Goal: Information Seeking & Learning: Learn about a topic

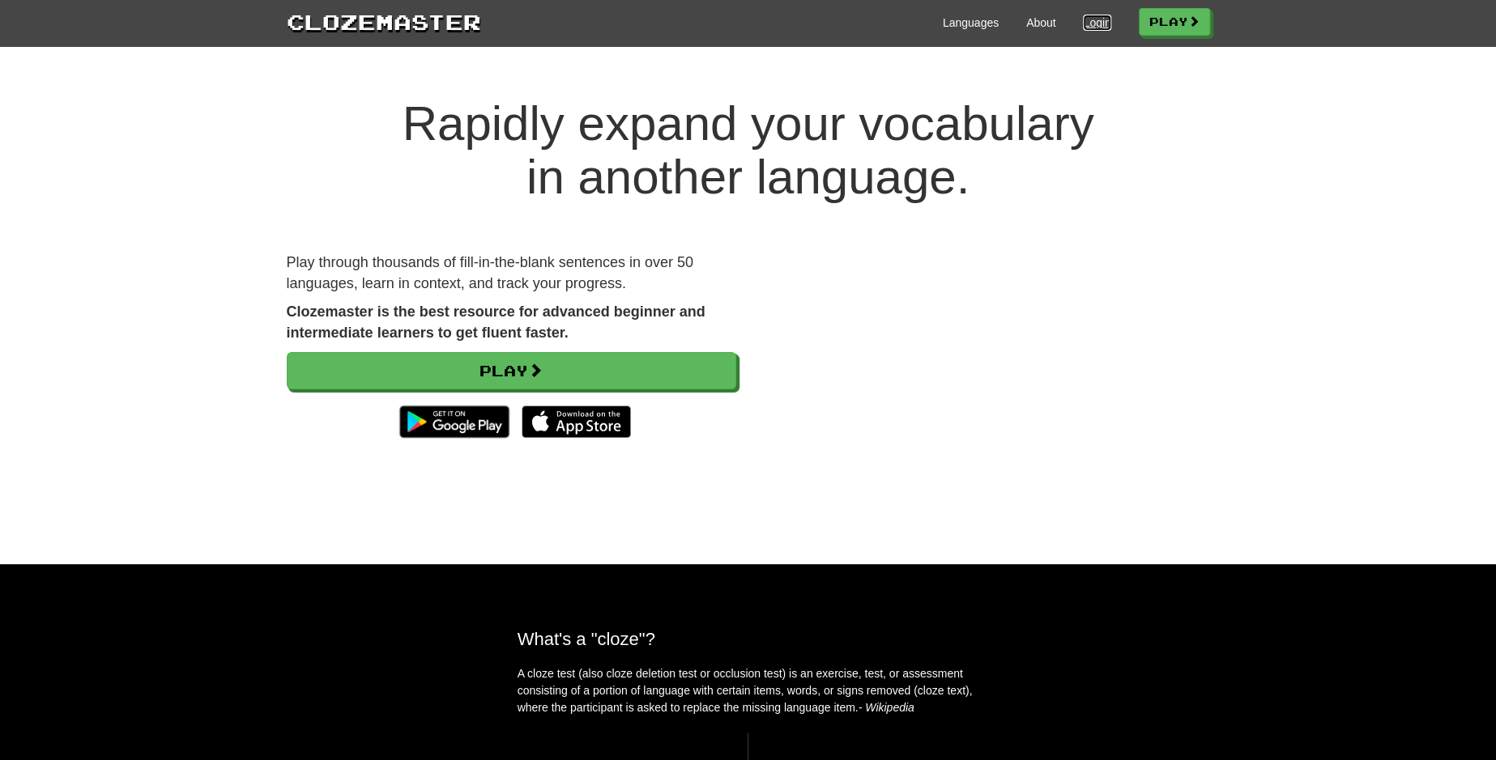
click at [1089, 23] on link "Login" at bounding box center [1097, 23] width 28 height 16
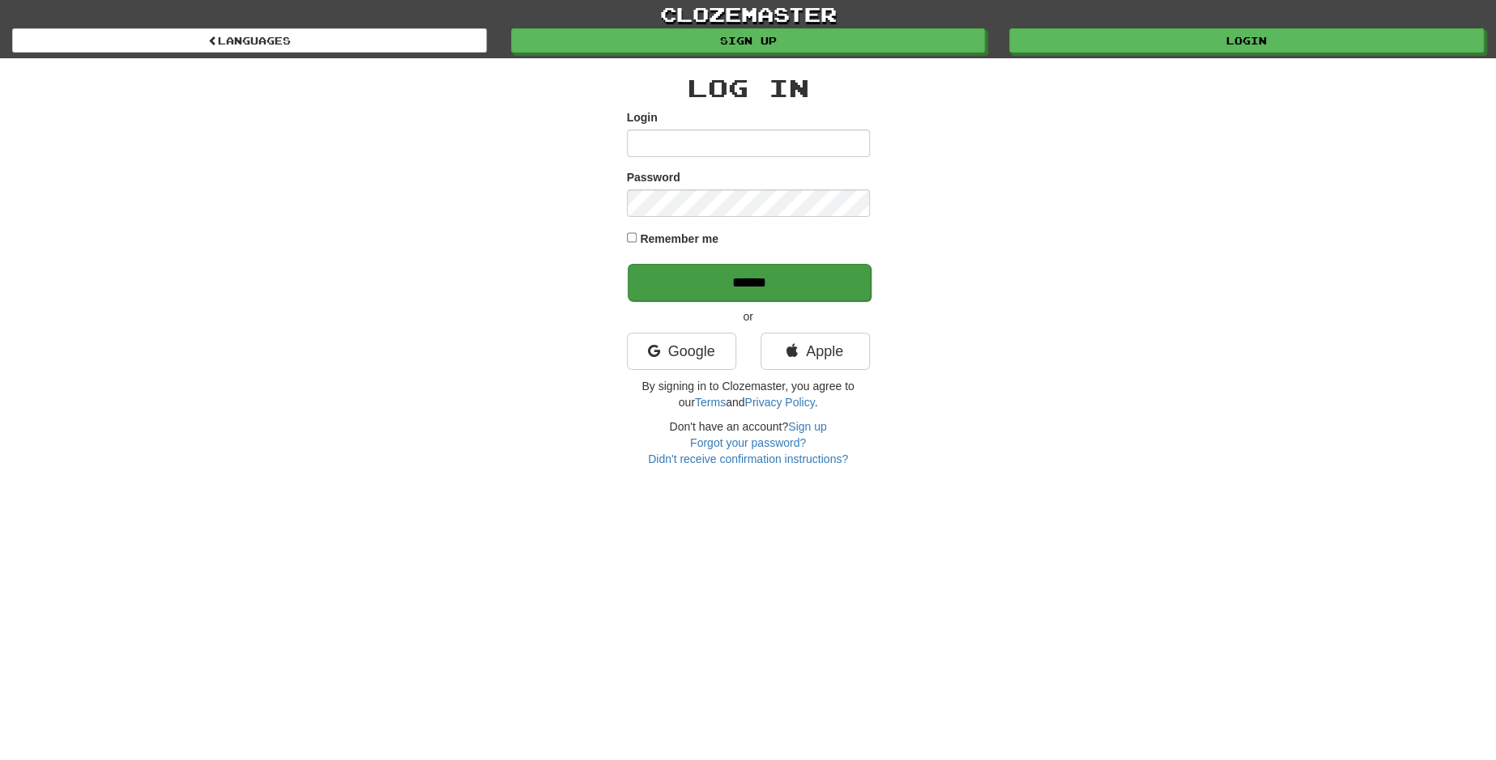
type input "********"
click at [802, 285] on input "******" at bounding box center [749, 282] width 243 height 37
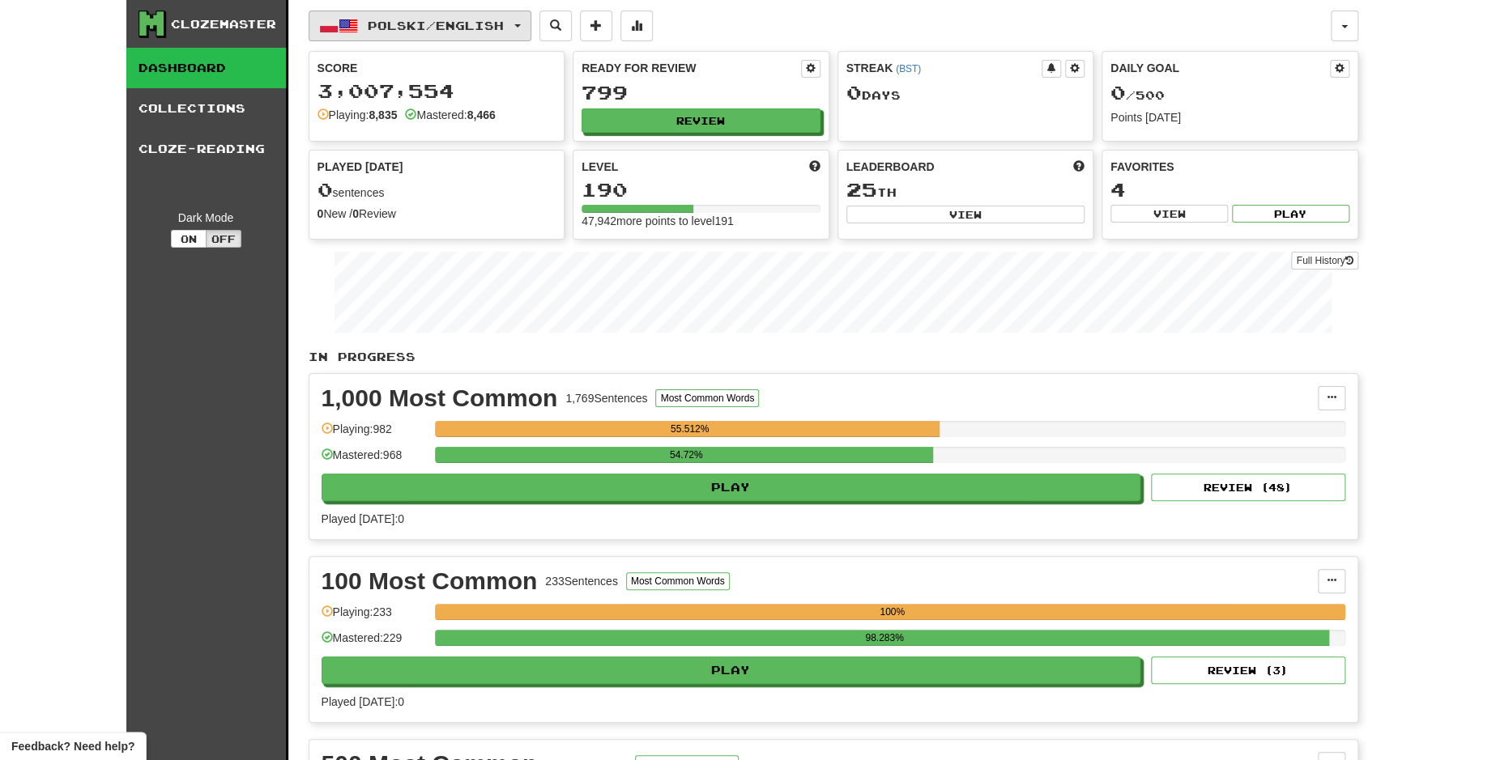
click at [521, 25] on span "button" at bounding box center [517, 25] width 6 height 3
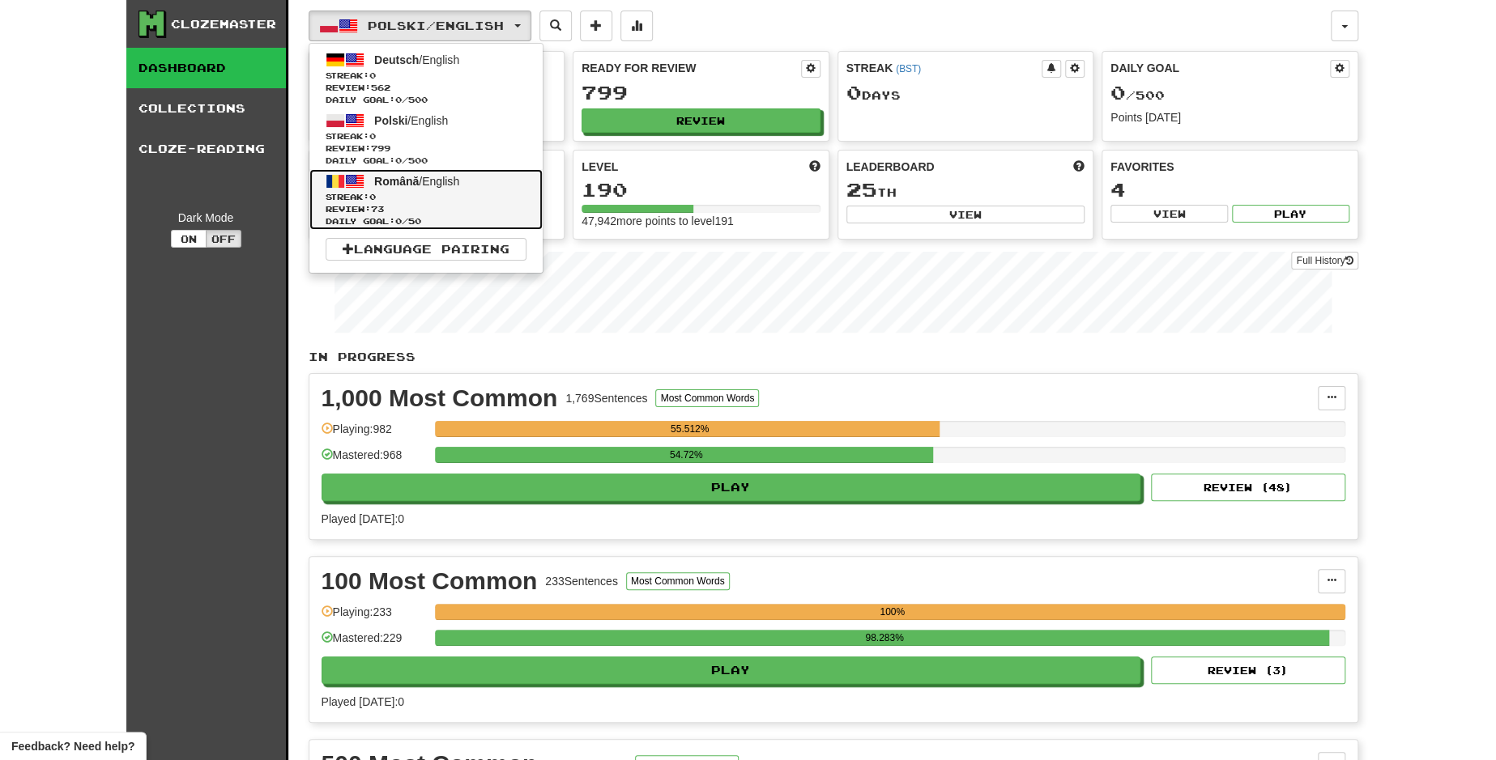
click at [467, 201] on span "Streak: 0" at bounding box center [426, 197] width 201 height 12
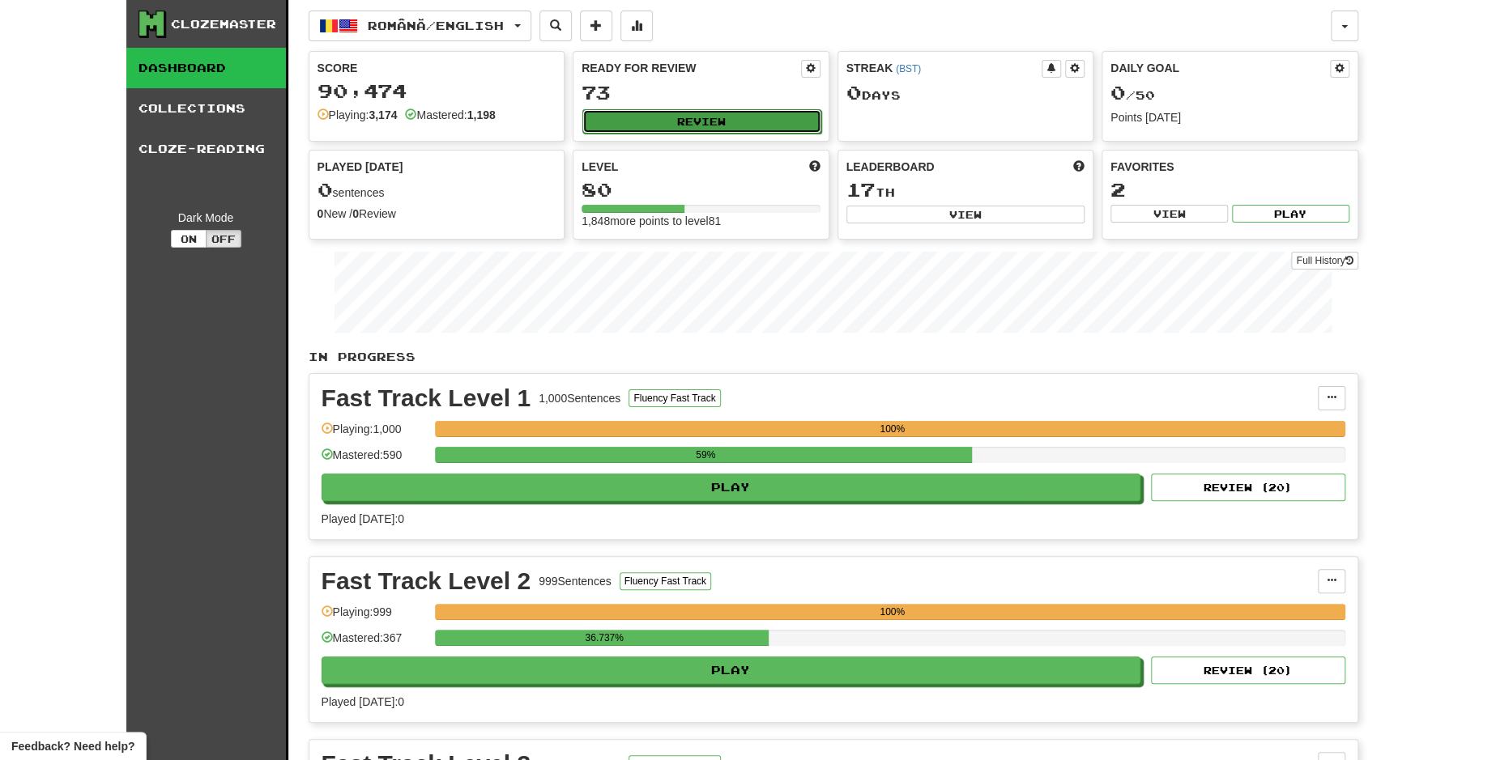
click at [667, 123] on button "Review" at bounding box center [701, 121] width 239 height 24
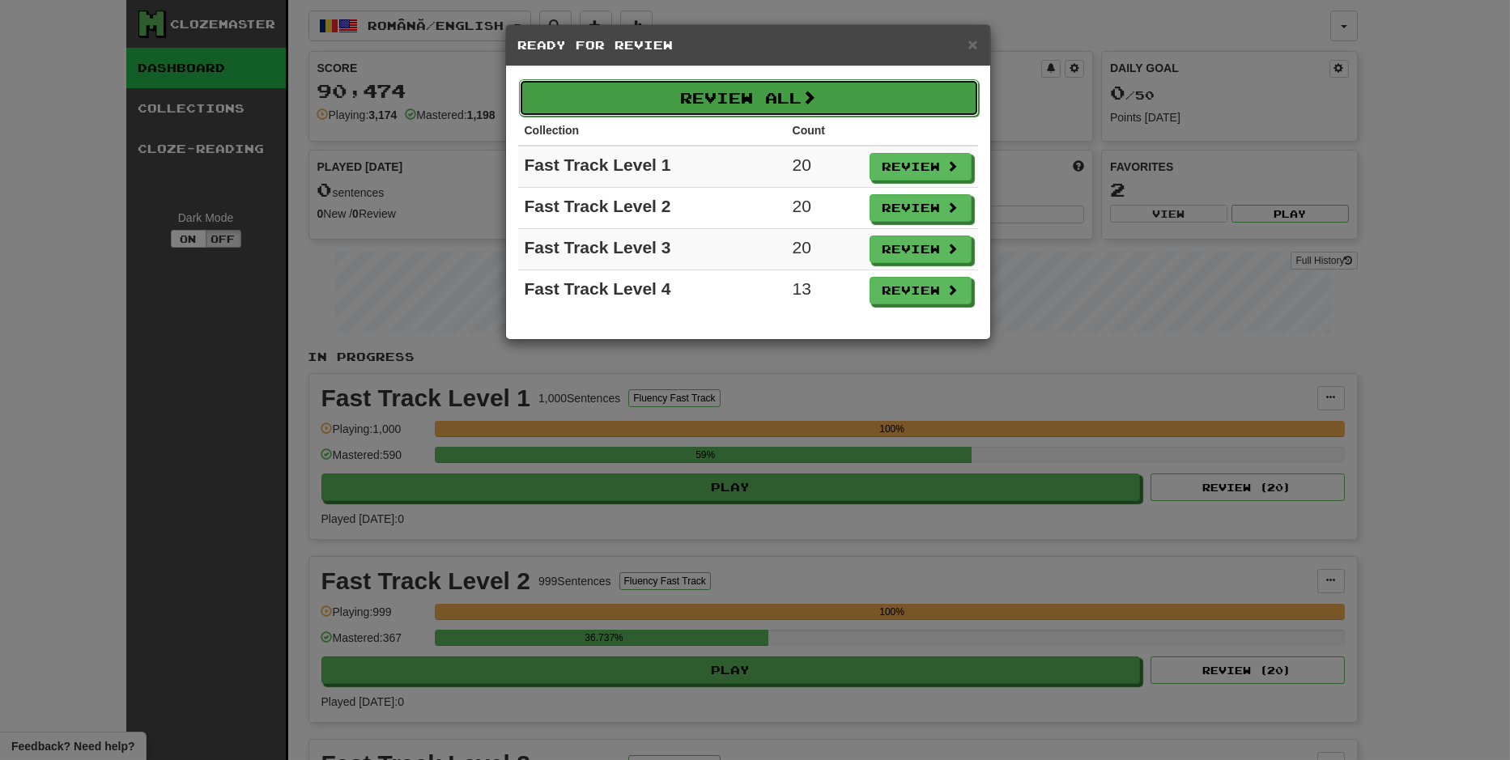
click at [918, 92] on button "Review All" at bounding box center [749, 97] width 460 height 37
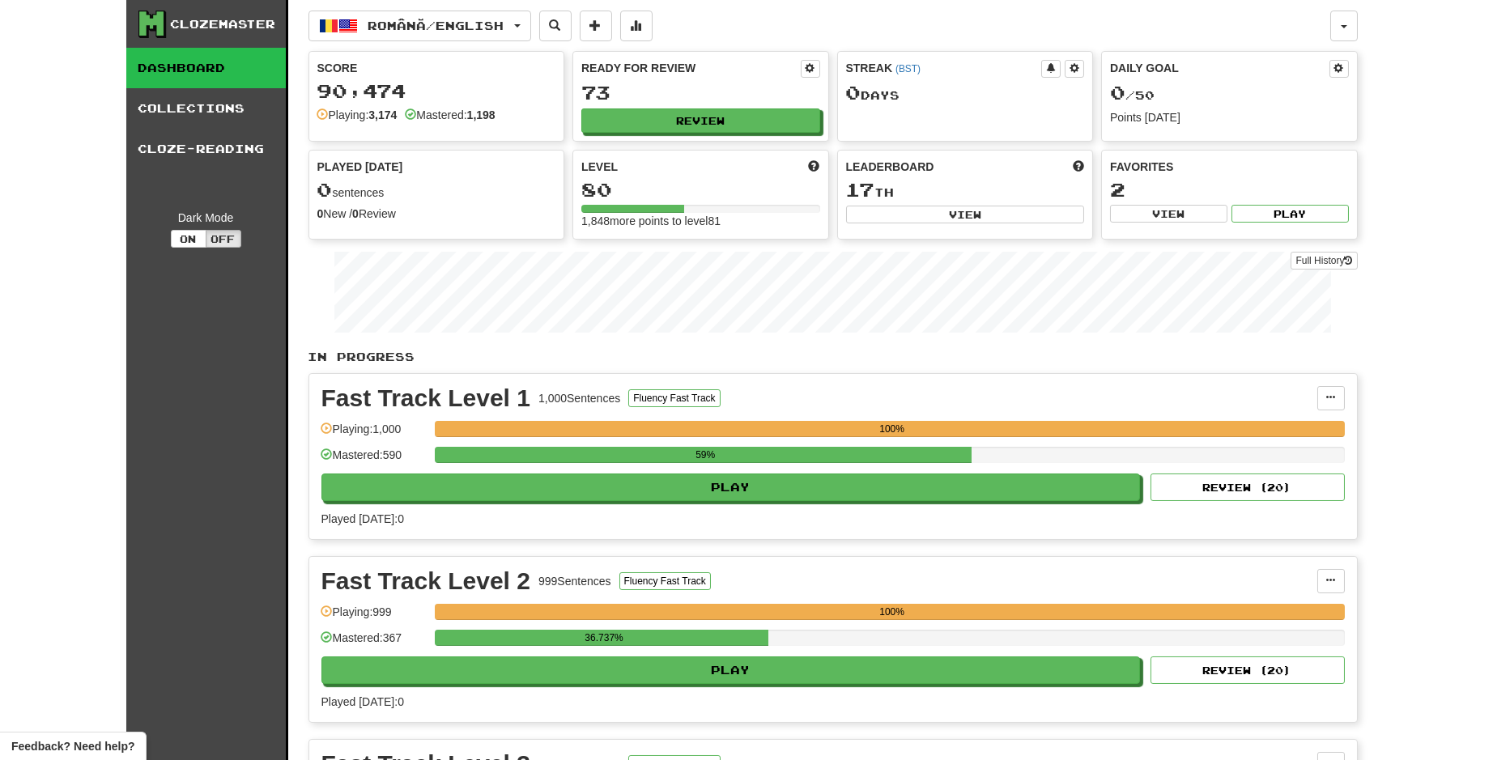
select select "**"
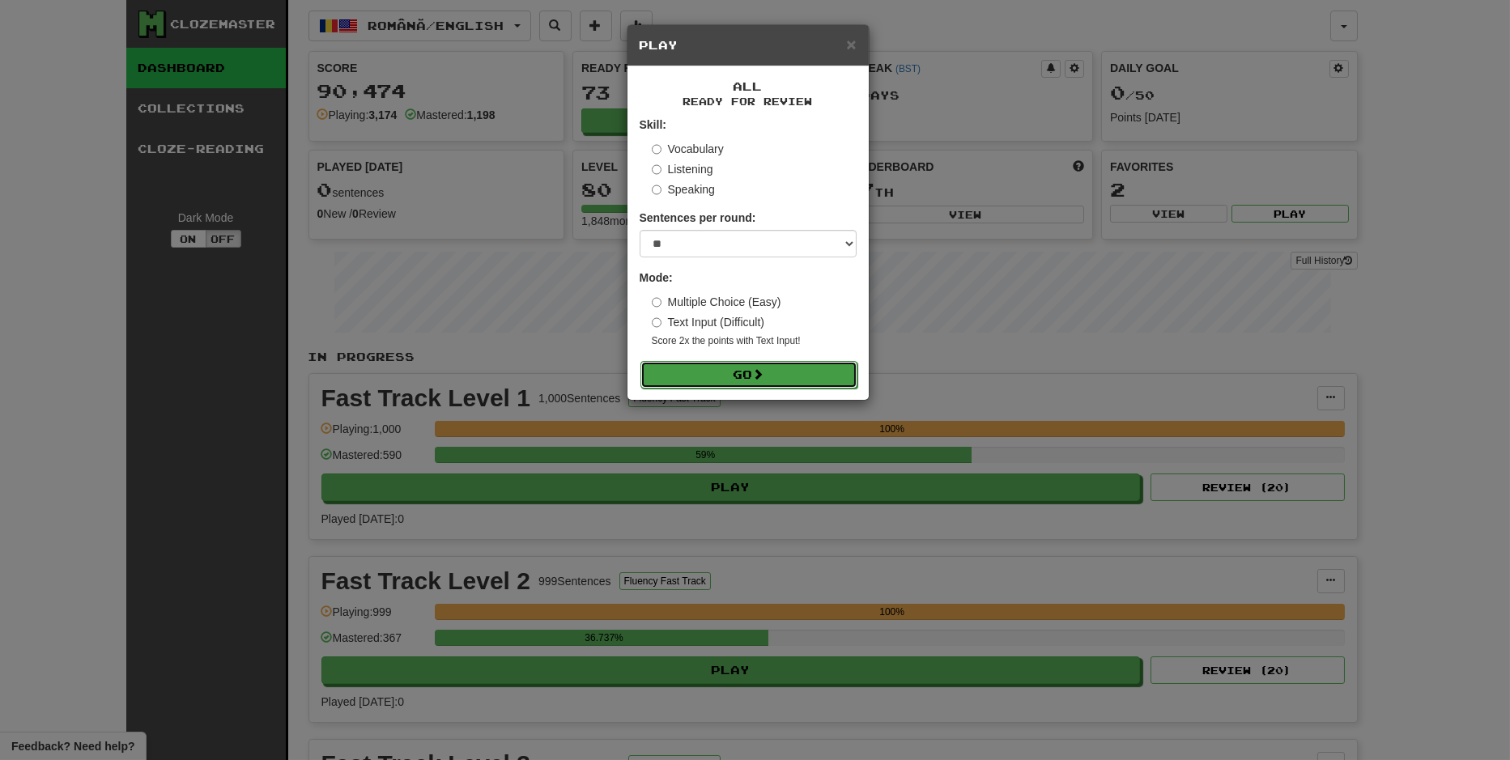
click at [723, 375] on button "Go" at bounding box center [749, 375] width 217 height 28
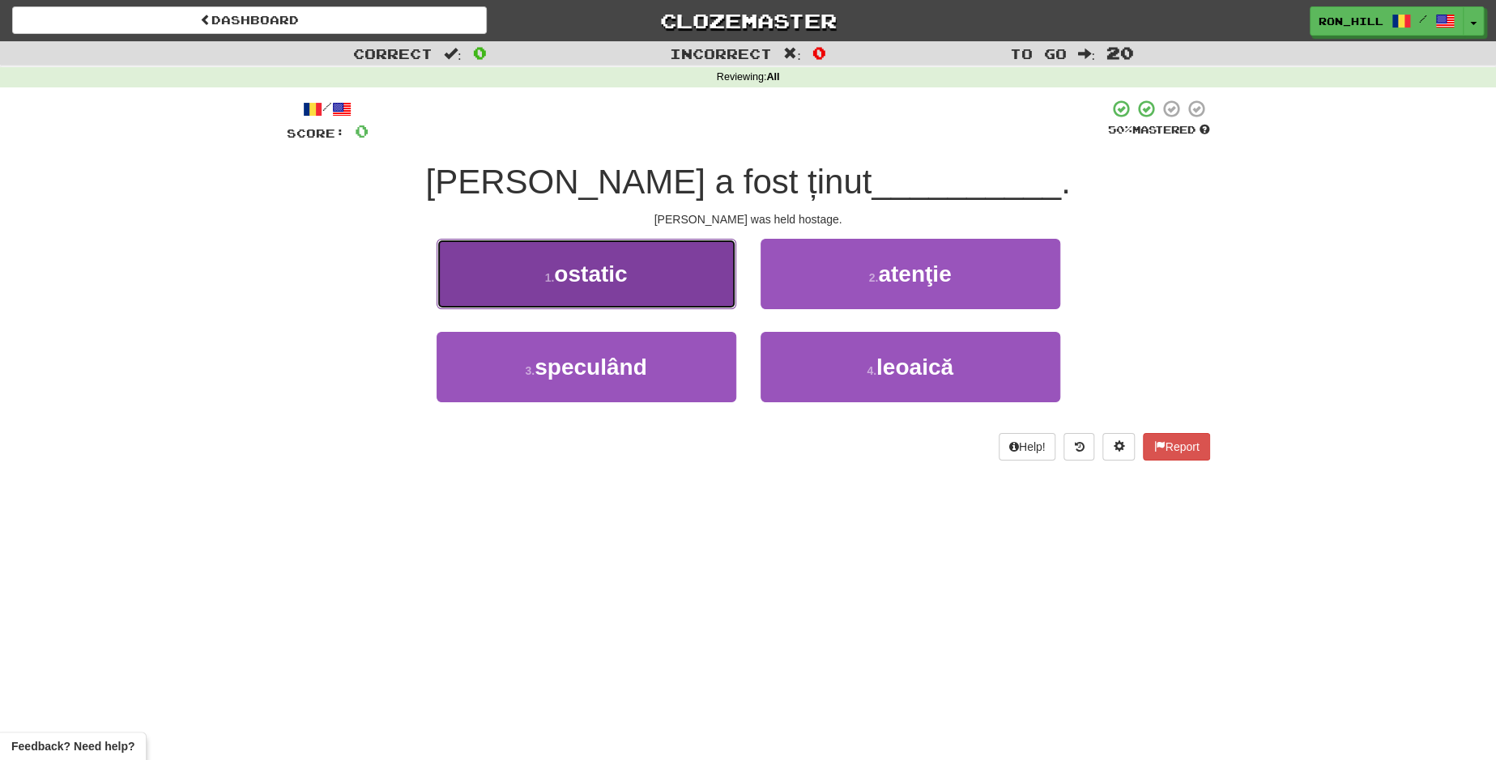
click at [654, 277] on button "1 . ostatic" at bounding box center [587, 274] width 300 height 70
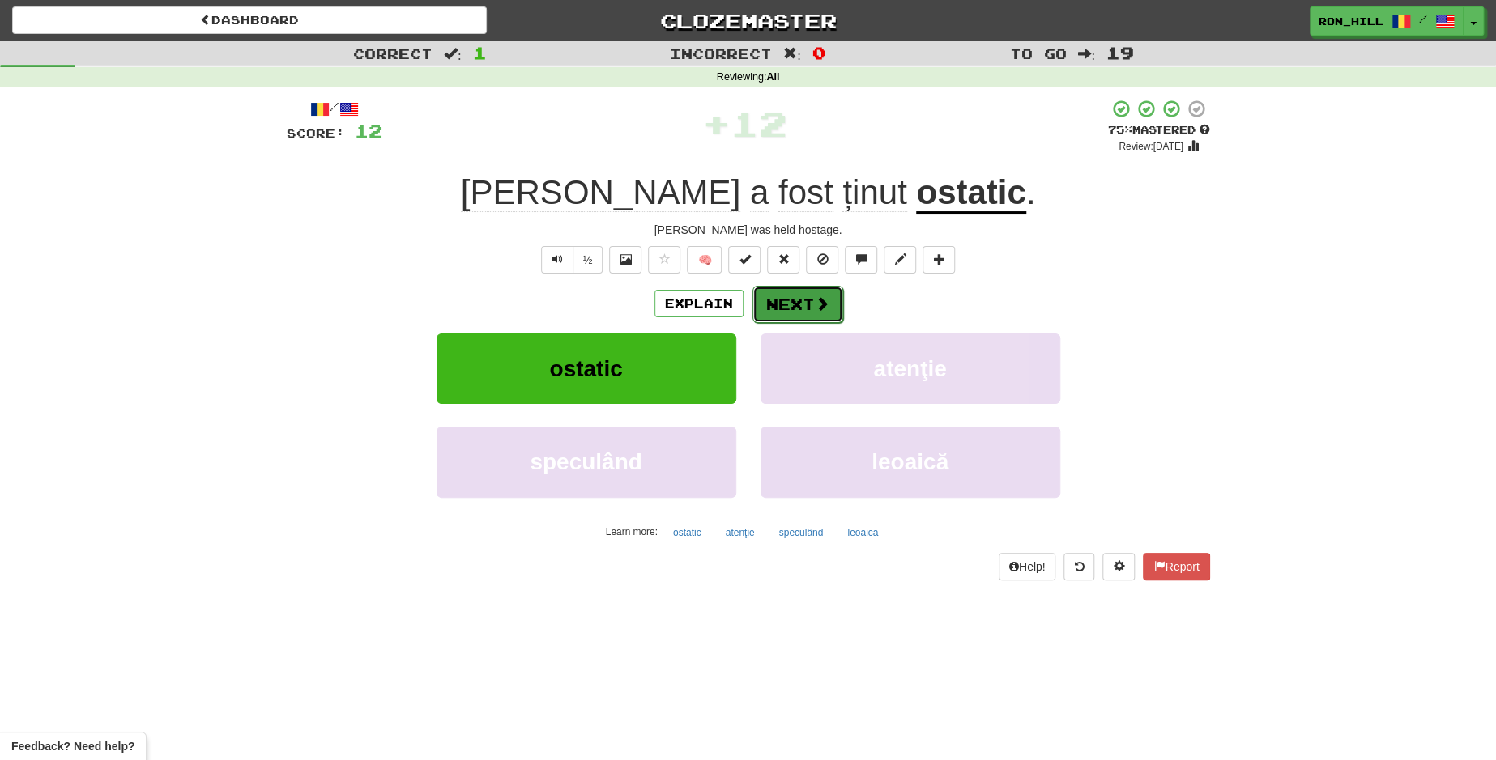
click at [802, 303] on button "Next" at bounding box center [797, 304] width 91 height 37
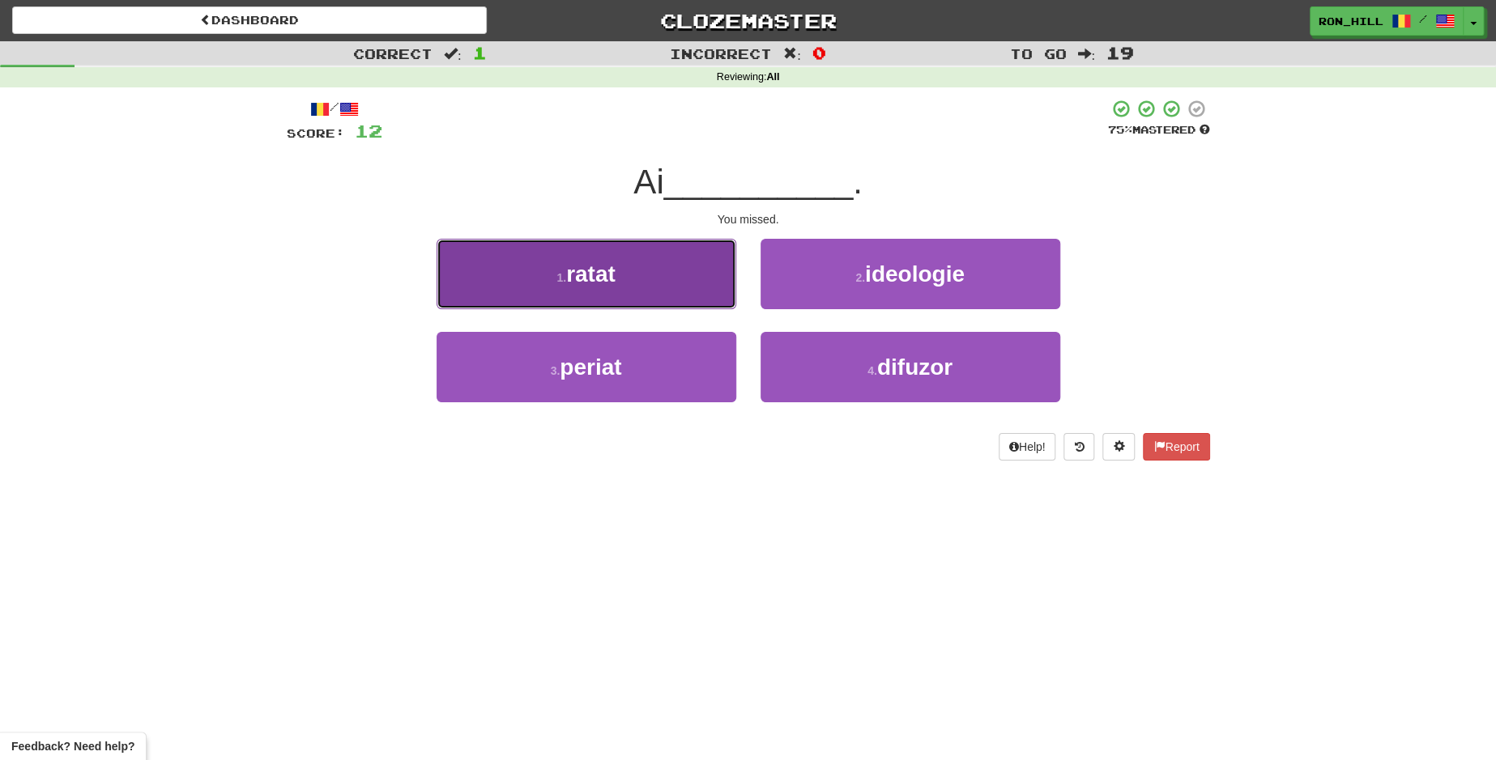
click at [636, 295] on button "1 . ratat" at bounding box center [587, 274] width 300 height 70
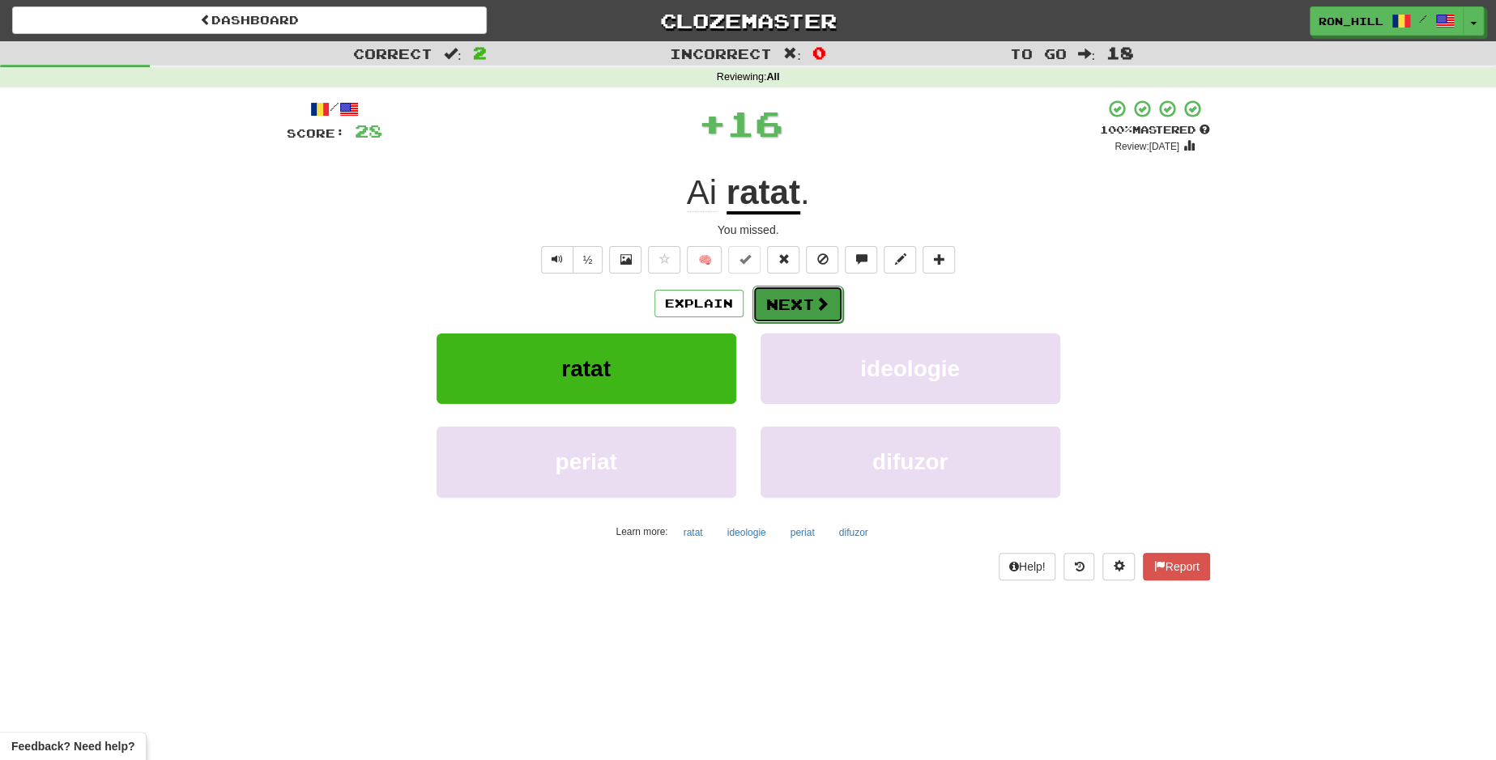
click at [794, 292] on button "Next" at bounding box center [797, 304] width 91 height 37
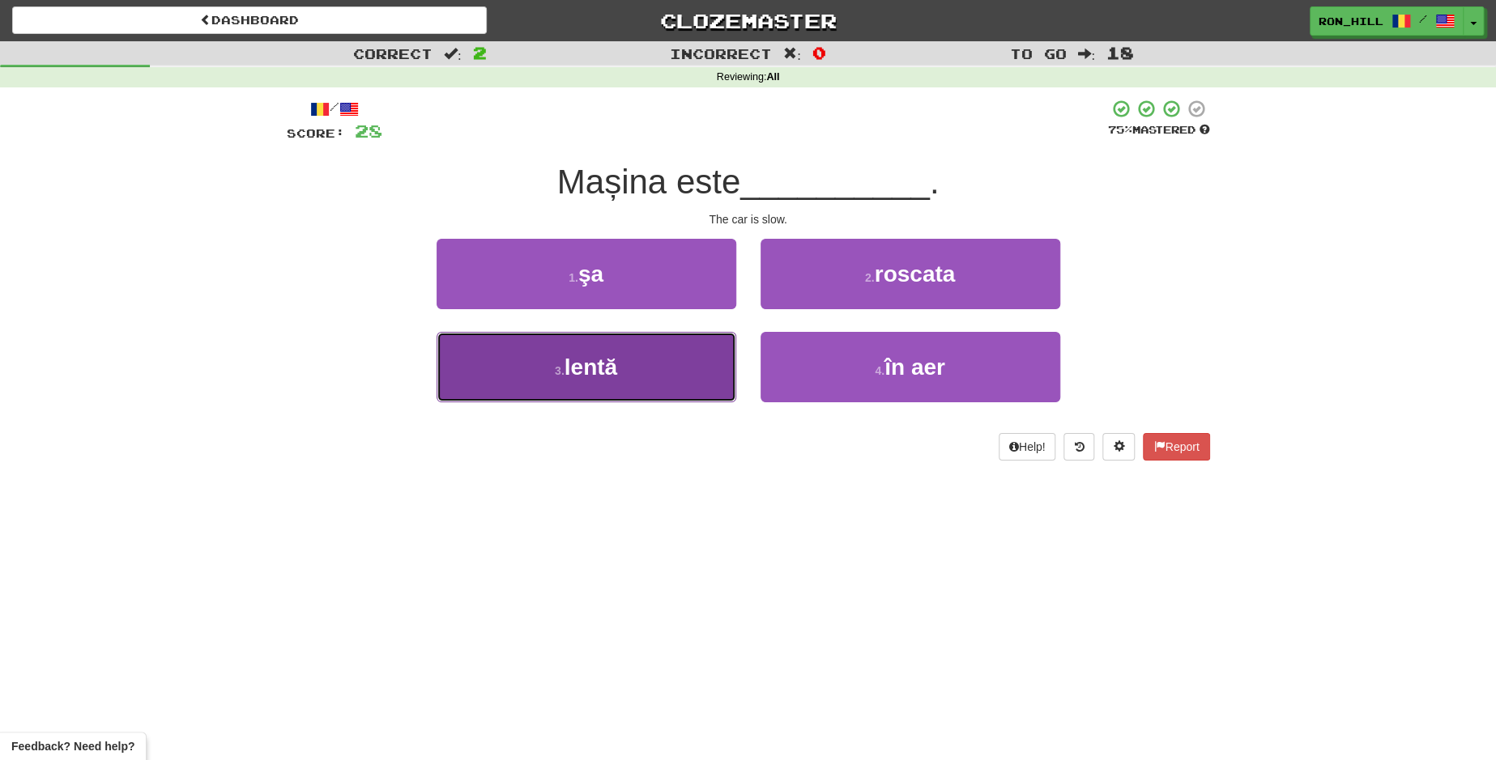
click at [650, 343] on button "3 . lentă" at bounding box center [587, 367] width 300 height 70
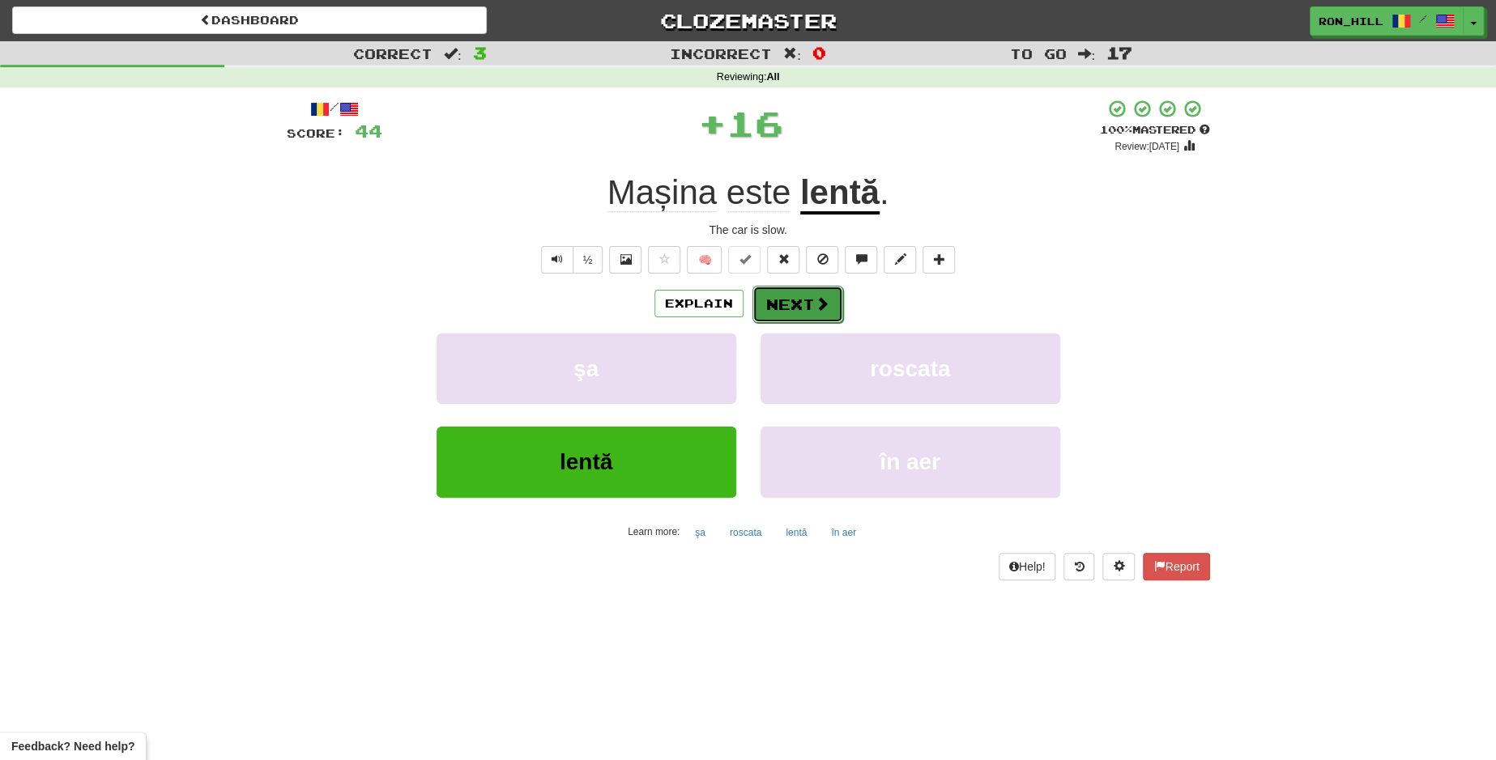
click at [798, 296] on button "Next" at bounding box center [797, 304] width 91 height 37
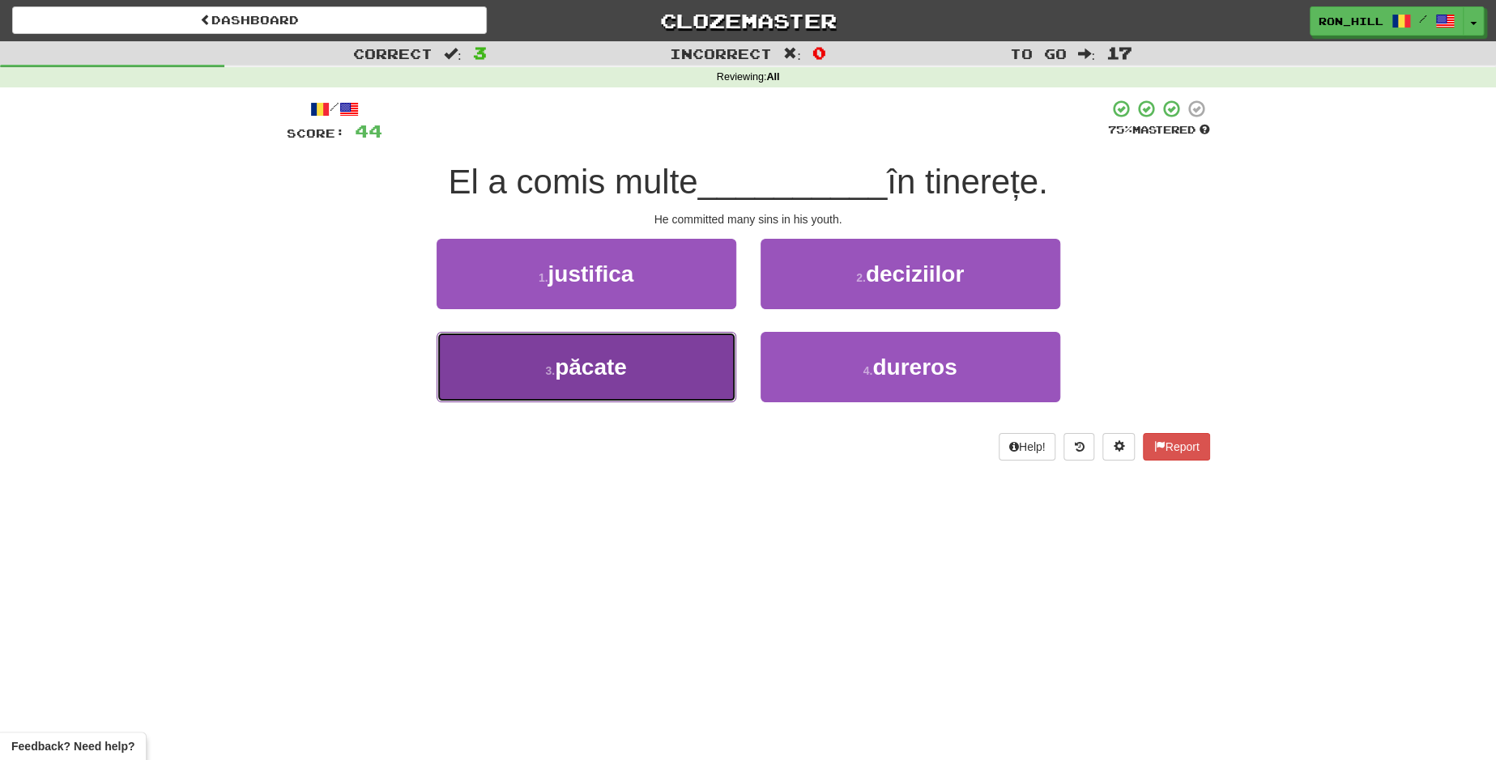
click at [676, 365] on button "3 . păcate" at bounding box center [587, 367] width 300 height 70
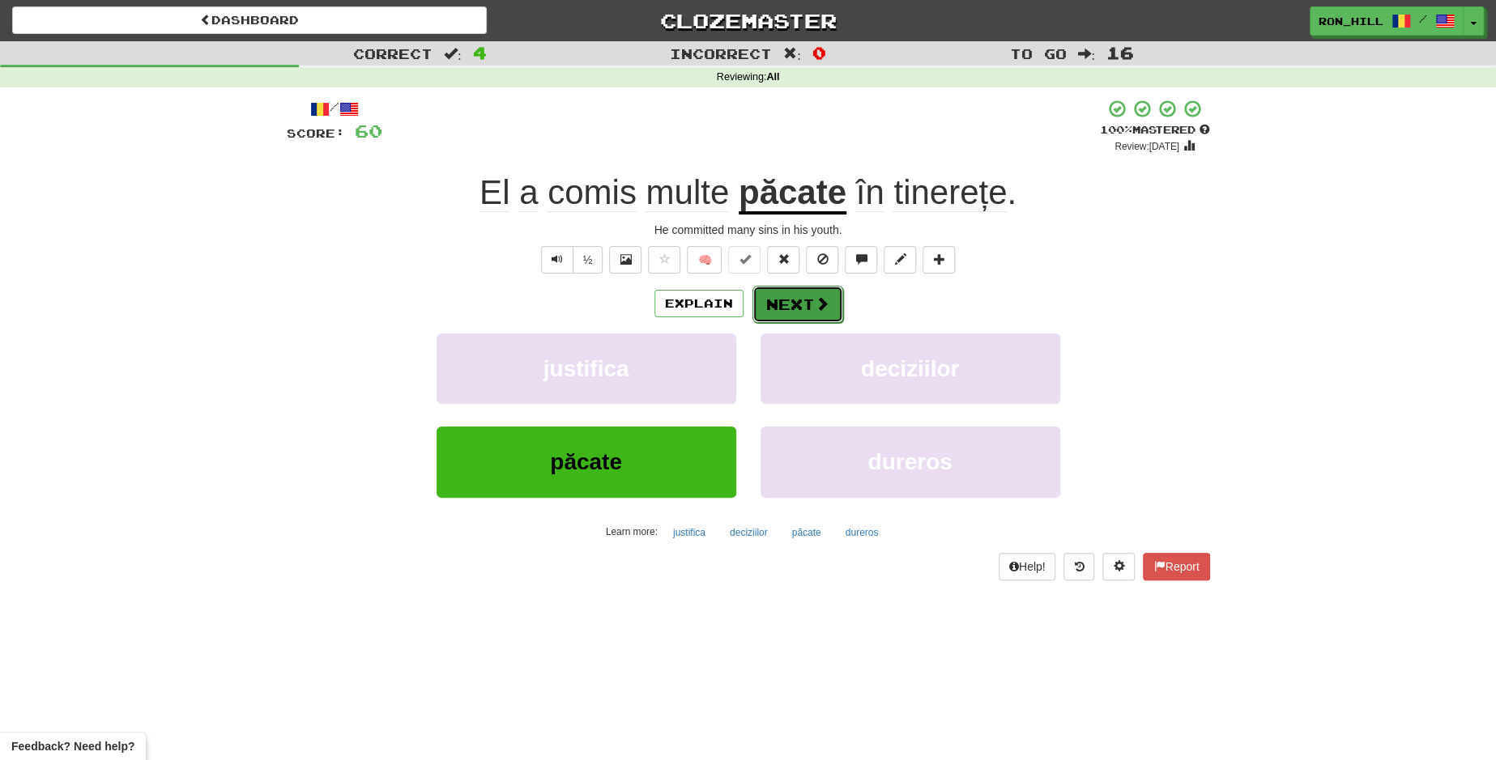
click at [799, 300] on button "Next" at bounding box center [797, 304] width 91 height 37
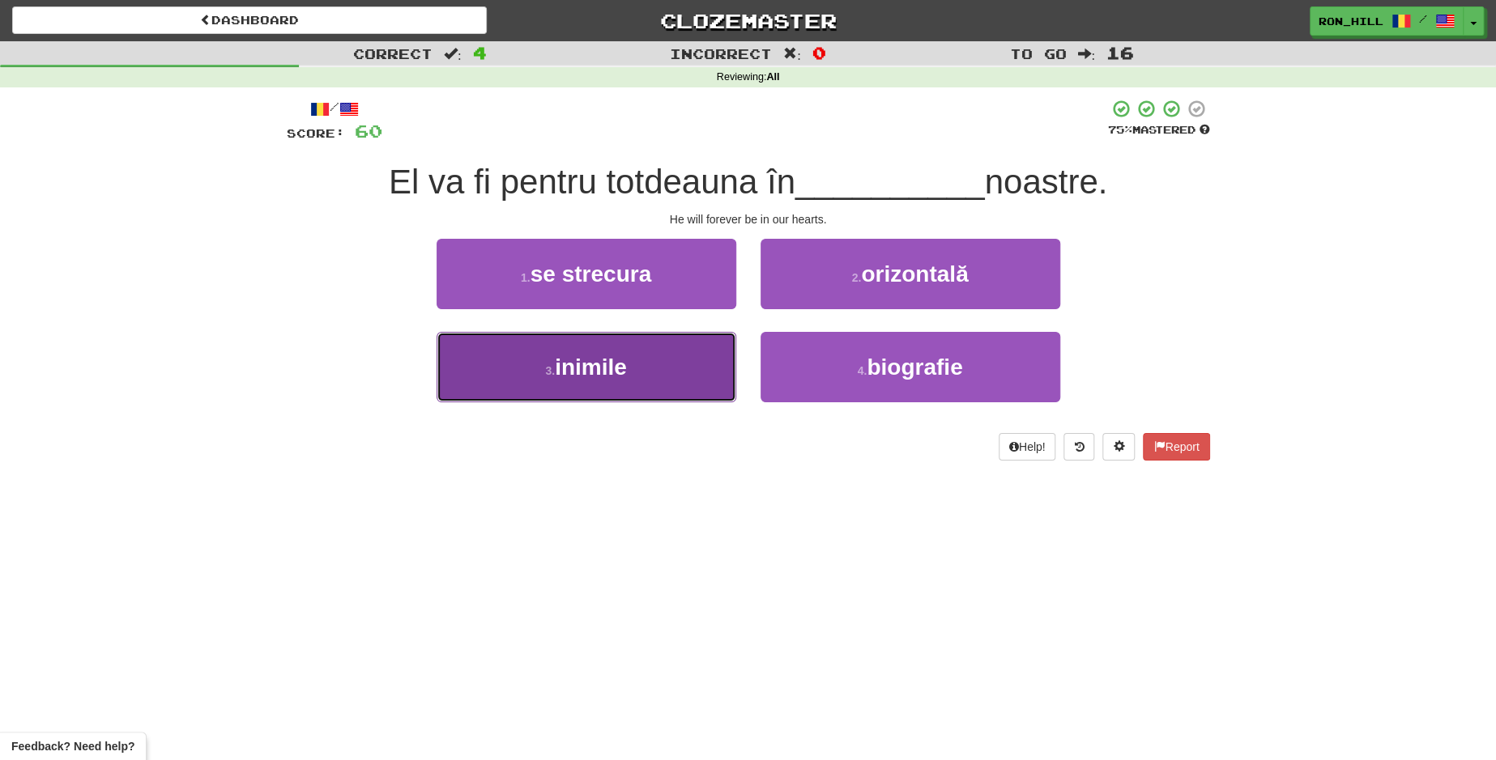
click at [675, 364] on button "3 . inimile" at bounding box center [587, 367] width 300 height 70
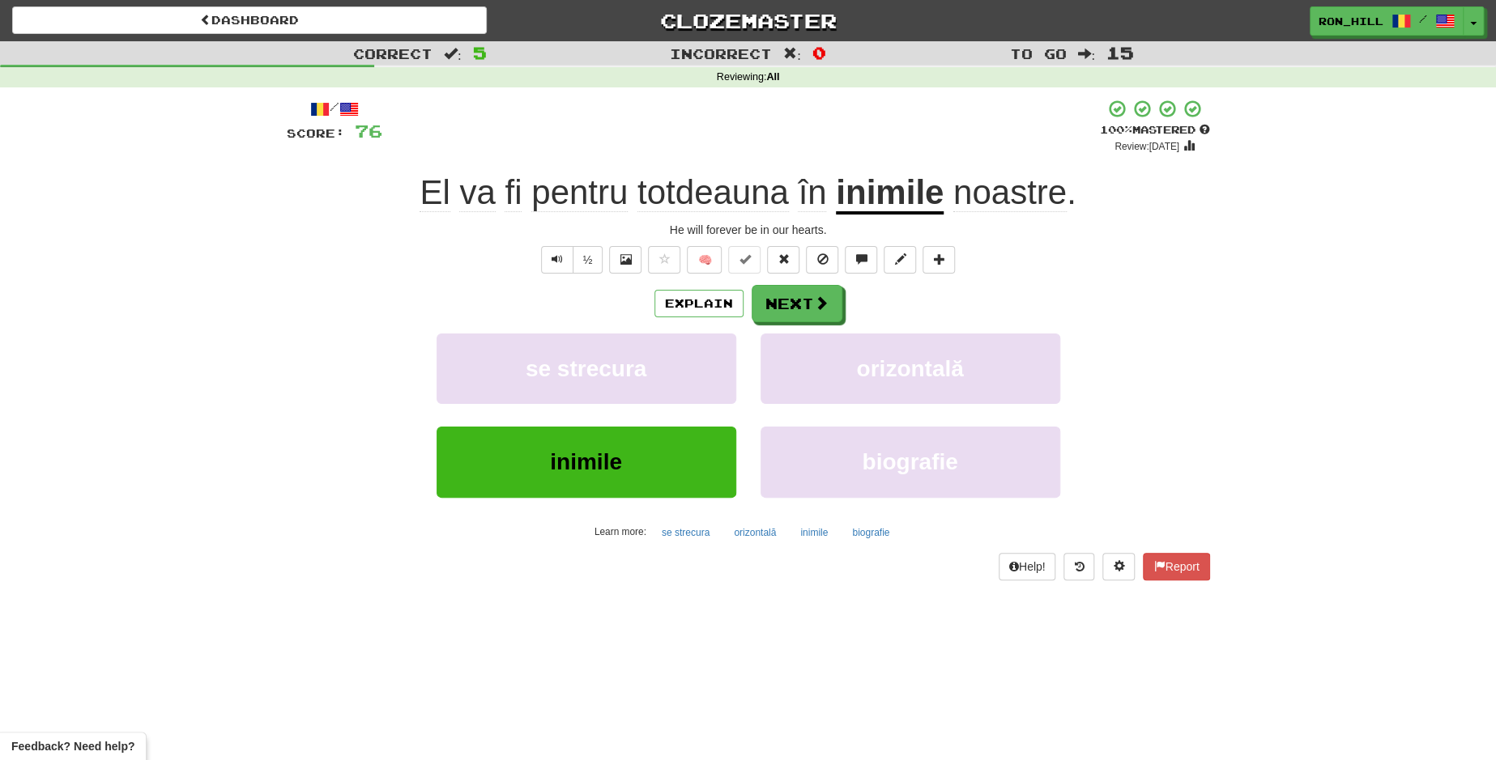
click at [894, 190] on u "inimile" at bounding box center [890, 193] width 108 height 41
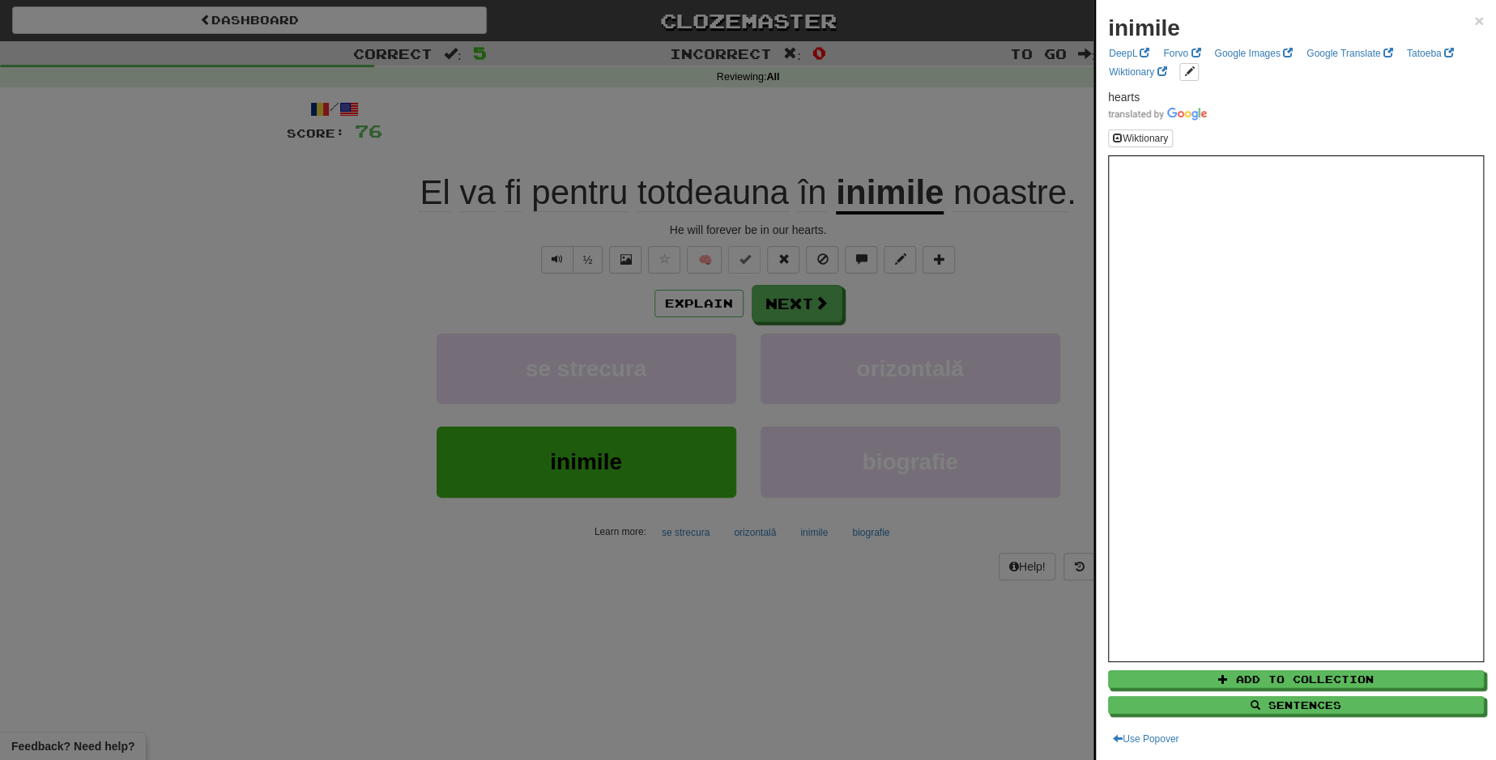
click at [787, 296] on div at bounding box center [748, 380] width 1496 height 760
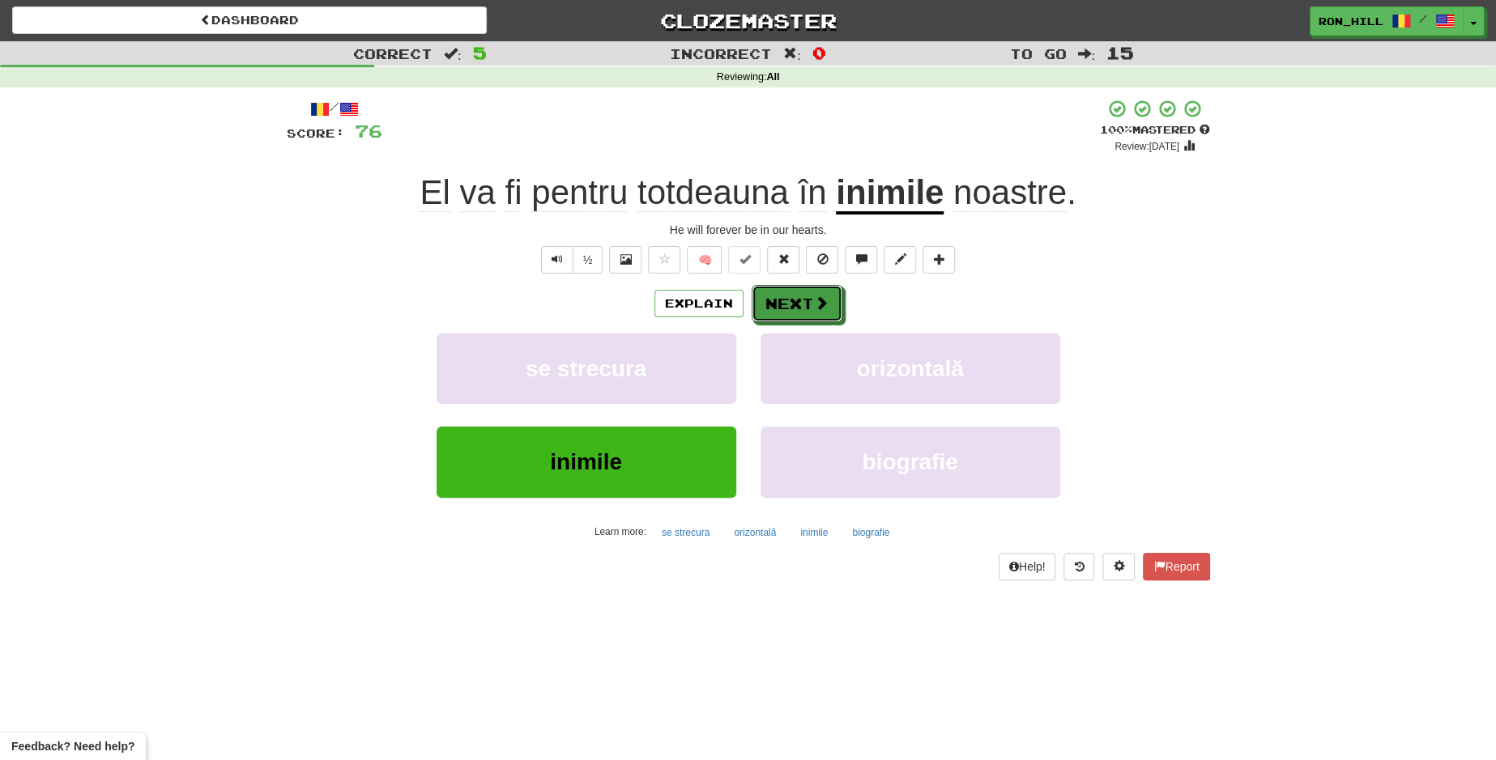
click at [787, 296] on button "Next" at bounding box center [797, 303] width 91 height 37
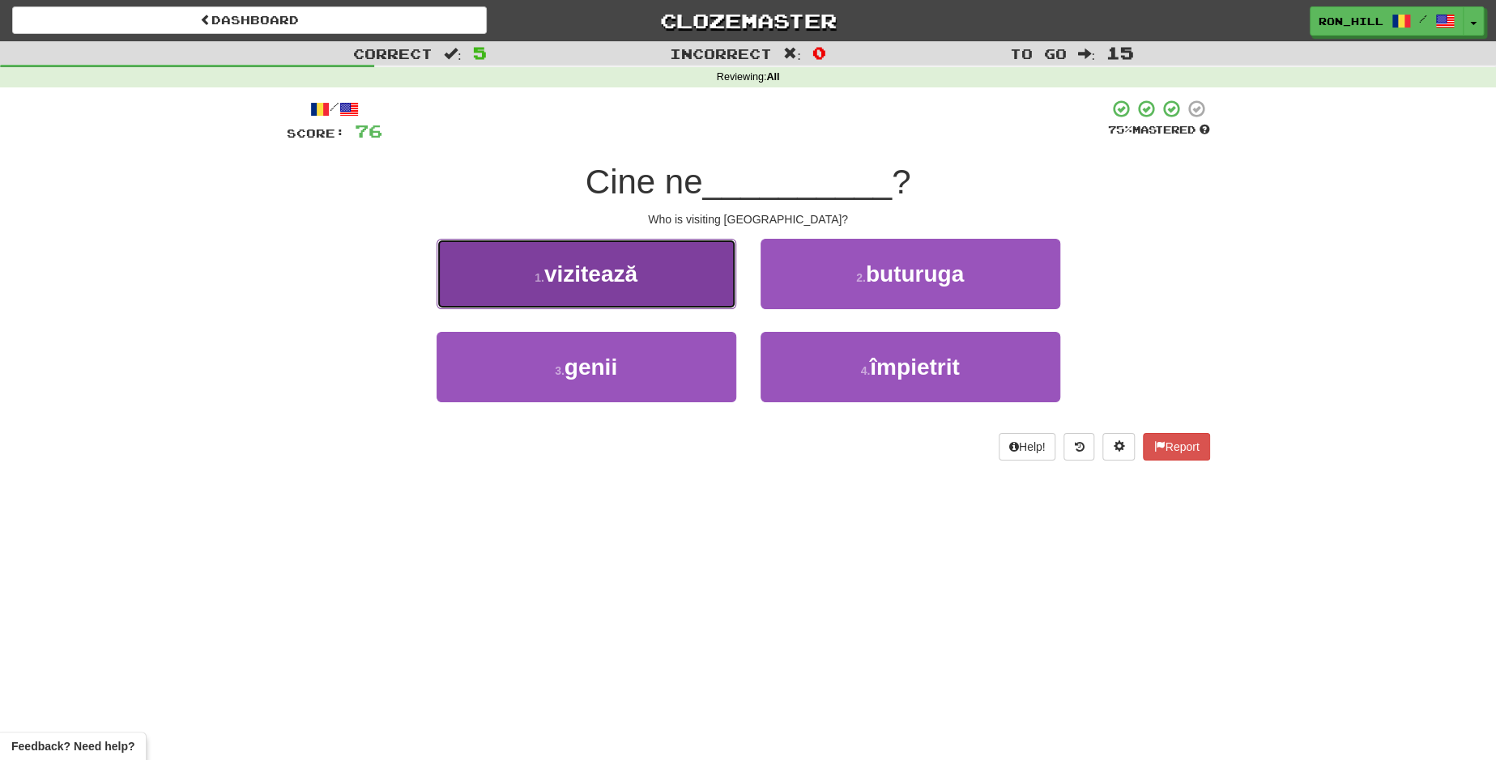
click at [673, 297] on button "1 . vizitează" at bounding box center [587, 274] width 300 height 70
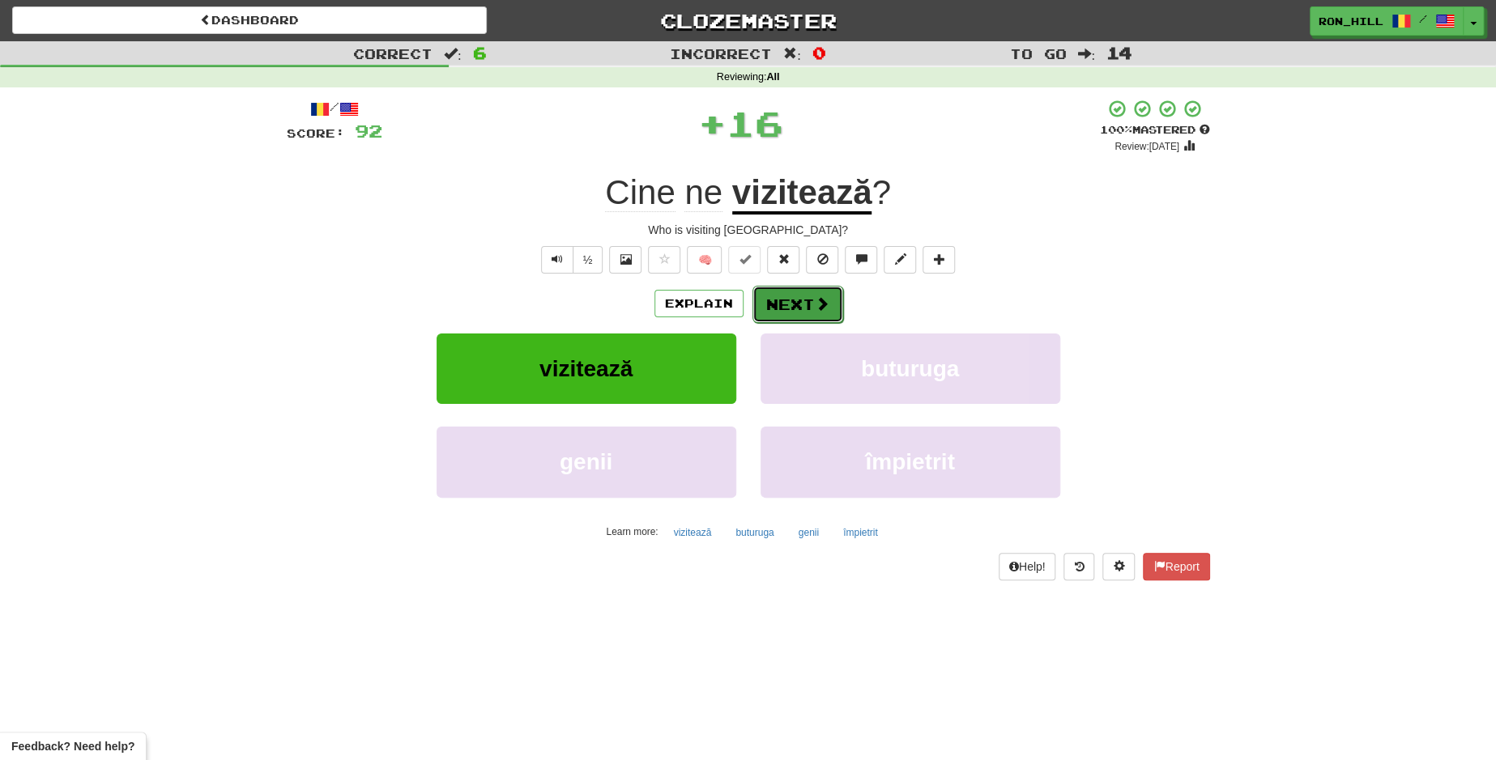
click at [797, 304] on button "Next" at bounding box center [797, 304] width 91 height 37
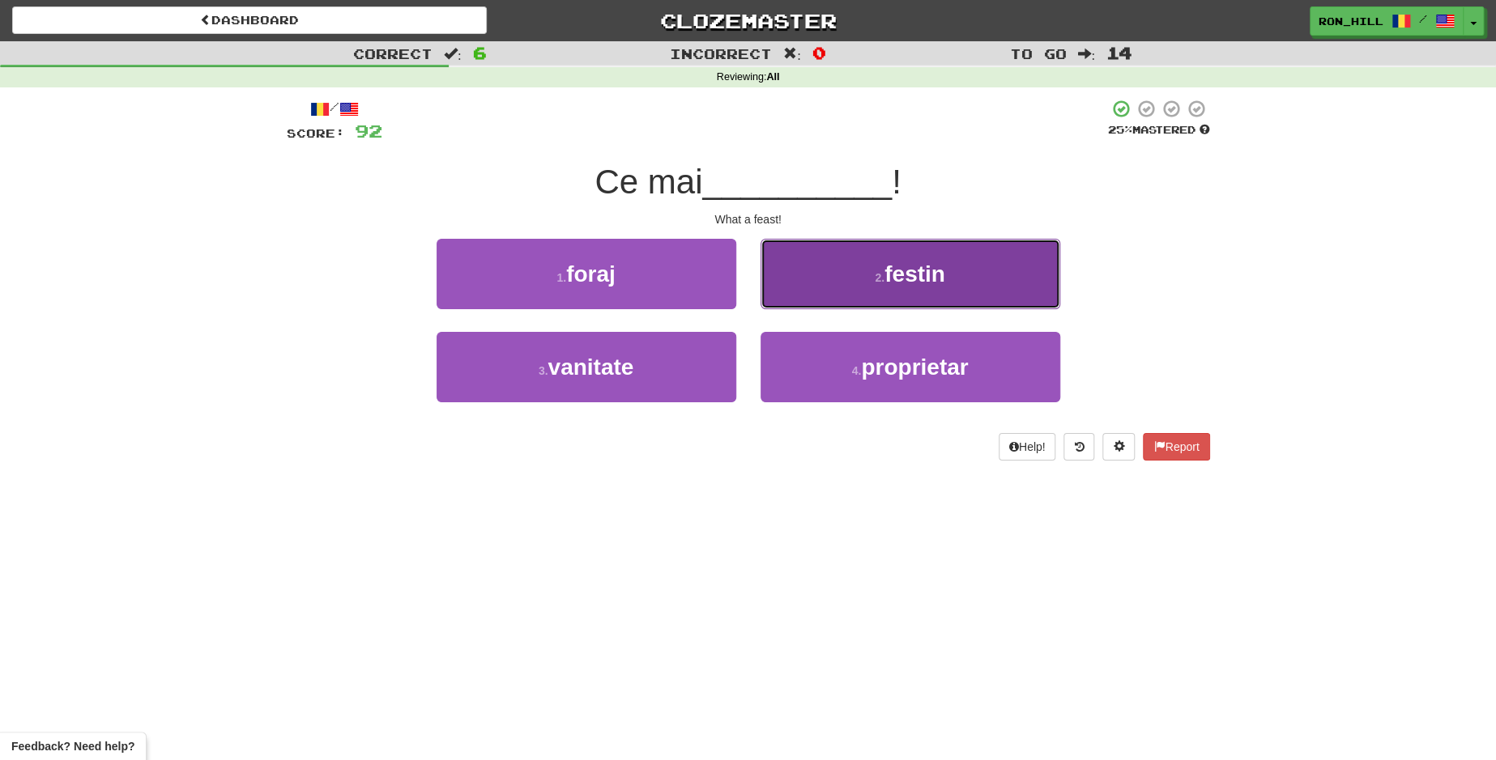
click at [837, 270] on button "2 . festin" at bounding box center [910, 274] width 300 height 70
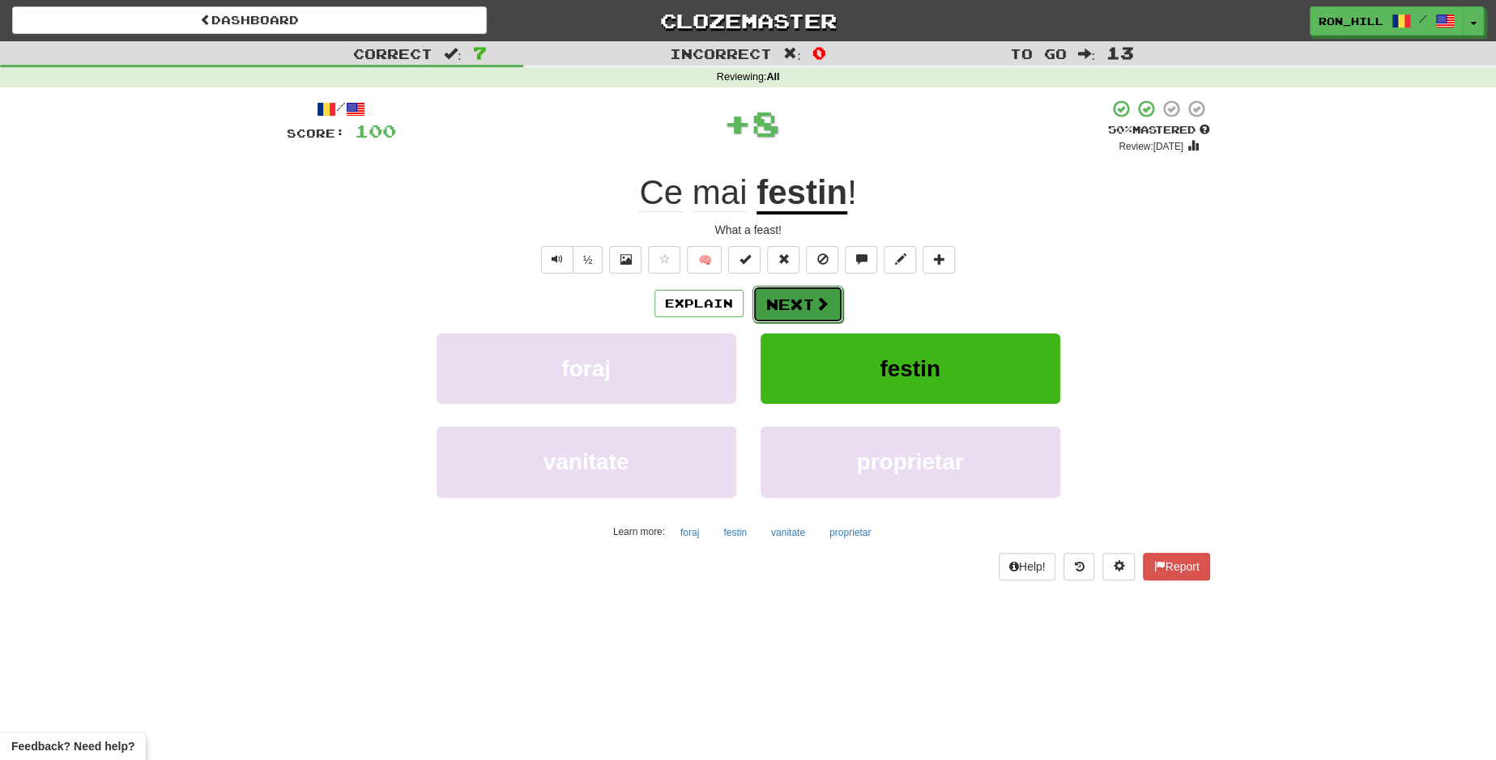
click at [802, 300] on button "Next" at bounding box center [797, 304] width 91 height 37
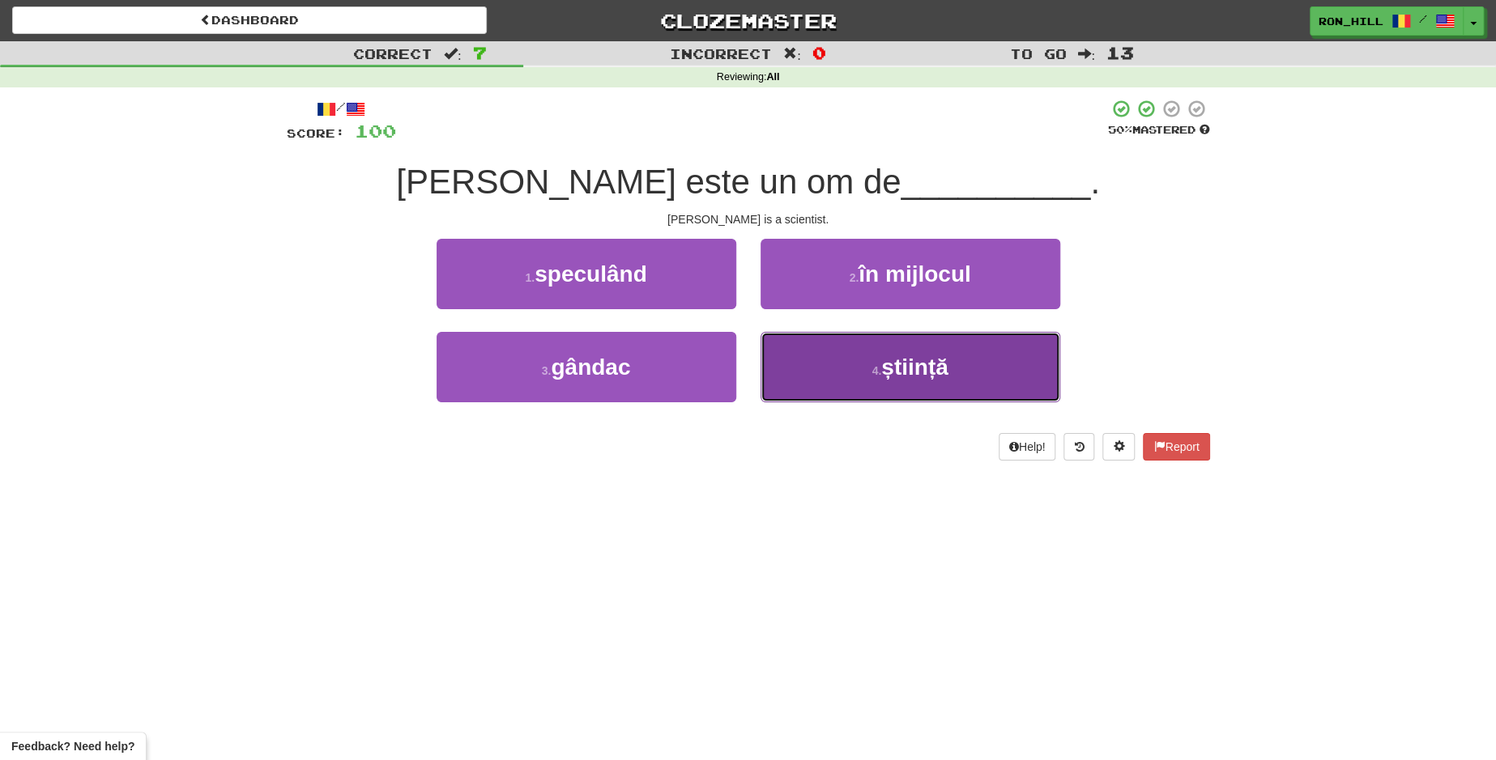
click at [833, 373] on button "4 . știință" at bounding box center [910, 367] width 300 height 70
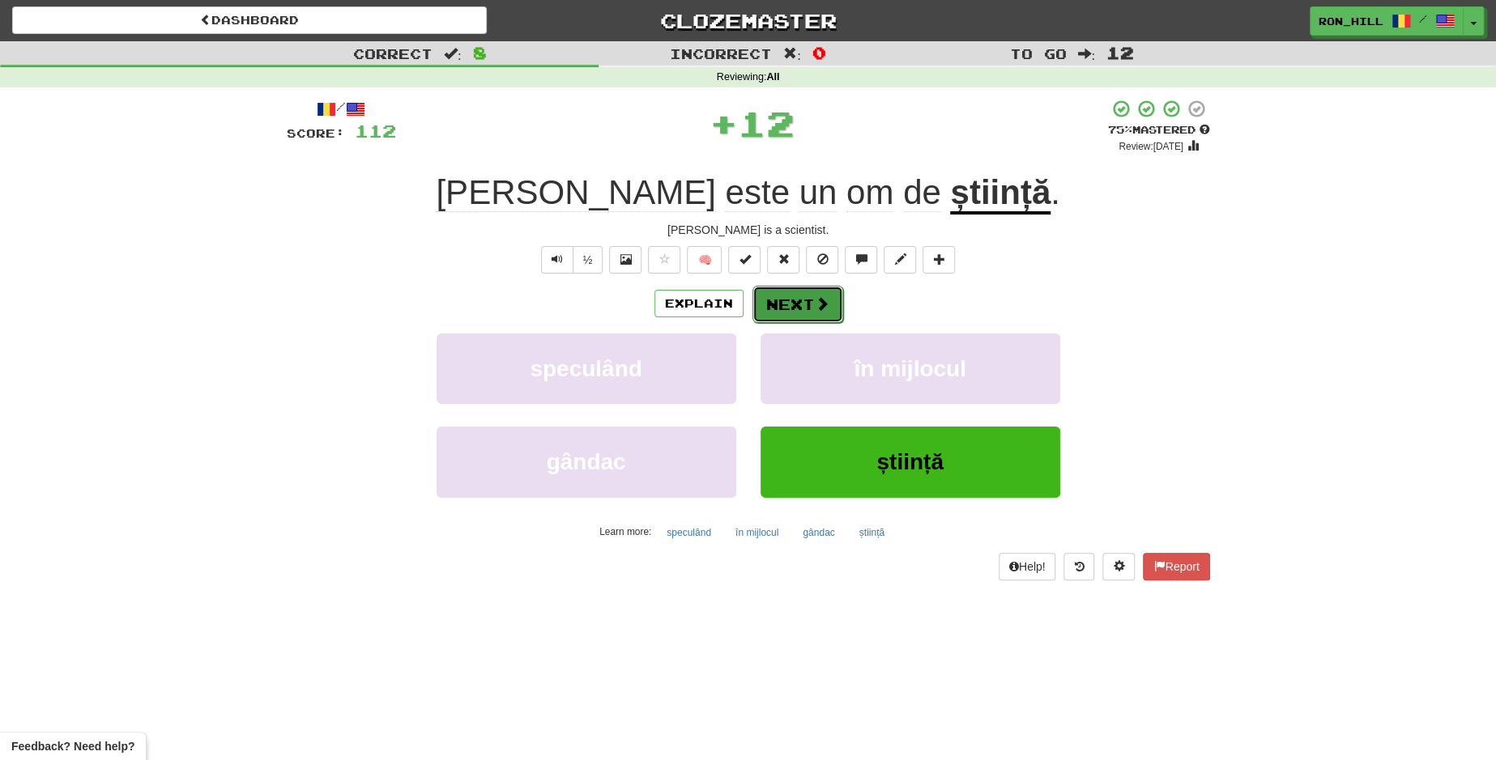
click at [784, 303] on button "Next" at bounding box center [797, 304] width 91 height 37
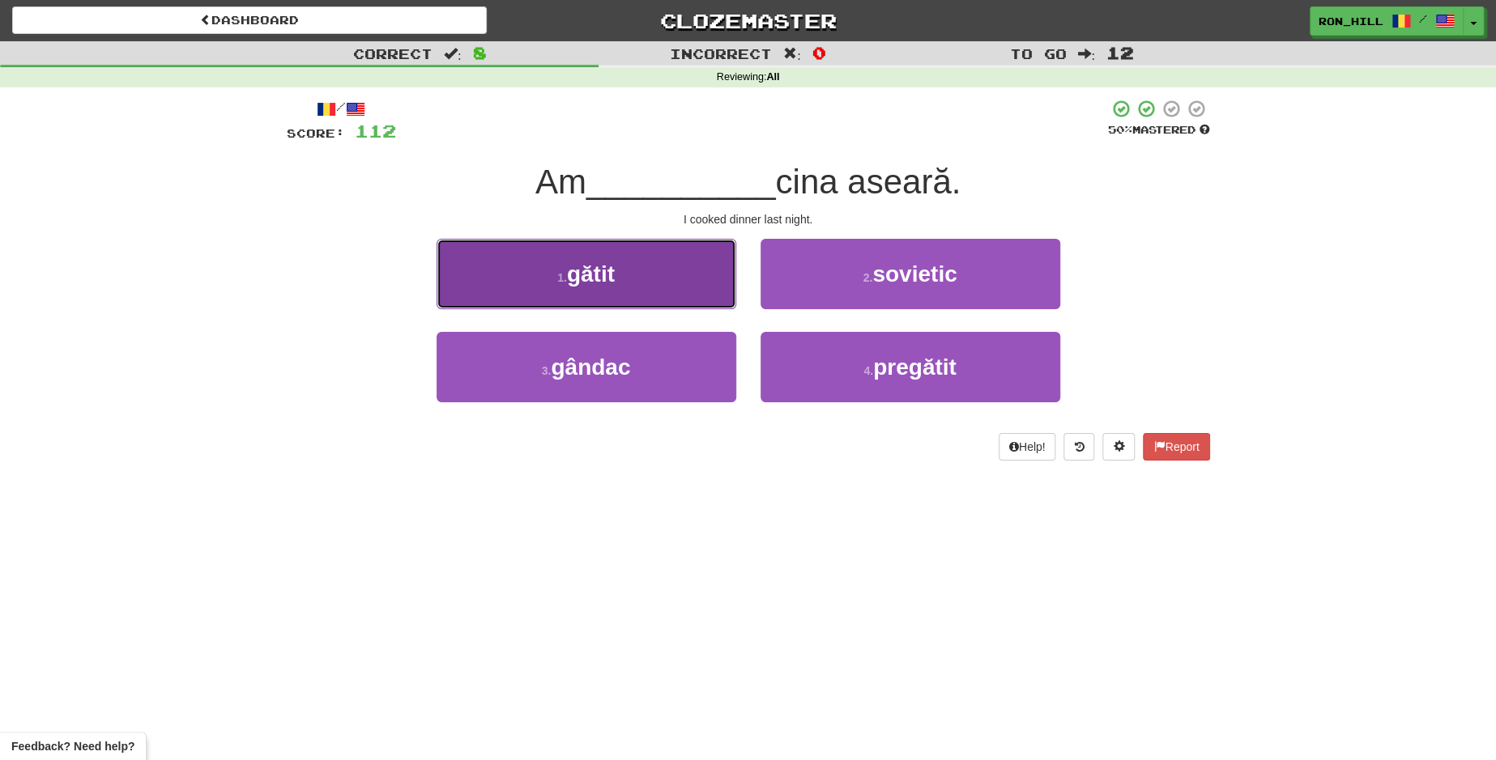
click at [707, 283] on button "1 . gătit" at bounding box center [587, 274] width 300 height 70
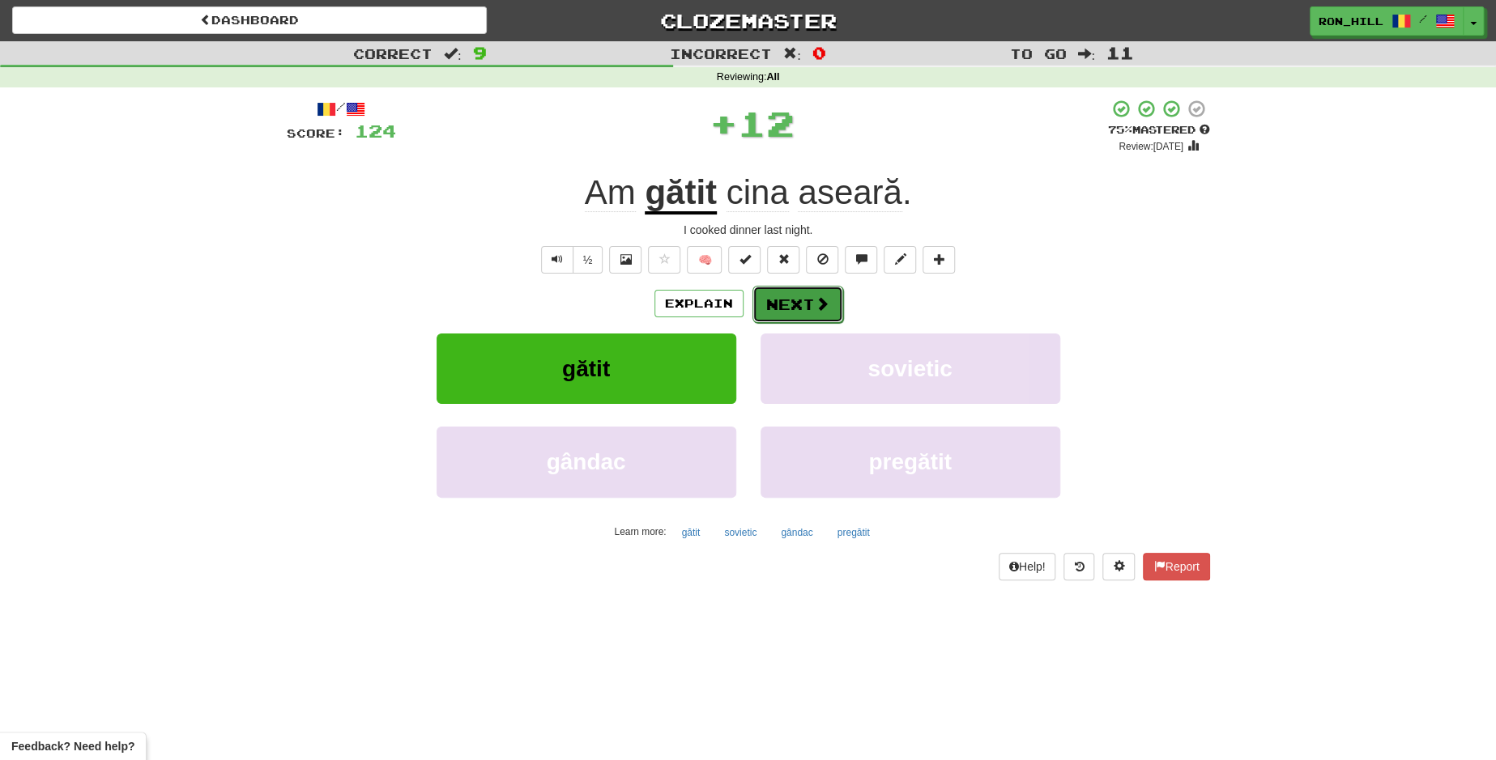
click at [799, 296] on button "Next" at bounding box center [797, 304] width 91 height 37
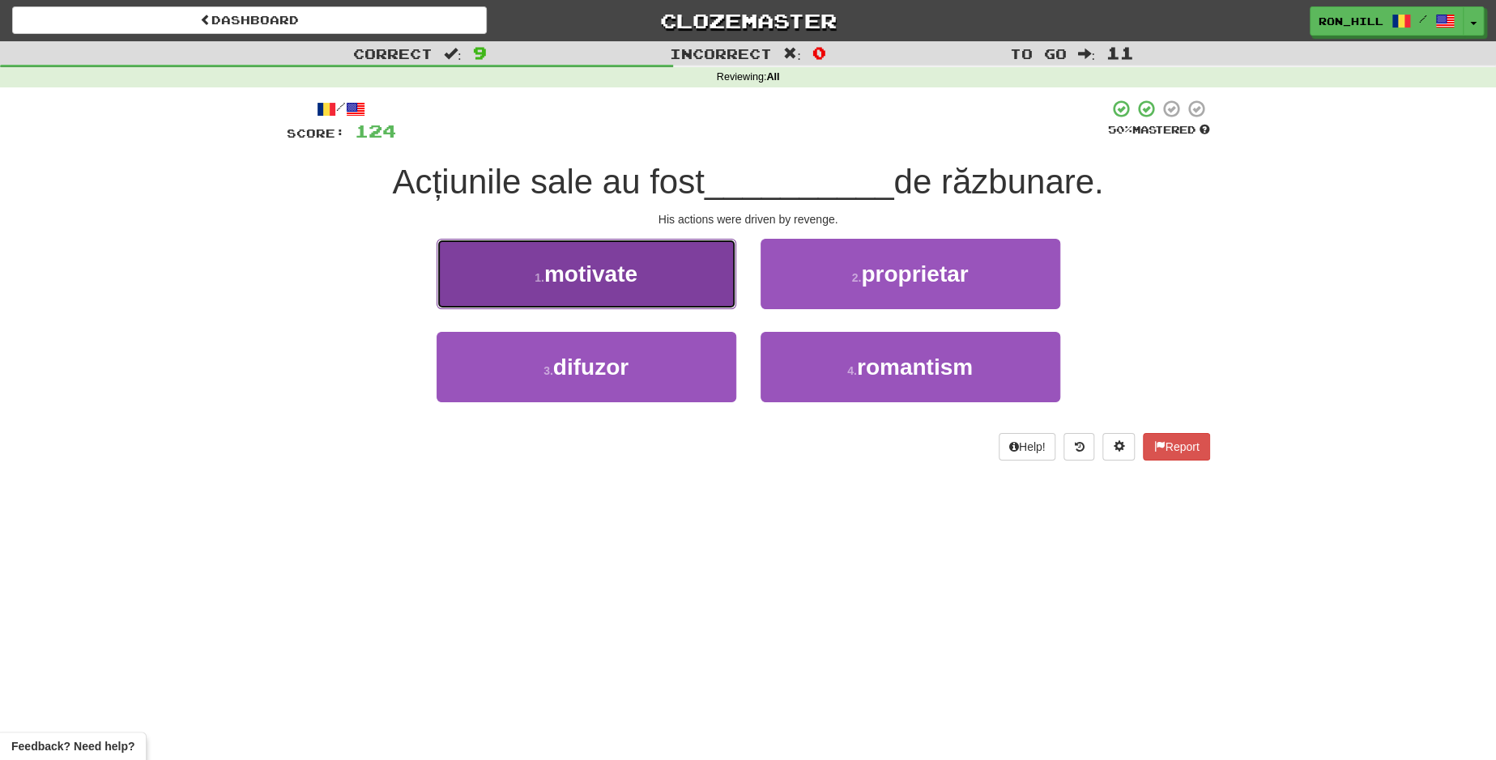
drag, startPoint x: 719, startPoint y: 279, endPoint x: 687, endPoint y: 279, distance: 32.4
click at [687, 279] on button "1 . motivate" at bounding box center [587, 274] width 300 height 70
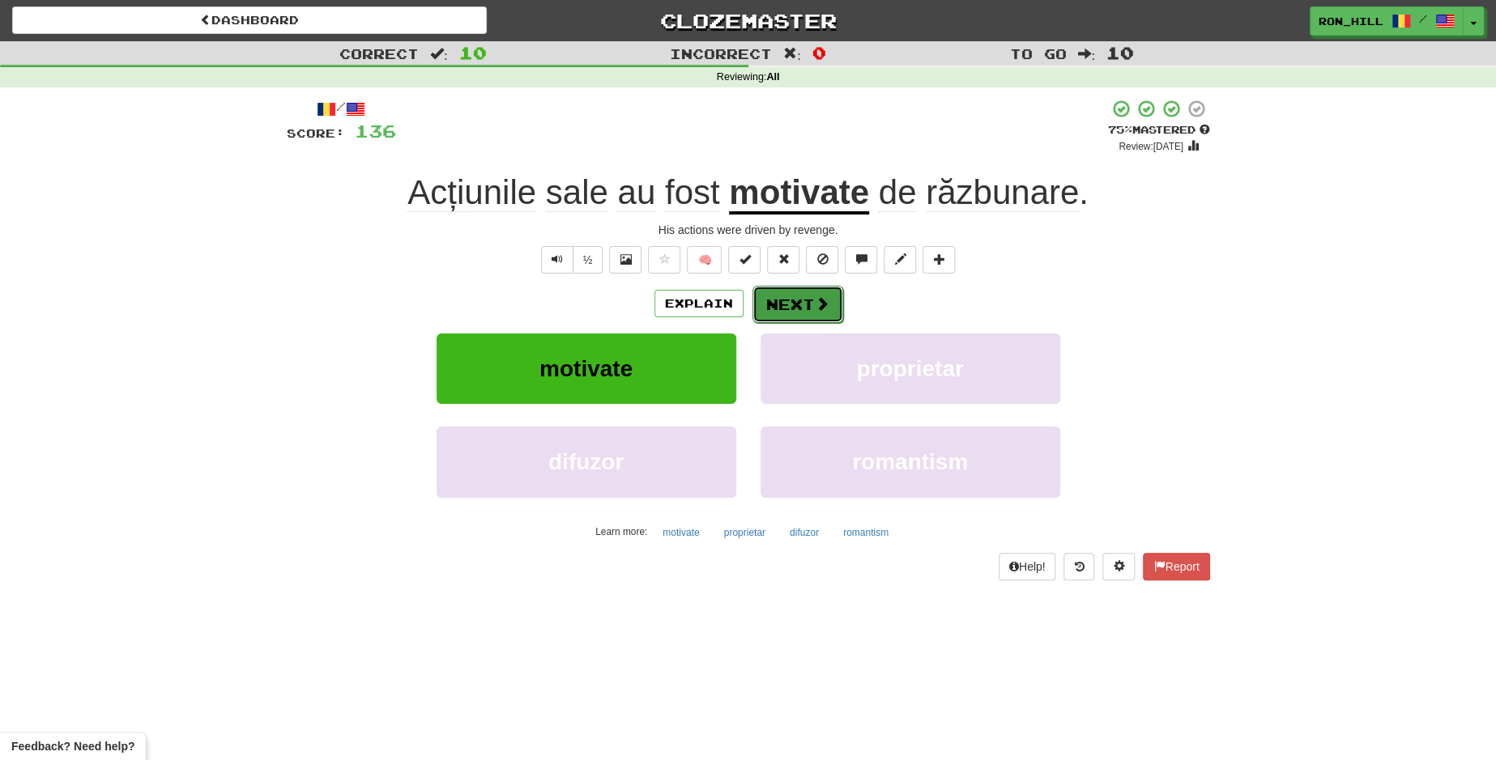
click at [789, 293] on button "Next" at bounding box center [797, 304] width 91 height 37
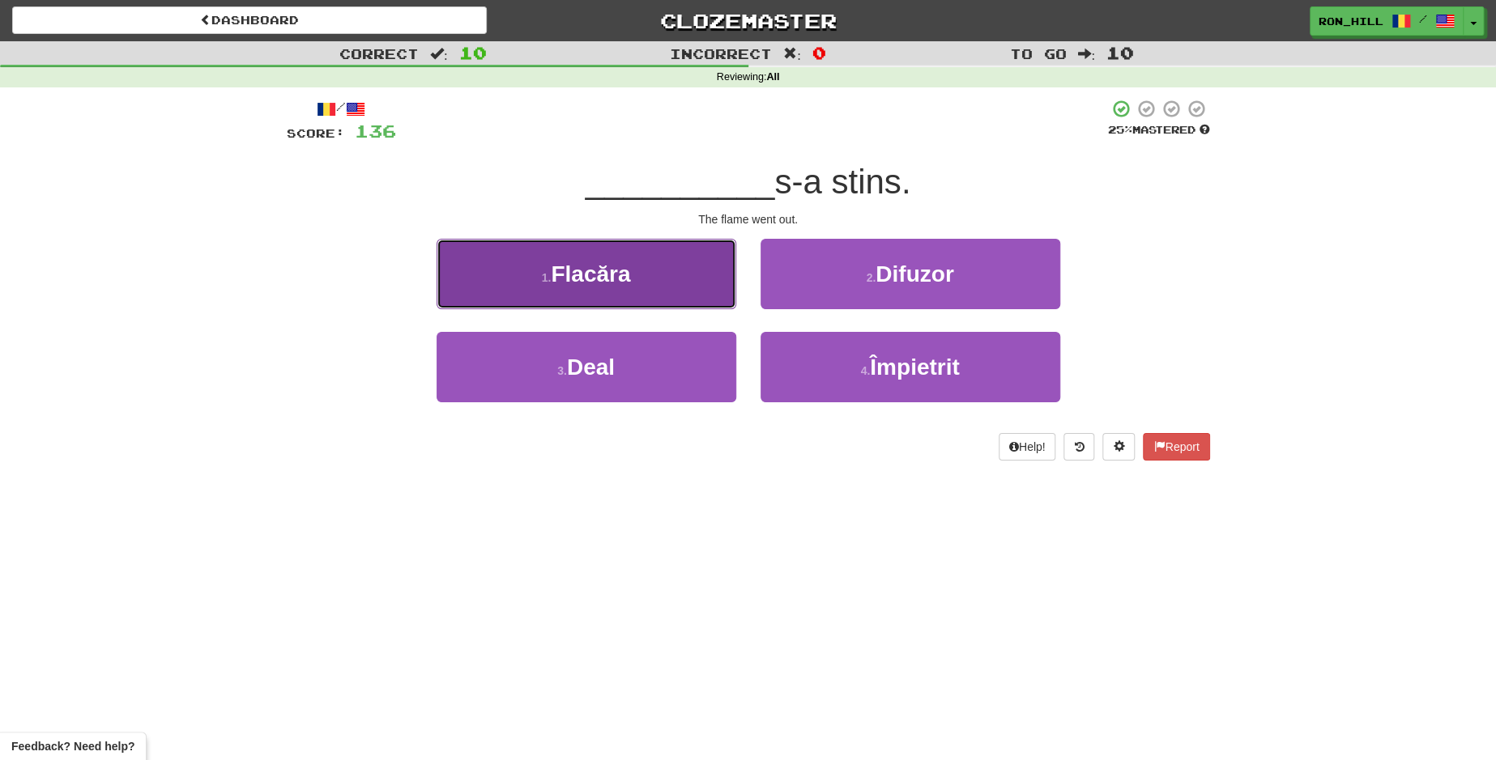
click at [686, 275] on button "1 . Flacăra" at bounding box center [587, 274] width 300 height 70
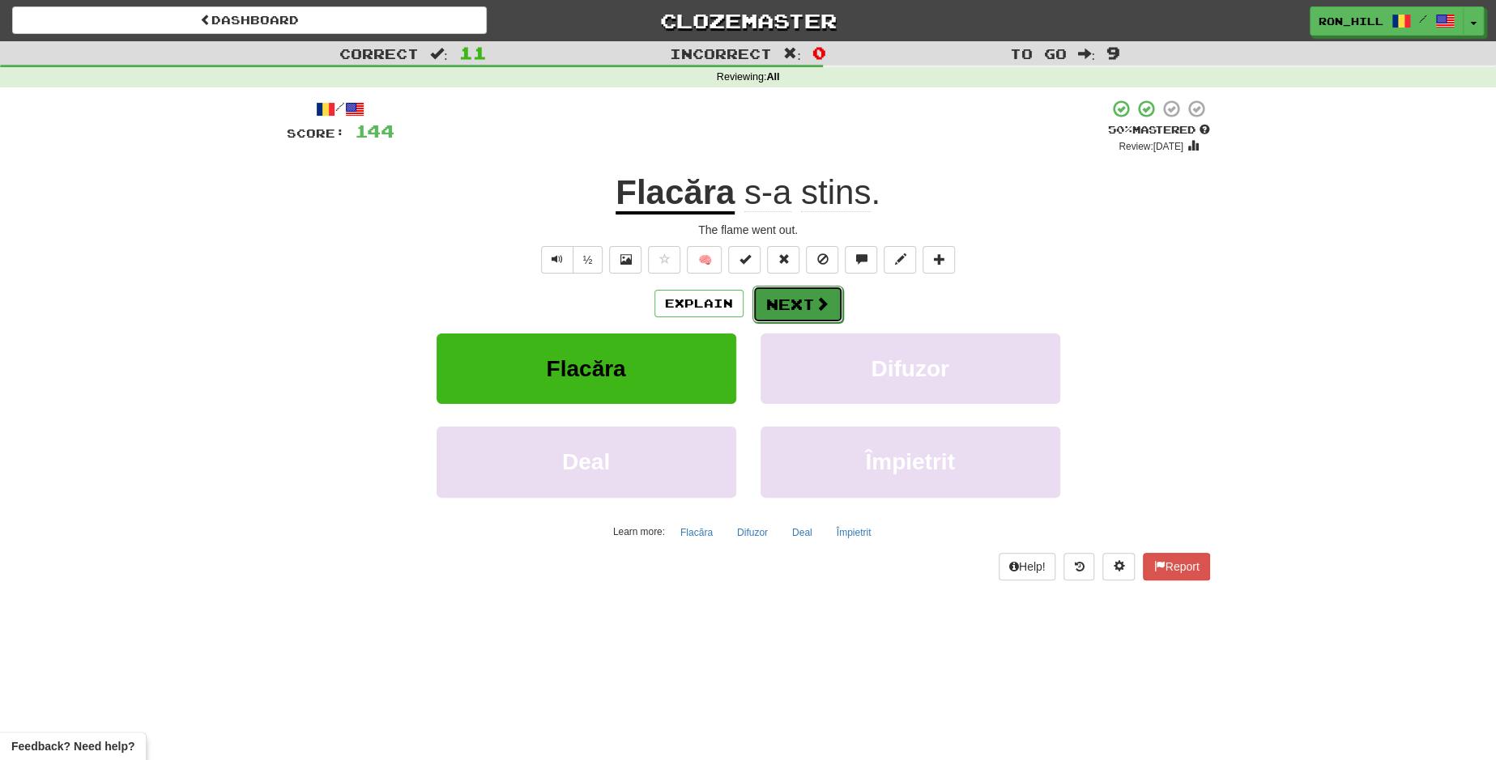
click at [797, 292] on button "Next" at bounding box center [797, 304] width 91 height 37
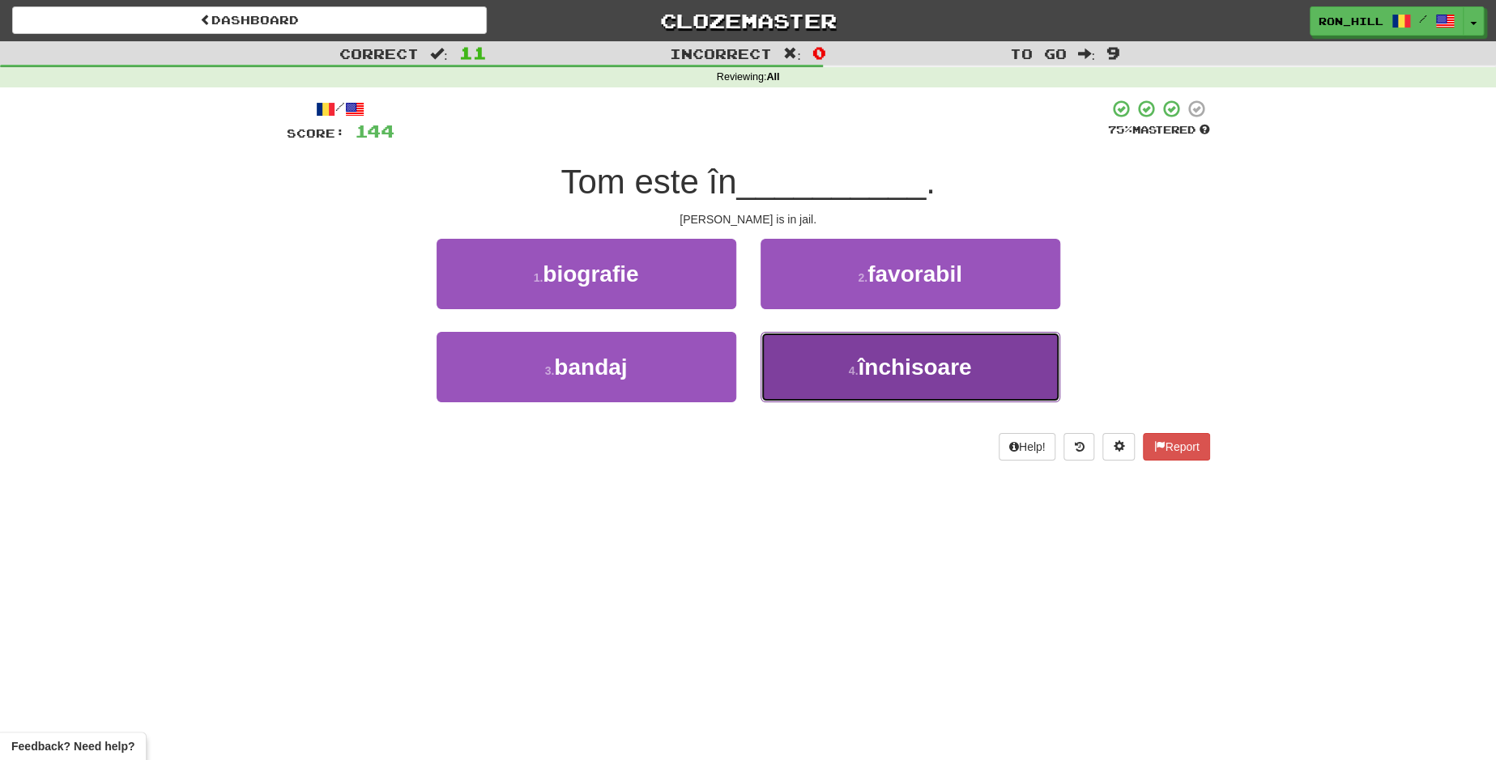
click at [869, 360] on span "închisoare" at bounding box center [914, 367] width 113 height 25
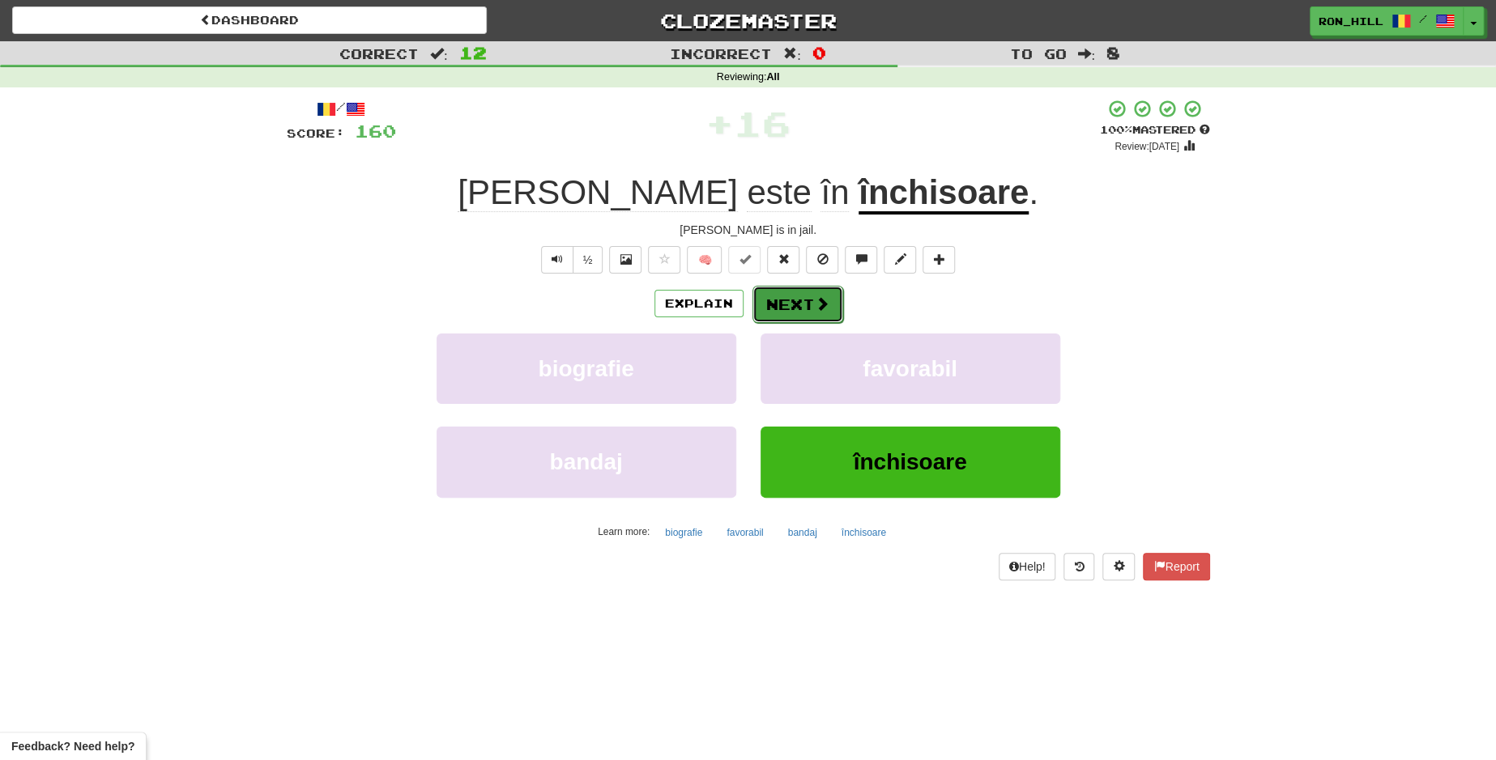
click at [798, 301] on button "Next" at bounding box center [797, 304] width 91 height 37
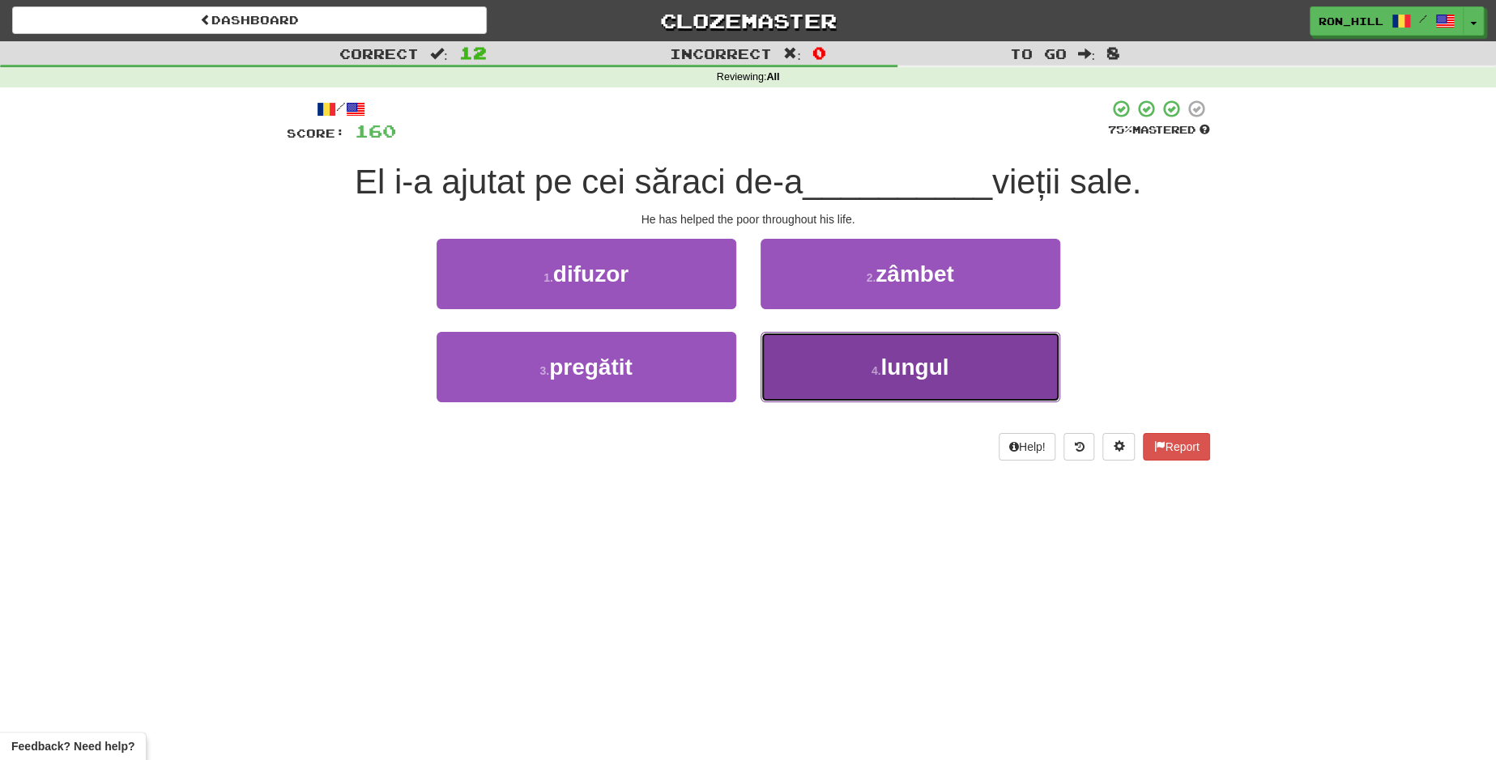
click at [897, 356] on span "lungul" at bounding box center [914, 367] width 68 height 25
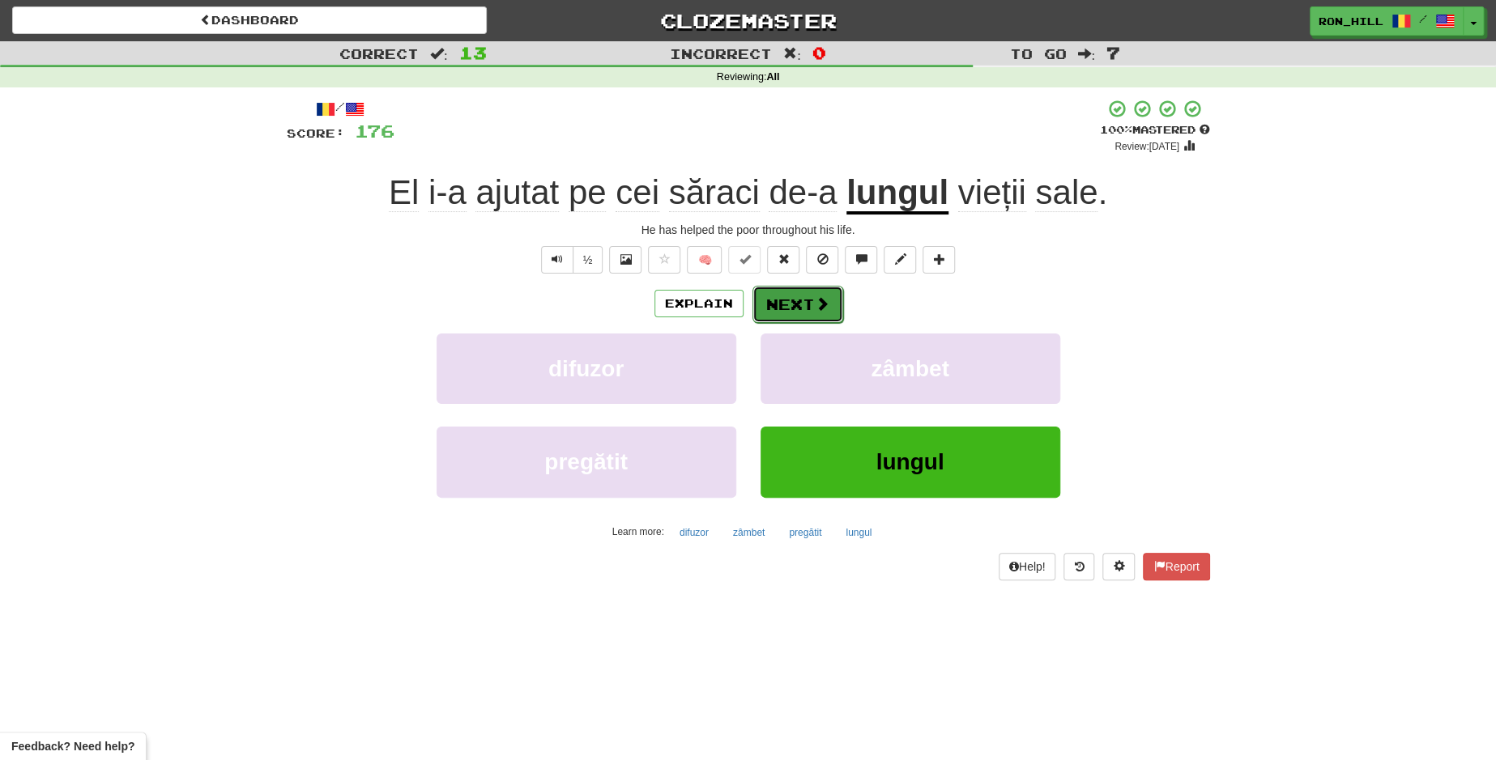
click at [806, 306] on button "Next" at bounding box center [797, 304] width 91 height 37
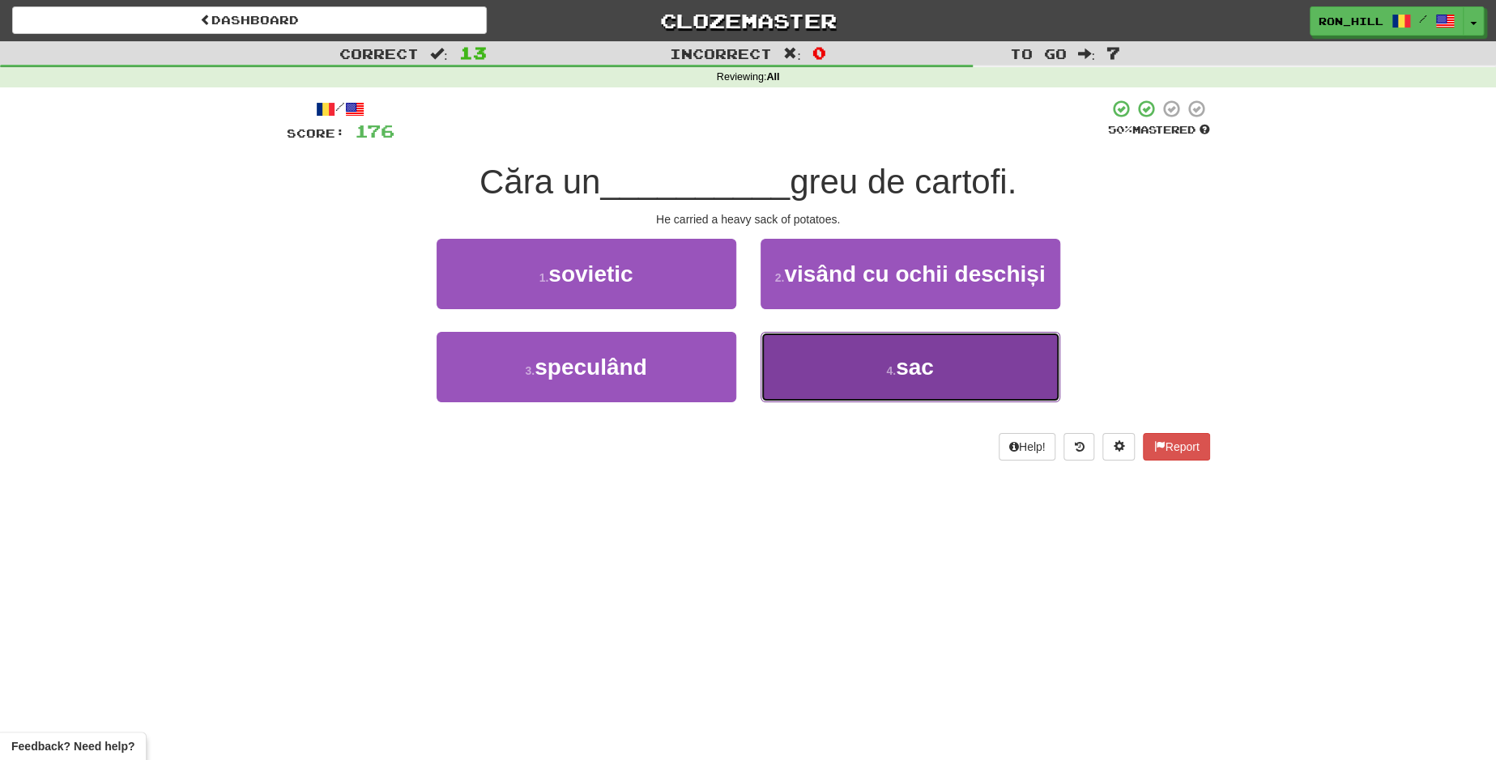
click at [798, 371] on button "4 . sac" at bounding box center [910, 367] width 300 height 70
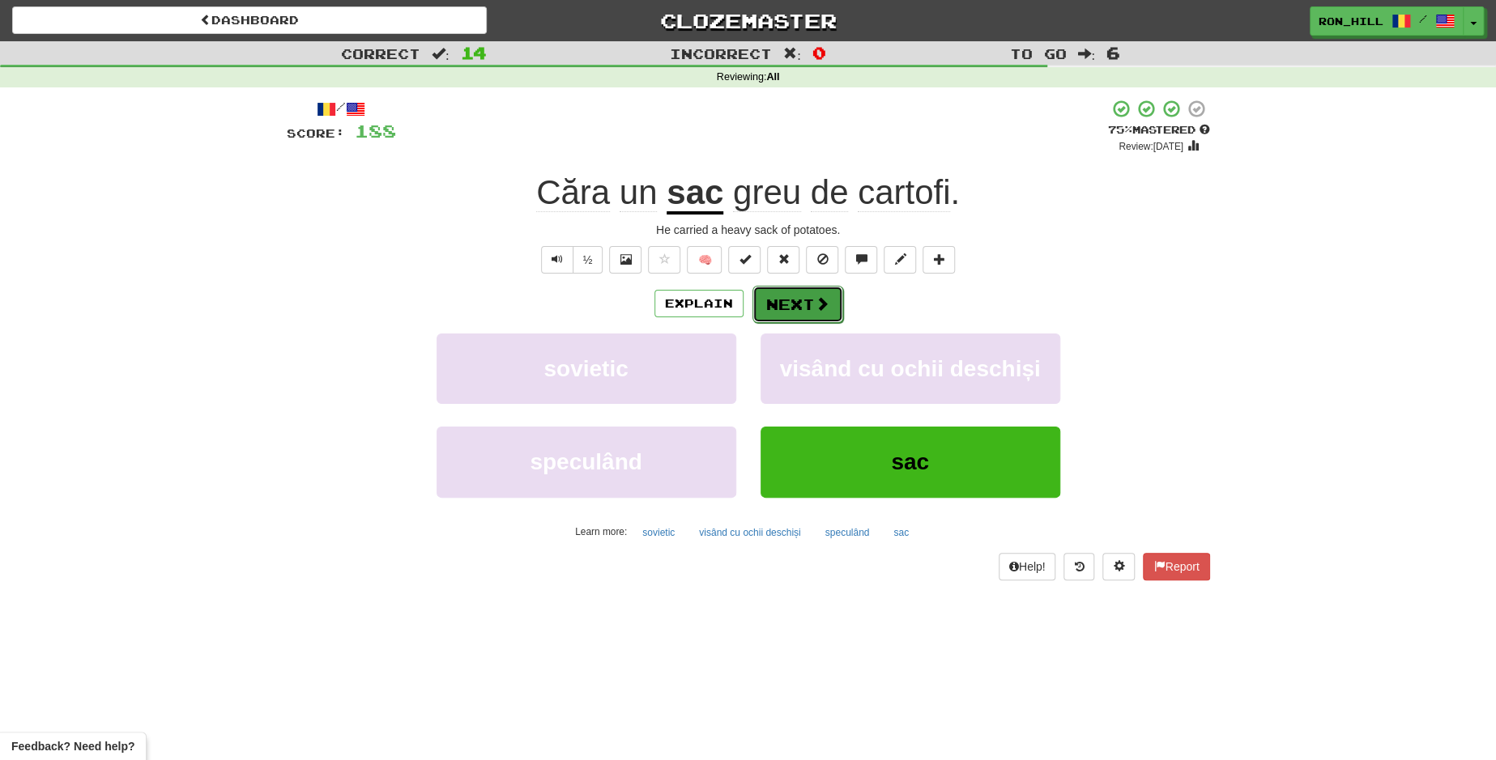
click at [786, 309] on button "Next" at bounding box center [797, 304] width 91 height 37
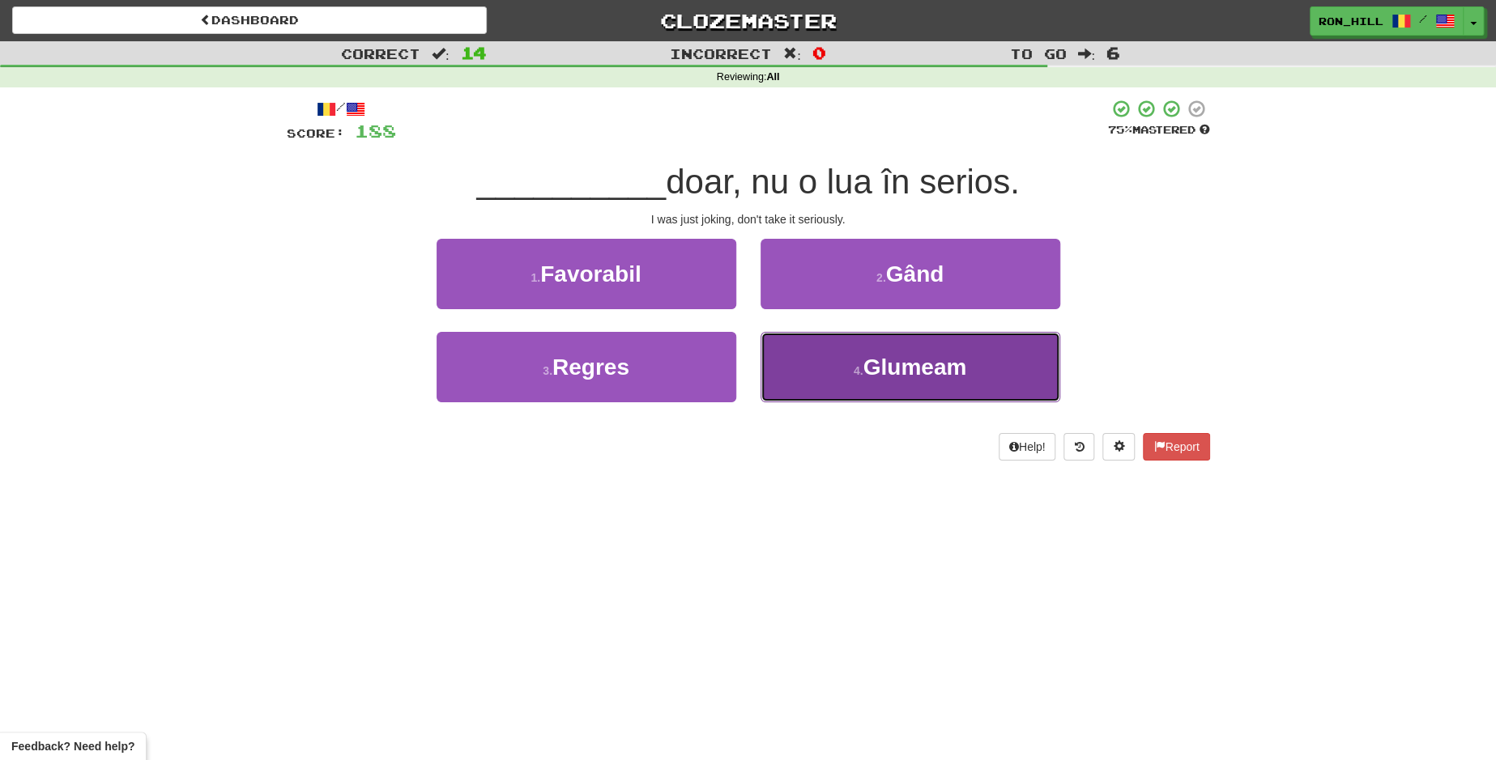
click at [846, 361] on button "4 . Glumeam" at bounding box center [910, 367] width 300 height 70
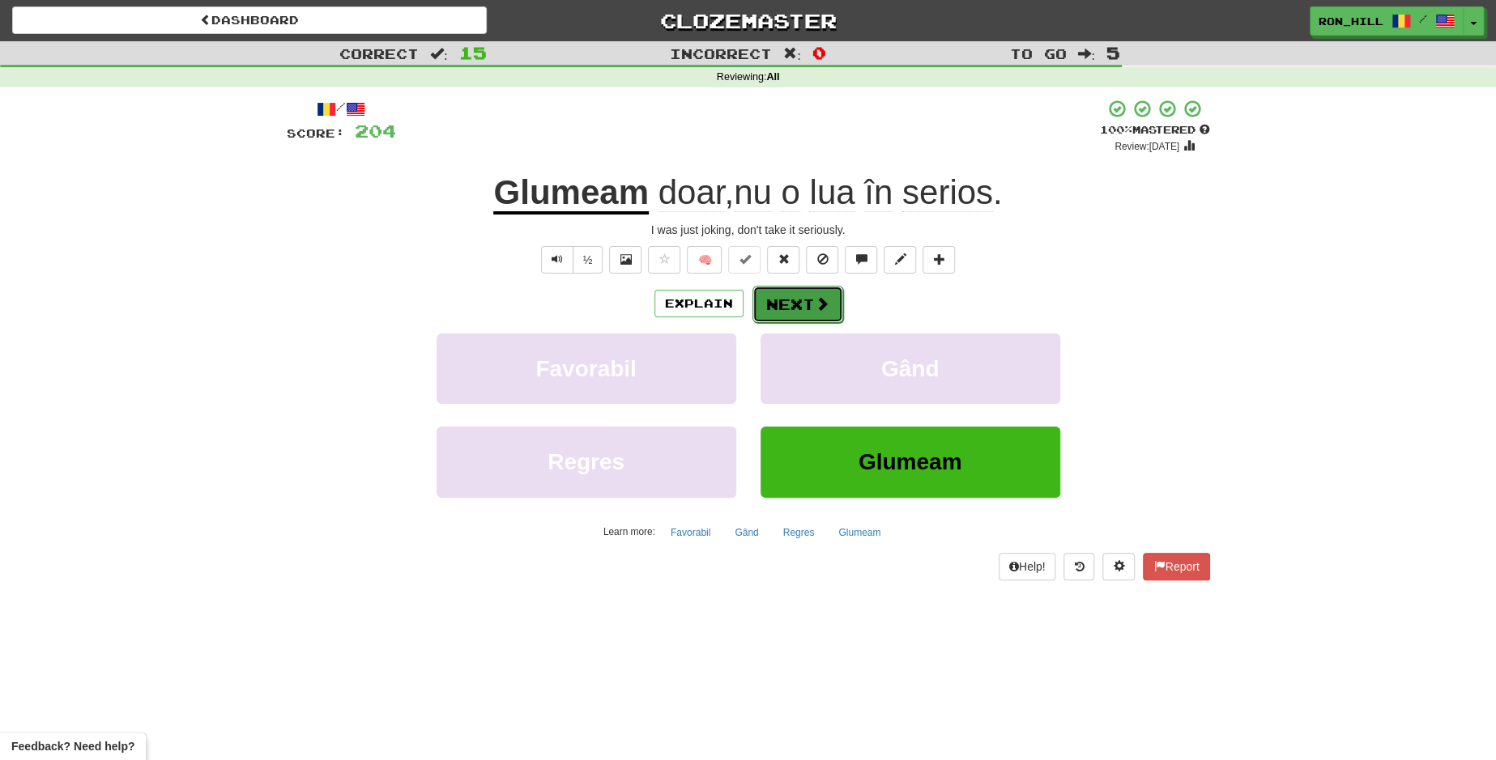
click at [810, 308] on button "Next" at bounding box center [797, 304] width 91 height 37
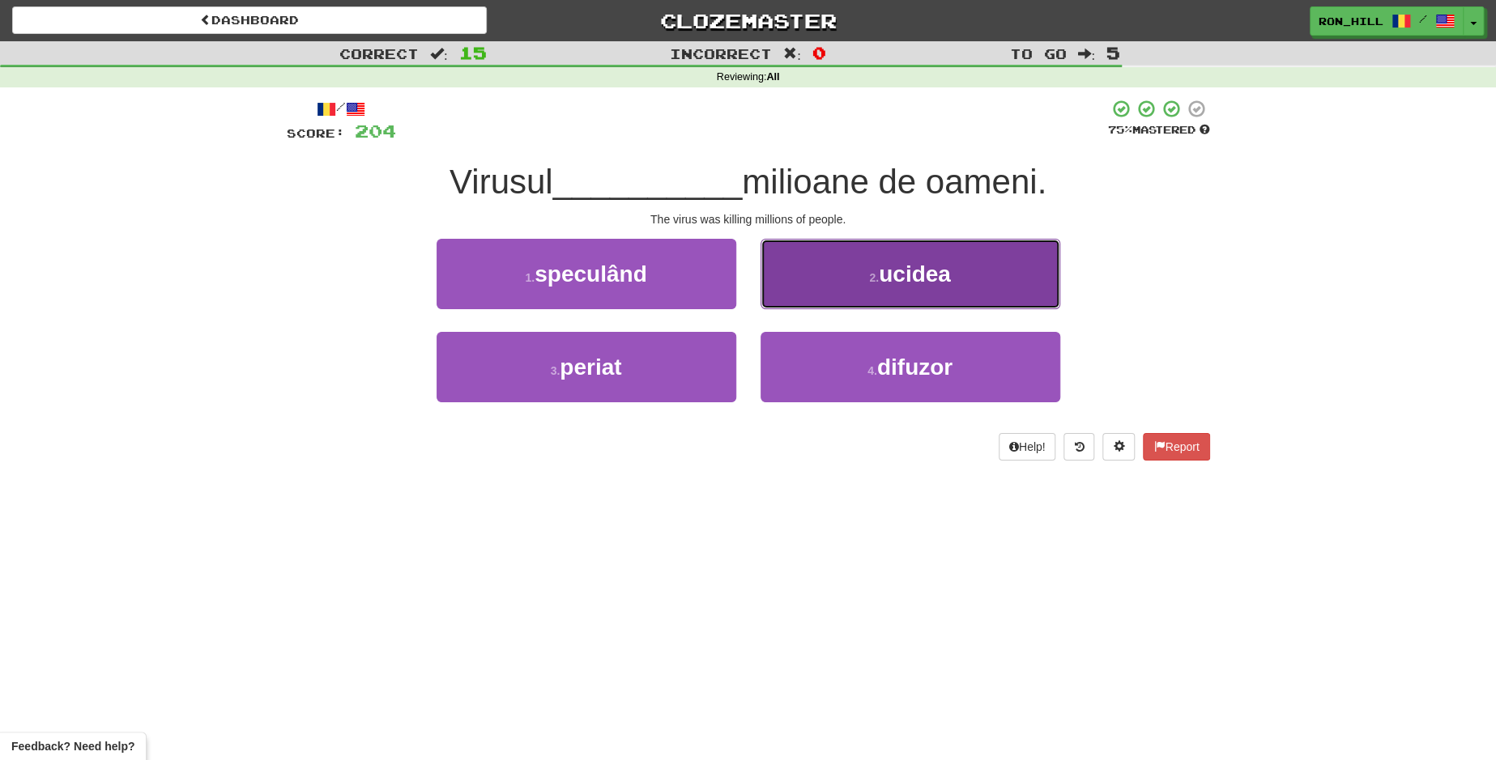
click at [875, 273] on small "2 ." at bounding box center [874, 277] width 10 height 13
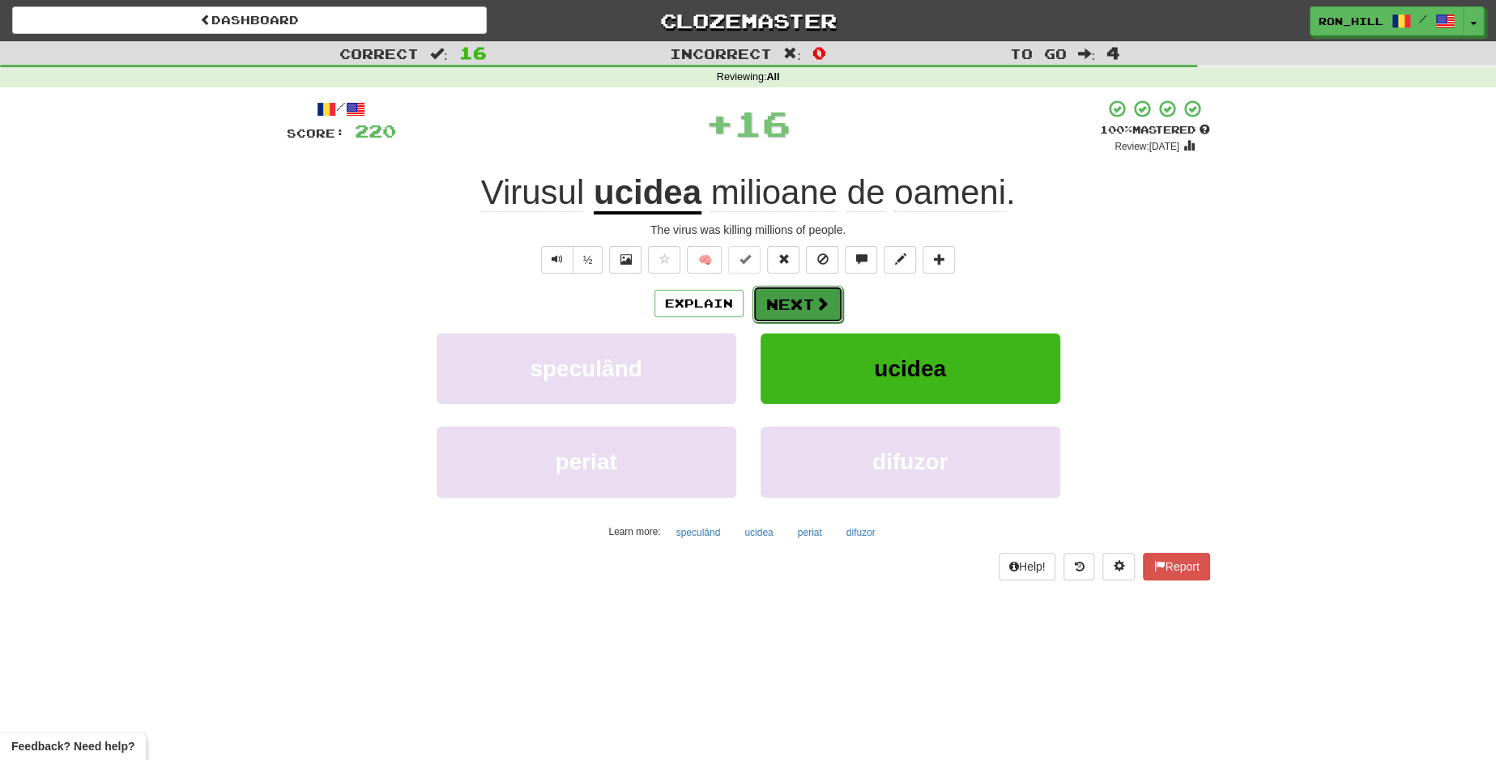
click at [782, 298] on button "Next" at bounding box center [797, 304] width 91 height 37
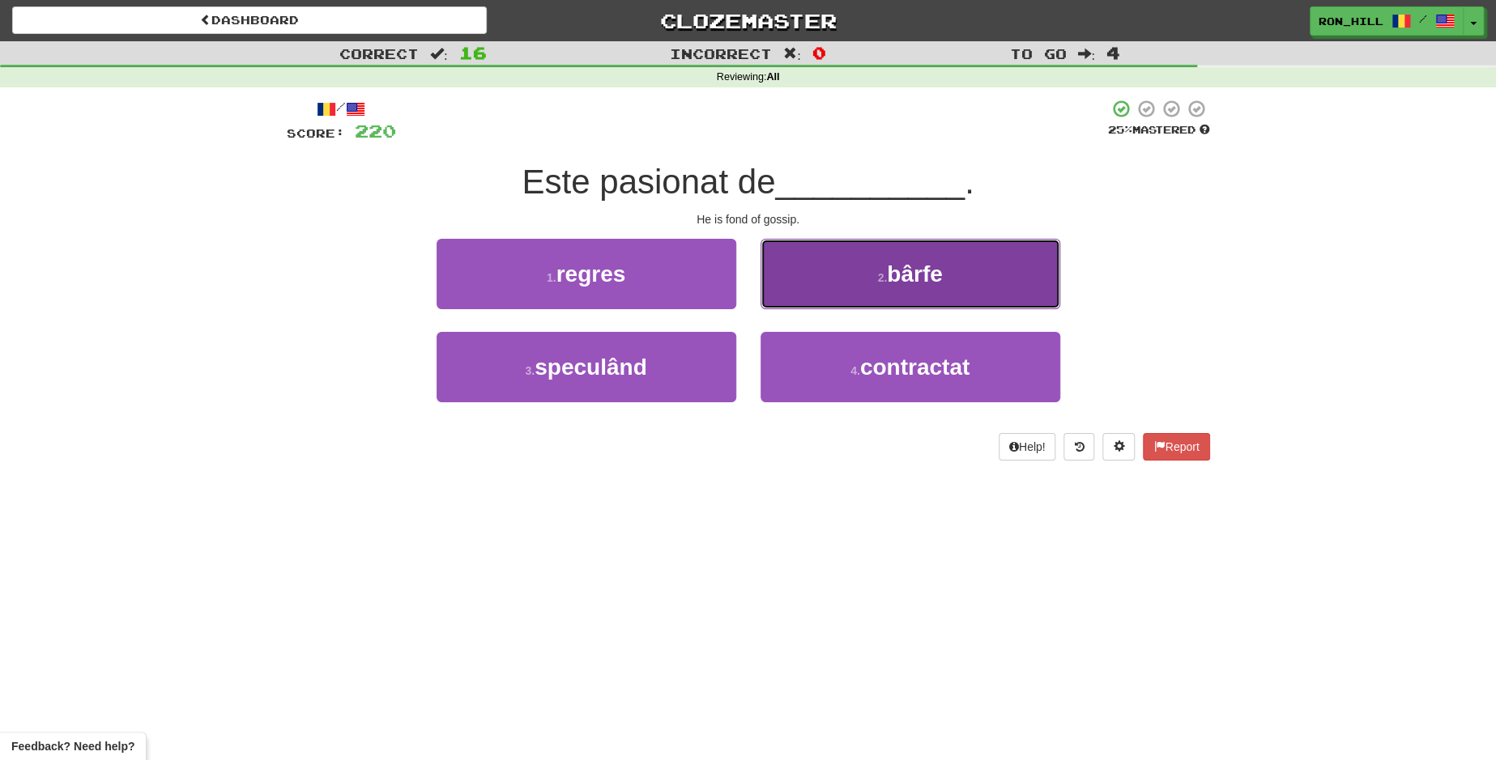
click at [810, 289] on button "2 . bârfe" at bounding box center [910, 274] width 300 height 70
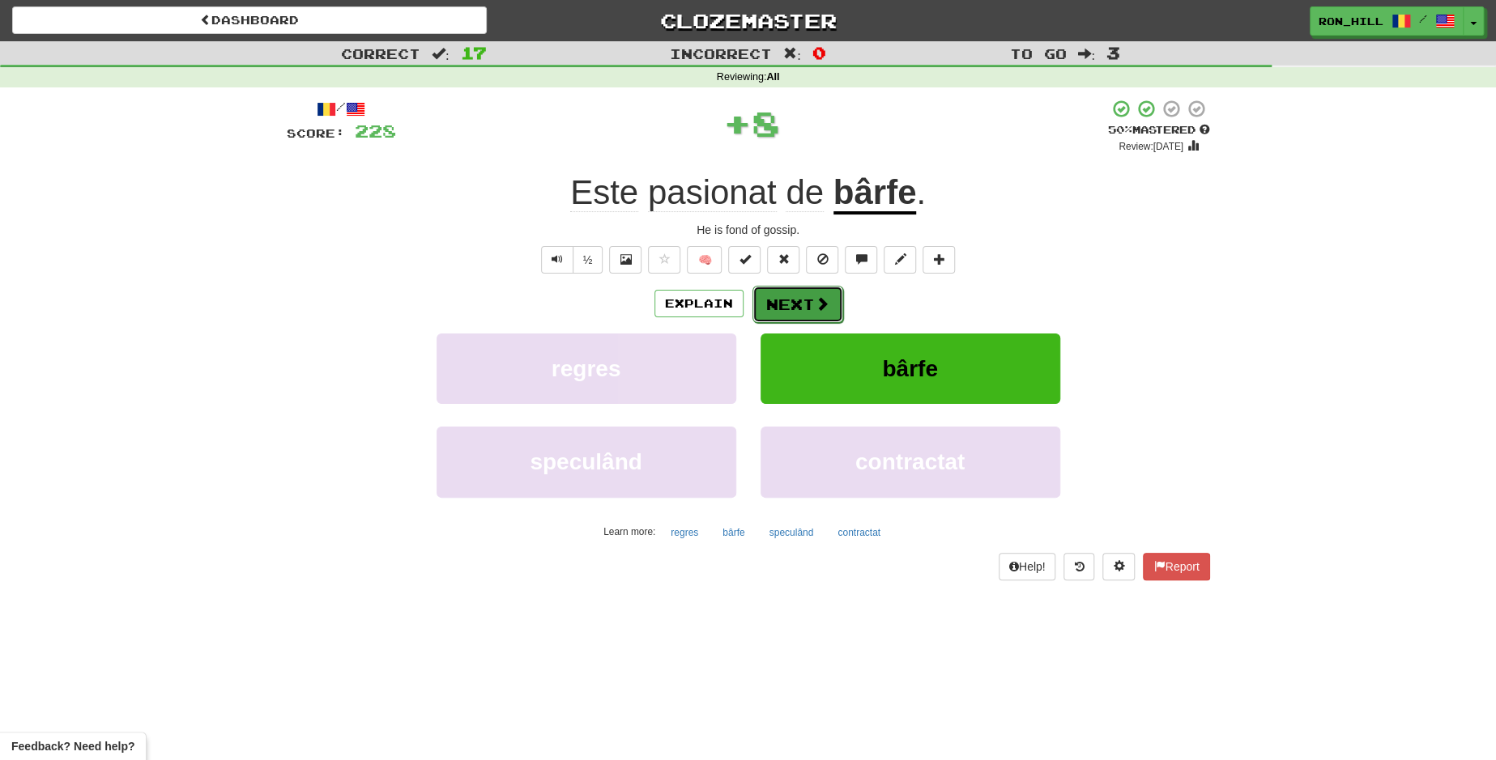
click at [816, 299] on span at bounding box center [822, 303] width 15 height 15
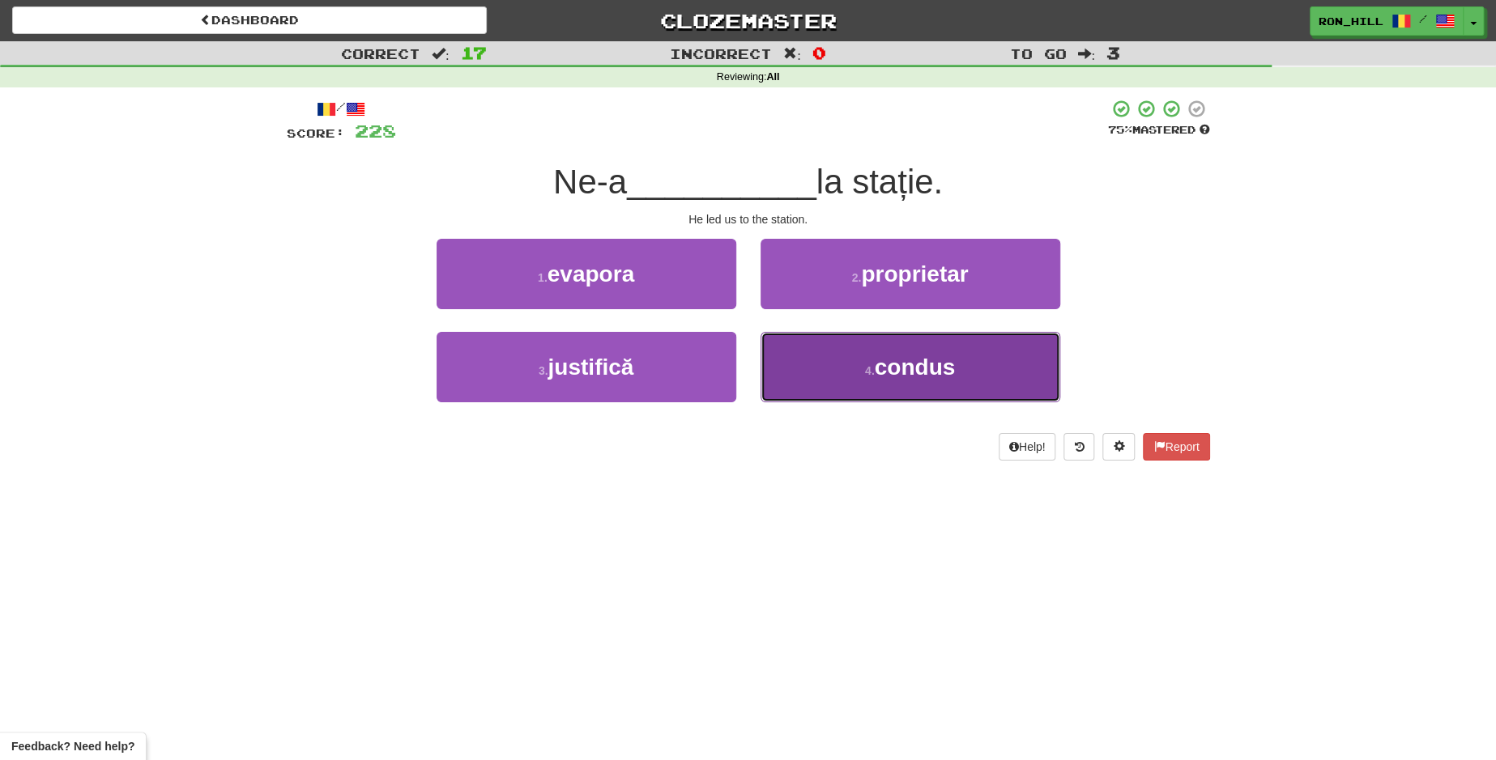
click at [816, 375] on button "4 . condus" at bounding box center [910, 367] width 300 height 70
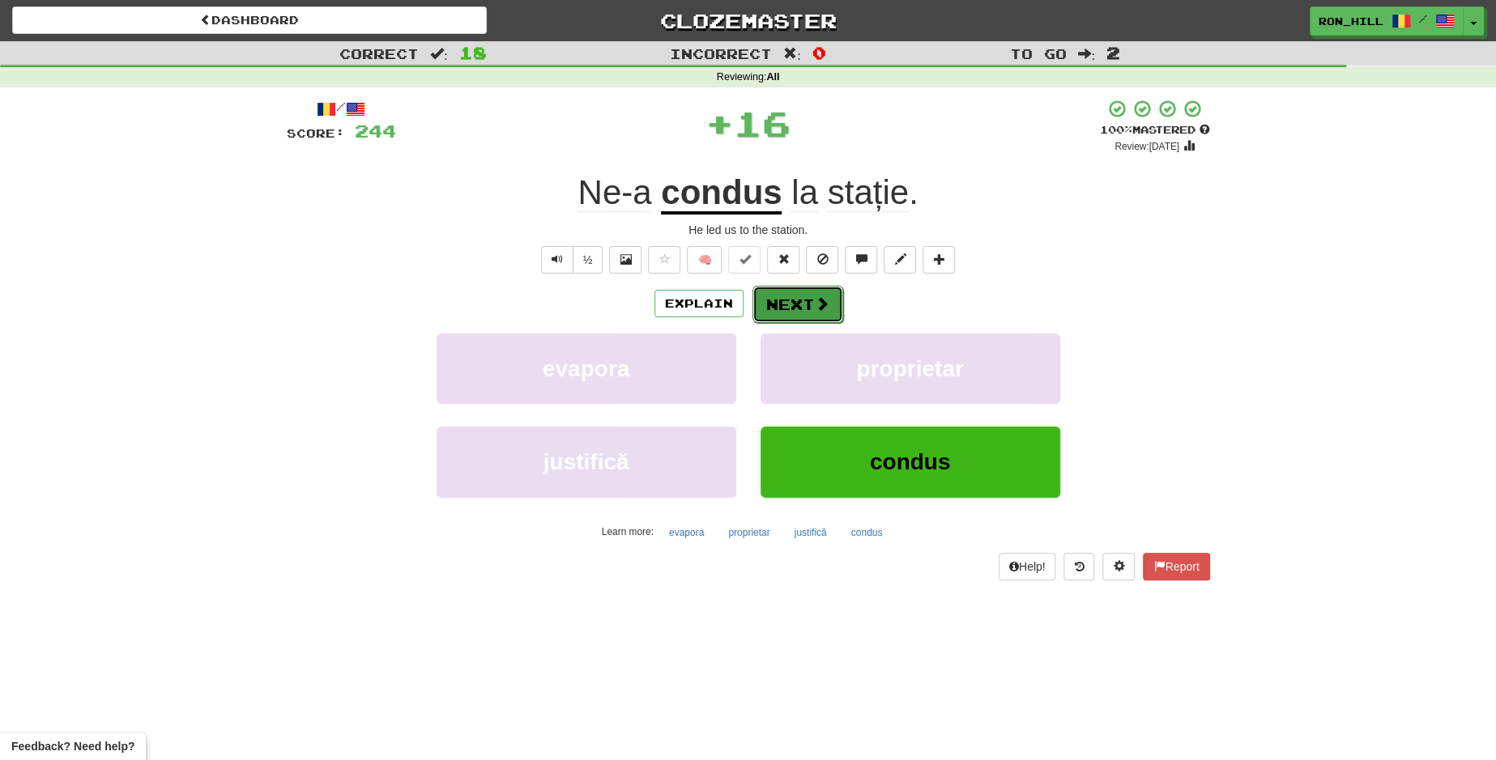
click at [778, 286] on button "Next" at bounding box center [797, 304] width 91 height 37
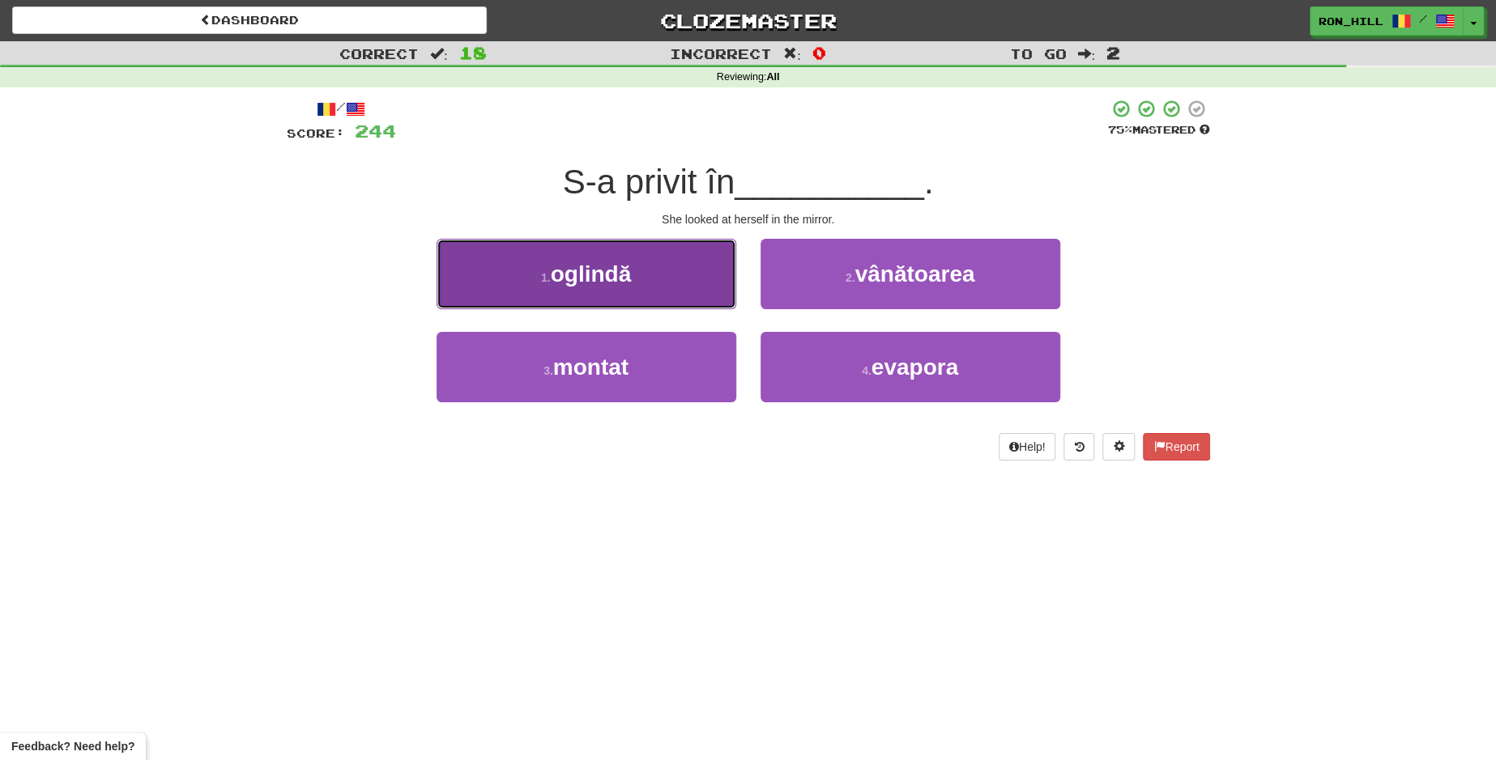
click at [667, 263] on button "1 . oglindă" at bounding box center [587, 274] width 300 height 70
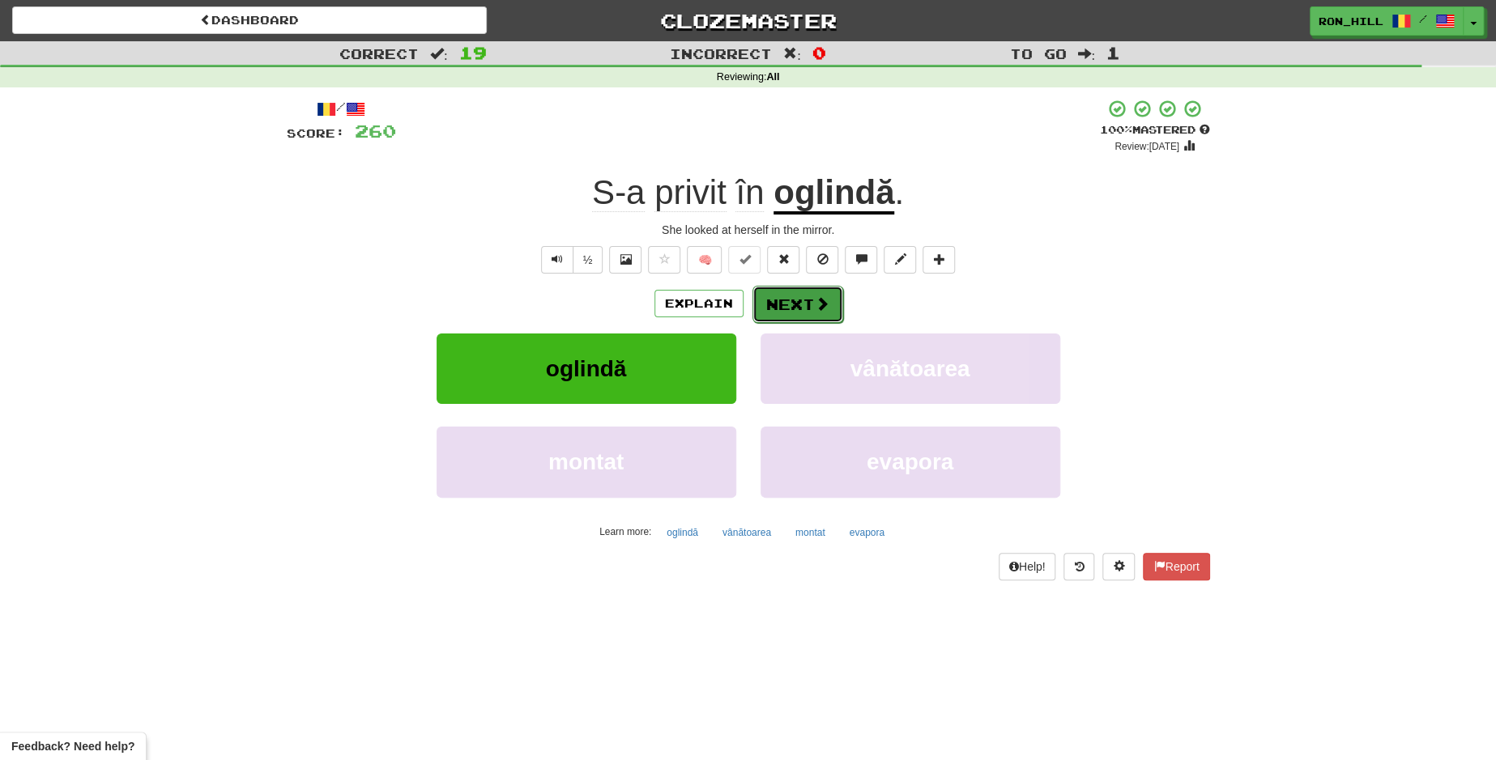
click at [789, 299] on button "Next" at bounding box center [797, 304] width 91 height 37
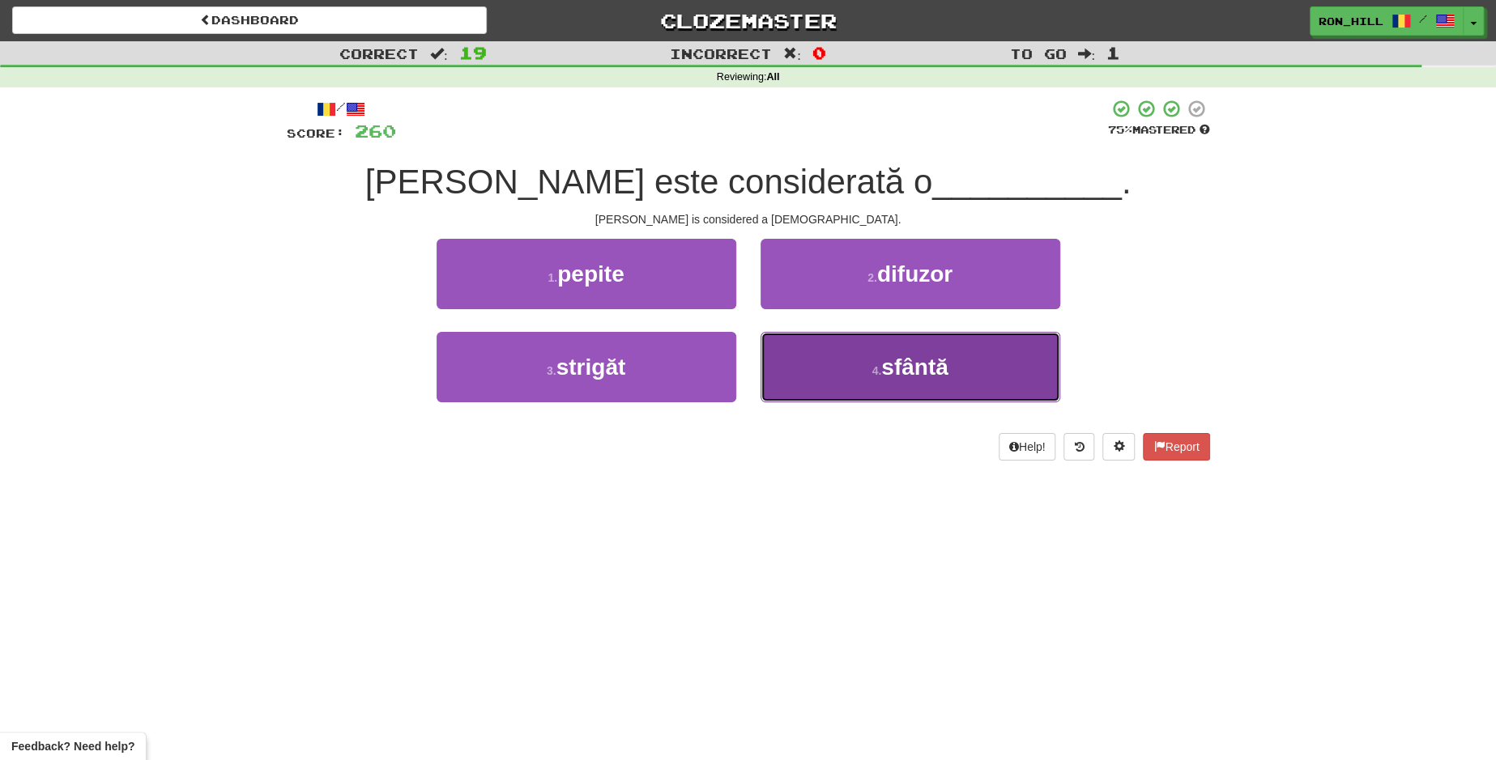
click at [837, 353] on button "4 . sfântă" at bounding box center [910, 367] width 300 height 70
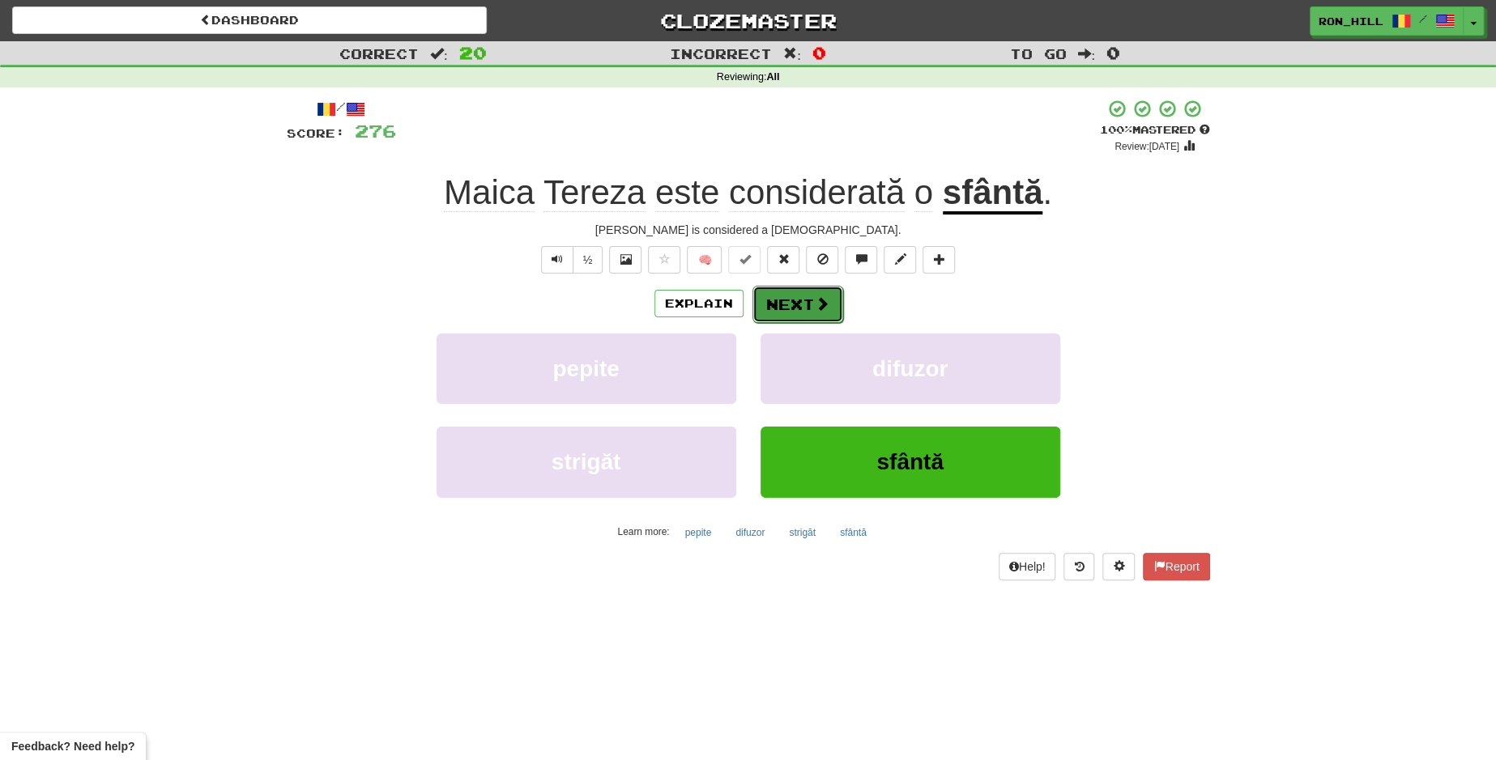
click at [790, 304] on button "Next" at bounding box center [797, 304] width 91 height 37
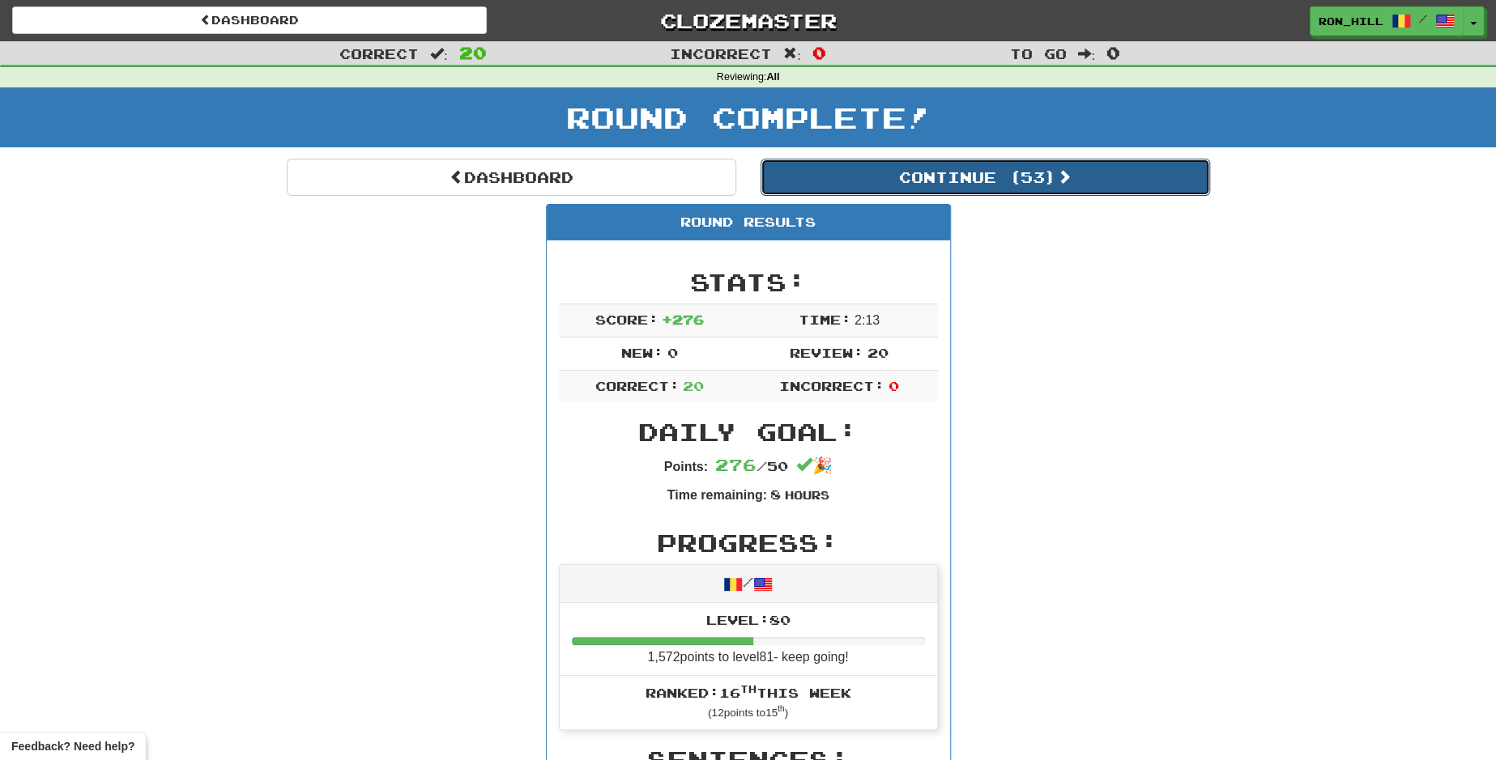
click at [832, 185] on button "Continue ( 53 )" at bounding box center [984, 177] width 449 height 37
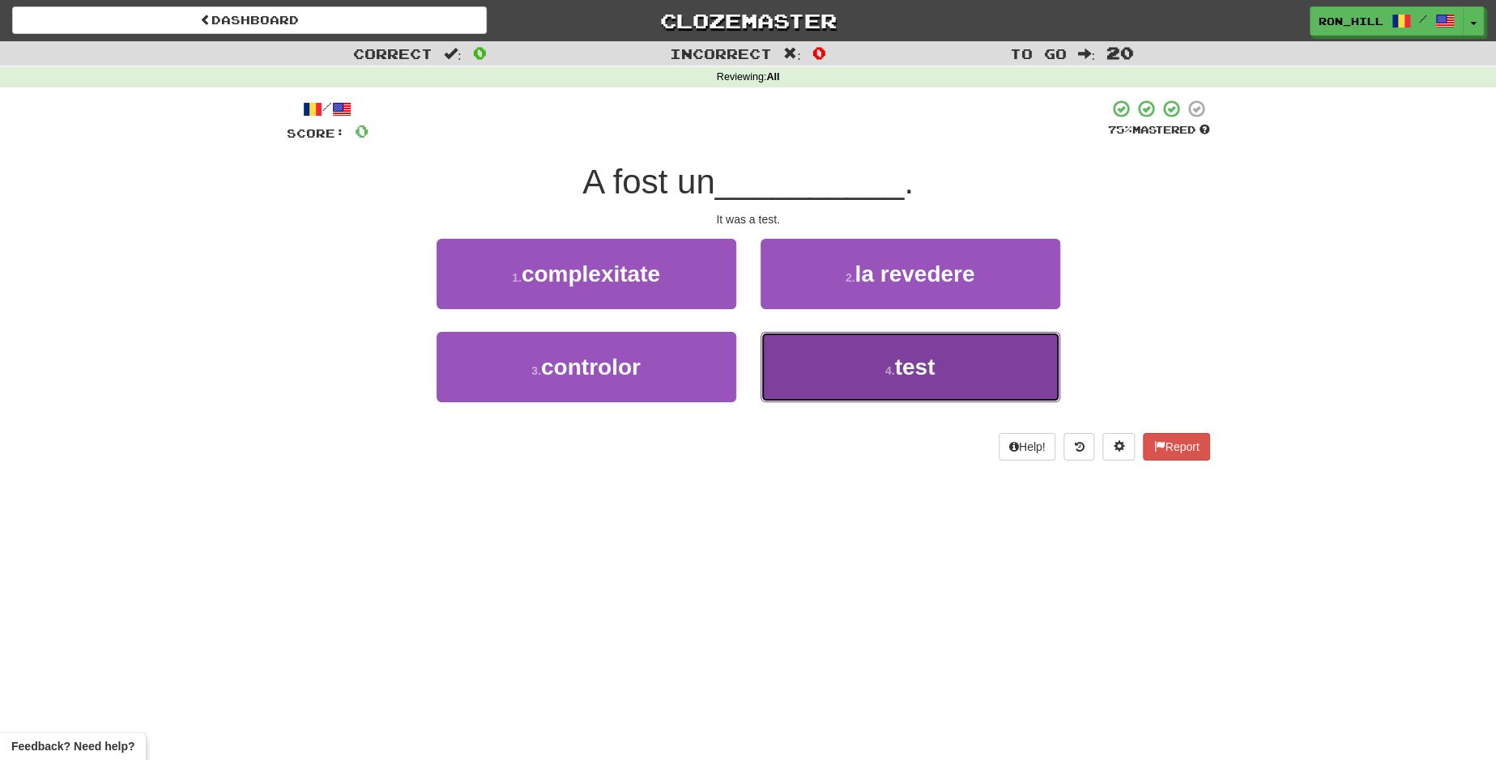
click at [881, 365] on button "4 . test" at bounding box center [910, 367] width 300 height 70
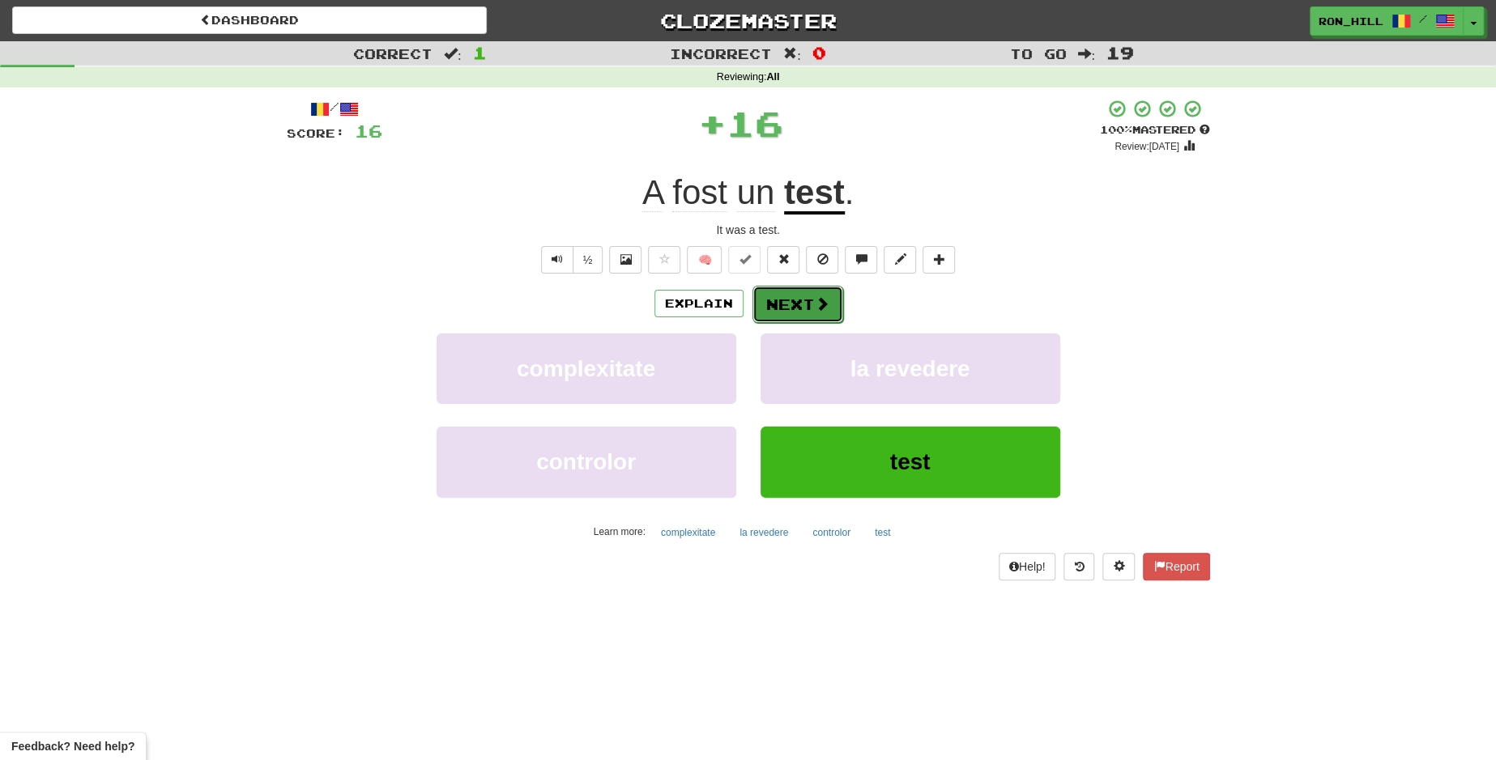
click at [798, 295] on button "Next" at bounding box center [797, 304] width 91 height 37
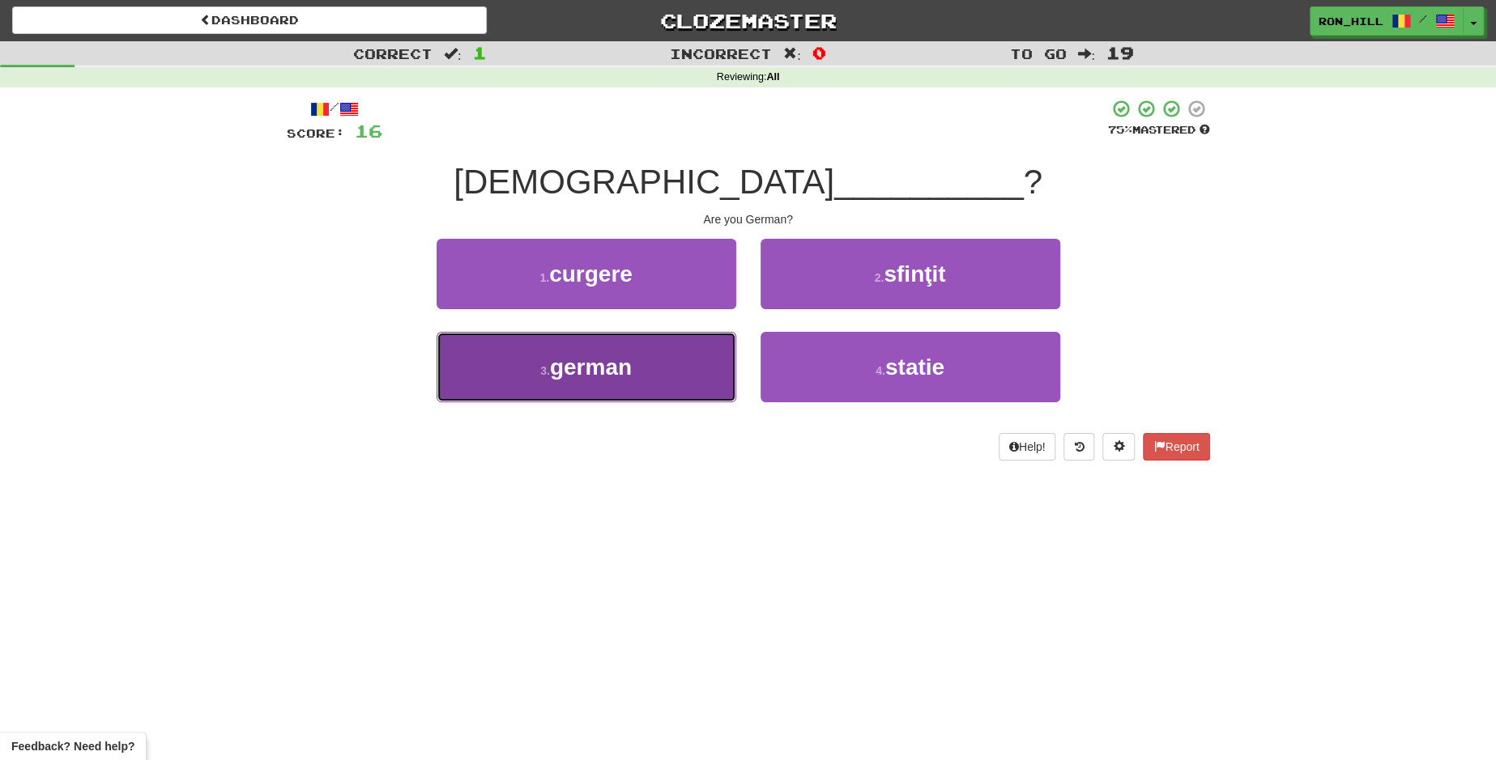
click at [650, 347] on button "3 . german" at bounding box center [587, 367] width 300 height 70
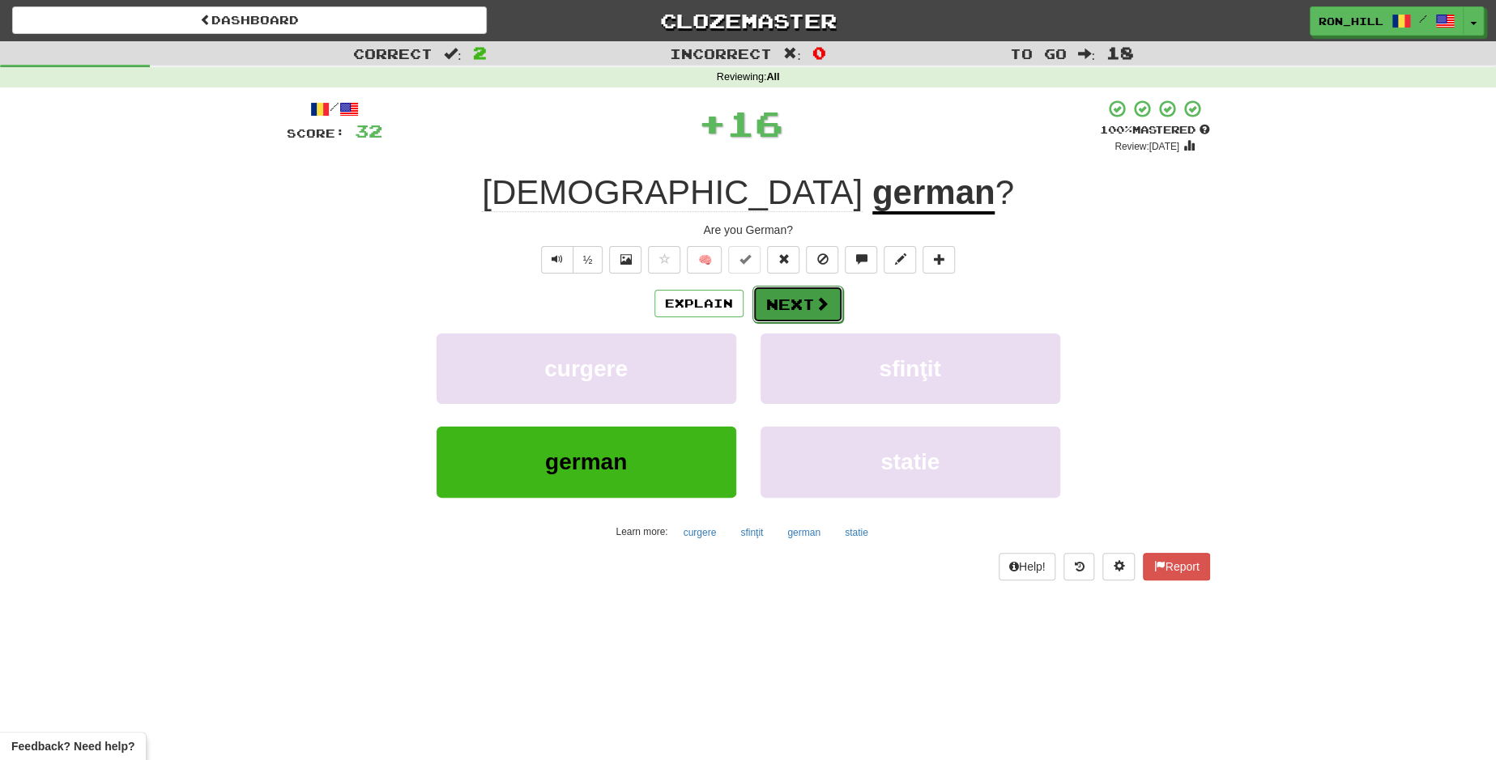
click at [795, 312] on button "Next" at bounding box center [797, 304] width 91 height 37
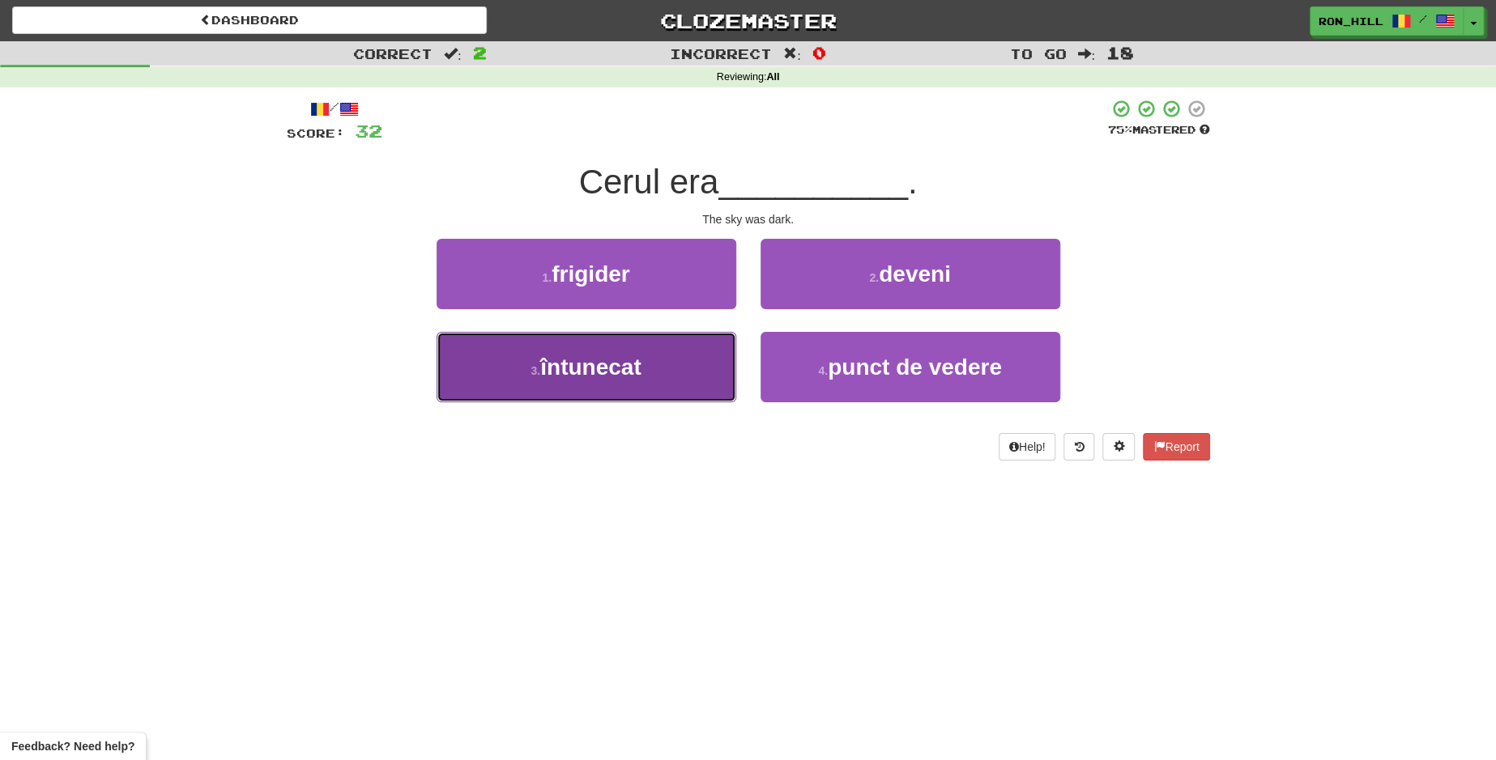
click at [680, 354] on button "3 . întunecat" at bounding box center [587, 367] width 300 height 70
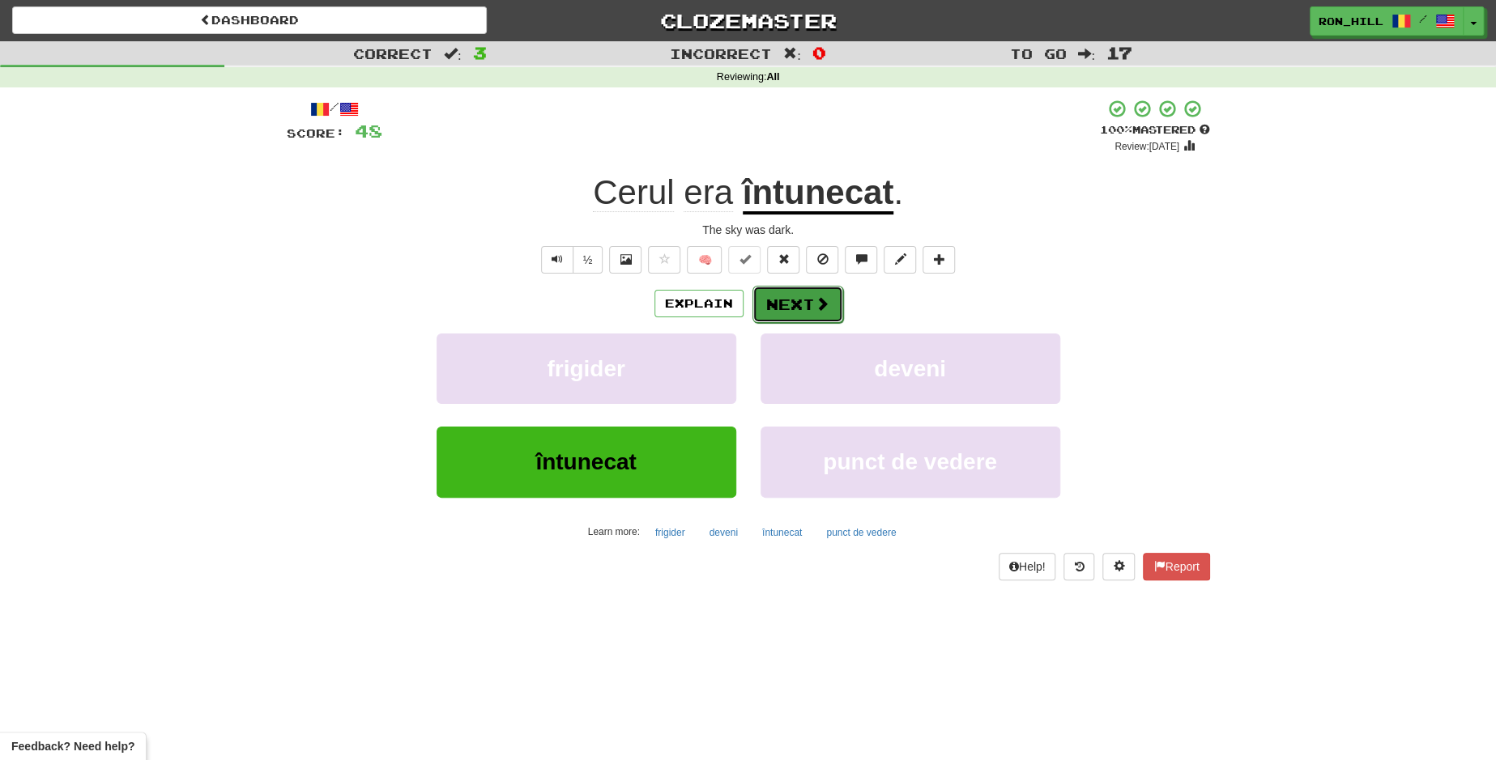
click at [784, 292] on button "Next" at bounding box center [797, 304] width 91 height 37
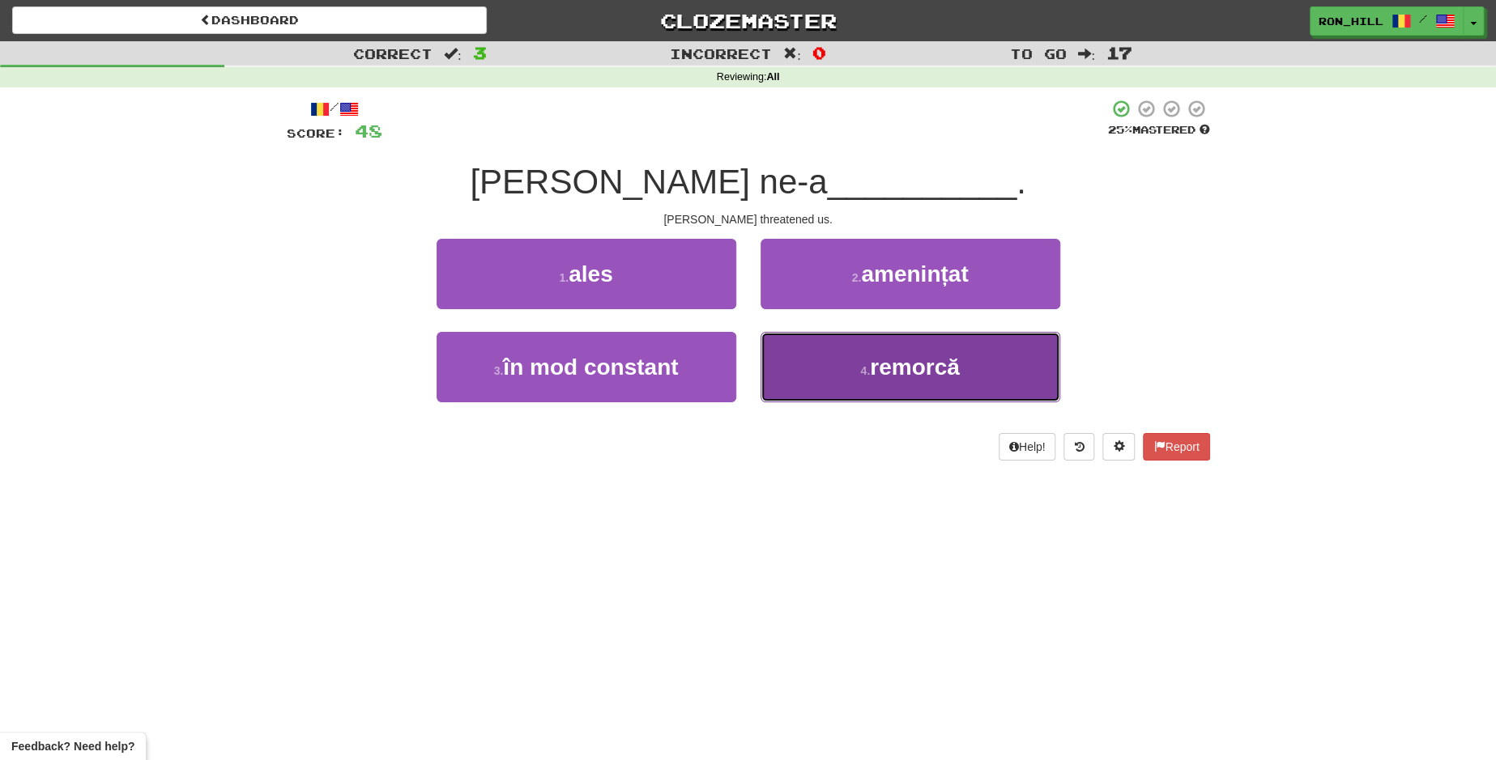
click at [816, 359] on button "4 . remorcă" at bounding box center [910, 367] width 300 height 70
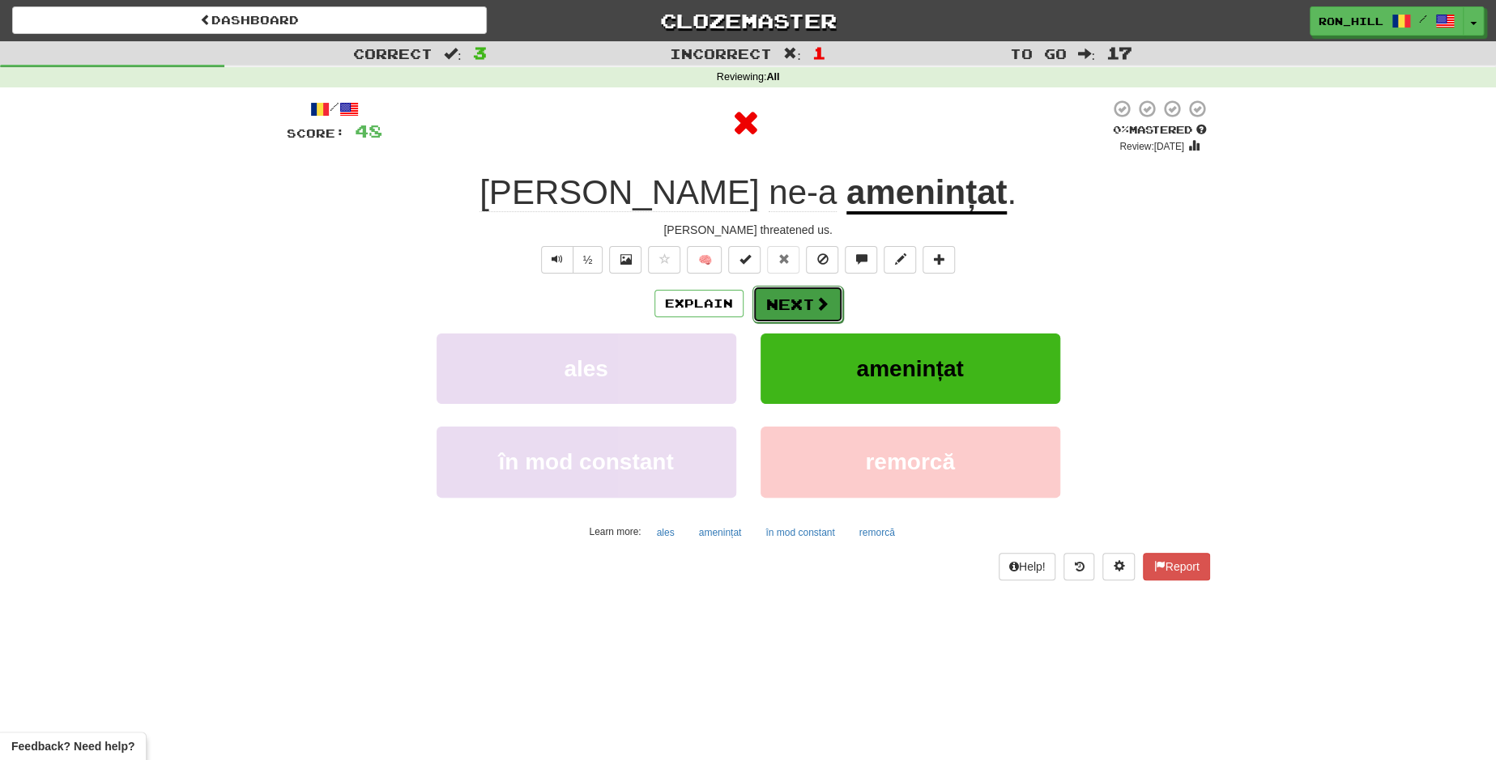
click at [791, 299] on button "Next" at bounding box center [797, 304] width 91 height 37
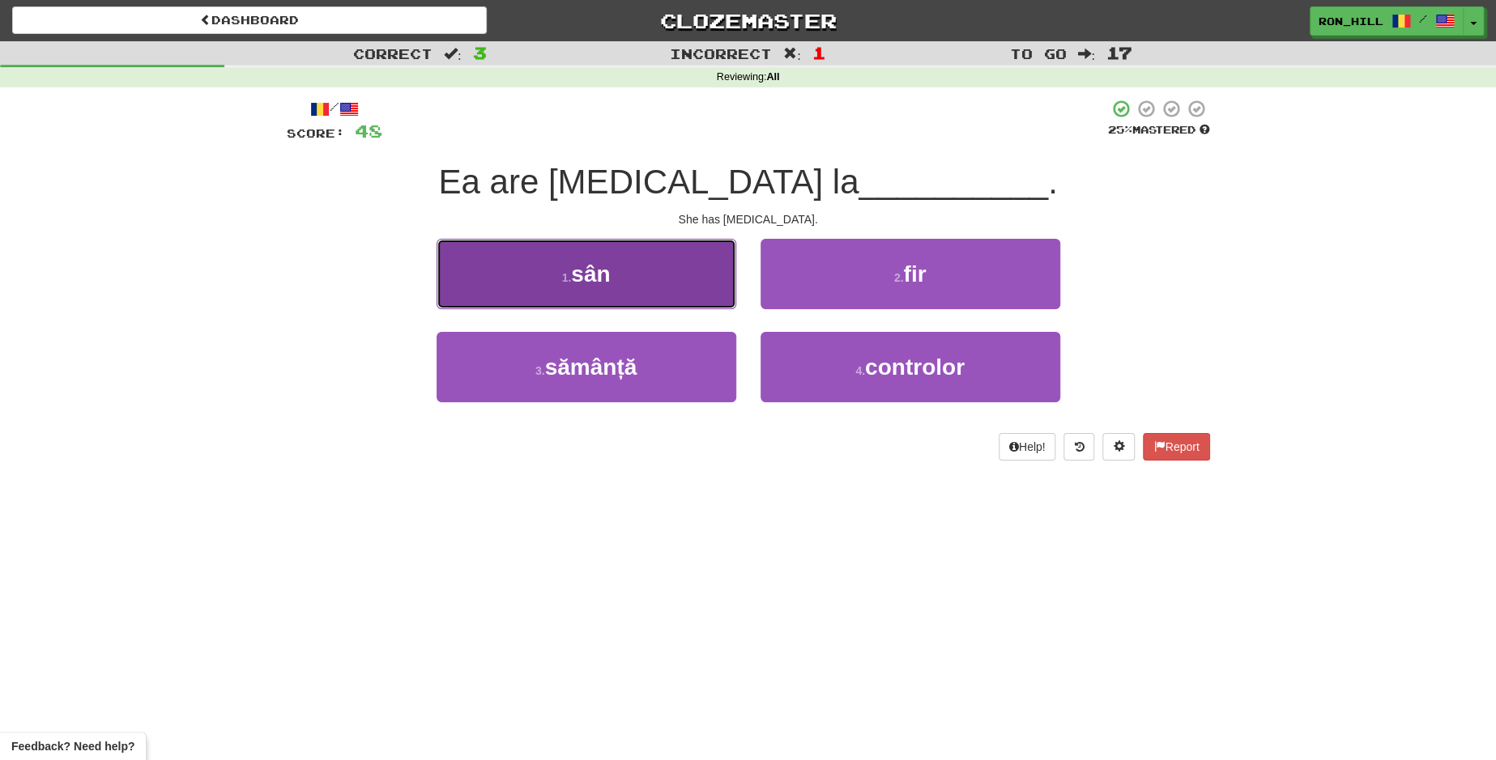
click at [681, 294] on button "1 . sân" at bounding box center [587, 274] width 300 height 70
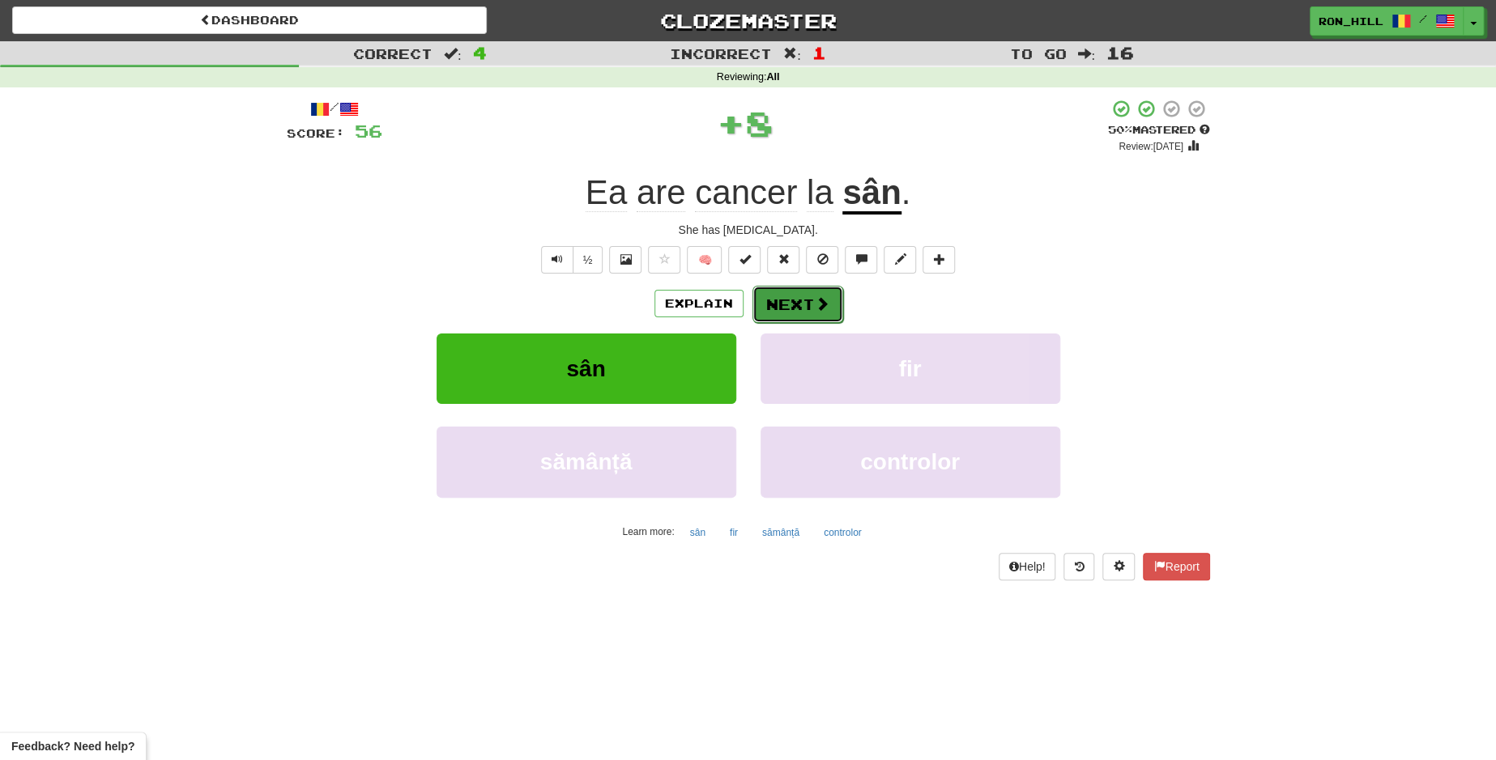
click at [791, 292] on button "Next" at bounding box center [797, 304] width 91 height 37
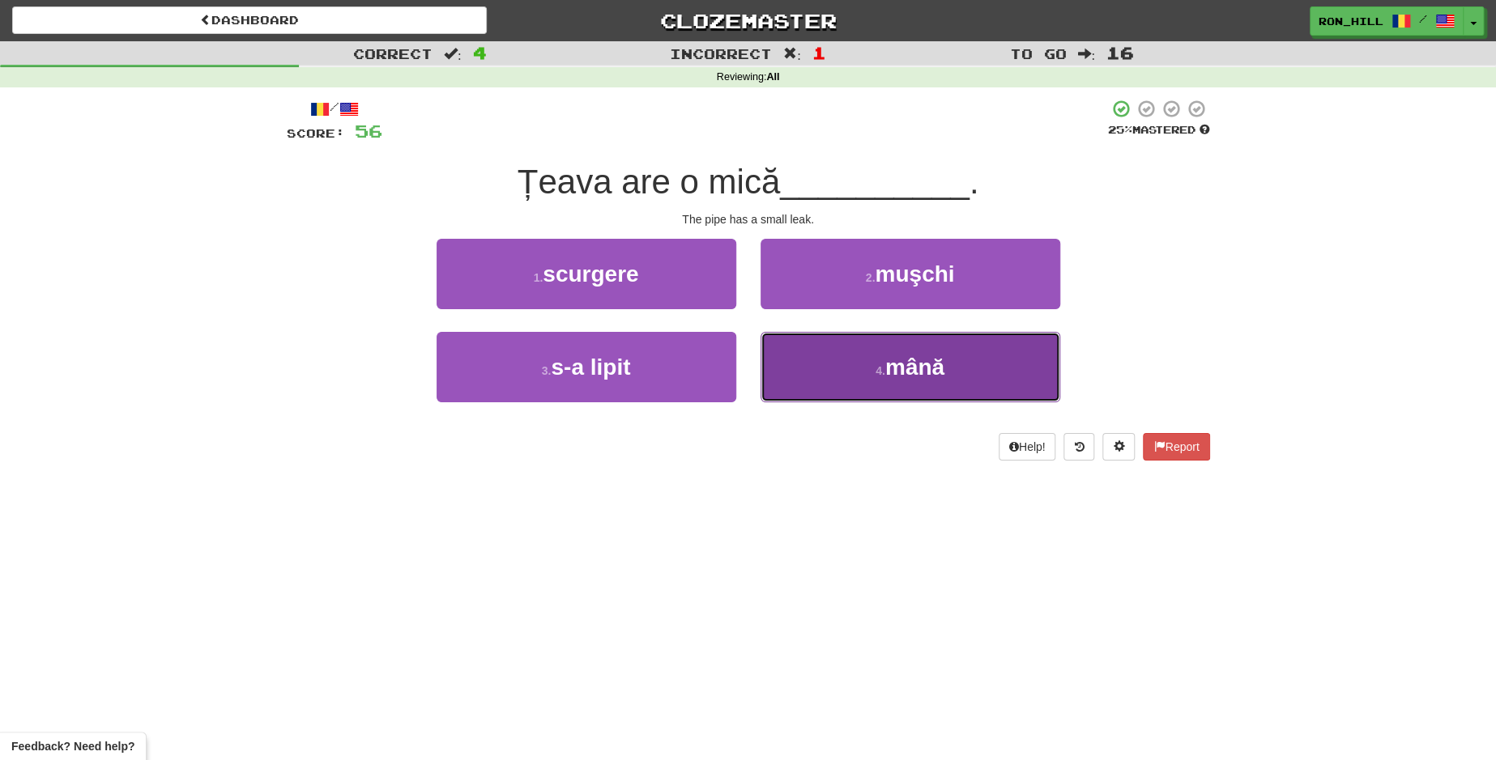
click at [858, 360] on button "4 . mână" at bounding box center [910, 367] width 300 height 70
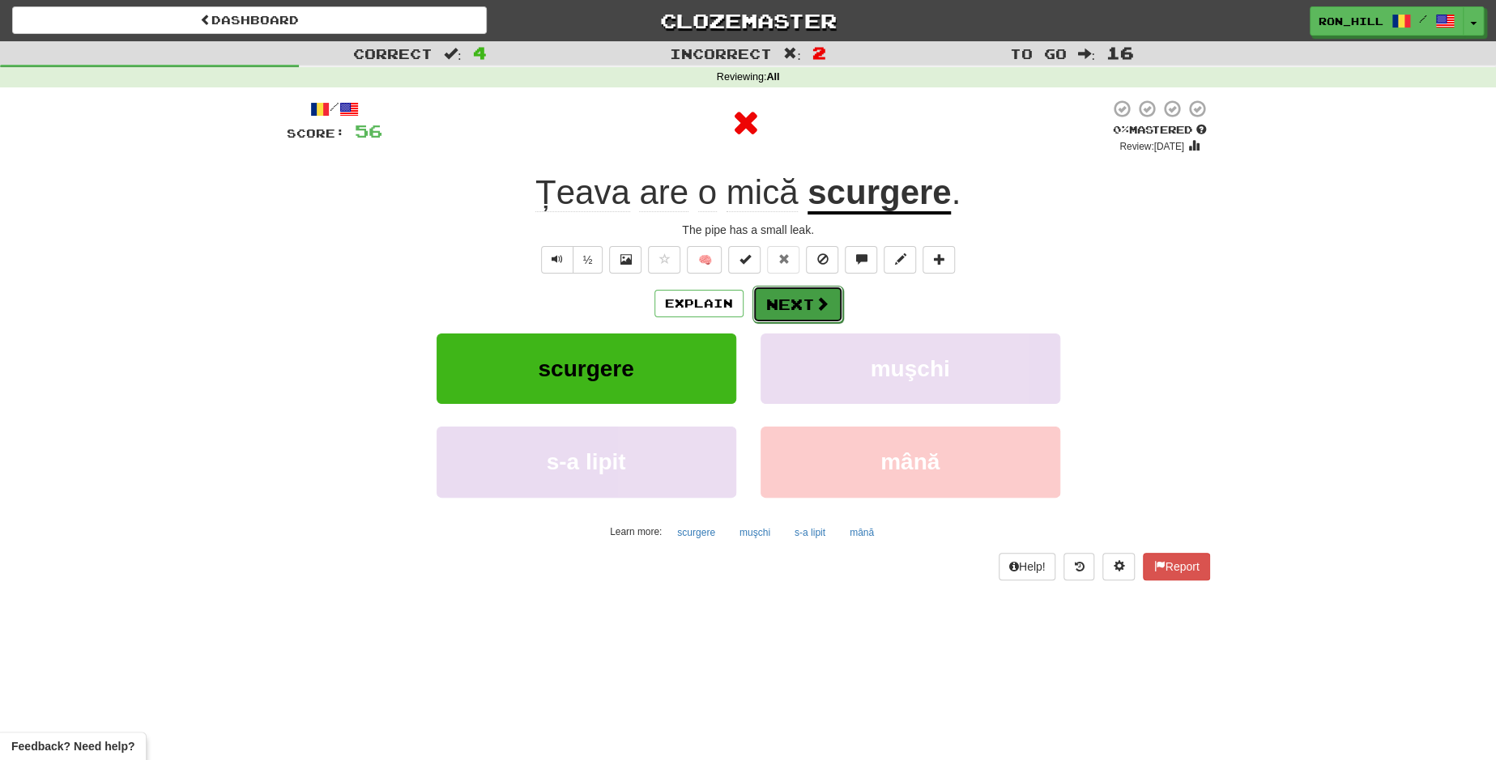
click at [816, 300] on span at bounding box center [822, 303] width 15 height 15
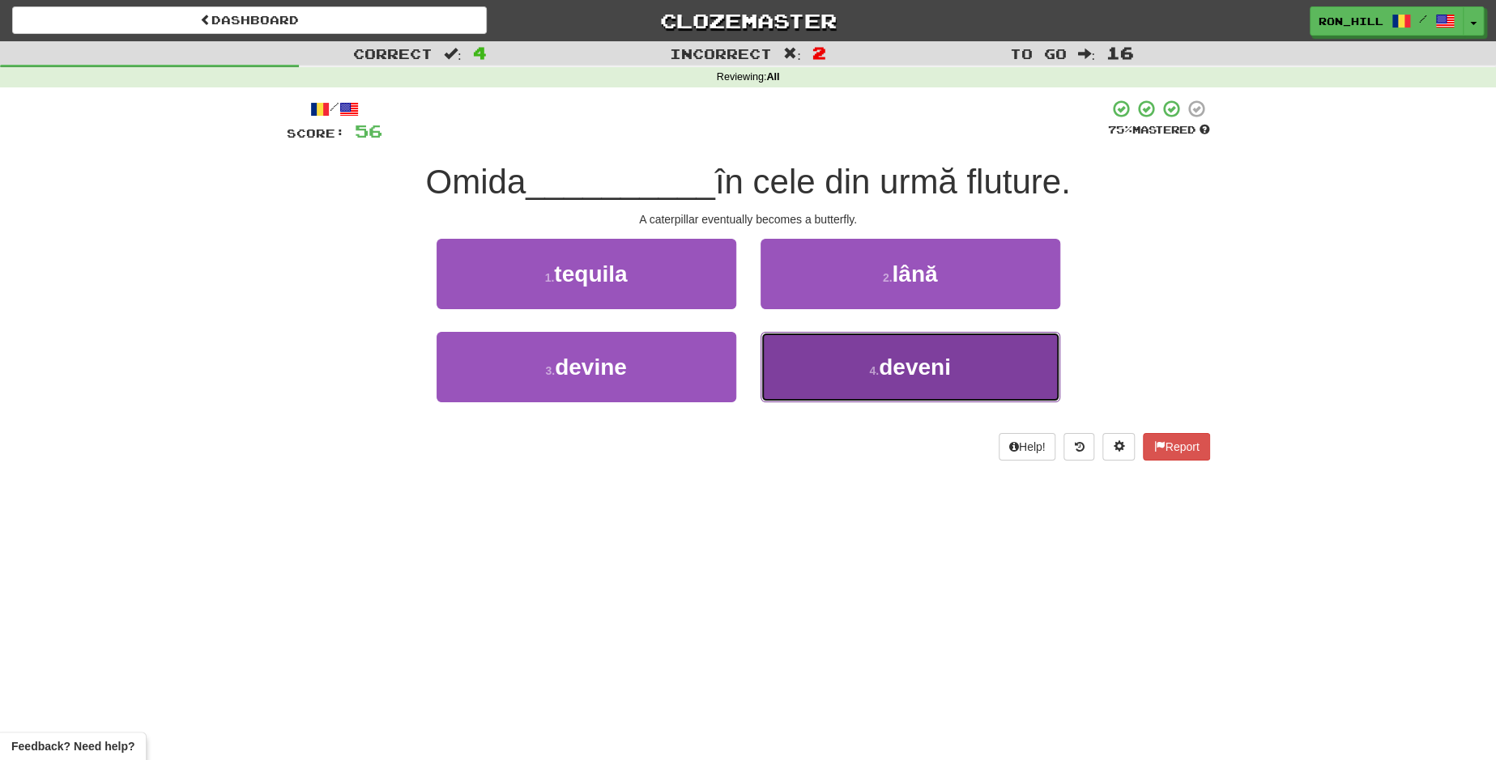
click at [820, 365] on button "4 . deveni" at bounding box center [910, 367] width 300 height 70
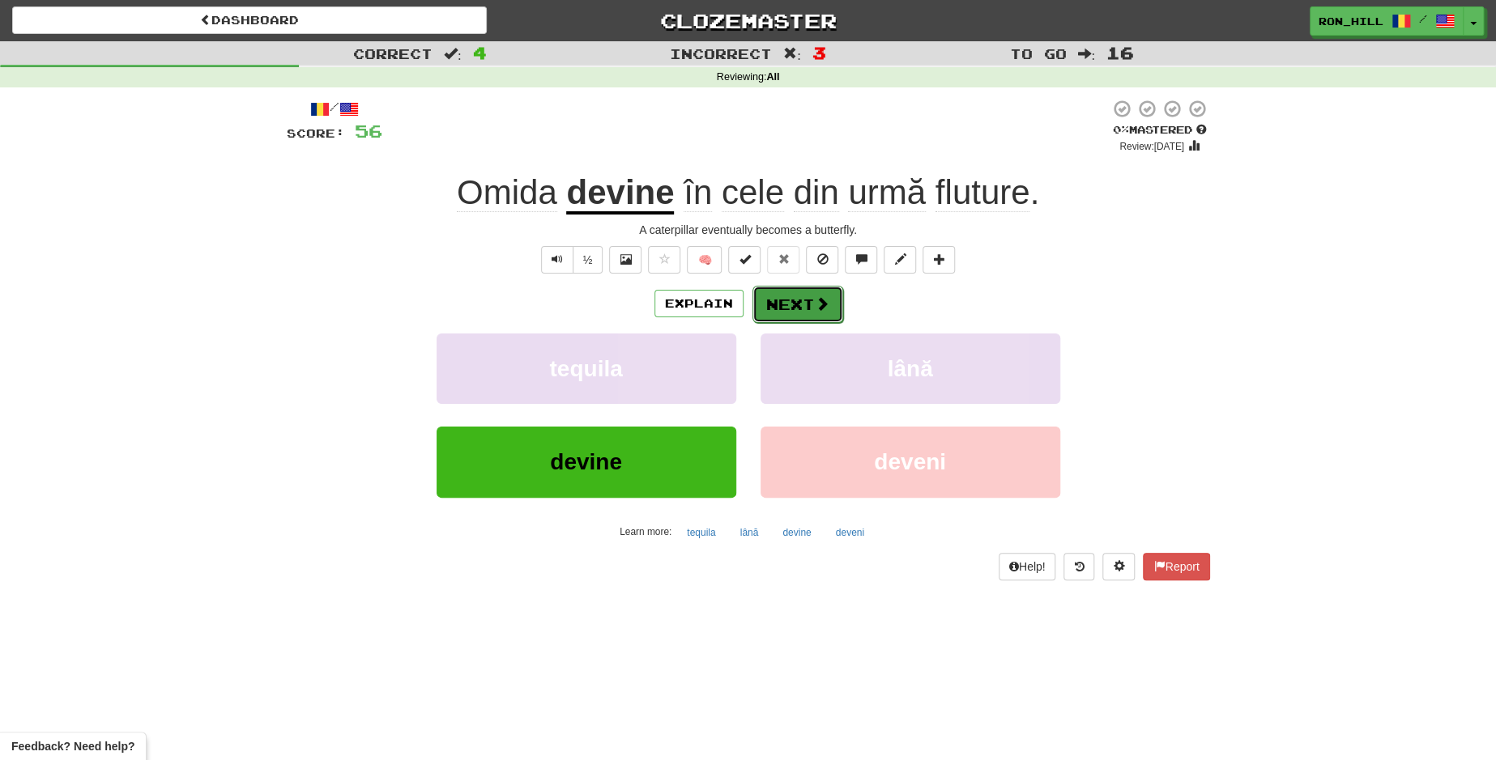
click at [780, 305] on button "Next" at bounding box center [797, 304] width 91 height 37
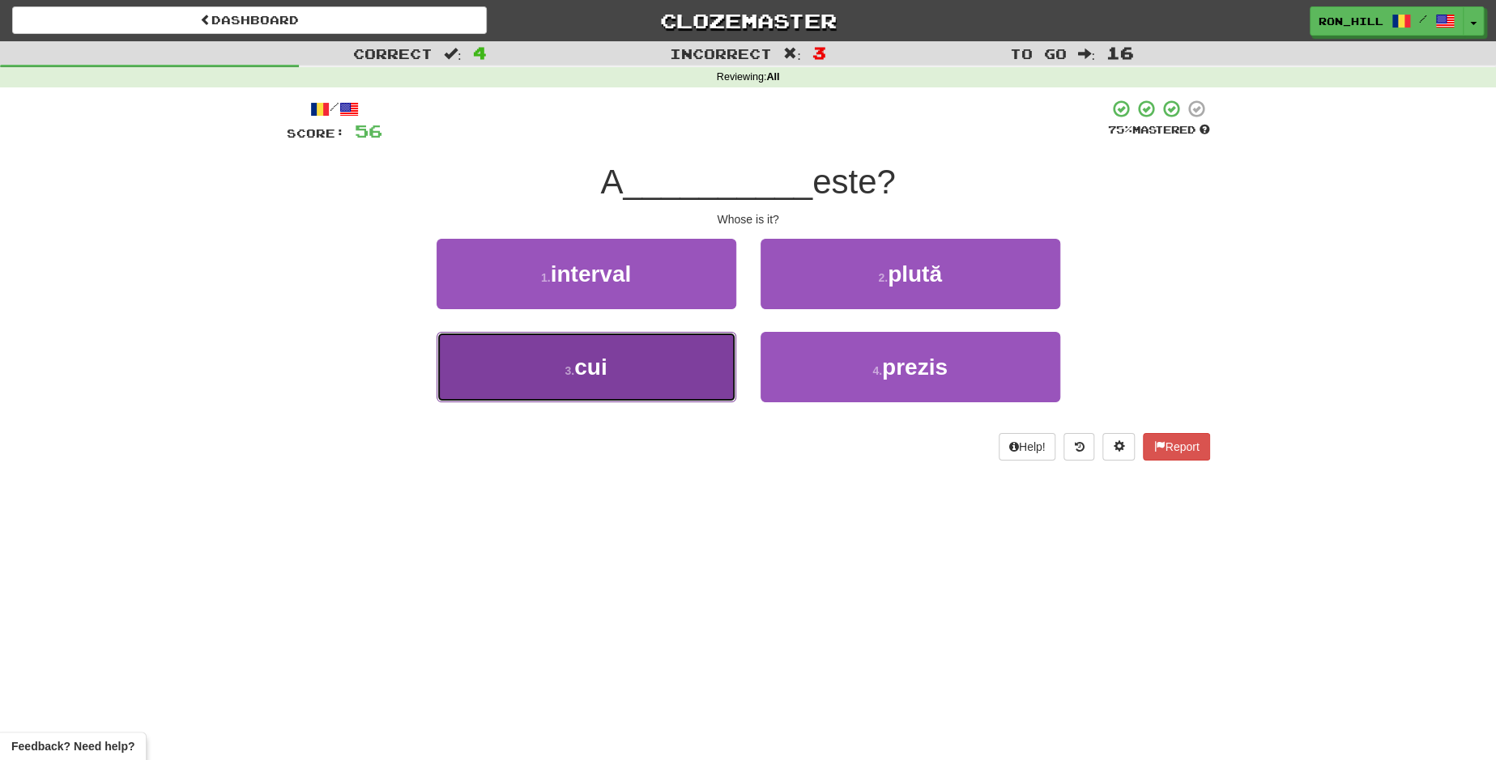
click at [676, 360] on button "3 . cui" at bounding box center [587, 367] width 300 height 70
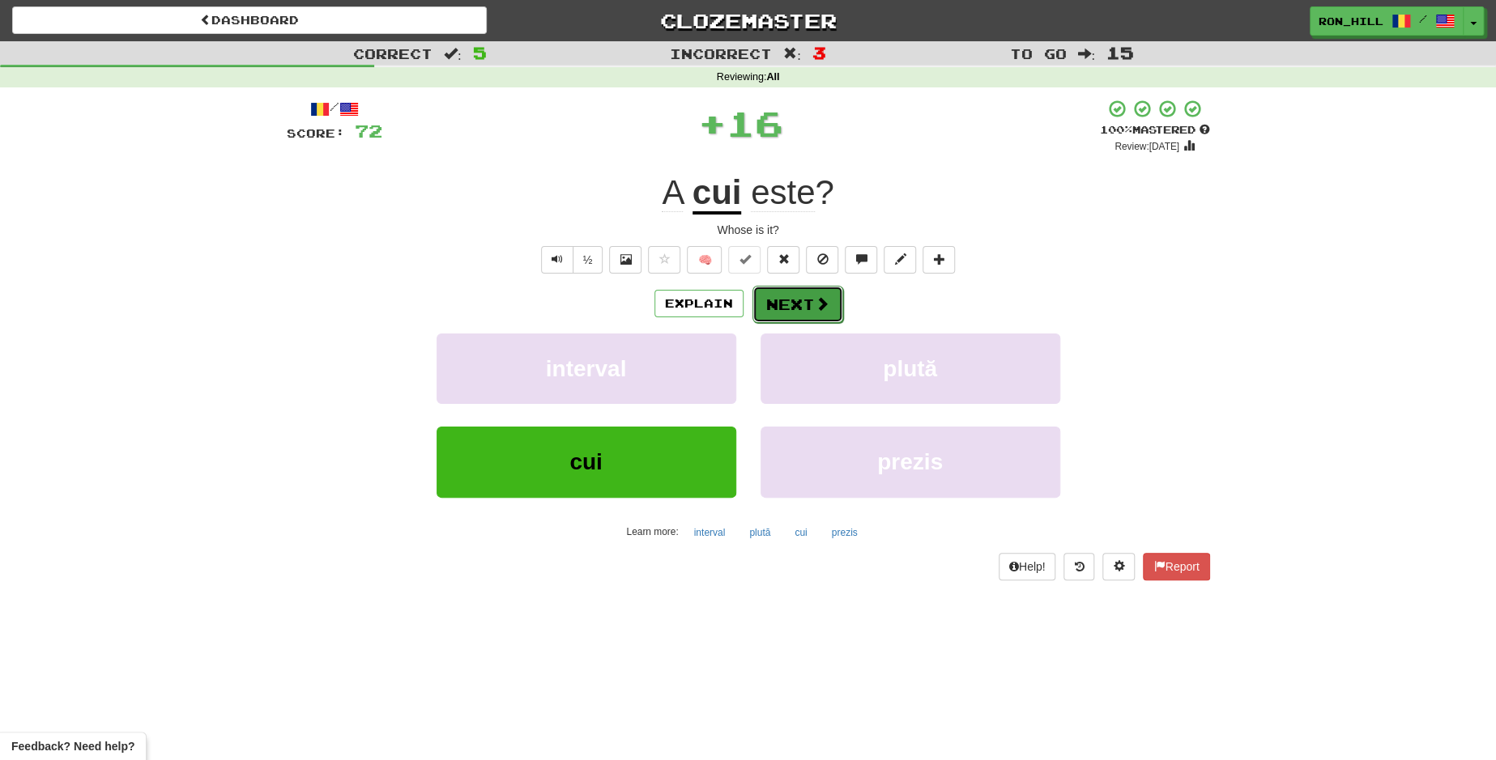
click at [781, 301] on button "Next" at bounding box center [797, 304] width 91 height 37
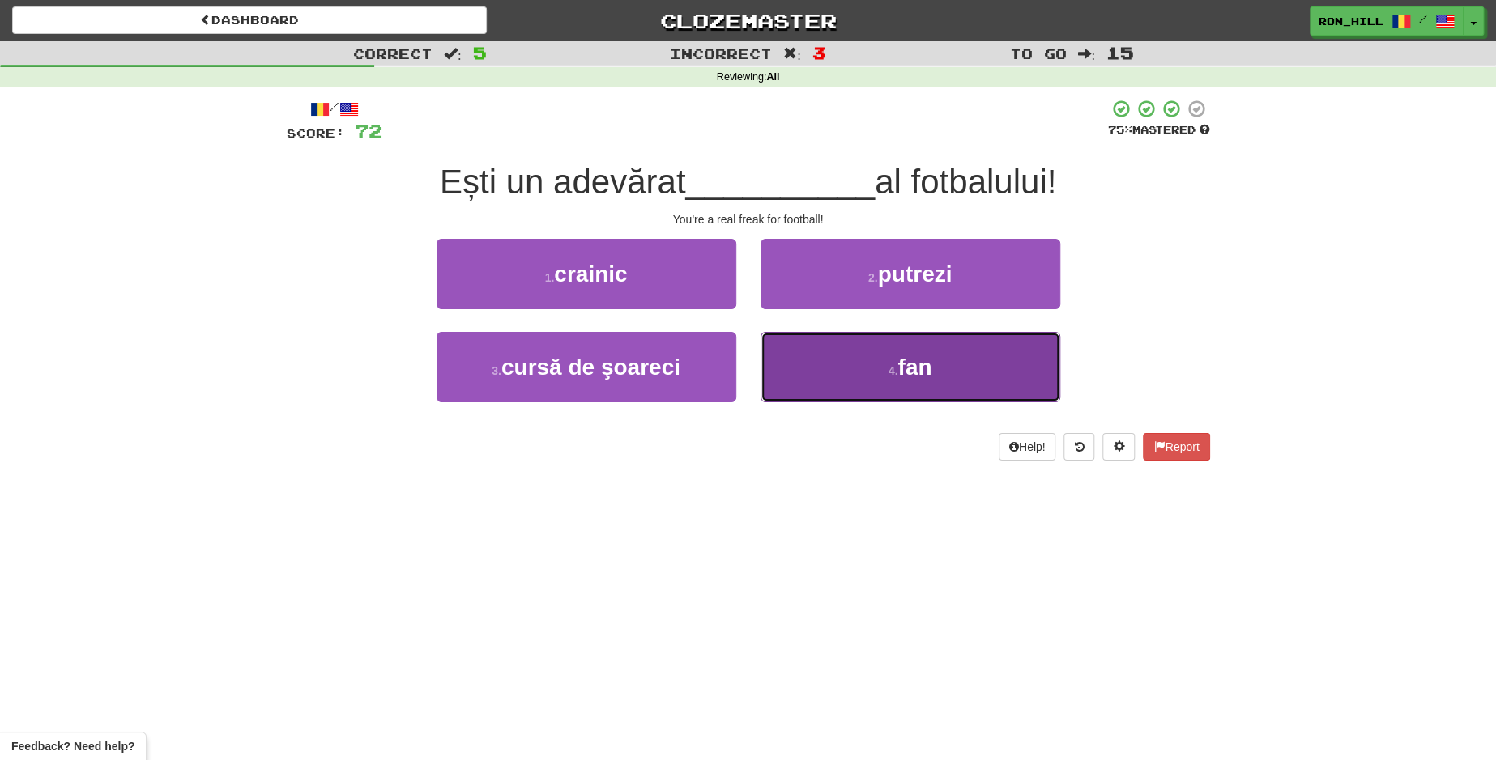
click at [826, 364] on button "4 . fan" at bounding box center [910, 367] width 300 height 70
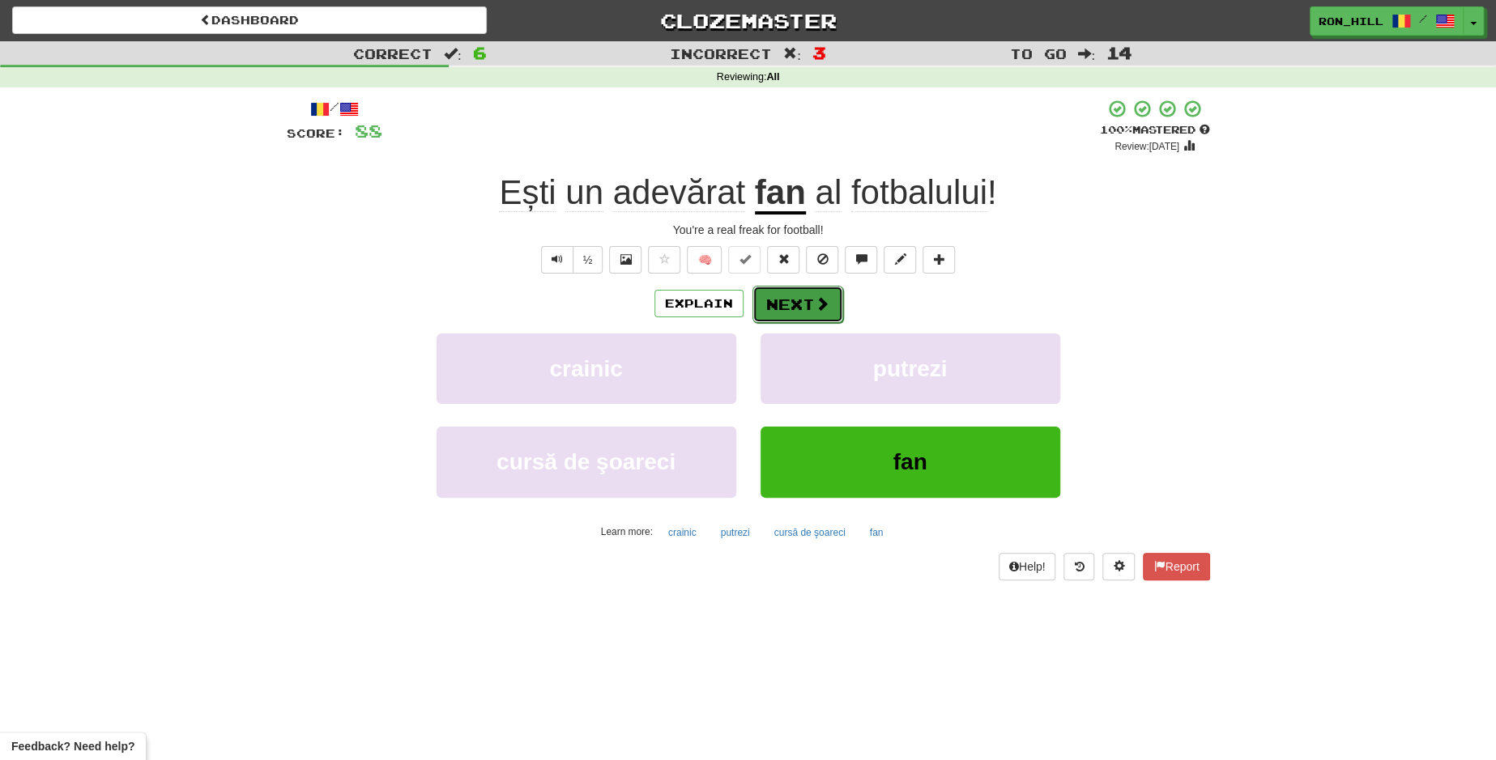
click at [799, 299] on button "Next" at bounding box center [797, 304] width 91 height 37
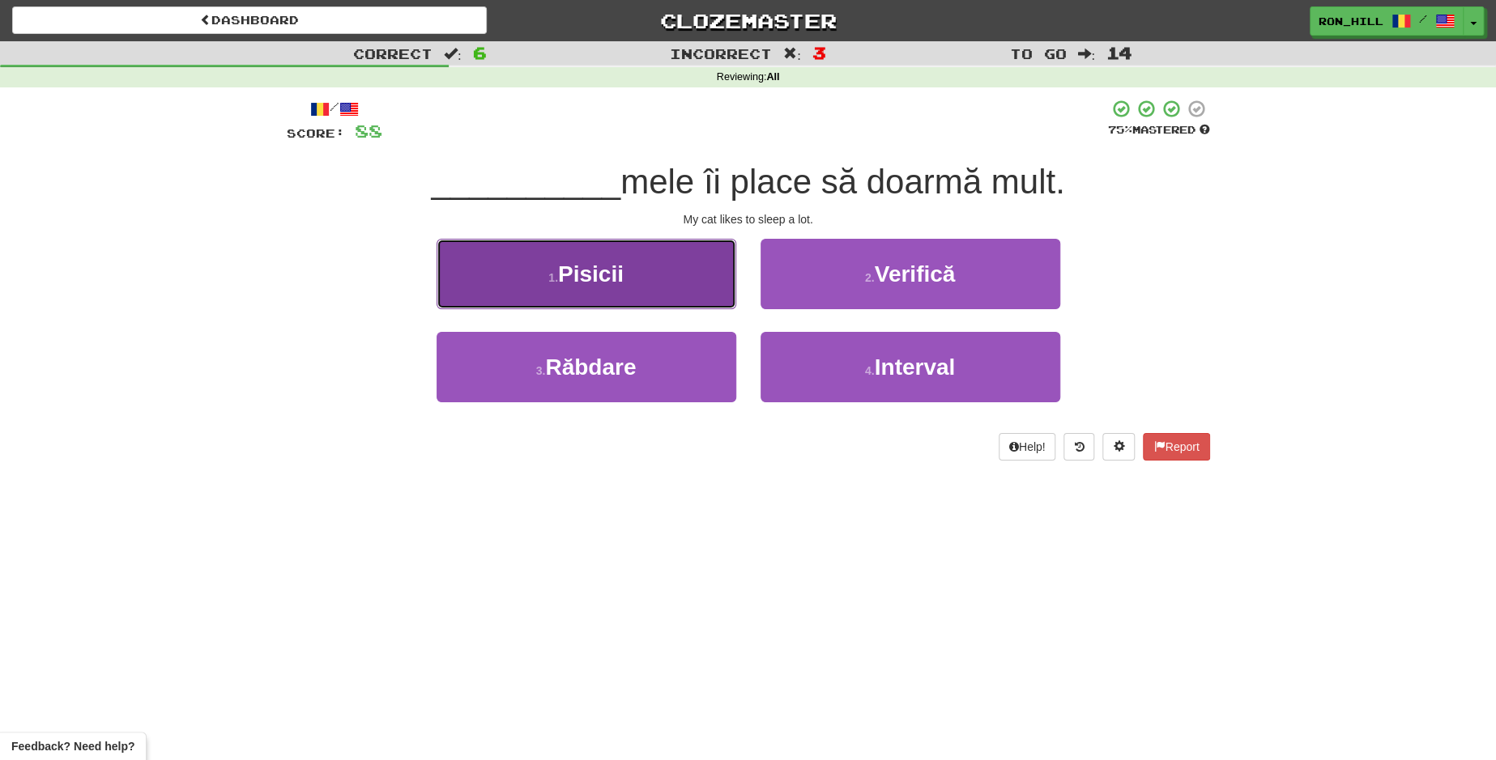
click at [661, 271] on button "1 . Pisicii" at bounding box center [587, 274] width 300 height 70
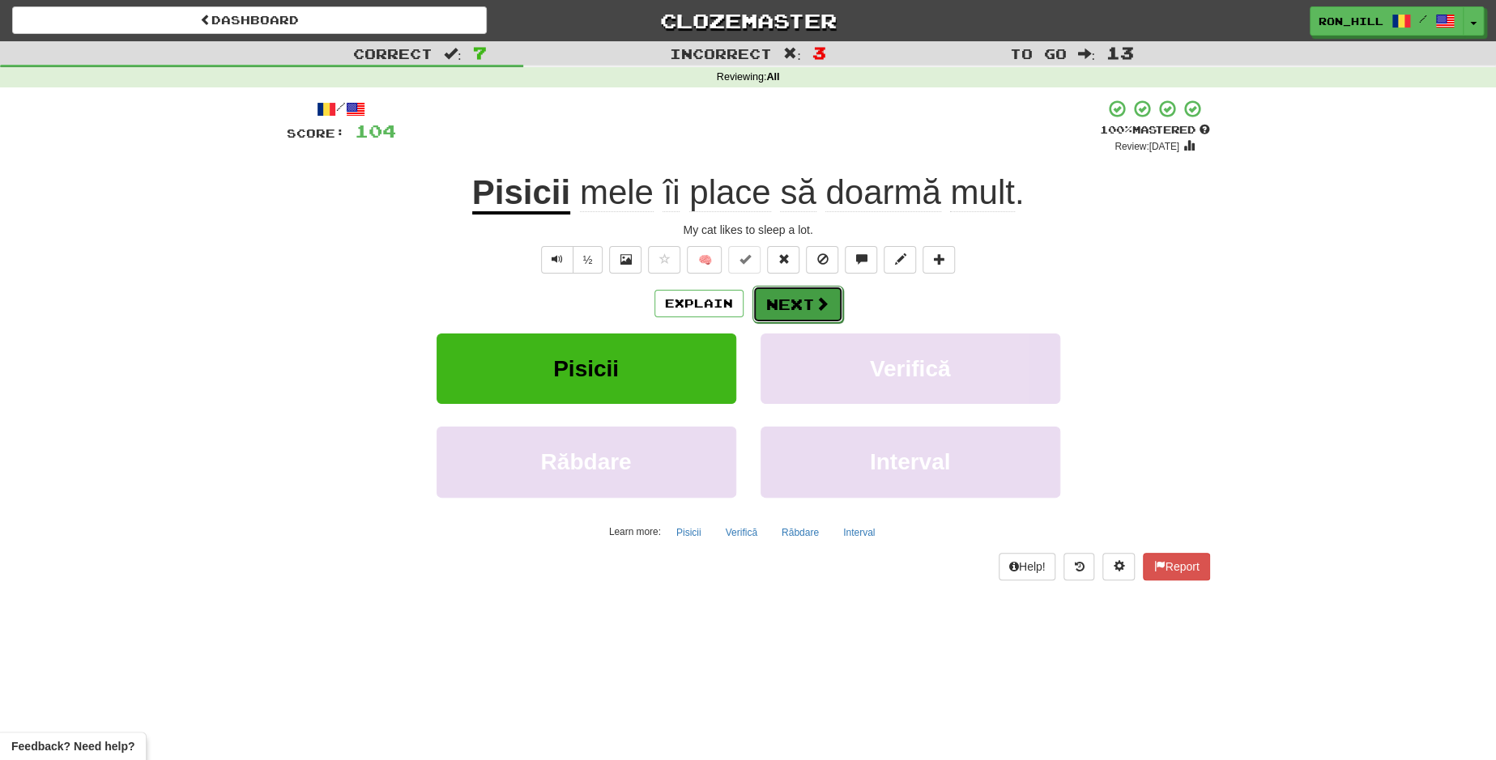
click at [785, 307] on button "Next" at bounding box center [797, 304] width 91 height 37
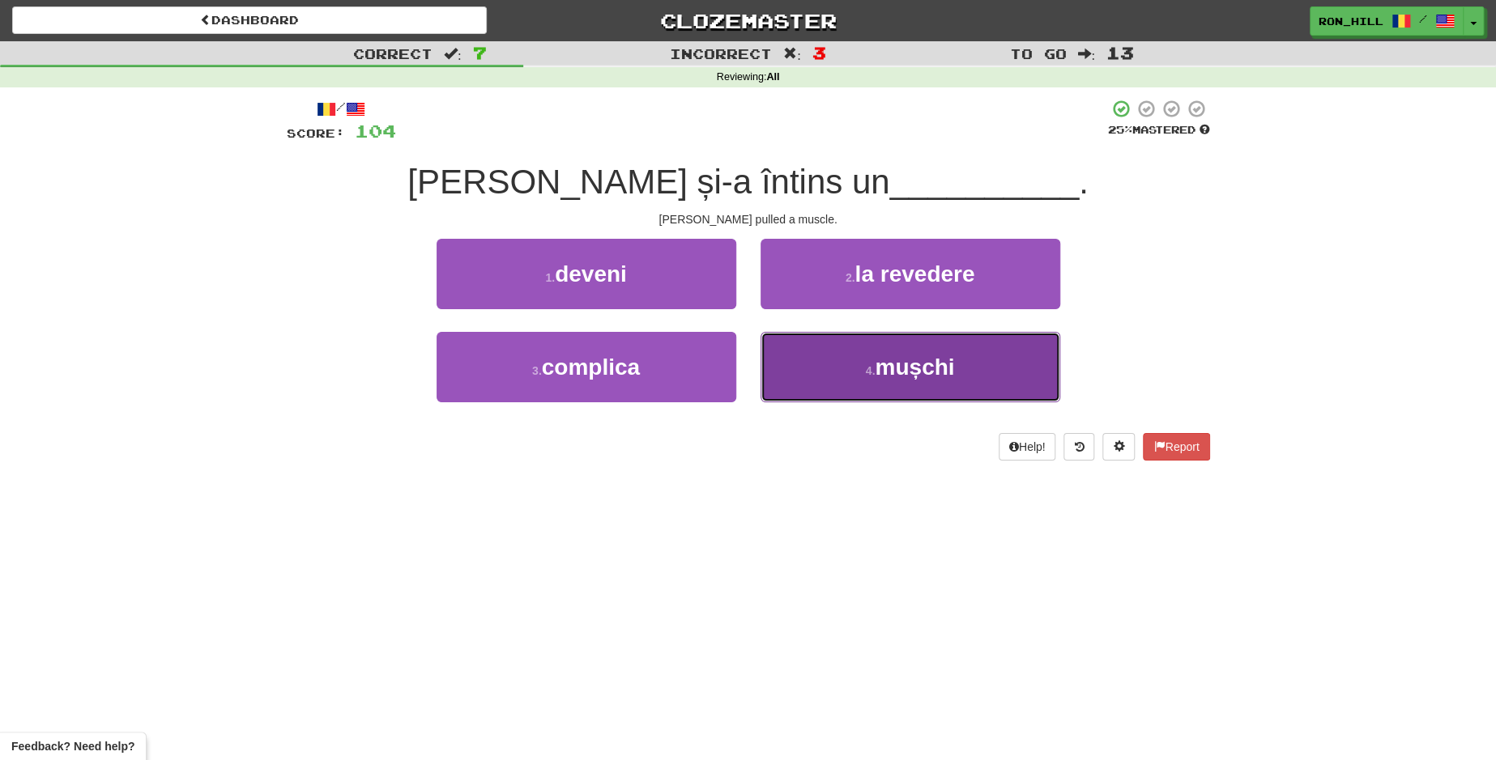
click at [830, 356] on button "4 . mușchi" at bounding box center [910, 367] width 300 height 70
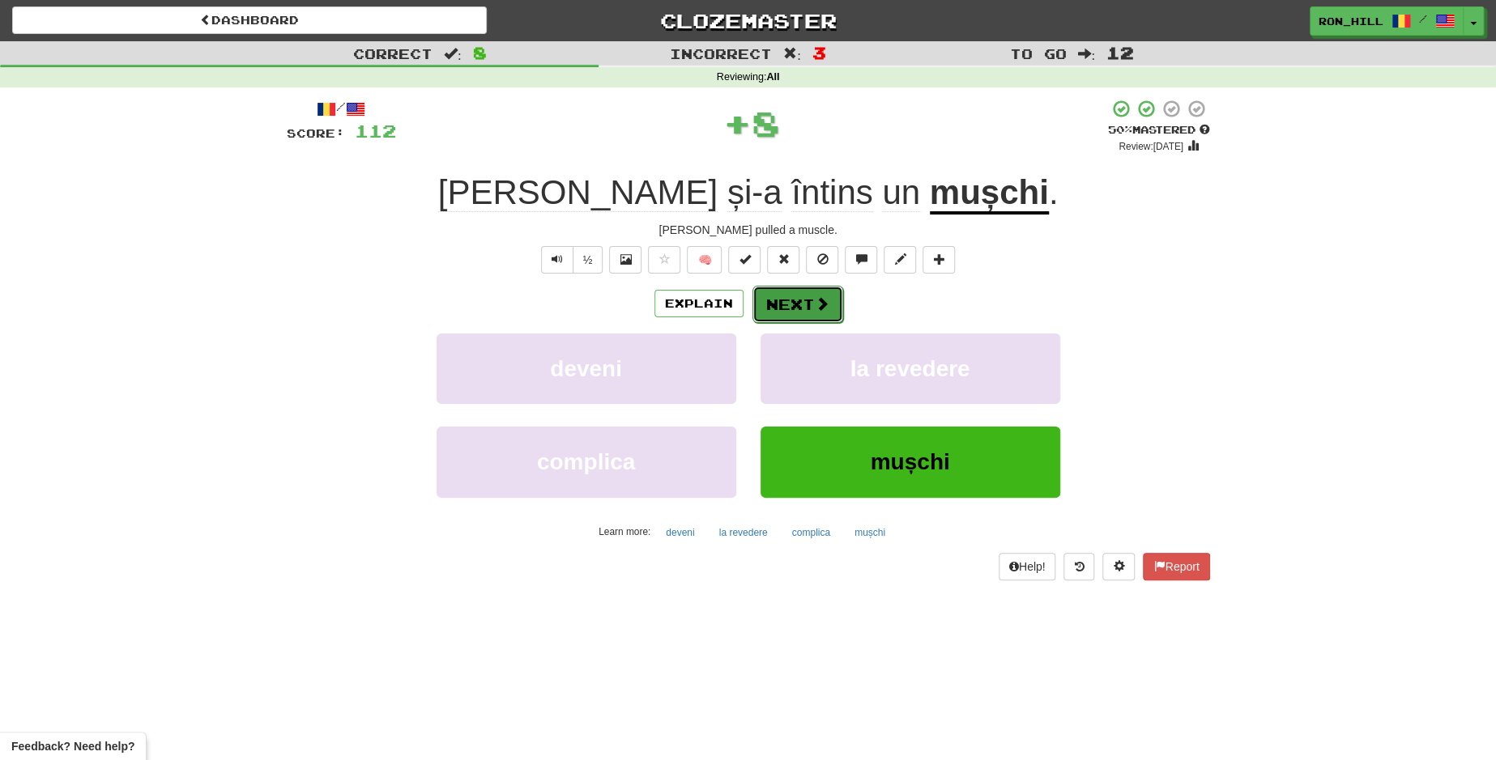
click at [790, 297] on button "Next" at bounding box center [797, 304] width 91 height 37
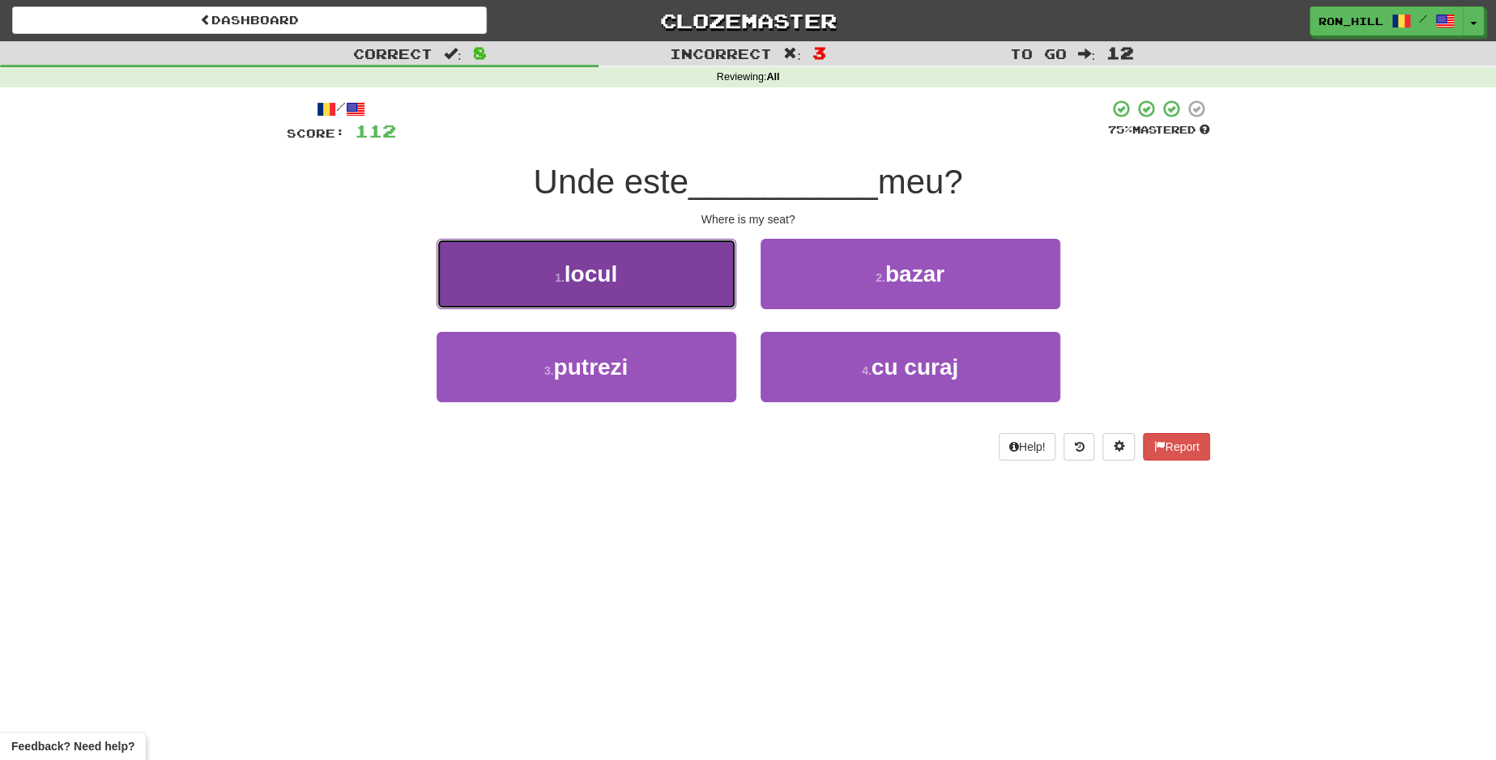
click at [675, 301] on button "1 . locul" at bounding box center [587, 274] width 300 height 70
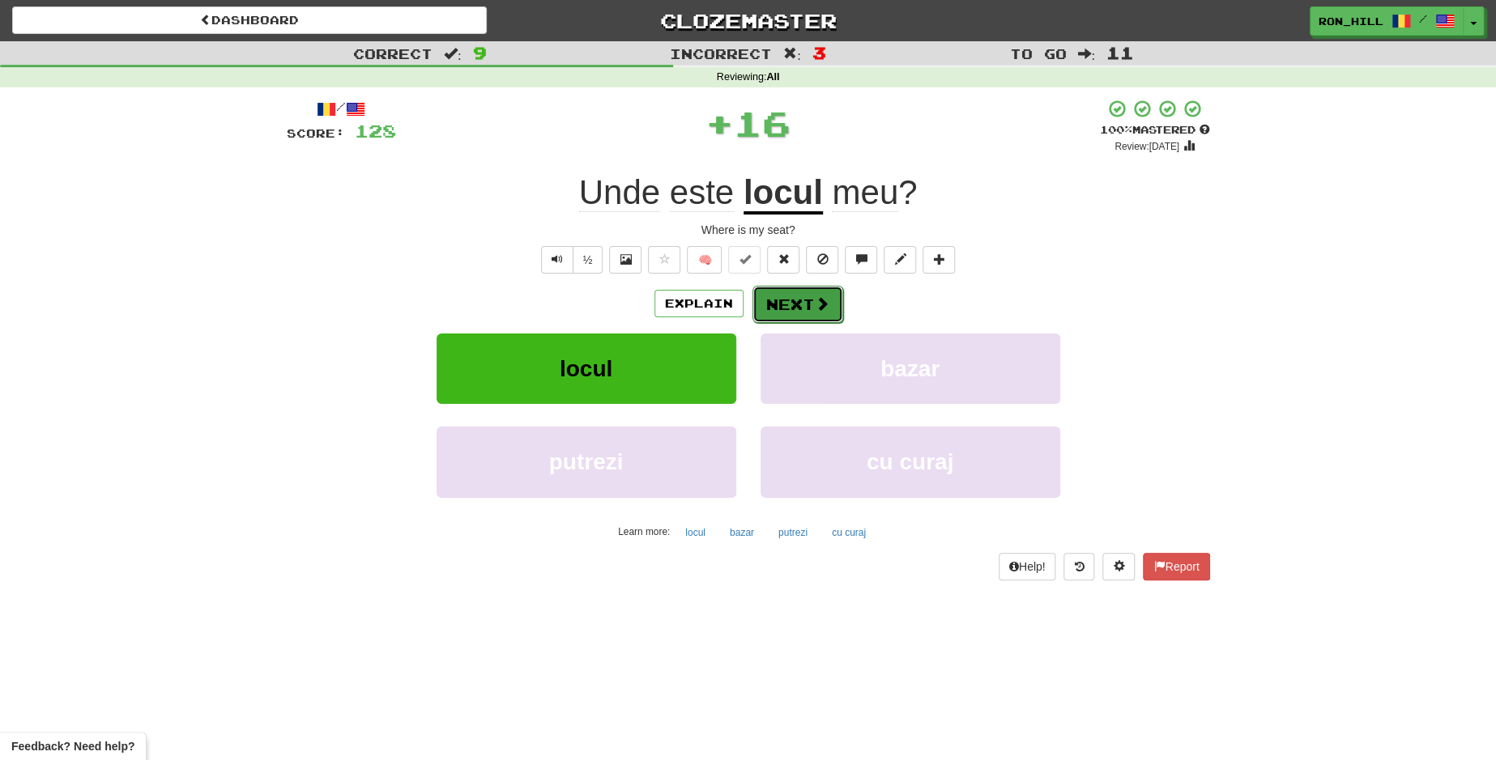
click at [796, 311] on button "Next" at bounding box center [797, 304] width 91 height 37
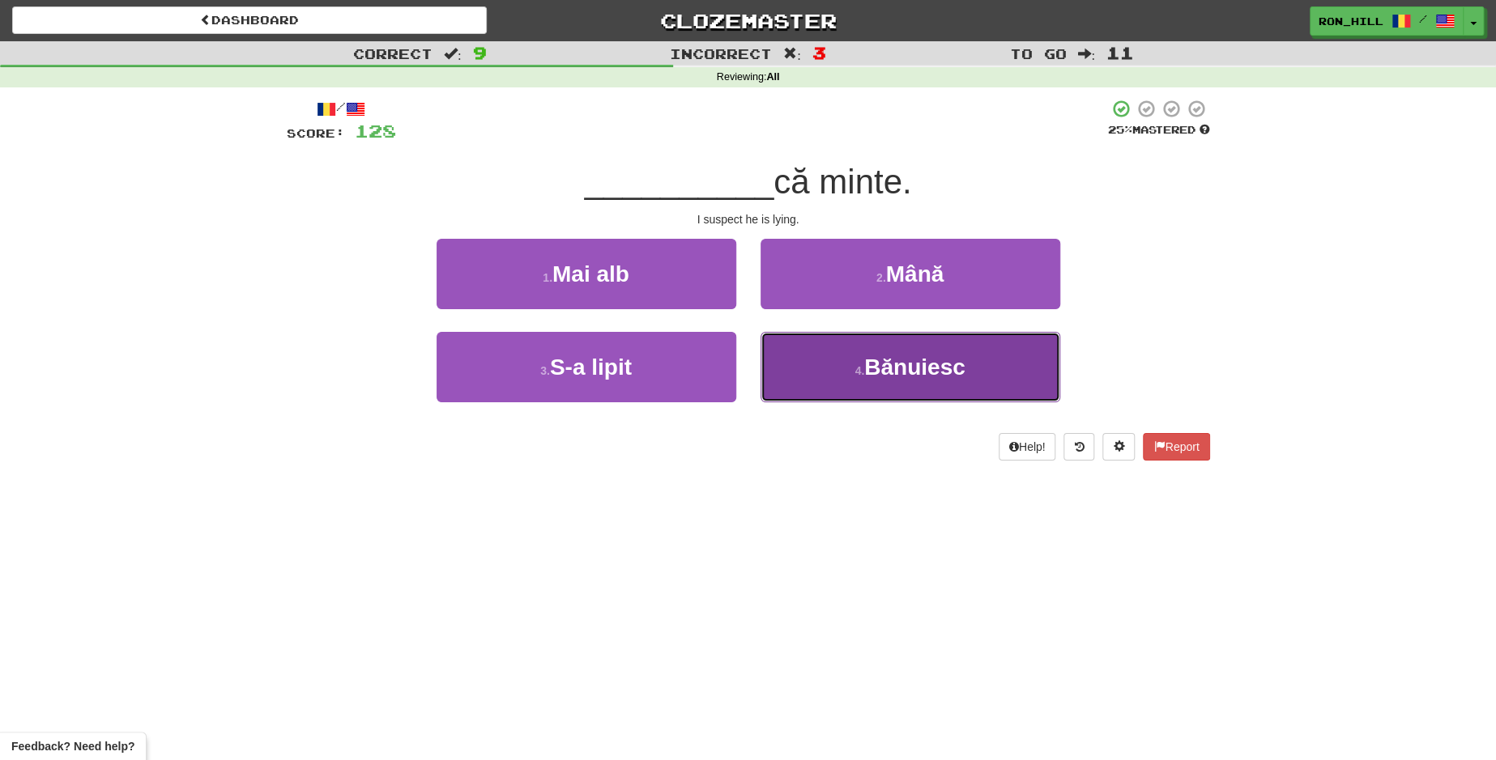
click at [807, 348] on button "4 . Bănuiesc" at bounding box center [910, 367] width 300 height 70
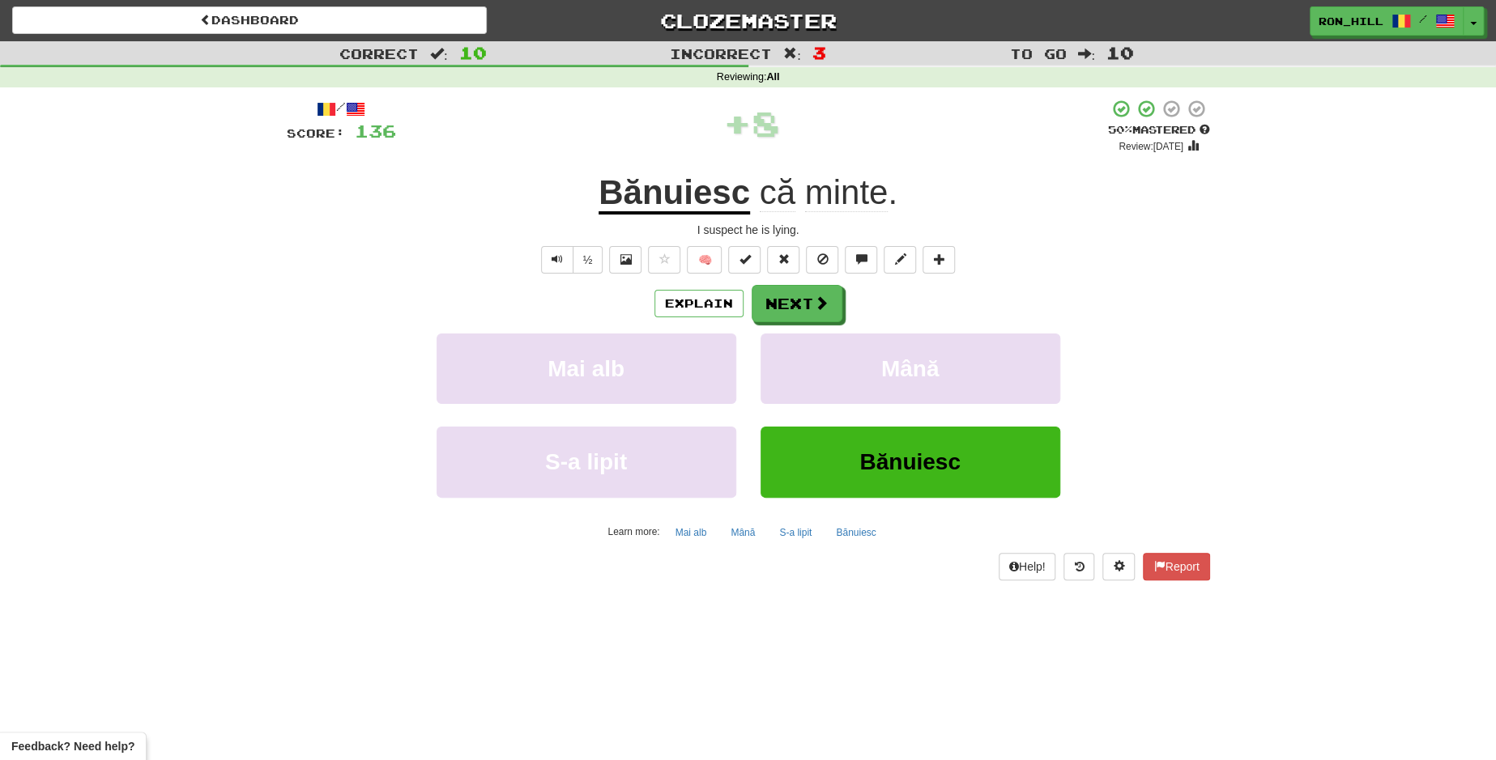
click at [695, 197] on u "Bănuiesc" at bounding box center [674, 193] width 151 height 41
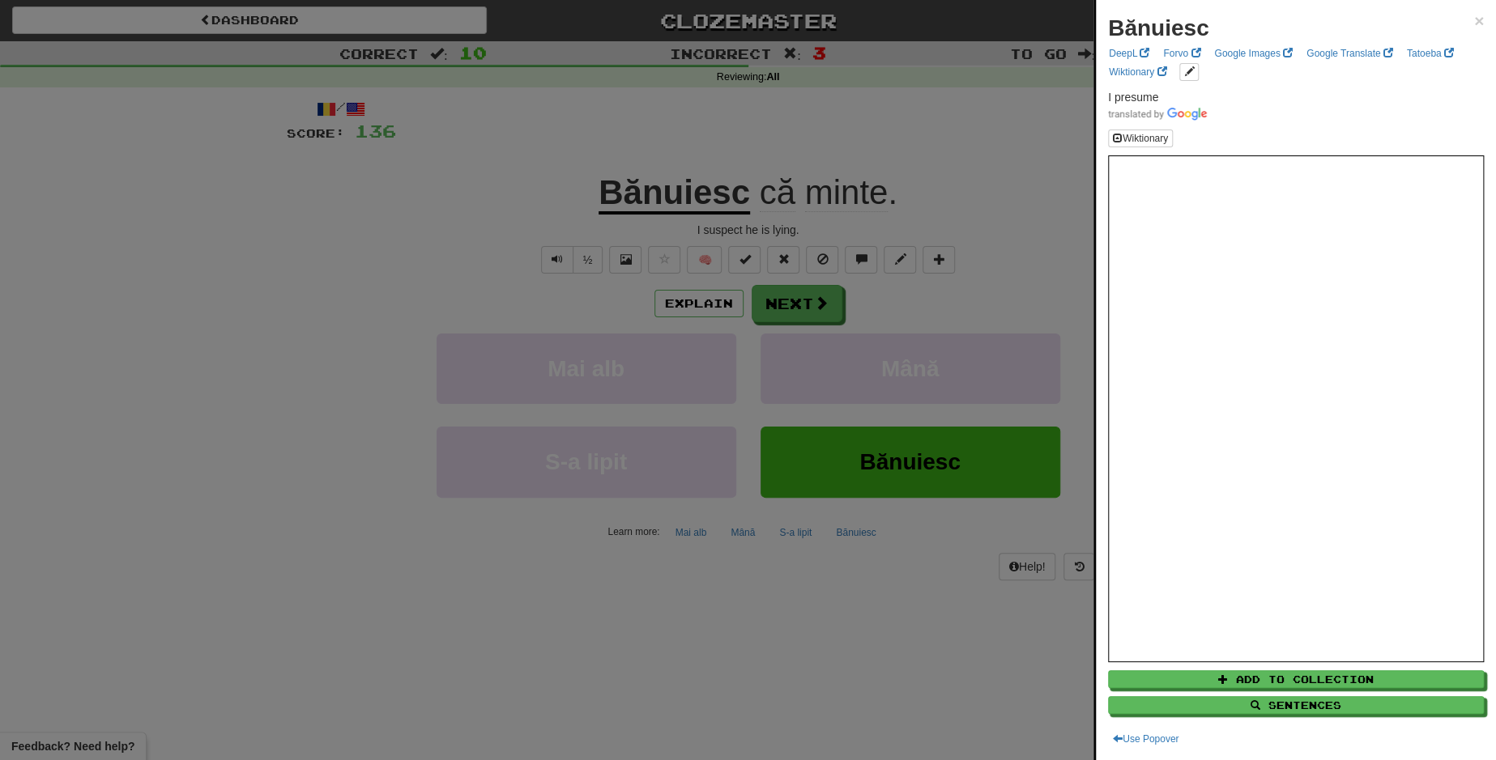
click at [782, 309] on div at bounding box center [748, 380] width 1496 height 760
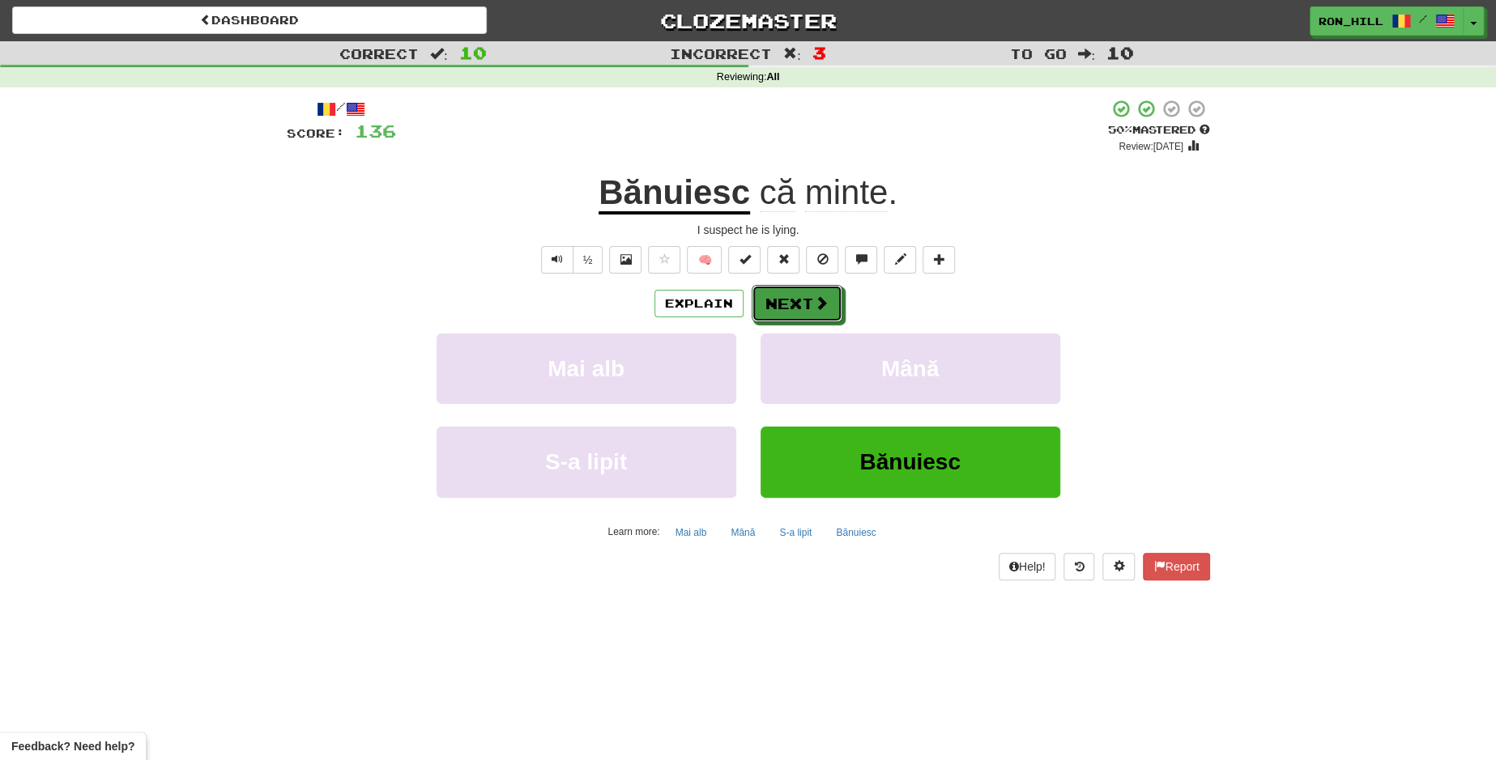
click at [782, 309] on button "Next" at bounding box center [797, 303] width 91 height 37
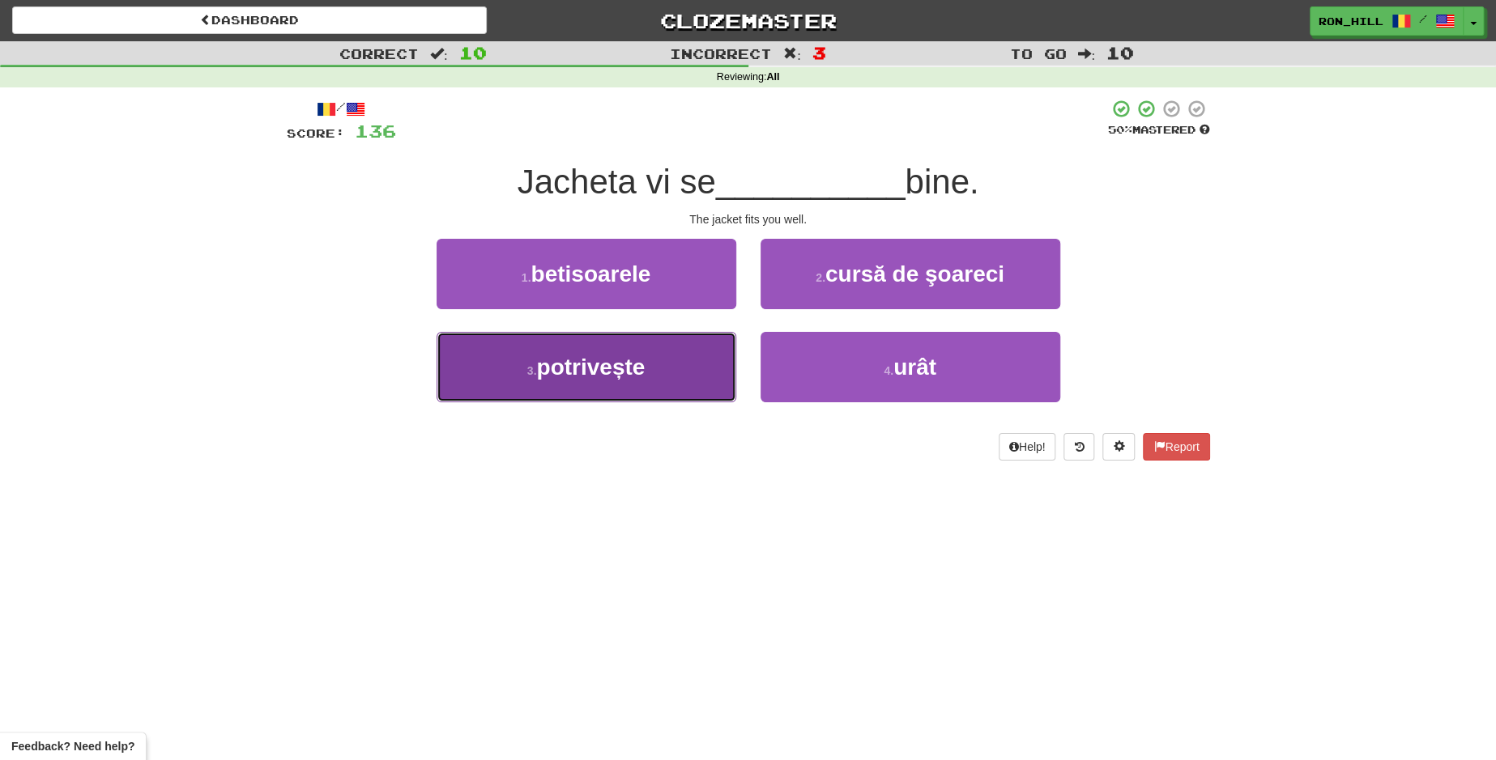
click at [650, 363] on button "3 . potrivește" at bounding box center [587, 367] width 300 height 70
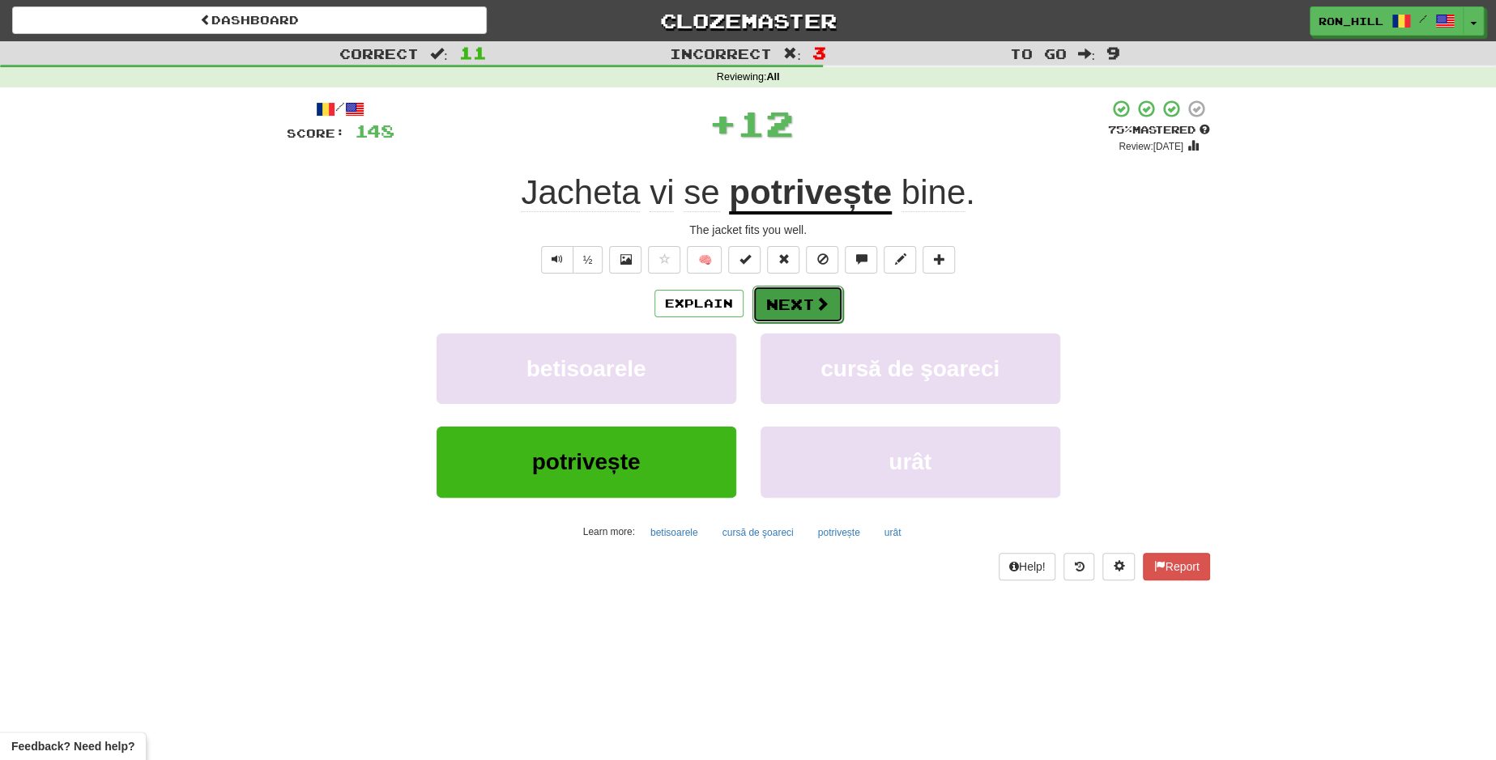
click at [806, 296] on button "Next" at bounding box center [797, 304] width 91 height 37
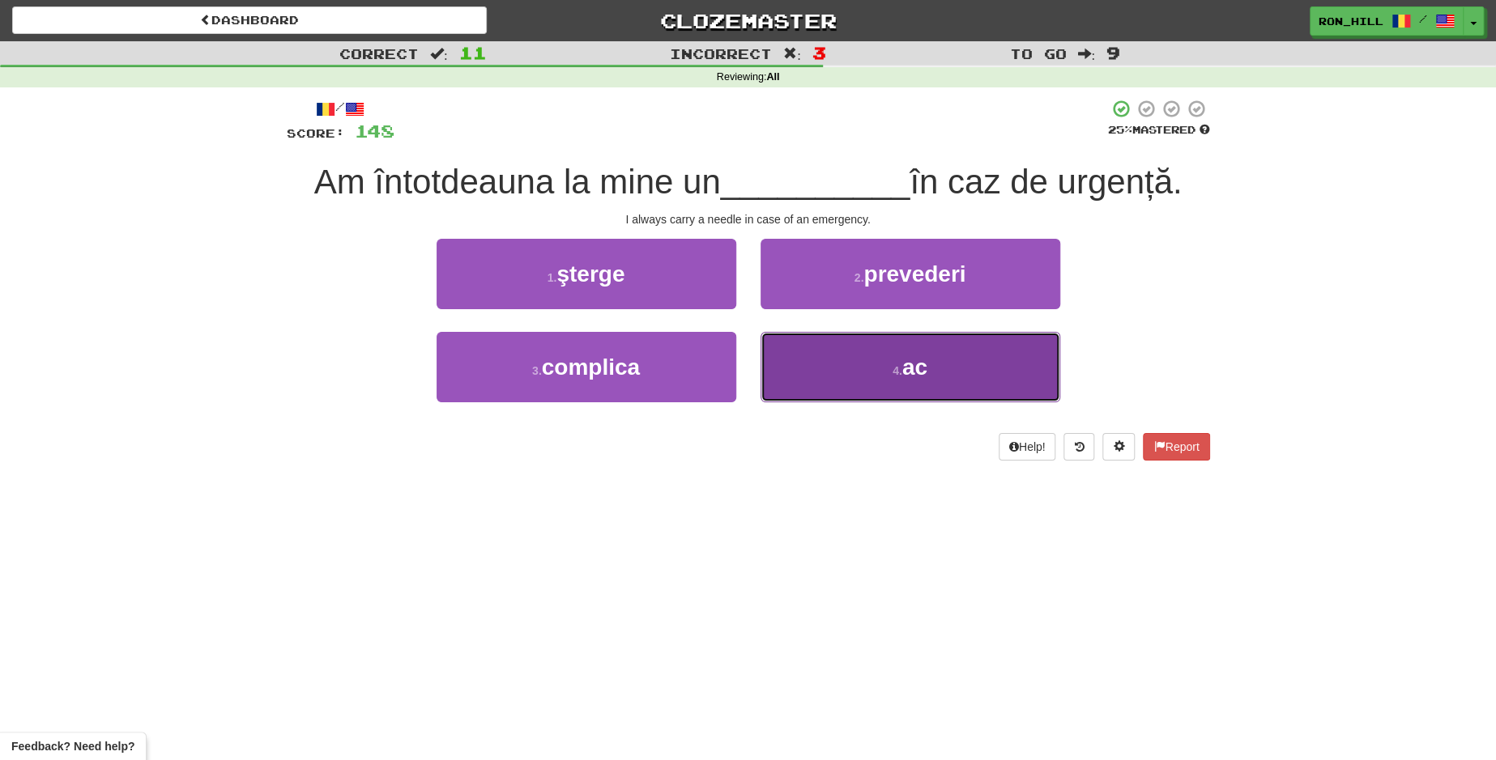
click at [852, 358] on button "4 . ac" at bounding box center [910, 367] width 300 height 70
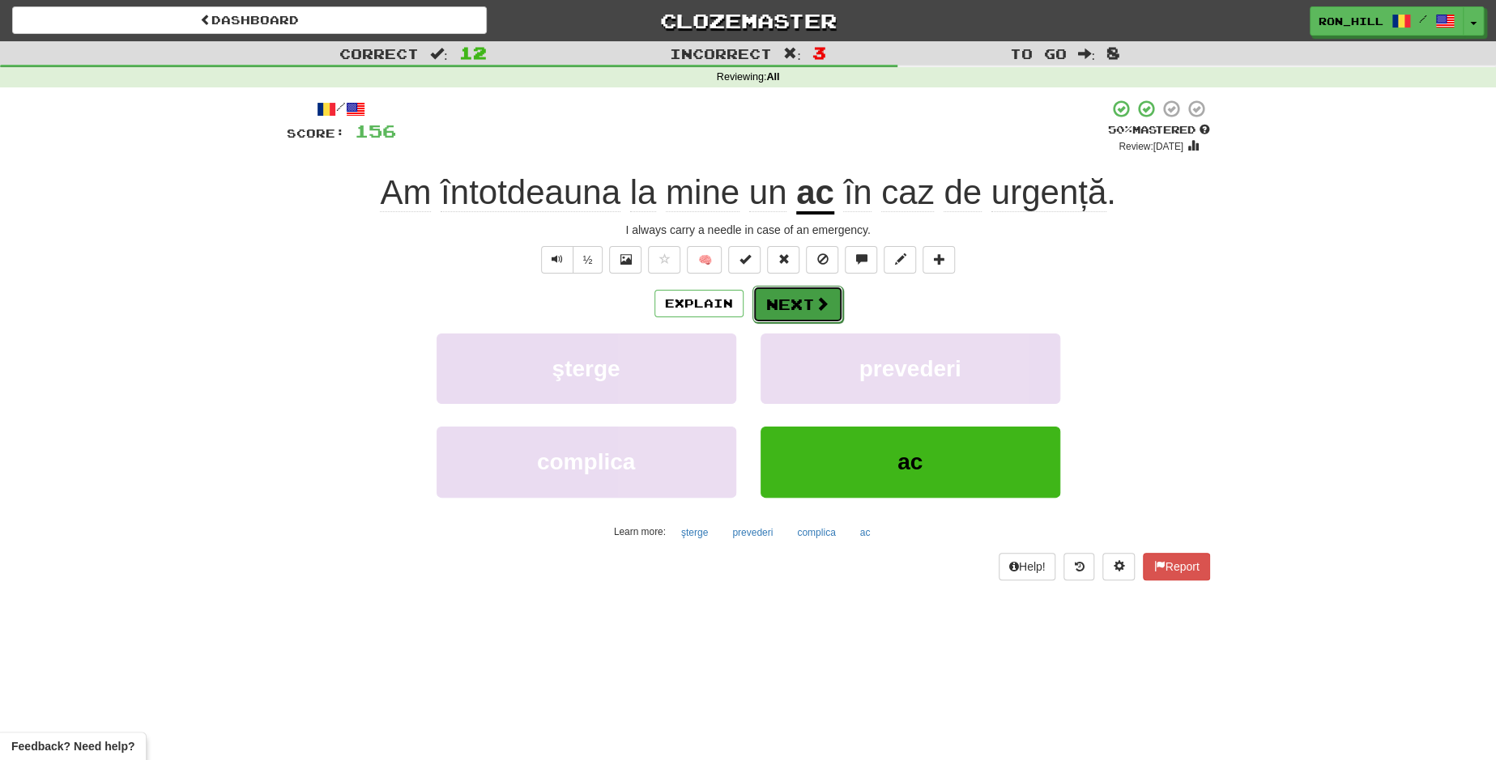
click at [799, 310] on button "Next" at bounding box center [797, 304] width 91 height 37
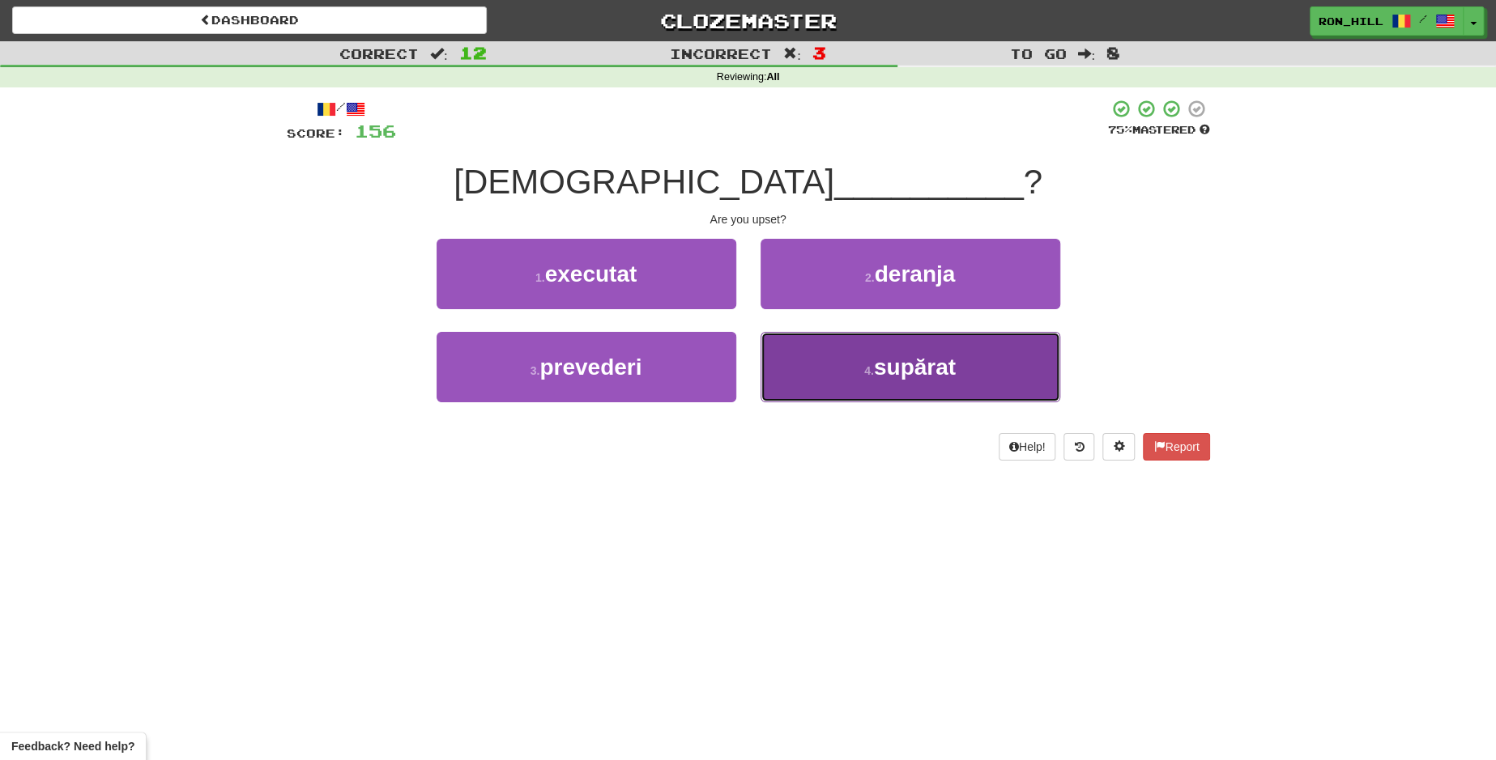
click at [867, 368] on small "4 ." at bounding box center [869, 370] width 10 height 13
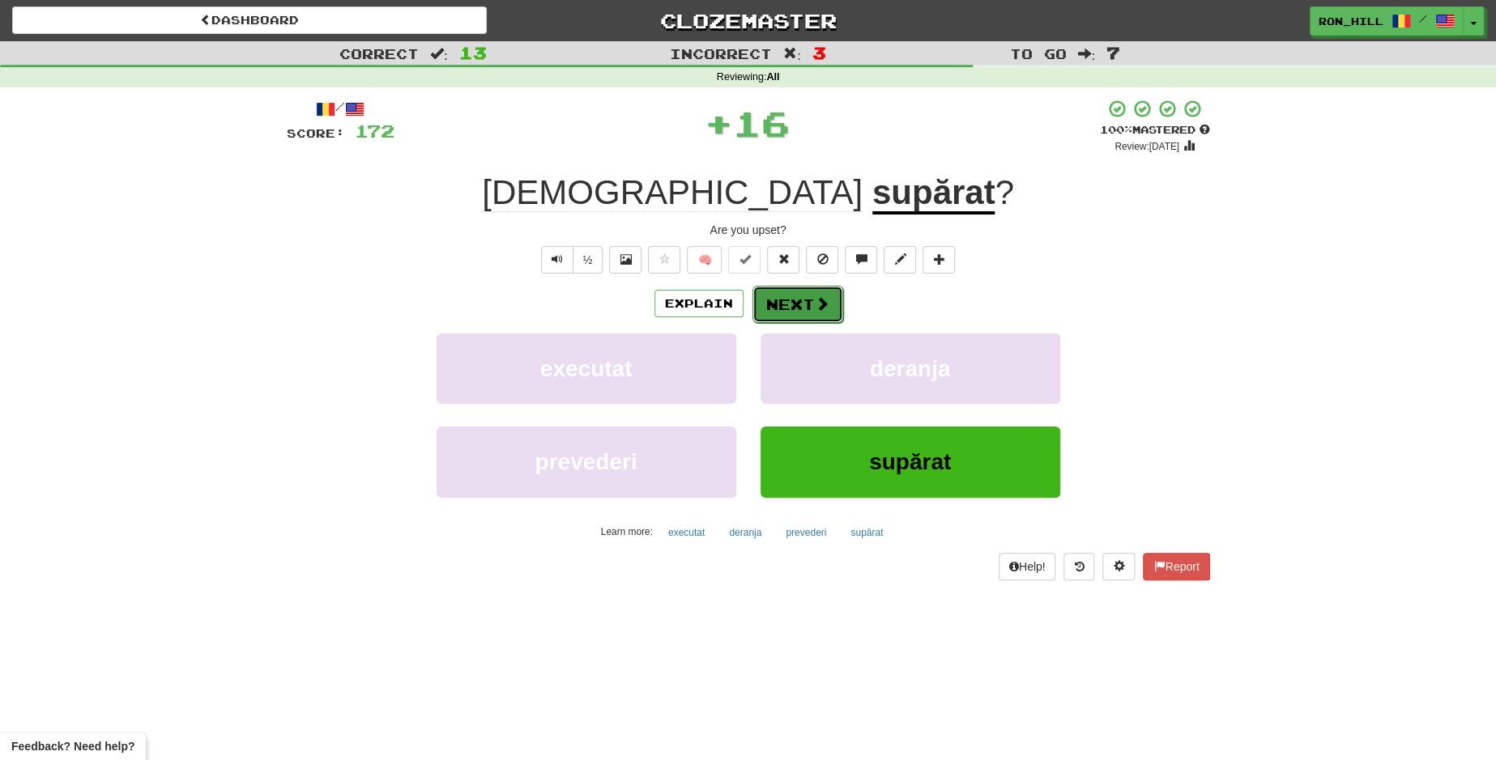
click at [782, 296] on button "Next" at bounding box center [797, 304] width 91 height 37
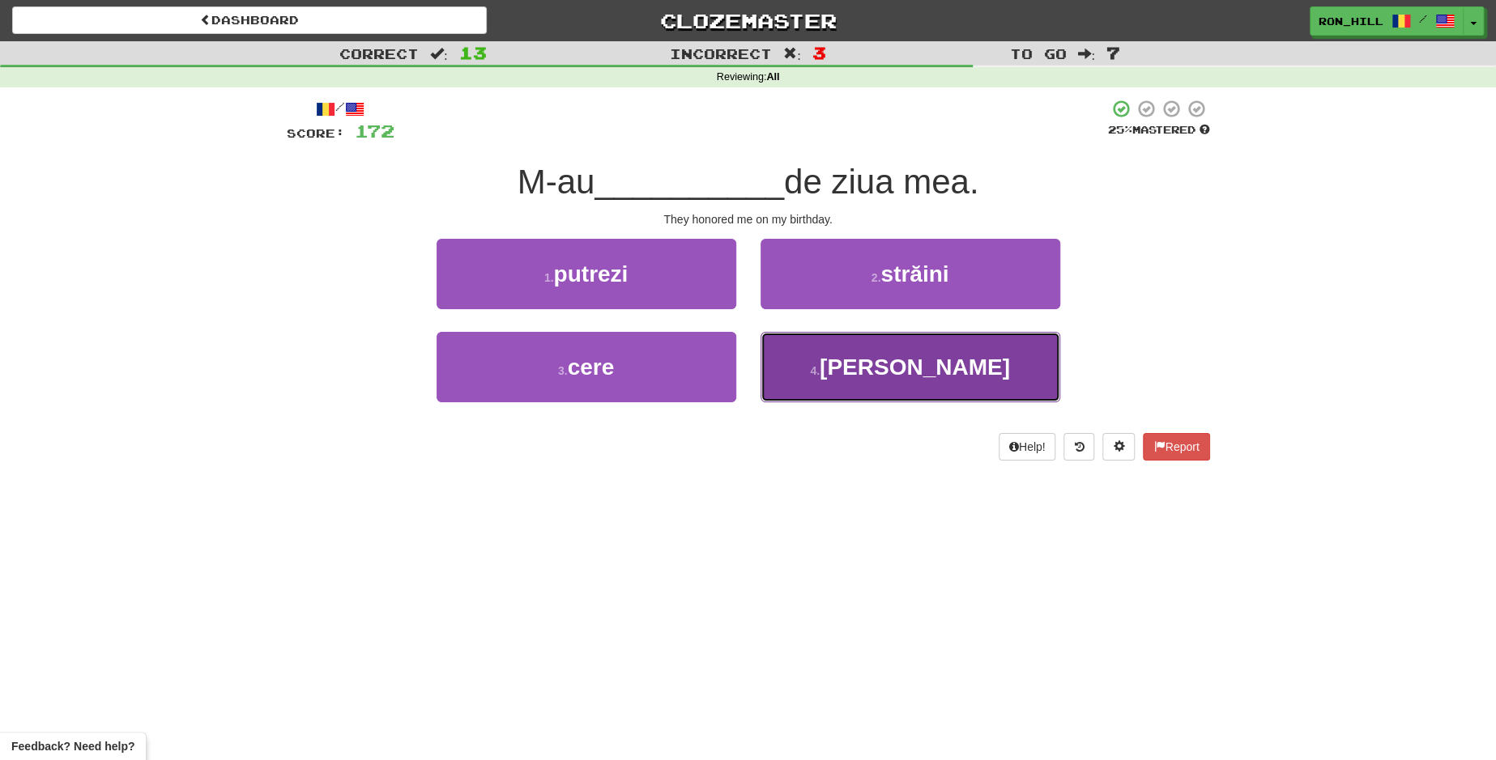
click at [833, 335] on button "4 . honorat" at bounding box center [910, 367] width 300 height 70
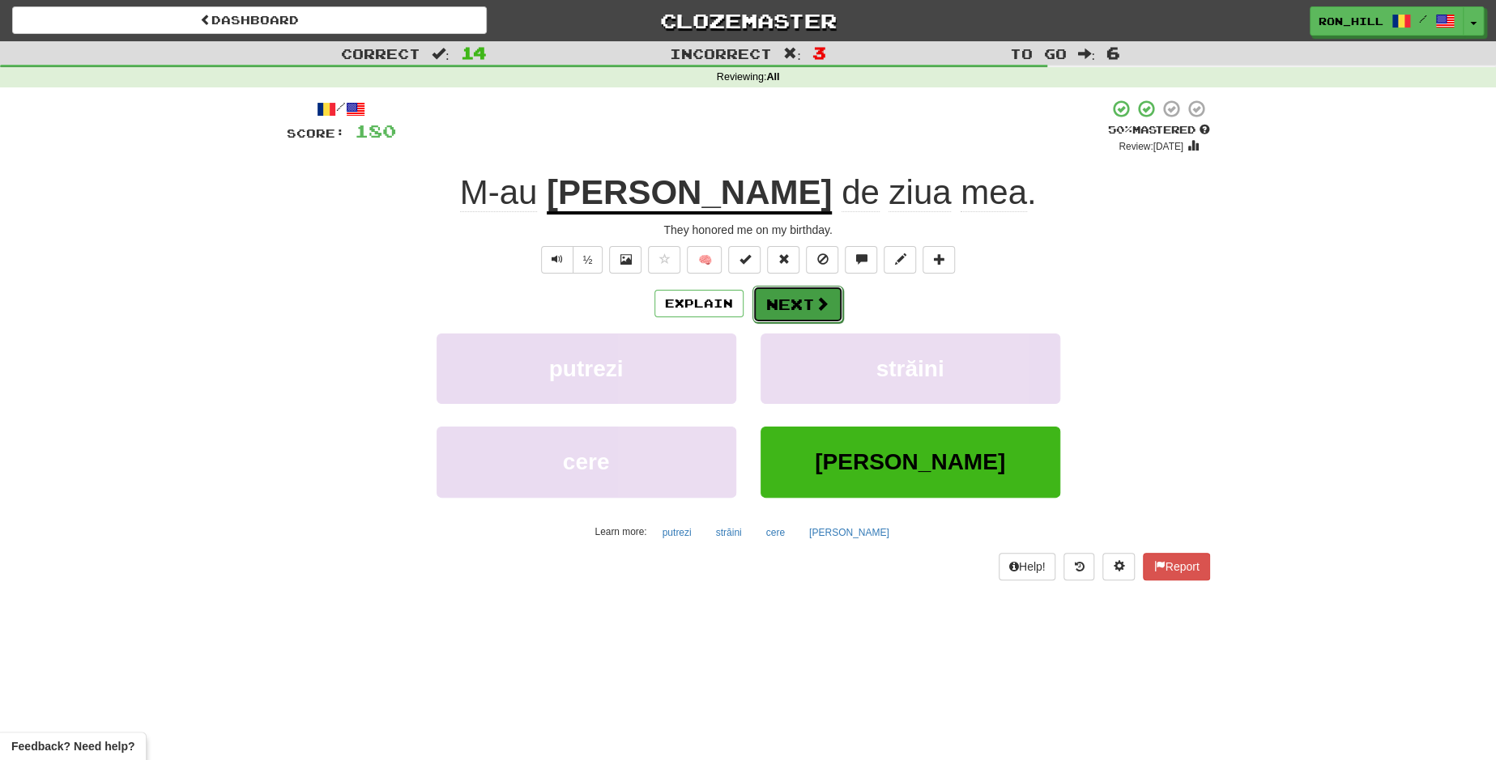
click at [799, 297] on button "Next" at bounding box center [797, 304] width 91 height 37
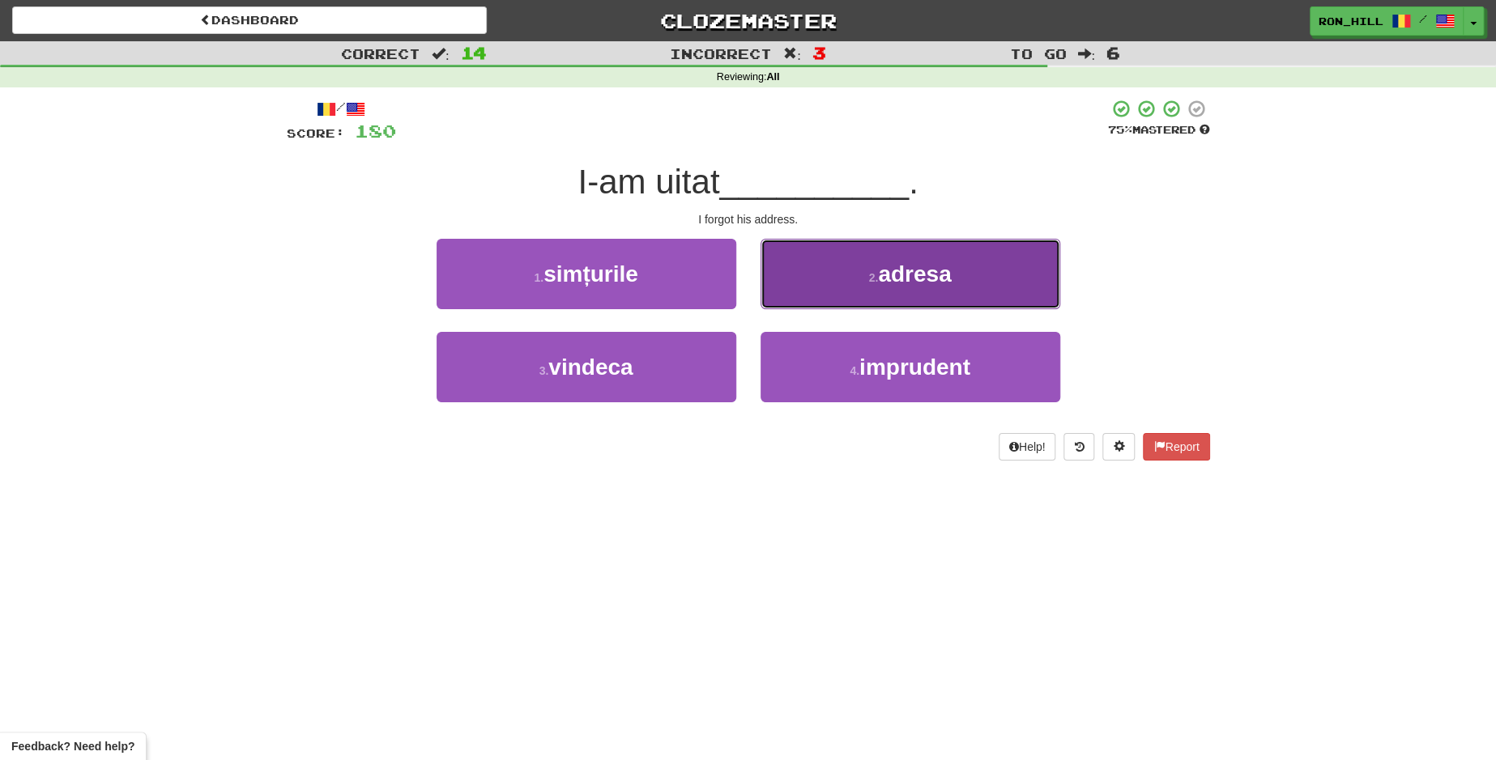
click at [833, 281] on button "2 . adresa" at bounding box center [910, 274] width 300 height 70
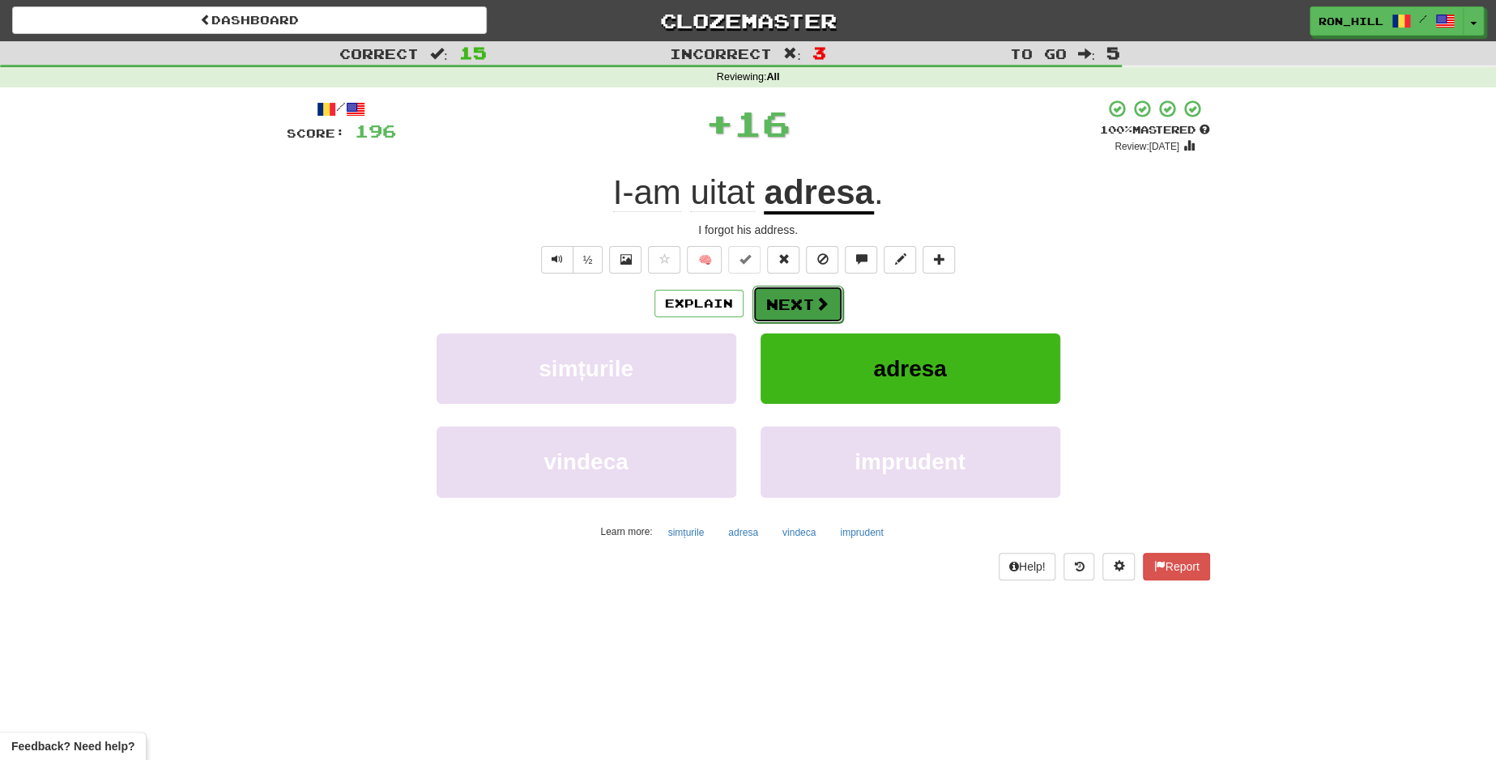
click at [822, 300] on span at bounding box center [822, 303] width 15 height 15
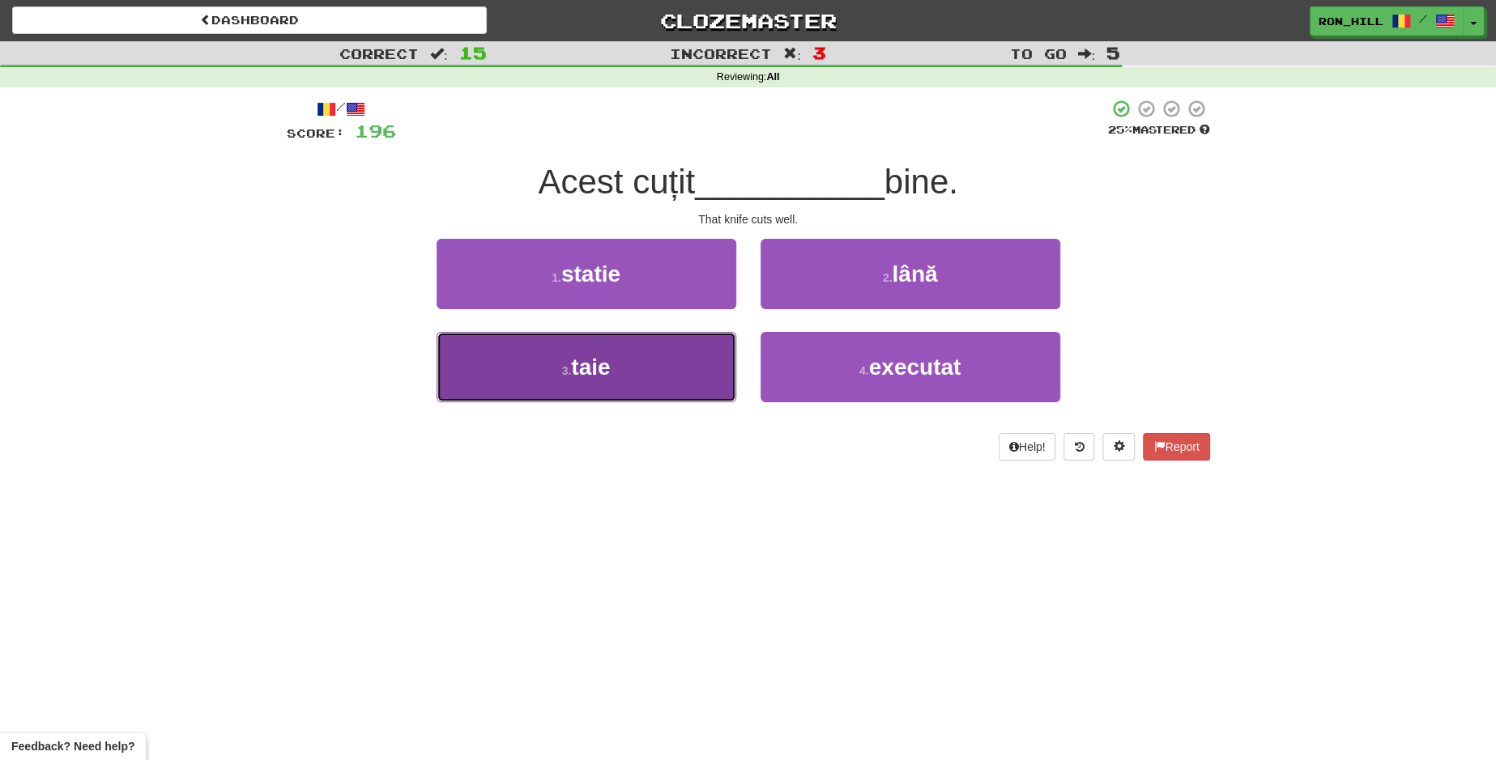
click at [671, 377] on button "3 . taie" at bounding box center [587, 367] width 300 height 70
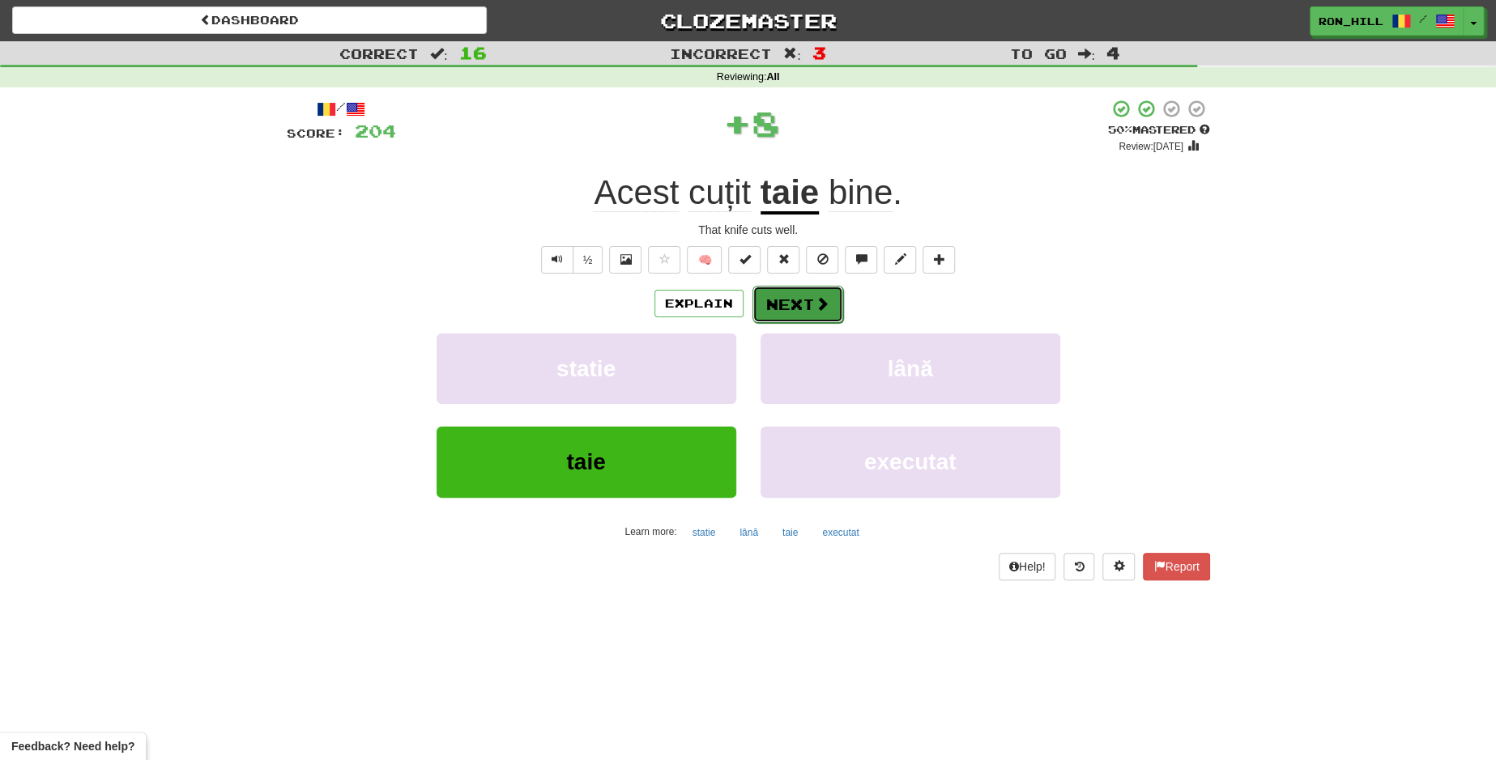
click at [792, 292] on button "Next" at bounding box center [797, 304] width 91 height 37
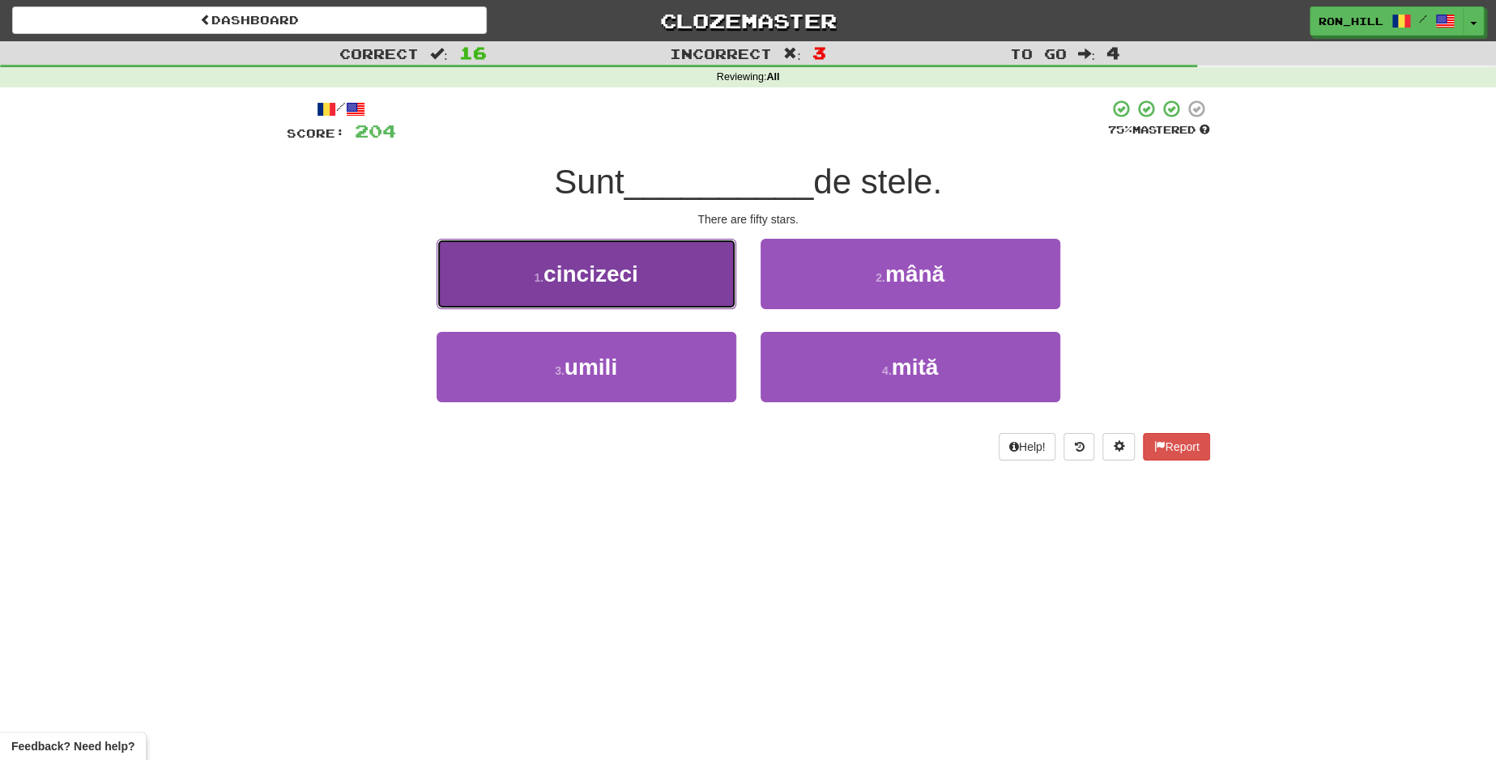
click at [691, 279] on button "1 . cincizeci" at bounding box center [587, 274] width 300 height 70
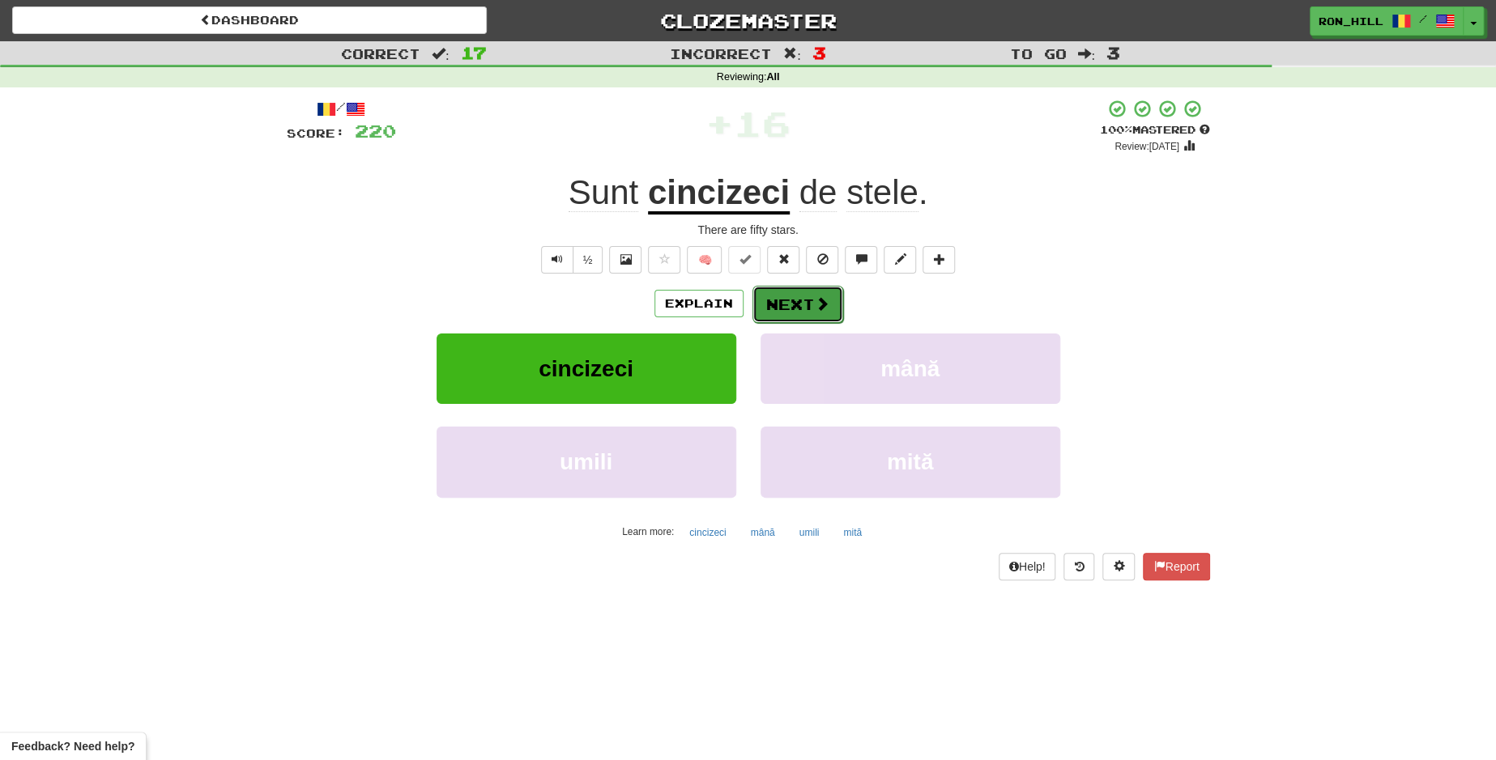
click at [796, 289] on button "Next" at bounding box center [797, 304] width 91 height 37
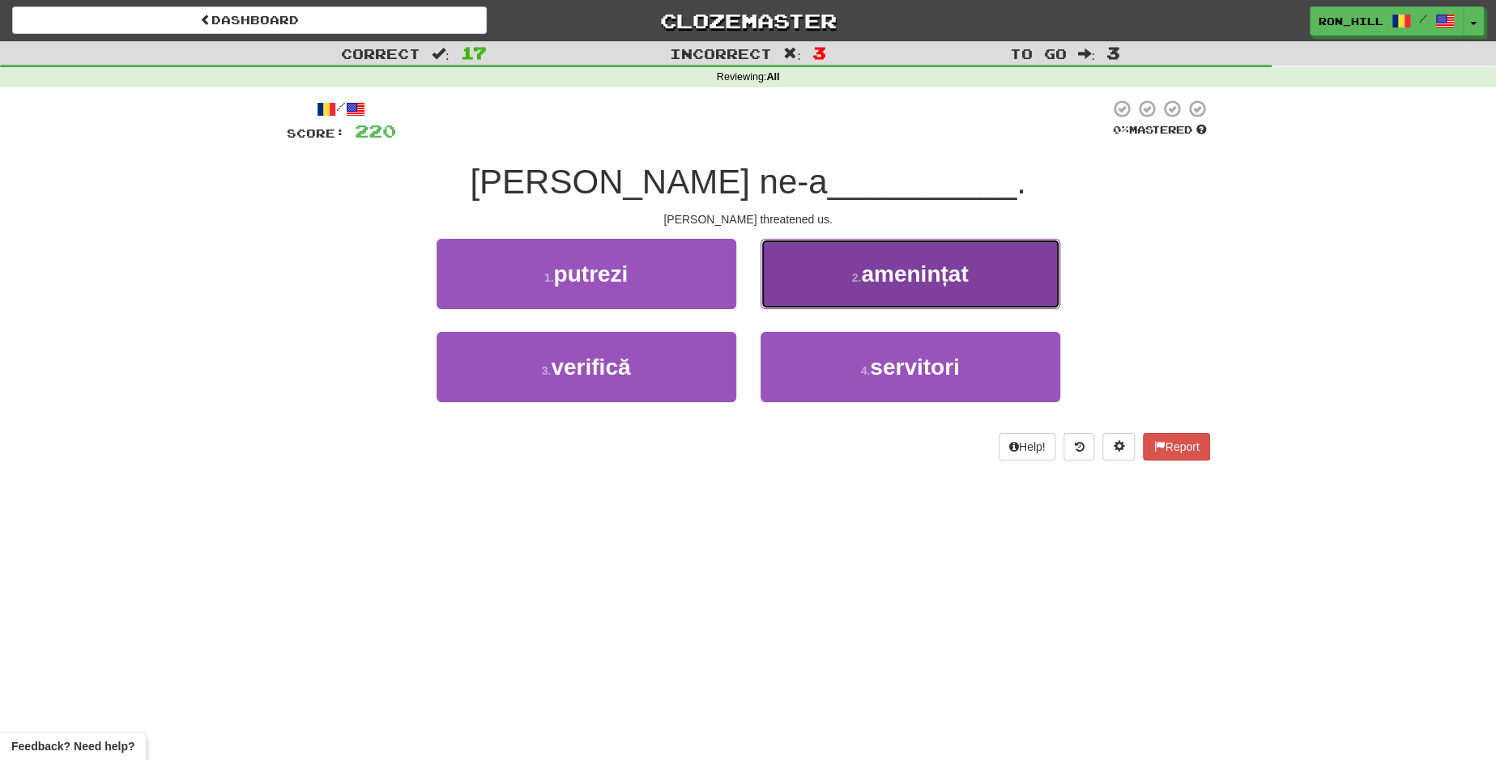
click at [828, 290] on button "2 . amenințat" at bounding box center [910, 274] width 300 height 70
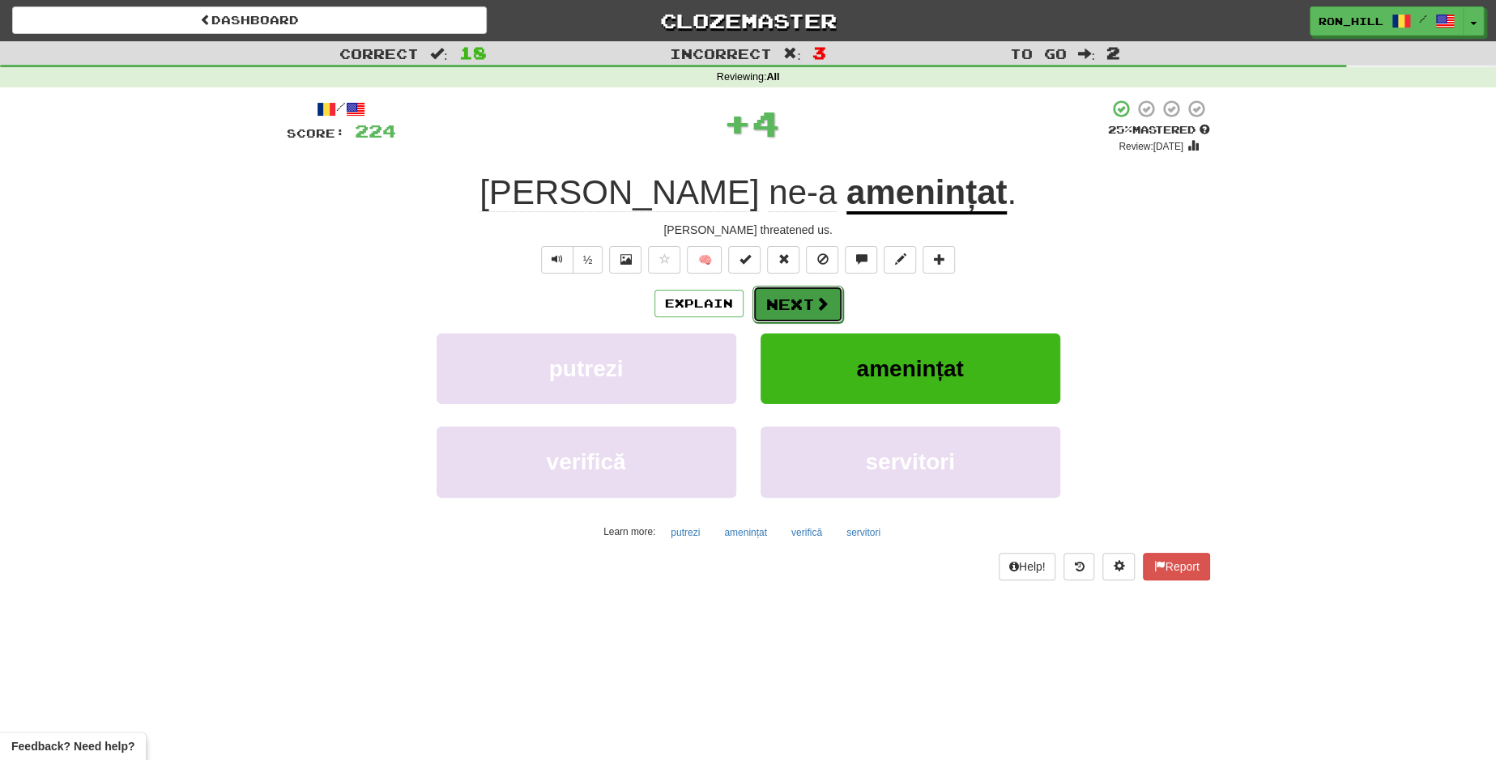
click at [799, 301] on button "Next" at bounding box center [797, 304] width 91 height 37
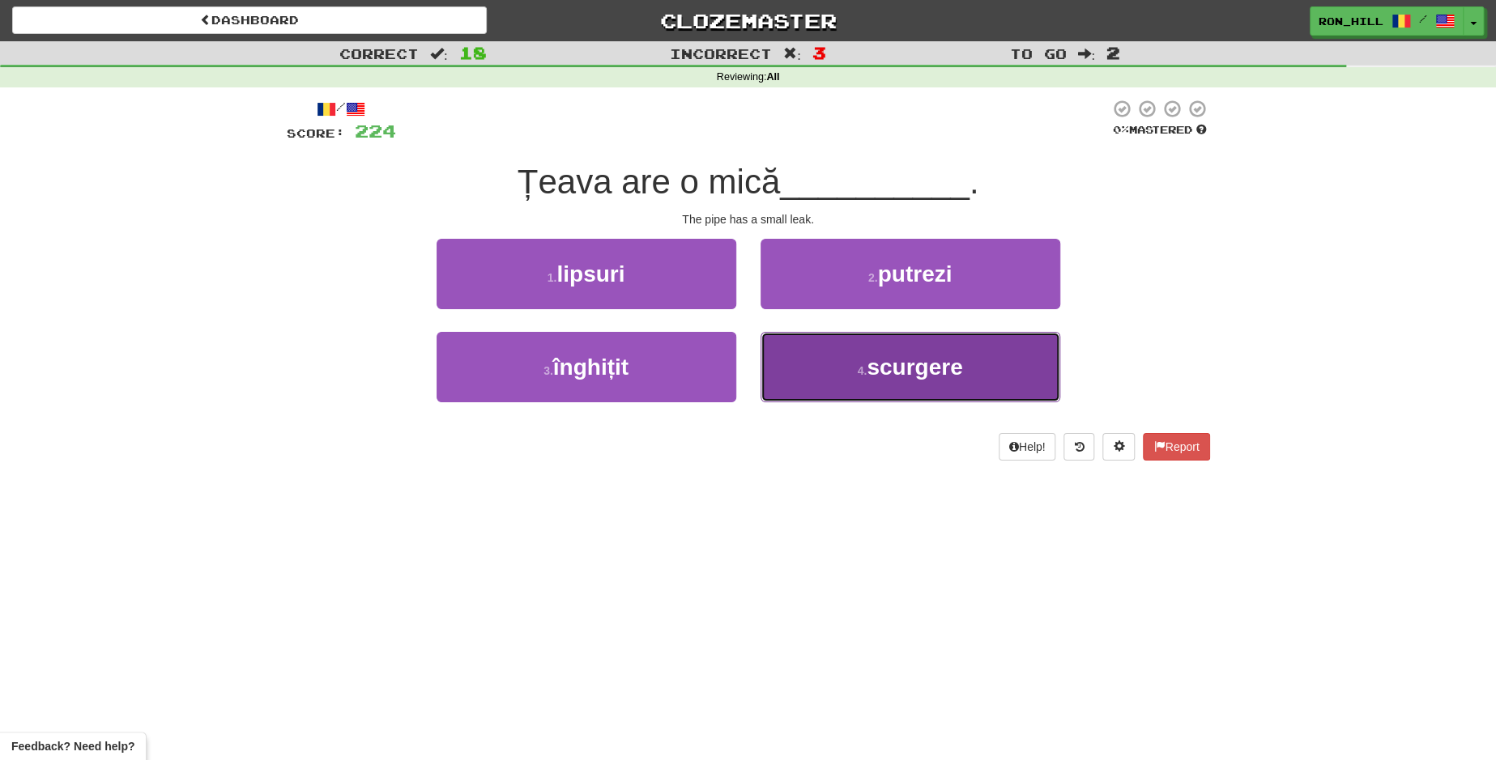
click at [829, 361] on button "4 . scurgere" at bounding box center [910, 367] width 300 height 70
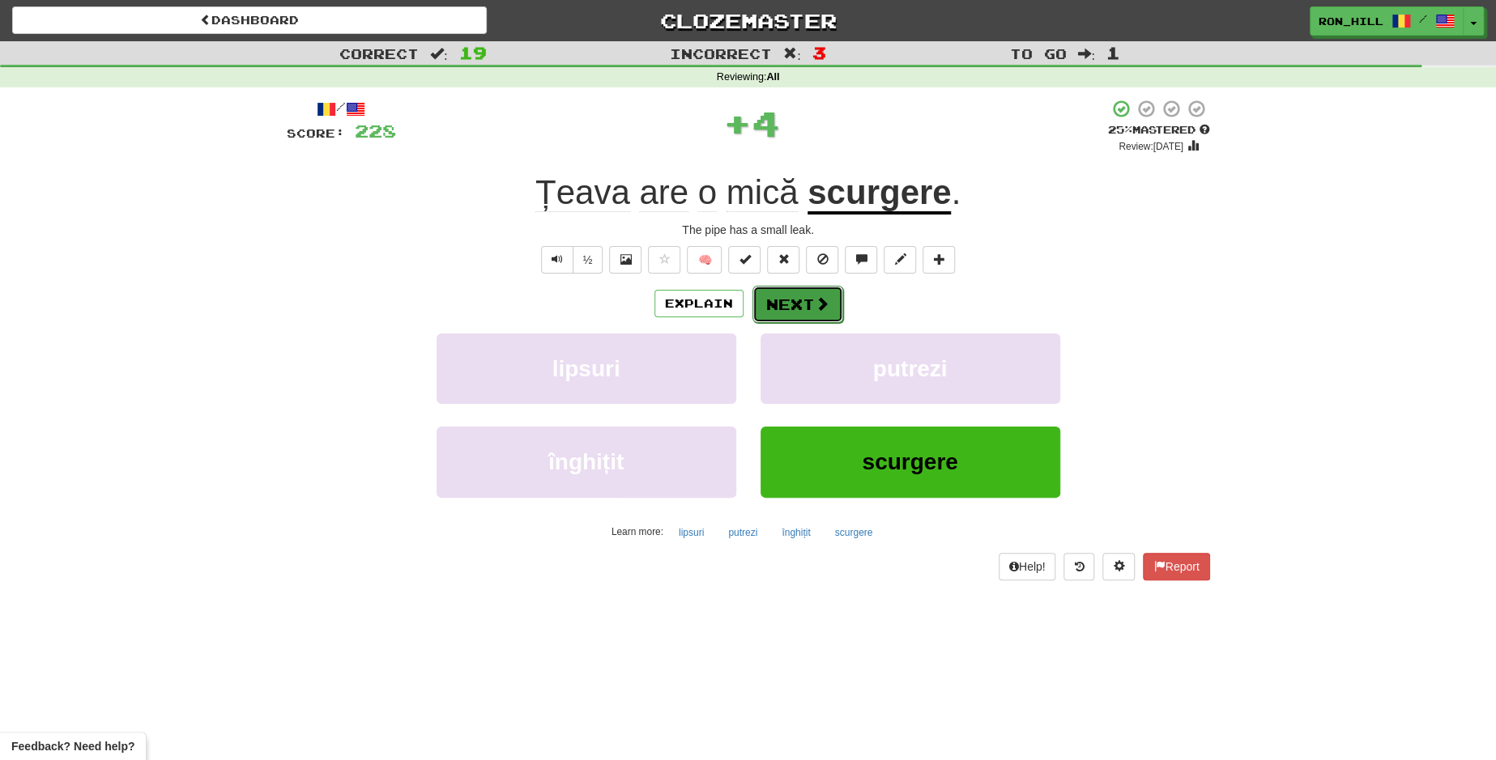
click at [796, 303] on button "Next" at bounding box center [797, 304] width 91 height 37
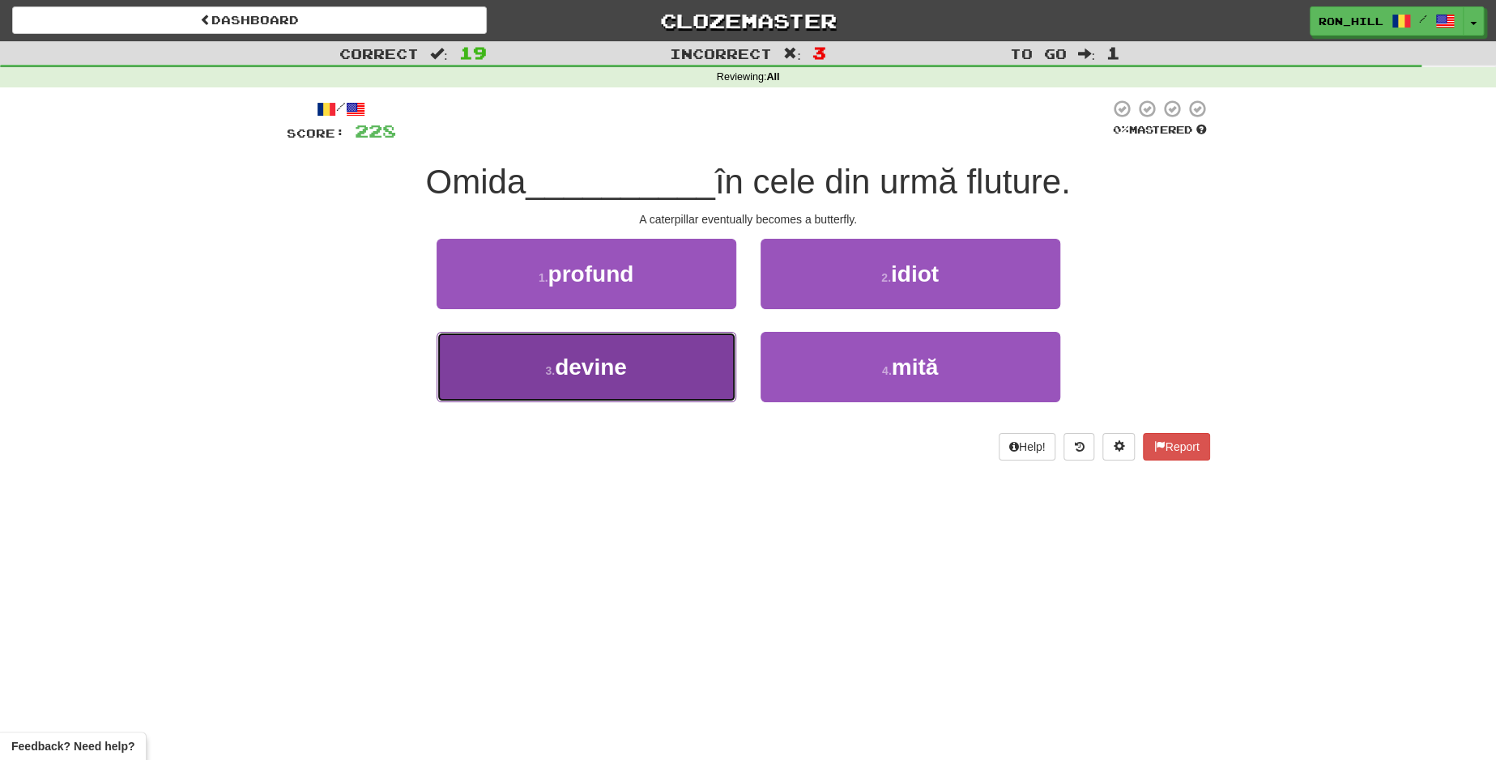
click at [696, 369] on button "3 . devine" at bounding box center [587, 367] width 300 height 70
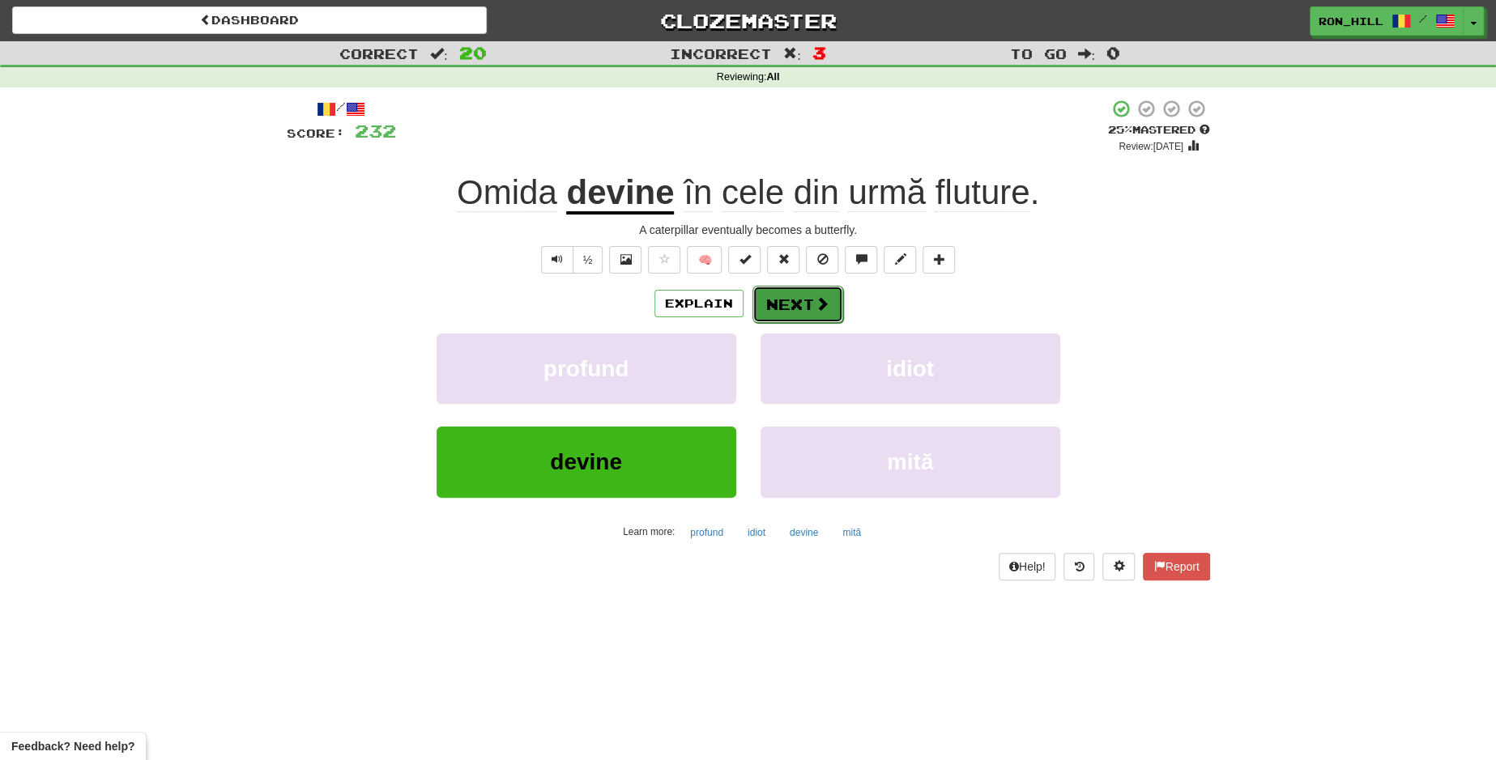
click at [801, 291] on button "Next" at bounding box center [797, 304] width 91 height 37
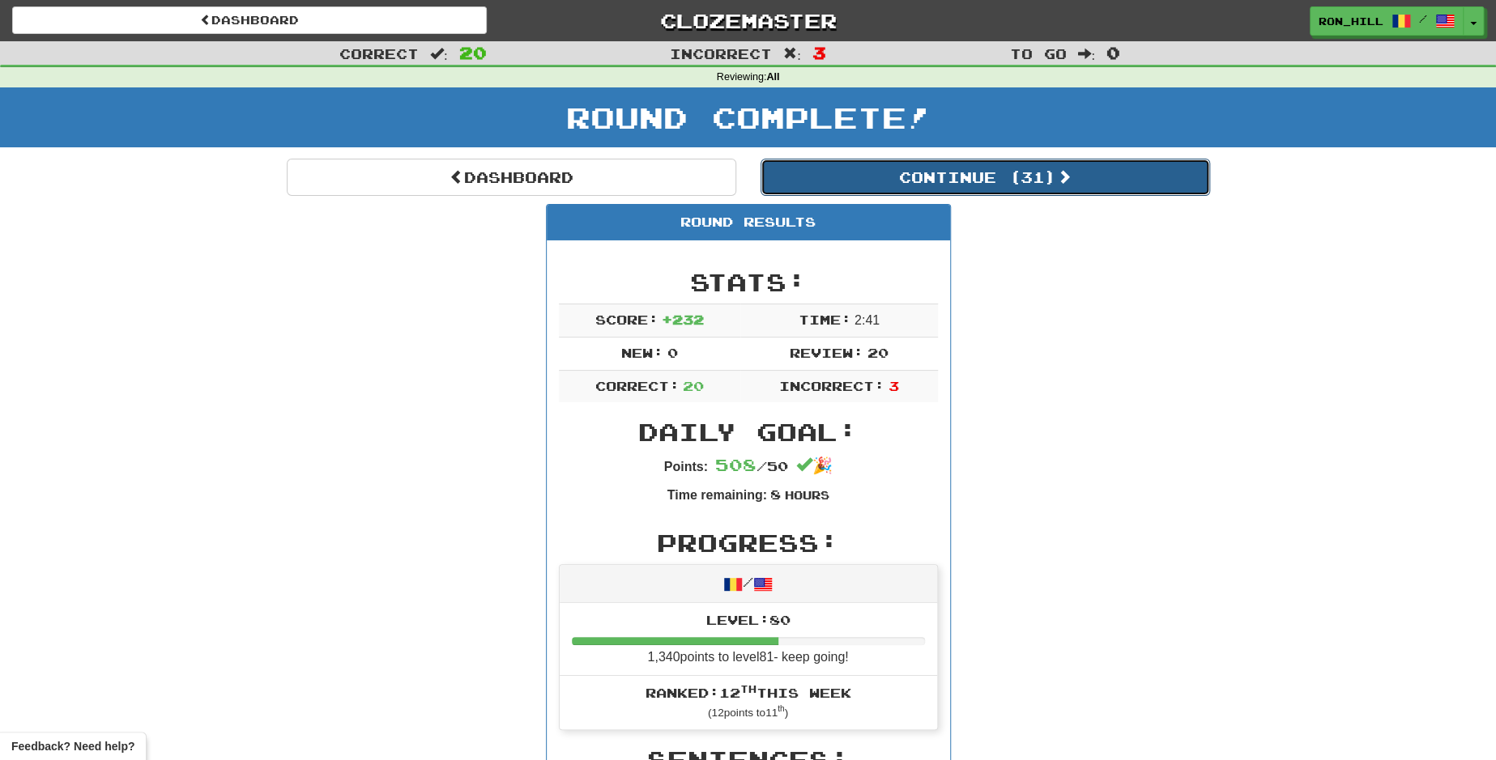
click at [892, 173] on button "Continue ( 31 )" at bounding box center [984, 177] width 449 height 37
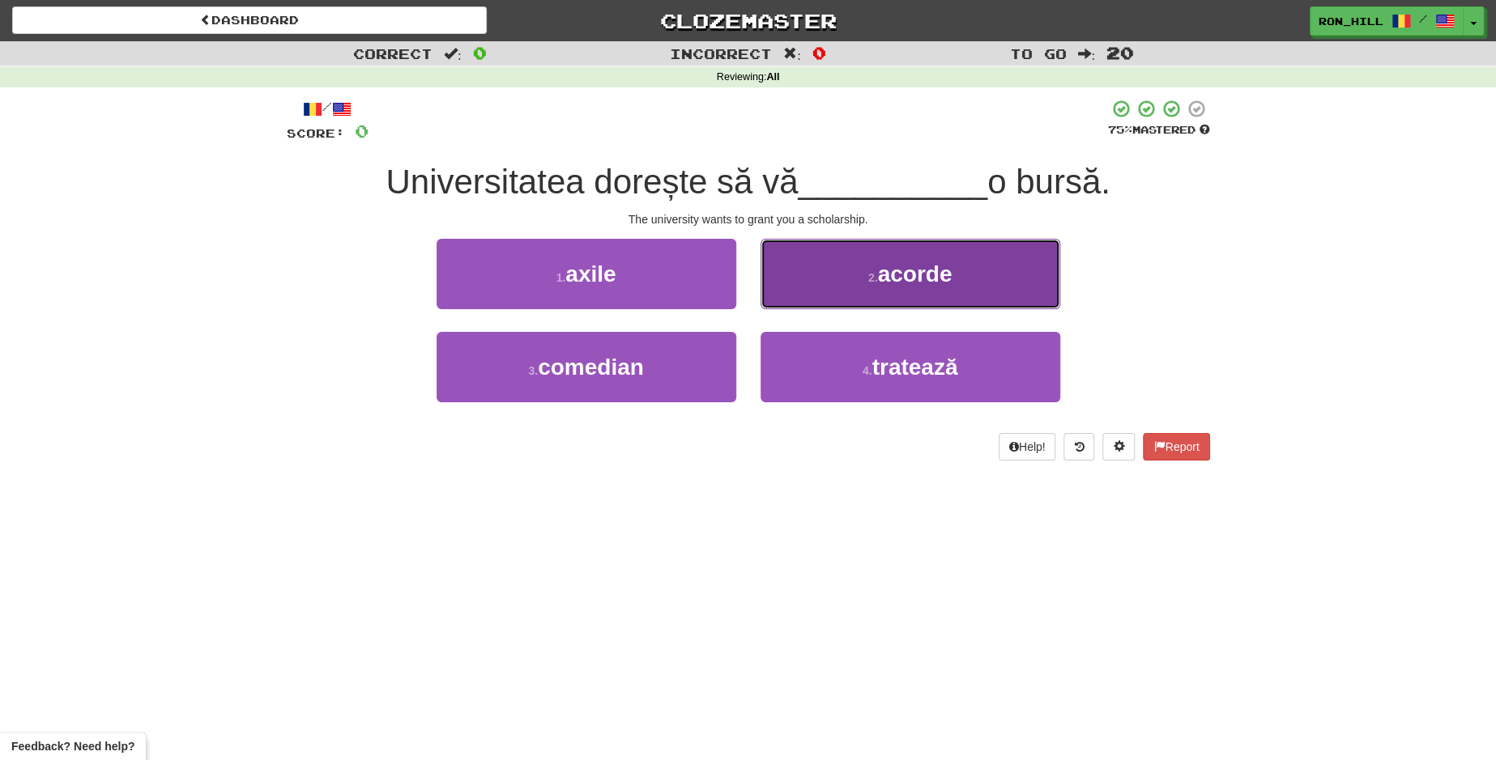
click at [891, 270] on span "acorde" at bounding box center [914, 274] width 75 height 25
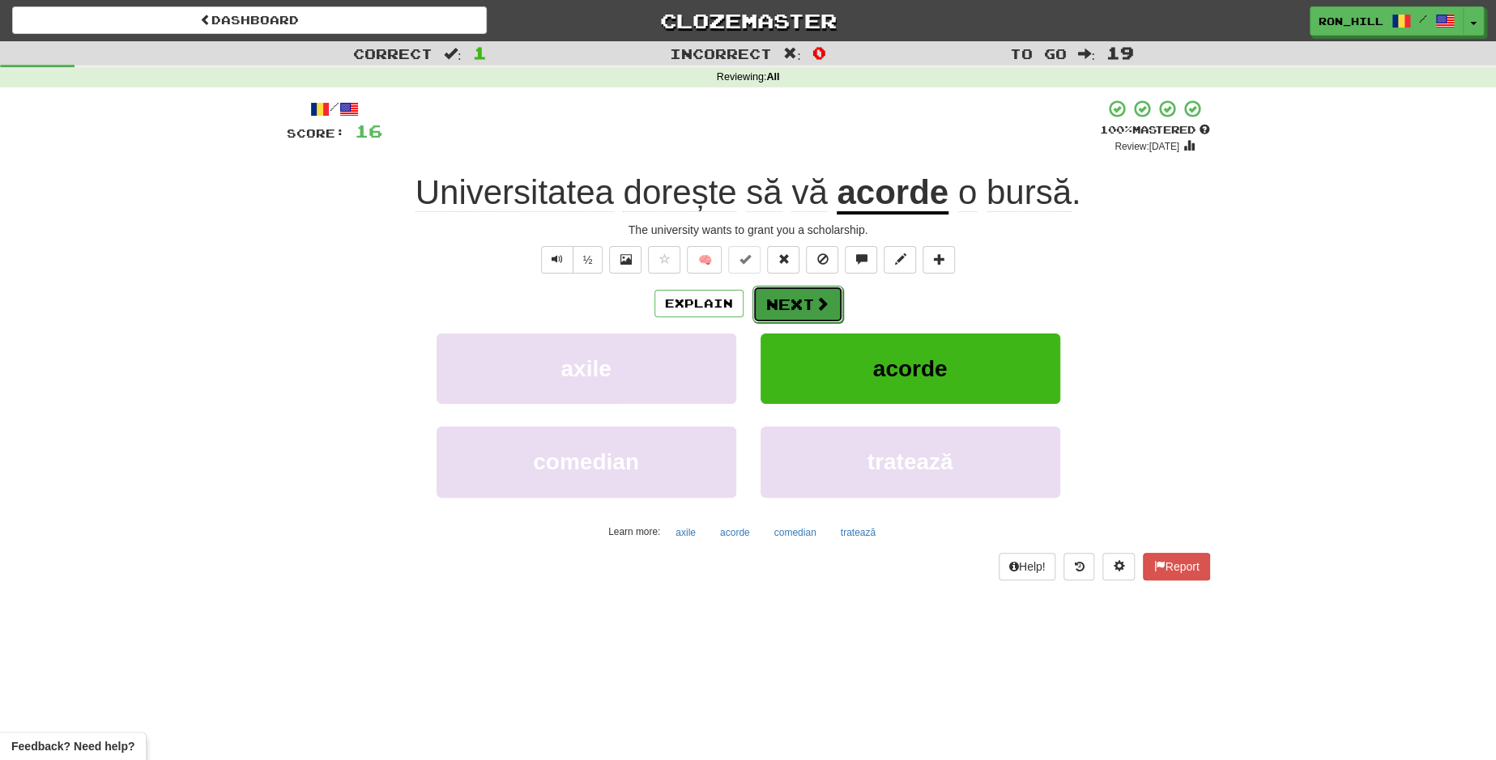
click at [790, 300] on button "Next" at bounding box center [797, 304] width 91 height 37
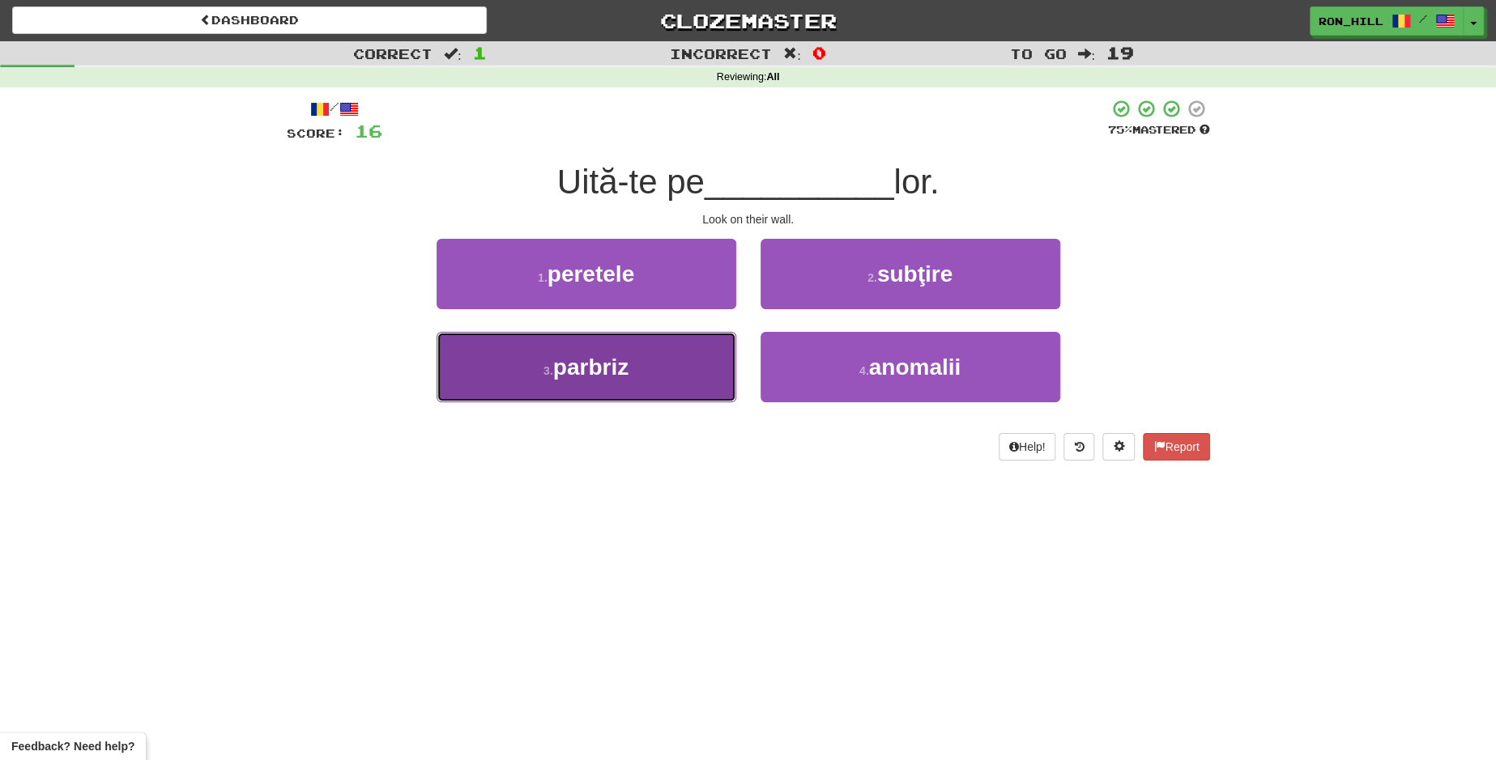
click at [696, 355] on button "3 . parbriz" at bounding box center [587, 367] width 300 height 70
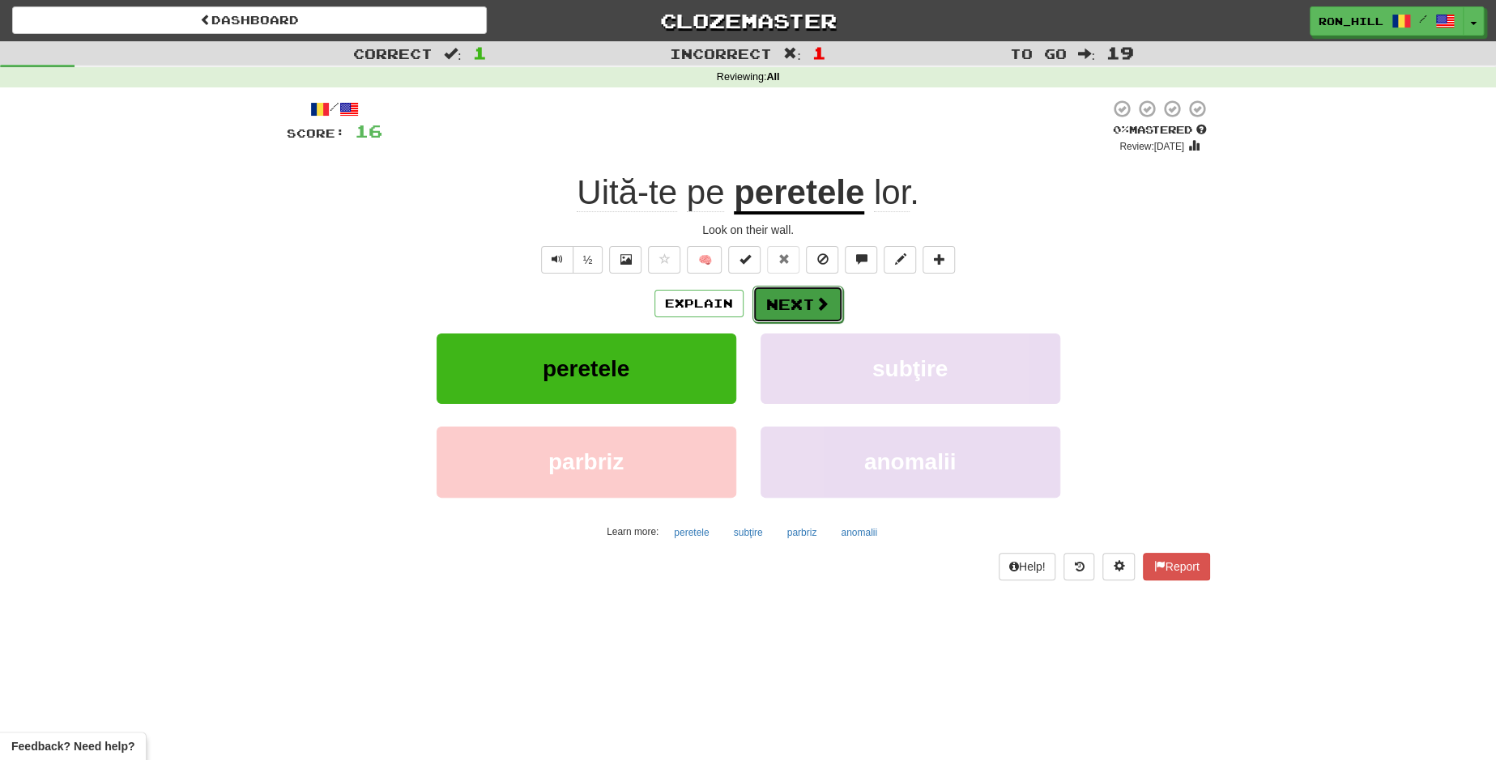
click at [783, 308] on button "Next" at bounding box center [797, 304] width 91 height 37
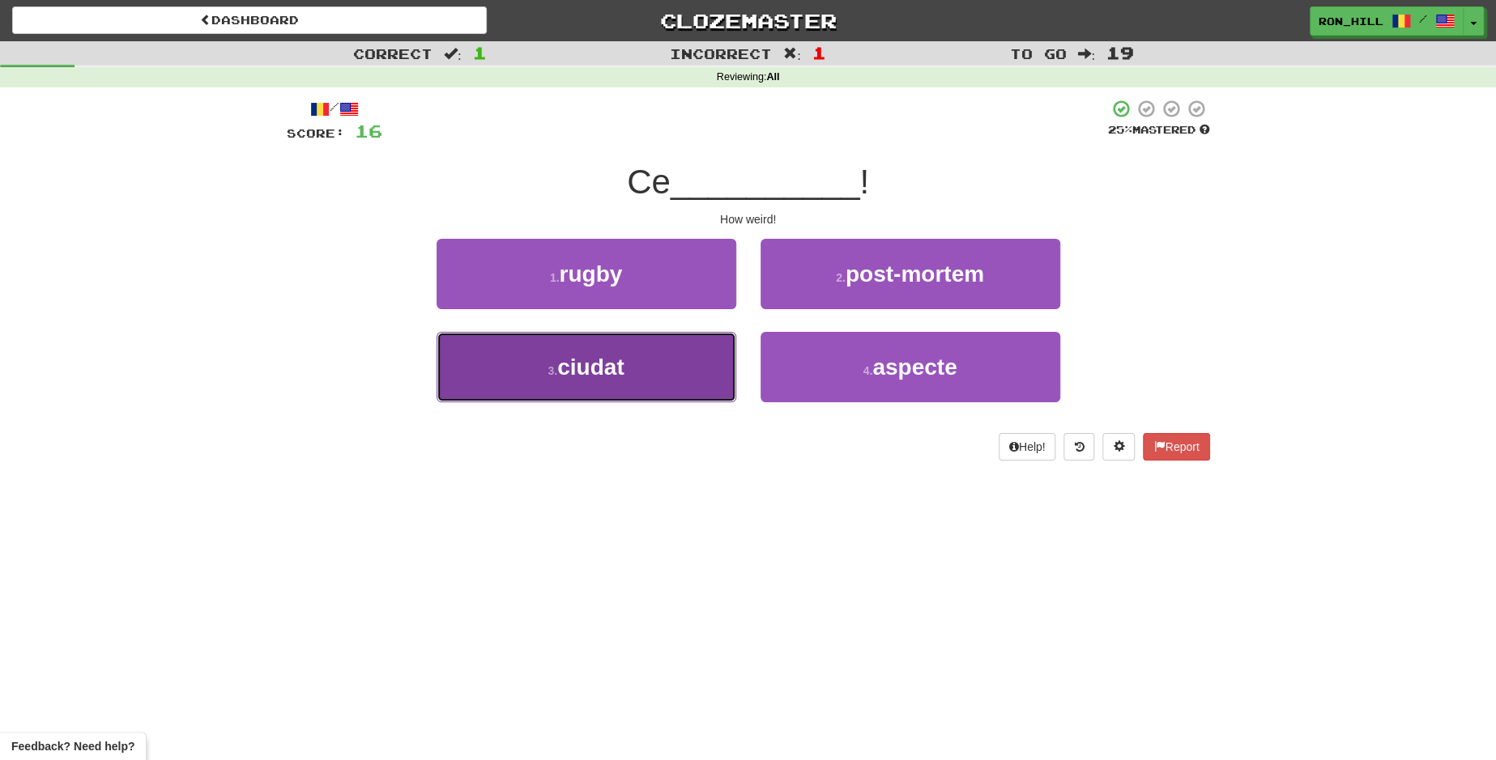
click at [667, 355] on button "3 . ciudat" at bounding box center [587, 367] width 300 height 70
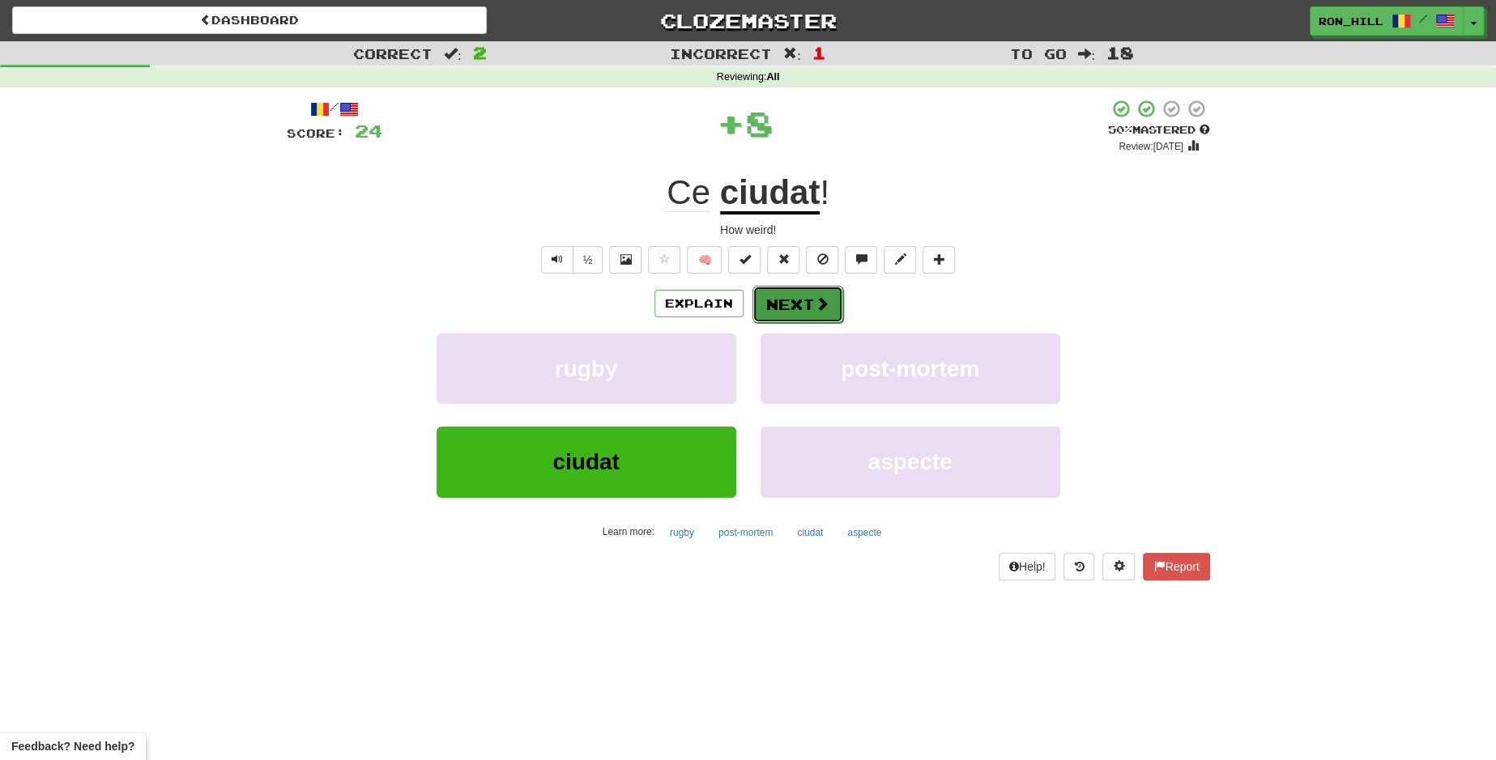
click at [775, 300] on button "Next" at bounding box center [797, 304] width 91 height 37
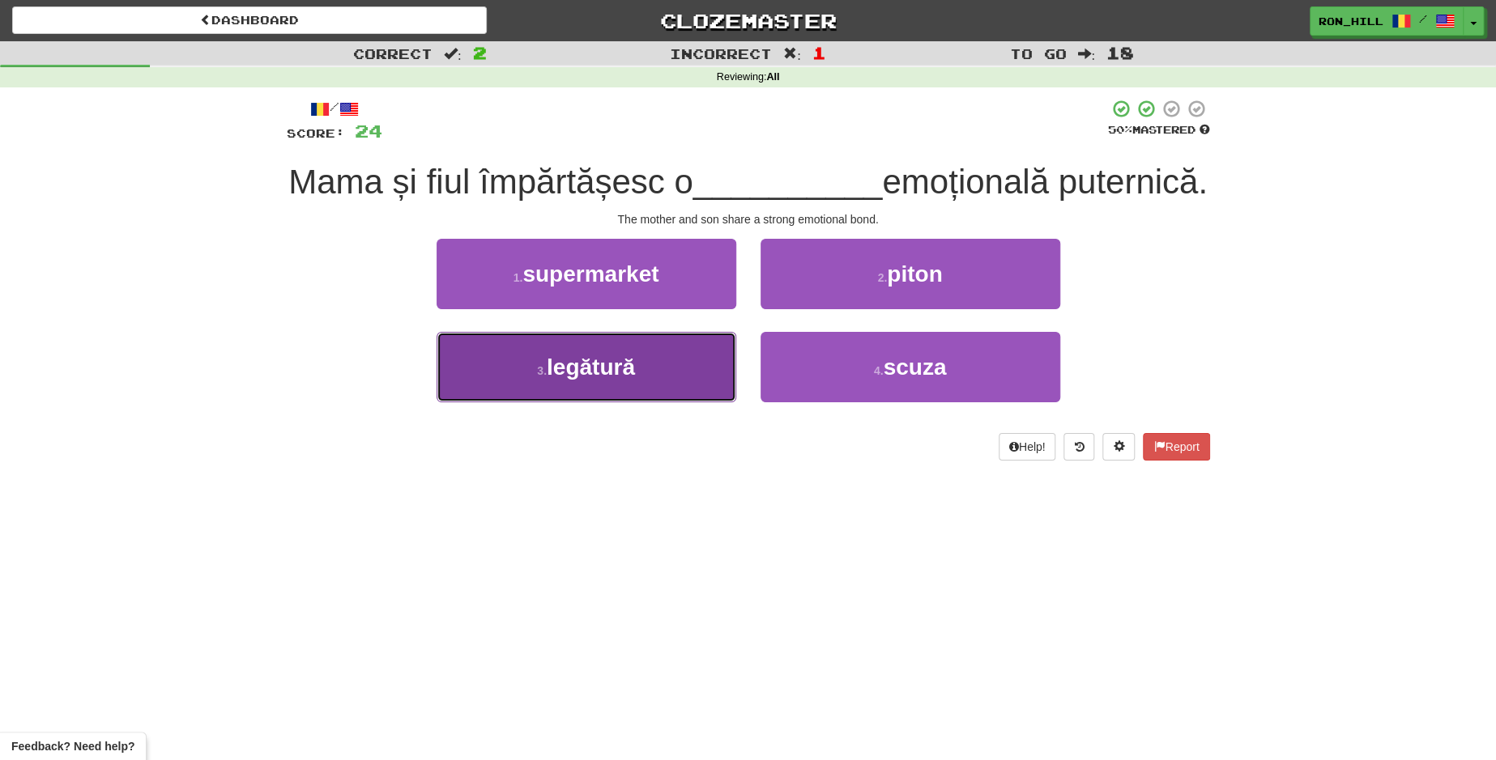
click at [642, 386] on button "3 . legătură" at bounding box center [587, 367] width 300 height 70
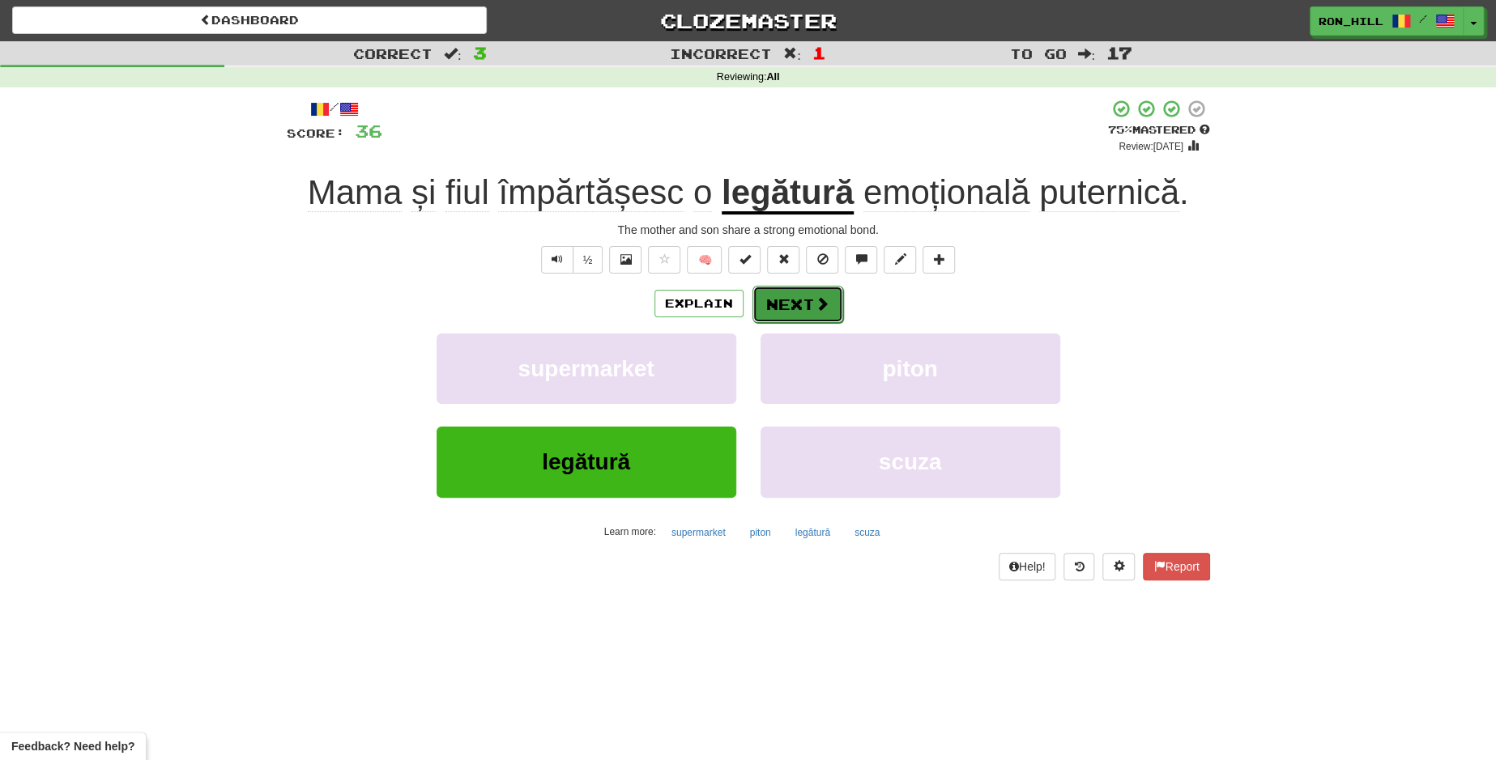
click at [807, 302] on button "Next" at bounding box center [797, 304] width 91 height 37
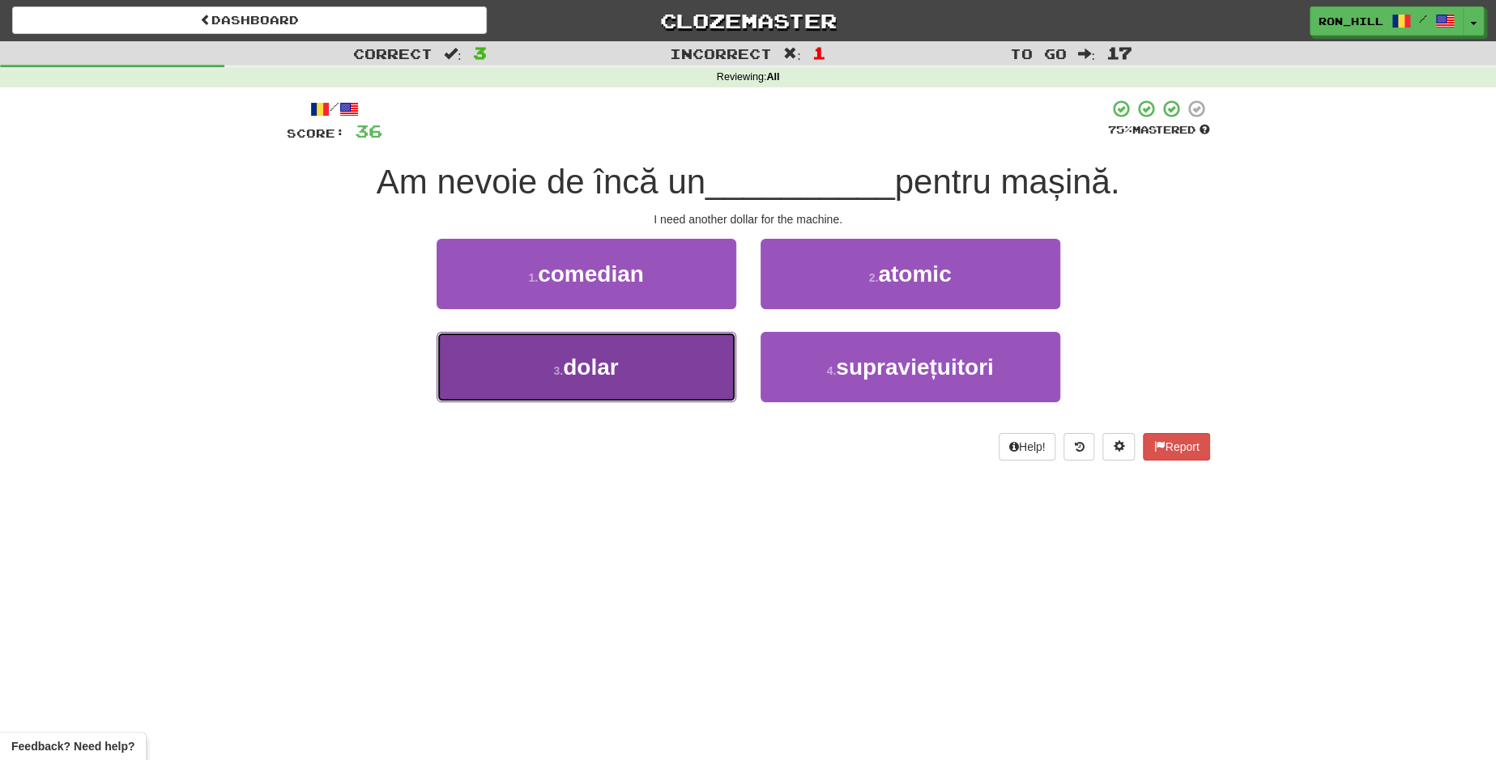
click at [662, 364] on button "3 . dolar" at bounding box center [587, 367] width 300 height 70
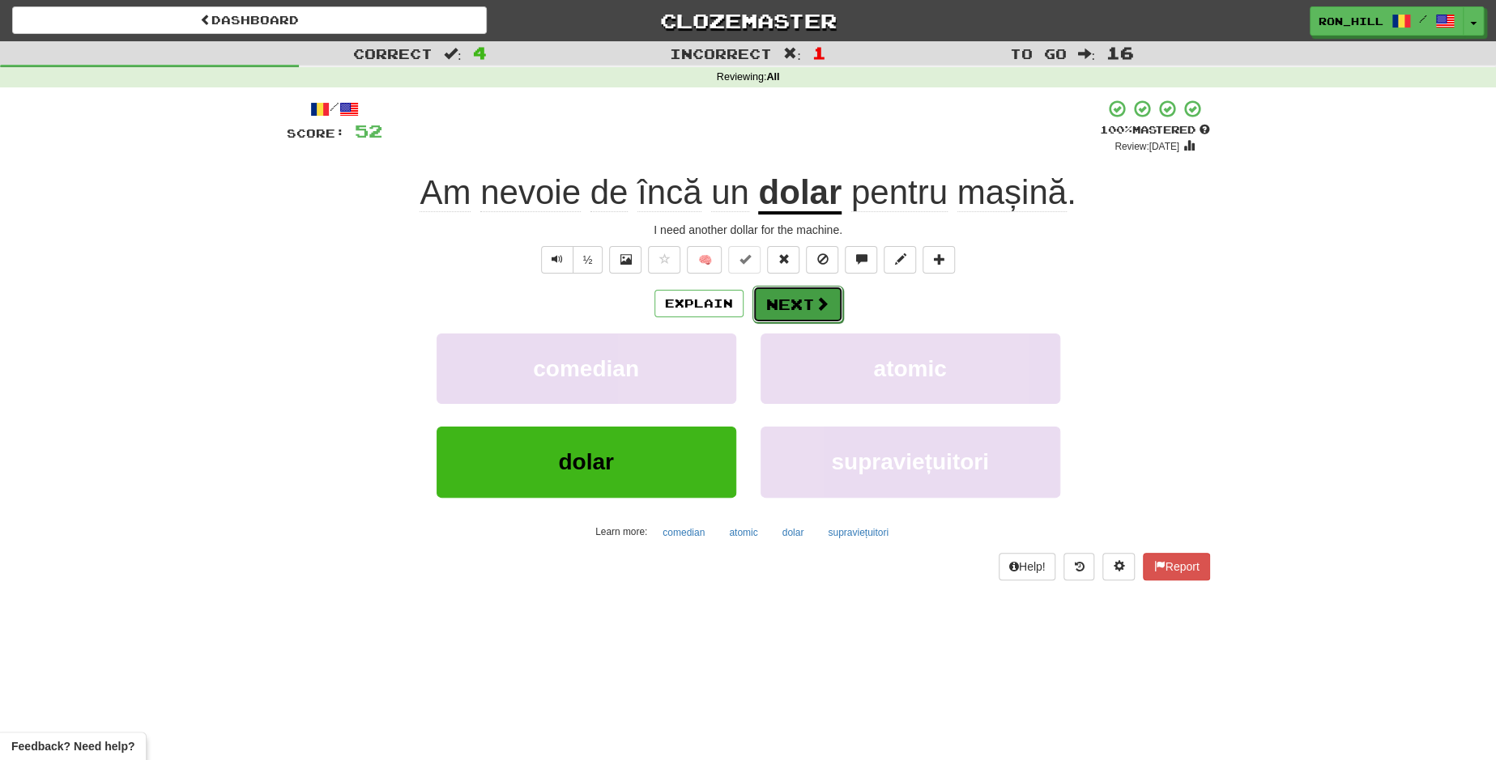
click at [790, 300] on button "Next" at bounding box center [797, 304] width 91 height 37
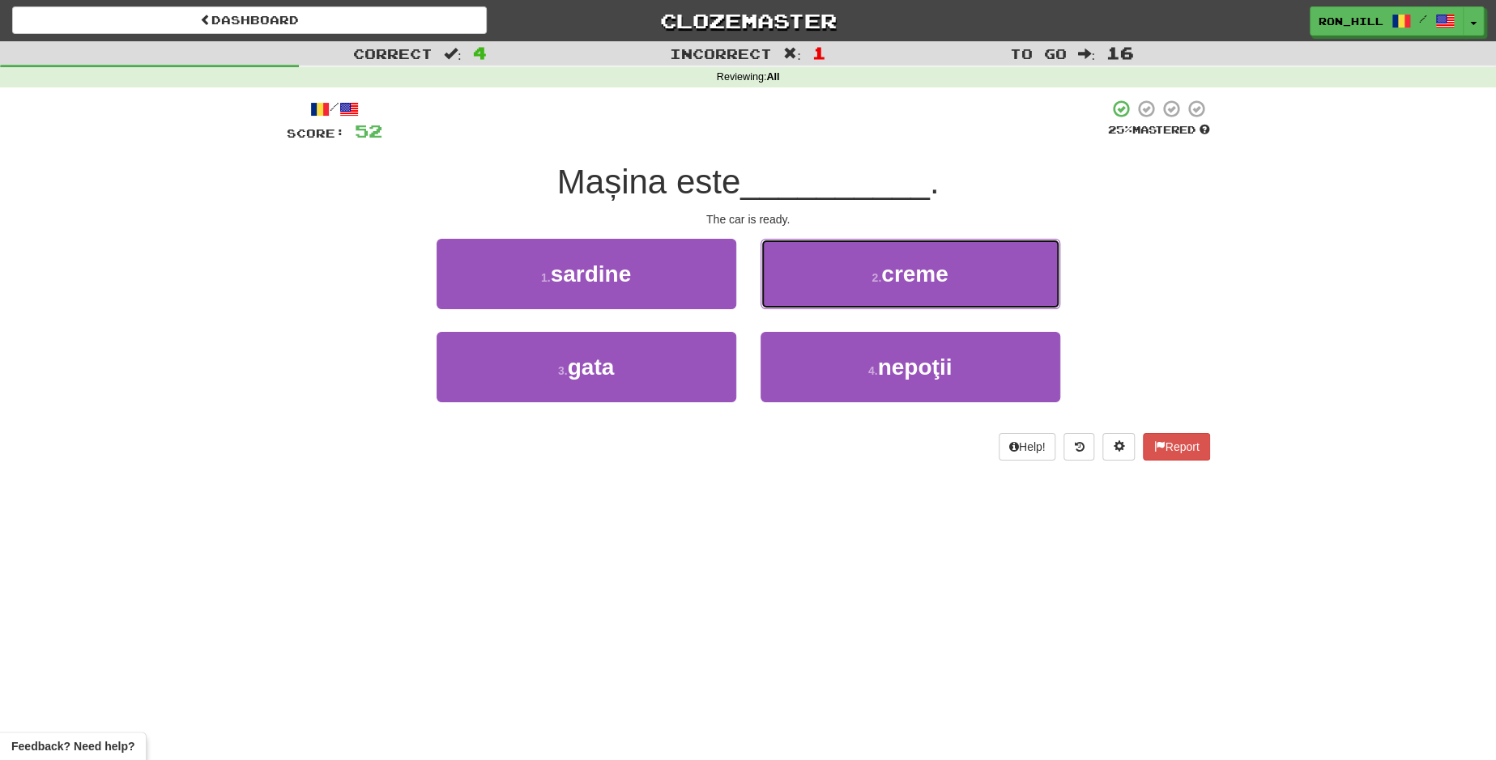
click at [790, 300] on button "2 . creme" at bounding box center [910, 274] width 300 height 70
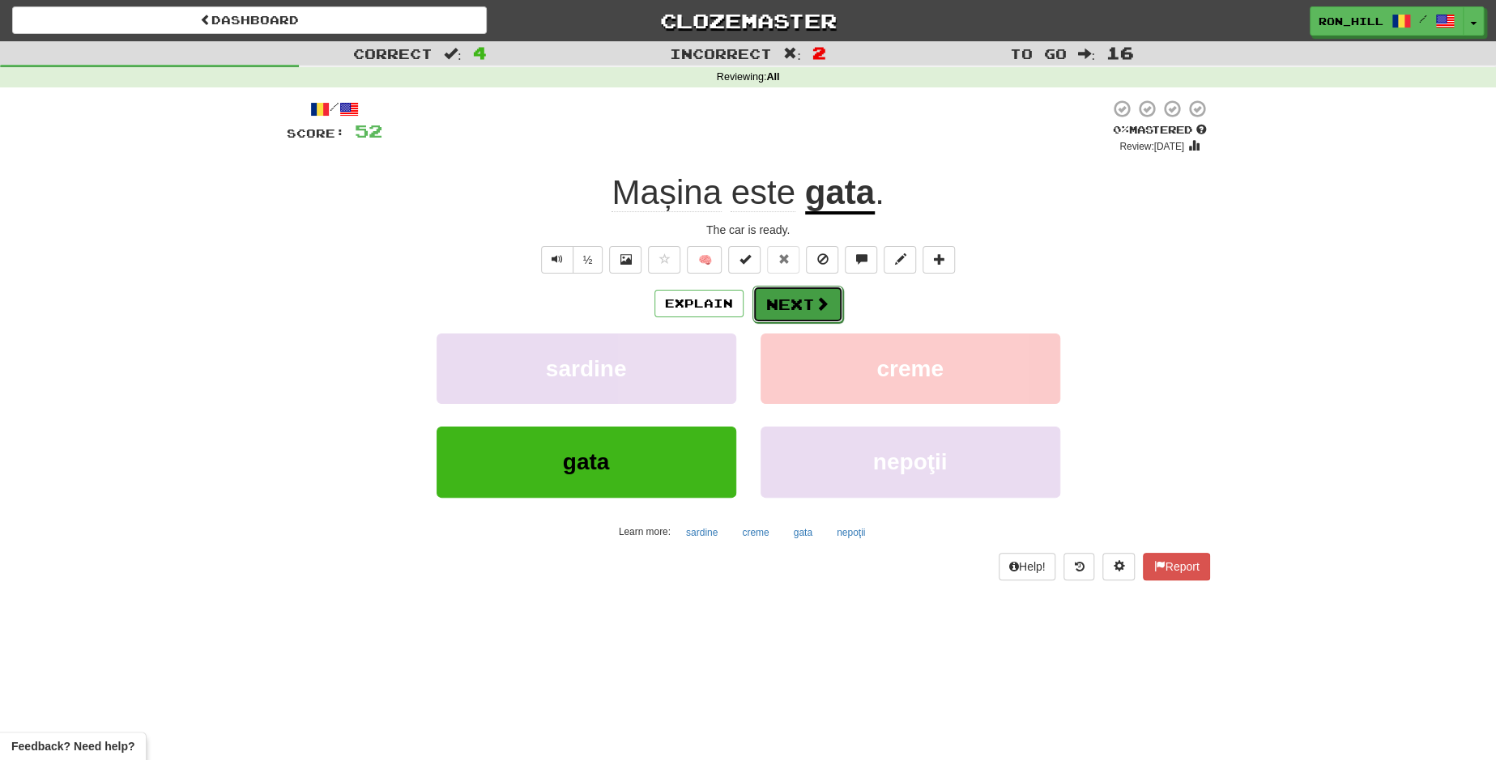
click at [775, 297] on button "Next" at bounding box center [797, 304] width 91 height 37
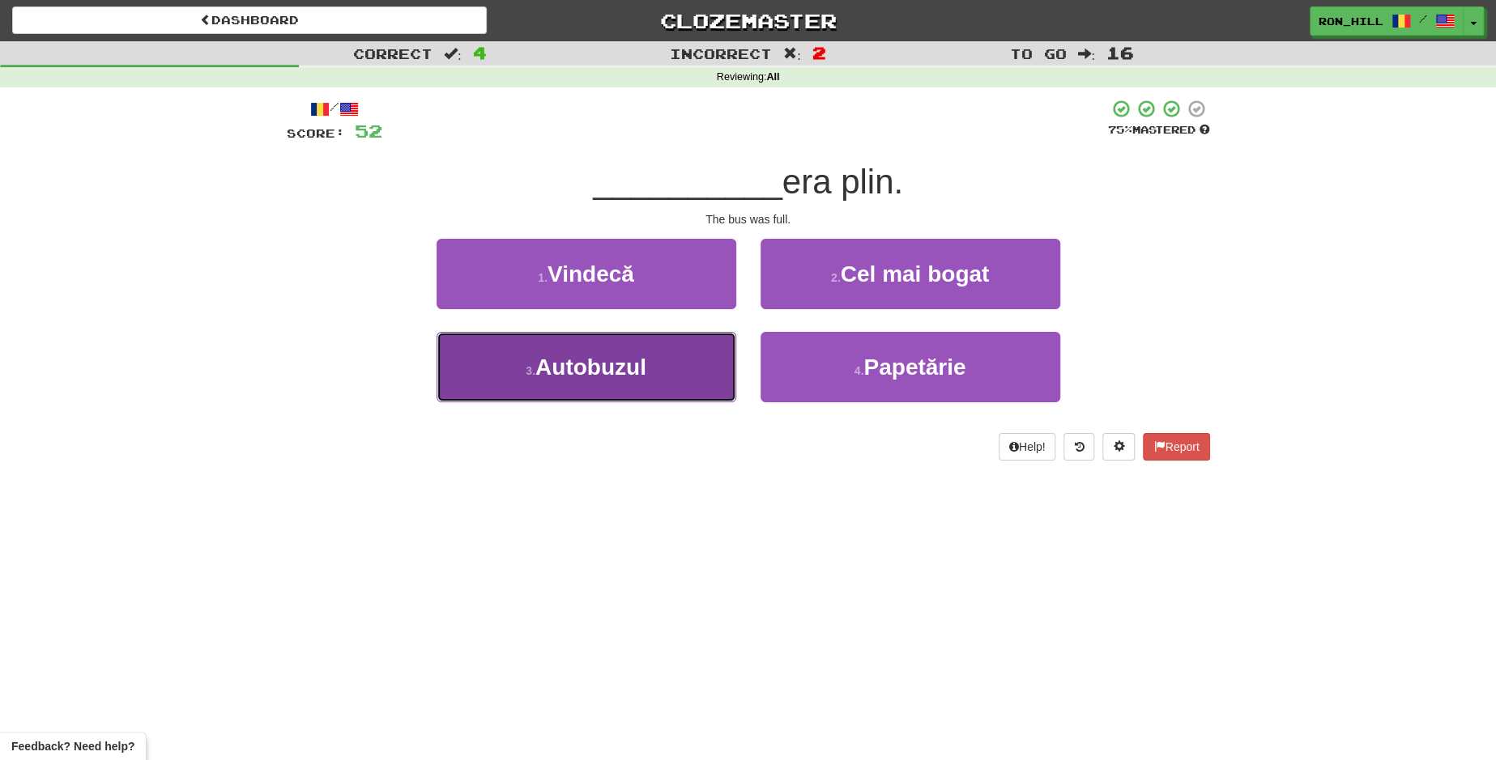
click at [677, 357] on button "3 . Autobuzul" at bounding box center [587, 367] width 300 height 70
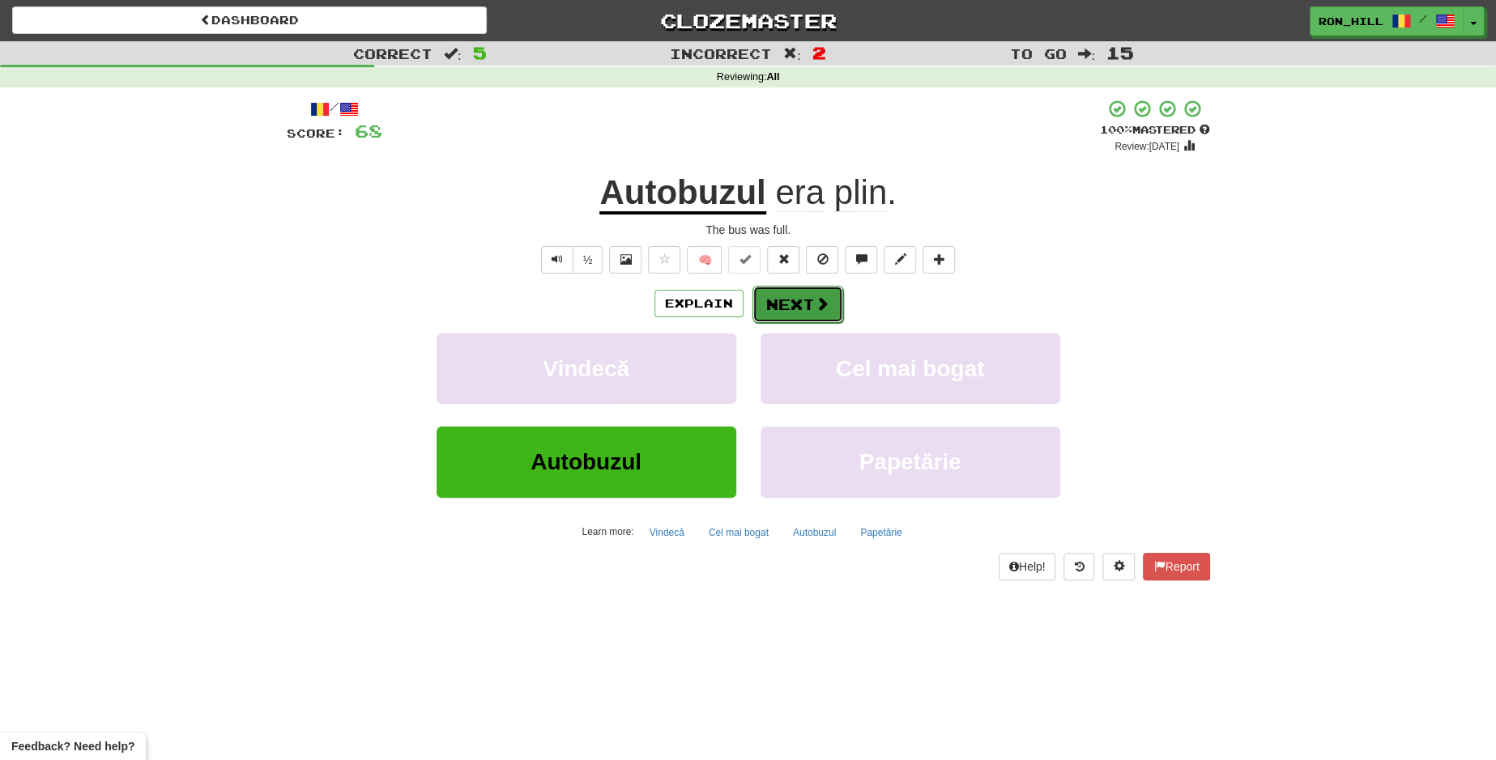
click at [801, 305] on button "Next" at bounding box center [797, 304] width 91 height 37
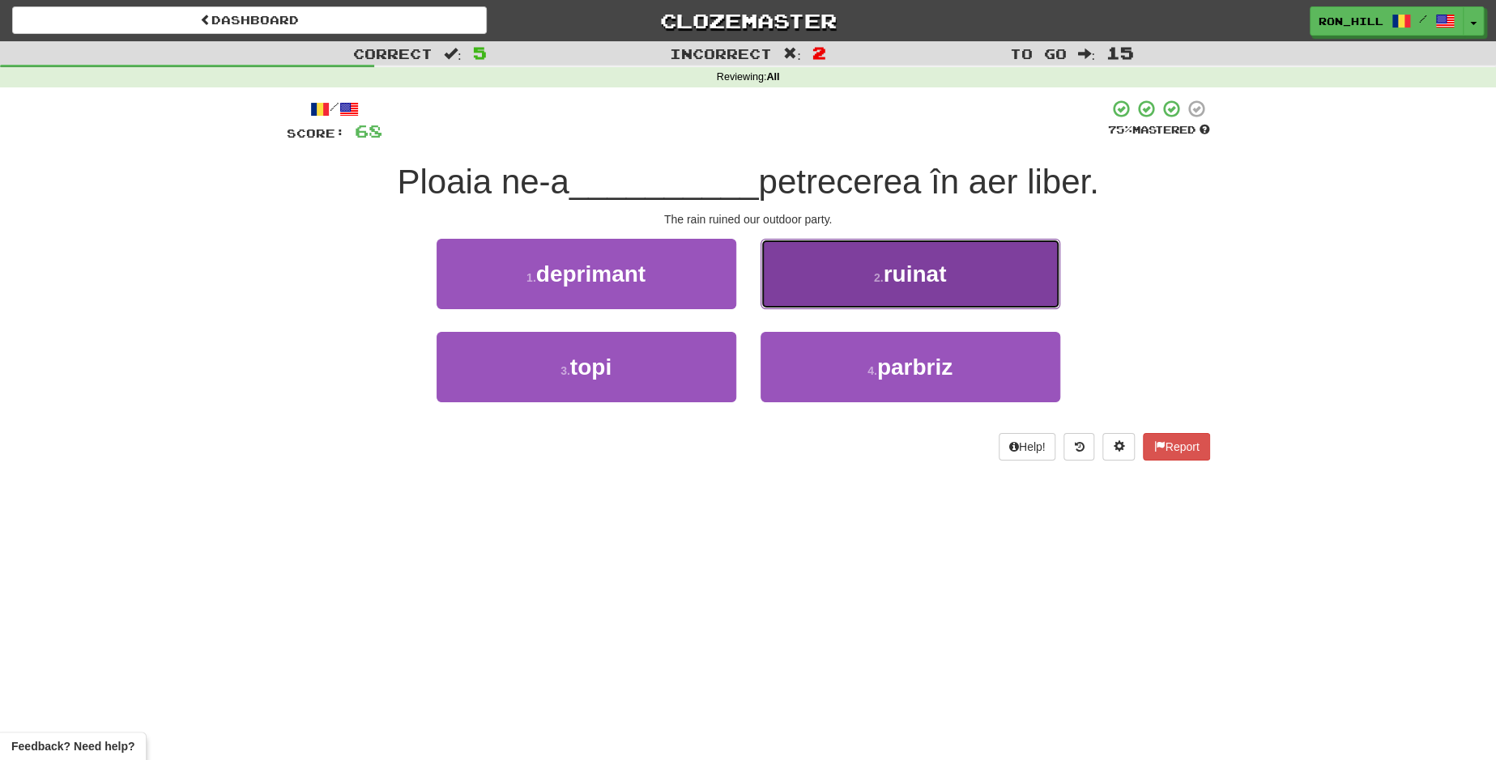
click at [823, 274] on button "2 . ruinat" at bounding box center [910, 274] width 300 height 70
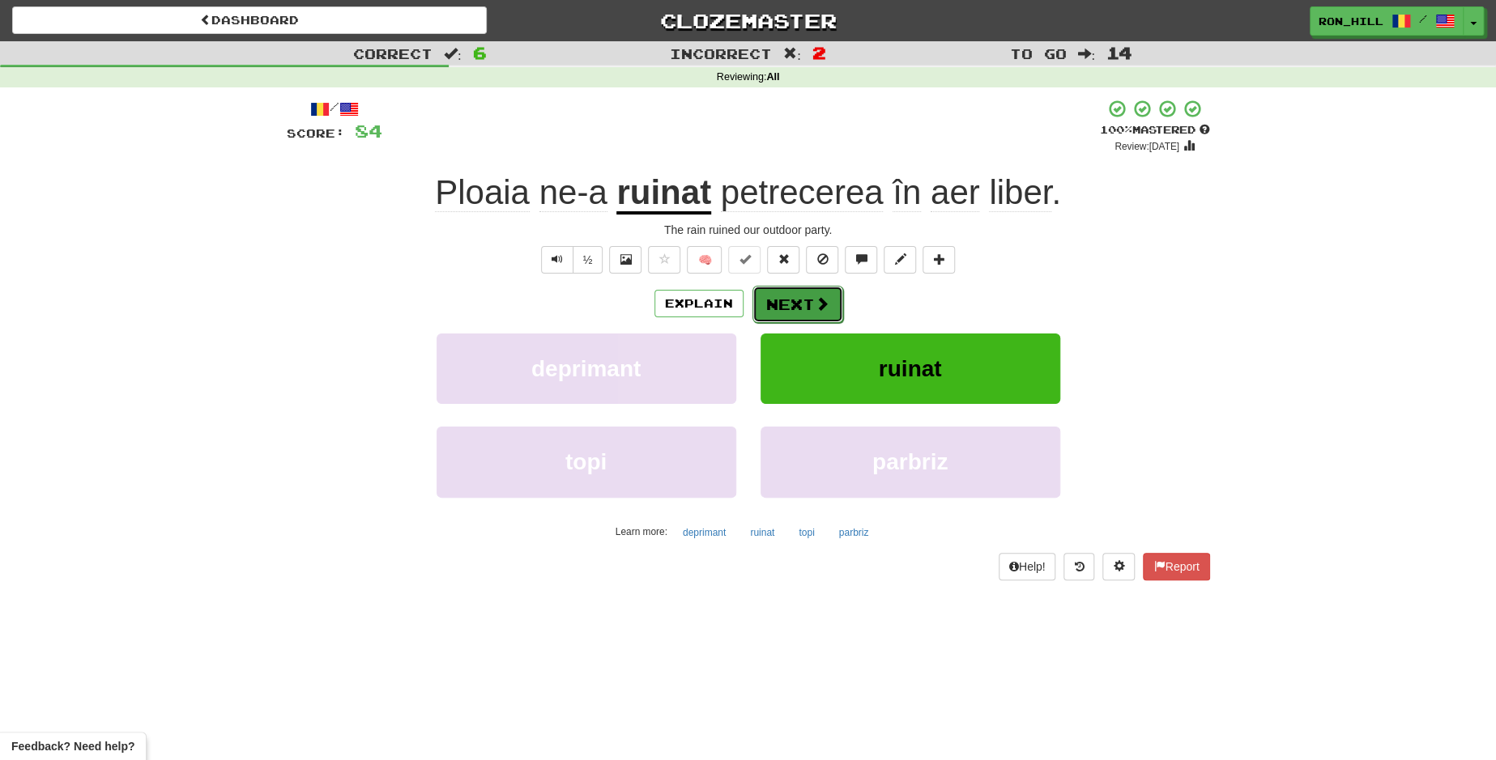
click at [799, 296] on button "Next" at bounding box center [797, 304] width 91 height 37
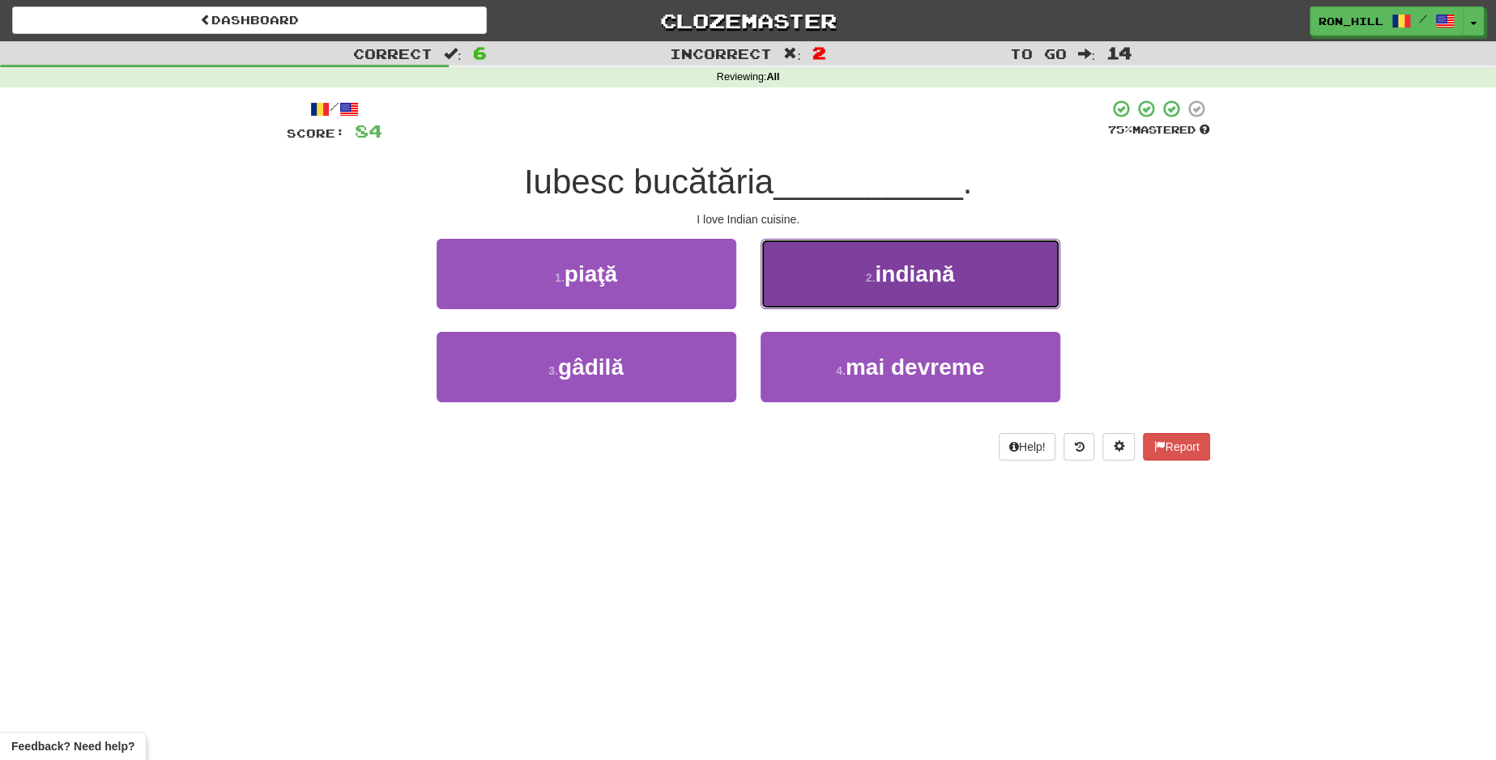
click at [830, 276] on button "2 . indiană" at bounding box center [910, 274] width 300 height 70
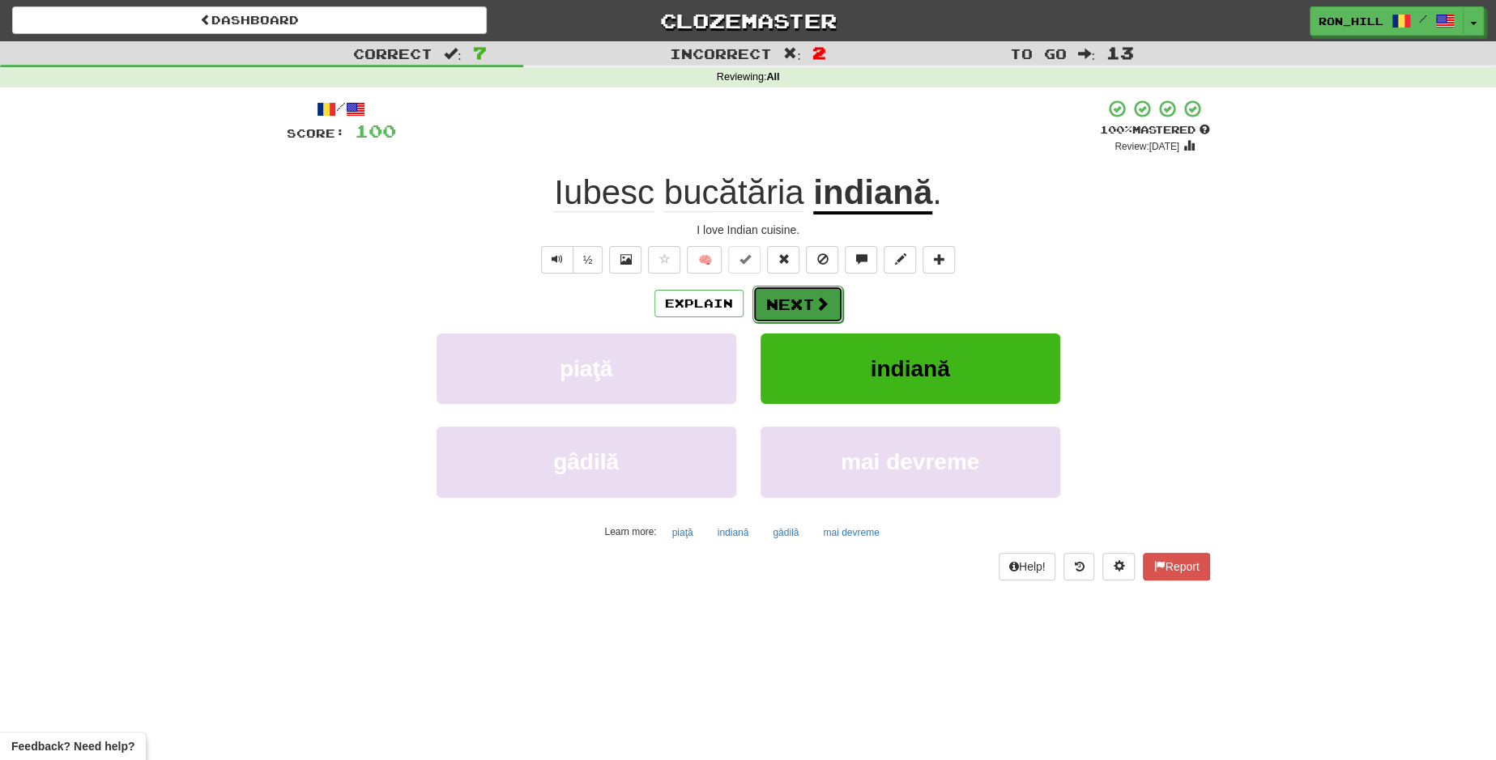
drag, startPoint x: 830, startPoint y: 276, endPoint x: 785, endPoint y: 304, distance: 53.1
click at [785, 304] on button "Next" at bounding box center [797, 304] width 91 height 37
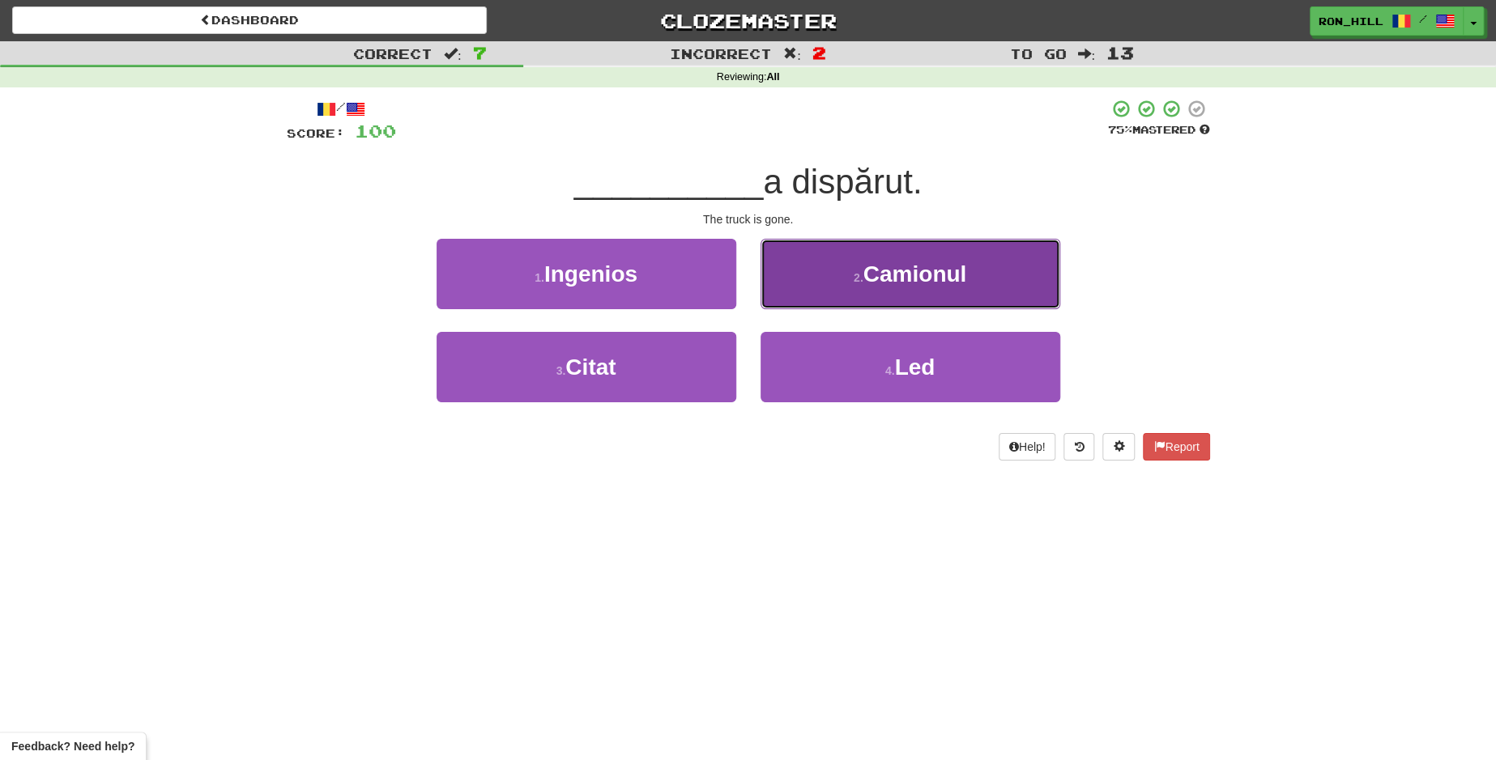
click at [820, 274] on button "2 . Camionul" at bounding box center [910, 274] width 300 height 70
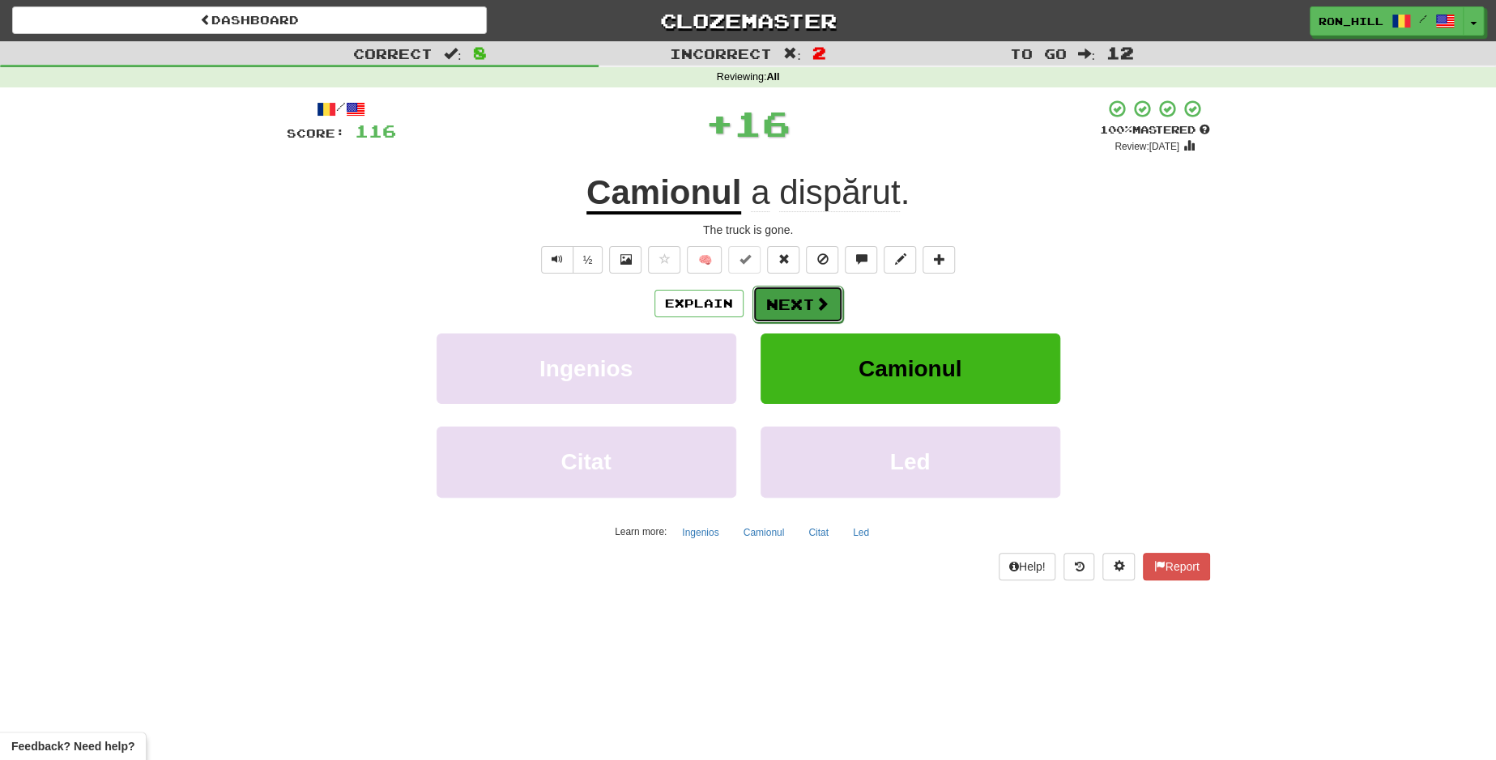
click at [795, 299] on button "Next" at bounding box center [797, 304] width 91 height 37
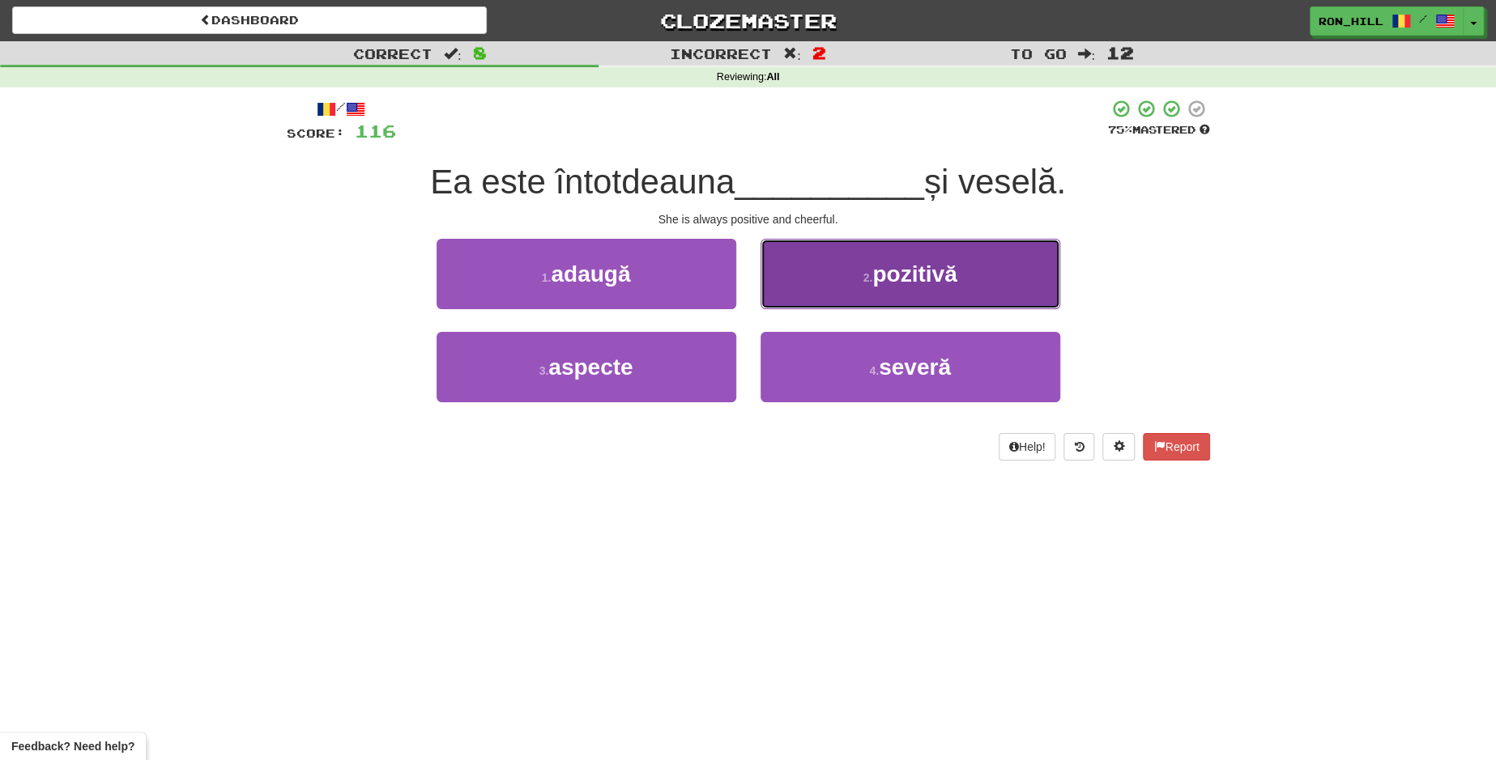
click at [830, 276] on button "2 . pozitivă" at bounding box center [910, 274] width 300 height 70
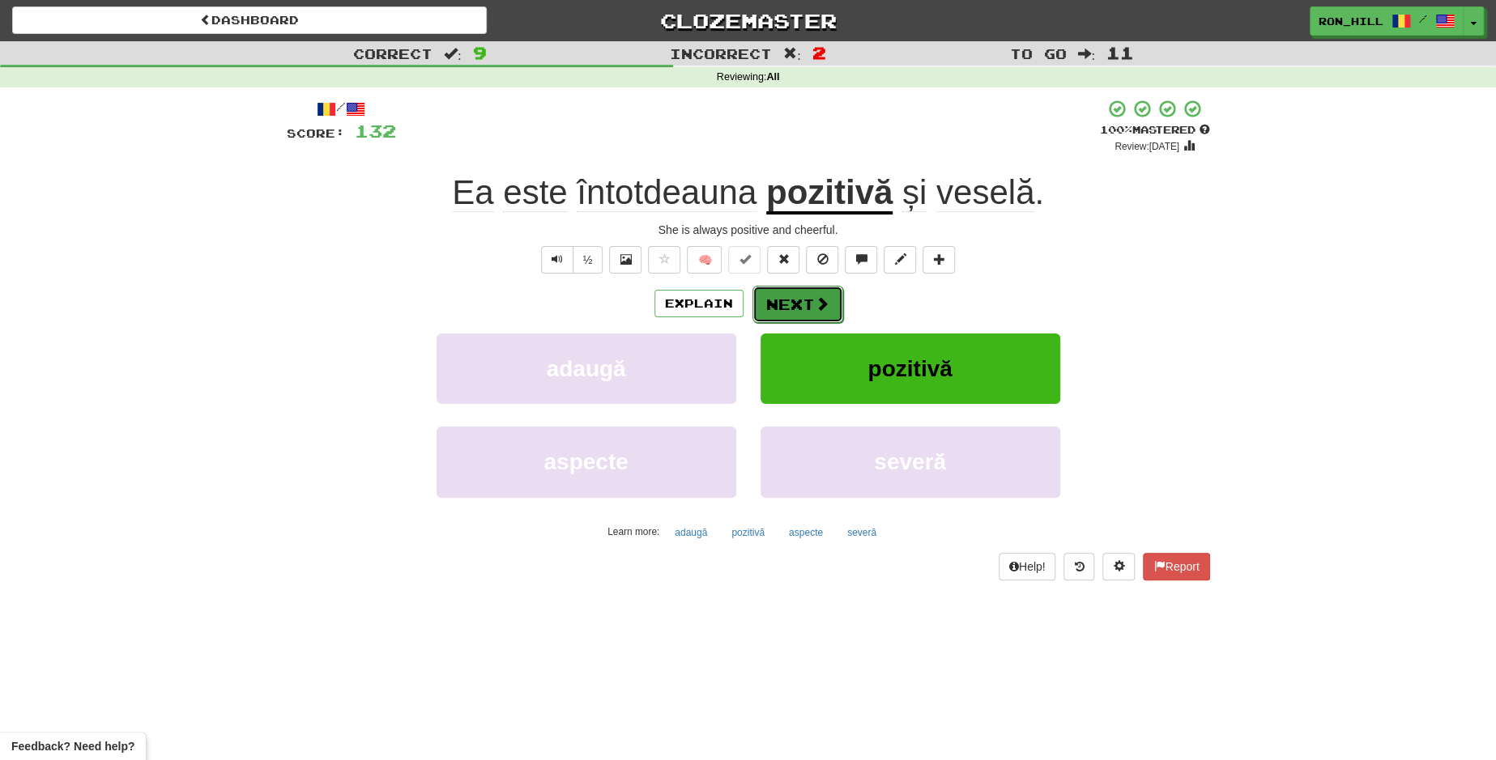
click at [819, 296] on span at bounding box center [822, 303] width 15 height 15
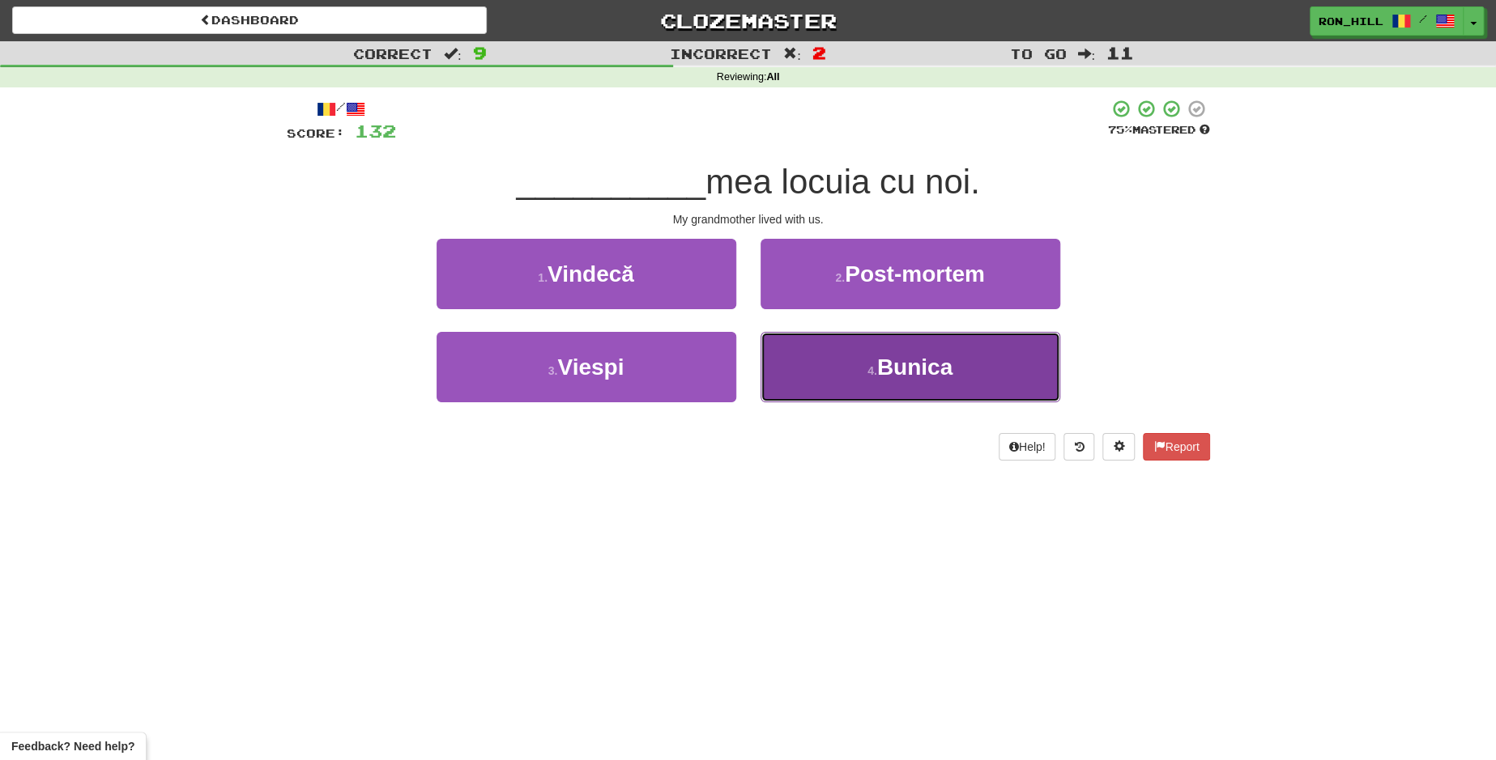
click at [842, 348] on button "4 . Bunica" at bounding box center [910, 367] width 300 height 70
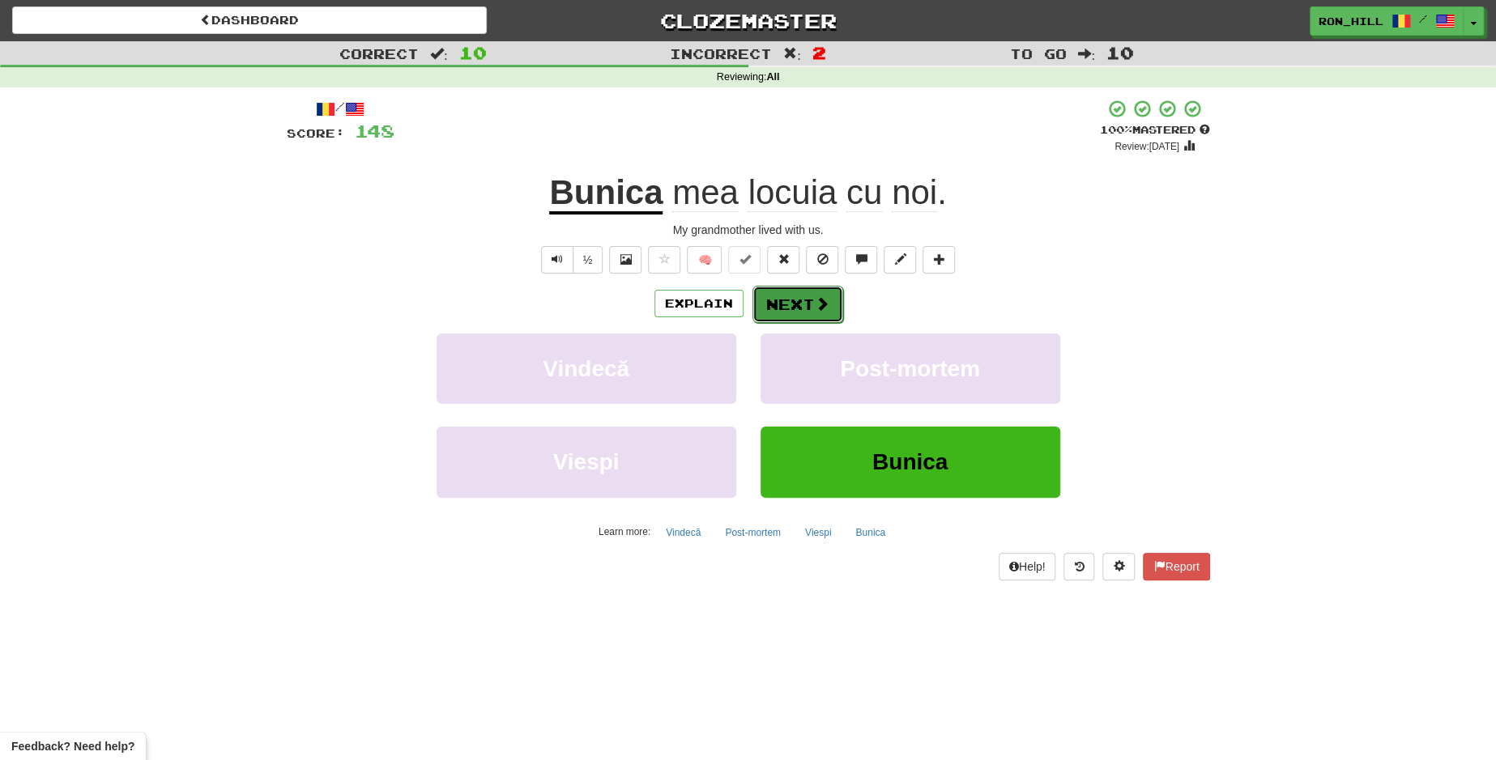
click at [786, 296] on button "Next" at bounding box center [797, 304] width 91 height 37
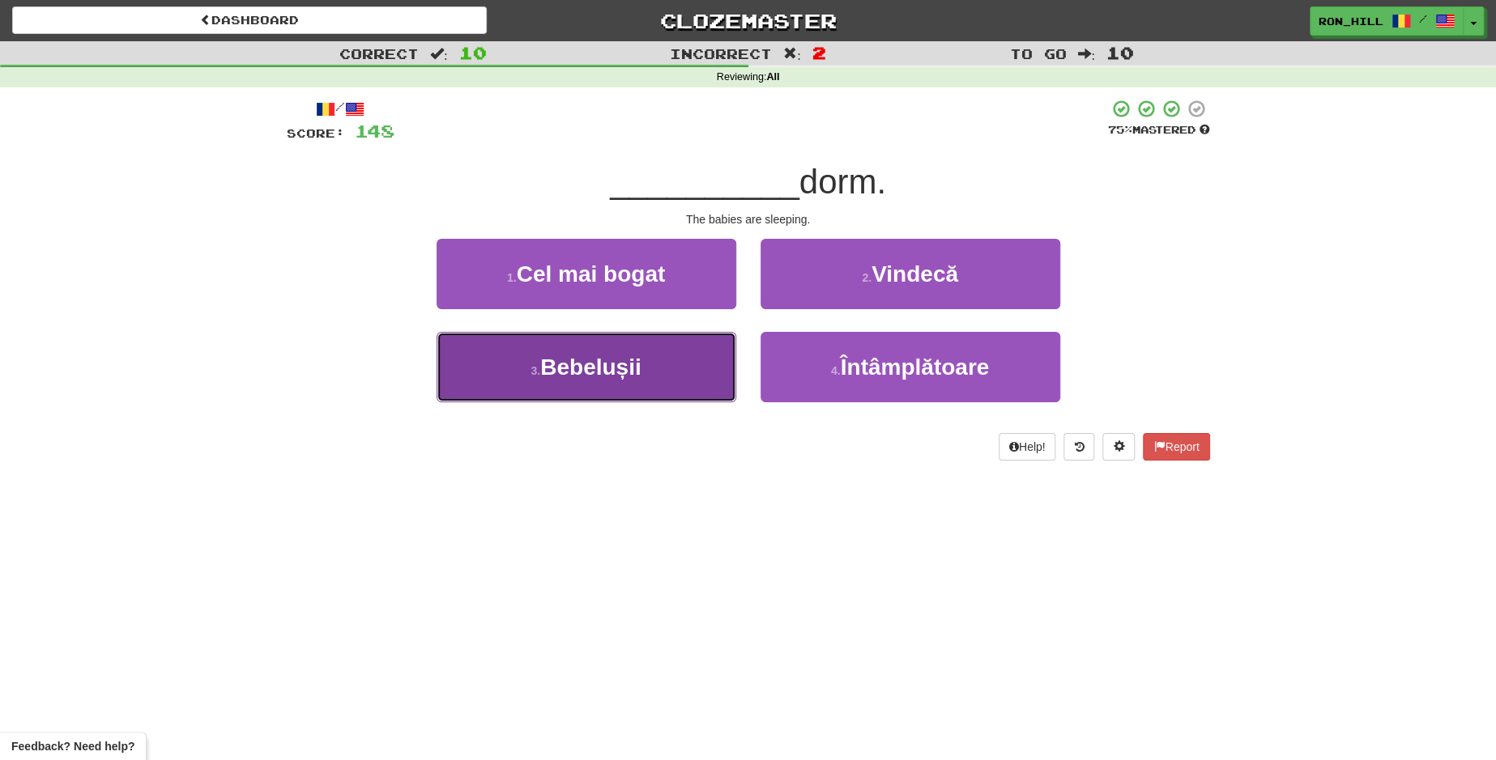
click at [703, 356] on button "3 . Bebelușii" at bounding box center [587, 367] width 300 height 70
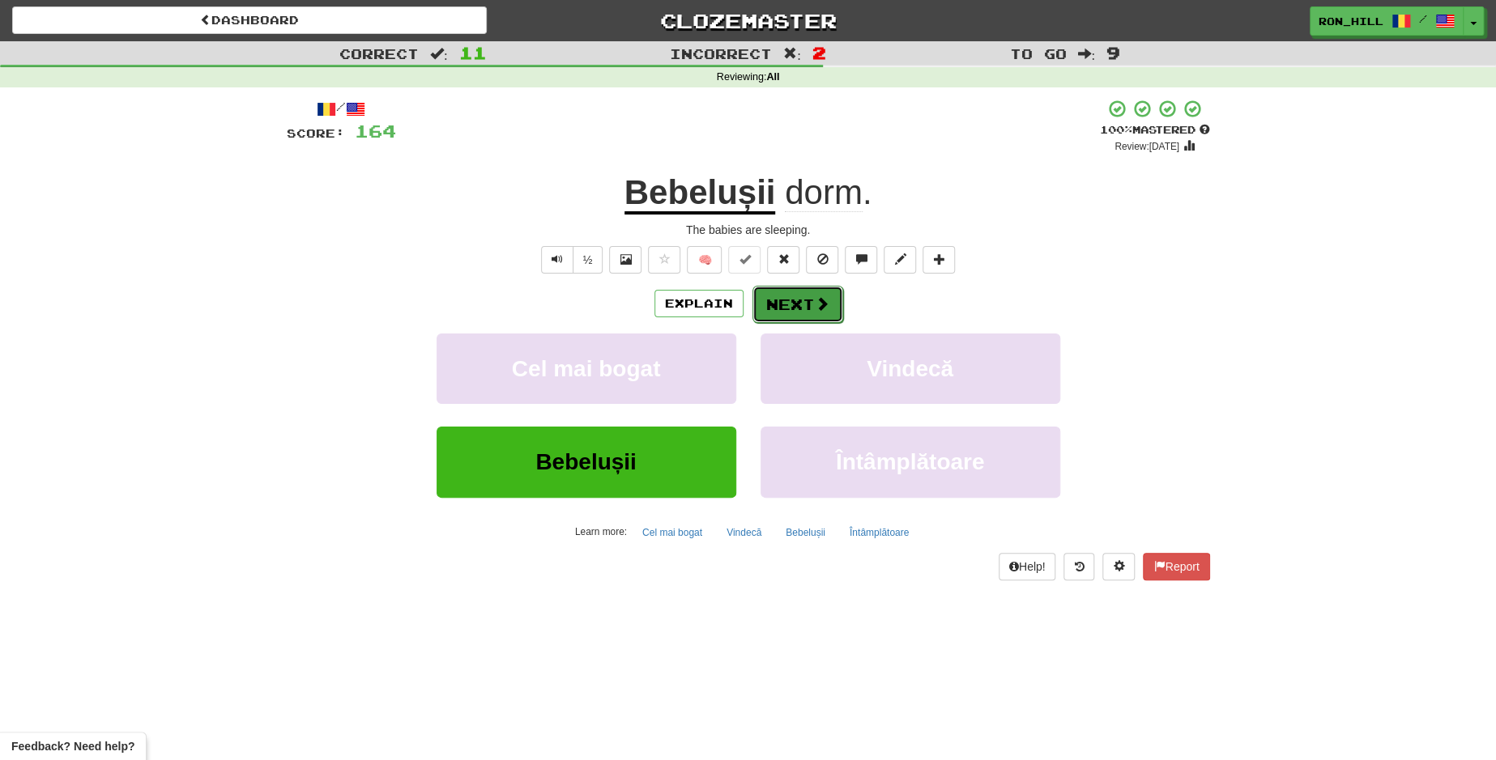
click at [798, 316] on button "Next" at bounding box center [797, 304] width 91 height 37
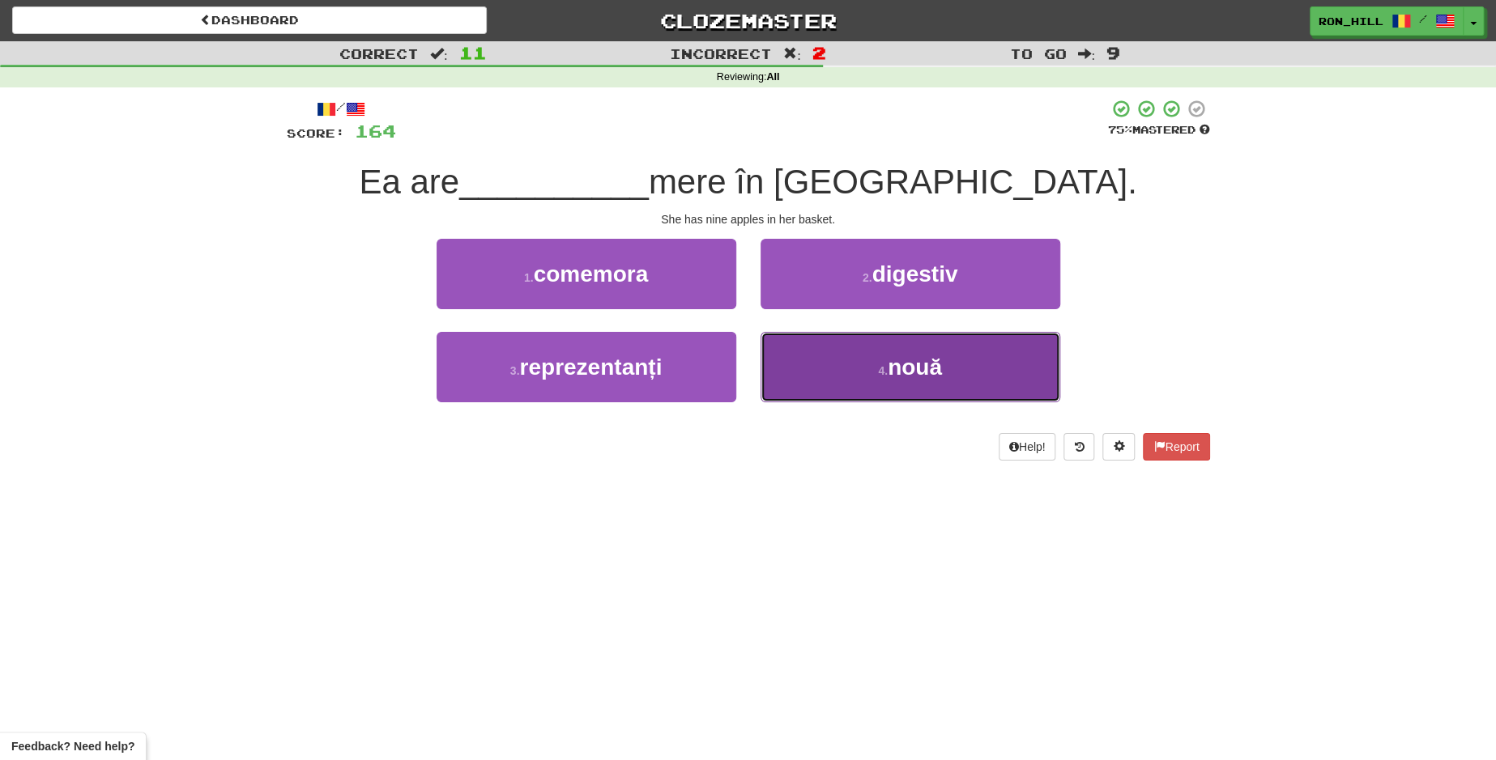
click at [863, 376] on button "4 . nouă" at bounding box center [910, 367] width 300 height 70
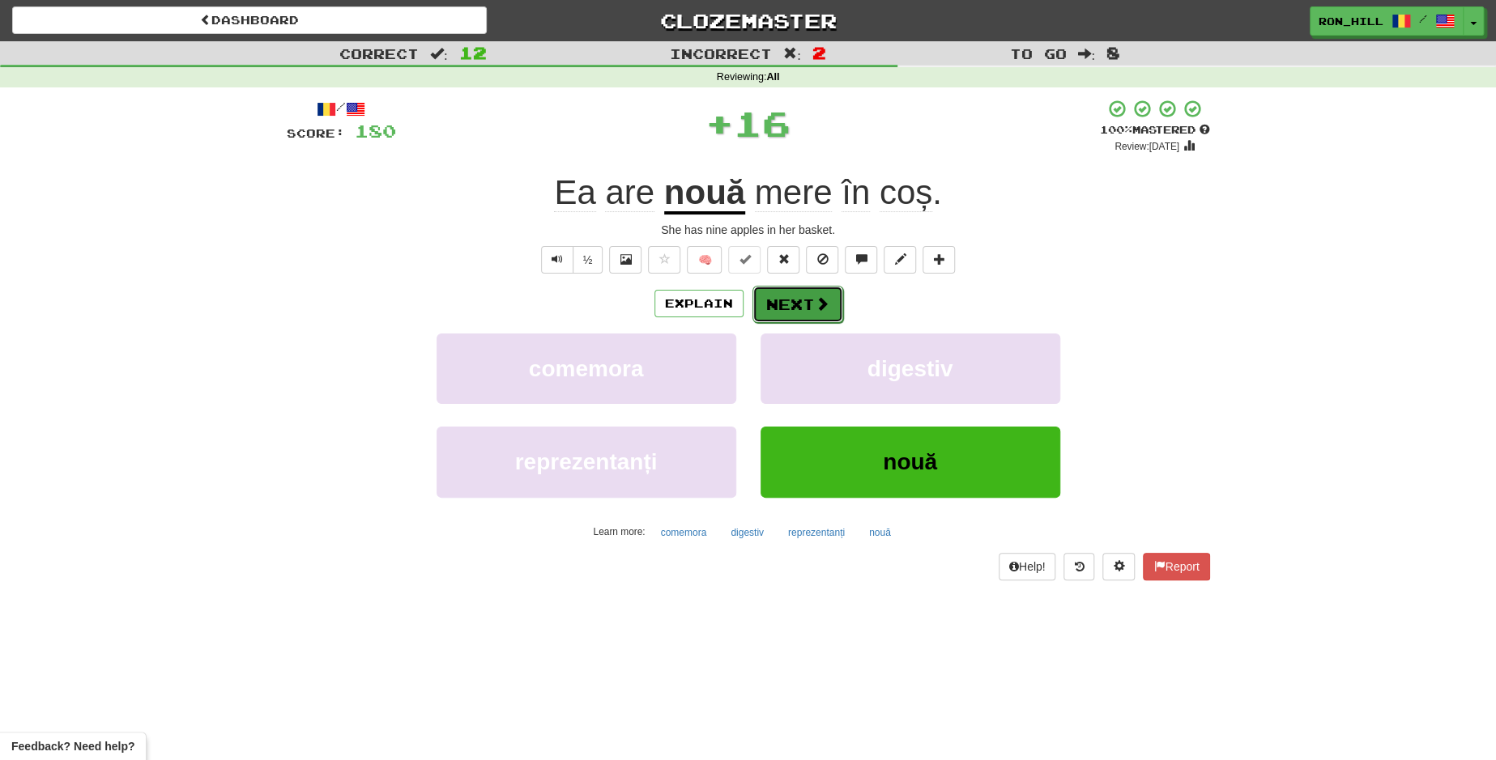
click at [786, 299] on button "Next" at bounding box center [797, 304] width 91 height 37
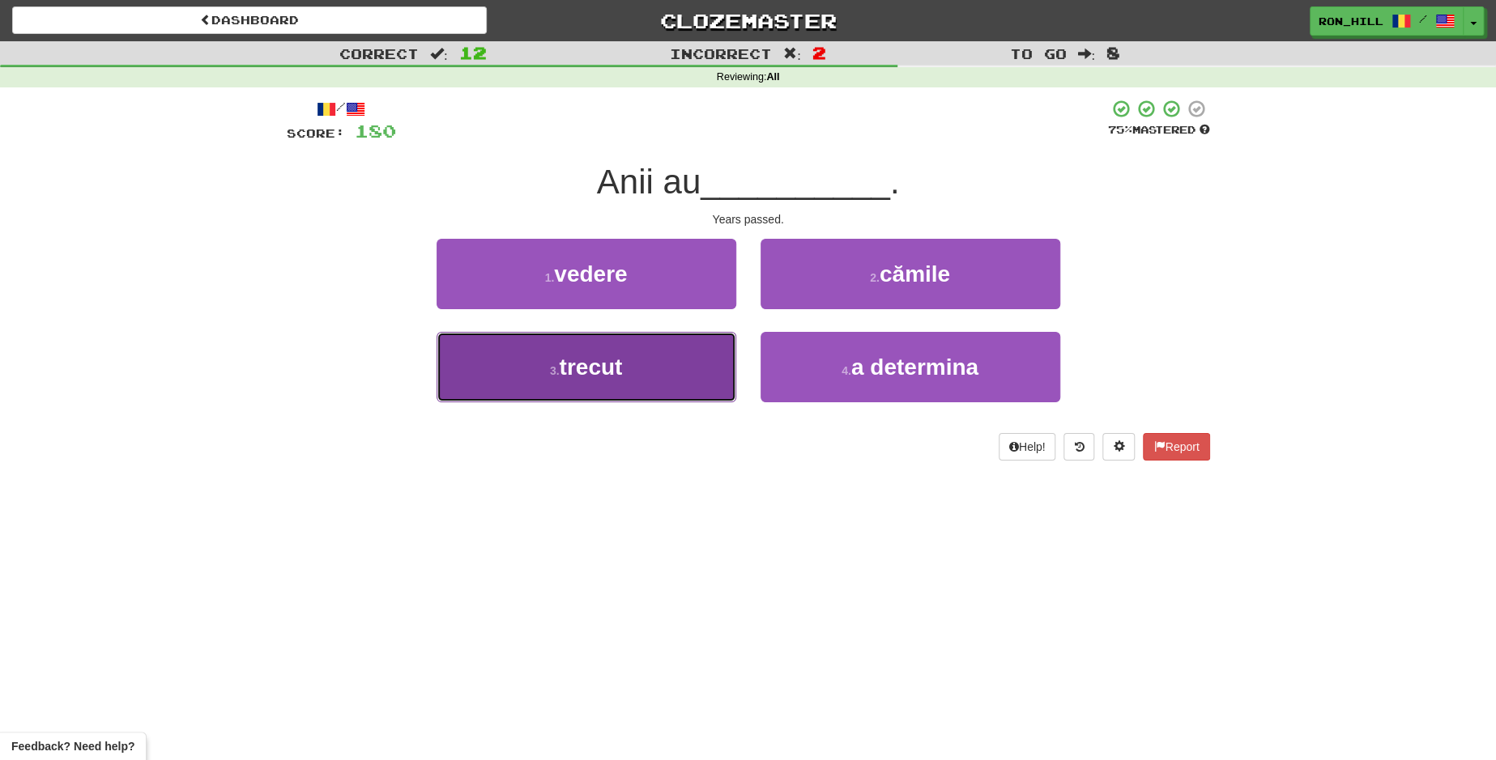
click at [672, 368] on button "3 . trecut" at bounding box center [587, 367] width 300 height 70
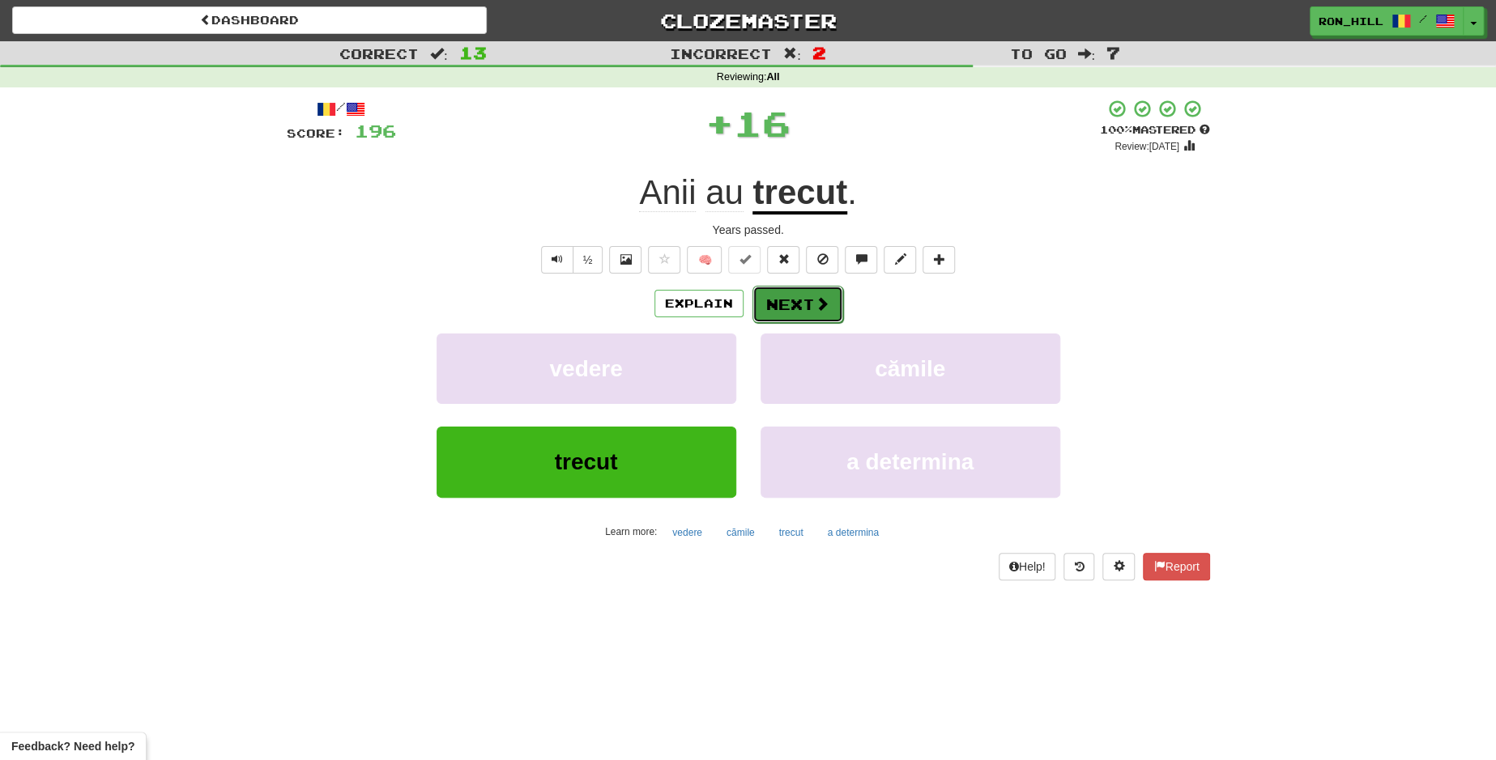
click at [788, 299] on button "Next" at bounding box center [797, 304] width 91 height 37
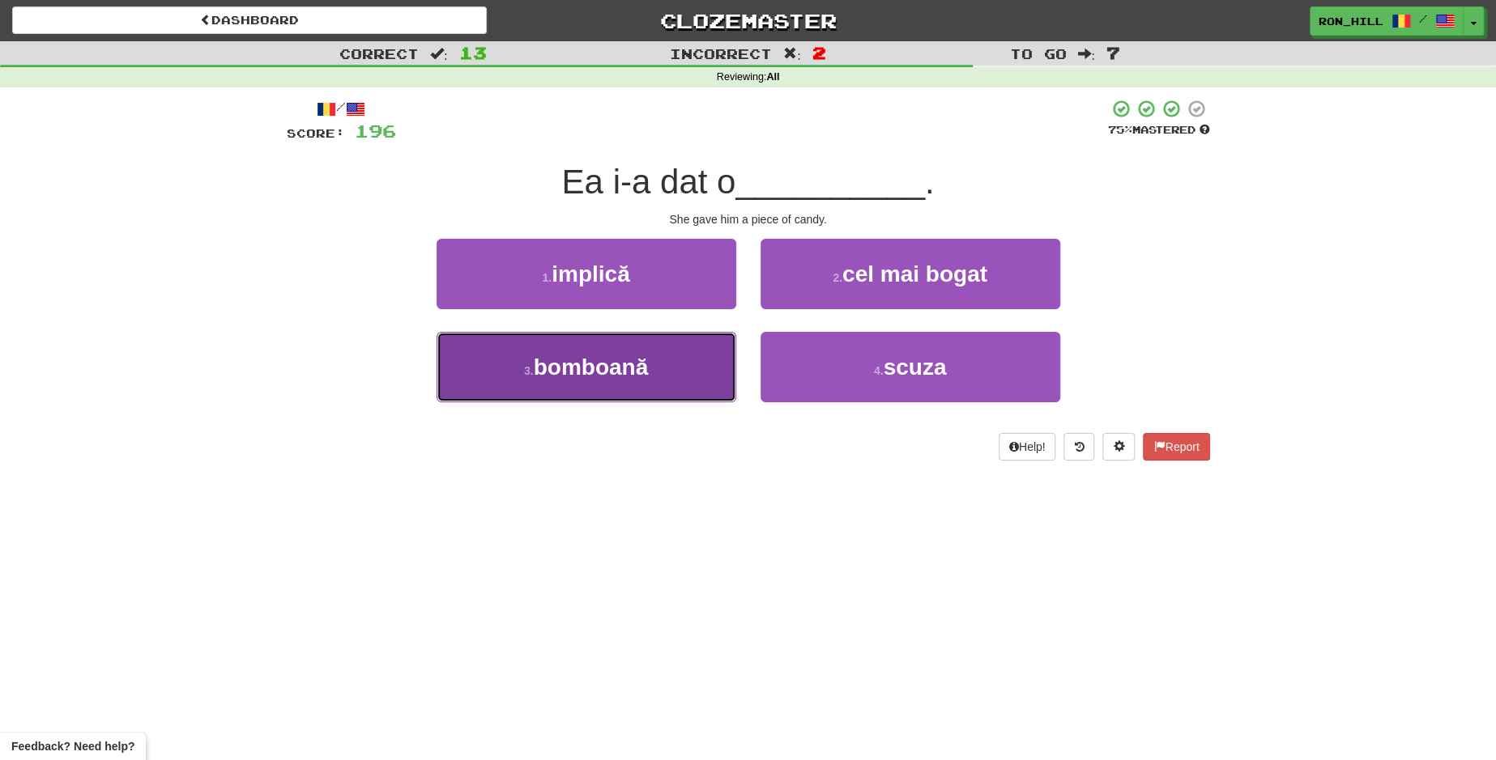
click at [604, 381] on button "3 . bomboană" at bounding box center [587, 367] width 300 height 70
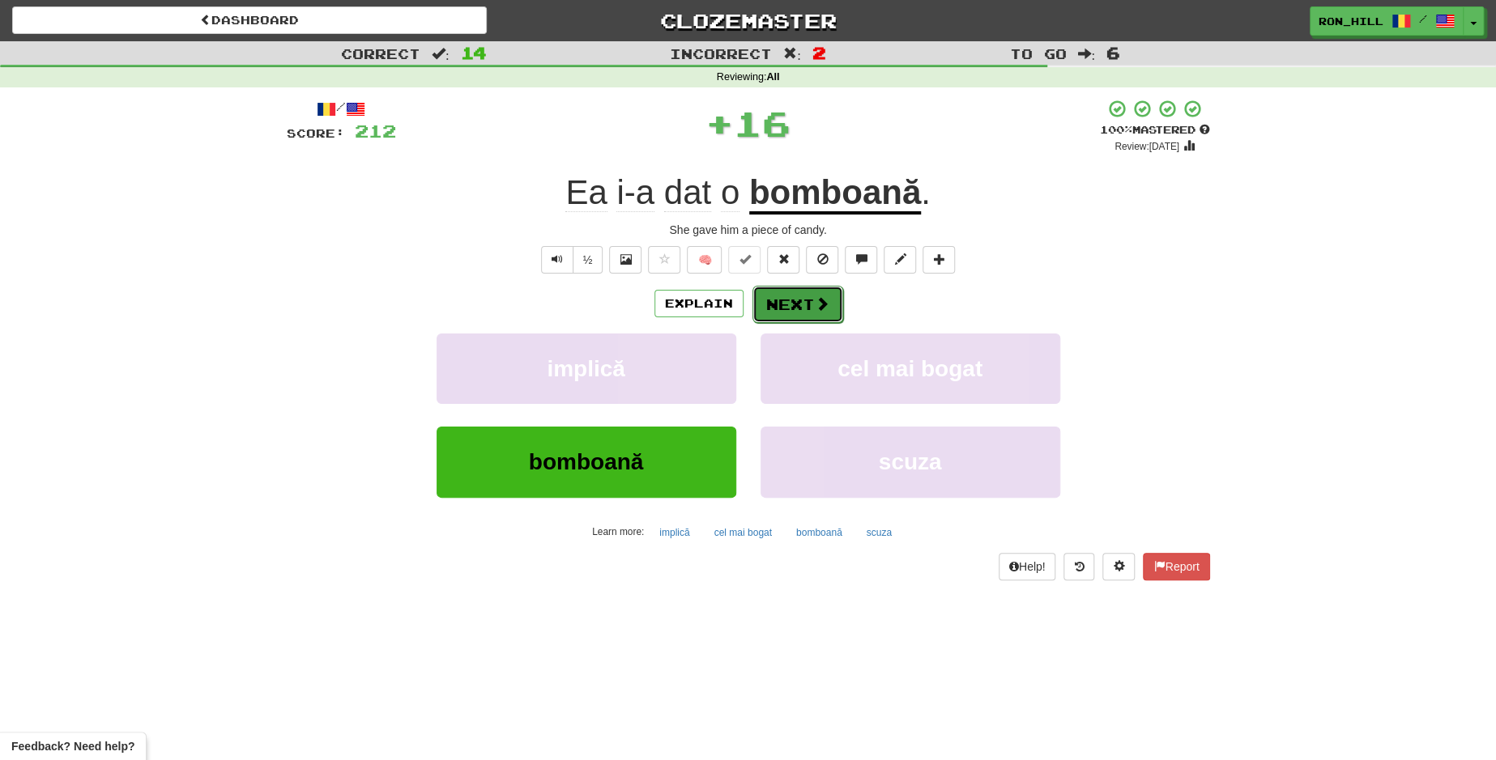
click at [769, 303] on button "Next" at bounding box center [797, 304] width 91 height 37
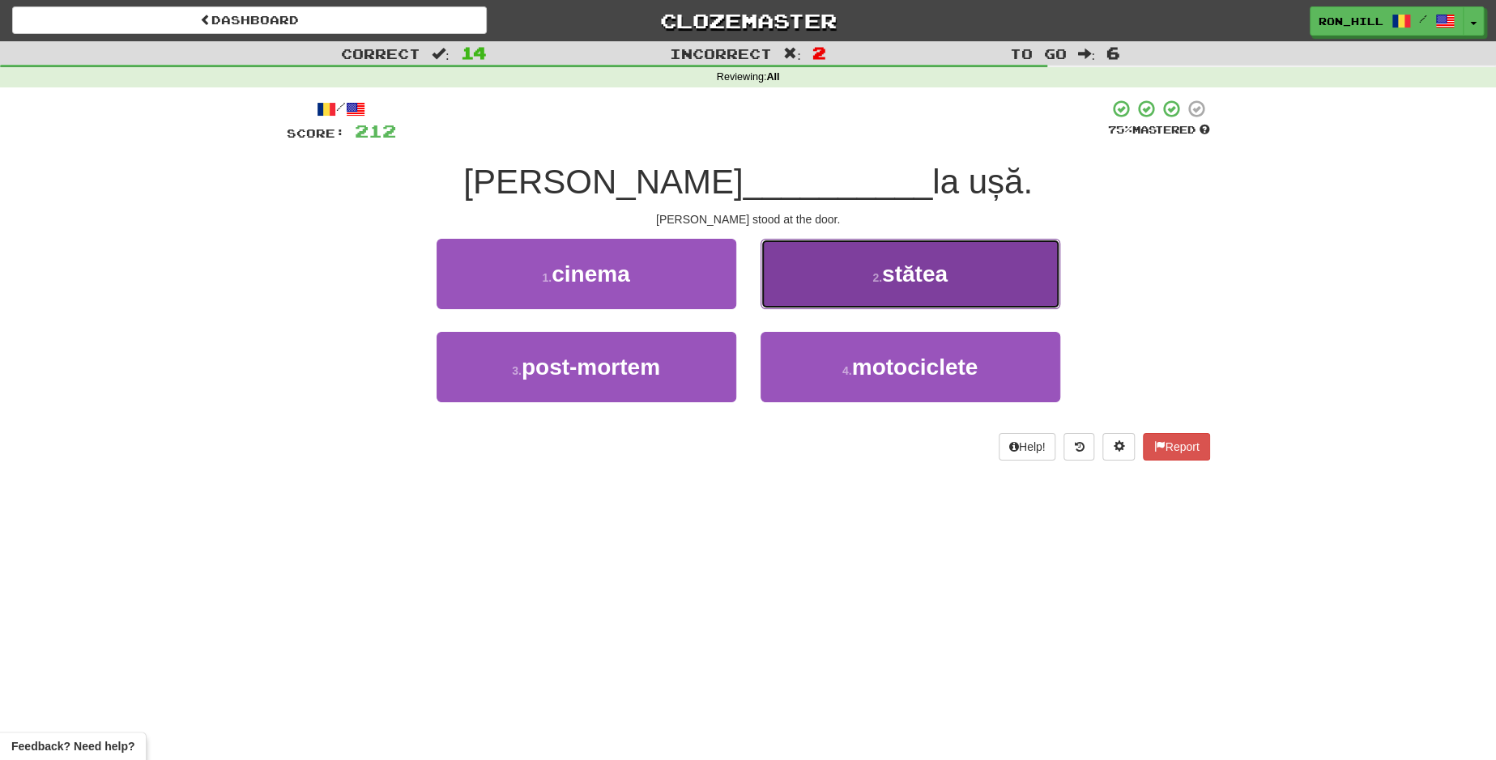
click at [825, 275] on button "2 . stătea" at bounding box center [910, 274] width 300 height 70
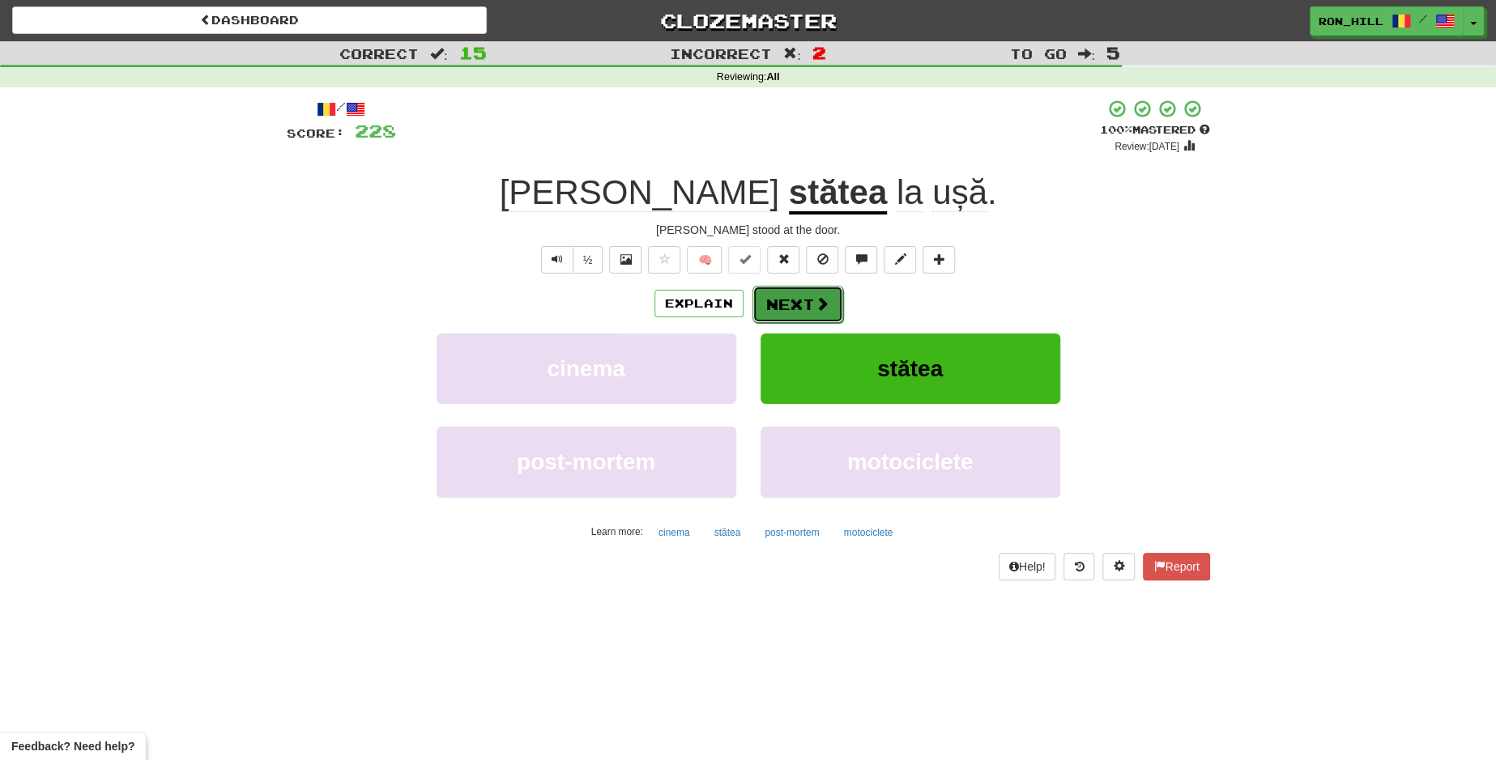
click at [815, 296] on span at bounding box center [822, 303] width 15 height 15
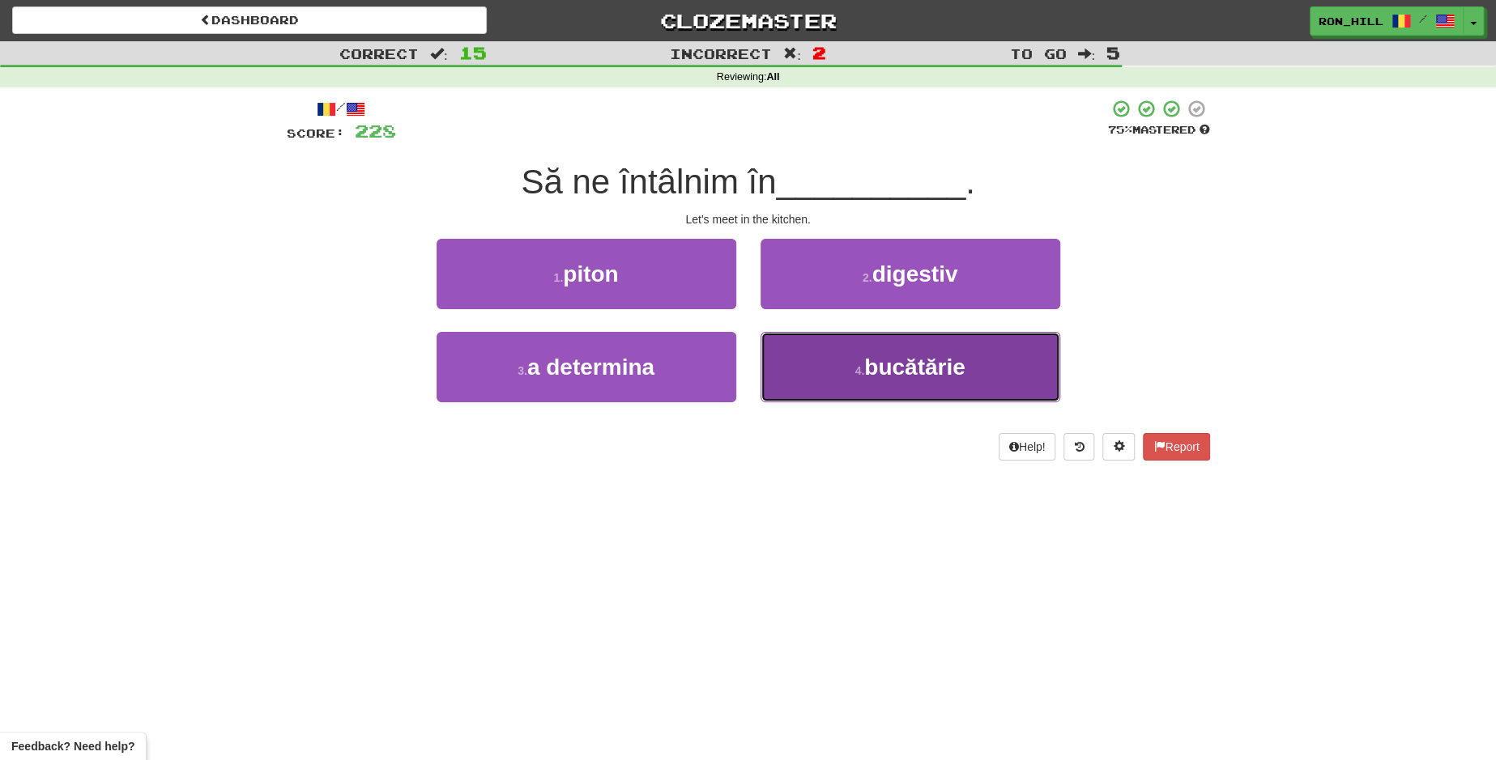
click at [824, 362] on button "4 . bucătărie" at bounding box center [910, 367] width 300 height 70
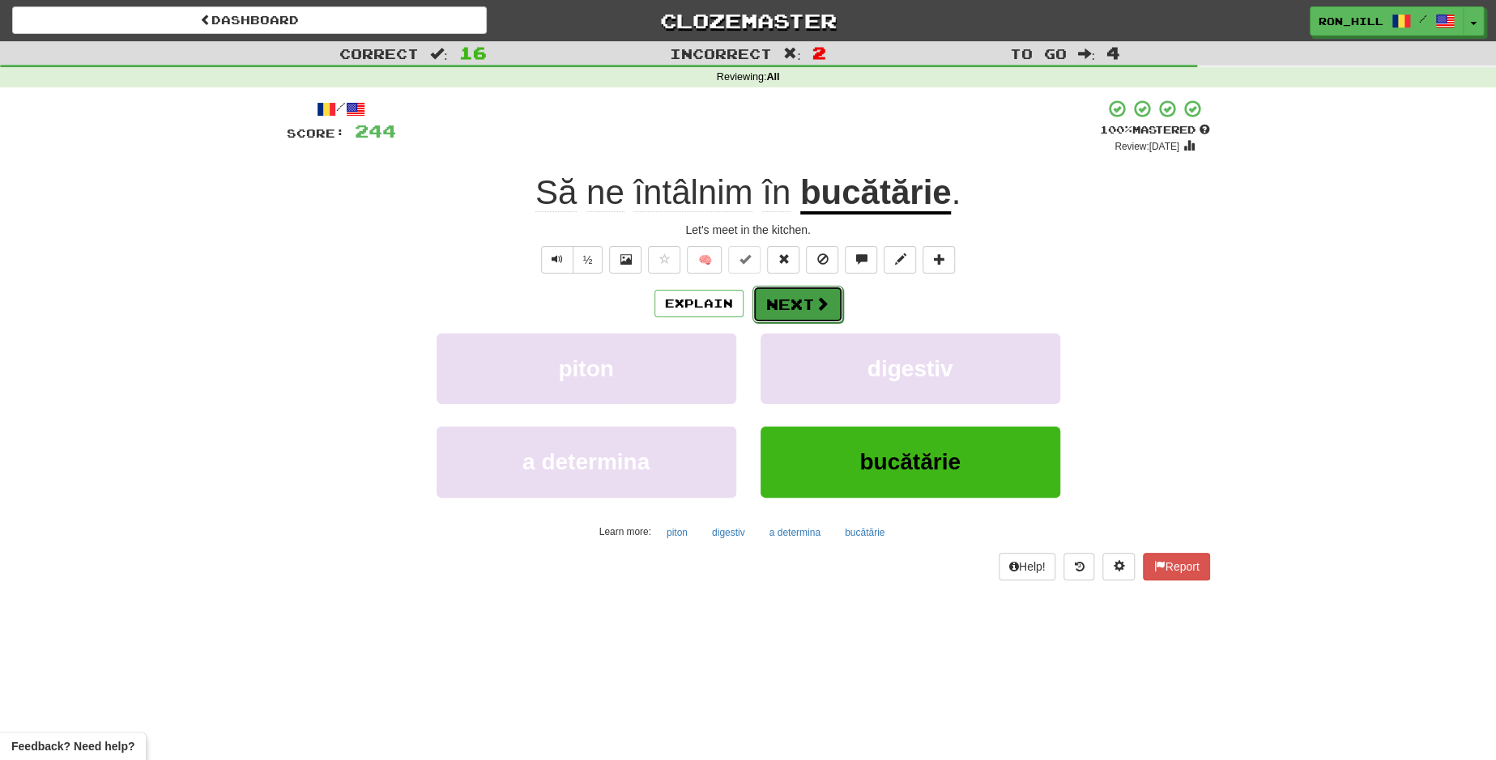
click at [790, 305] on button "Next" at bounding box center [797, 304] width 91 height 37
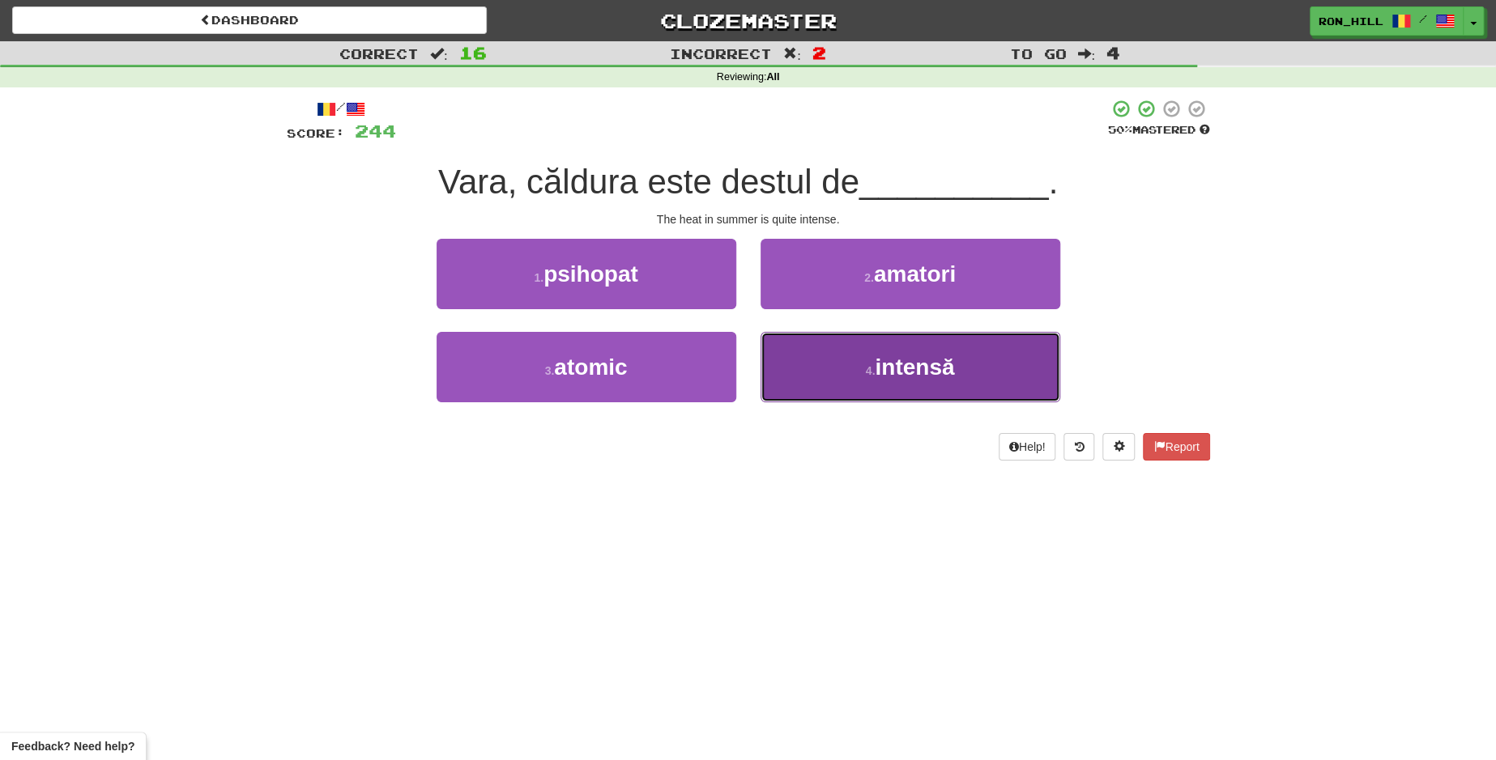
click at [853, 361] on button "4 . intensă" at bounding box center [910, 367] width 300 height 70
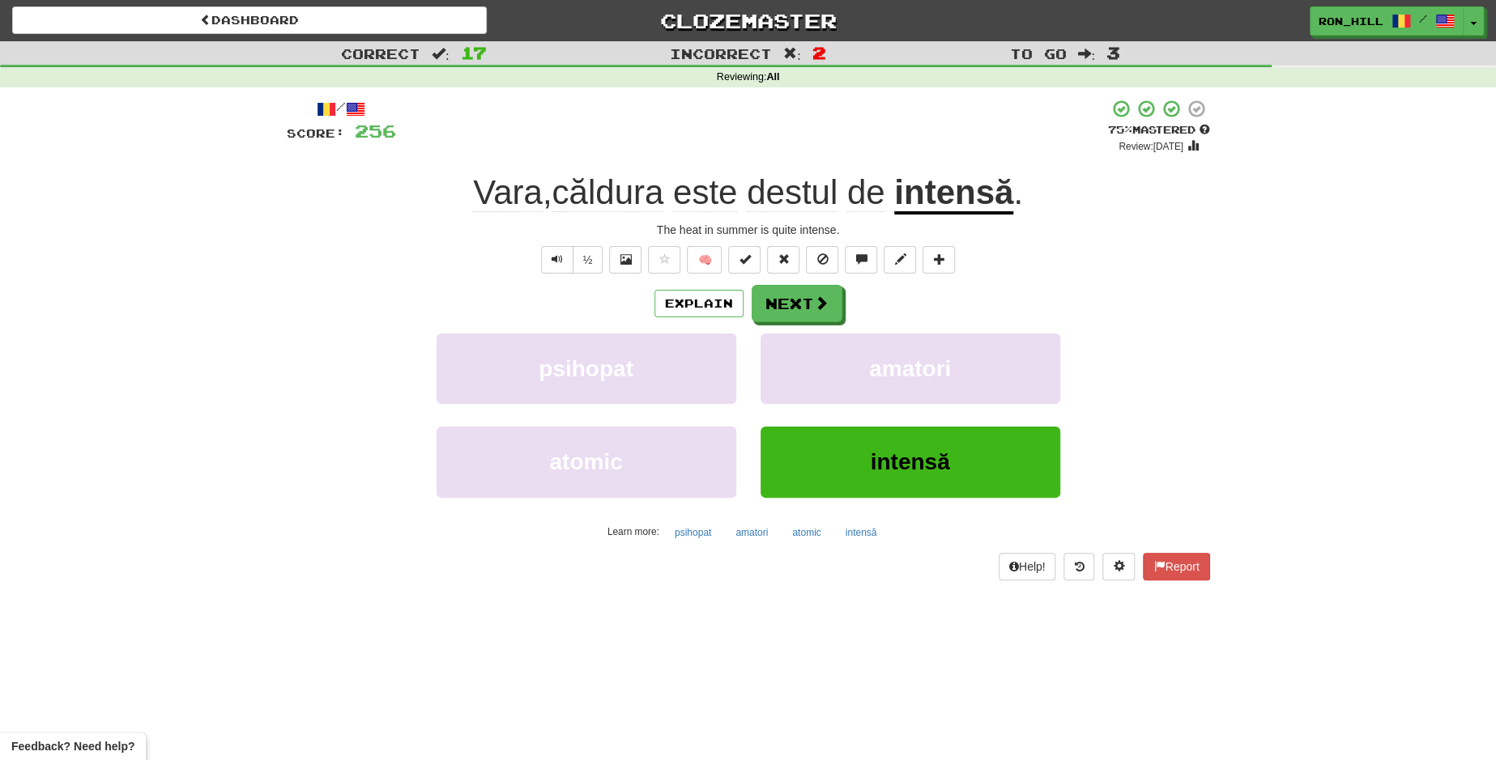
click at [512, 201] on span "Vara" at bounding box center [508, 192] width 70 height 39
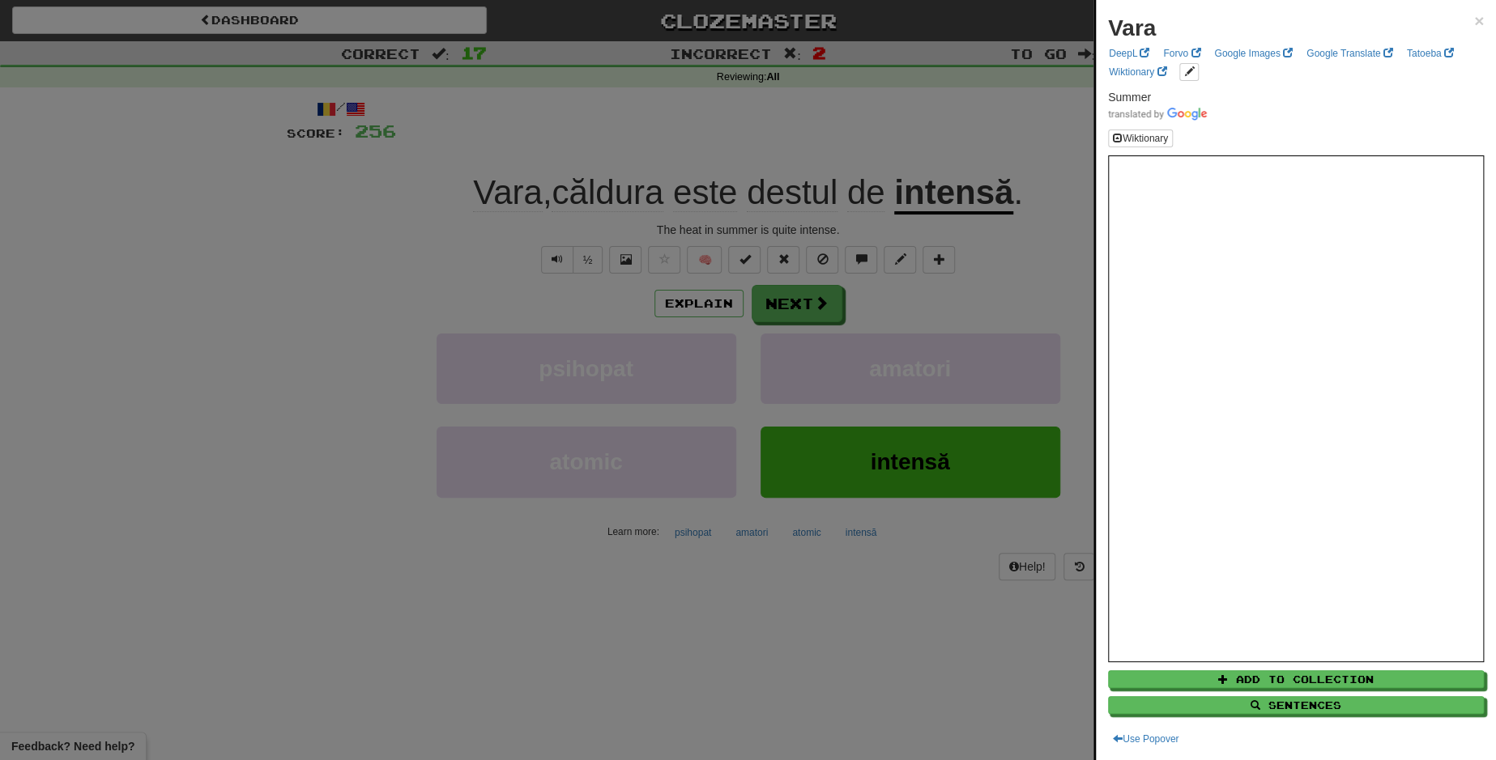
click at [784, 300] on div at bounding box center [748, 380] width 1496 height 760
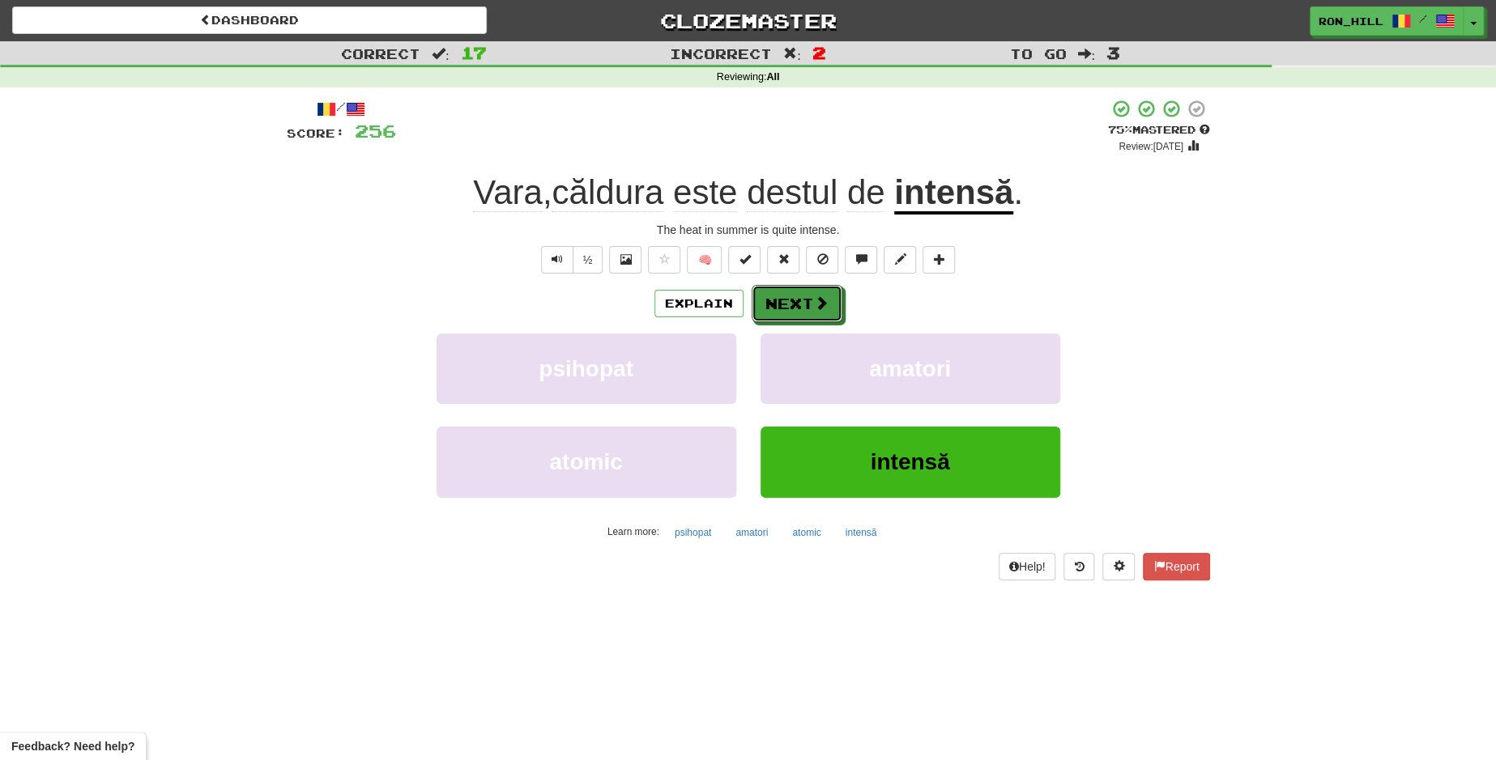
click at [784, 300] on button "Next" at bounding box center [797, 303] width 91 height 37
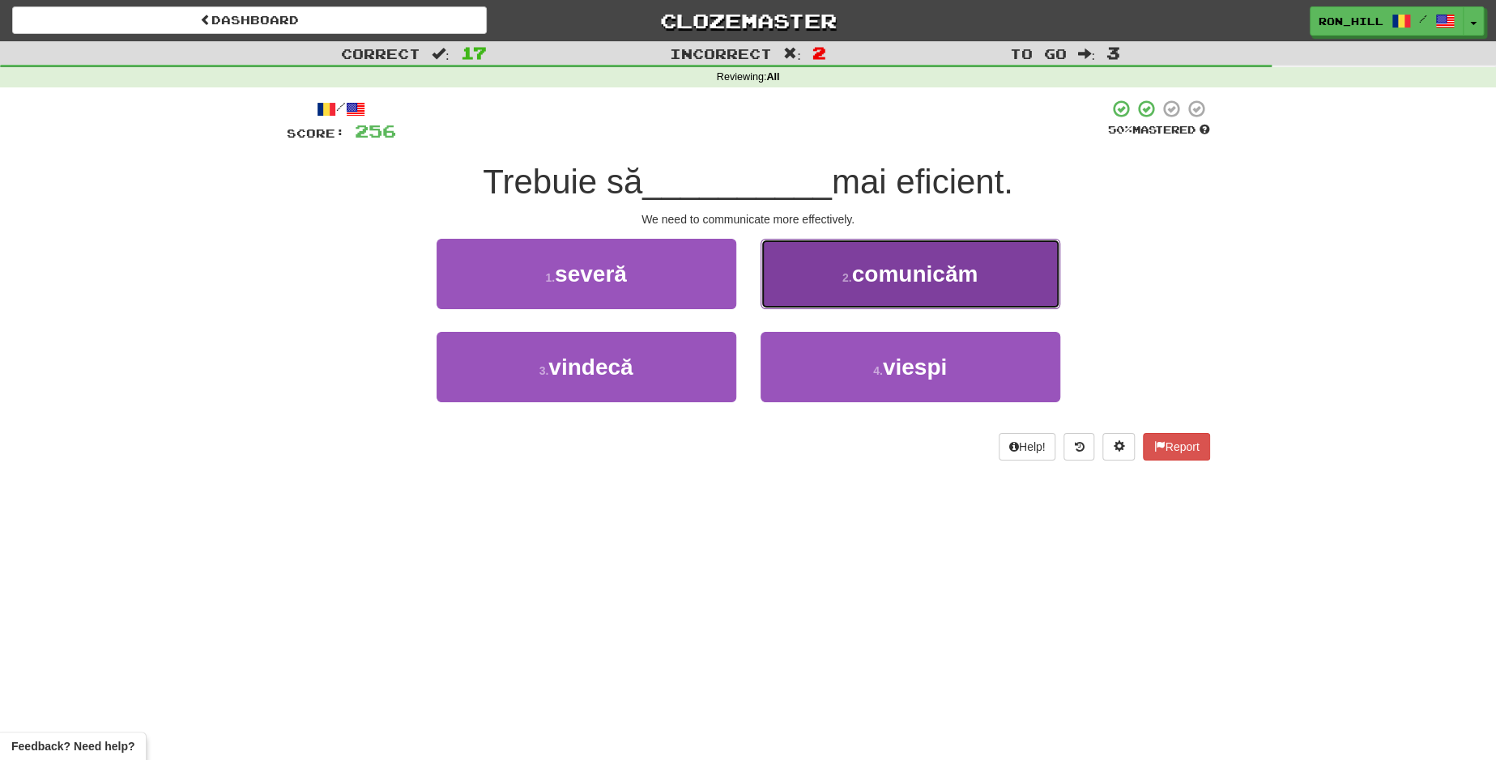
click at [860, 275] on span "comunicăm" at bounding box center [915, 274] width 126 height 25
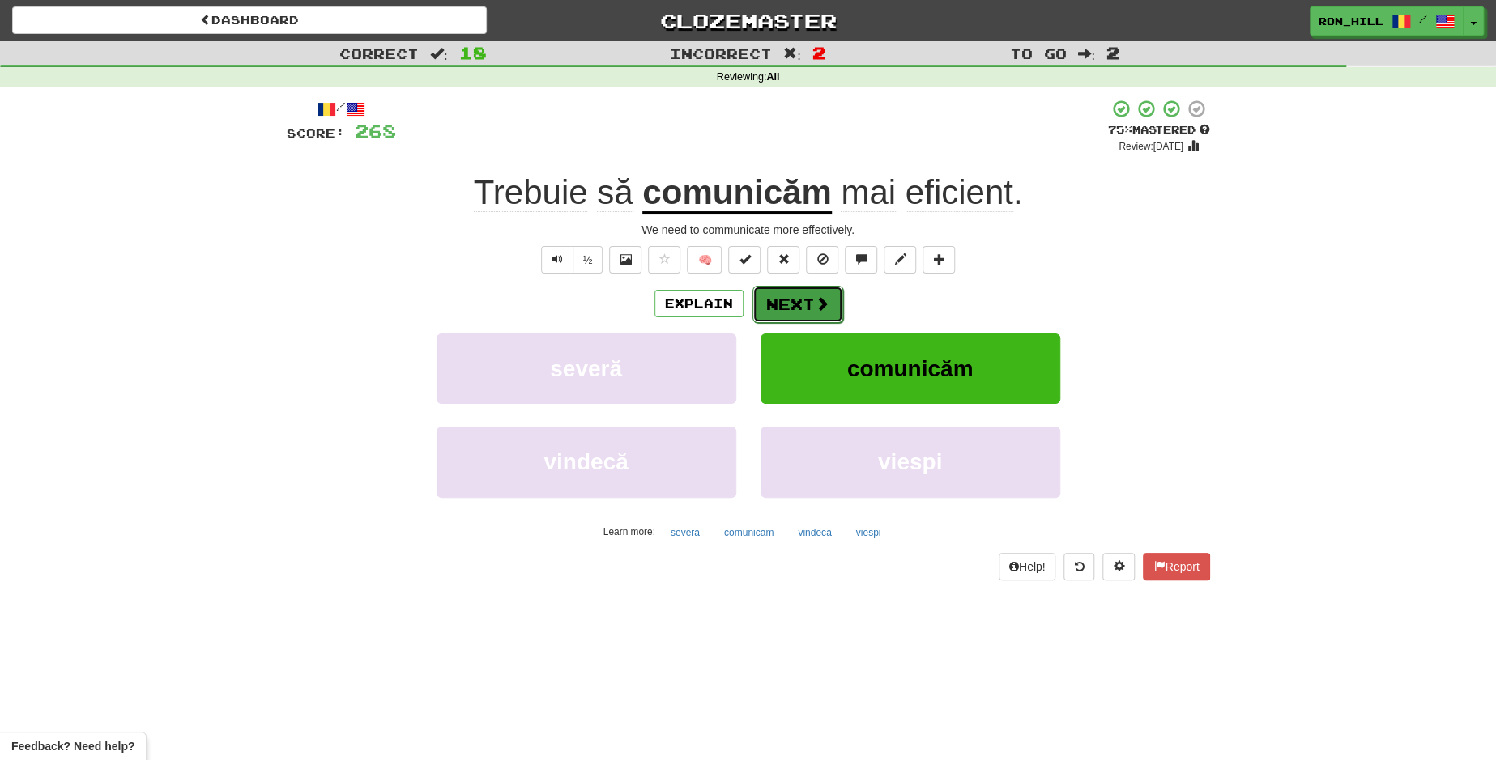
click at [827, 314] on button "Next" at bounding box center [797, 304] width 91 height 37
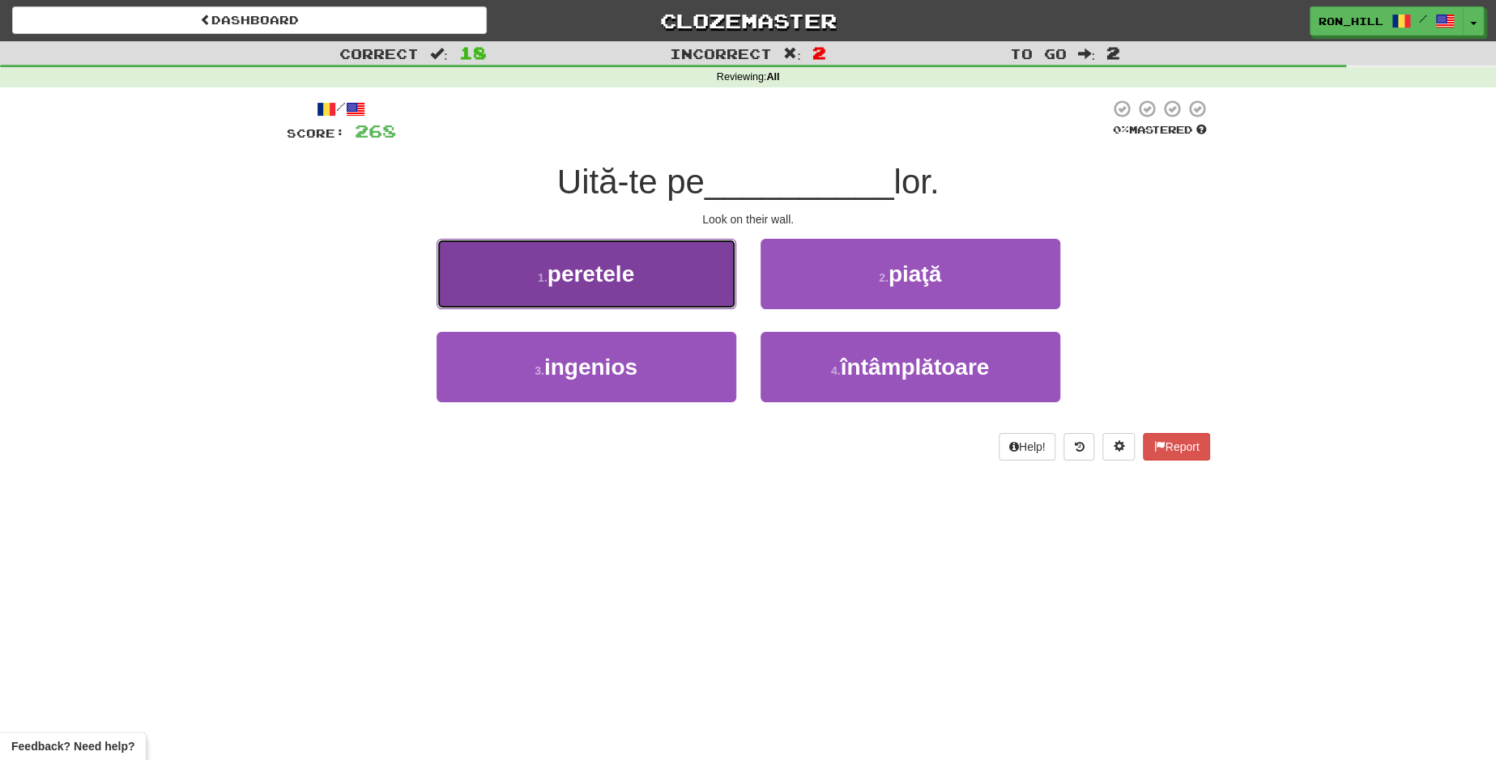
click at [709, 283] on button "1 . peretele" at bounding box center [587, 274] width 300 height 70
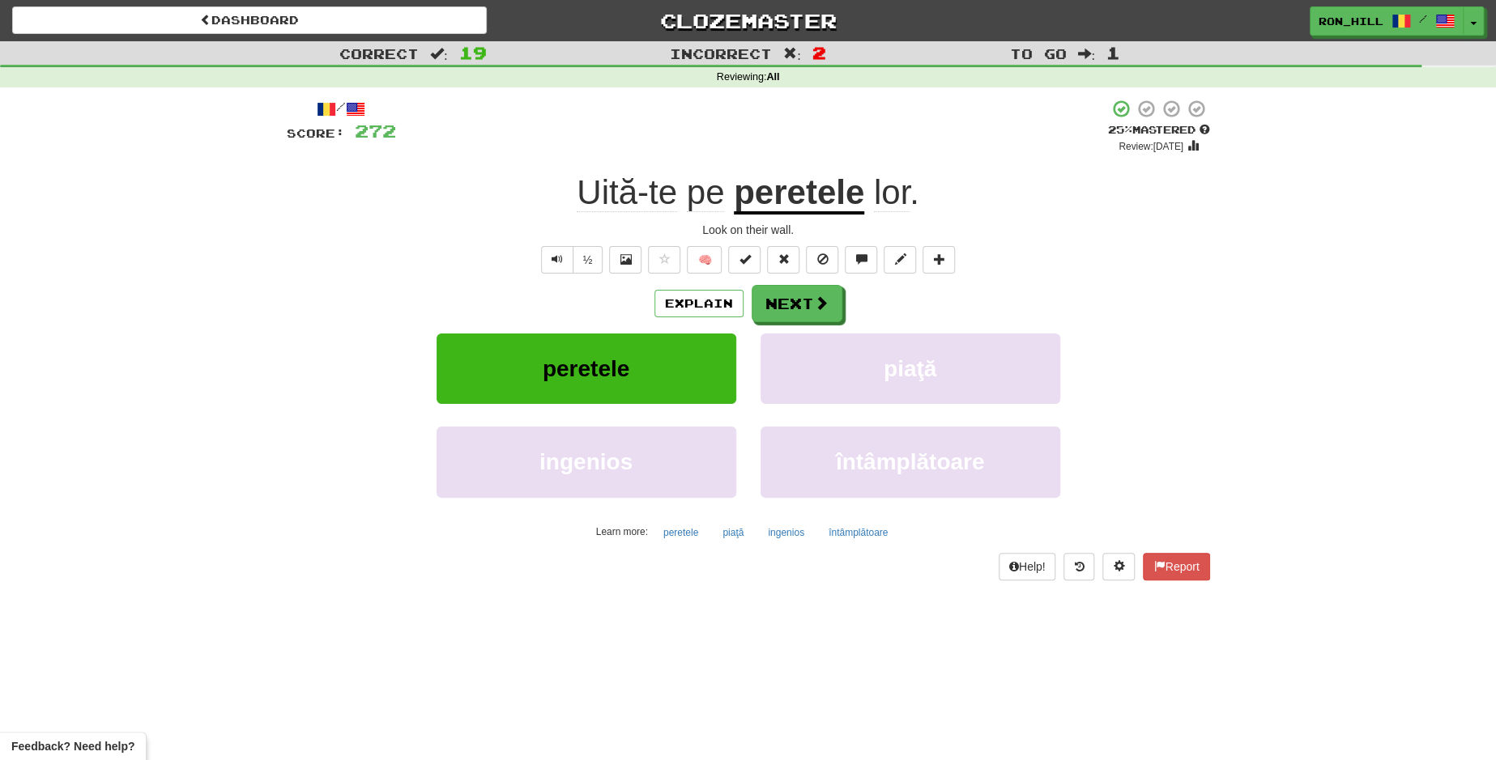
click at [799, 194] on u "peretele" at bounding box center [799, 193] width 130 height 41
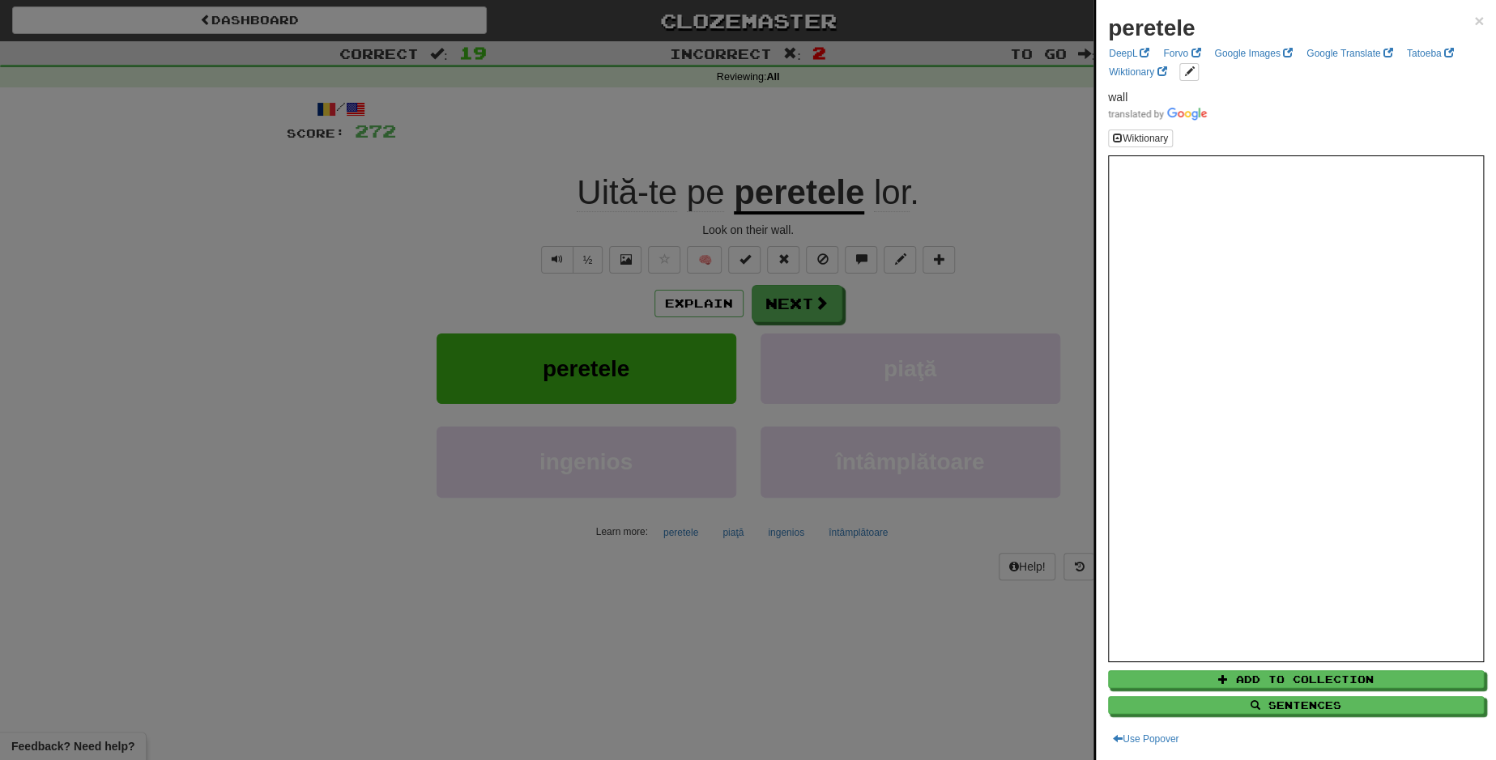
click at [784, 305] on div at bounding box center [748, 380] width 1496 height 760
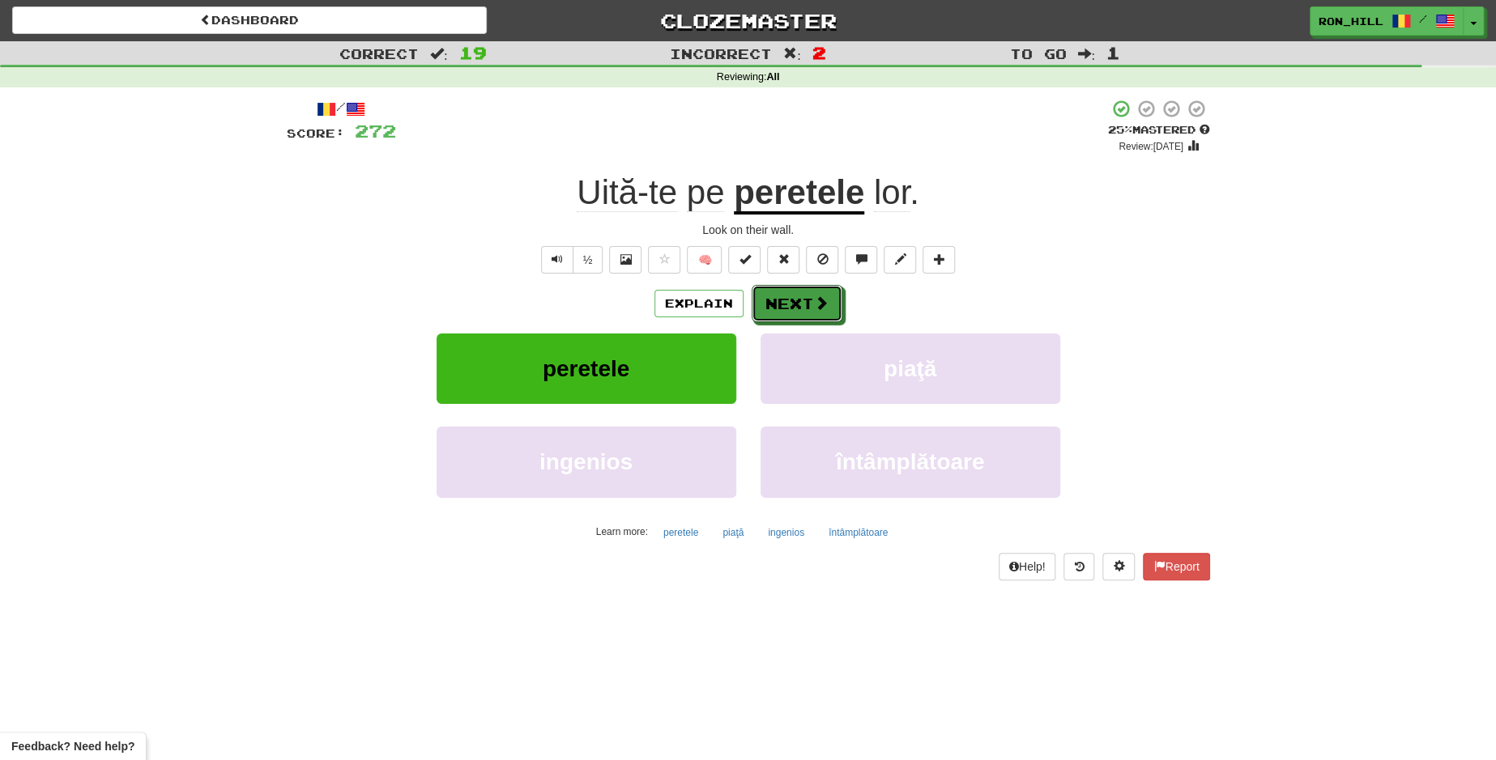
click at [784, 305] on button "Next" at bounding box center [797, 303] width 91 height 37
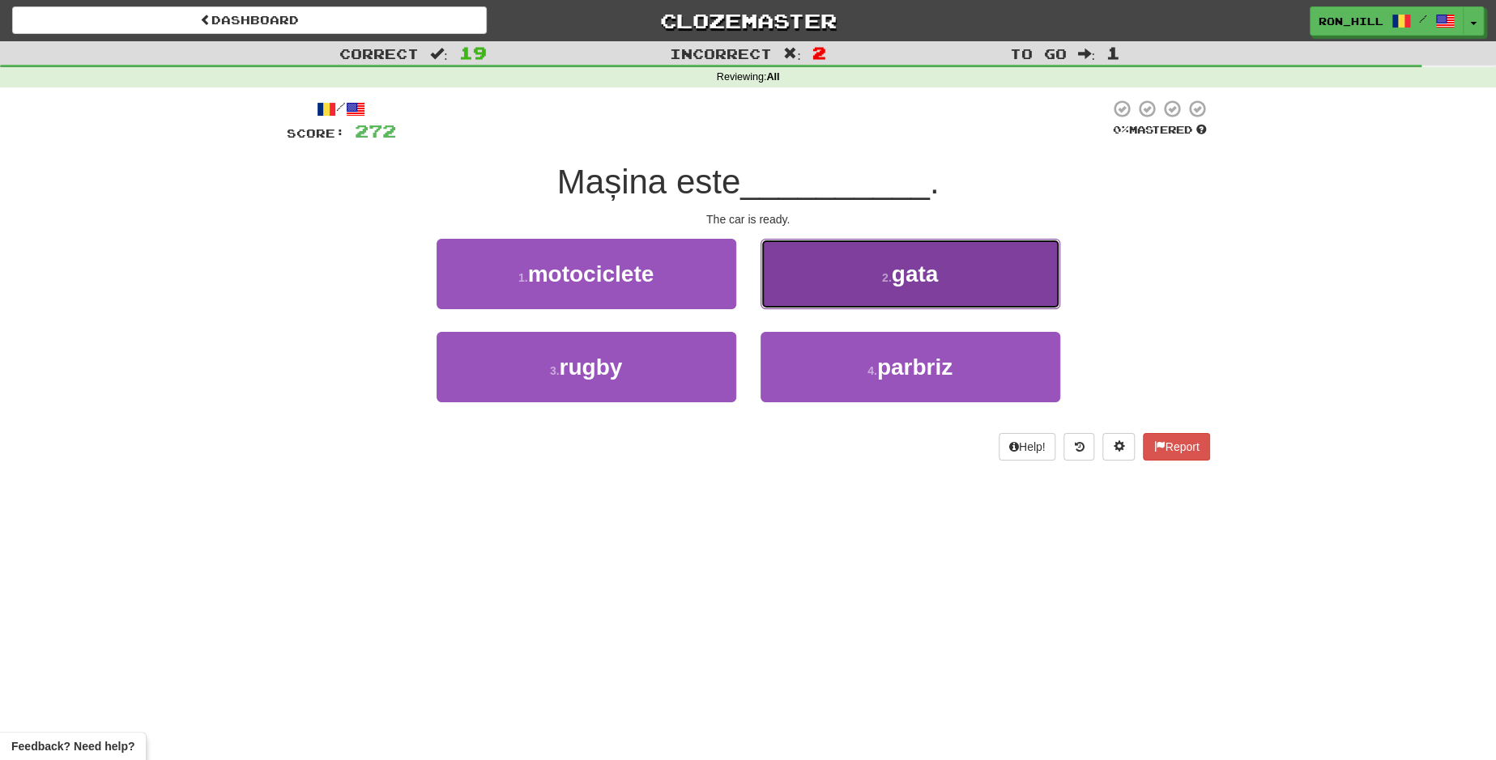
click at [822, 279] on button "2 . gata" at bounding box center [910, 274] width 300 height 70
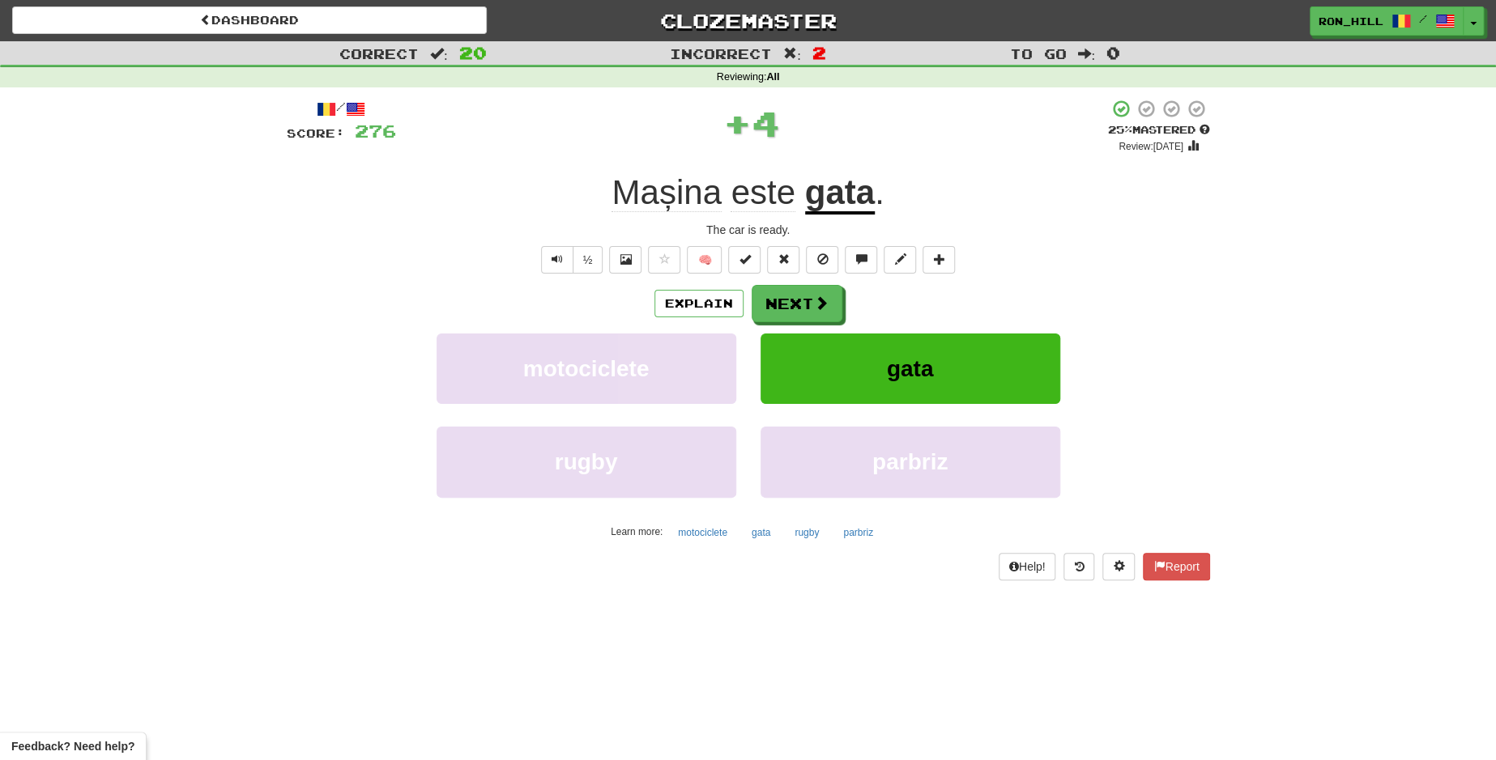
click at [855, 194] on u "gata" at bounding box center [840, 193] width 70 height 41
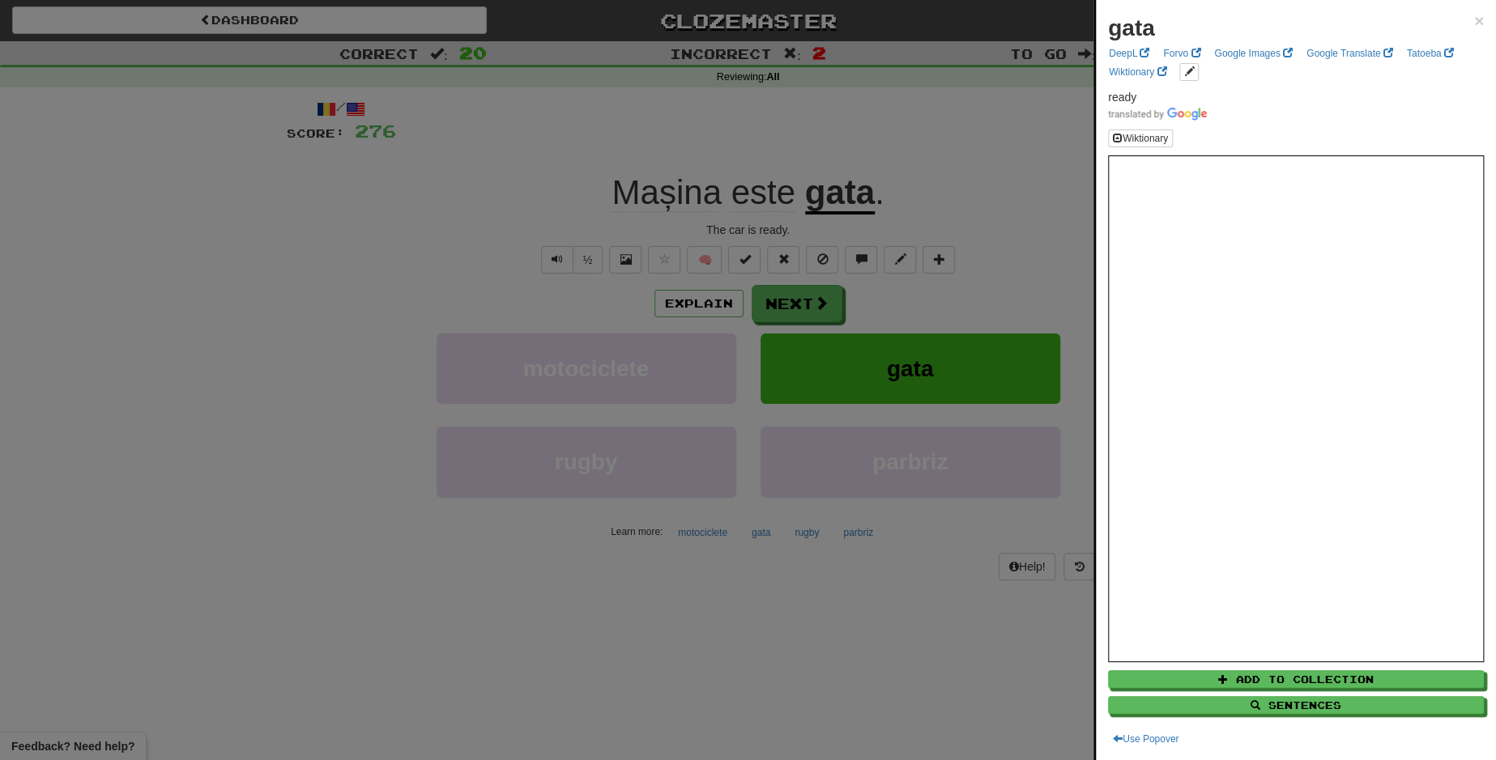
click at [816, 312] on div at bounding box center [748, 380] width 1496 height 760
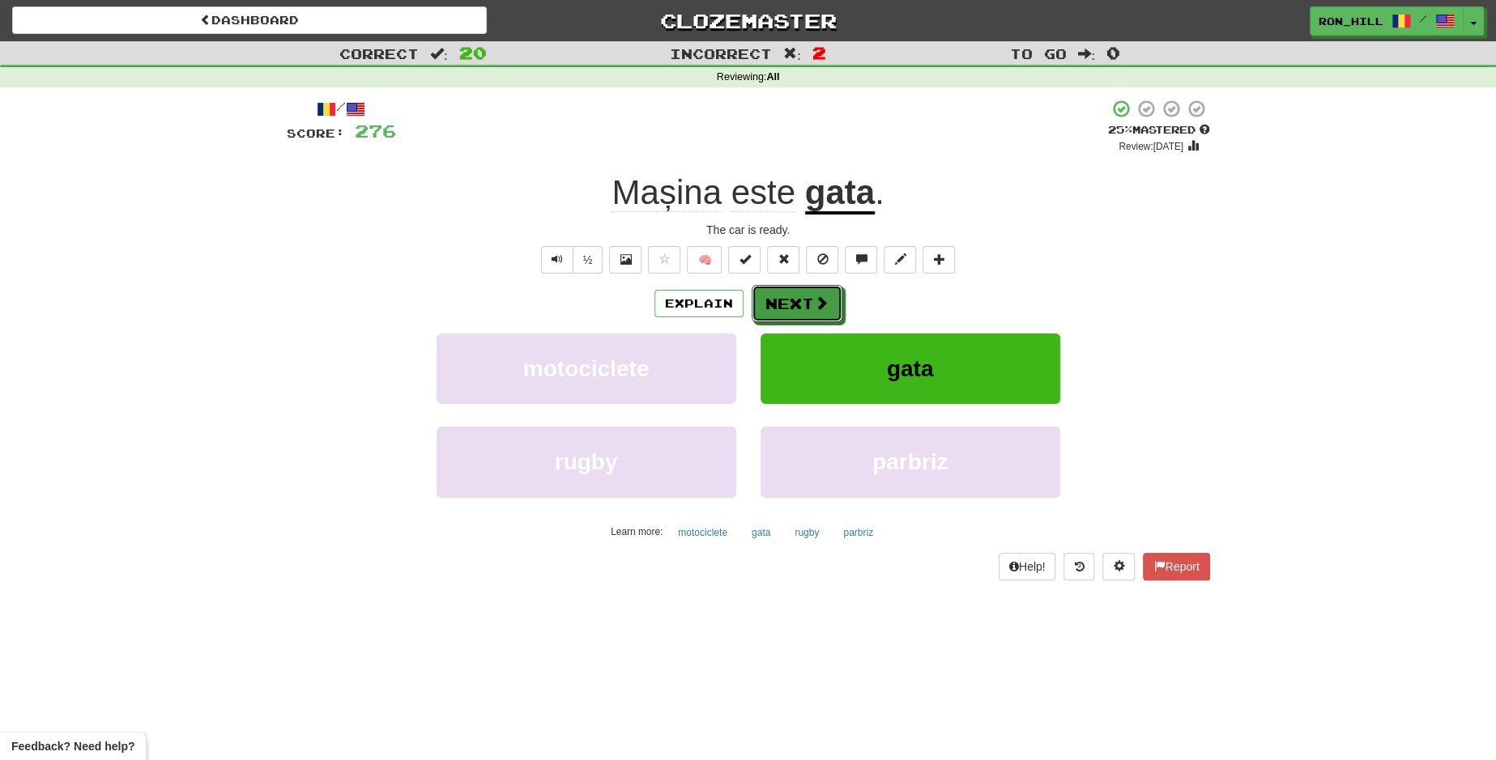
click at [816, 312] on button "Next" at bounding box center [797, 303] width 91 height 37
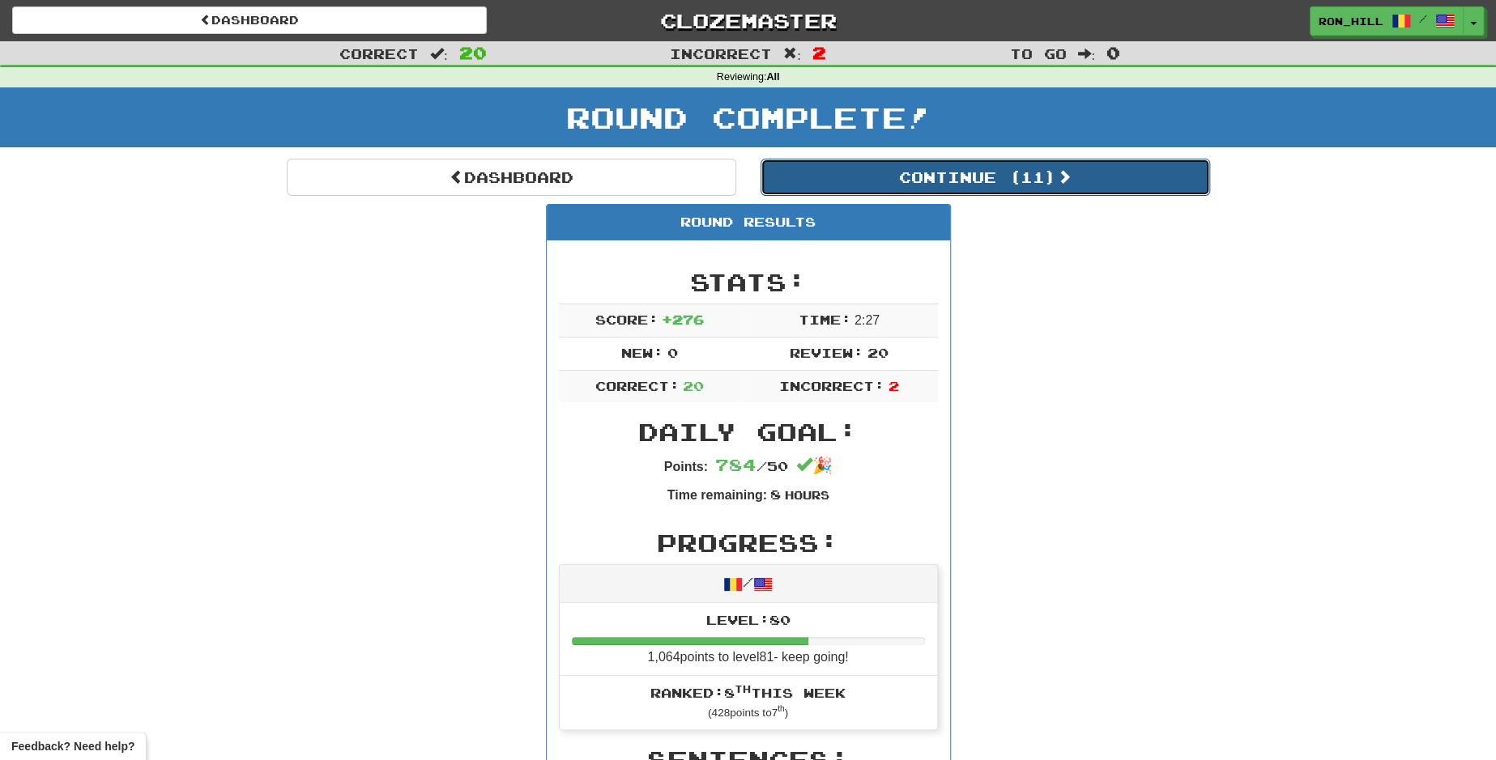
click at [899, 178] on button "Continue ( 11 )" at bounding box center [984, 177] width 449 height 37
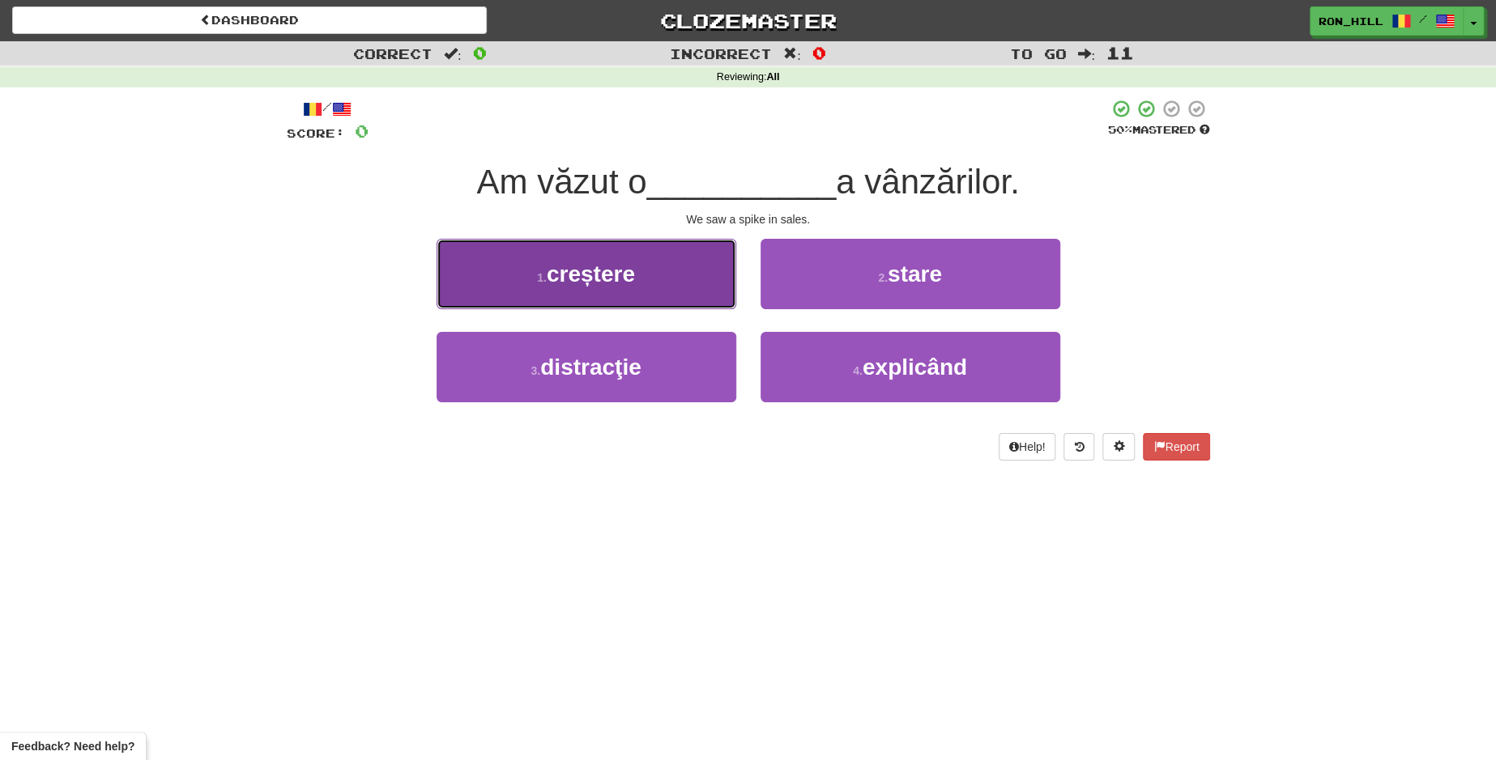
click at [688, 258] on button "1 . creștere" at bounding box center [587, 274] width 300 height 70
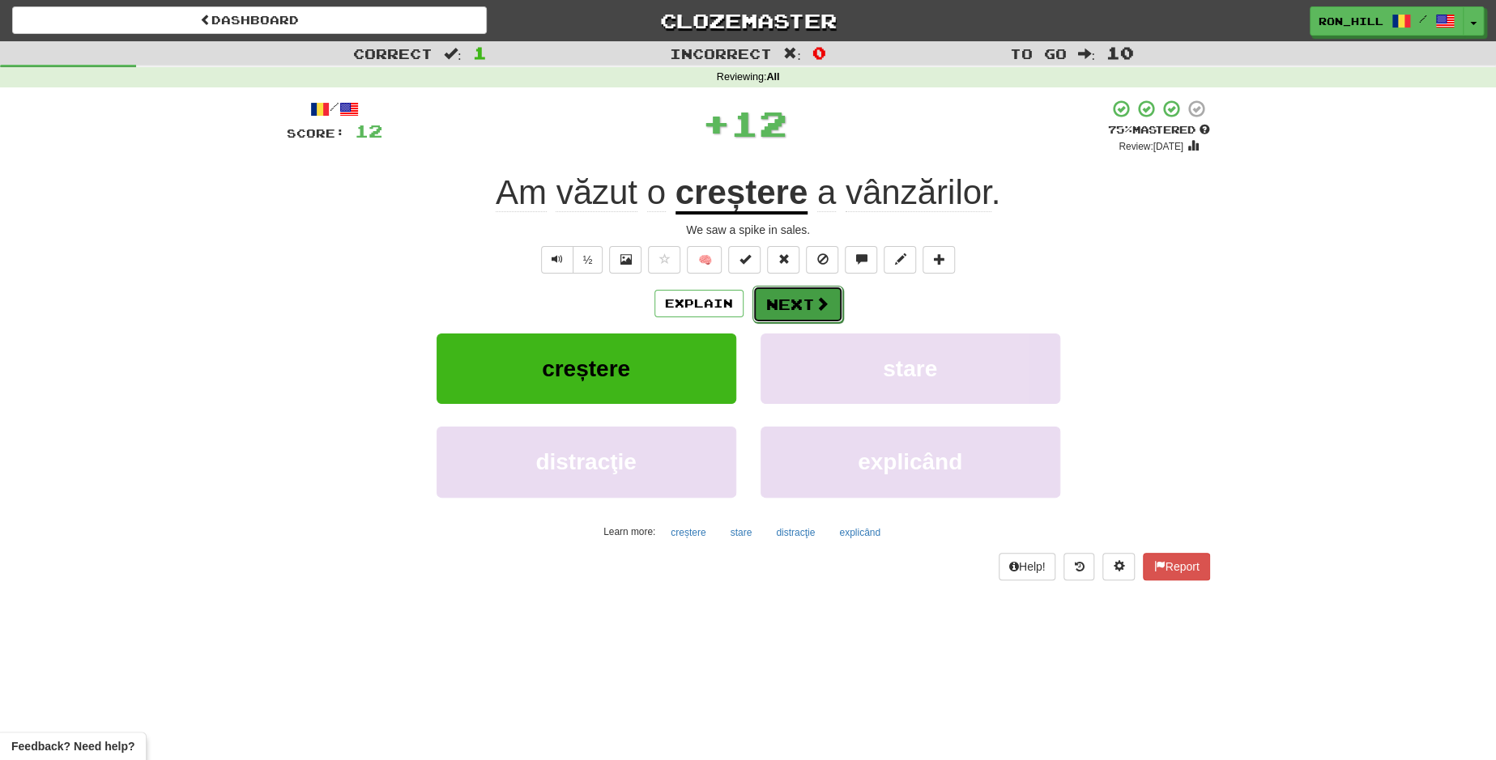
click at [781, 302] on button "Next" at bounding box center [797, 304] width 91 height 37
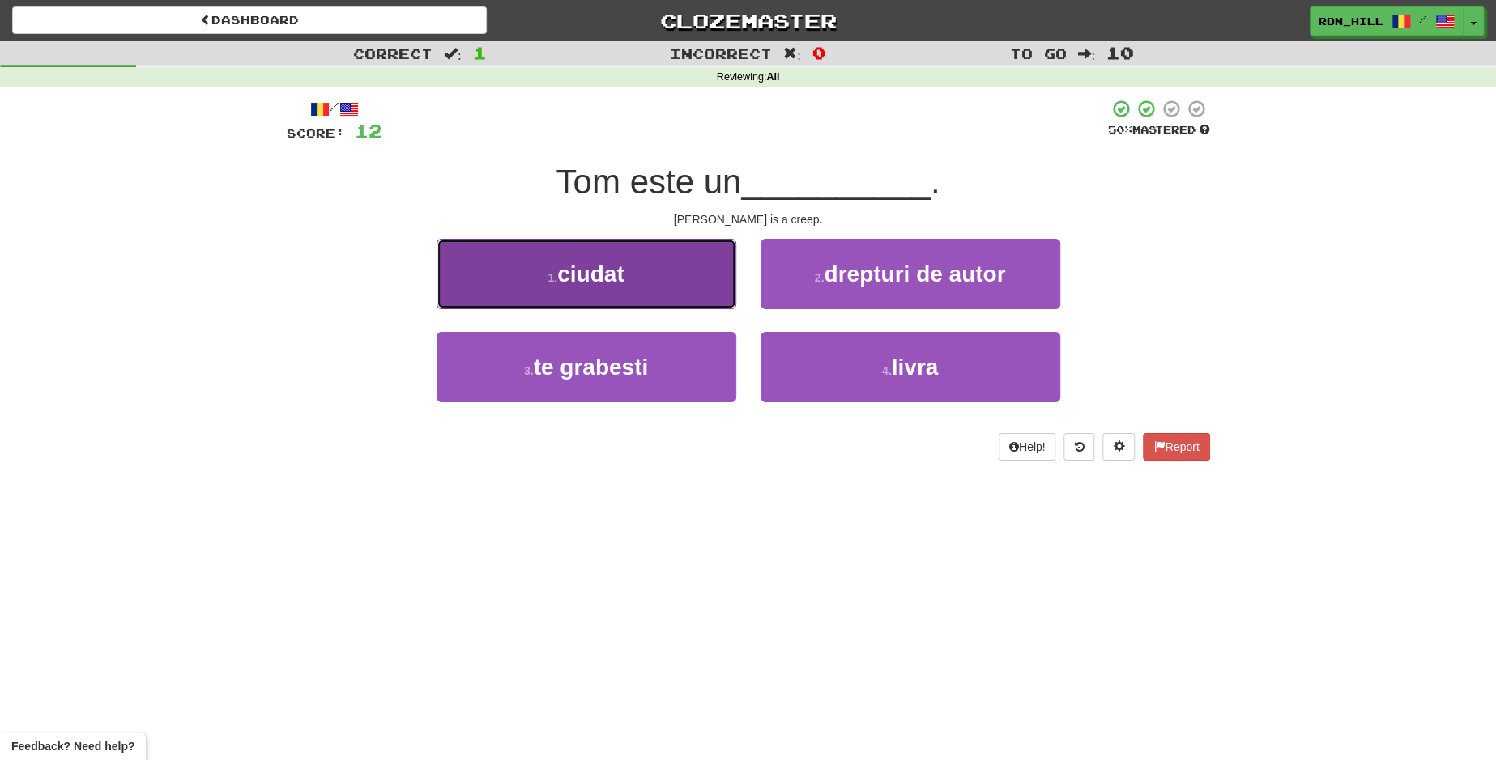
click at [697, 292] on button "1 . ciudat" at bounding box center [587, 274] width 300 height 70
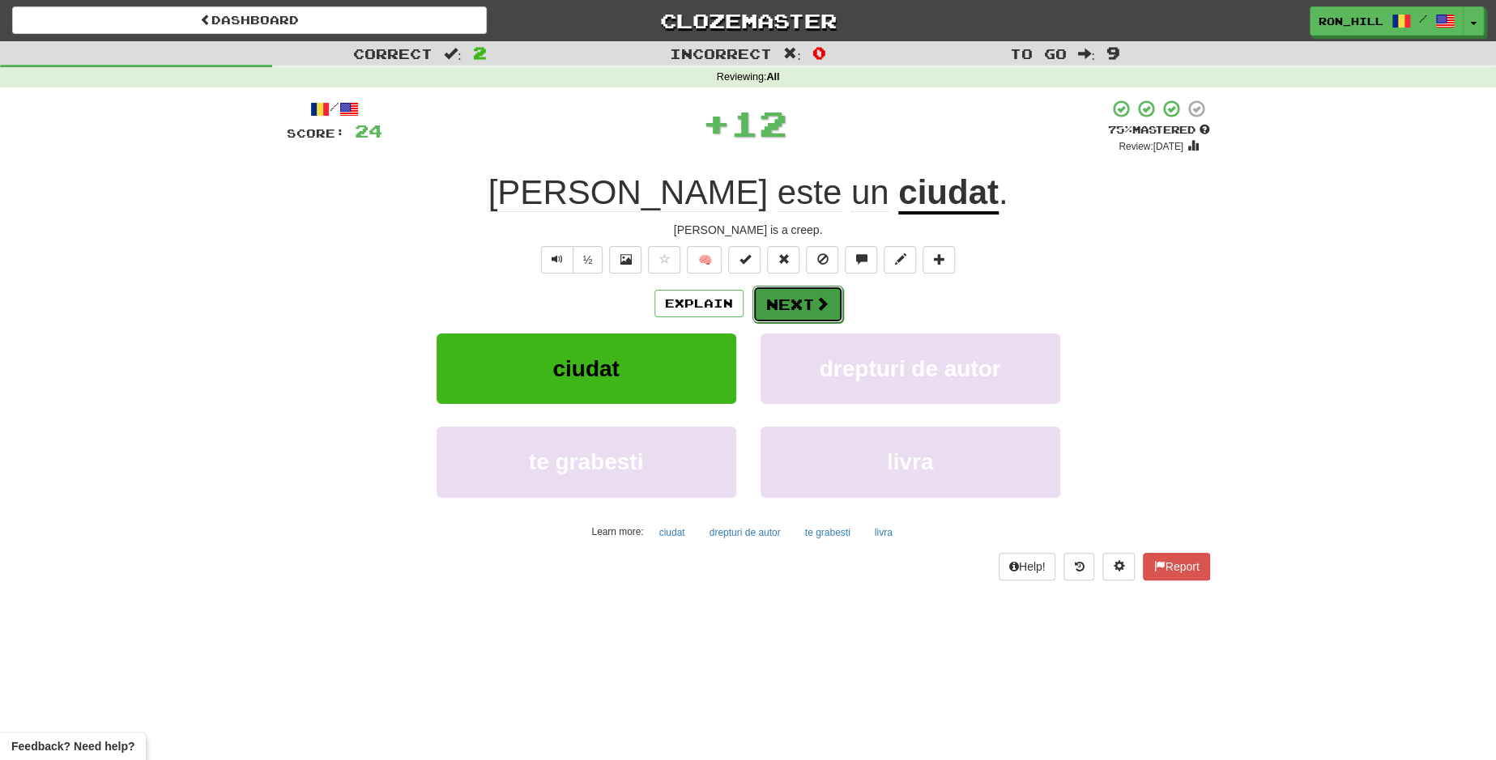
click at [795, 307] on button "Next" at bounding box center [797, 304] width 91 height 37
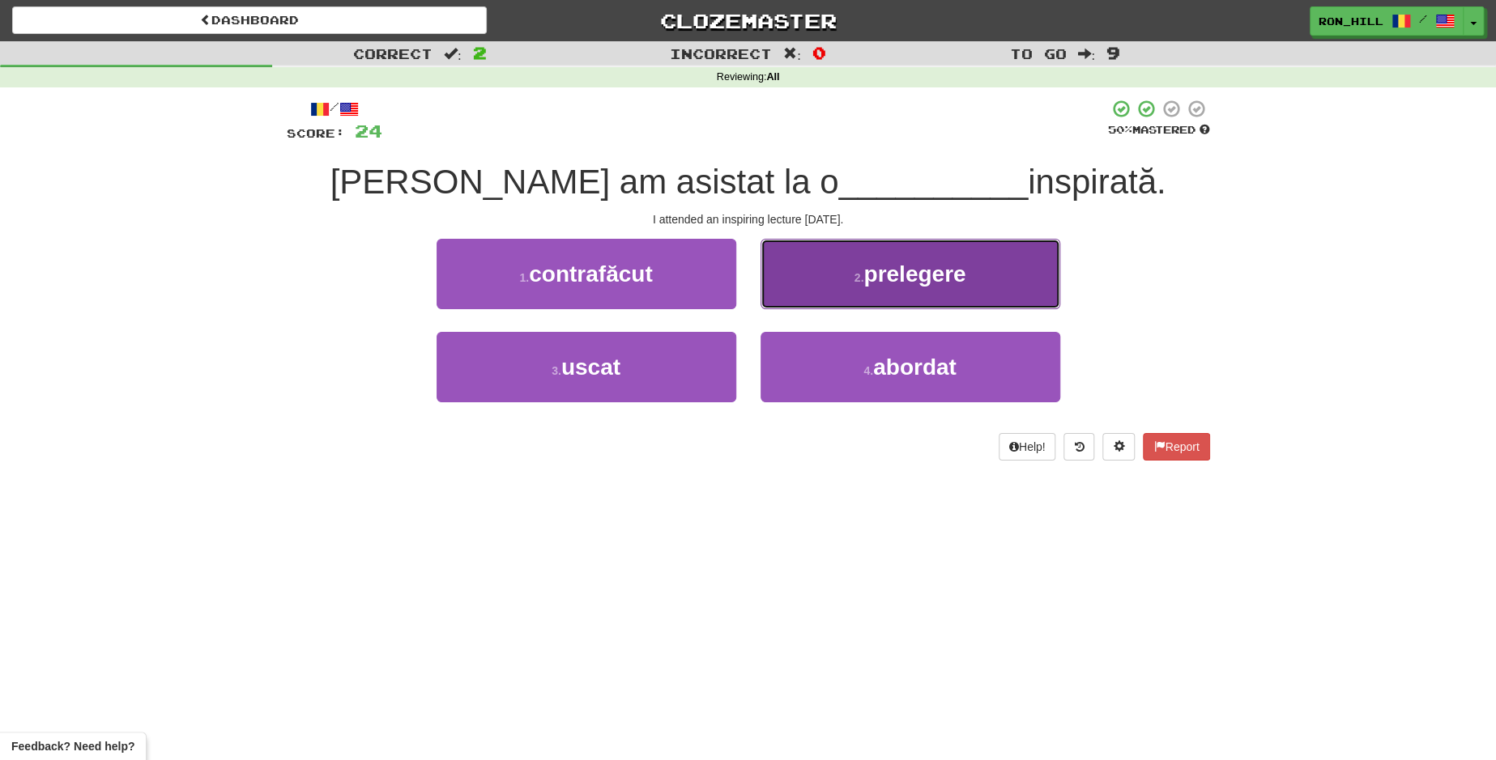
click at [819, 274] on button "2 . prelegere" at bounding box center [910, 274] width 300 height 70
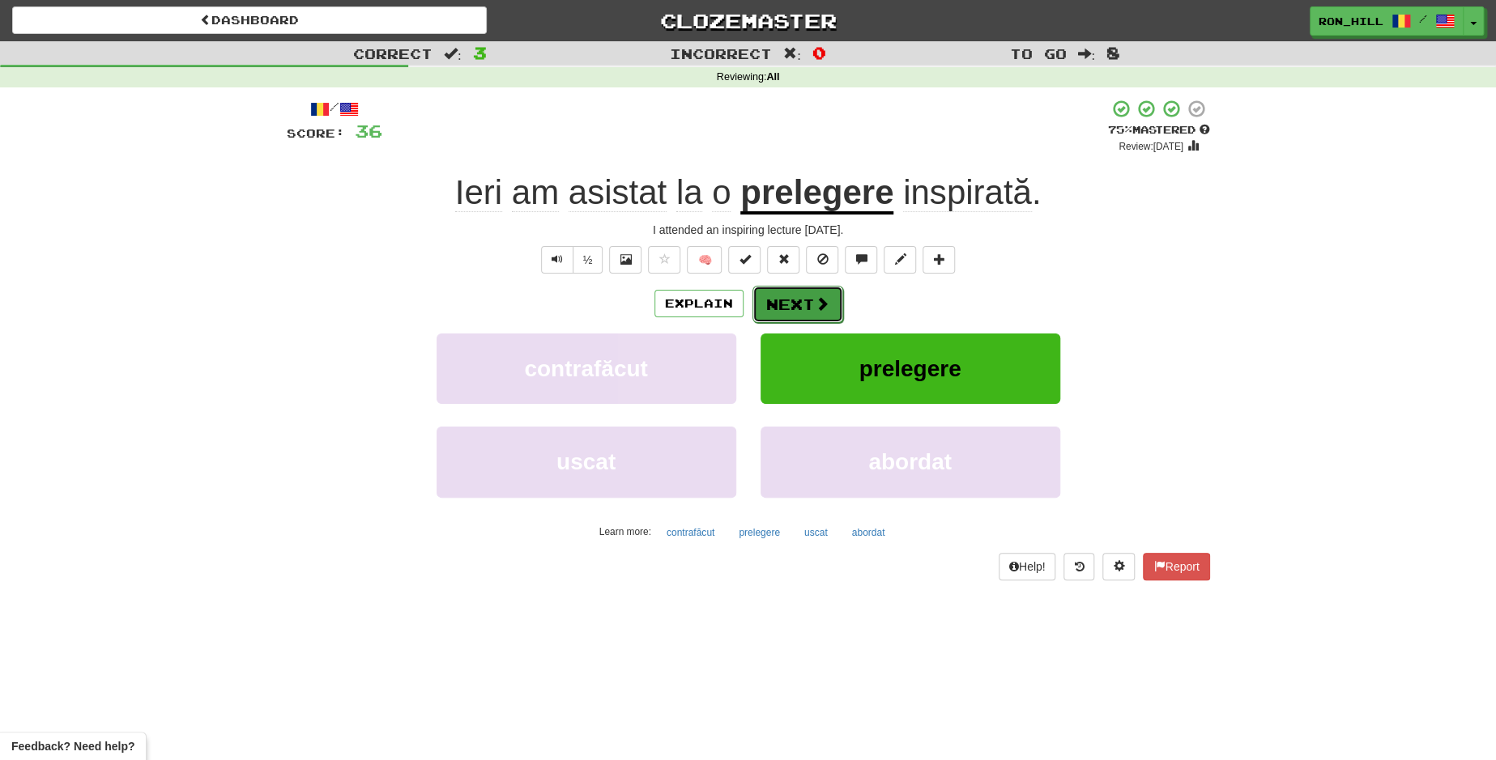
click at [777, 298] on button "Next" at bounding box center [797, 304] width 91 height 37
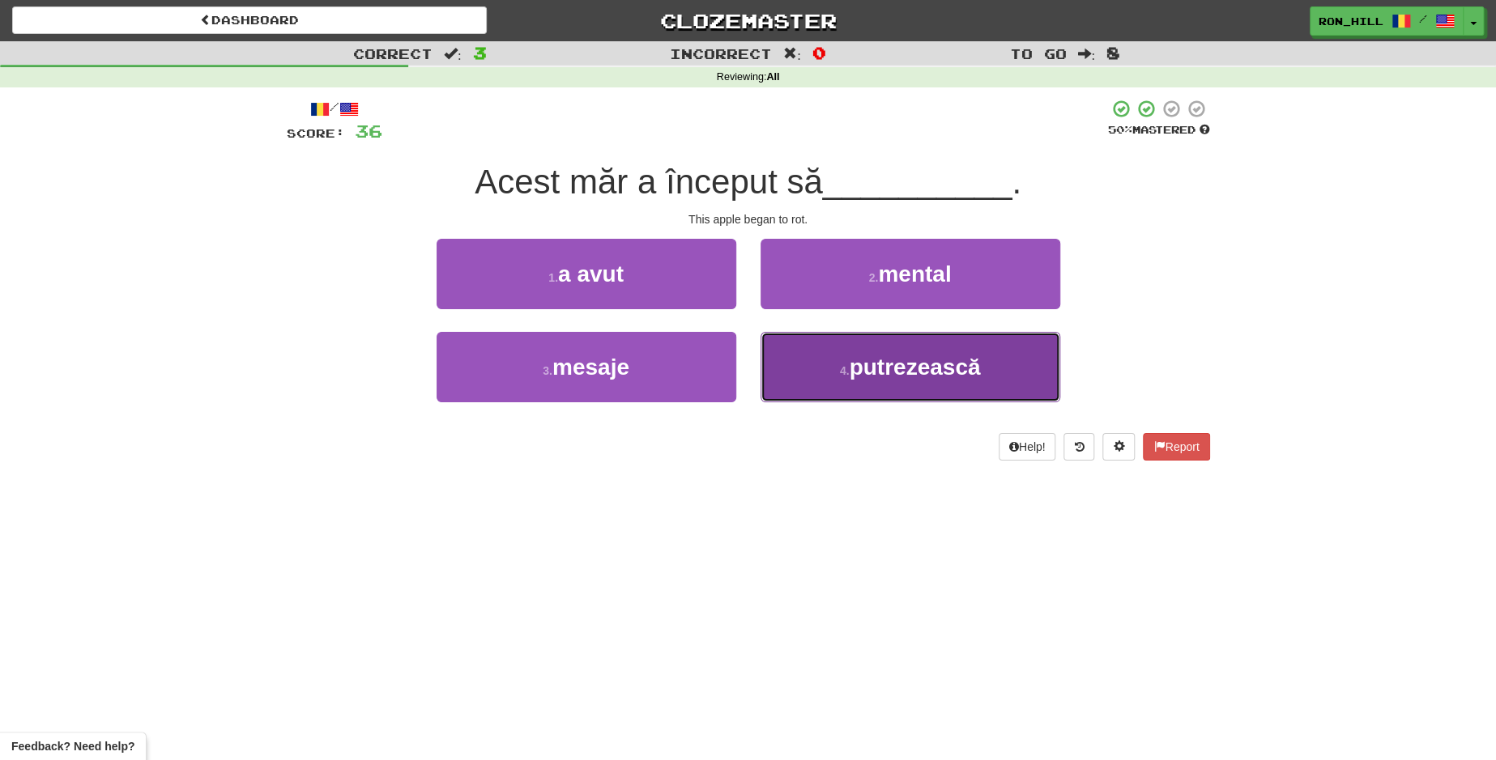
click at [833, 377] on button "4 . putrezească" at bounding box center [910, 367] width 300 height 70
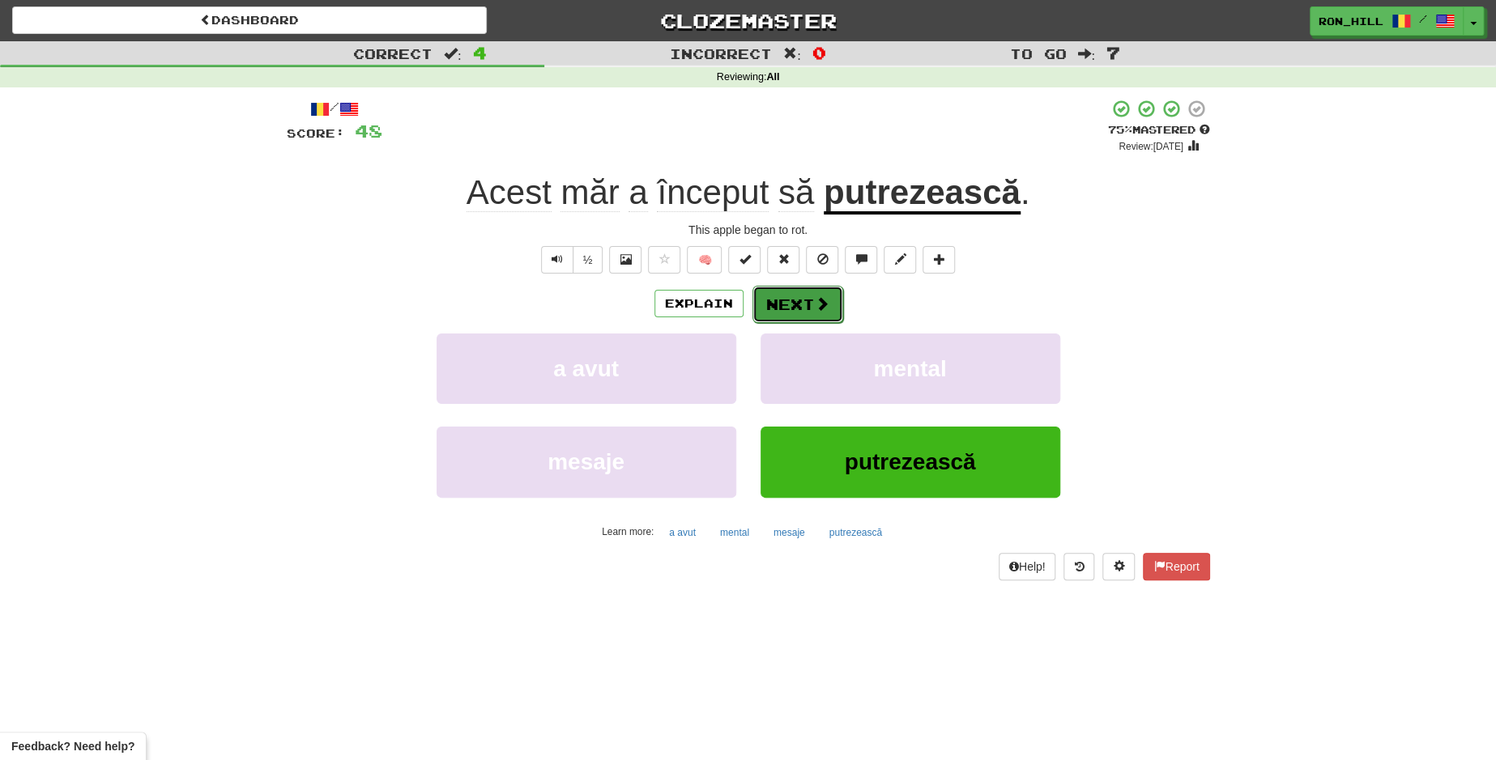
click at [810, 295] on button "Next" at bounding box center [797, 304] width 91 height 37
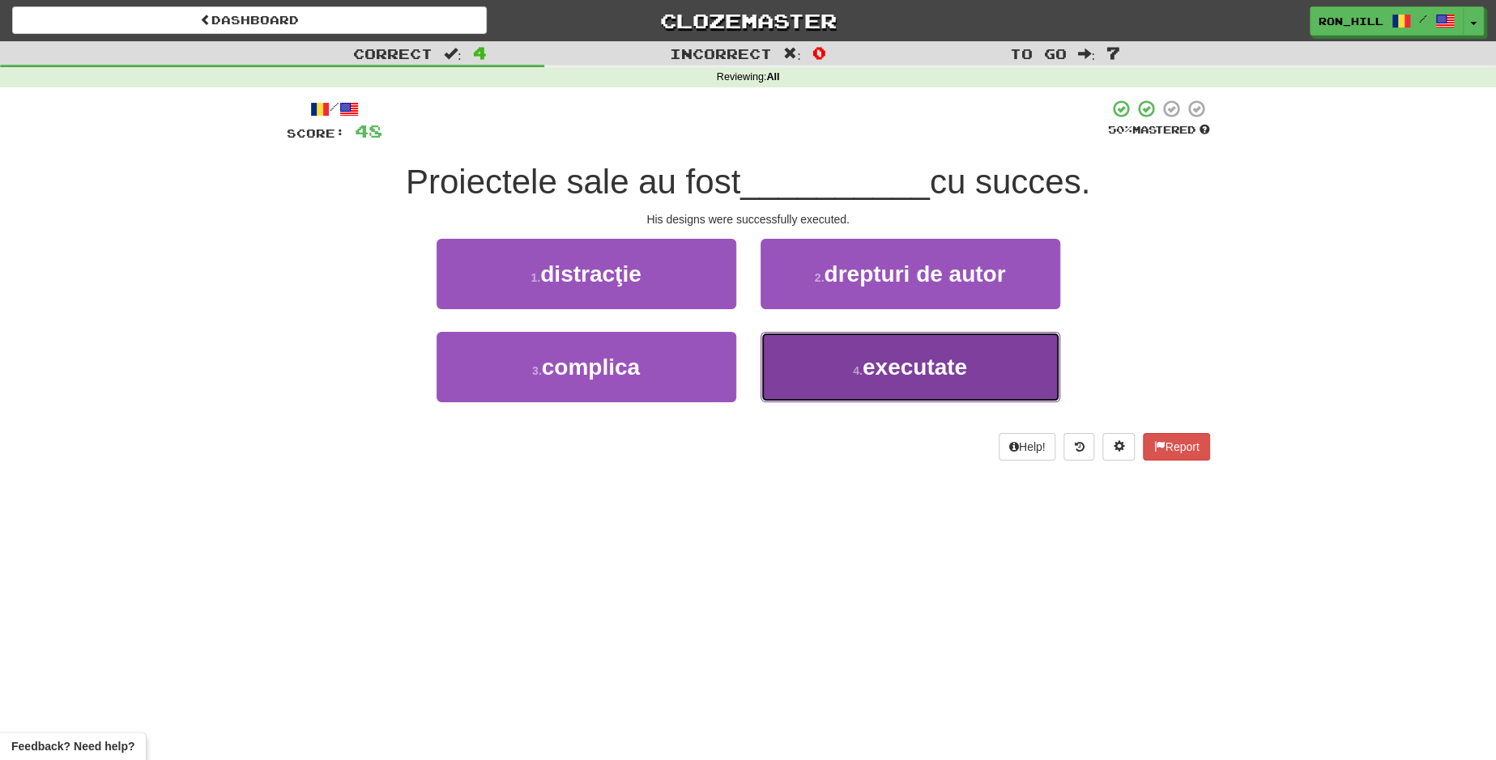
click at [927, 358] on span "executate" at bounding box center [915, 367] width 104 height 25
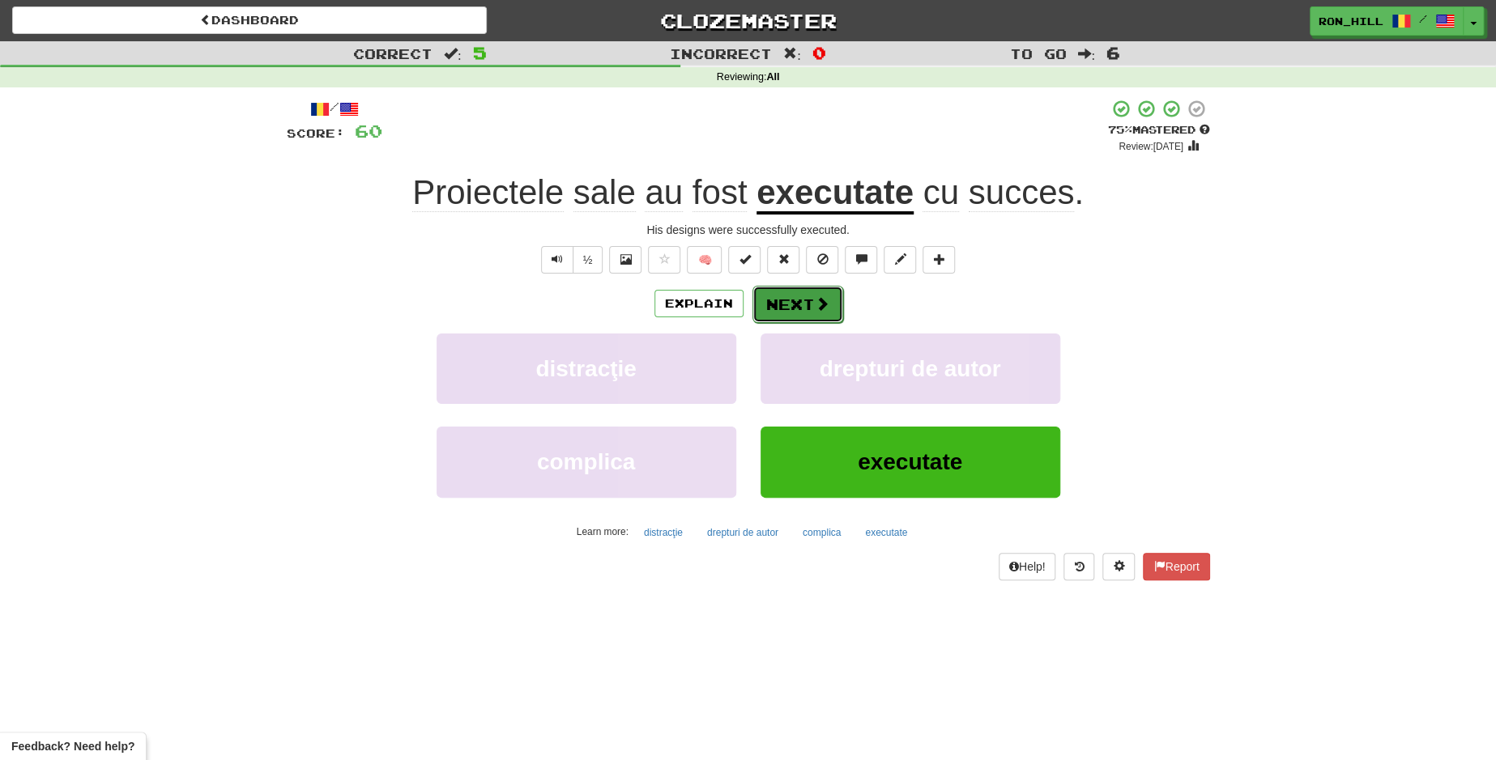
click at [791, 309] on button "Next" at bounding box center [797, 304] width 91 height 37
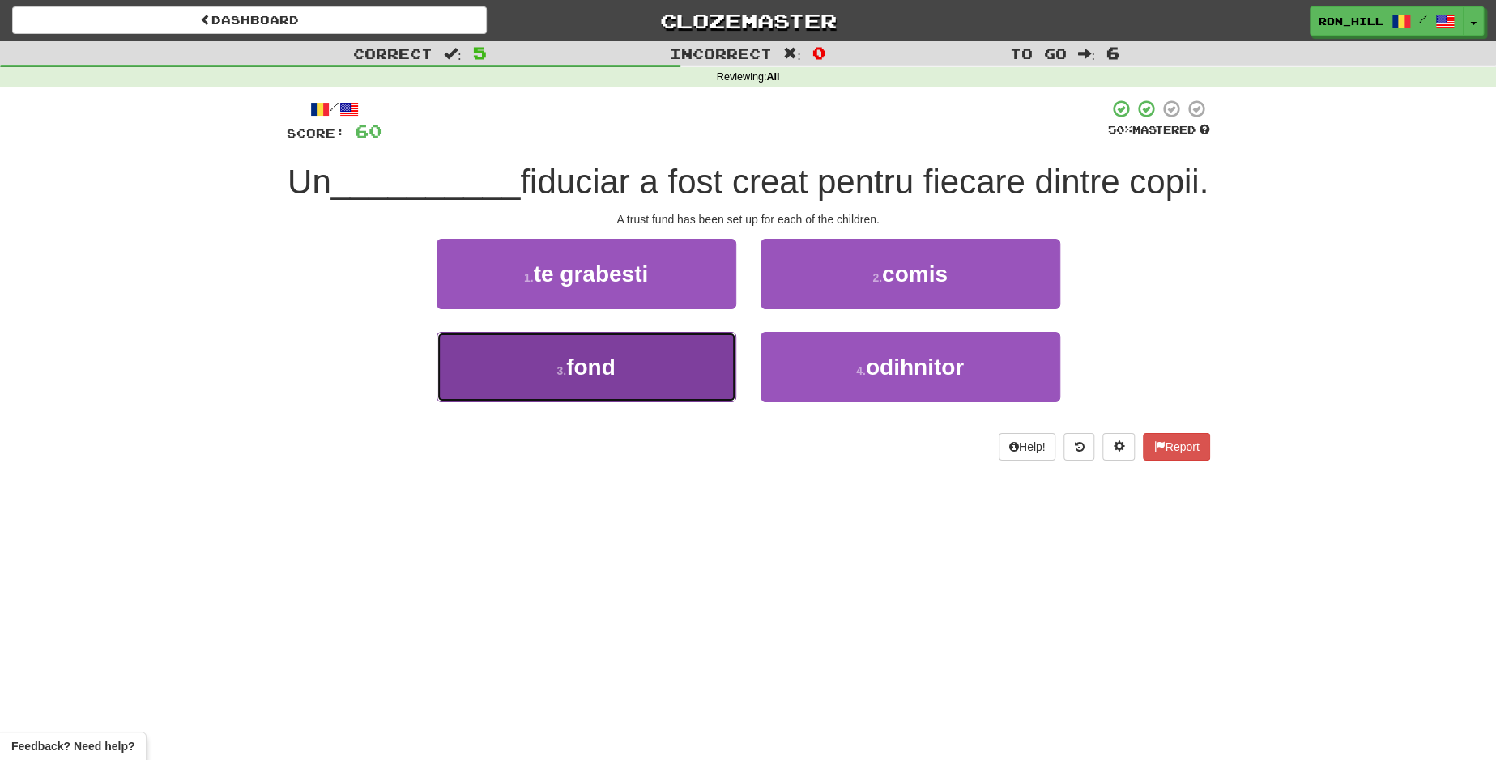
click at [650, 403] on button "3 . fond" at bounding box center [587, 367] width 300 height 70
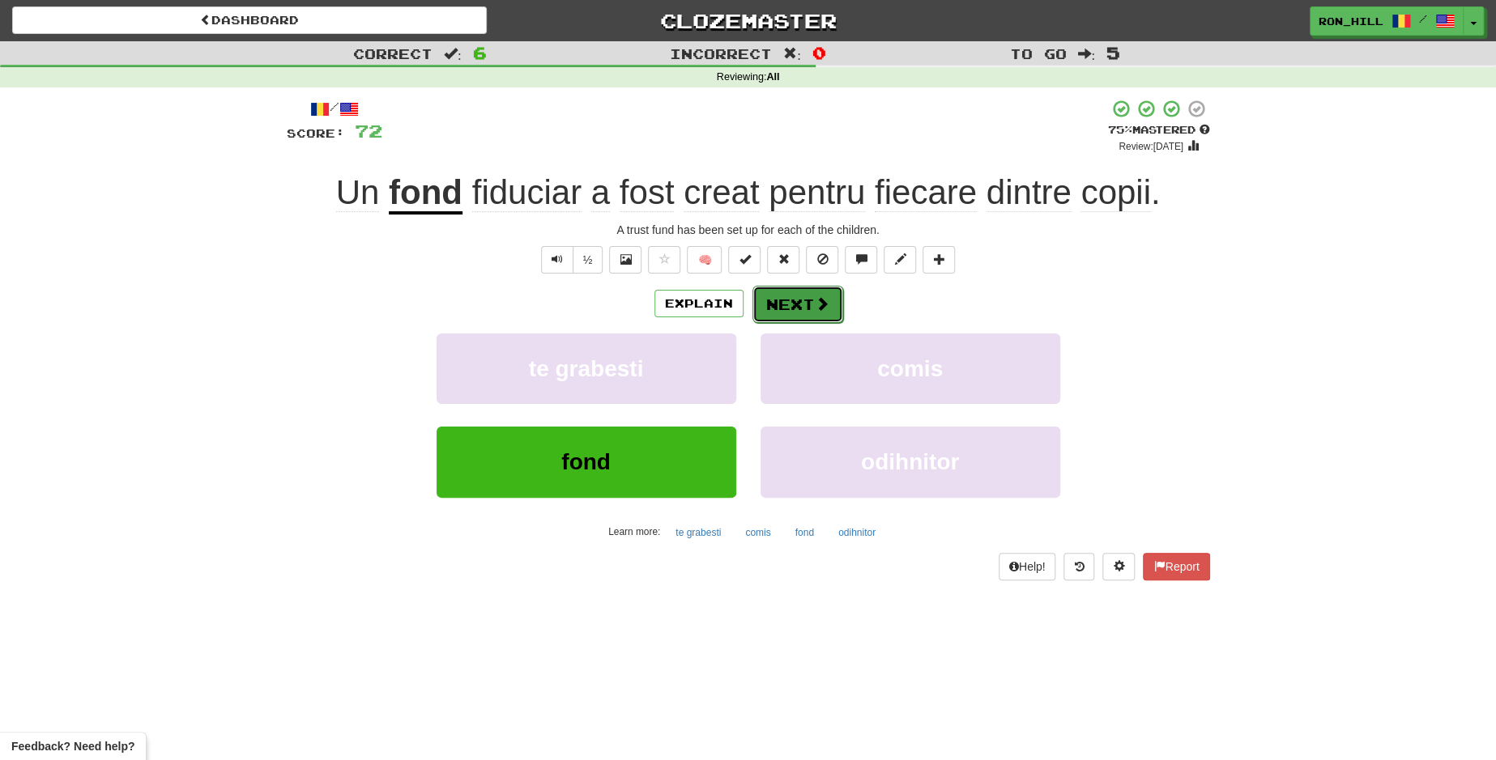
click at [804, 296] on button "Next" at bounding box center [797, 304] width 91 height 37
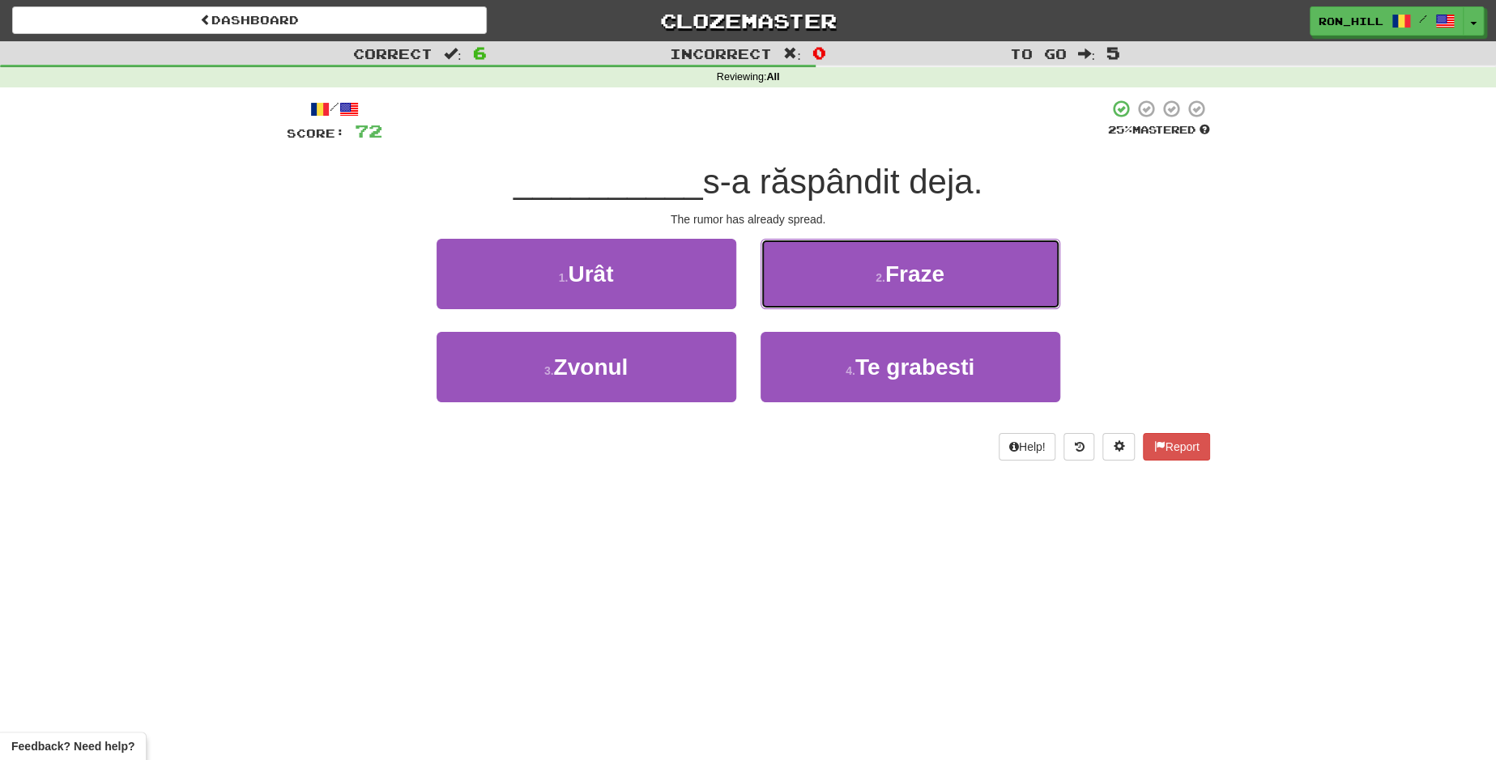
click at [804, 296] on button "2 . Fraze" at bounding box center [910, 274] width 300 height 70
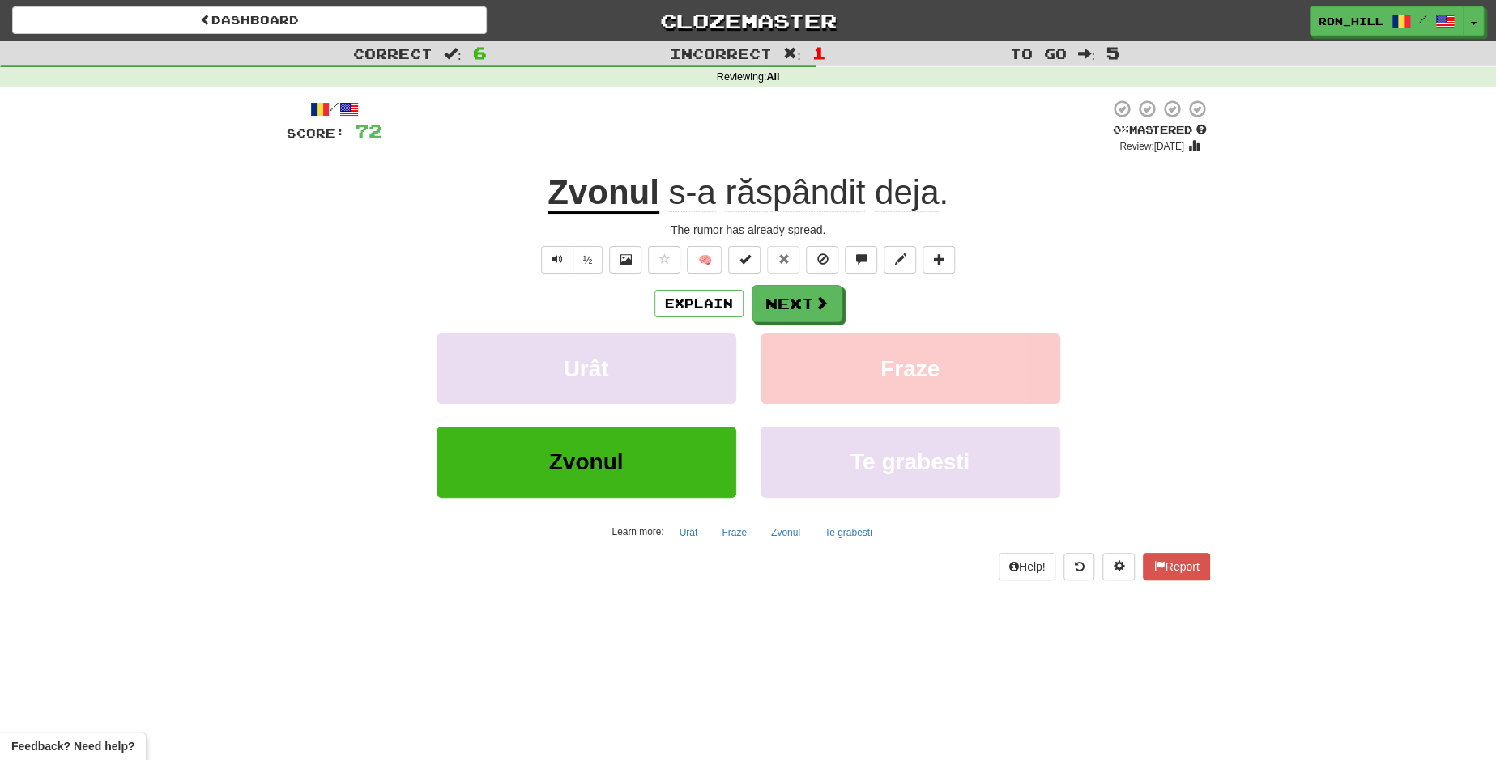
click at [611, 197] on u "Zvonul" at bounding box center [603, 193] width 112 height 41
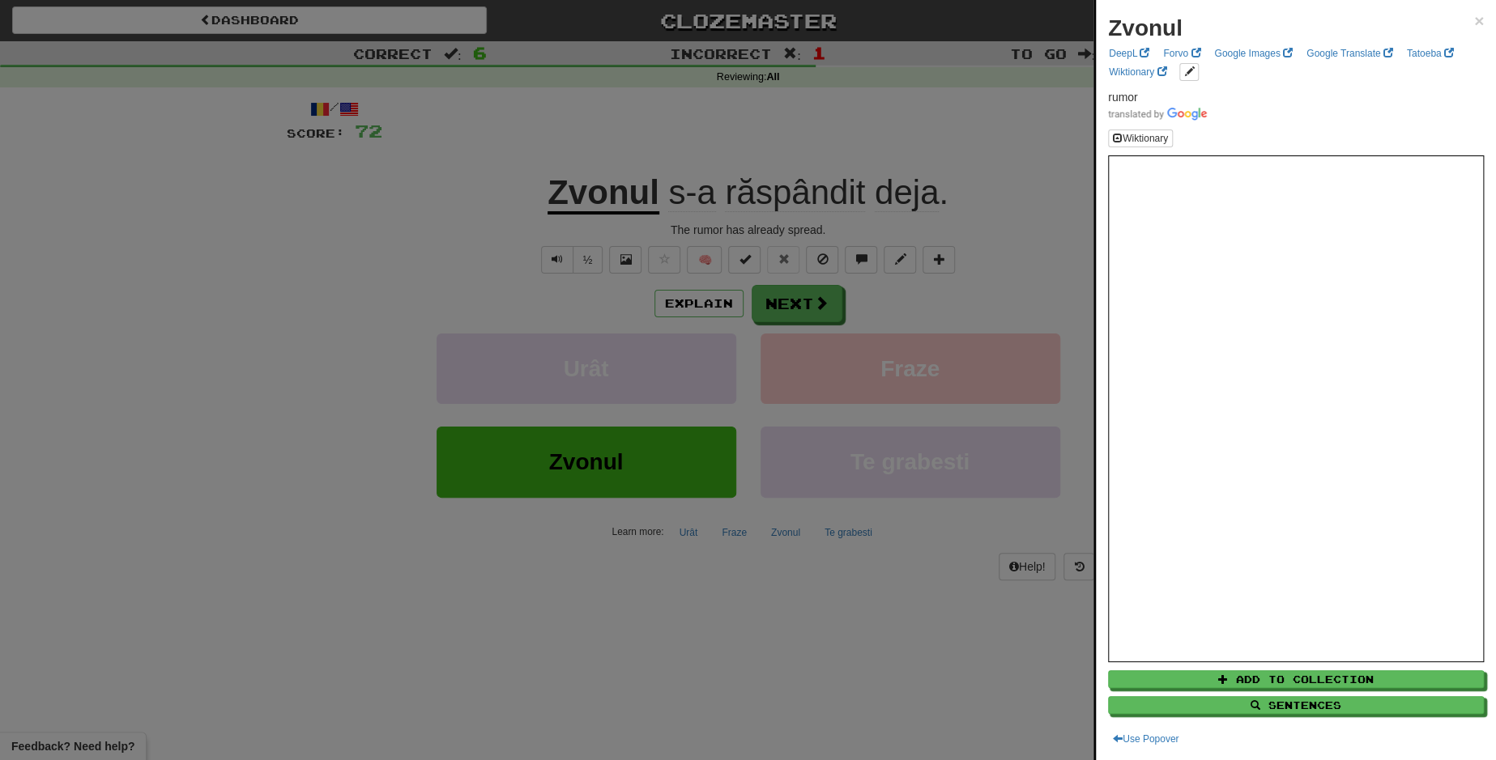
click at [816, 307] on div at bounding box center [748, 380] width 1496 height 760
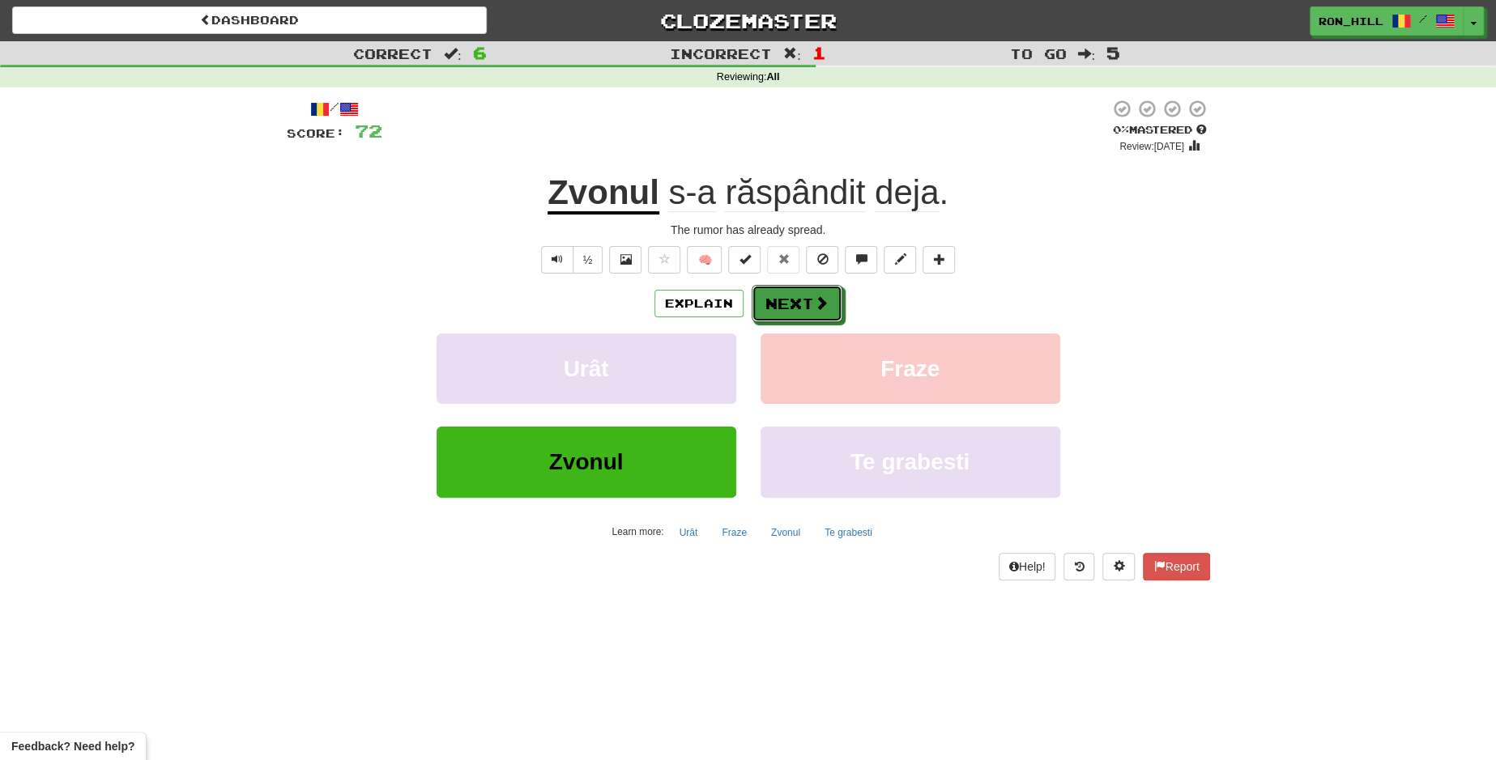
click at [816, 307] on span at bounding box center [821, 303] width 15 height 15
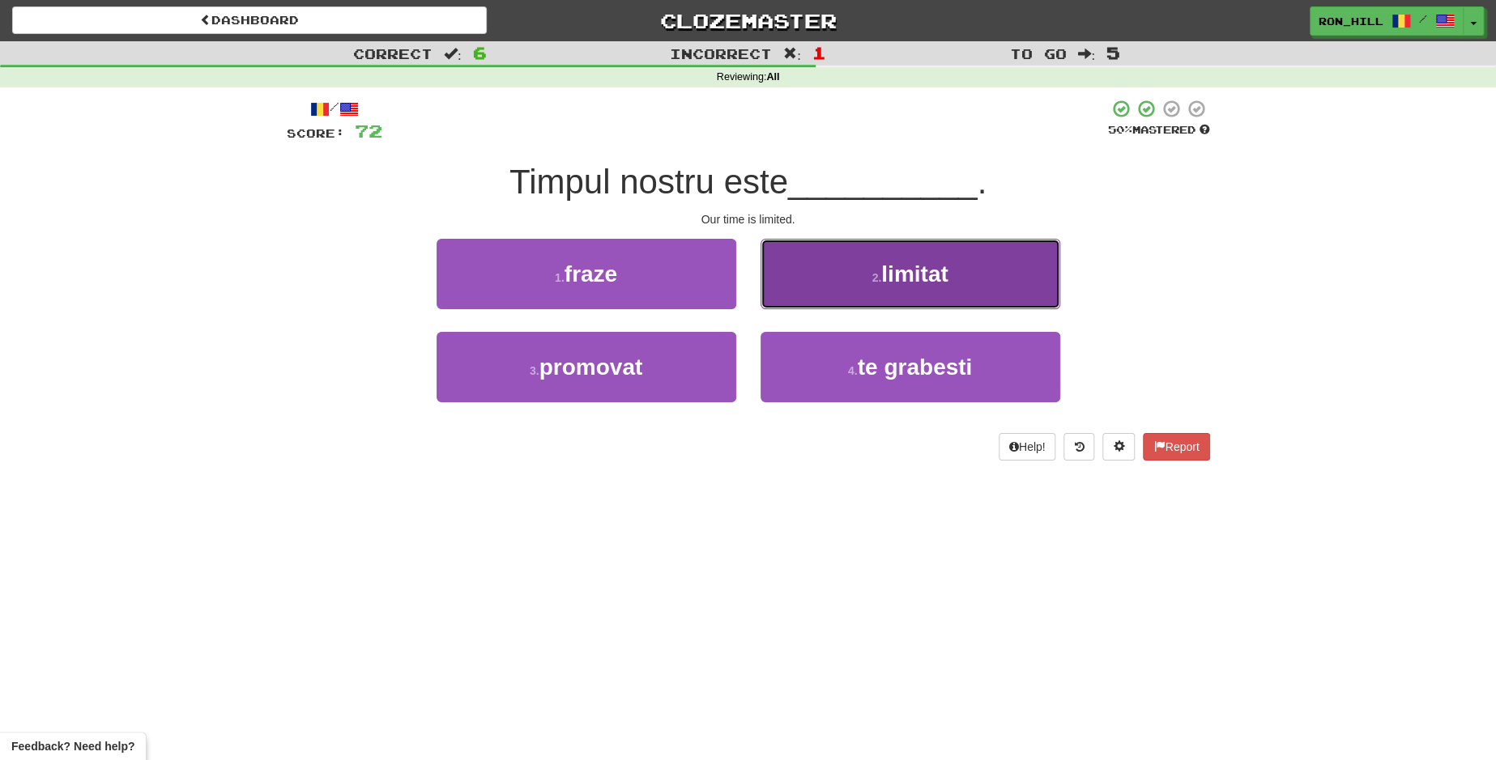
click at [912, 271] on span "limitat" at bounding box center [914, 274] width 66 height 25
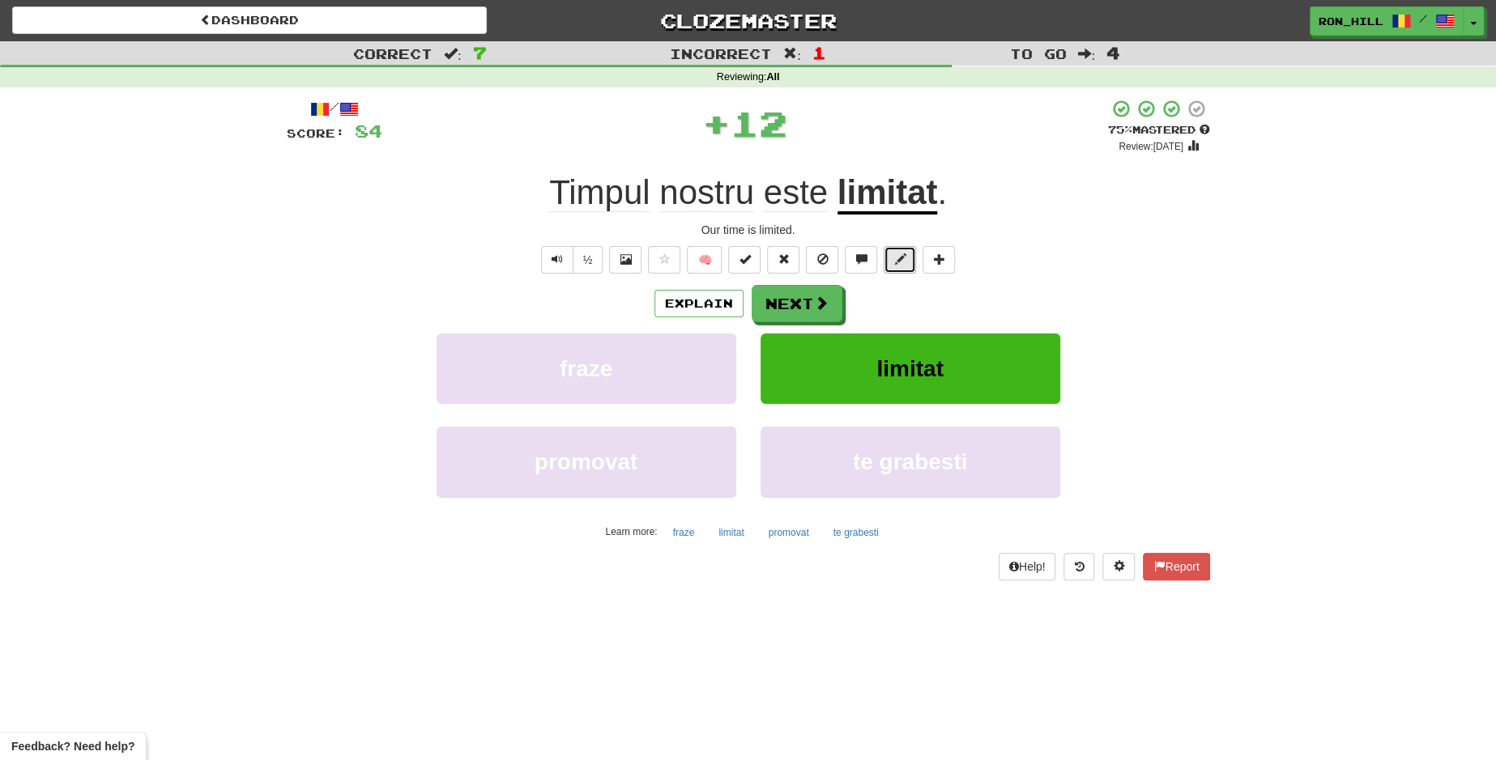
click at [912, 271] on button at bounding box center [900, 260] width 32 height 28
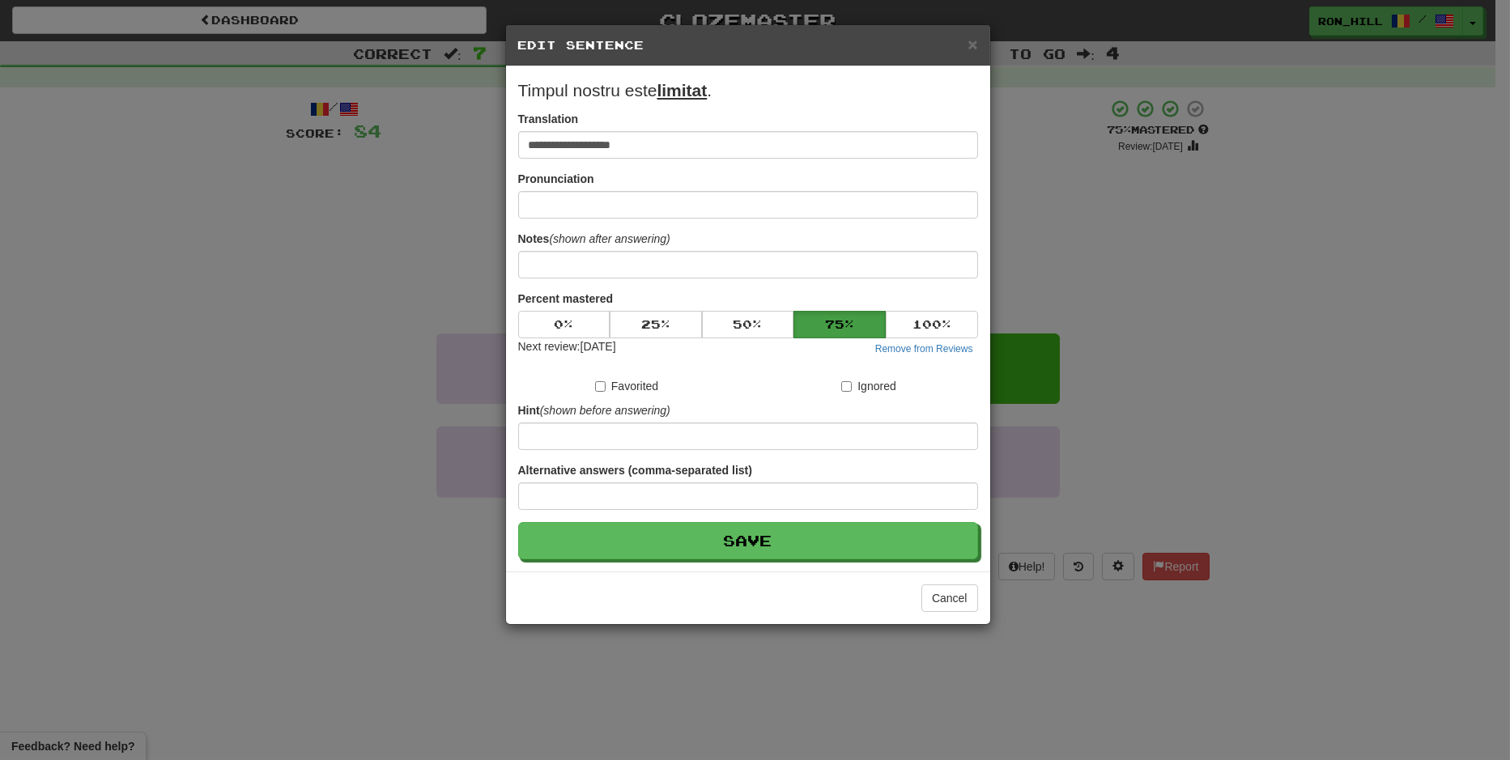
click at [1116, 194] on div "**********" at bounding box center [755, 380] width 1510 height 760
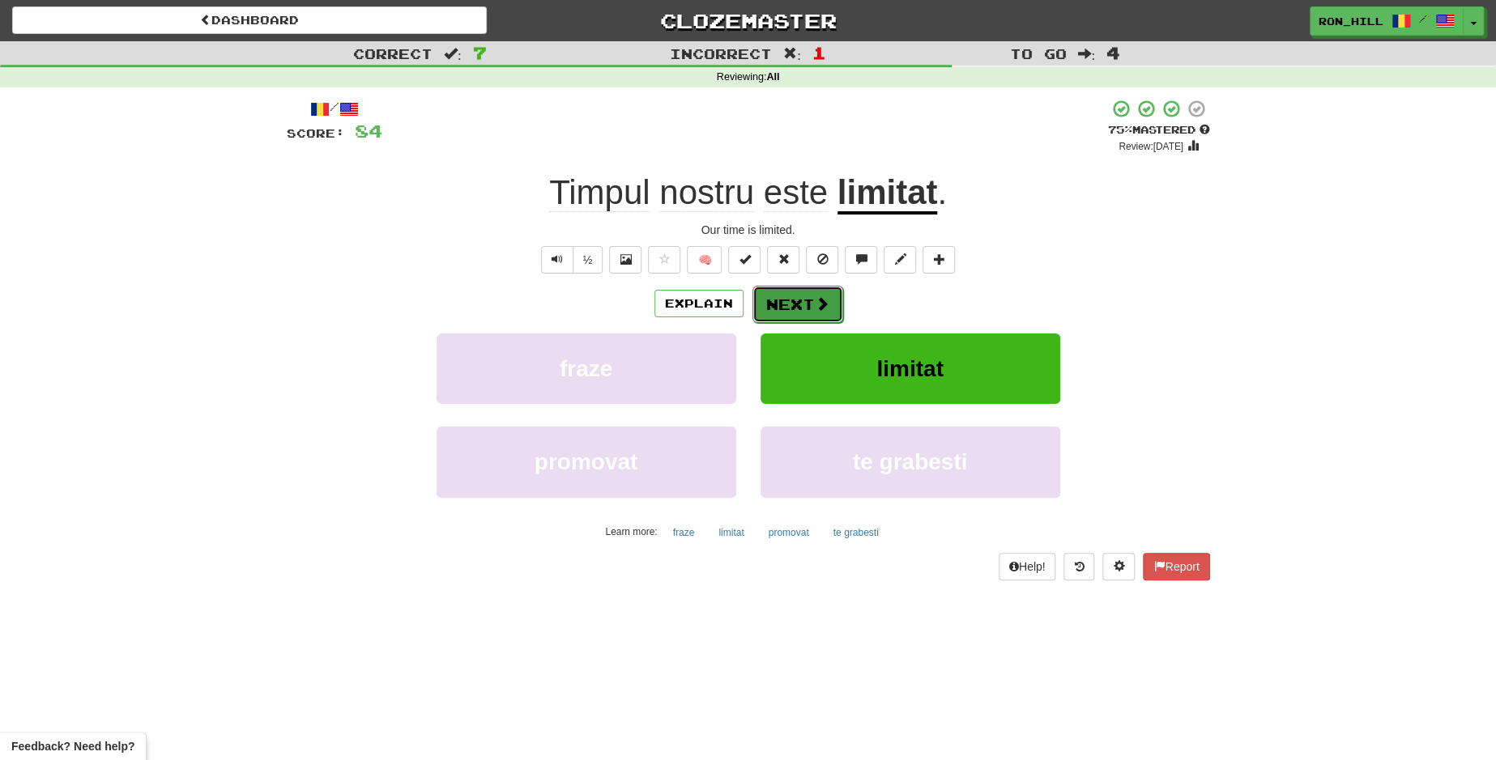
click at [803, 308] on button "Next" at bounding box center [797, 304] width 91 height 37
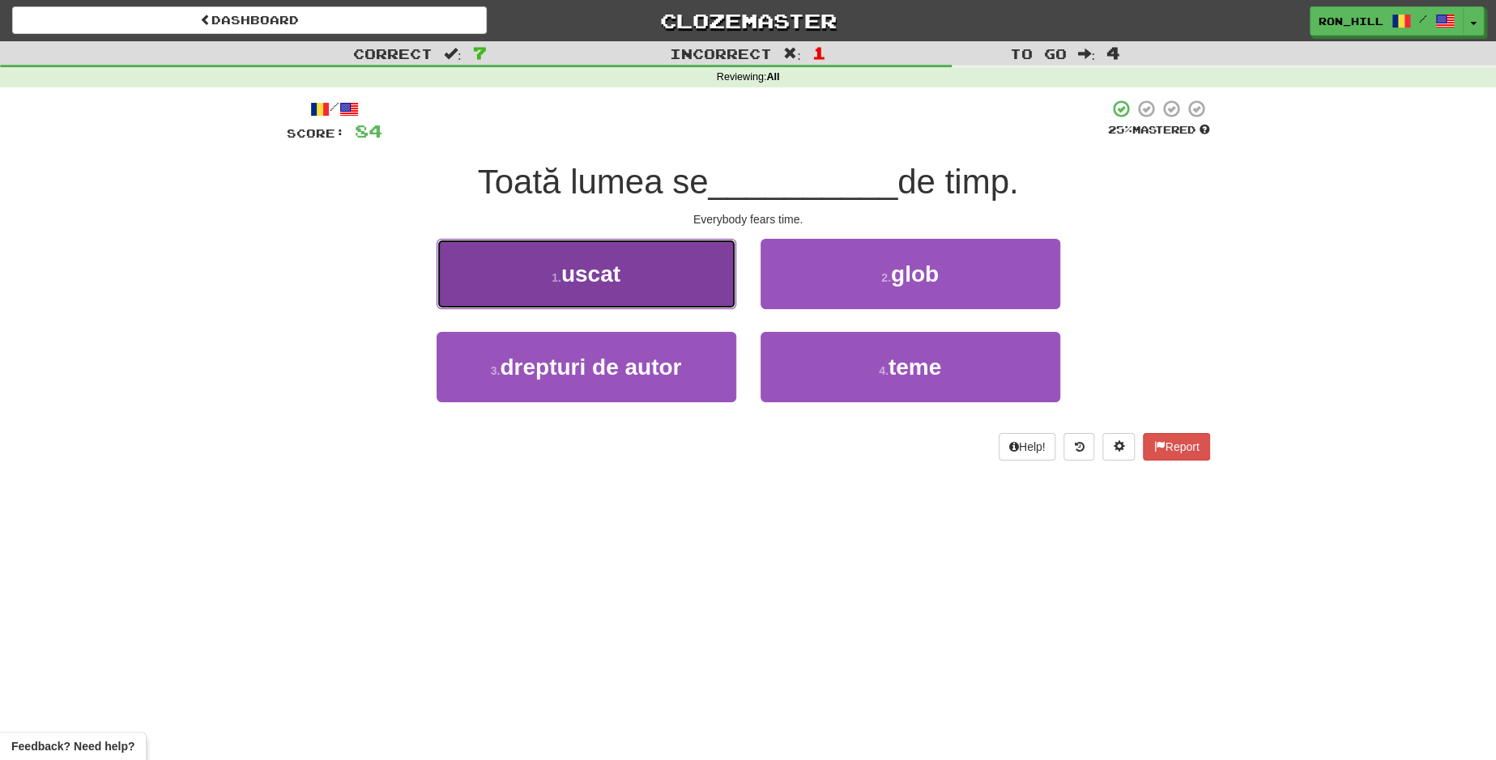
click at [708, 285] on button "1 . uscat" at bounding box center [587, 274] width 300 height 70
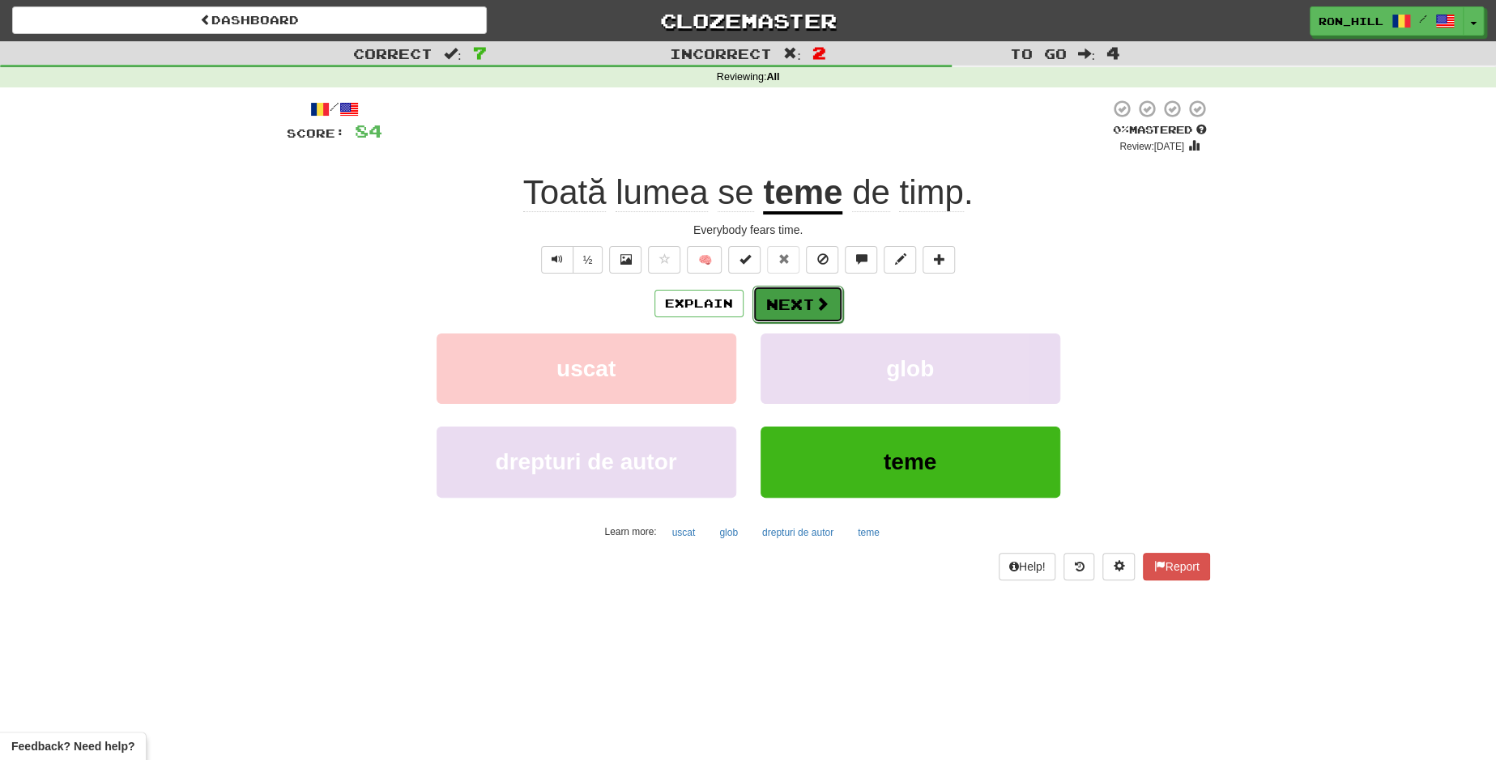
click at [792, 292] on button "Next" at bounding box center [797, 304] width 91 height 37
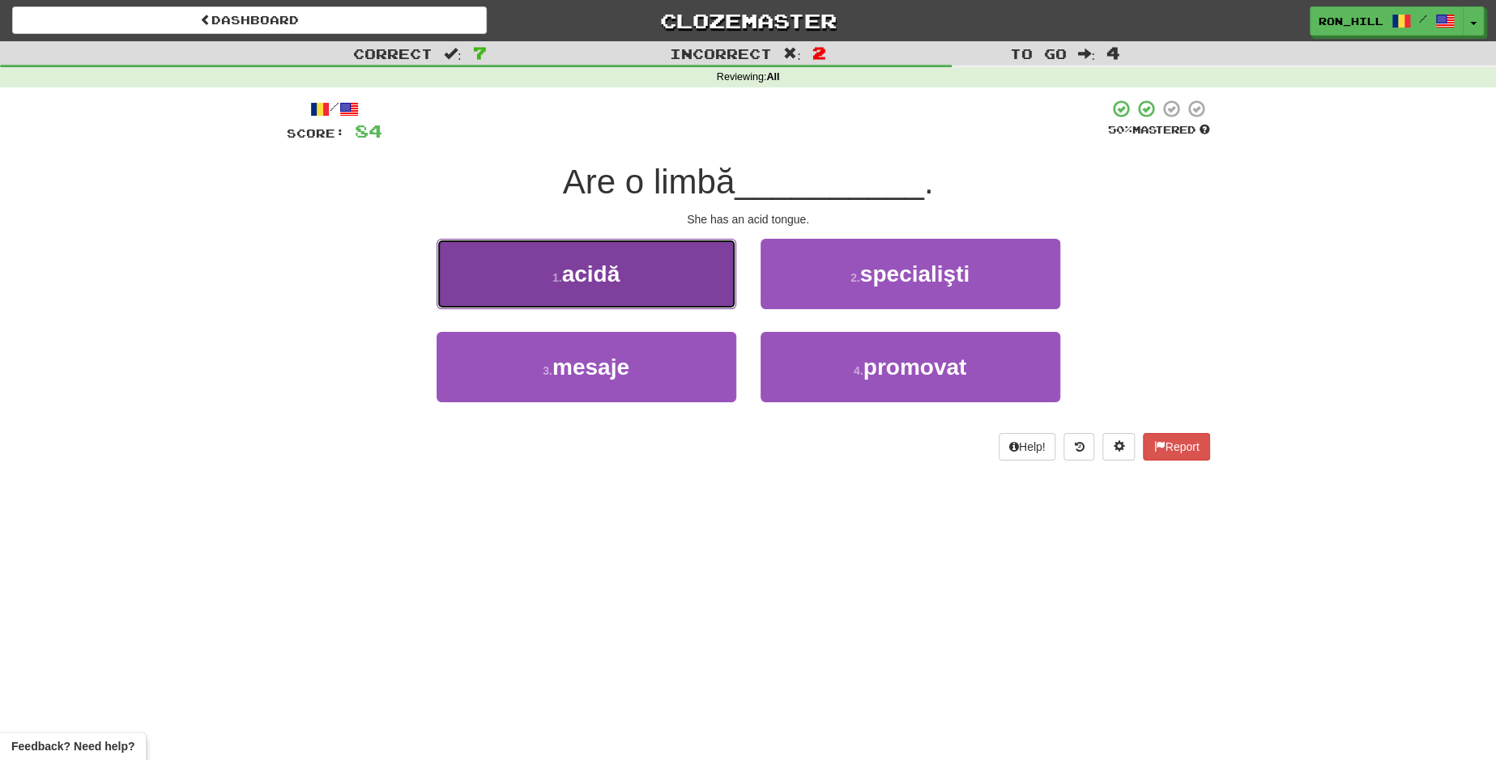
click at [662, 283] on button "1 . acidă" at bounding box center [587, 274] width 300 height 70
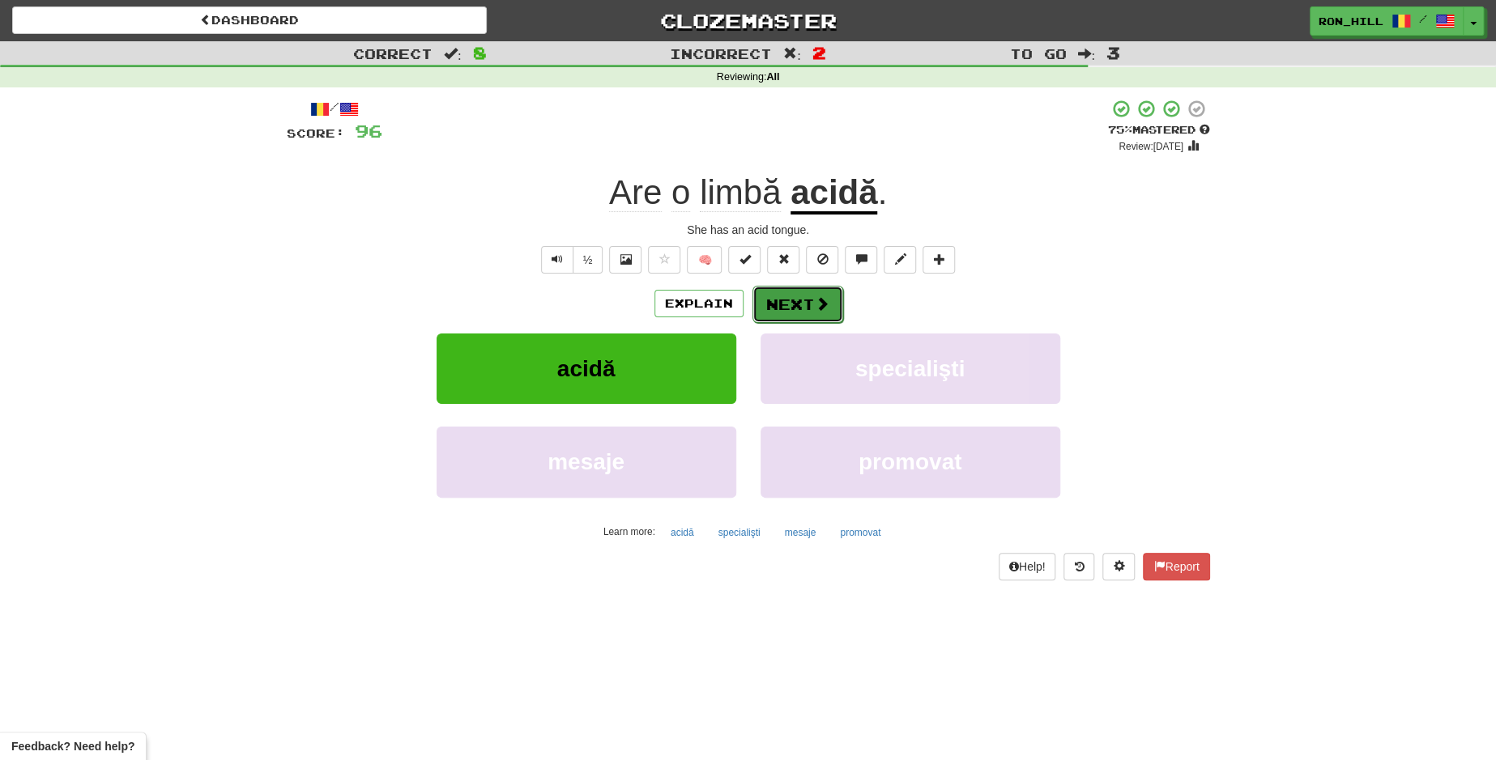
click at [782, 296] on button "Next" at bounding box center [797, 304] width 91 height 37
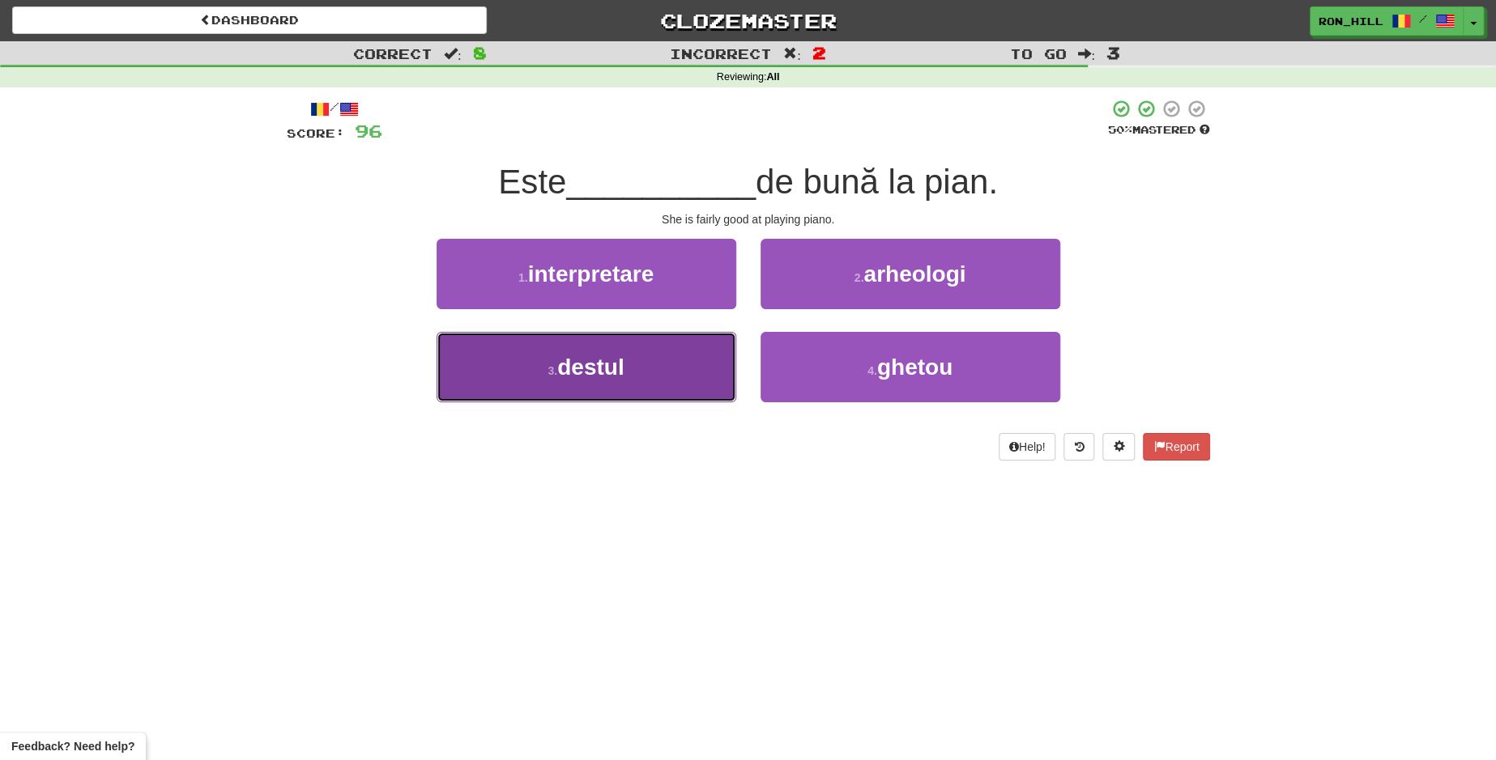
click at [578, 366] on span "destul" at bounding box center [590, 367] width 66 height 25
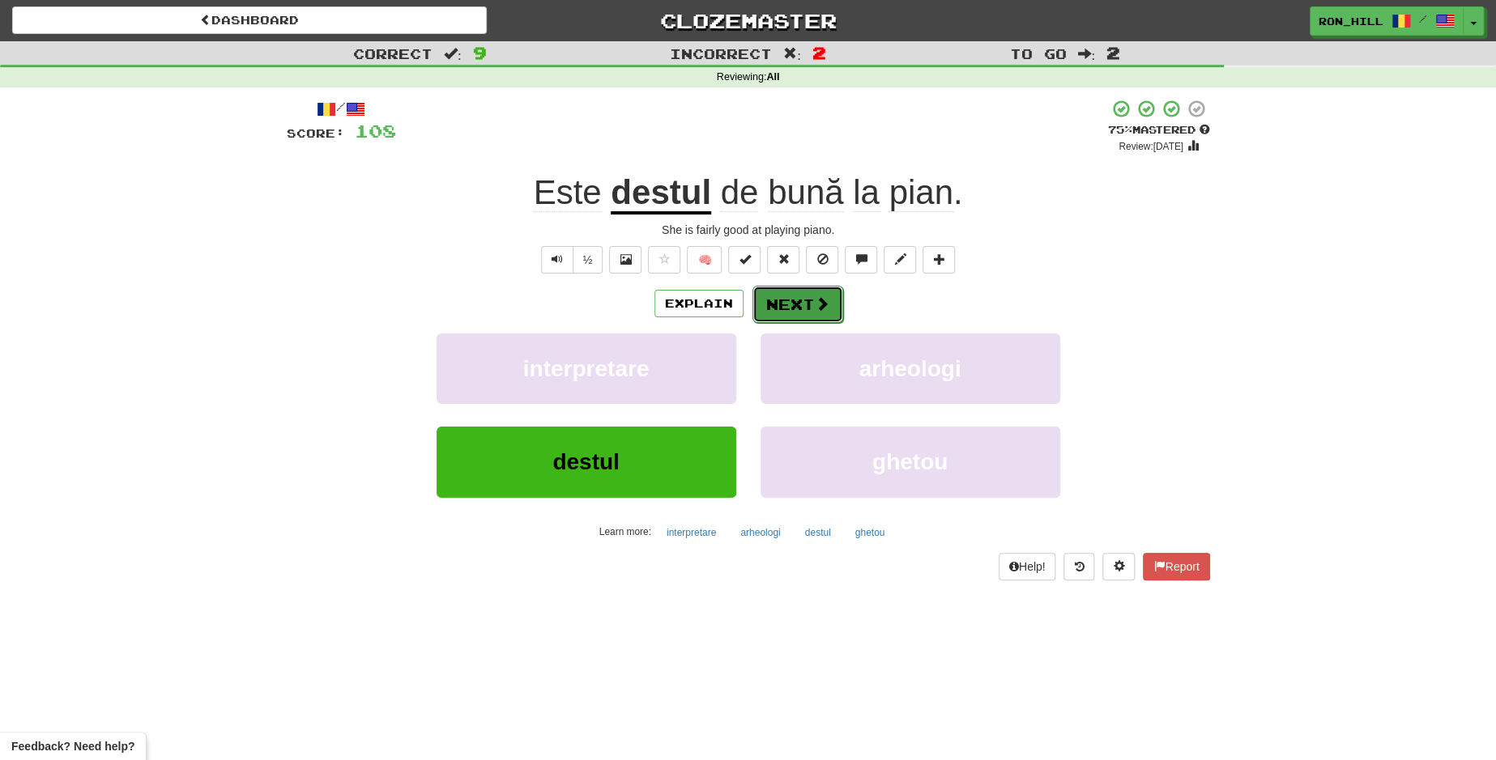
click at [801, 299] on button "Next" at bounding box center [797, 304] width 91 height 37
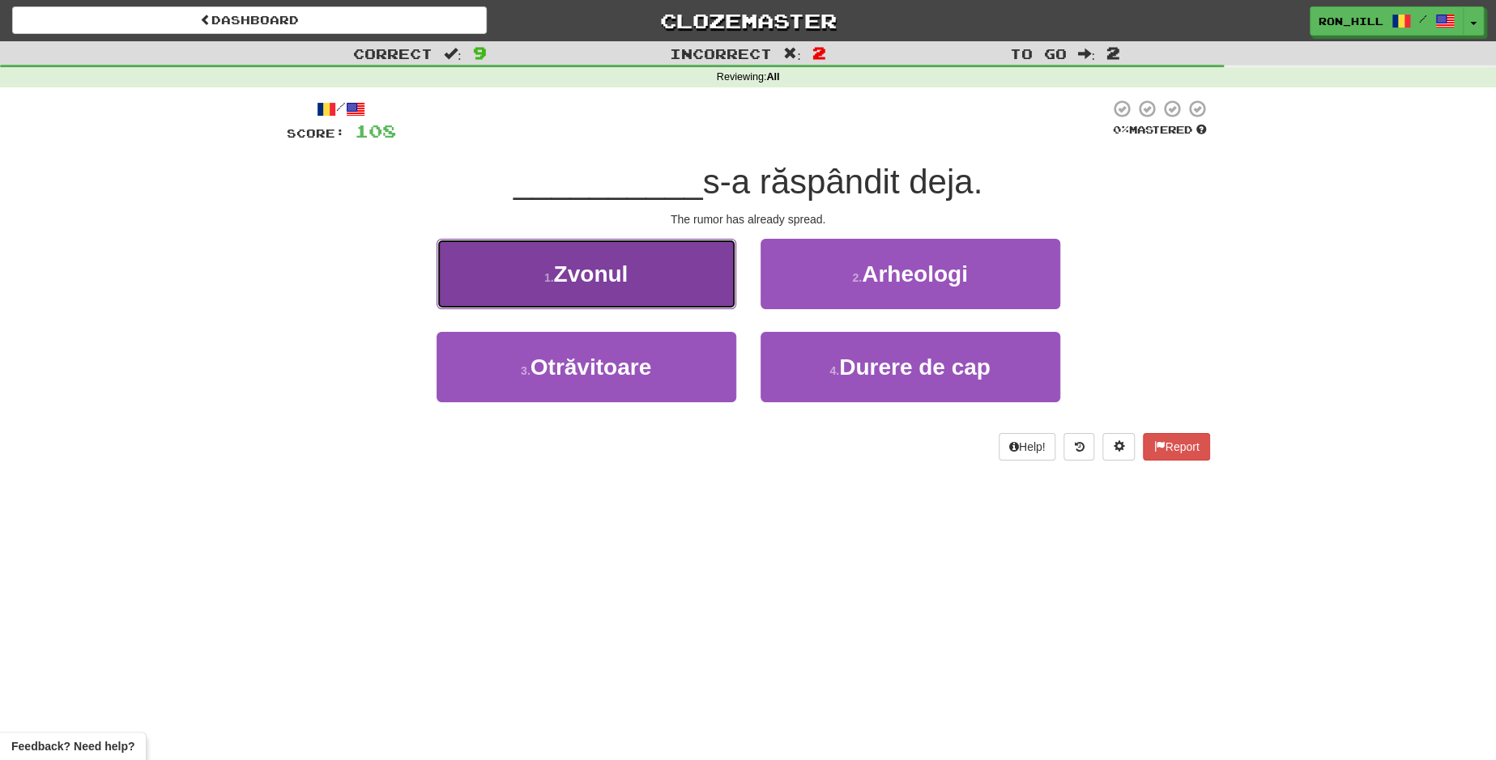
click at [669, 304] on button "1 . Zvonul" at bounding box center [587, 274] width 300 height 70
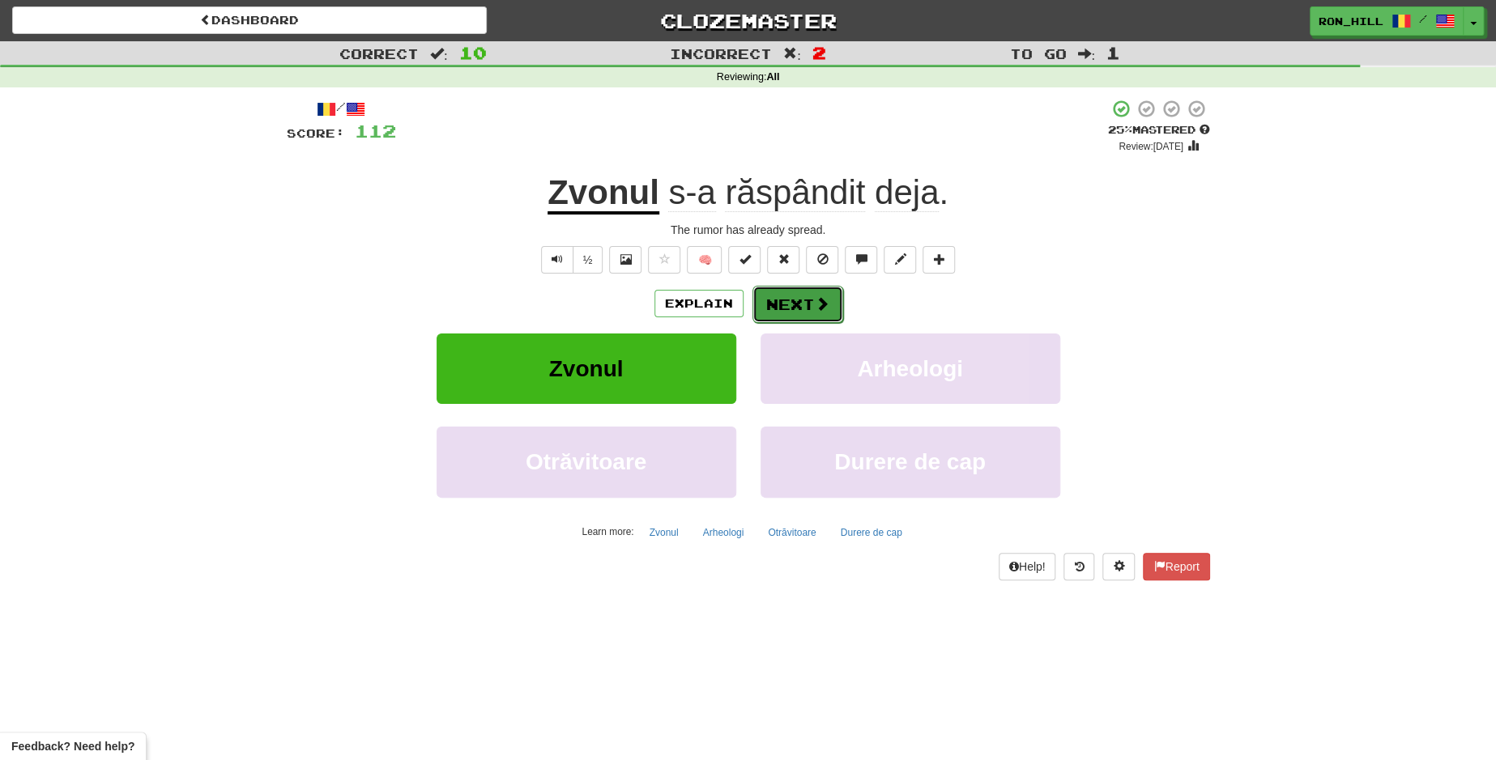
click at [799, 287] on button "Next" at bounding box center [797, 304] width 91 height 37
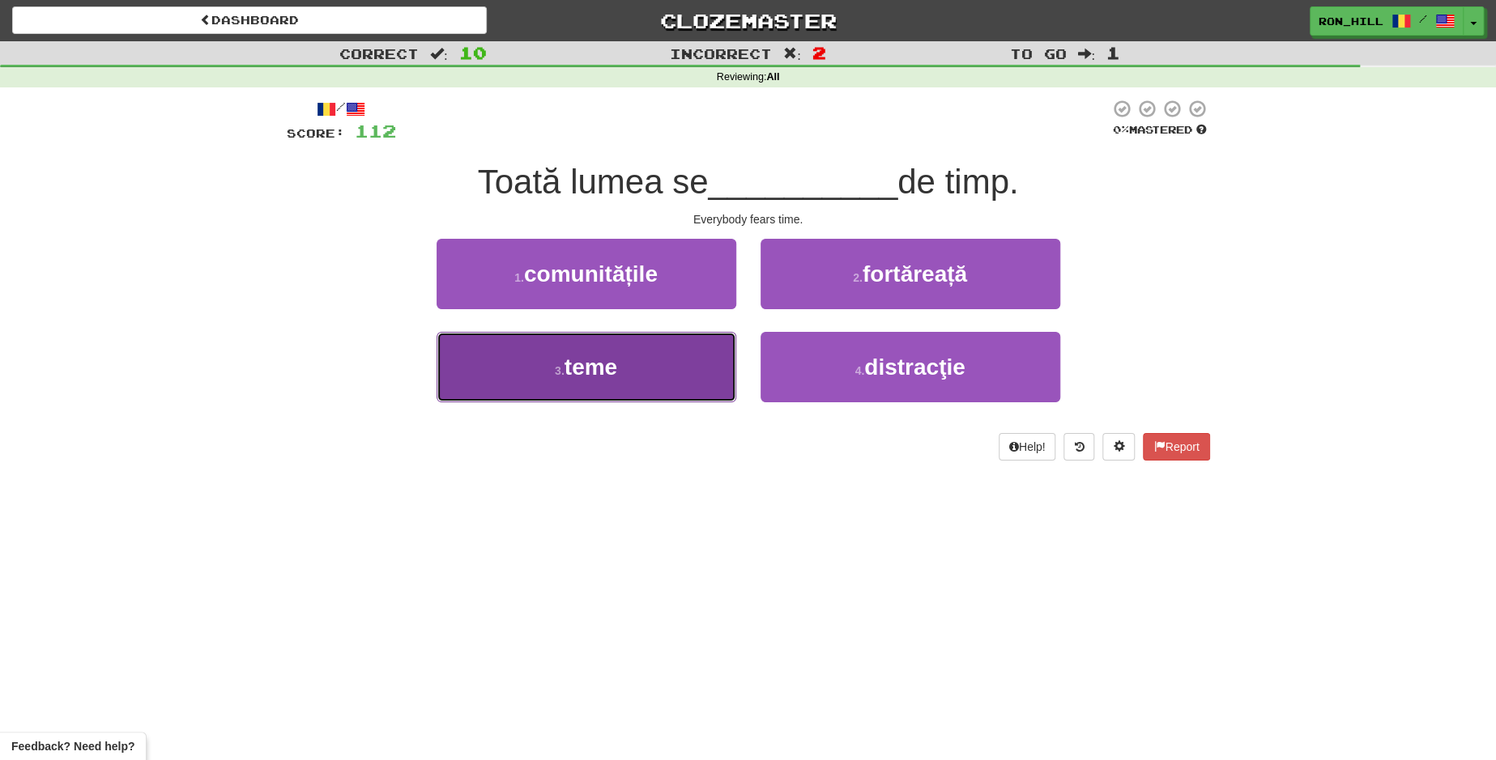
click at [654, 390] on button "3 . teme" at bounding box center [587, 367] width 300 height 70
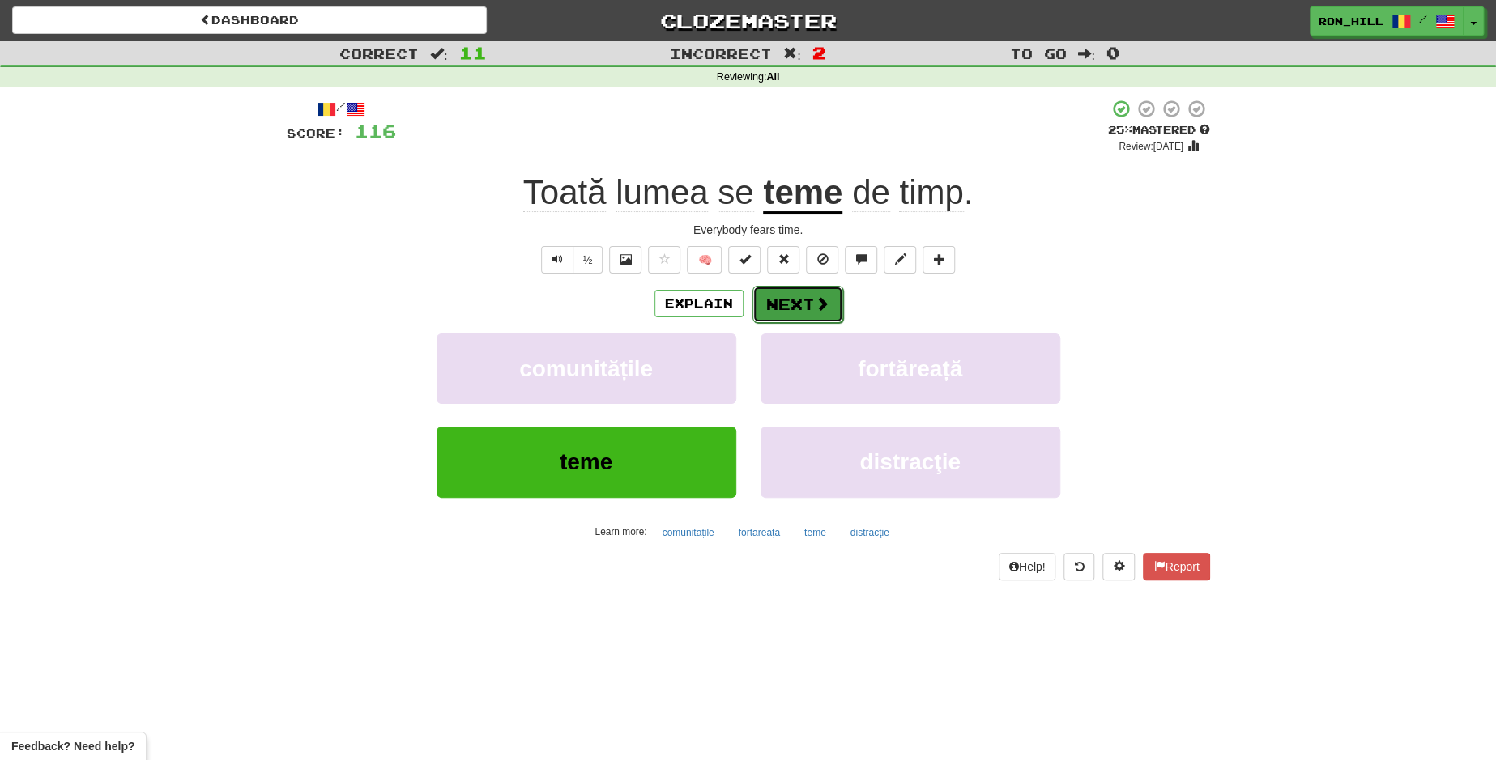
click at [788, 318] on button "Next" at bounding box center [797, 304] width 91 height 37
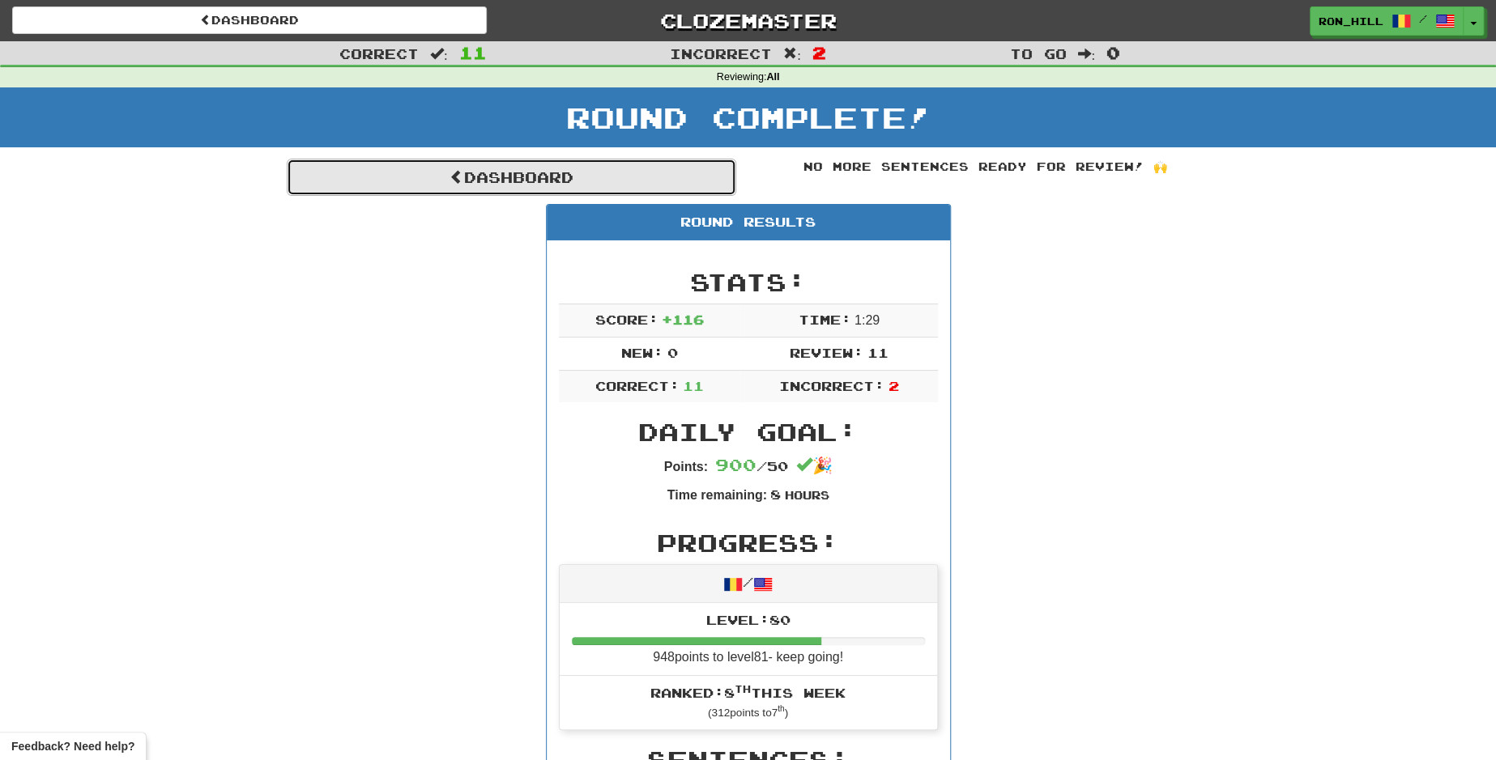
click at [634, 182] on link "Dashboard" at bounding box center [511, 177] width 449 height 37
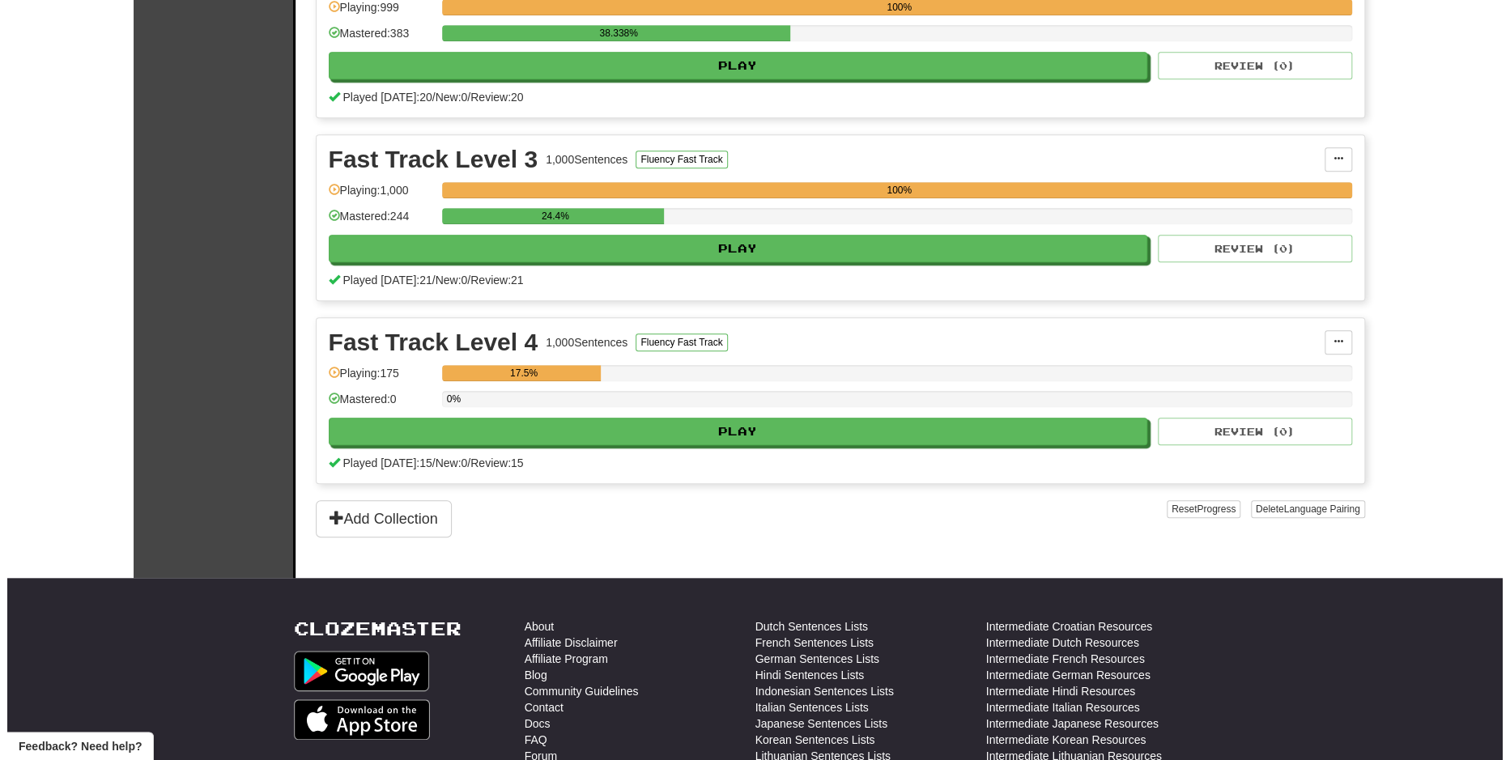
scroll to position [620, 0]
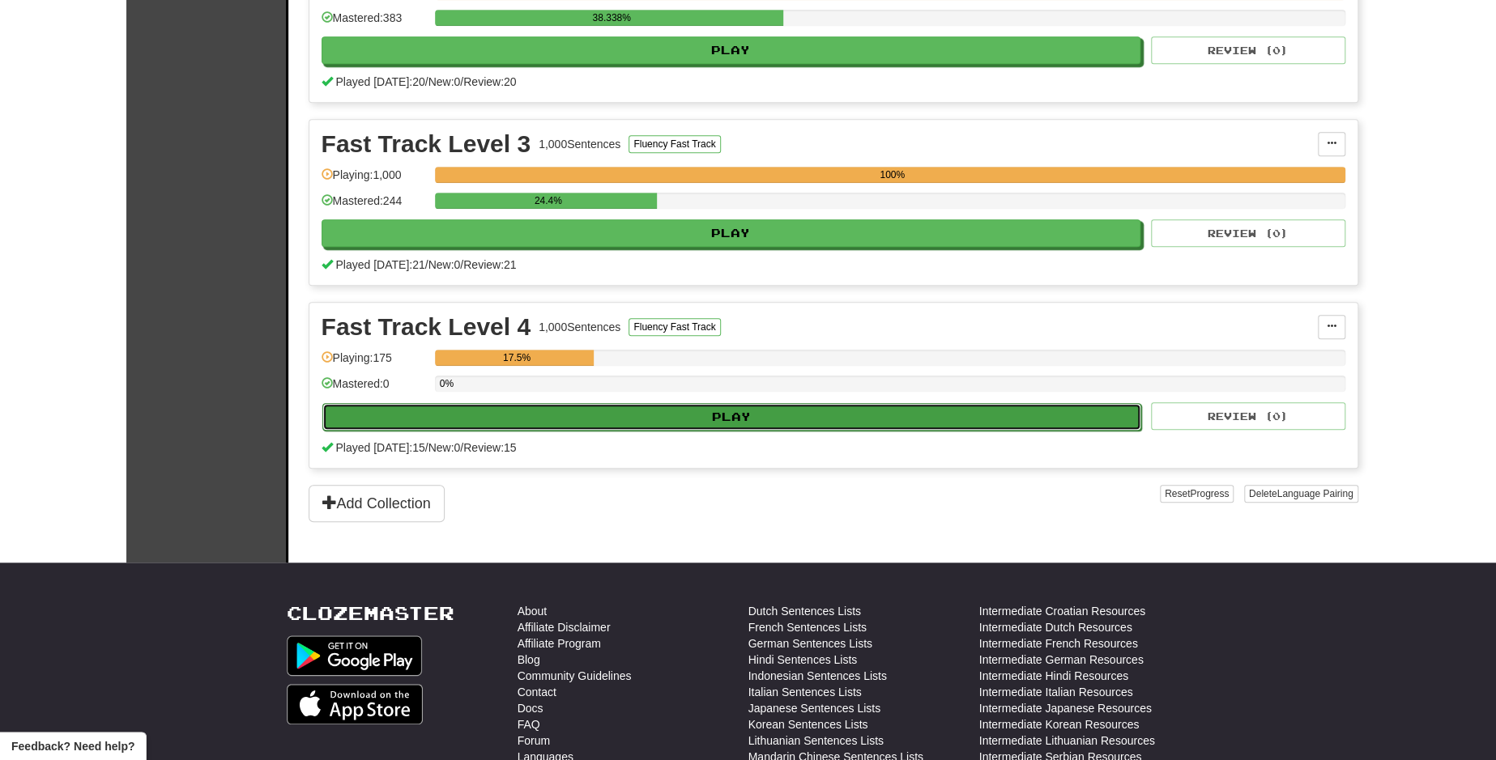
click at [1016, 411] on button "Play" at bounding box center [732, 417] width 820 height 28
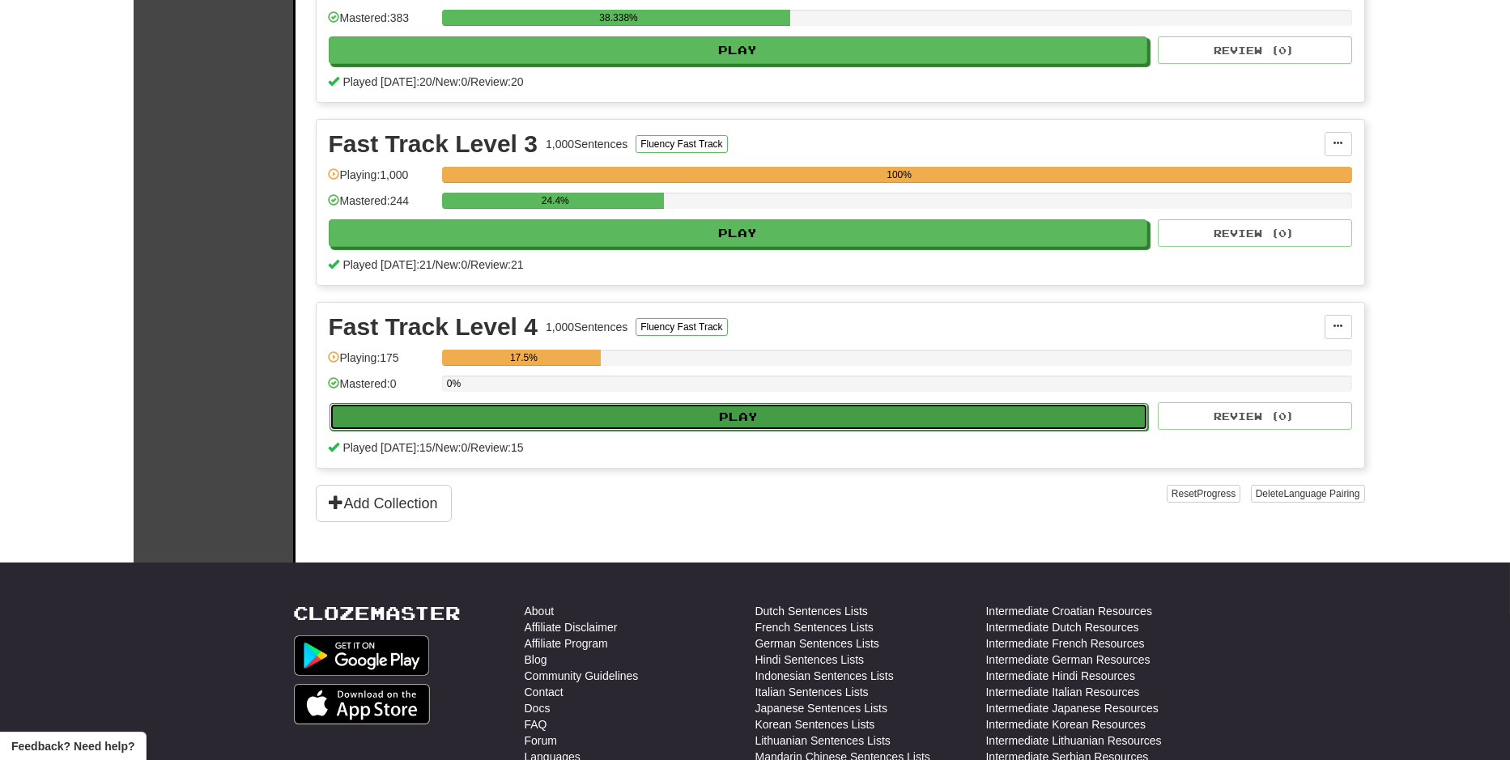
select select "**"
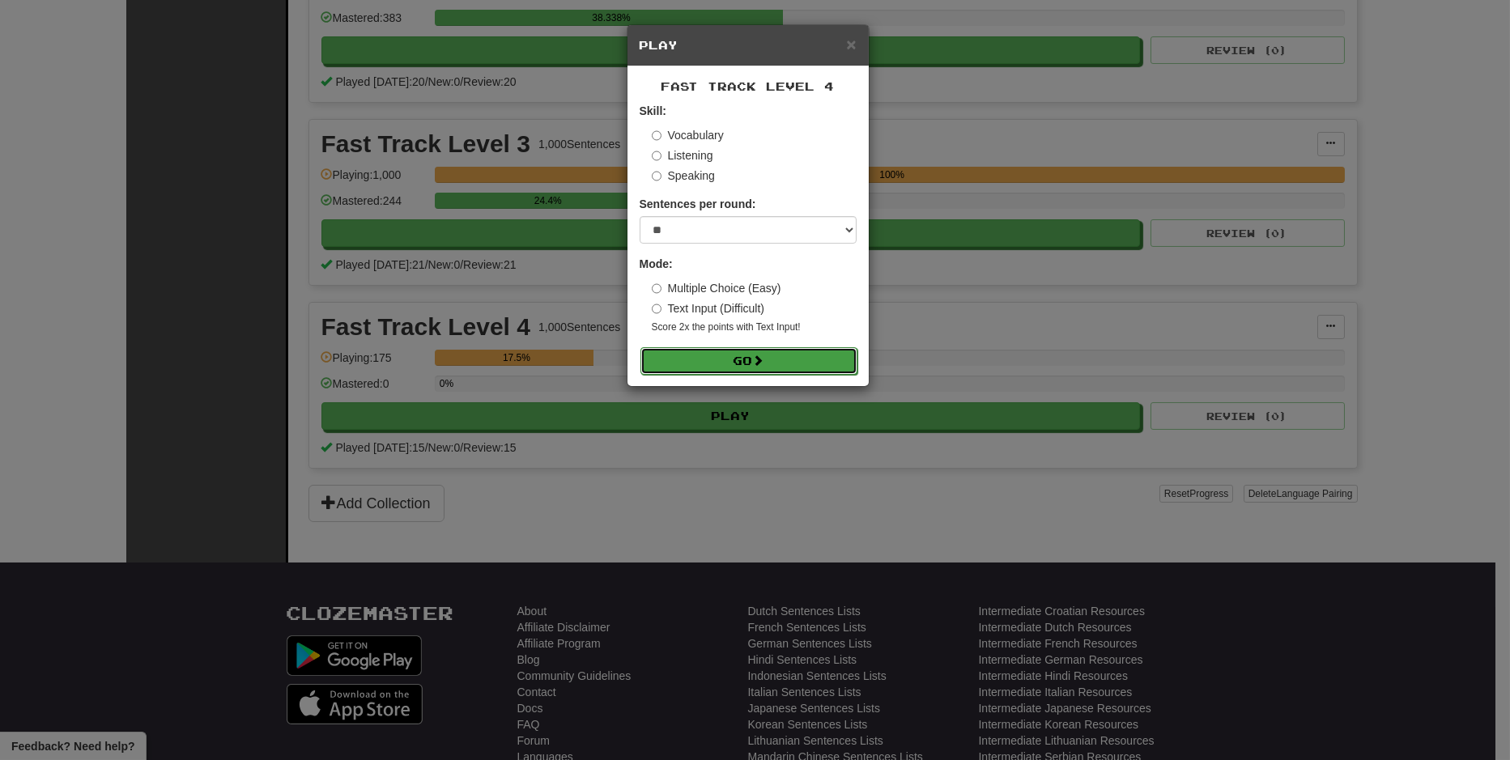
click at [771, 357] on button "Go" at bounding box center [749, 361] width 217 height 28
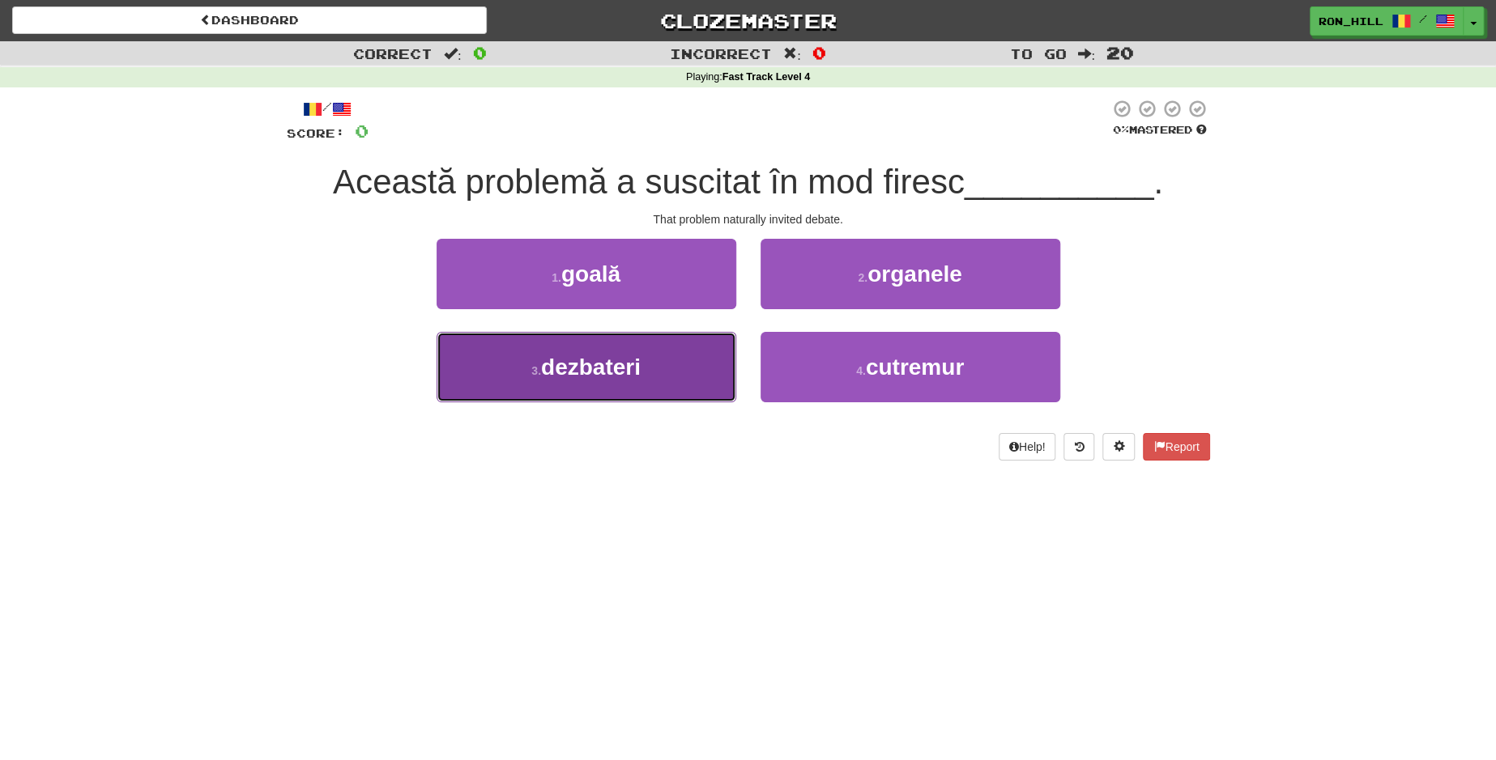
click at [619, 372] on span "dezbateri" at bounding box center [591, 367] width 100 height 25
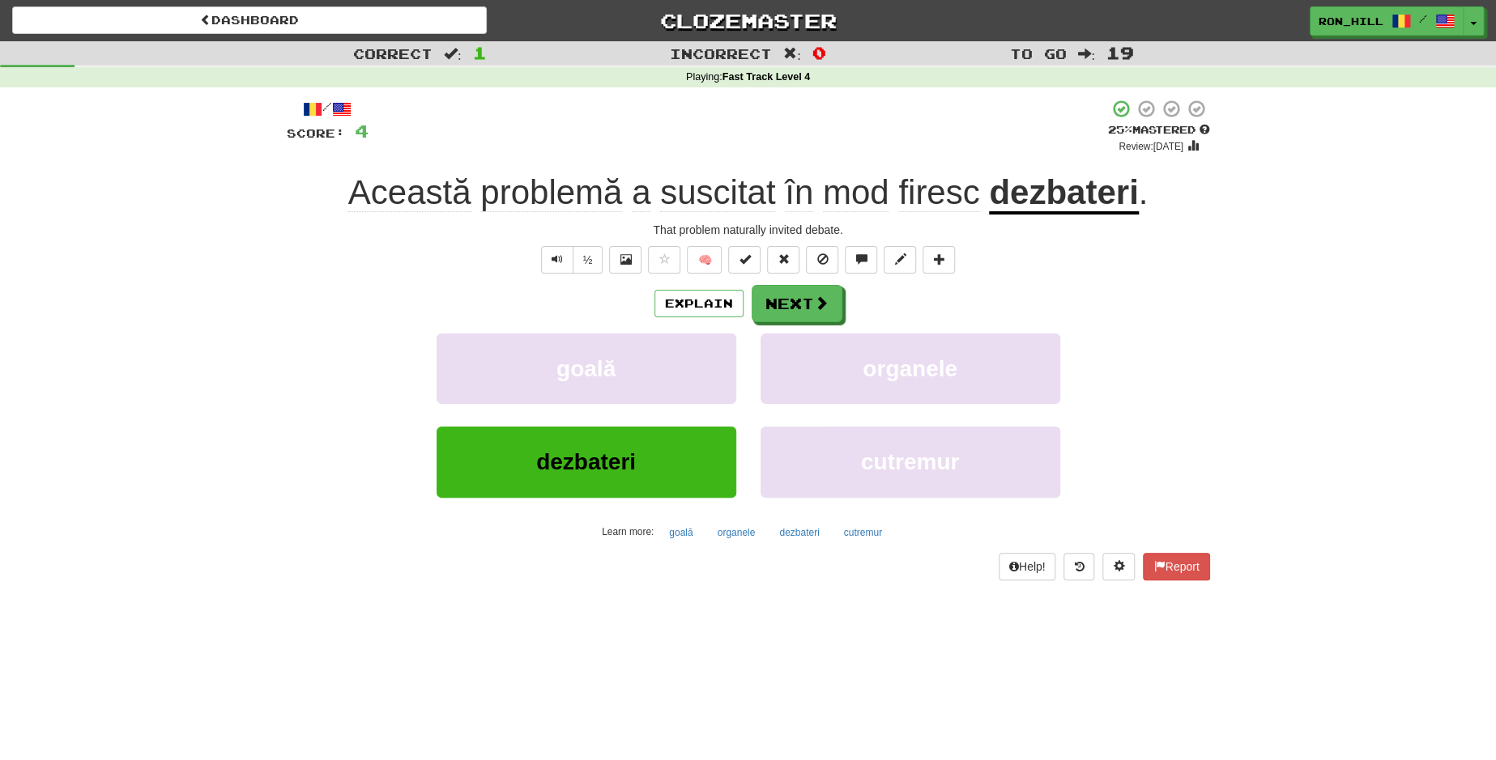
click at [944, 194] on span "firesc" at bounding box center [938, 192] width 81 height 39
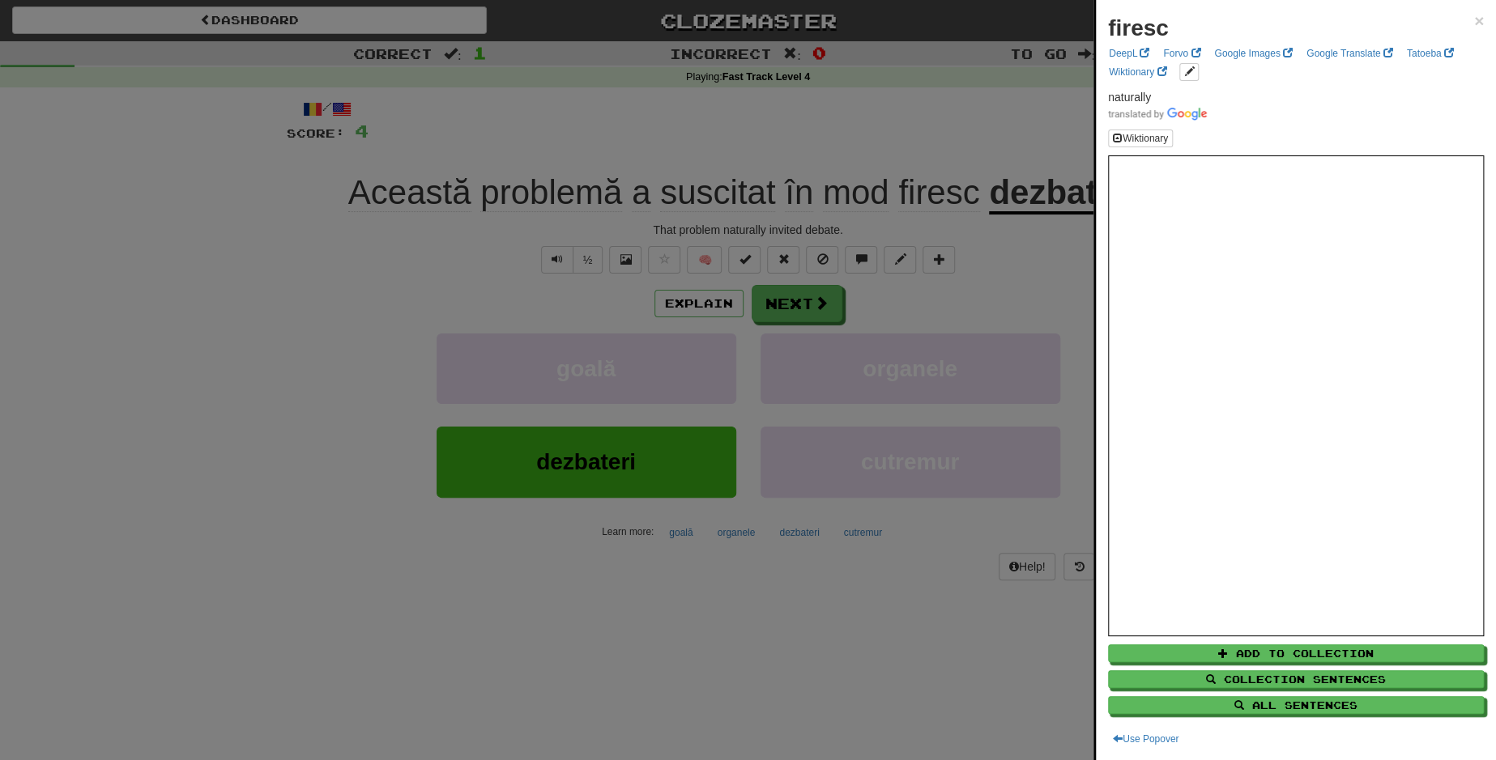
click at [805, 303] on div at bounding box center [748, 380] width 1496 height 760
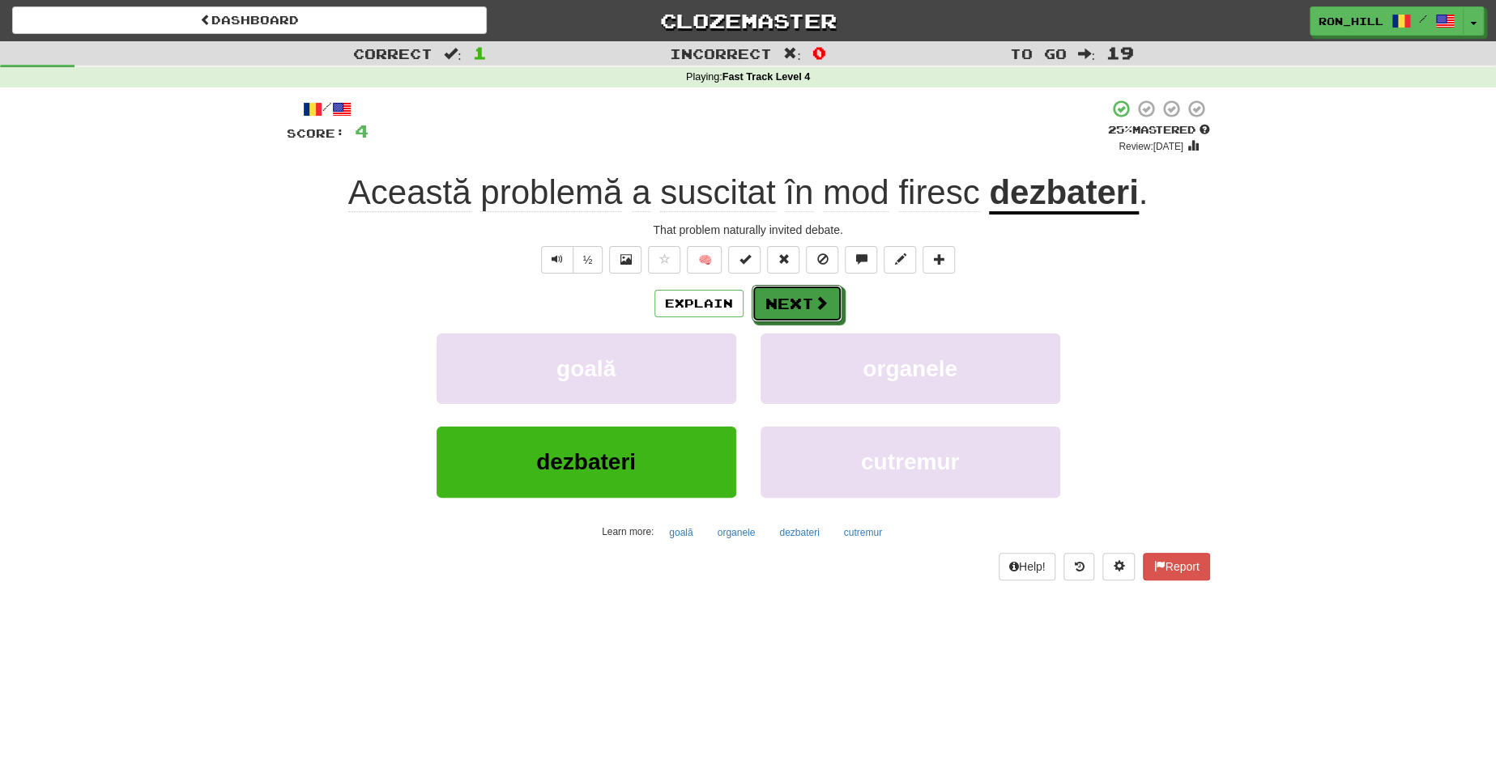
click at [805, 303] on button "Next" at bounding box center [797, 303] width 91 height 37
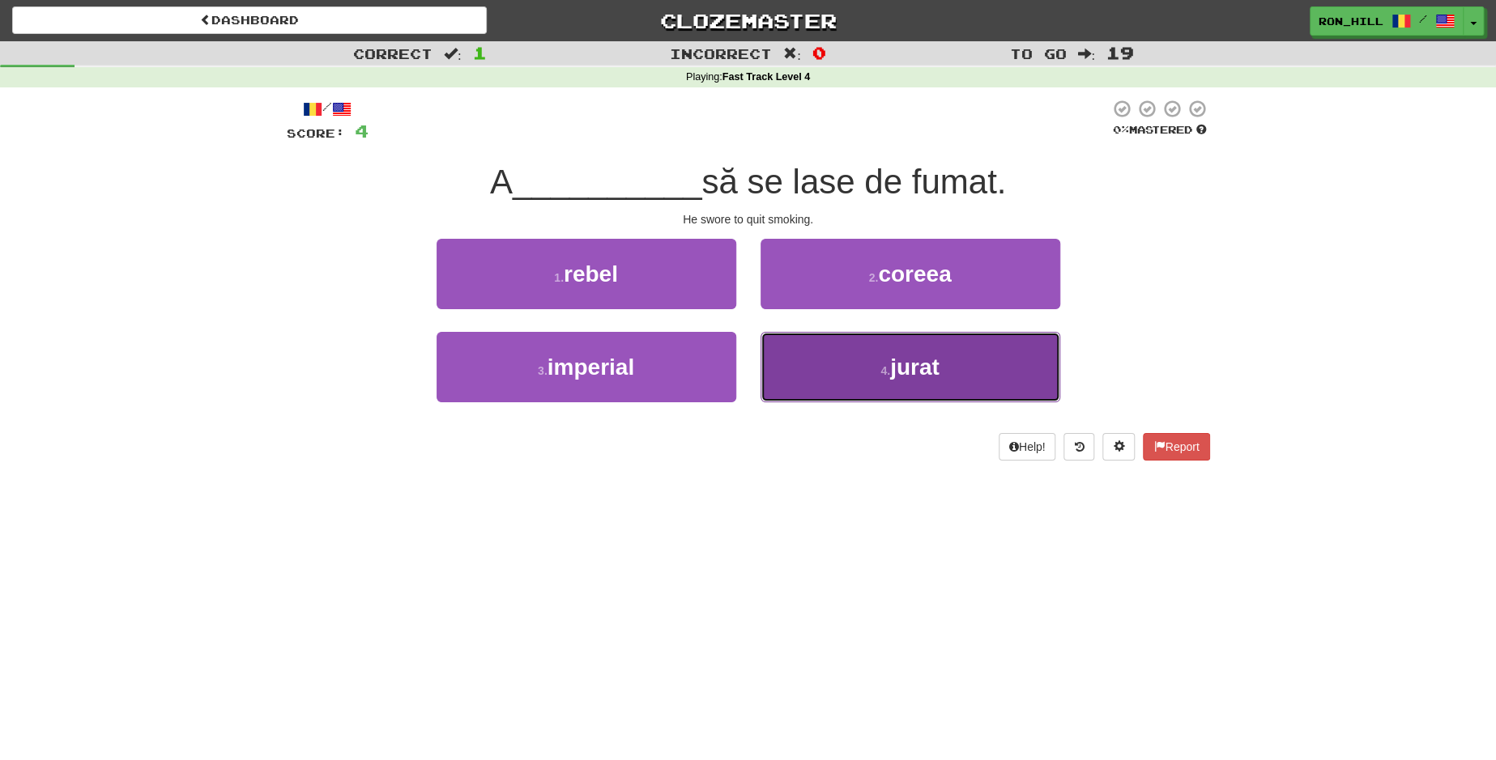
click at [842, 370] on button "4 . jurat" at bounding box center [910, 367] width 300 height 70
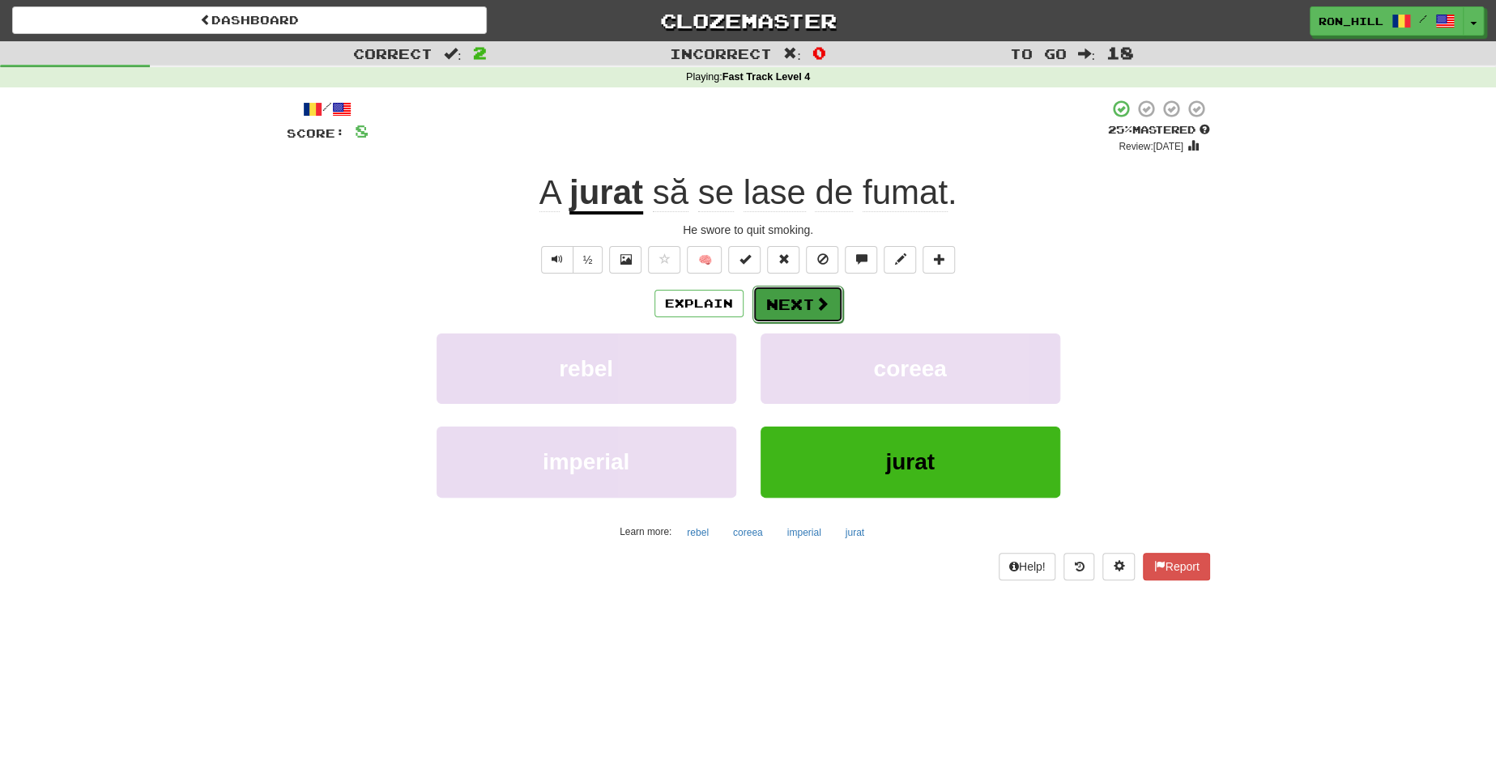
click at [797, 304] on button "Next" at bounding box center [797, 304] width 91 height 37
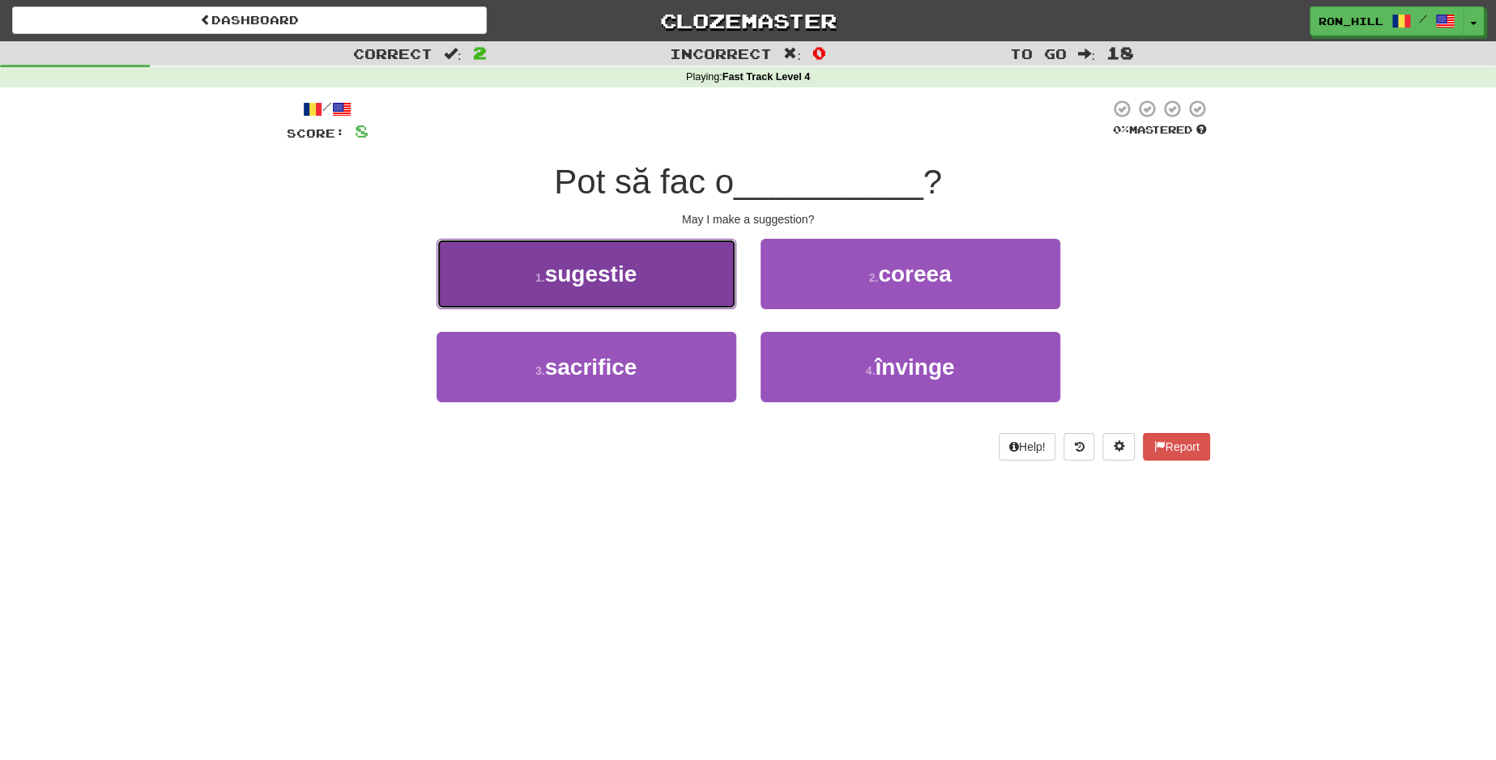
click at [620, 290] on button "1 . sugestie" at bounding box center [587, 274] width 300 height 70
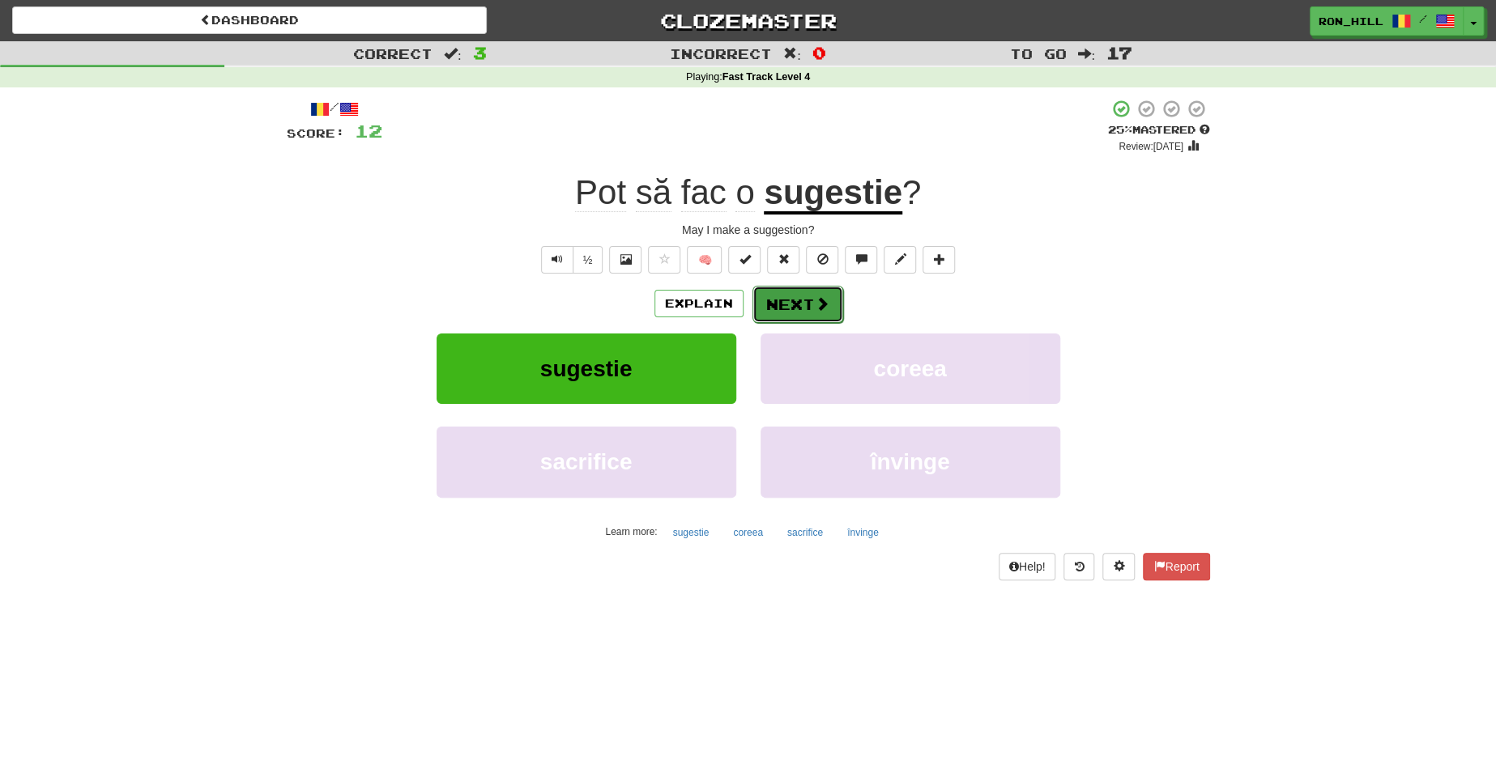
click at [777, 300] on button "Next" at bounding box center [797, 304] width 91 height 37
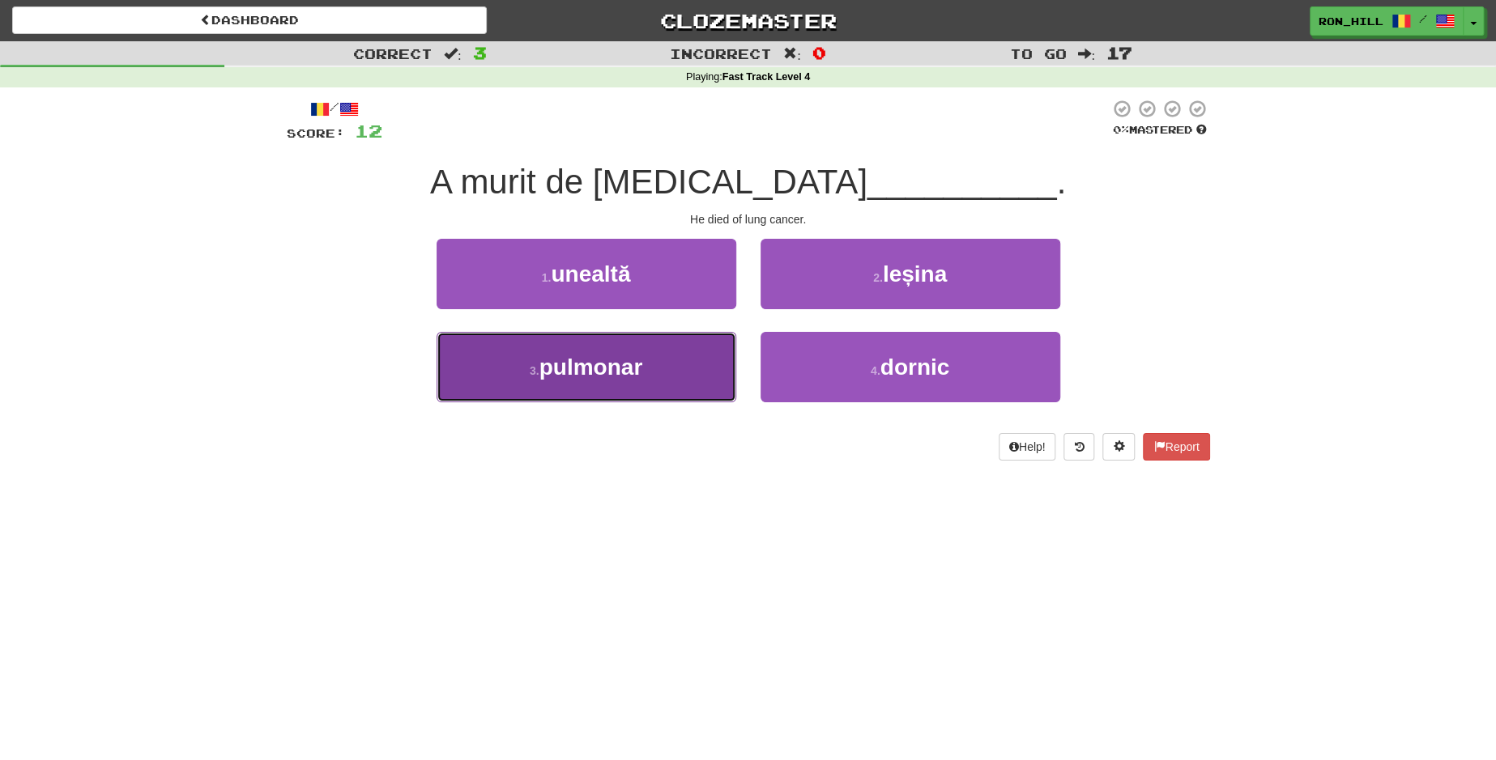
click at [668, 363] on button "3 . pulmonar" at bounding box center [587, 367] width 300 height 70
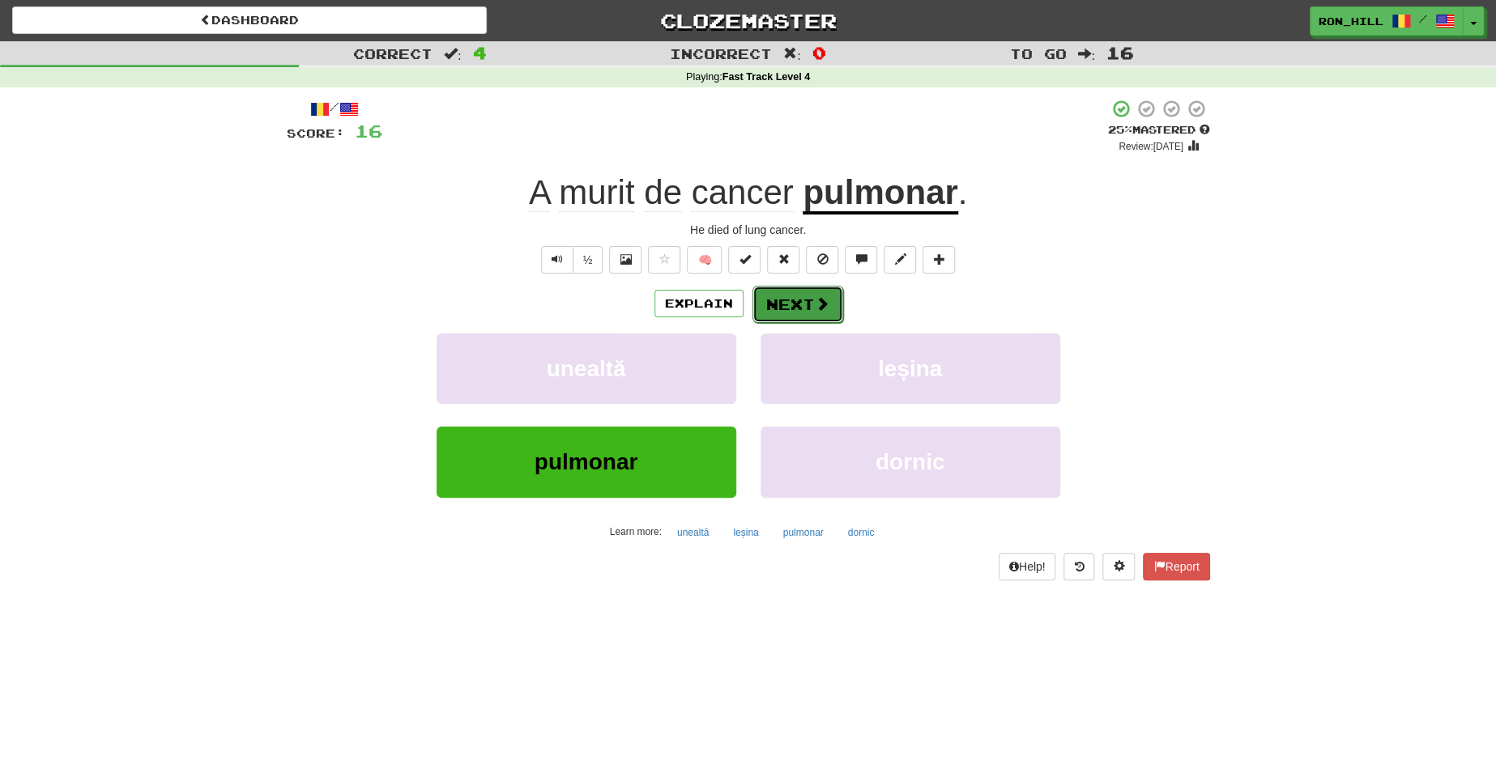
click at [815, 316] on button "Next" at bounding box center [797, 304] width 91 height 37
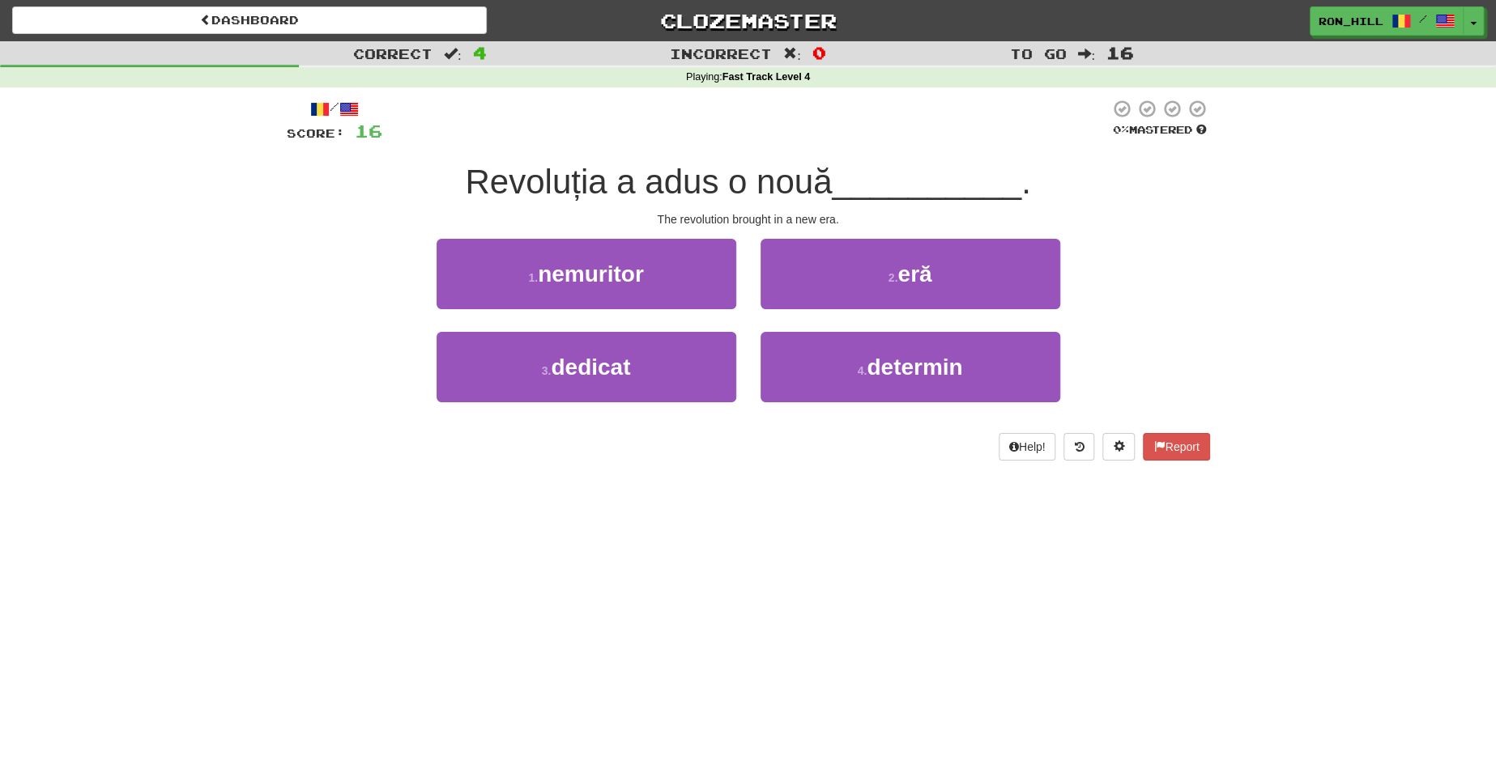
scroll to position [32, 0]
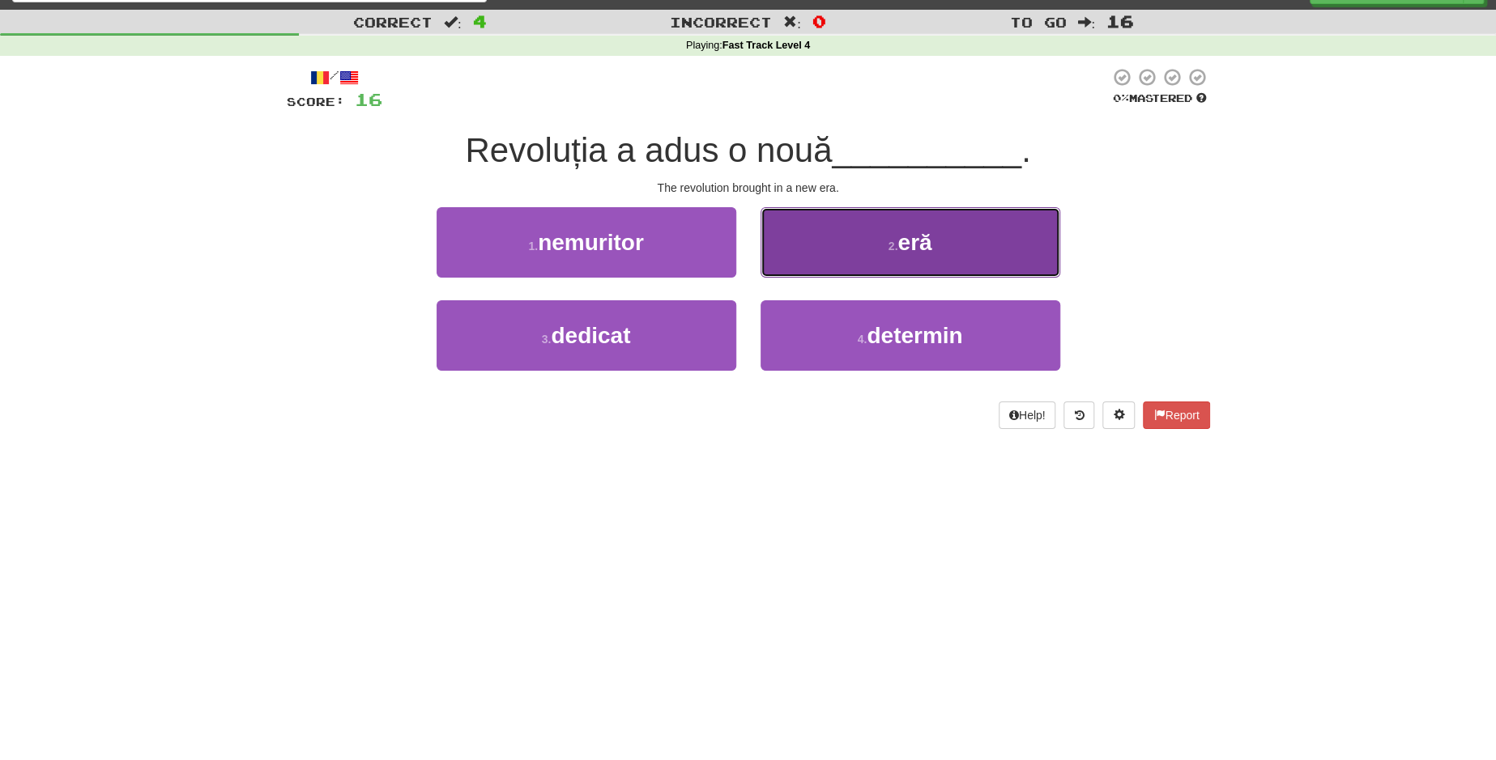
click at [863, 236] on button "2 . eră" at bounding box center [910, 242] width 300 height 70
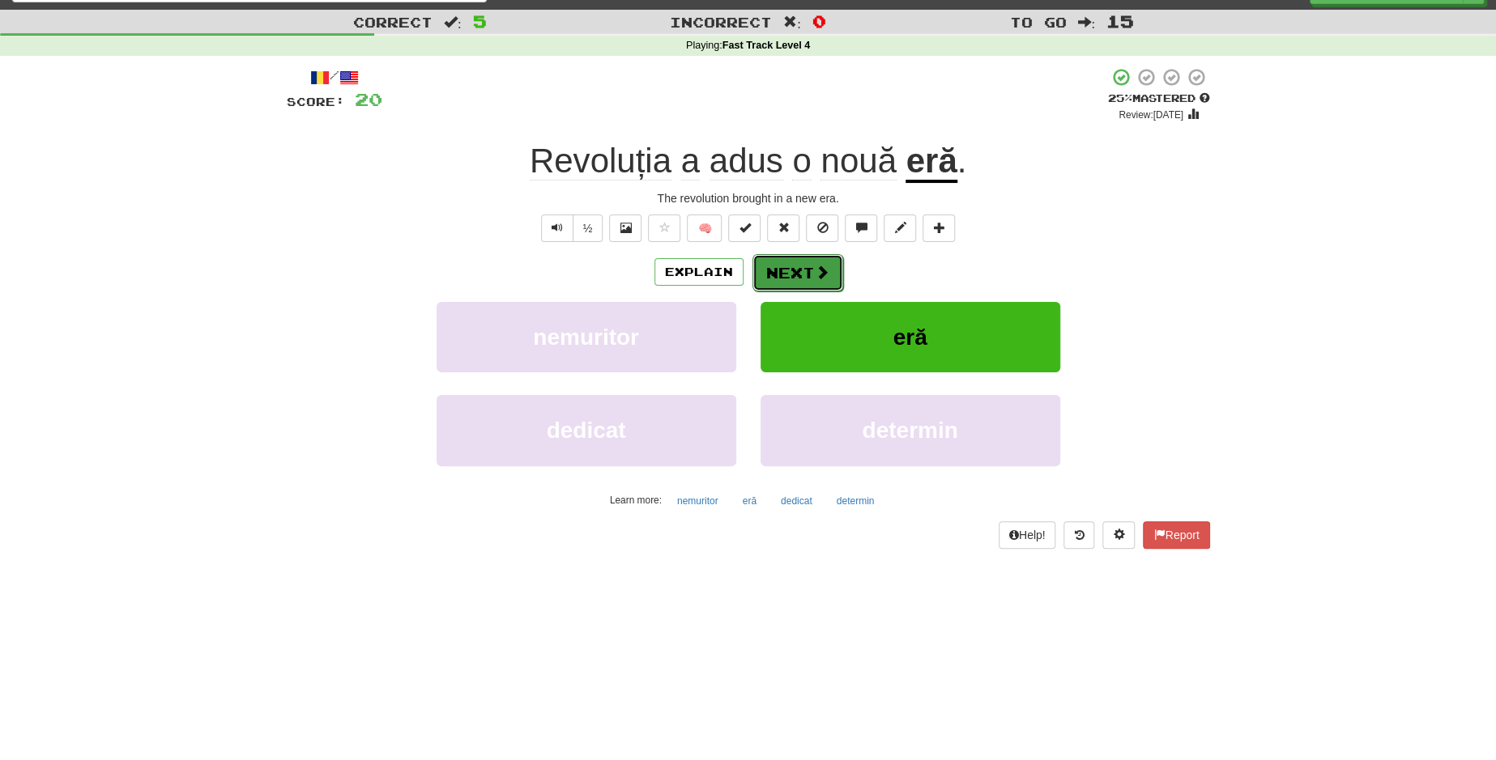
click at [797, 264] on button "Next" at bounding box center [797, 272] width 91 height 37
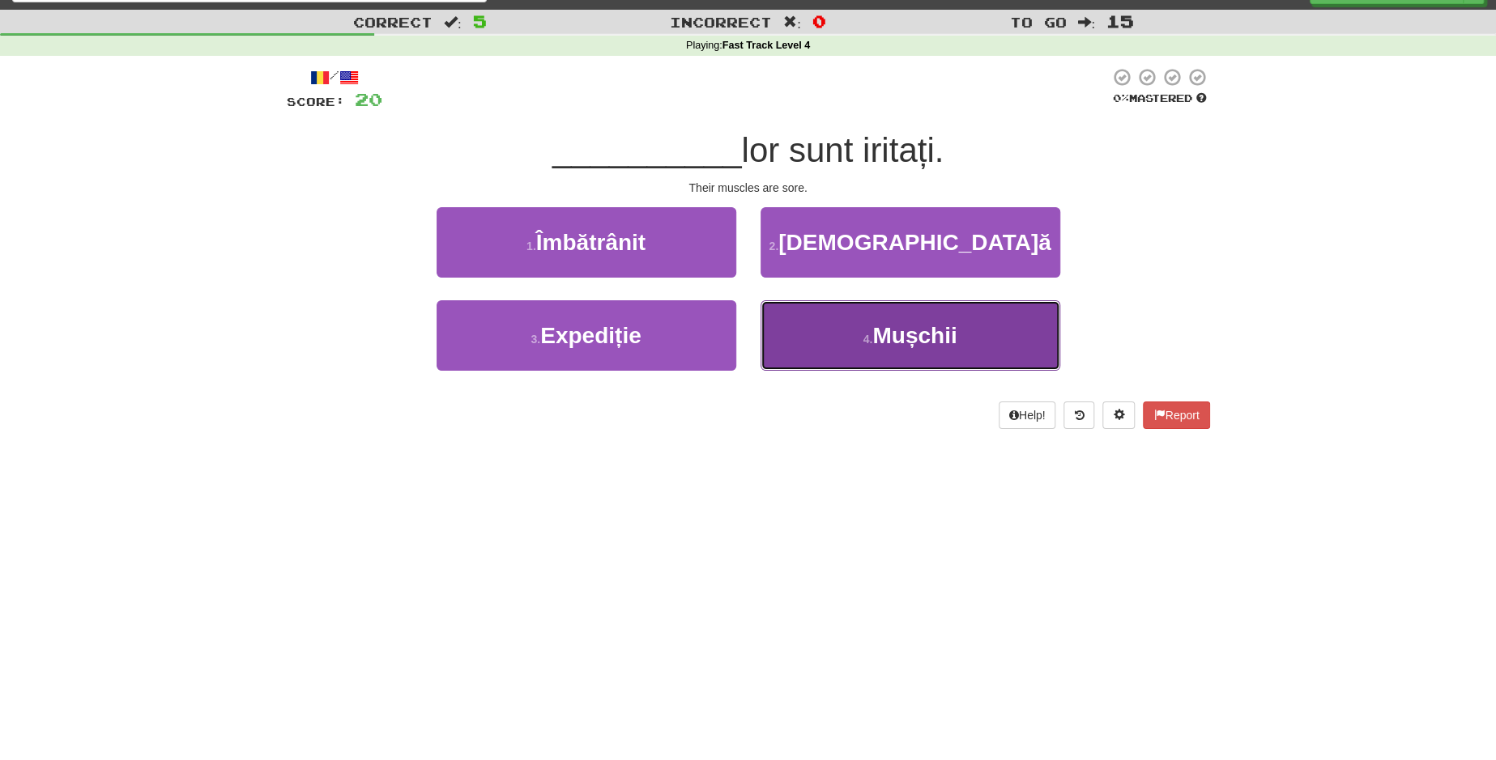
click at [910, 359] on button "4 . [GEOGRAPHIC_DATA]" at bounding box center [910, 335] width 300 height 70
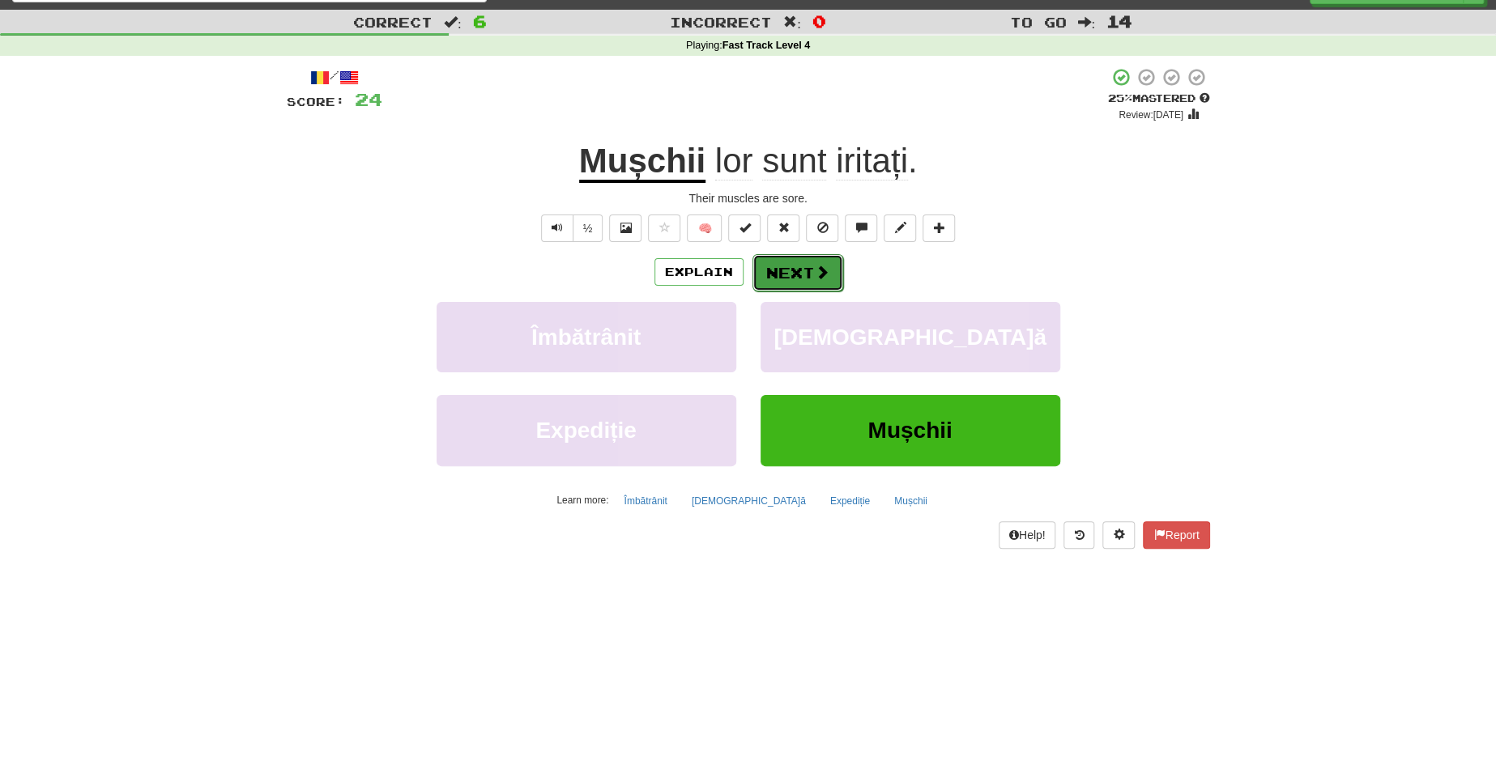
click at [785, 266] on button "Next" at bounding box center [797, 272] width 91 height 37
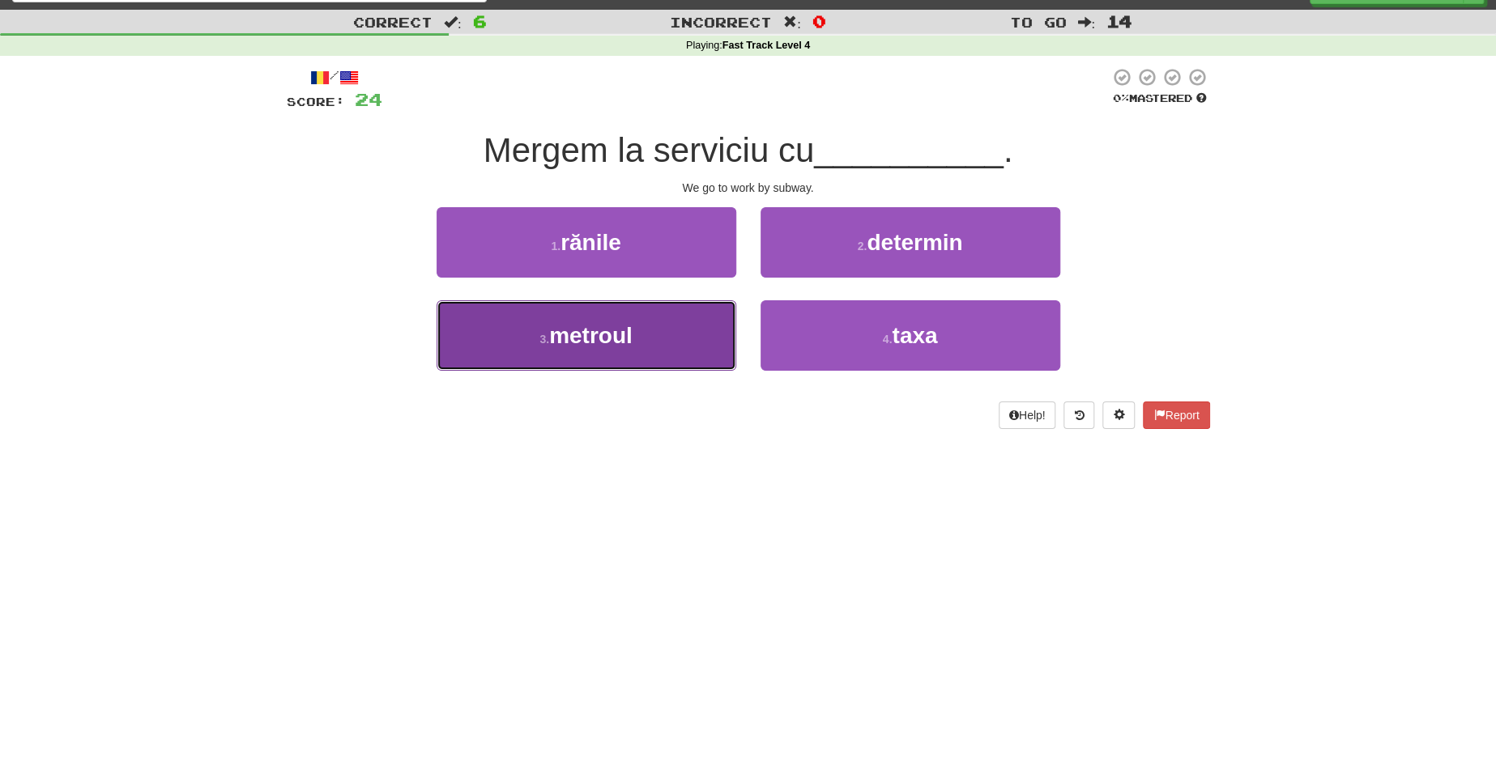
click at [630, 336] on span "metroul" at bounding box center [590, 335] width 83 height 25
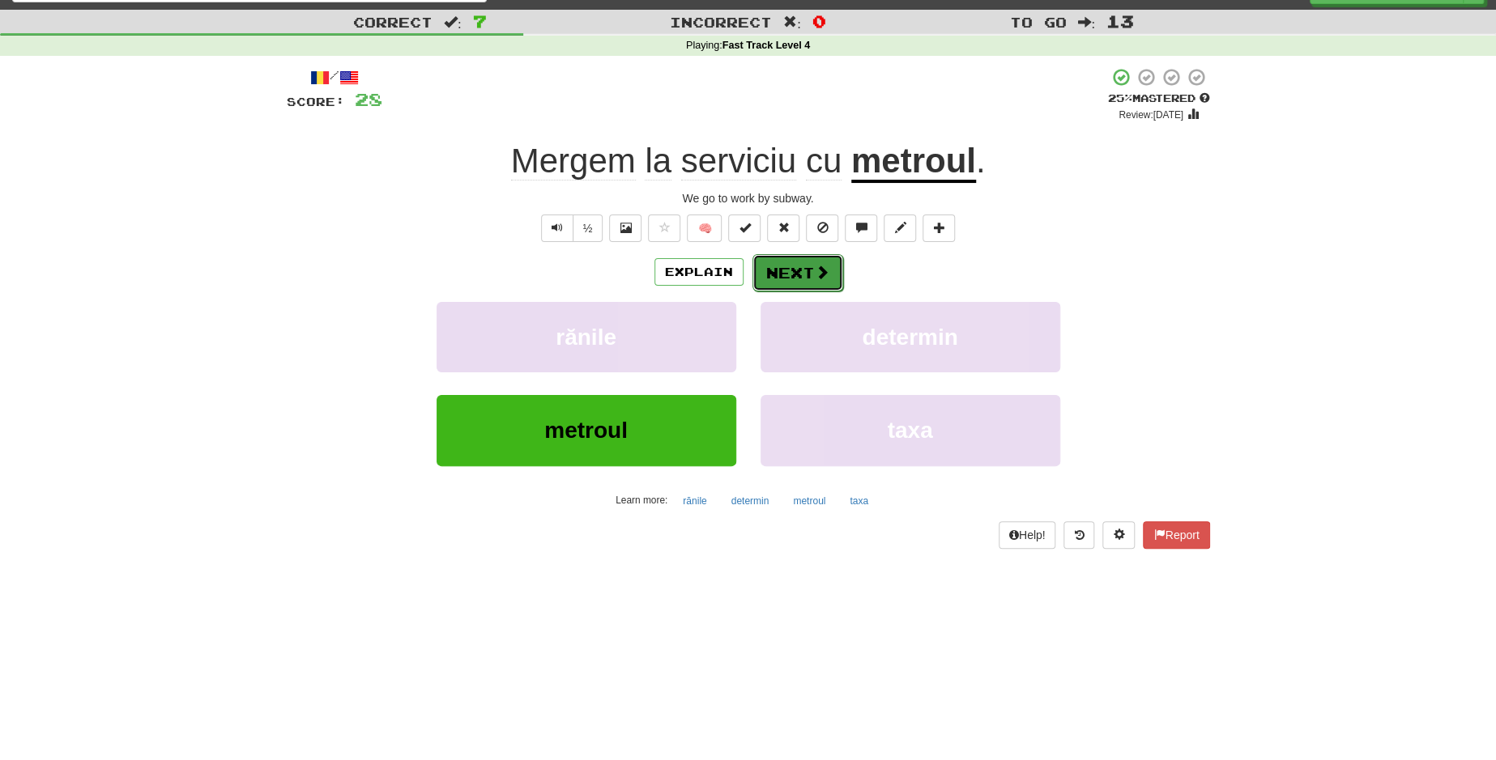
click at [797, 264] on button "Next" at bounding box center [797, 272] width 91 height 37
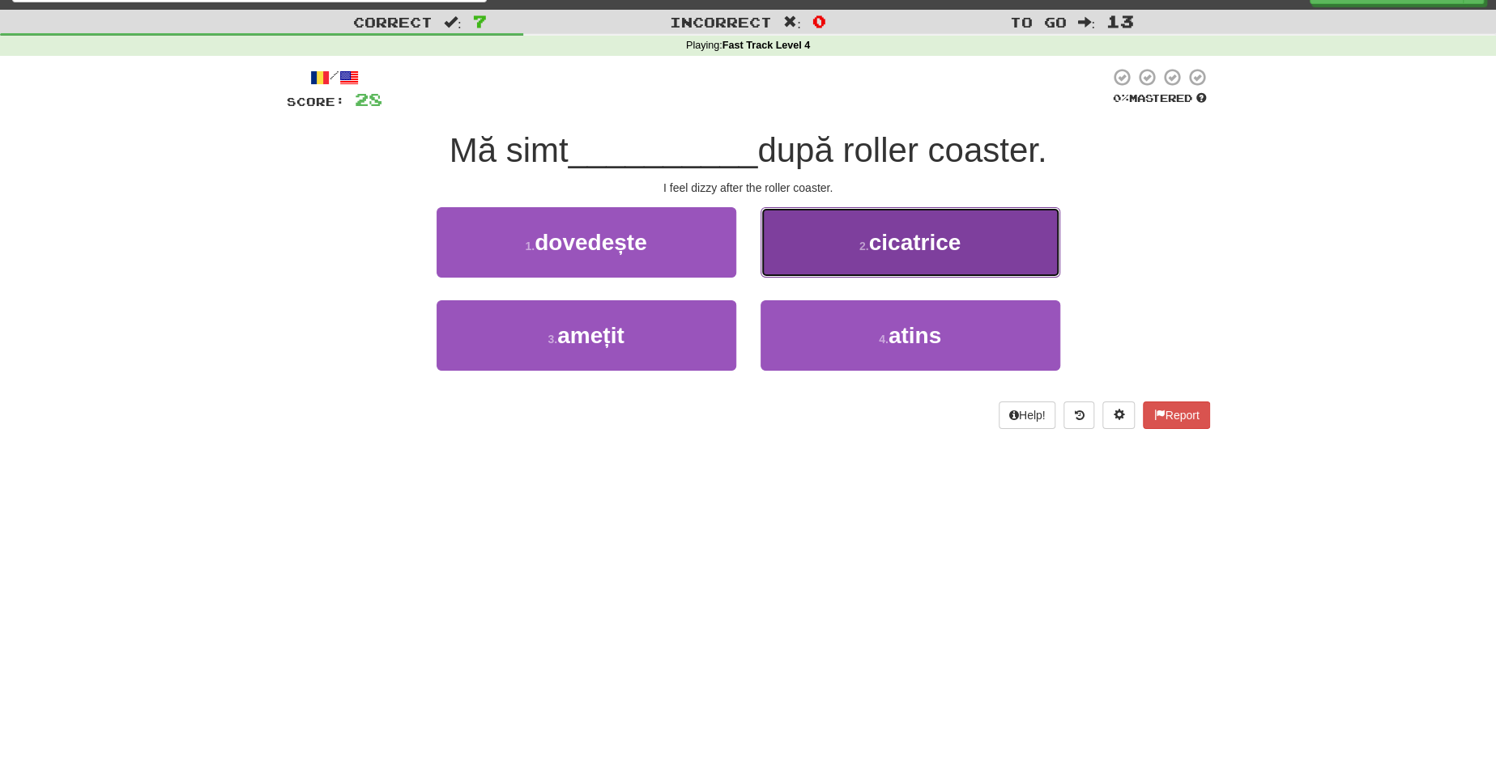
click at [769, 258] on button "2 . cicatrice" at bounding box center [910, 242] width 300 height 70
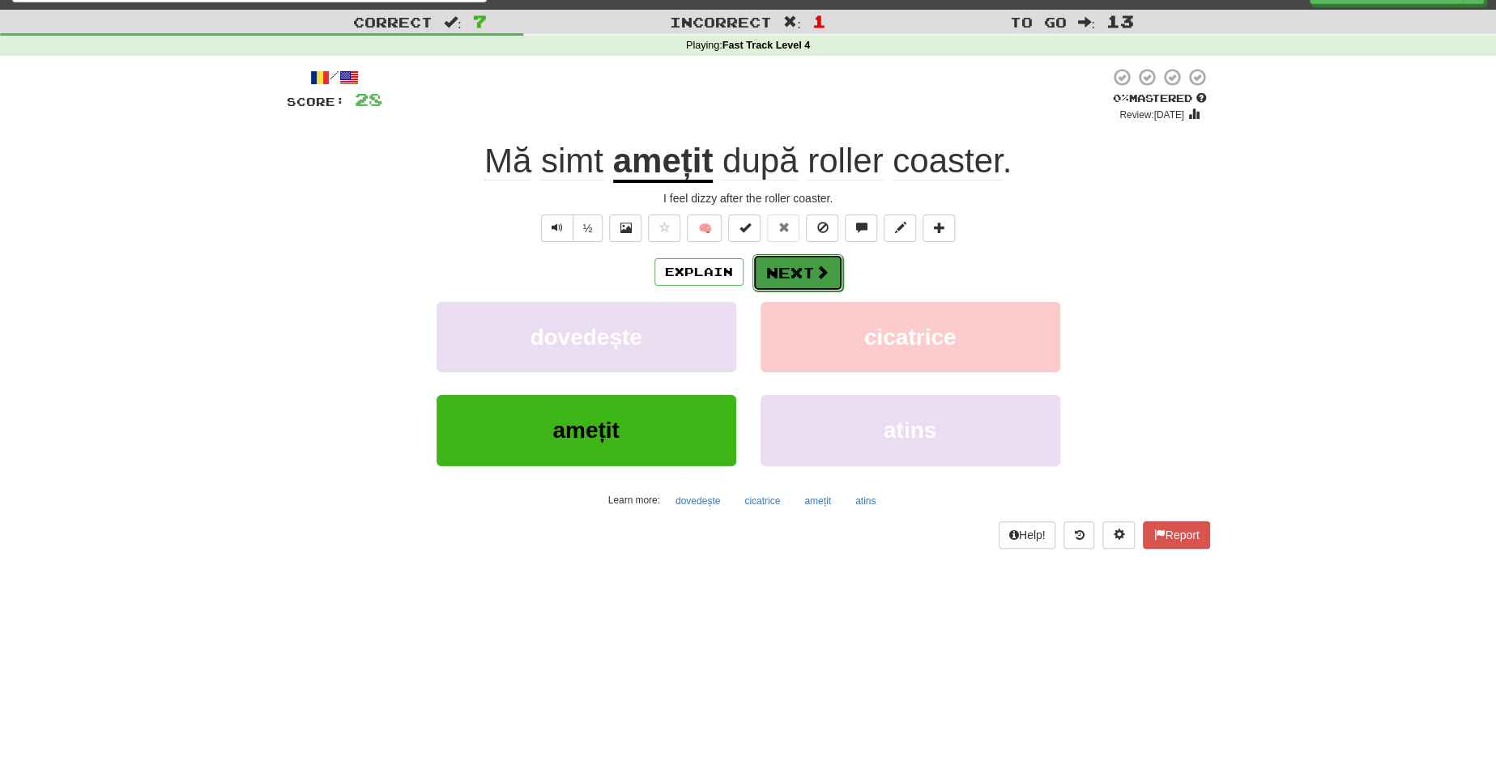
click at [815, 267] on span at bounding box center [822, 272] width 15 height 15
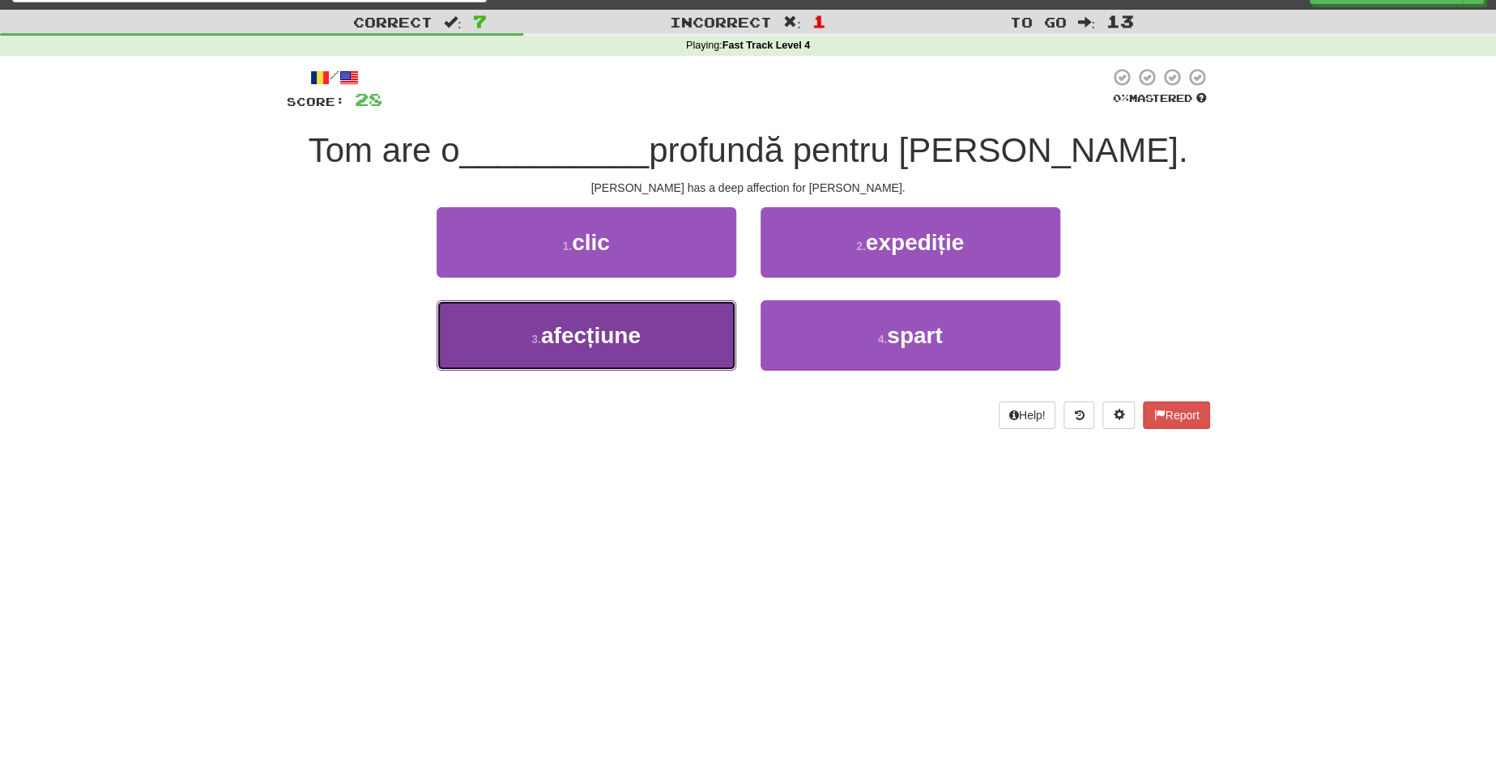
click at [657, 355] on button "3 . afecțiune" at bounding box center [587, 335] width 300 height 70
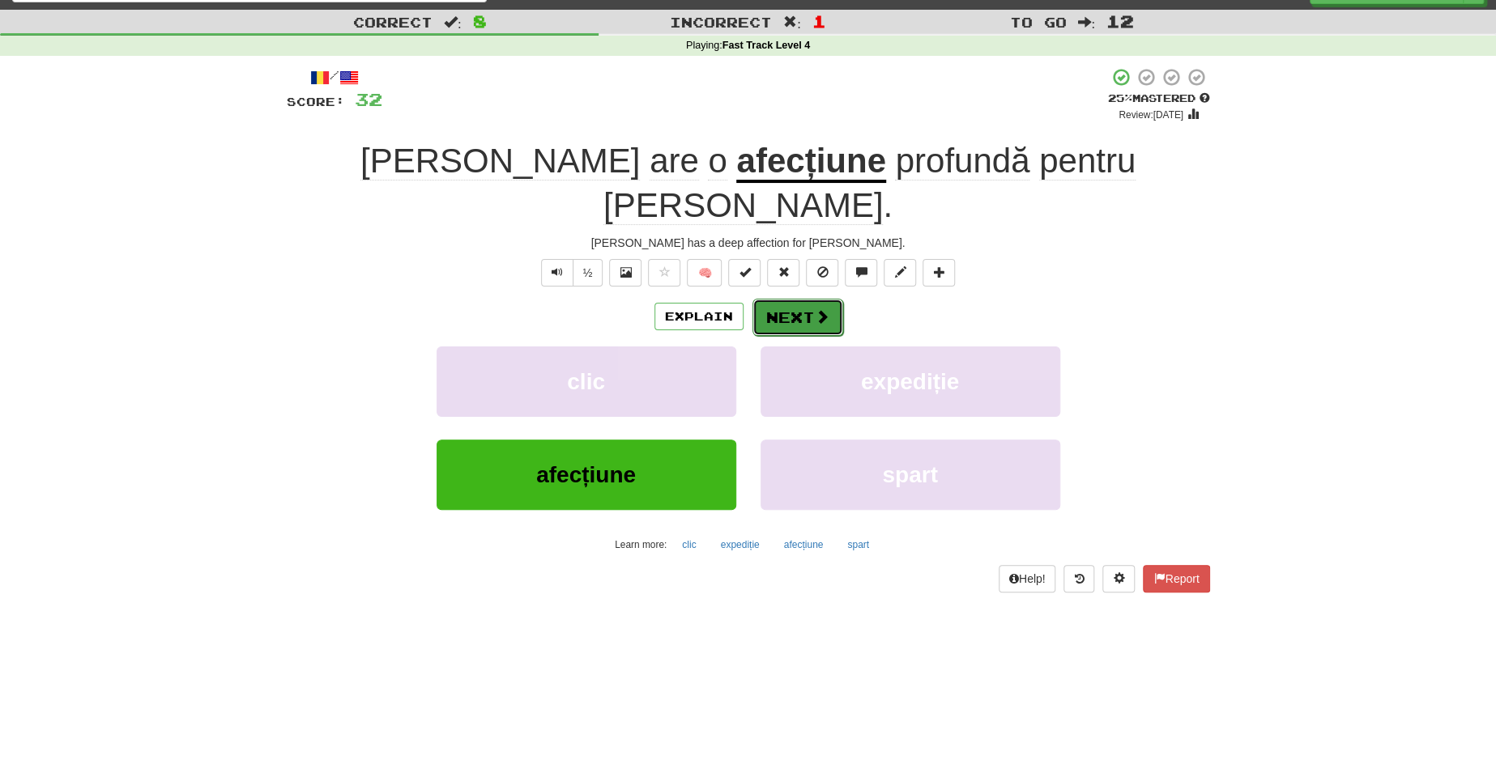
click at [792, 299] on button "Next" at bounding box center [797, 317] width 91 height 37
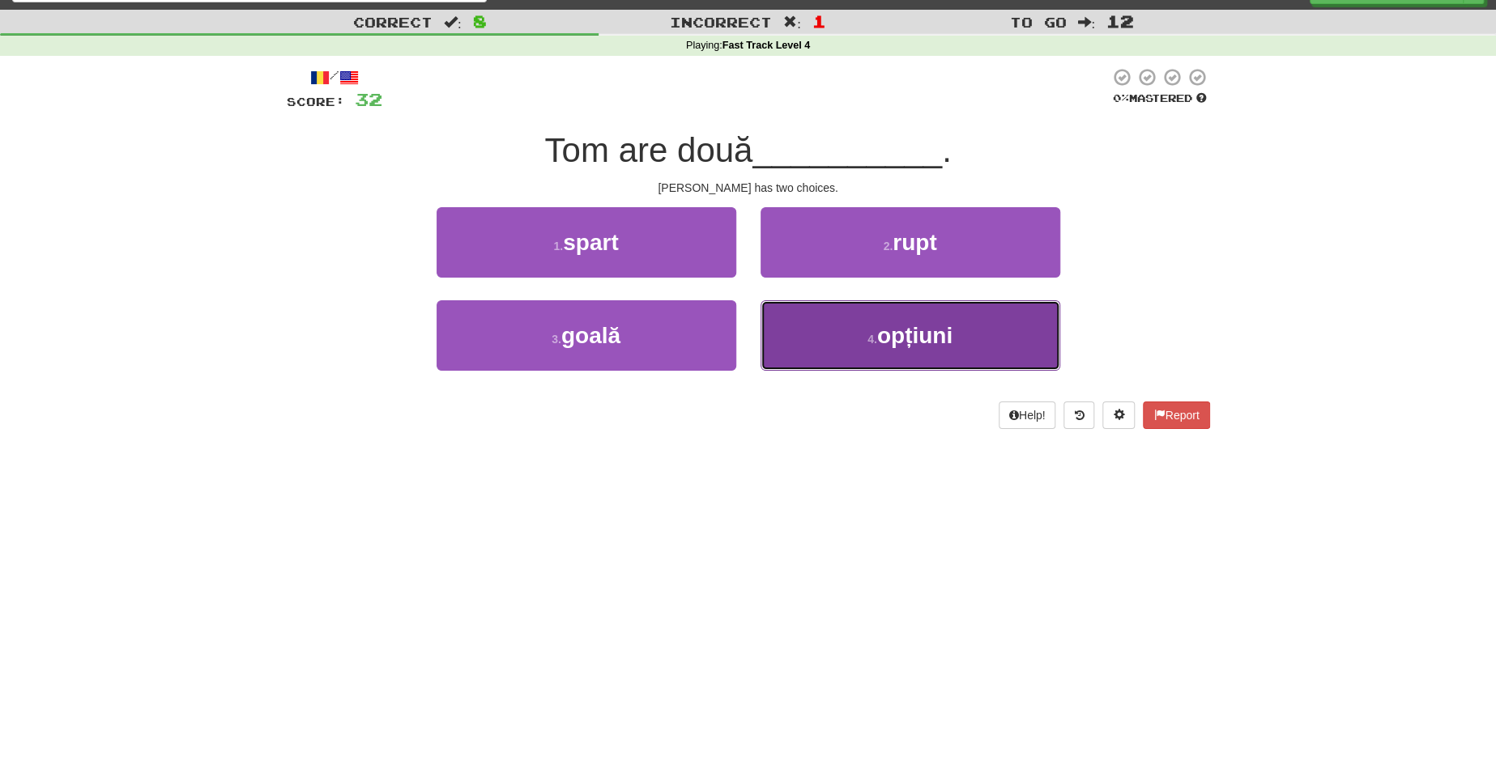
click at [949, 348] on button "4 . opțiuni" at bounding box center [910, 335] width 300 height 70
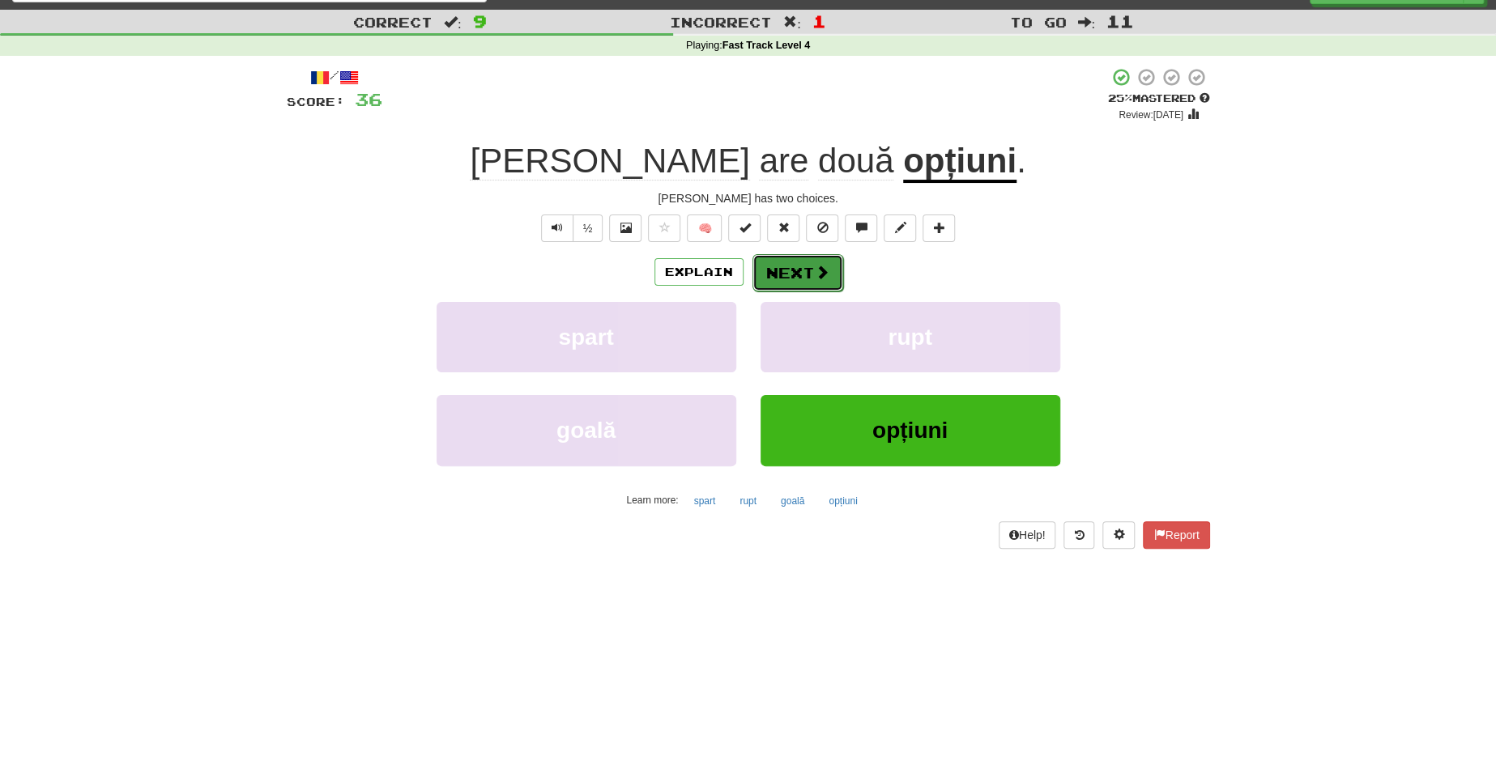
click at [807, 282] on button "Next" at bounding box center [797, 272] width 91 height 37
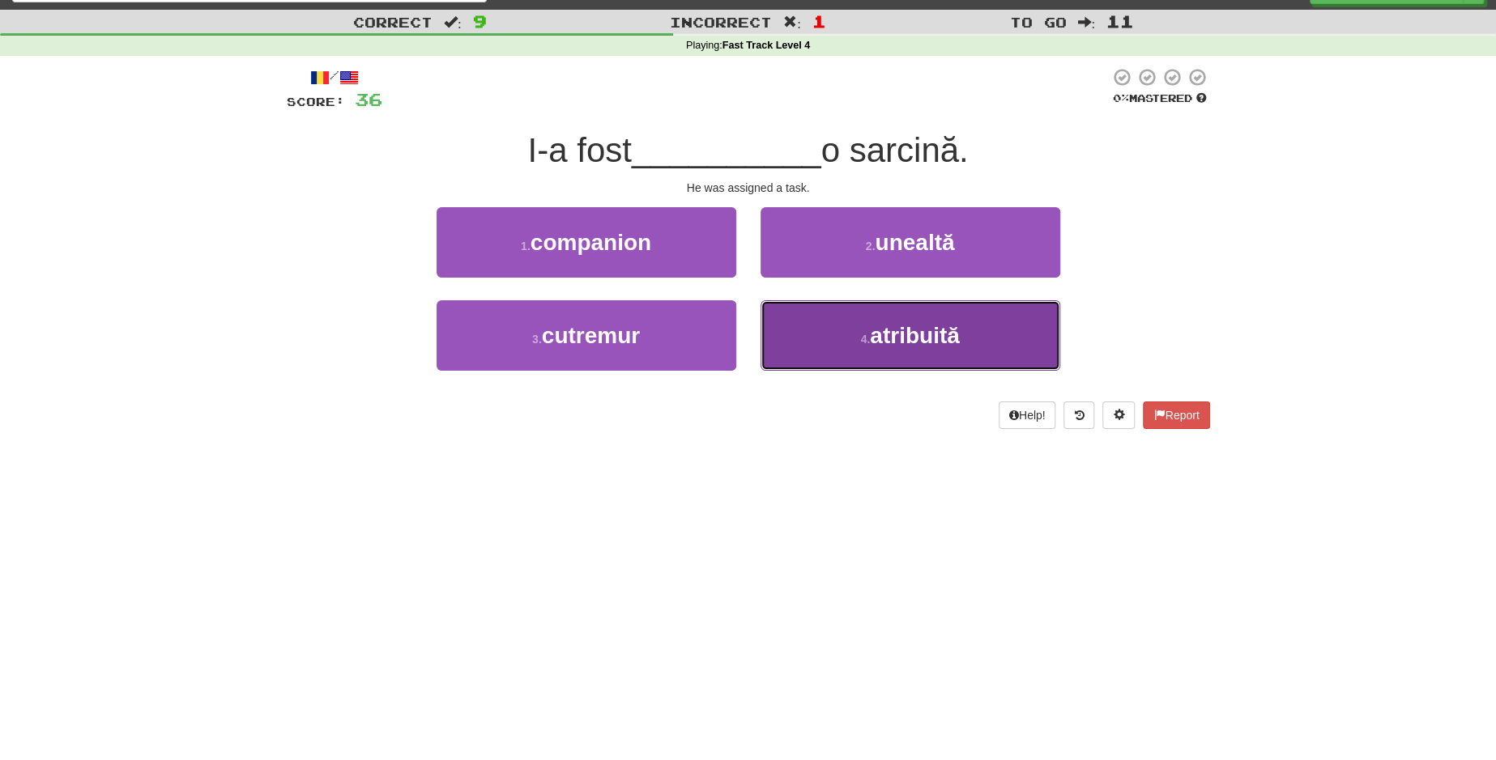
click at [851, 313] on button "4 . atribuită" at bounding box center [910, 335] width 300 height 70
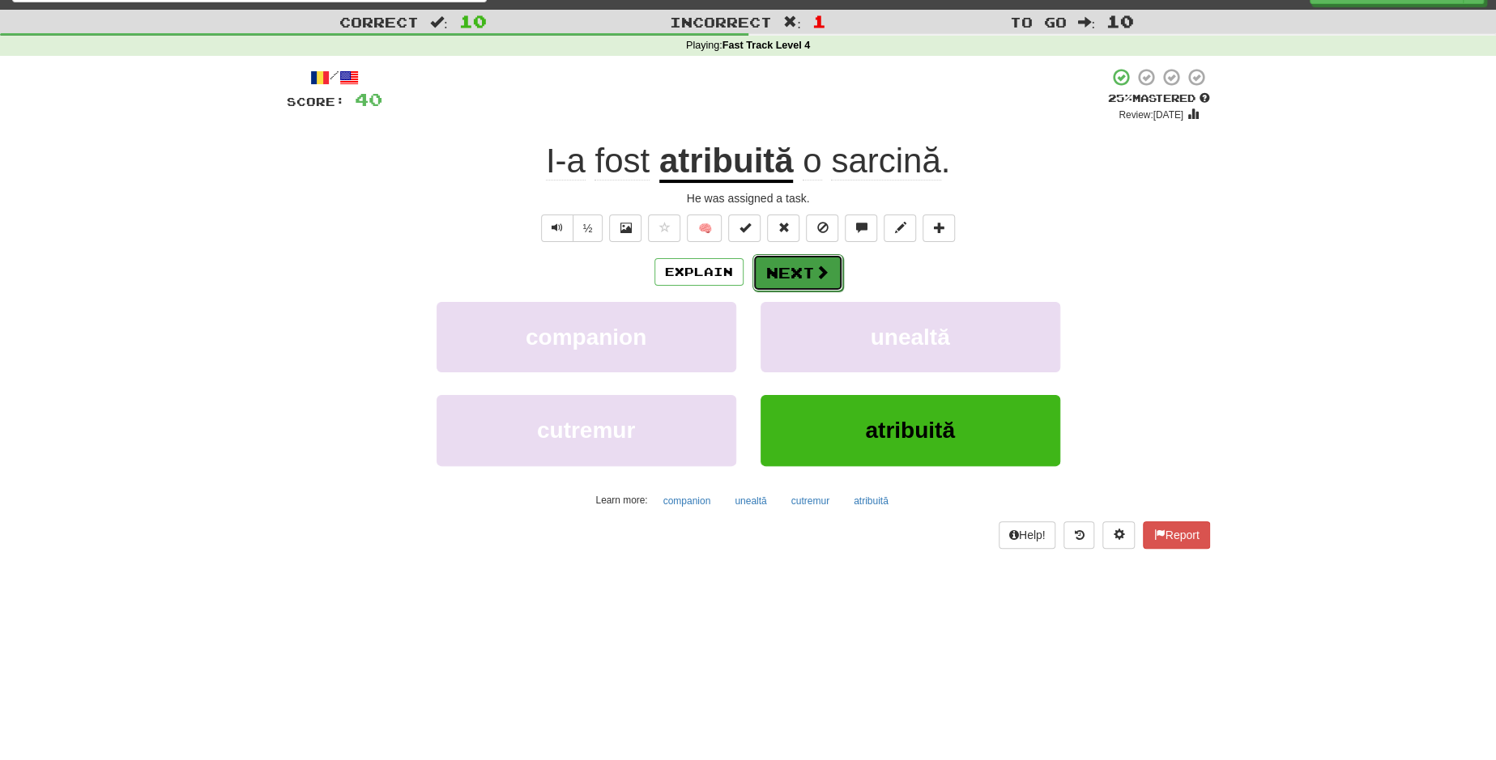
click at [817, 260] on button "Next" at bounding box center [797, 272] width 91 height 37
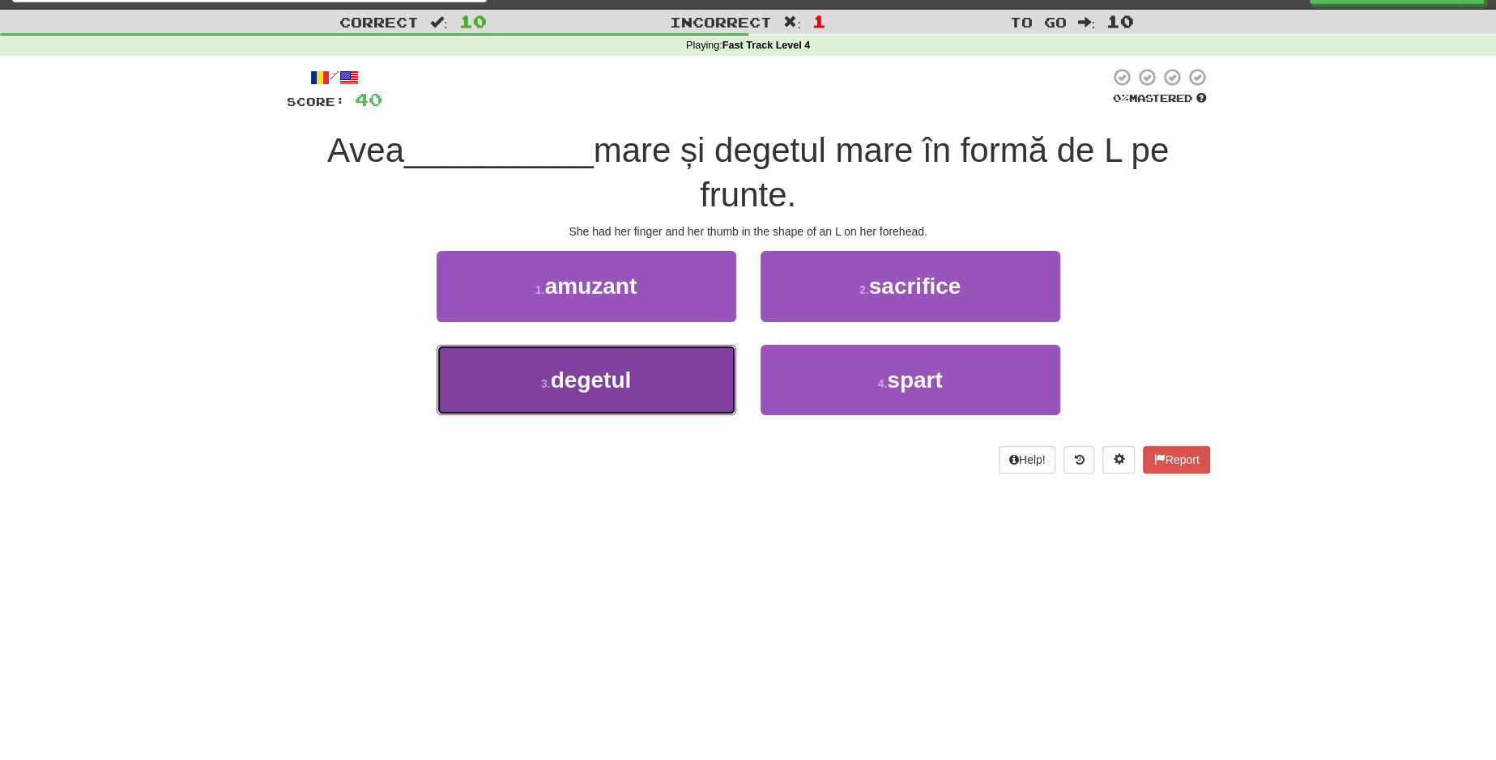
click at [647, 394] on button "3 . degetul" at bounding box center [587, 380] width 300 height 70
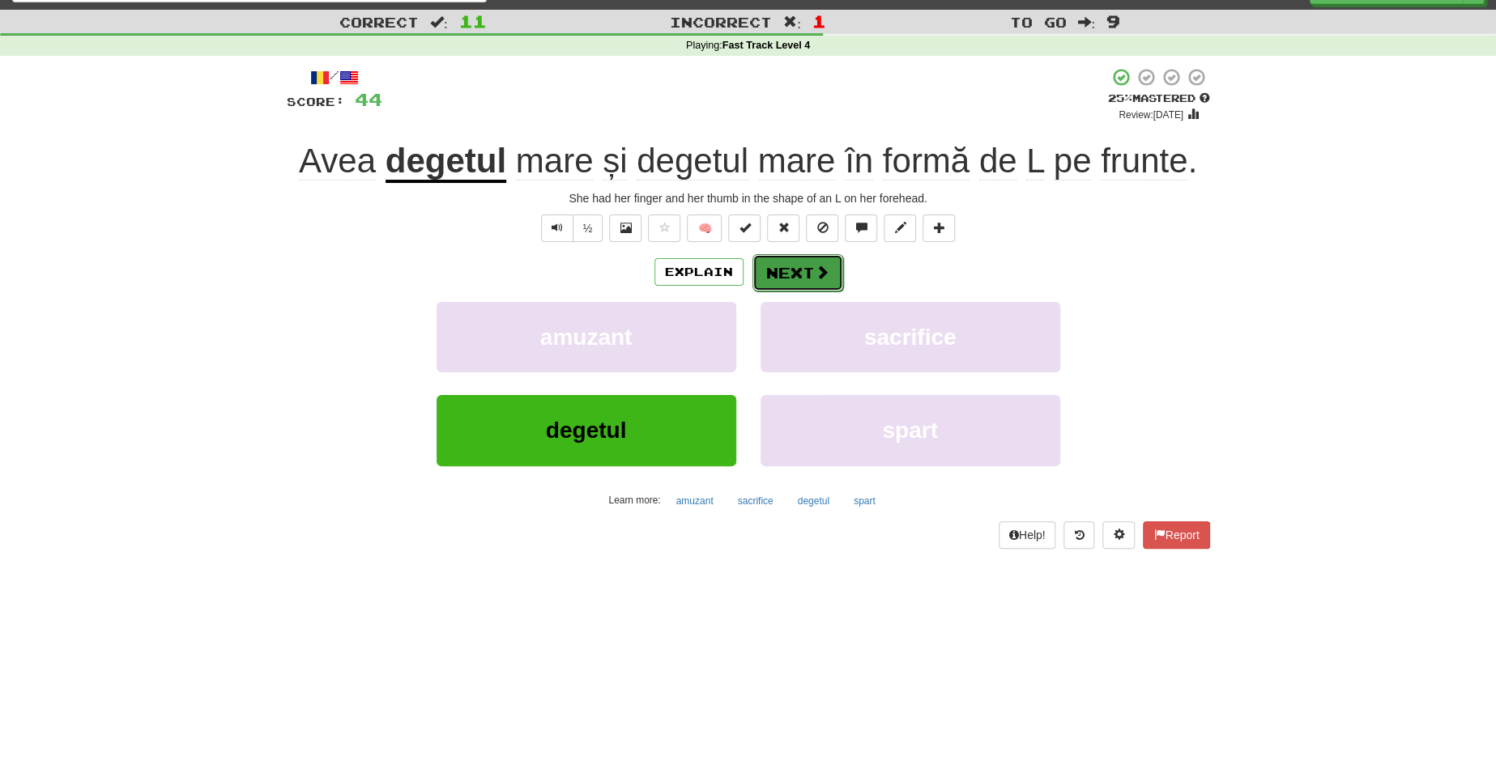
click at [799, 266] on button "Next" at bounding box center [797, 272] width 91 height 37
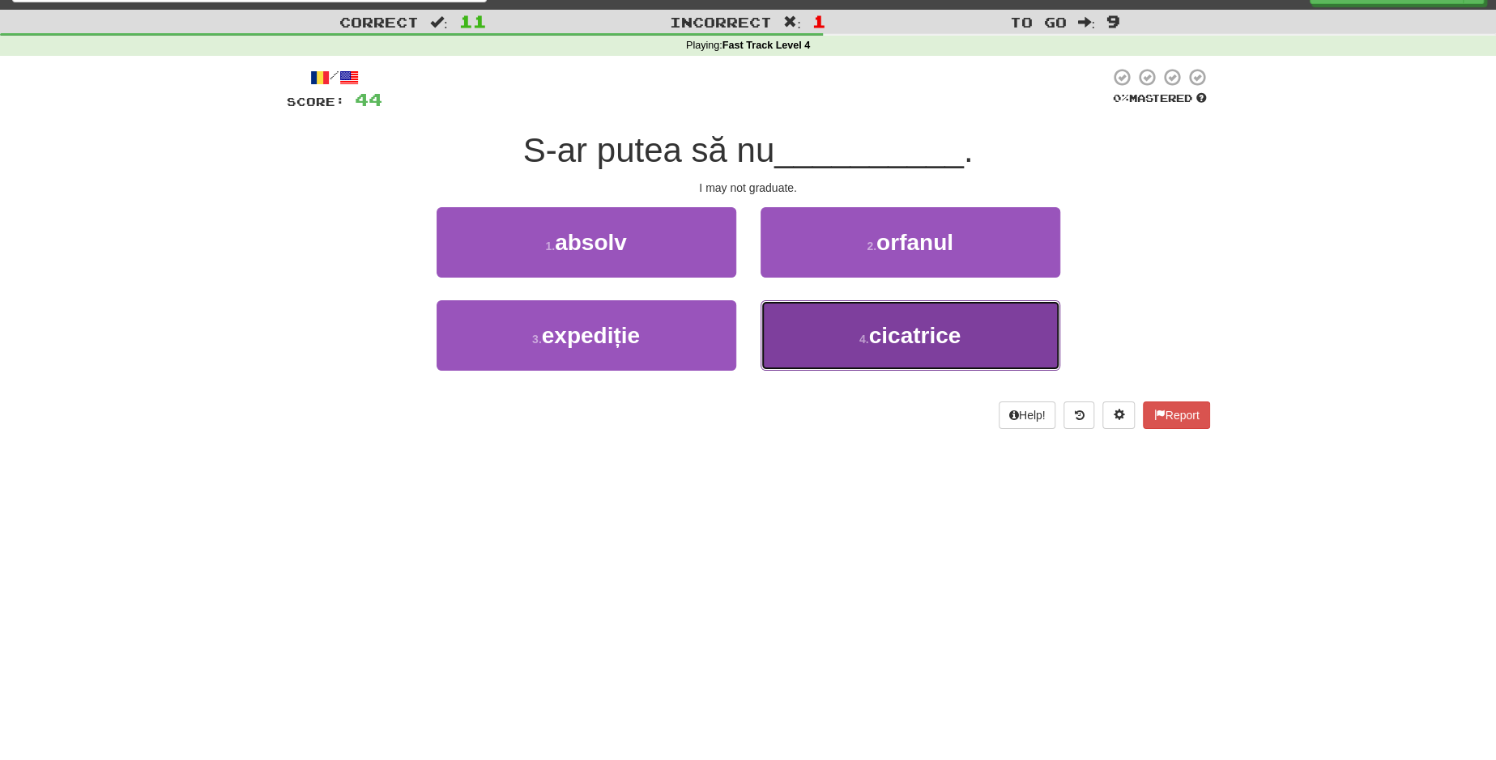
click at [846, 328] on button "4 . cicatrice" at bounding box center [910, 335] width 300 height 70
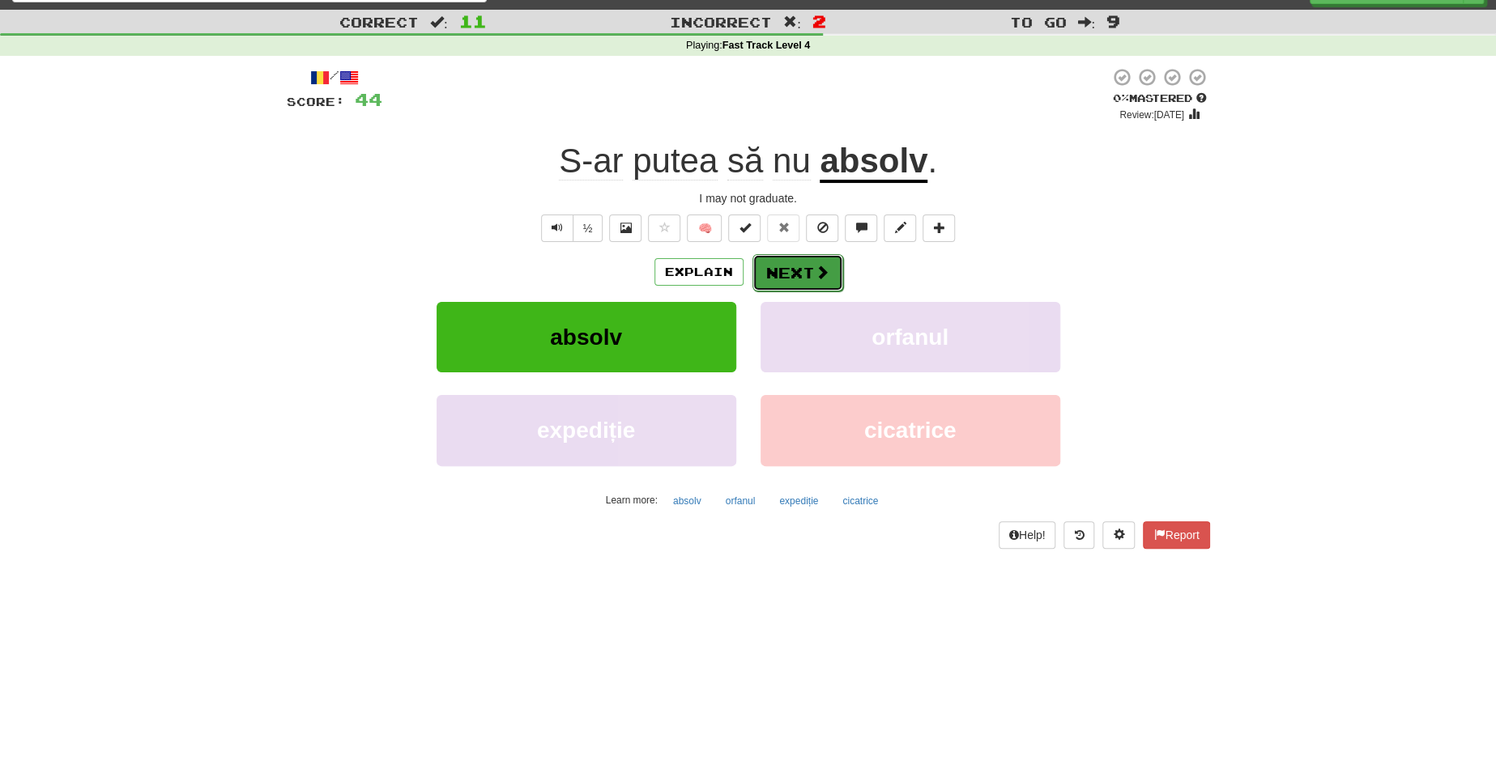
click at [810, 267] on button "Next" at bounding box center [797, 272] width 91 height 37
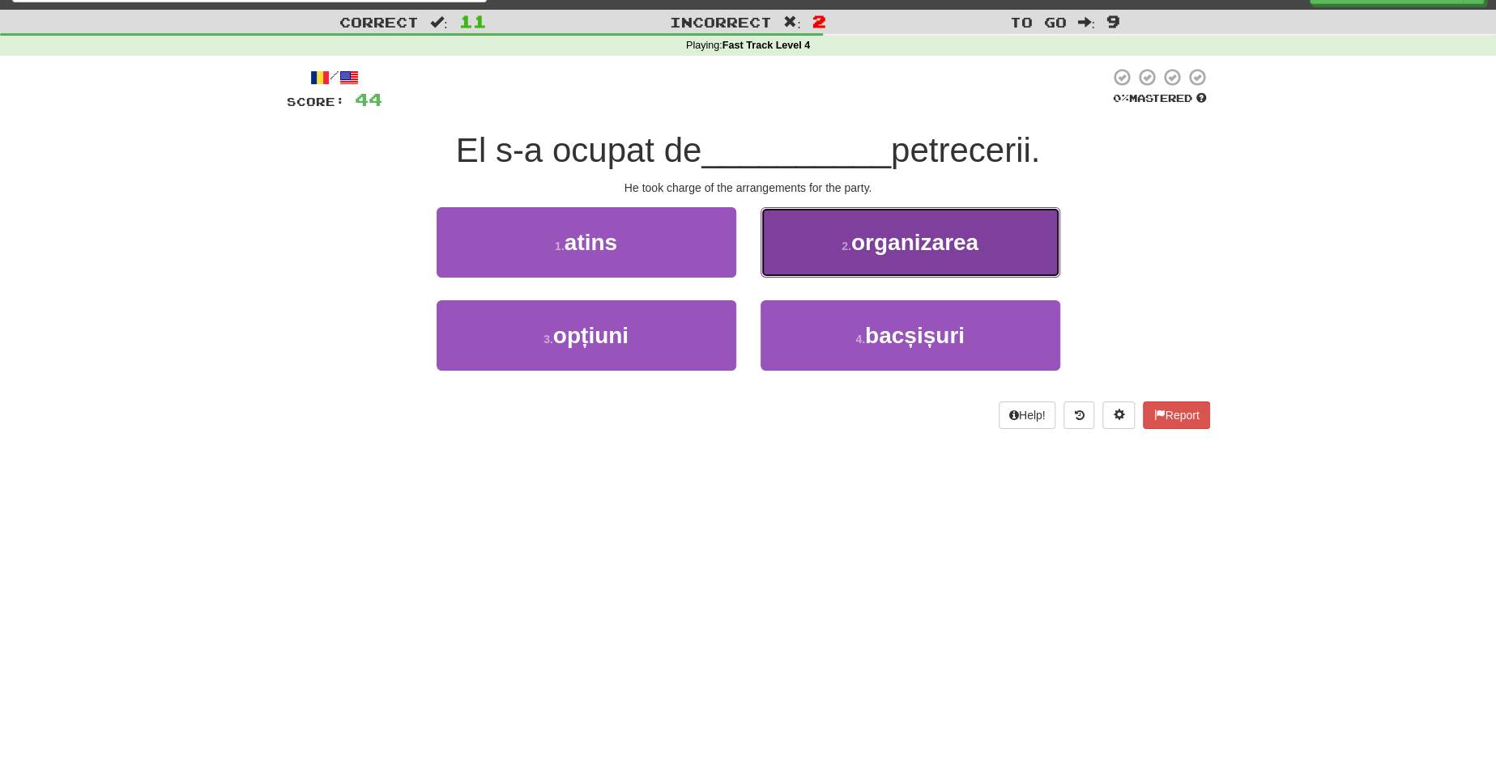
click at [812, 236] on button "2 . organizarea" at bounding box center [910, 242] width 300 height 70
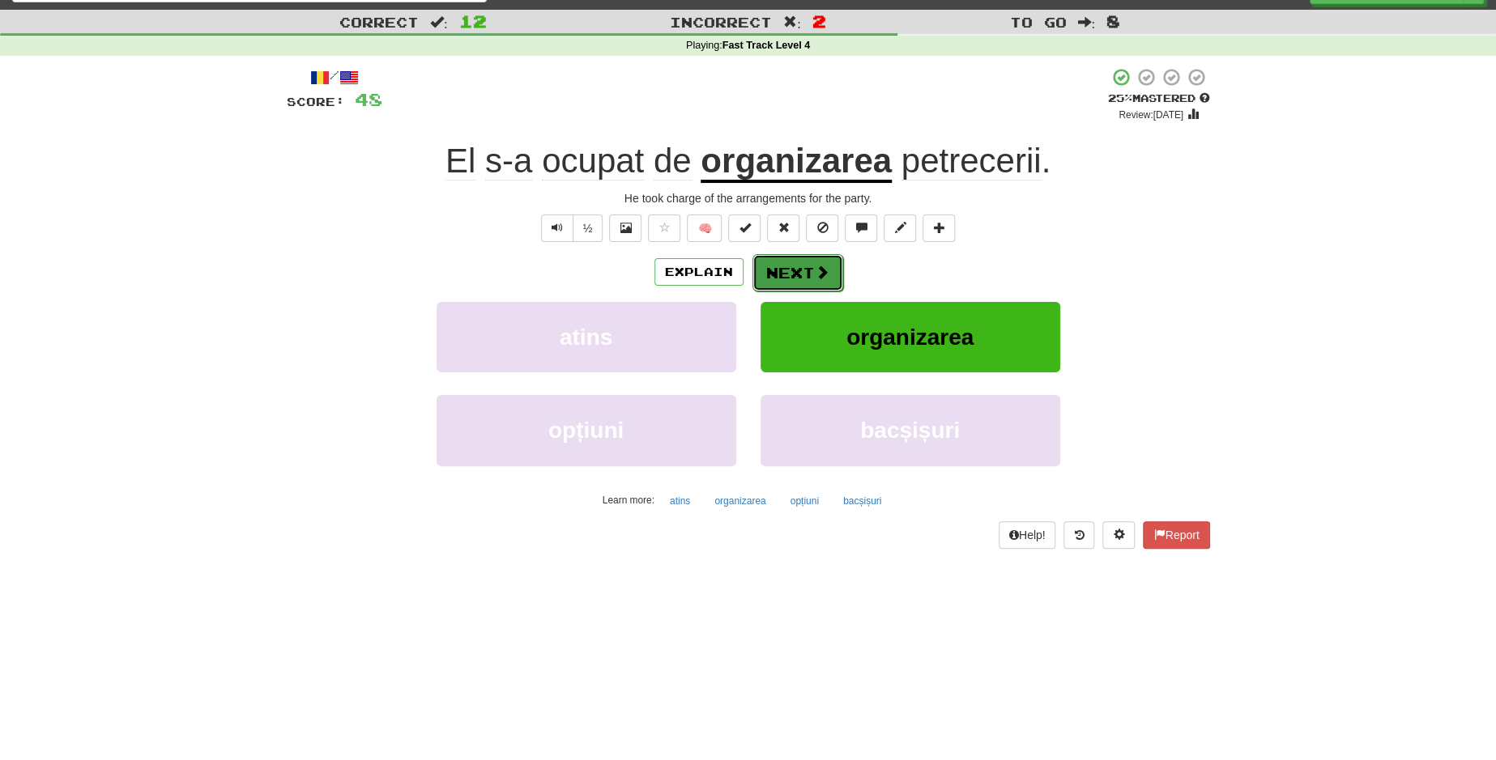
click at [790, 267] on button "Next" at bounding box center [797, 272] width 91 height 37
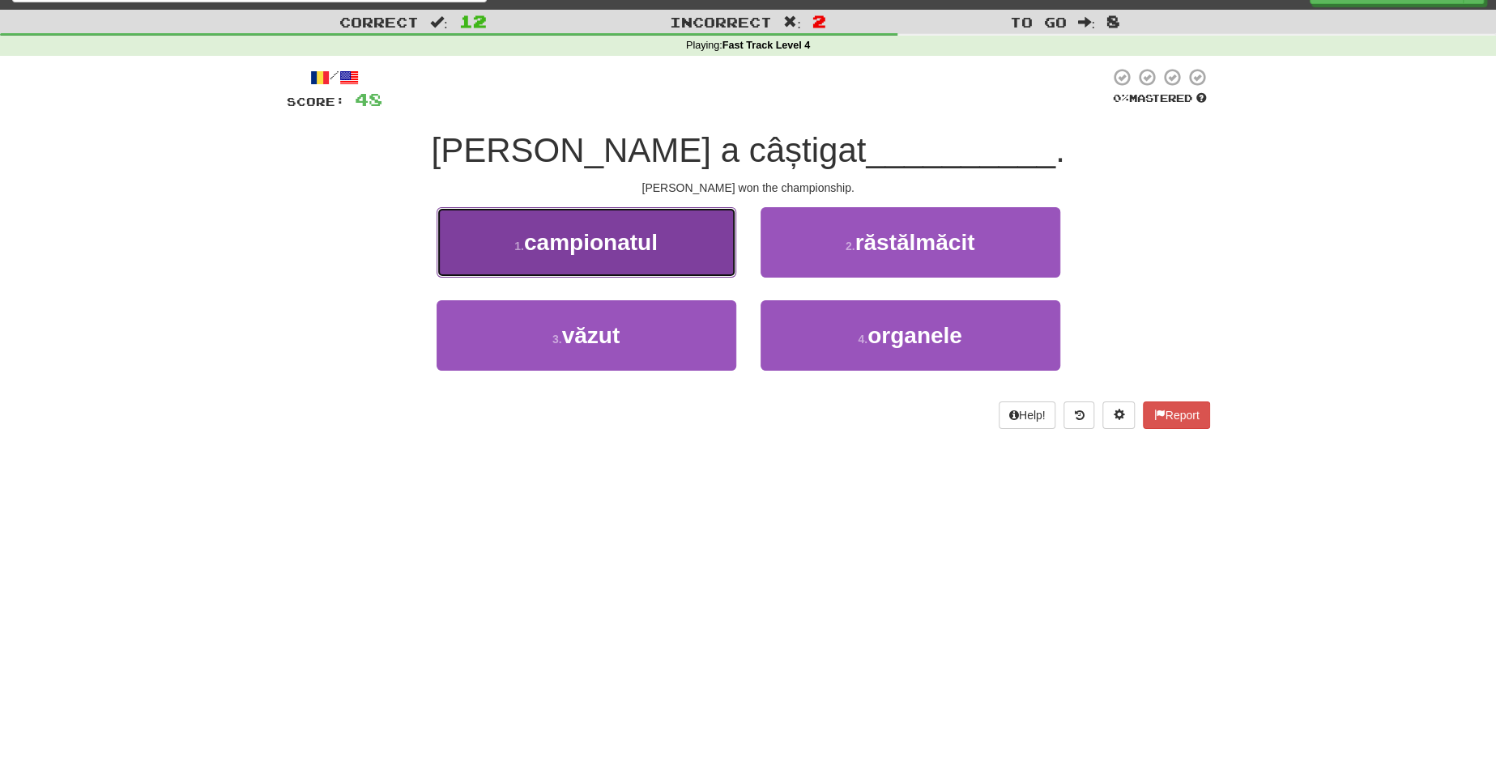
click at [691, 254] on button "1 . campionatul" at bounding box center [587, 242] width 300 height 70
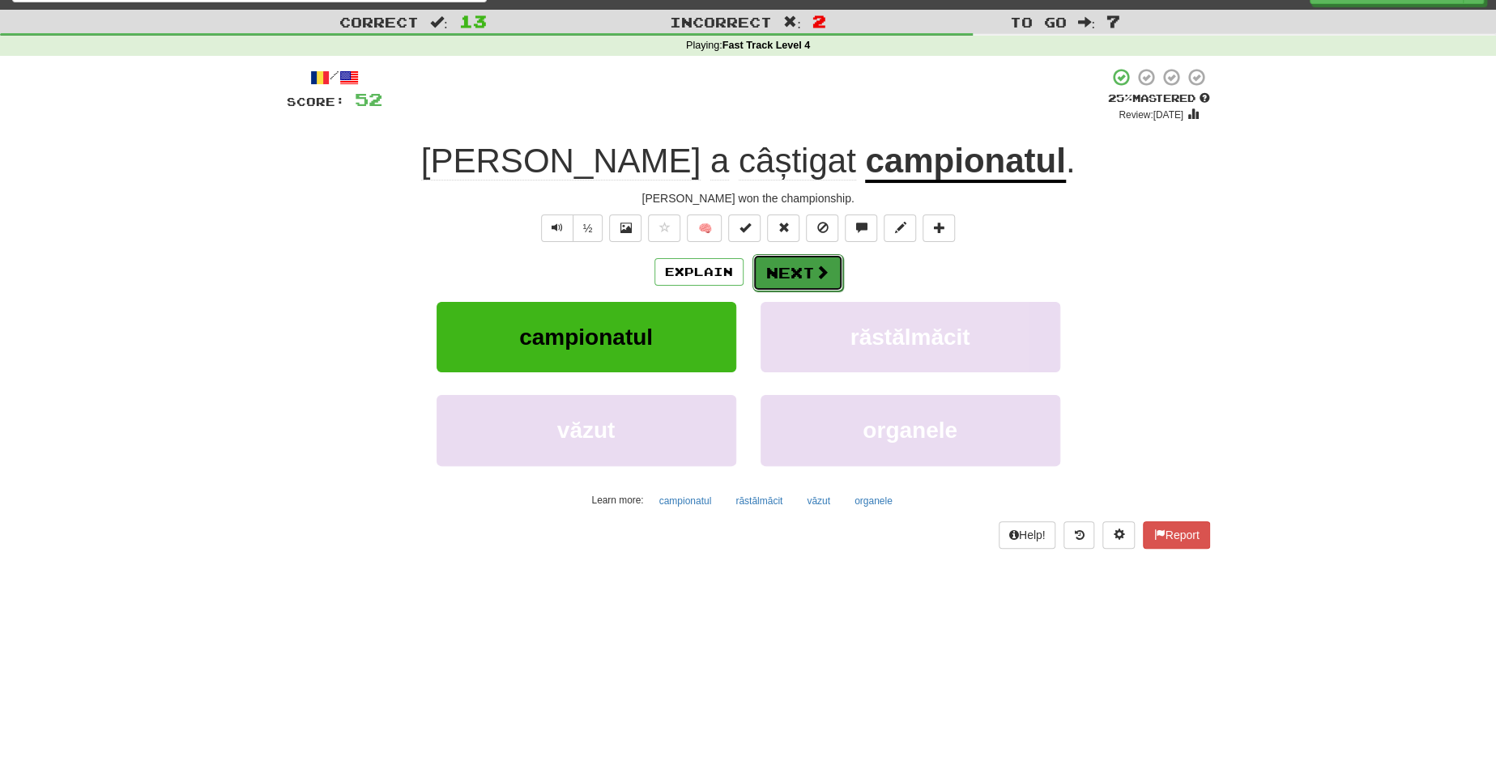
click at [799, 264] on button "Next" at bounding box center [797, 272] width 91 height 37
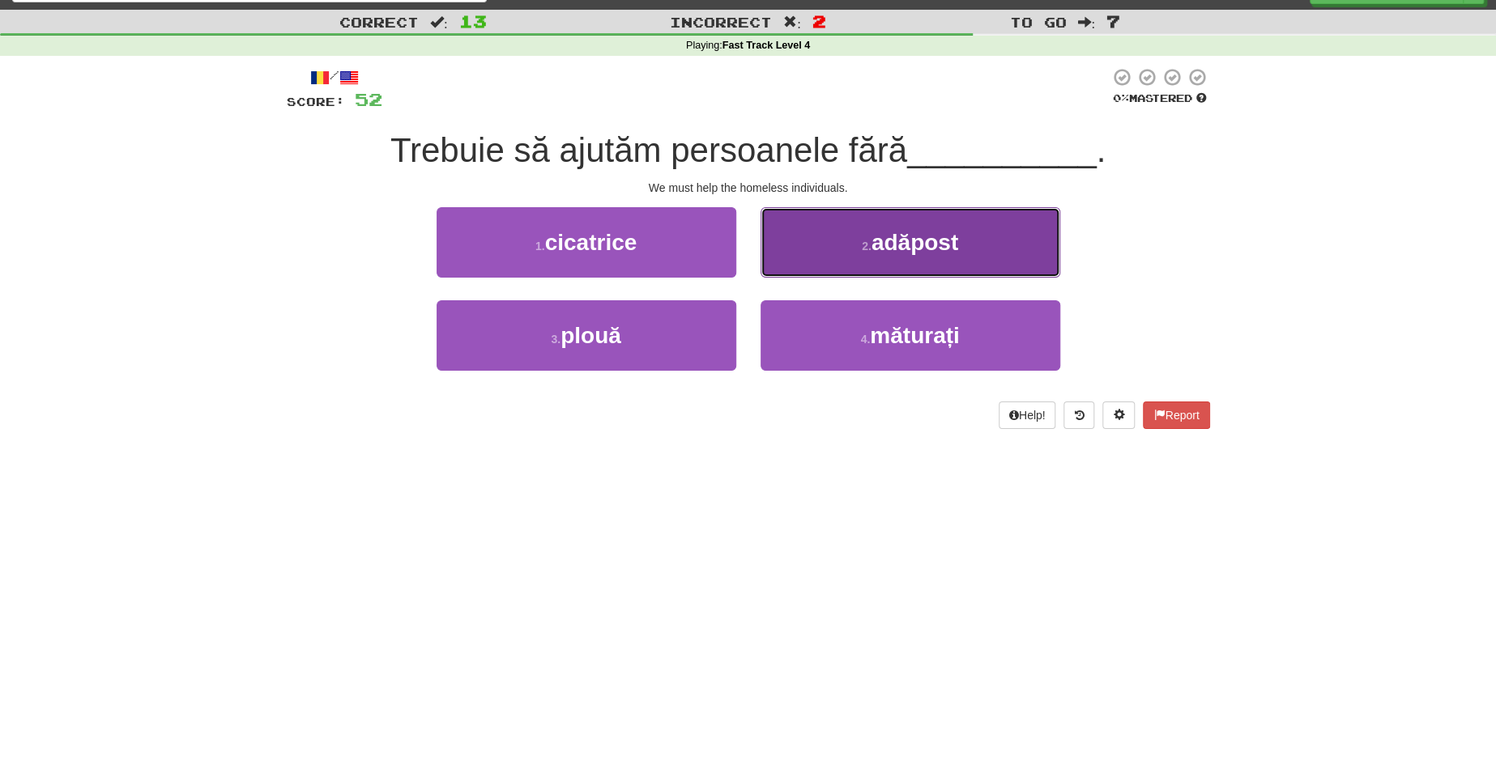
click at [863, 246] on small "2 ." at bounding box center [867, 246] width 10 height 13
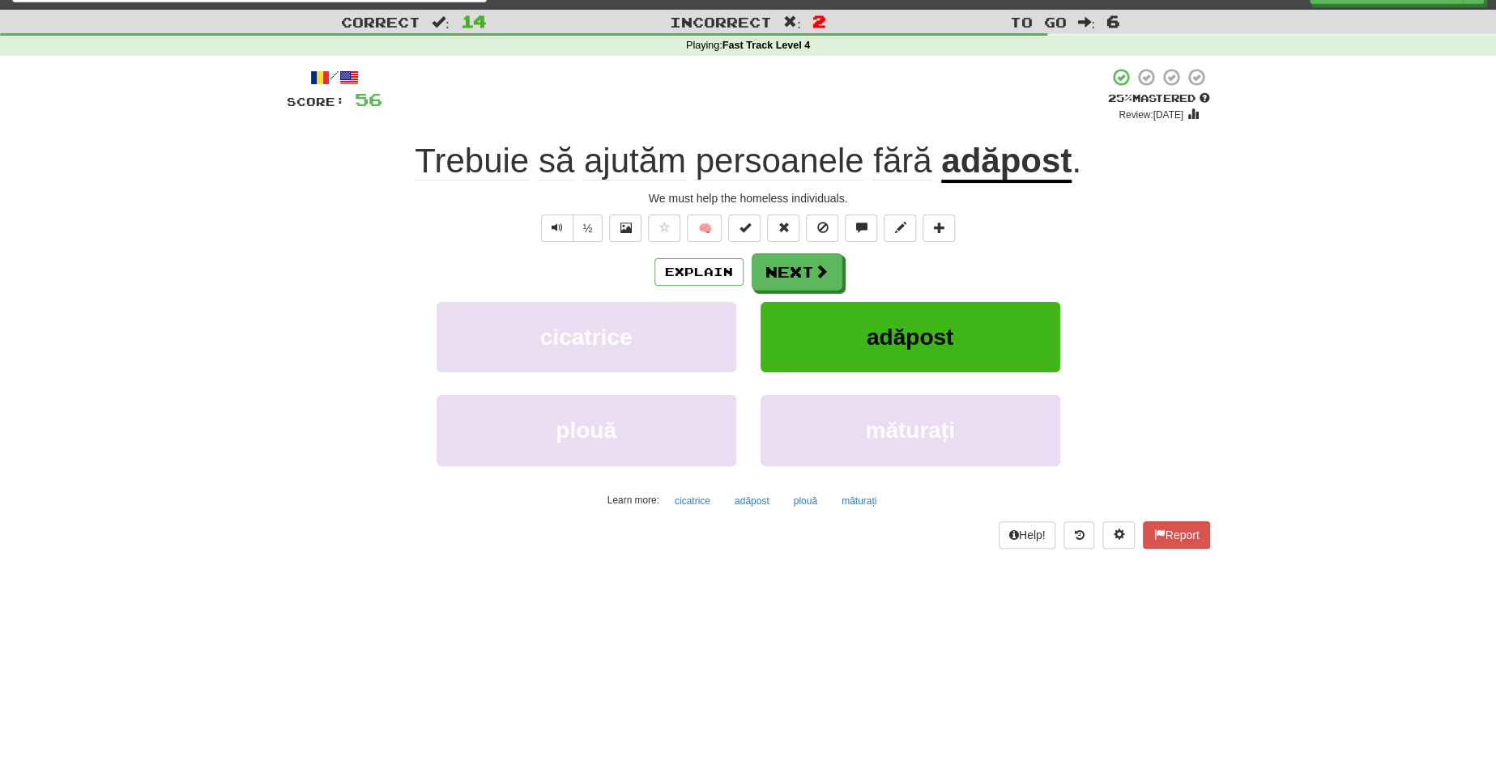
click at [998, 165] on u "adăpost" at bounding box center [1006, 162] width 130 height 41
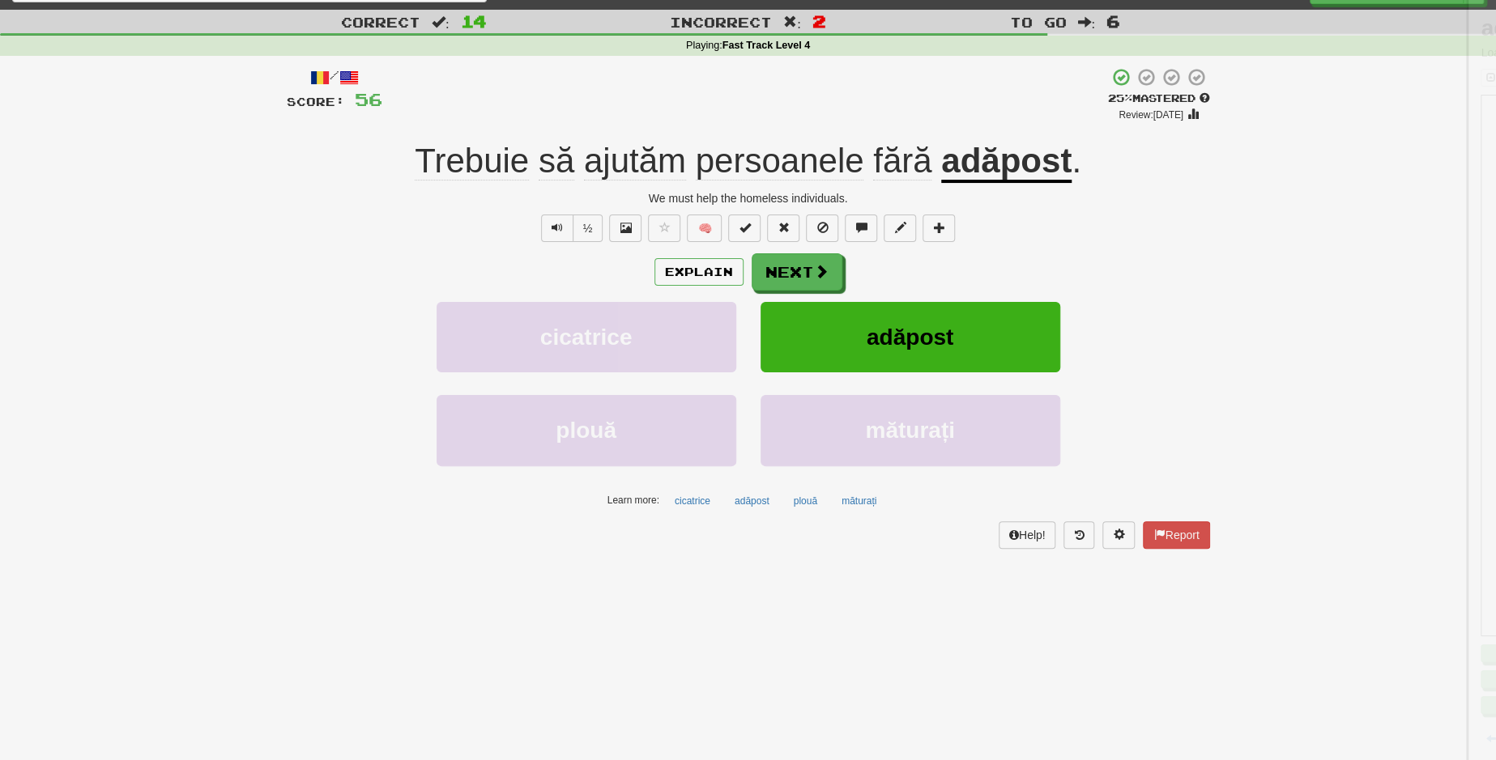
click at [998, 165] on div at bounding box center [748, 380] width 1496 height 760
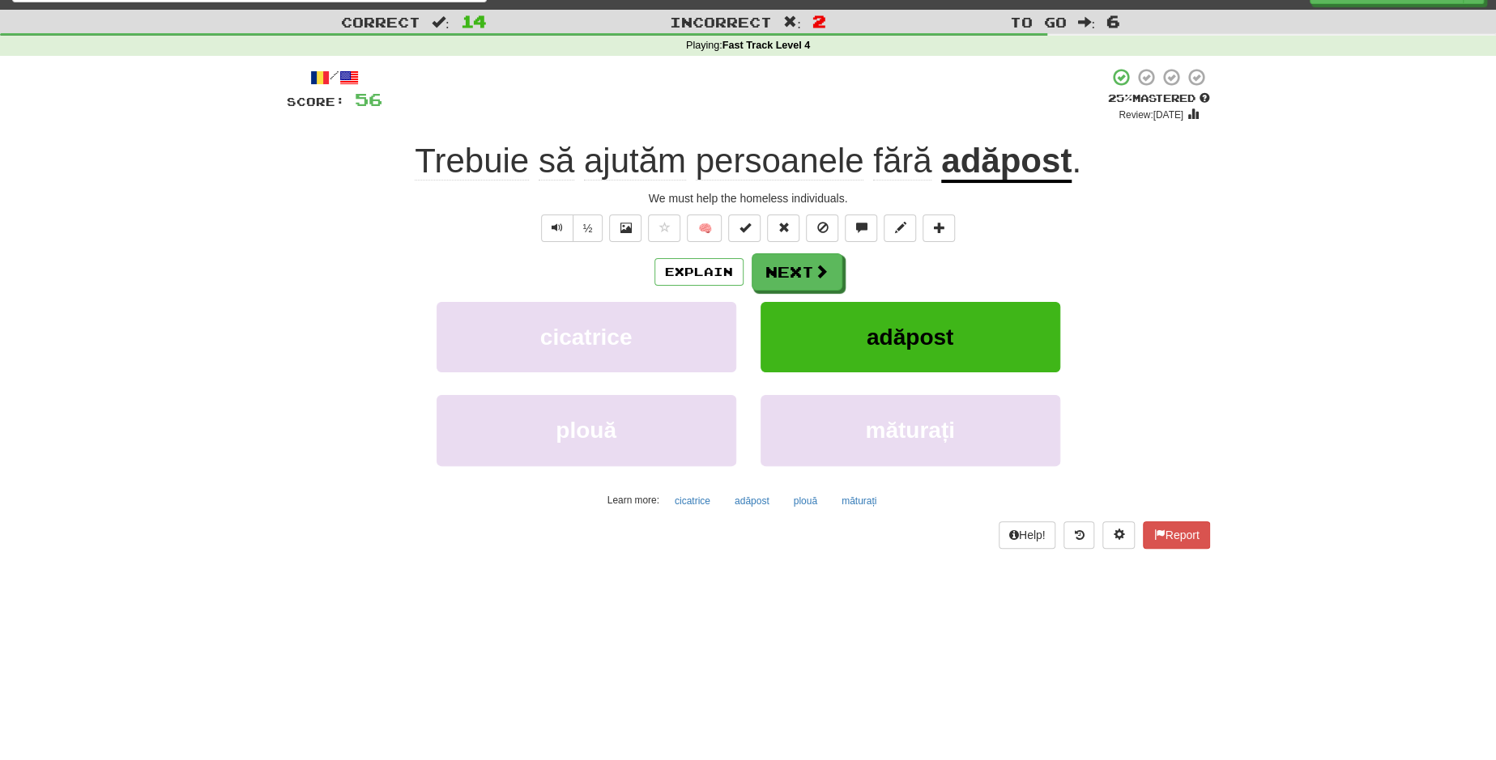
click at [998, 165] on u "adăpost" at bounding box center [1006, 162] width 130 height 41
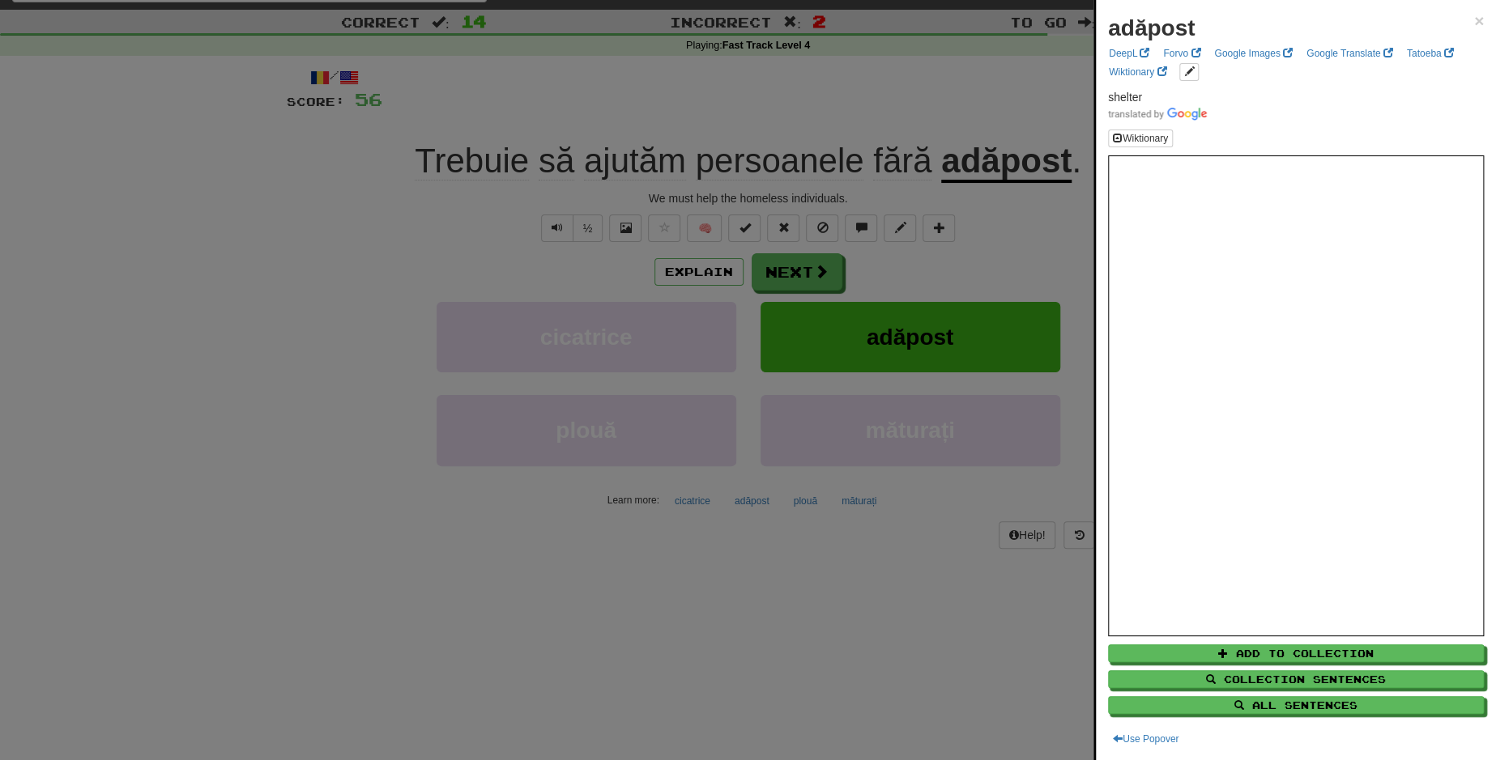
click at [805, 271] on div at bounding box center [748, 380] width 1496 height 760
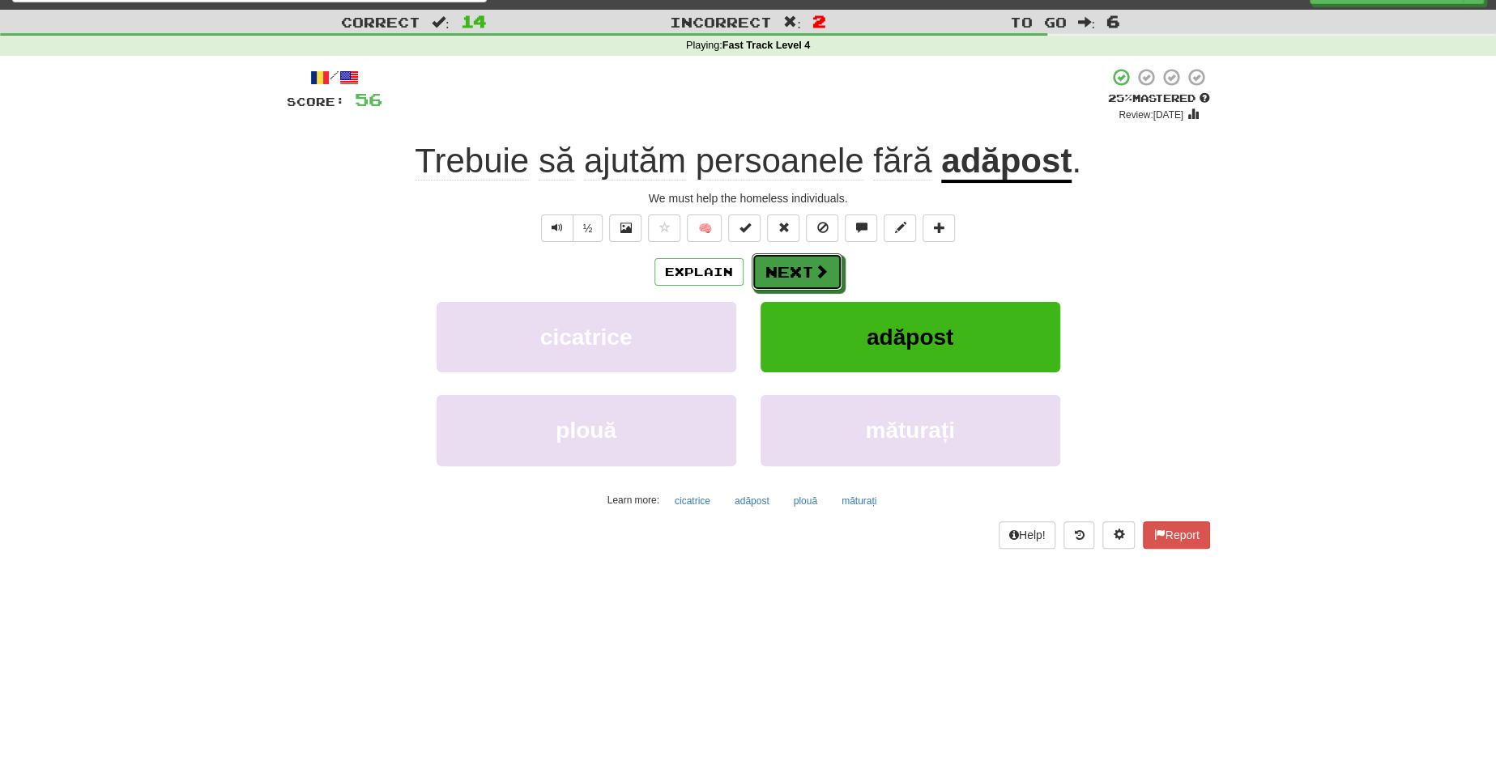
click at [805, 271] on button "Next" at bounding box center [797, 271] width 91 height 37
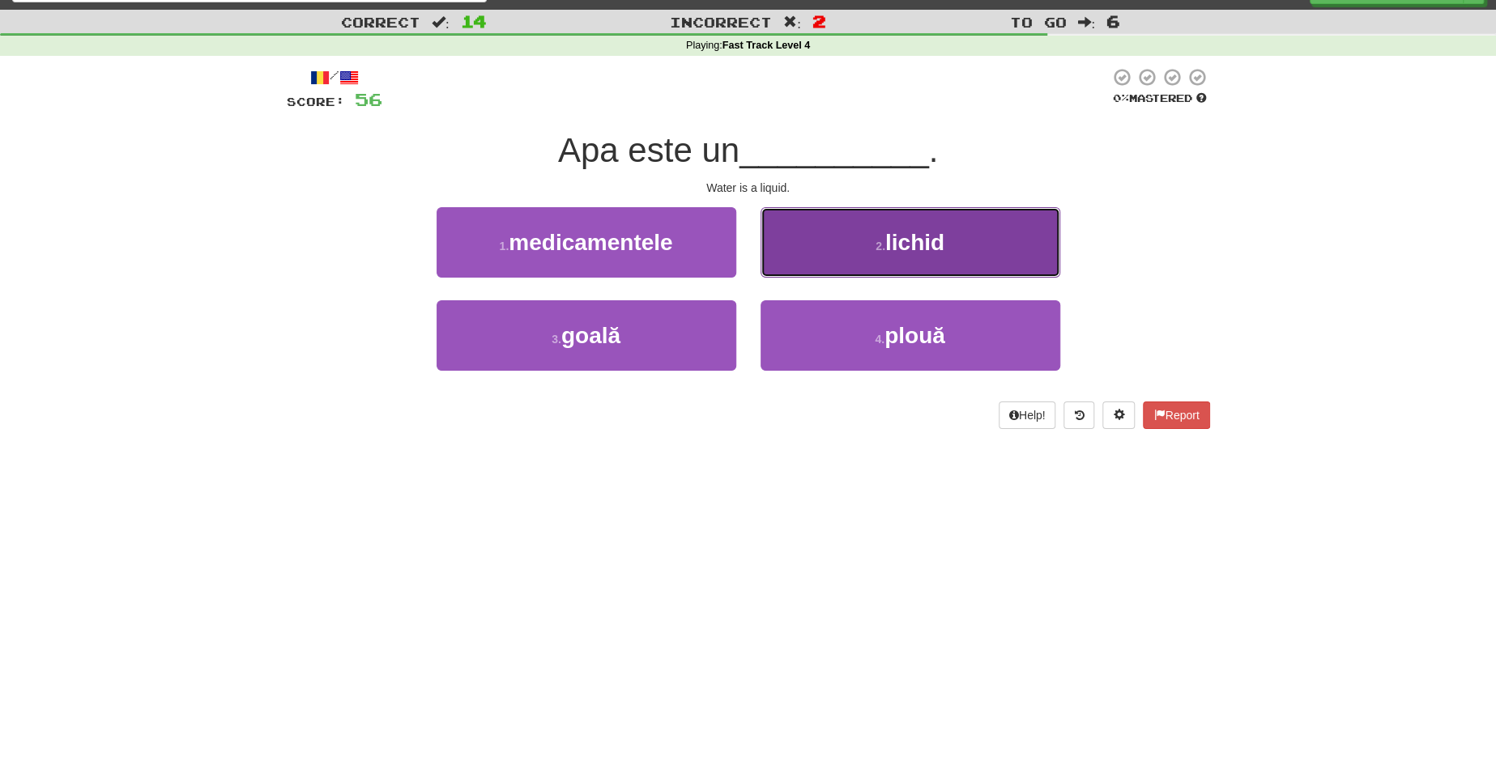
click at [938, 262] on button "2 . lichid" at bounding box center [910, 242] width 300 height 70
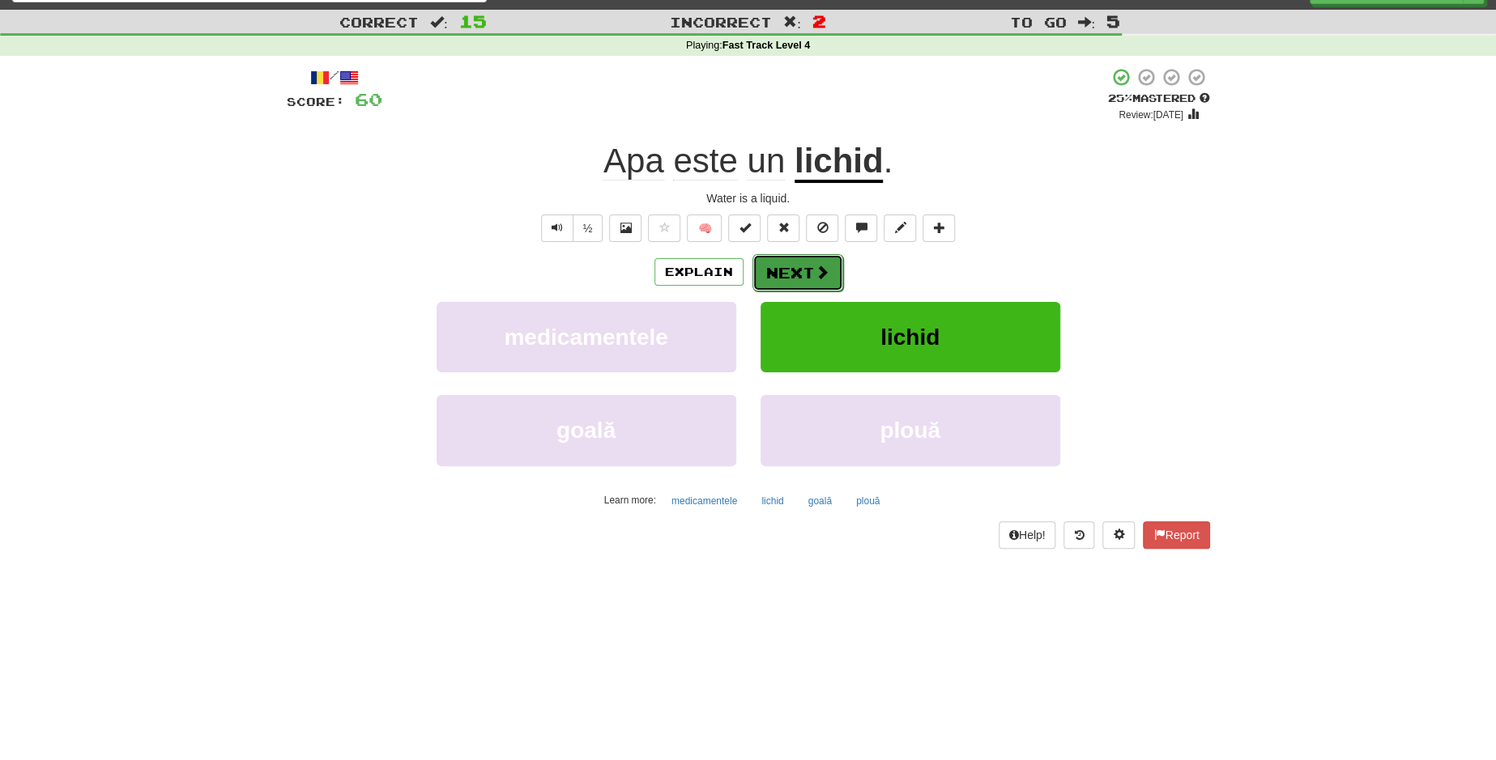
click at [827, 274] on span at bounding box center [822, 272] width 15 height 15
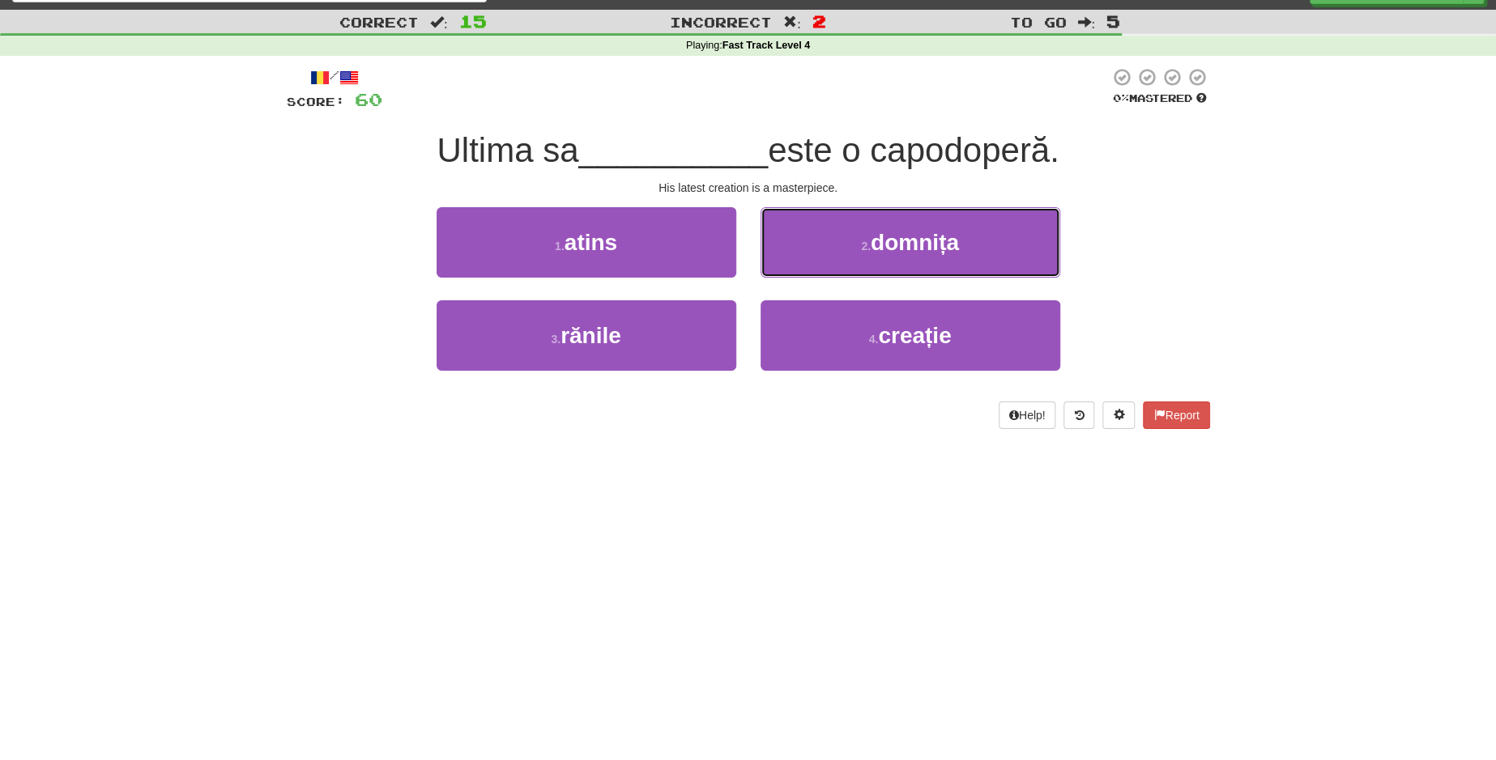
click at [827, 274] on button "2 . domnița" at bounding box center [910, 242] width 300 height 70
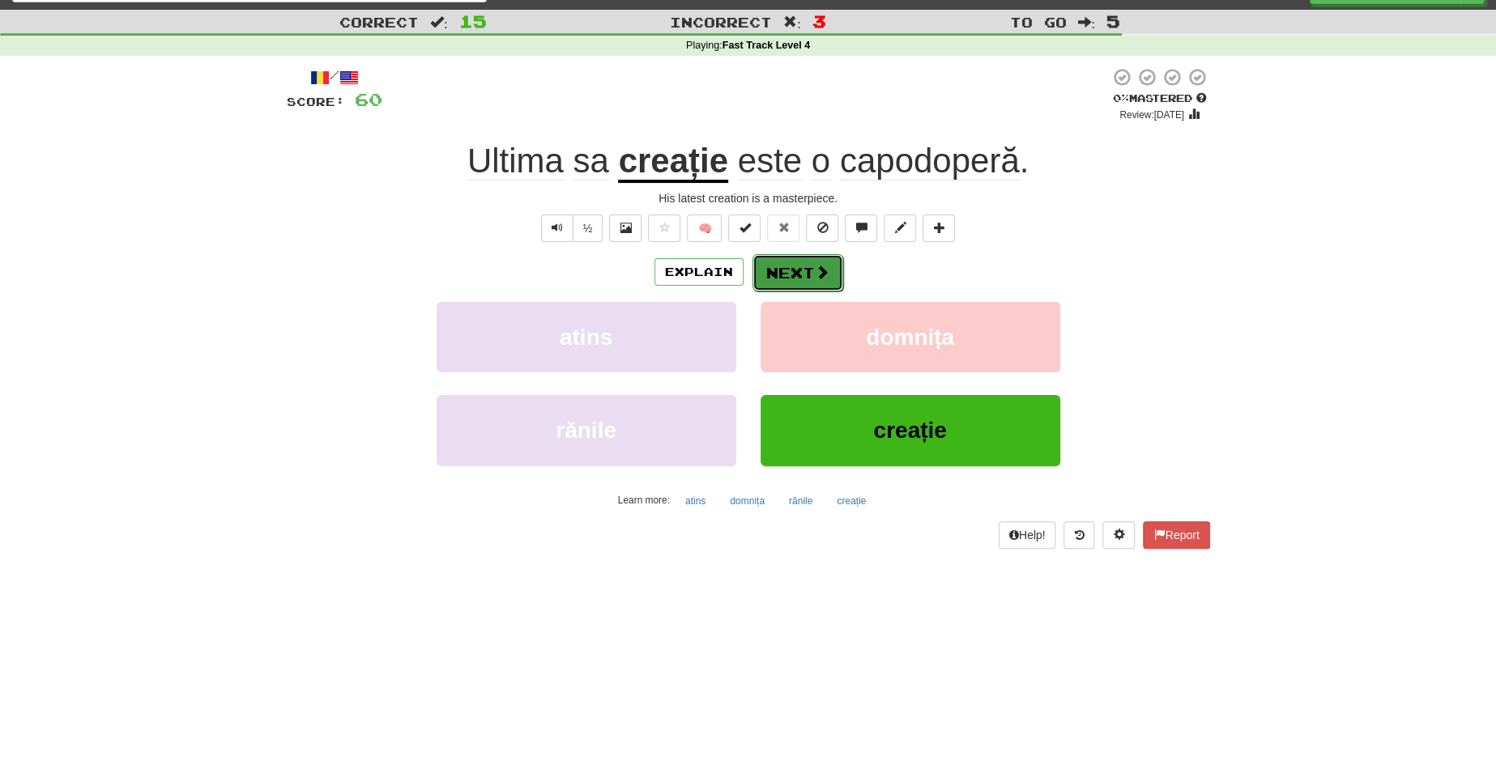
click at [800, 274] on button "Next" at bounding box center [797, 272] width 91 height 37
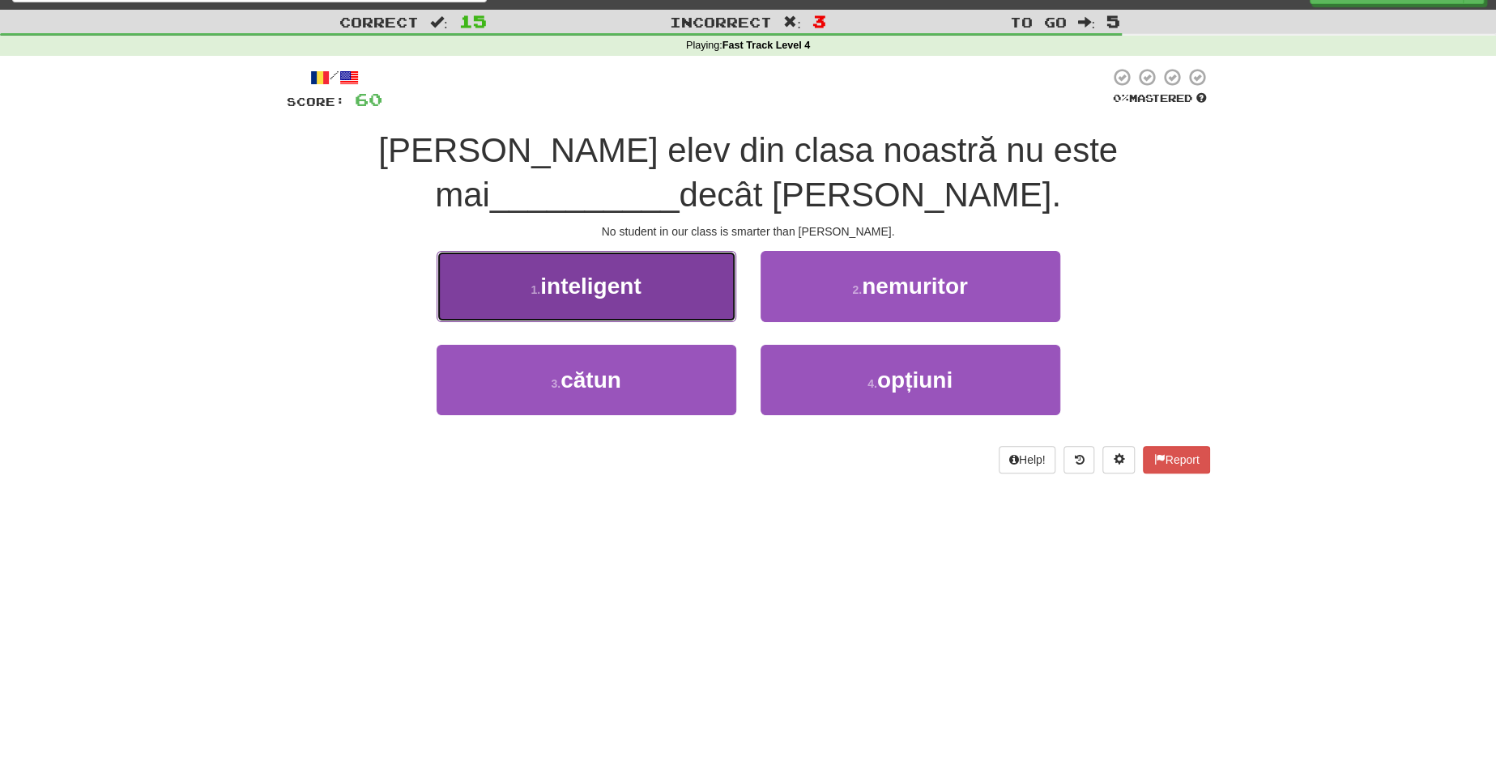
click at [692, 283] on button "1 . inteligent" at bounding box center [587, 286] width 300 height 70
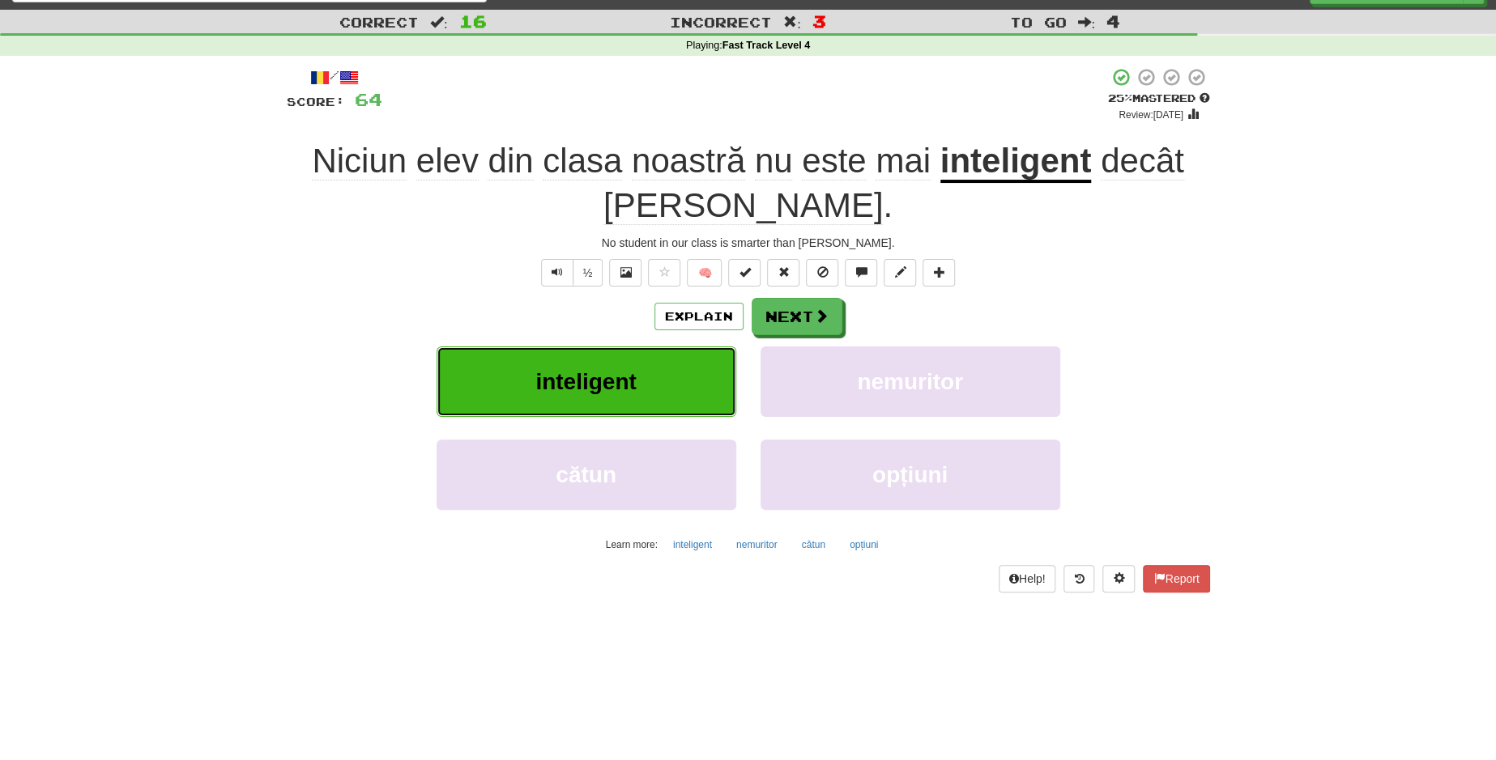
click at [611, 379] on span "inteligent" at bounding box center [585, 381] width 100 height 25
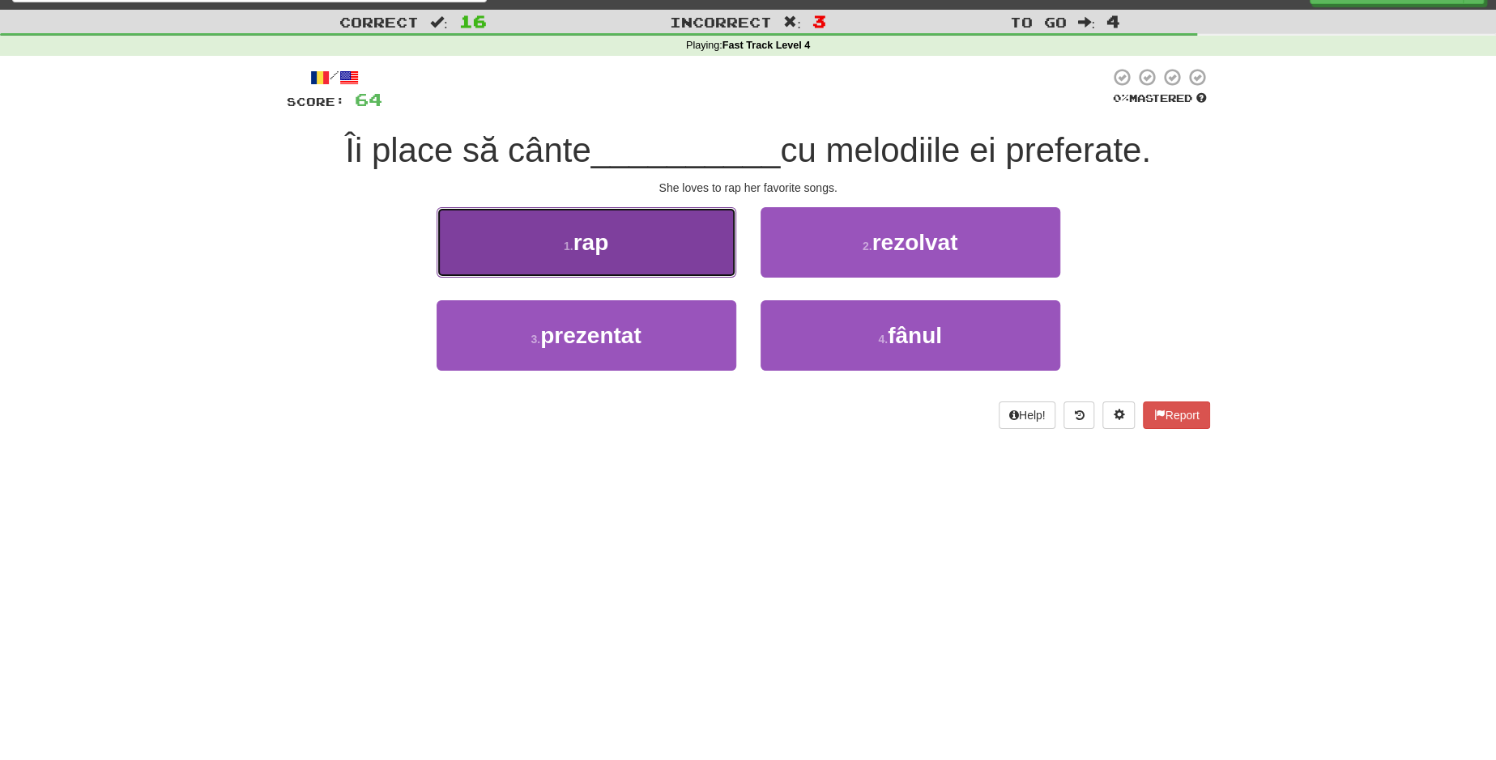
click at [708, 213] on button "1 . rap" at bounding box center [587, 242] width 300 height 70
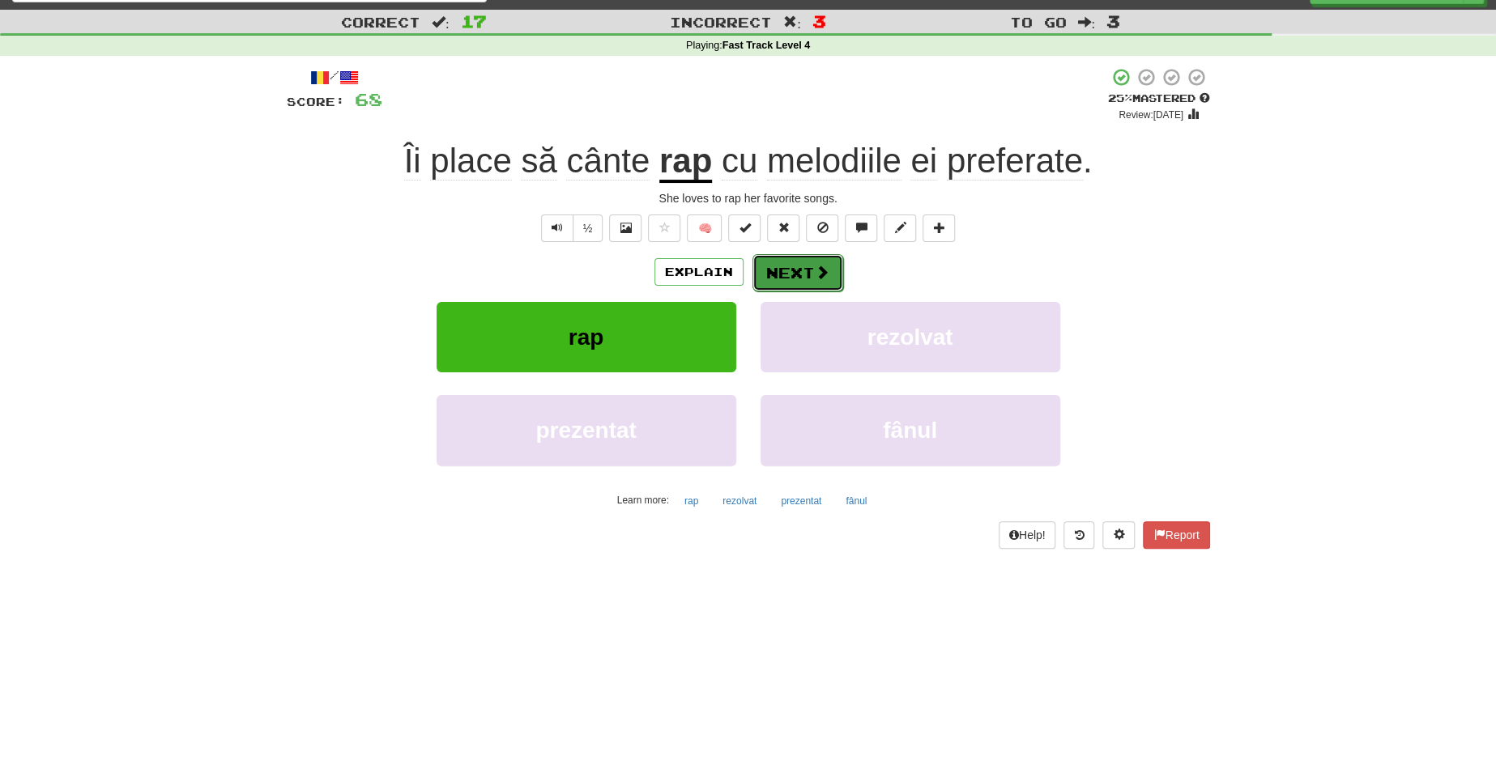
click at [785, 283] on button "Next" at bounding box center [797, 272] width 91 height 37
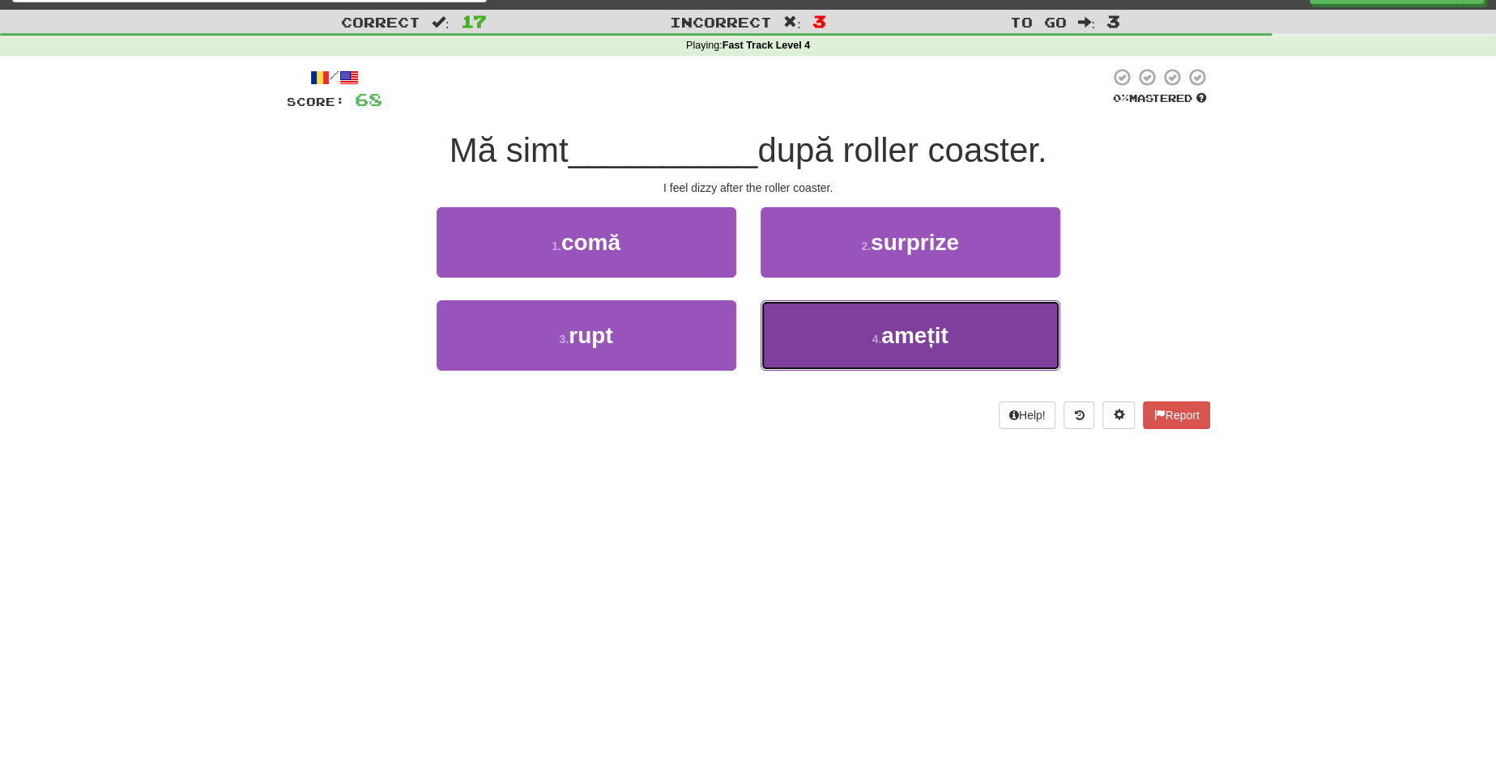
click at [867, 368] on button "4 . amețit" at bounding box center [910, 335] width 300 height 70
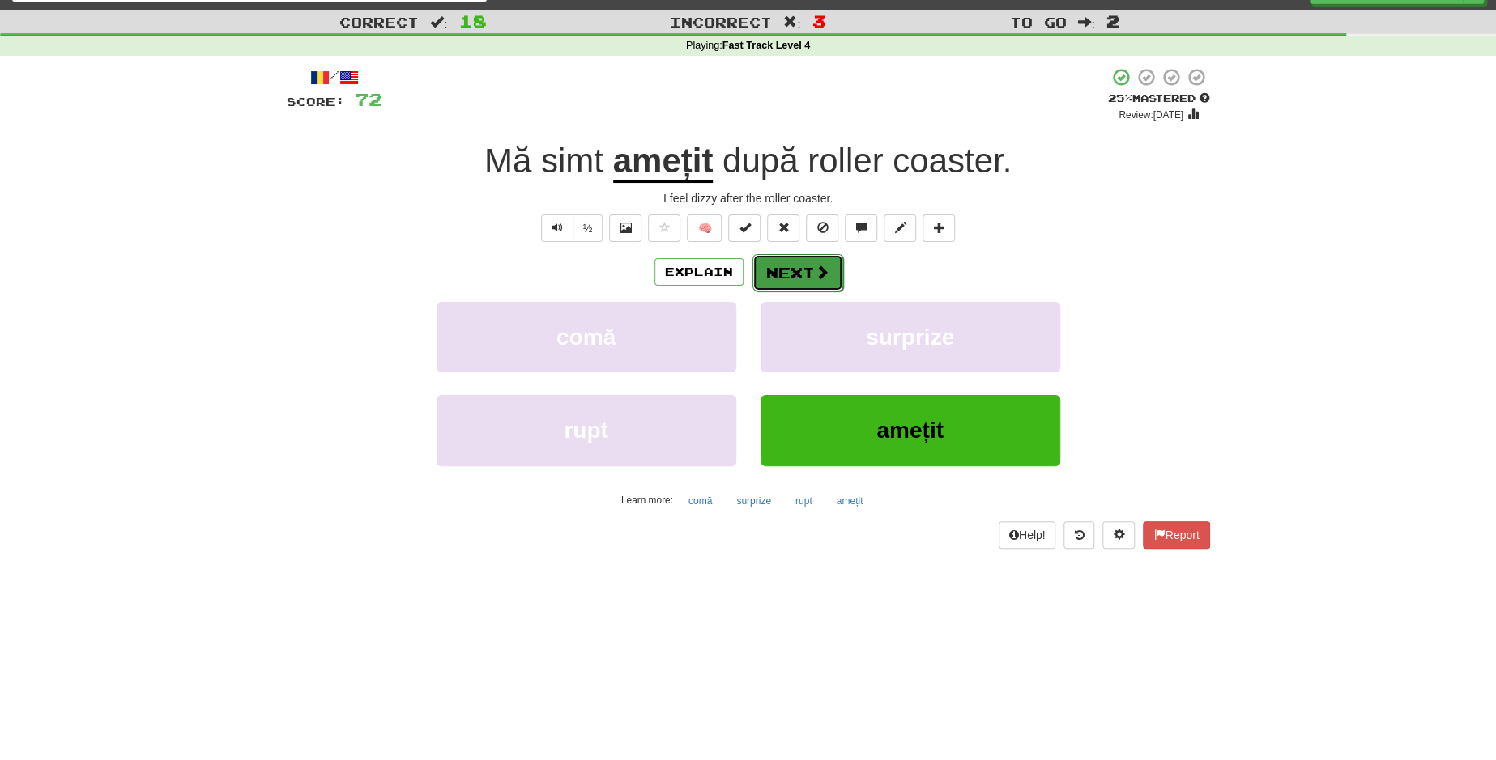
click at [810, 266] on button "Next" at bounding box center [797, 272] width 91 height 37
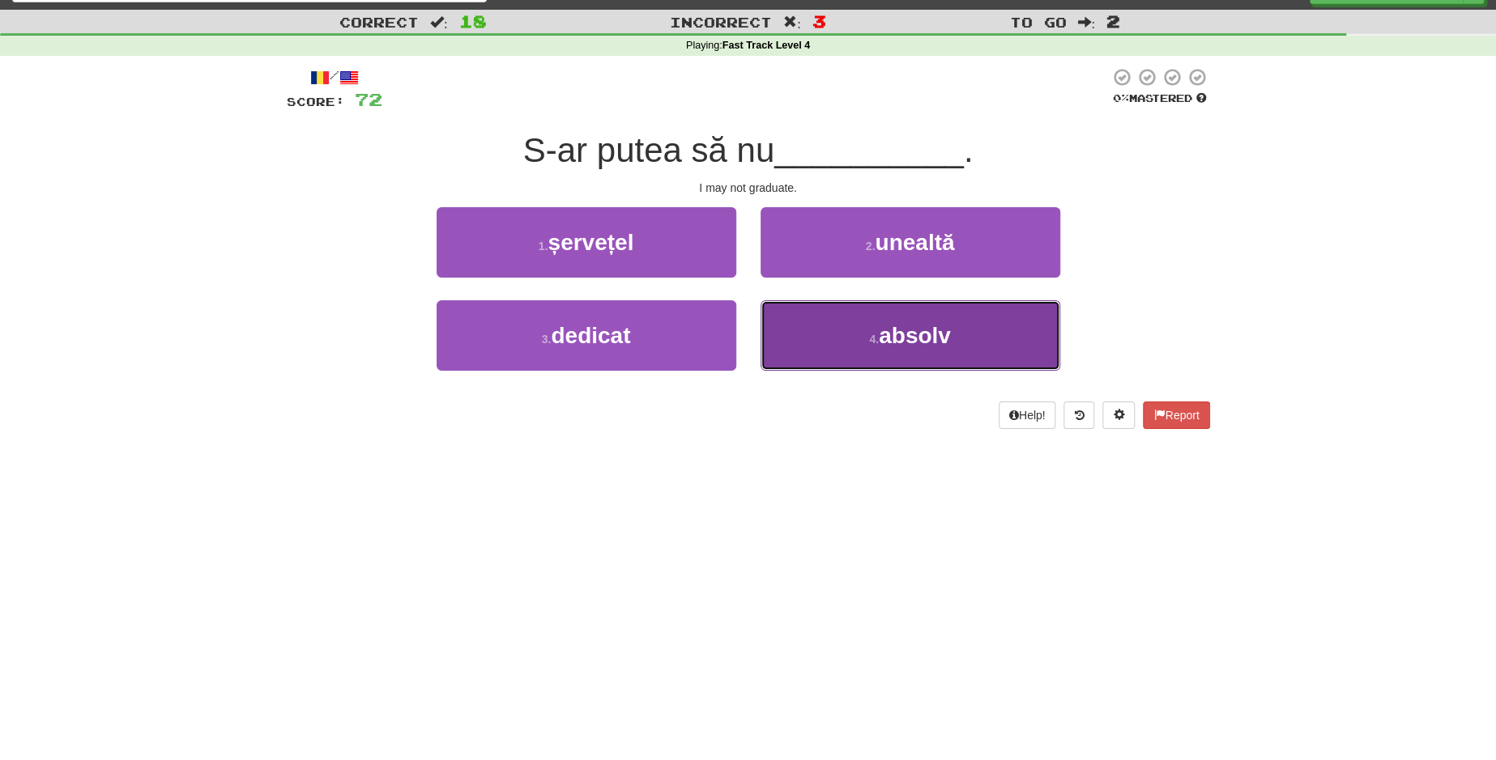
click at [839, 328] on button "4 . absolv" at bounding box center [910, 335] width 300 height 70
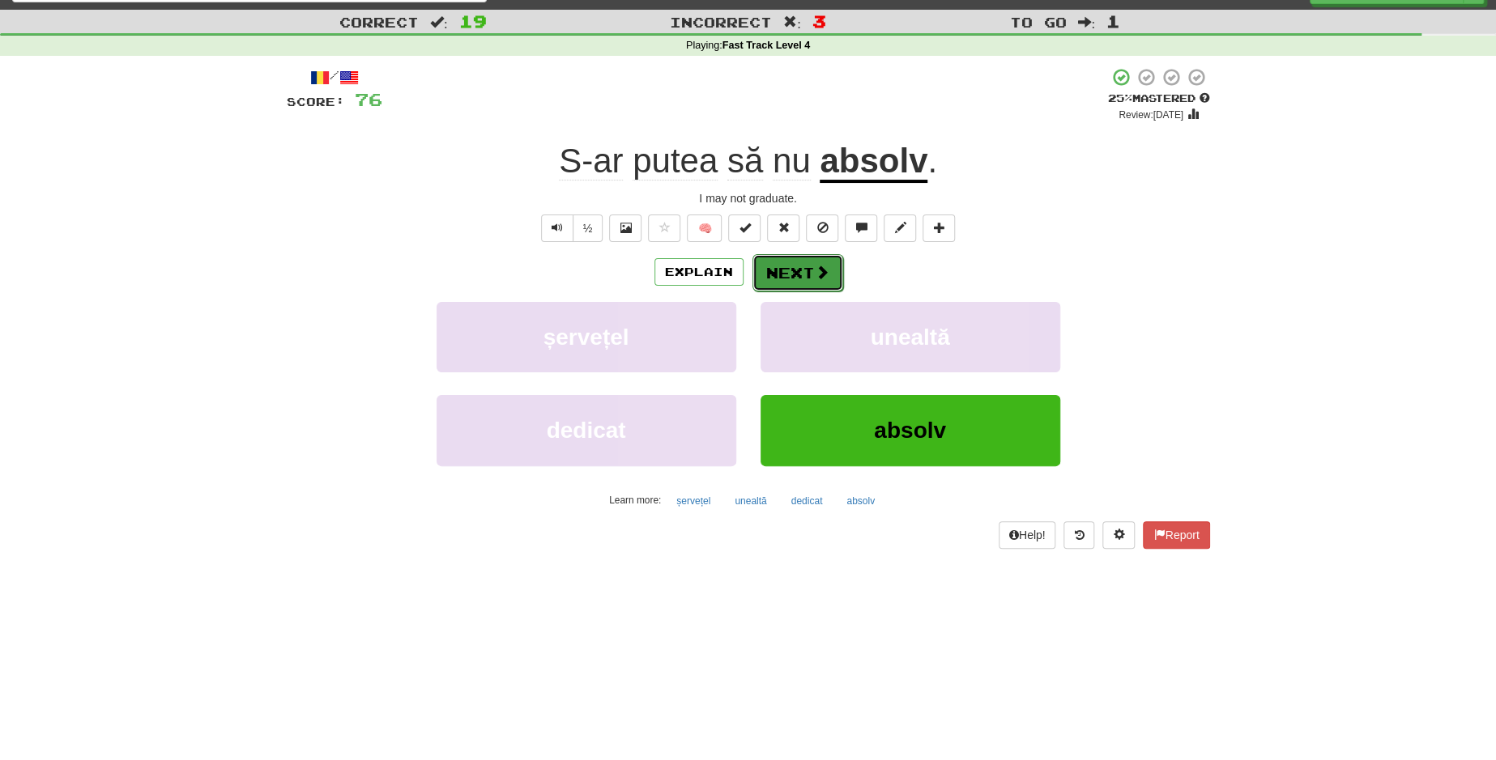
click at [829, 277] on button "Next" at bounding box center [797, 272] width 91 height 37
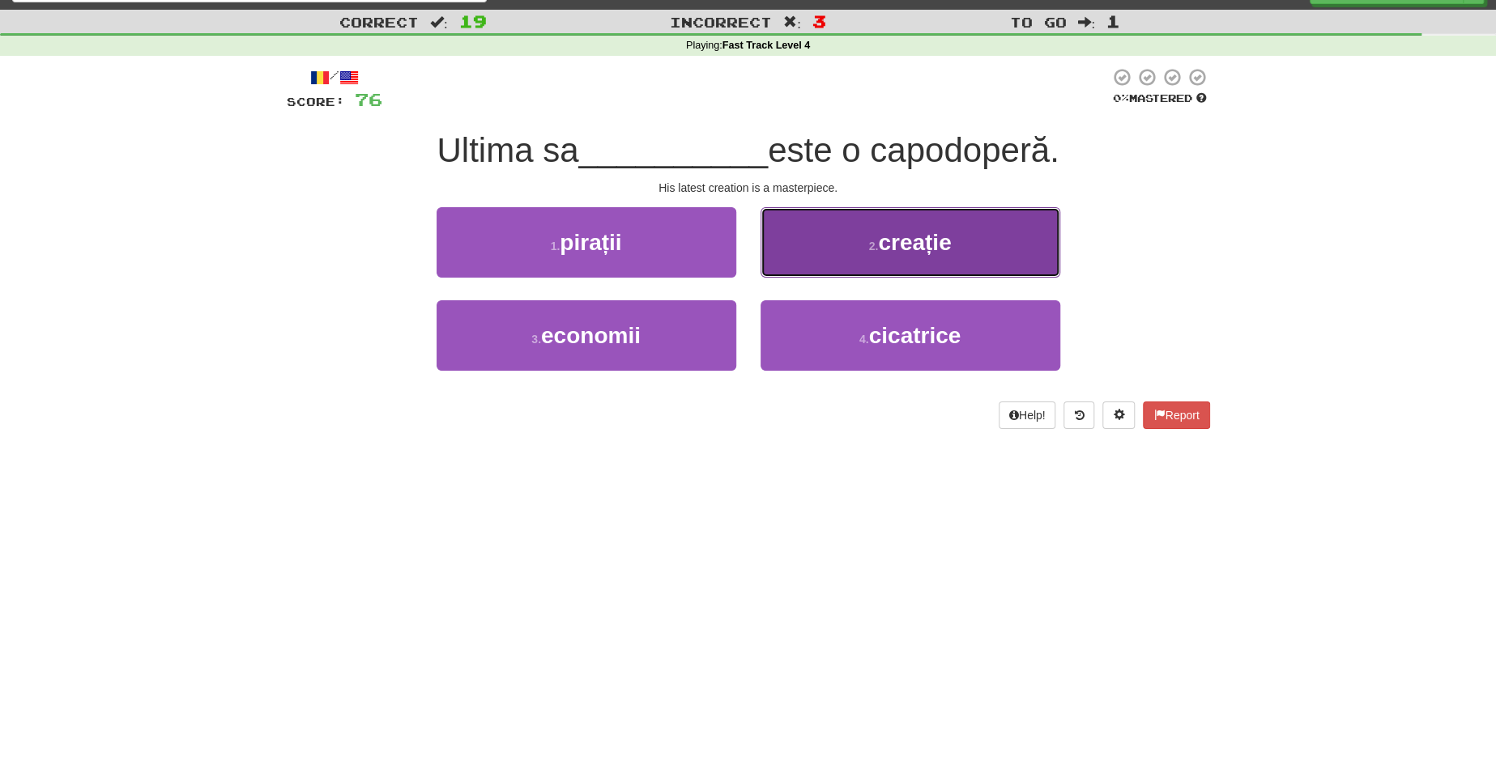
click at [819, 245] on button "2 . creație" at bounding box center [910, 242] width 300 height 70
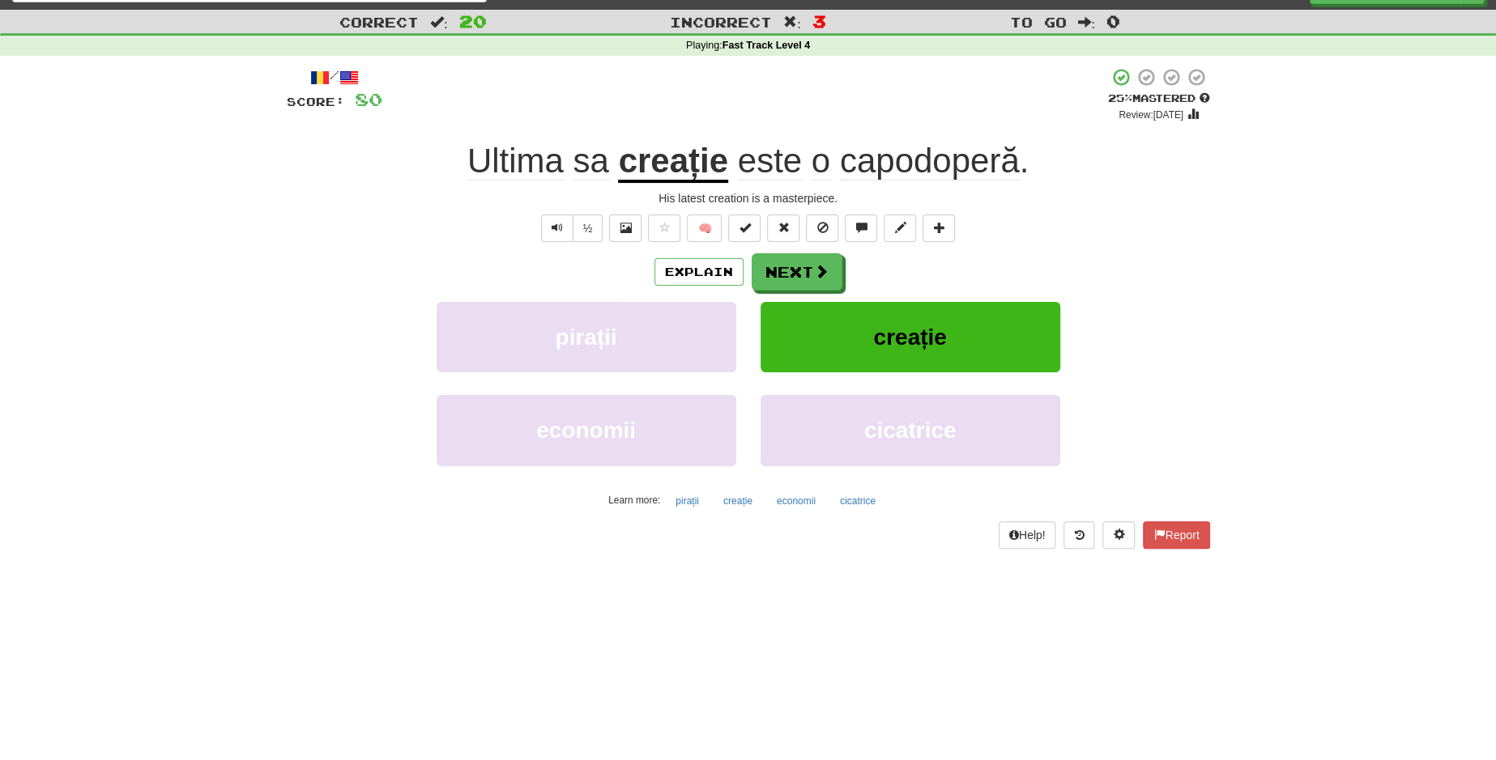
click at [972, 155] on span "capodoperă" at bounding box center [930, 161] width 180 height 39
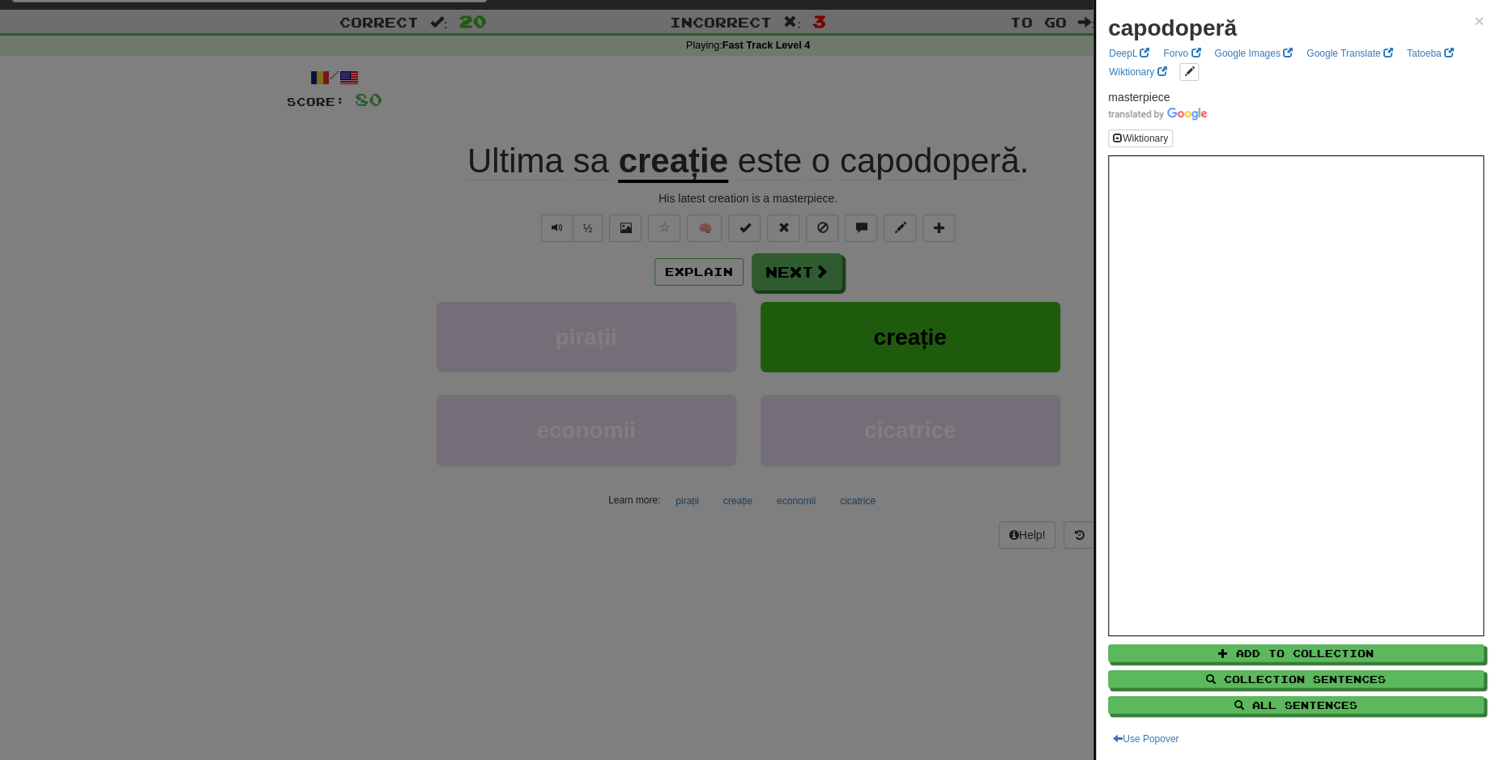
click at [803, 276] on div at bounding box center [748, 380] width 1496 height 760
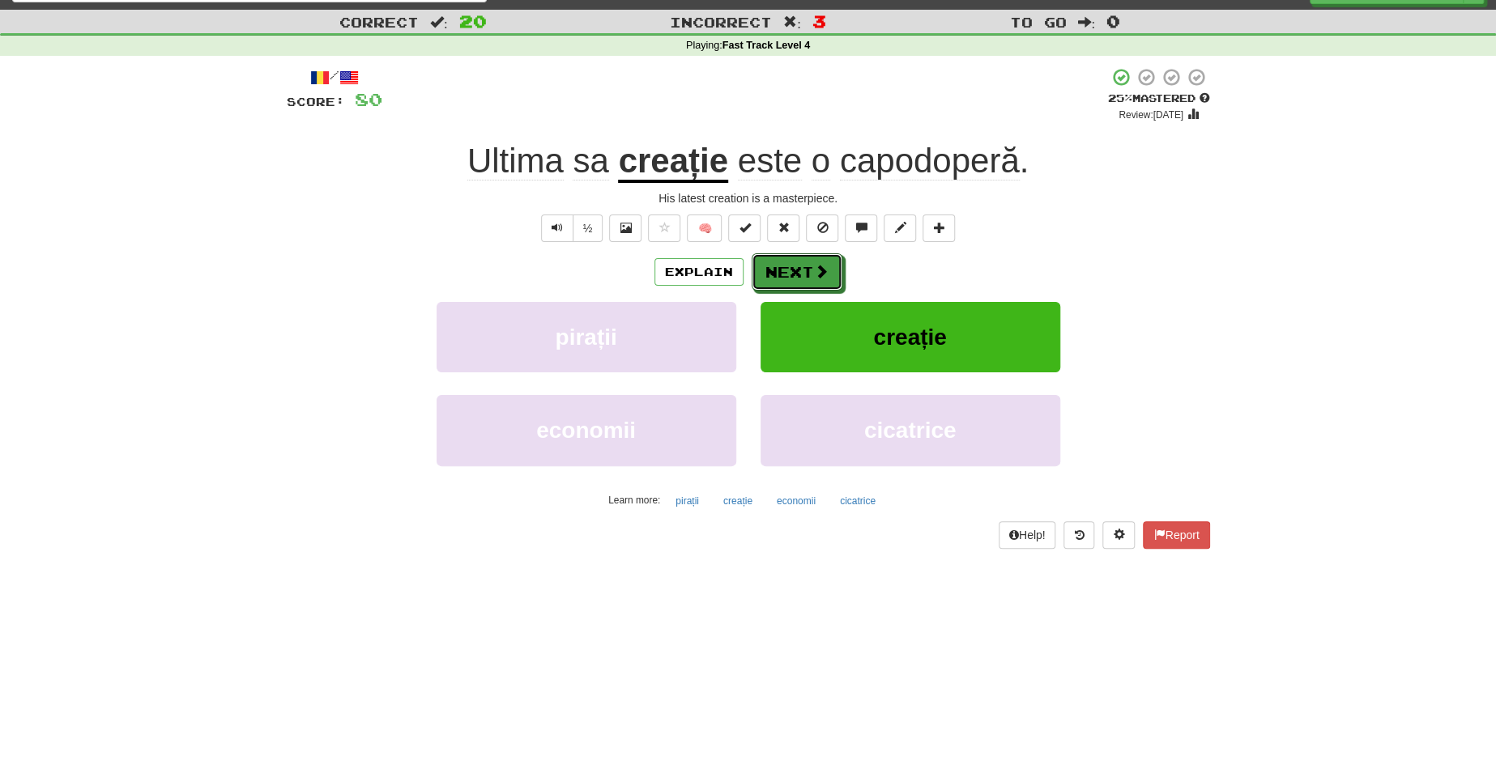
click at [803, 276] on button "Next" at bounding box center [797, 271] width 91 height 37
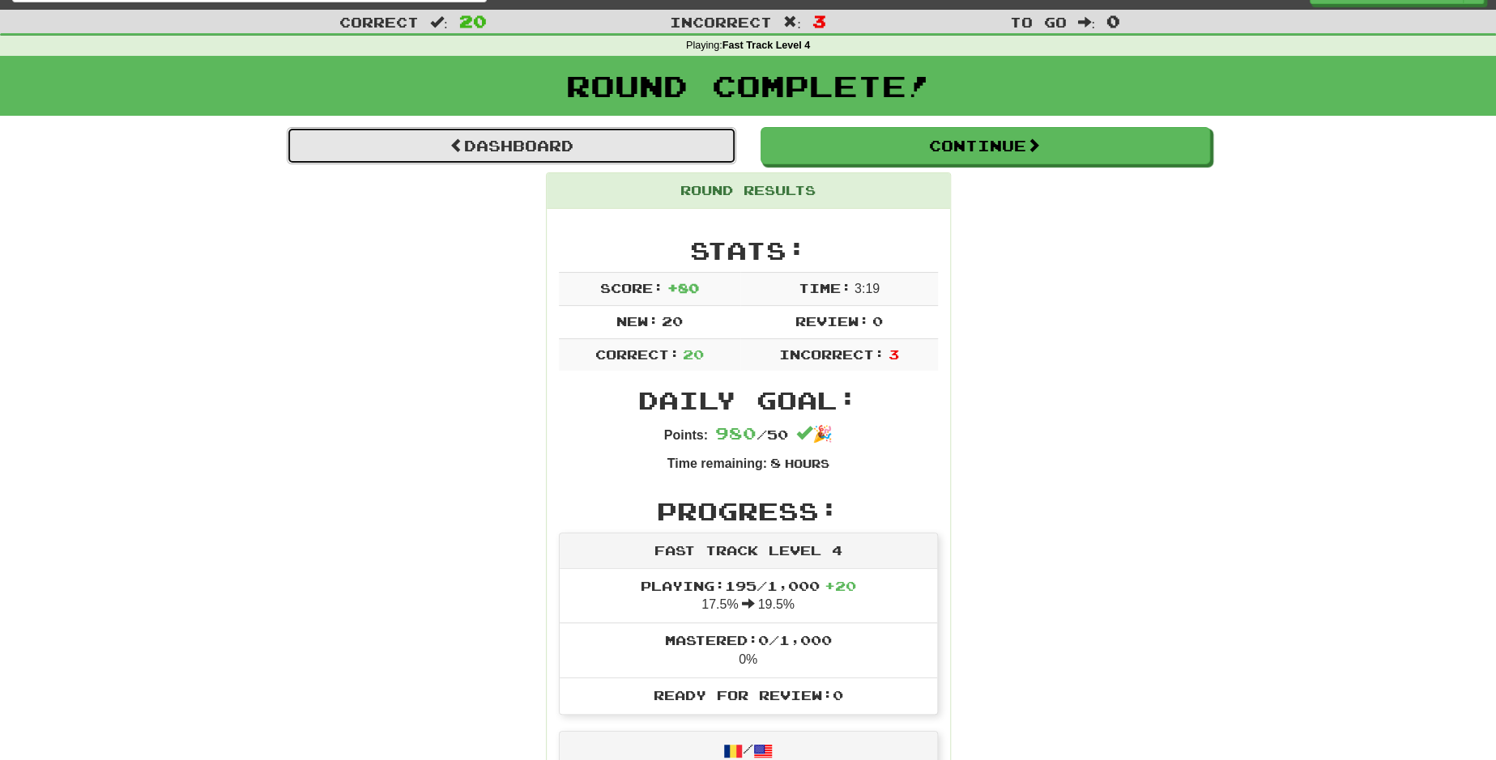
click at [510, 146] on link "Dashboard" at bounding box center [511, 145] width 449 height 37
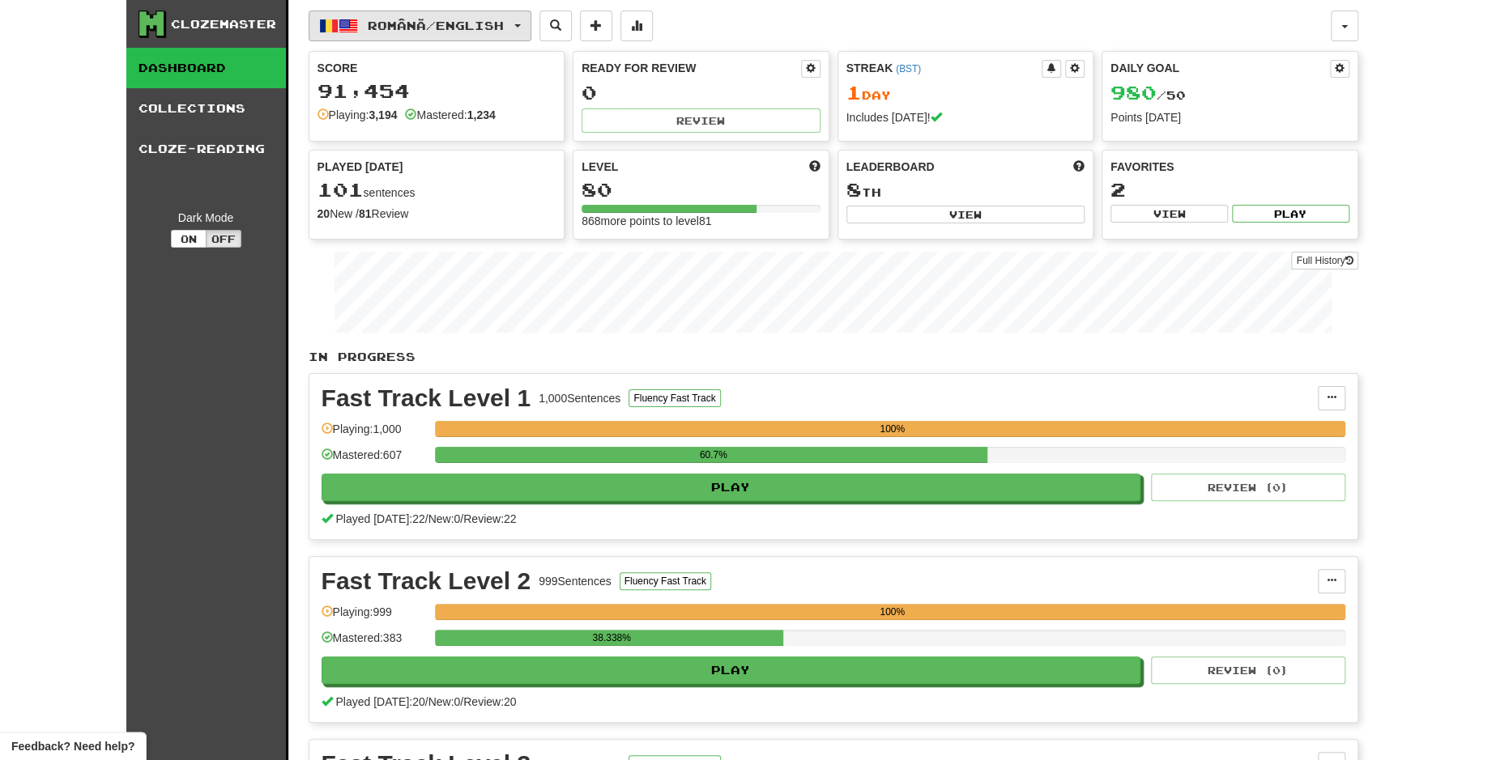
click at [531, 27] on button "Română / English" at bounding box center [420, 26] width 223 height 31
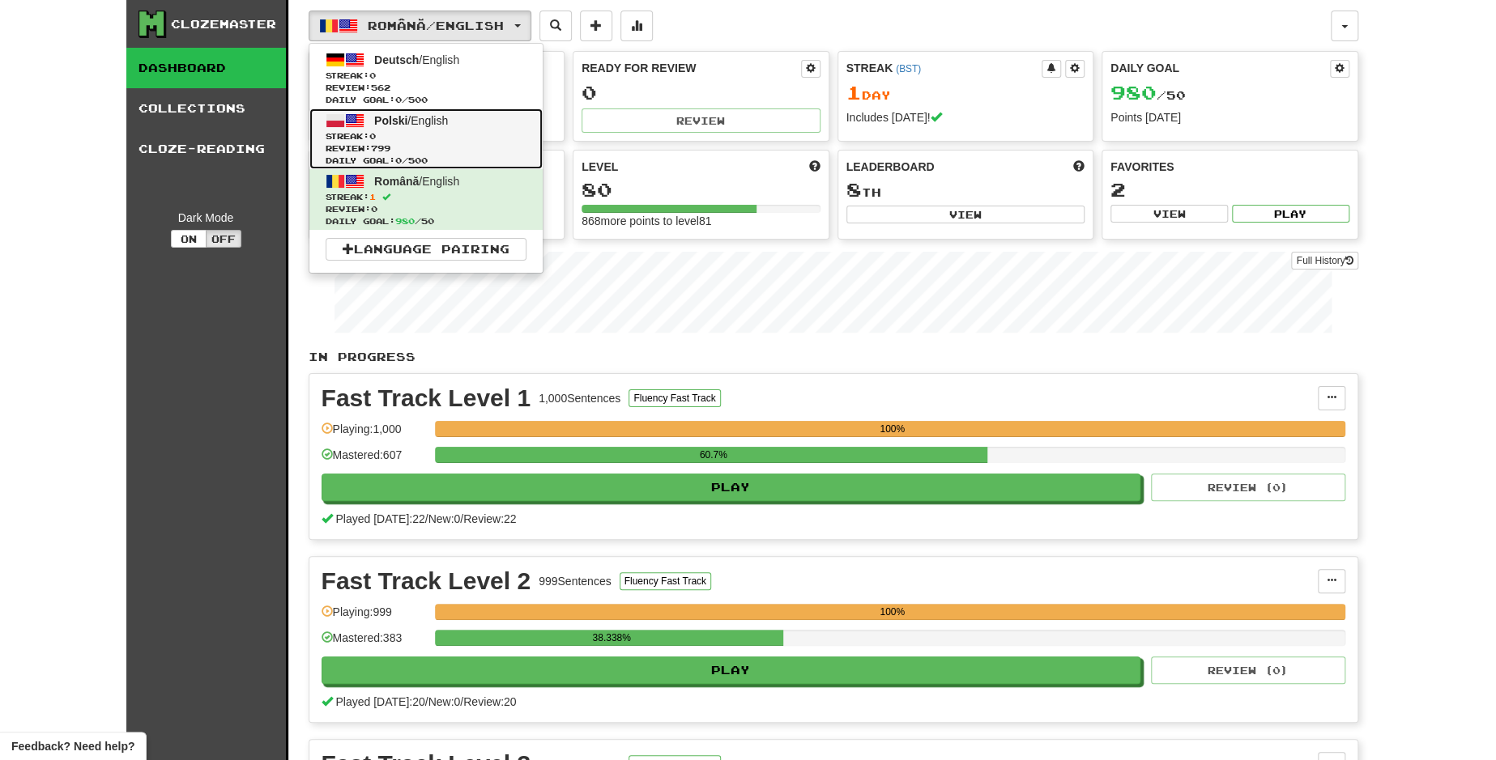
click at [472, 127] on link "Polski / English Streak: 0 Review: 799 Daily Goal: 0 / 500" at bounding box center [425, 139] width 233 height 61
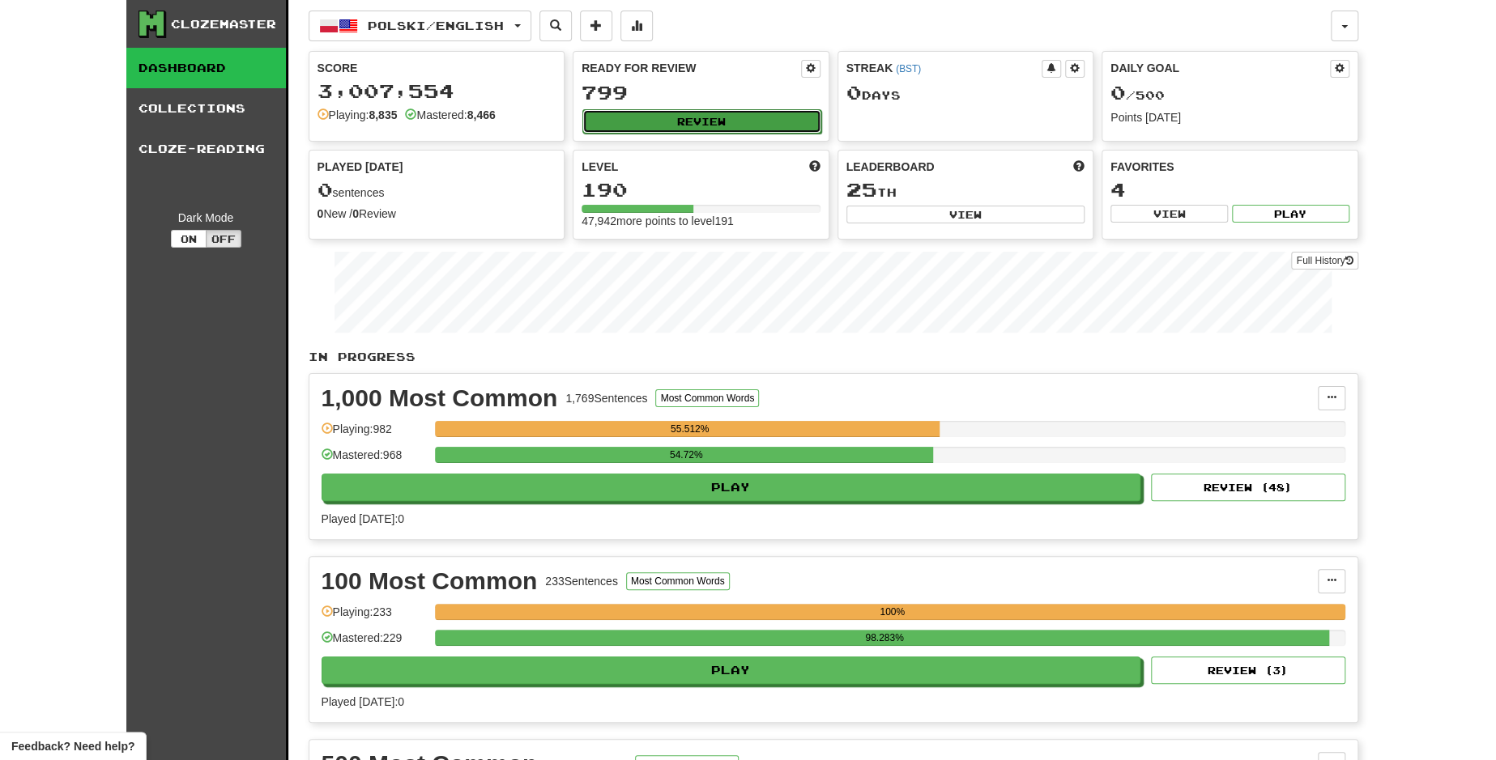
click at [634, 121] on button "Review" at bounding box center [701, 121] width 239 height 24
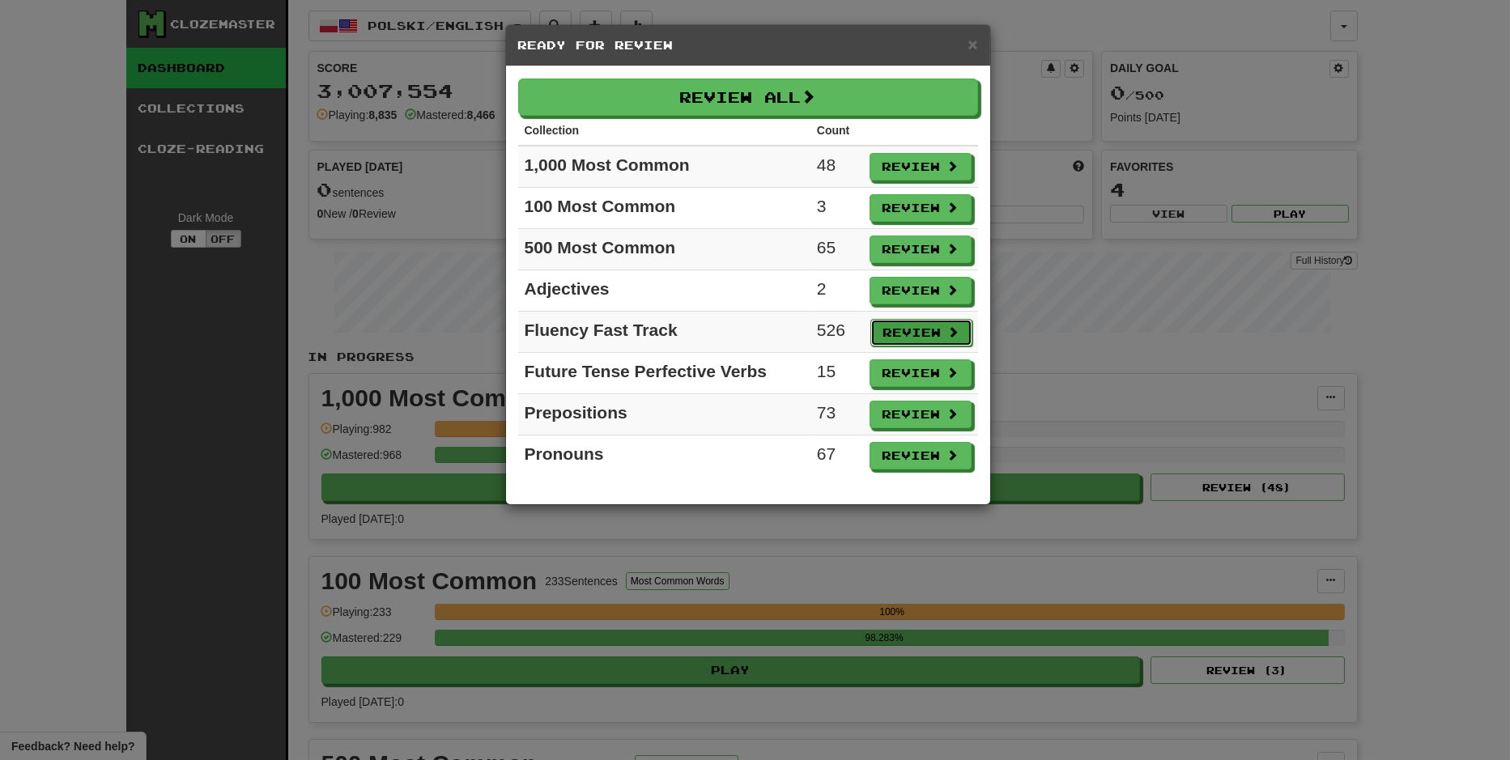
click at [894, 328] on button "Review" at bounding box center [922, 333] width 102 height 28
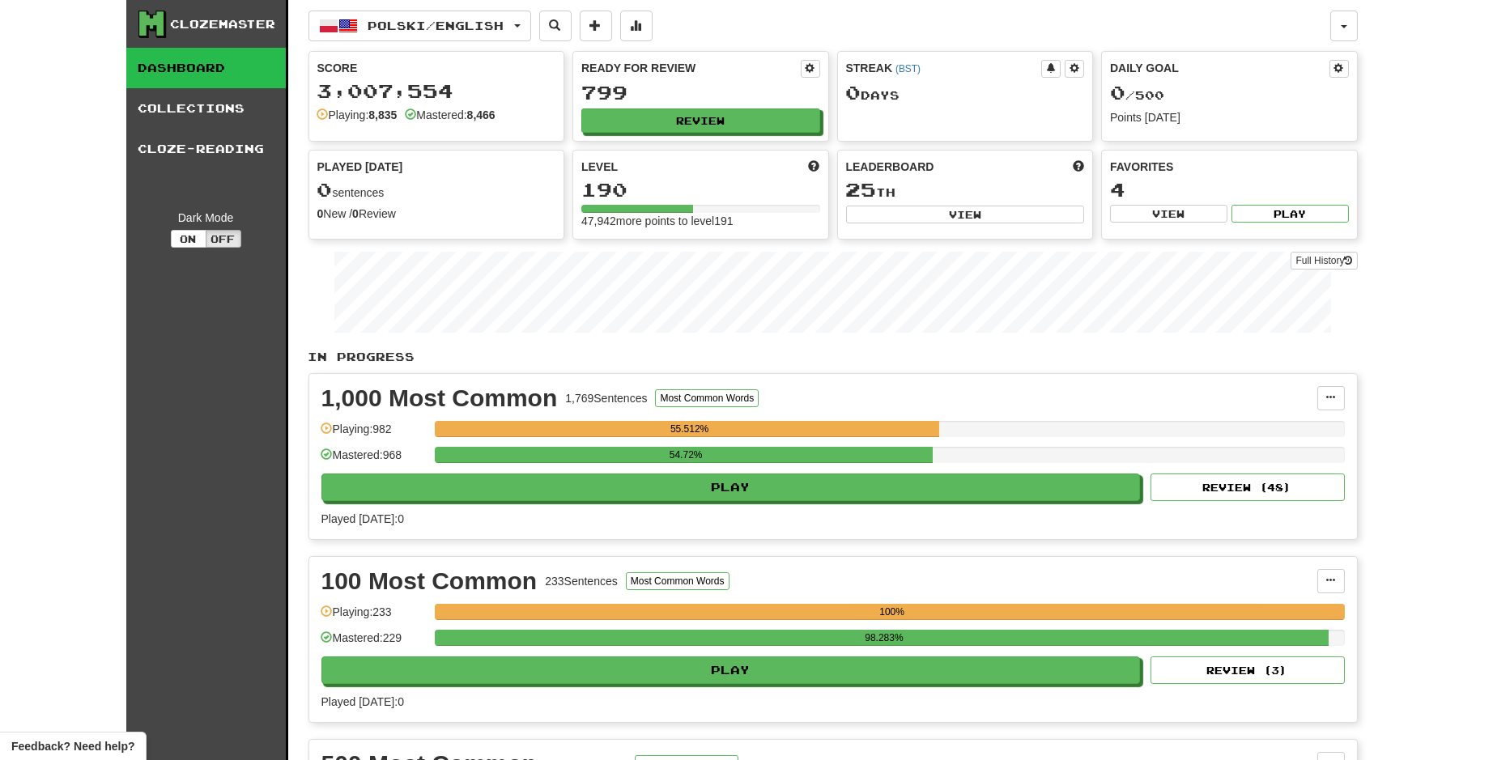
select select "**"
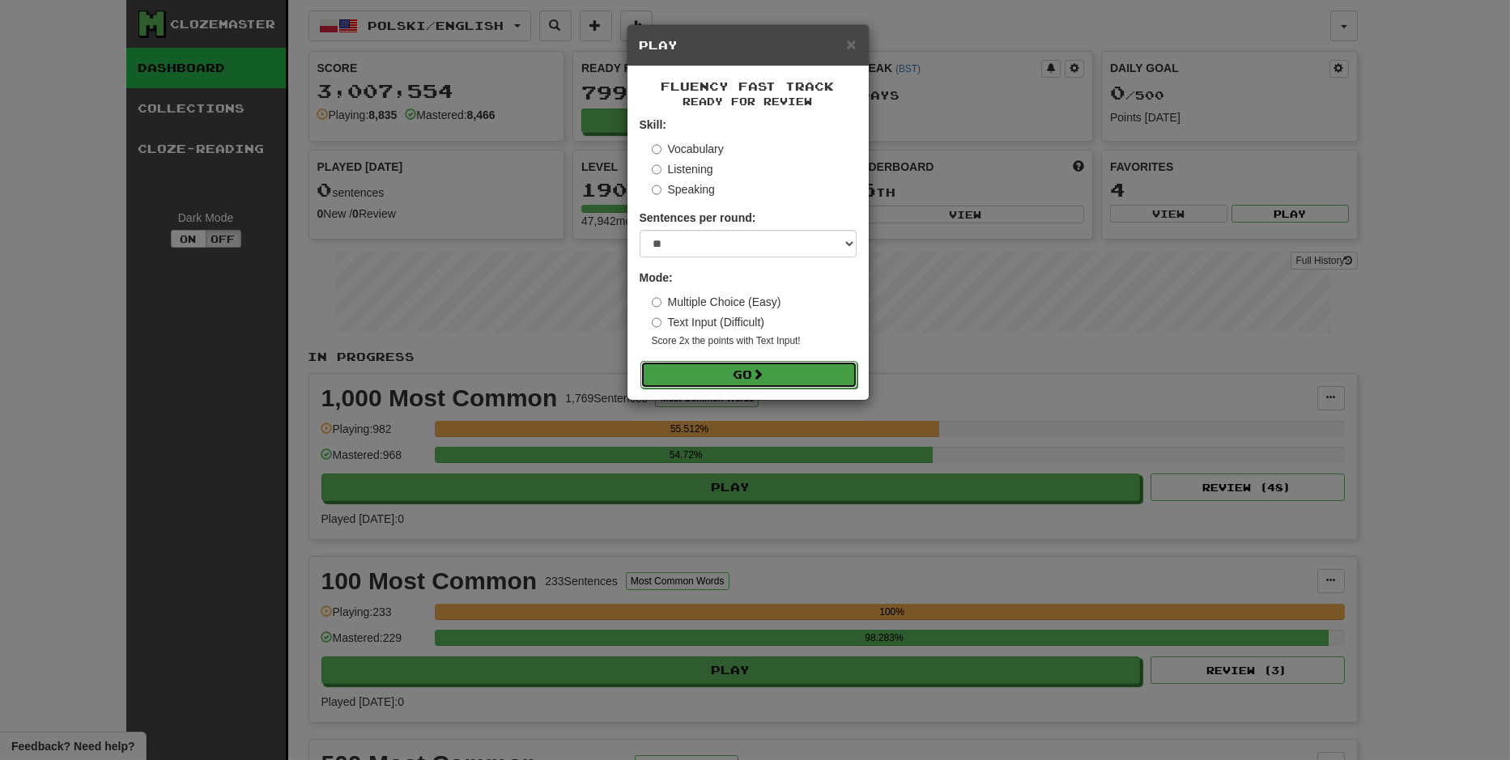
click at [803, 373] on button "Go" at bounding box center [749, 375] width 217 height 28
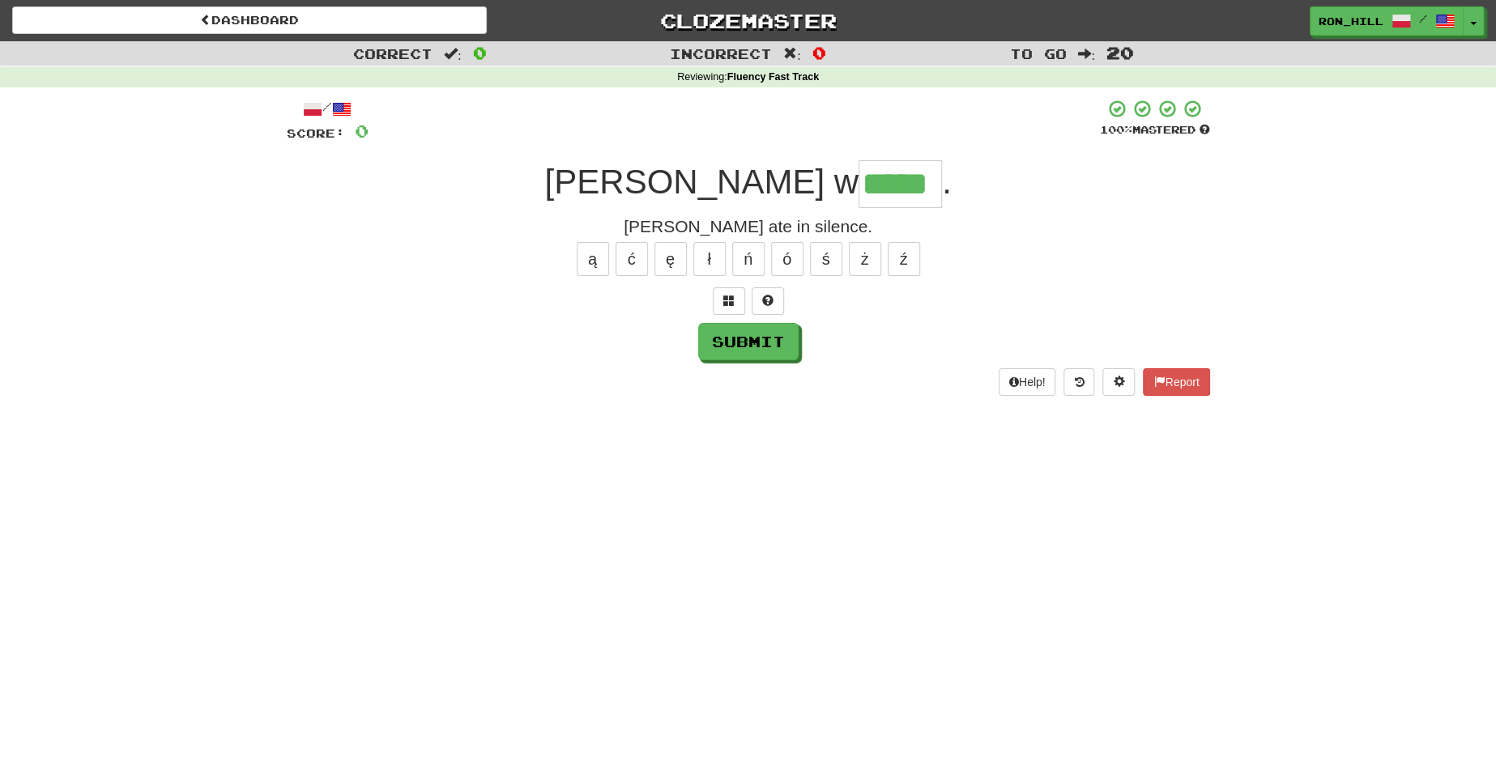
type input "*****"
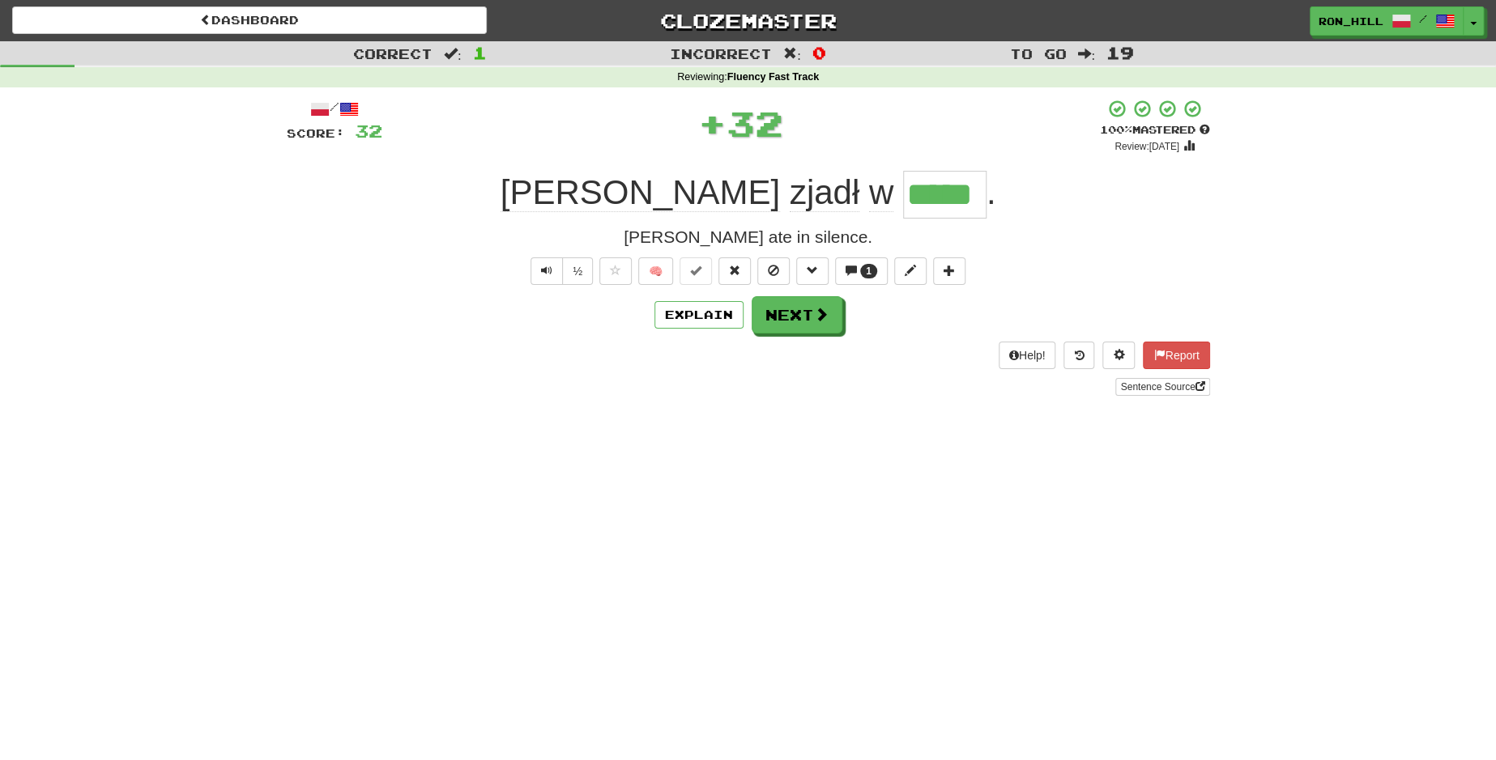
click at [779, 336] on div "/ Score: 32 + 32 100 % Mastered Review: [DATE] [PERSON_NAME] w ***** . [PERSON_…" at bounding box center [748, 247] width 923 height 296
click at [791, 309] on button "Next" at bounding box center [797, 315] width 91 height 37
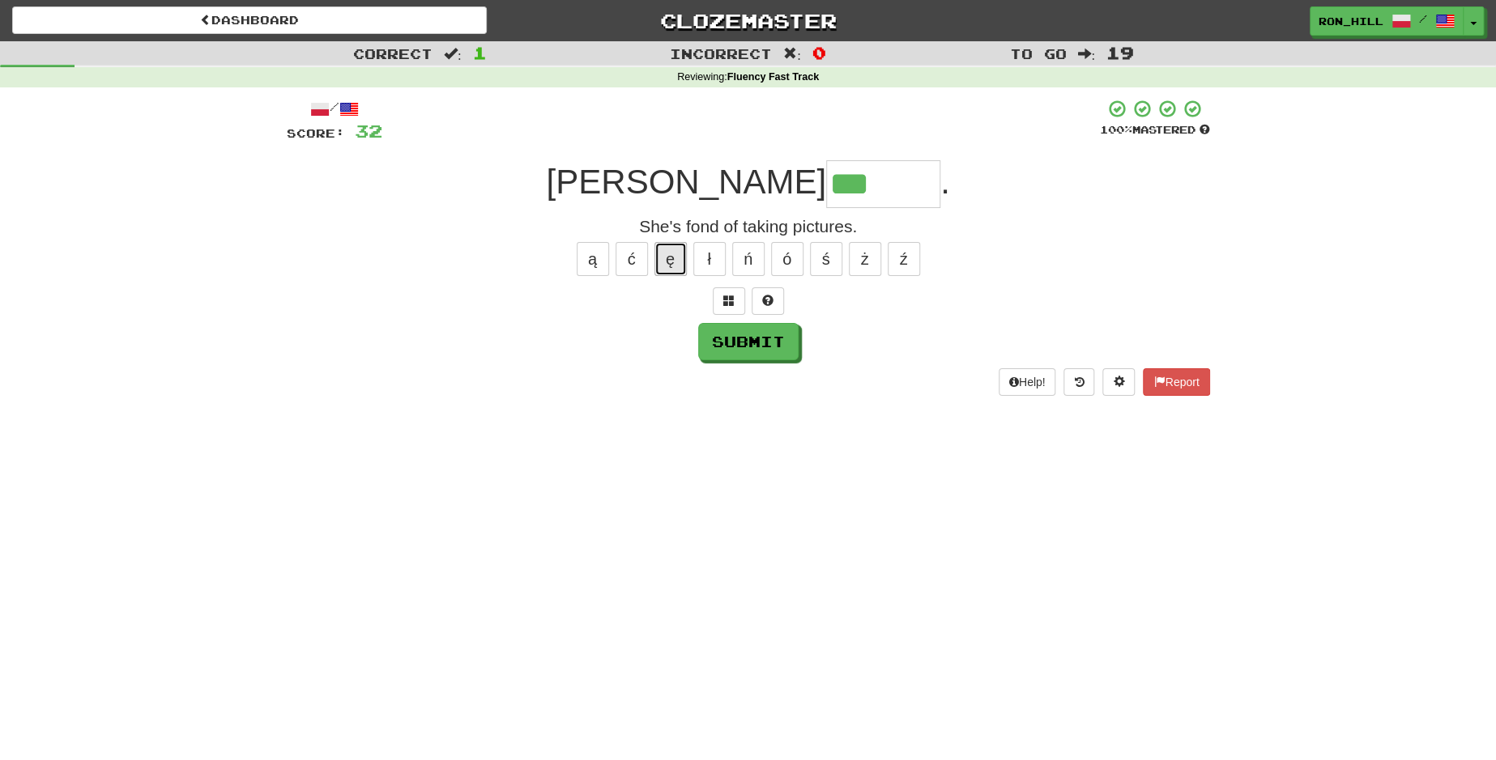
click at [671, 253] on button "ę" at bounding box center [670, 259] width 32 height 34
type input "*******"
click at [739, 353] on button "Submit" at bounding box center [749, 342] width 100 height 37
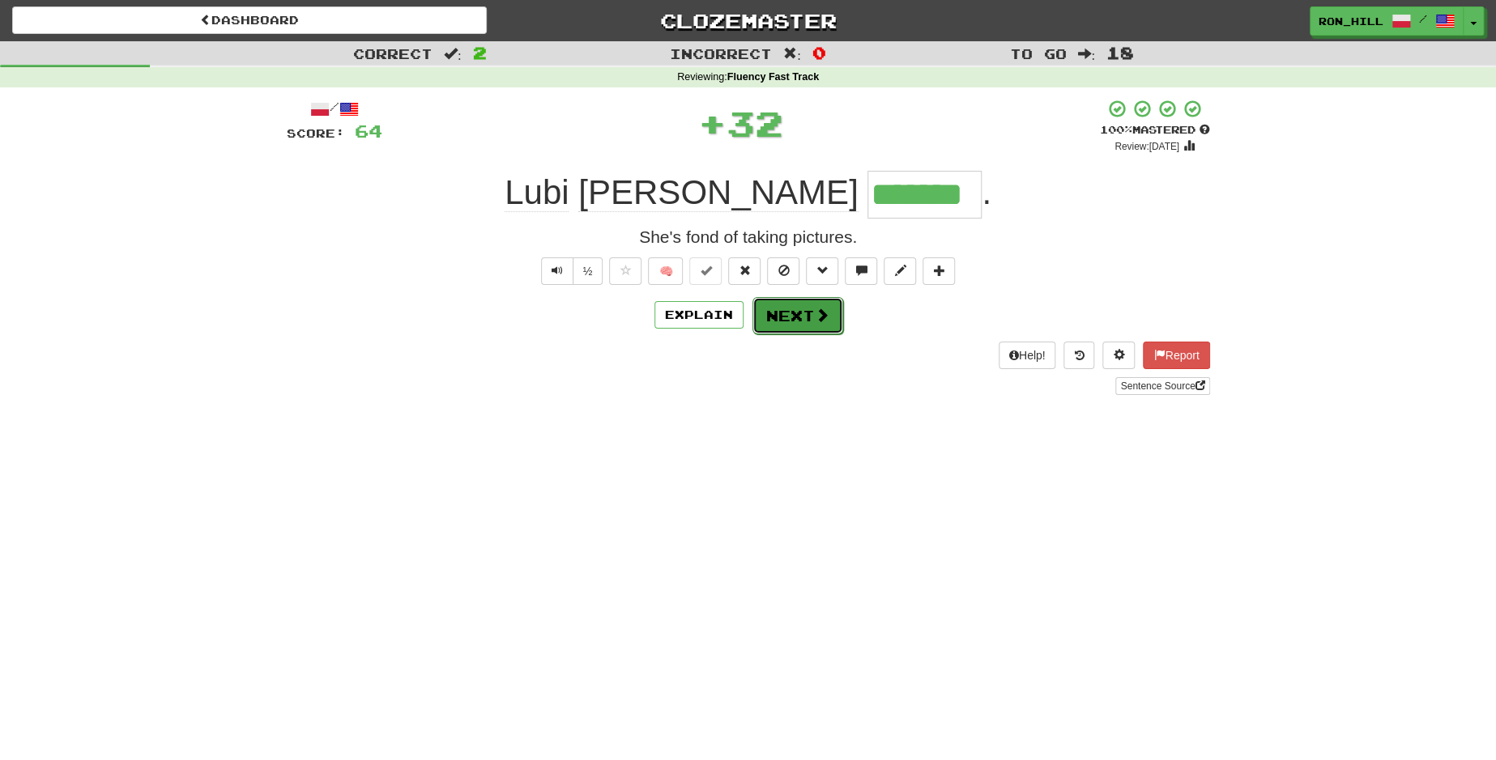
click at [774, 322] on button "Next" at bounding box center [797, 315] width 91 height 37
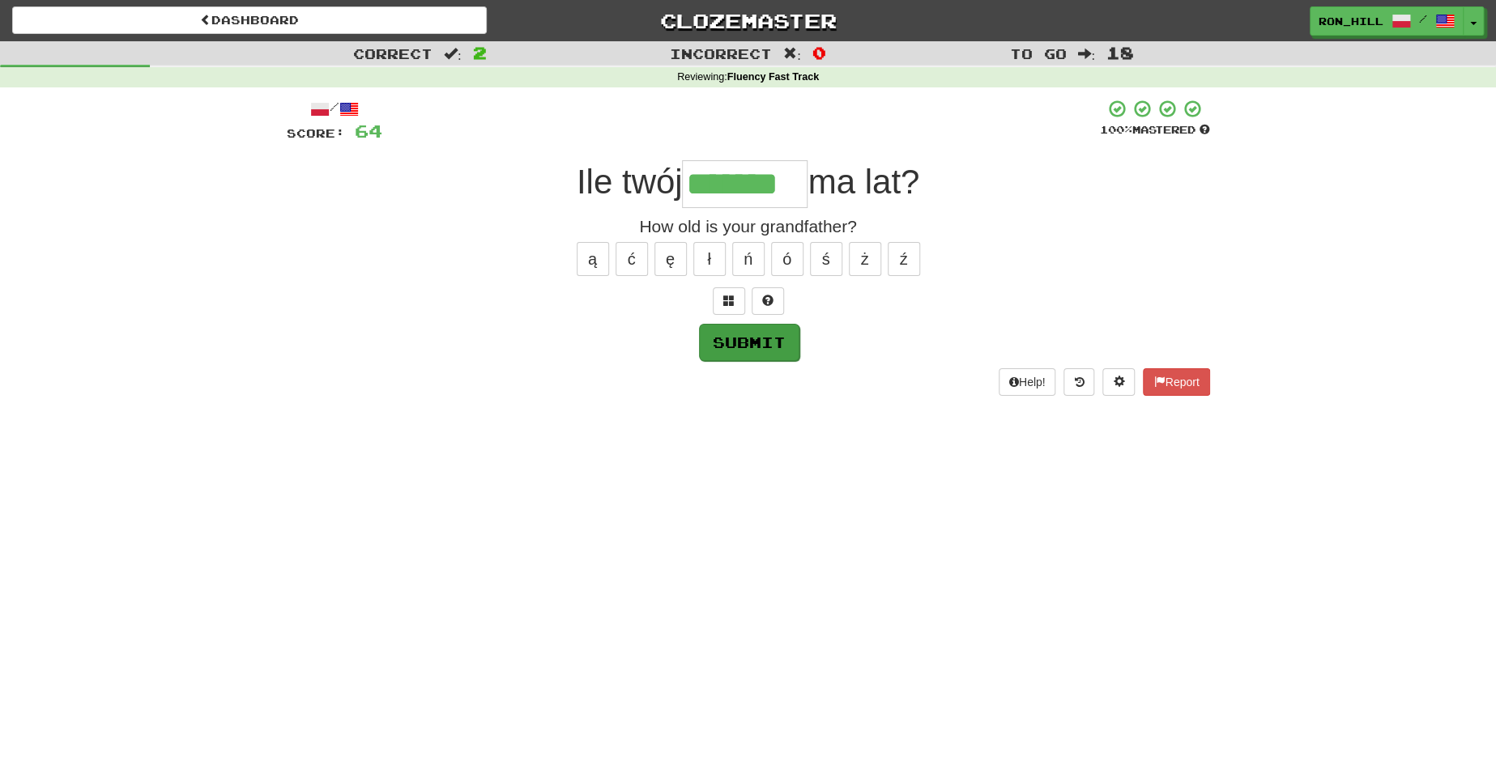
type input "*******"
click at [756, 347] on button "Submit" at bounding box center [749, 342] width 100 height 37
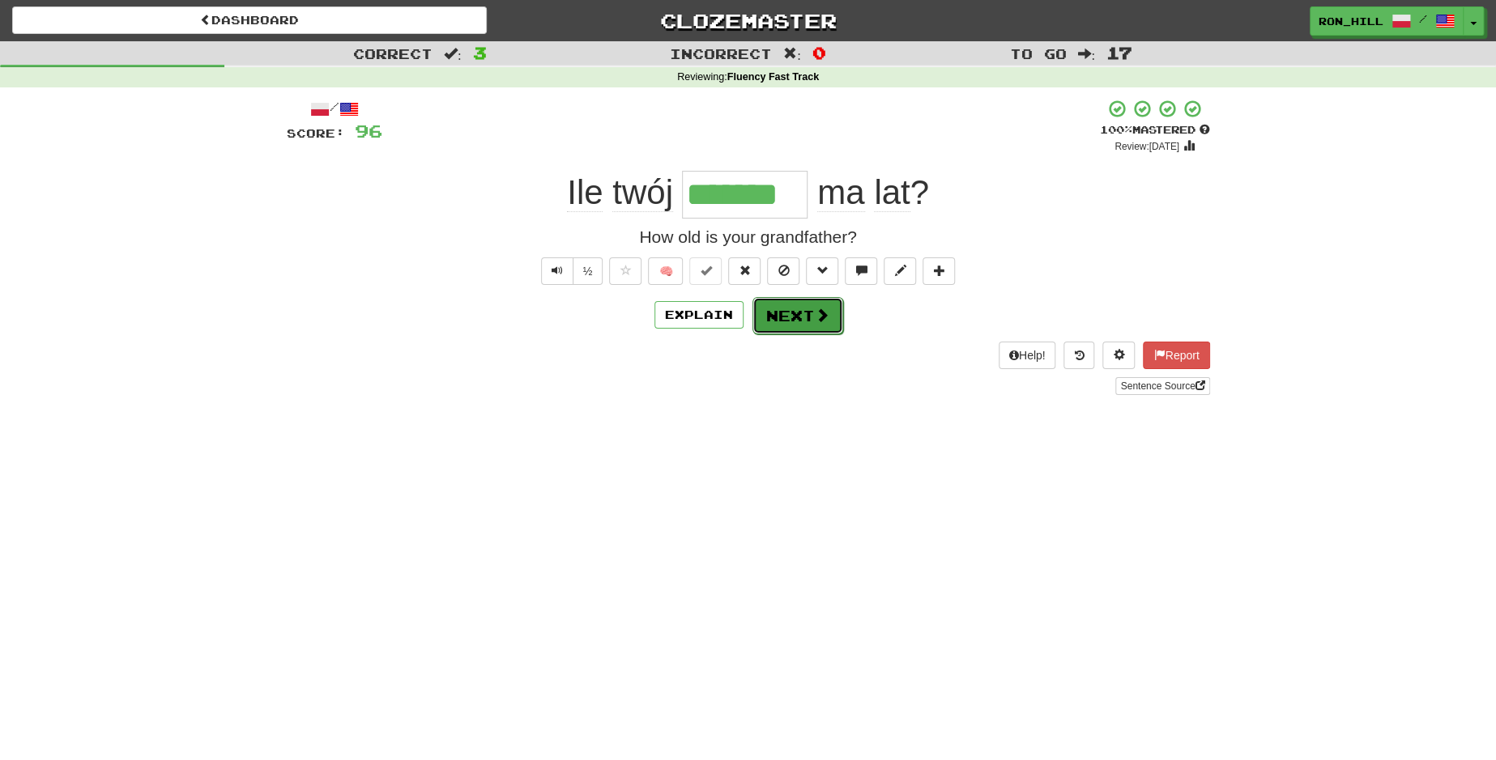
click at [803, 321] on button "Next" at bounding box center [797, 315] width 91 height 37
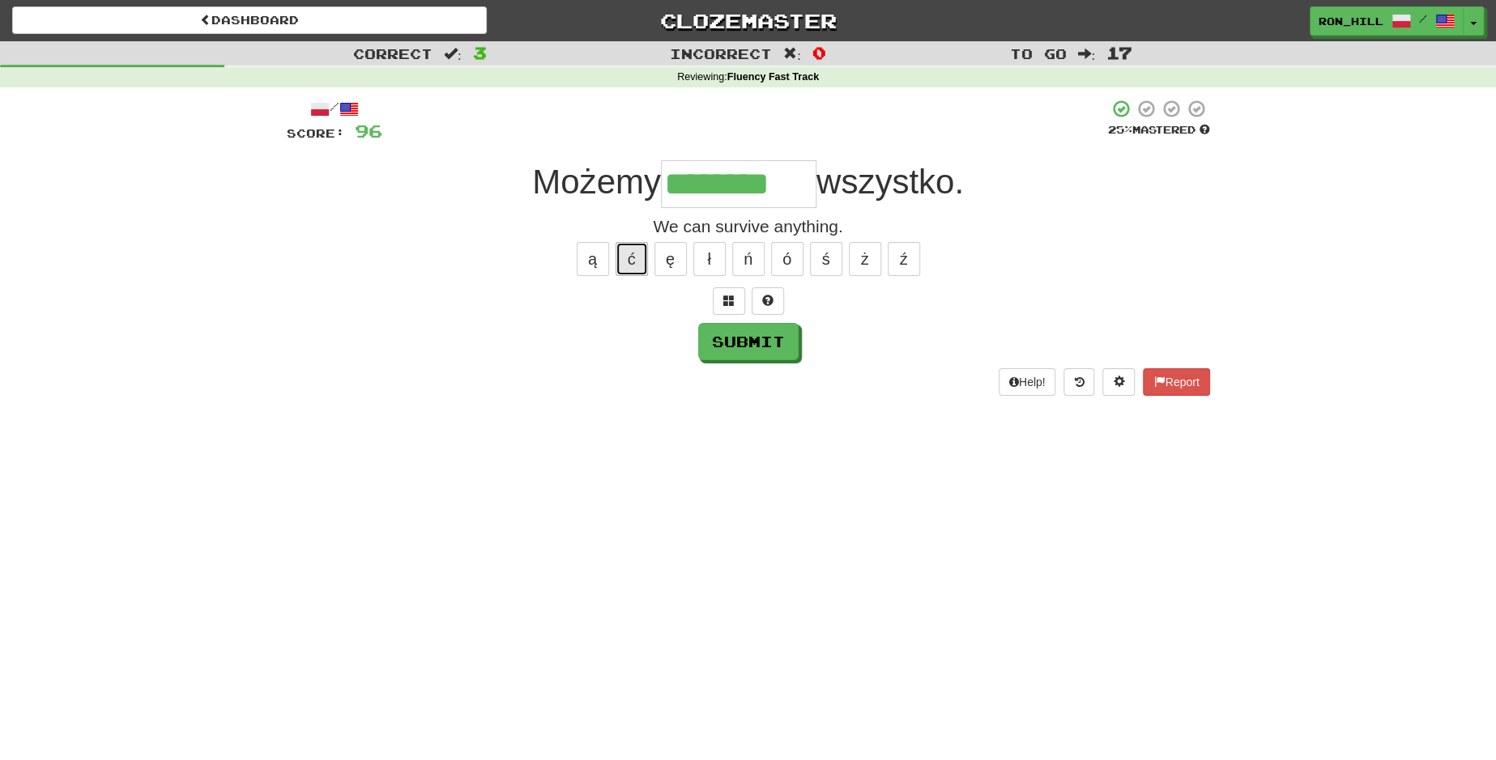
click at [635, 259] on button "ć" at bounding box center [632, 259] width 32 height 34
type input "*********"
click at [745, 336] on button "Submit" at bounding box center [749, 342] width 100 height 37
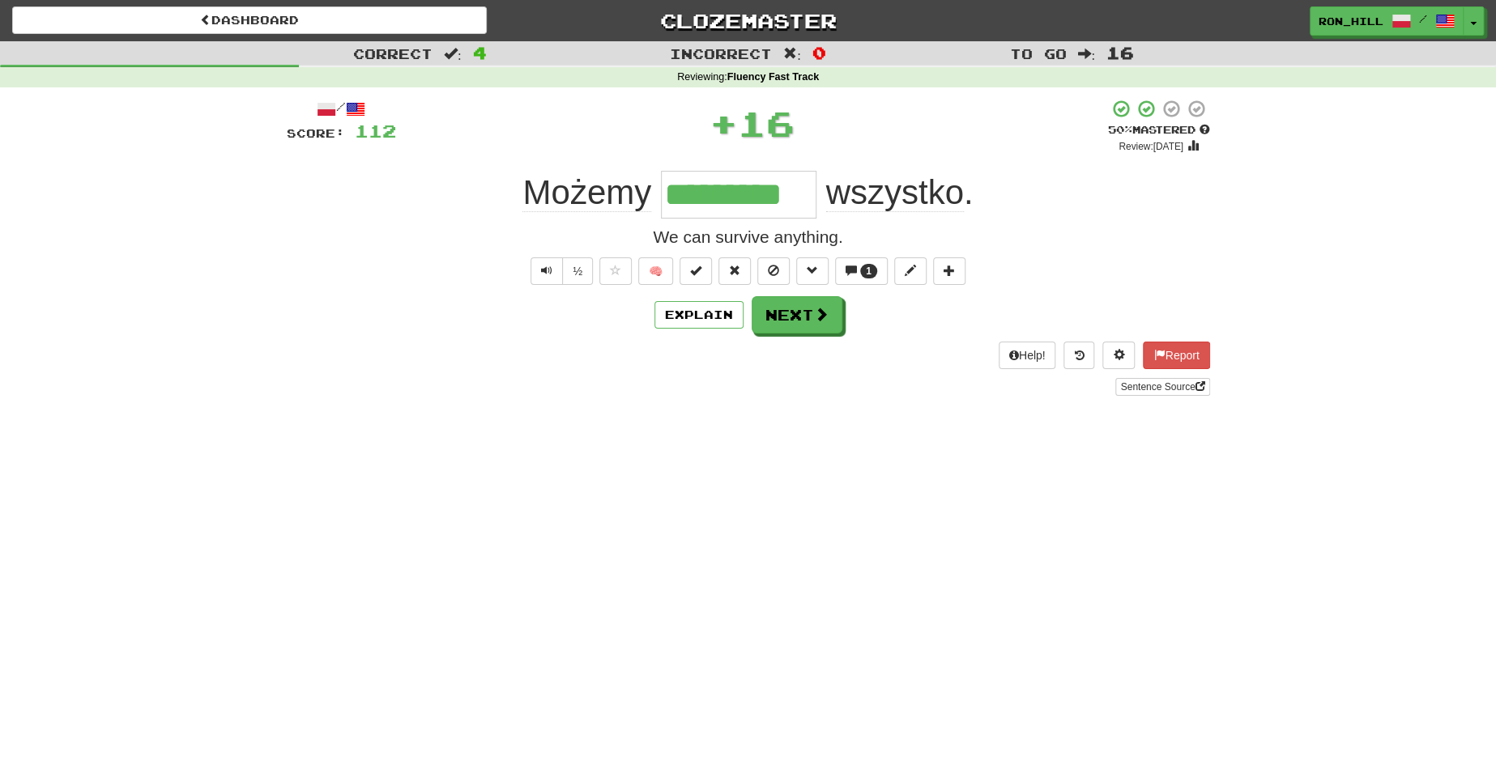
click at [735, 190] on input "*********" at bounding box center [738, 195] width 155 height 48
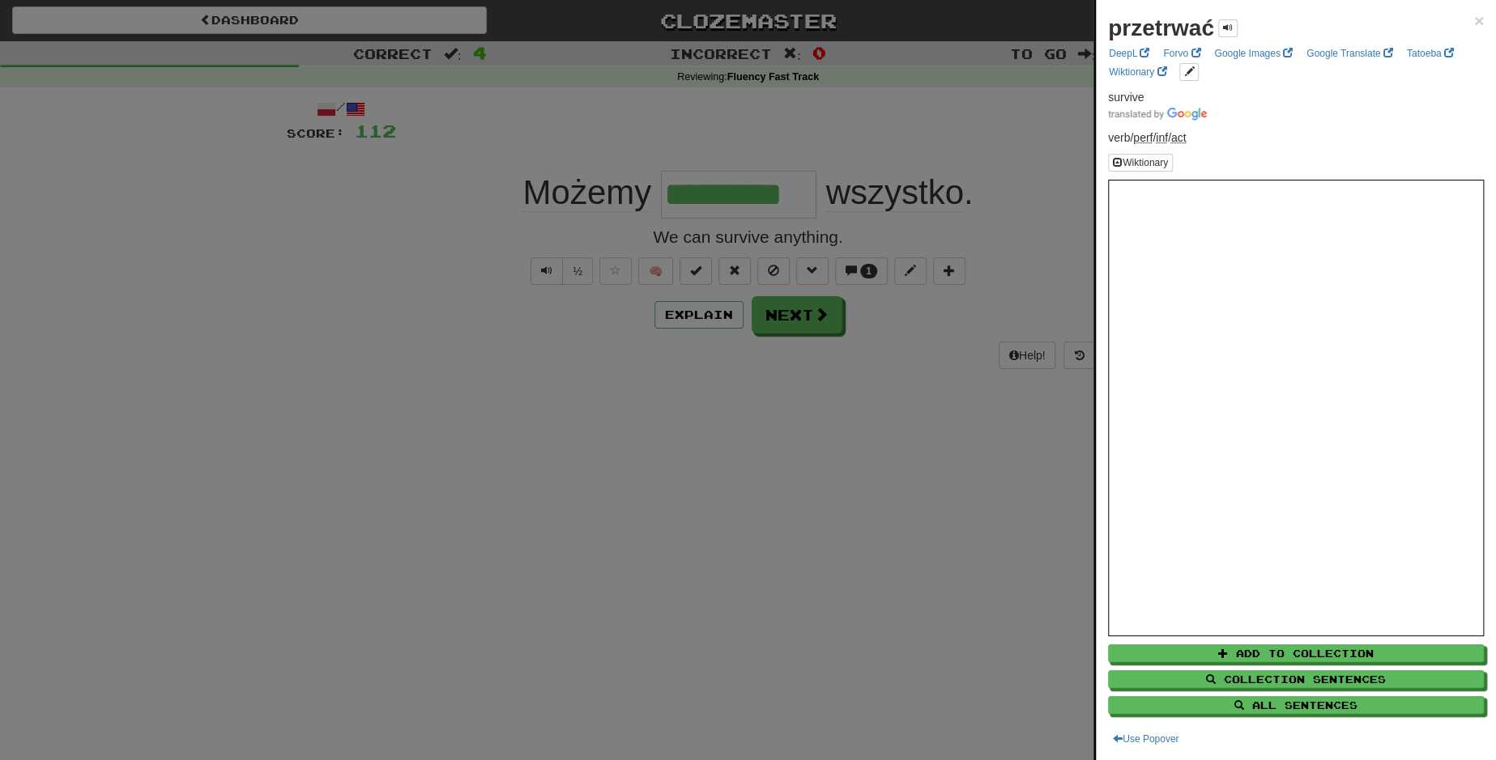
click at [781, 324] on div at bounding box center [748, 380] width 1496 height 760
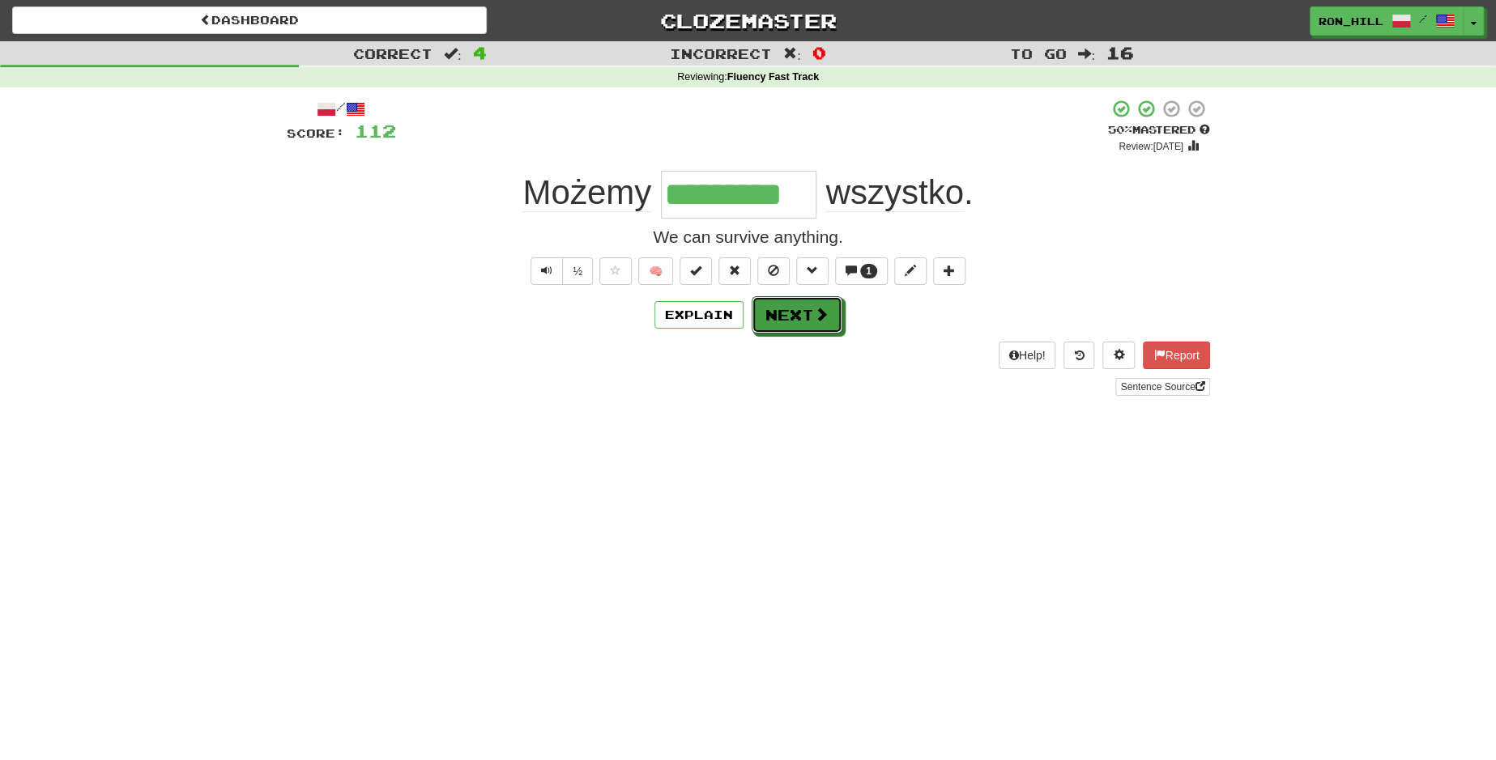
click at [781, 324] on button "Next" at bounding box center [797, 314] width 91 height 37
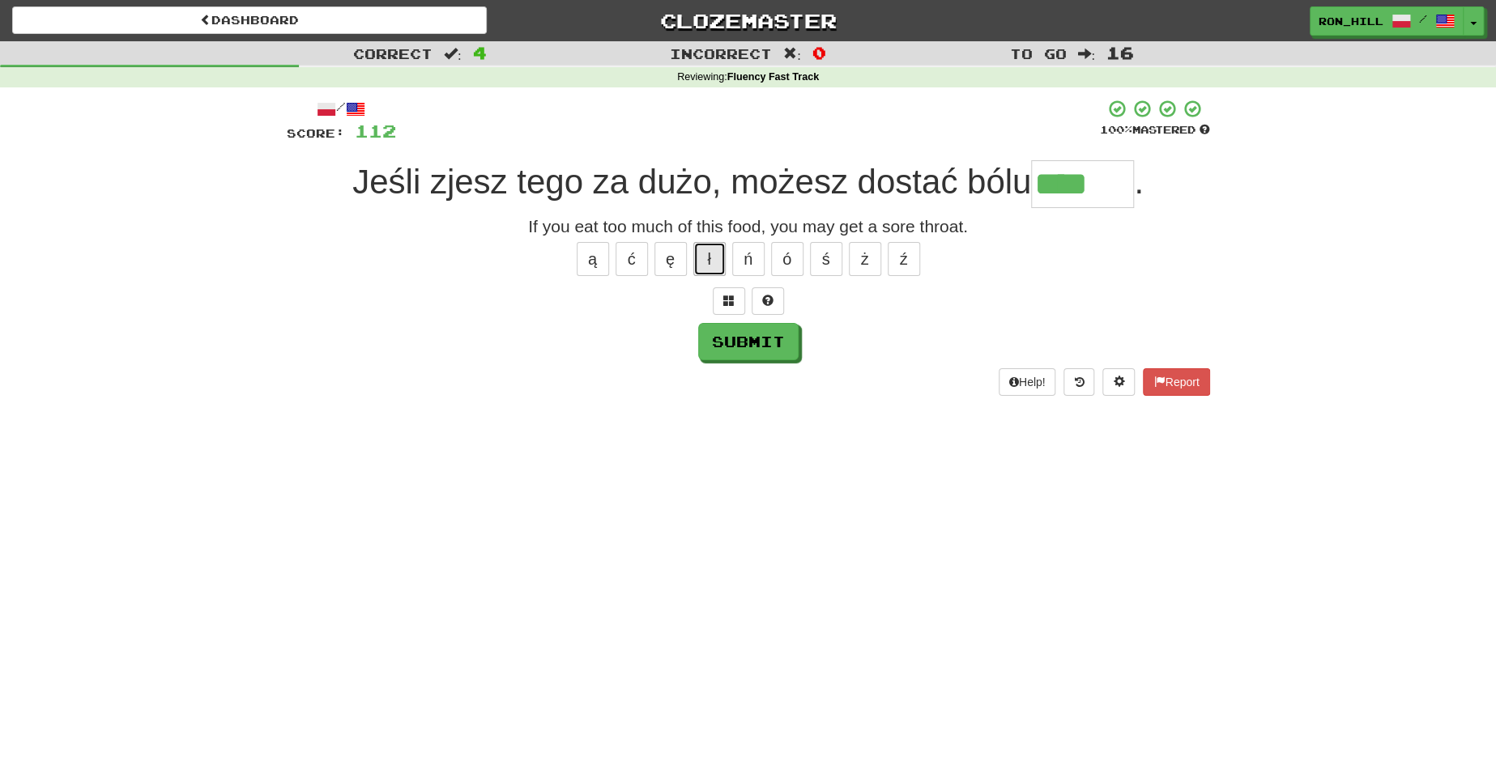
click at [704, 253] on button "ł" at bounding box center [709, 259] width 32 height 34
type input "******"
click at [729, 336] on button "Submit" at bounding box center [749, 342] width 100 height 37
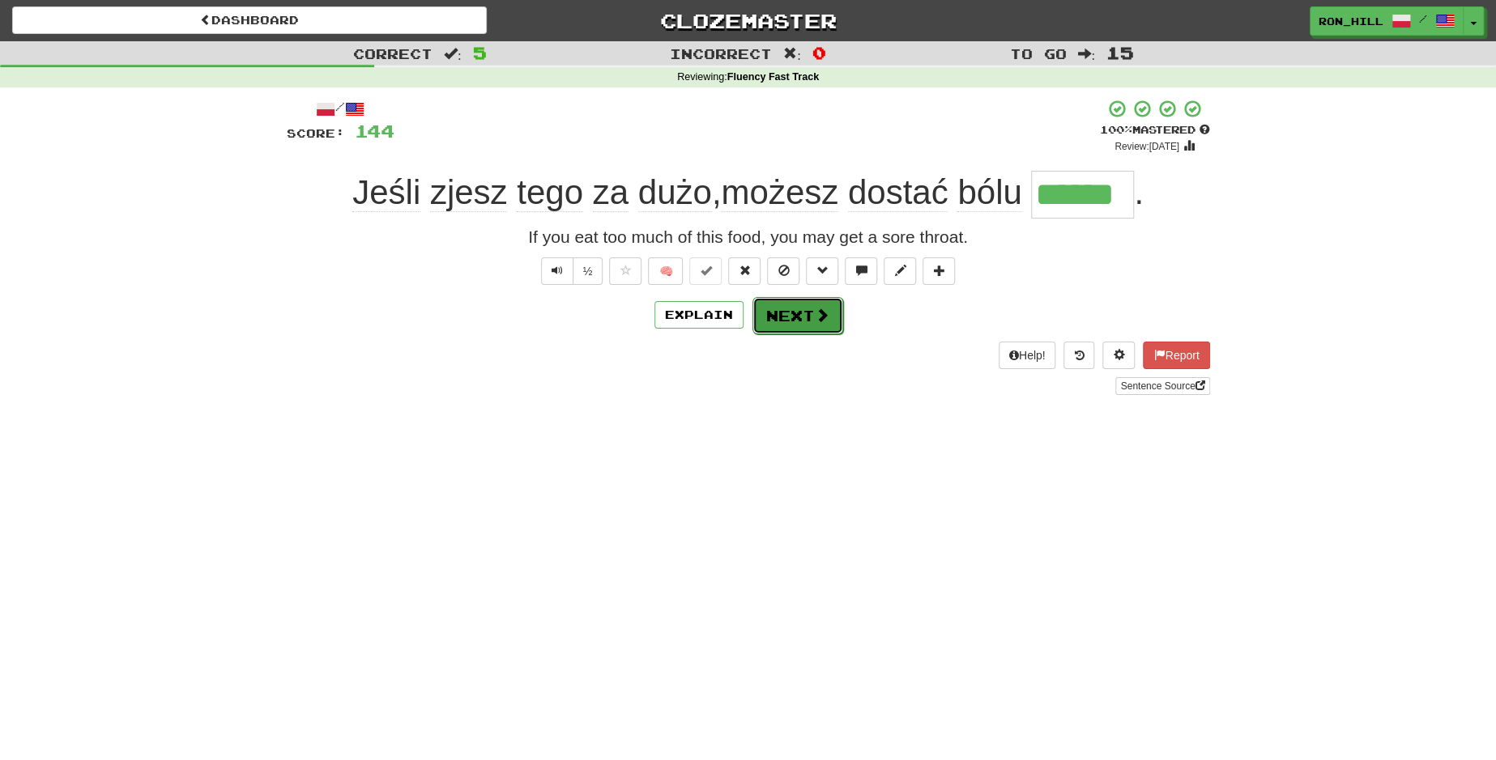
click at [782, 312] on button "Next" at bounding box center [797, 315] width 91 height 37
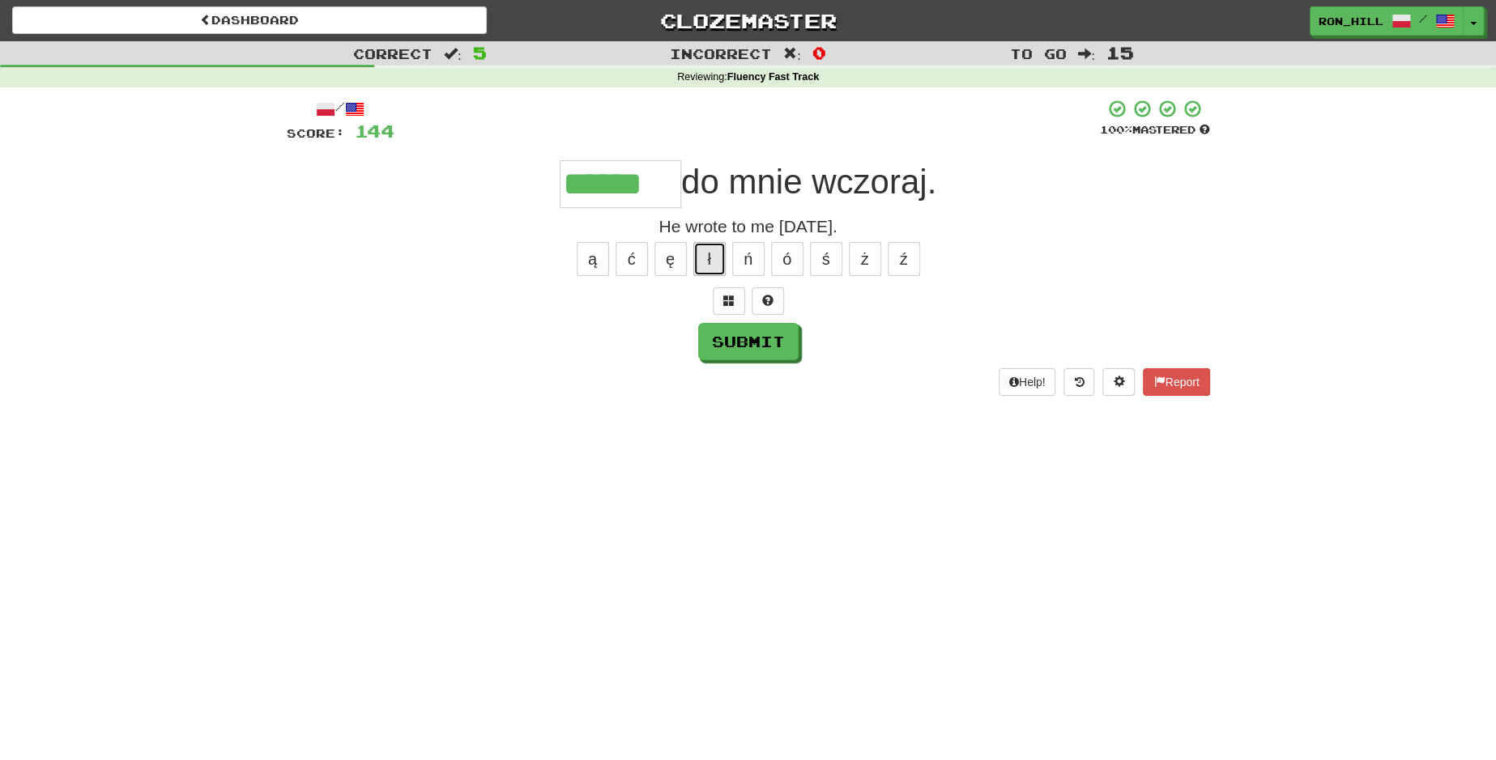
click at [713, 256] on button "ł" at bounding box center [709, 259] width 32 height 34
click at [748, 342] on button "Submit" at bounding box center [749, 342] width 100 height 37
type input "*******"
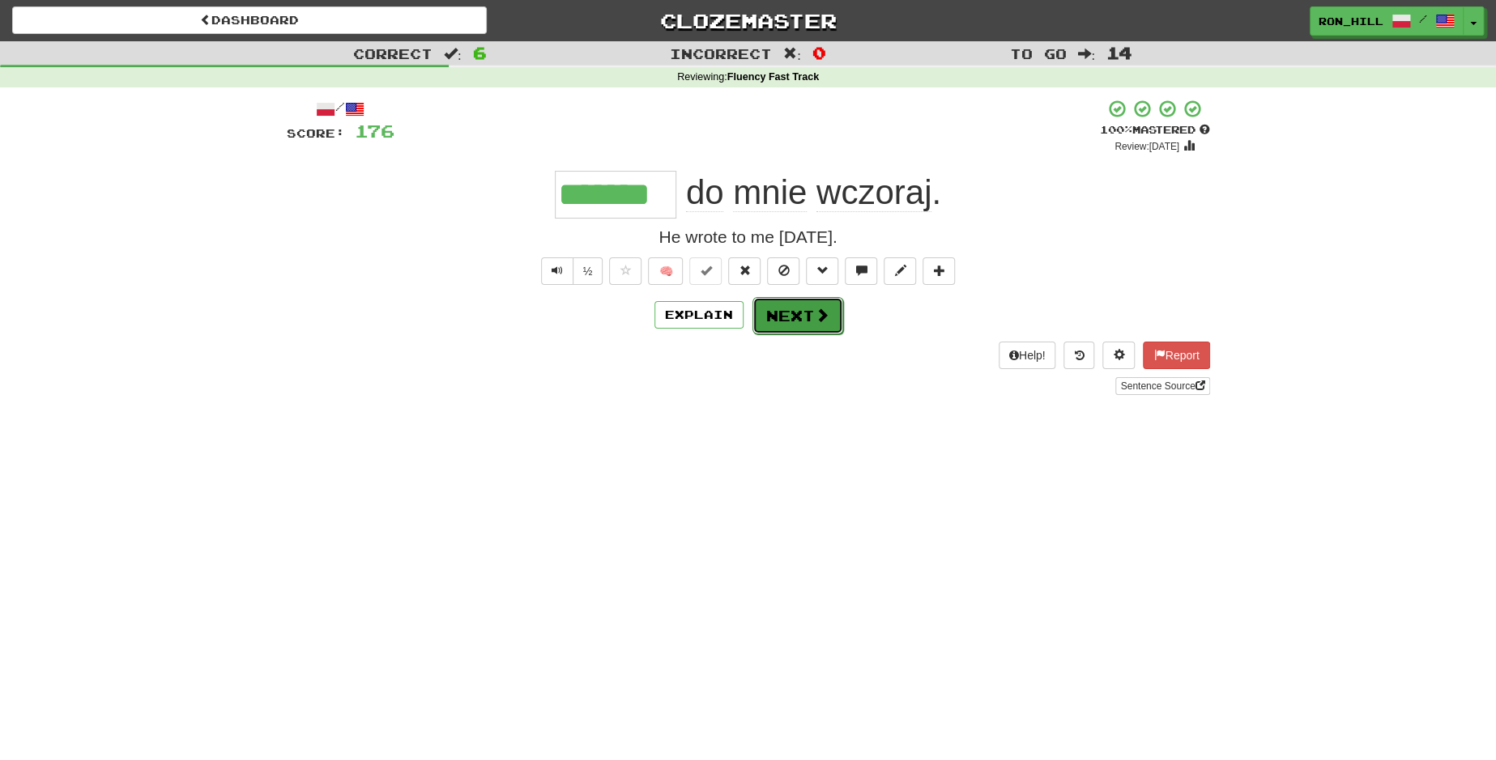
click at [782, 331] on button "Next" at bounding box center [797, 315] width 91 height 37
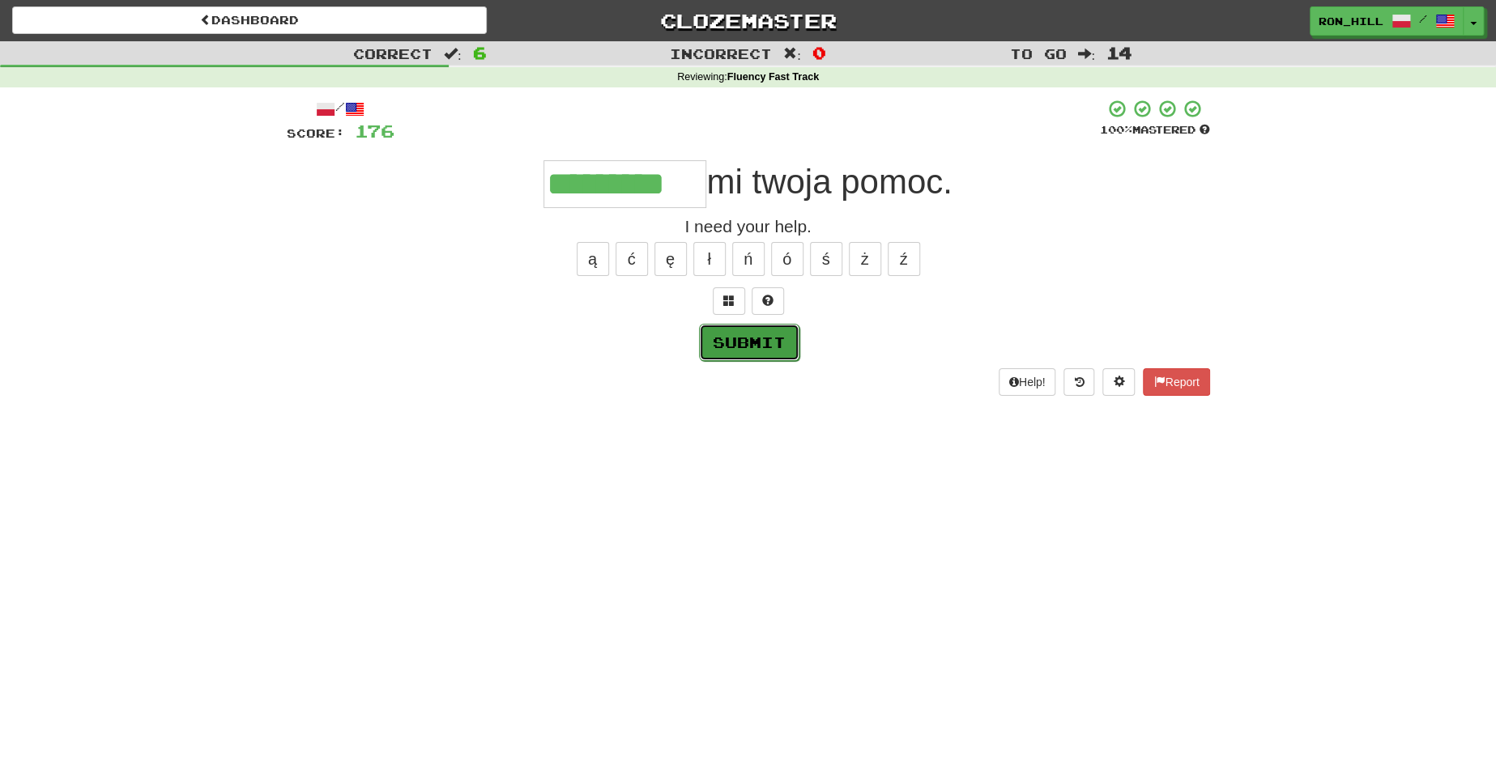
click at [775, 343] on button "Submit" at bounding box center [749, 342] width 100 height 37
type input "*********"
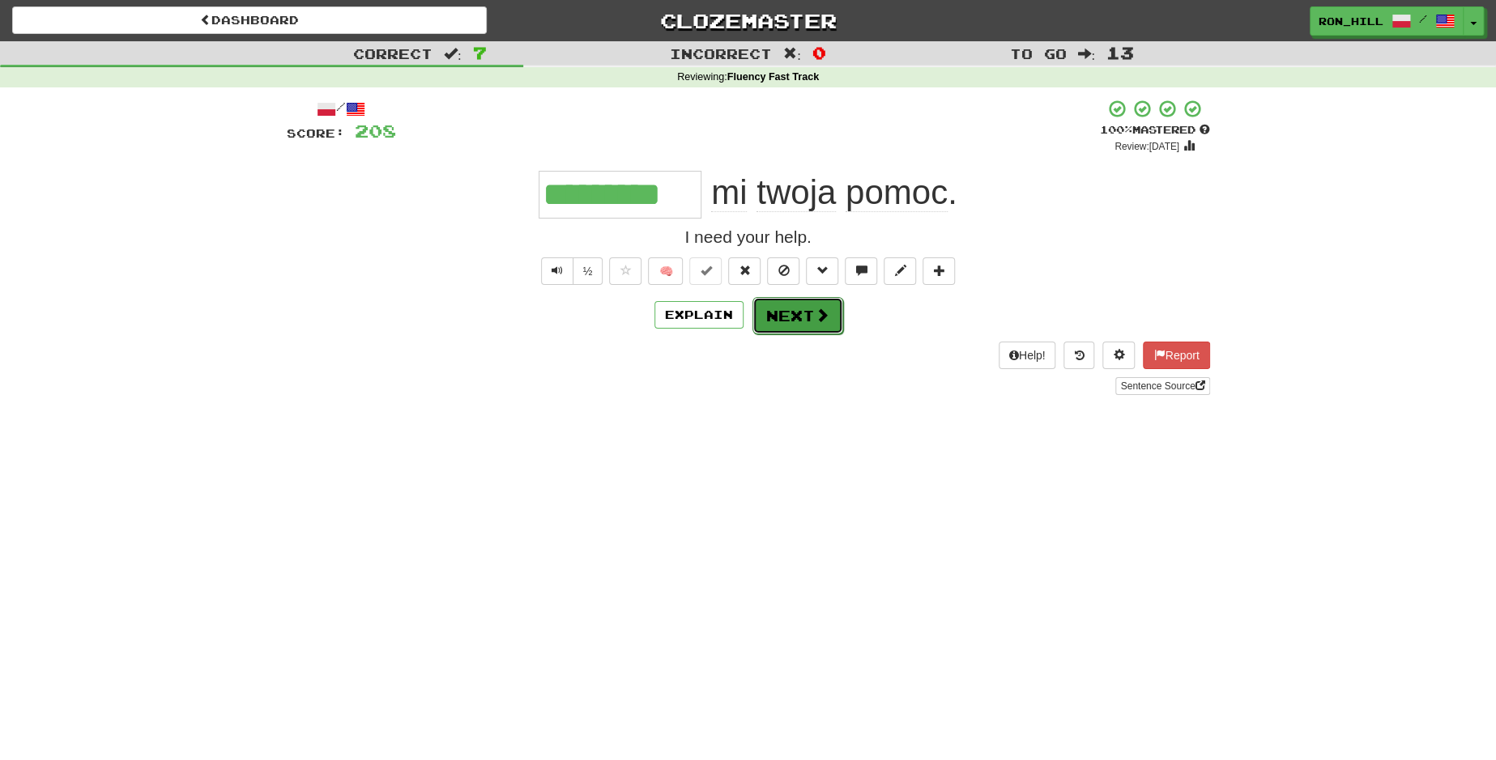
click at [791, 322] on button "Next" at bounding box center [797, 315] width 91 height 37
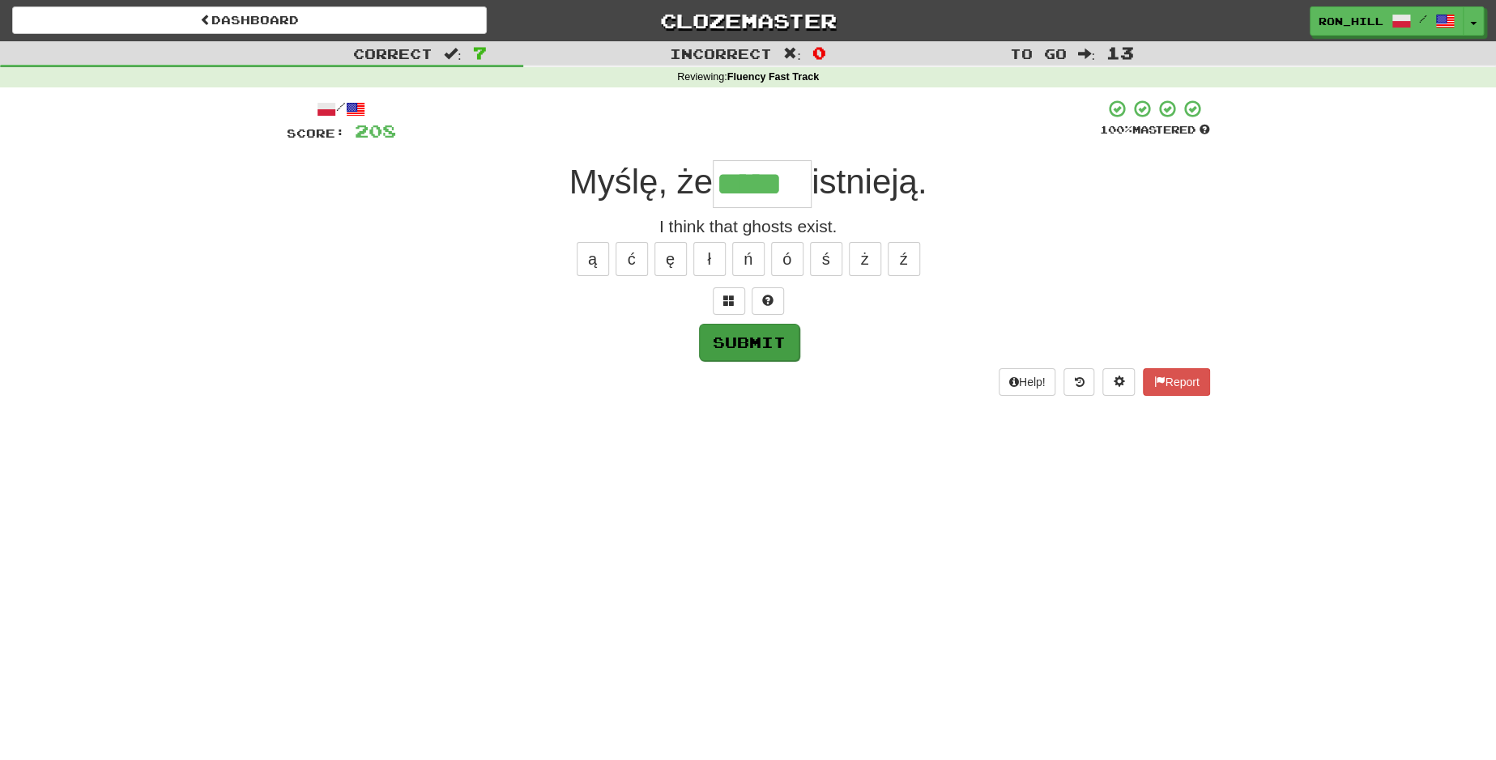
type input "*****"
click at [772, 345] on button "Submit" at bounding box center [749, 342] width 100 height 37
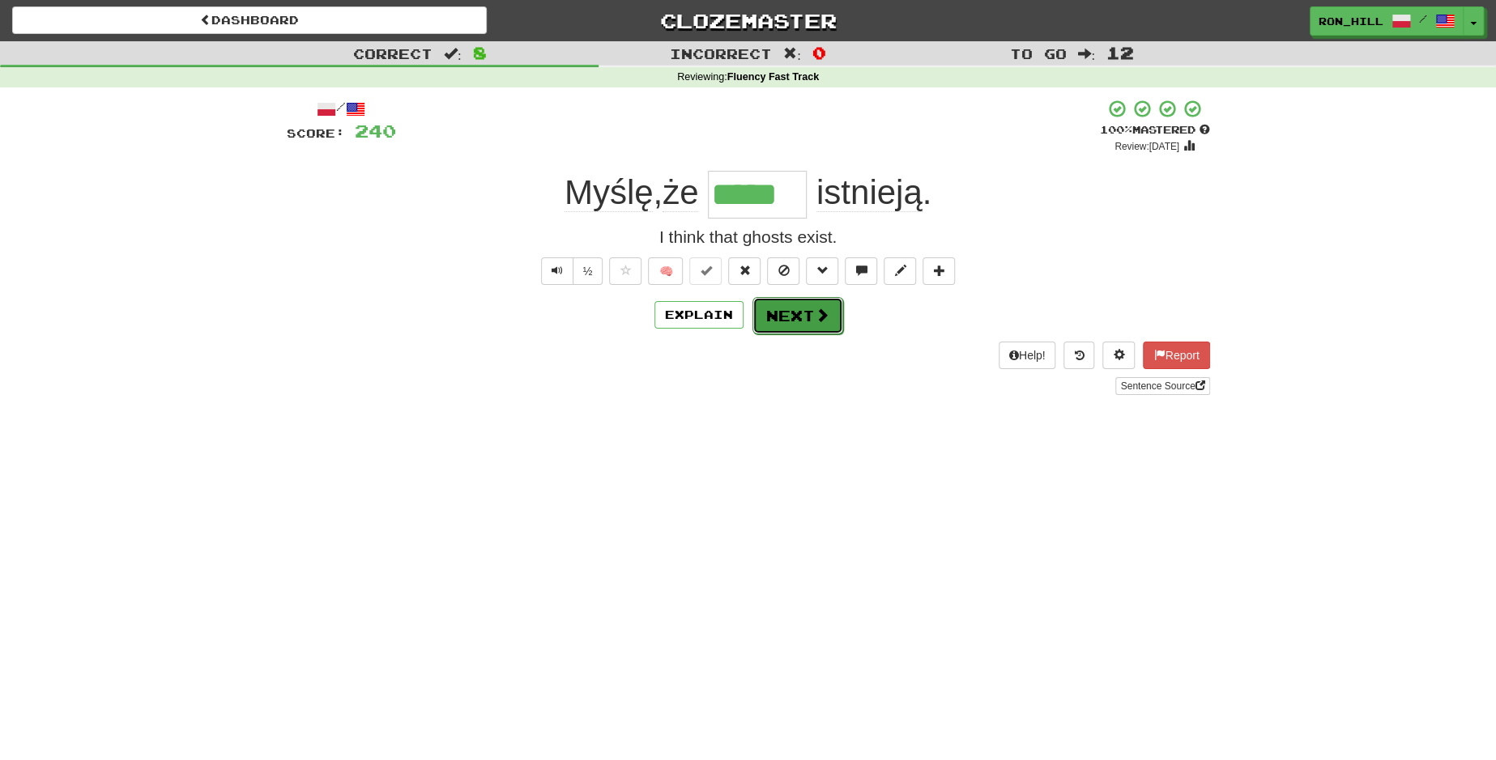
click at [795, 313] on button "Next" at bounding box center [797, 315] width 91 height 37
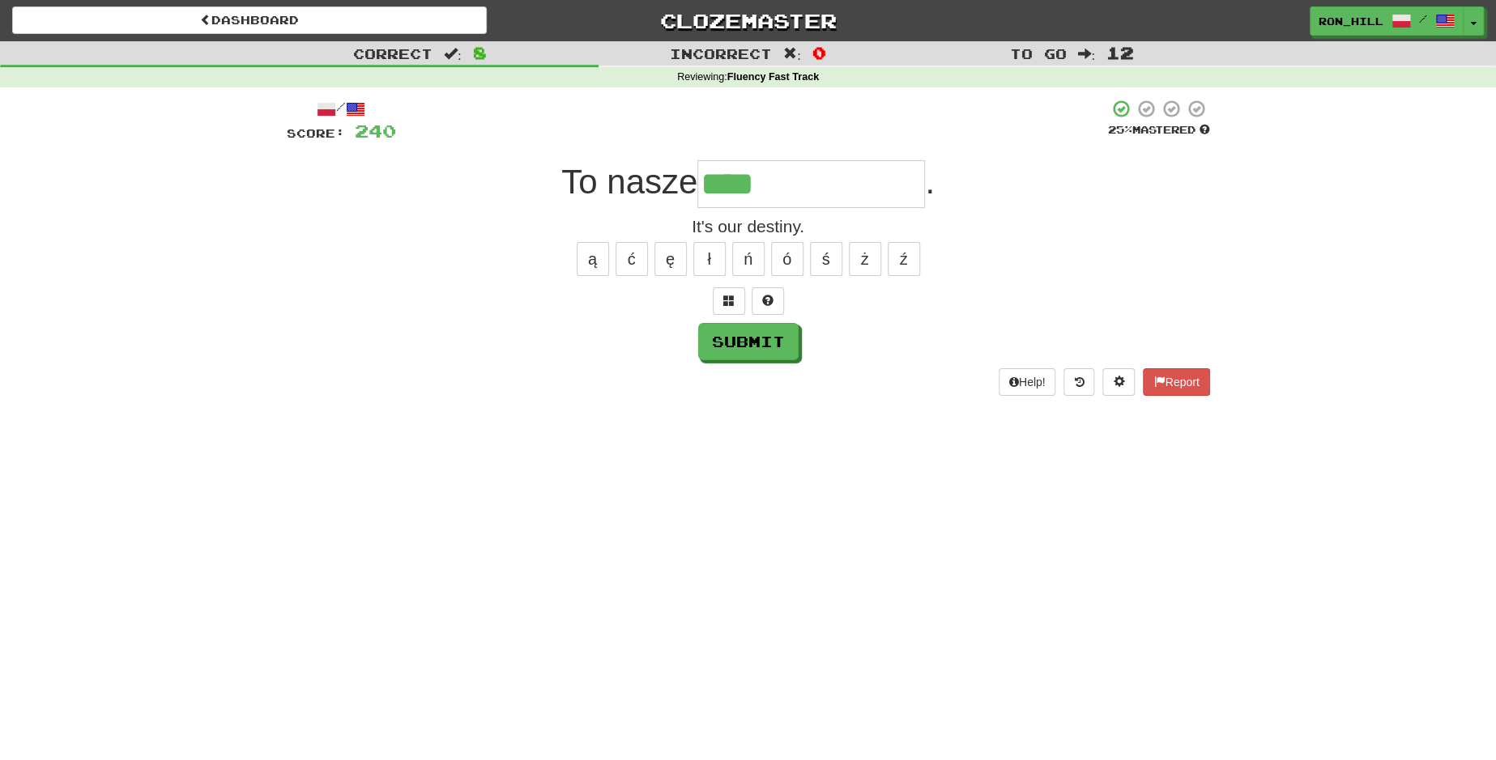
type input "**********"
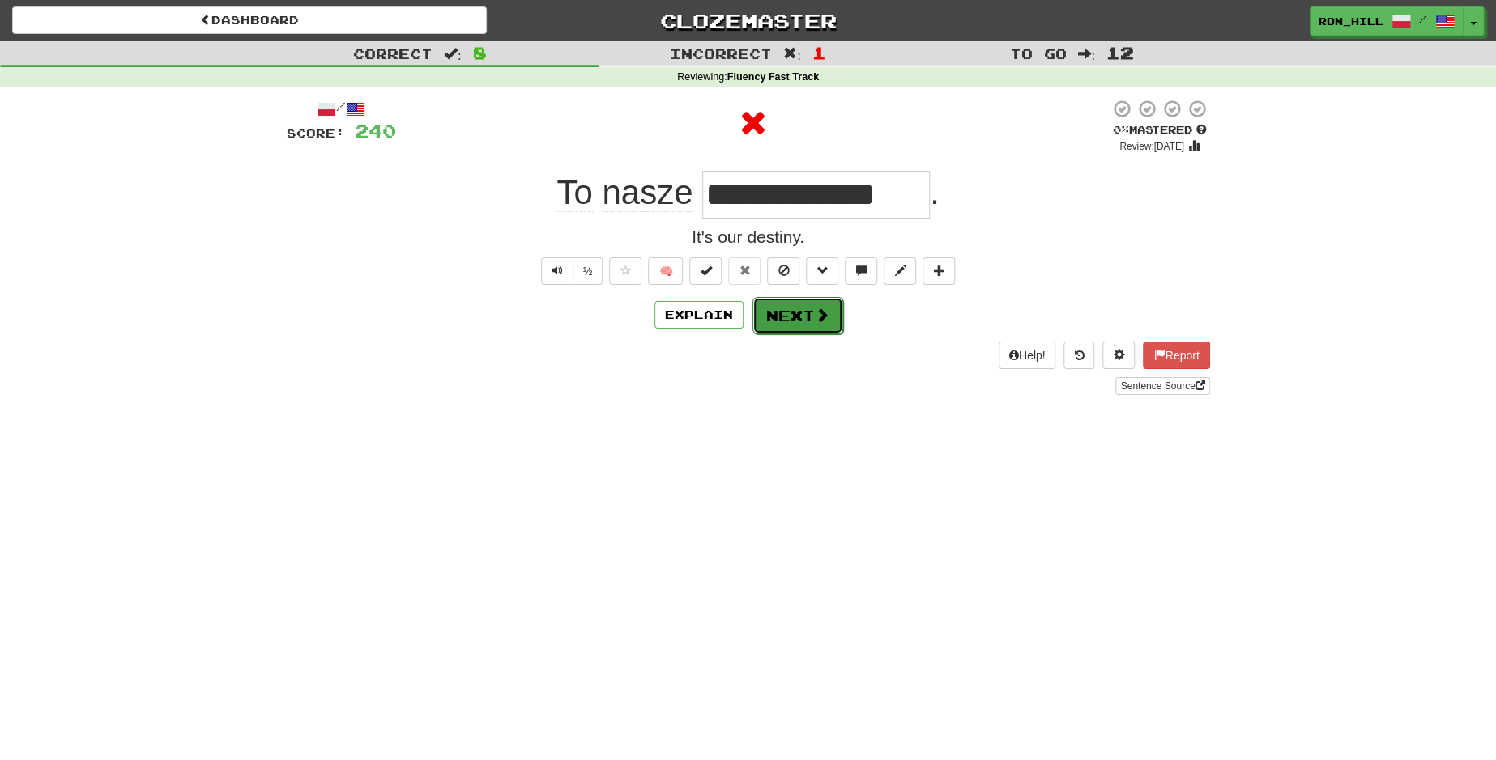
click at [810, 311] on button "Next" at bounding box center [797, 315] width 91 height 37
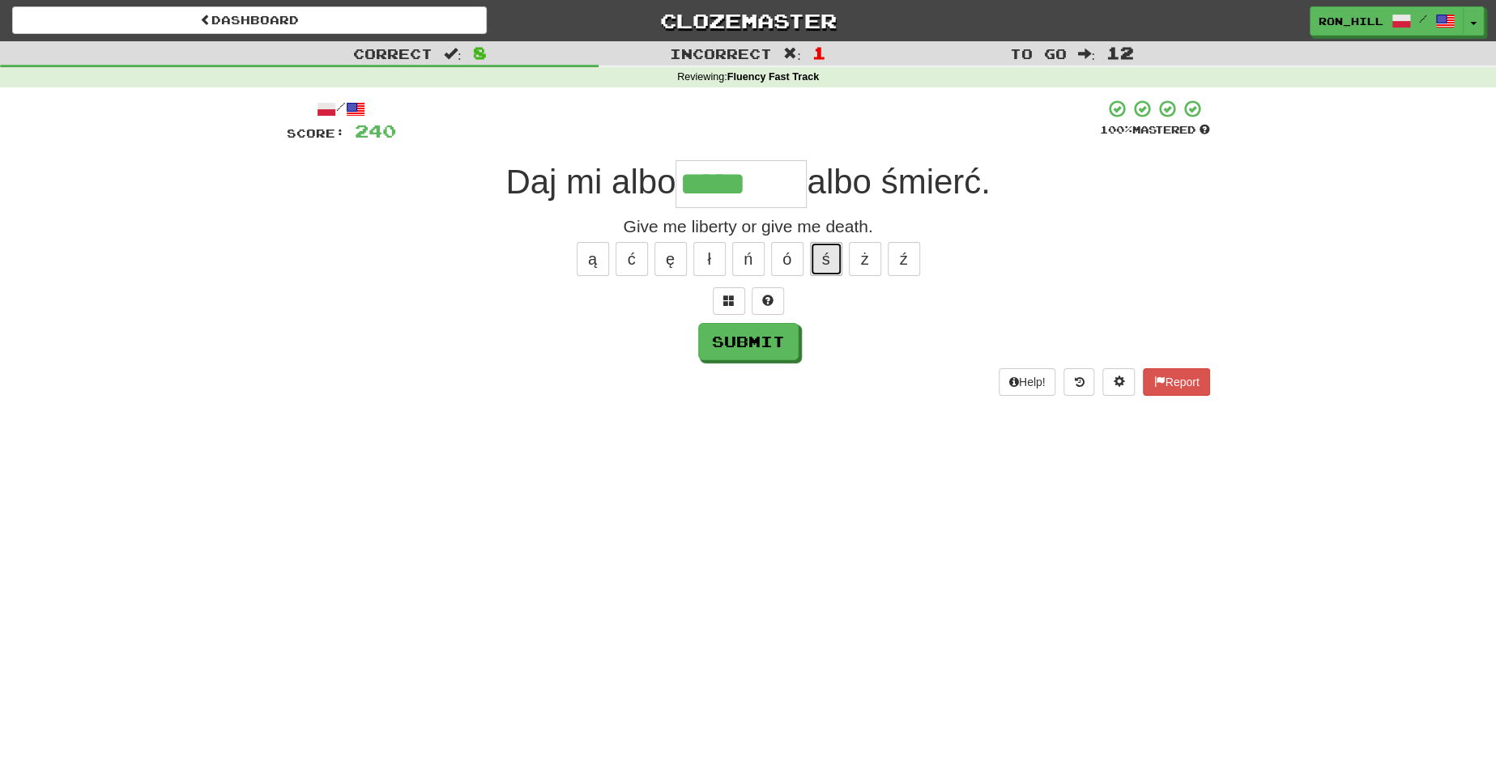
click at [823, 269] on button "ś" at bounding box center [826, 259] width 32 height 34
click at [629, 267] on button "ć" at bounding box center [632, 259] width 32 height 34
type input "*******"
click at [737, 340] on button "Submit" at bounding box center [749, 342] width 100 height 37
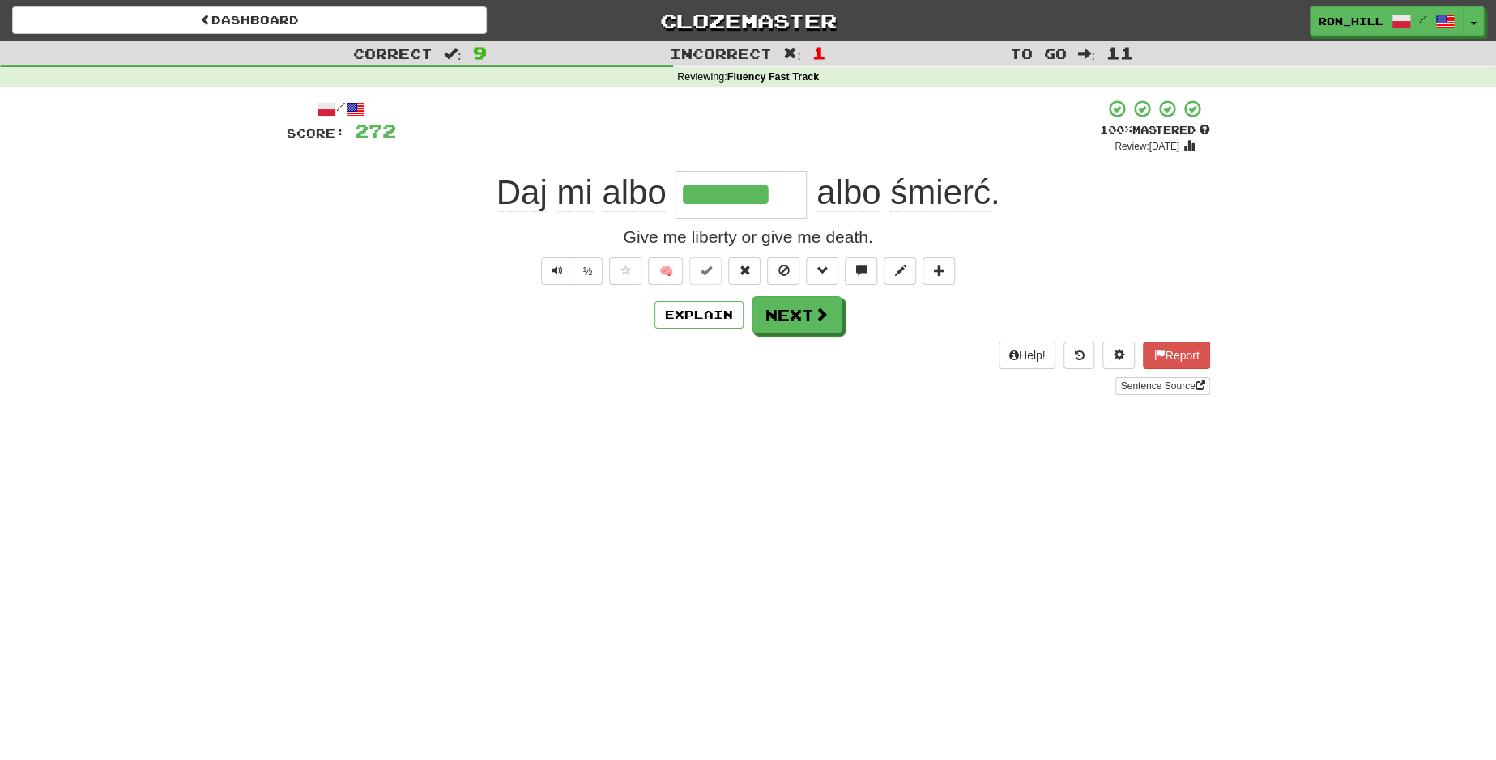
click at [737, 340] on div "/ Score: 272 + 32 100 % Mastered Review: 2026-03-17 Daj mi albo ******* albo śm…" at bounding box center [748, 247] width 923 height 296
click at [804, 308] on button "Next" at bounding box center [797, 315] width 91 height 37
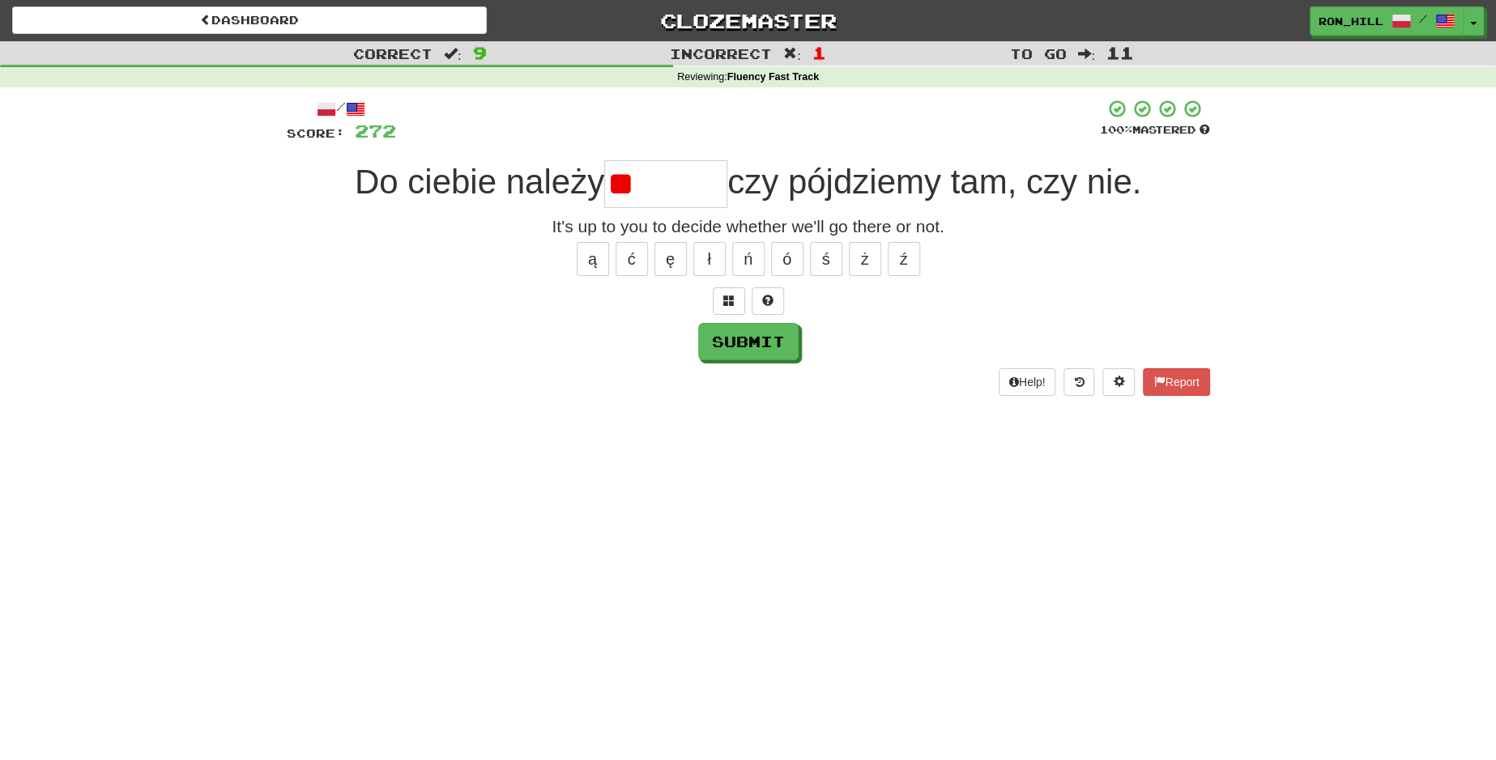
type input "*"
type input "*******"
click at [766, 332] on button "Submit" at bounding box center [749, 342] width 100 height 37
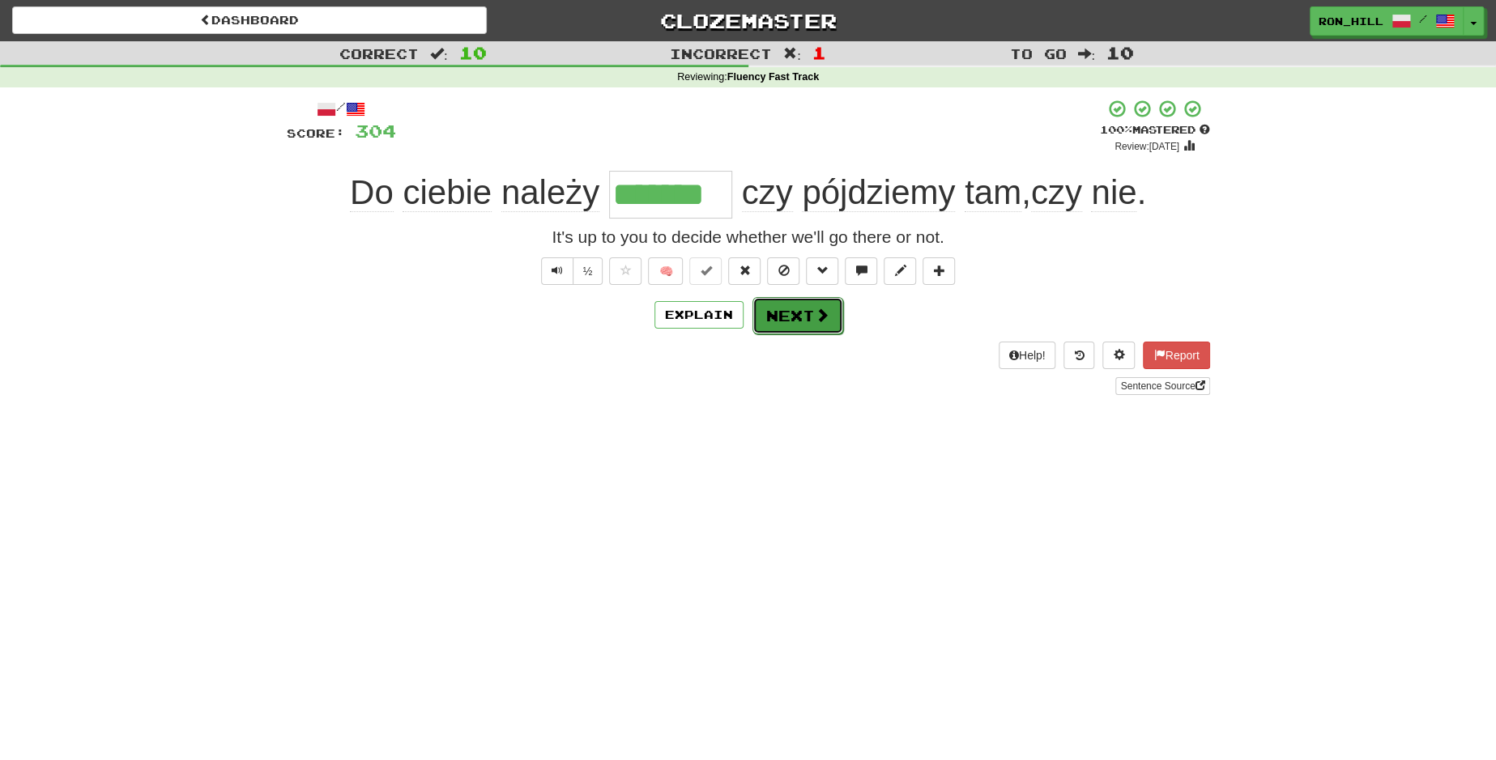
click at [806, 316] on button "Next" at bounding box center [797, 315] width 91 height 37
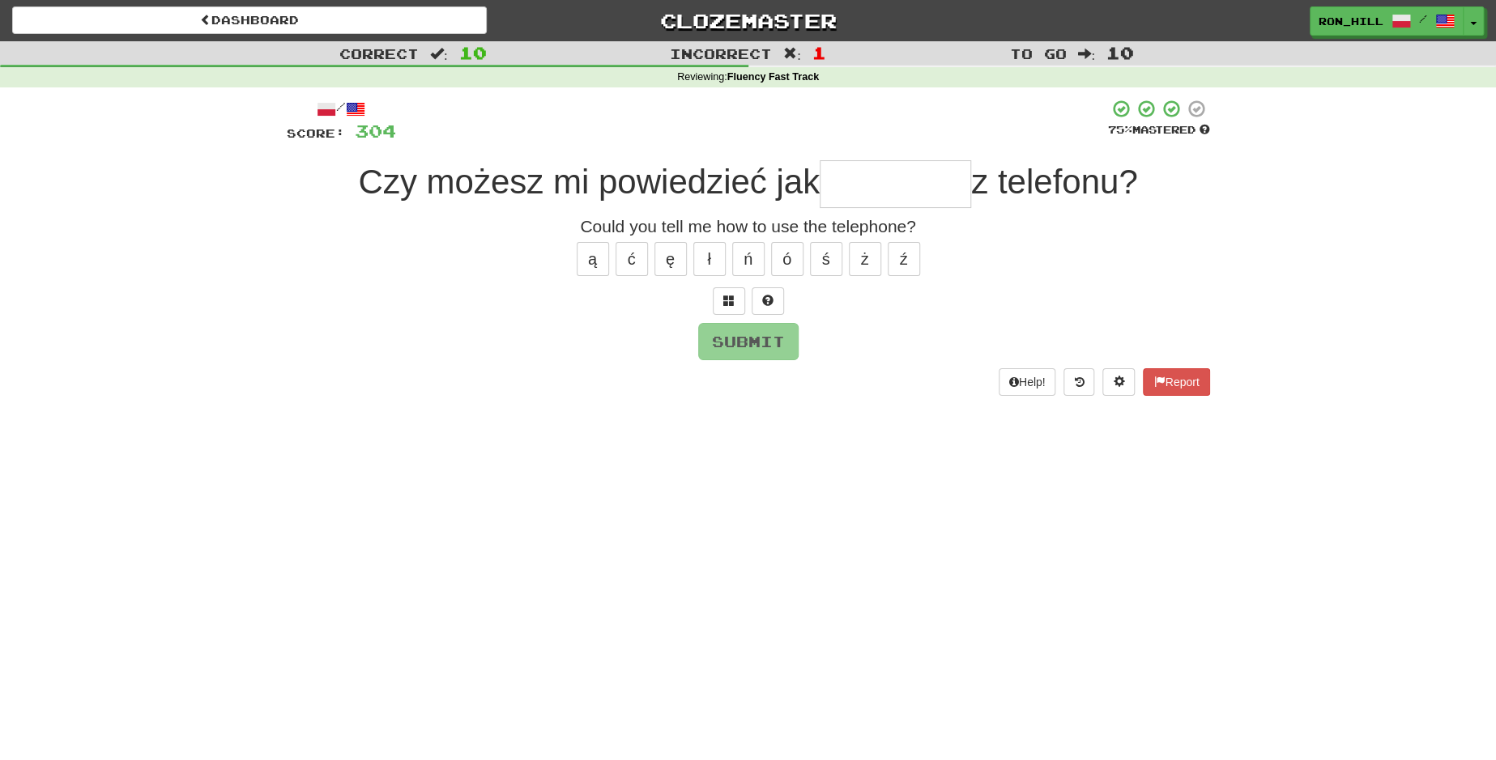
type input "*"
click at [632, 258] on button "ć" at bounding box center [632, 259] width 32 height 34
type input "*********"
click at [743, 348] on button "Submit" at bounding box center [749, 342] width 100 height 37
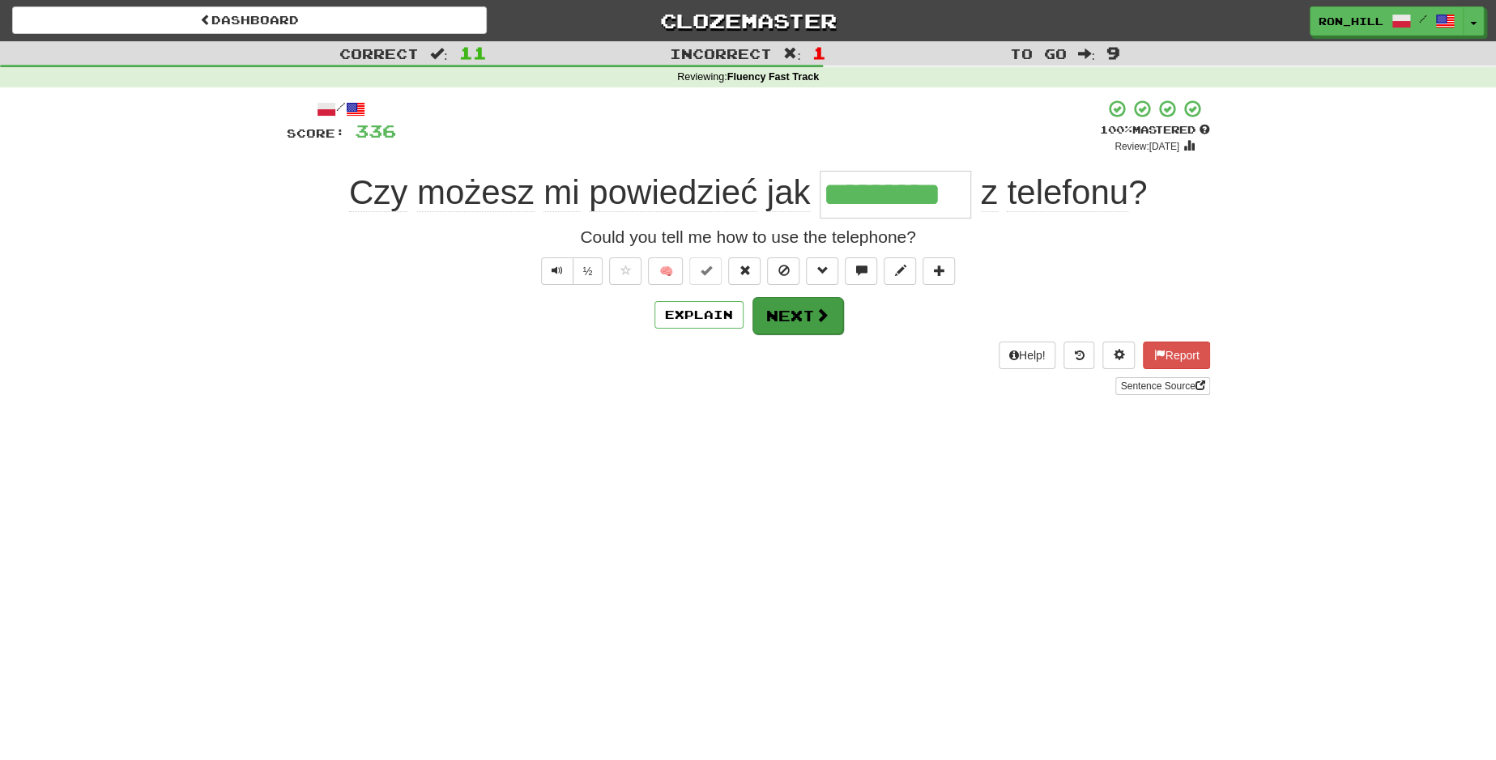
drag, startPoint x: 742, startPoint y: 348, endPoint x: 803, endPoint y: 312, distance: 71.5
click at [803, 312] on div "/ Score: 336 + 32 100 % Mastered Review: 2026-03-17 Czy możesz mi powiedzieć ja…" at bounding box center [748, 247] width 923 height 296
click at [803, 312] on button "Next" at bounding box center [797, 315] width 91 height 37
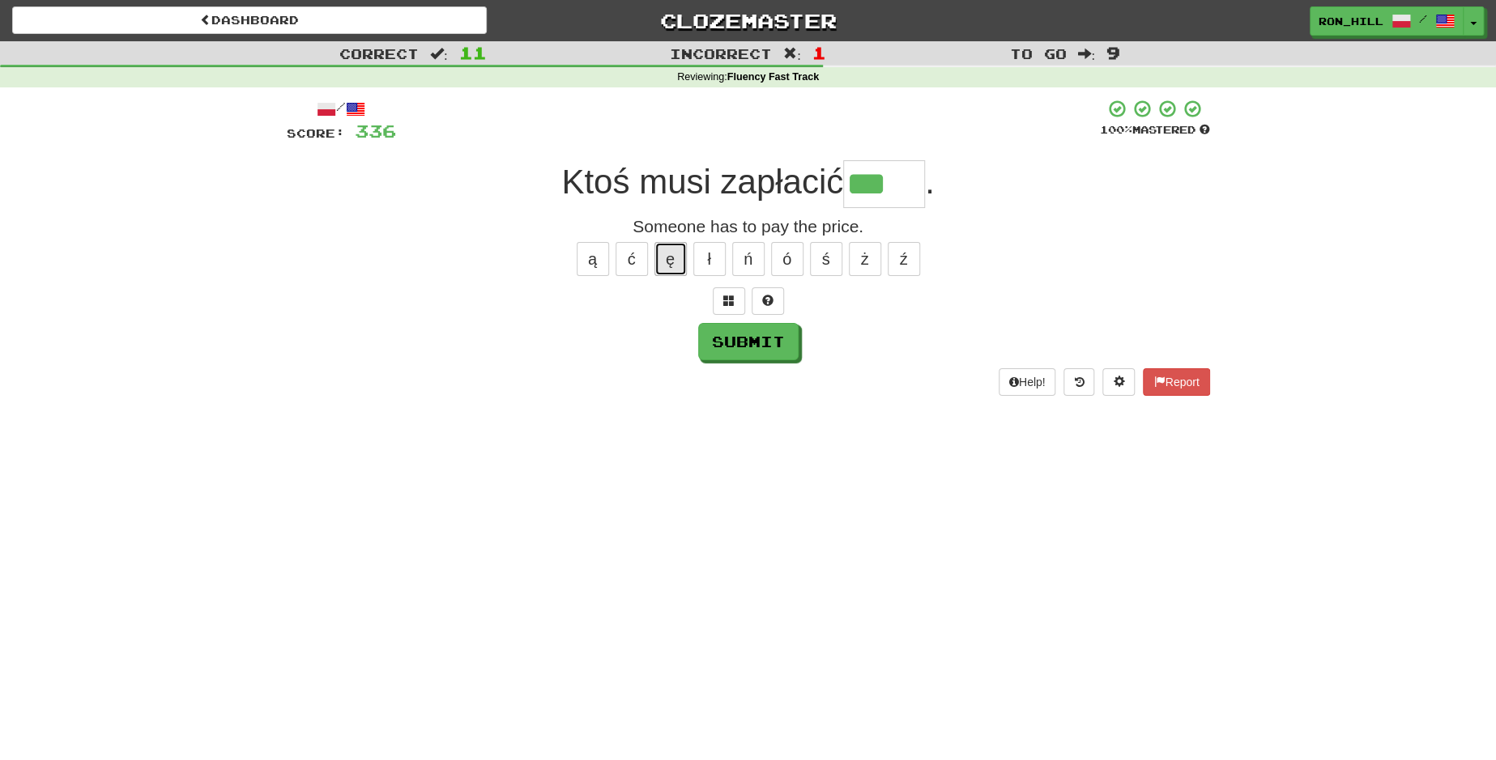
click at [669, 265] on button "ę" at bounding box center [670, 259] width 32 height 34
type input "****"
click at [757, 335] on button "Submit" at bounding box center [749, 342] width 100 height 37
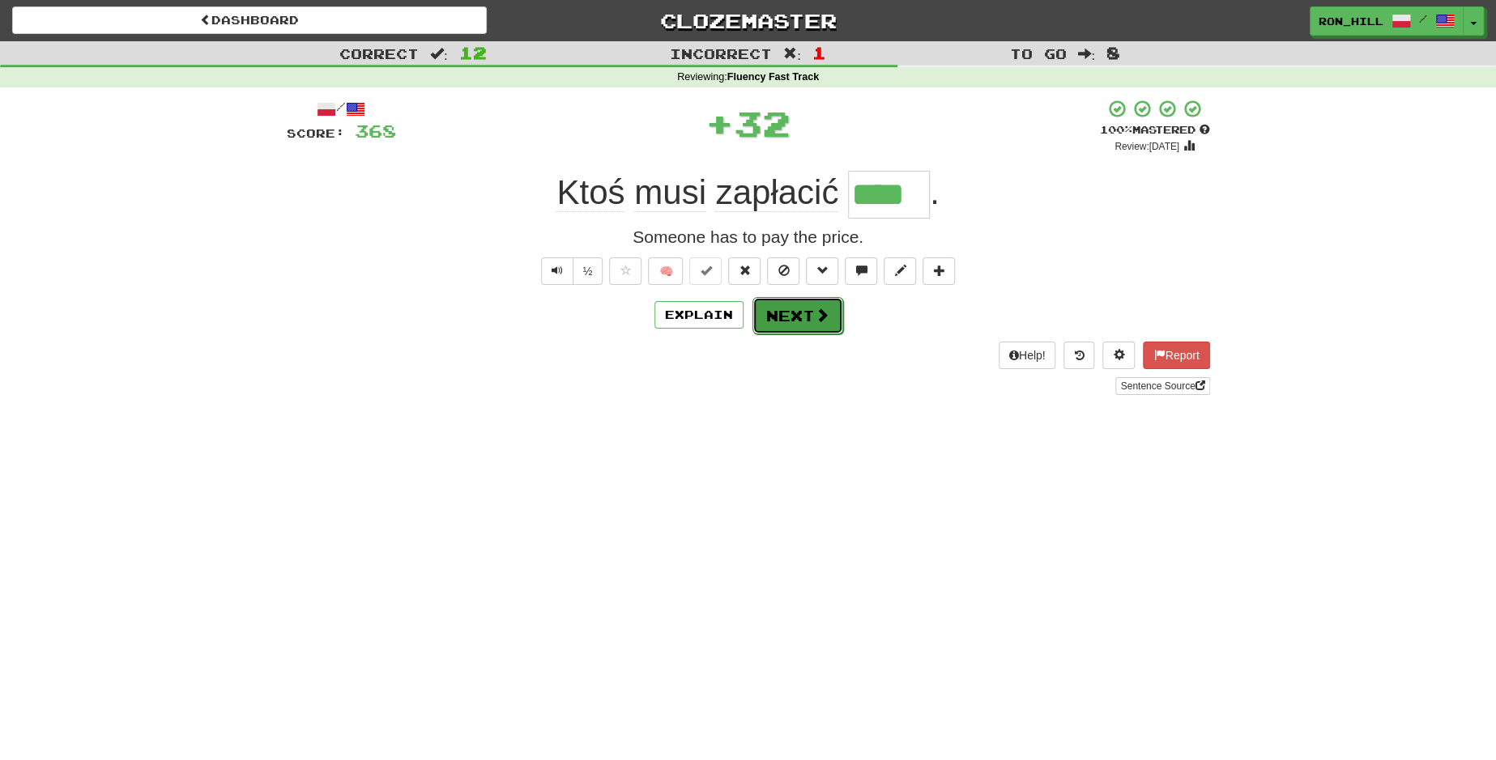
click at [786, 314] on button "Next" at bounding box center [797, 315] width 91 height 37
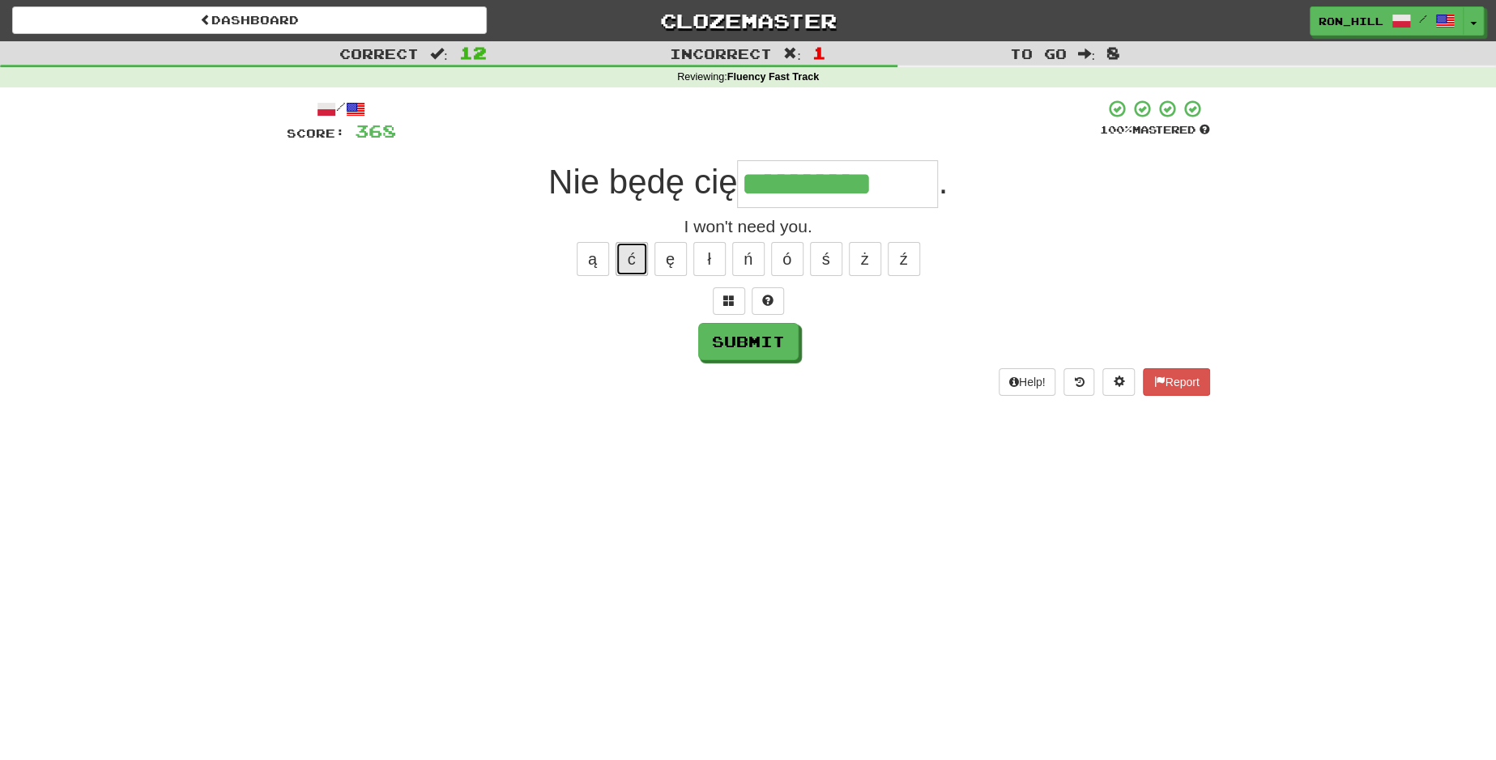
click at [622, 262] on button "ć" at bounding box center [632, 259] width 32 height 34
type input "**********"
click at [748, 344] on button "Submit" at bounding box center [749, 342] width 100 height 37
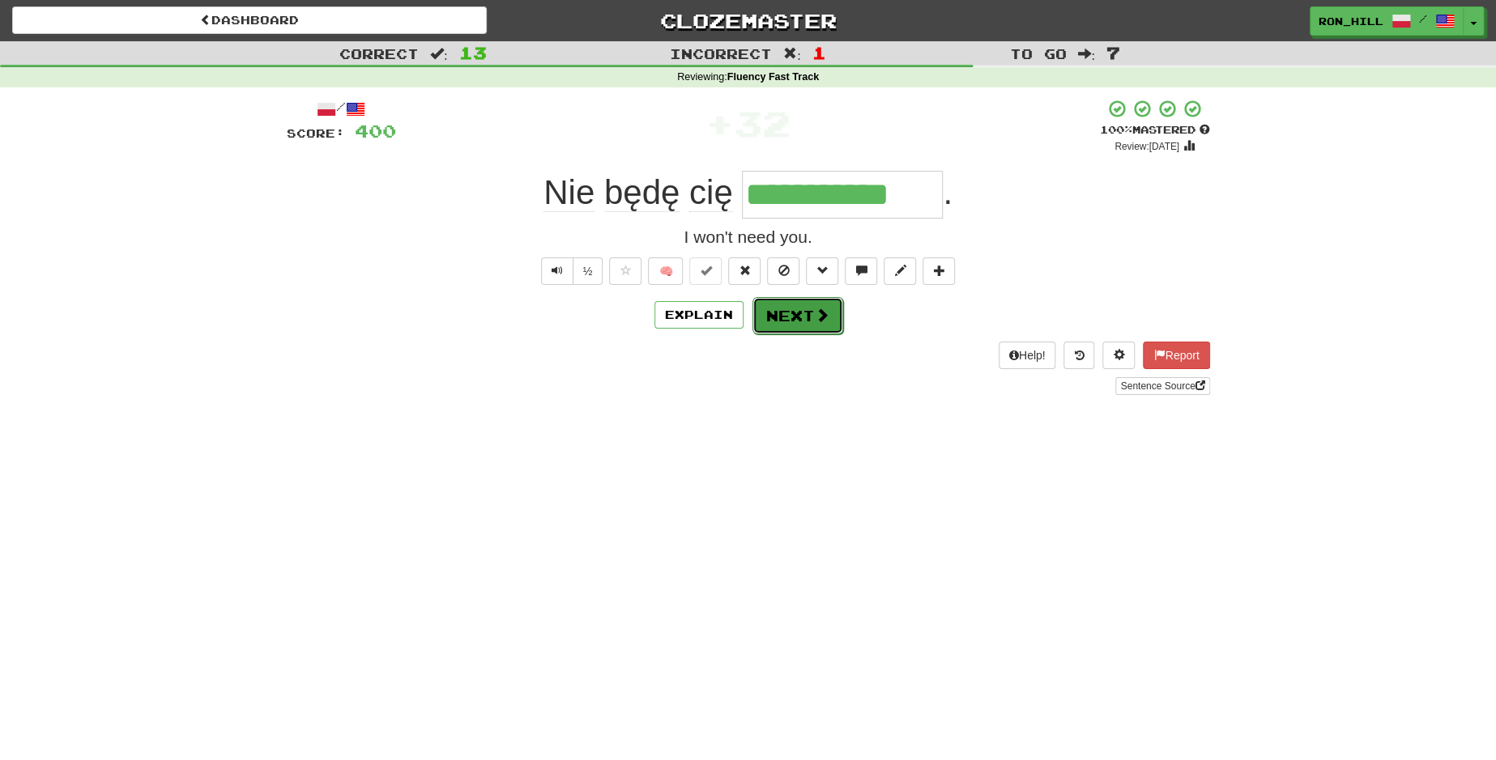
click at [786, 317] on button "Next" at bounding box center [797, 315] width 91 height 37
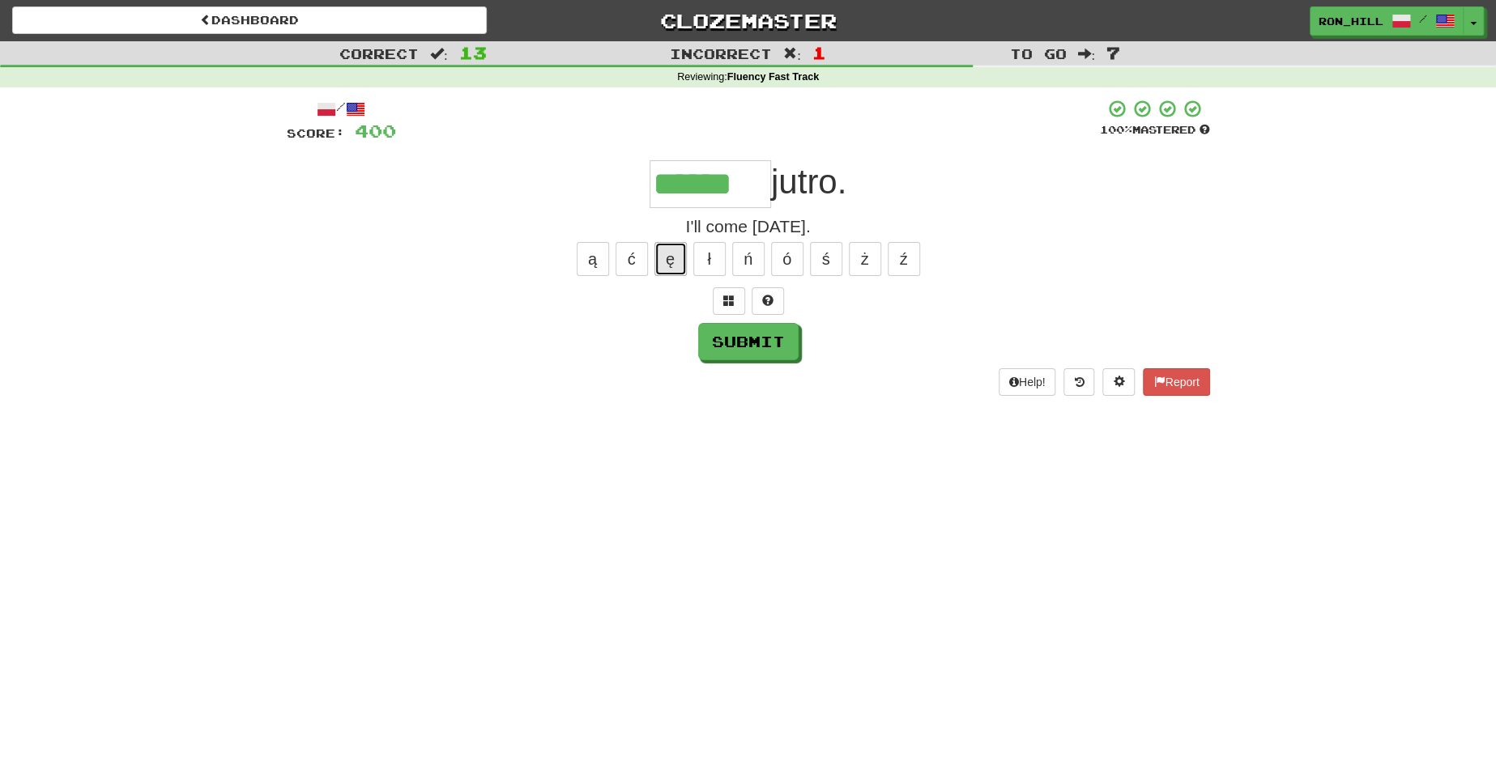
click at [671, 254] on button "ę" at bounding box center [670, 259] width 32 height 34
click at [751, 339] on button "Submit" at bounding box center [749, 342] width 100 height 37
type input "*******"
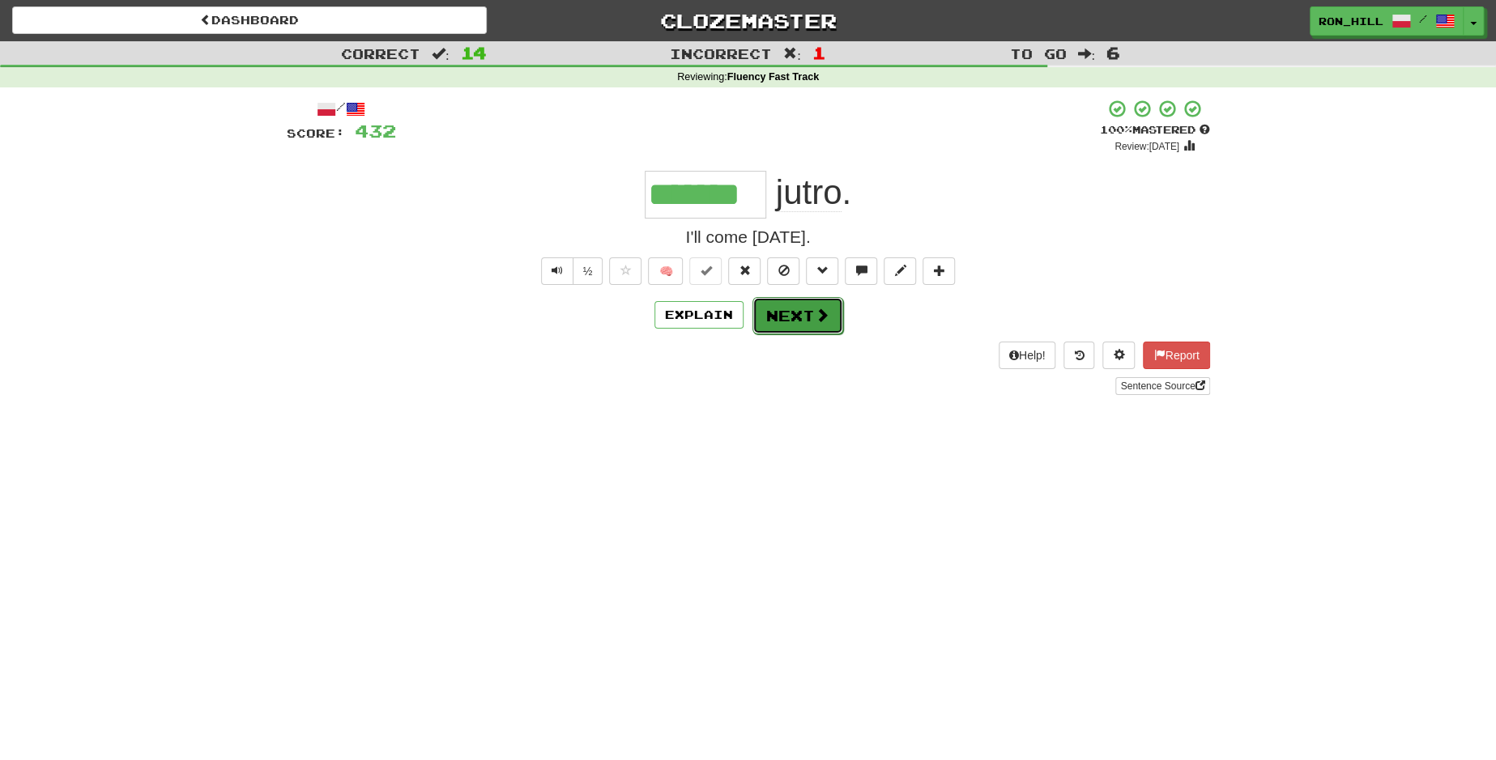
click at [801, 317] on button "Next" at bounding box center [797, 315] width 91 height 37
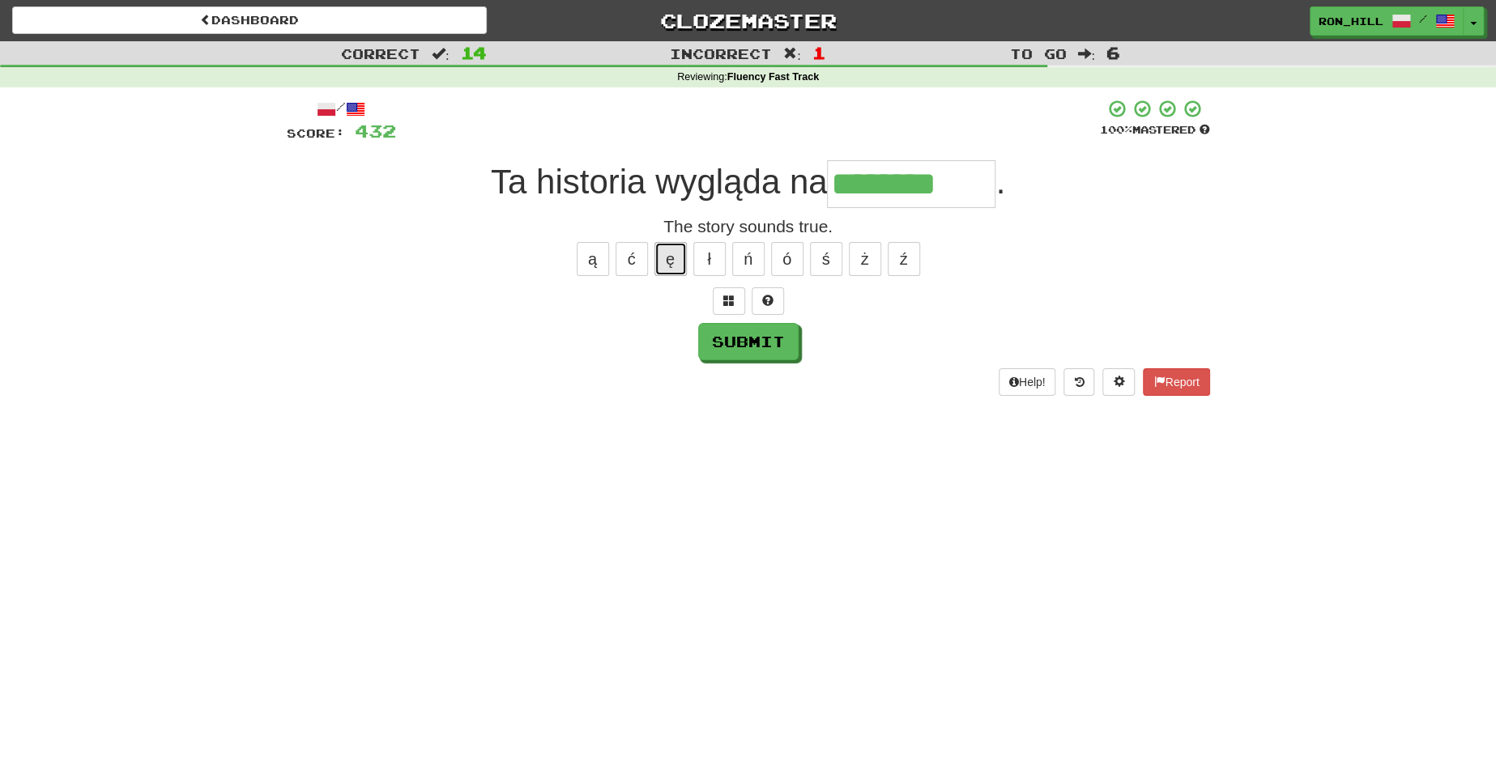
click at [669, 262] on button "ę" at bounding box center [670, 259] width 32 height 34
click at [592, 245] on button "ą" at bounding box center [593, 259] width 32 height 34
type input "*********"
click at [731, 340] on button "Submit" at bounding box center [749, 342] width 100 height 37
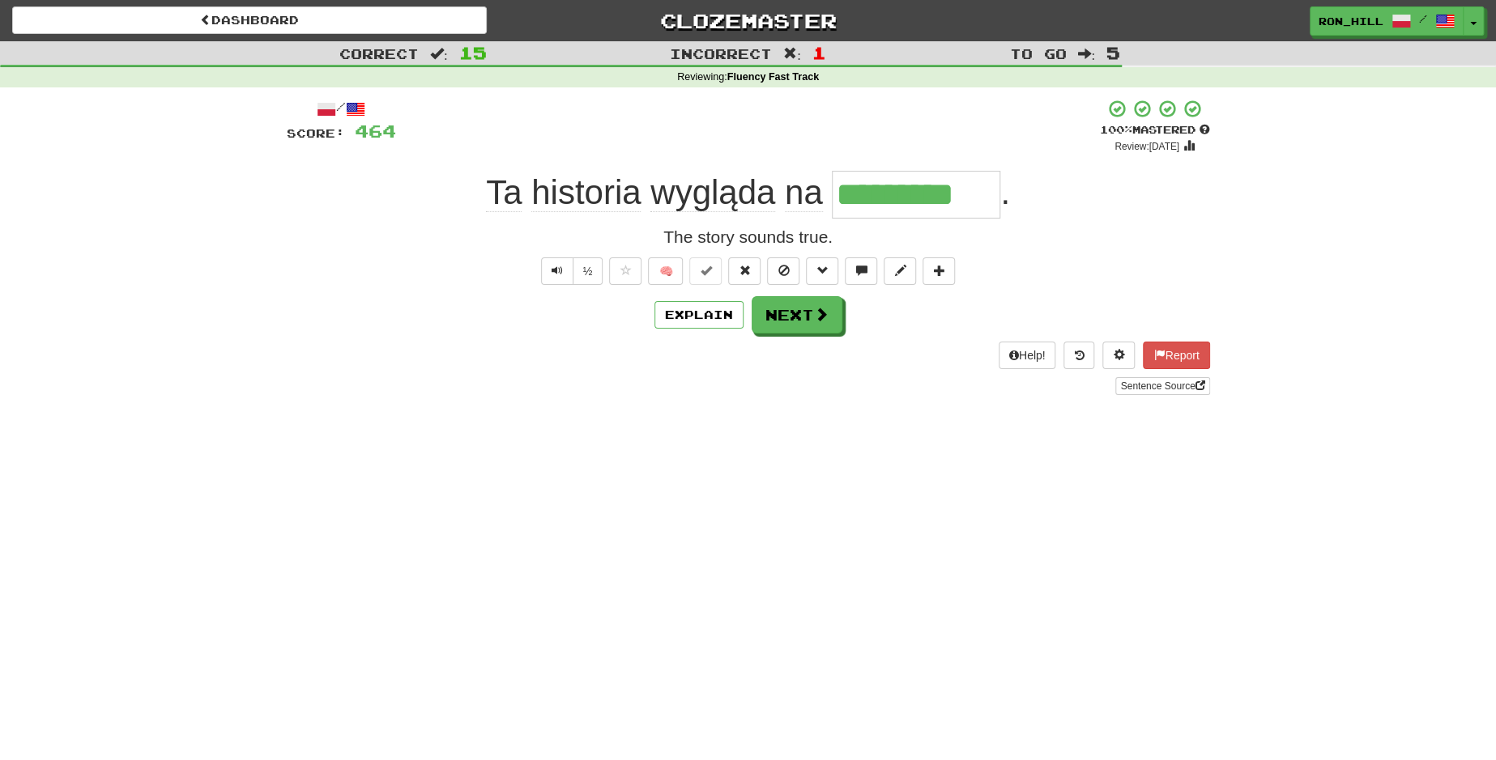
click at [731, 340] on div "/ Score: 464 + 32 100 % Mastered Review: 2026-03-17 Ta historia wygląda na ****…" at bounding box center [748, 247] width 923 height 296
click at [797, 312] on button "Next" at bounding box center [797, 315] width 91 height 37
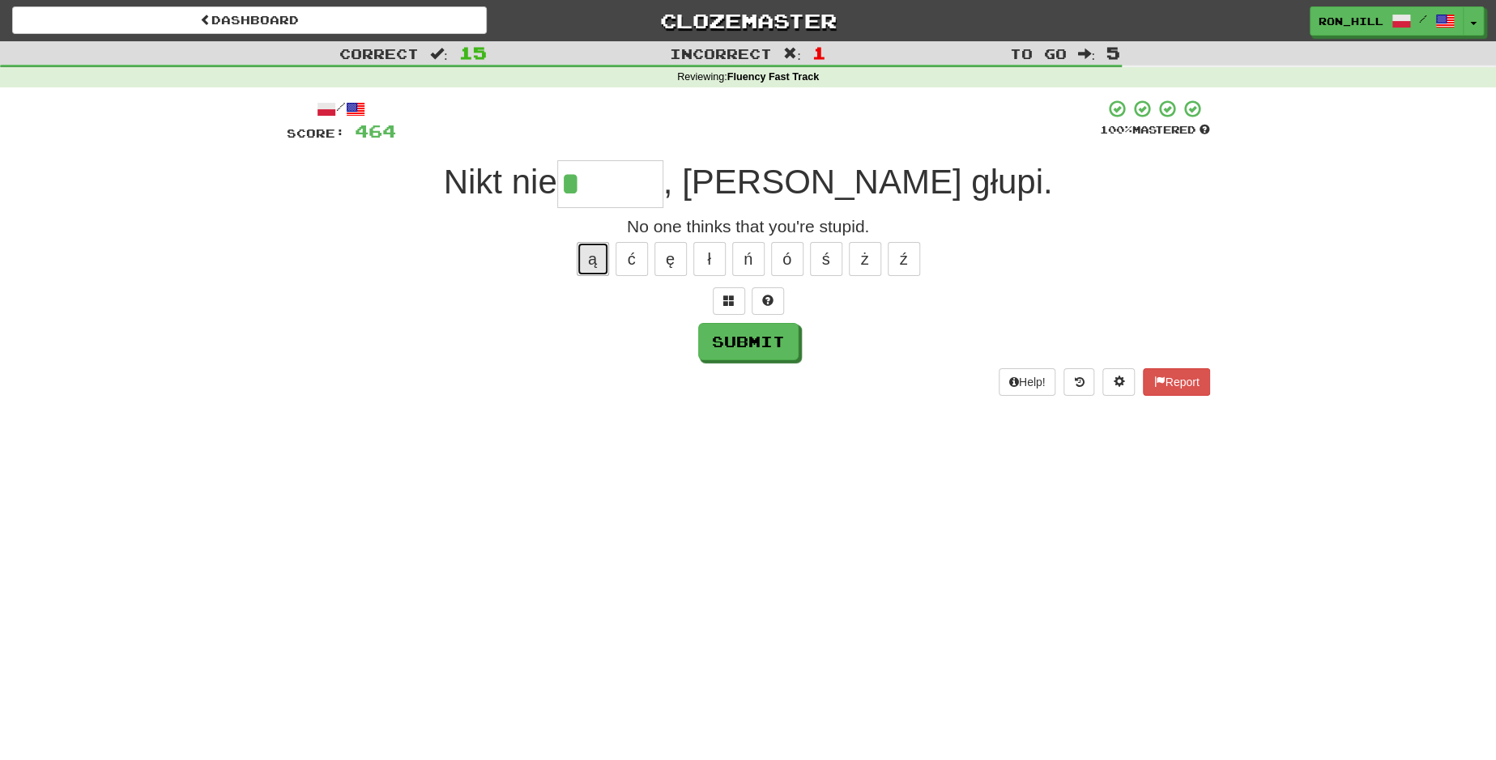
click at [590, 261] on button "ą" at bounding box center [593, 259] width 32 height 34
click at [775, 331] on button "Submit" at bounding box center [749, 342] width 100 height 37
type input "*****"
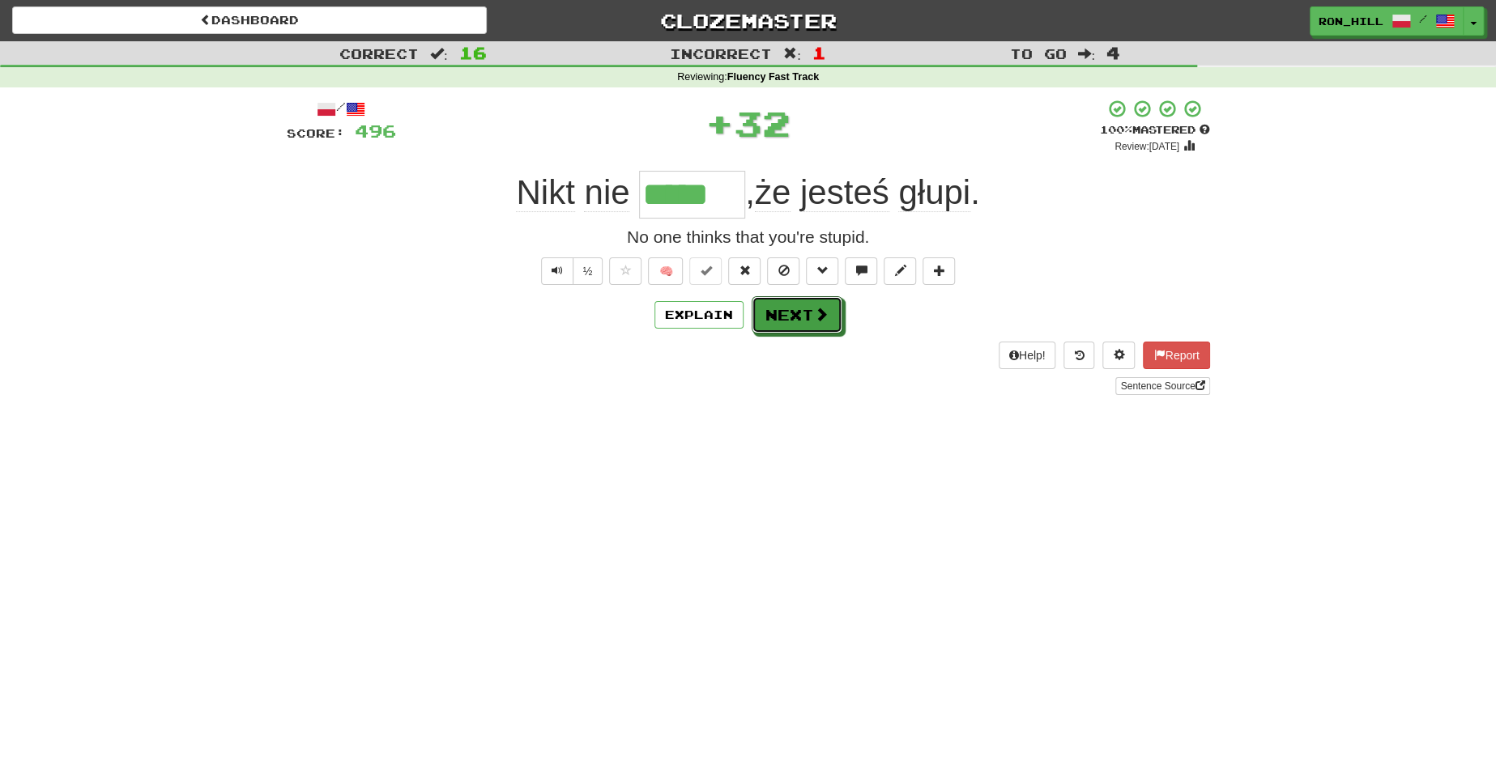
click at [775, 331] on button "Next" at bounding box center [797, 314] width 91 height 37
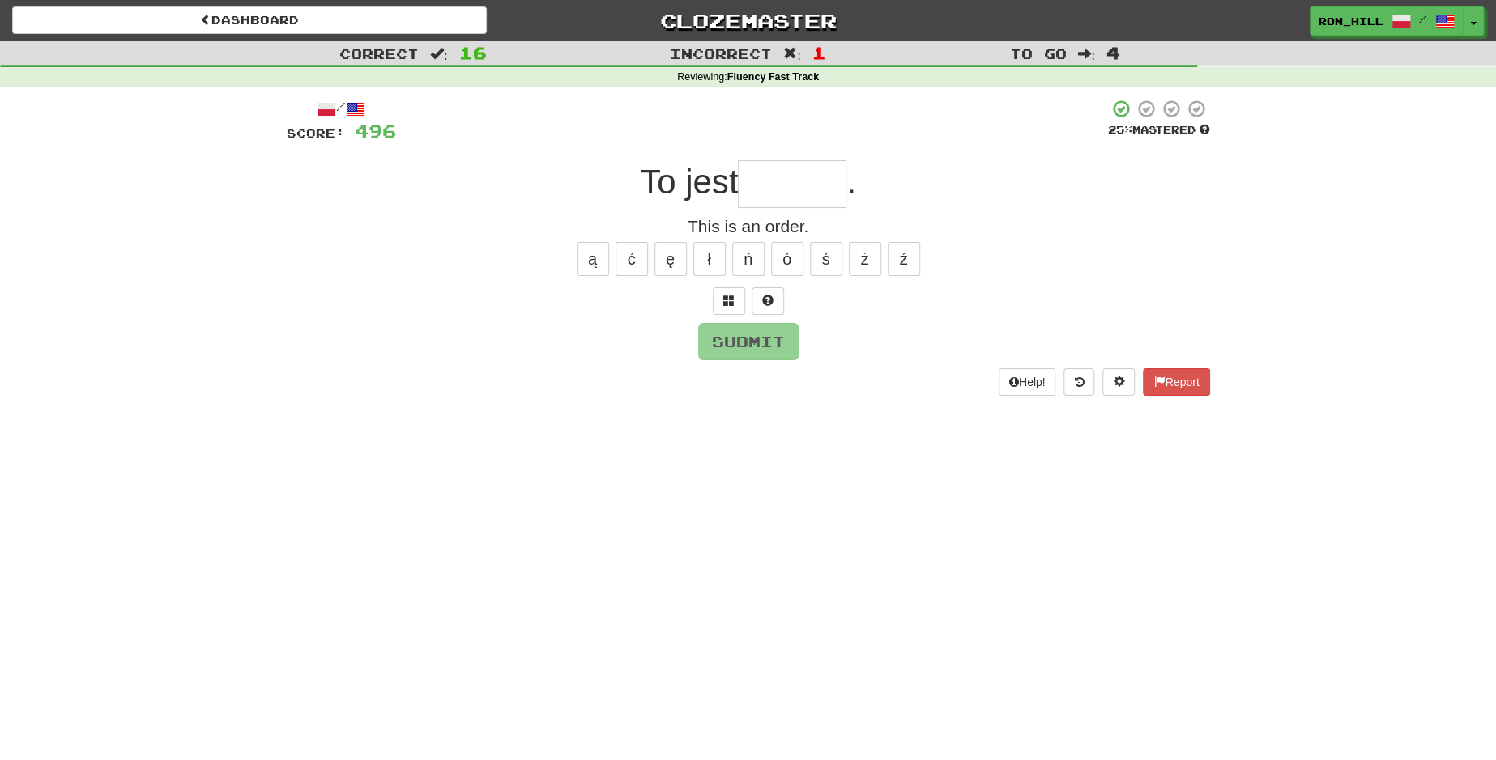
type input "*"
type input "******"
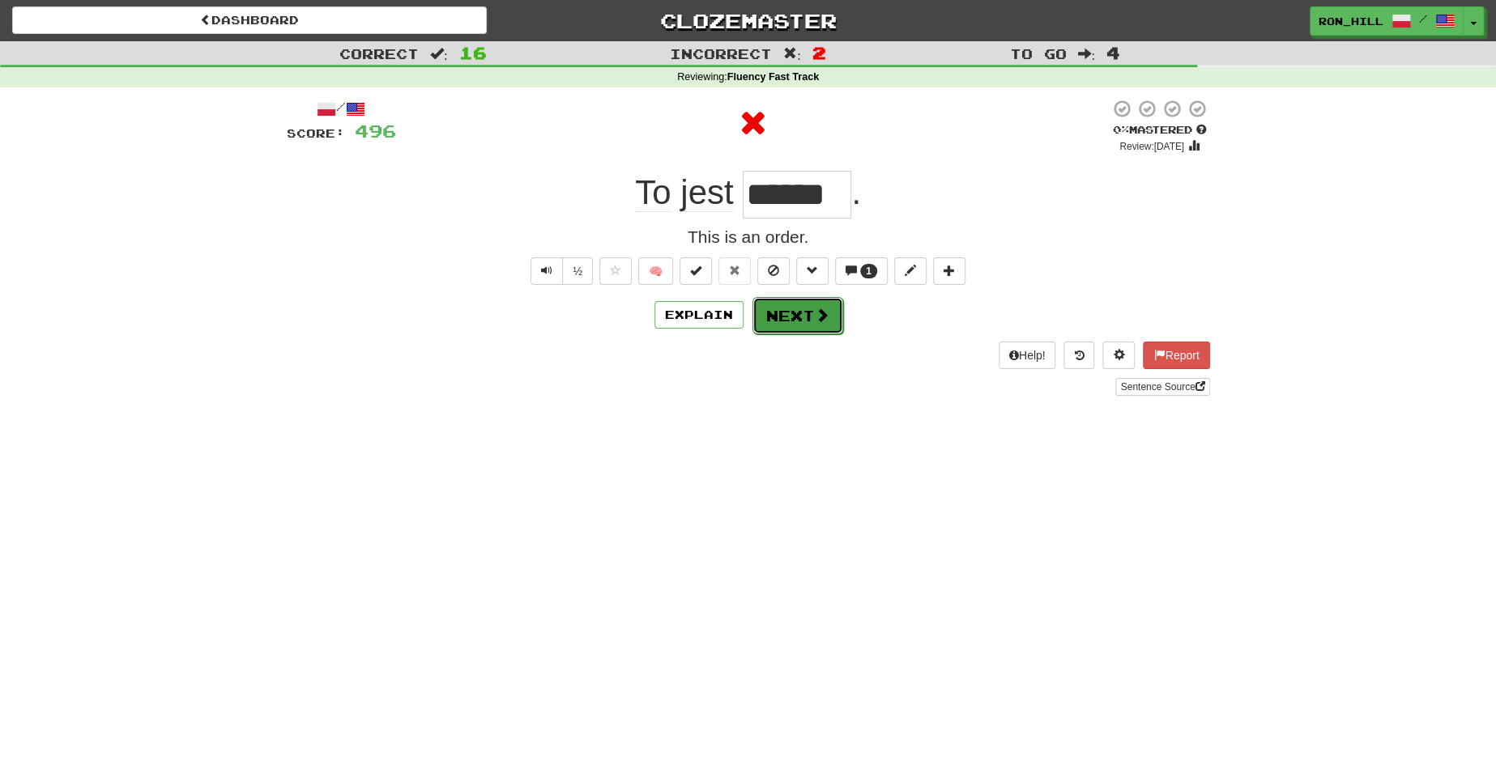
click at [799, 316] on button "Next" at bounding box center [797, 315] width 91 height 37
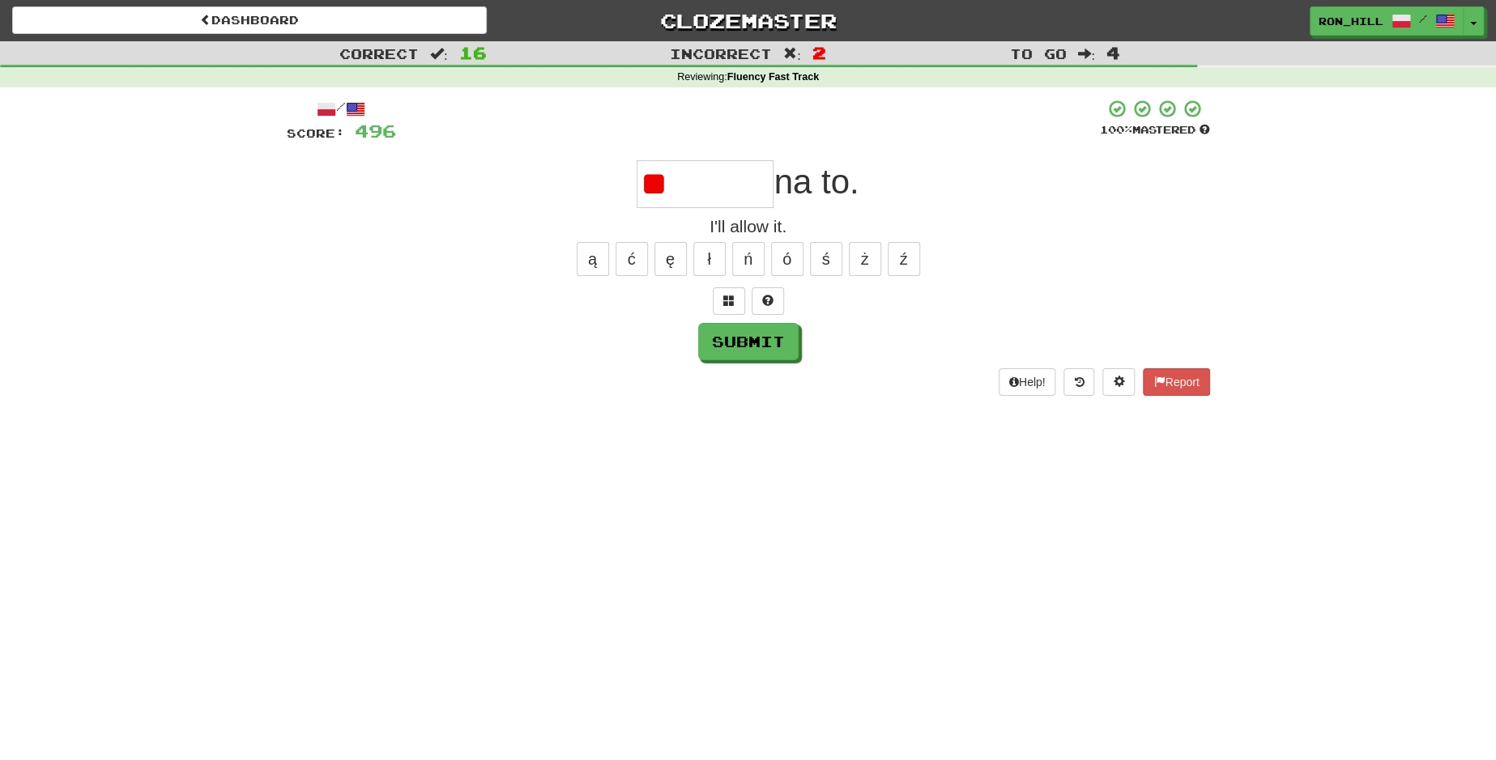
type input "*"
click at [675, 255] on button "ę" at bounding box center [670, 259] width 32 height 34
click at [739, 335] on button "Submit" at bounding box center [749, 342] width 100 height 37
type input "*******"
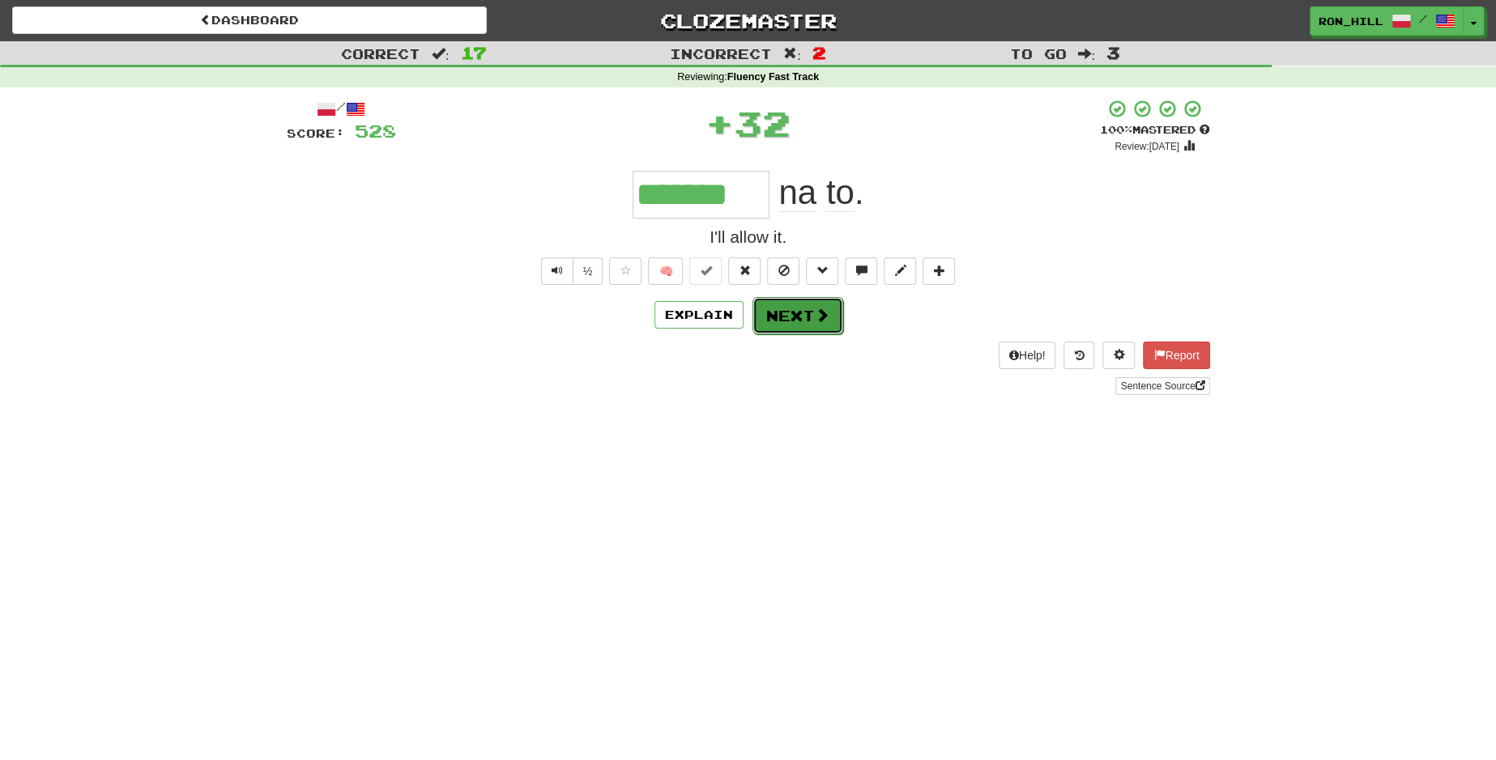
click at [799, 308] on button "Next" at bounding box center [797, 315] width 91 height 37
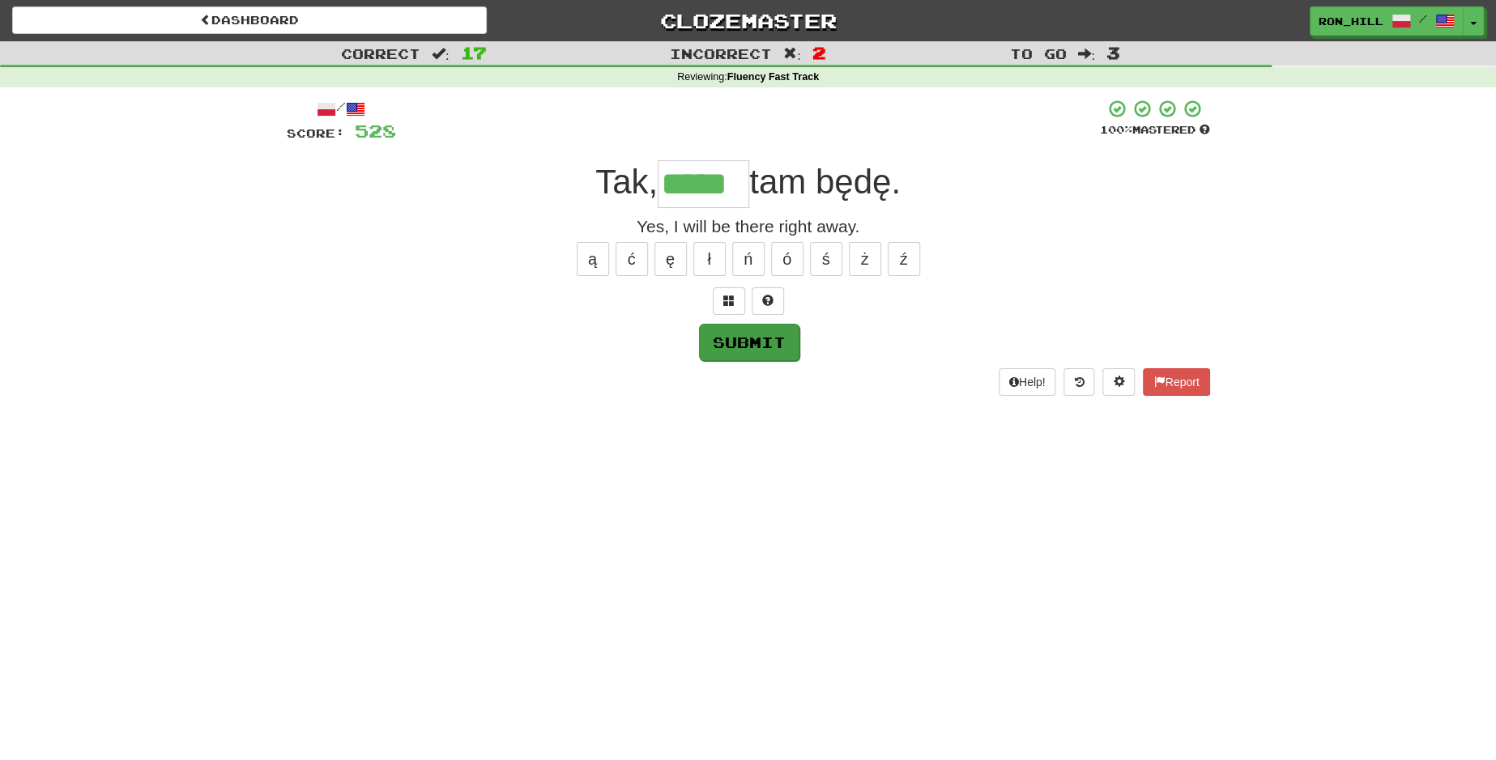
type input "*****"
click at [761, 343] on button "Submit" at bounding box center [749, 342] width 100 height 37
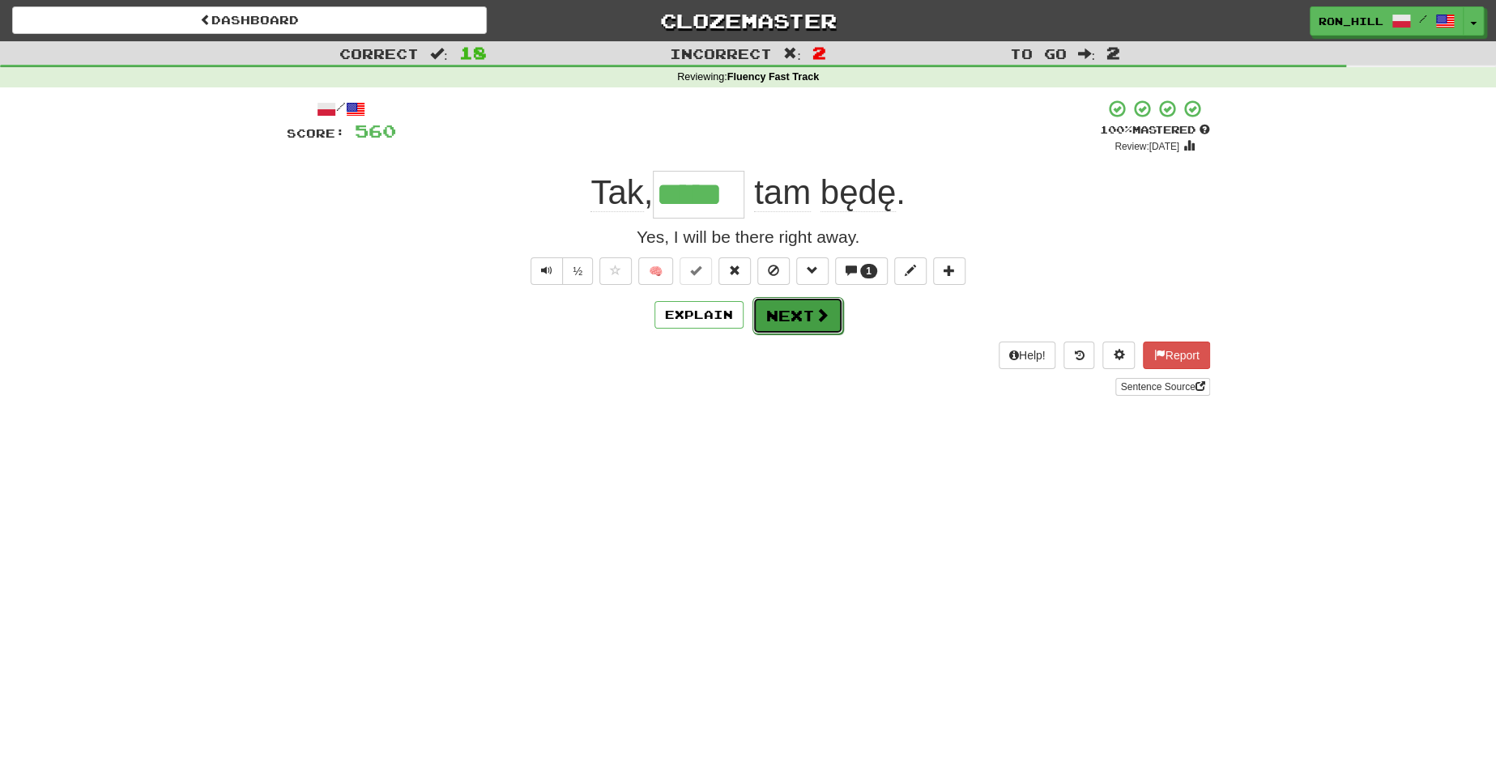
click at [794, 305] on button "Next" at bounding box center [797, 315] width 91 height 37
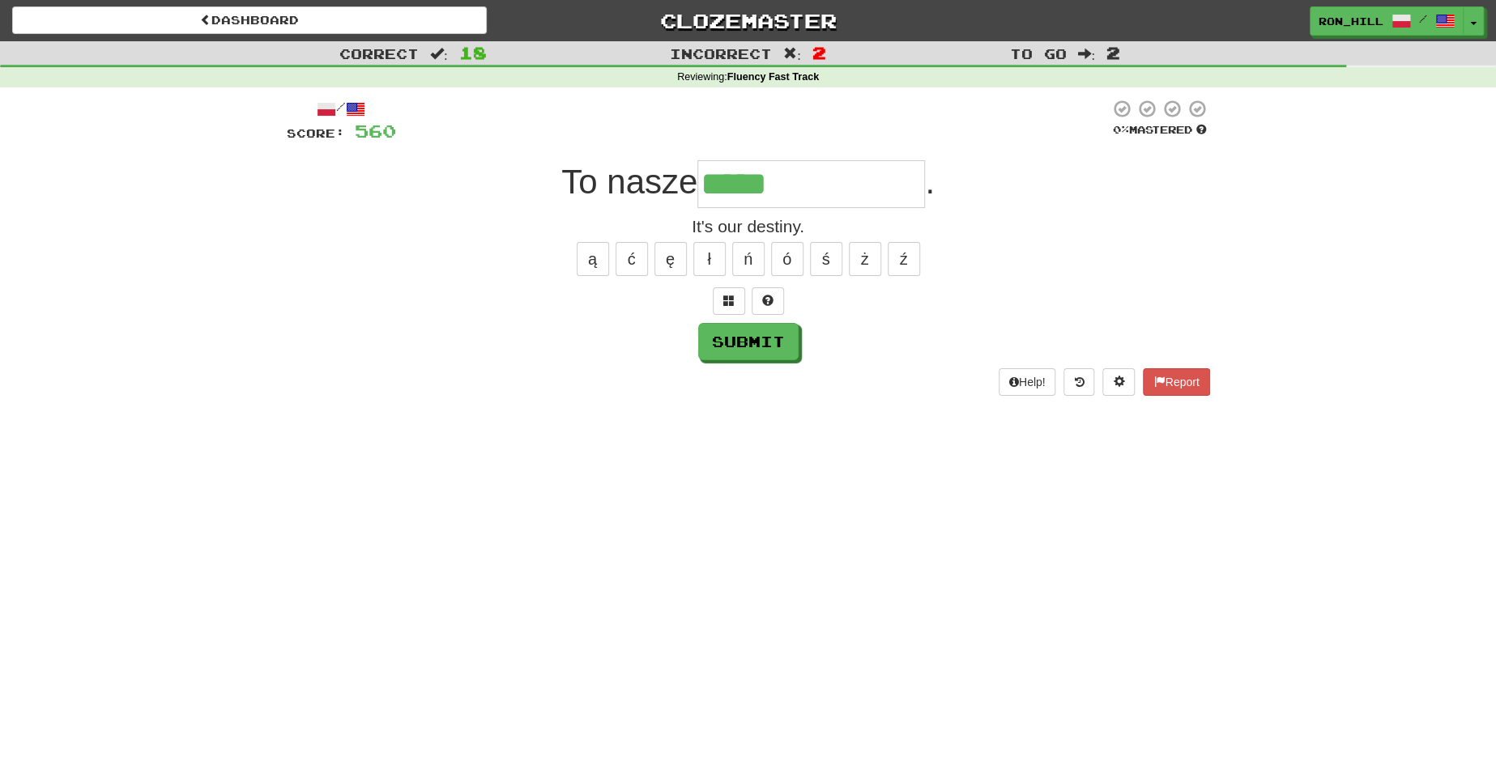
type input "**********"
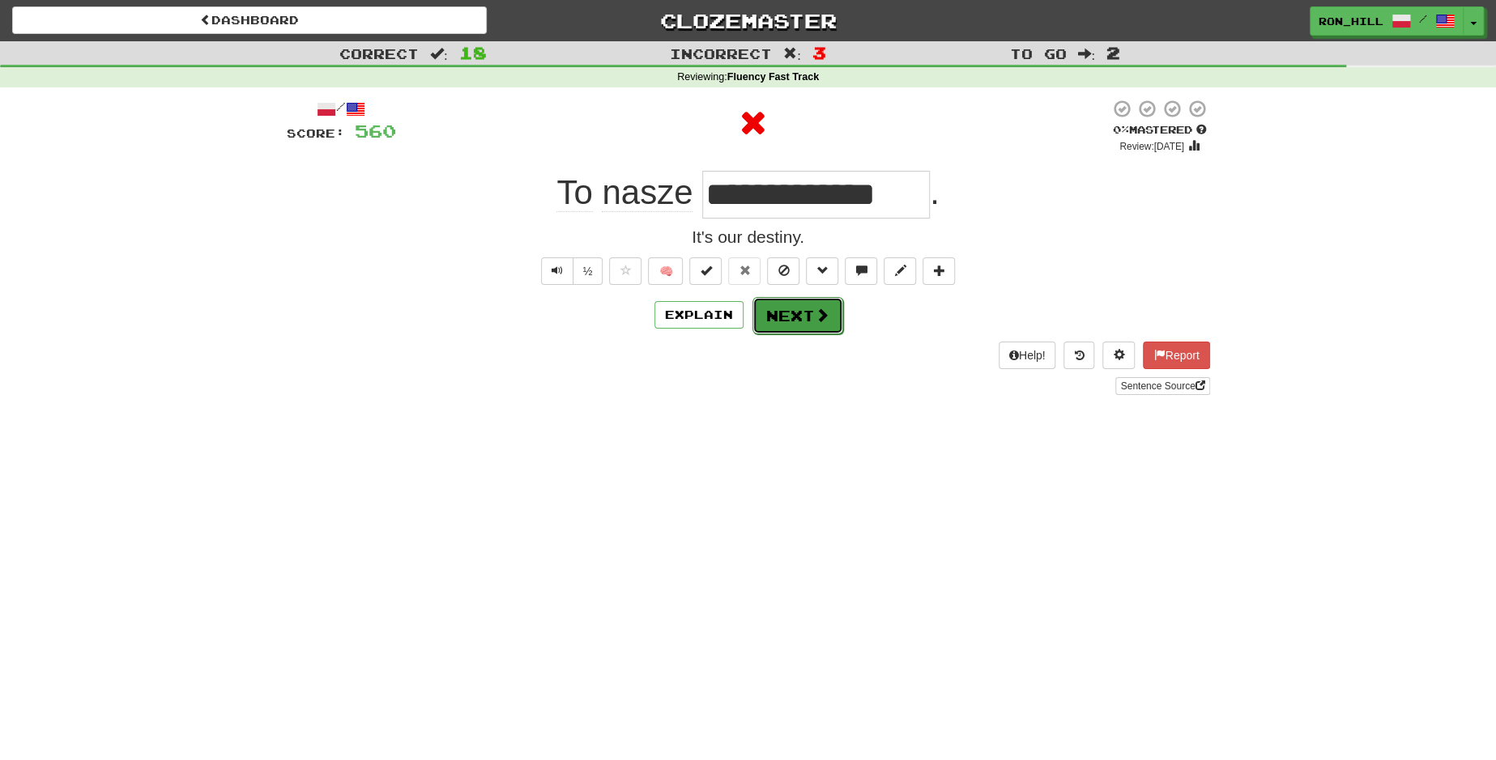
click at [782, 317] on button "Next" at bounding box center [797, 315] width 91 height 37
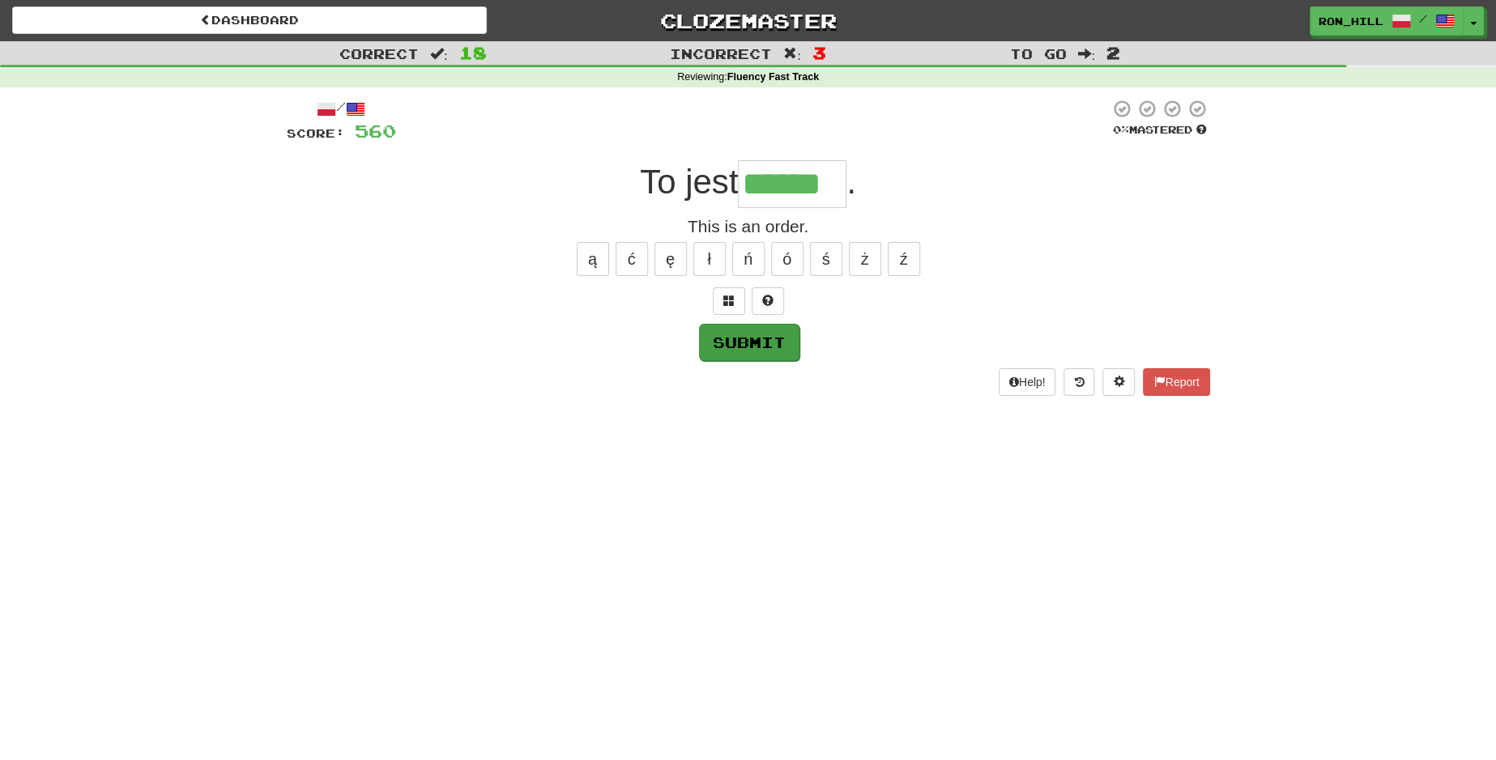
type input "******"
click at [755, 330] on button "Submit" at bounding box center [749, 342] width 100 height 37
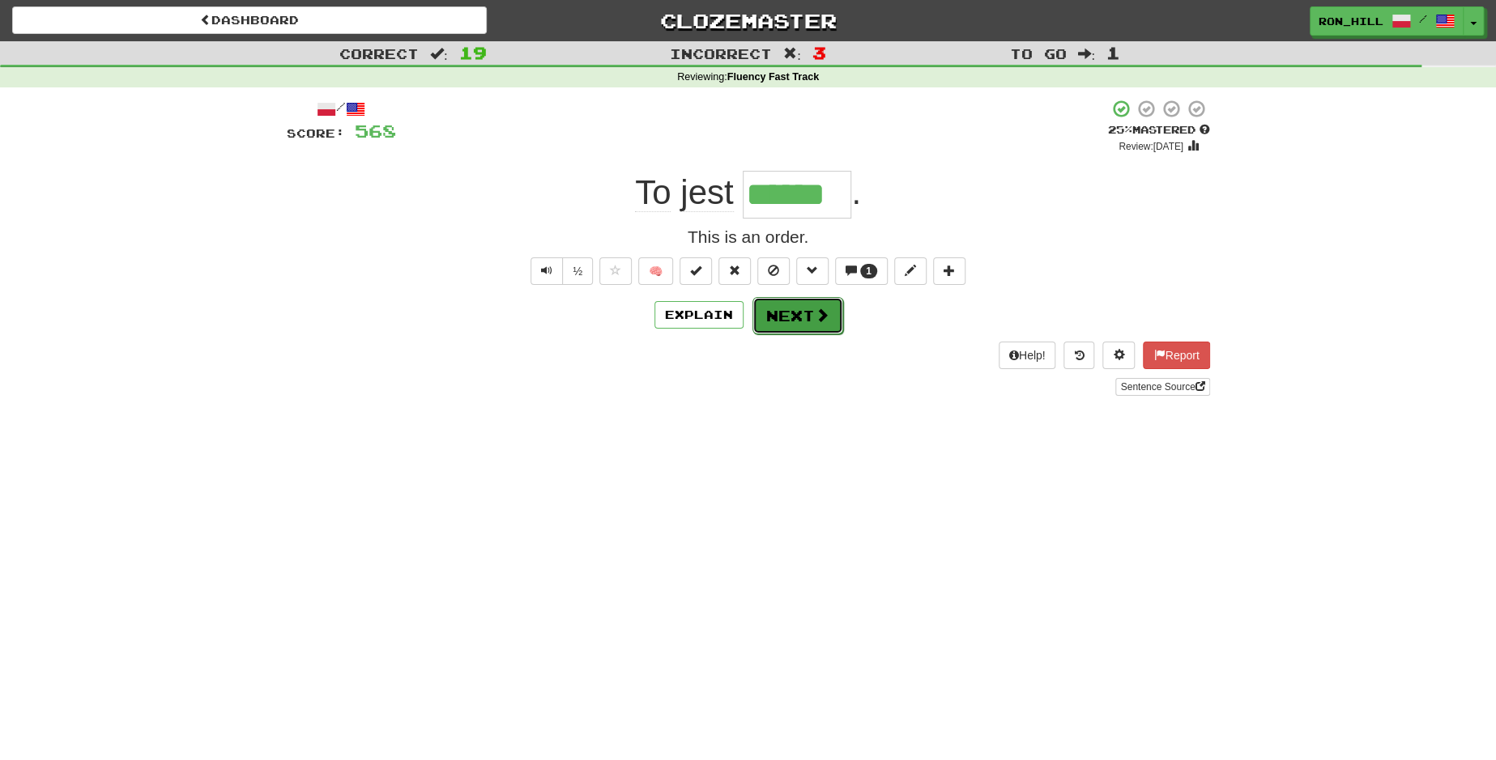
click at [798, 313] on button "Next" at bounding box center [797, 315] width 91 height 37
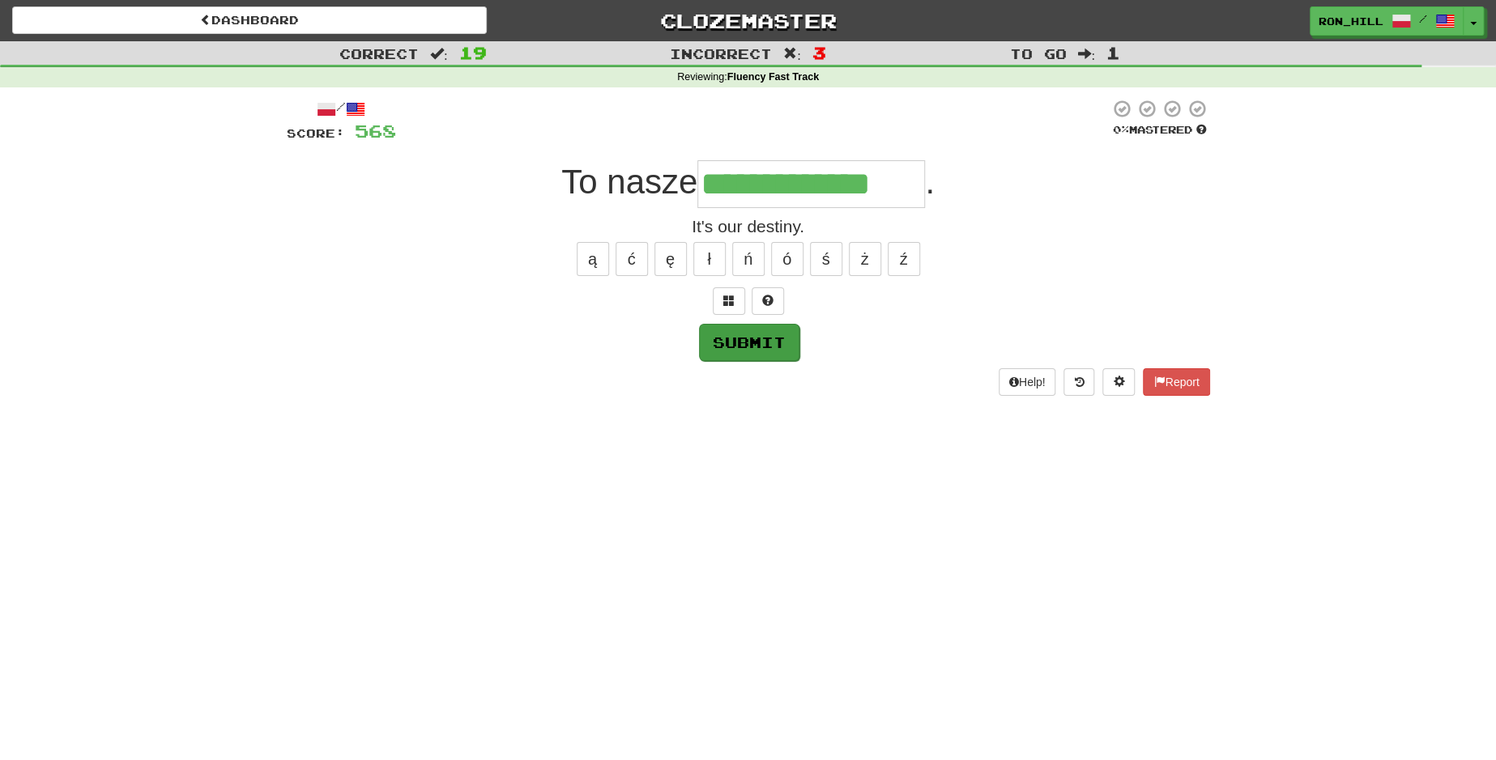
type input "**********"
click at [749, 343] on button "Submit" at bounding box center [749, 342] width 100 height 37
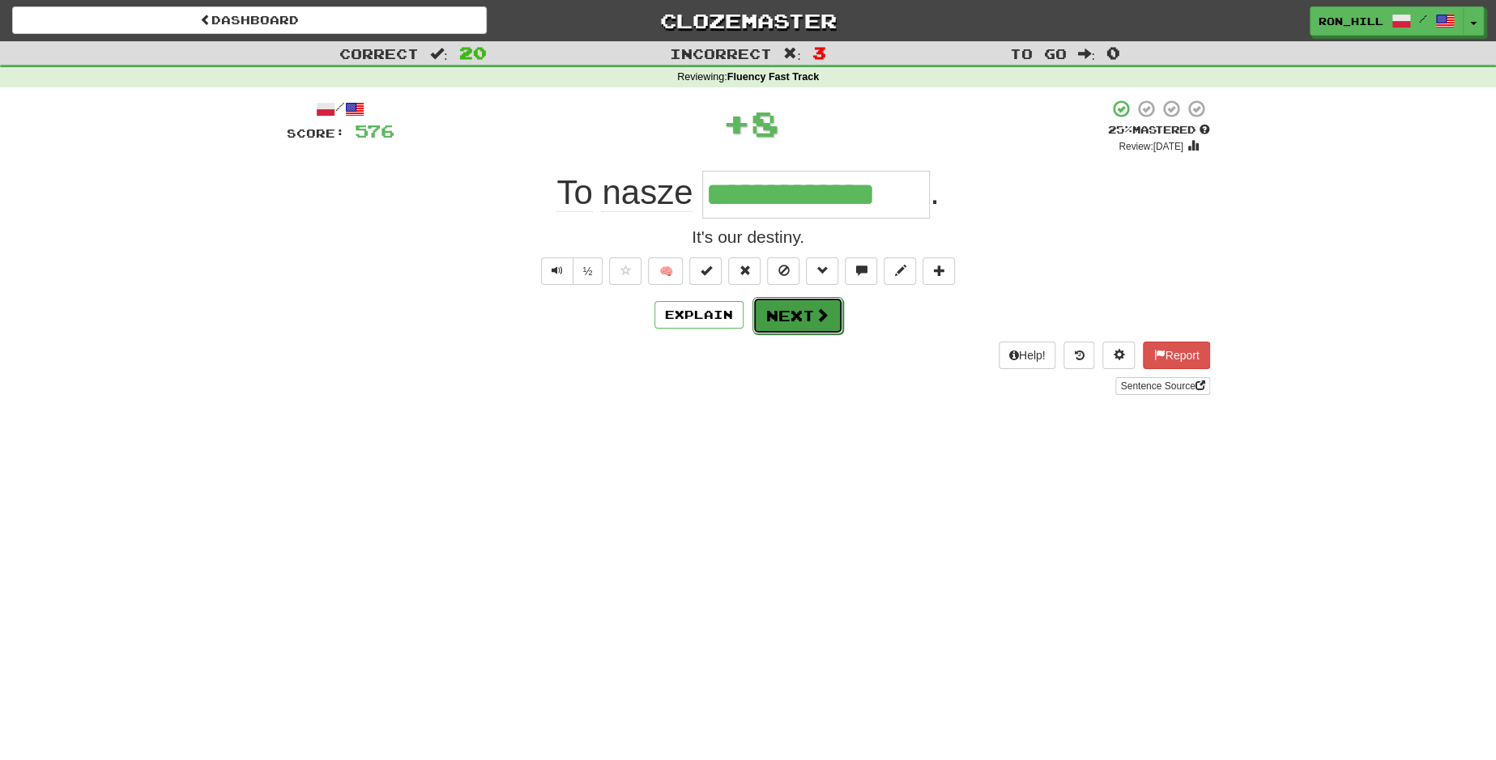
click at [784, 320] on button "Next" at bounding box center [797, 315] width 91 height 37
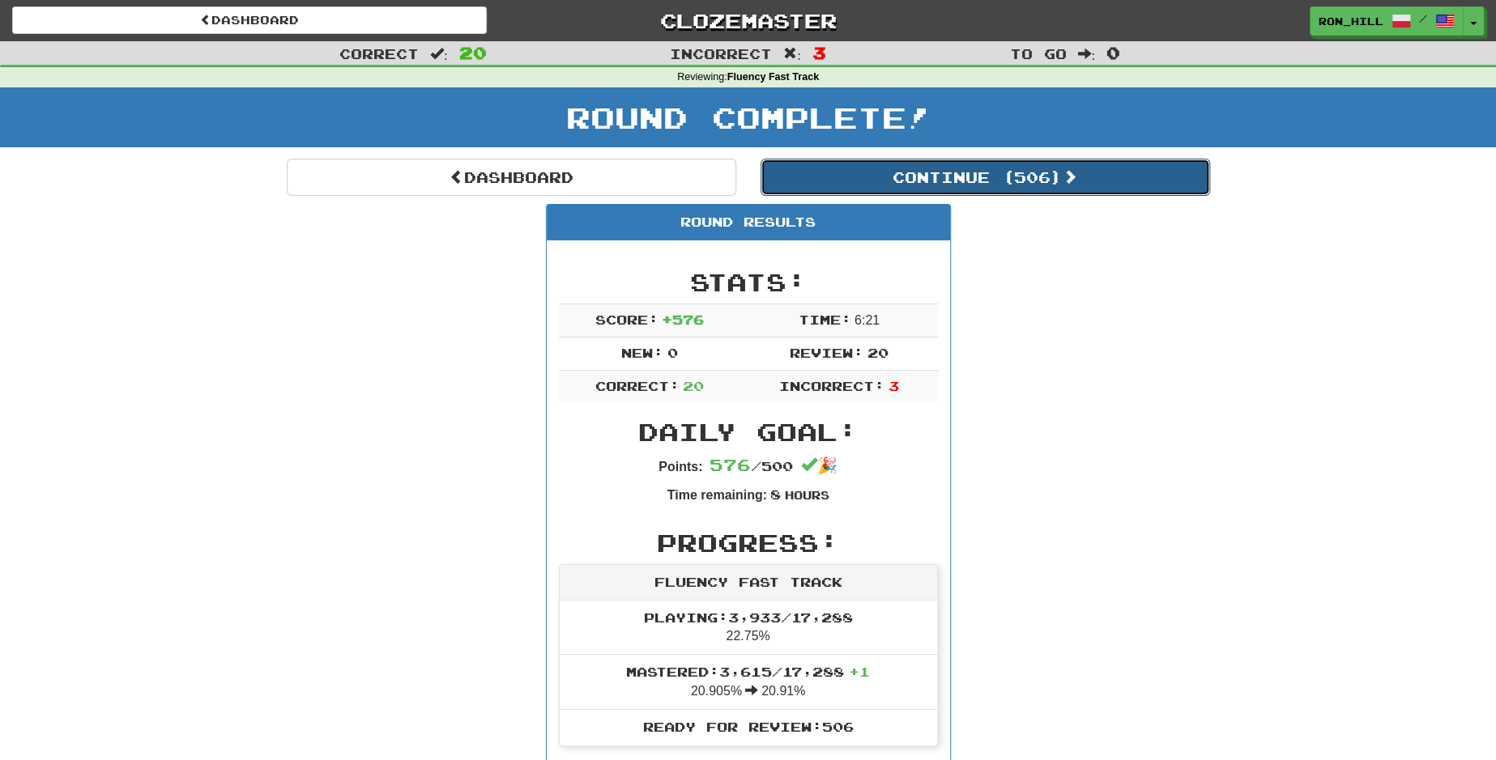
click at [867, 174] on button "Continue ( 506 )" at bounding box center [984, 177] width 449 height 37
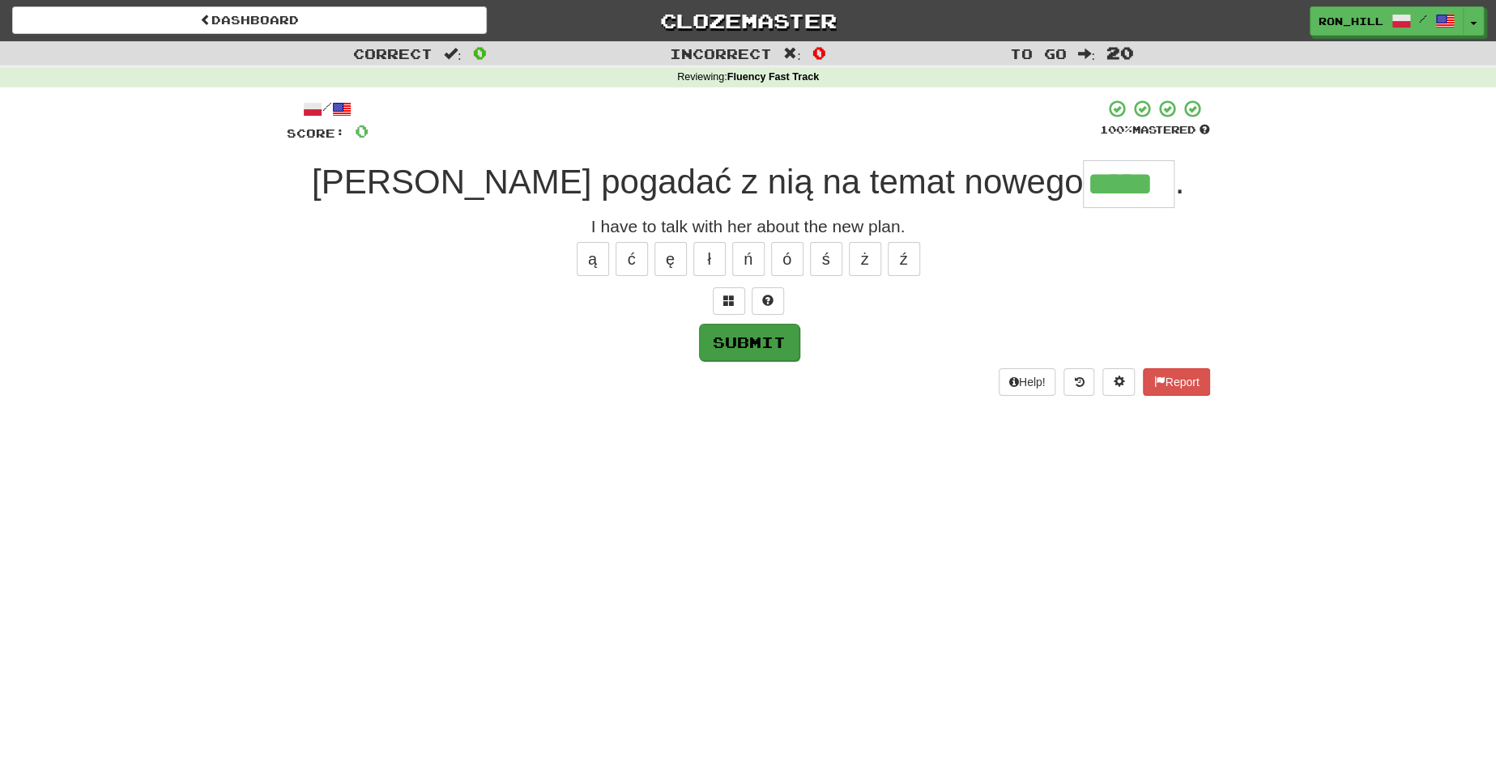
type input "*****"
click at [751, 339] on button "Submit" at bounding box center [749, 342] width 100 height 37
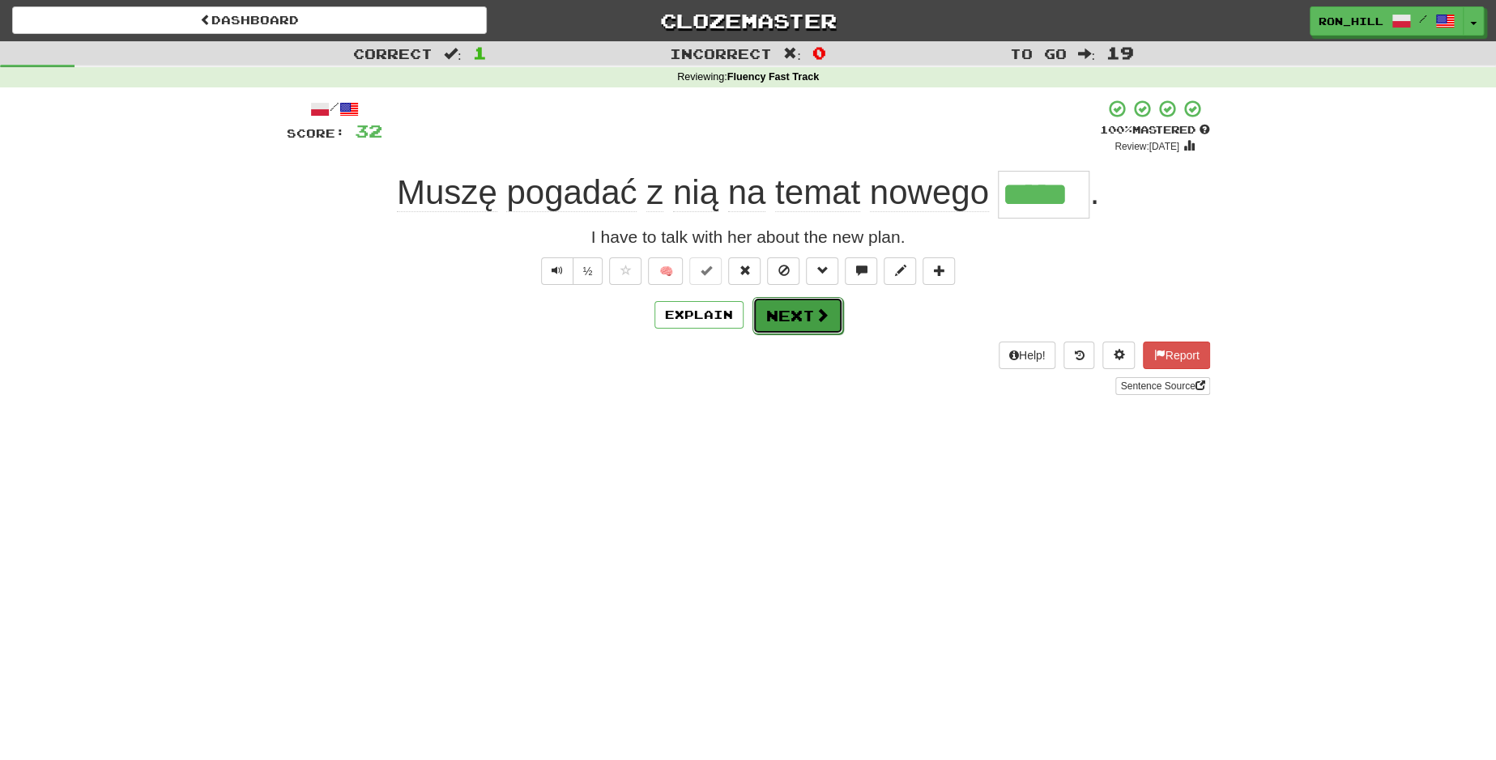
click at [789, 323] on button "Next" at bounding box center [797, 315] width 91 height 37
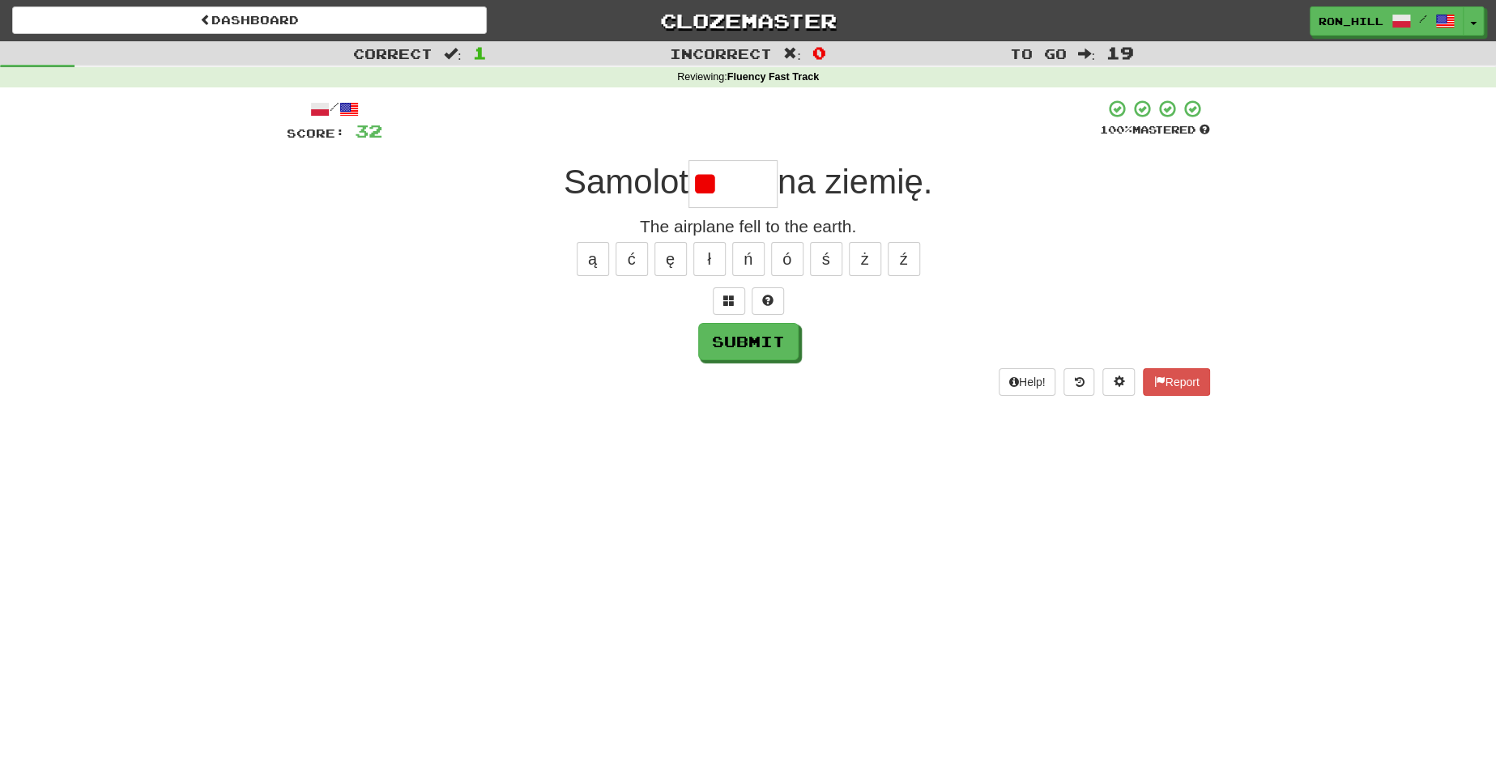
type input "*"
click at [717, 256] on button "ł" at bounding box center [709, 259] width 32 height 34
click at [710, 256] on button "ł" at bounding box center [709, 259] width 32 height 34
type input "*****"
click at [748, 331] on button "Submit" at bounding box center [749, 342] width 100 height 37
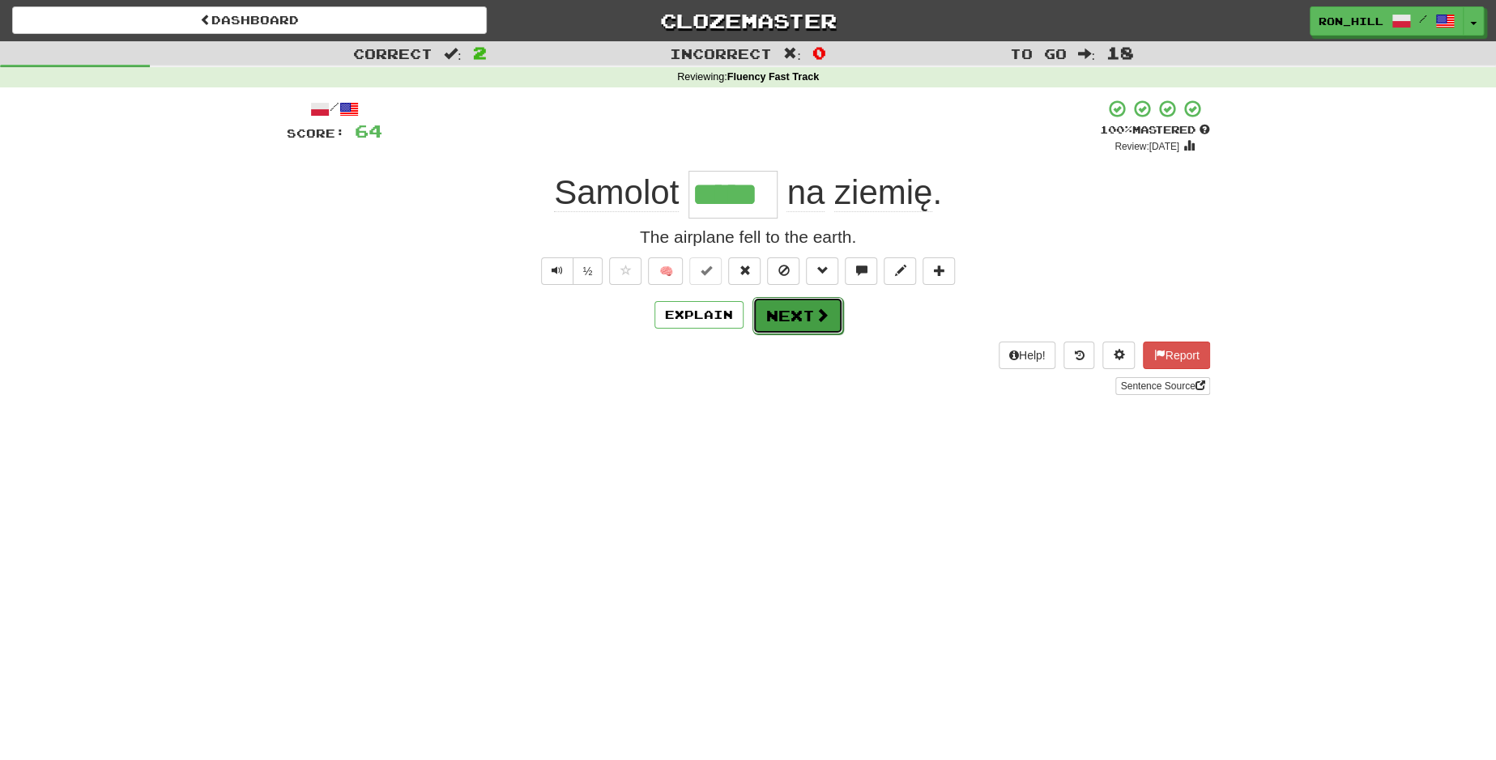
click at [782, 311] on button "Next" at bounding box center [797, 315] width 91 height 37
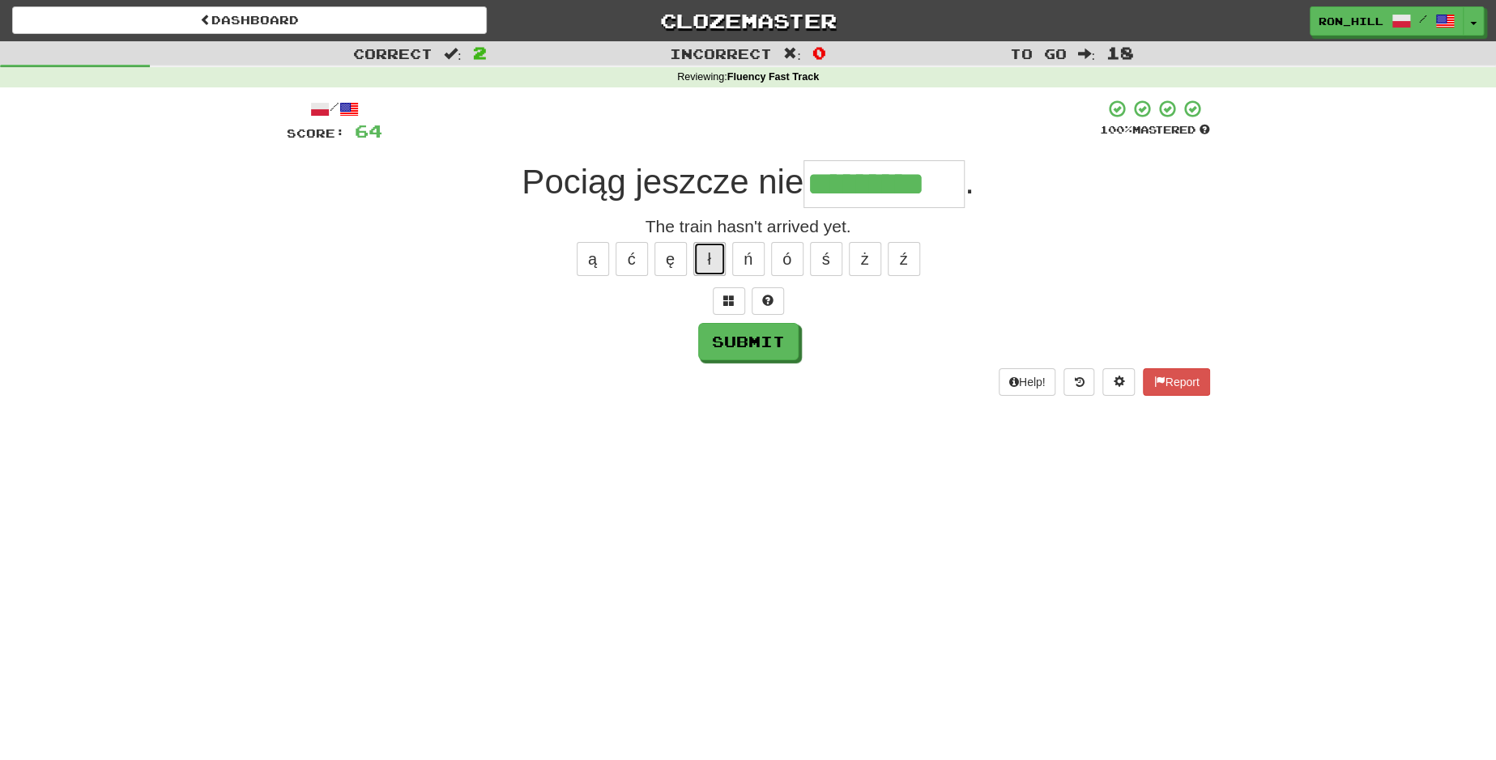
click at [707, 275] on button "ł" at bounding box center [709, 259] width 32 height 34
type input "**********"
click at [790, 345] on button "Submit" at bounding box center [749, 342] width 100 height 37
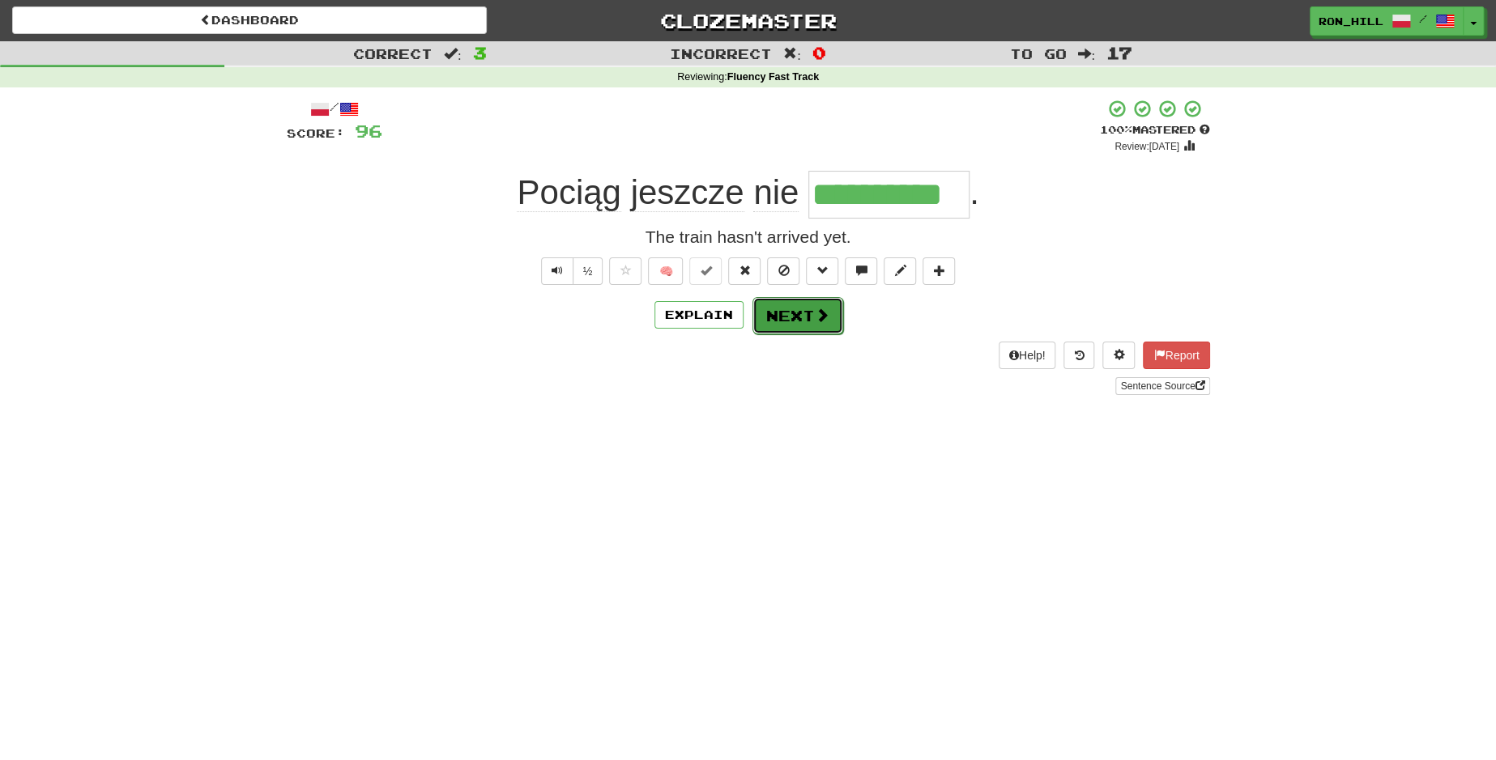
click at [800, 316] on button "Next" at bounding box center [797, 315] width 91 height 37
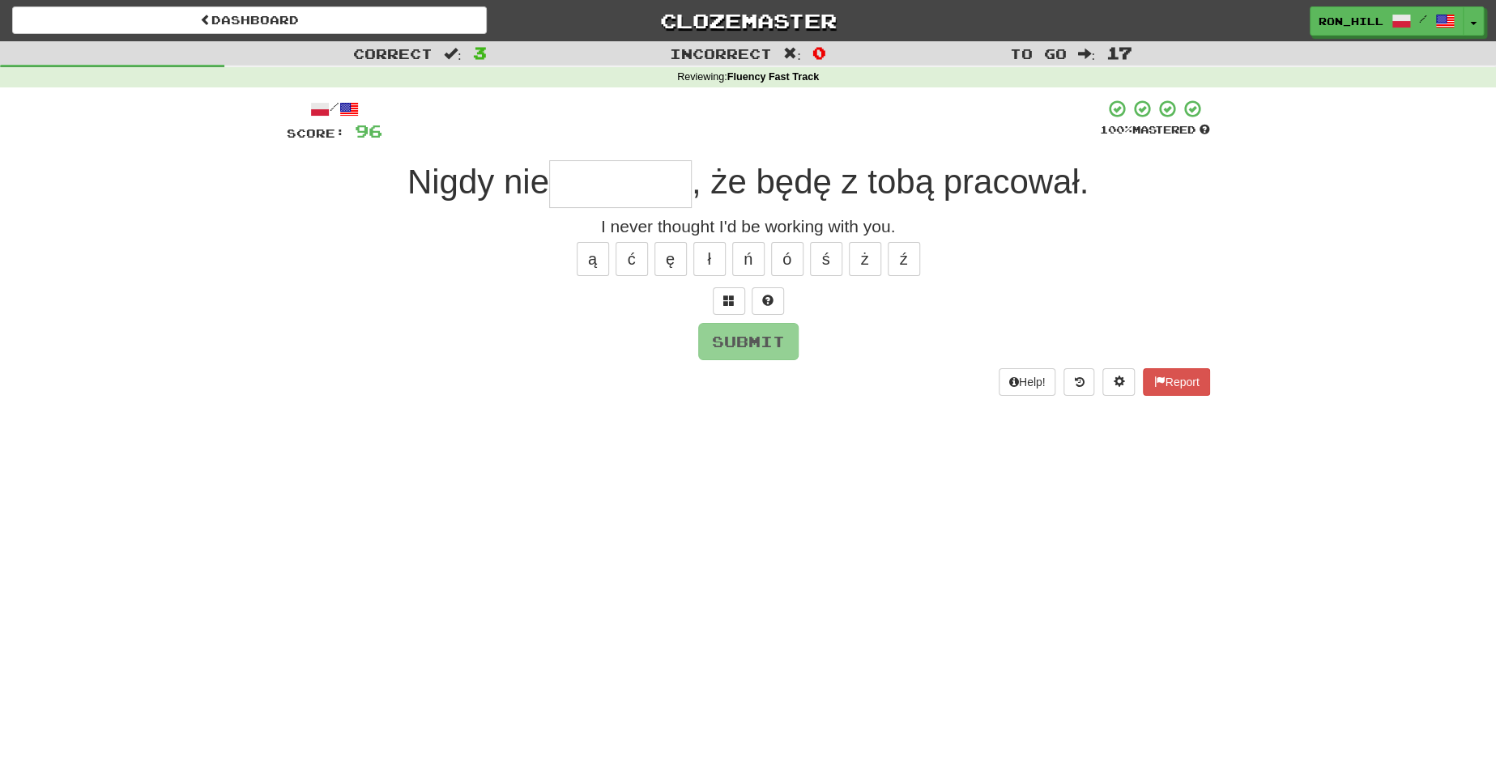
type input "*"
click at [601, 256] on button "ą" at bounding box center [593, 259] width 32 height 34
click at [705, 260] on button "ł" at bounding box center [709, 259] width 32 height 34
type input "********"
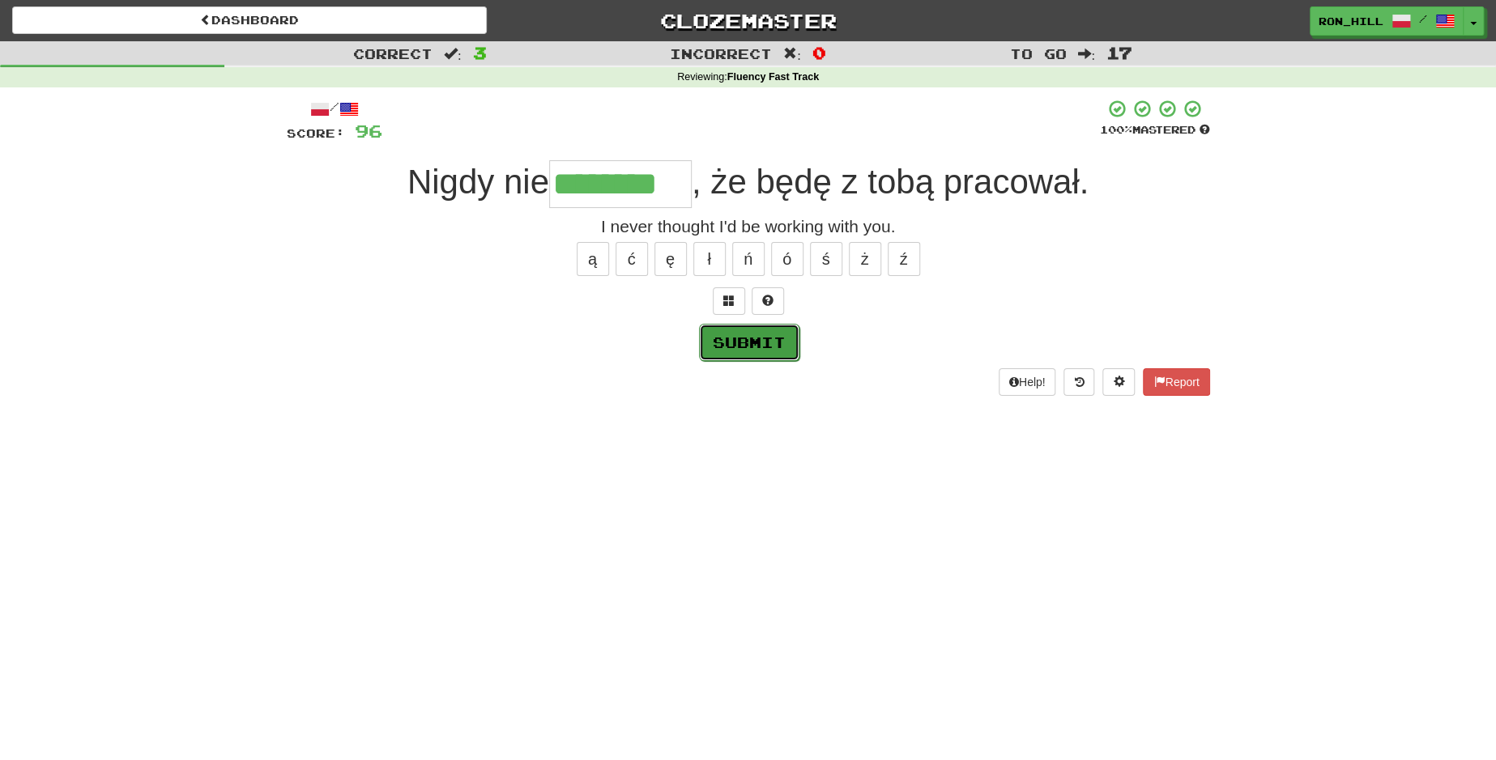
click at [760, 344] on button "Submit" at bounding box center [749, 342] width 100 height 37
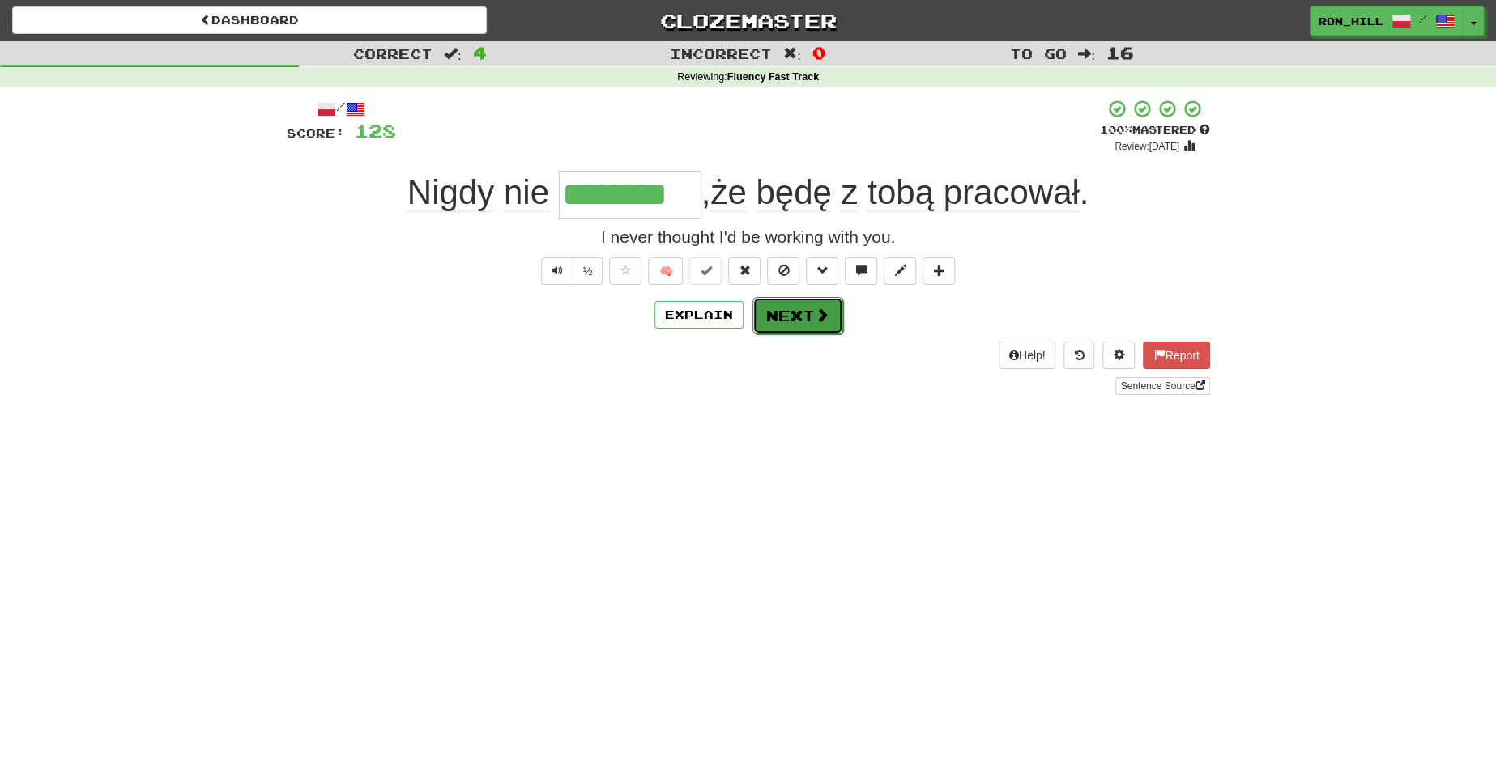
click at [788, 319] on button "Next" at bounding box center [797, 315] width 91 height 37
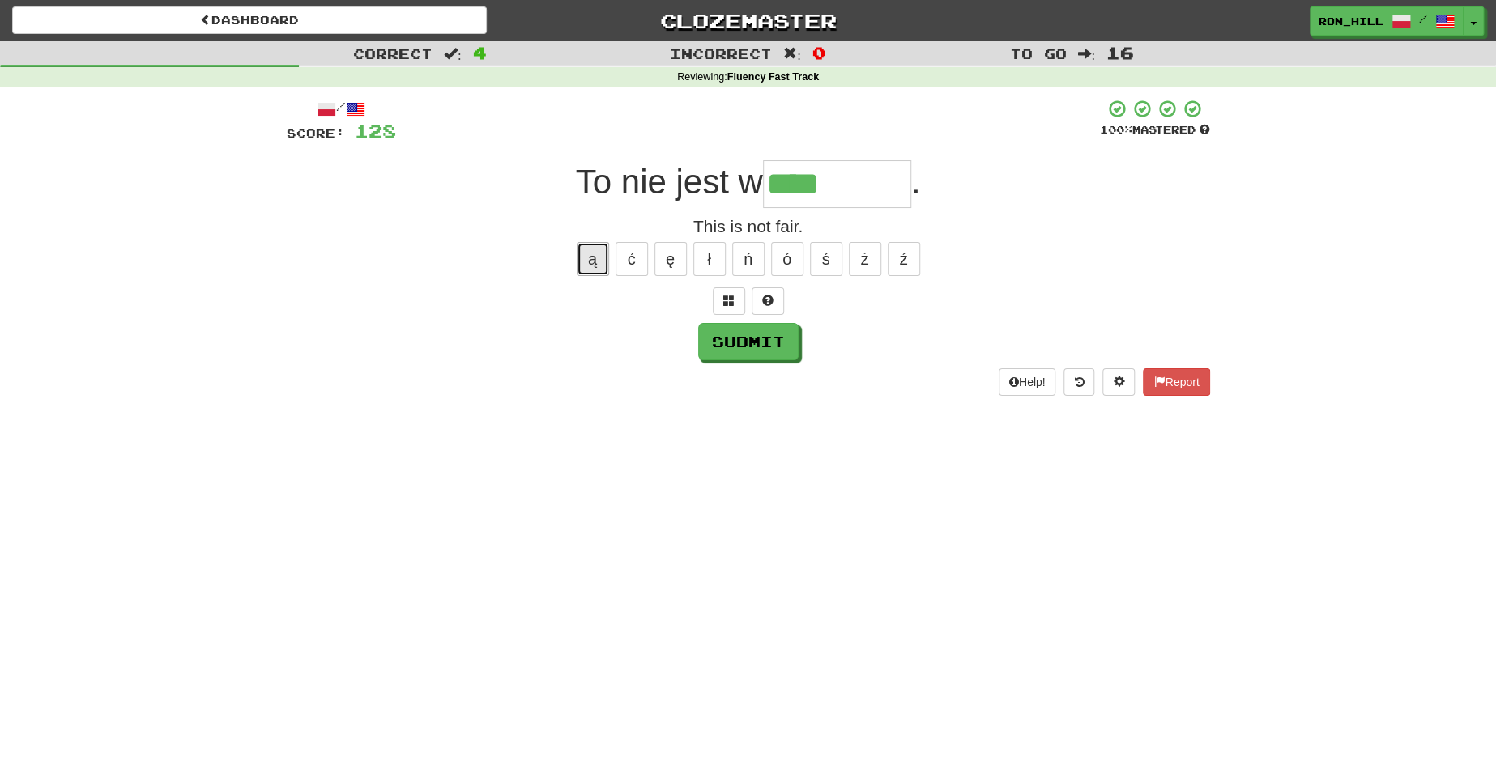
click at [594, 259] on button "ą" at bounding box center [593, 259] width 32 height 34
type input "********"
click at [739, 341] on button "Submit" at bounding box center [749, 342] width 100 height 37
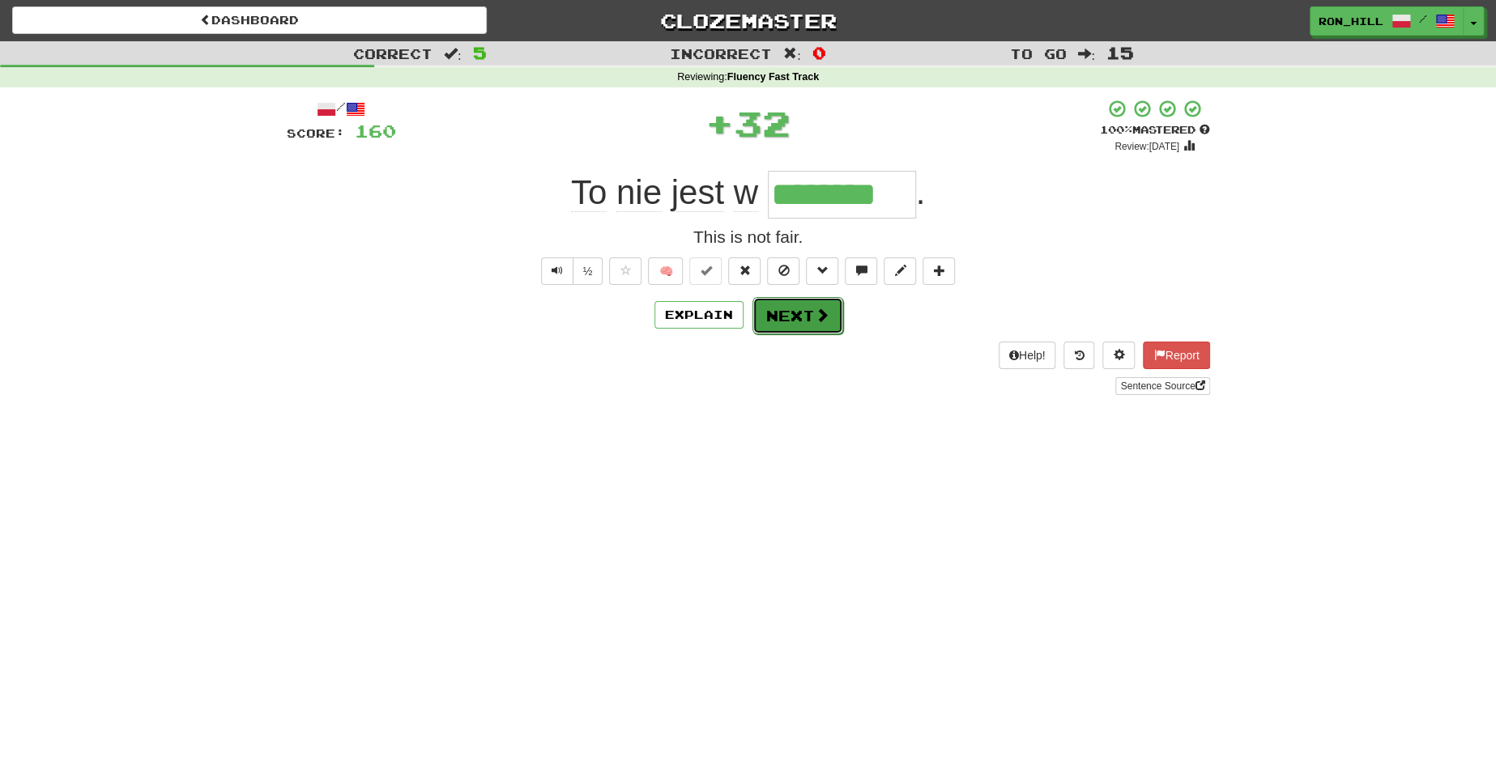
click at [787, 317] on button "Next" at bounding box center [797, 315] width 91 height 37
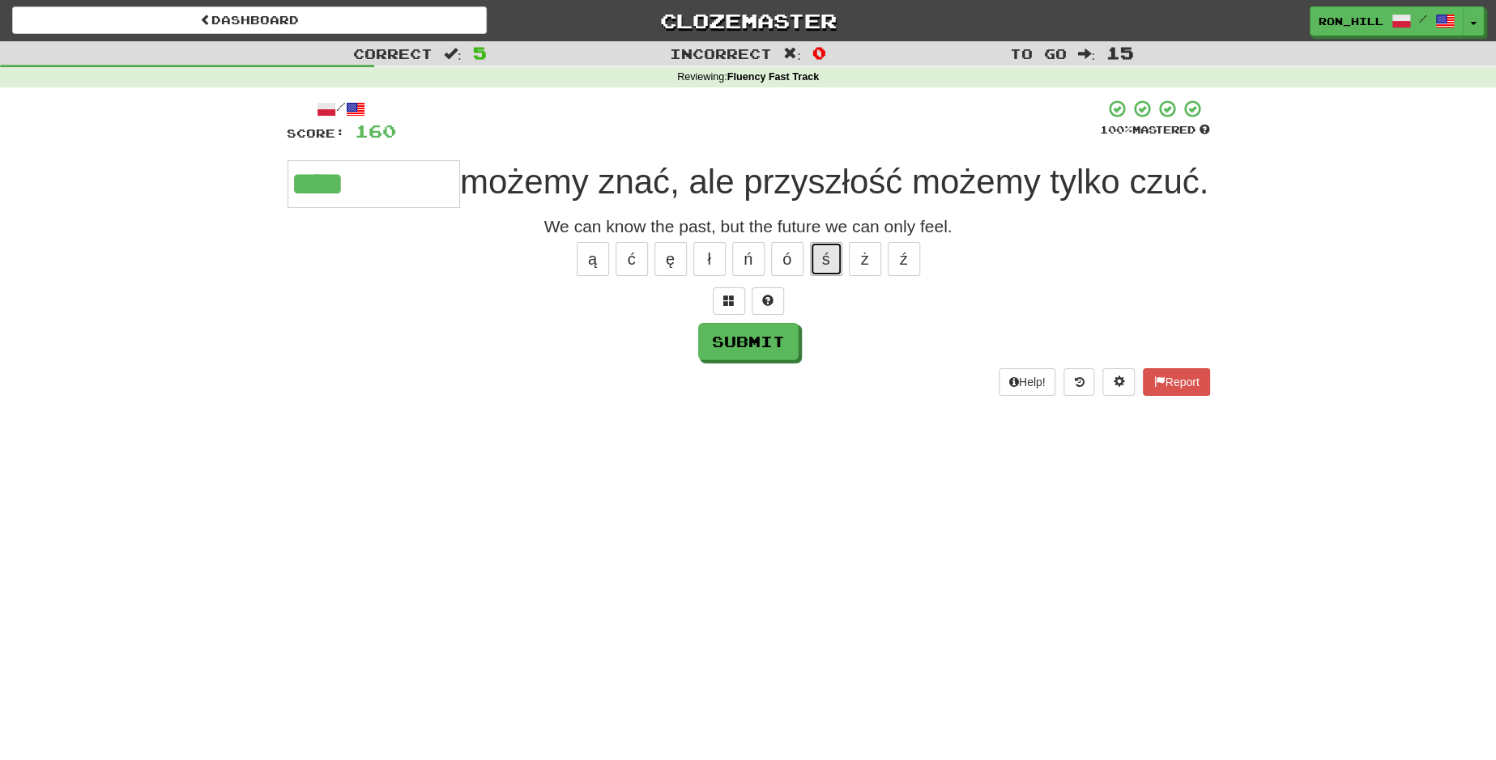
click at [828, 276] on button "ś" at bounding box center [826, 259] width 32 height 34
click at [705, 276] on button "ł" at bounding box center [709, 259] width 32 height 34
click at [829, 276] on button "ś" at bounding box center [826, 259] width 32 height 34
click at [630, 276] on button "ć" at bounding box center [632, 259] width 32 height 34
click at [748, 361] on button "Submit" at bounding box center [749, 342] width 100 height 37
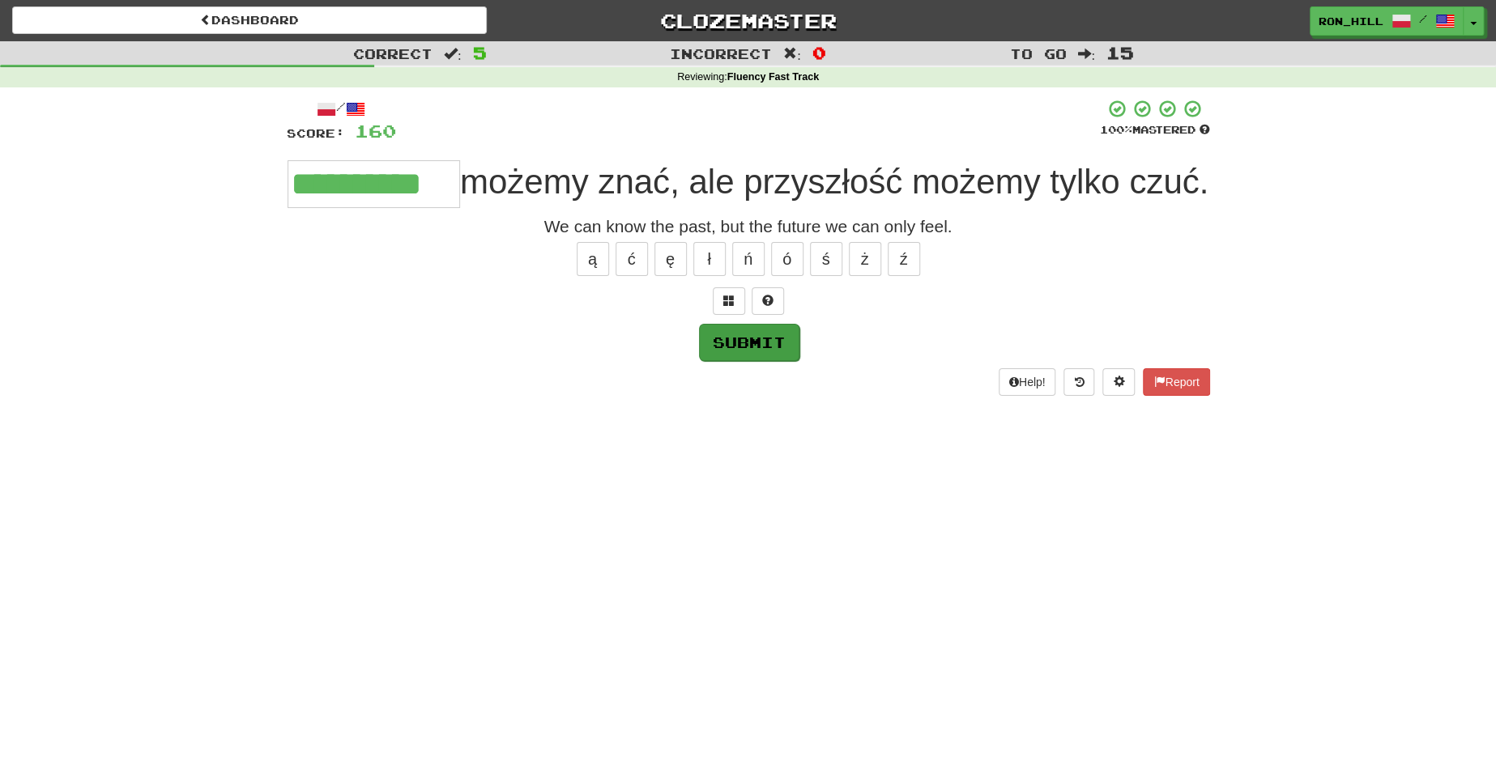
type input "**********"
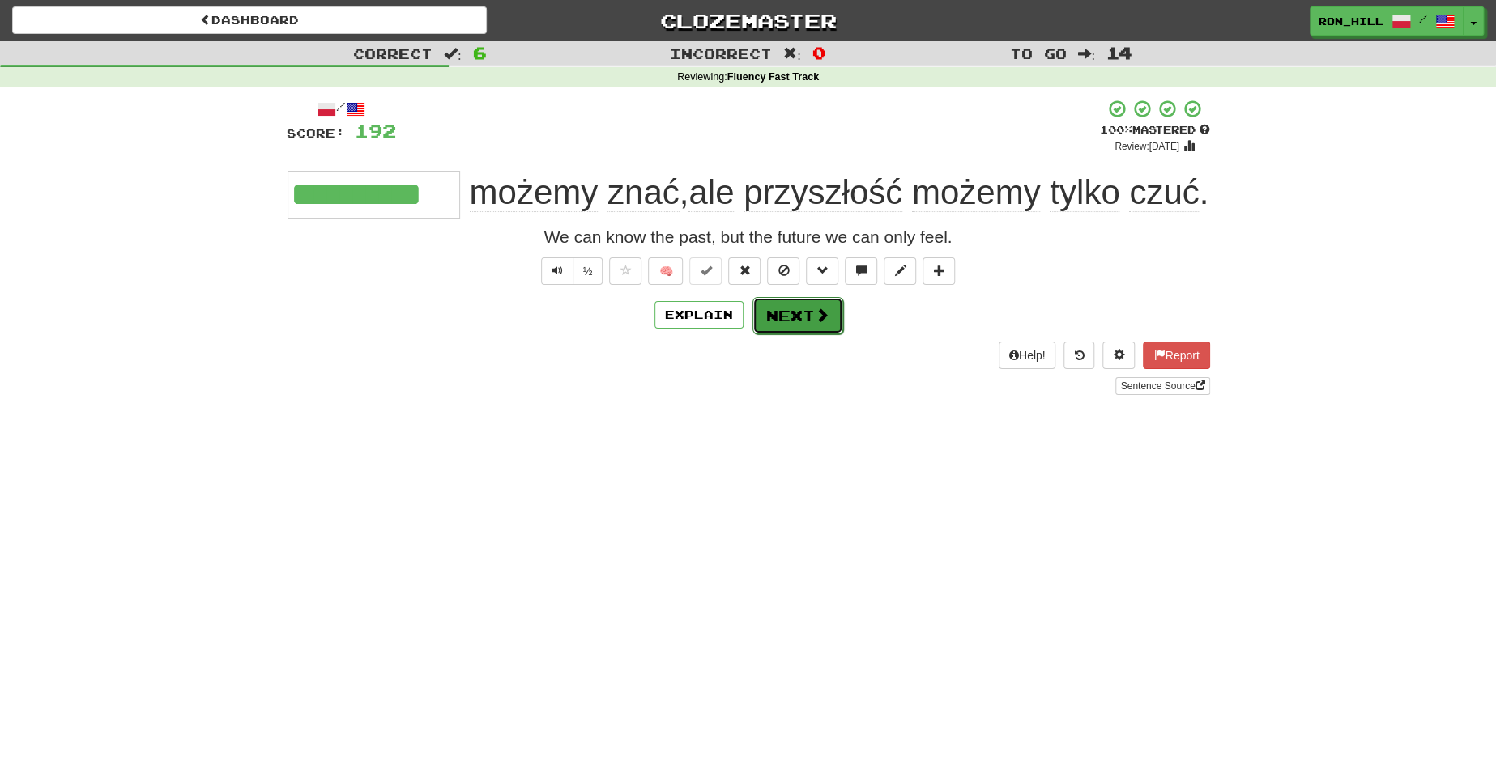
click at [795, 334] on button "Next" at bounding box center [797, 315] width 91 height 37
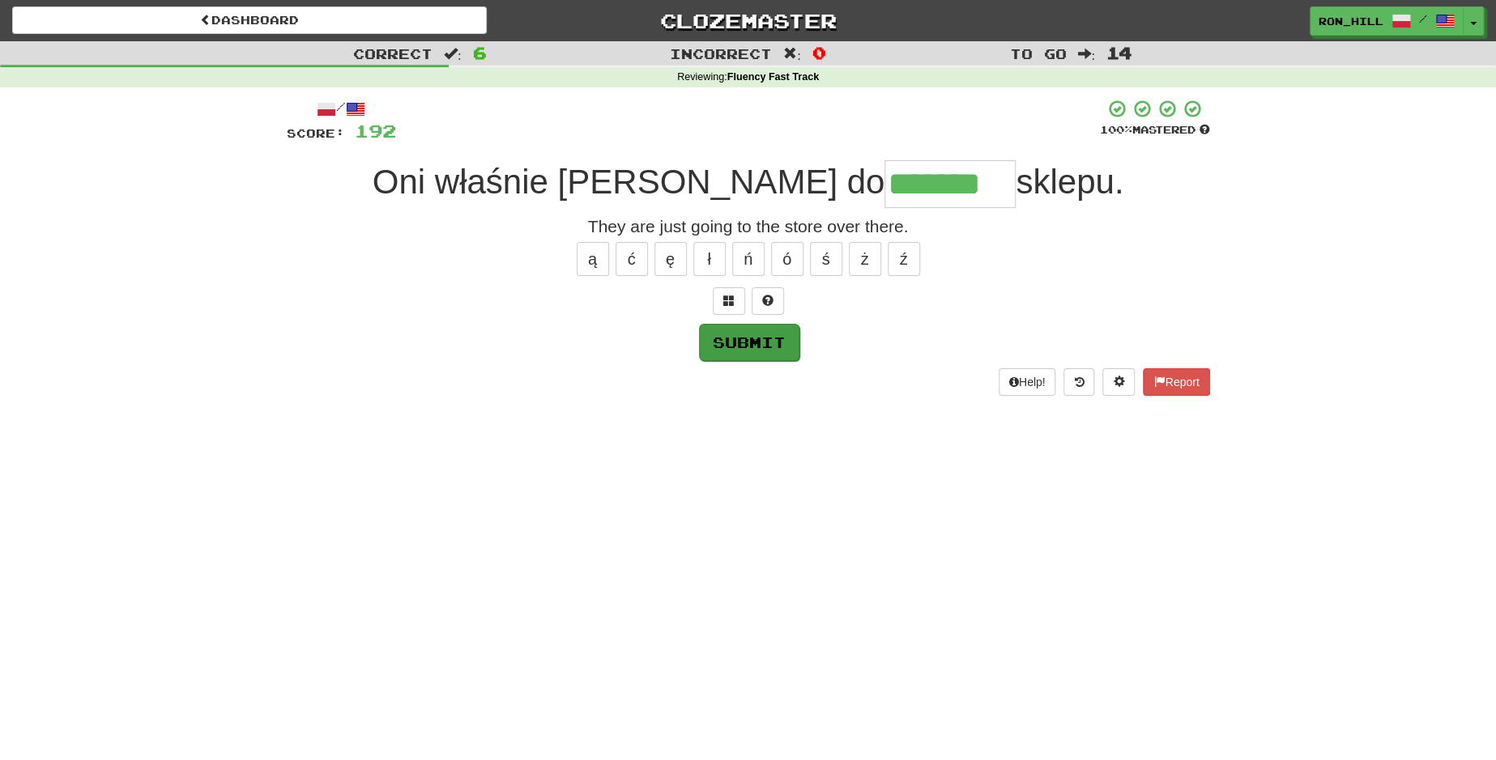
type input "*******"
click at [754, 346] on button "Submit" at bounding box center [749, 342] width 100 height 37
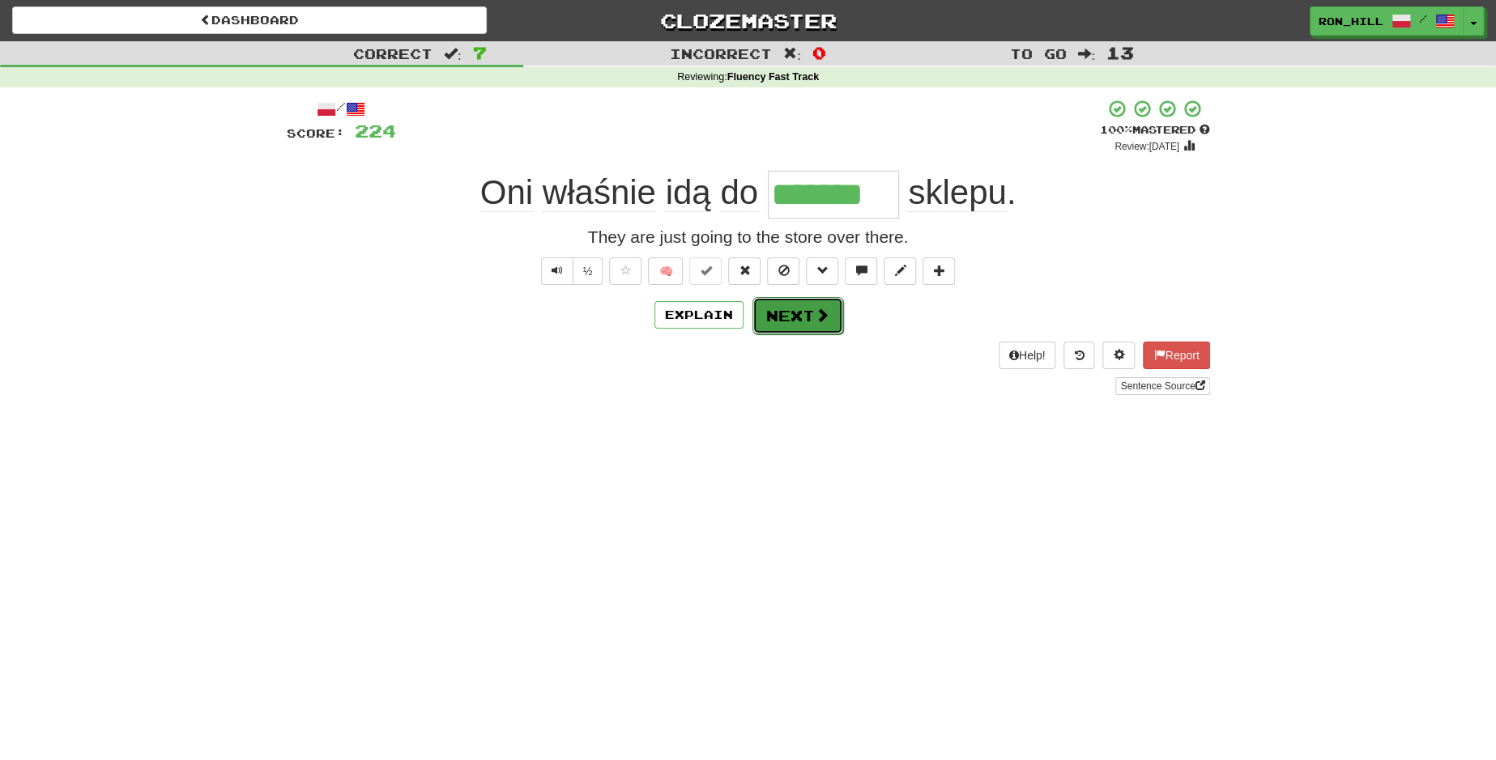
click at [787, 321] on button "Next" at bounding box center [797, 315] width 91 height 37
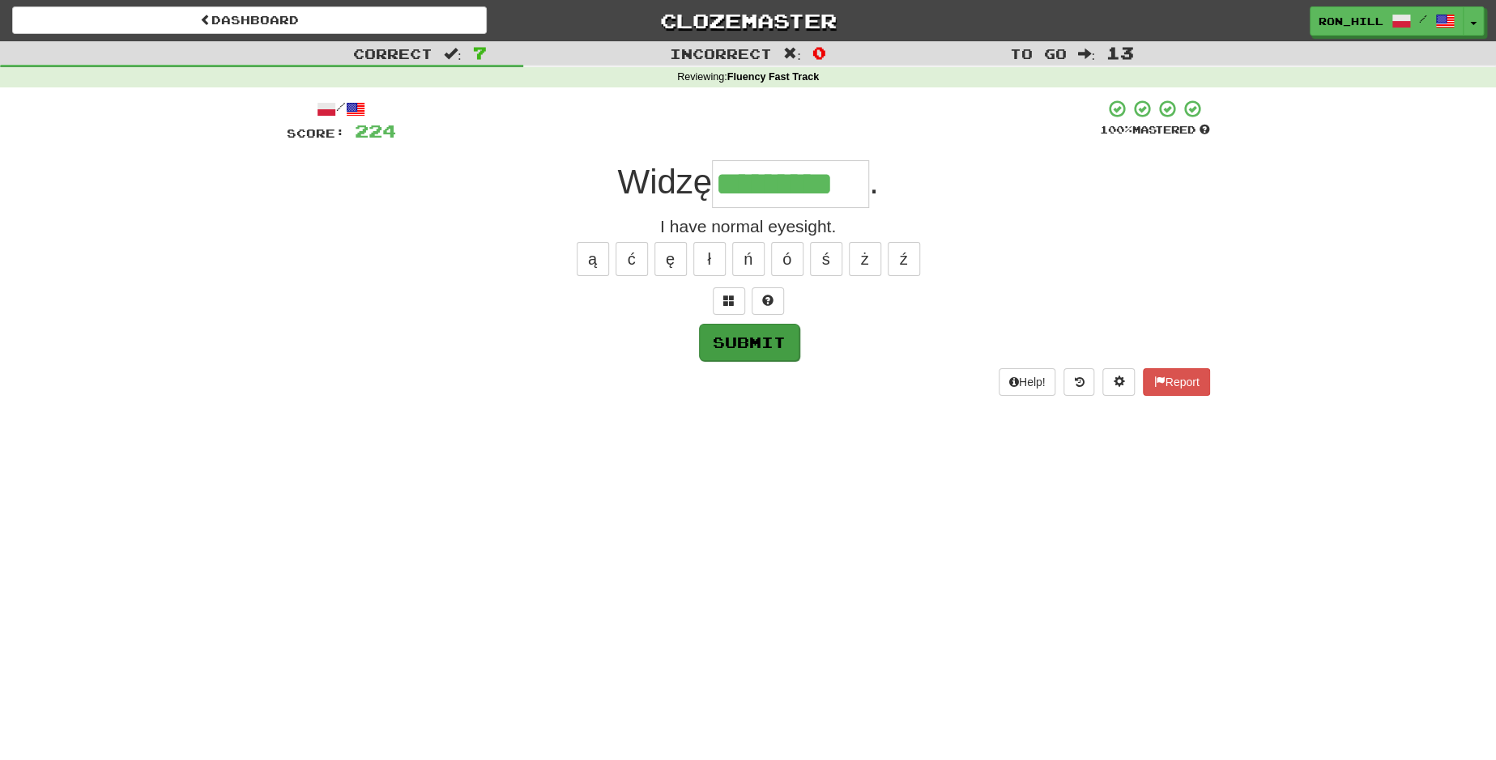
type input "*********"
click at [748, 345] on button "Submit" at bounding box center [749, 342] width 100 height 37
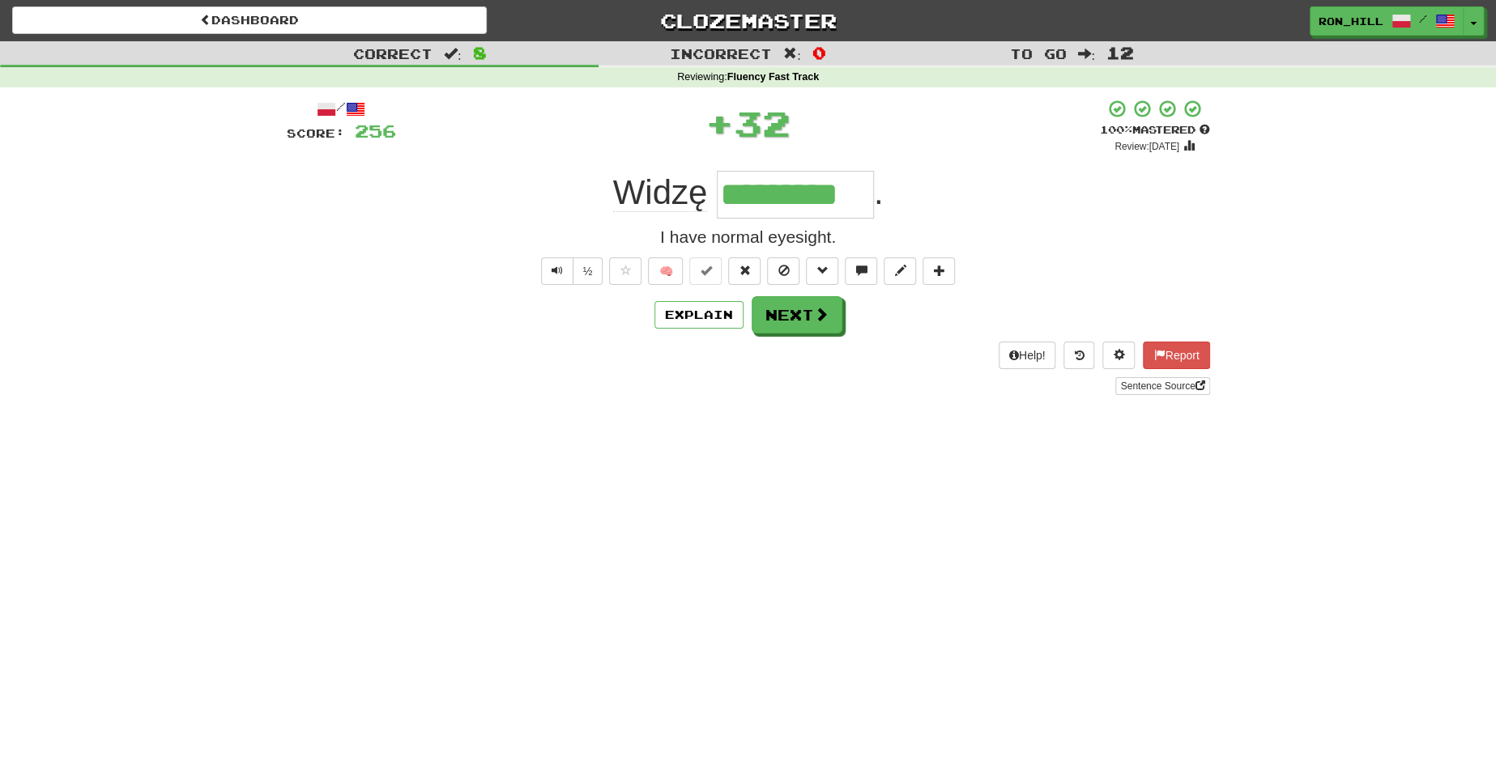
click at [783, 334] on div "/ Score: 256 + 32 100 % Mastered Review: 2026-03-17 Widzę ********* . I have no…" at bounding box center [748, 247] width 923 height 296
click at [792, 322] on button "Next" at bounding box center [797, 315] width 91 height 37
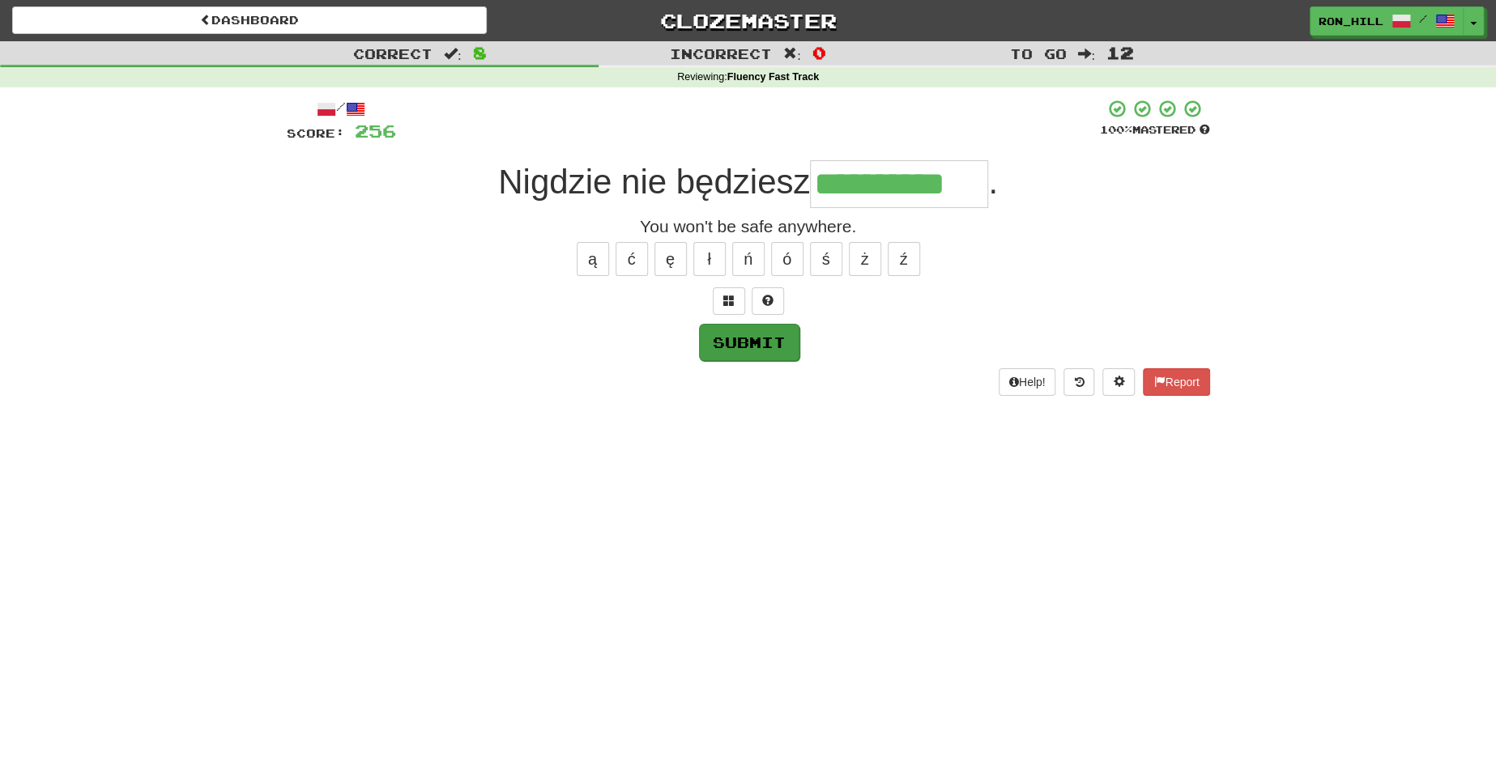
type input "**********"
click at [756, 337] on button "Submit" at bounding box center [749, 342] width 100 height 37
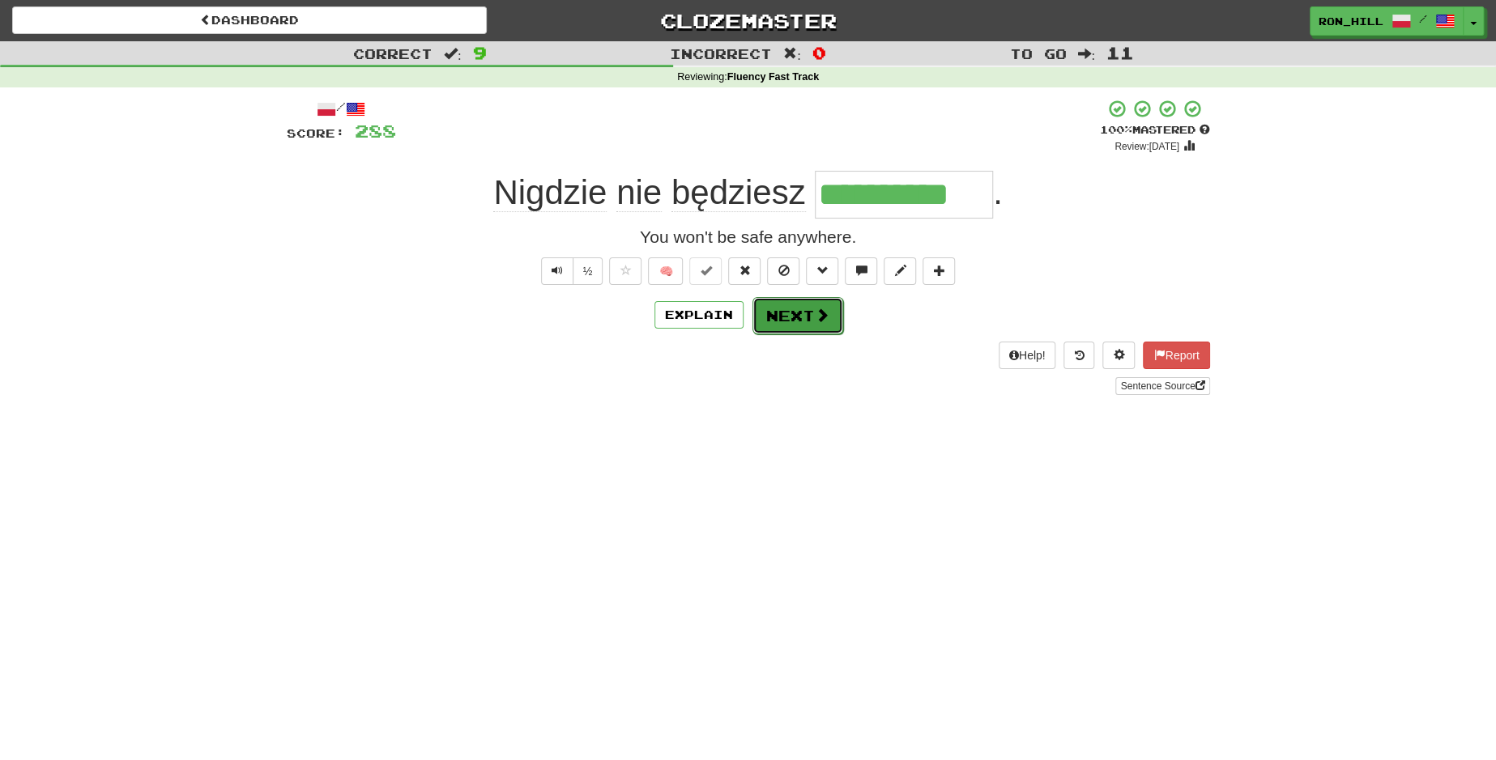
click at [795, 313] on button "Next" at bounding box center [797, 315] width 91 height 37
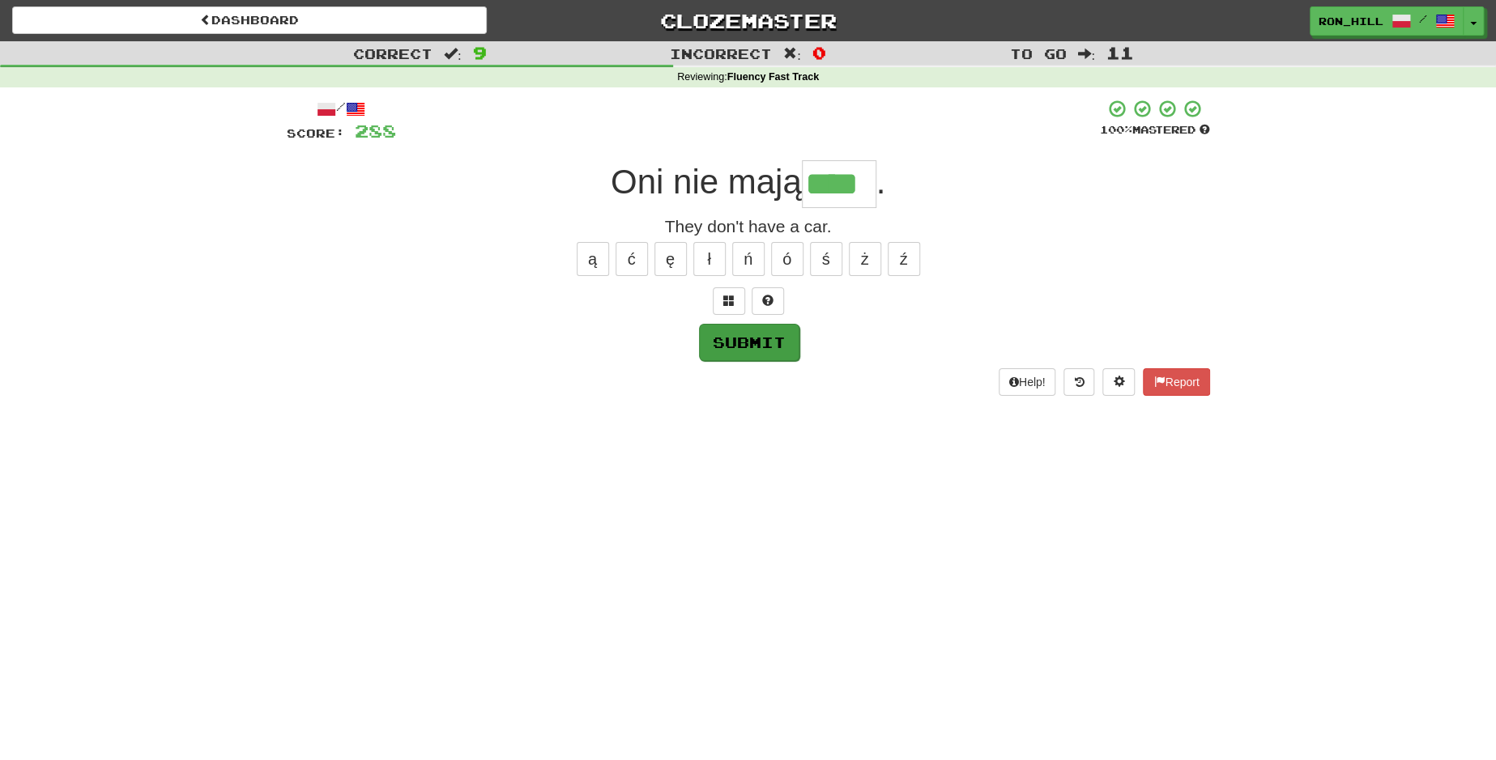
type input "****"
click at [743, 345] on button "Submit" at bounding box center [749, 342] width 100 height 37
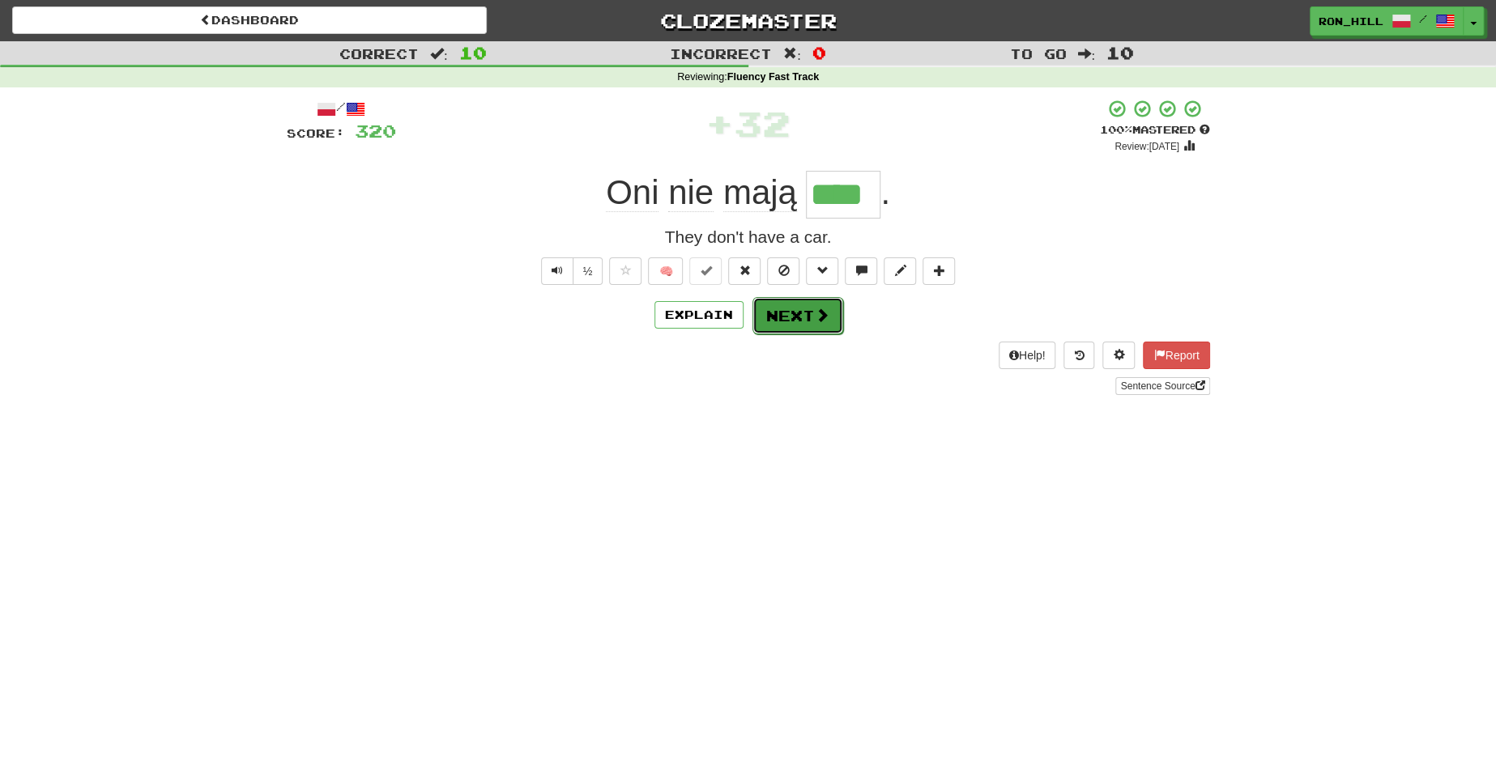
click at [791, 322] on button "Next" at bounding box center [797, 315] width 91 height 37
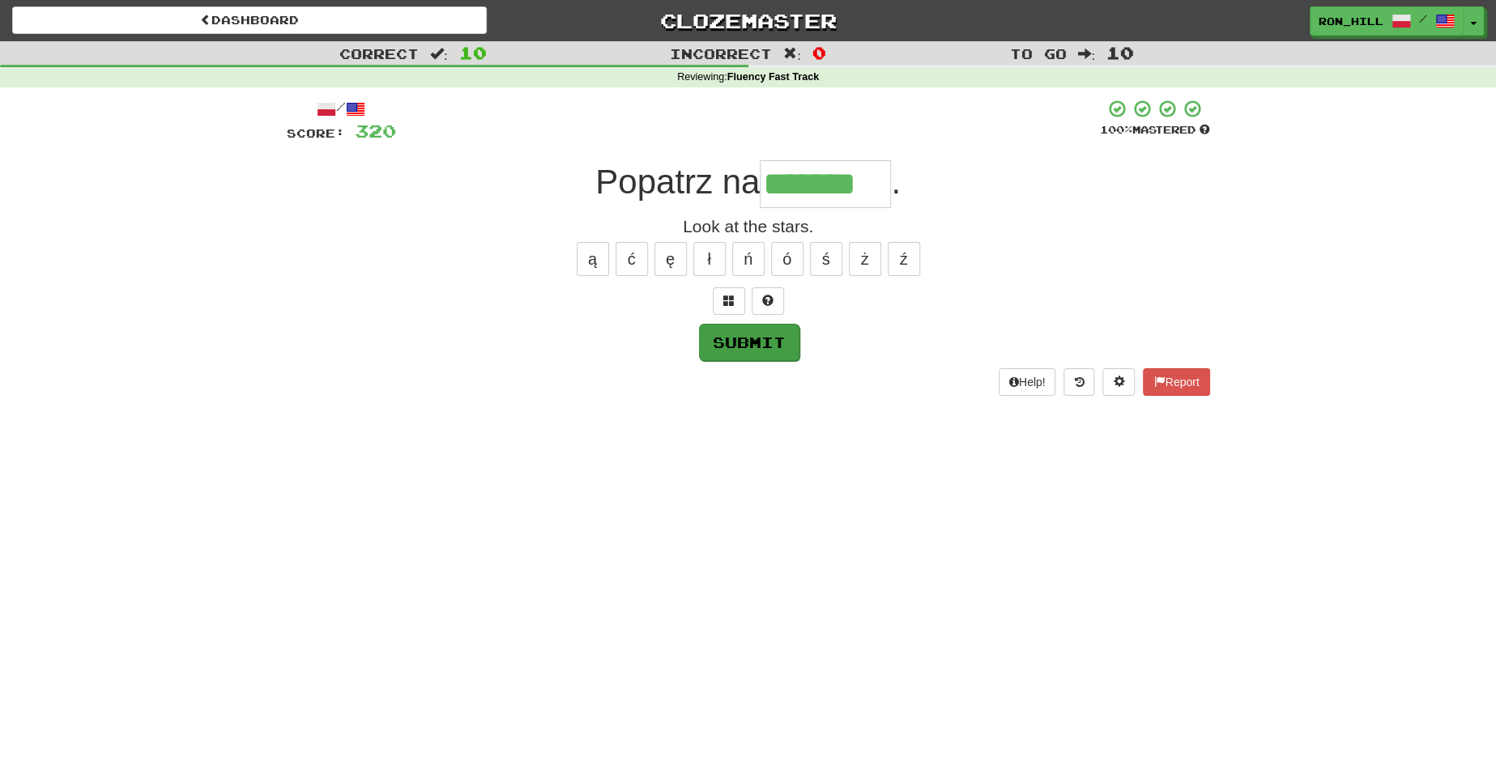
type input "*******"
click at [771, 343] on button "Submit" at bounding box center [749, 342] width 100 height 37
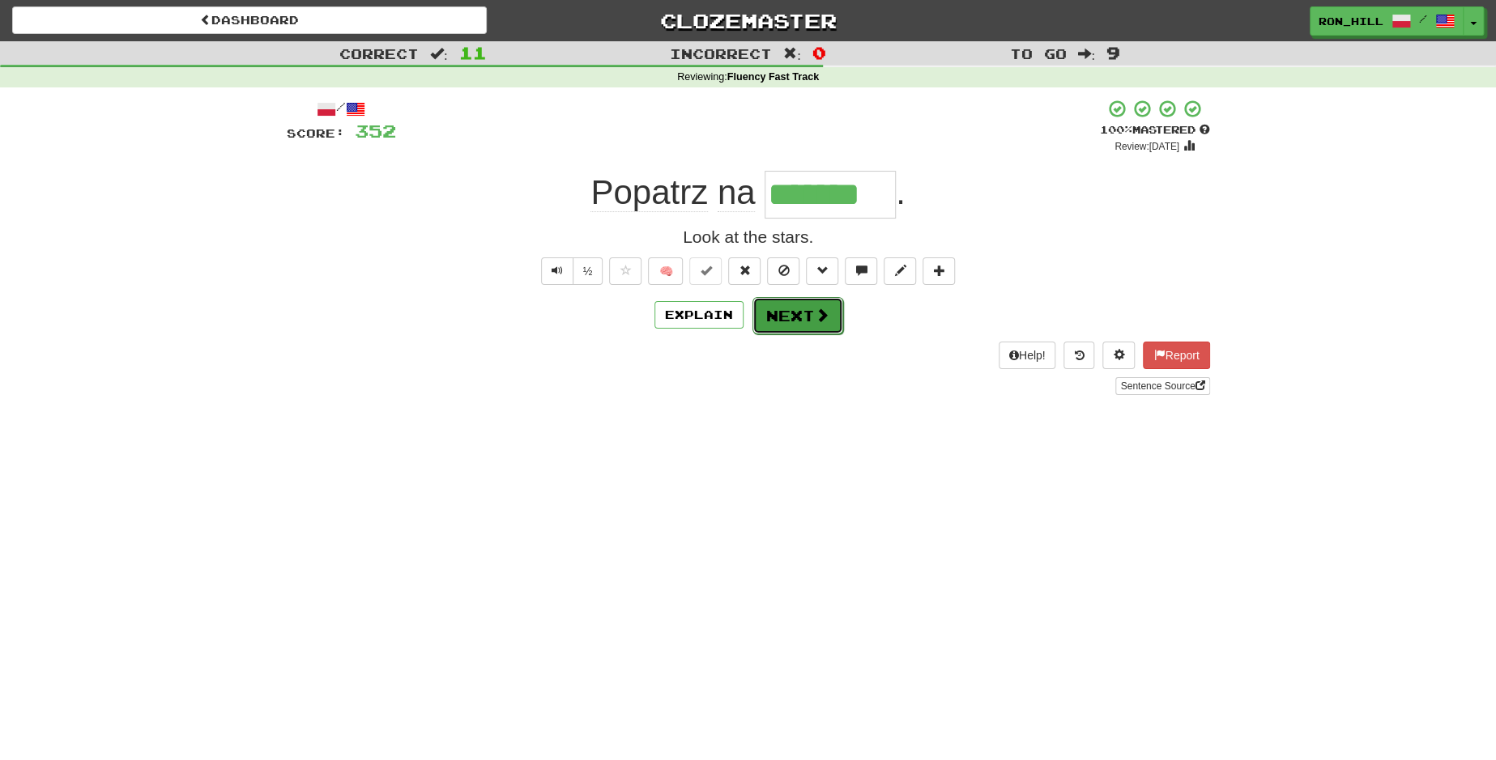
click at [810, 319] on button "Next" at bounding box center [797, 315] width 91 height 37
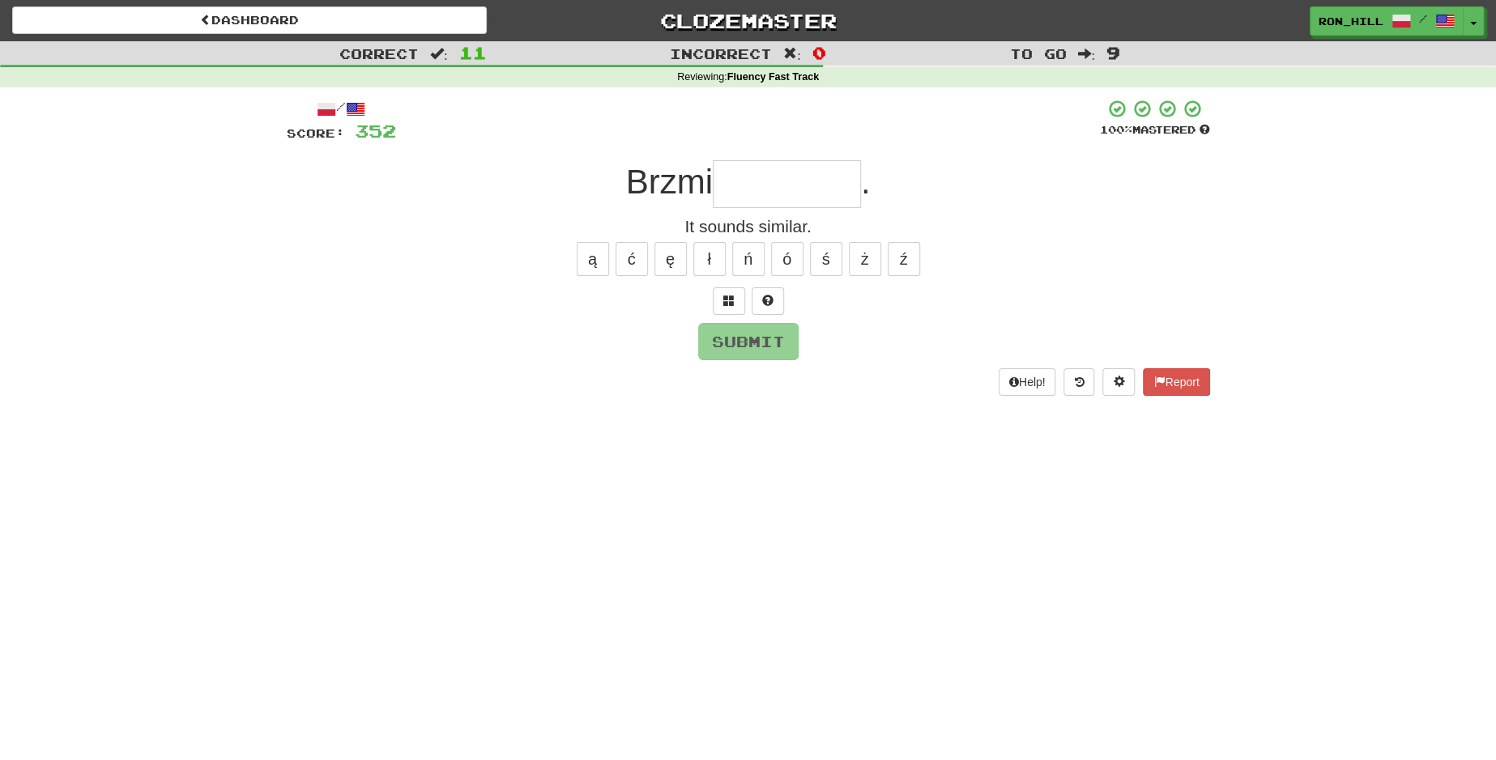
type input "*"
type input "********"
click at [752, 345] on button "Submit" at bounding box center [749, 342] width 100 height 37
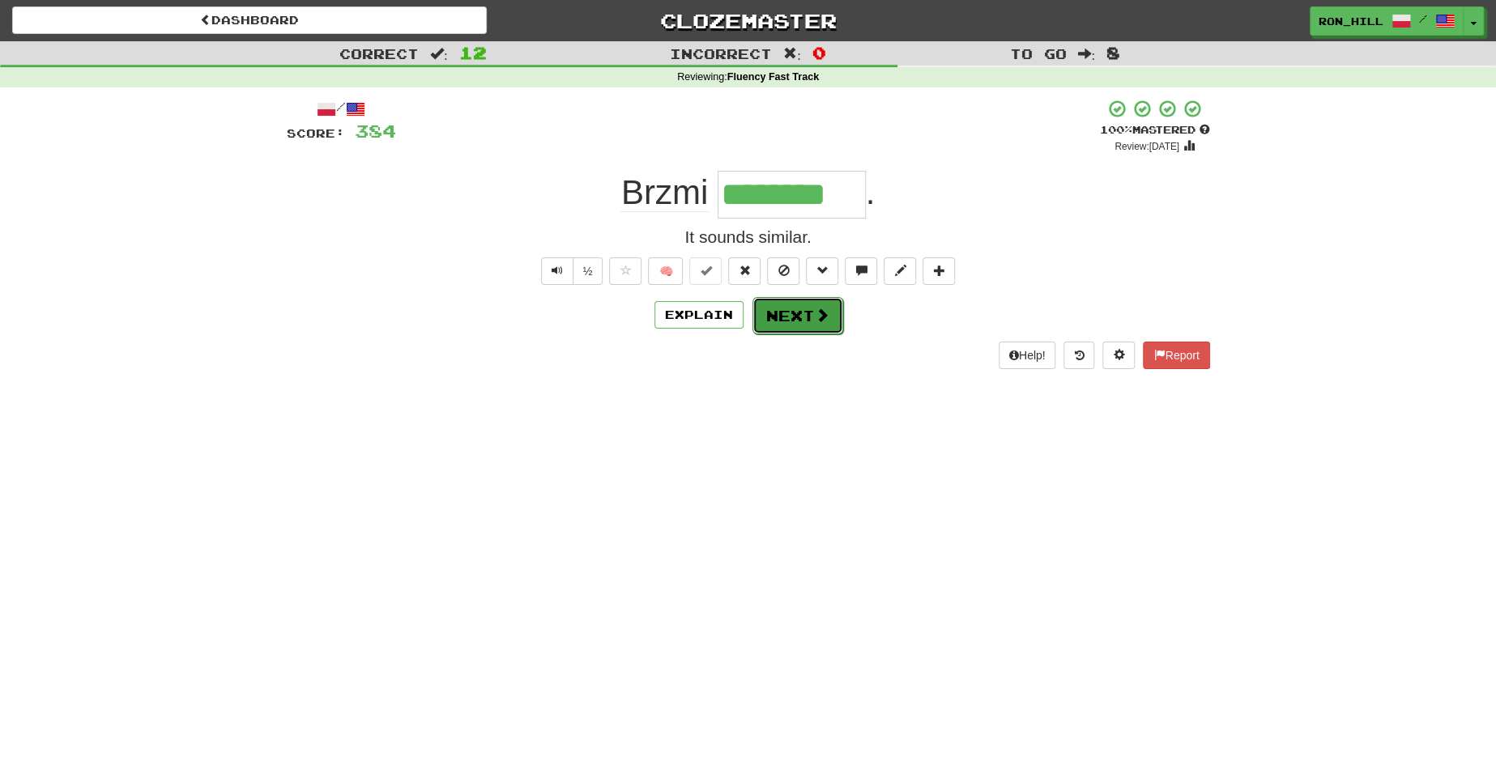
click at [787, 324] on button "Next" at bounding box center [797, 315] width 91 height 37
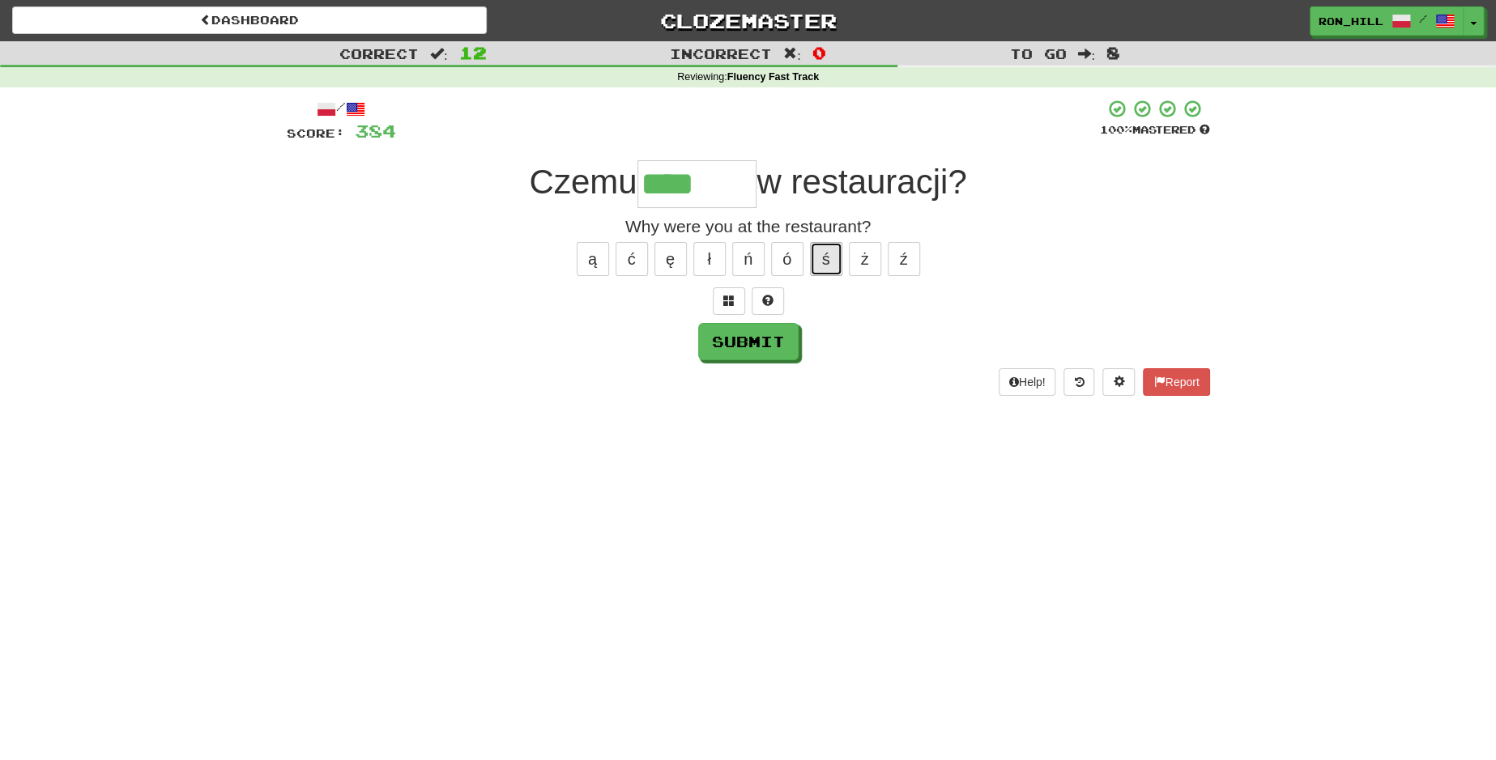
click at [833, 262] on button "ś" at bounding box center [826, 259] width 32 height 34
type input "********"
click at [745, 338] on button "Submit" at bounding box center [749, 342] width 100 height 37
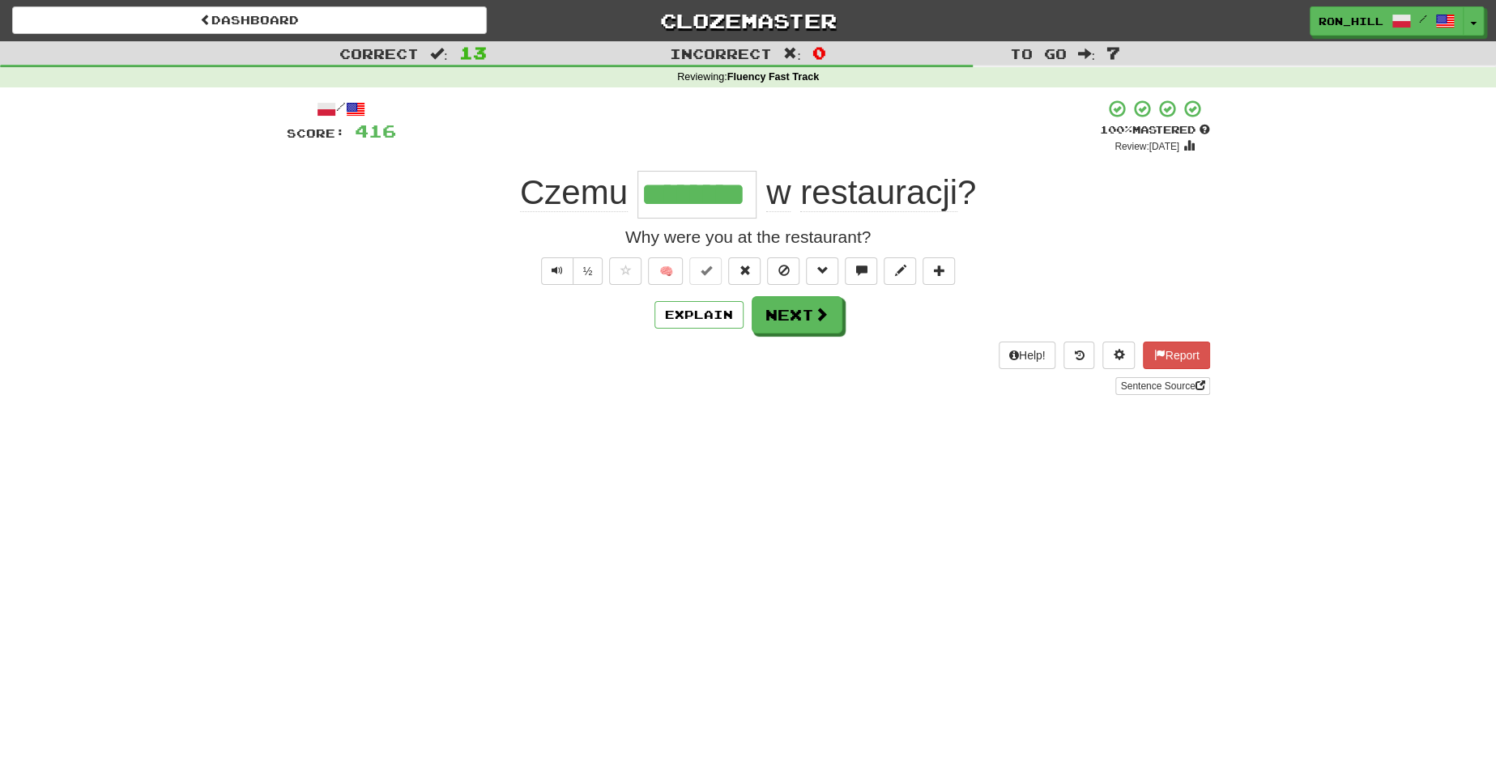
click at [745, 338] on div "/ Score: 416 + 32 100 % Mastered Review: 2026-03-17 Czemu ******** w restauracj…" at bounding box center [748, 247] width 923 height 296
click at [776, 317] on button "Next" at bounding box center [797, 315] width 91 height 37
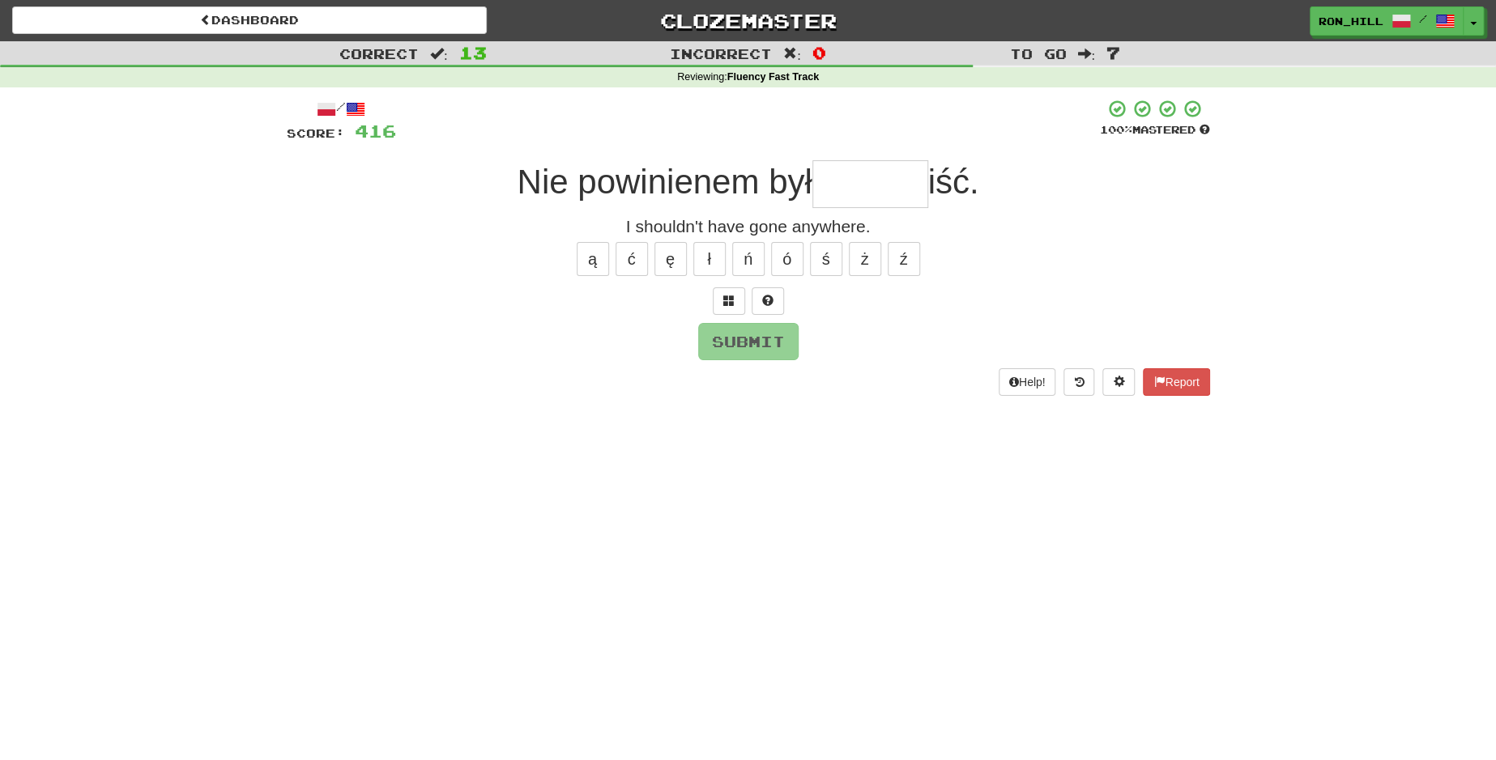
type input "*"
type input "*******"
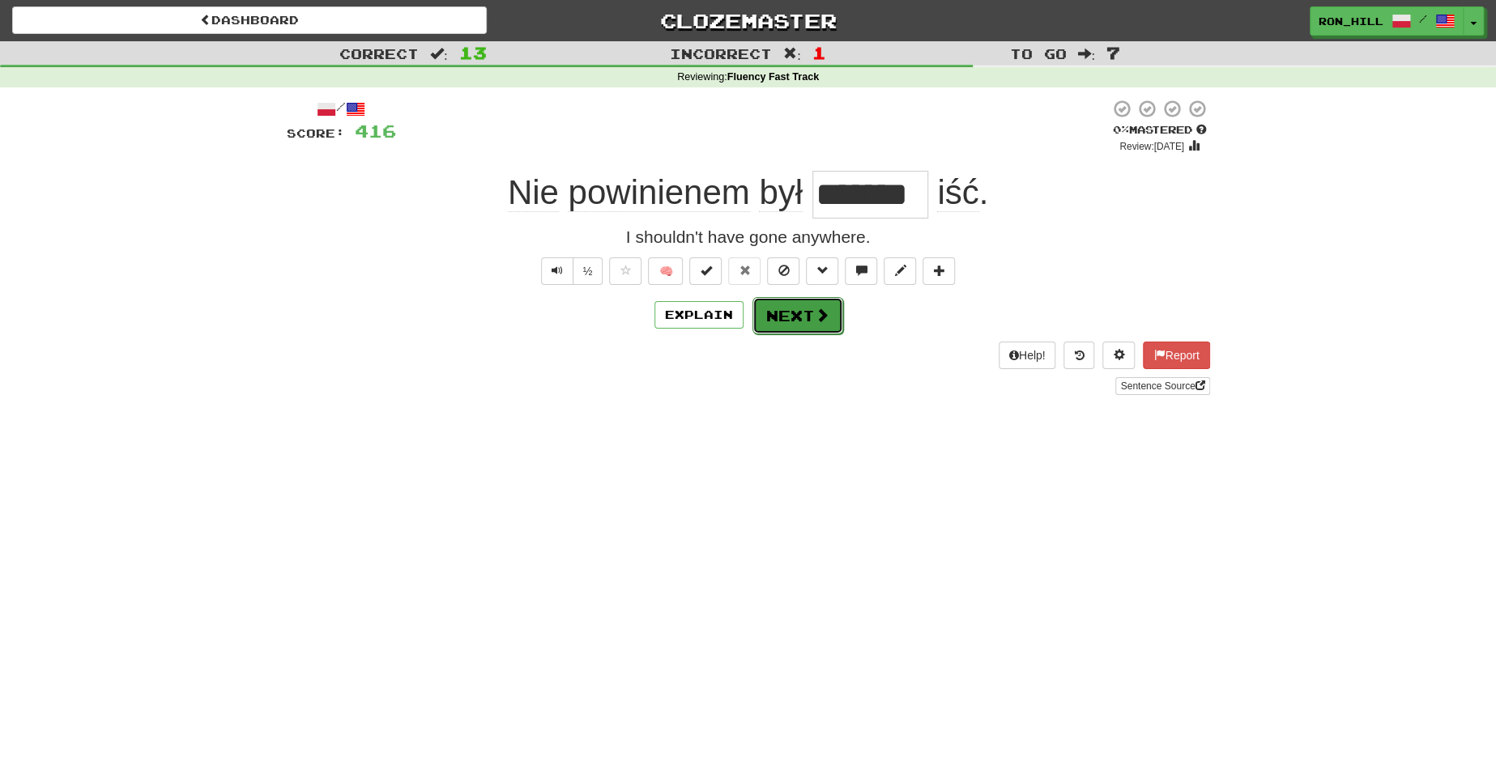
click at [815, 316] on span at bounding box center [822, 315] width 15 height 15
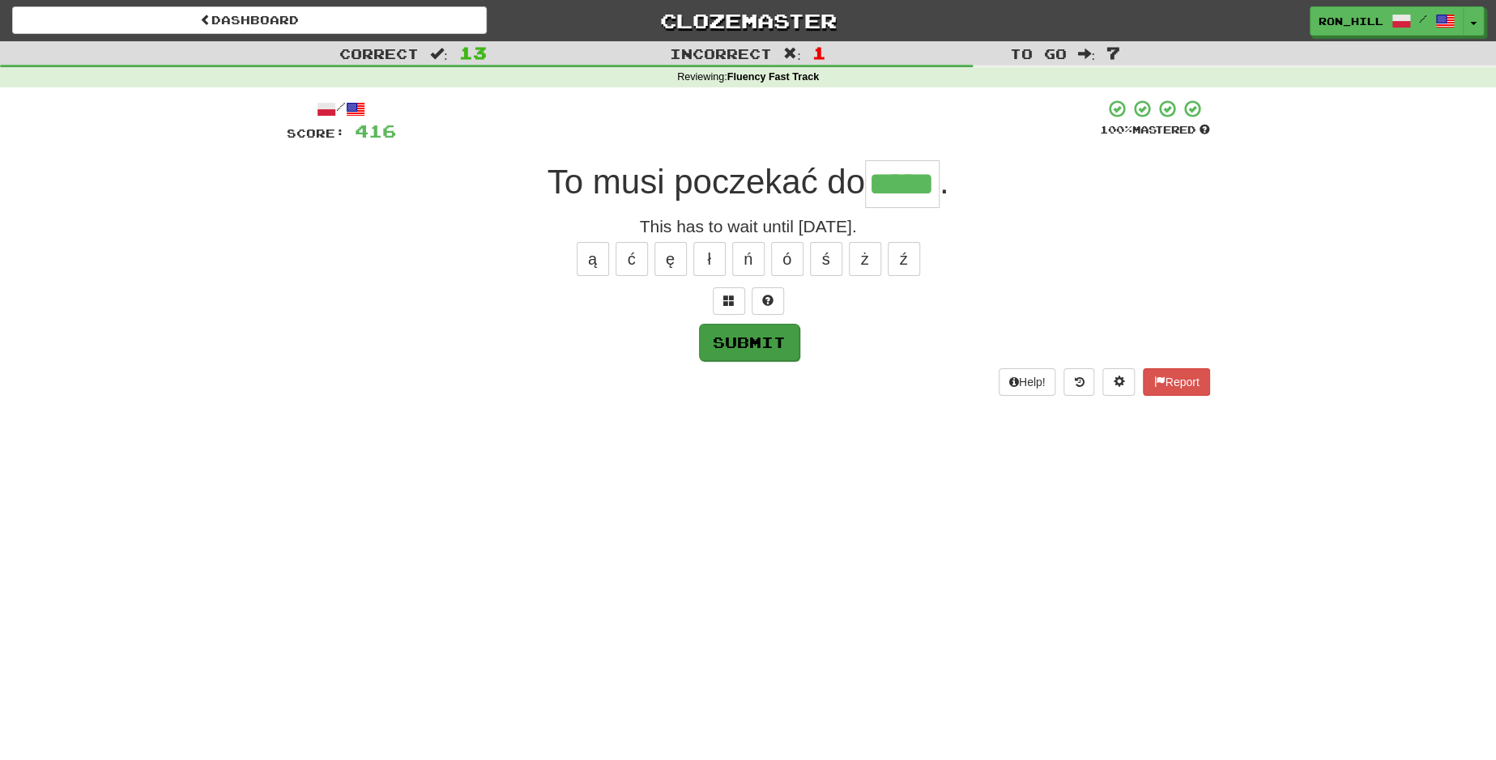
type input "*****"
click at [781, 338] on button "Submit" at bounding box center [749, 342] width 100 height 37
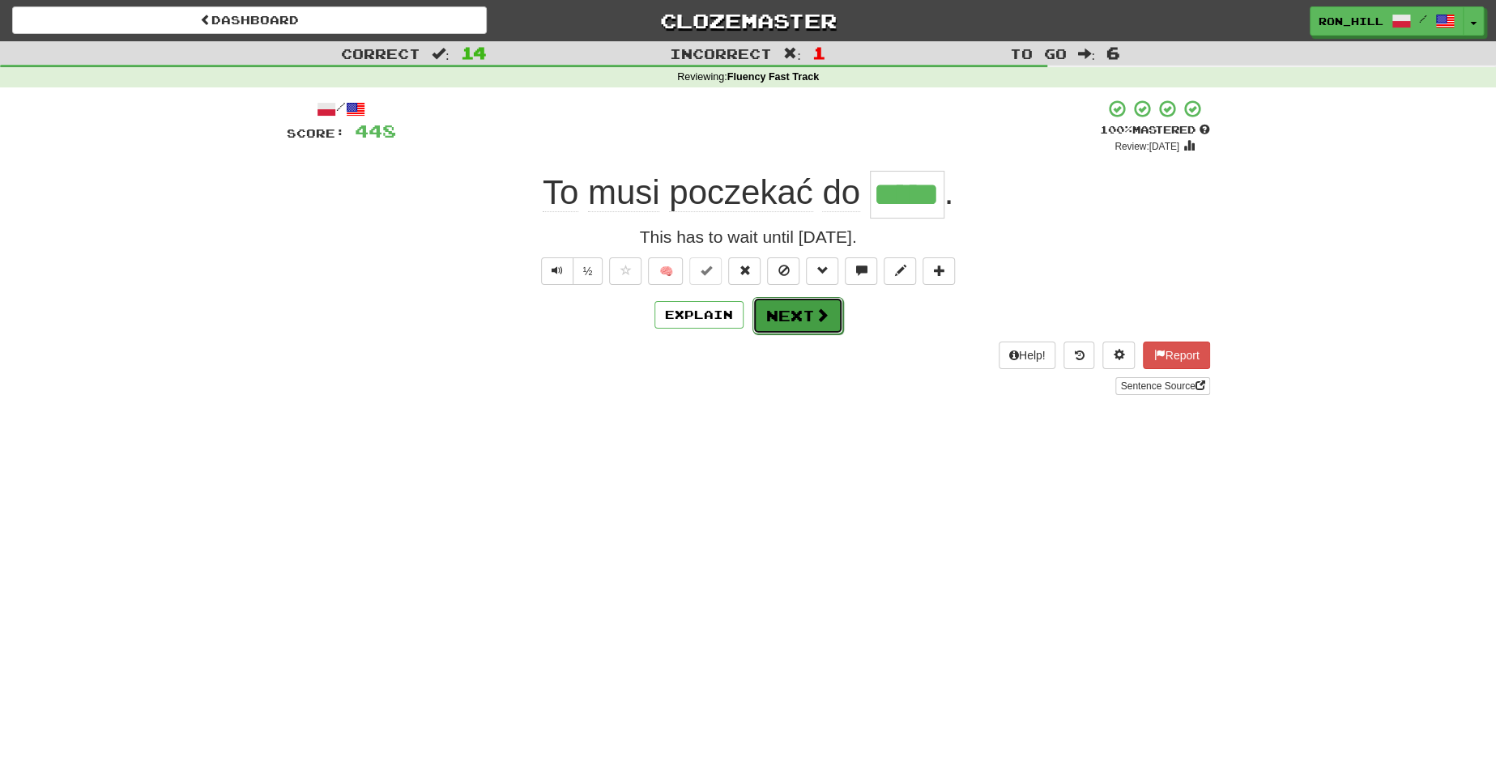
click at [786, 318] on button "Next" at bounding box center [797, 315] width 91 height 37
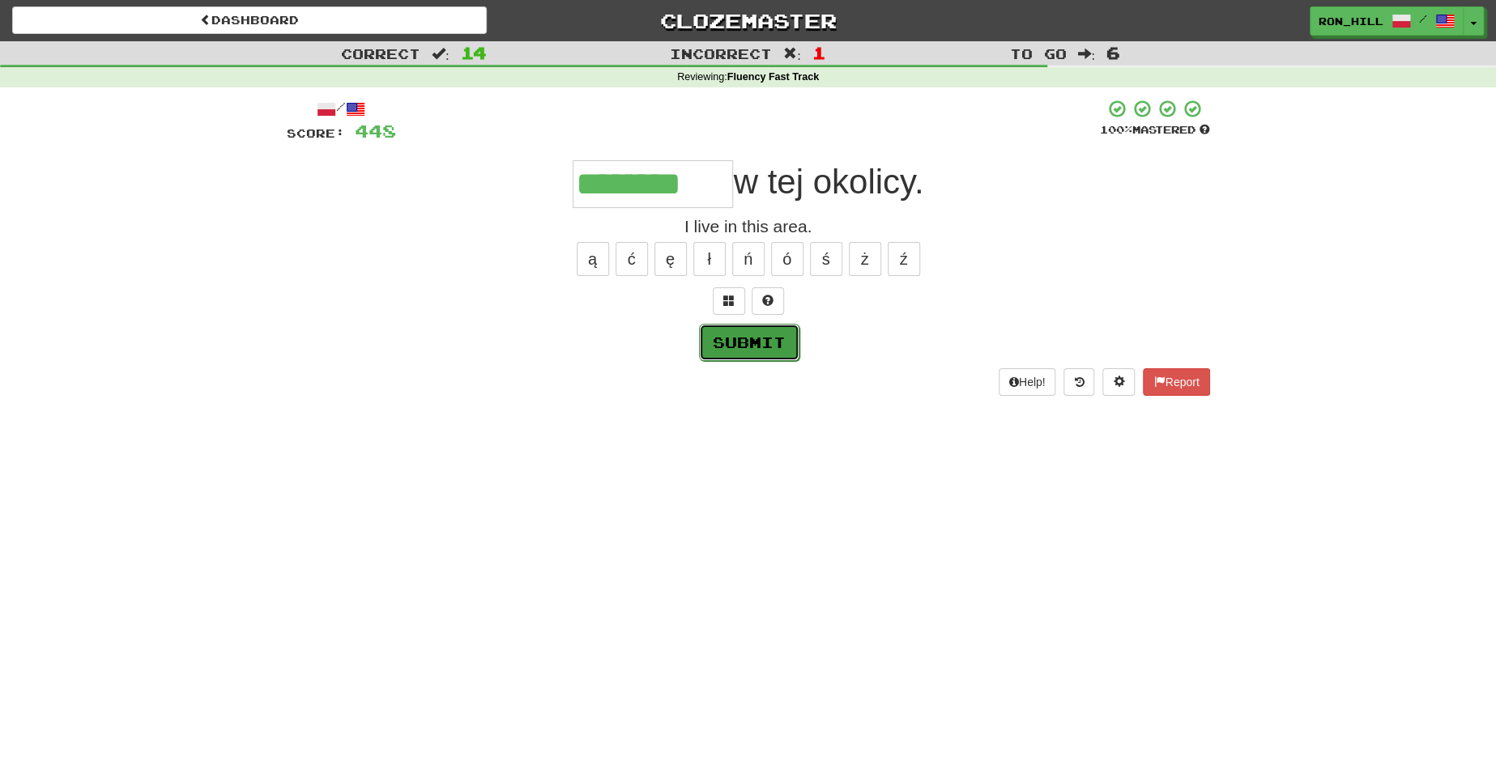
click at [757, 327] on button "Submit" at bounding box center [749, 342] width 100 height 37
type input "********"
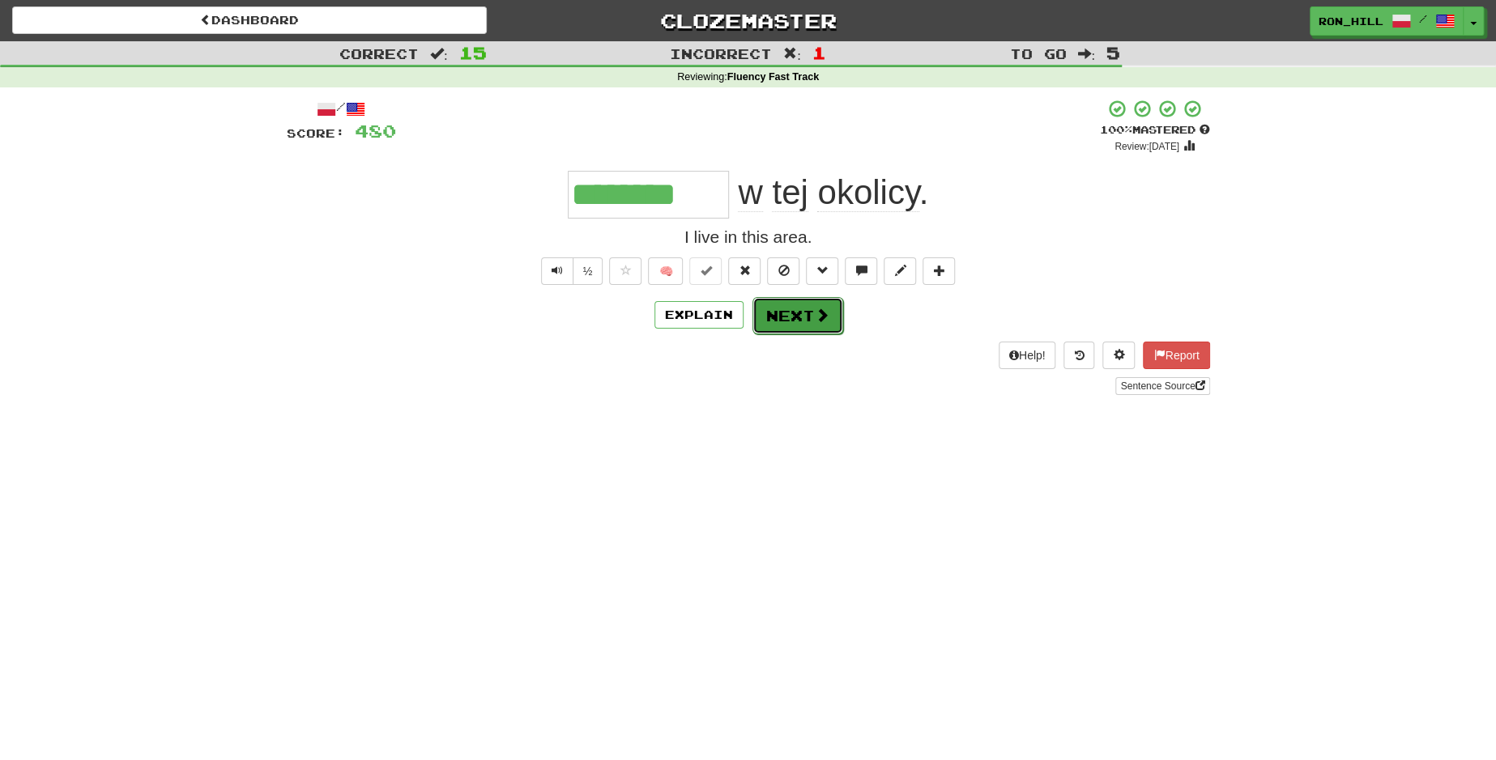
click at [788, 310] on button "Next" at bounding box center [797, 315] width 91 height 37
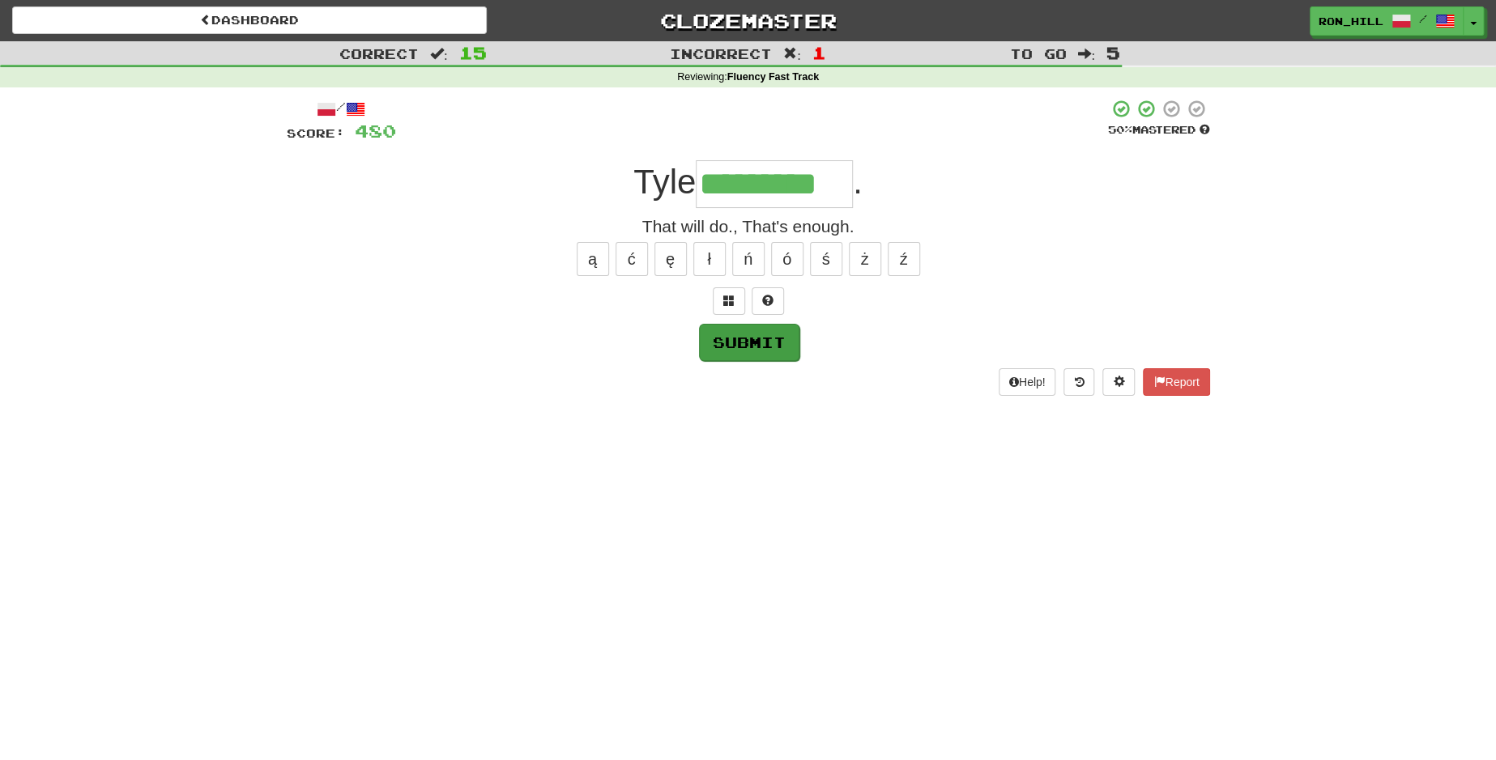
type input "*********"
click at [756, 339] on button "Submit" at bounding box center [749, 342] width 100 height 37
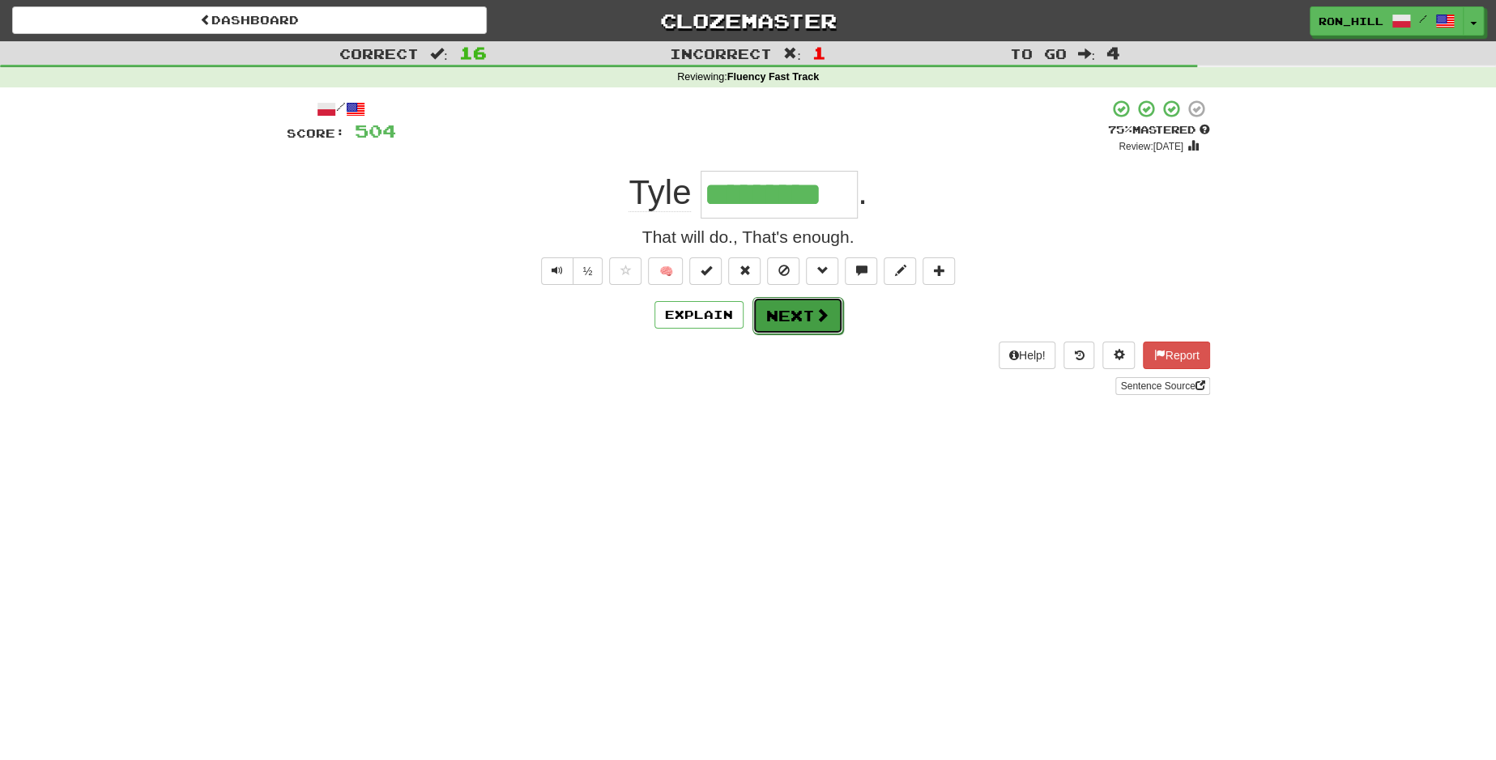
click at [811, 321] on button "Next" at bounding box center [797, 315] width 91 height 37
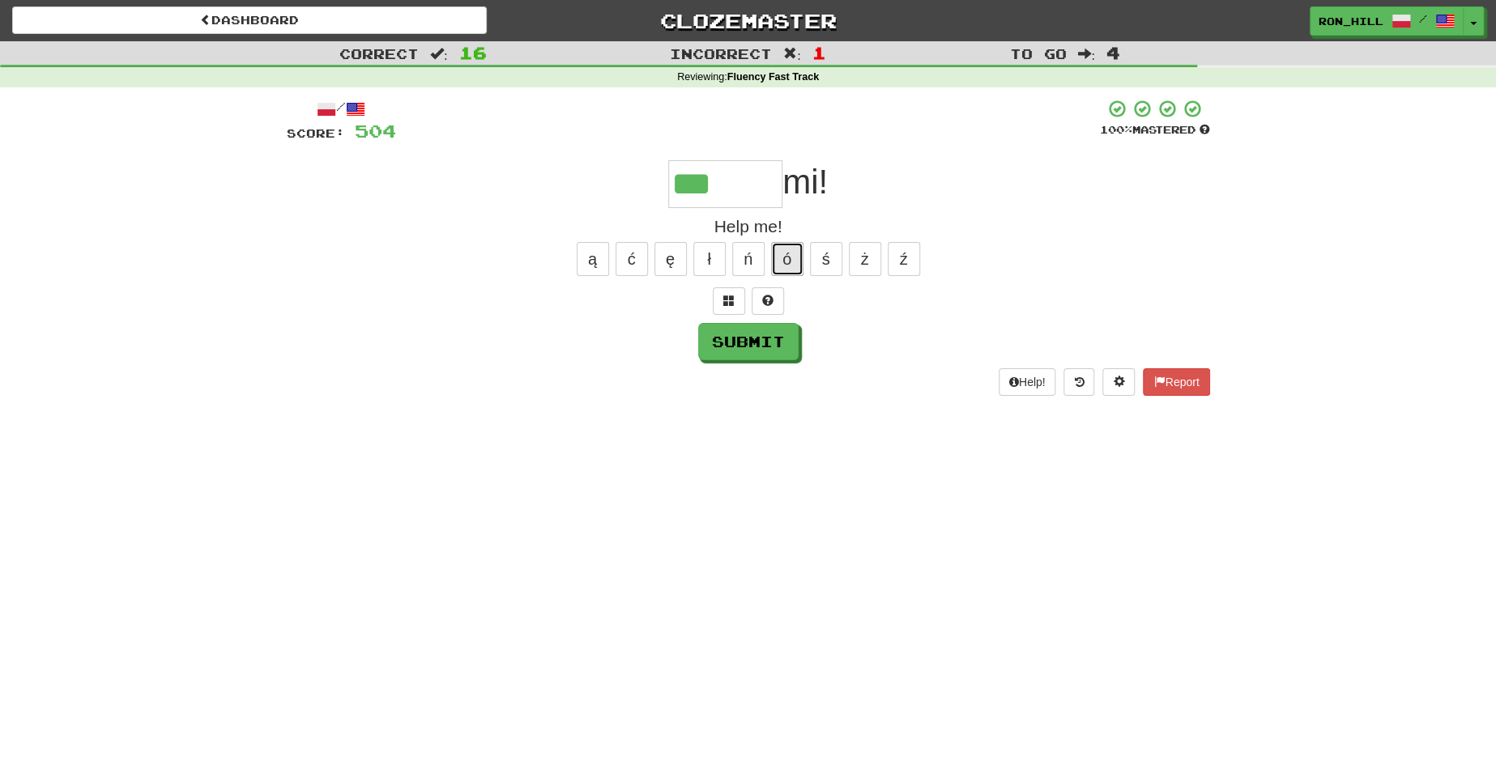
click at [782, 248] on button "ó" at bounding box center [787, 259] width 32 height 34
click at [911, 270] on button "ź" at bounding box center [904, 259] width 32 height 34
click at [863, 252] on button "ż" at bounding box center [865, 259] width 32 height 34
click at [754, 347] on button "Submit" at bounding box center [749, 342] width 100 height 37
type input "*****"
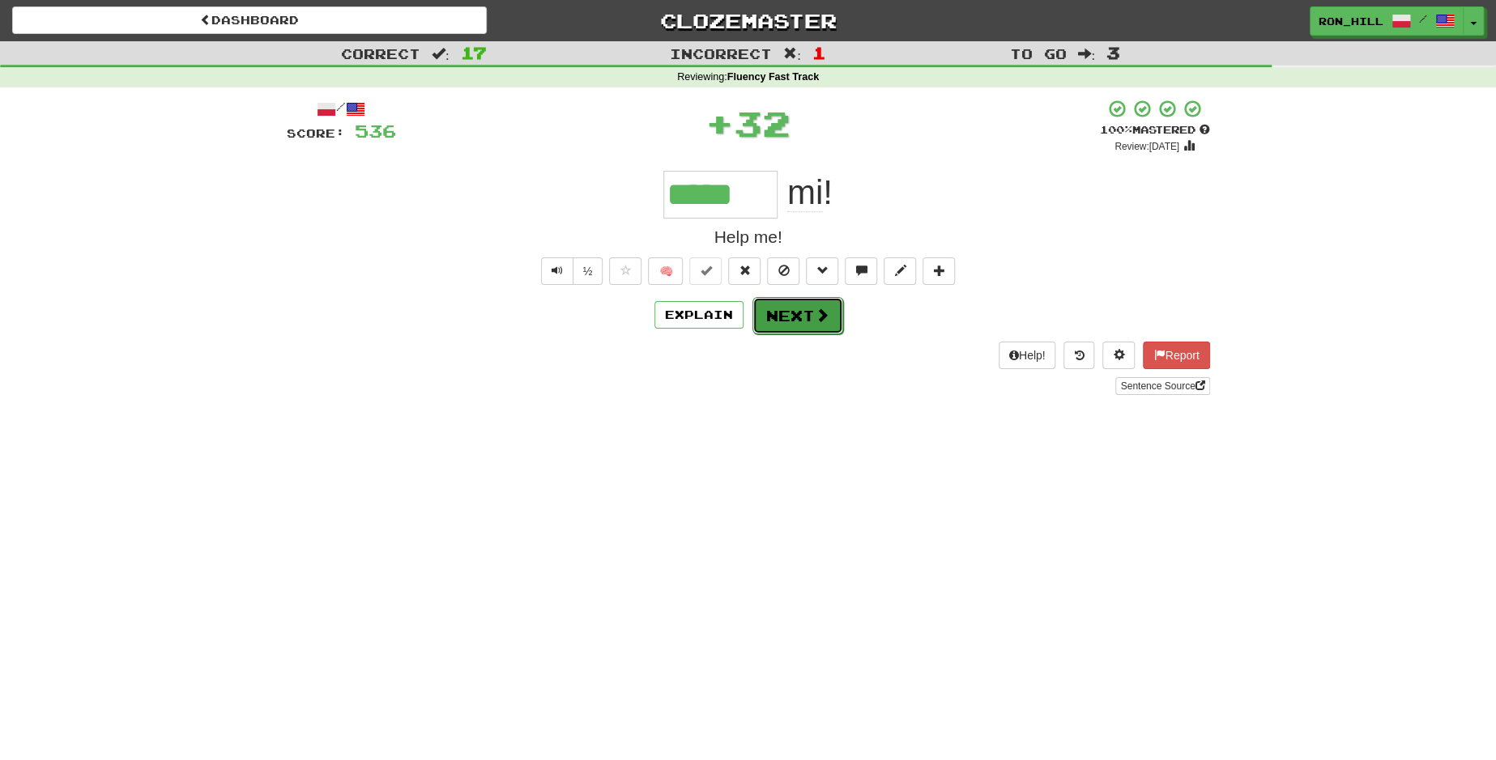
click at [795, 324] on button "Next" at bounding box center [797, 315] width 91 height 37
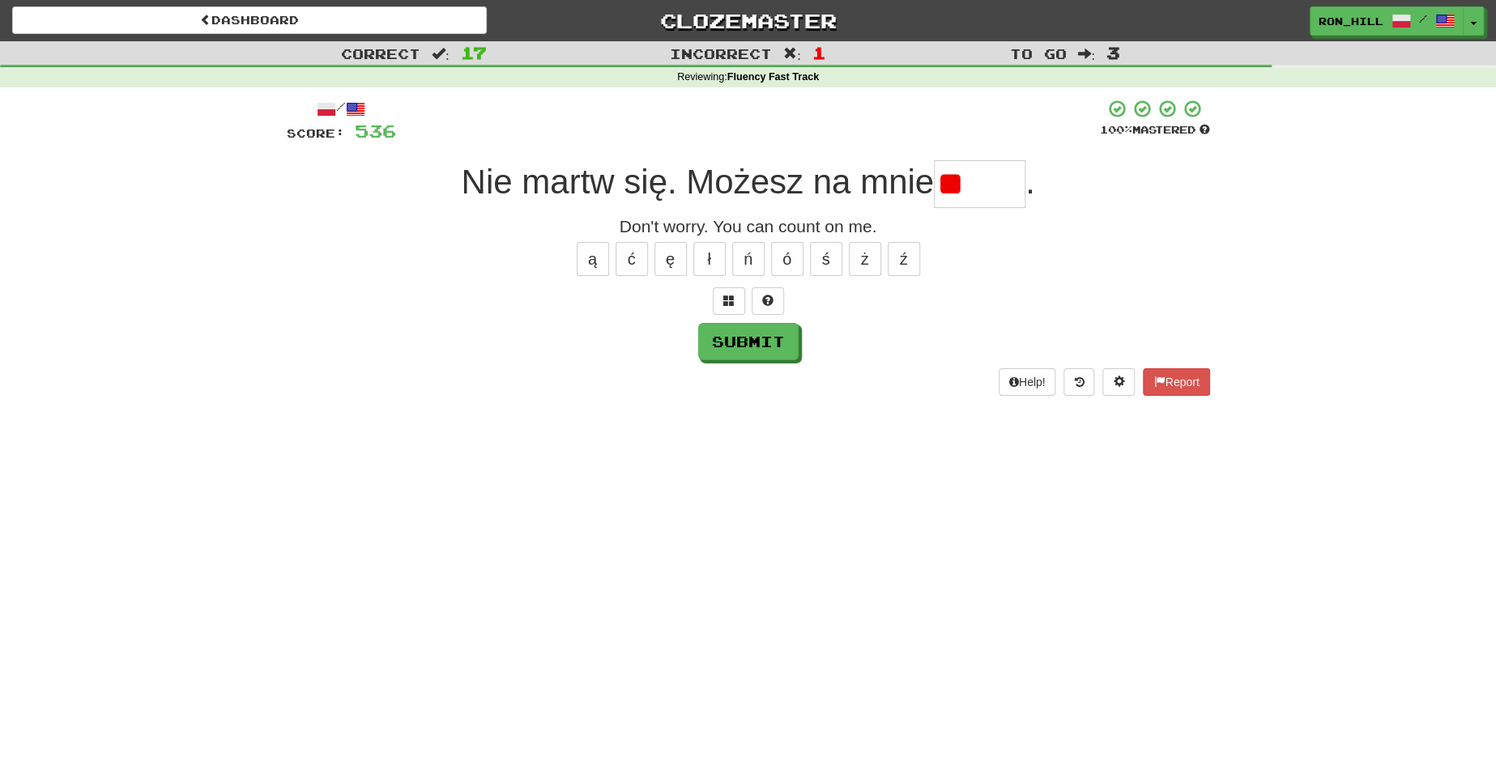
type input "*"
click at [625, 245] on button "ć" at bounding box center [632, 259] width 32 height 34
type input "******"
click at [726, 337] on button "Submit" at bounding box center [749, 342] width 100 height 37
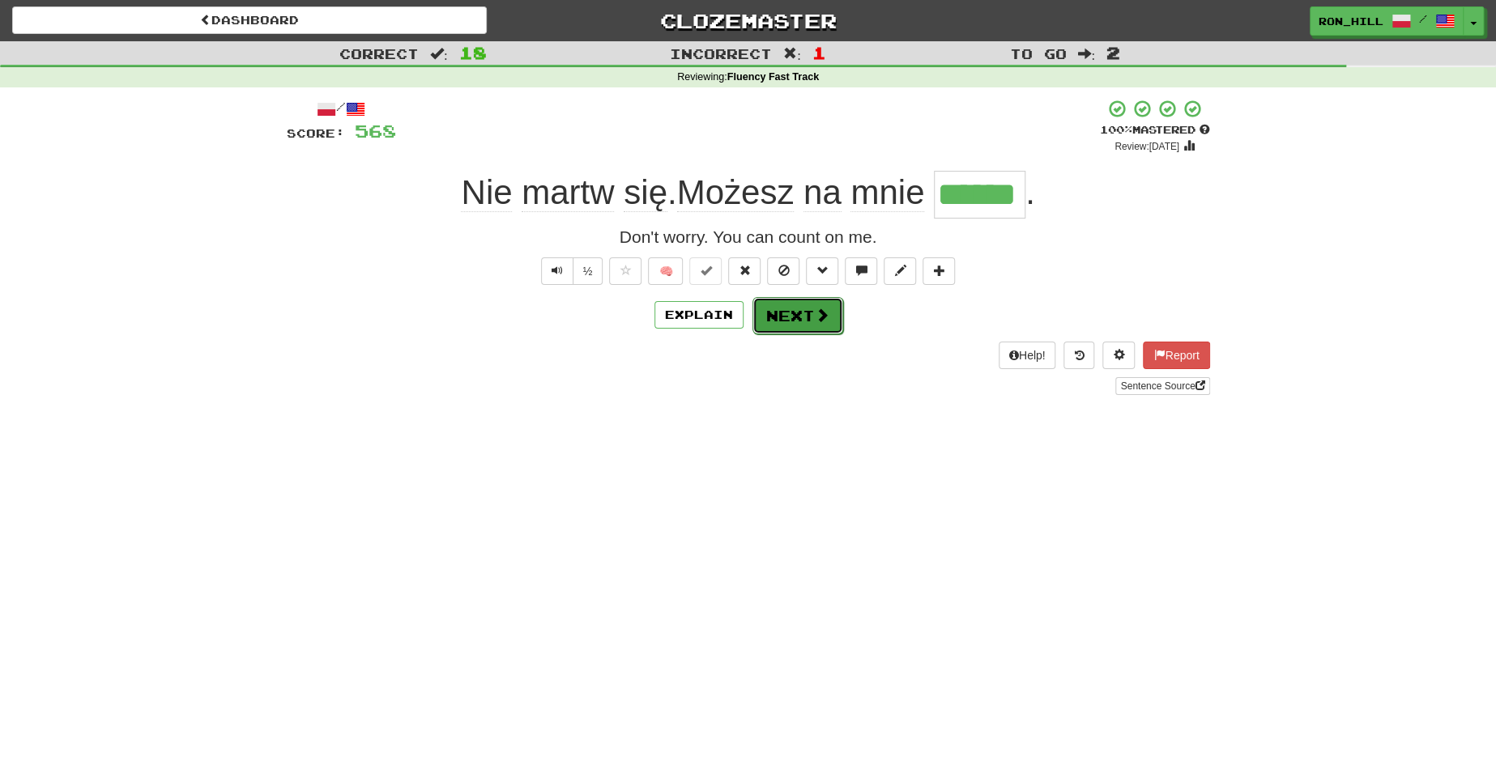
click at [829, 307] on button "Next" at bounding box center [797, 315] width 91 height 37
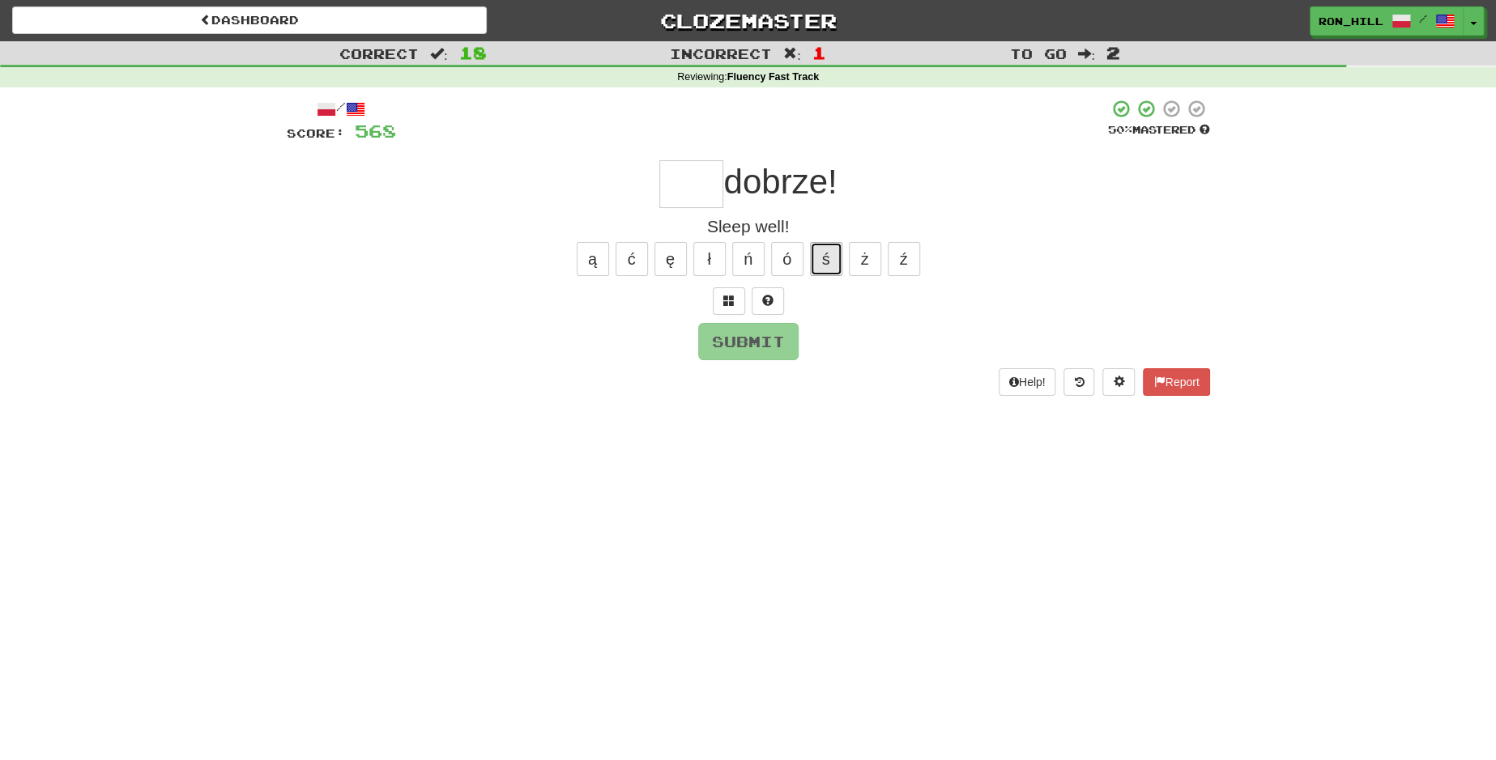
click at [829, 254] on button "ś" at bounding box center [826, 259] width 32 height 34
click at [760, 346] on button "Submit" at bounding box center [749, 342] width 100 height 37
type input "****"
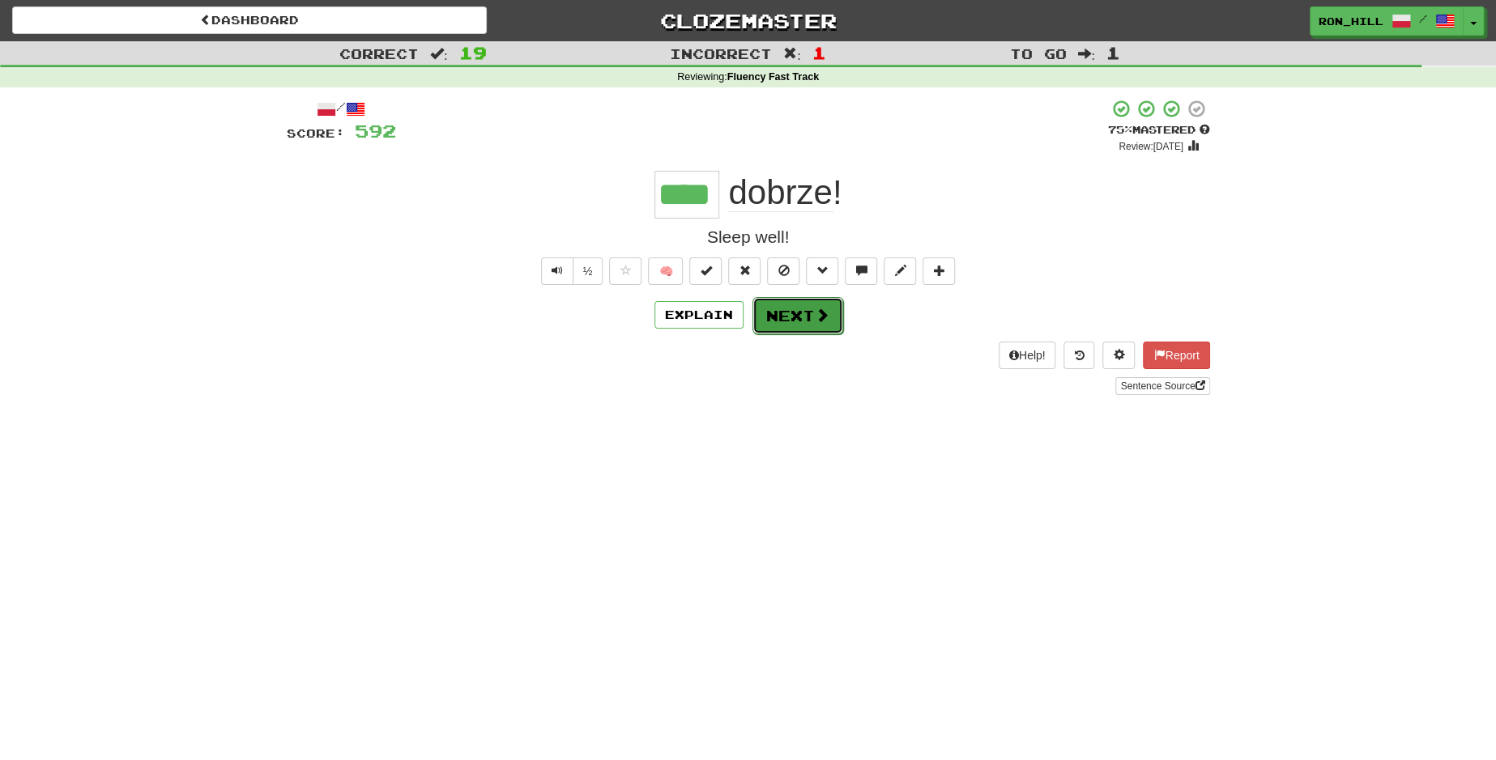
click at [788, 324] on button "Next" at bounding box center [797, 315] width 91 height 37
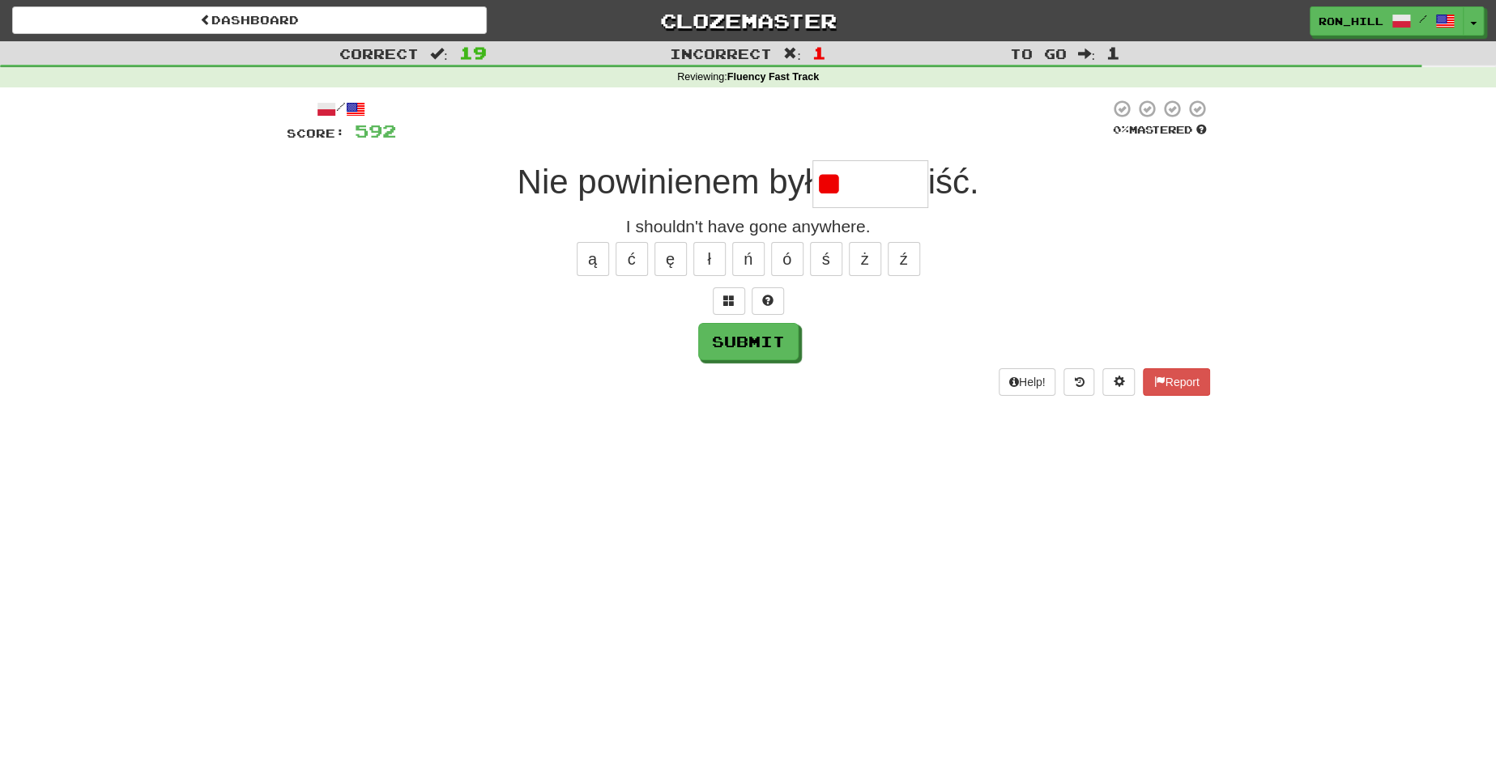
type input "*"
type input "*******"
click at [759, 338] on button "Submit" at bounding box center [749, 342] width 100 height 37
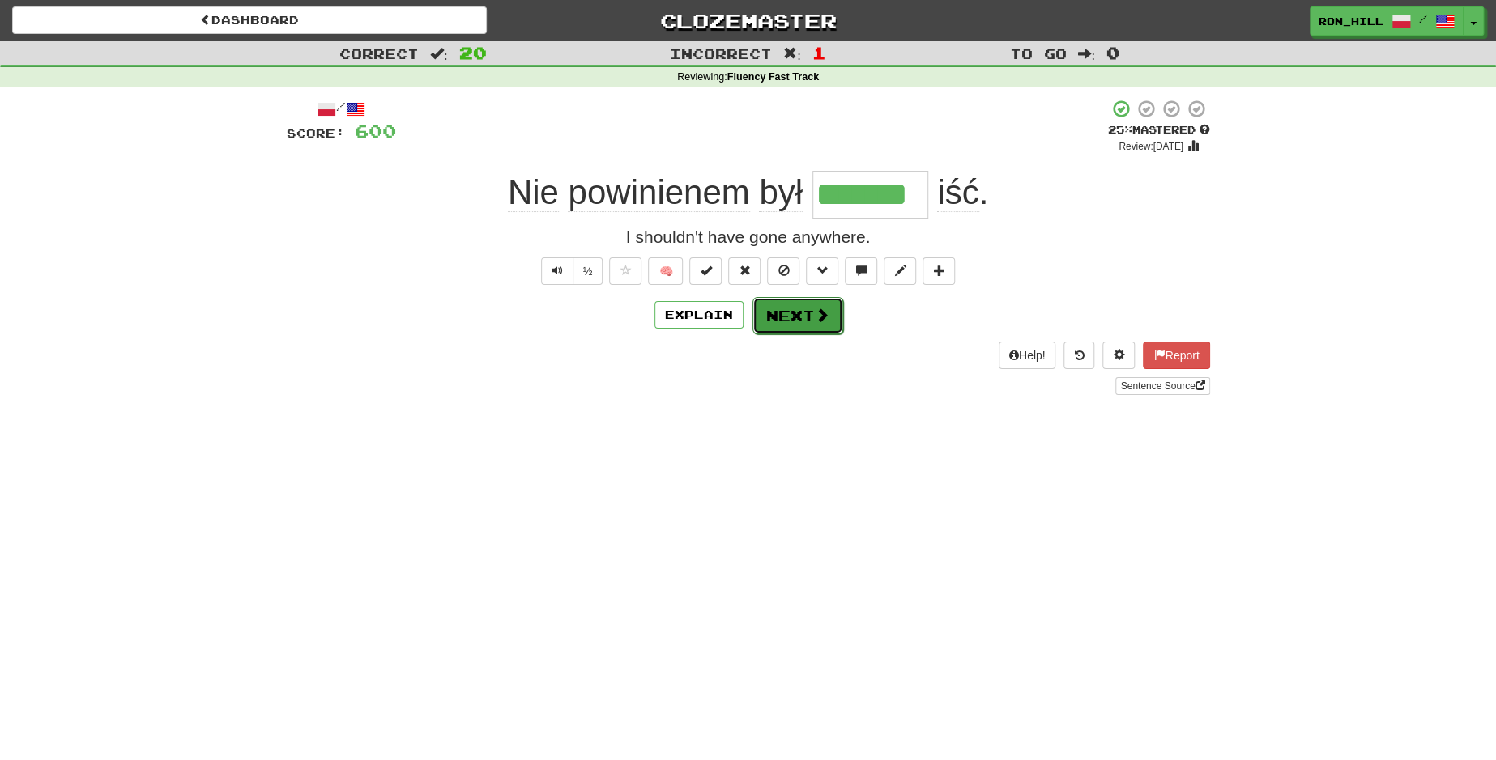
click at [805, 313] on button "Next" at bounding box center [797, 315] width 91 height 37
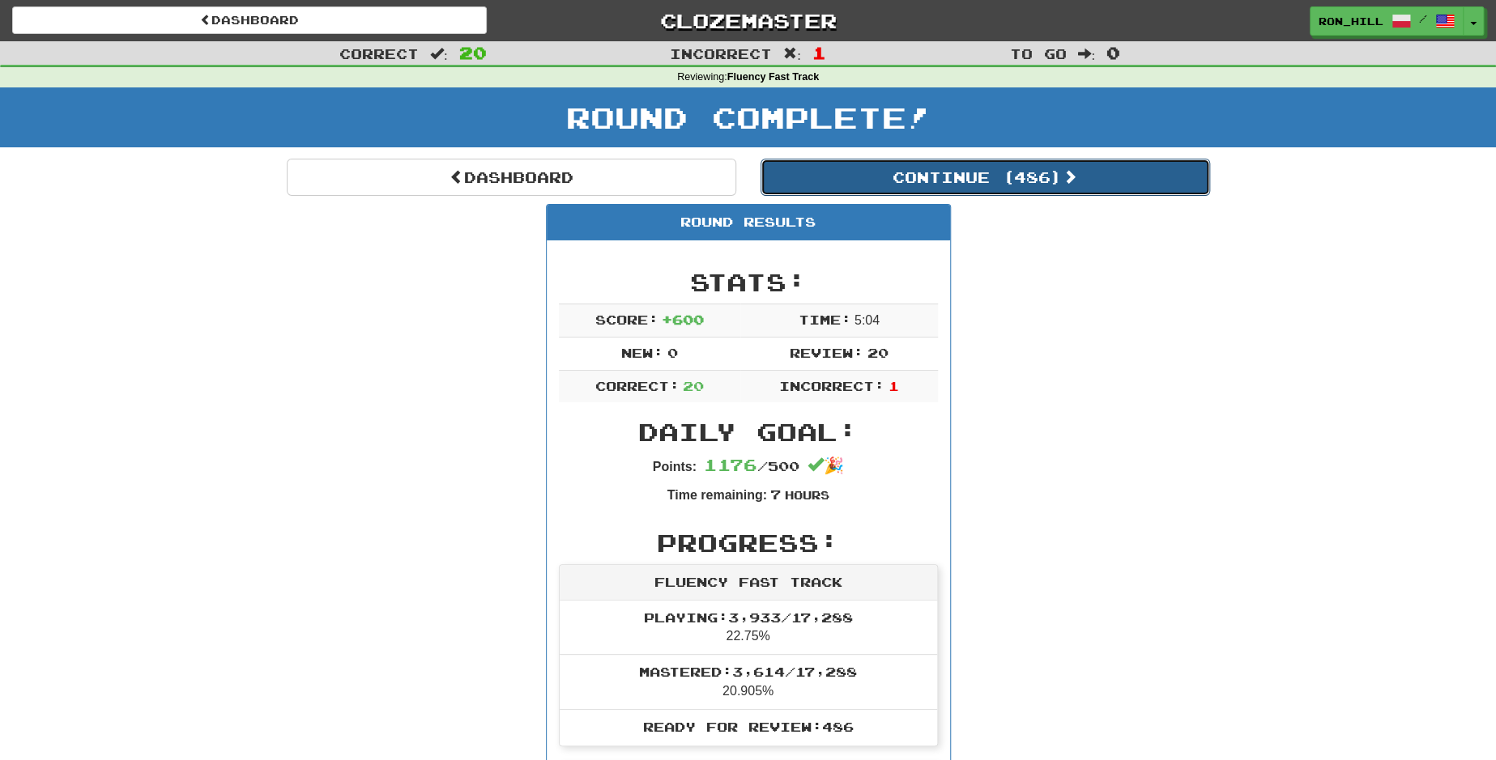
click at [903, 172] on button "Continue ( 486 )" at bounding box center [984, 177] width 449 height 37
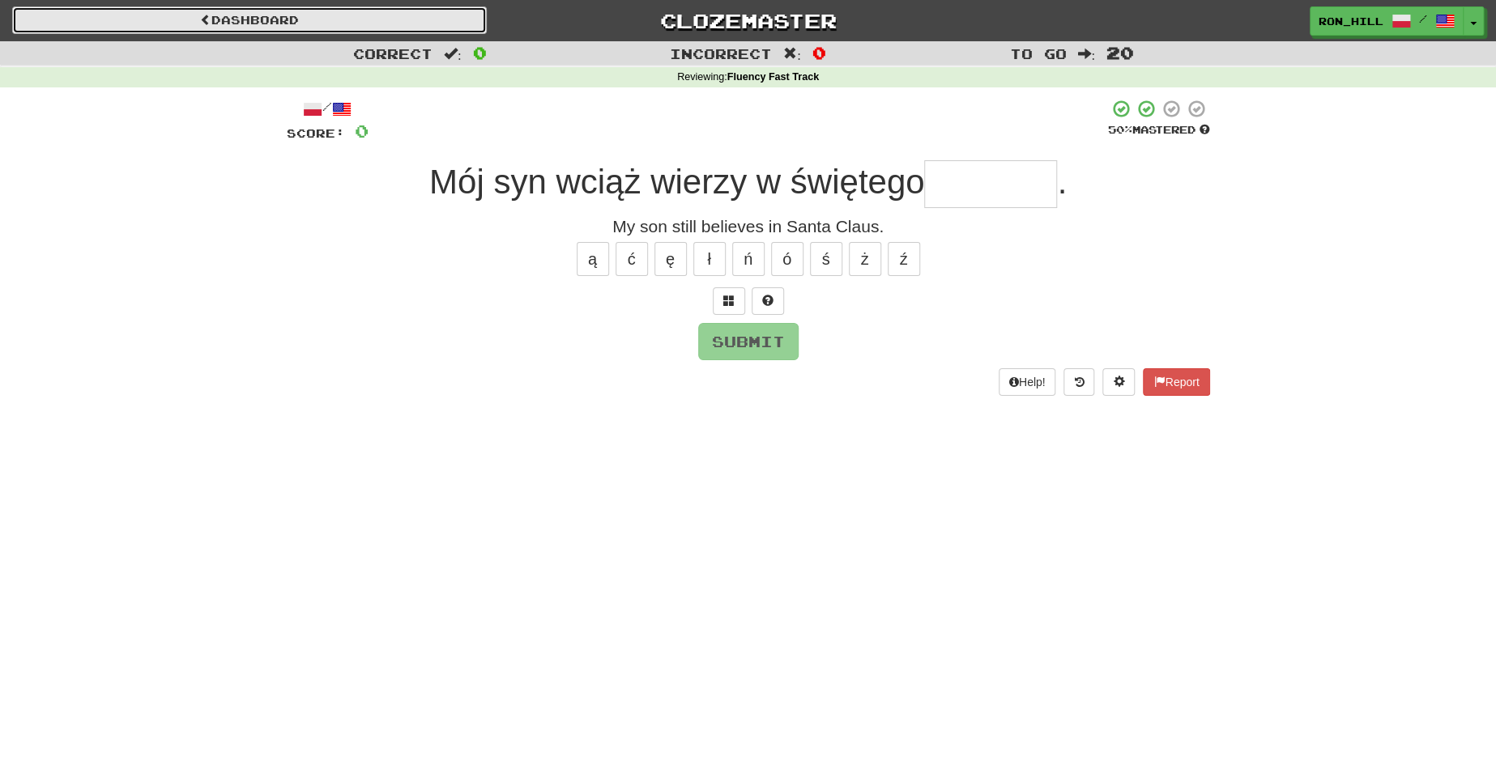
click at [359, 20] on link "Dashboard" at bounding box center [249, 20] width 475 height 28
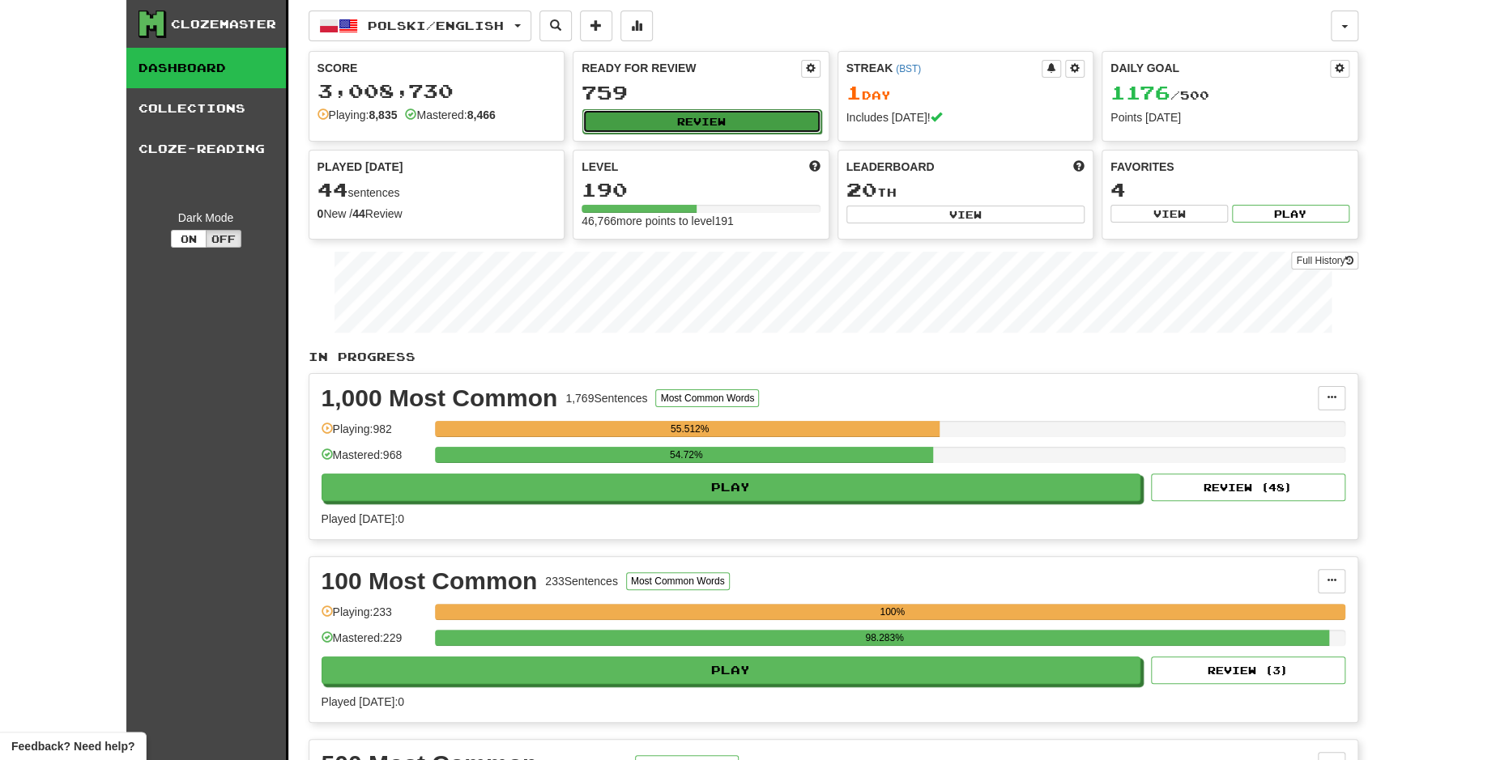
click at [773, 109] on button "Review" at bounding box center [701, 121] width 239 height 24
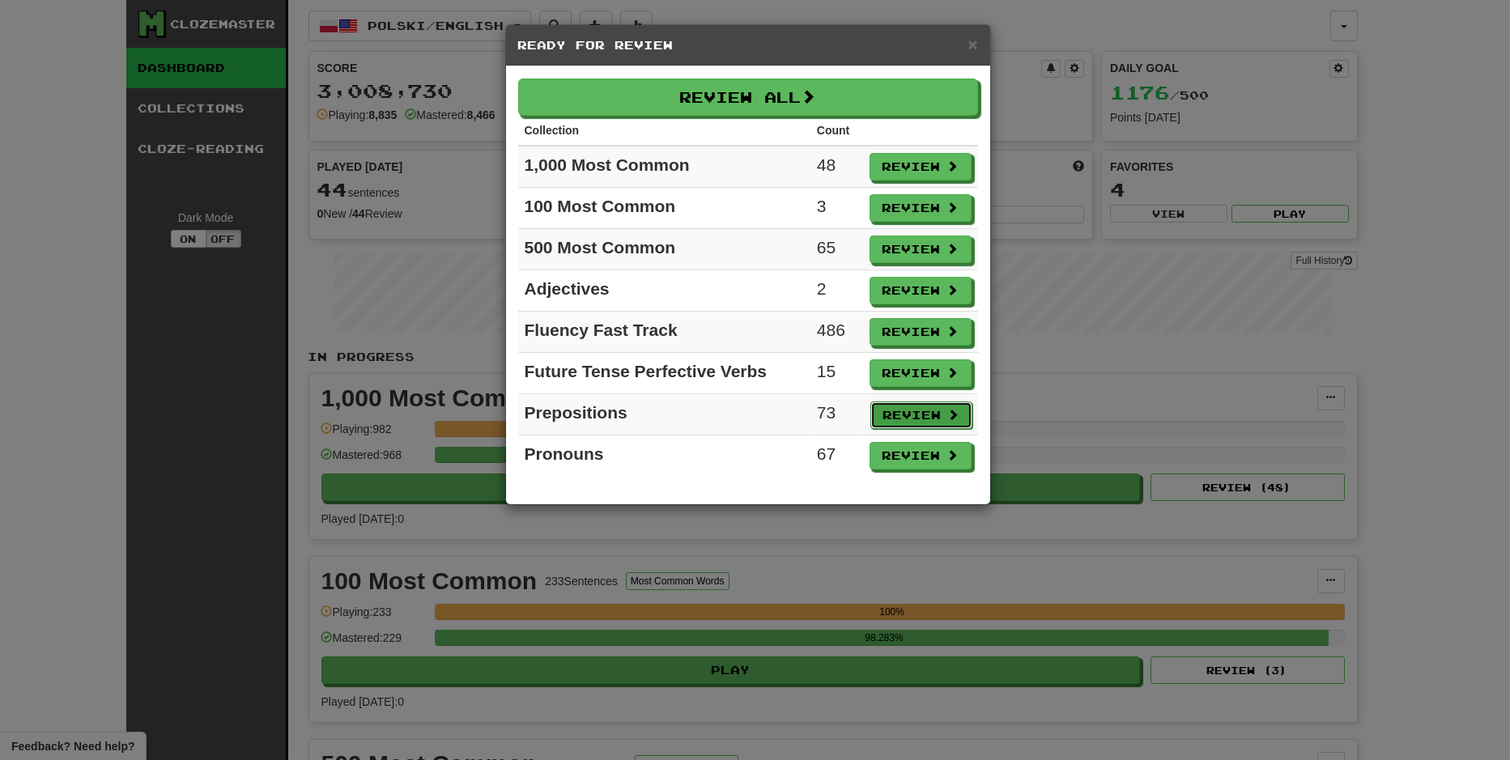
click at [916, 420] on button "Review" at bounding box center [922, 416] width 102 height 28
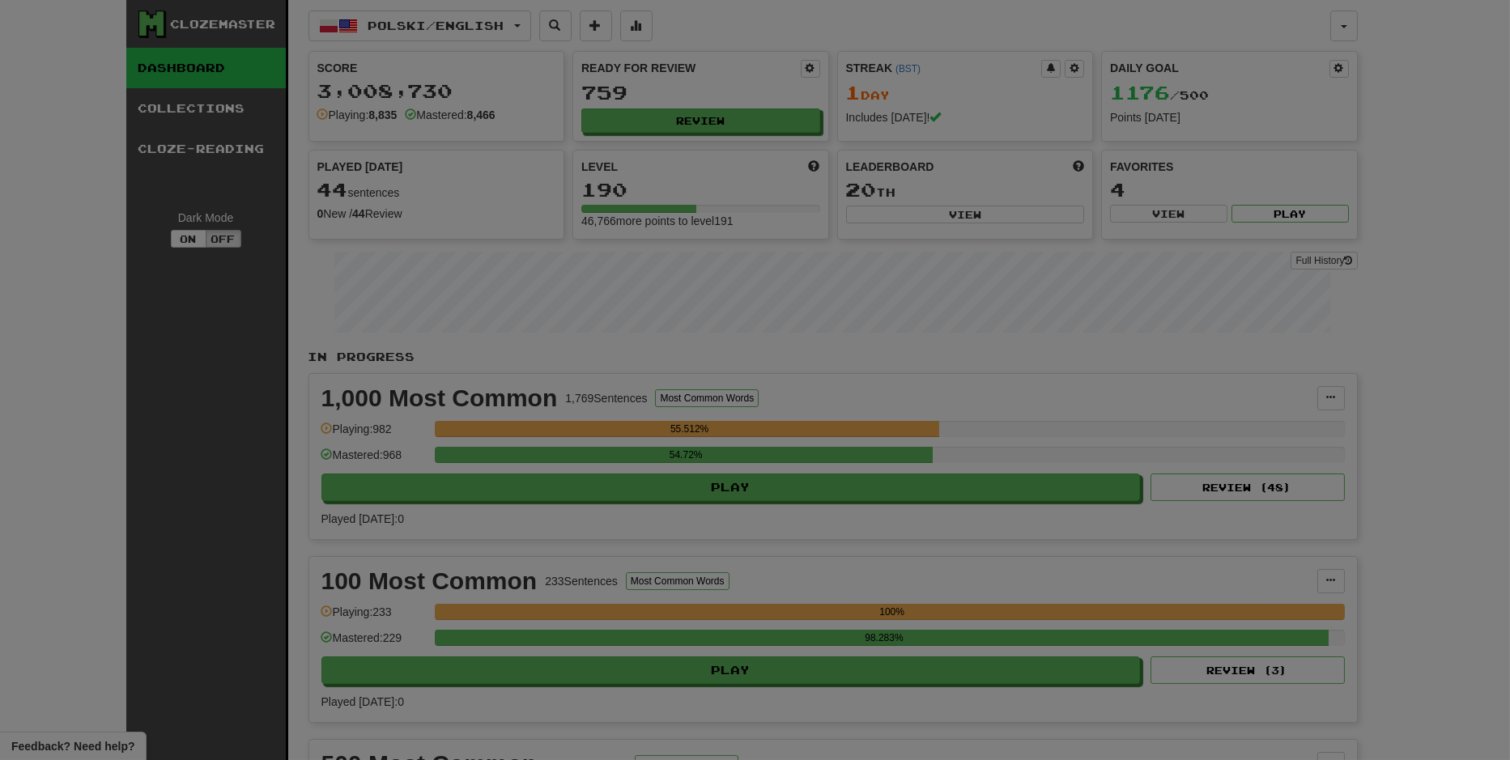
select select "**"
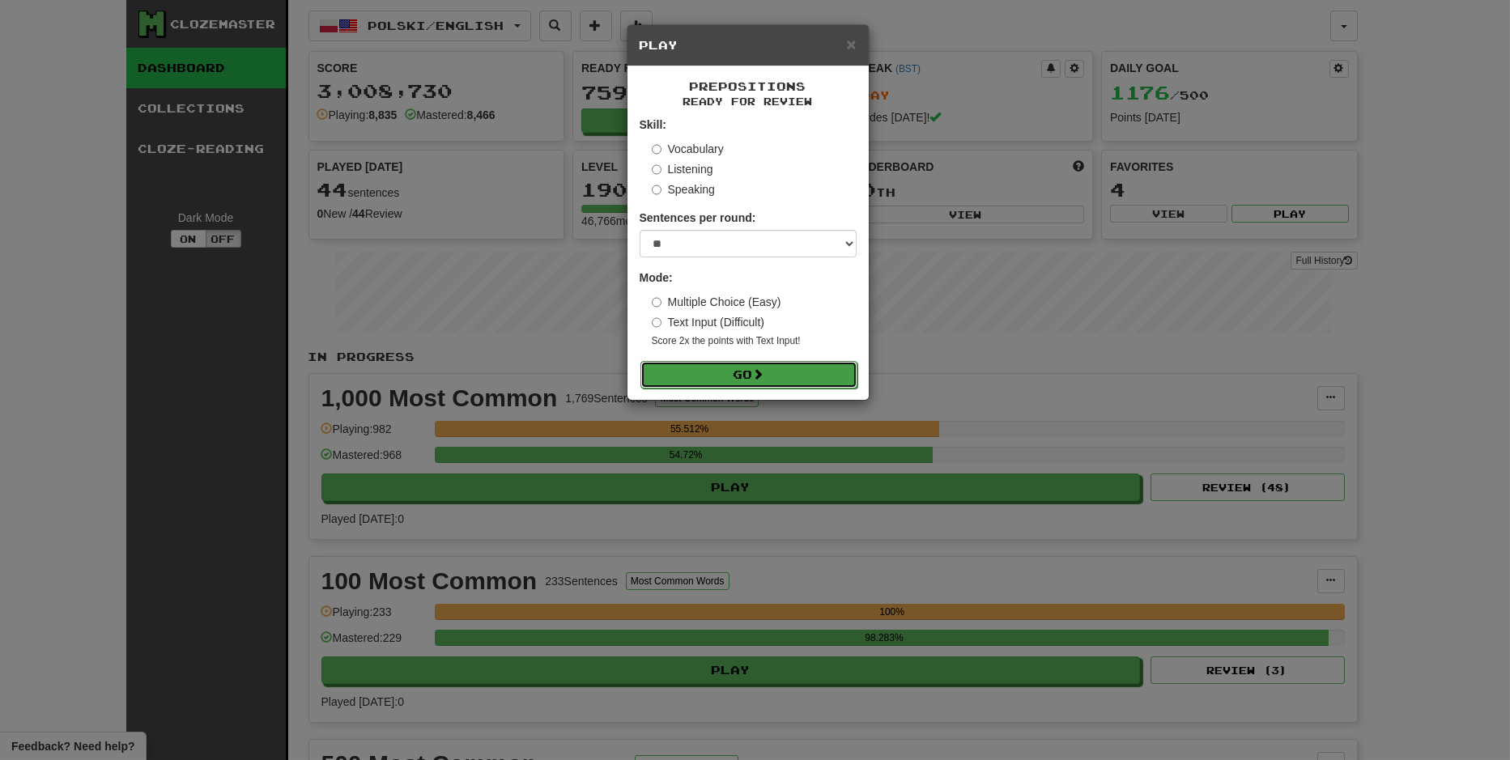
click at [790, 365] on button "Go" at bounding box center [749, 375] width 217 height 28
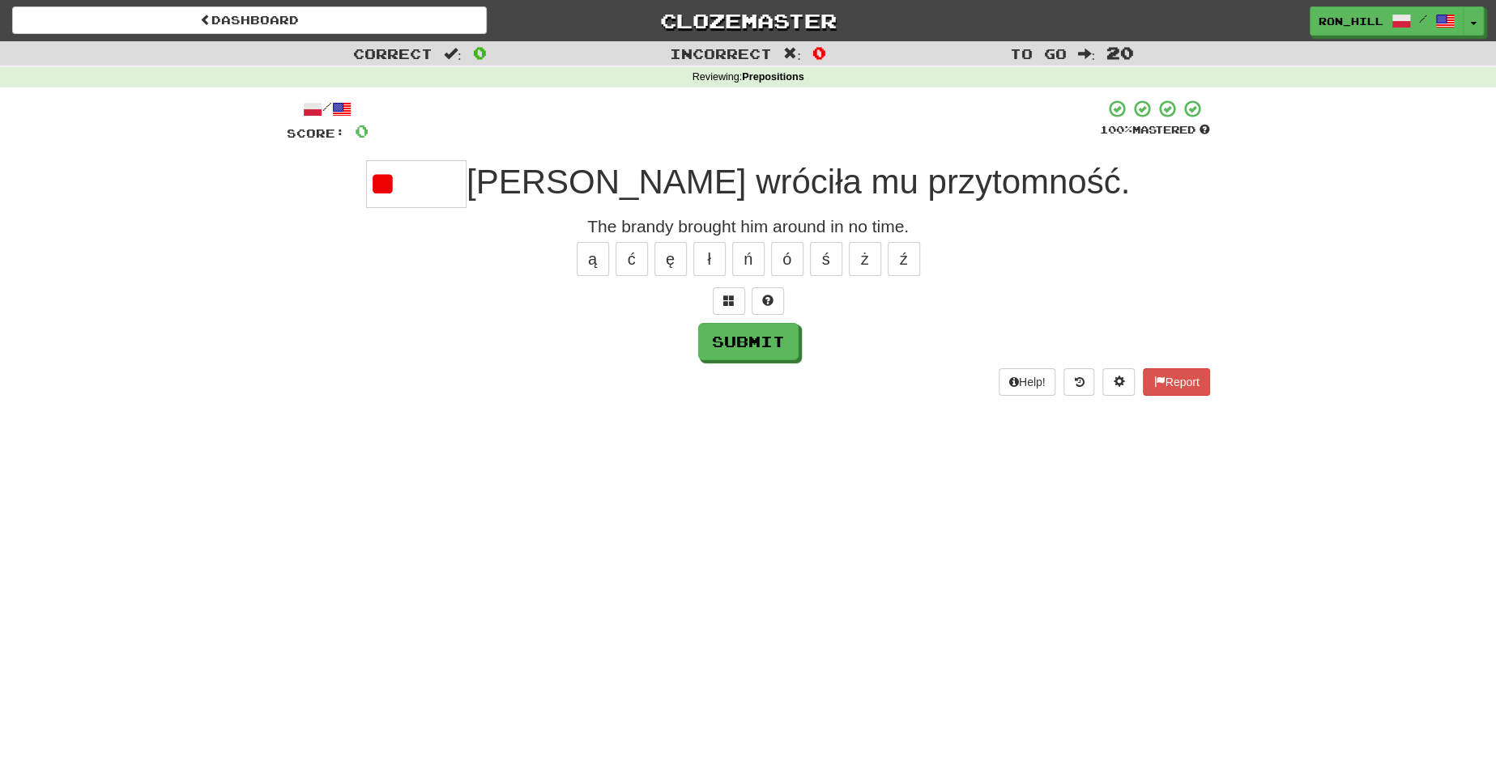
type input "*"
type input "******"
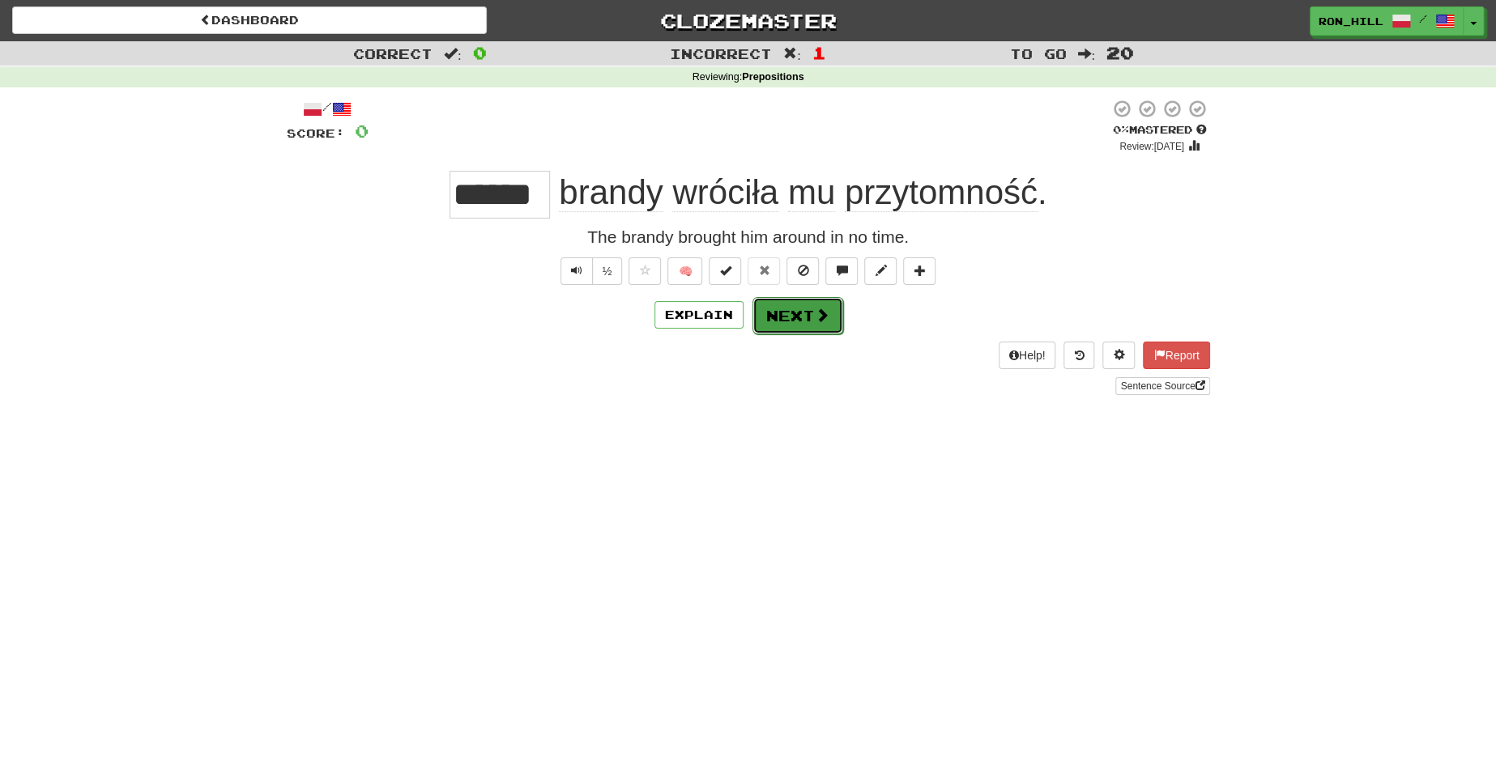
click at [806, 322] on button "Next" at bounding box center [797, 315] width 91 height 37
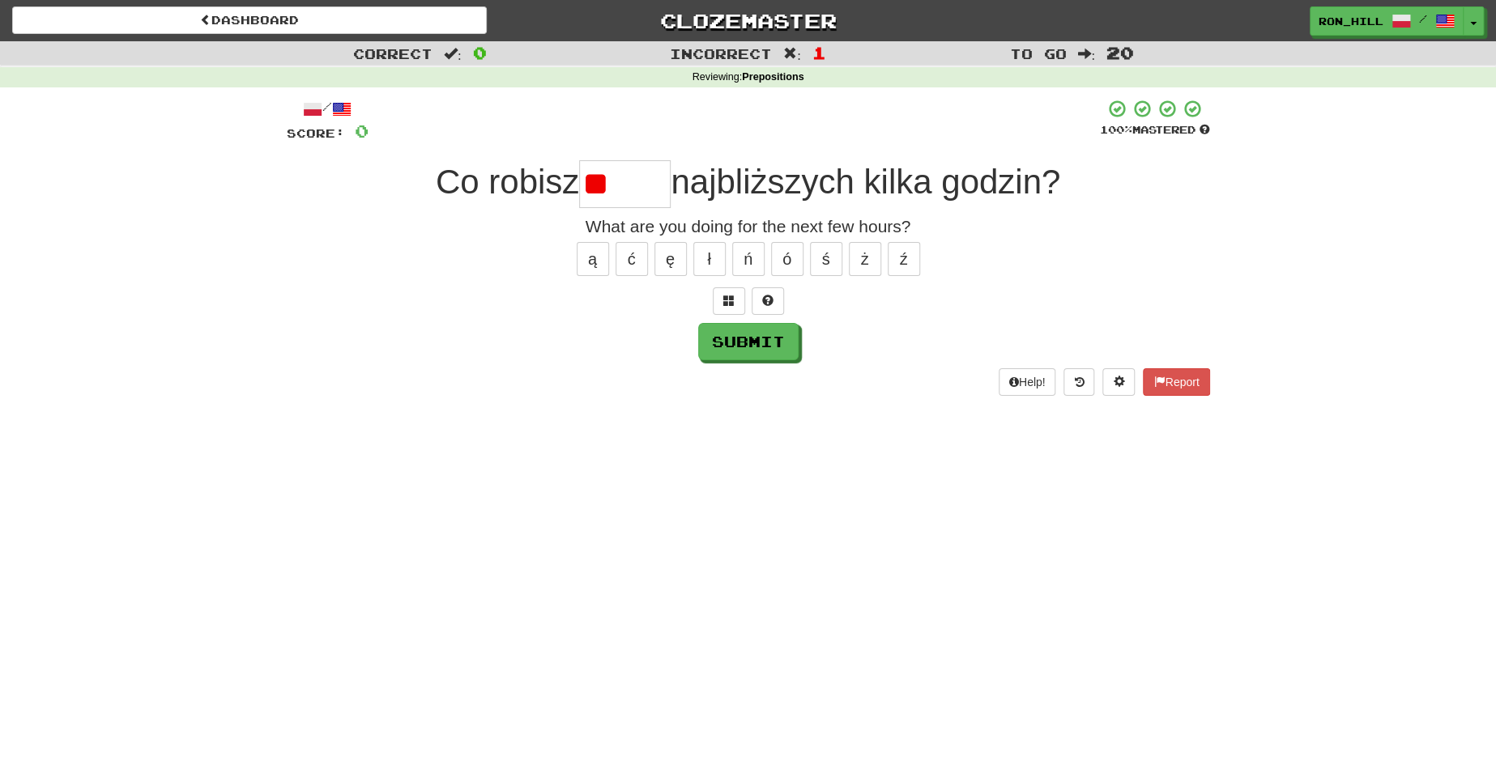
type input "*"
type input "*****"
click at [773, 351] on button "Submit" at bounding box center [749, 342] width 100 height 37
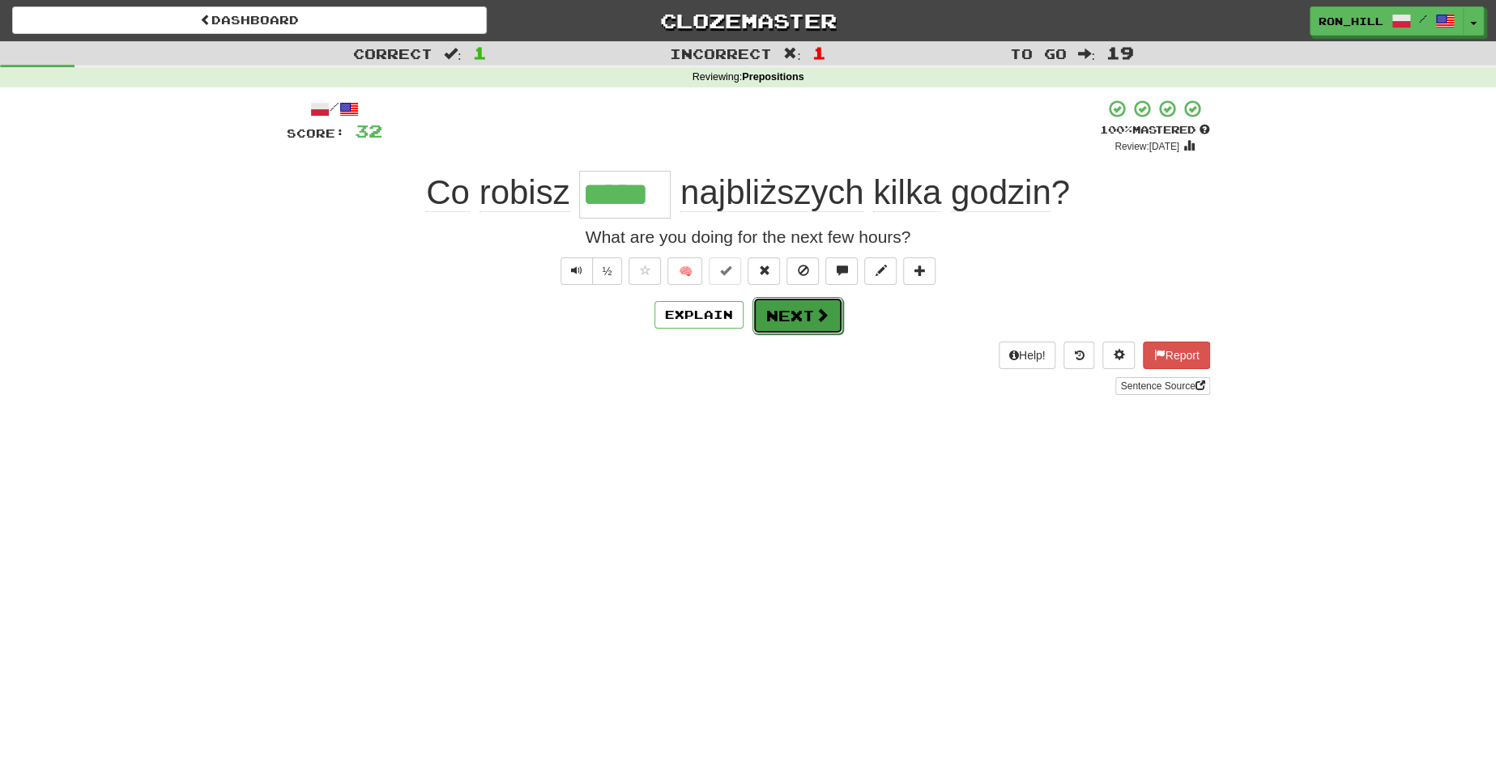
click at [771, 314] on button "Next" at bounding box center [797, 315] width 91 height 37
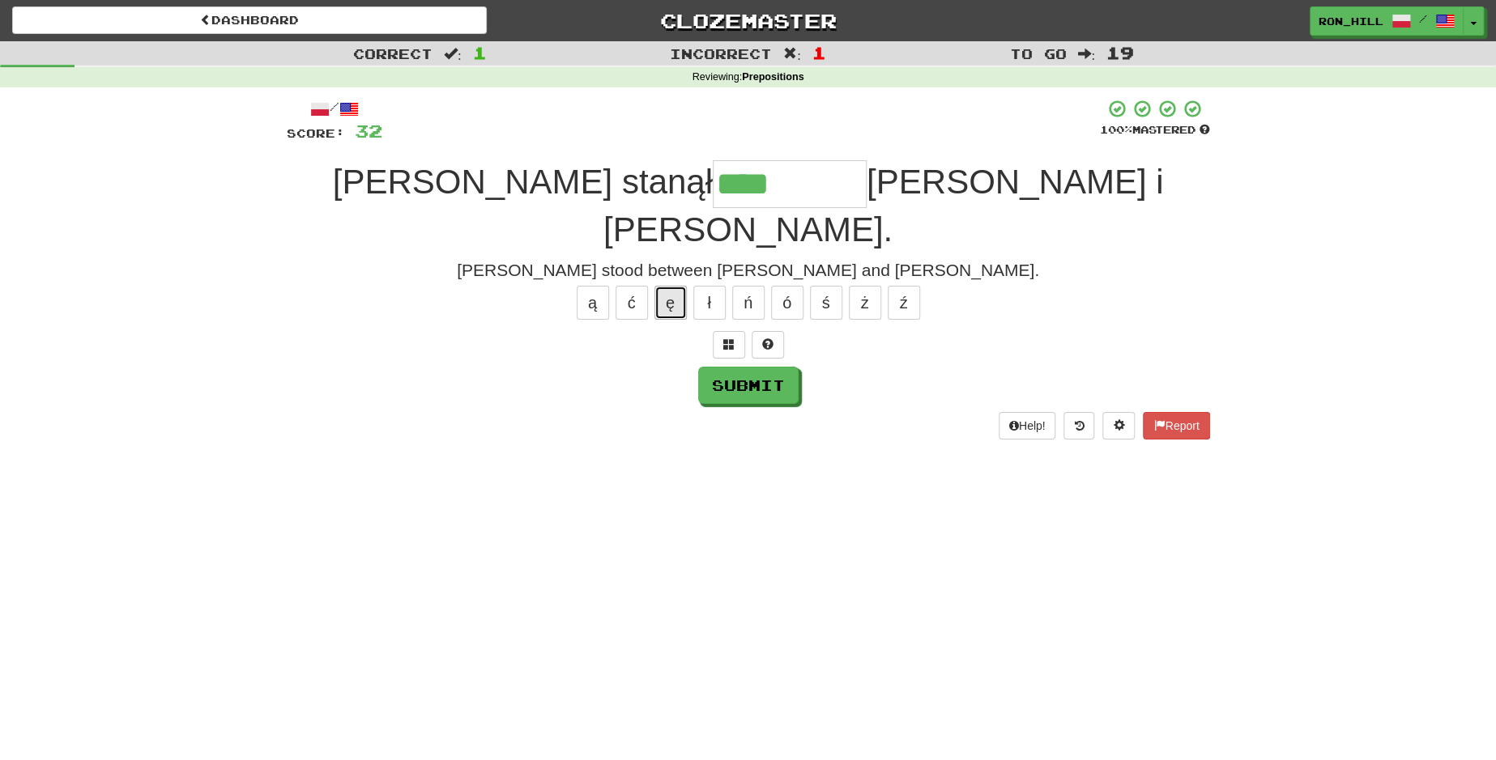
click at [664, 286] on button "ę" at bounding box center [670, 303] width 32 height 34
type input "********"
click at [731, 368] on button "Submit" at bounding box center [749, 386] width 100 height 37
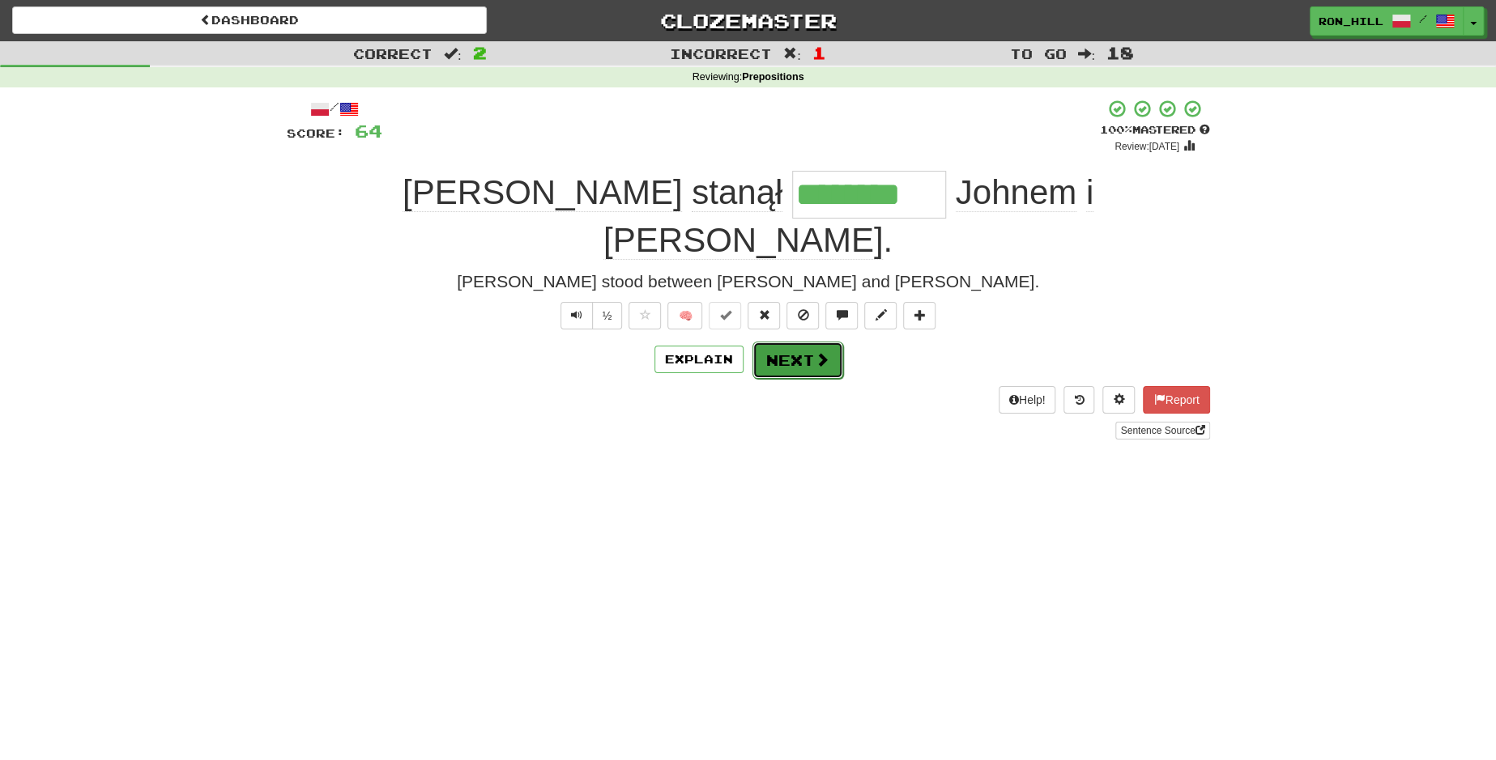
click at [777, 342] on button "Next" at bounding box center [797, 360] width 91 height 37
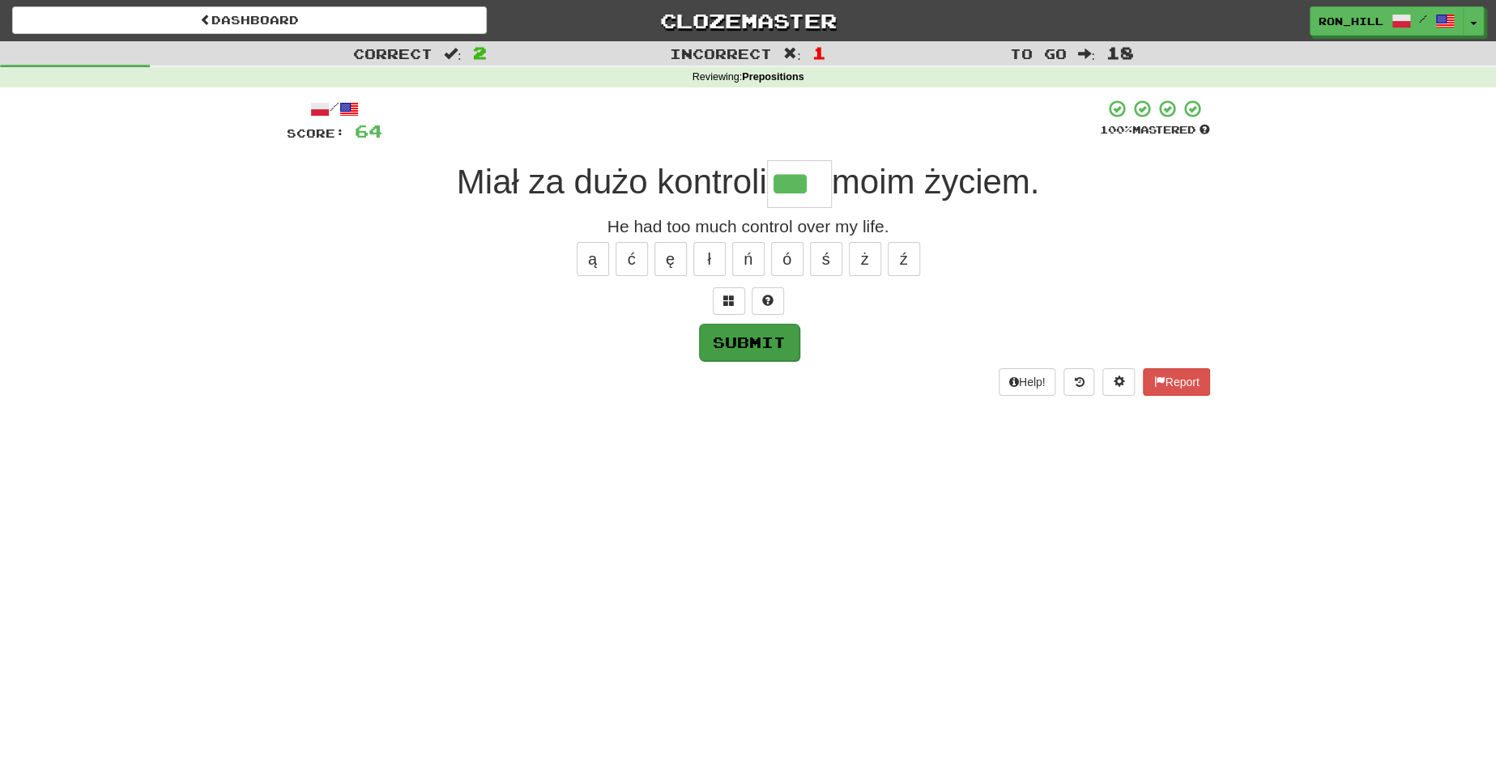
type input "***"
click at [735, 340] on button "Submit" at bounding box center [749, 342] width 100 height 37
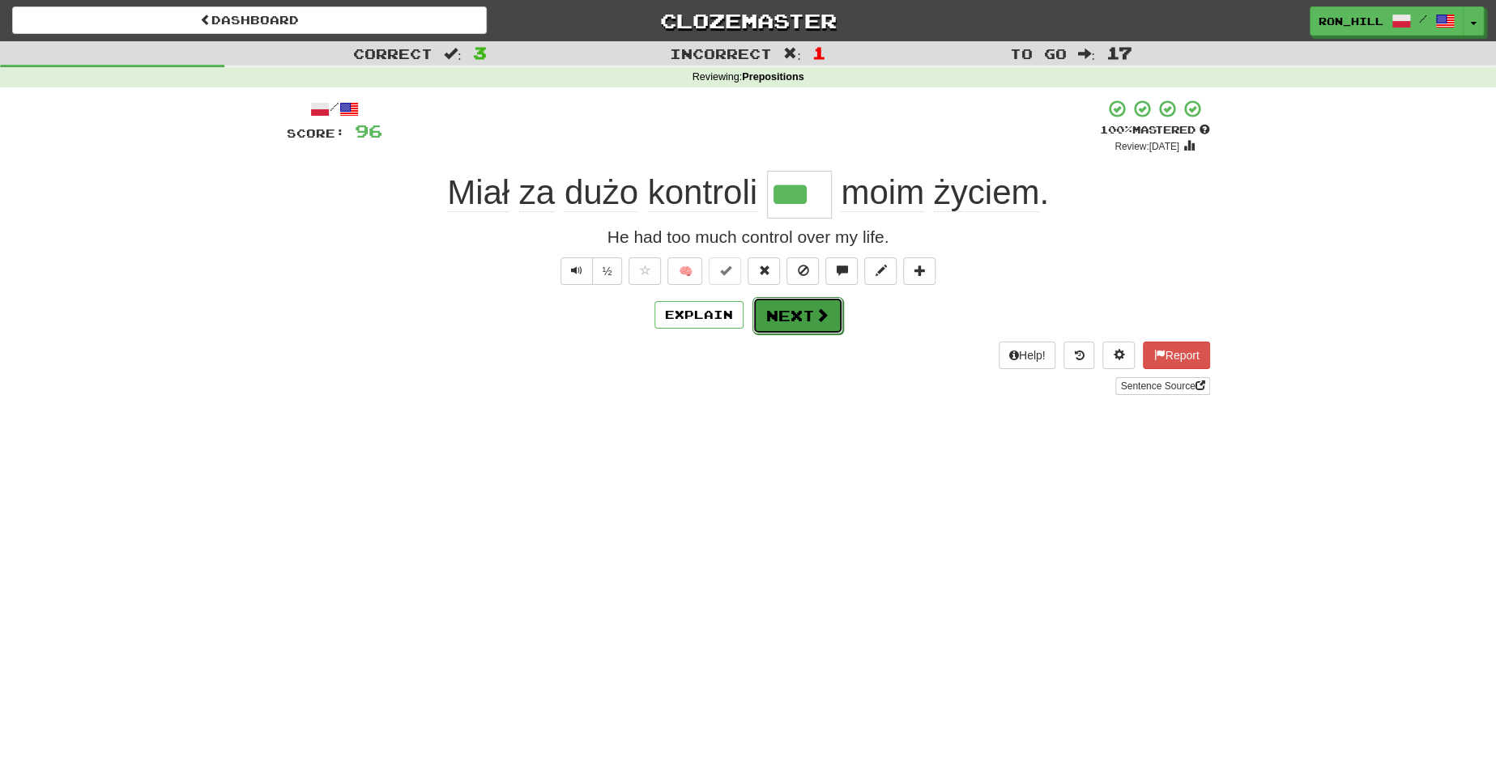
click at [782, 327] on button "Next" at bounding box center [797, 315] width 91 height 37
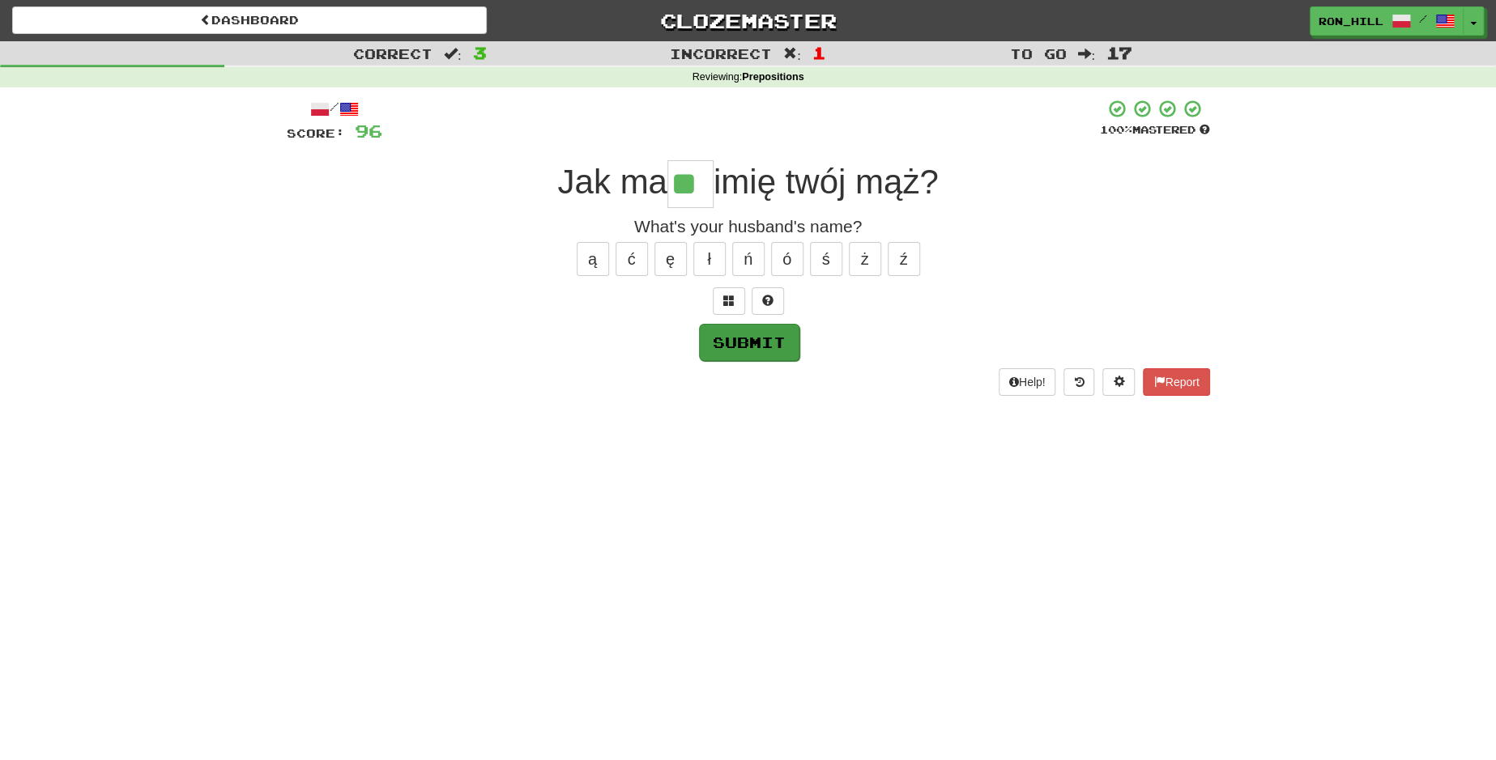
type input "**"
click at [760, 344] on button "Submit" at bounding box center [749, 342] width 100 height 37
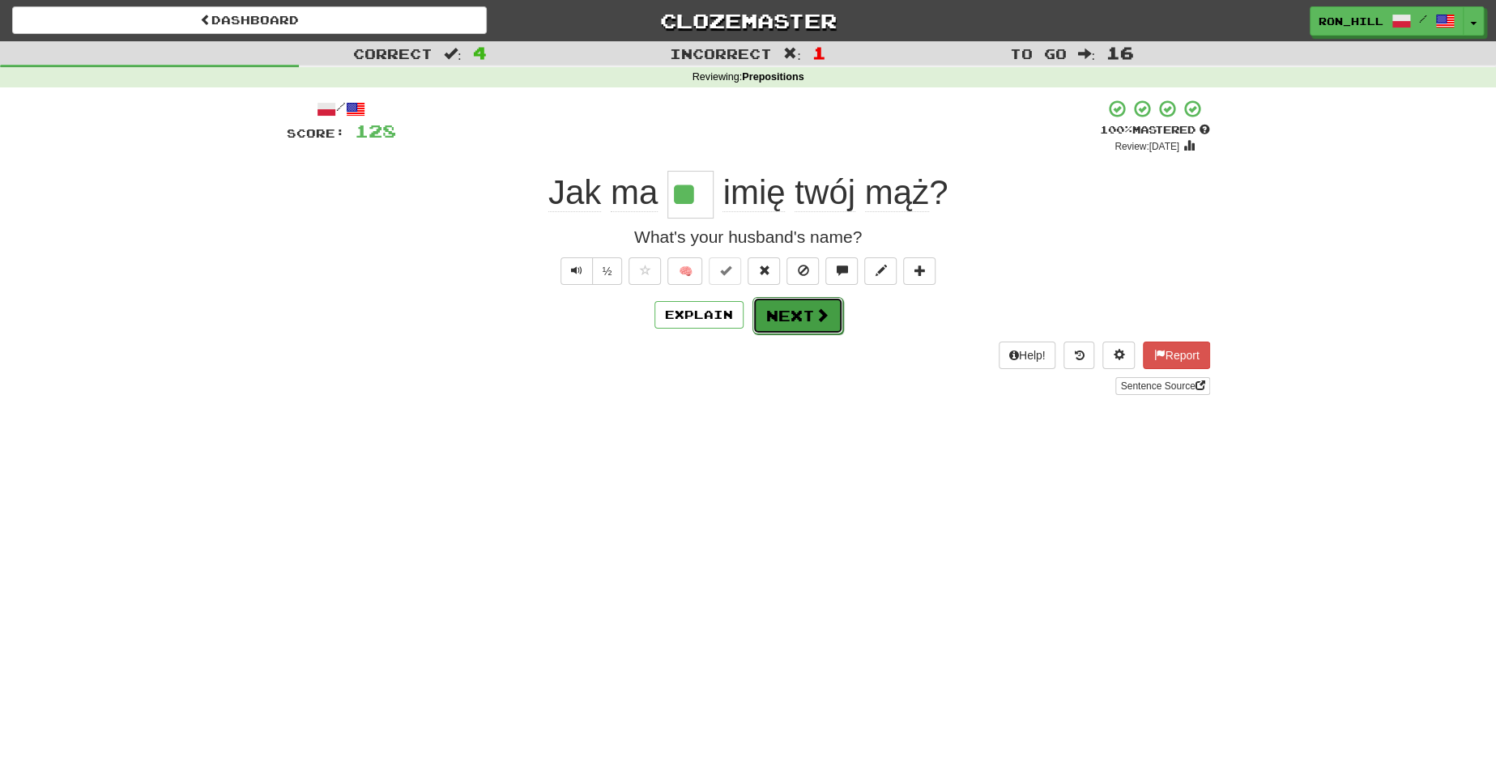
click at [802, 307] on button "Next" at bounding box center [797, 315] width 91 height 37
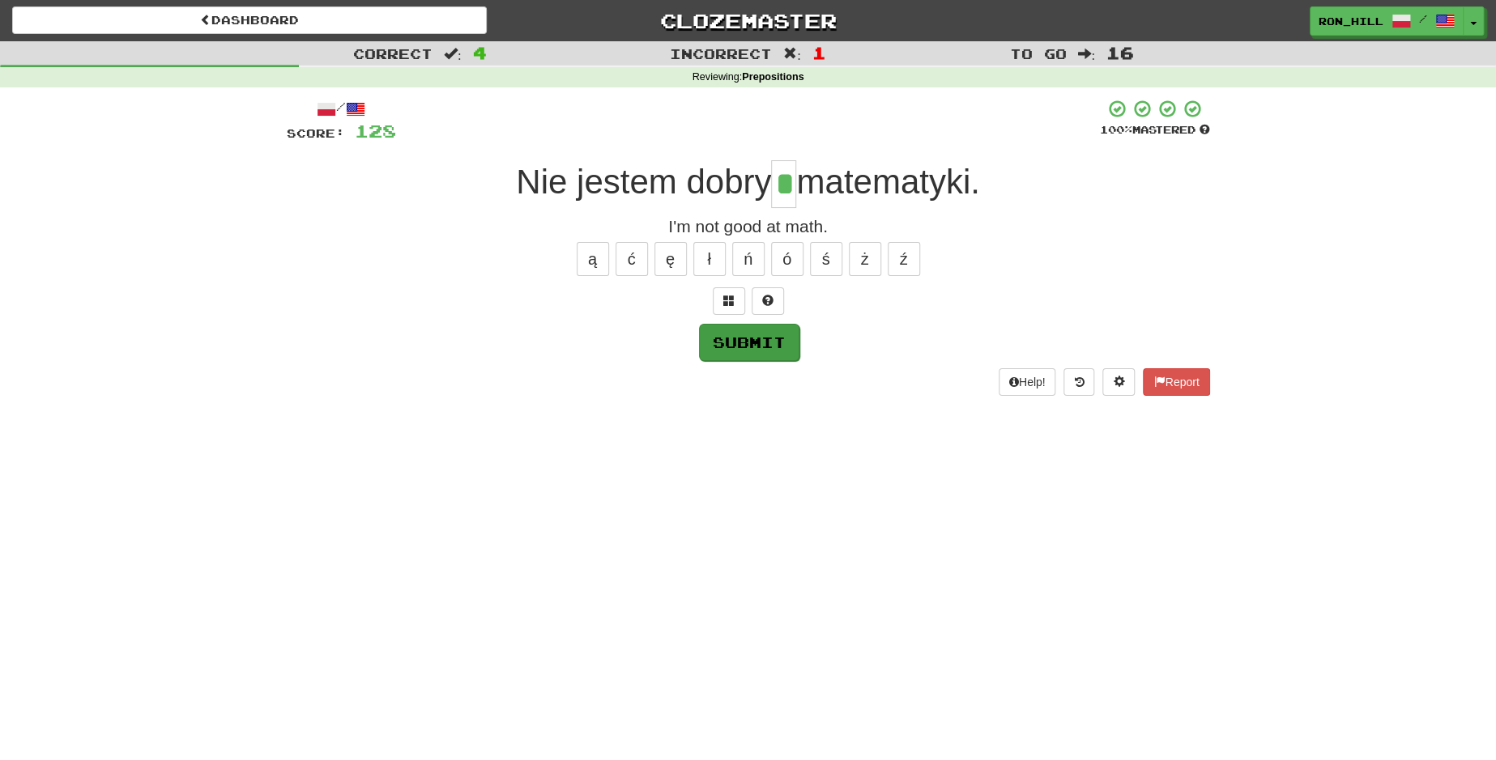
type input "*"
click at [746, 328] on button "Submit" at bounding box center [749, 342] width 100 height 37
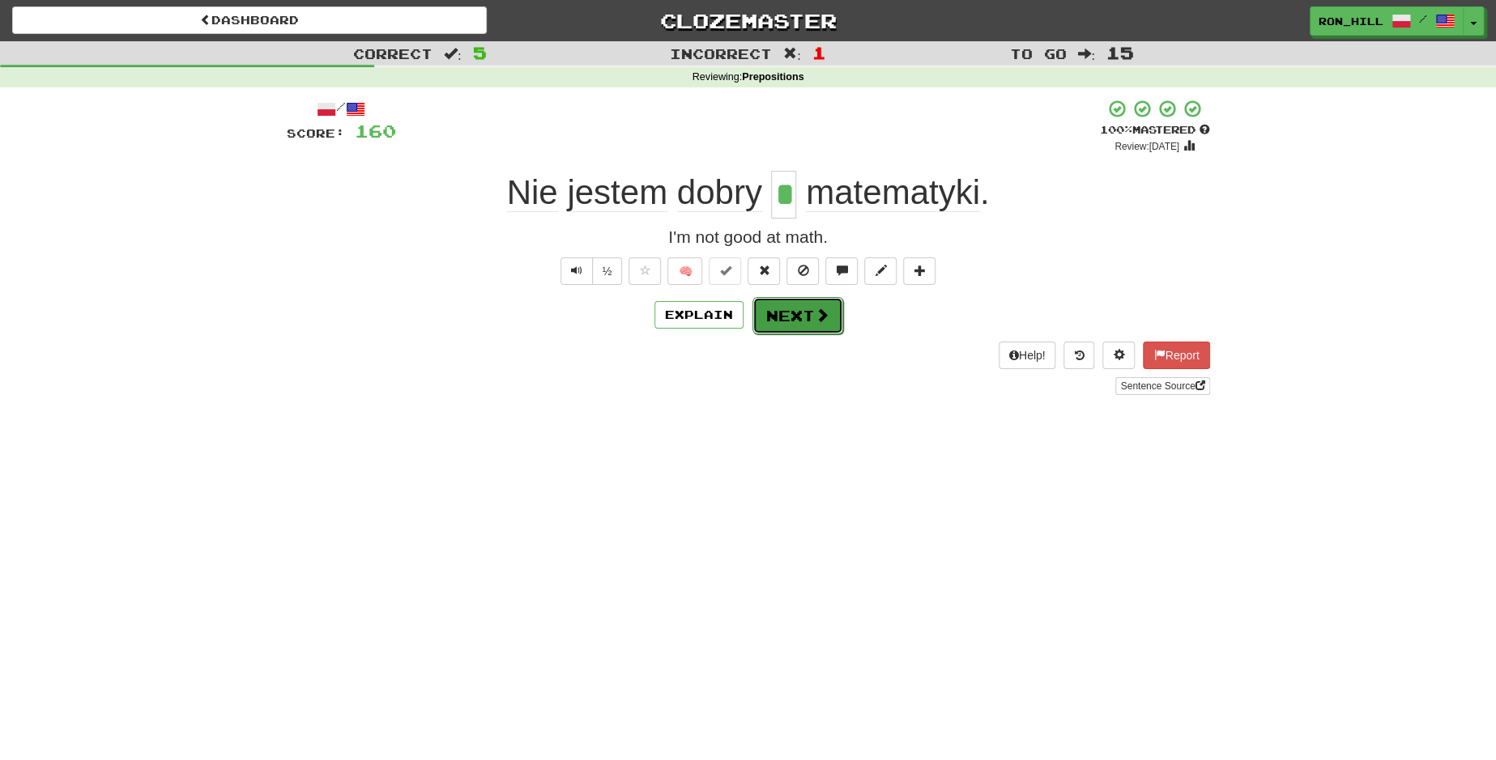
click at [802, 323] on button "Next" at bounding box center [797, 315] width 91 height 37
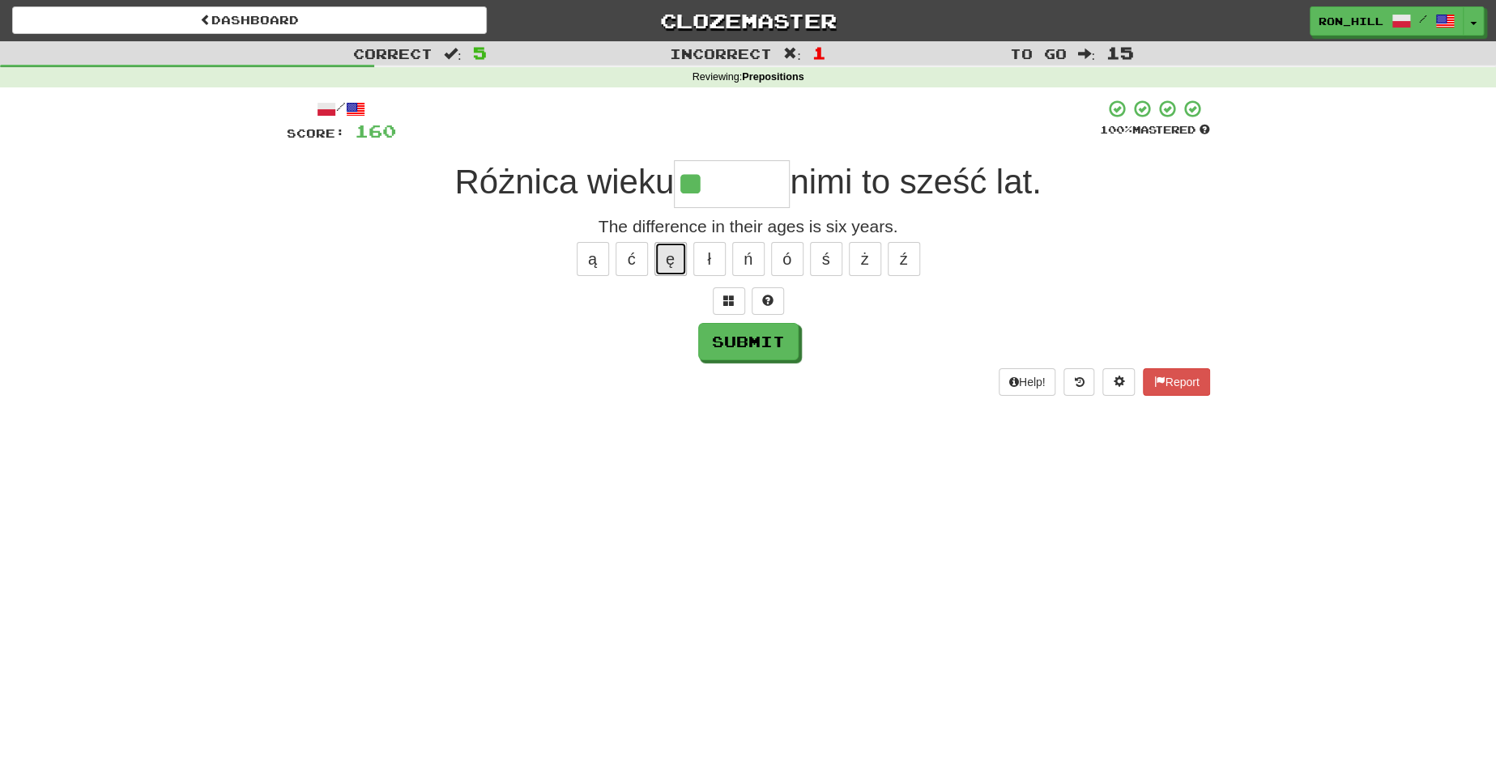
click at [675, 262] on button "ę" at bounding box center [670, 259] width 32 height 34
type input "******"
click at [737, 334] on button "Submit" at bounding box center [749, 342] width 100 height 37
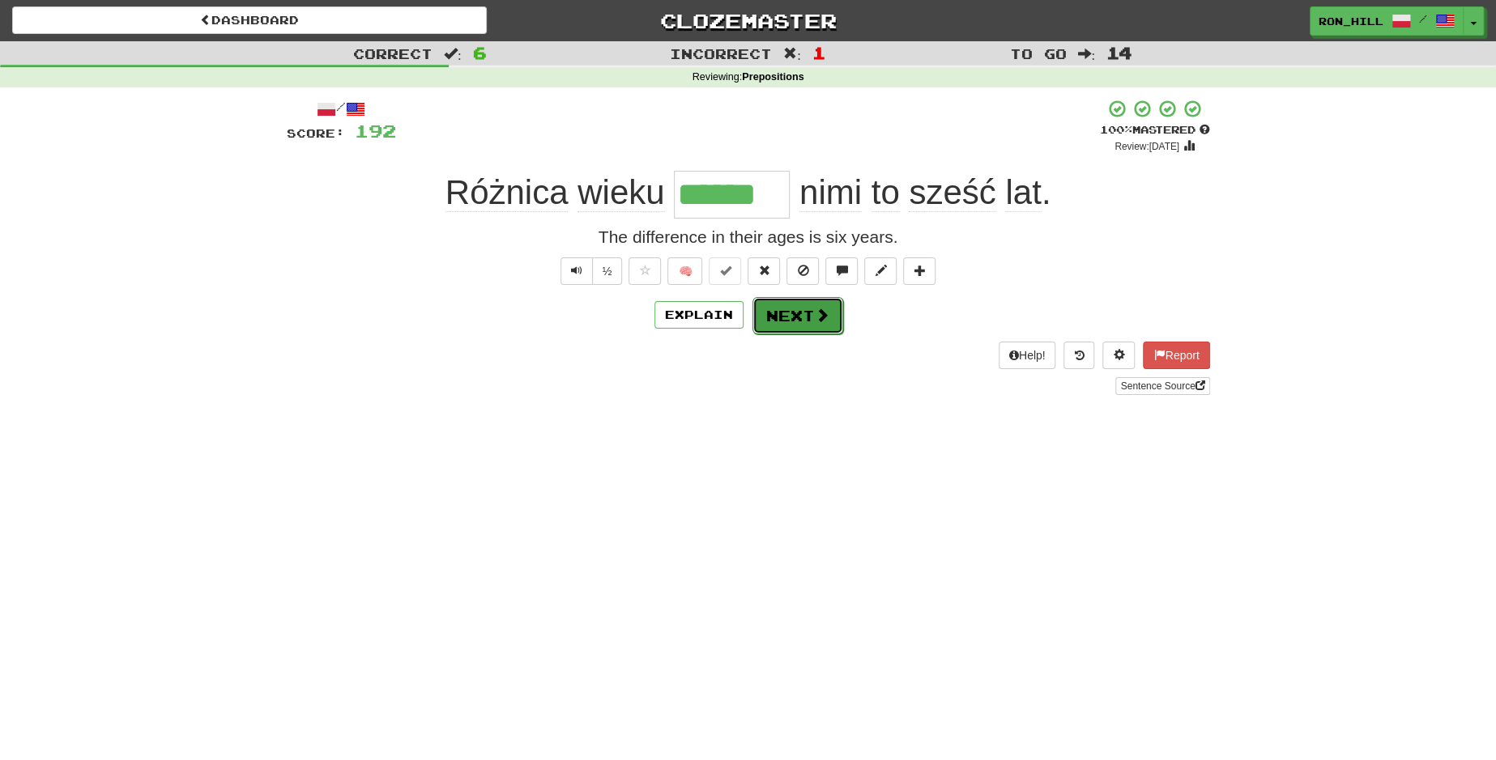
click at [816, 308] on span at bounding box center [822, 315] width 15 height 15
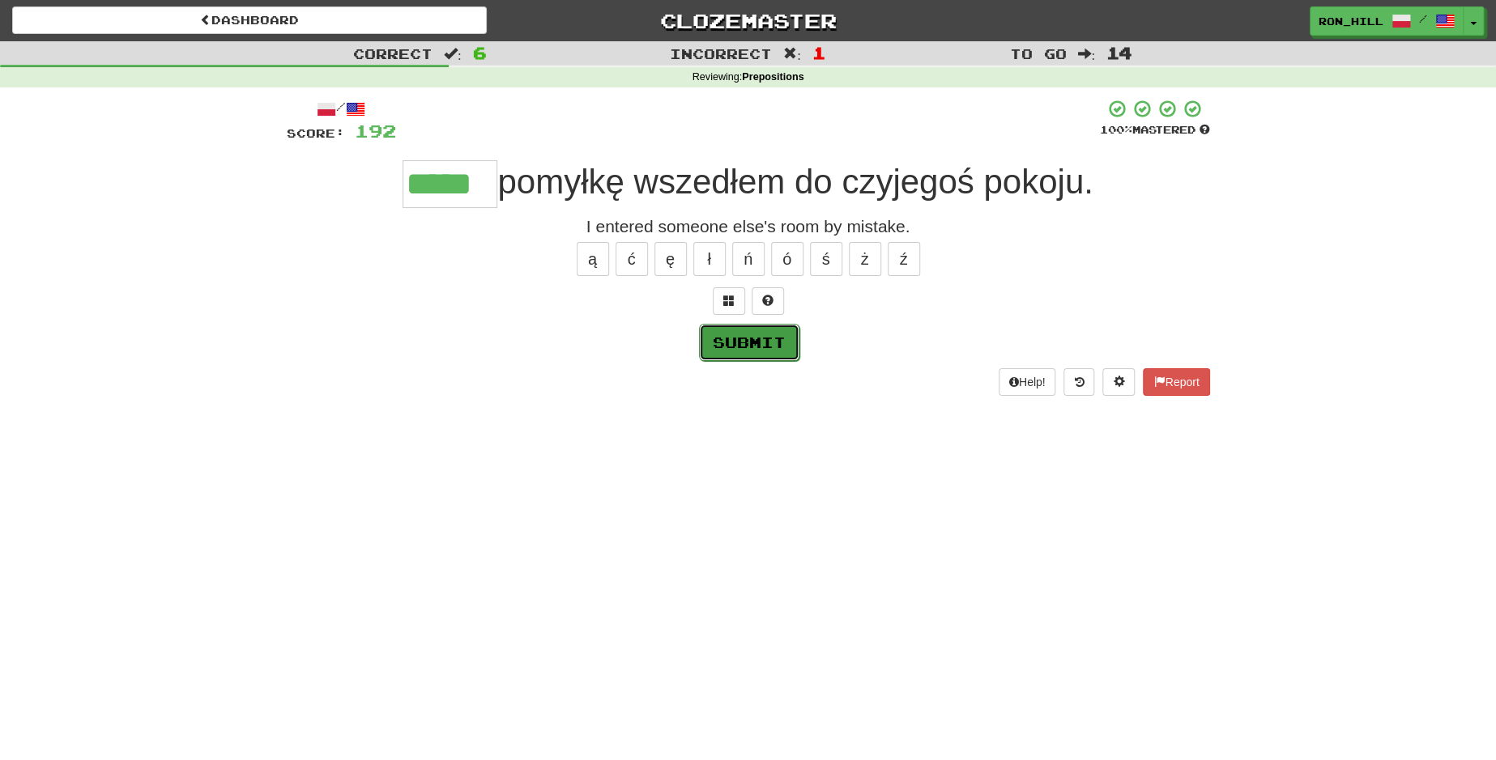
click at [758, 343] on button "Submit" at bounding box center [749, 342] width 100 height 37
type input "*****"
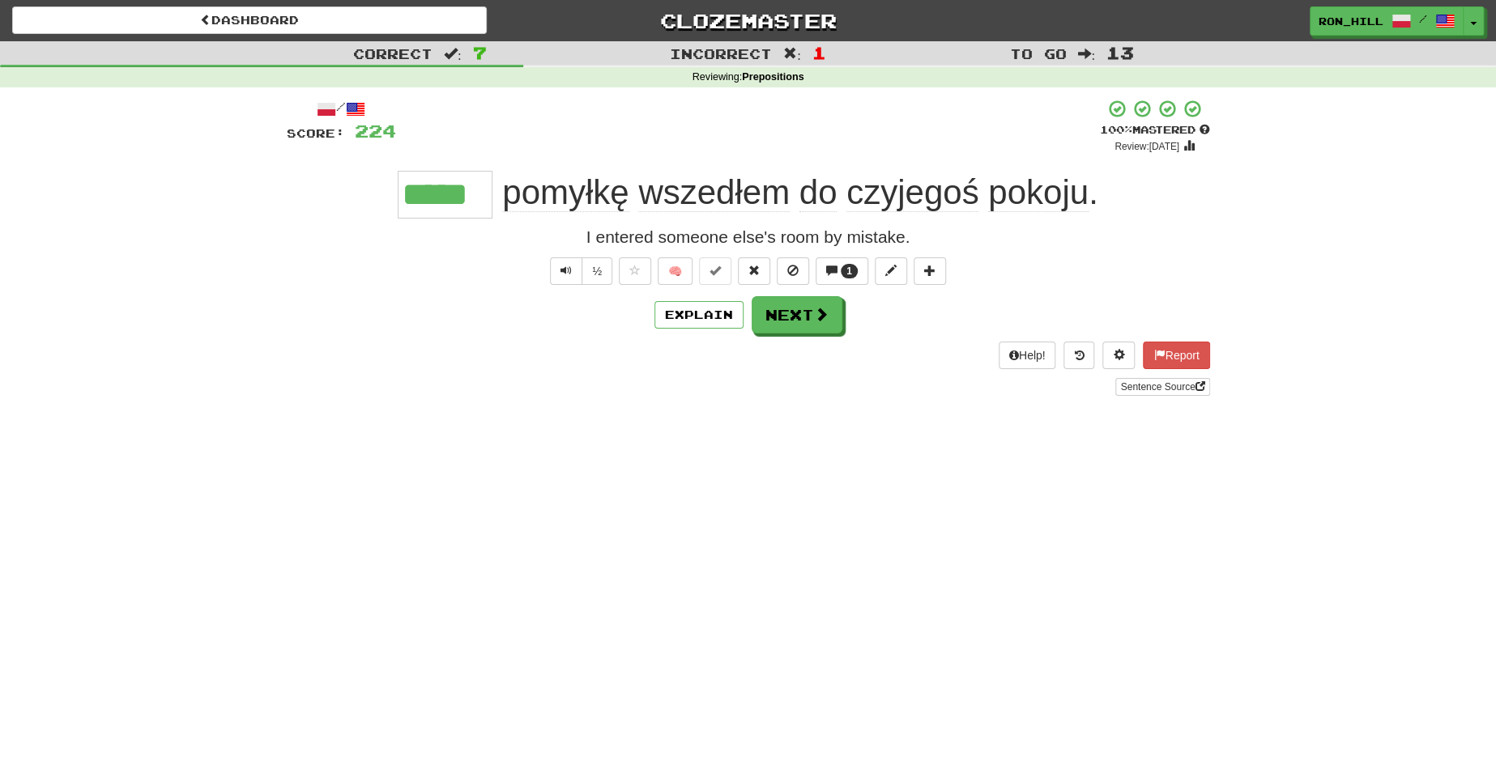
click at [589, 200] on span "pomyłkę" at bounding box center [565, 192] width 126 height 39
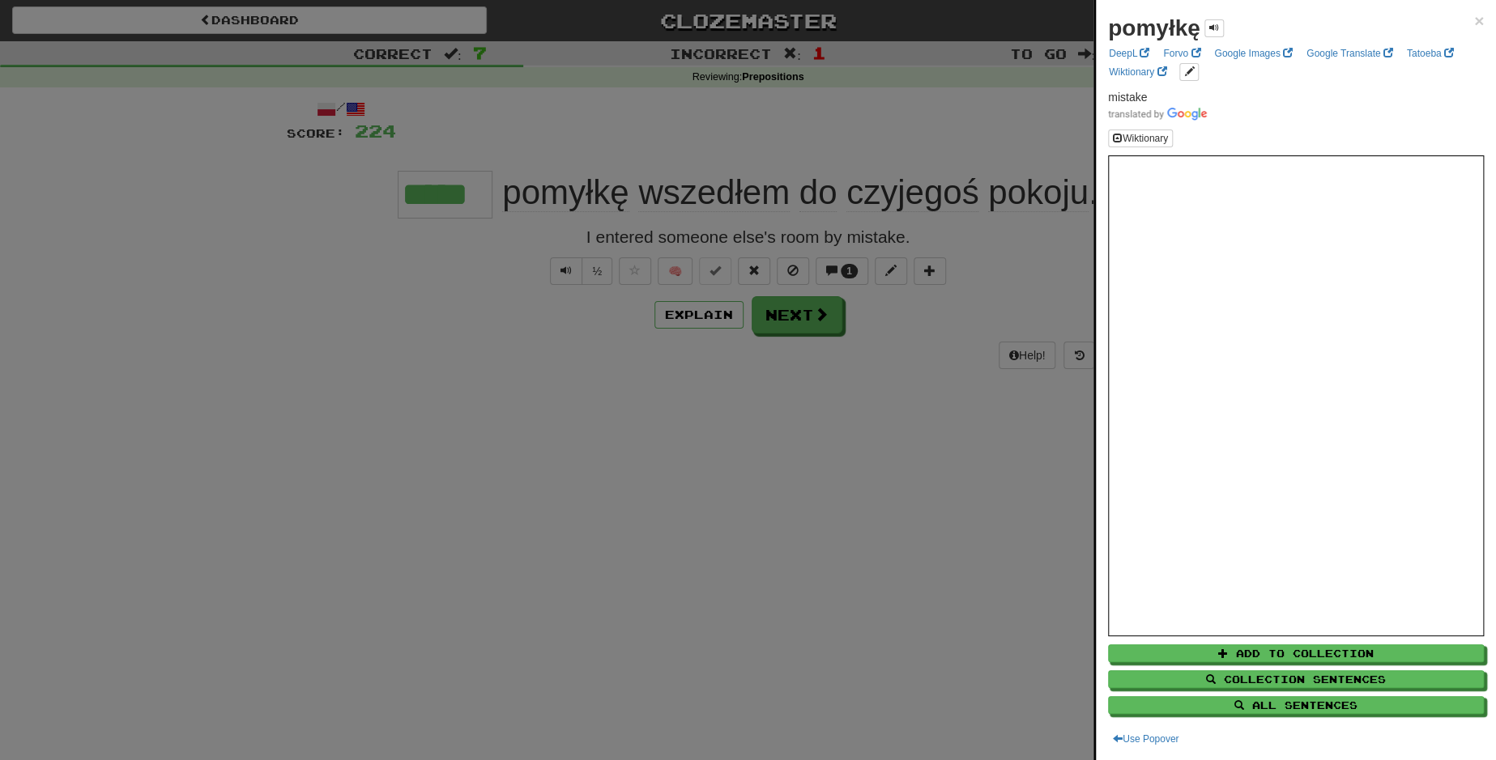
click at [780, 326] on div at bounding box center [748, 380] width 1496 height 760
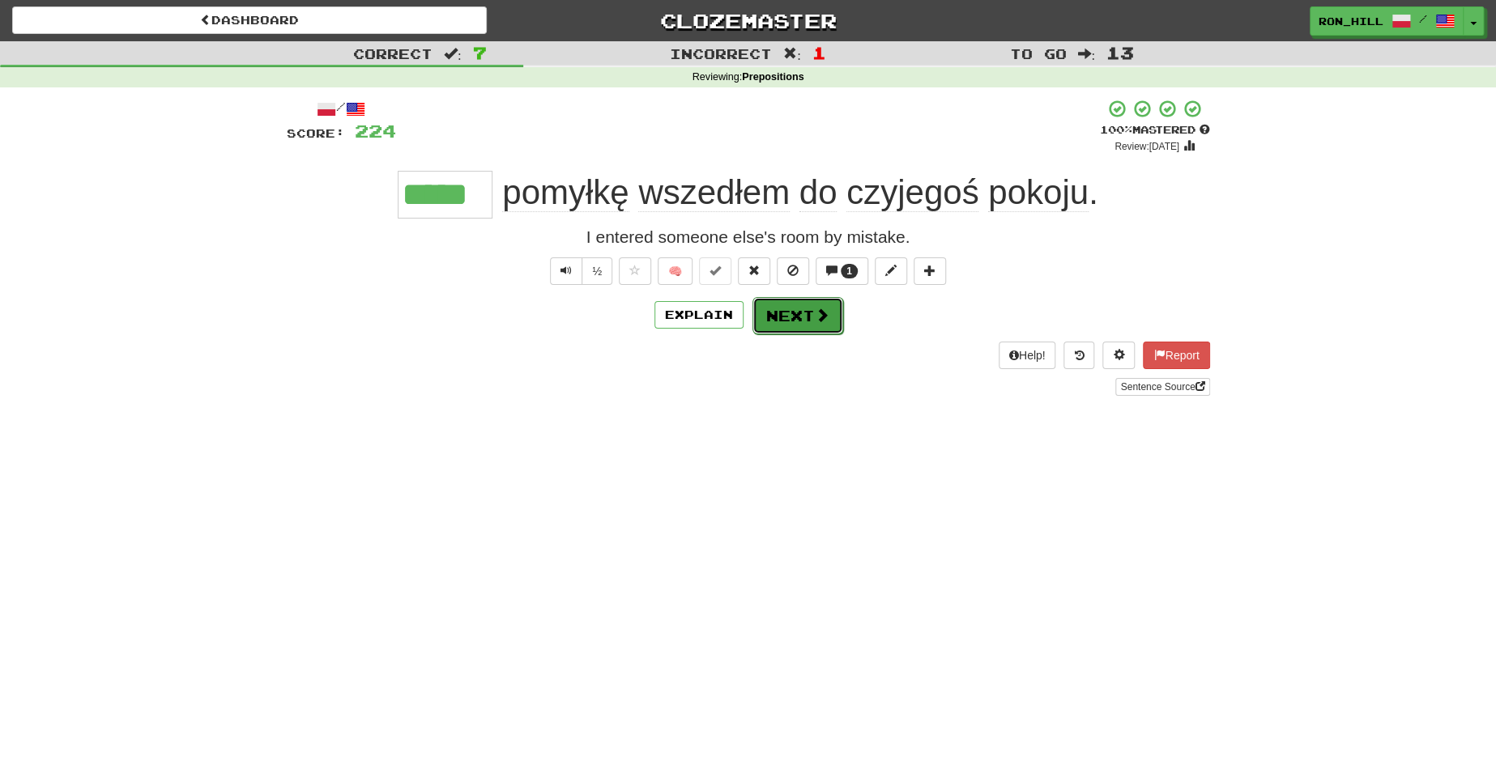
click at [795, 327] on button "Next" at bounding box center [797, 315] width 91 height 37
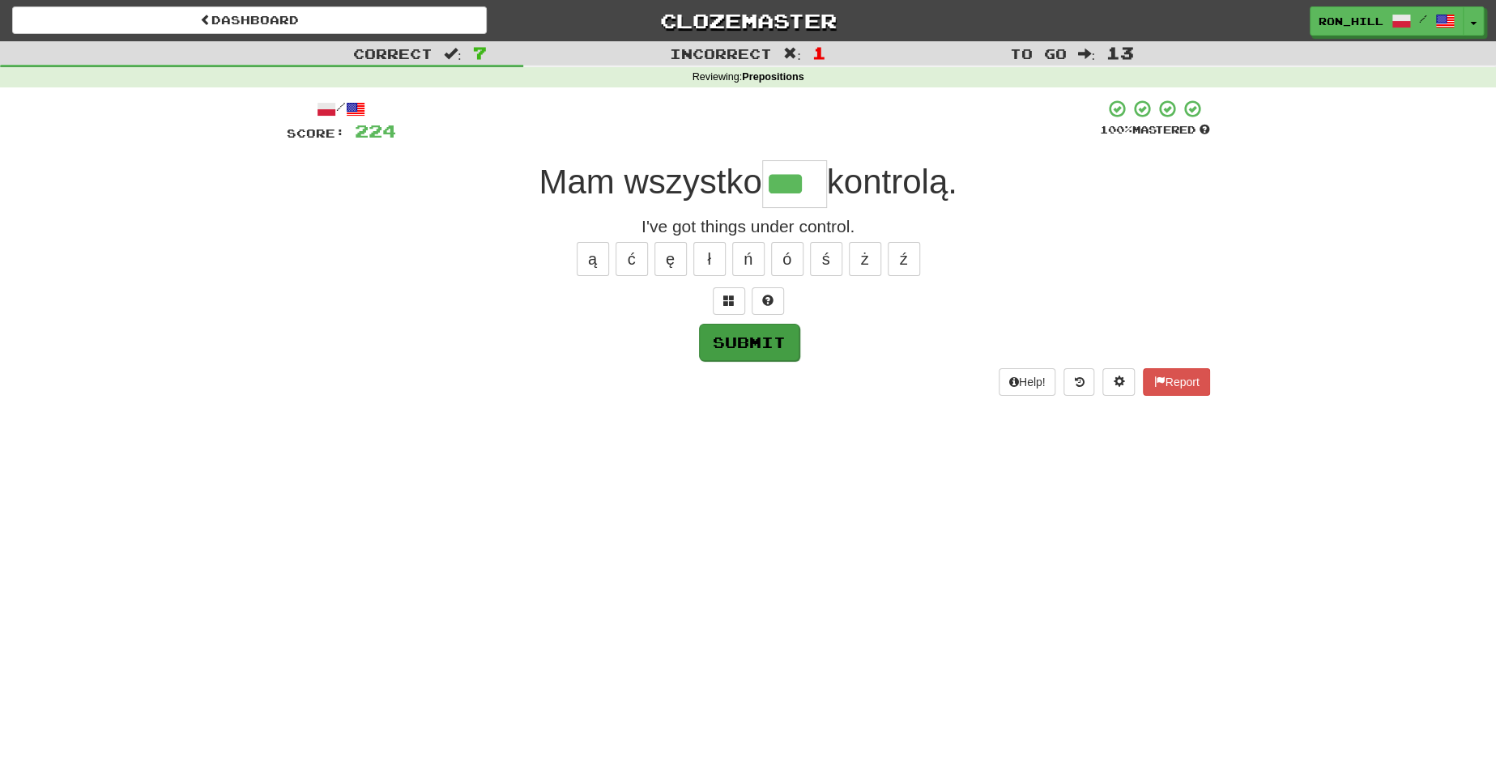
type input "***"
click at [778, 340] on button "Submit" at bounding box center [749, 342] width 100 height 37
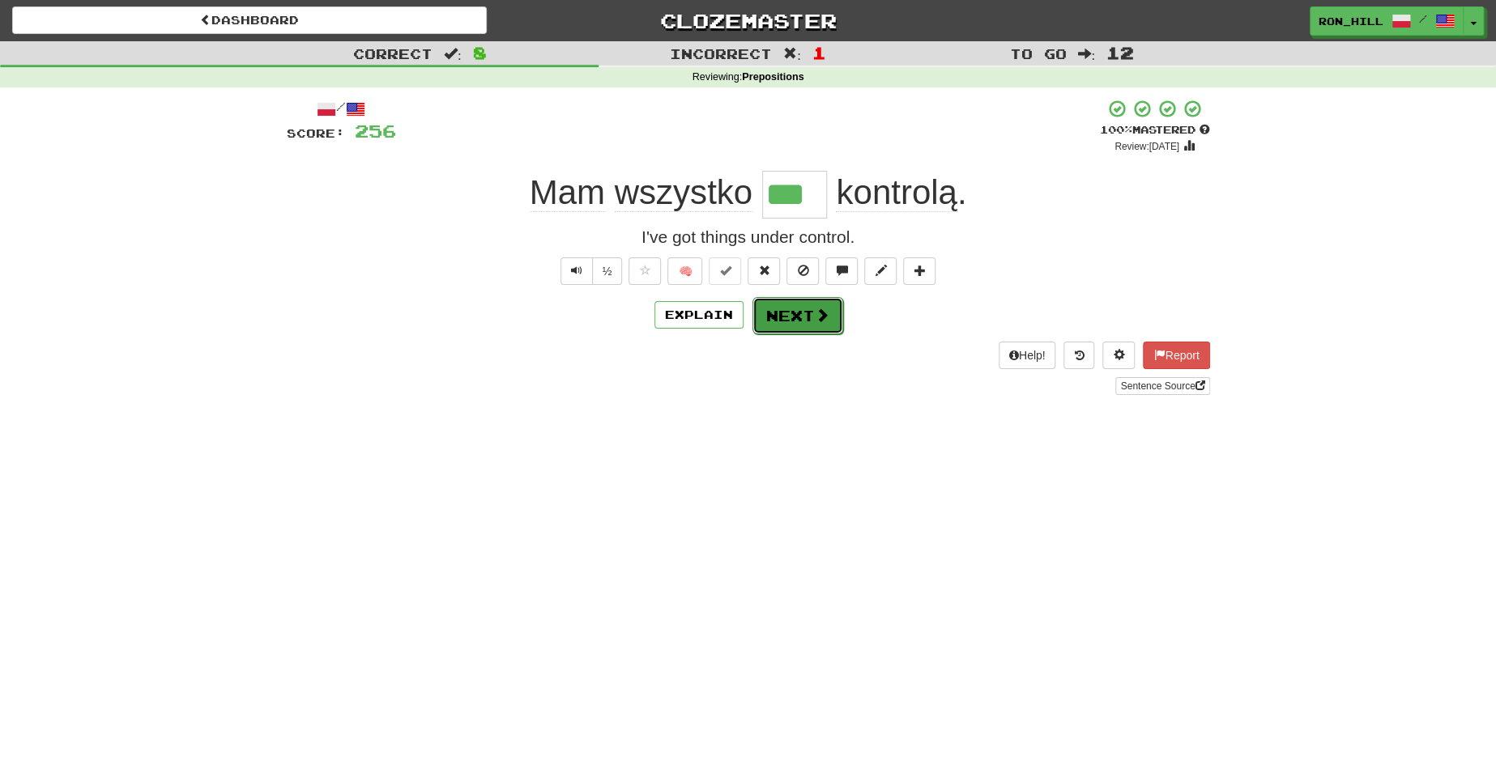
click at [792, 317] on button "Next" at bounding box center [797, 315] width 91 height 37
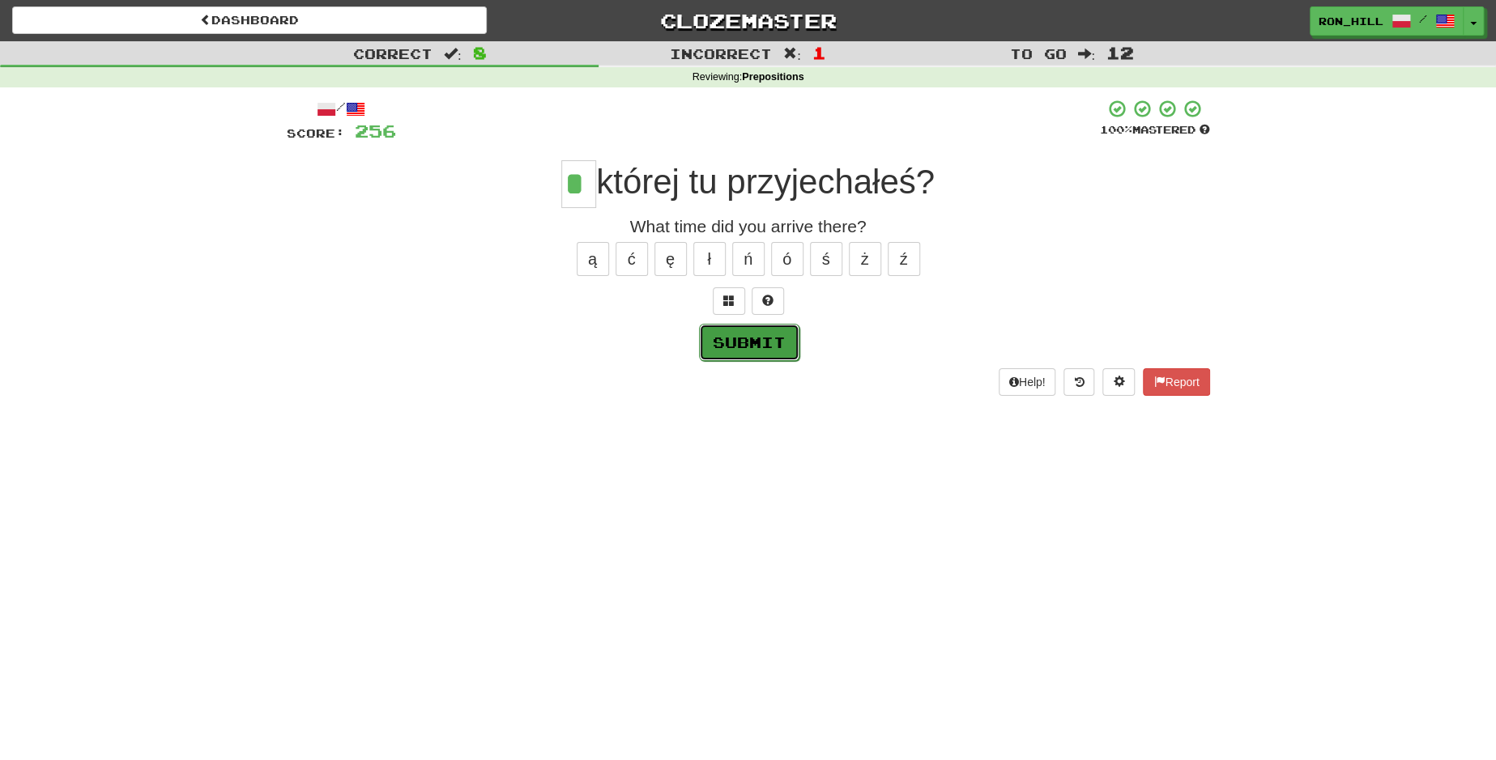
click at [762, 338] on button "Submit" at bounding box center [749, 342] width 100 height 37
type input "*"
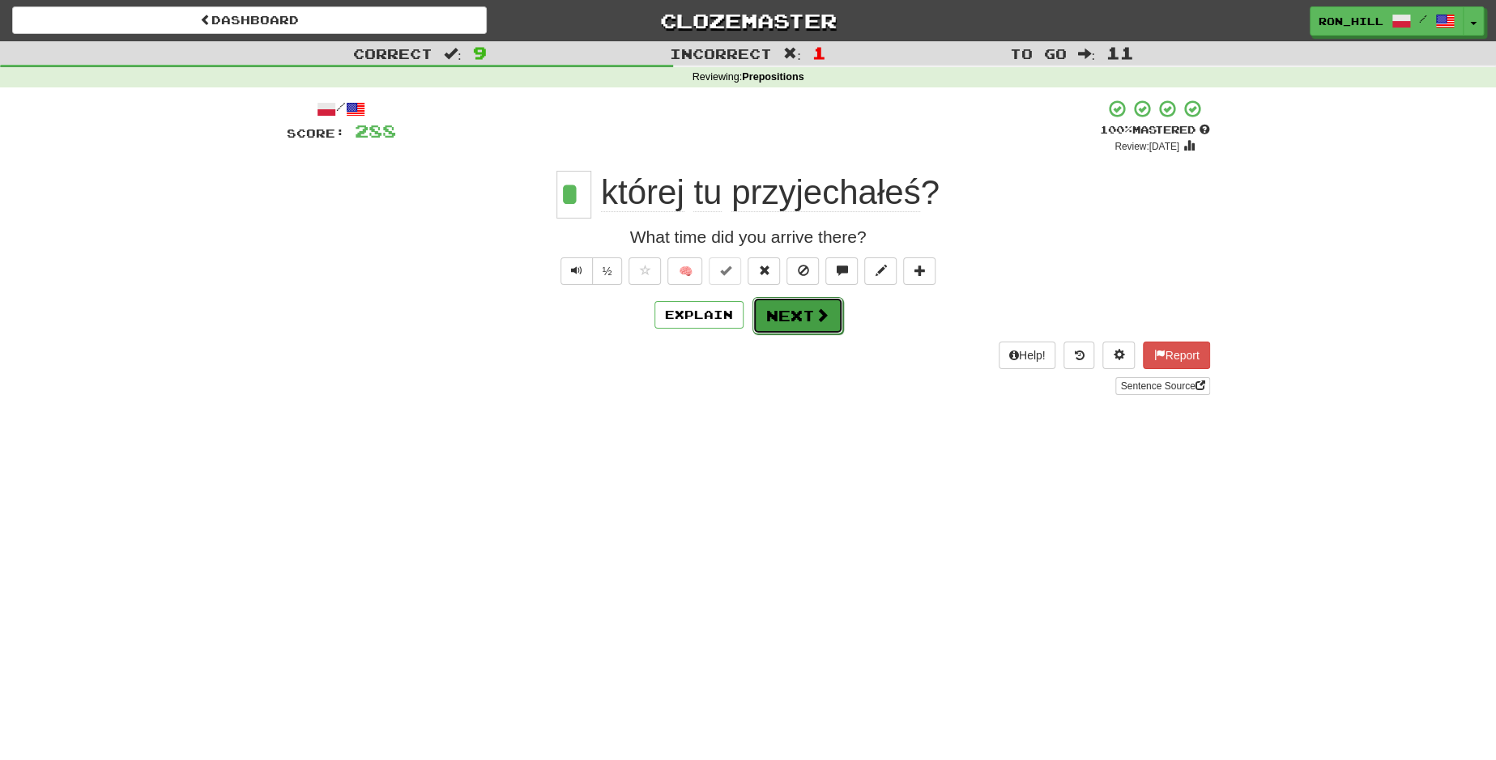
click at [803, 323] on button "Next" at bounding box center [797, 315] width 91 height 37
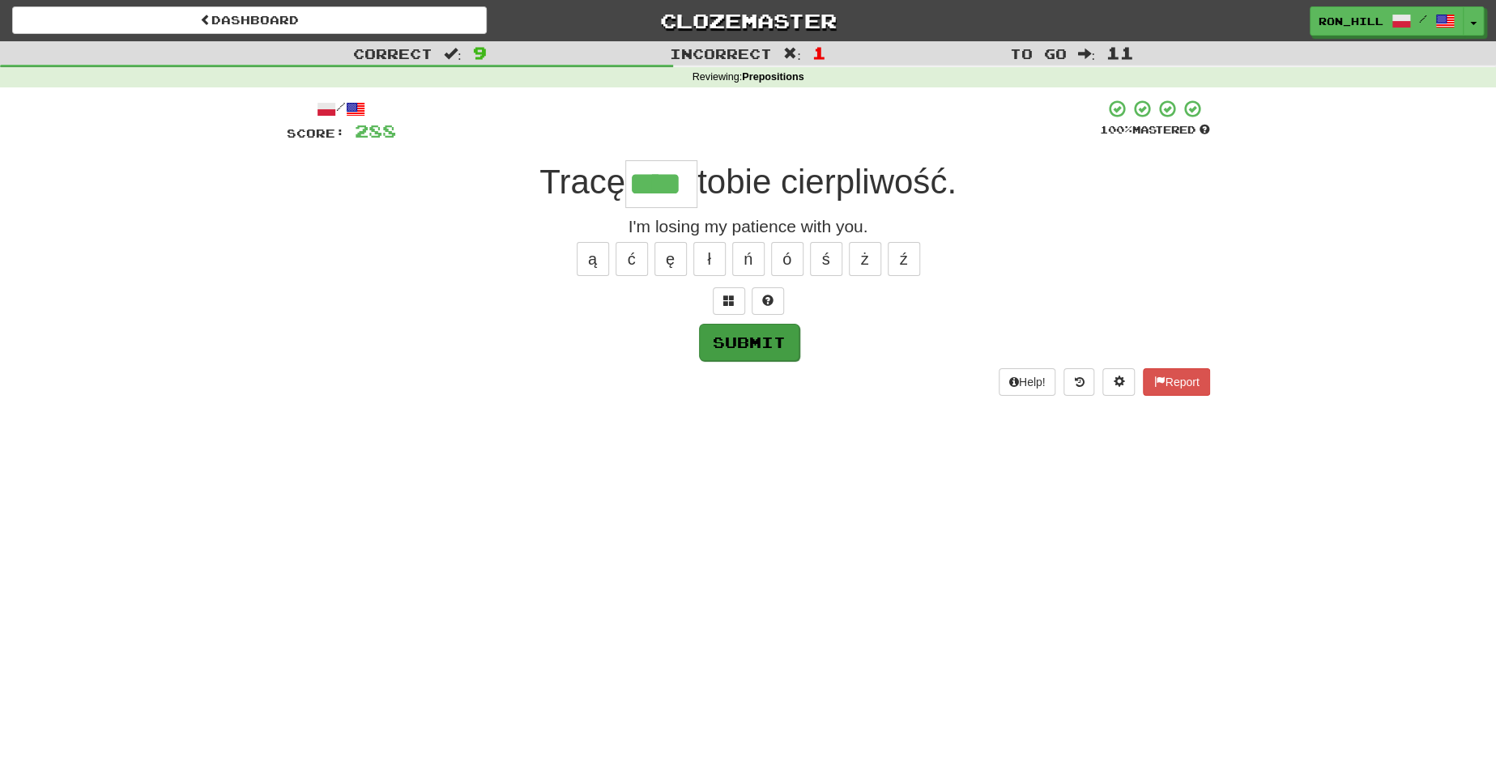
type input "****"
click at [764, 345] on button "Submit" at bounding box center [749, 342] width 100 height 37
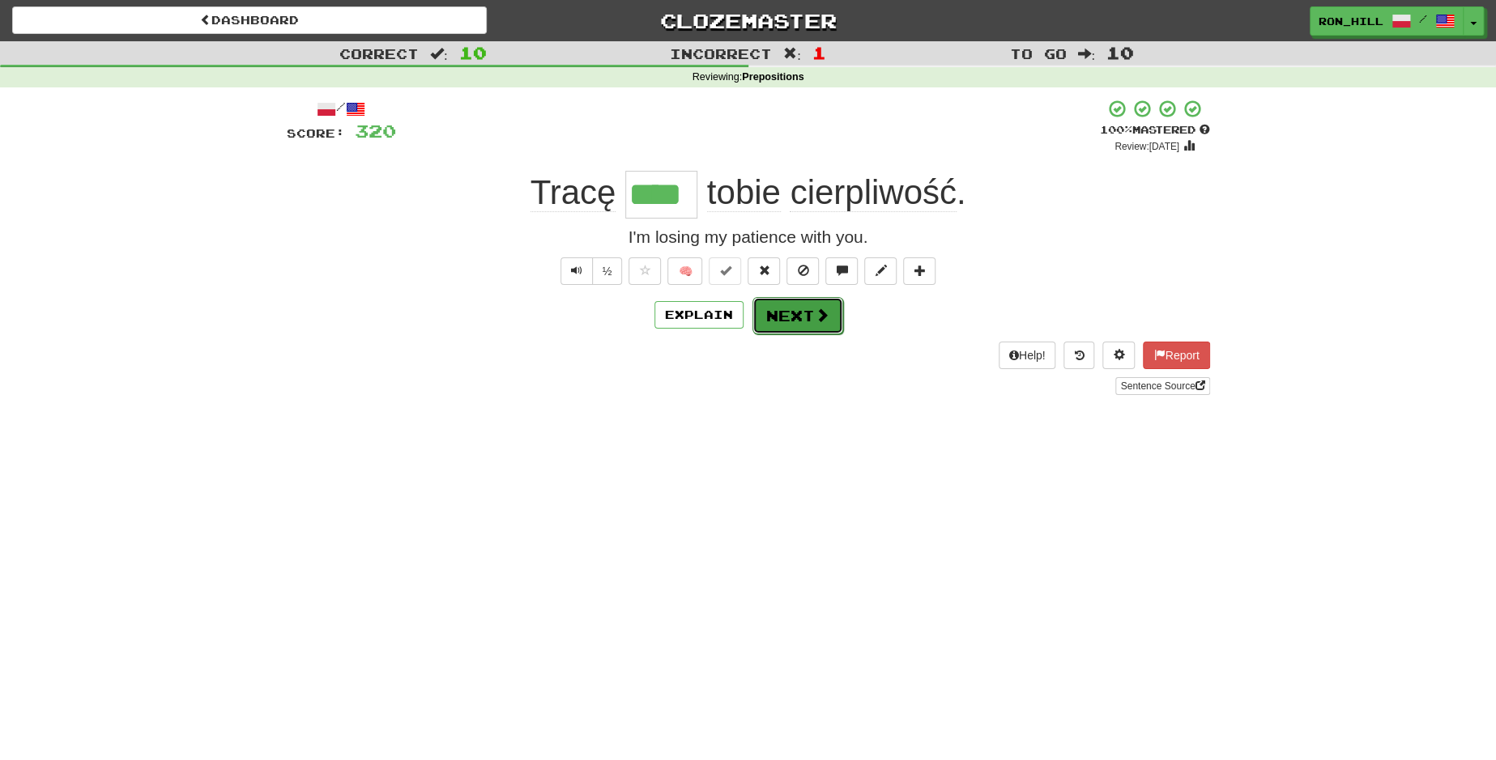
click at [803, 325] on button "Next" at bounding box center [797, 315] width 91 height 37
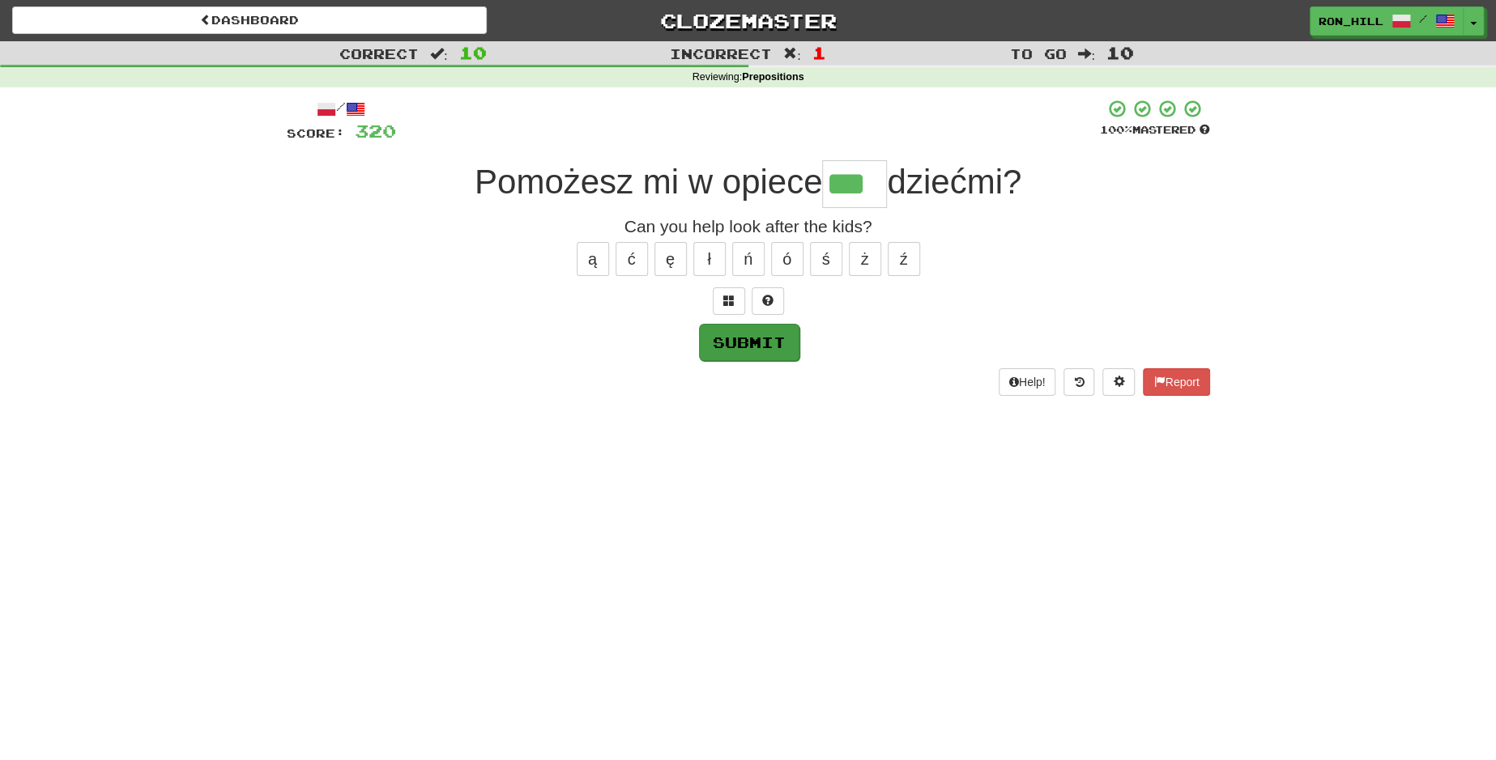
type input "***"
click at [748, 328] on button "Submit" at bounding box center [749, 342] width 100 height 37
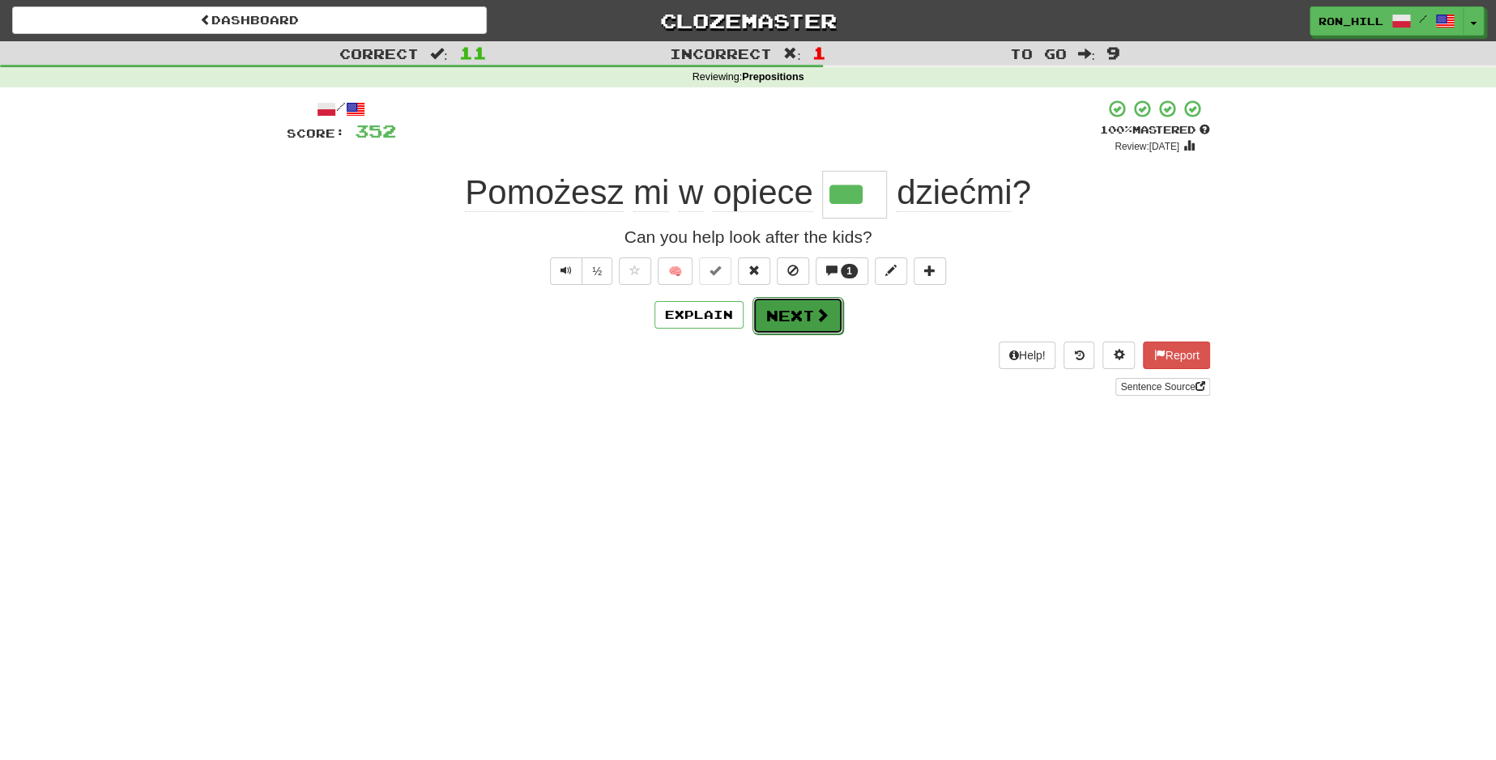
click at [786, 327] on button "Next" at bounding box center [797, 315] width 91 height 37
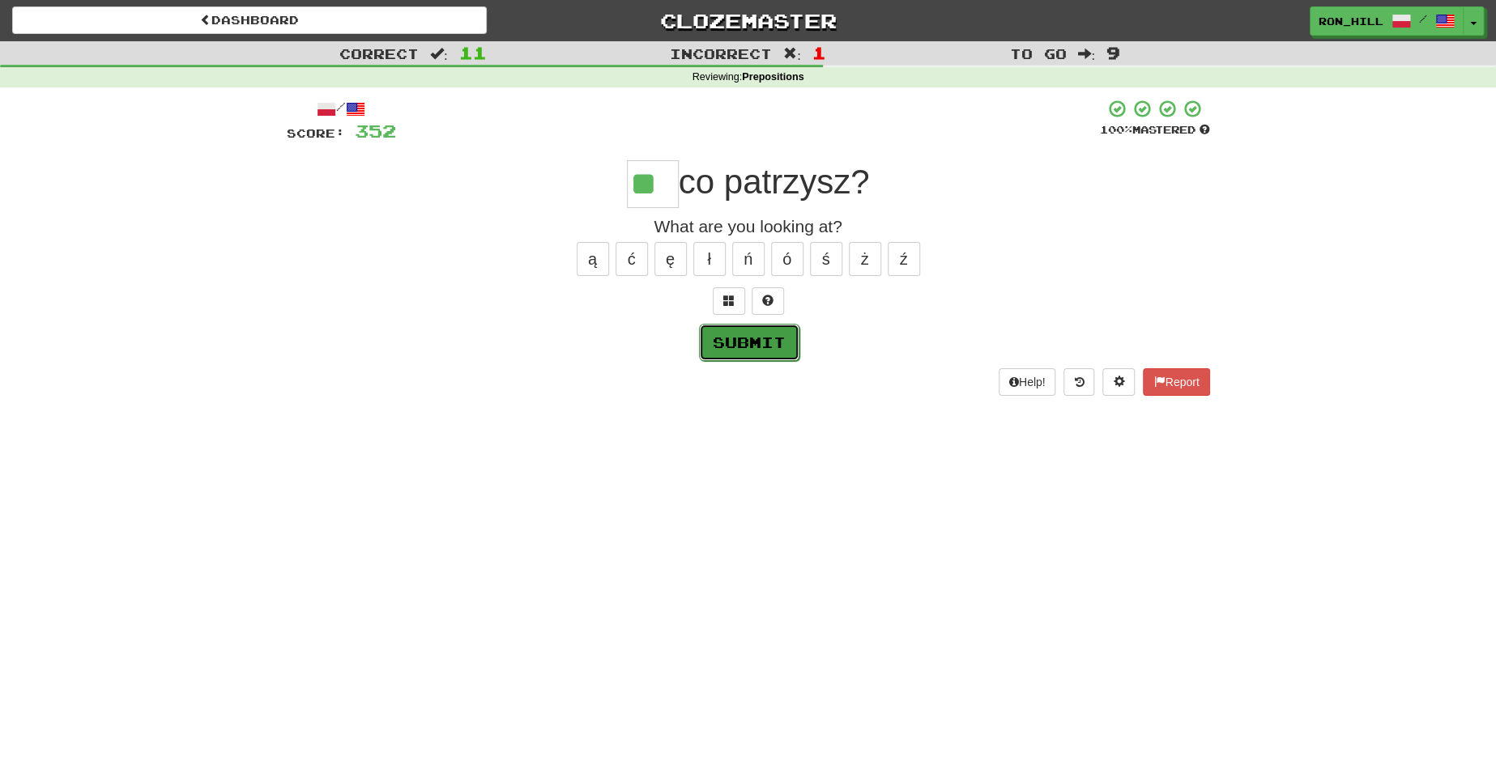
click at [793, 324] on button "Submit" at bounding box center [749, 342] width 100 height 37
type input "**"
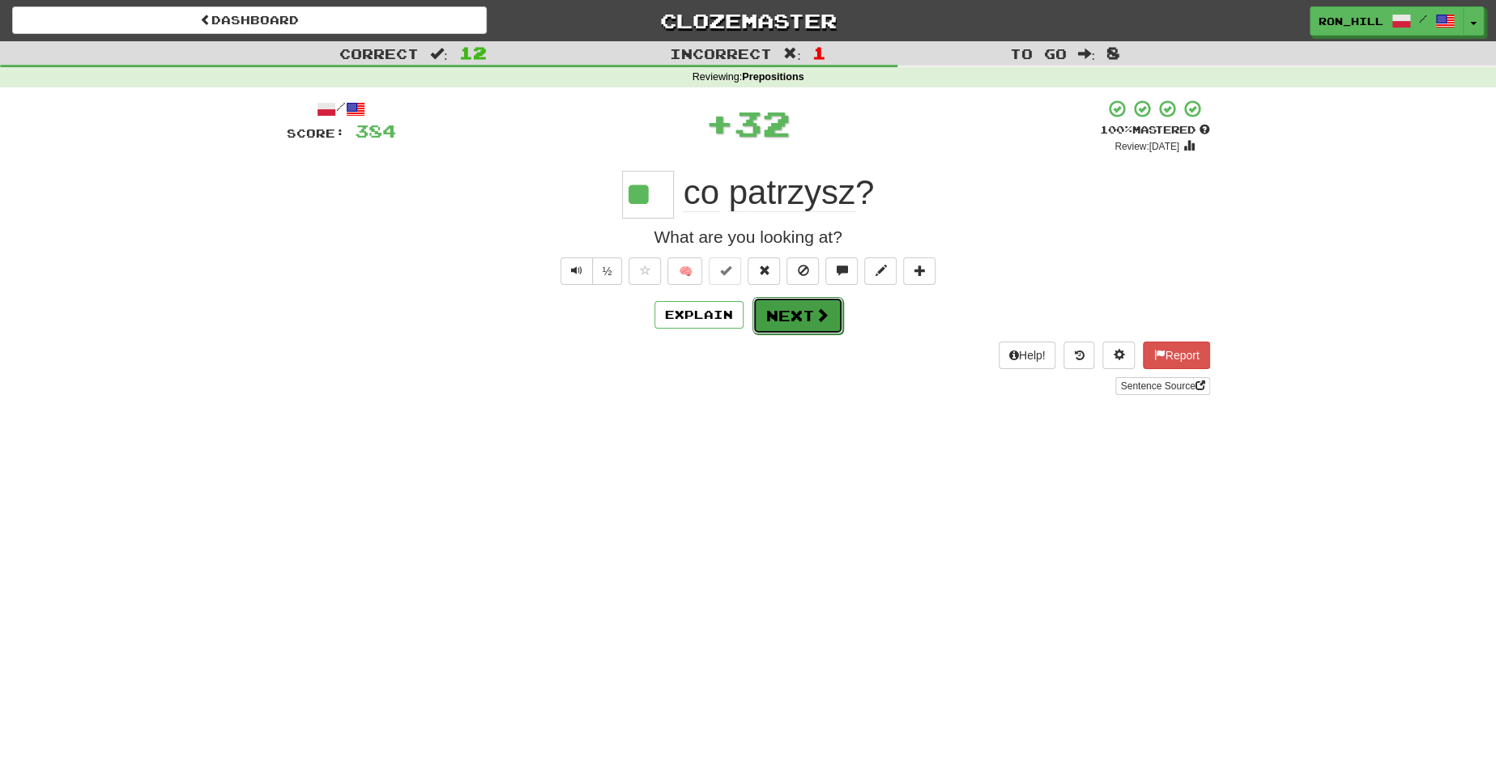
click at [816, 308] on span at bounding box center [822, 315] width 15 height 15
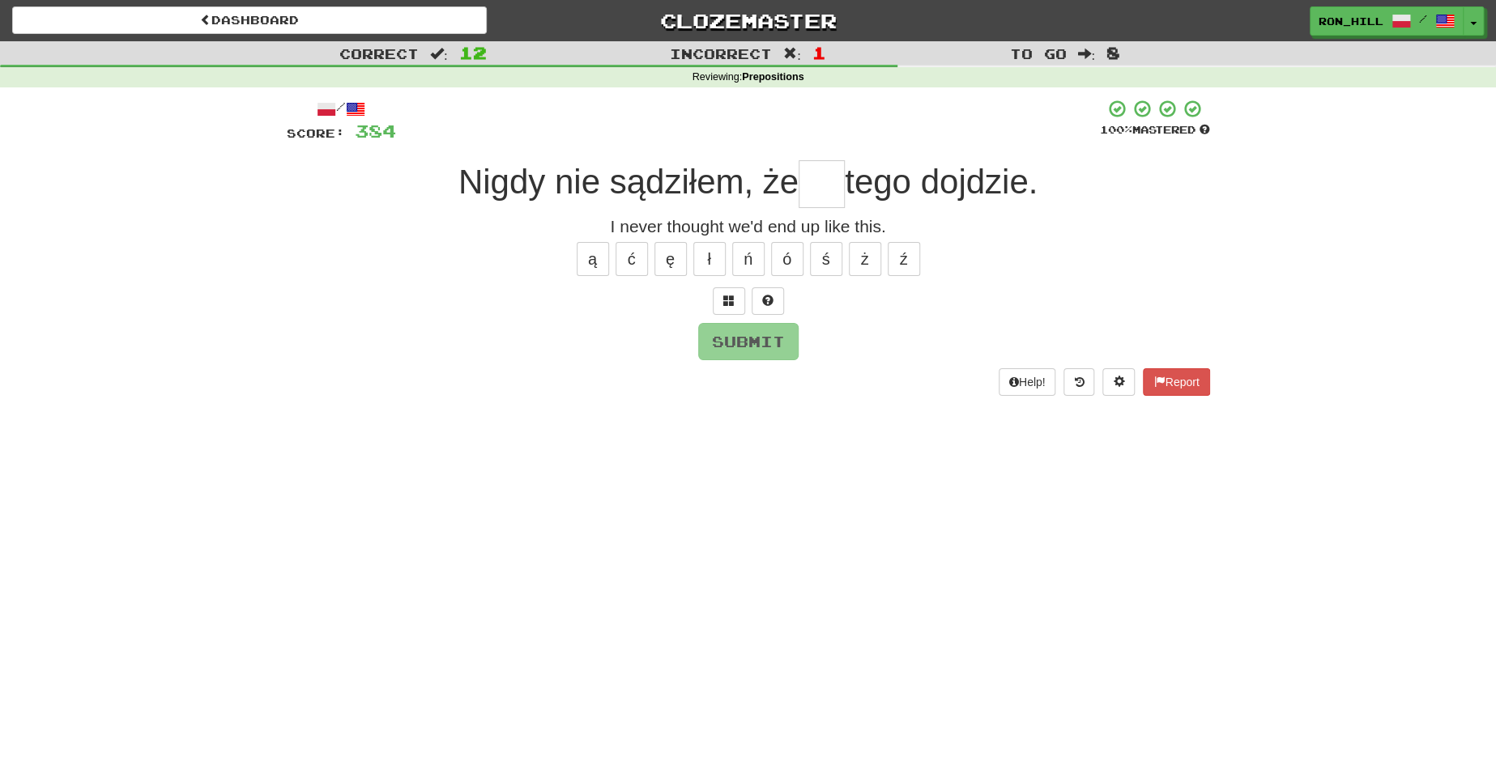
type input "*"
type input "**"
click at [758, 348] on button "Submit" at bounding box center [749, 342] width 100 height 37
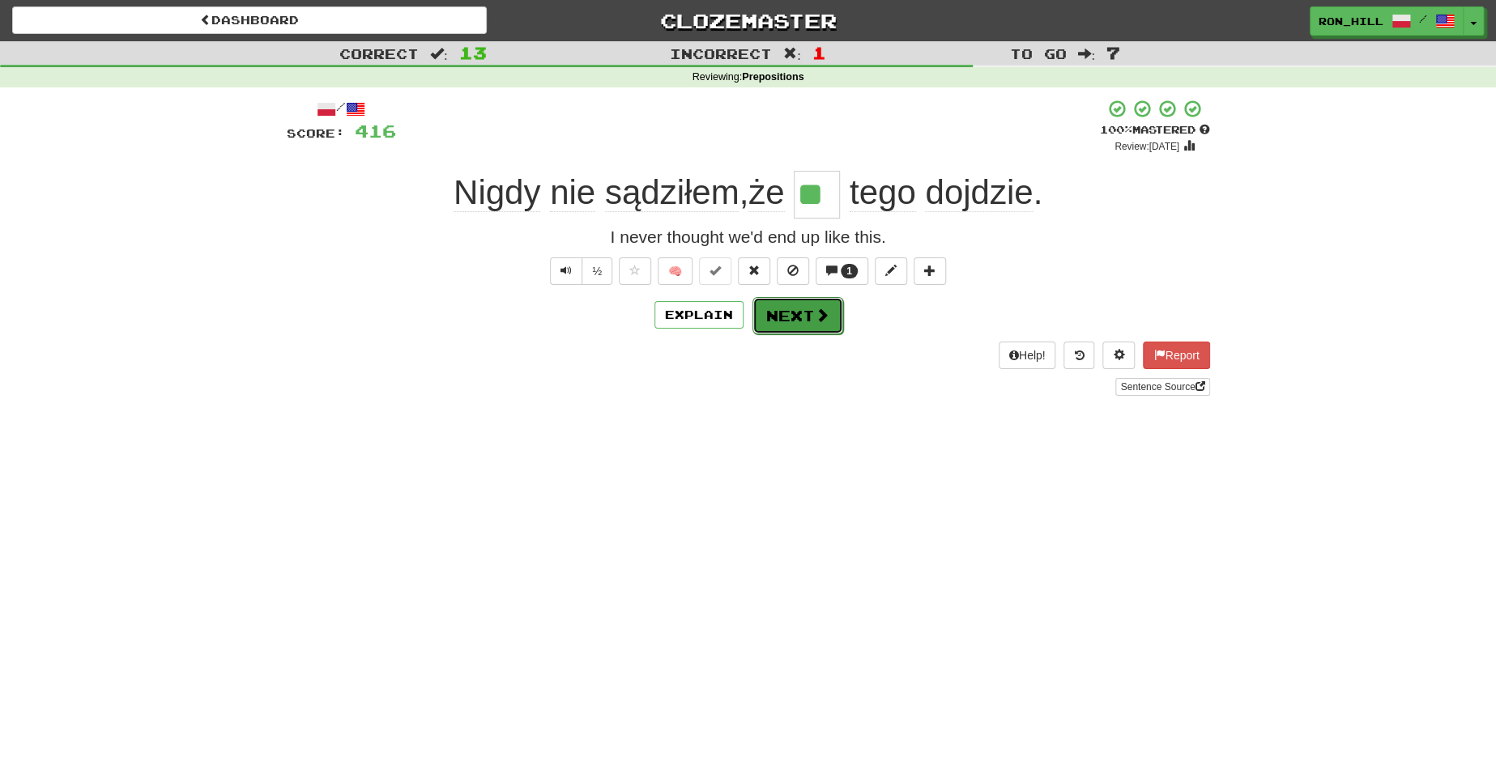
click at [782, 323] on button "Next" at bounding box center [797, 315] width 91 height 37
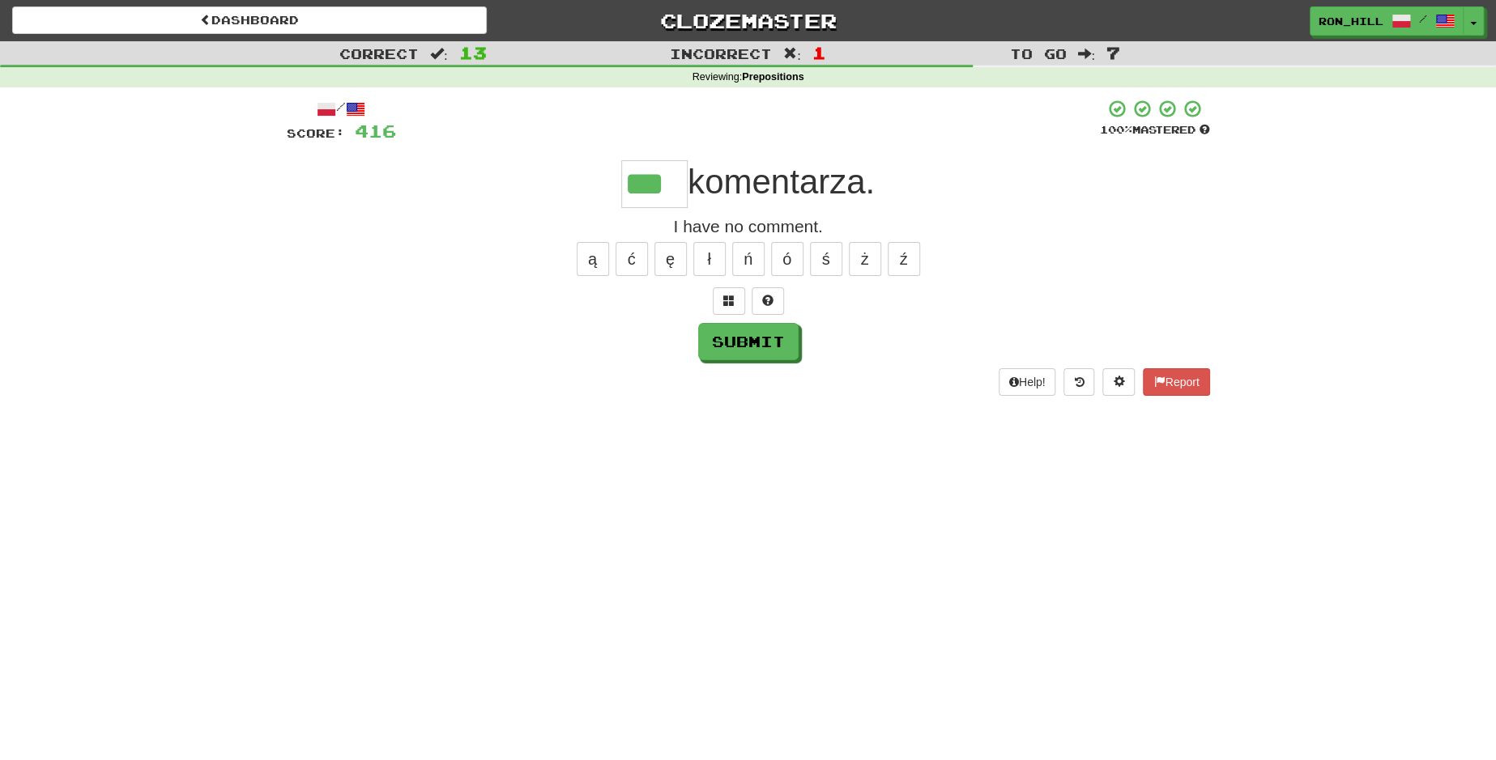
click at [770, 360] on div "/ Score: 416 100 % Mastered *** komentarza. I have no comment. ą ć ę ł ń ó ś ż …" at bounding box center [748, 247] width 923 height 296
click at [779, 343] on button "Submit" at bounding box center [749, 342] width 100 height 37
type input "***"
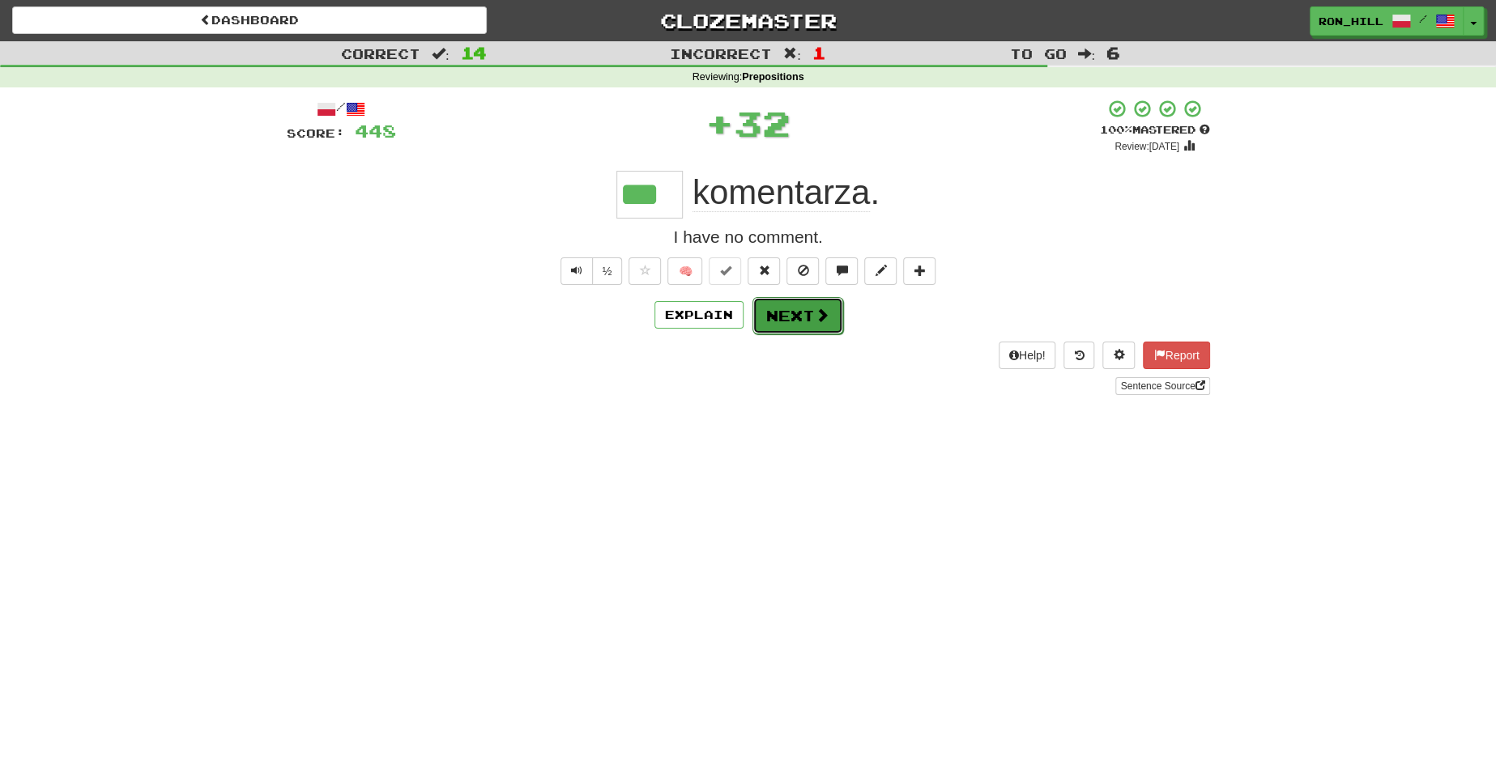
click at [802, 313] on button "Next" at bounding box center [797, 315] width 91 height 37
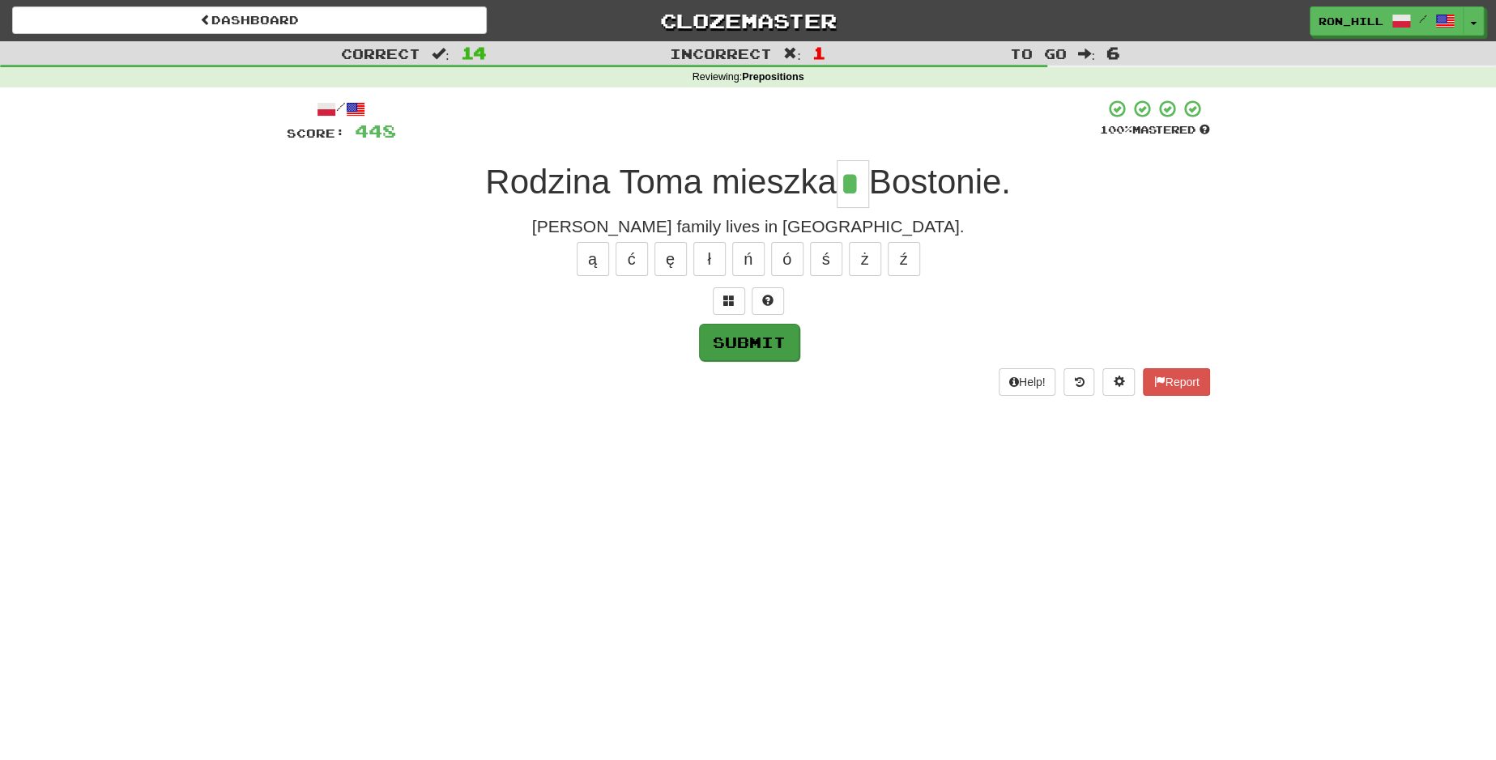
type input "*"
click at [736, 342] on button "Submit" at bounding box center [749, 342] width 100 height 37
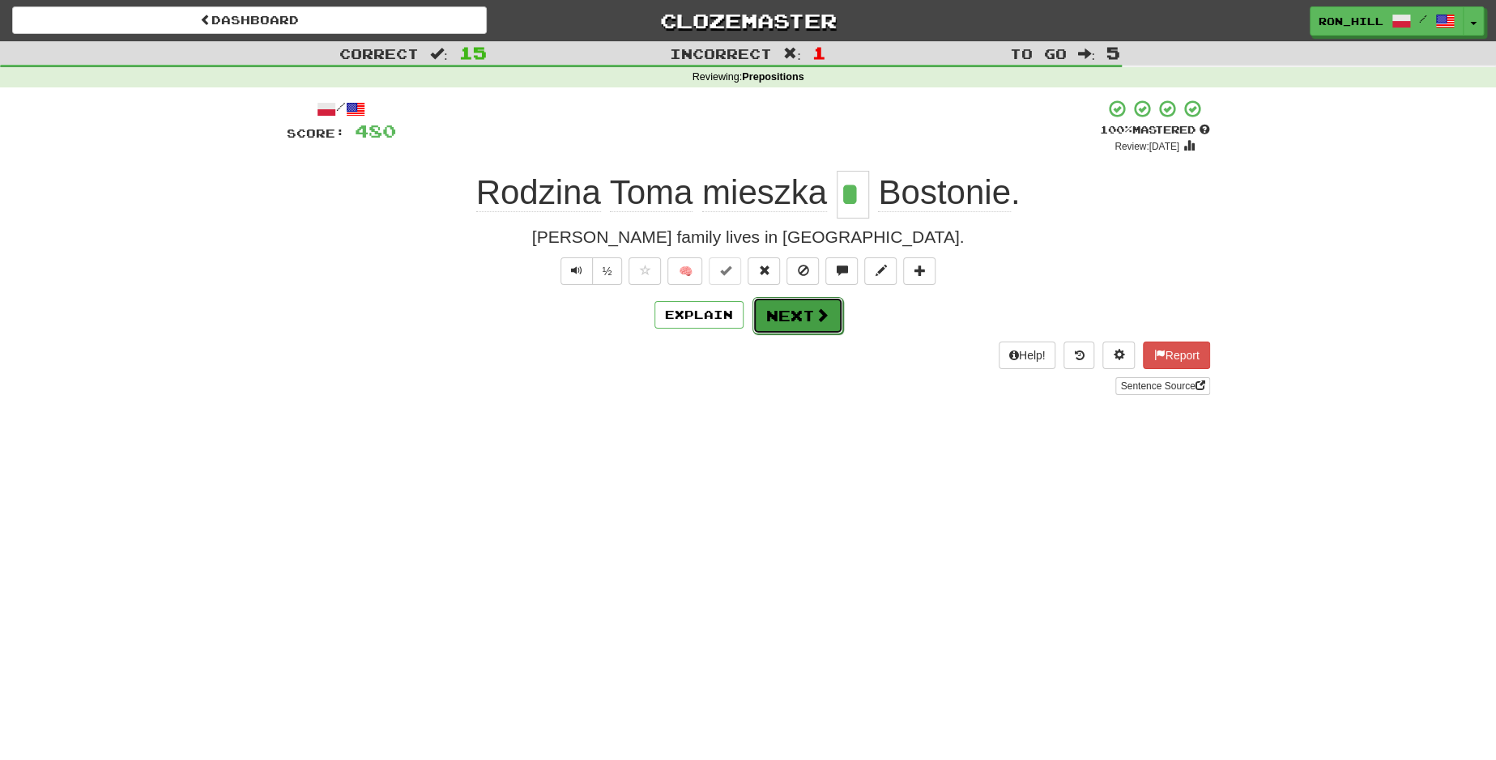
click at [807, 313] on button "Next" at bounding box center [797, 315] width 91 height 37
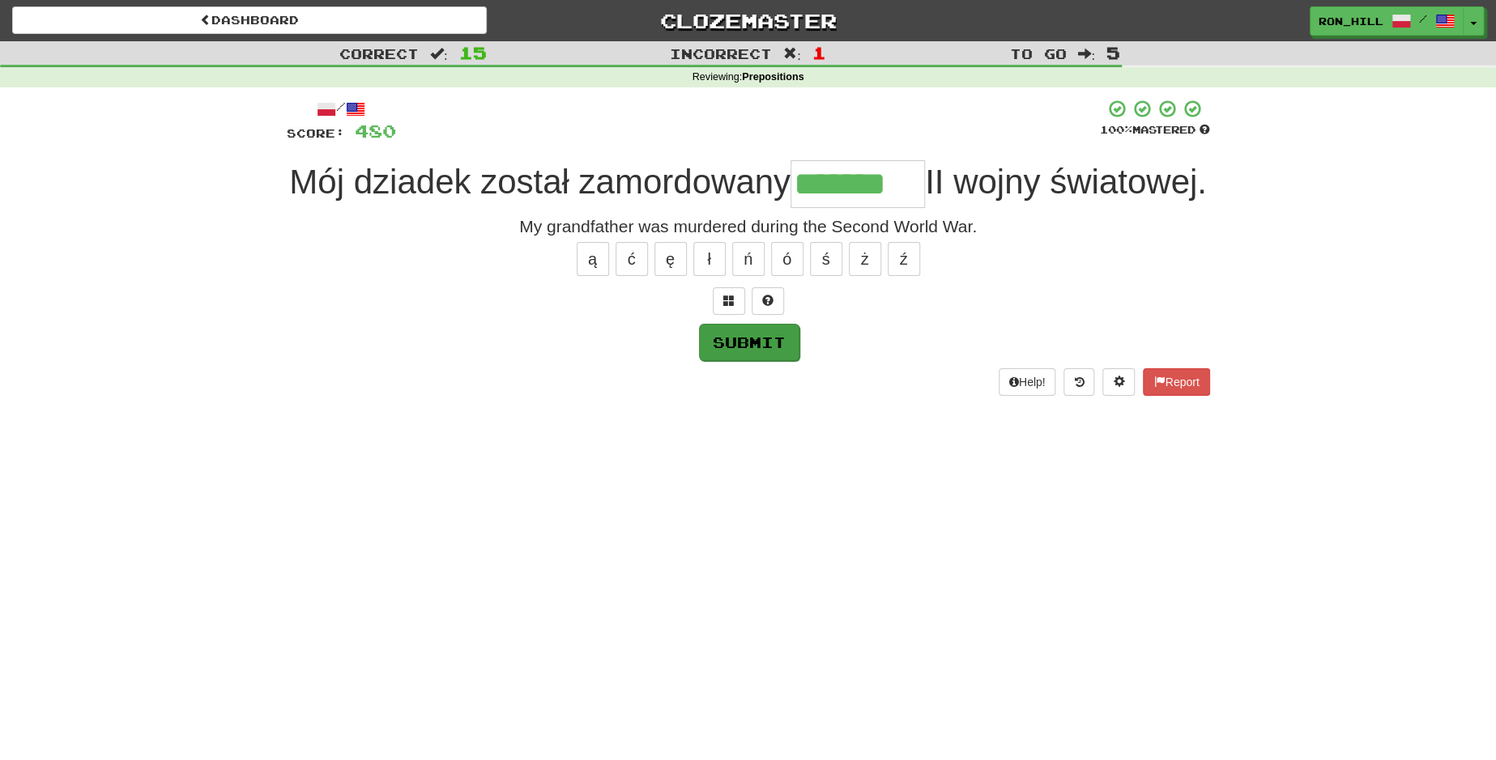
type input "*******"
click at [754, 361] on button "Submit" at bounding box center [749, 342] width 100 height 37
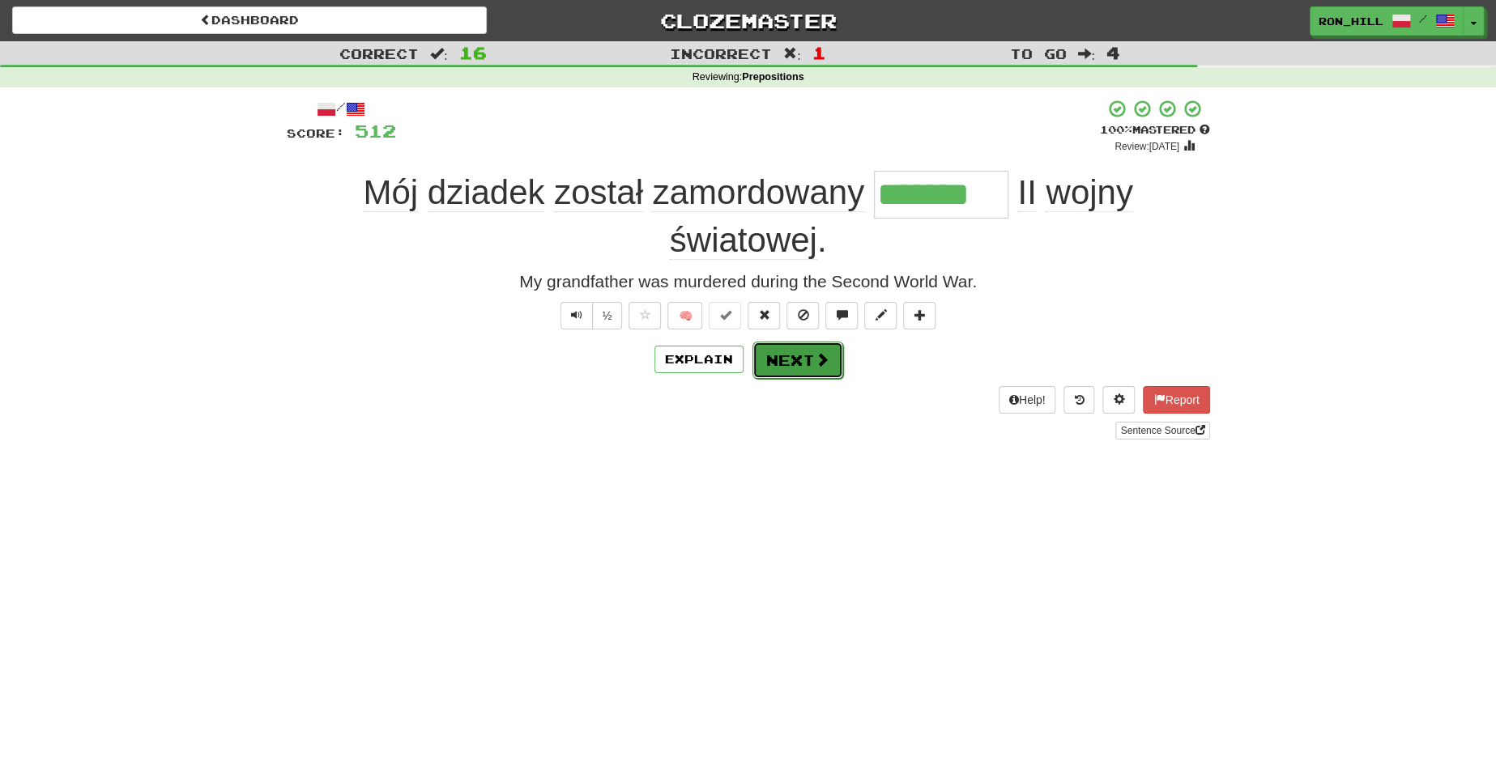
click at [788, 355] on button "Next" at bounding box center [797, 360] width 91 height 37
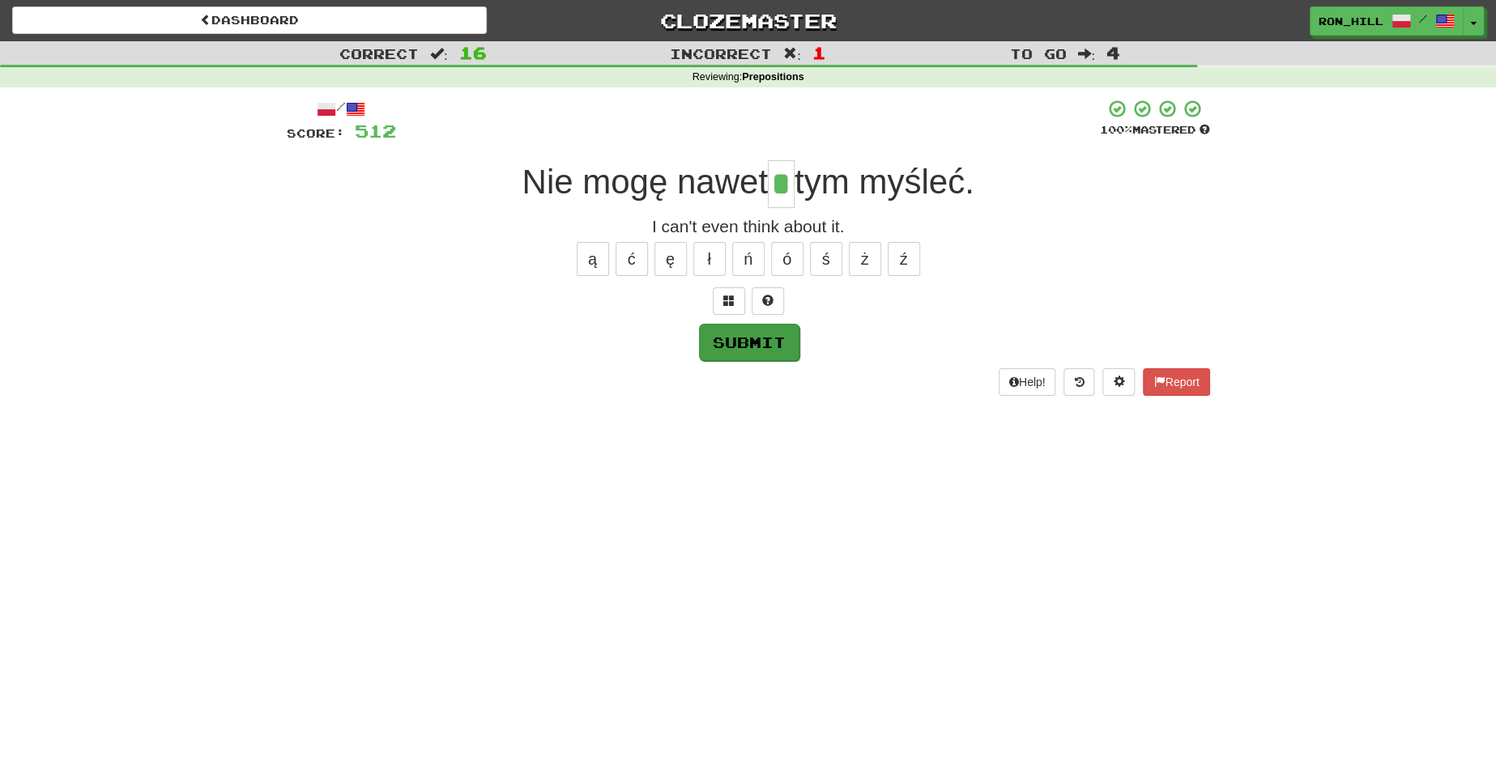
type input "*"
click at [760, 358] on button "Submit" at bounding box center [749, 342] width 100 height 37
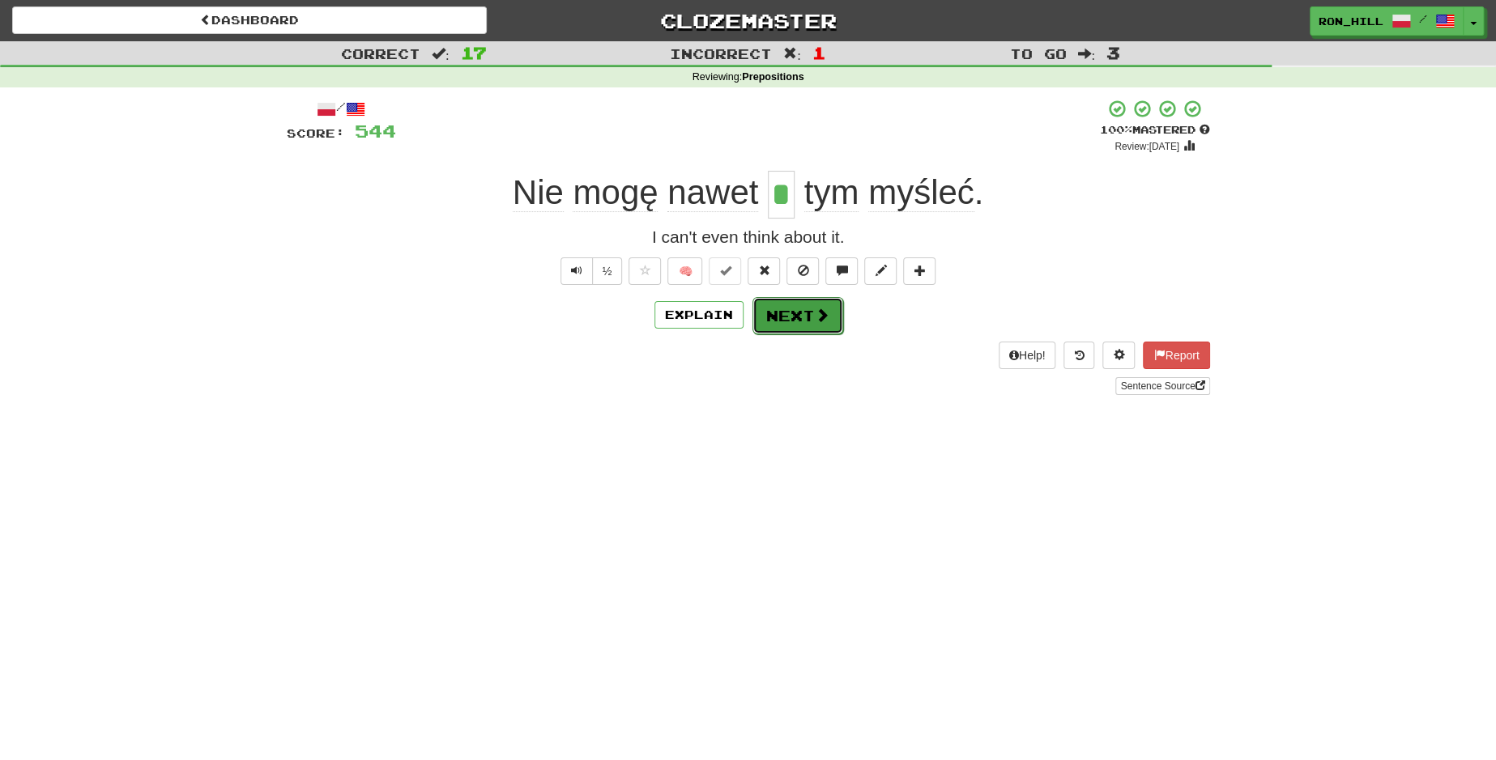
click at [801, 322] on button "Next" at bounding box center [797, 315] width 91 height 37
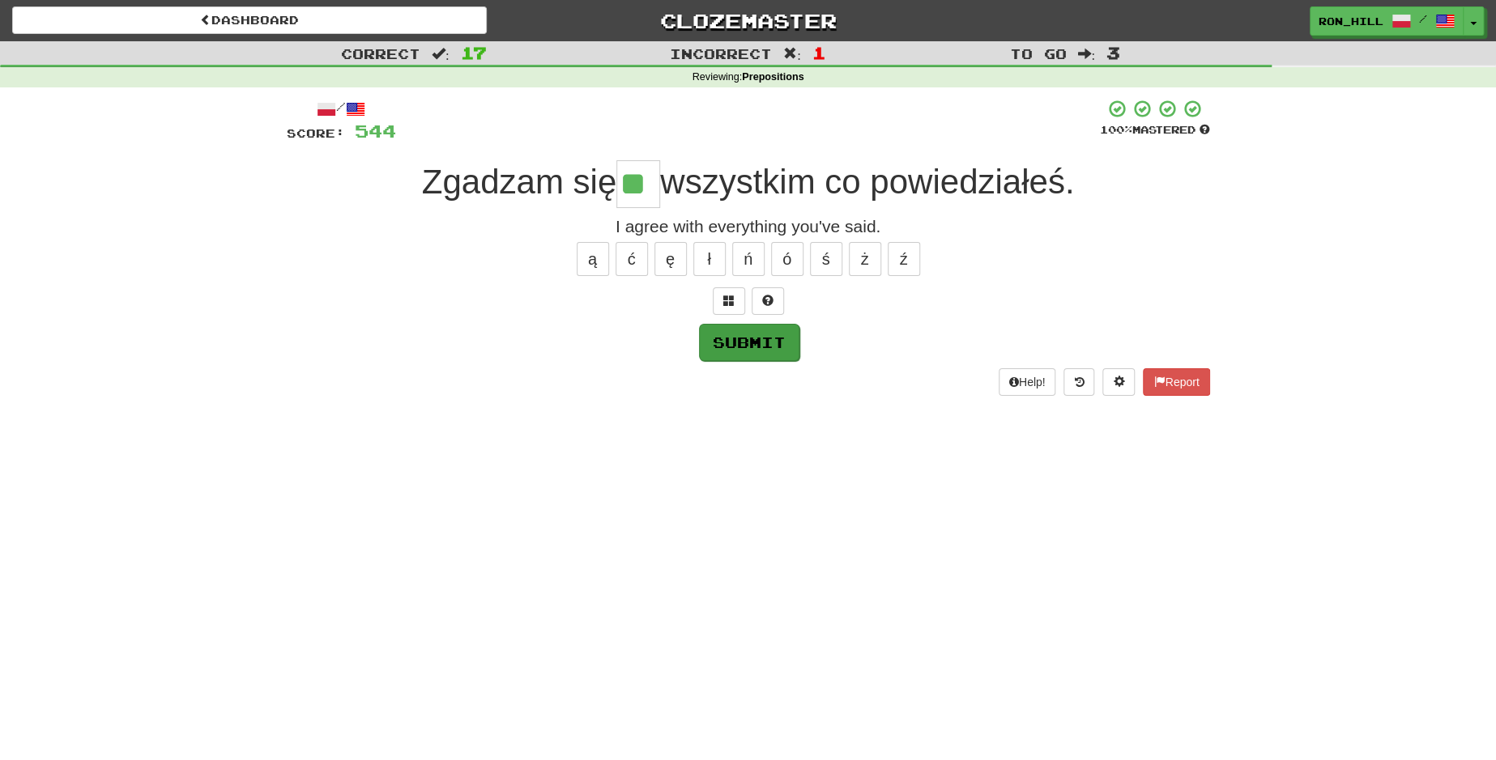
type input "**"
click at [758, 339] on button "Submit" at bounding box center [749, 342] width 100 height 37
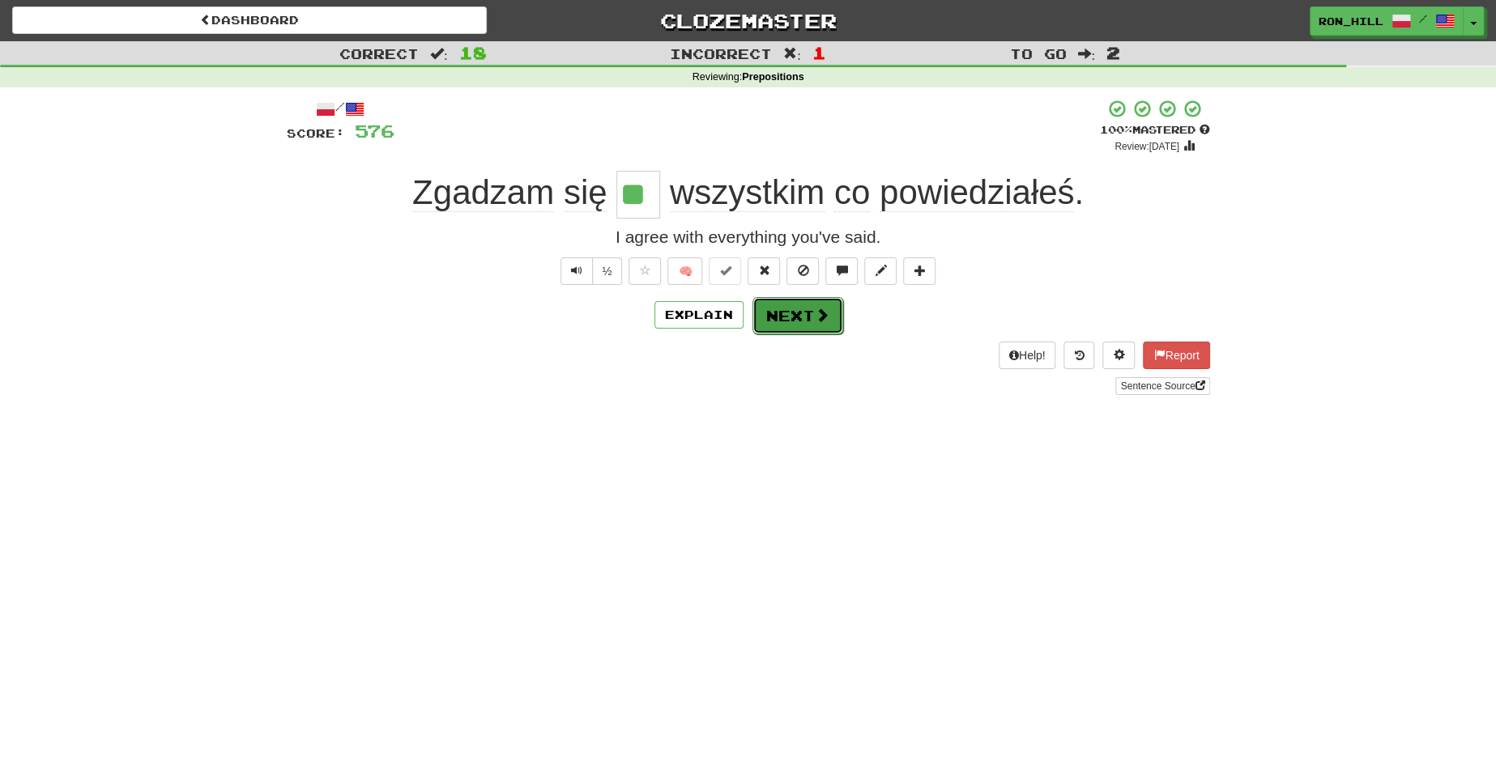
click at [799, 313] on button "Next" at bounding box center [797, 315] width 91 height 37
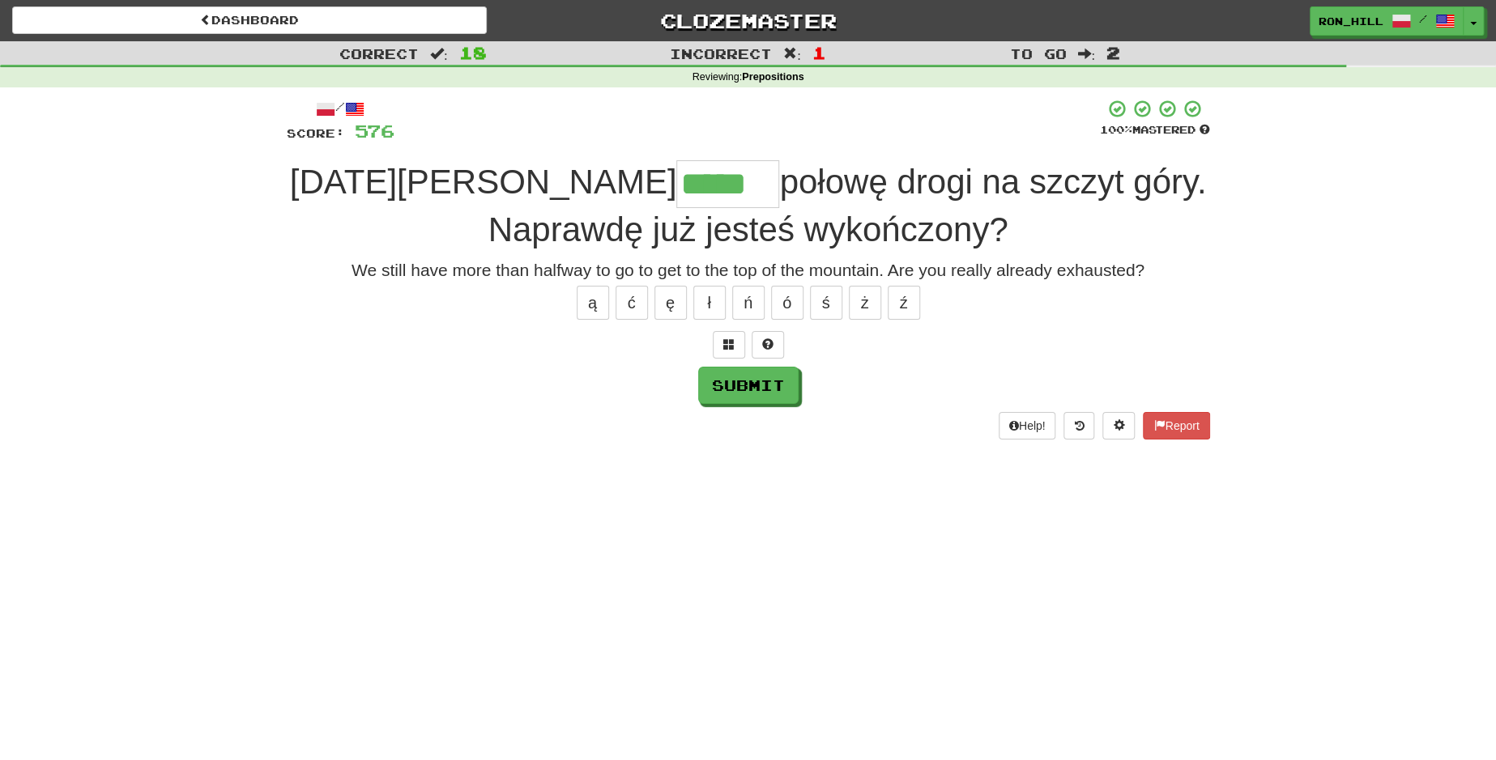
type input "*****"
click at [818, 237] on span "połowę drogi na szczyt góry. Naprawdę już jesteś wykończony?" at bounding box center [847, 206] width 718 height 86
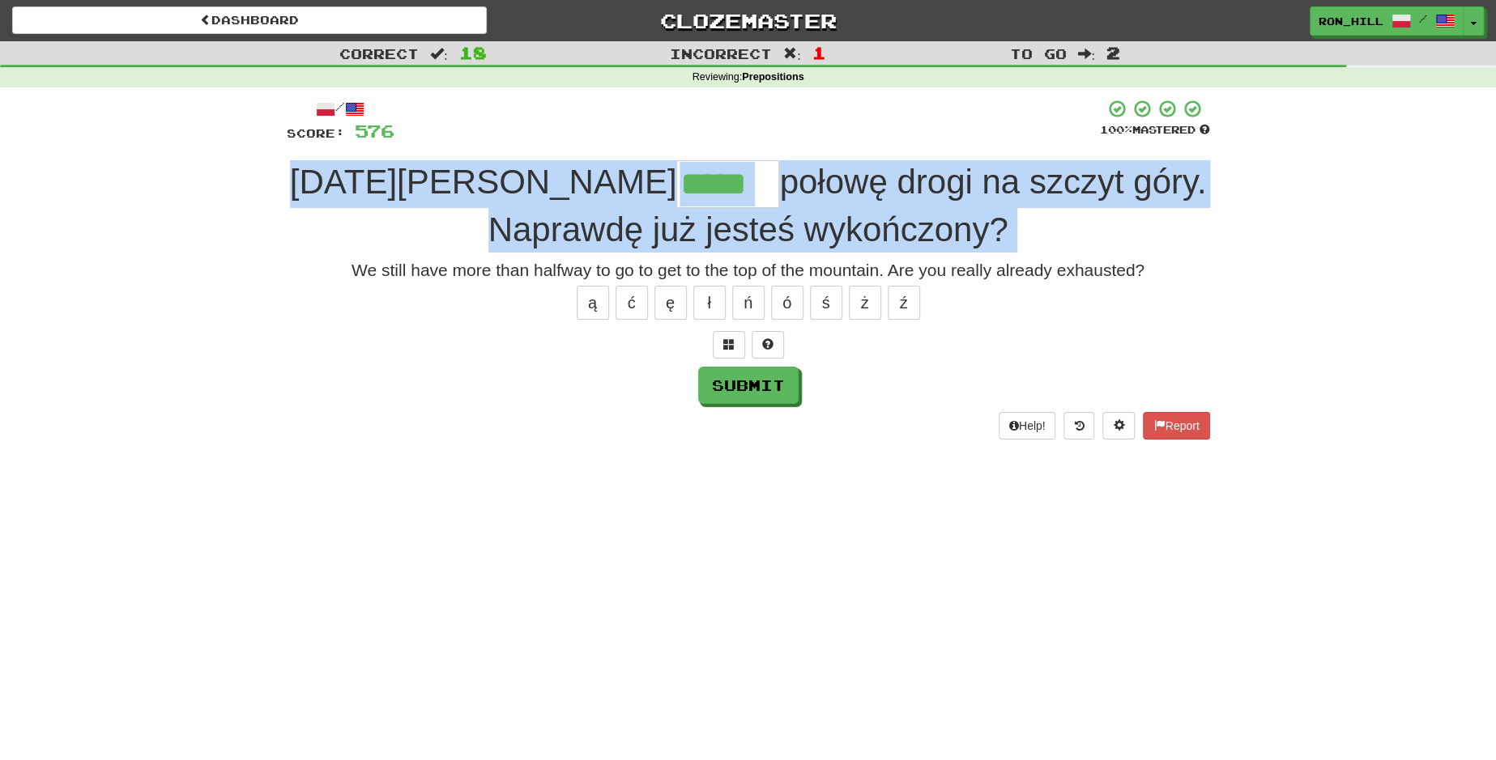
click at [818, 237] on span "połowę drogi na szczyt góry. Naprawdę już jesteś wykończony?" at bounding box center [847, 206] width 718 height 86
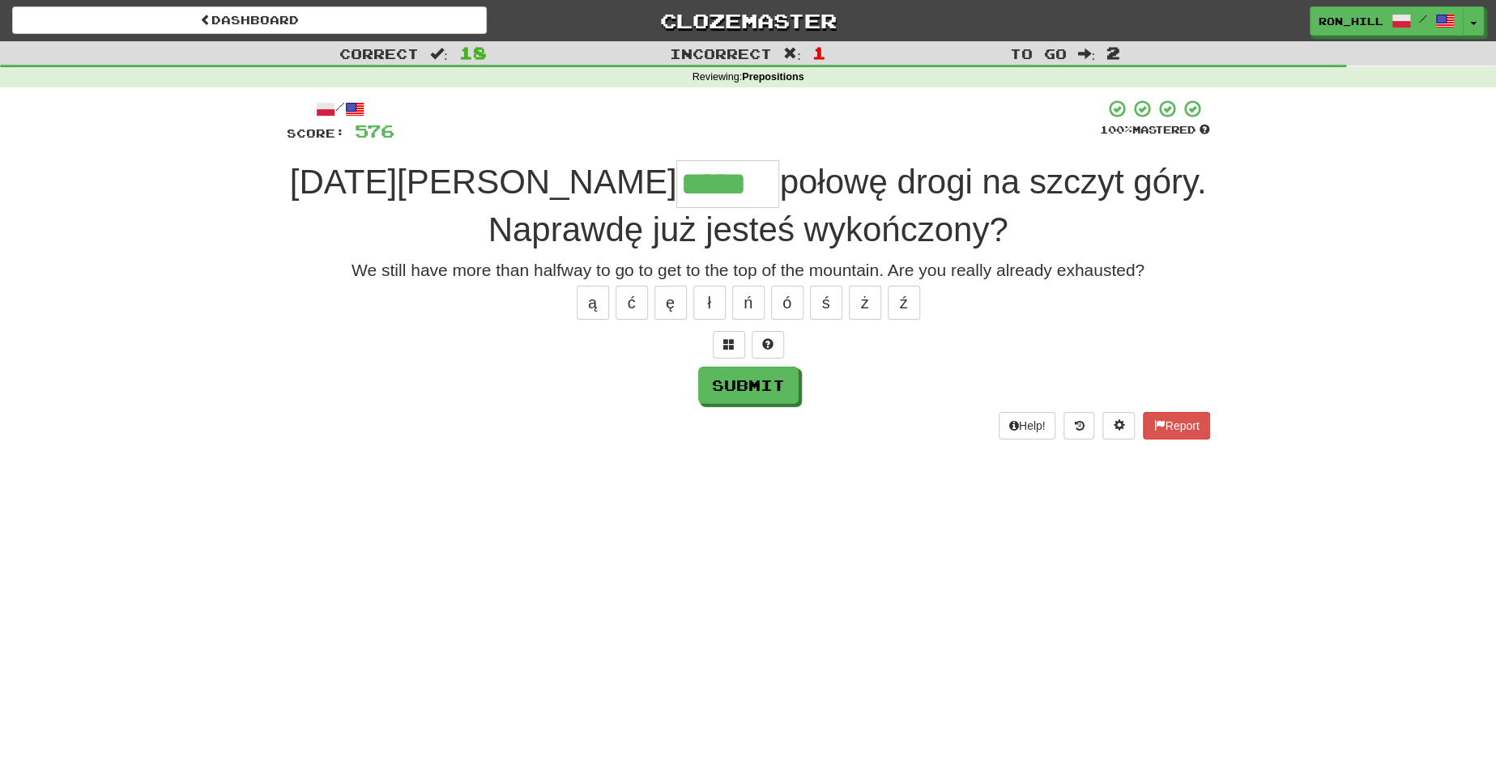
click at [818, 237] on span "połowę drogi na szczyt góry. Naprawdę już jesteś wykończony?" at bounding box center [847, 206] width 718 height 86
click at [800, 220] on span "połowę drogi na szczyt góry. Naprawdę już jesteś wykończony?" at bounding box center [847, 206] width 718 height 86
click at [786, 239] on span "połowę drogi na szczyt góry. Naprawdę już jesteś wykończony?" at bounding box center [847, 206] width 718 height 86
click at [777, 381] on button "Submit" at bounding box center [749, 386] width 100 height 37
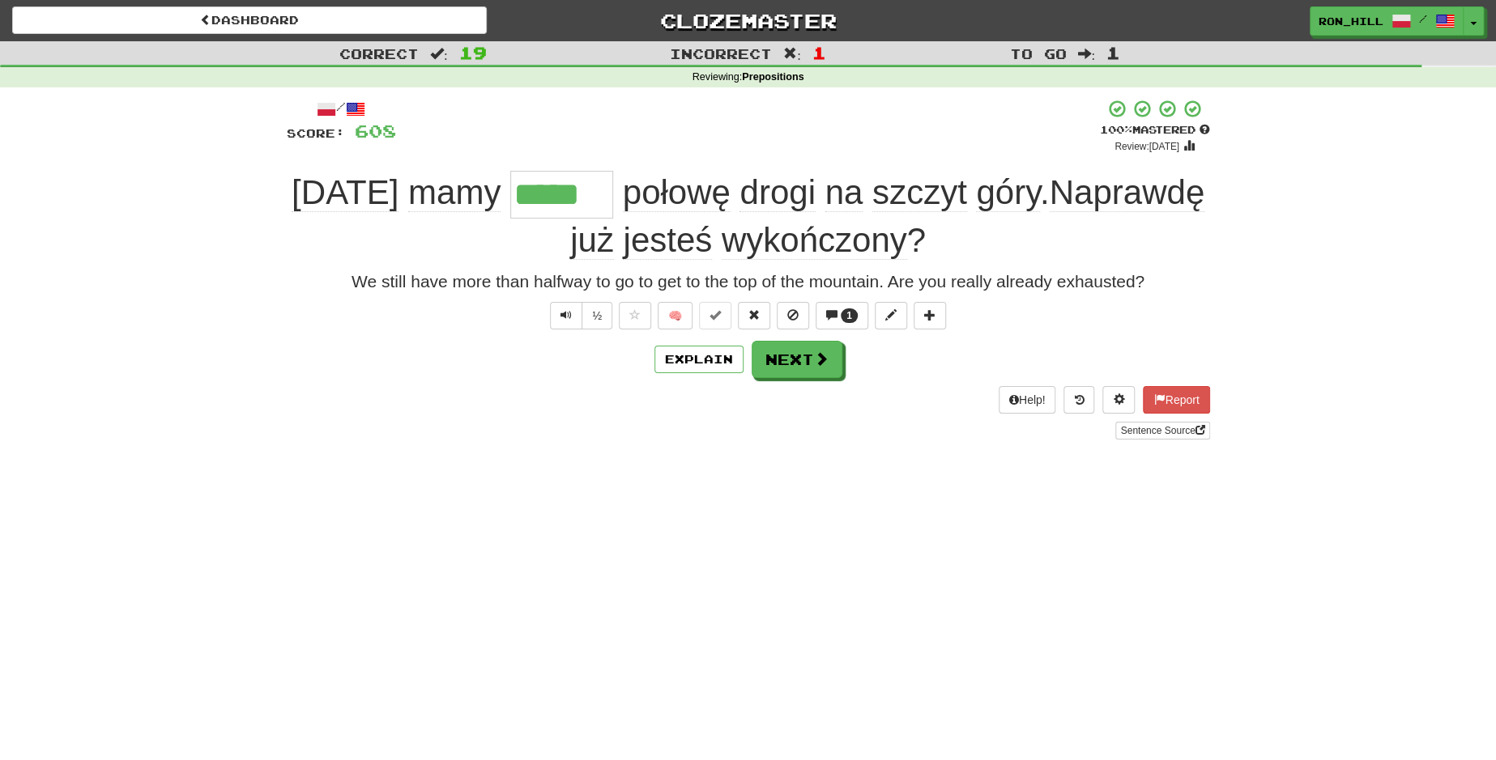
click at [812, 246] on span "wykończony" at bounding box center [814, 240] width 185 height 39
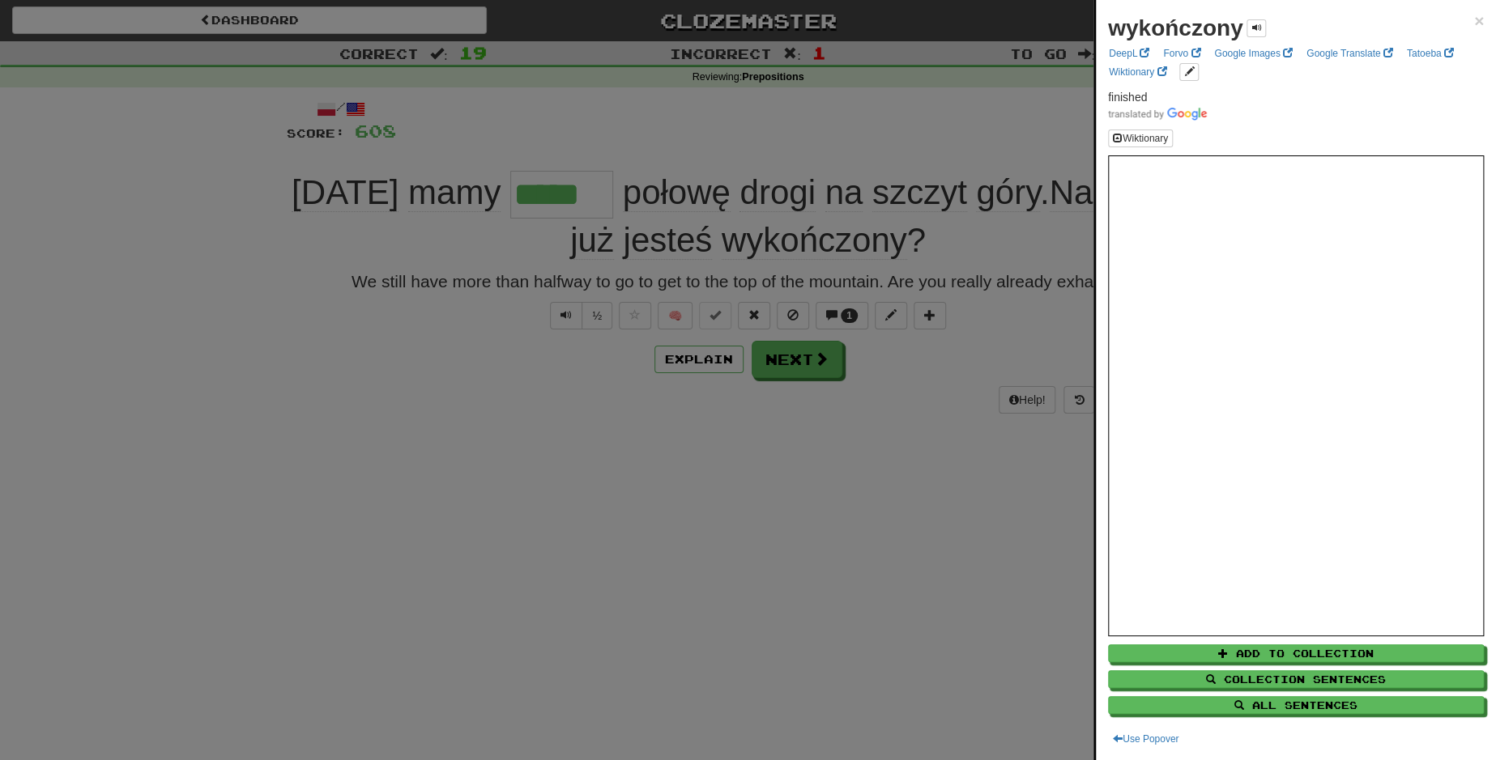
click at [801, 359] on div at bounding box center [748, 380] width 1496 height 760
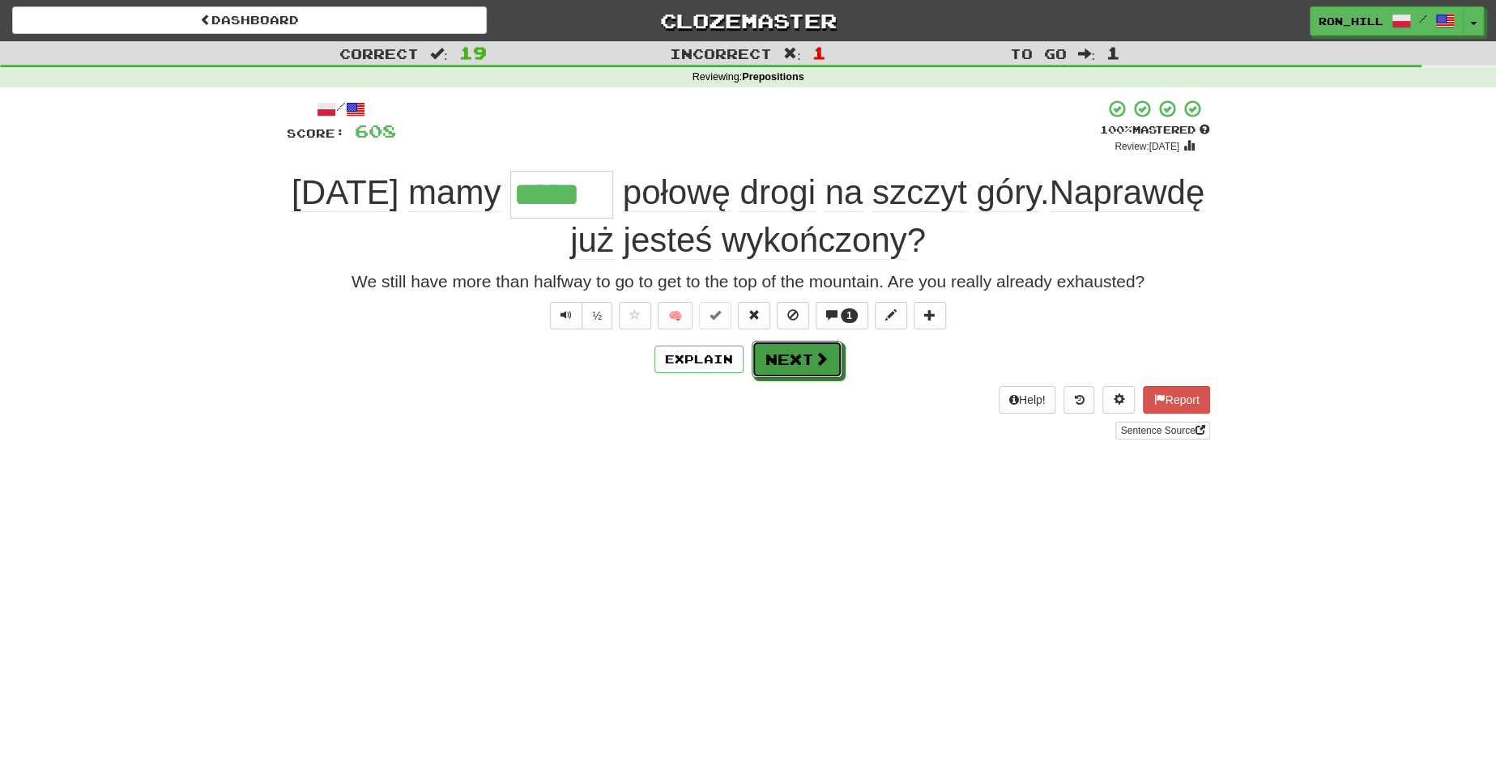
click at [801, 359] on button "Next" at bounding box center [797, 359] width 91 height 37
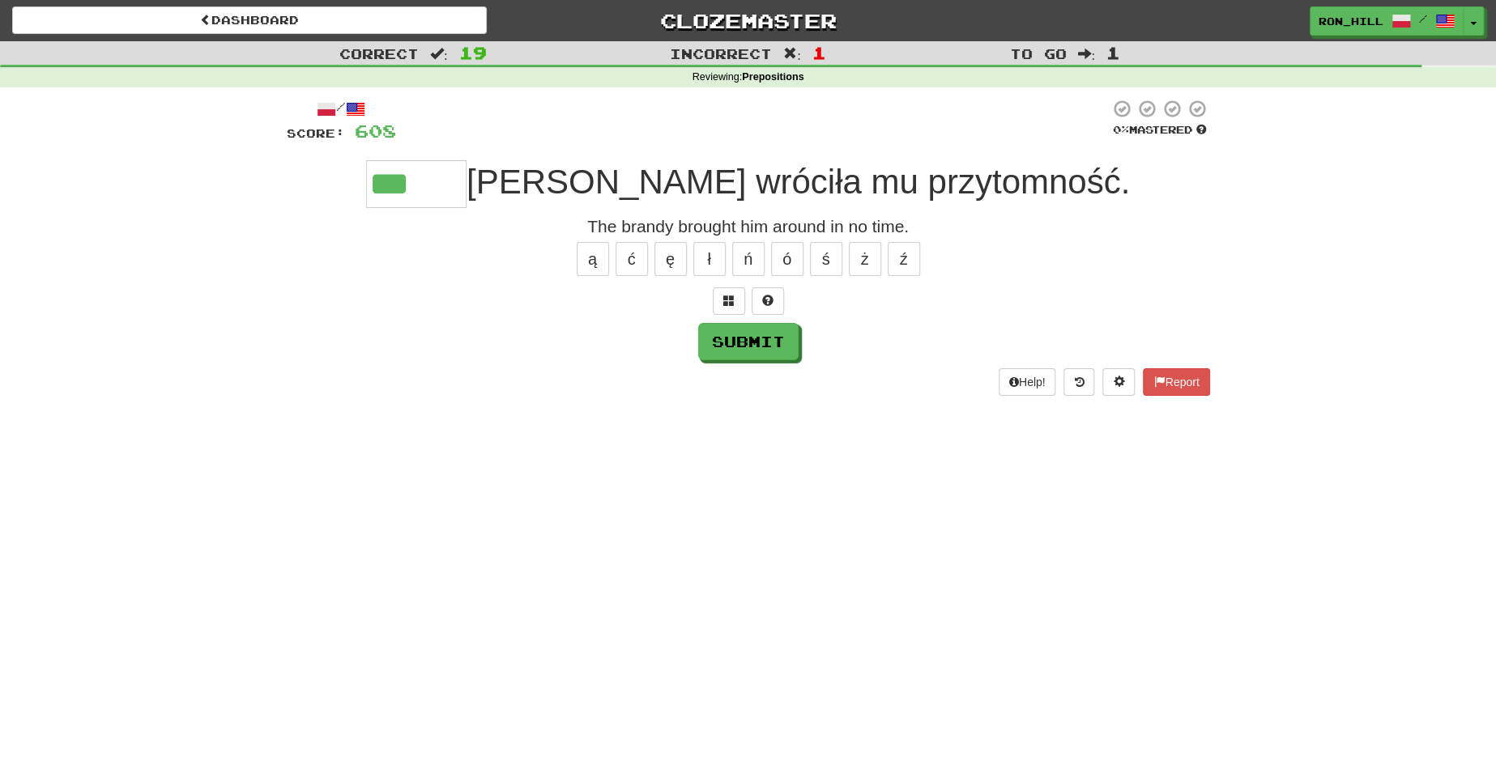
click at [668, 278] on div "ą ć ę ł ń ó ś ż ź" at bounding box center [748, 259] width 923 height 40
click at [663, 263] on button "ę" at bounding box center [670, 259] width 32 height 34
click at [745, 348] on button "Submit" at bounding box center [749, 342] width 100 height 37
type input "******"
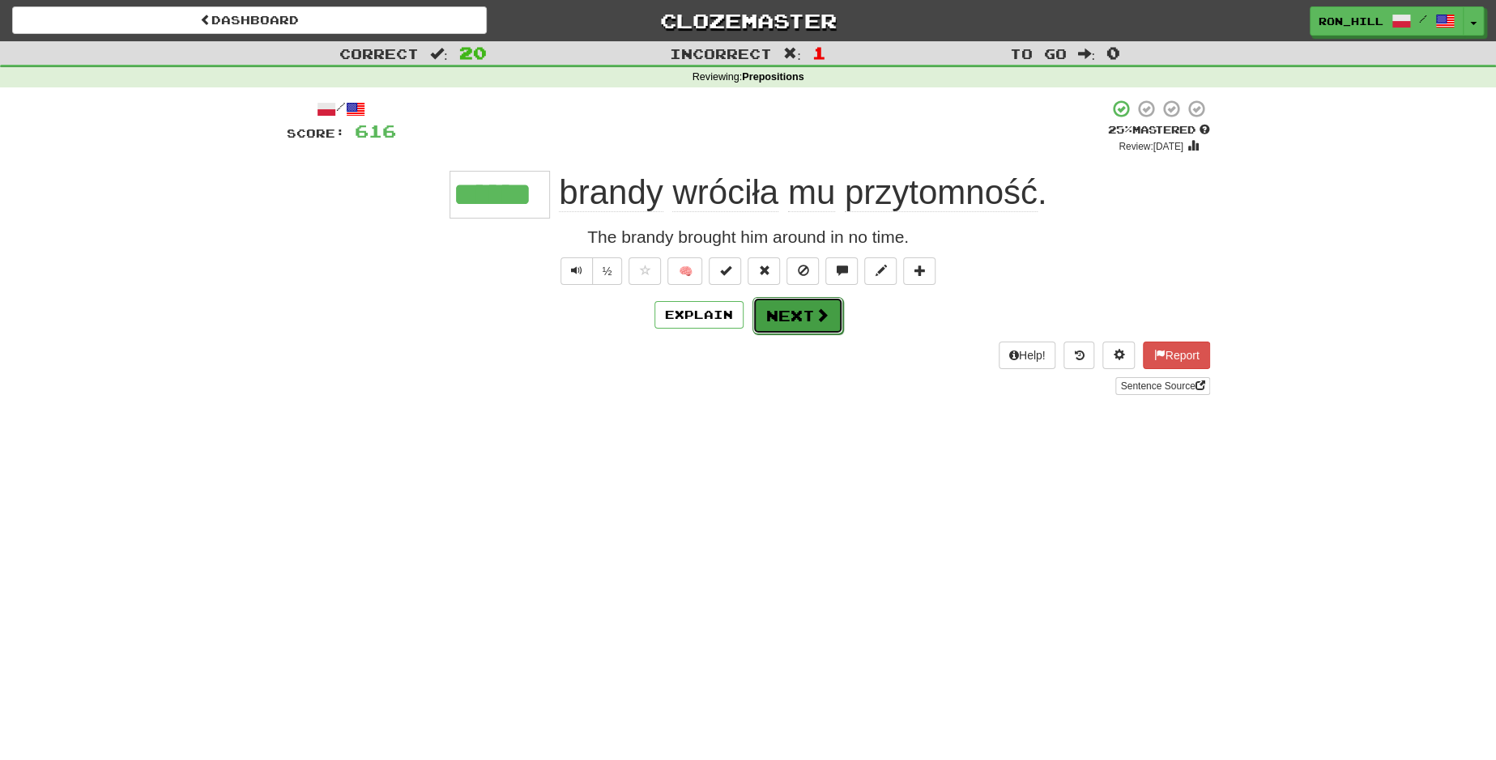
click at [769, 323] on button "Next" at bounding box center [797, 315] width 91 height 37
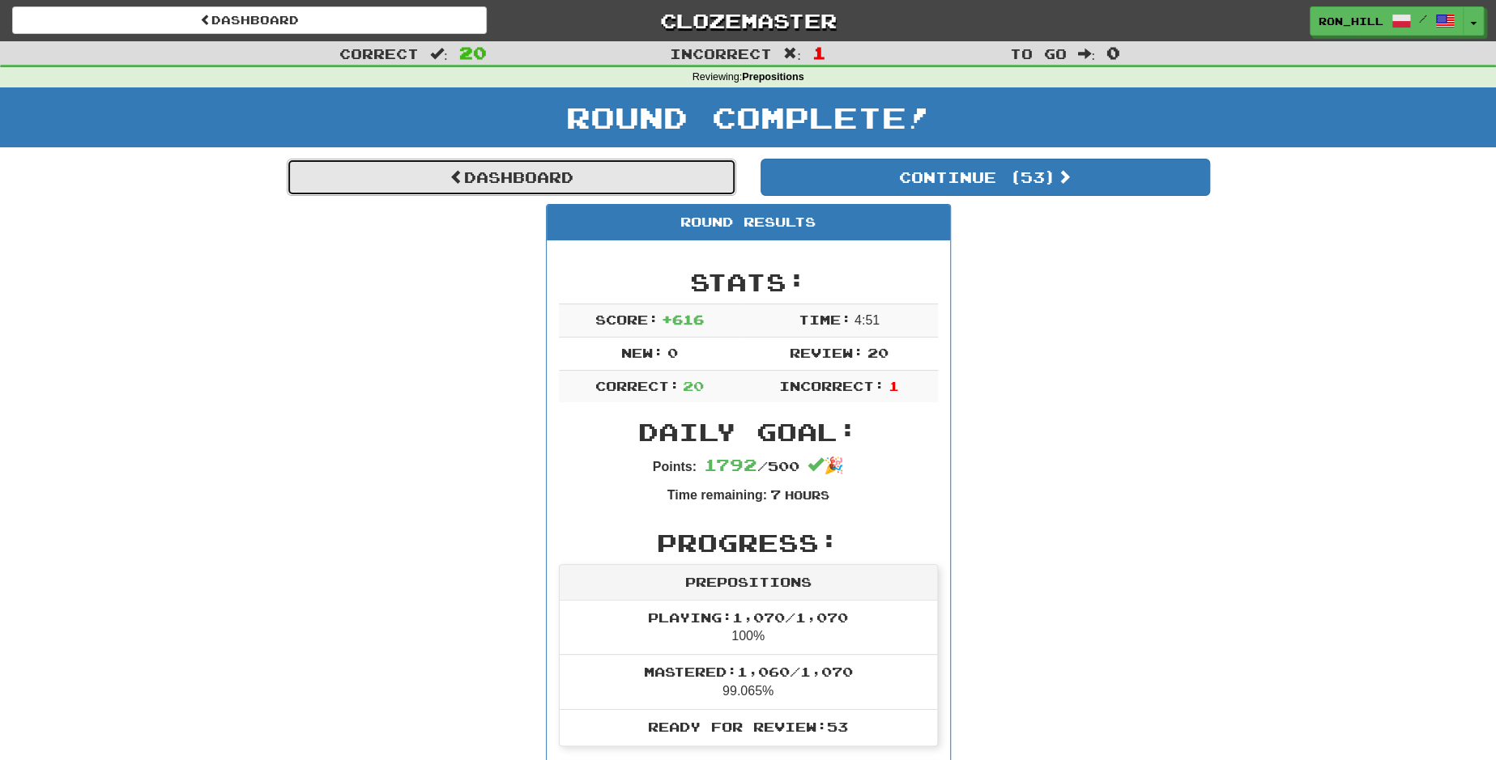
click at [638, 189] on link "Dashboard" at bounding box center [511, 177] width 449 height 37
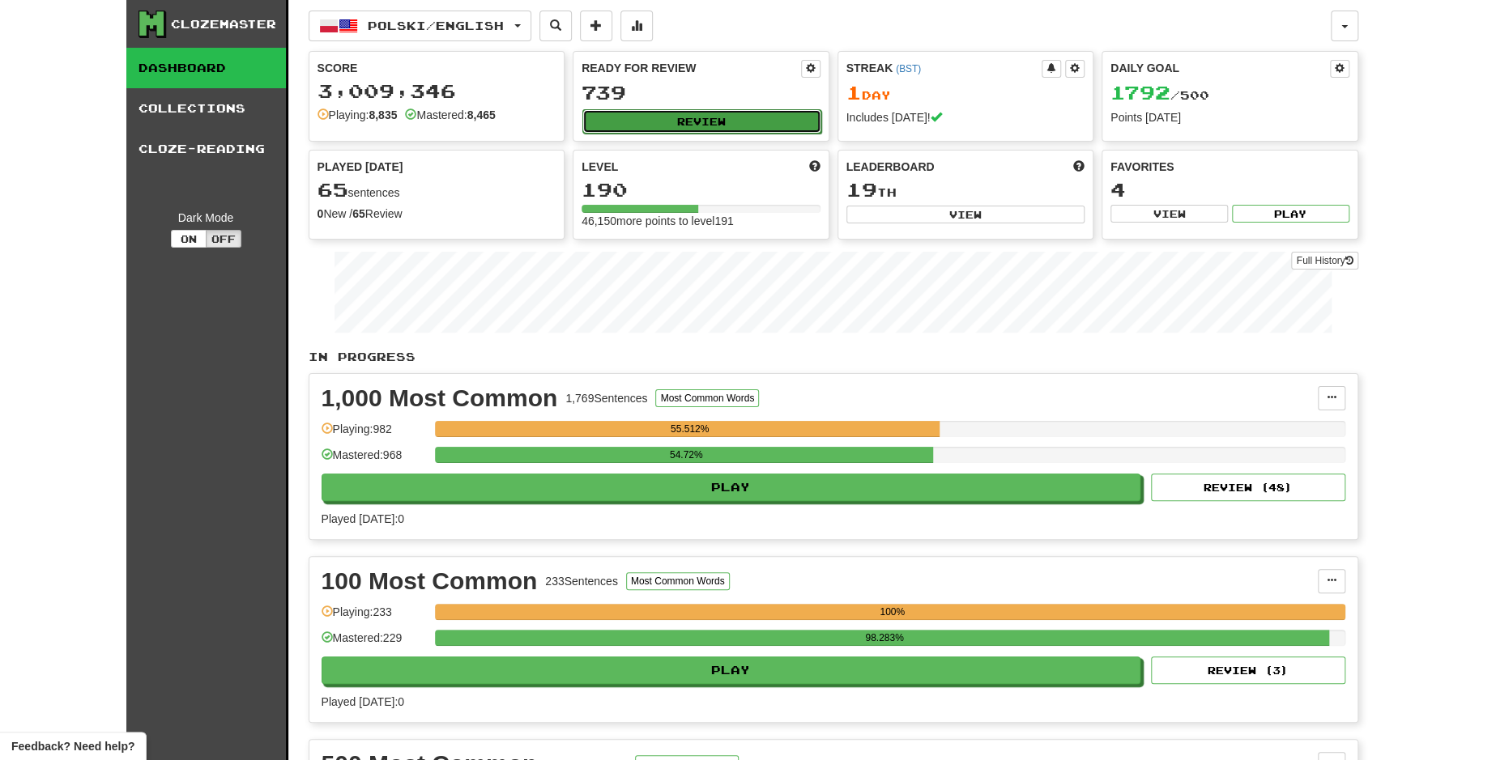
click at [714, 120] on button "Review" at bounding box center [701, 121] width 239 height 24
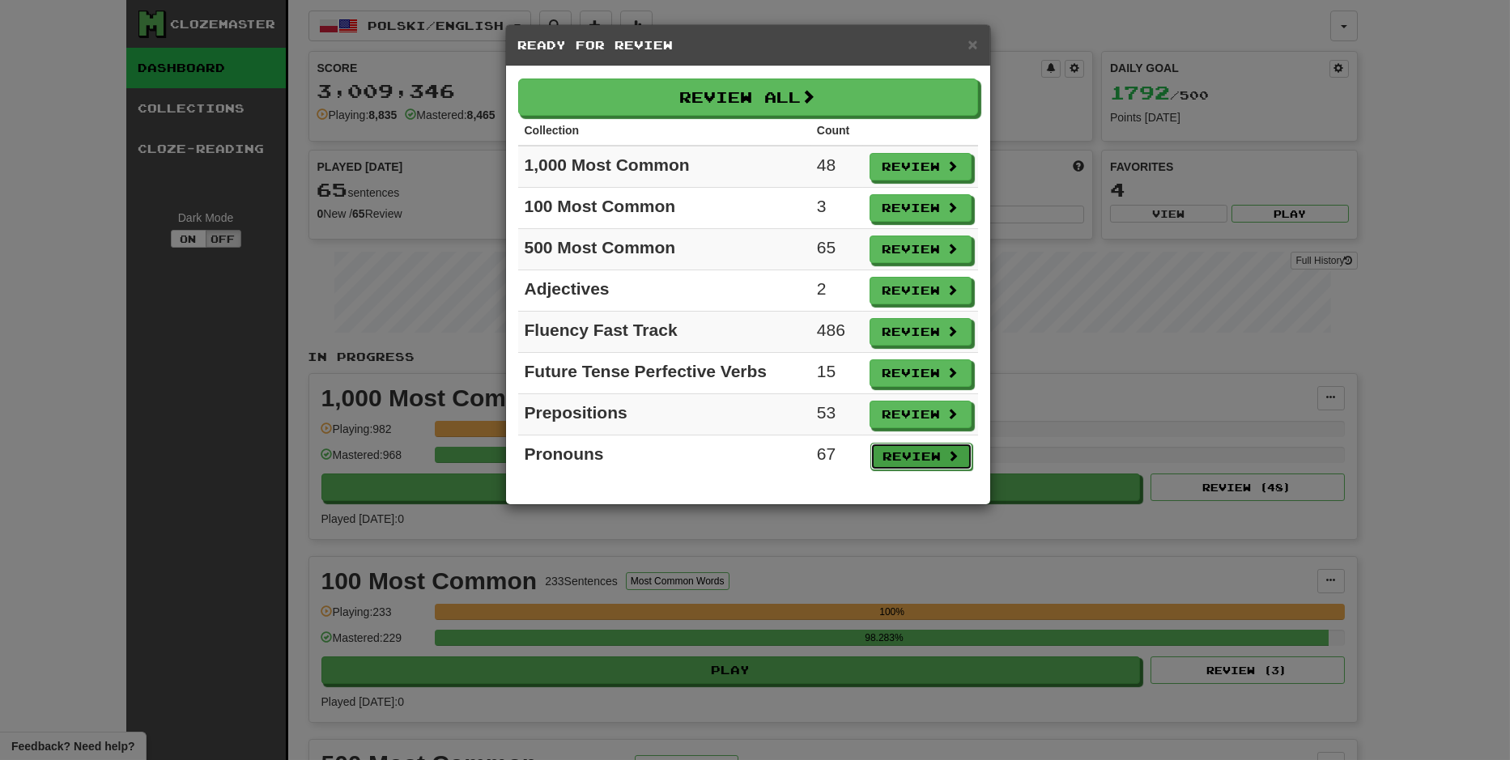
click at [889, 453] on button "Review" at bounding box center [922, 457] width 102 height 28
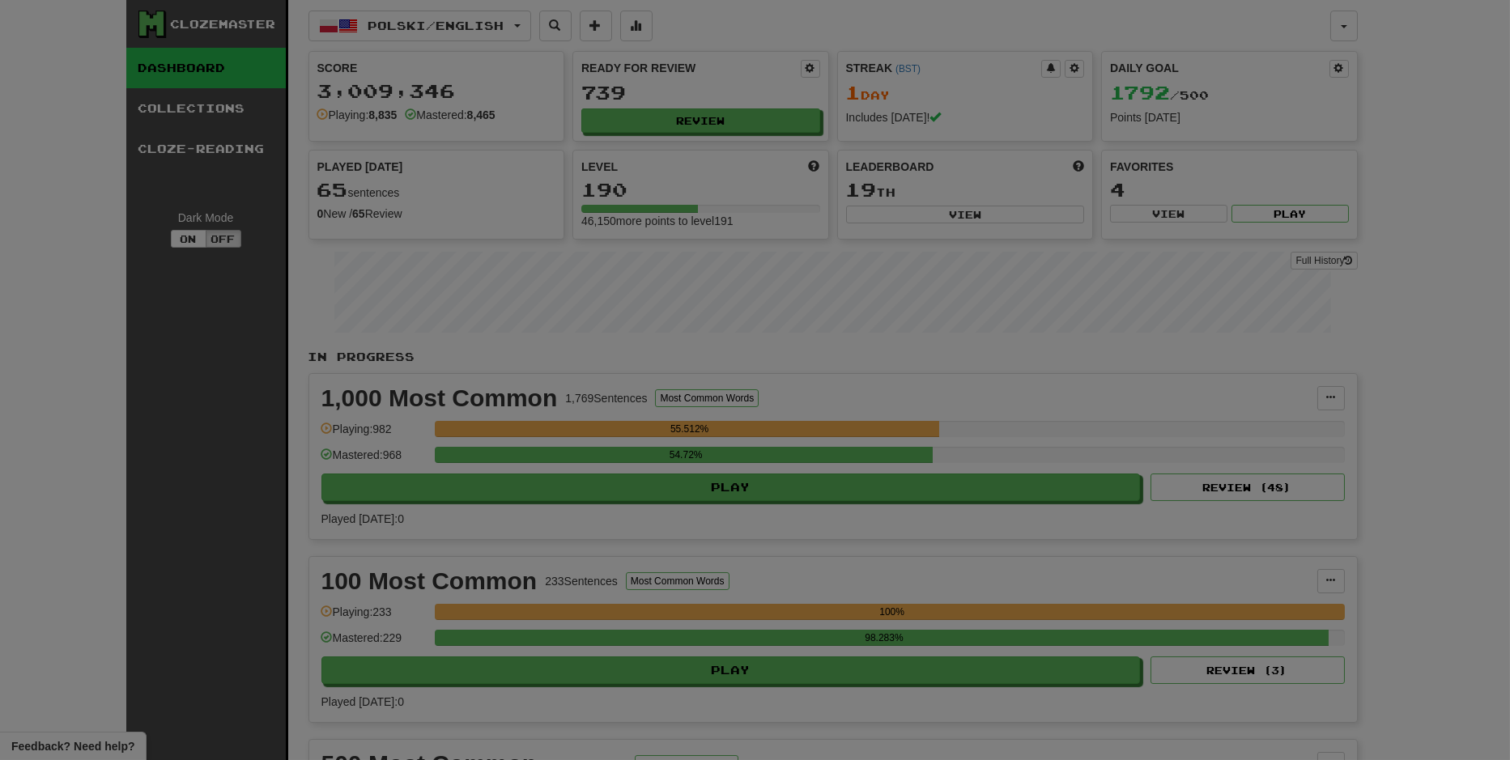
select select "**"
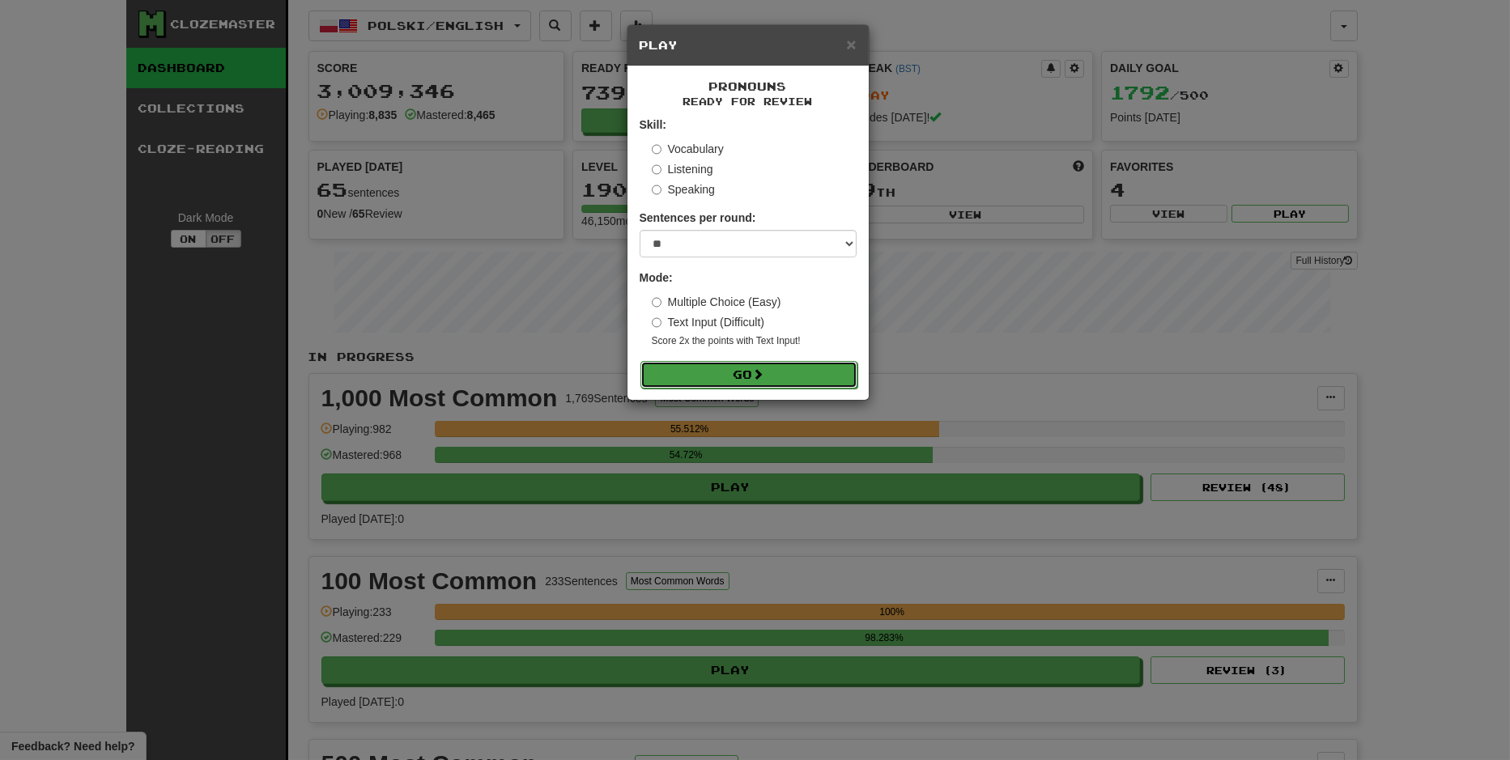
click at [807, 378] on button "Go" at bounding box center [749, 375] width 217 height 28
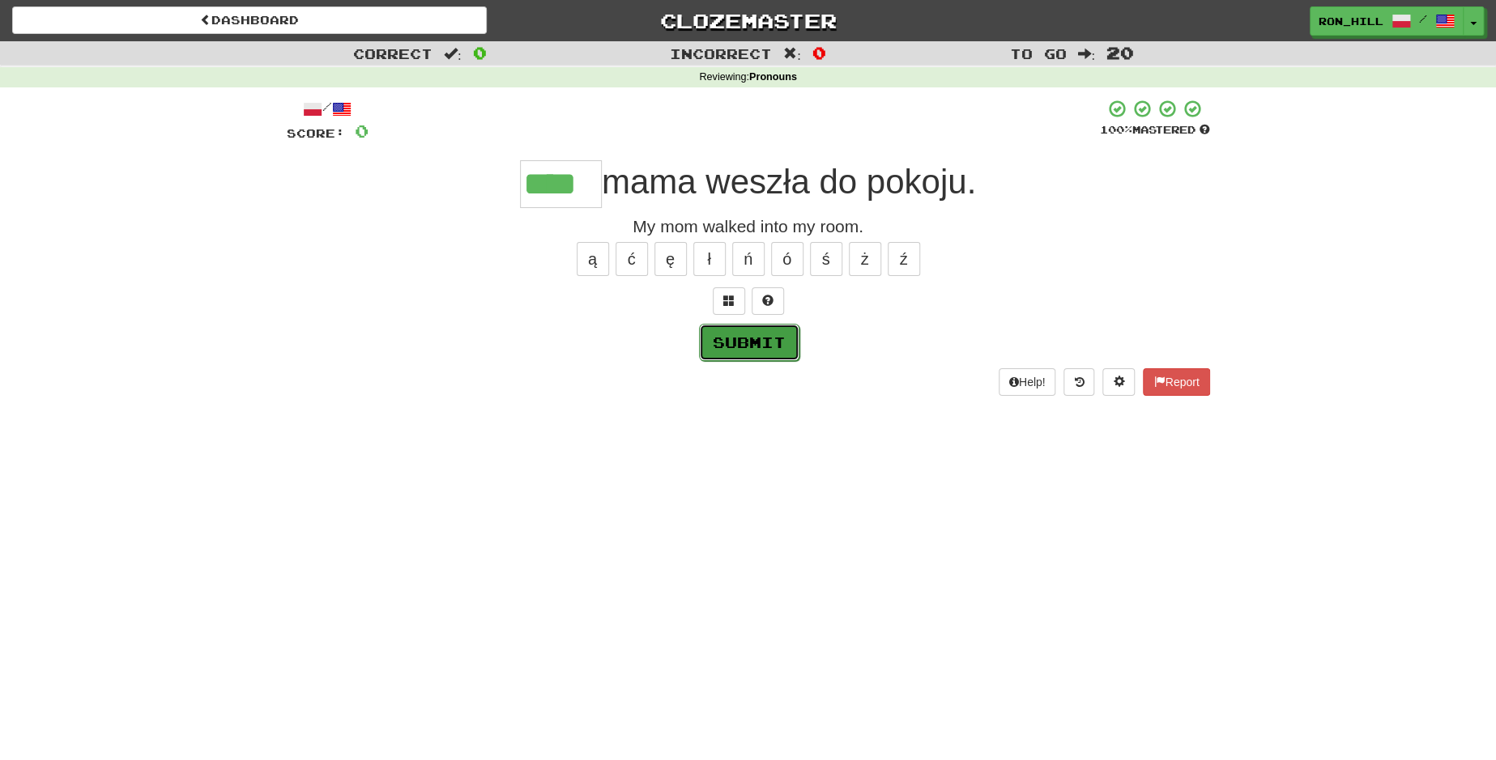
click at [756, 341] on button "Submit" at bounding box center [749, 342] width 100 height 37
type input "****"
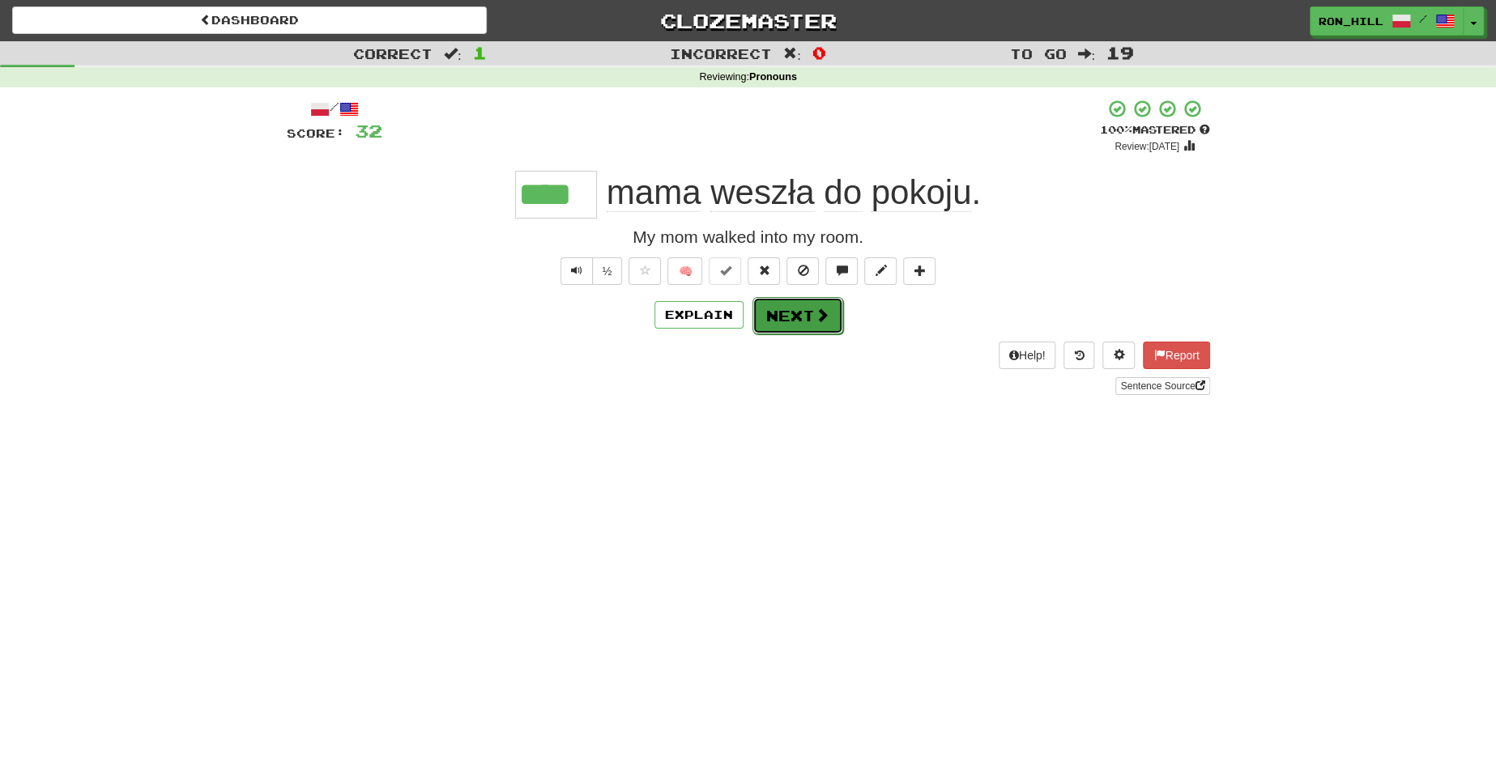
click at [796, 312] on button "Next" at bounding box center [797, 315] width 91 height 37
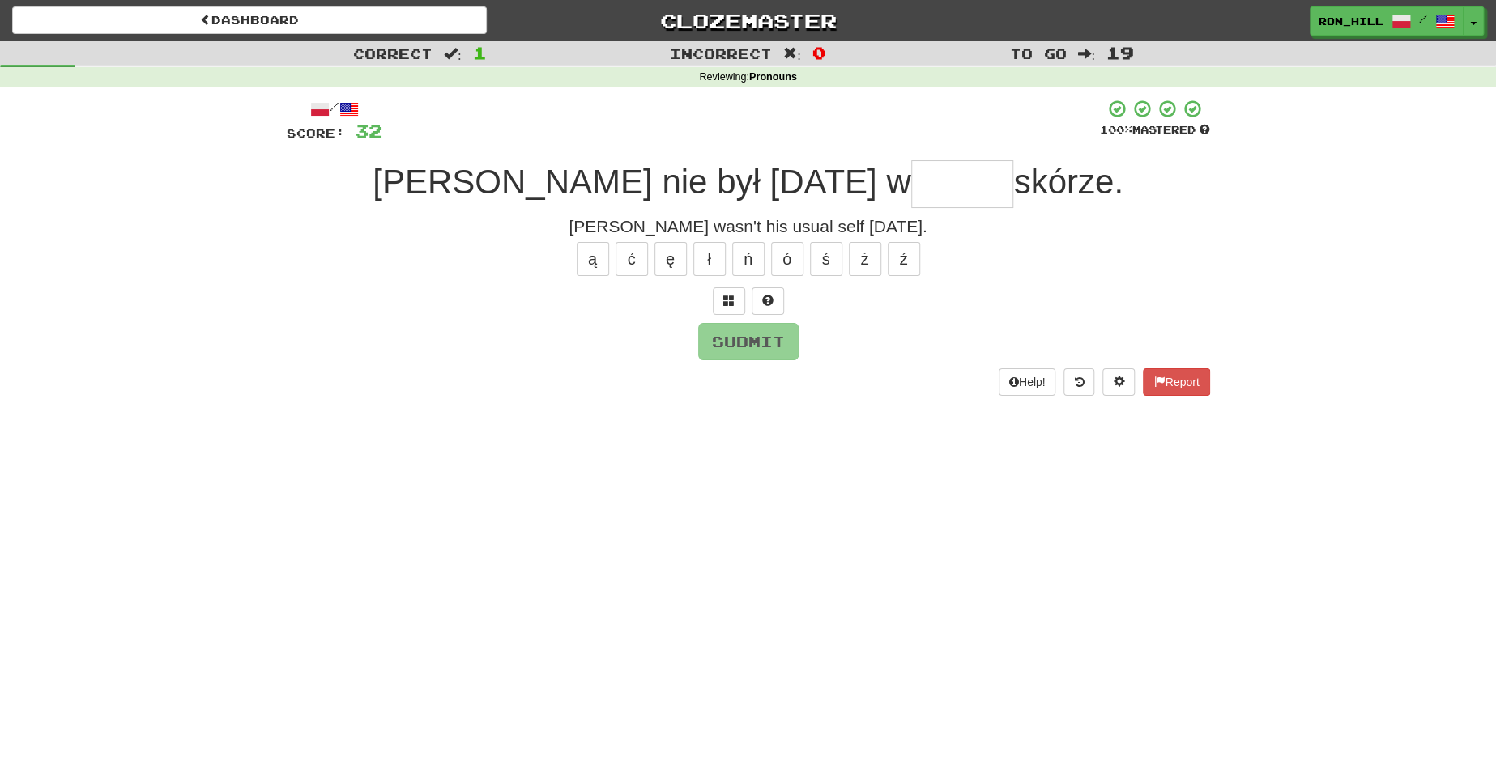
click at [796, 312] on div at bounding box center [748, 302] width 923 height 28
click at [911, 168] on input "text" at bounding box center [962, 184] width 103 height 48
type input "*"
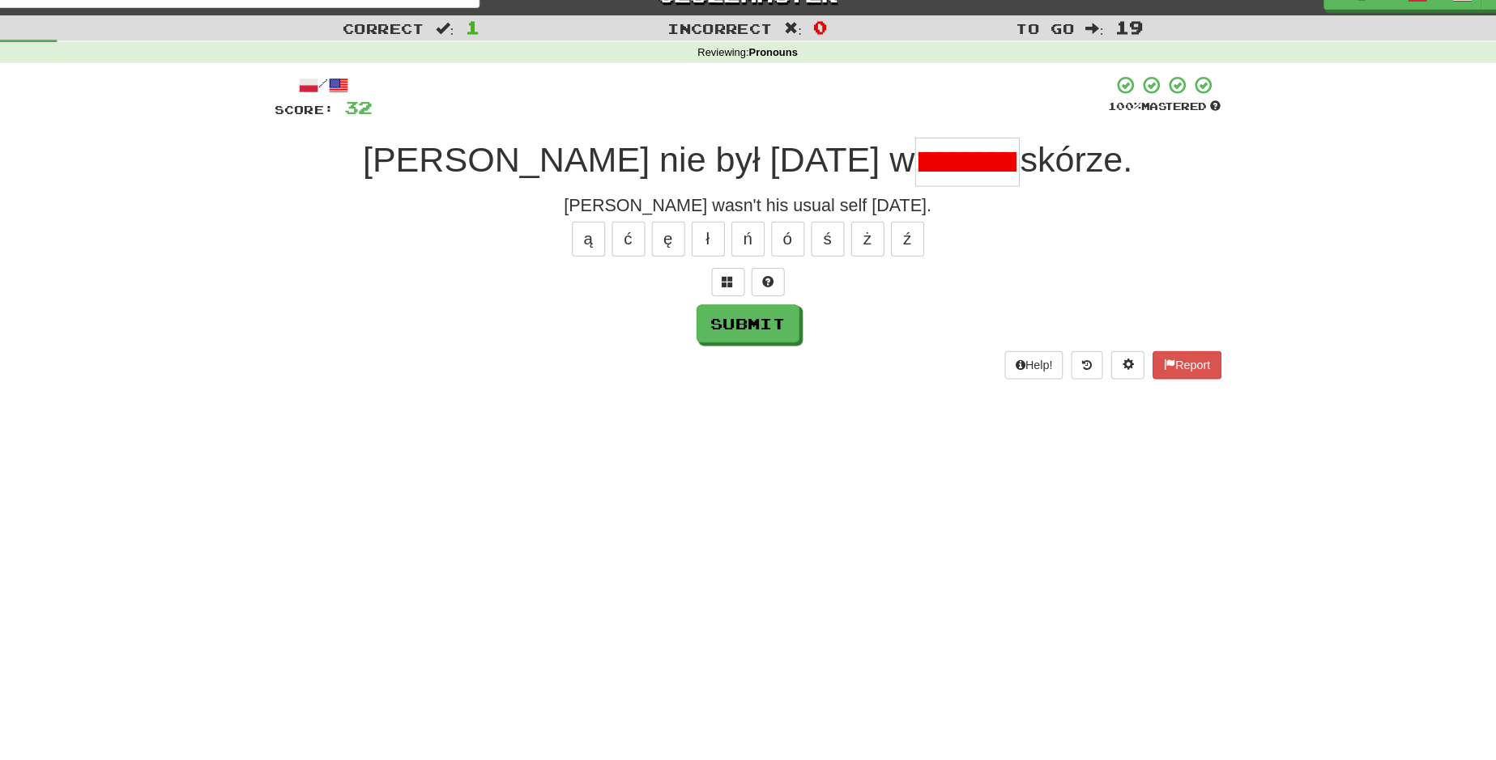
scroll to position [21, 0]
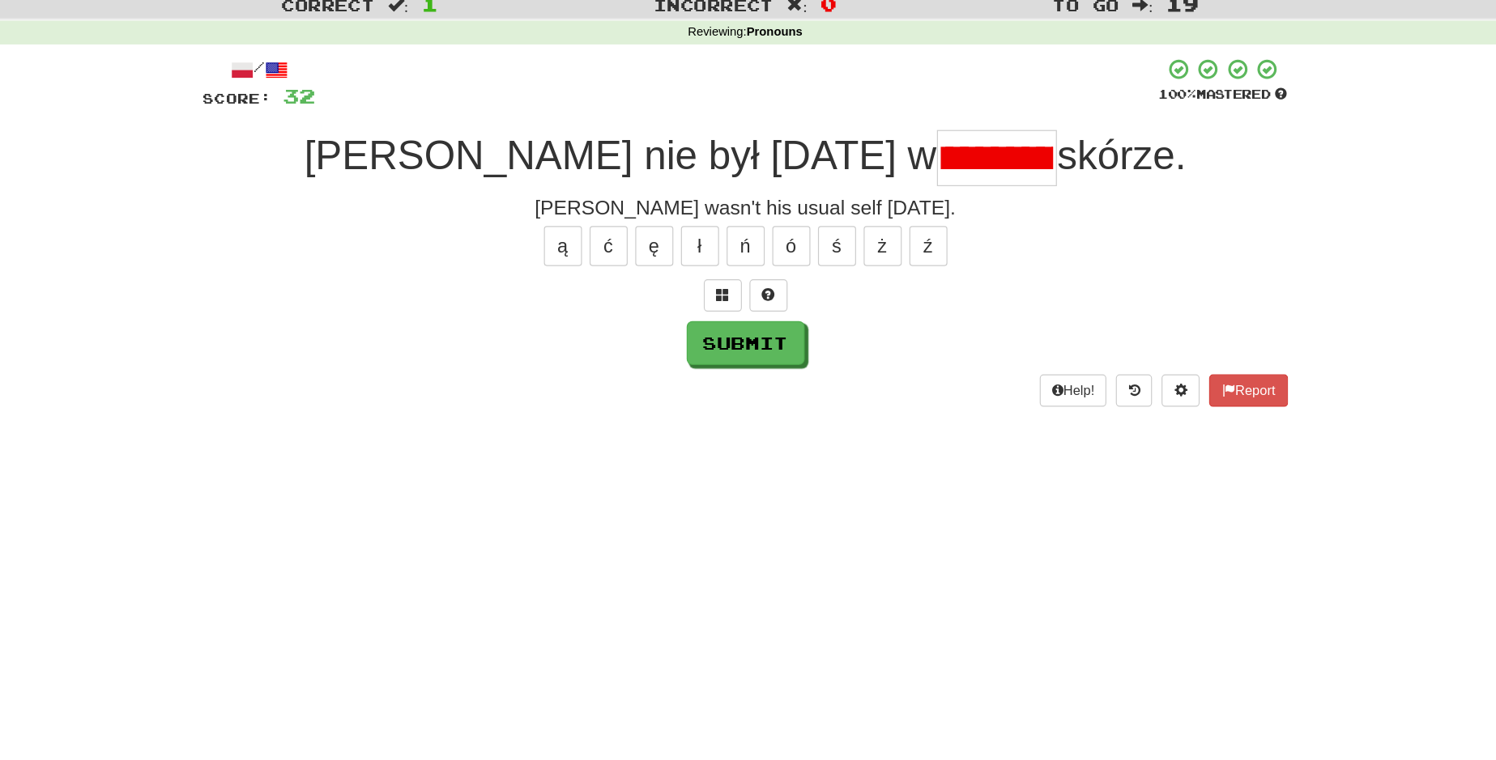
click at [911, 163] on input "*" at bounding box center [962, 163] width 103 height 48
type input "******"
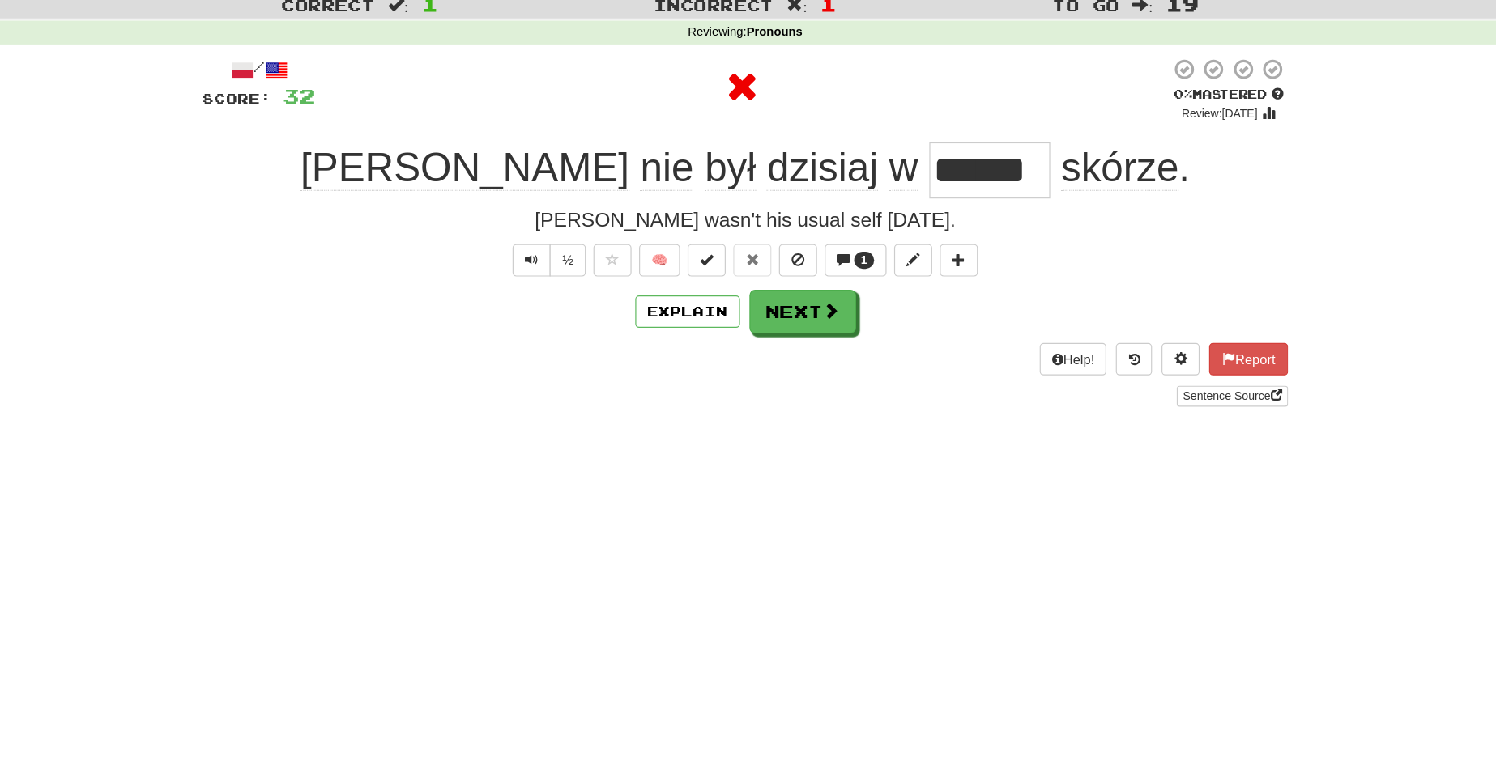
scroll to position [0, 0]
click at [815, 289] on span at bounding box center [822, 294] width 15 height 15
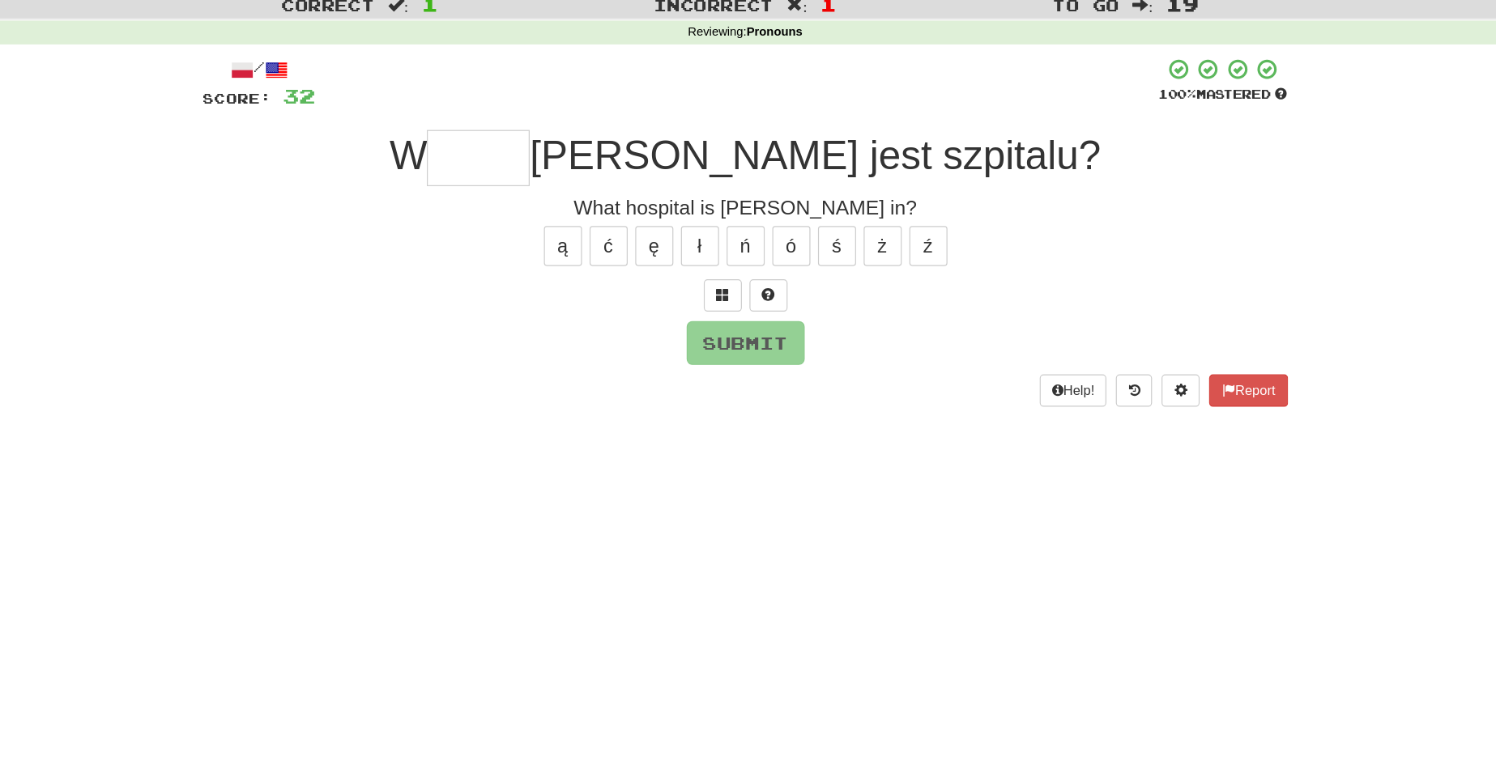
type input "*"
type input "*****"
click at [767, 330] on button "Submit" at bounding box center [749, 321] width 100 height 37
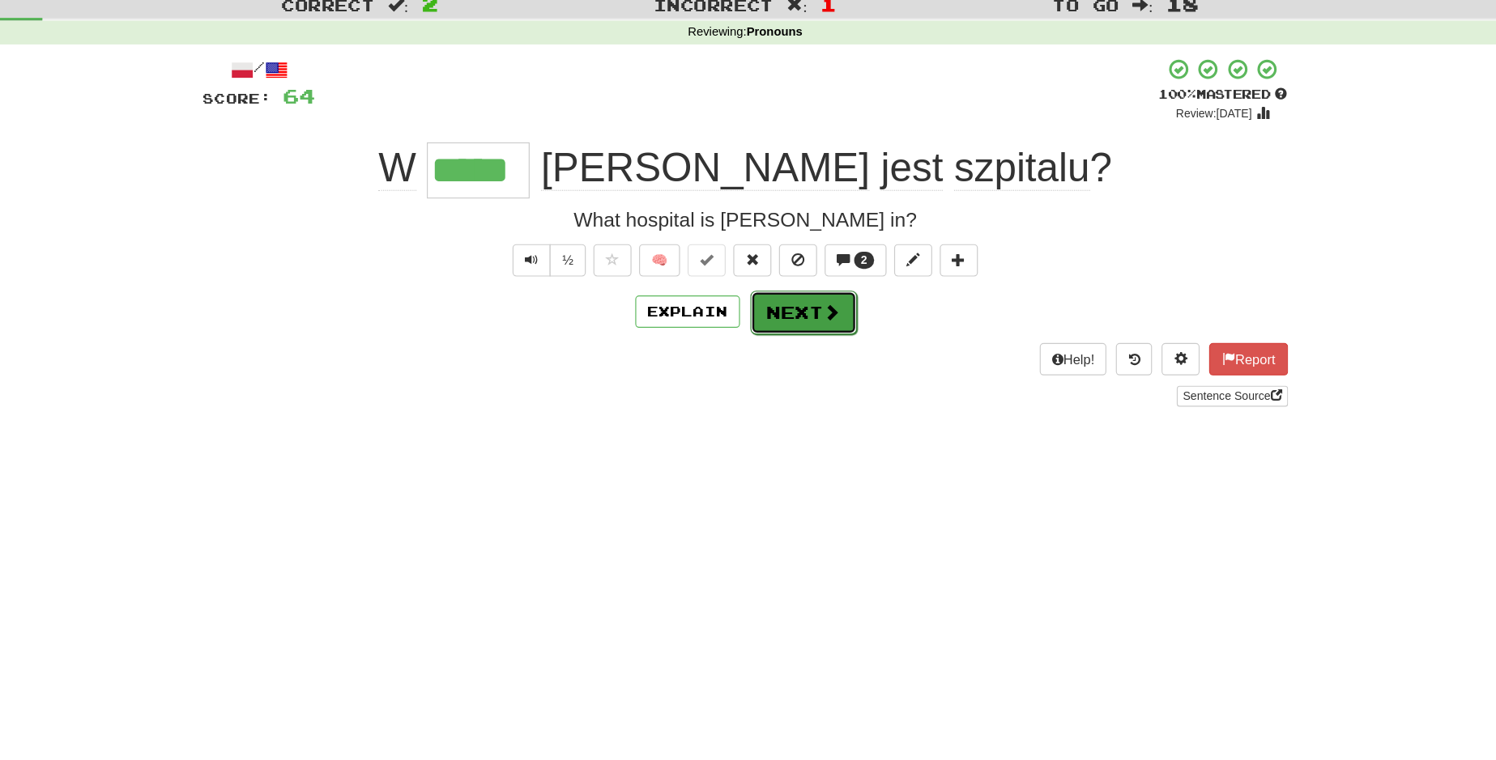
click at [800, 301] on button "Next" at bounding box center [797, 294] width 91 height 37
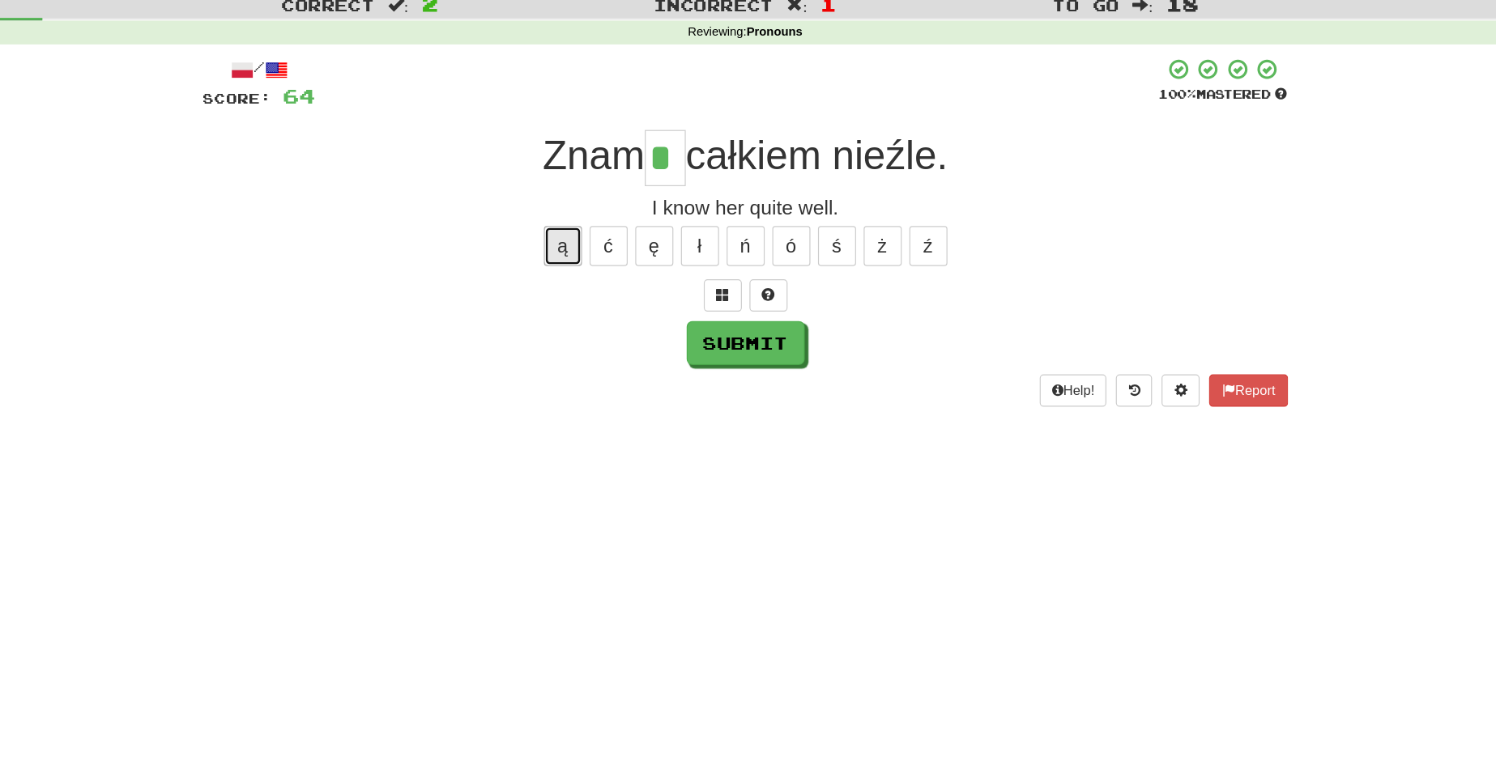
click at [596, 245] on button "ą" at bounding box center [593, 238] width 32 height 34
type input "**"
click at [729, 317] on button "Submit" at bounding box center [749, 321] width 100 height 37
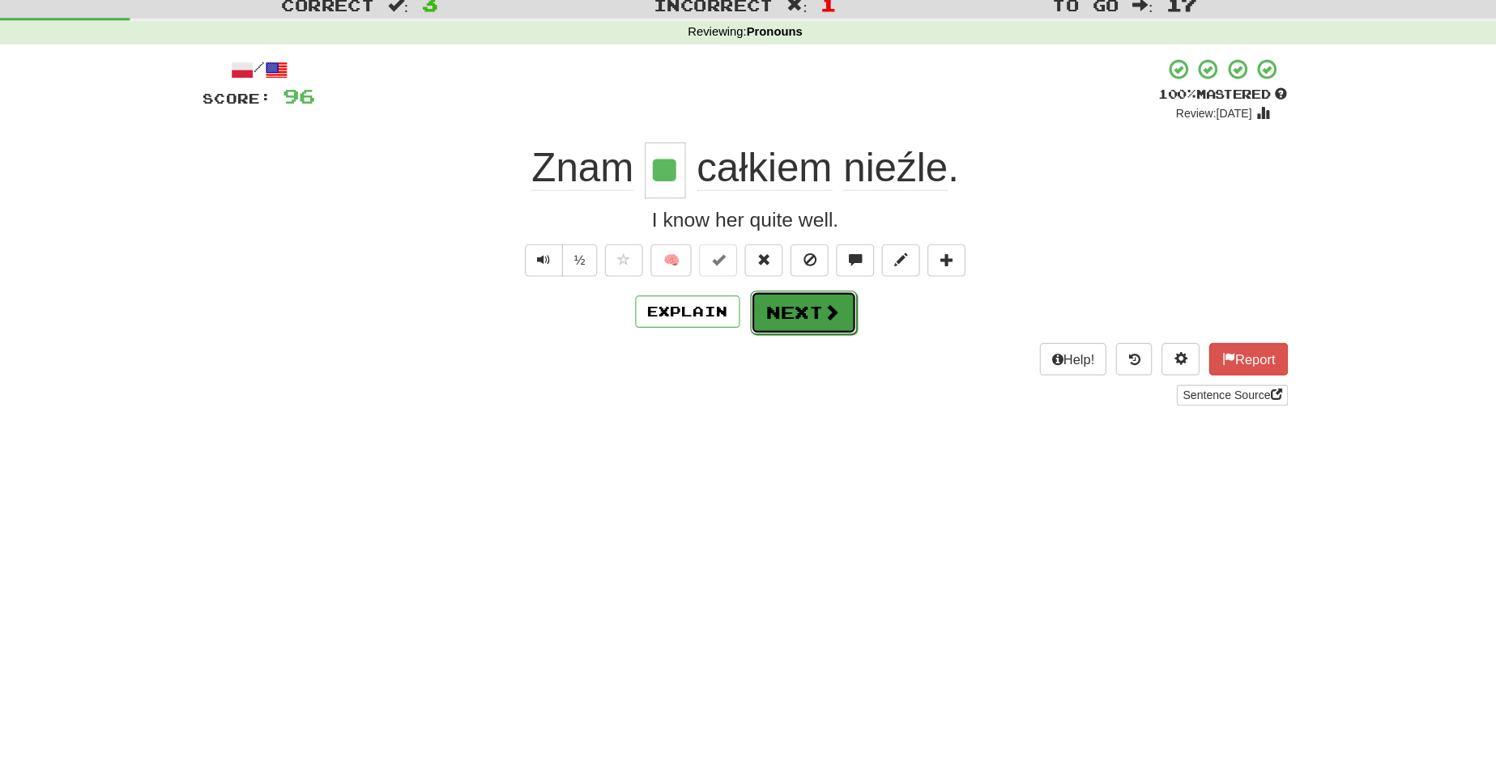
click at [795, 286] on button "Next" at bounding box center [797, 294] width 91 height 37
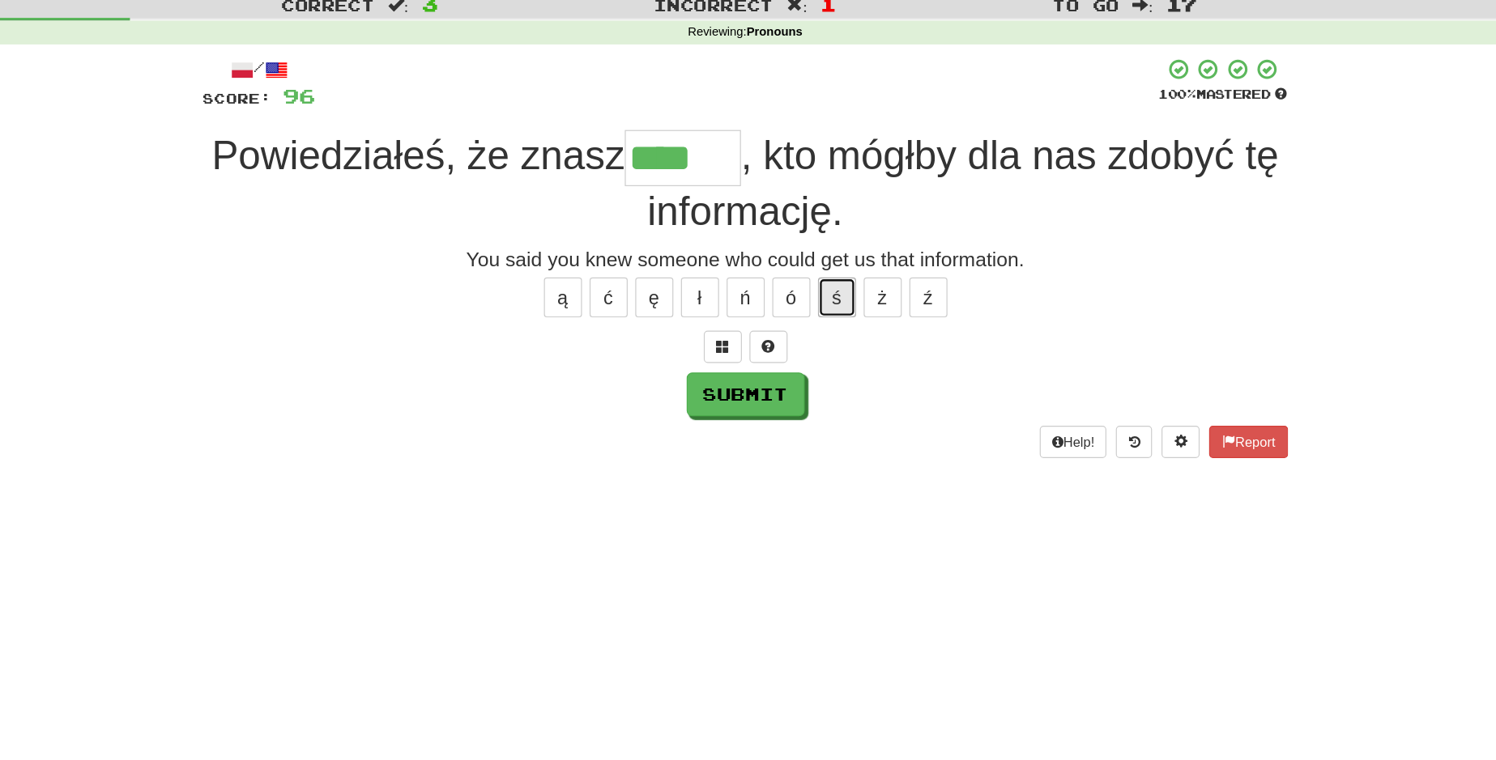
click at [827, 283] on button "ś" at bounding box center [826, 282] width 32 height 34
type input "*****"
click at [752, 364] on button "Submit" at bounding box center [749, 365] width 100 height 37
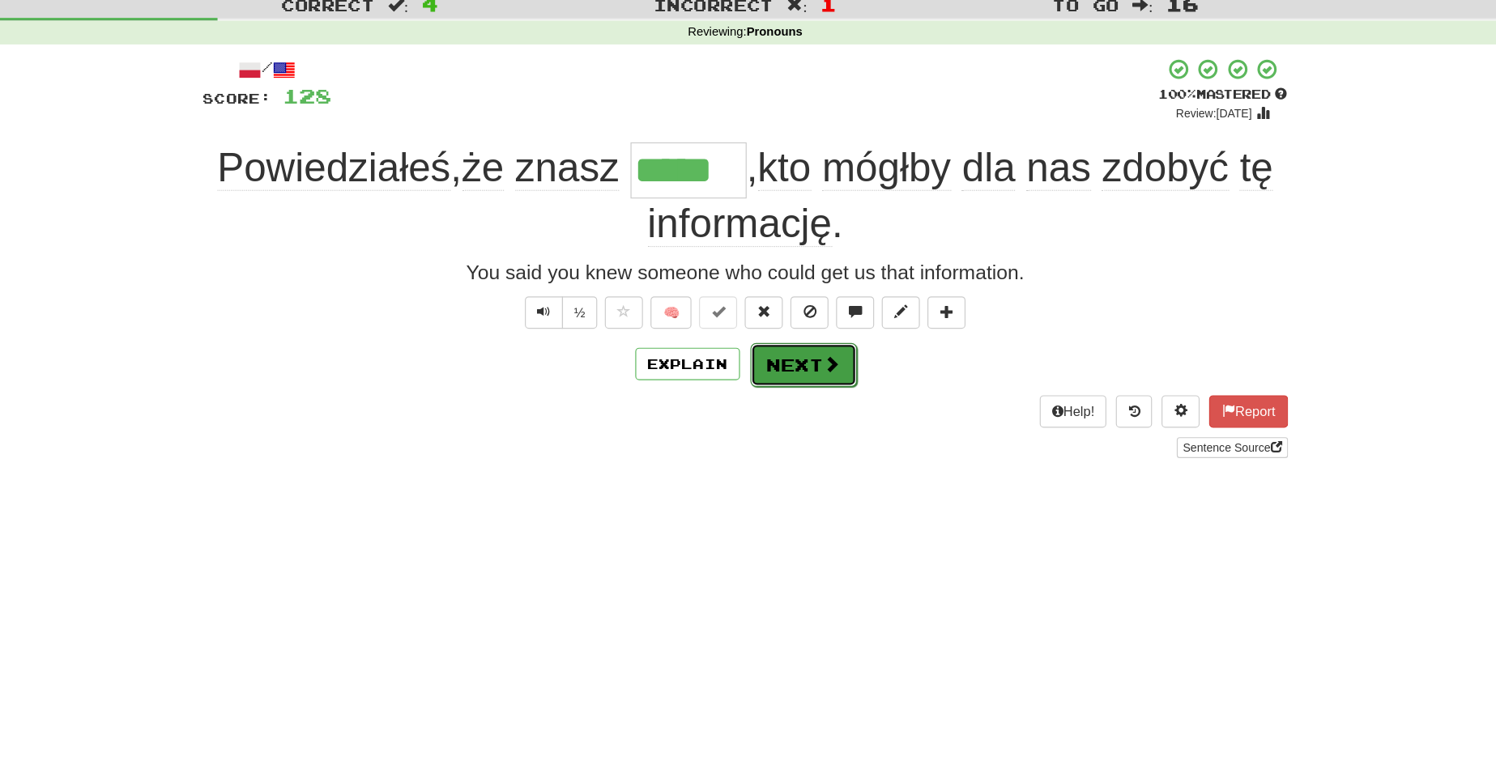
click at [795, 340] on button "Next" at bounding box center [797, 339] width 91 height 37
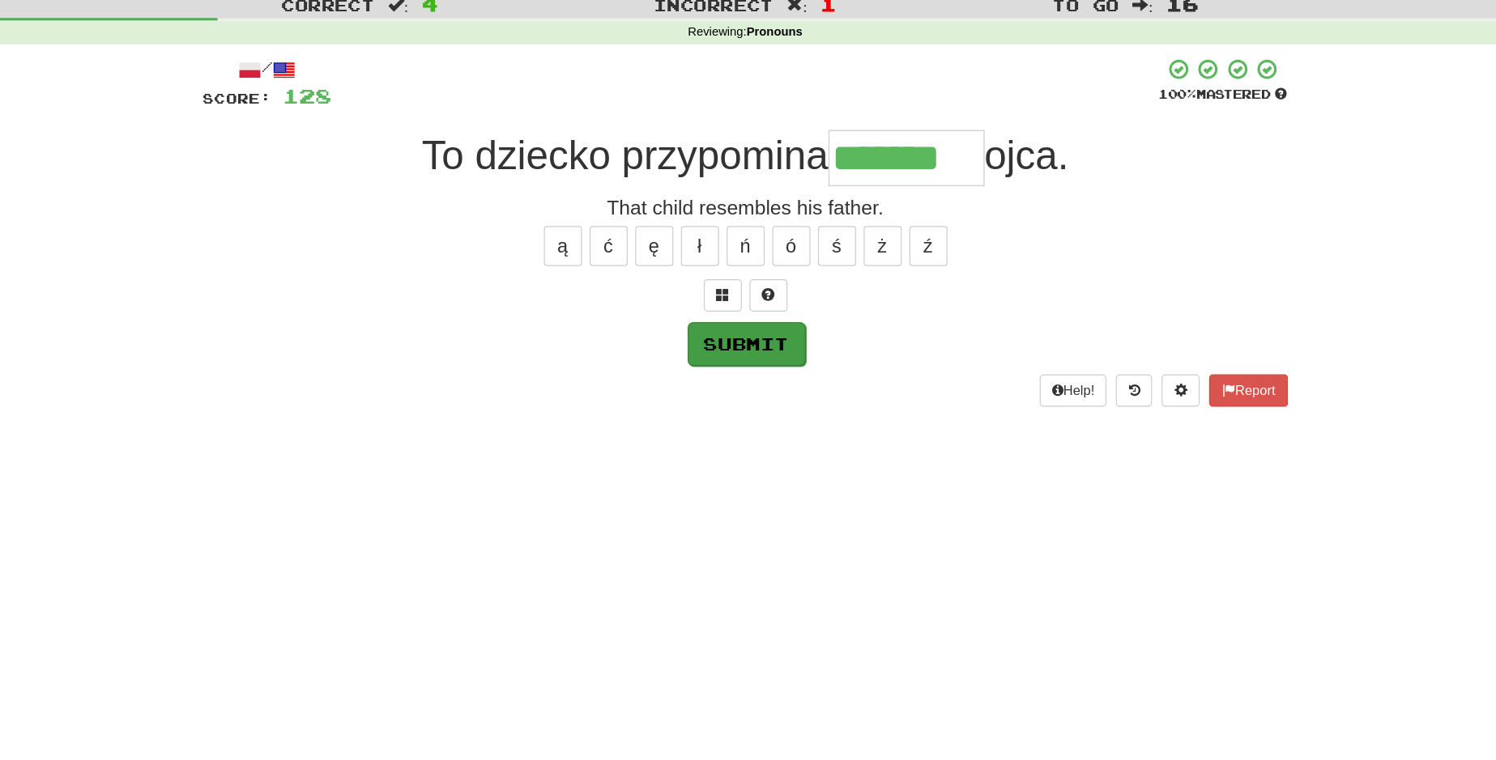
type input "*******"
click at [756, 317] on button "Submit" at bounding box center [749, 321] width 100 height 37
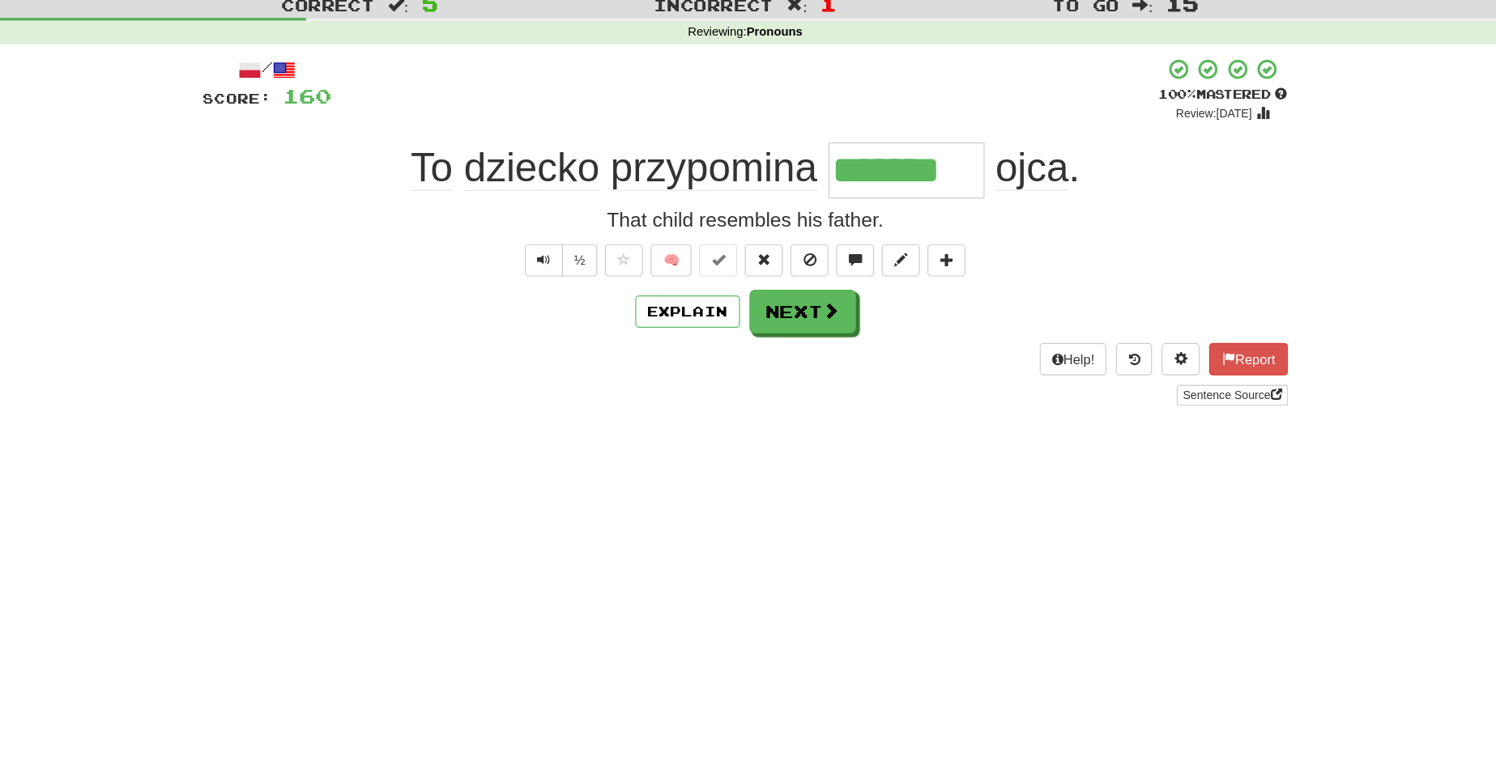
drag, startPoint x: 749, startPoint y: 324, endPoint x: 764, endPoint y: 420, distance: 96.7
click at [764, 420] on div "Dashboard Clozemaster Ron_Hill / Toggle Dropdown Dashboard Leaderboard Activity…" at bounding box center [748, 359] width 1496 height 760
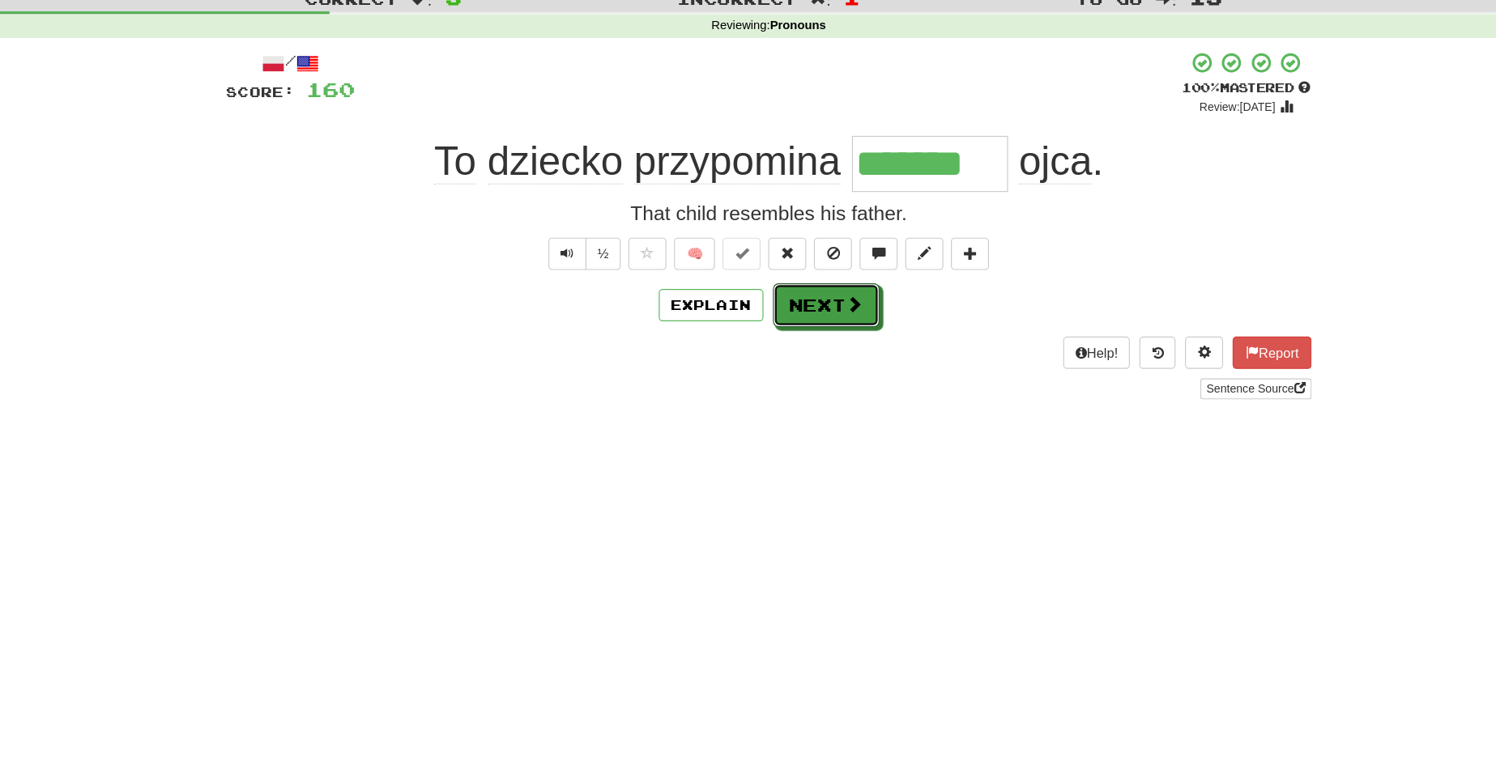
click at [801, 279] on button "Next" at bounding box center [797, 293] width 91 height 37
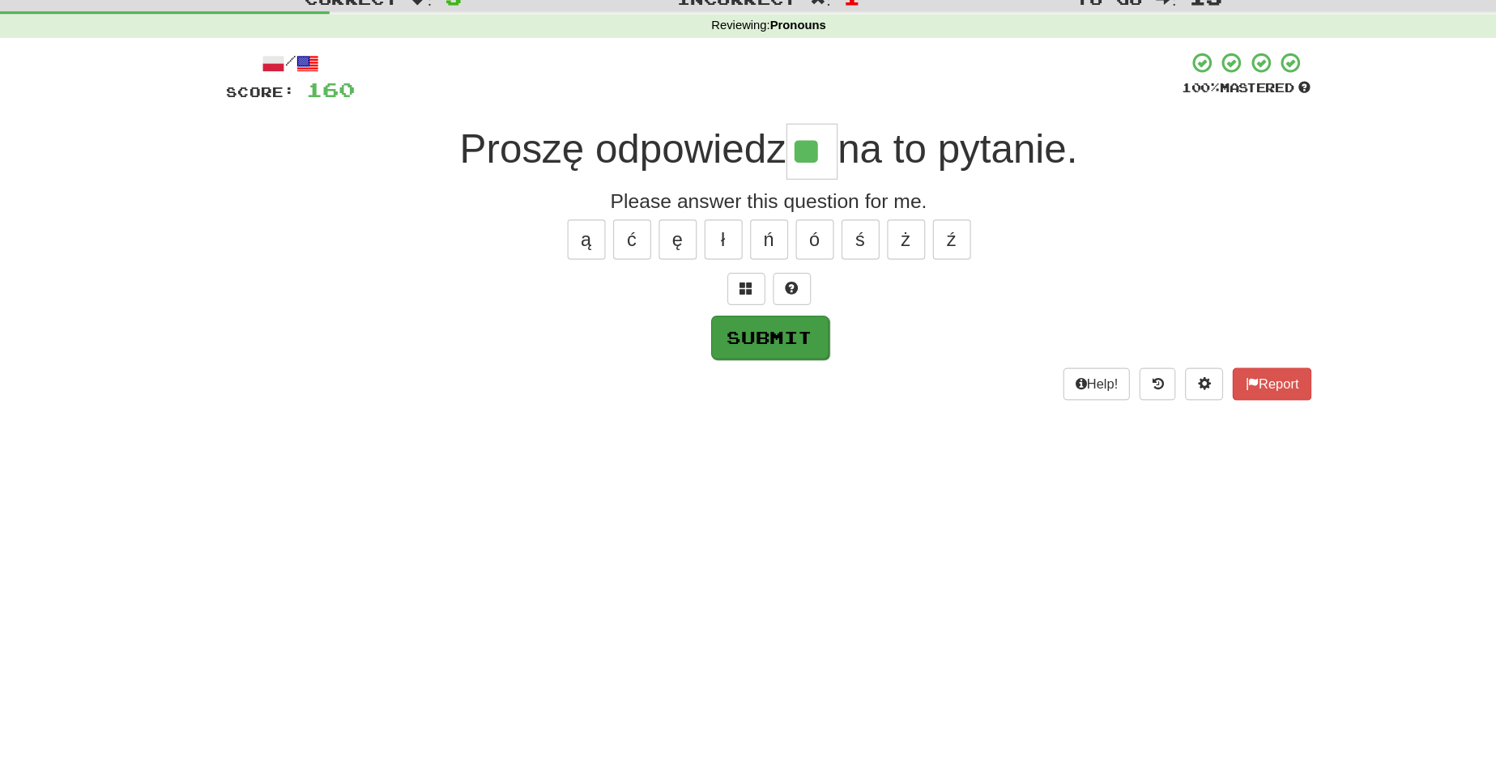
type input "**"
click at [773, 309] on button "Submit" at bounding box center [749, 321] width 100 height 37
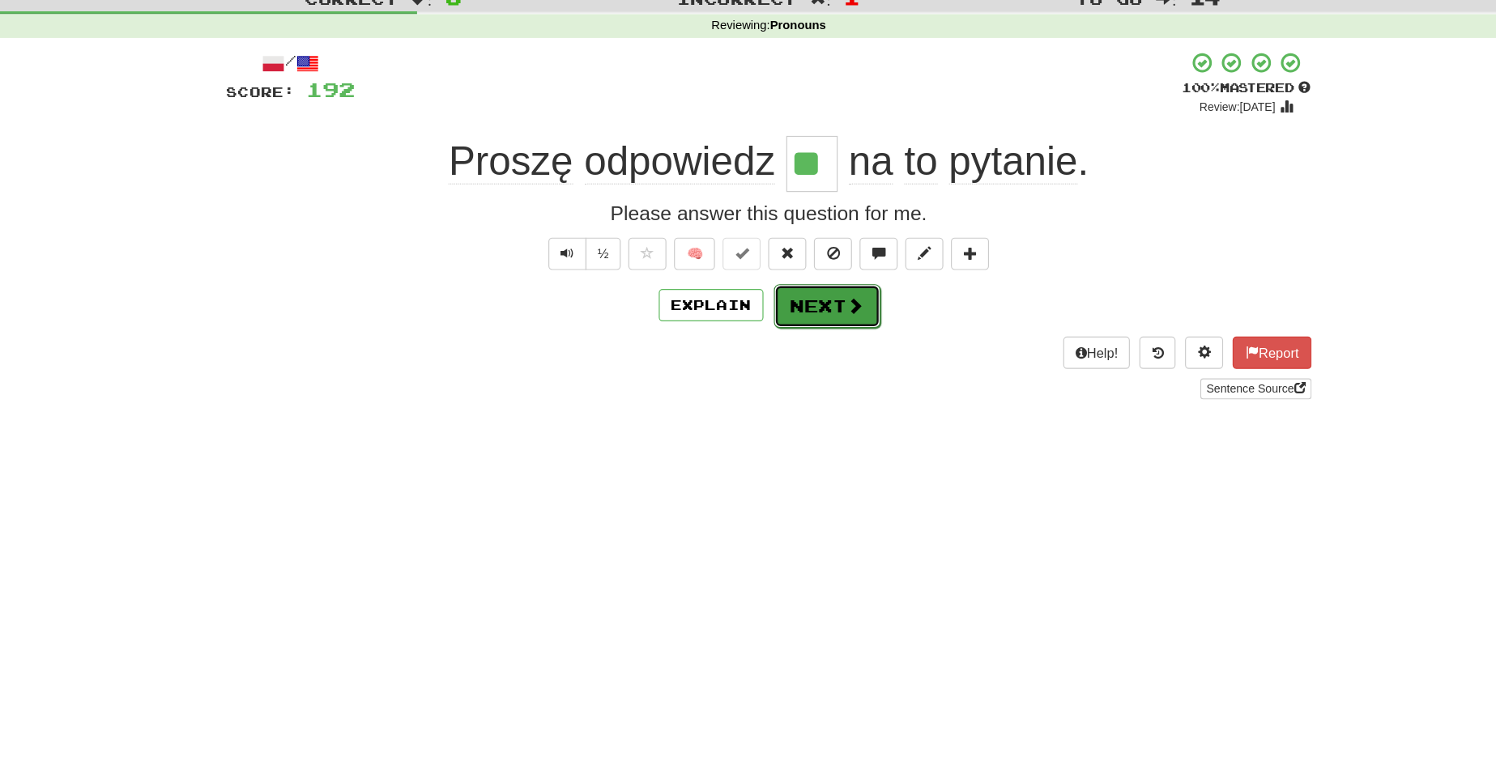
click at [786, 299] on button "Next" at bounding box center [797, 294] width 91 height 37
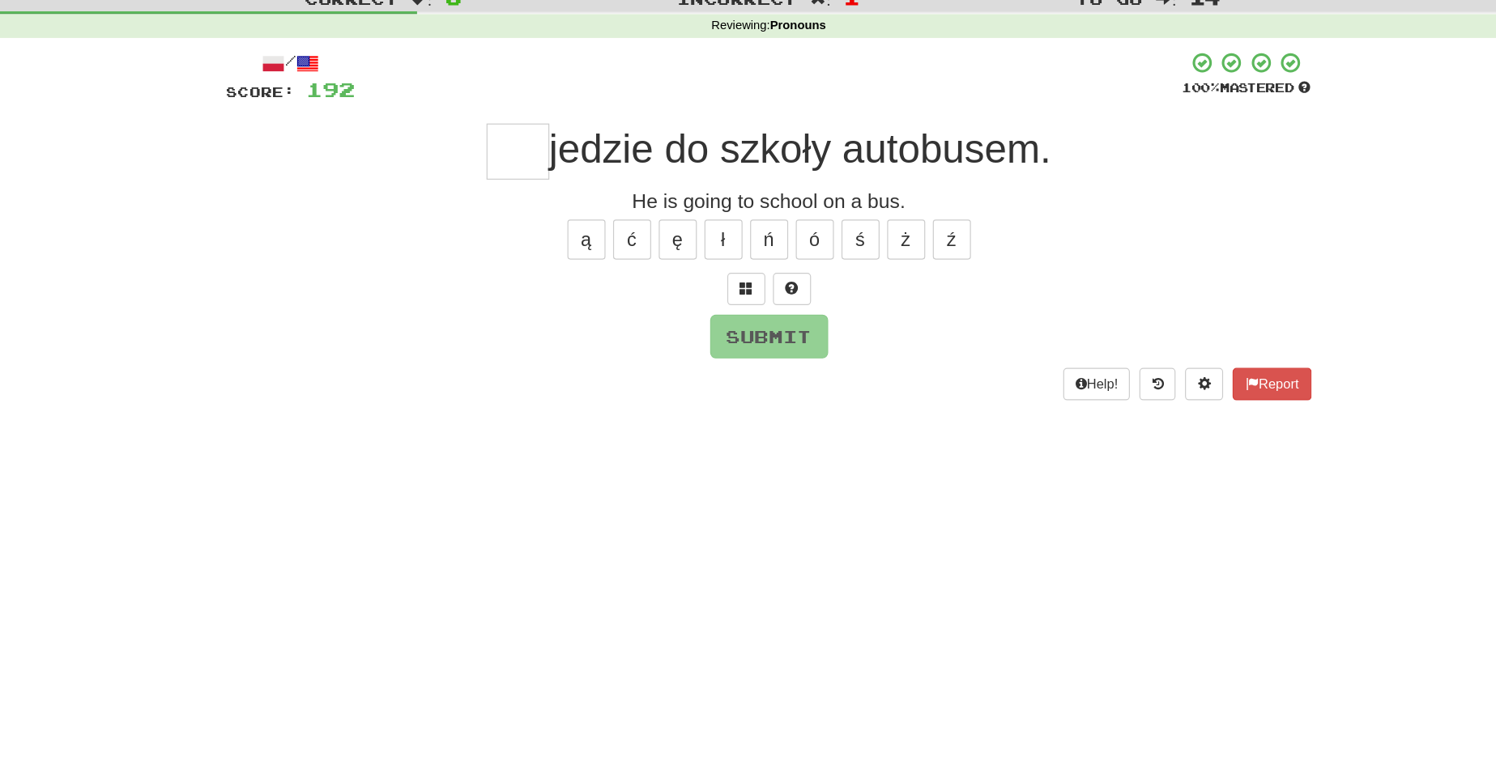
click at [539, 165] on input "text" at bounding box center [534, 163] width 53 height 48
click at [748, 306] on button "Submit" at bounding box center [749, 321] width 100 height 37
type input "**"
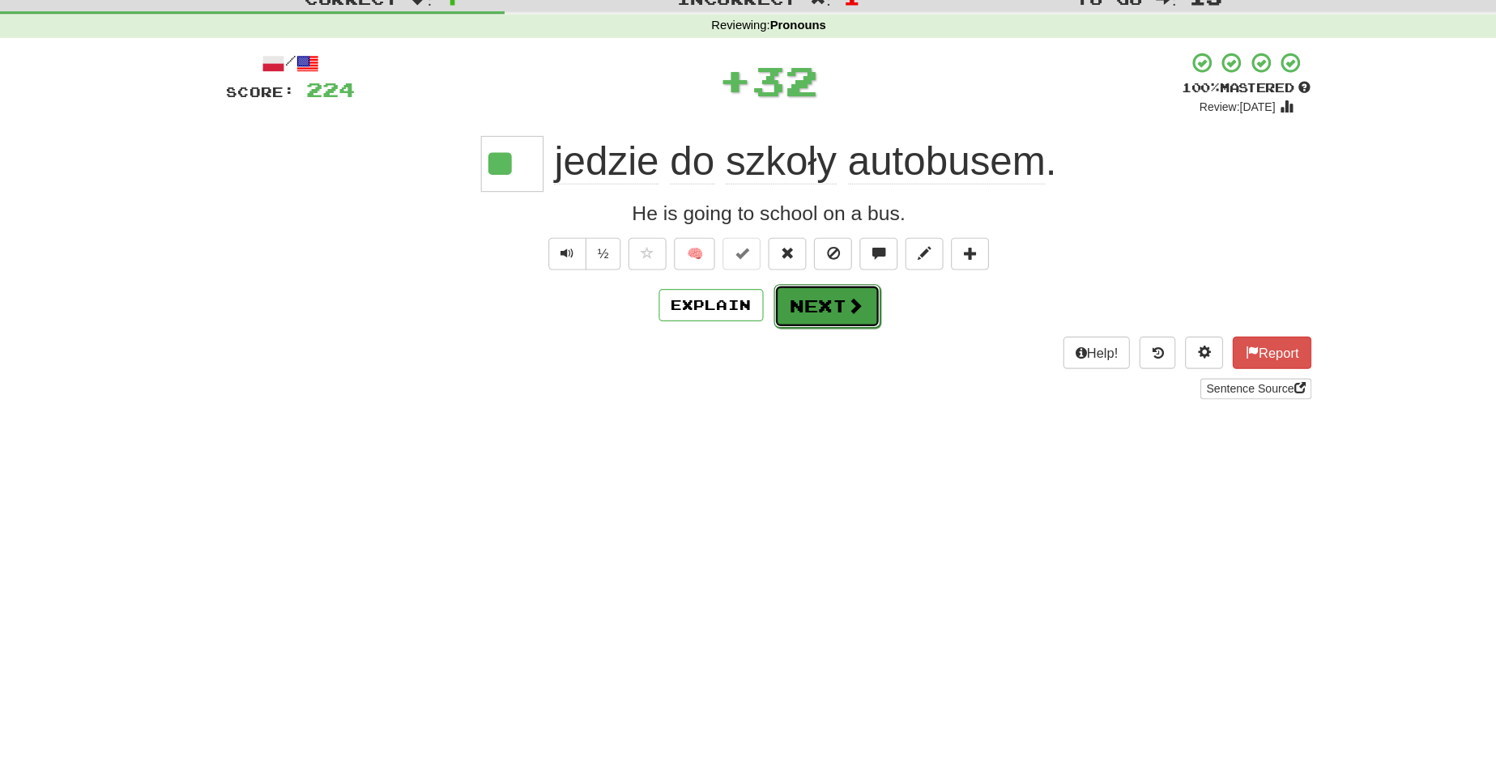
click at [779, 285] on button "Next" at bounding box center [797, 294] width 91 height 37
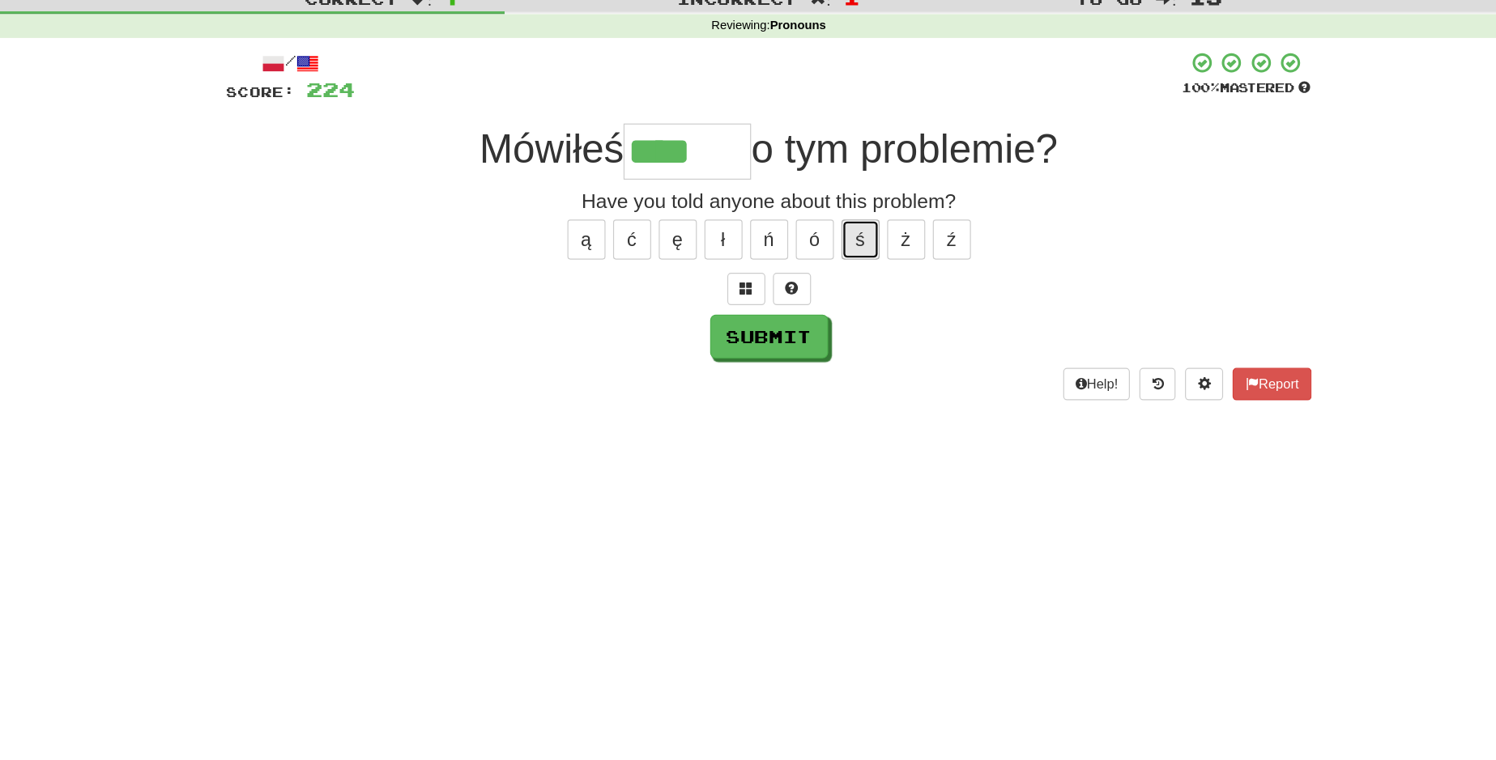
click at [824, 245] on button "ś" at bounding box center [826, 238] width 32 height 34
type input "*****"
click at [768, 317] on button "Submit" at bounding box center [749, 321] width 100 height 37
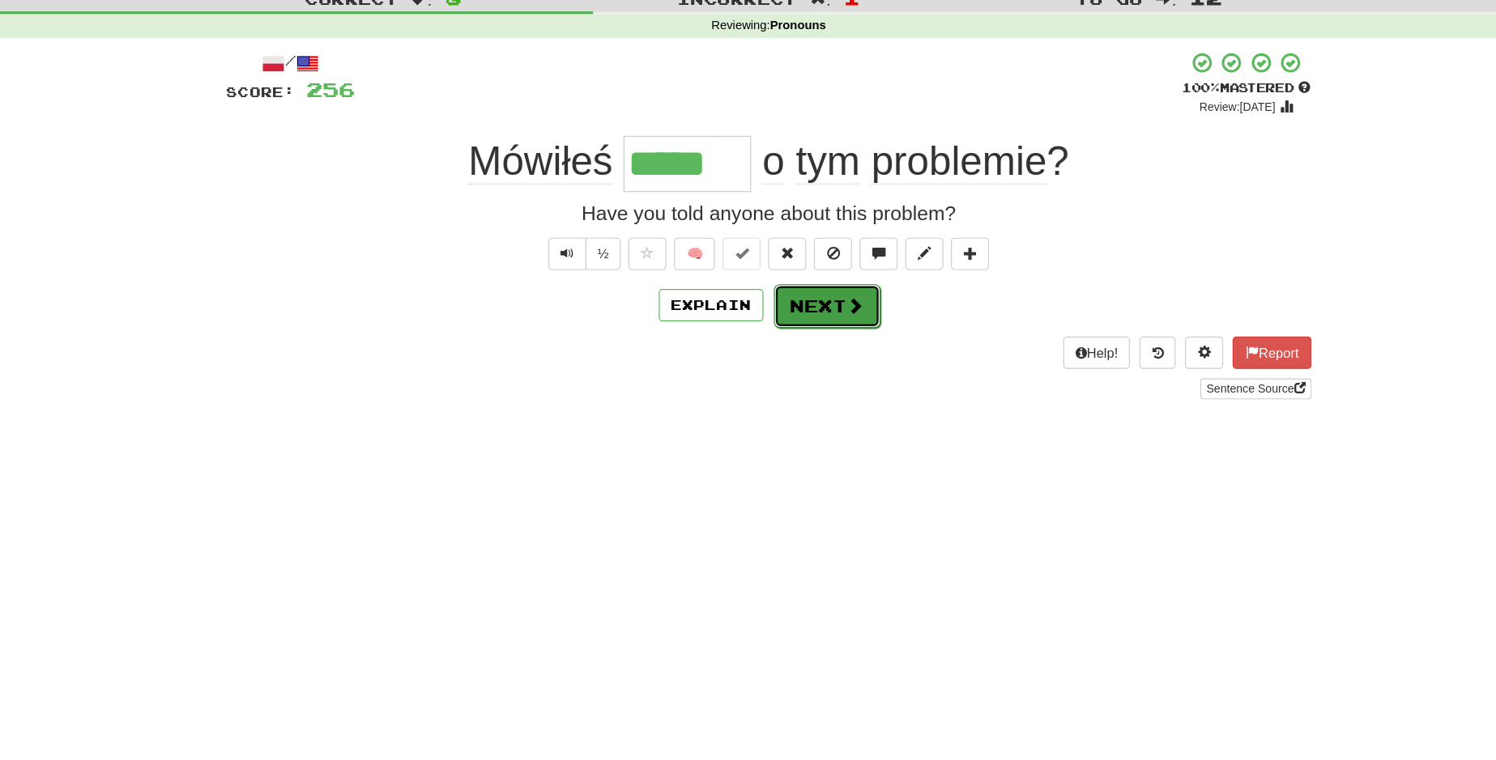
click at [809, 279] on button "Next" at bounding box center [797, 294] width 91 height 37
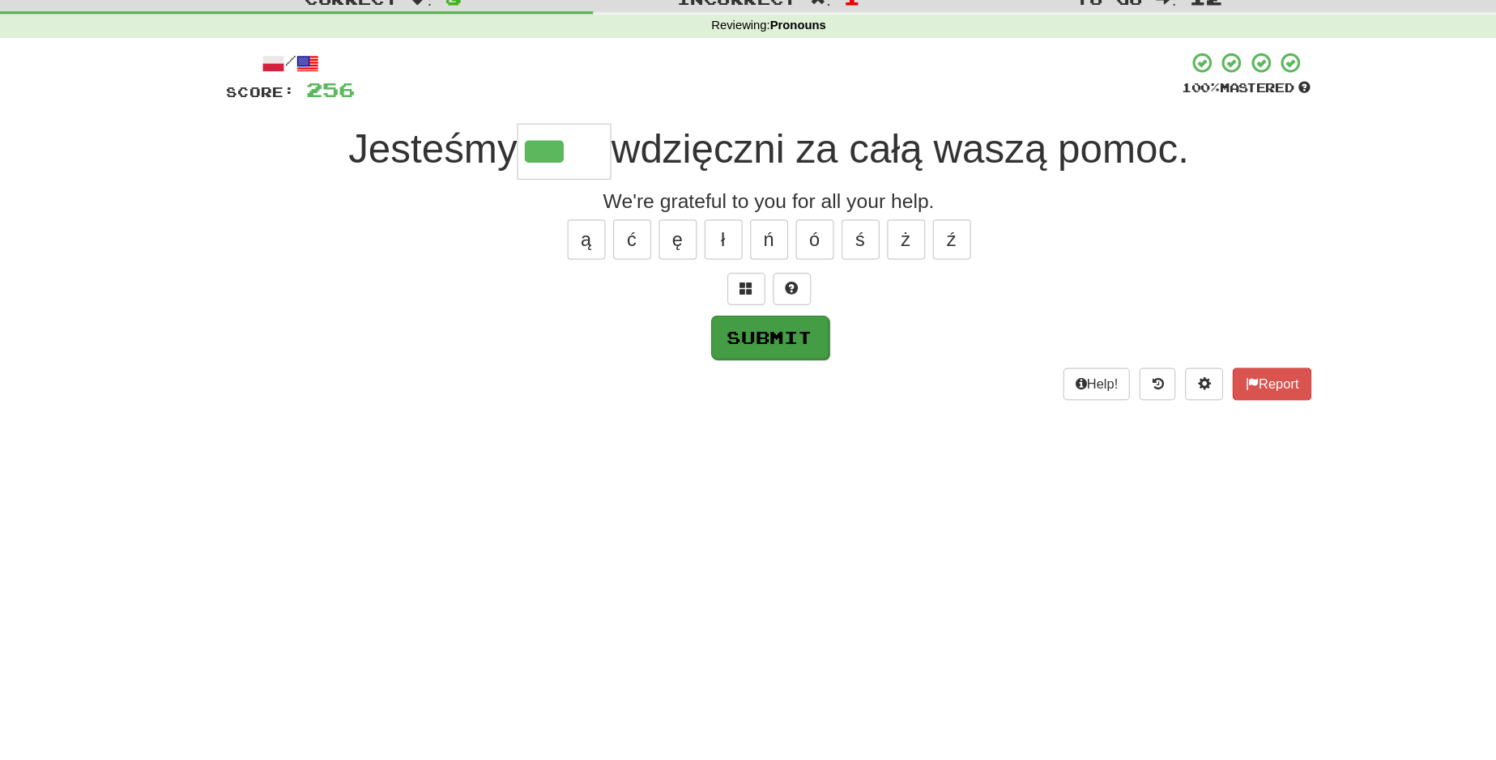
type input "***"
click at [736, 326] on button "Submit" at bounding box center [749, 321] width 100 height 37
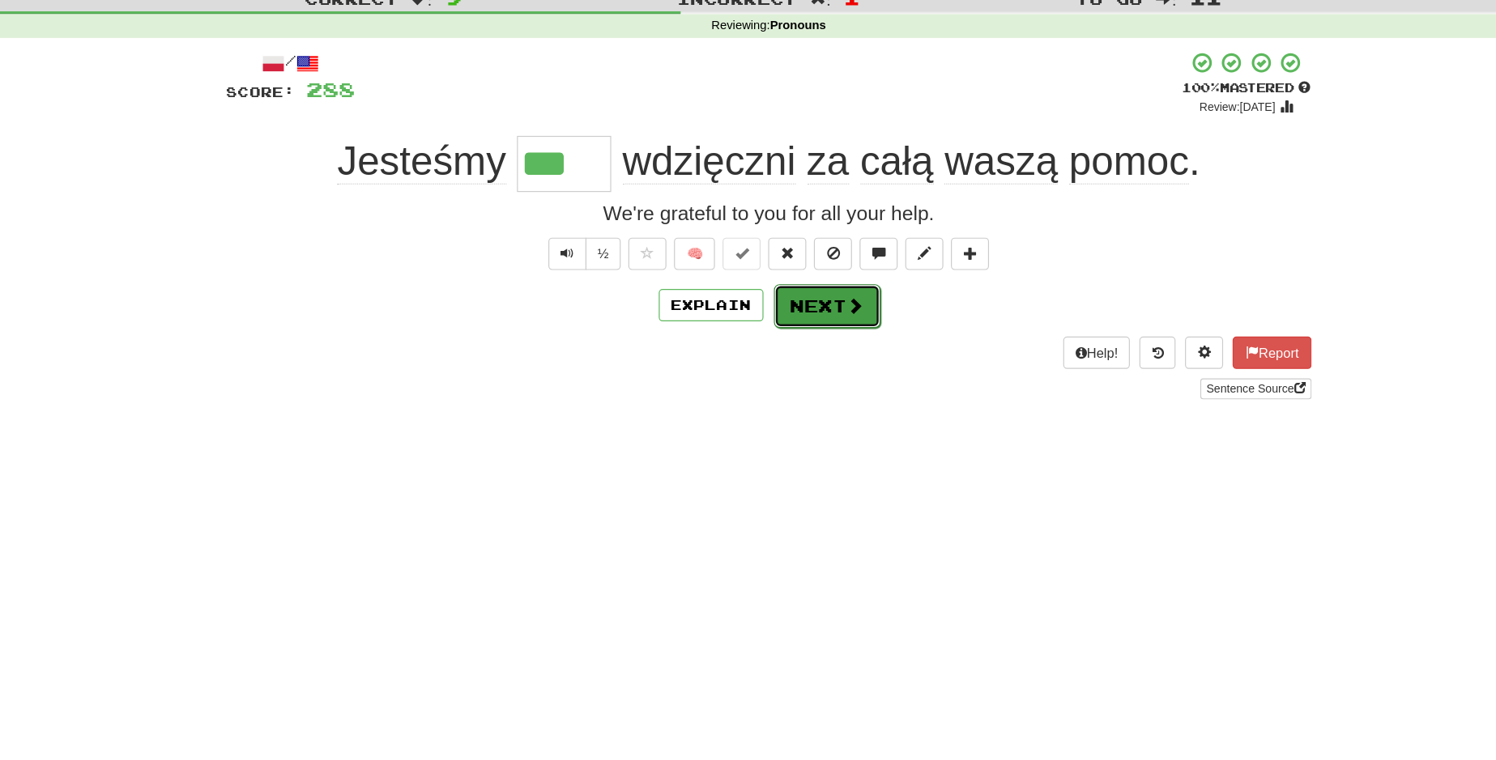
click at [808, 288] on button "Next" at bounding box center [797, 294] width 91 height 37
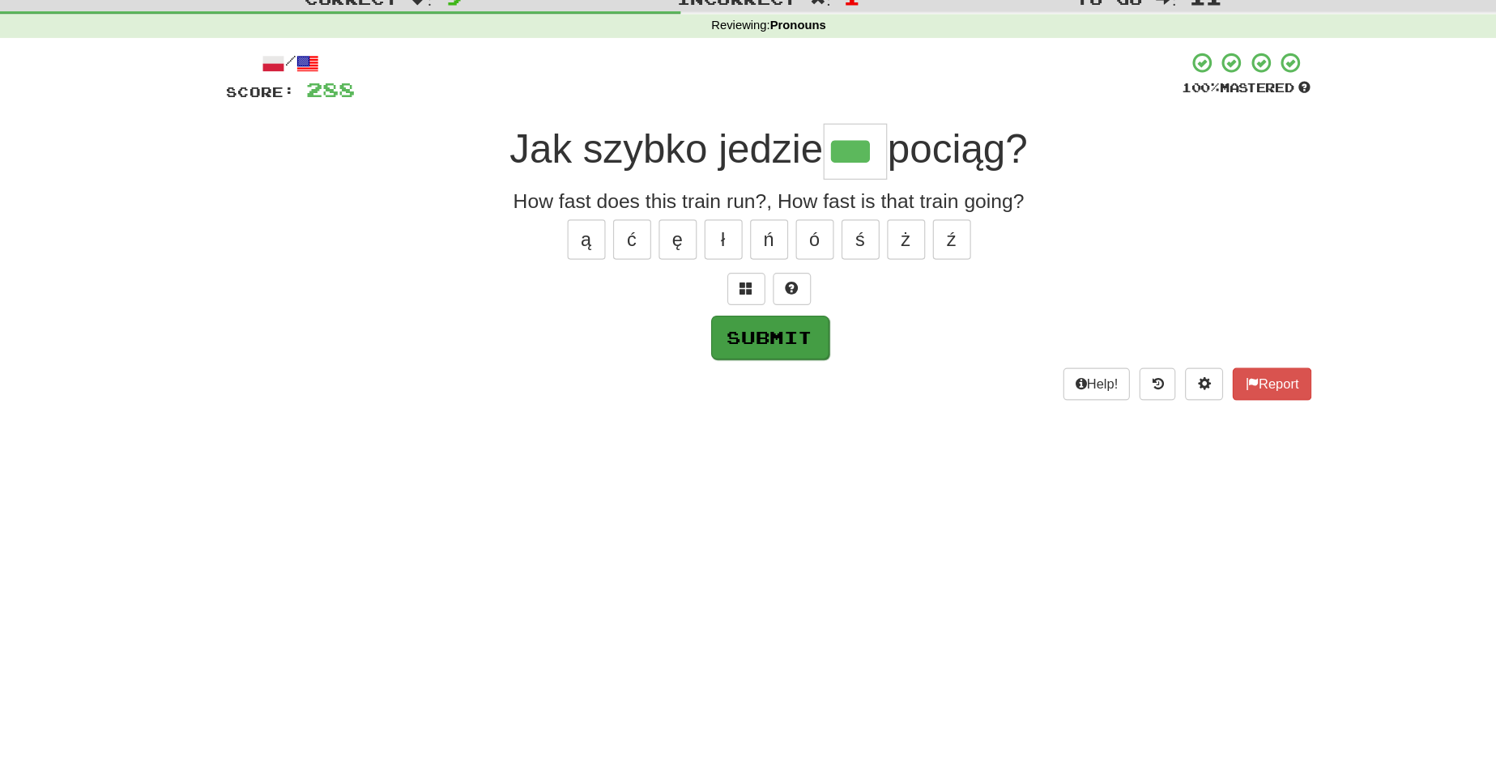
type input "***"
click at [756, 314] on button "Submit" at bounding box center [749, 321] width 100 height 37
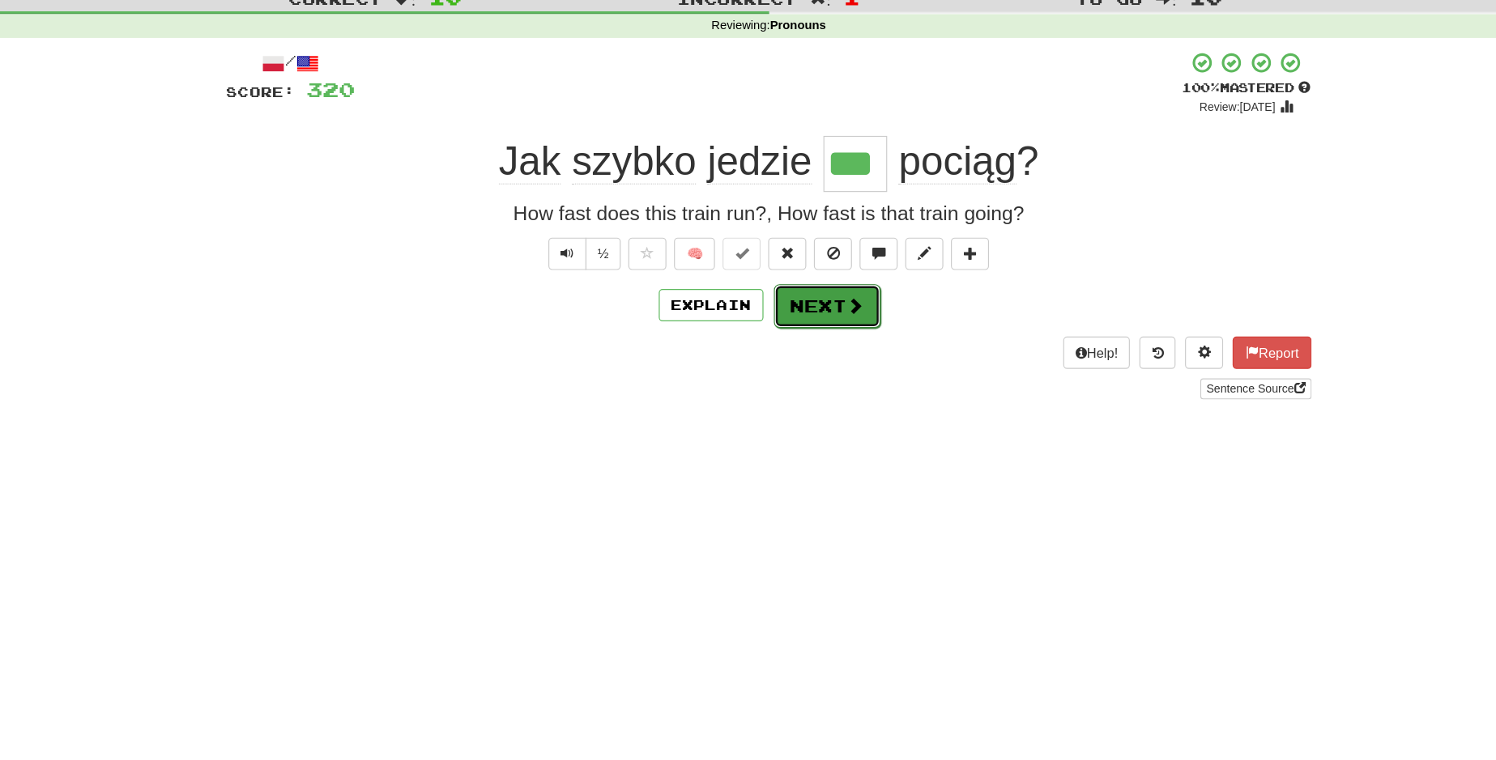
click at [808, 276] on button "Next" at bounding box center [797, 294] width 91 height 37
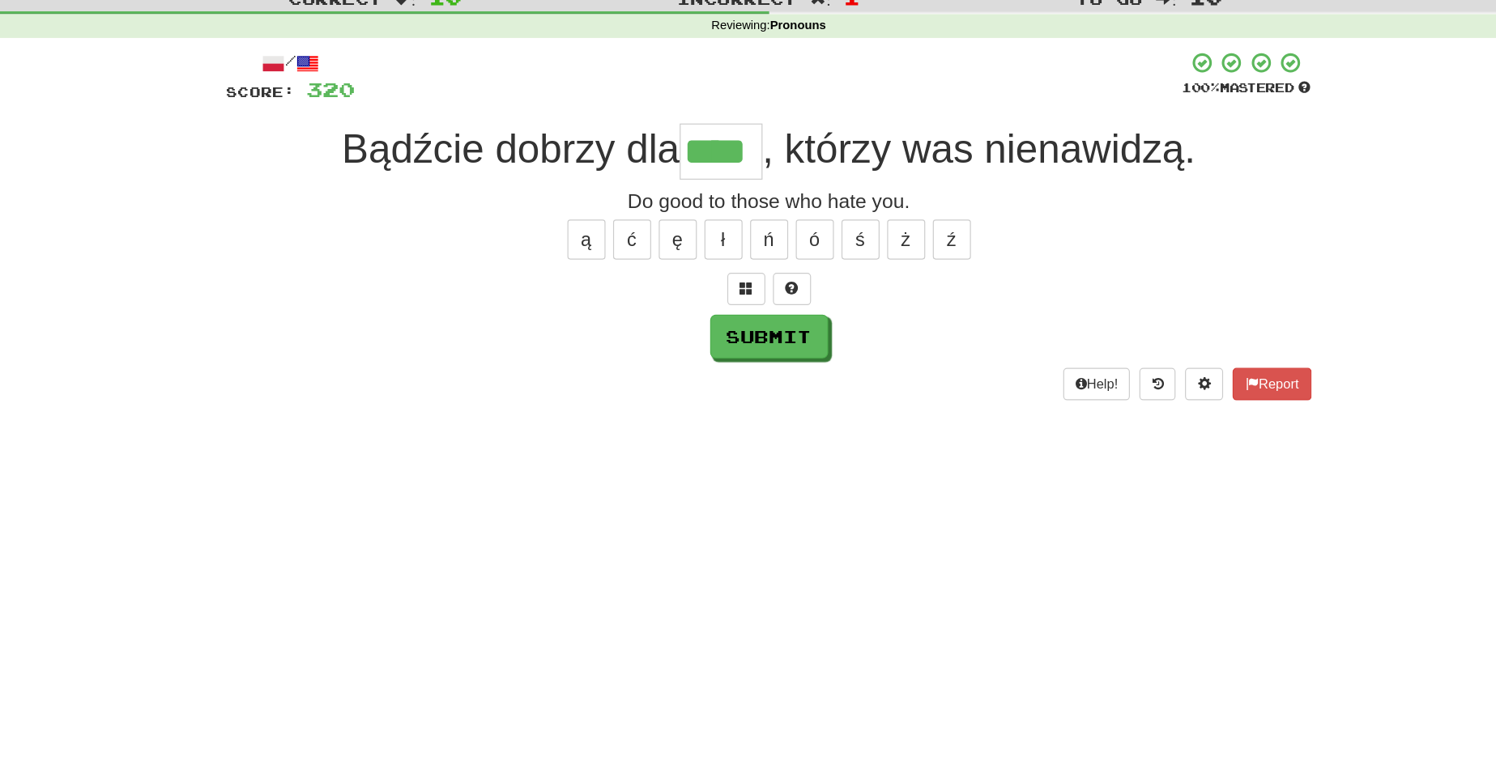
type input "****"
click at [808, 257] on div "/ Score: 320 100 % Mastered Bądźcie dobrzy dla **** , którzy was nienawidzą. Do…" at bounding box center [748, 226] width 923 height 296
click at [754, 318] on button "Submit" at bounding box center [749, 321] width 100 height 37
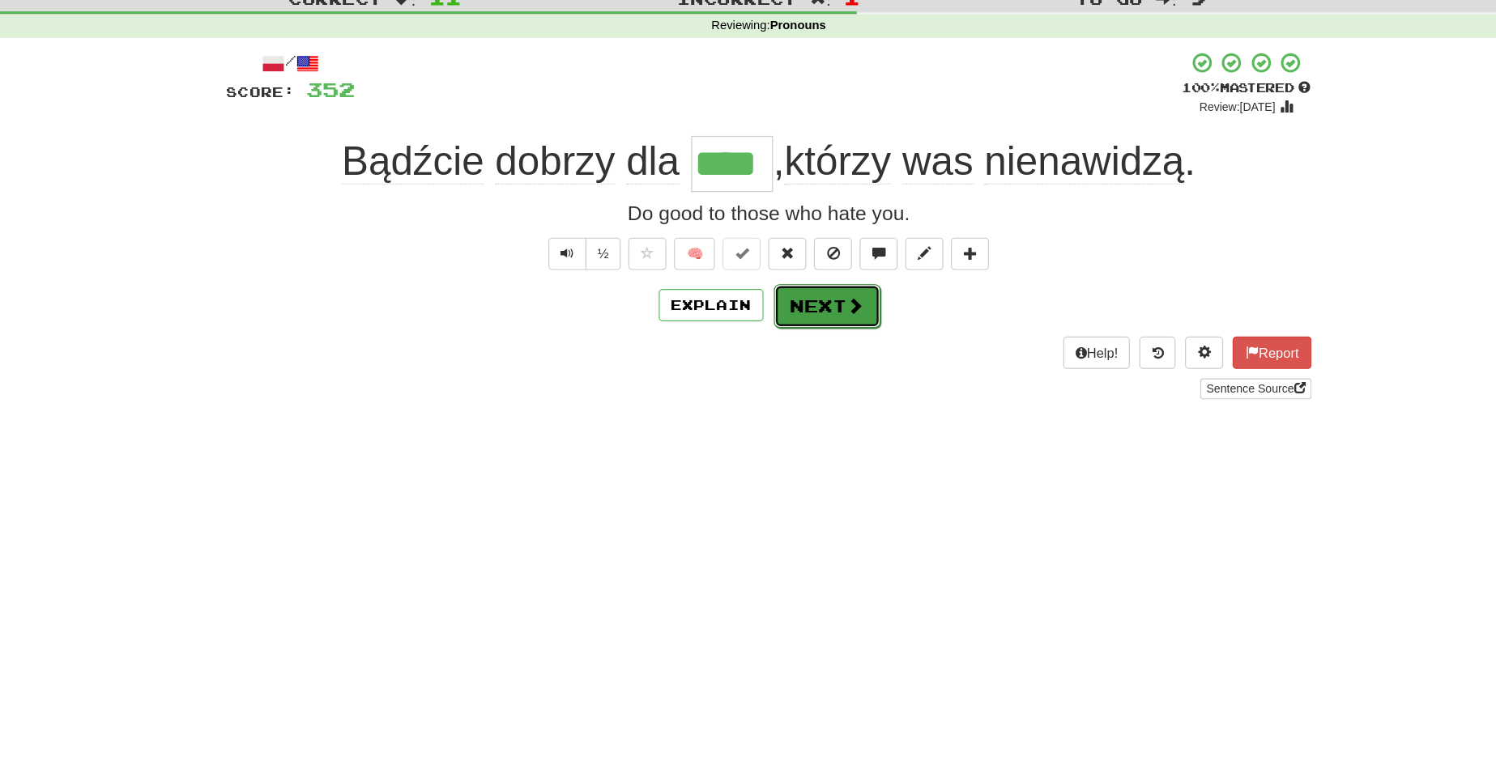
click at [790, 297] on button "Next" at bounding box center [797, 294] width 91 height 37
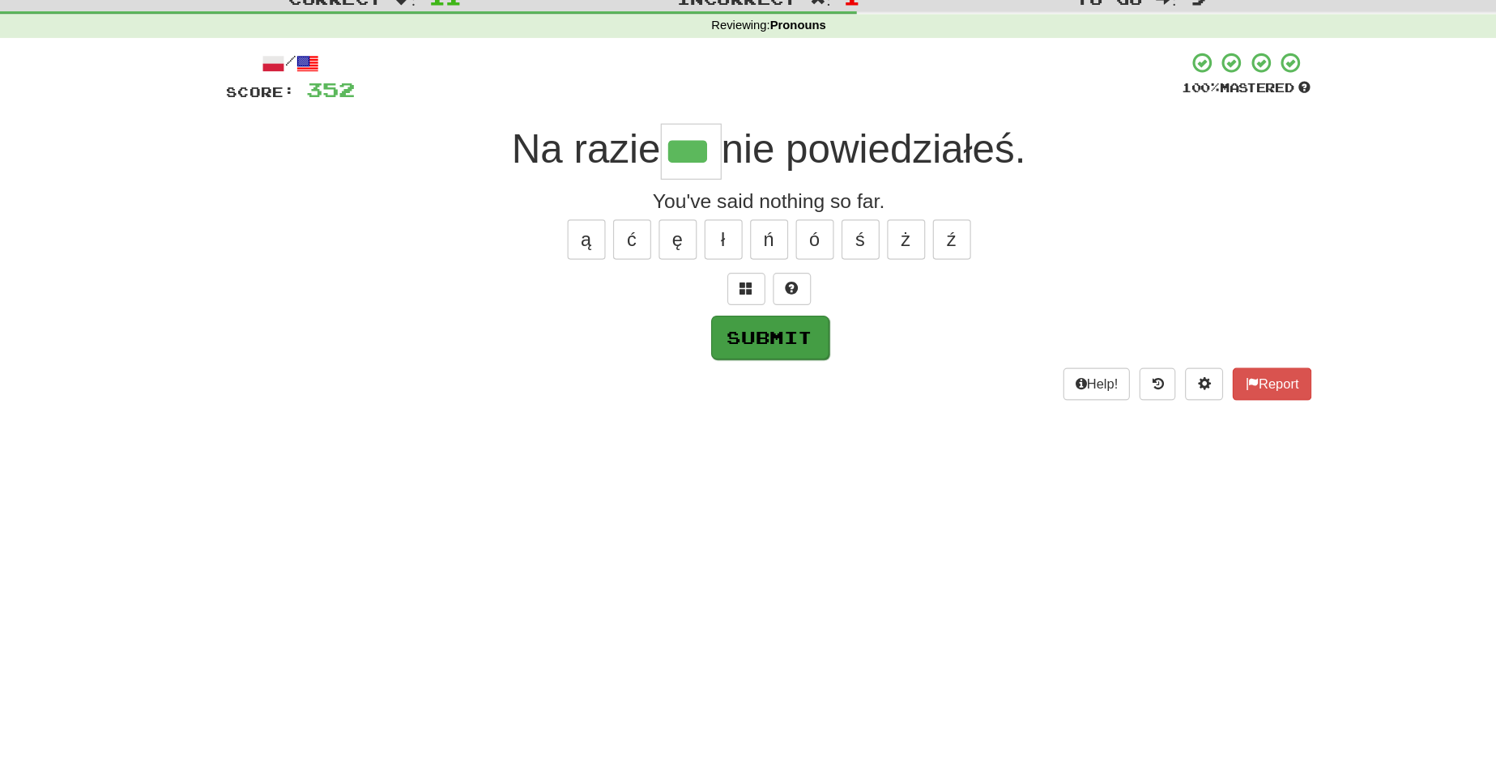
type input "***"
click at [757, 328] on button "Submit" at bounding box center [749, 321] width 100 height 37
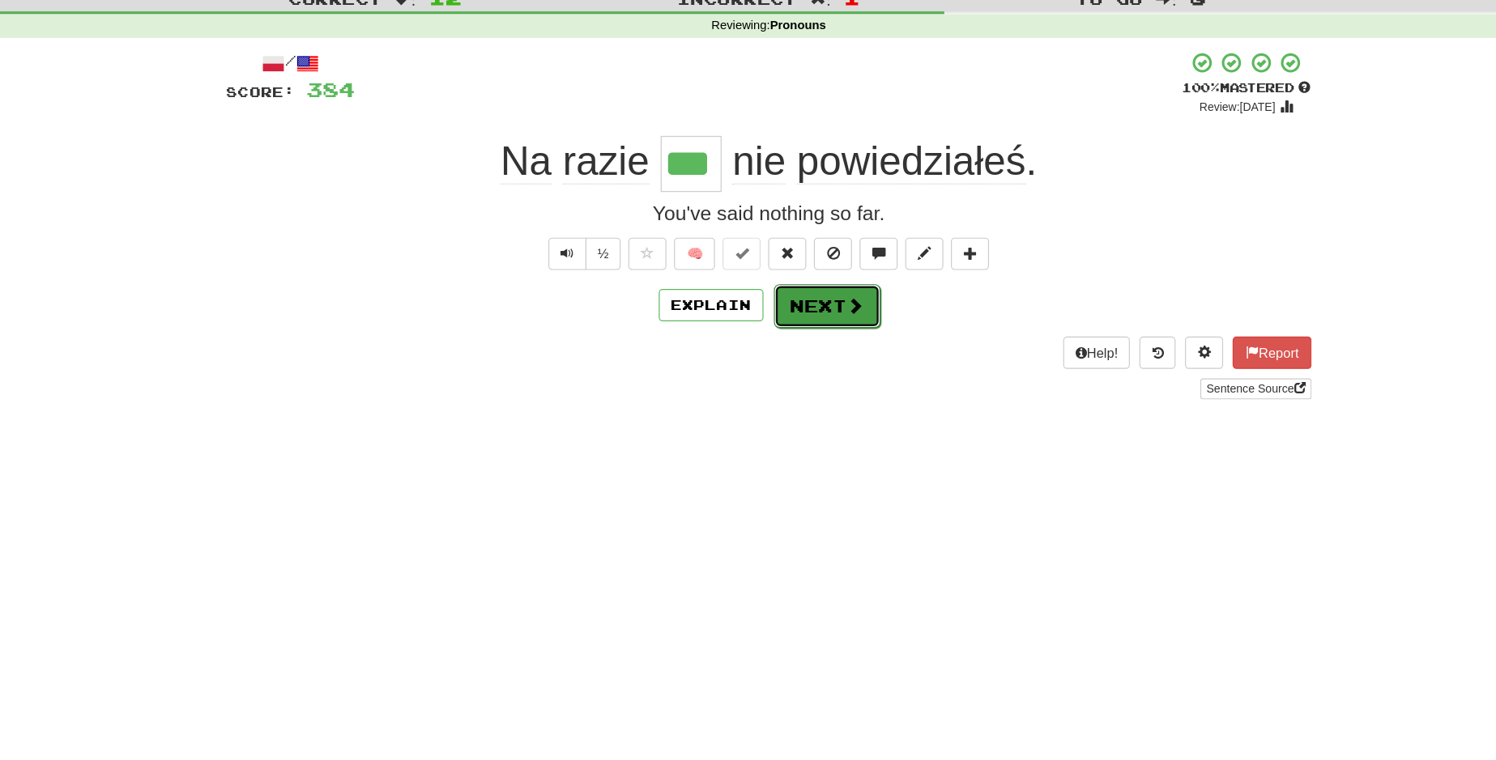
click at [795, 282] on button "Next" at bounding box center [797, 294] width 91 height 37
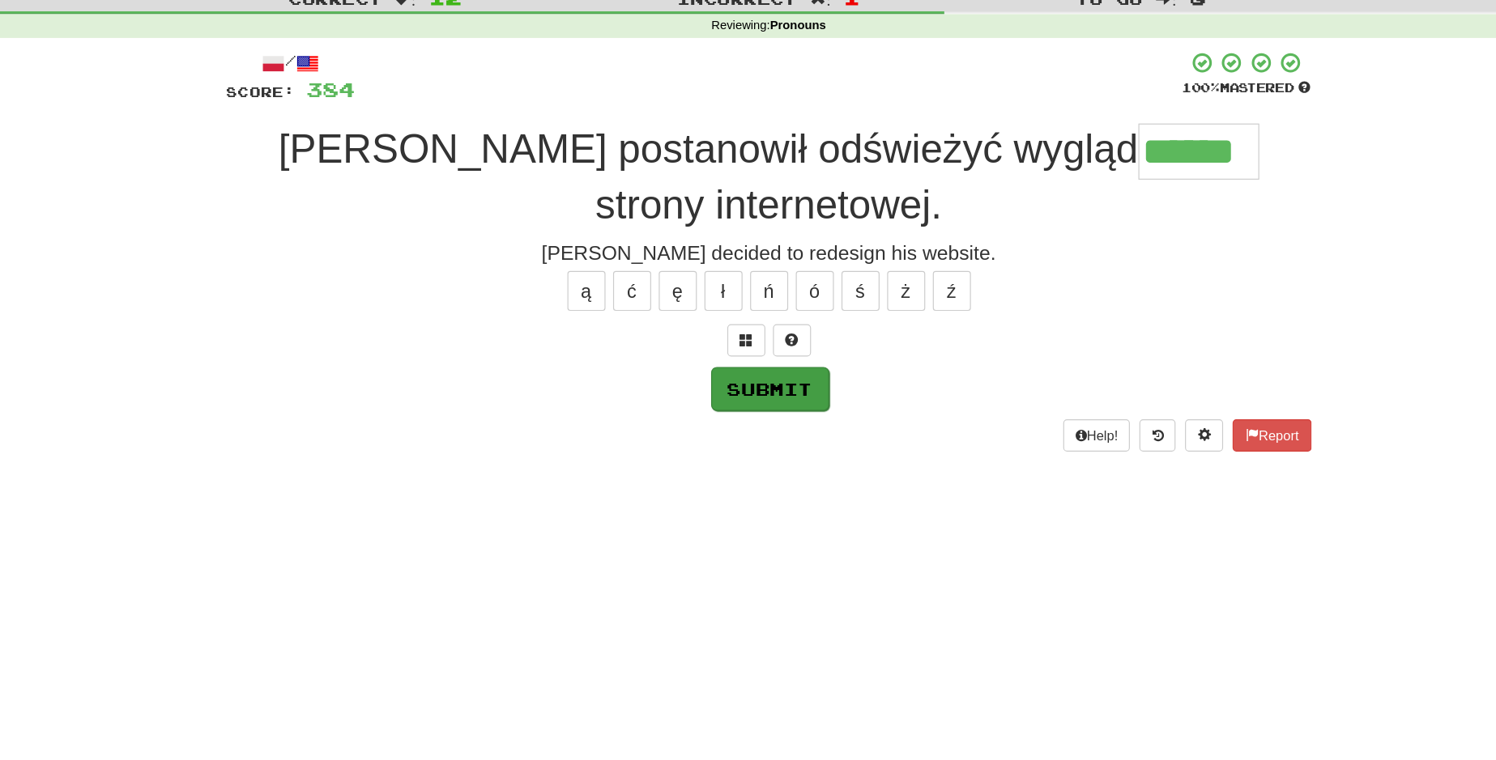
type input "******"
click at [735, 373] on button "Submit" at bounding box center [749, 365] width 100 height 37
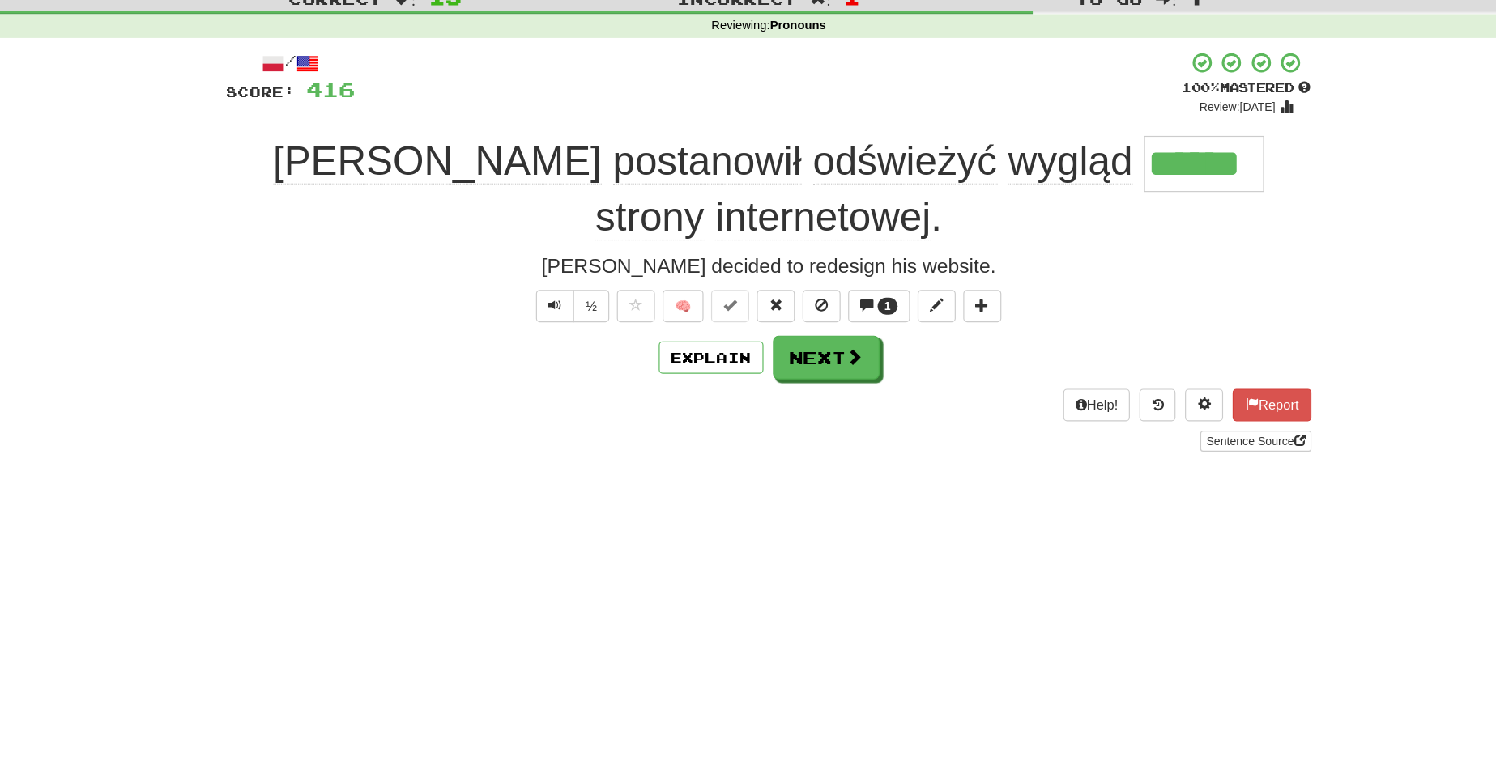
click at [735, 373] on div "Help! Report Sentence Source" at bounding box center [748, 391] width 923 height 53
click at [796, 345] on button "Next" at bounding box center [797, 339] width 91 height 37
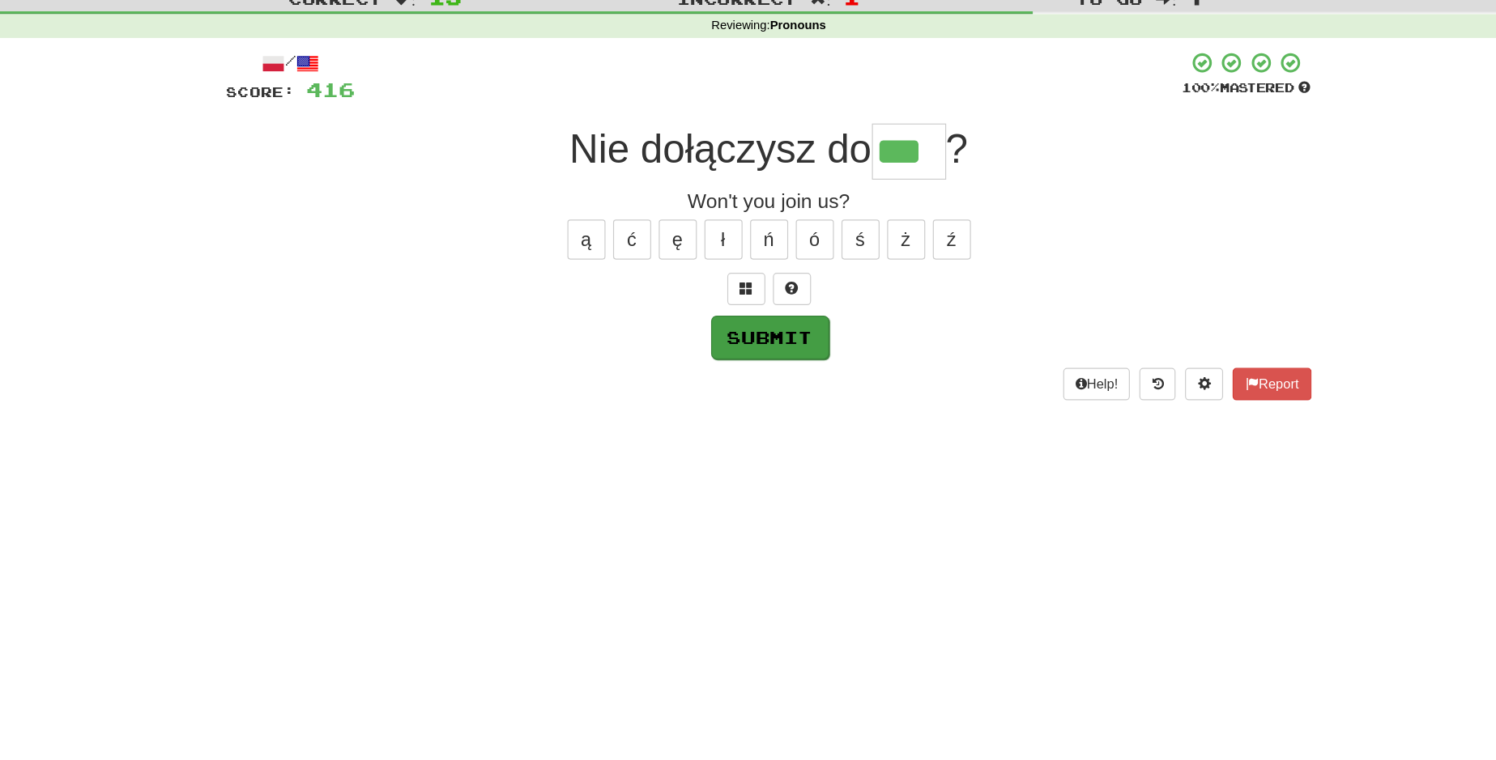
type input "***"
click at [751, 312] on button "Submit" at bounding box center [749, 321] width 100 height 37
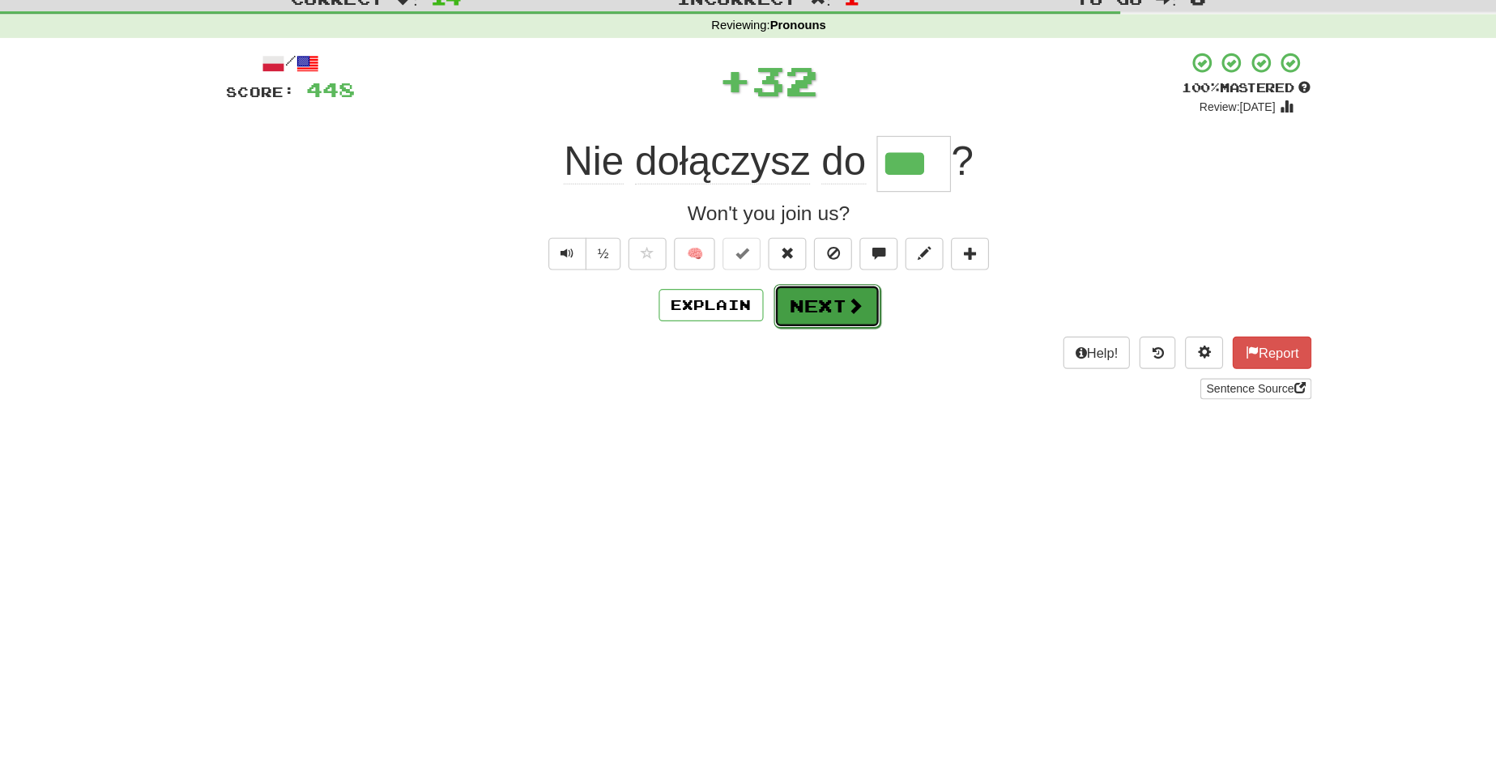
click at [771, 298] on button "Next" at bounding box center [797, 294] width 91 height 37
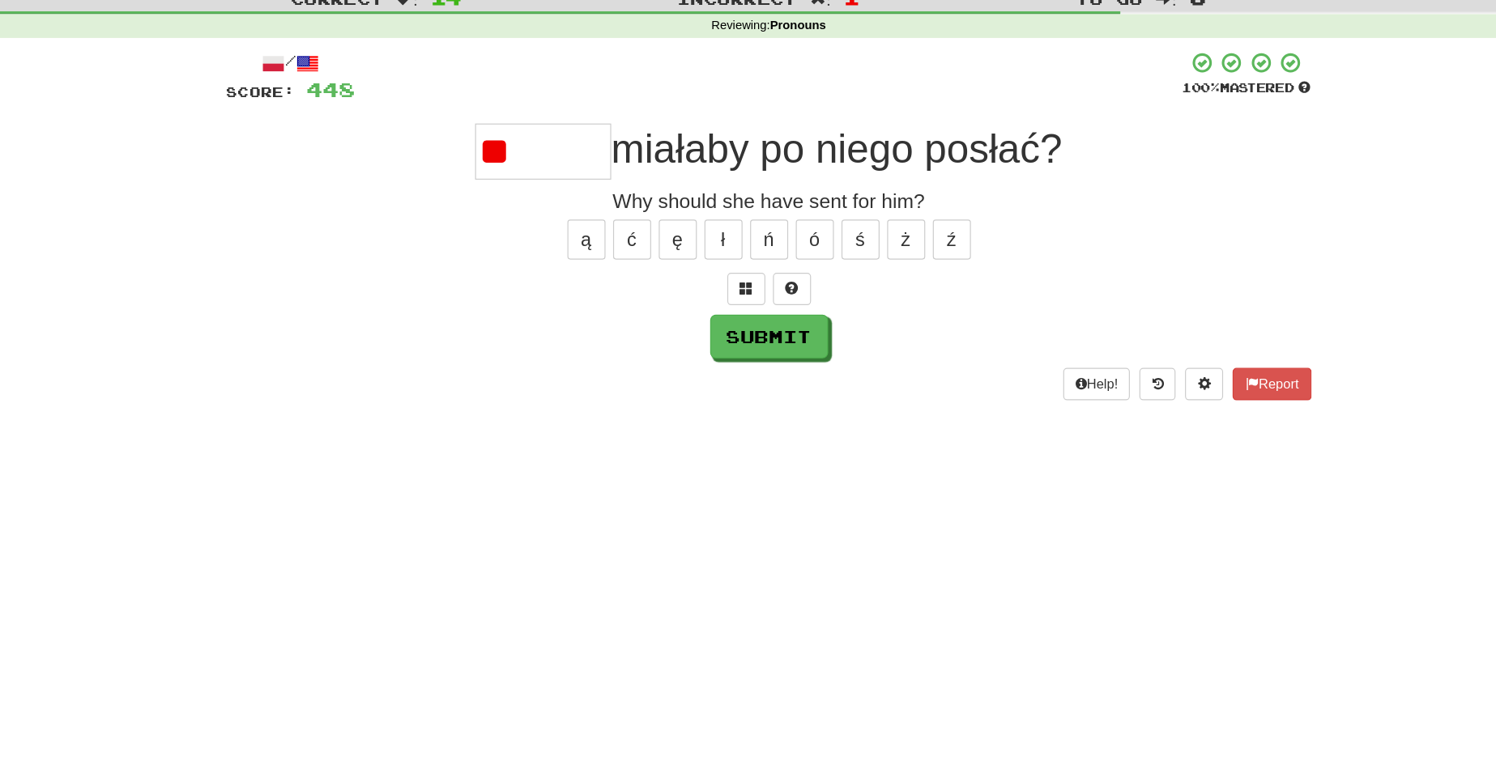
type input "*"
click at [749, 308] on button "Submit" at bounding box center [749, 321] width 100 height 37
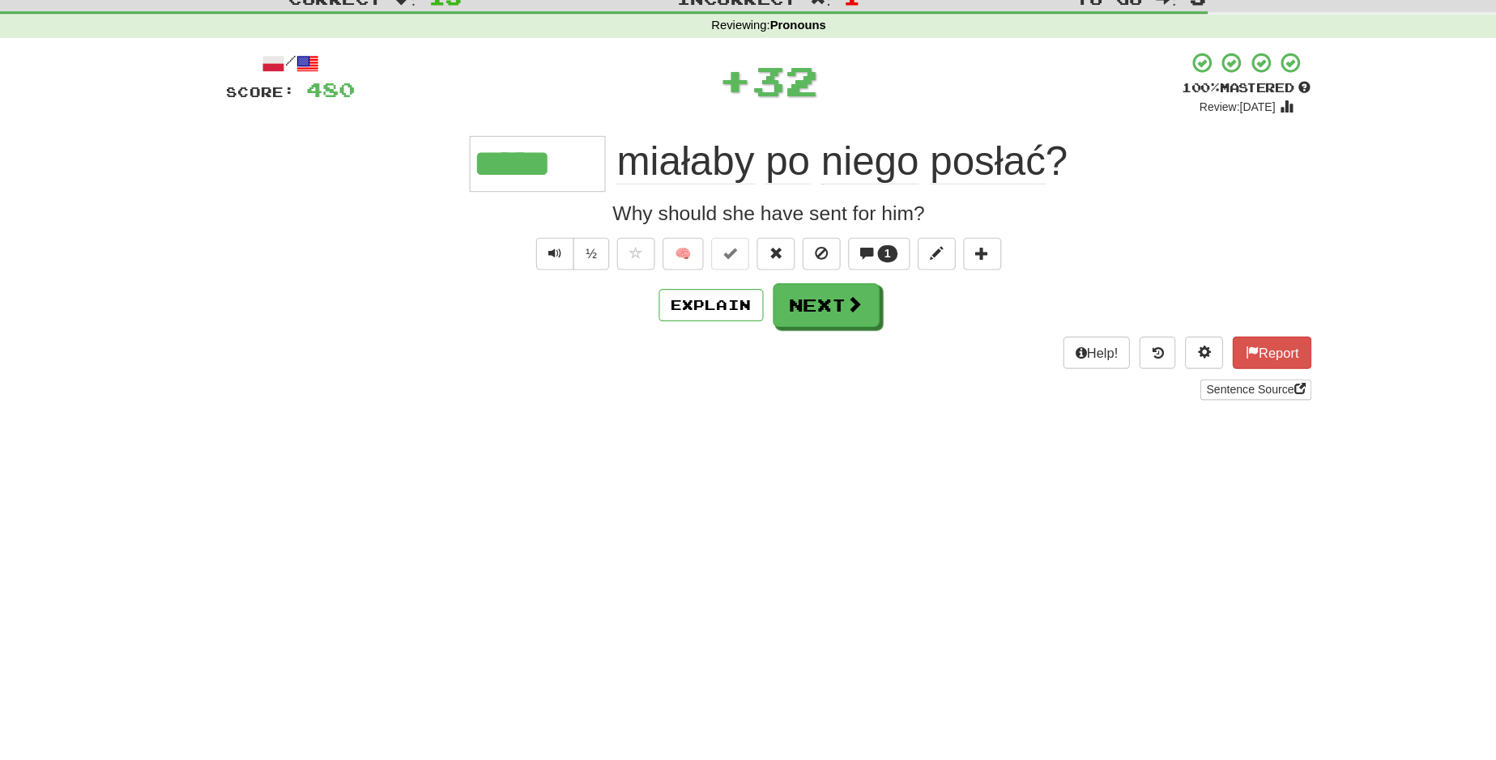
type input "*****"
click at [790, 292] on button "Next" at bounding box center [797, 294] width 91 height 37
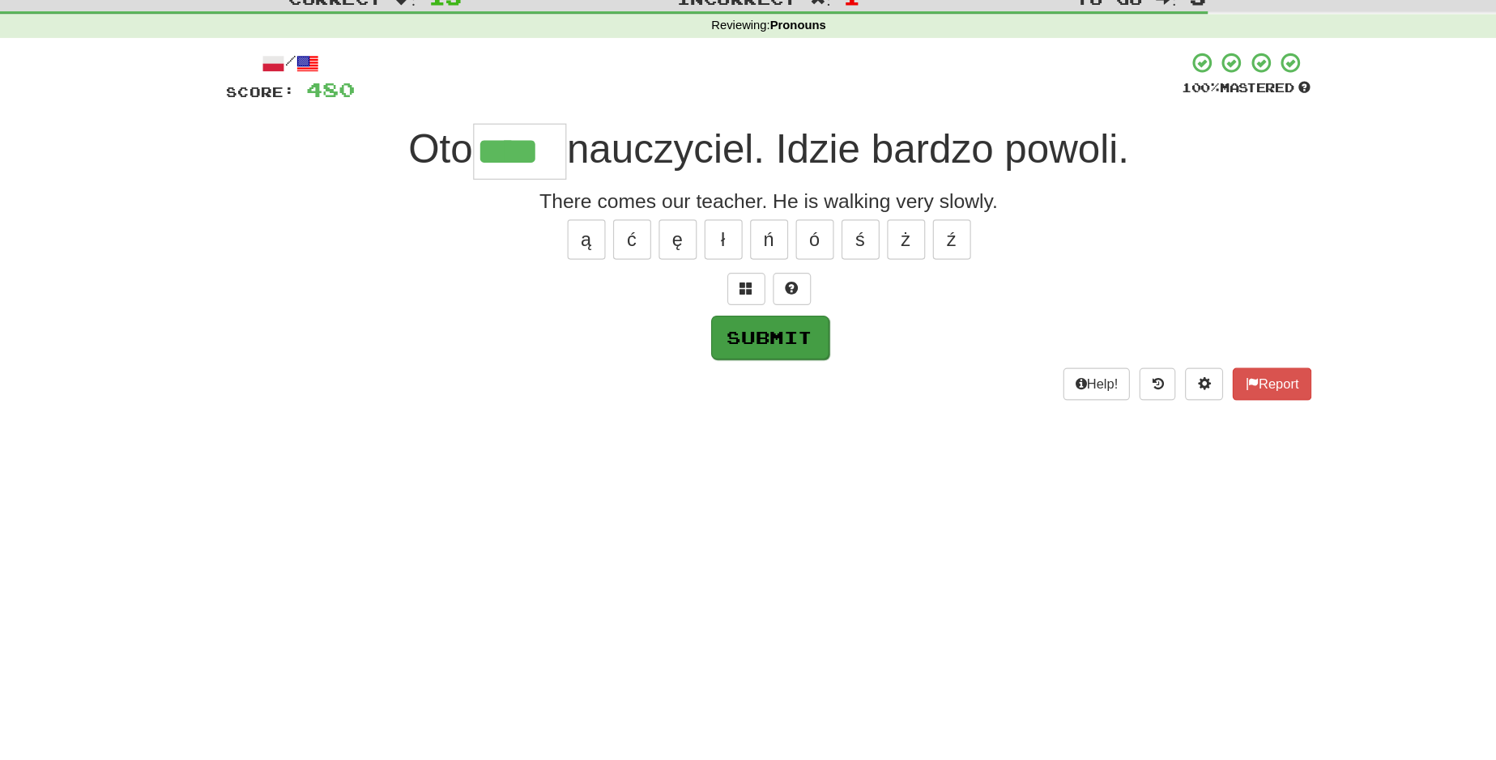
type input "****"
click at [765, 328] on button "Submit" at bounding box center [749, 321] width 100 height 37
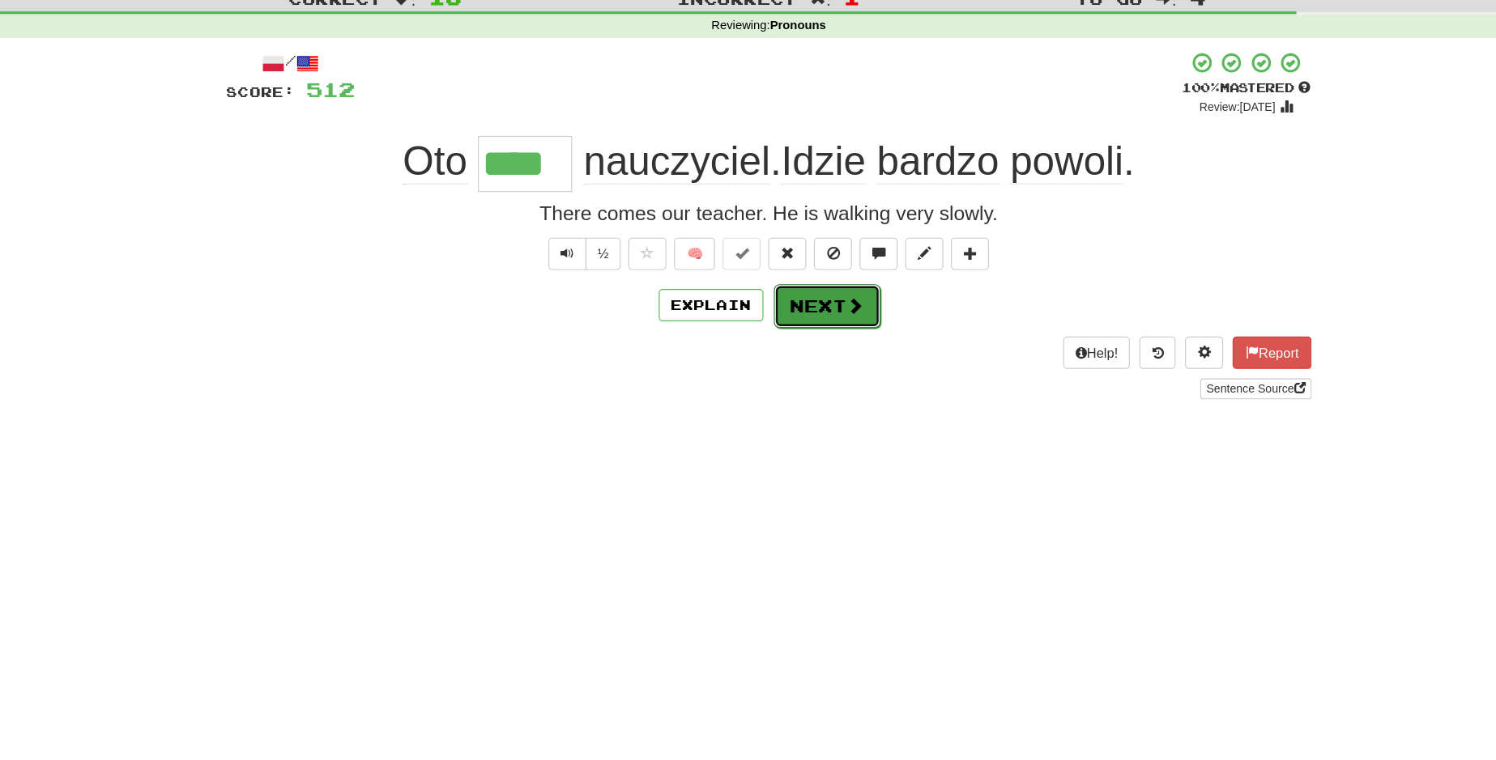
click at [806, 283] on button "Next" at bounding box center [797, 294] width 91 height 37
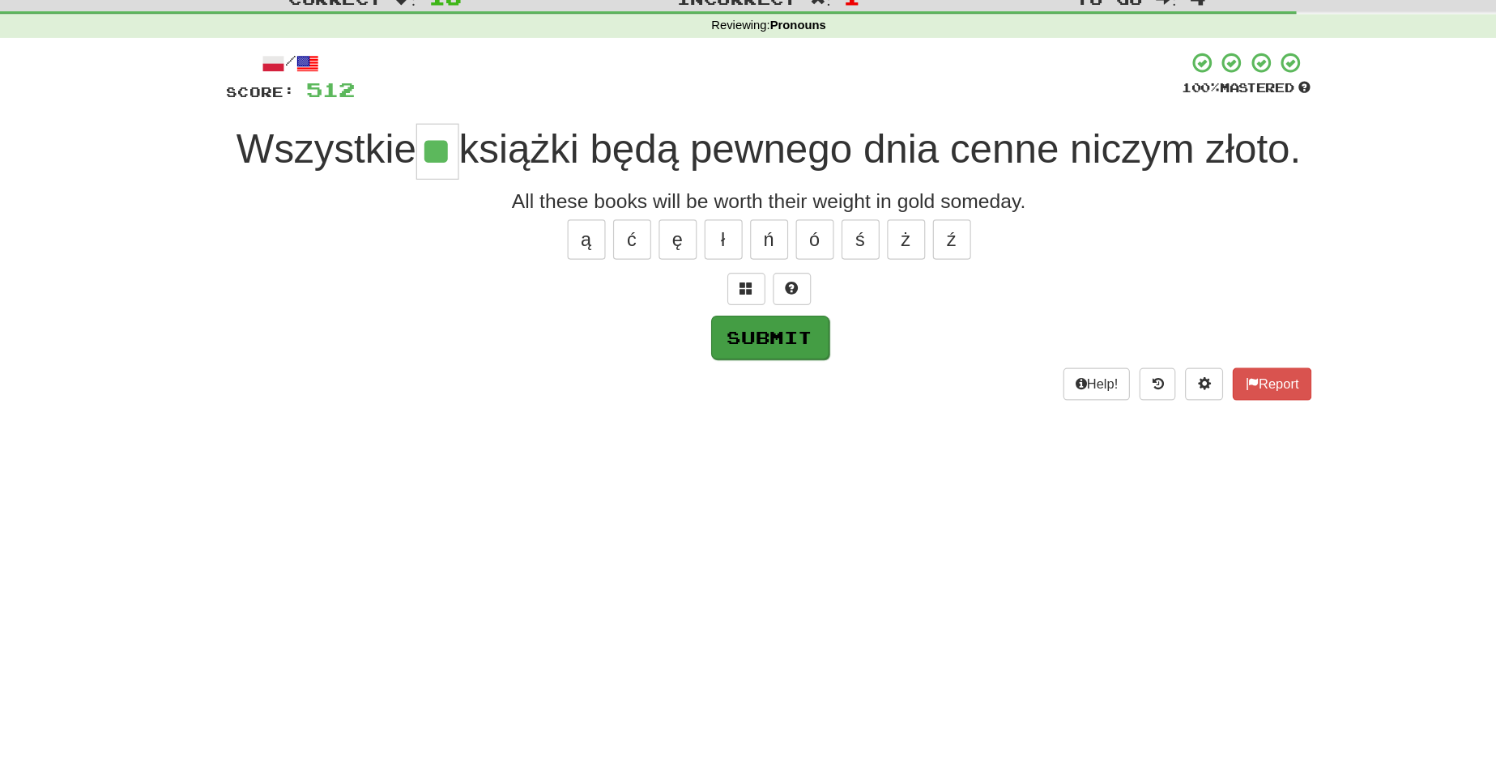
type input "**"
click at [756, 340] on button "Submit" at bounding box center [749, 321] width 100 height 37
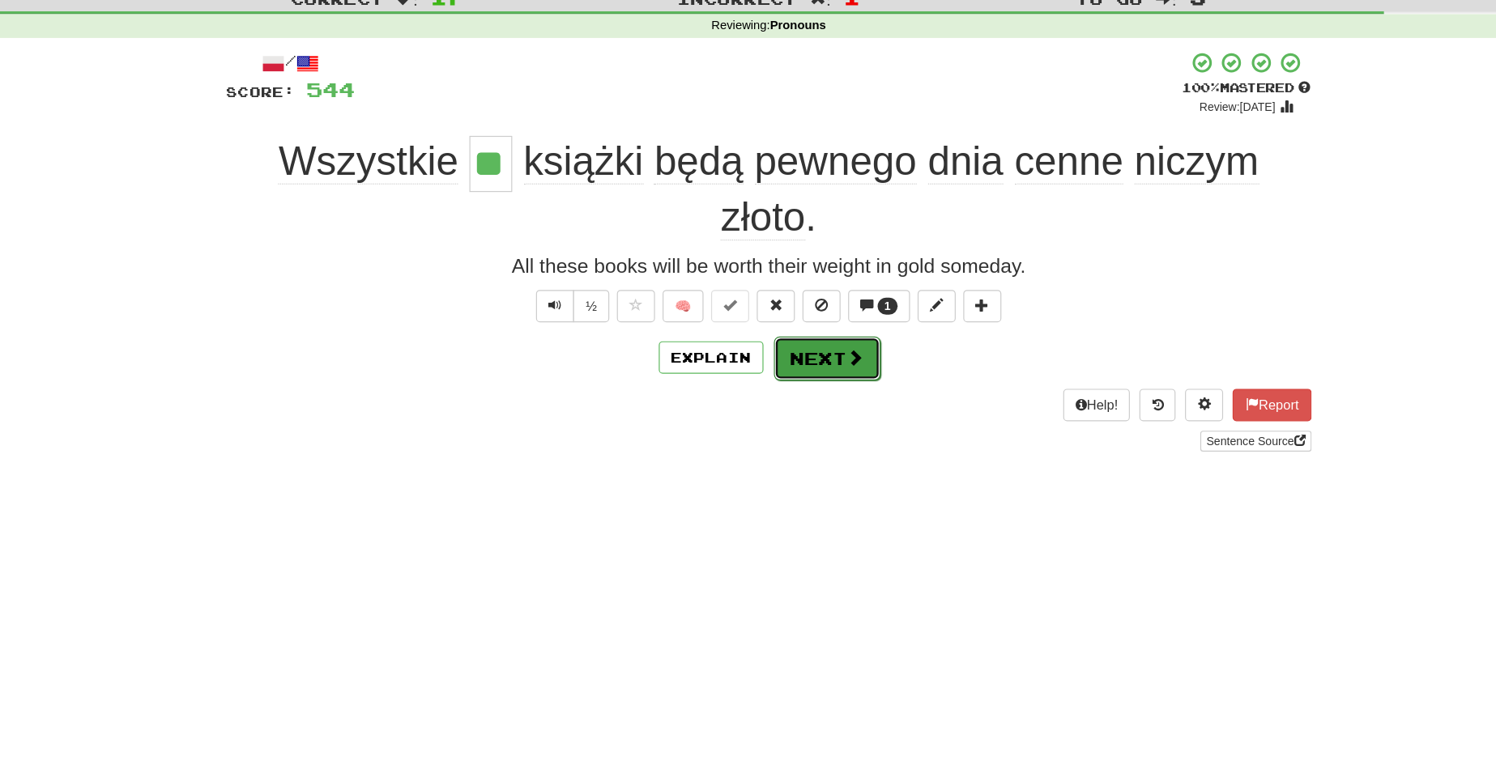
click at [797, 335] on button "Next" at bounding box center [797, 339] width 91 height 37
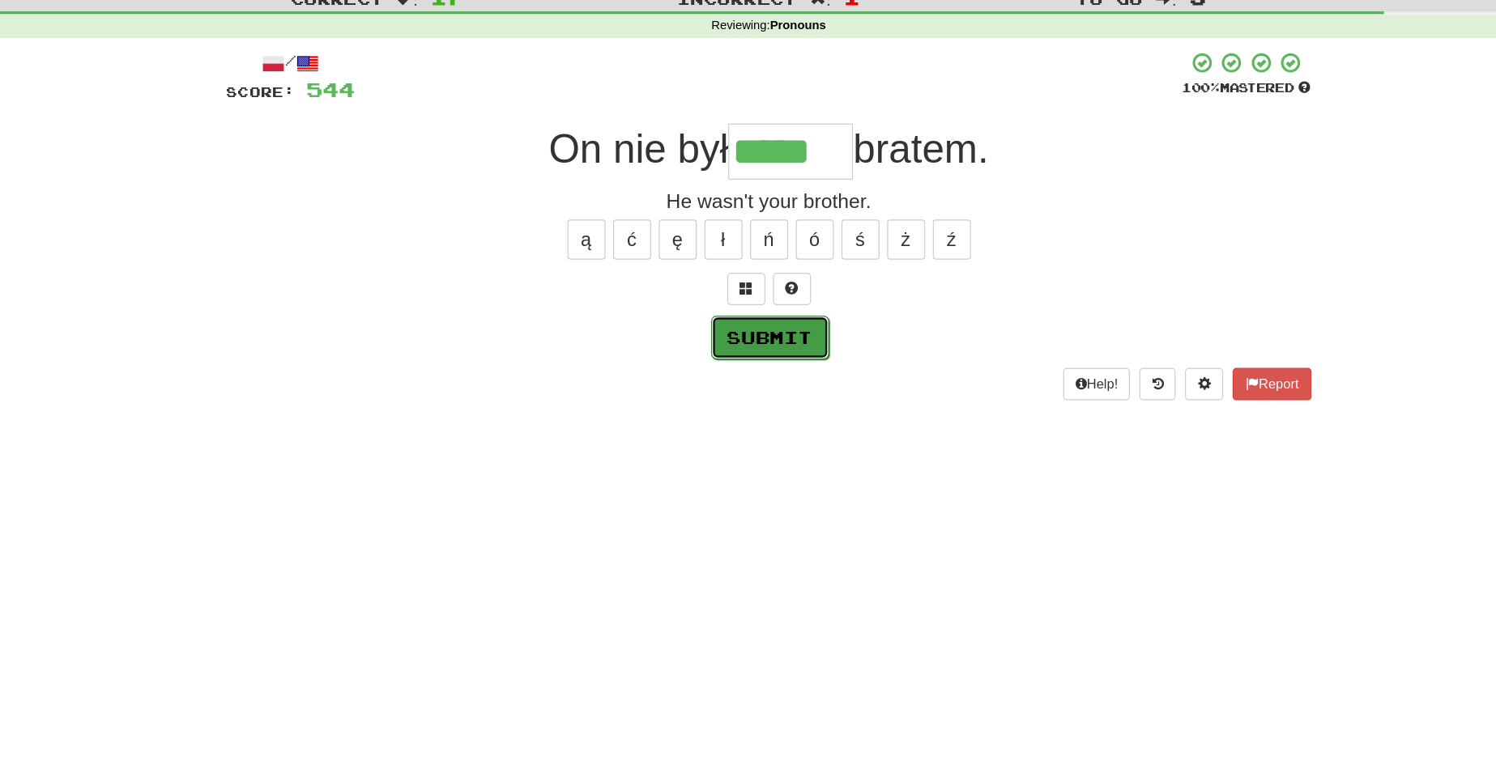
click at [740, 325] on button "Submit" at bounding box center [749, 321] width 100 height 37
type input "*****"
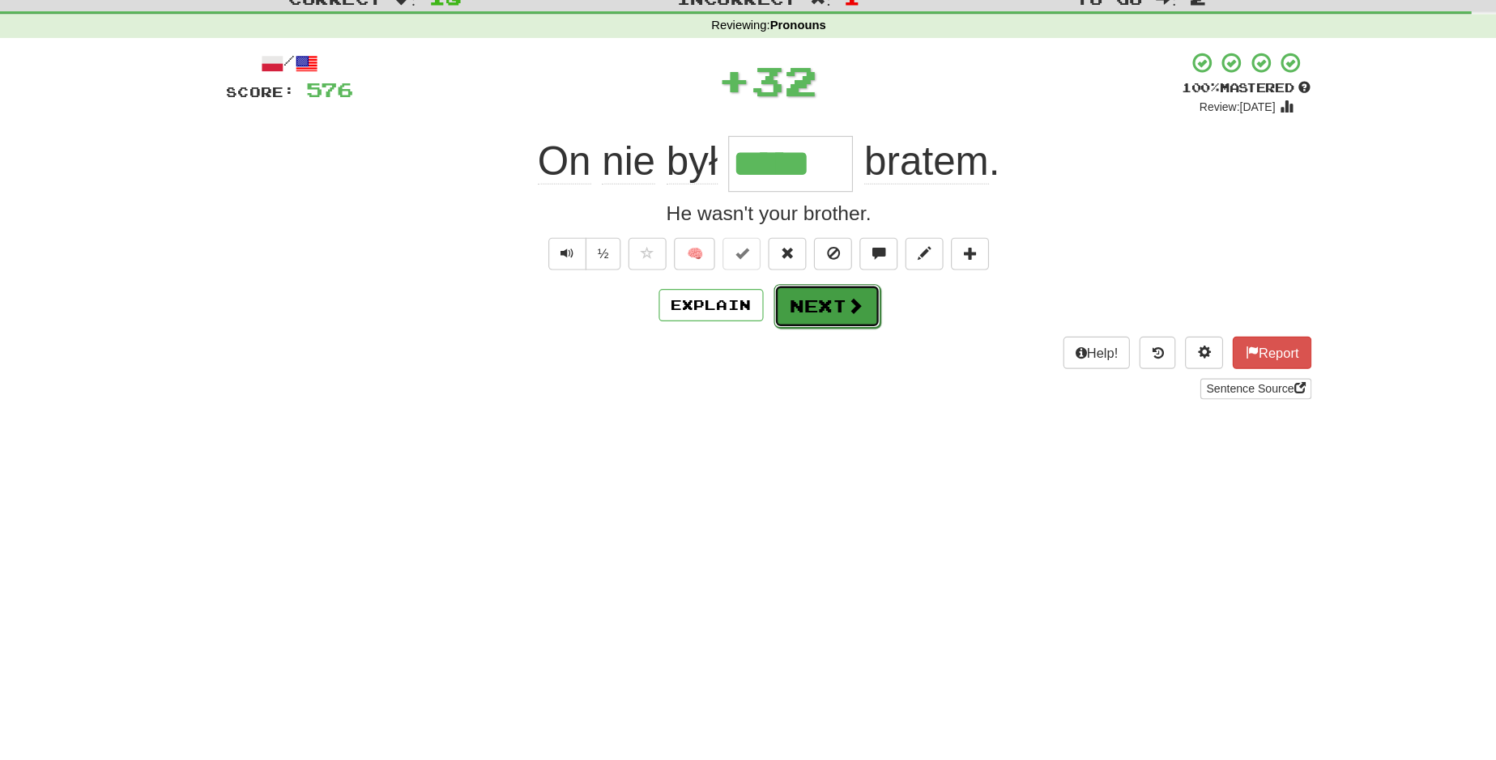
click at [782, 294] on button "Next" at bounding box center [797, 294] width 91 height 37
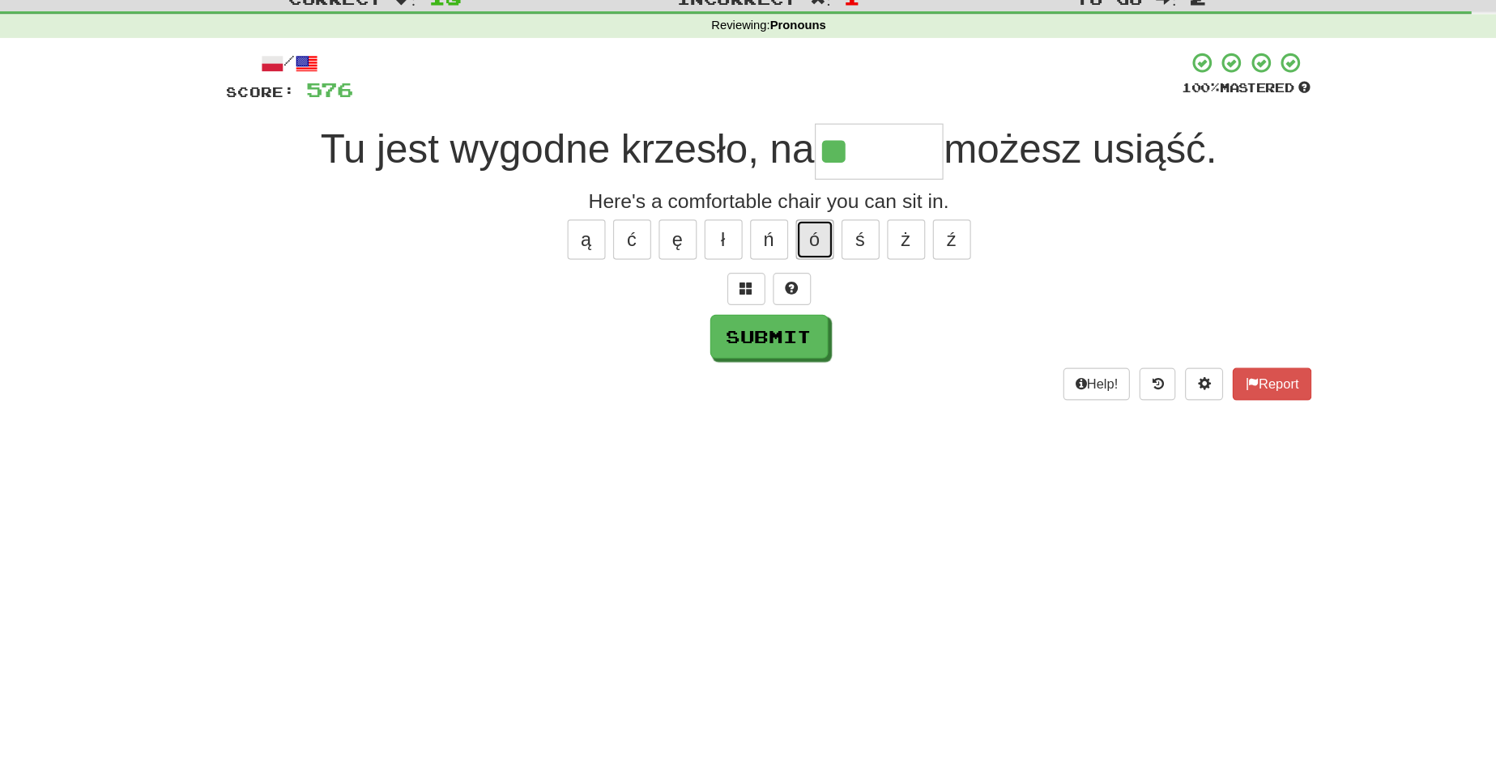
click at [786, 244] on button "ó" at bounding box center [787, 238] width 32 height 34
type input "******"
click at [752, 321] on button "Submit" at bounding box center [749, 321] width 100 height 37
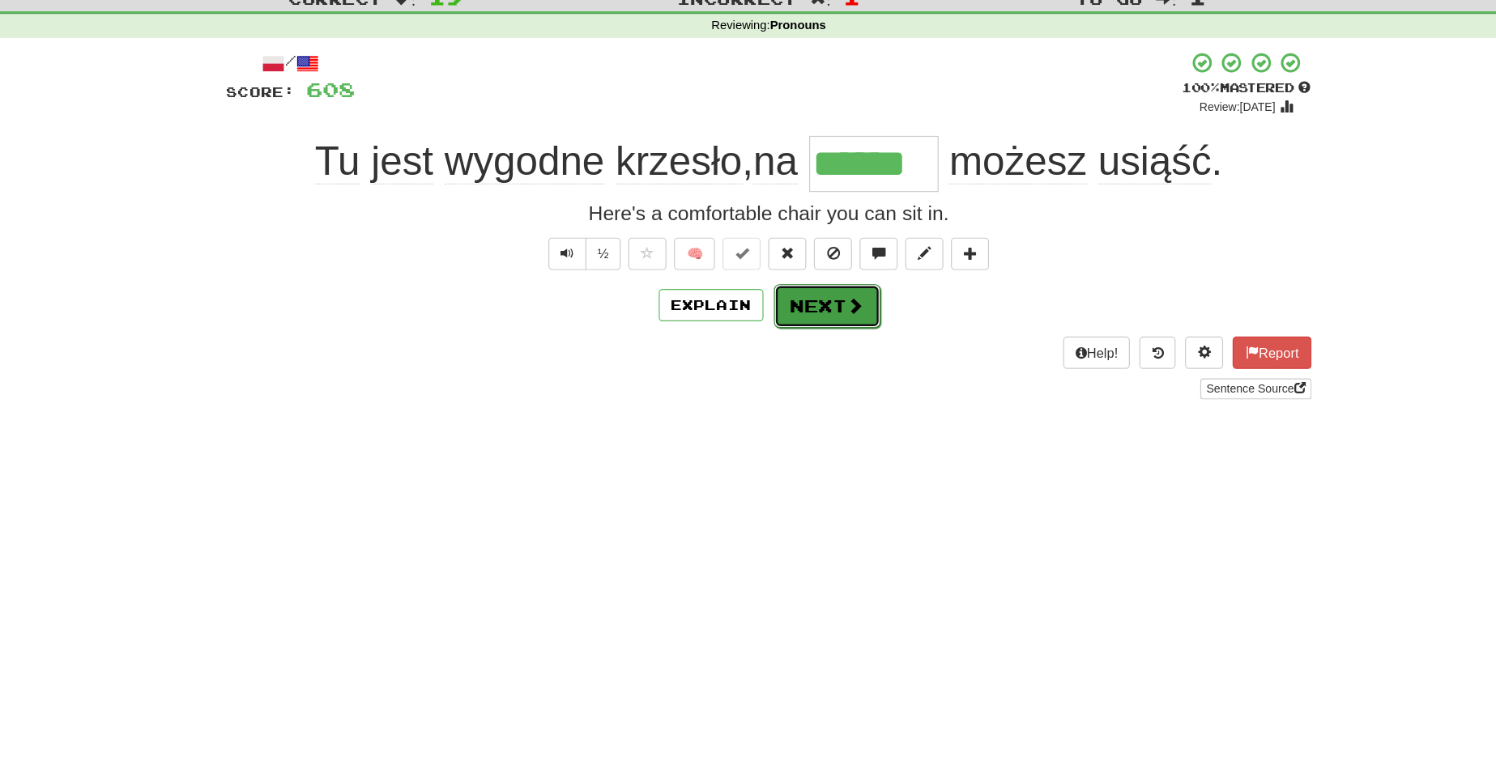
click at [794, 300] on button "Next" at bounding box center [797, 294] width 91 height 37
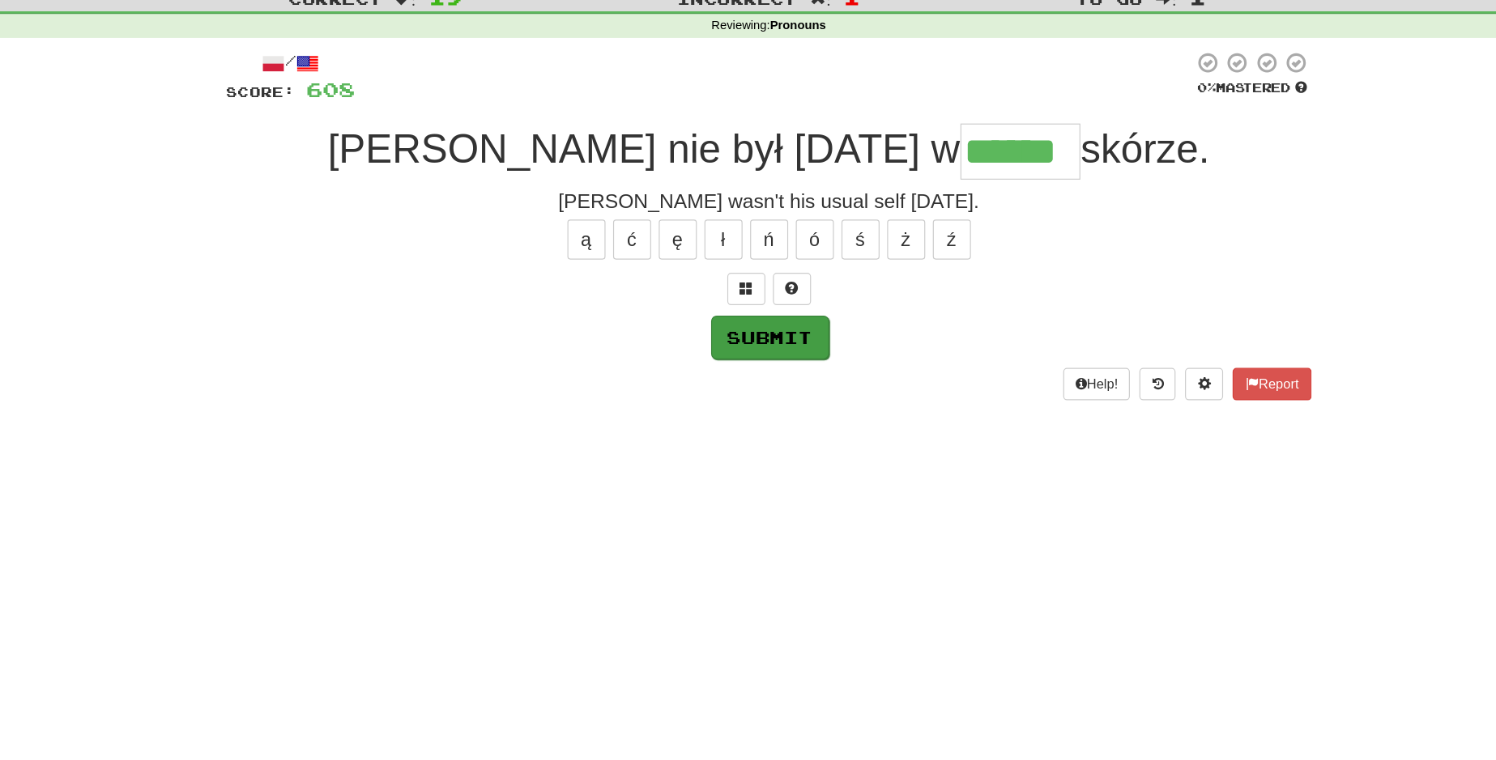
type input "******"
click at [773, 314] on button "Submit" at bounding box center [749, 321] width 100 height 37
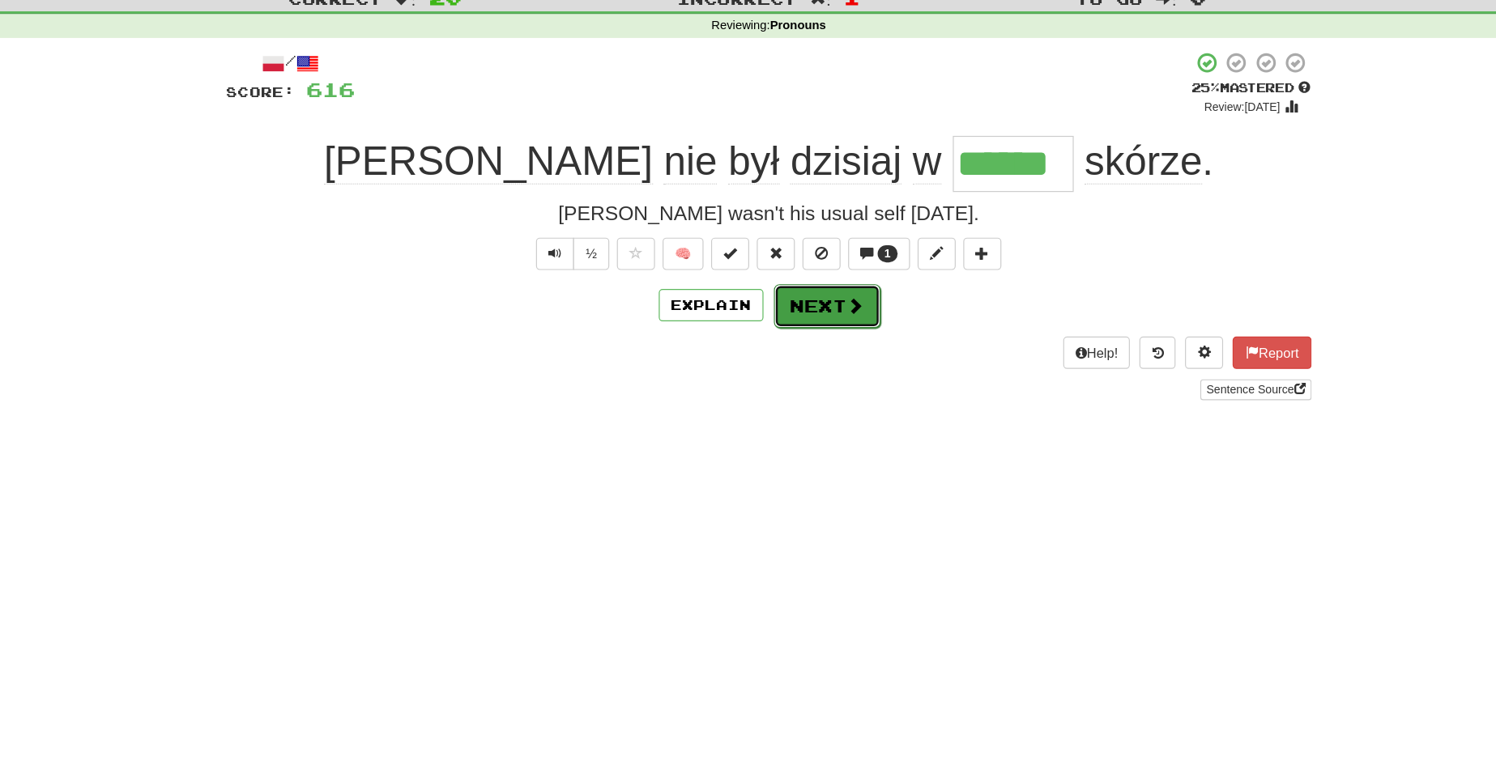
click at [803, 289] on button "Next" at bounding box center [797, 294] width 91 height 37
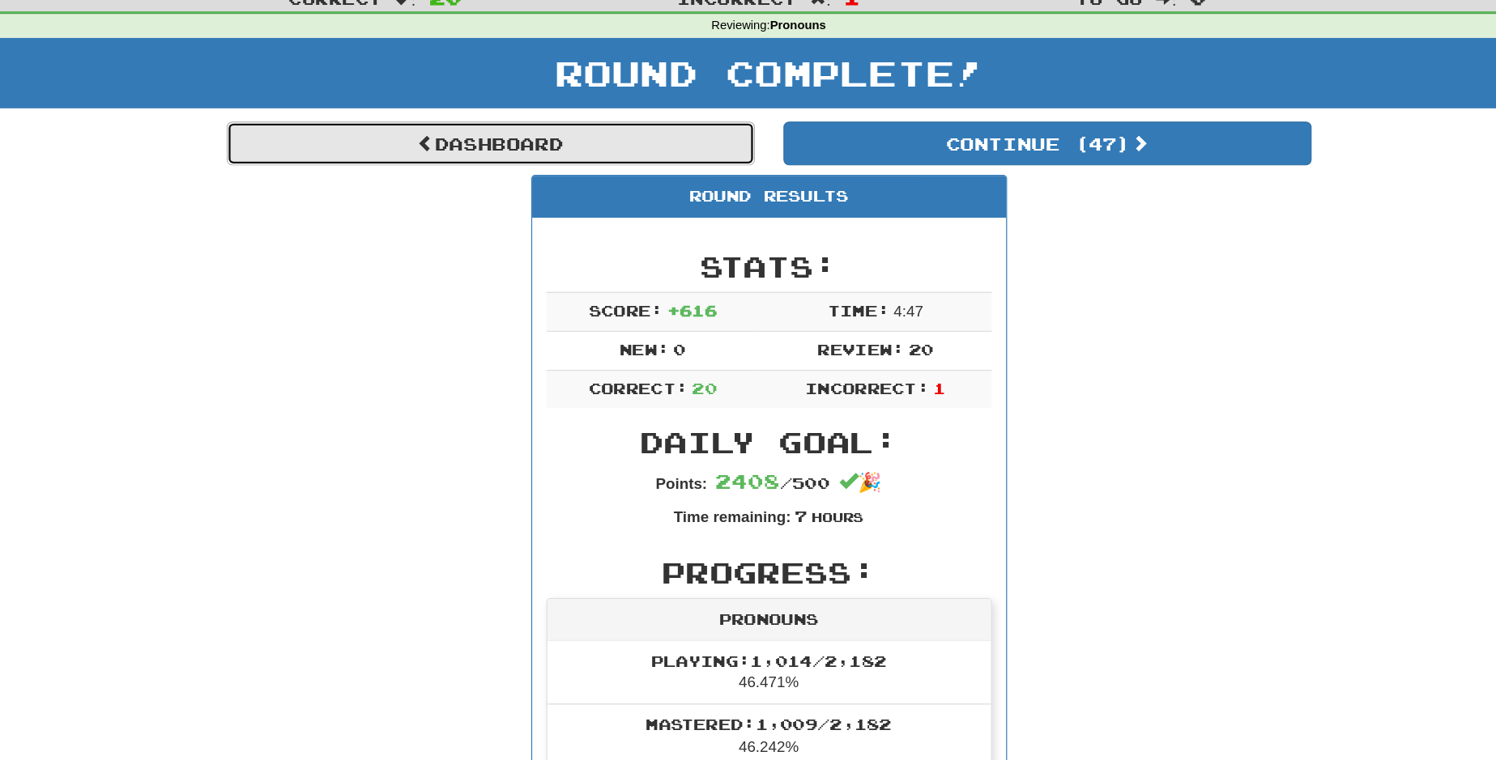
click at [660, 155] on link "Dashboard" at bounding box center [511, 156] width 449 height 37
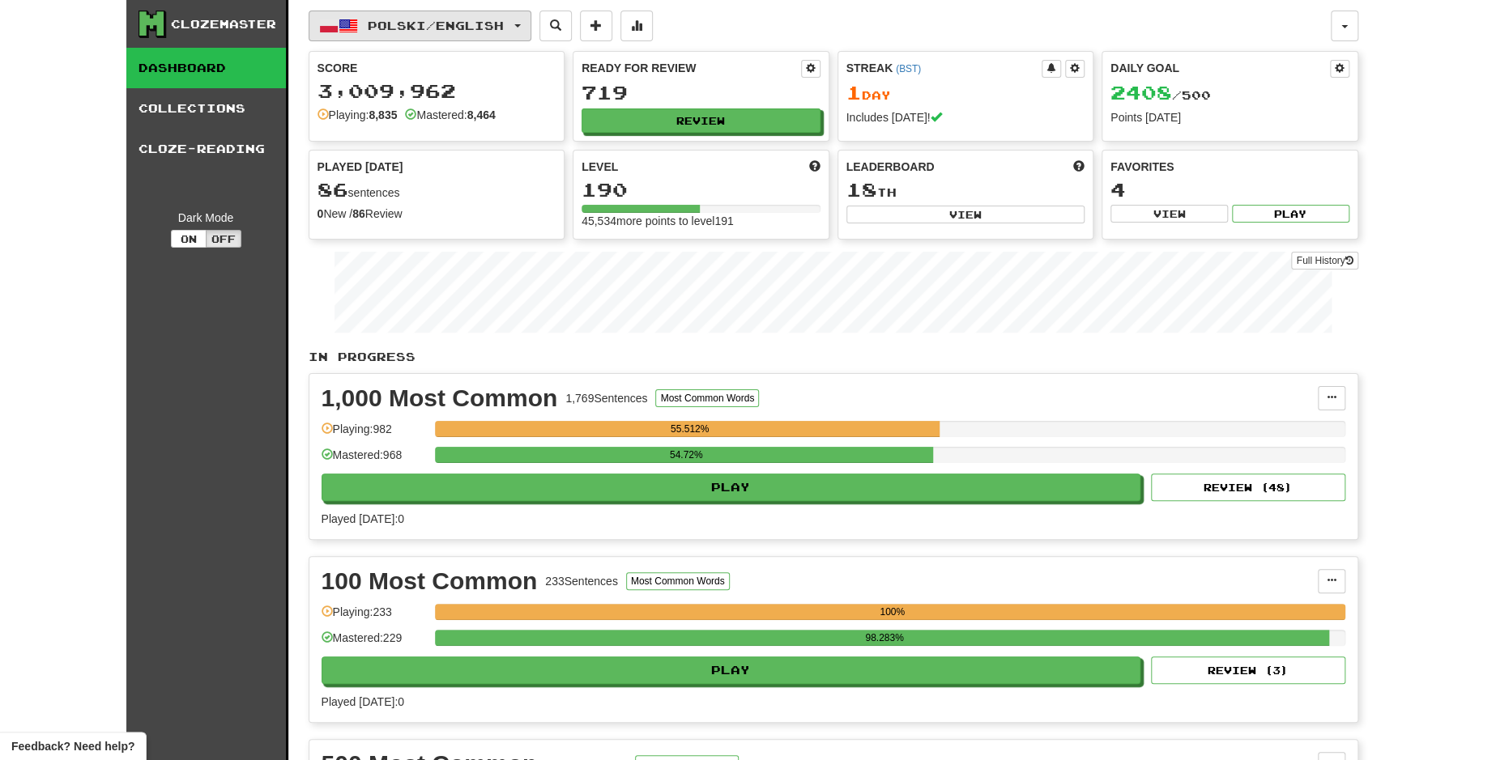
click at [521, 26] on span "button" at bounding box center [517, 25] width 6 height 3
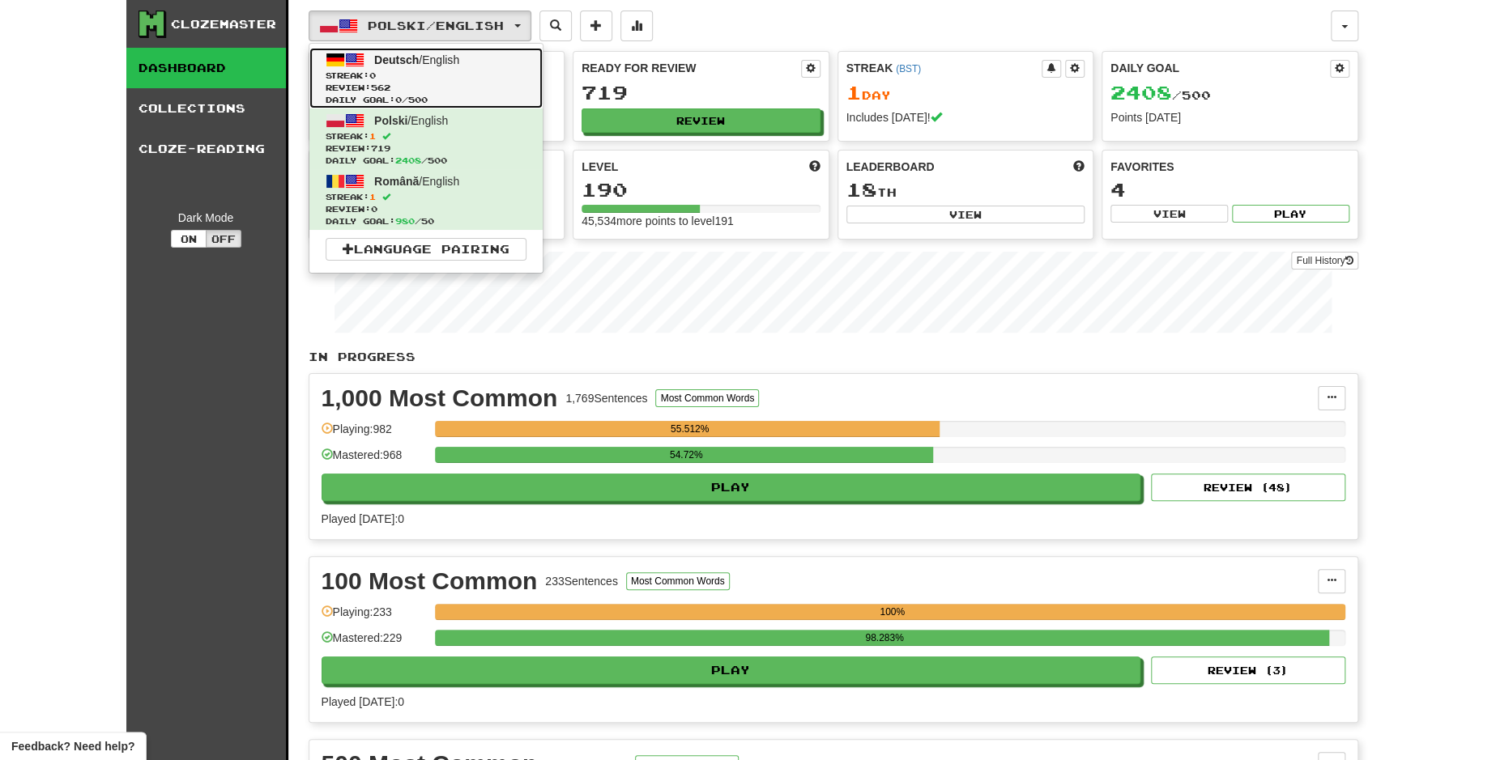
click at [507, 62] on link "Deutsch / English Streak: 0 Review: 562 Daily Goal: 0 / 500" at bounding box center [425, 78] width 233 height 61
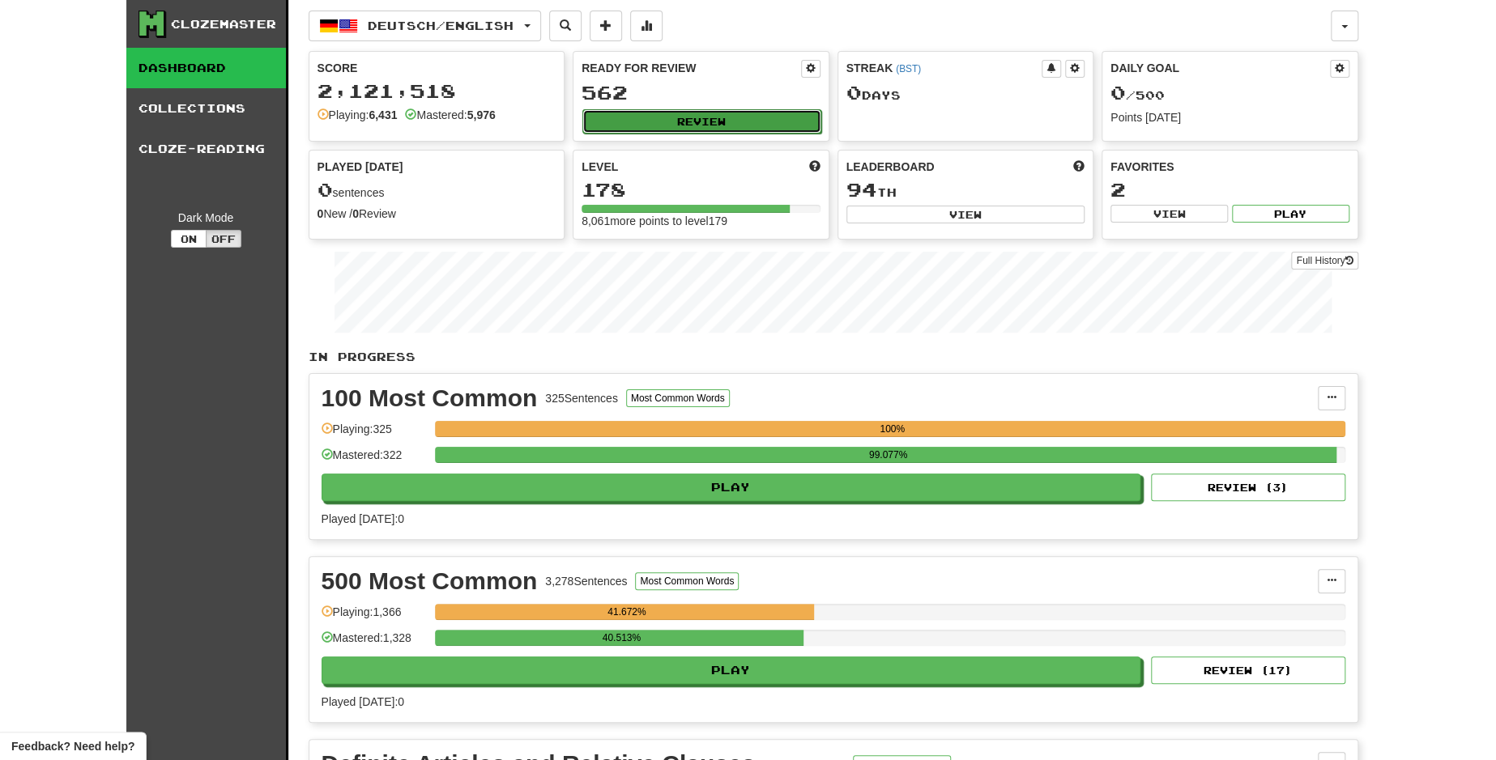
click at [671, 120] on button "Review" at bounding box center [701, 121] width 239 height 24
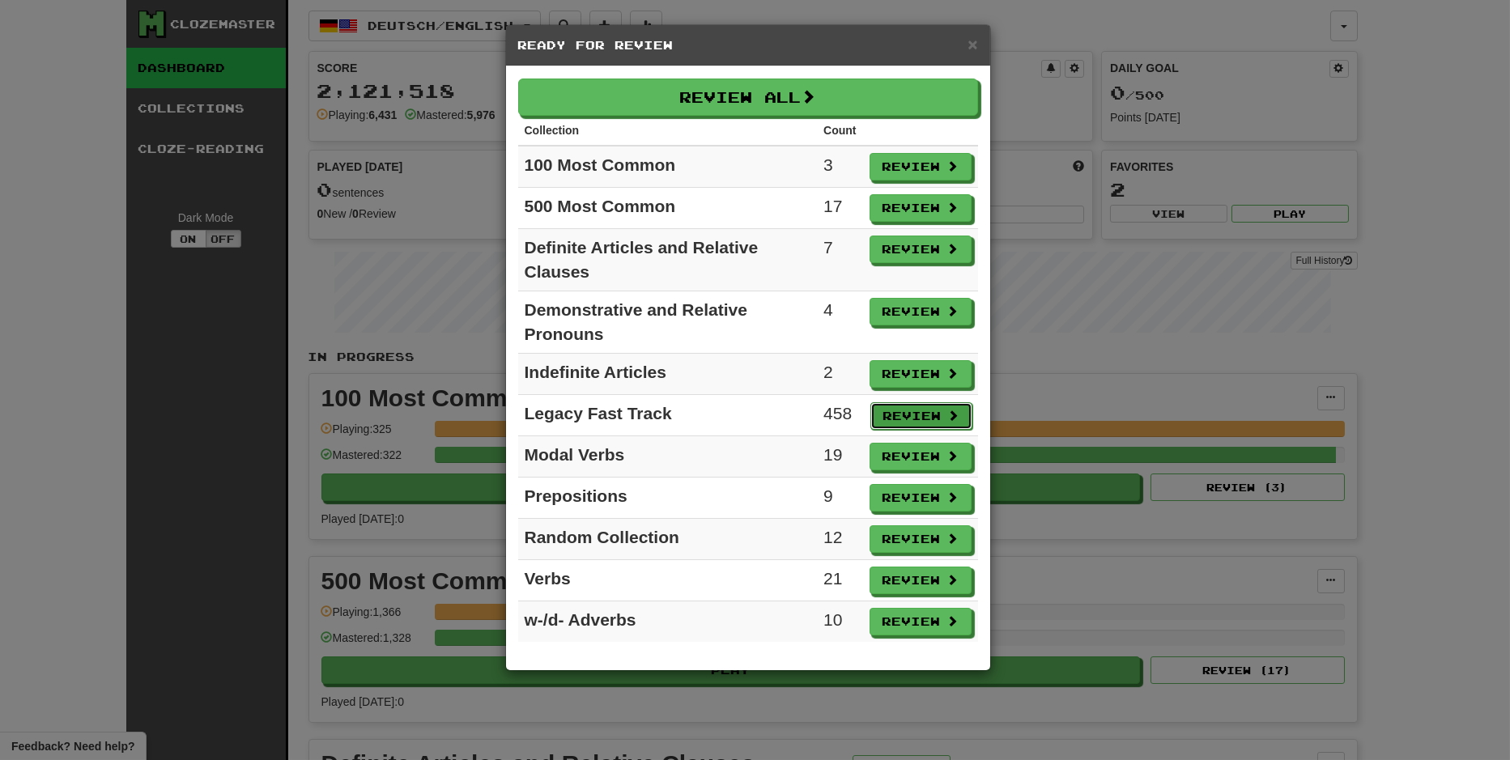
click at [919, 410] on button "Review" at bounding box center [922, 417] width 102 height 28
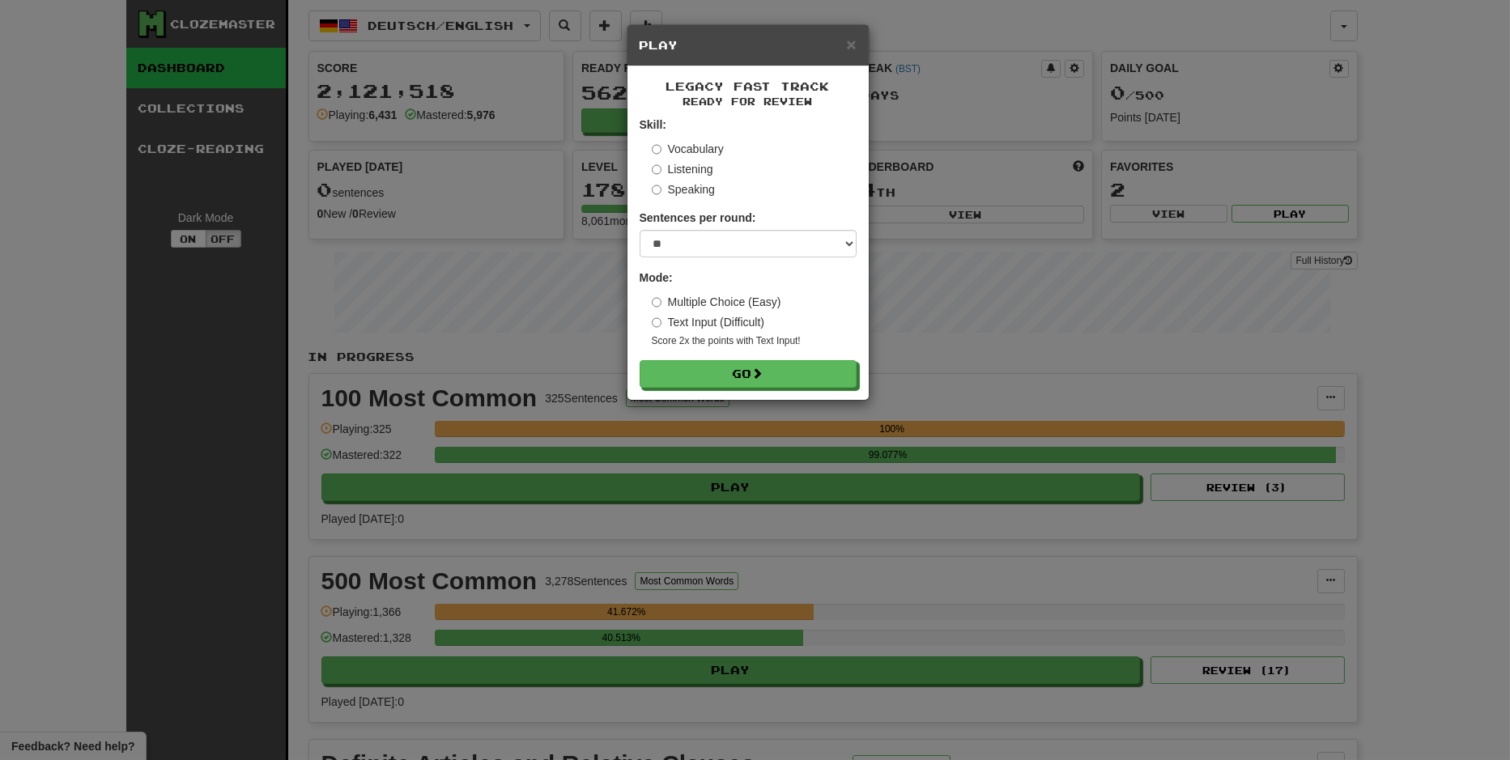
click at [919, 410] on div "× Play Legacy Fast Track Ready for Review Skill: Vocabulary Listening Speaking …" at bounding box center [755, 380] width 1510 height 760
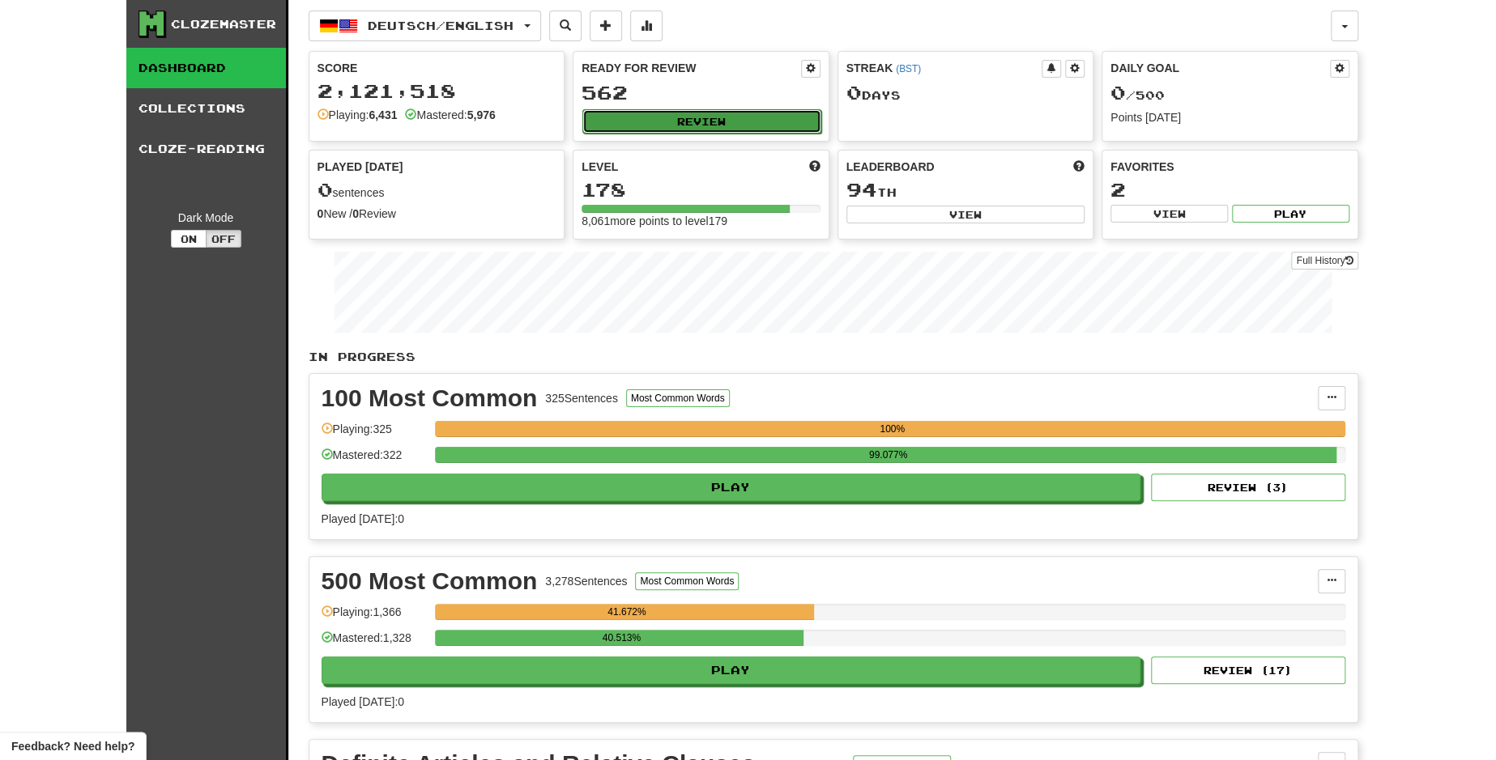
click at [753, 117] on button "Review" at bounding box center [701, 121] width 239 height 24
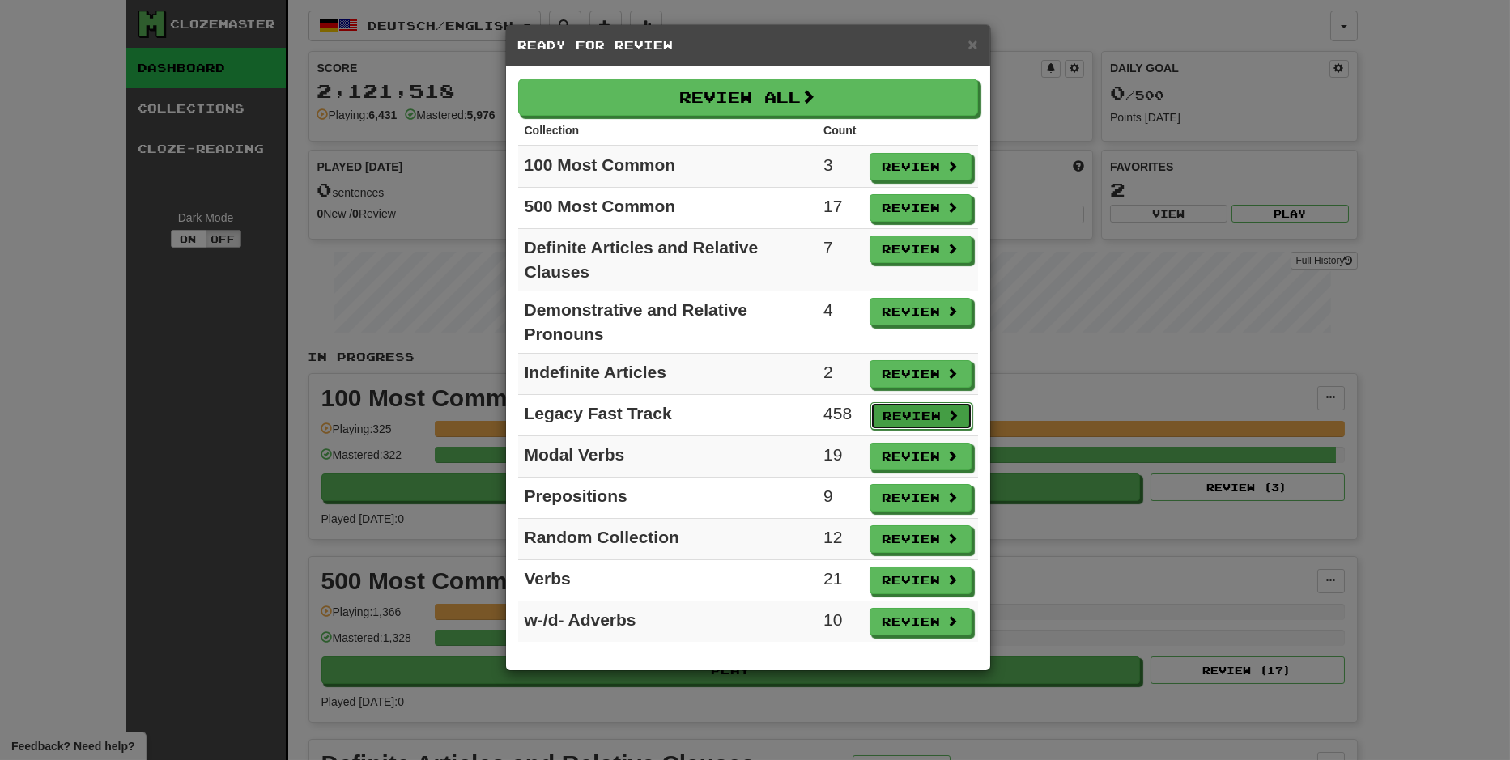
click at [901, 415] on button "Review" at bounding box center [922, 417] width 102 height 28
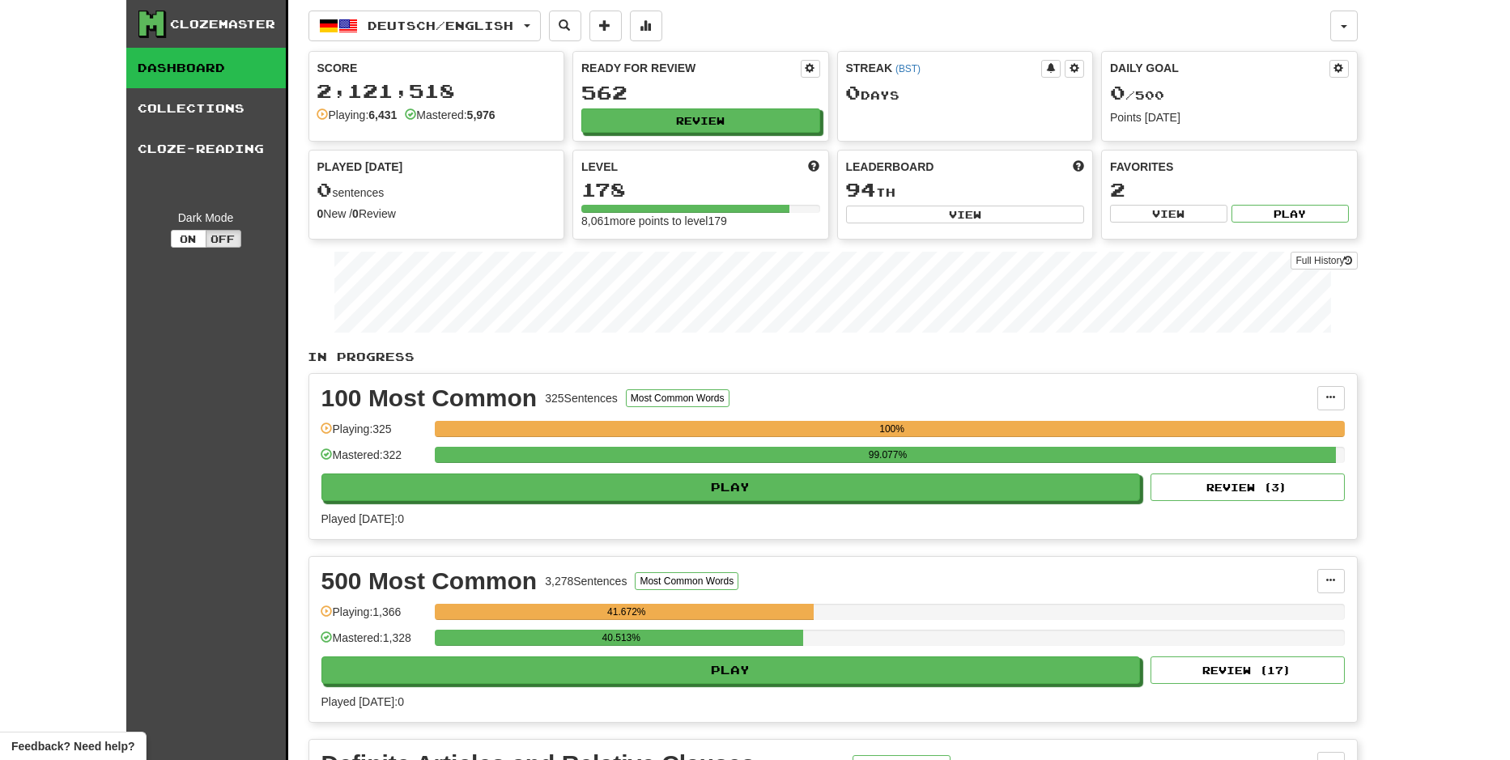
select select "**"
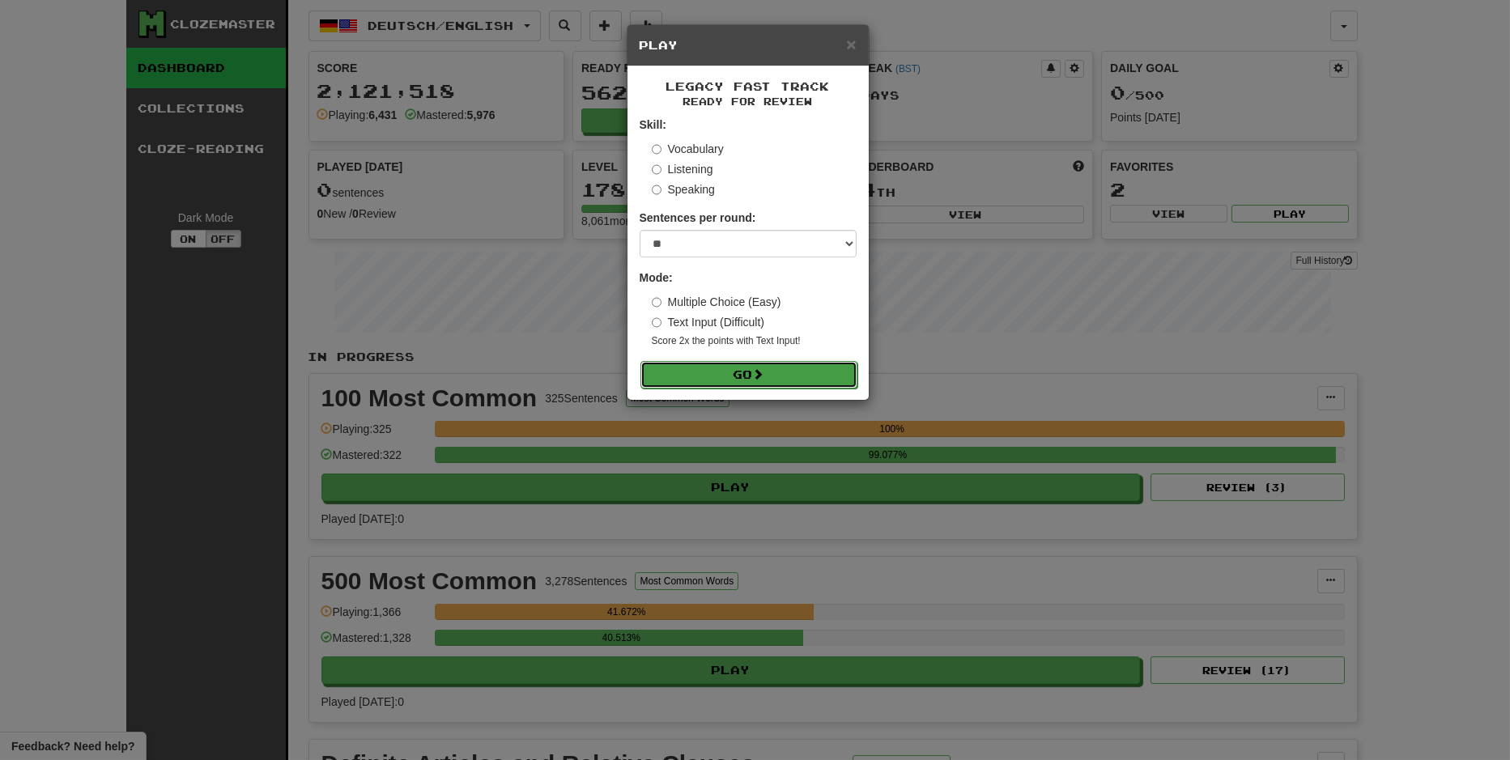
click at [773, 370] on button "Go" at bounding box center [749, 375] width 217 height 28
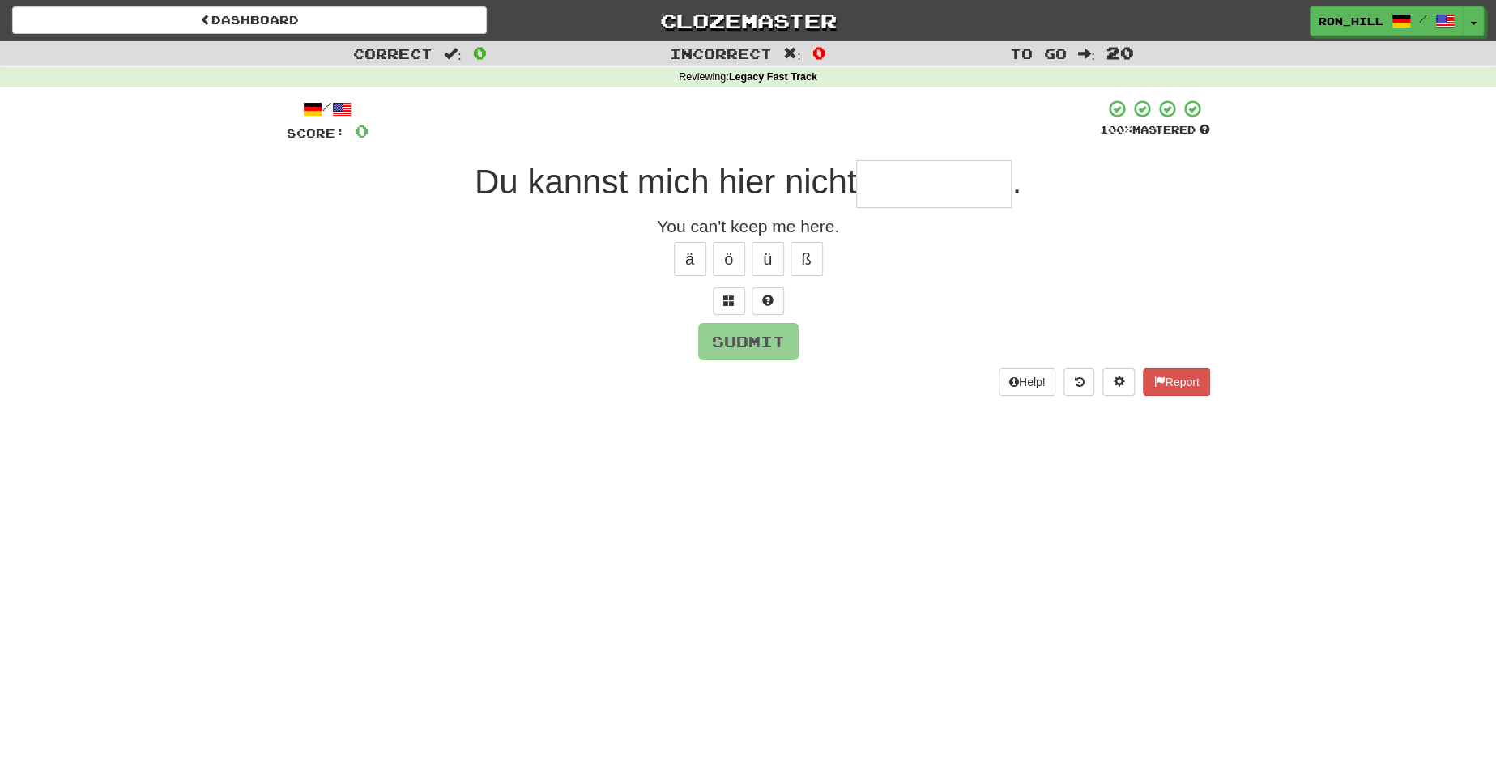
type input "*"
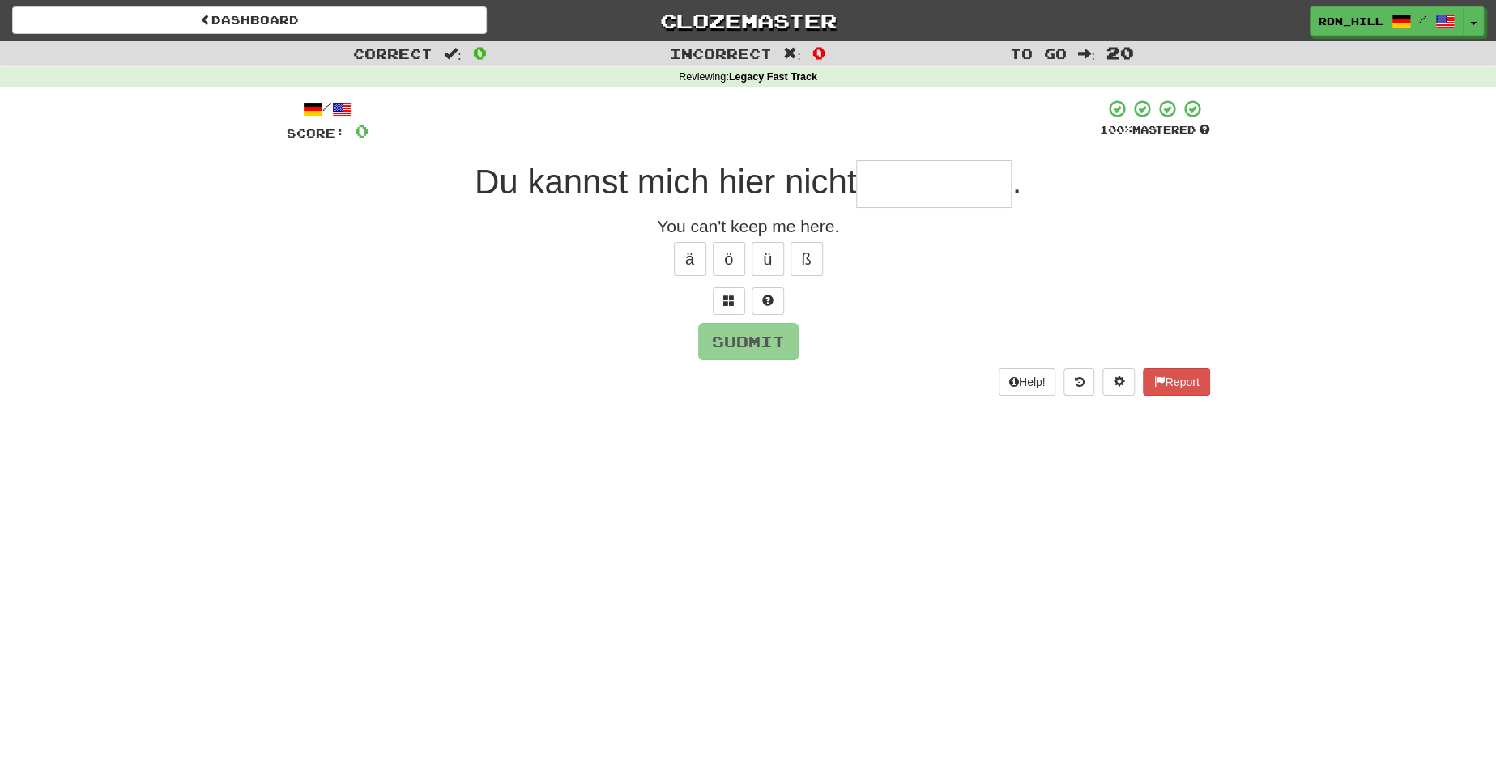
type input "*"
type input "**********"
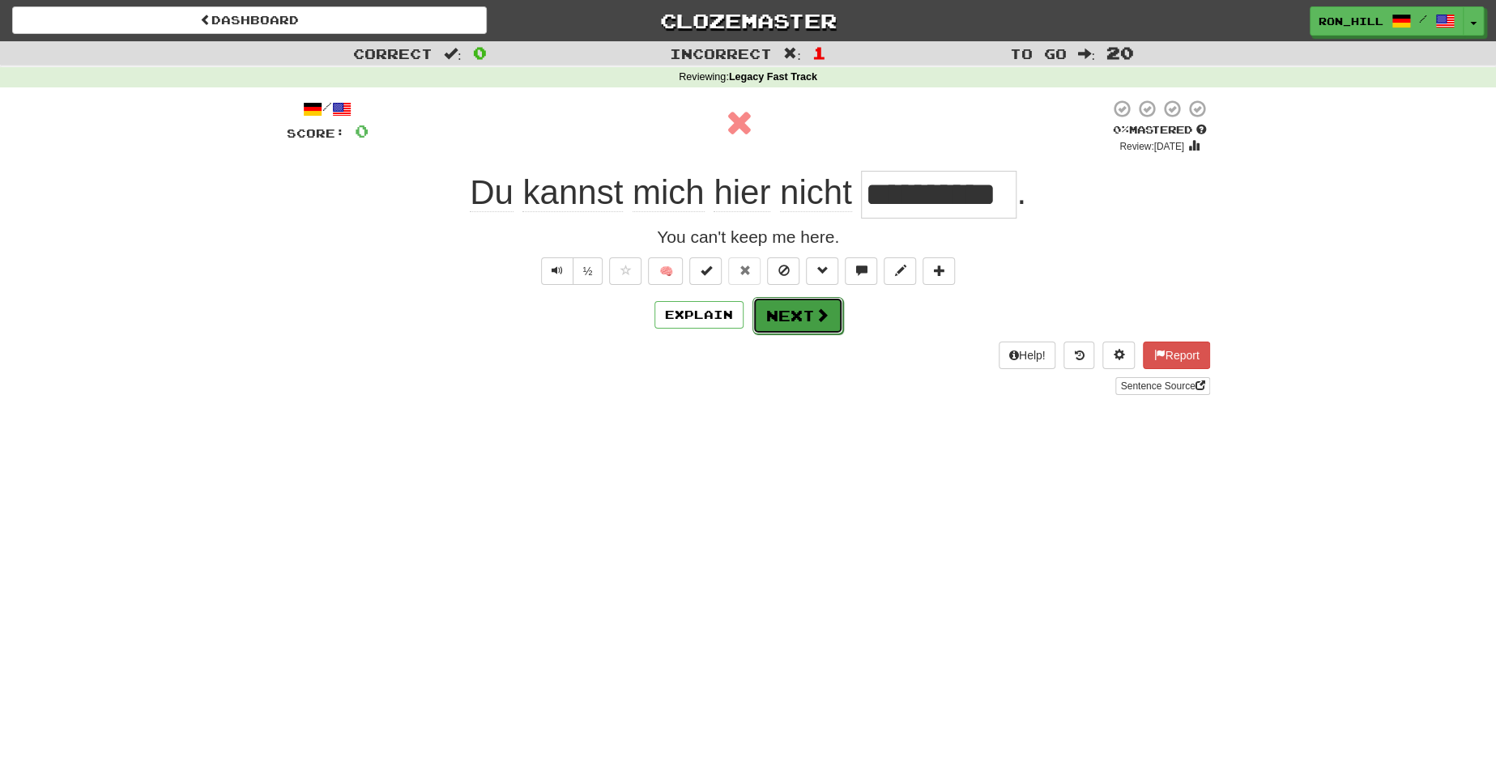
click at [795, 317] on button "Next" at bounding box center [797, 315] width 91 height 37
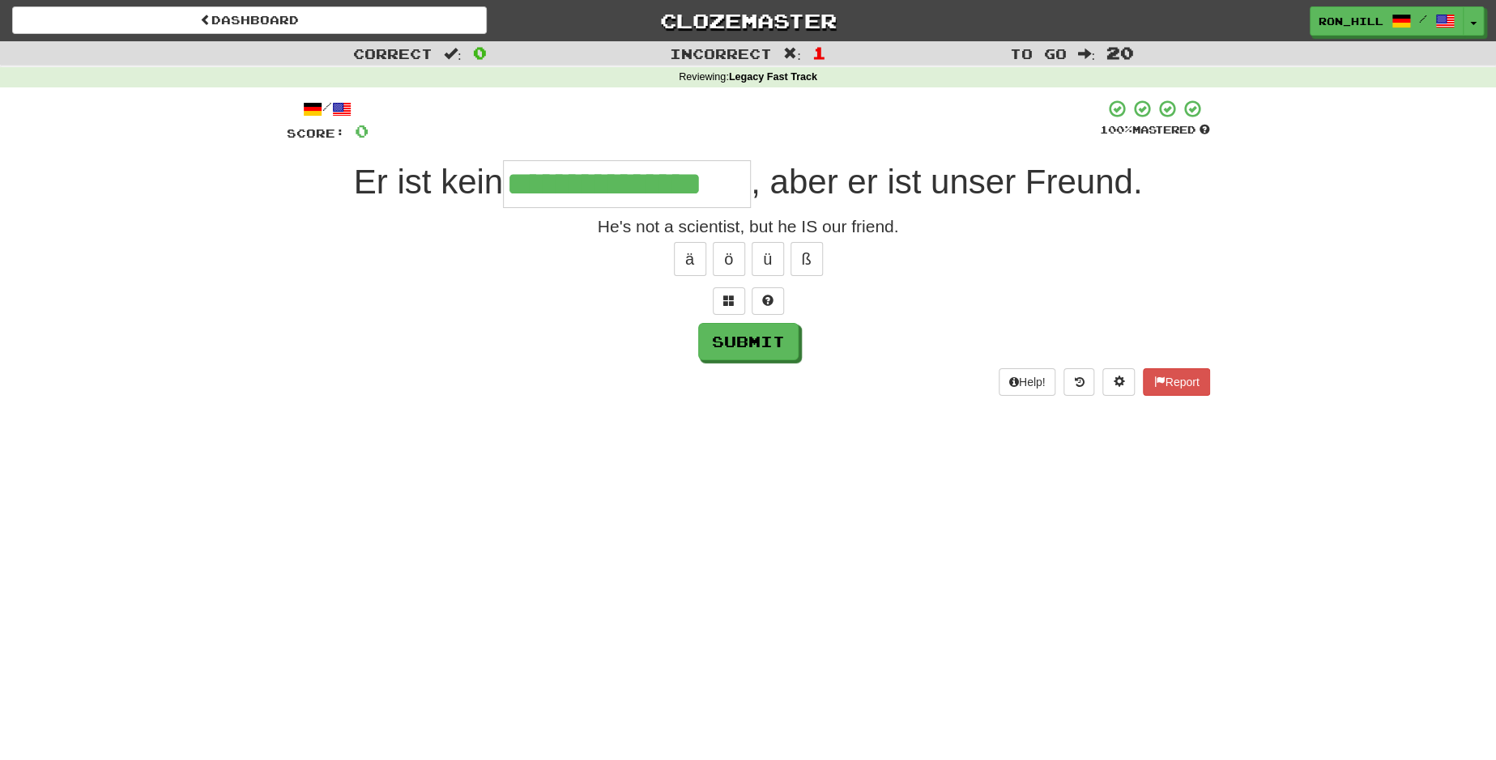
click at [532, 180] on input "**********" at bounding box center [627, 184] width 248 height 48
type input "**********"
click at [741, 338] on button "Submit" at bounding box center [749, 342] width 100 height 37
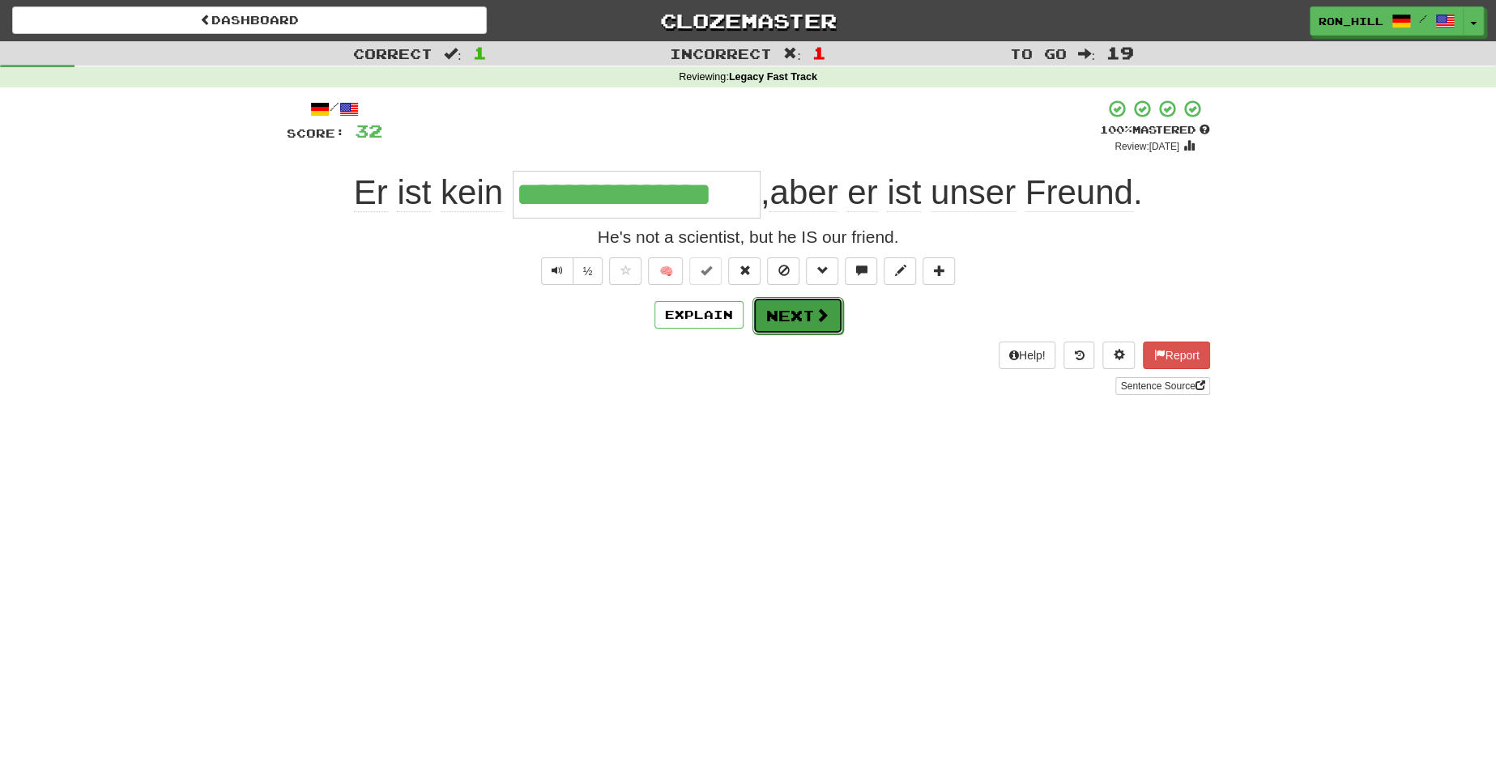
click at [797, 316] on button "Next" at bounding box center [797, 315] width 91 height 37
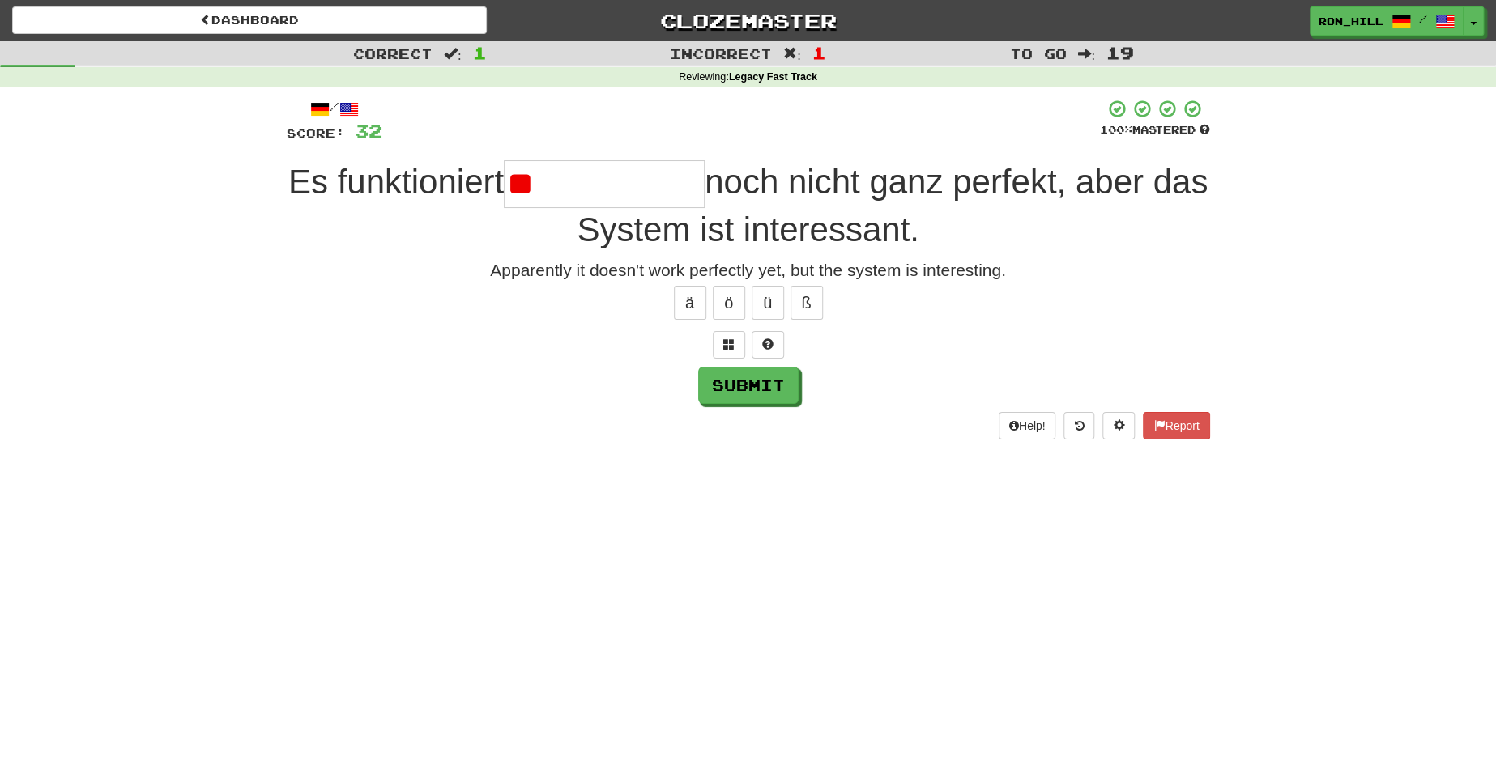
type input "*"
type input "**********"
click at [749, 389] on button "Submit" at bounding box center [749, 386] width 100 height 37
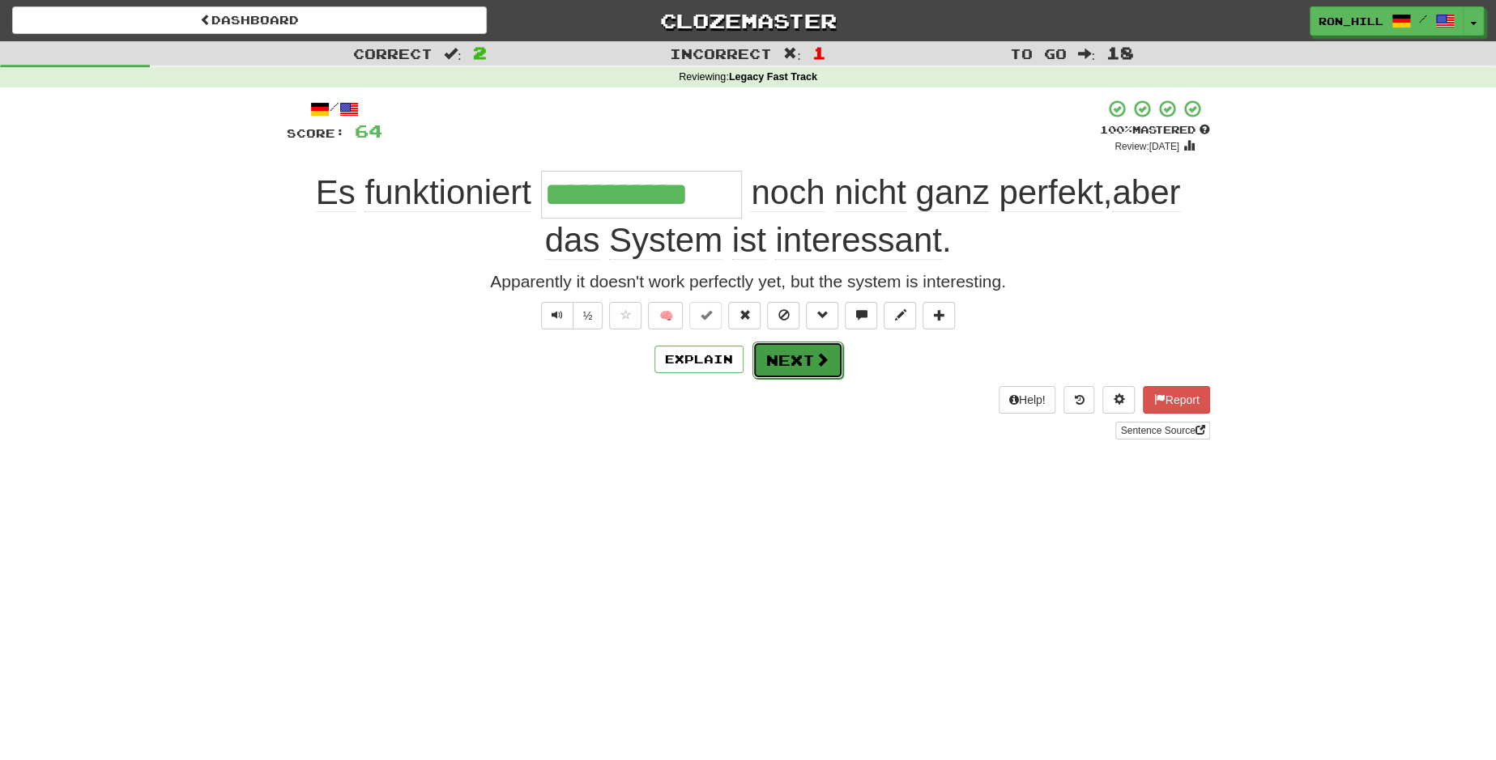
click at [807, 356] on button "Next" at bounding box center [797, 360] width 91 height 37
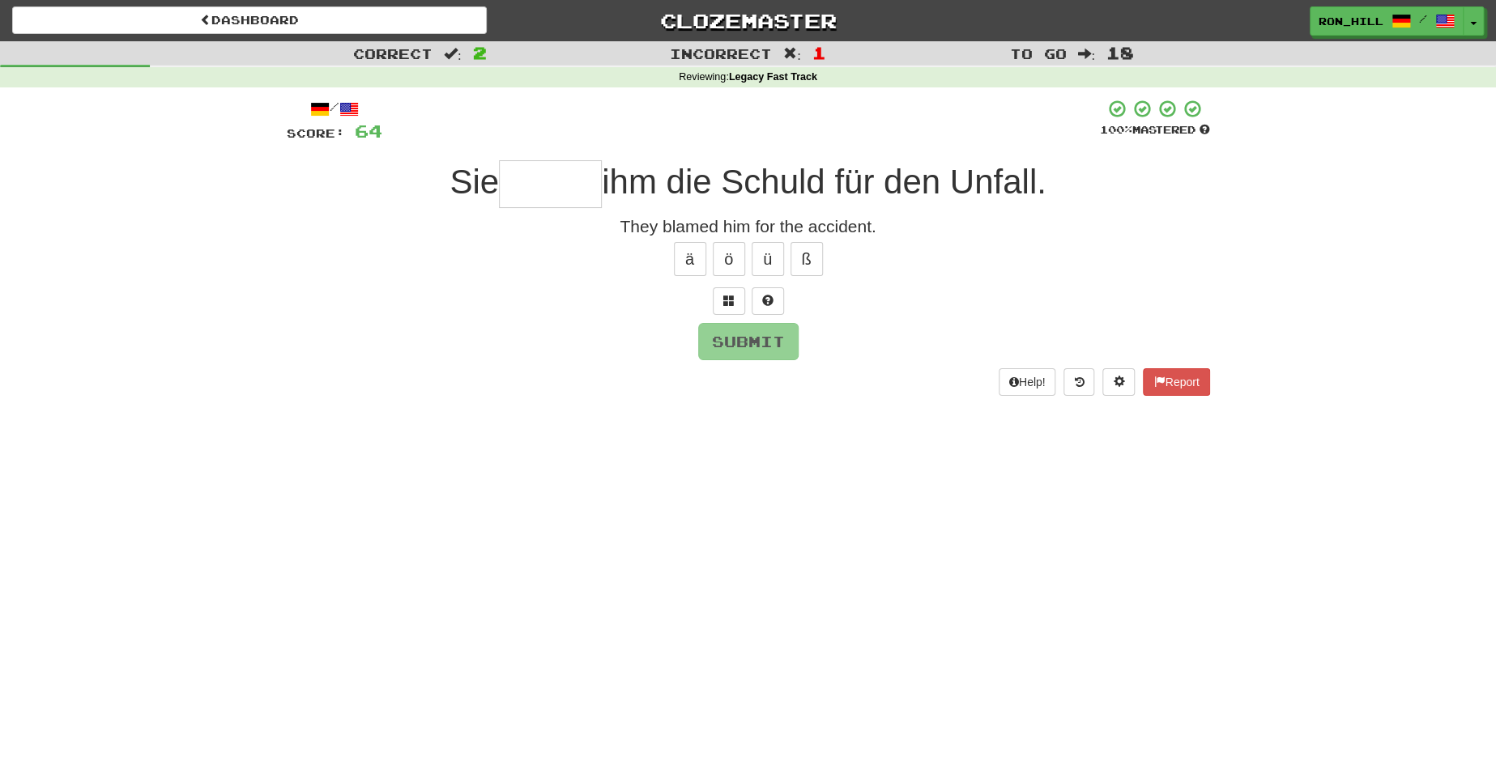
type input "*"
type input "*****"
click at [709, 339] on button "Submit" at bounding box center [749, 342] width 100 height 37
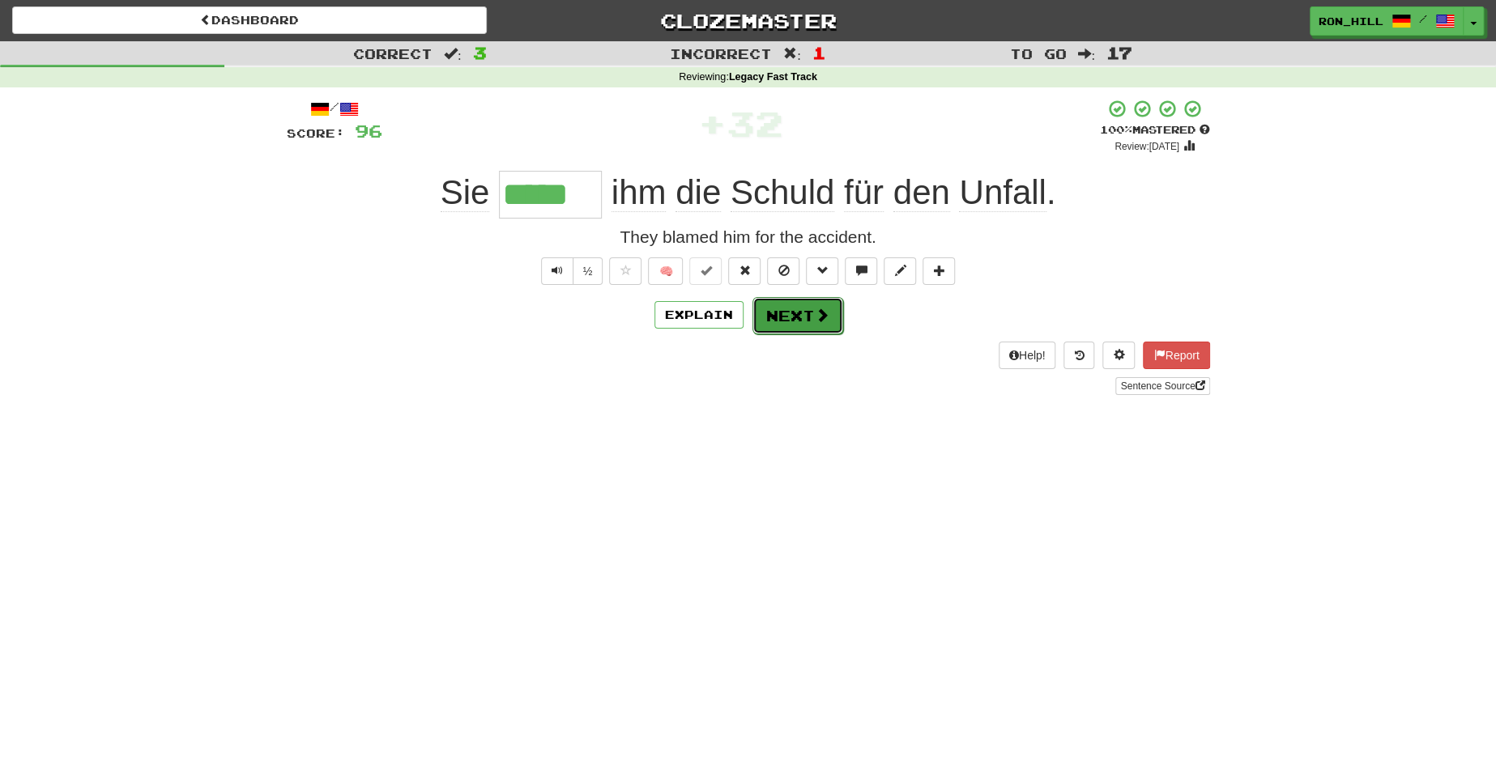
click at [788, 305] on button "Next" at bounding box center [797, 315] width 91 height 37
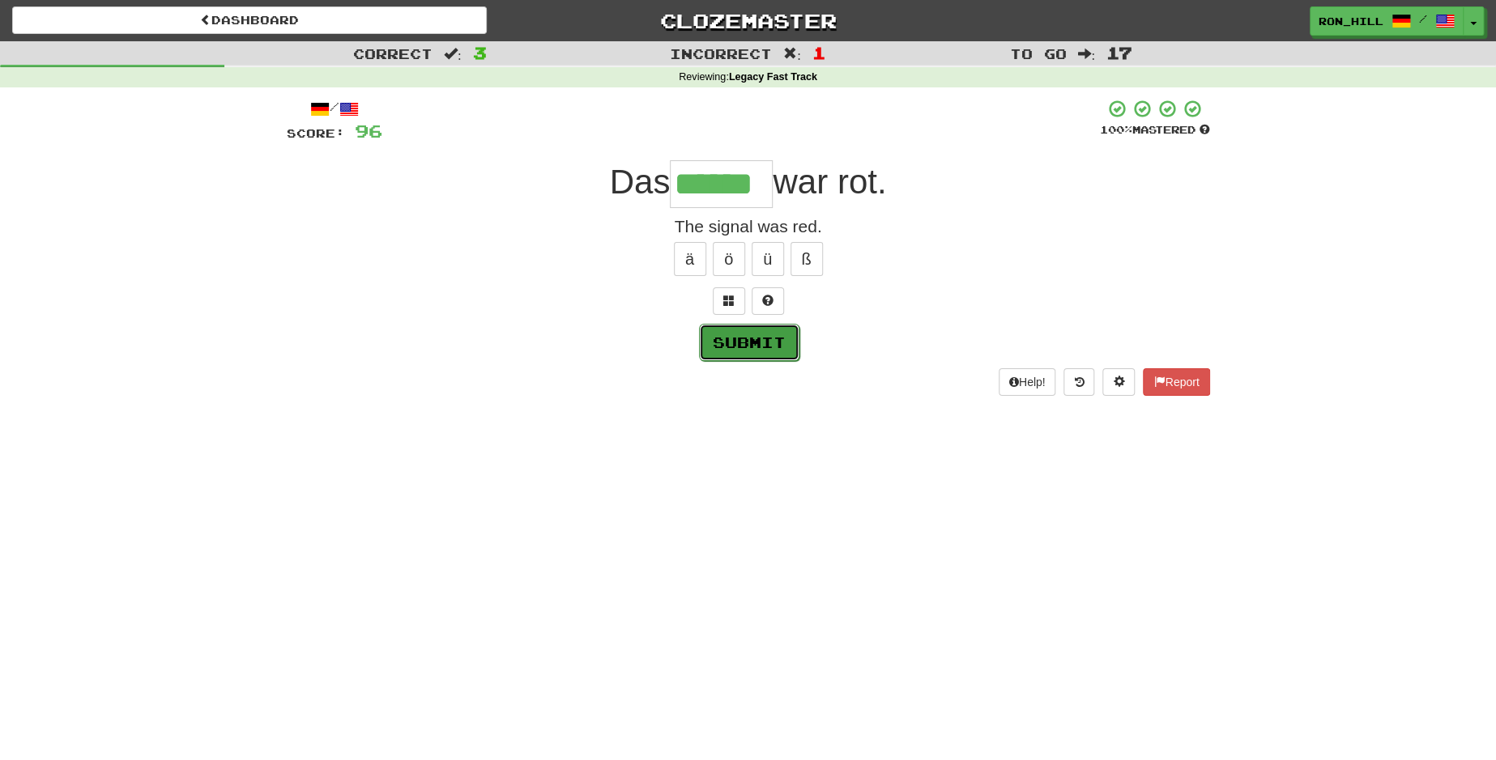
click at [760, 349] on button "Submit" at bounding box center [749, 342] width 100 height 37
type input "******"
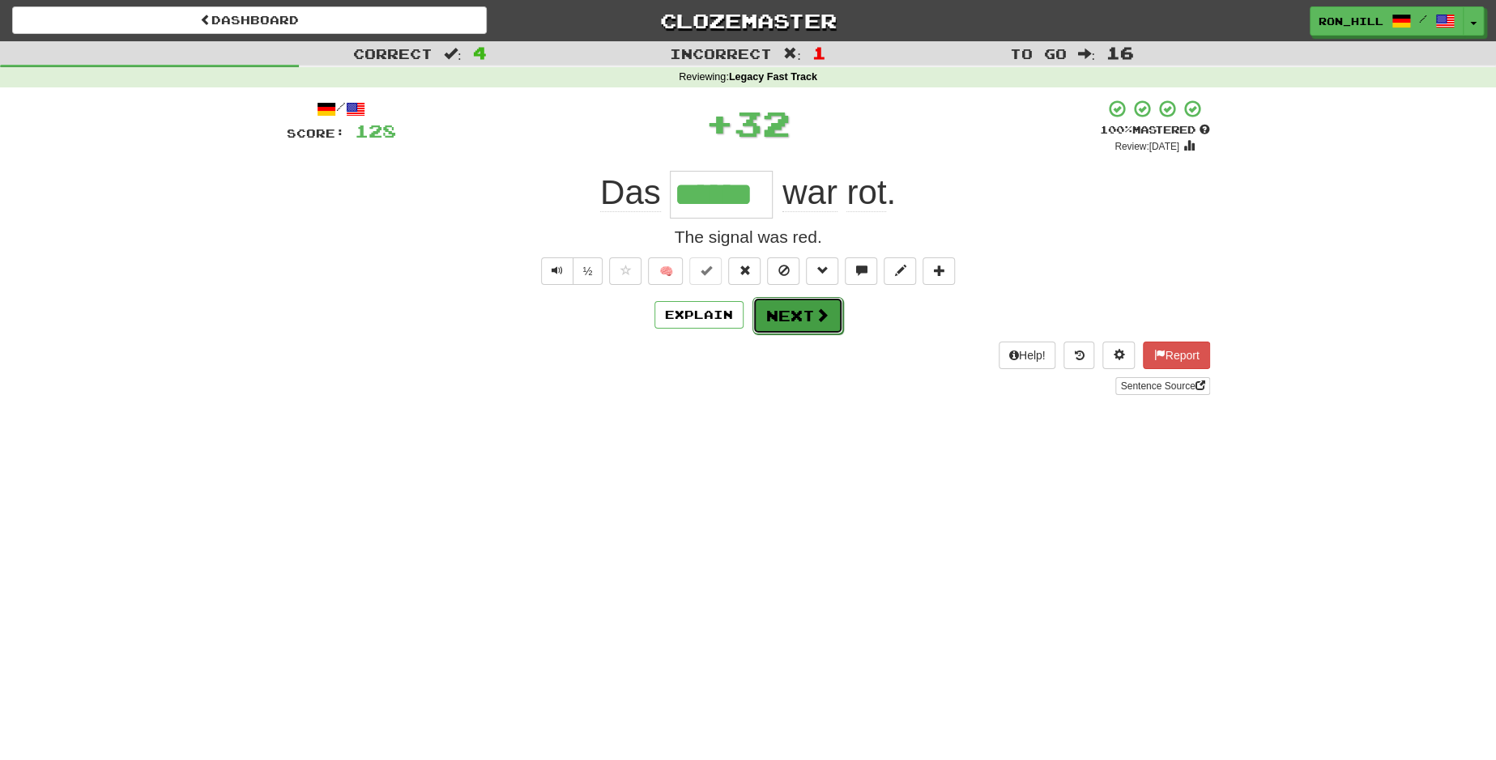
click at [789, 319] on button "Next" at bounding box center [797, 315] width 91 height 37
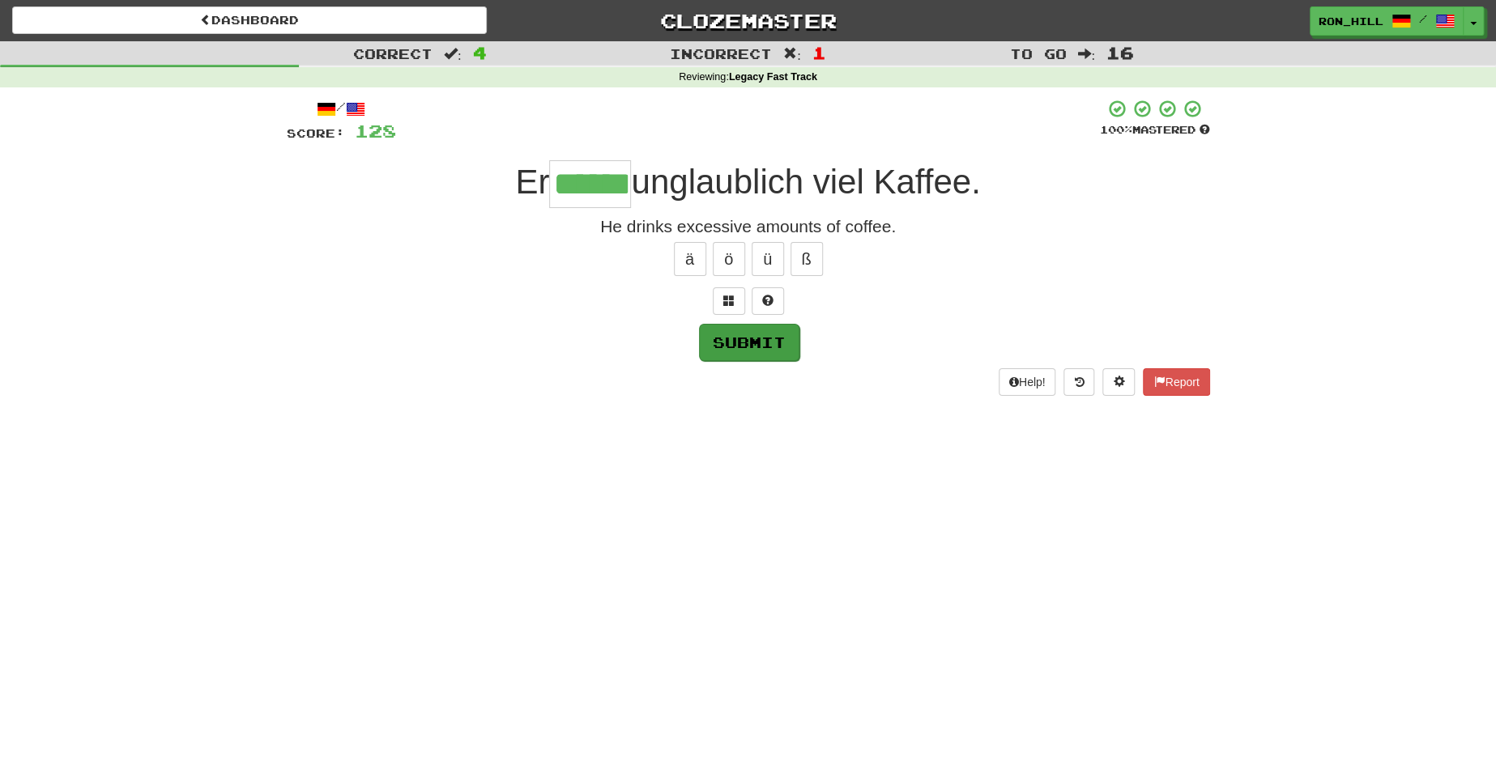
type input "******"
click at [745, 347] on button "Submit" at bounding box center [749, 342] width 100 height 37
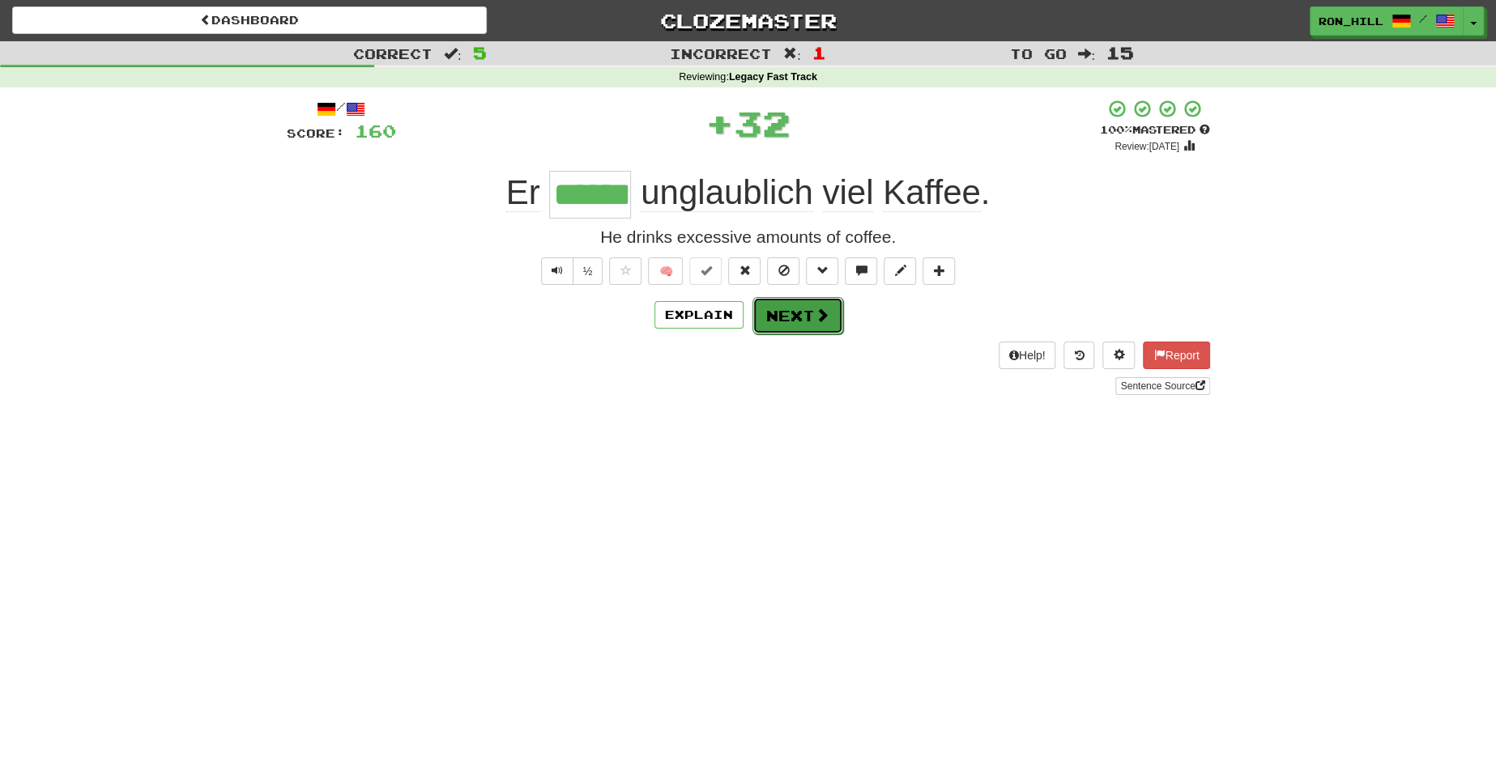
click at [799, 320] on button "Next" at bounding box center [797, 315] width 91 height 37
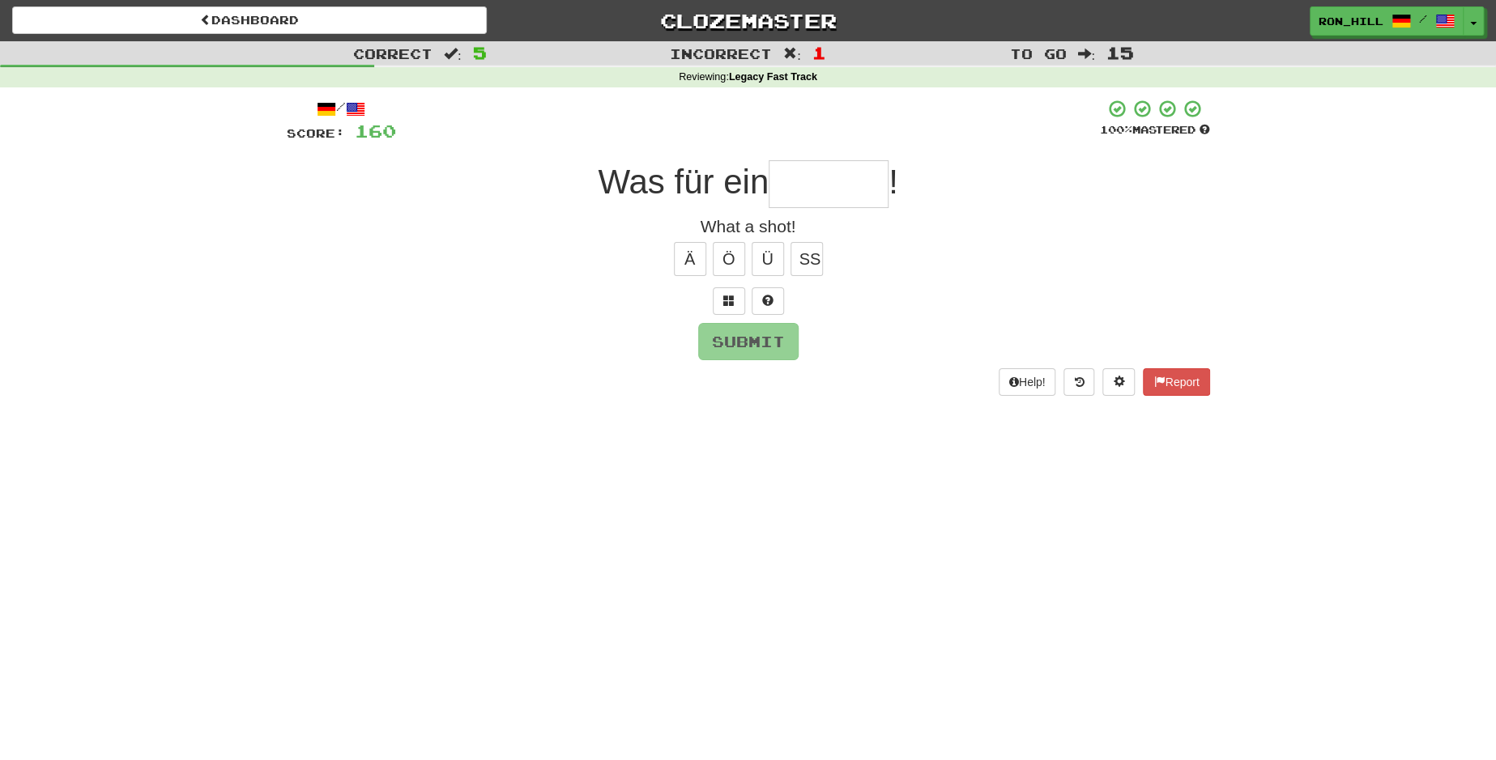
type input "*"
type input "******"
click at [747, 332] on button "Submit" at bounding box center [749, 342] width 100 height 37
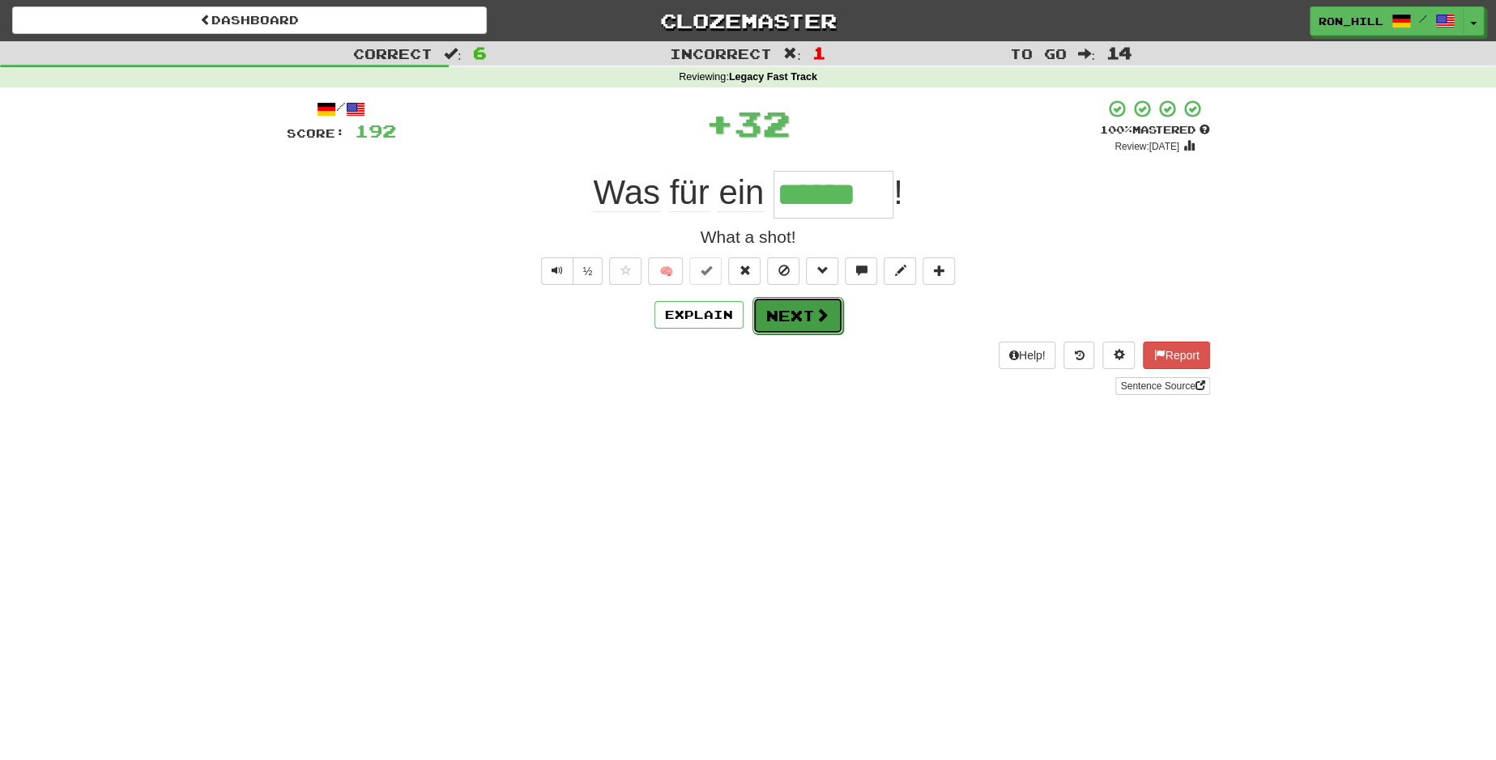
click at [805, 306] on button "Next" at bounding box center [797, 315] width 91 height 37
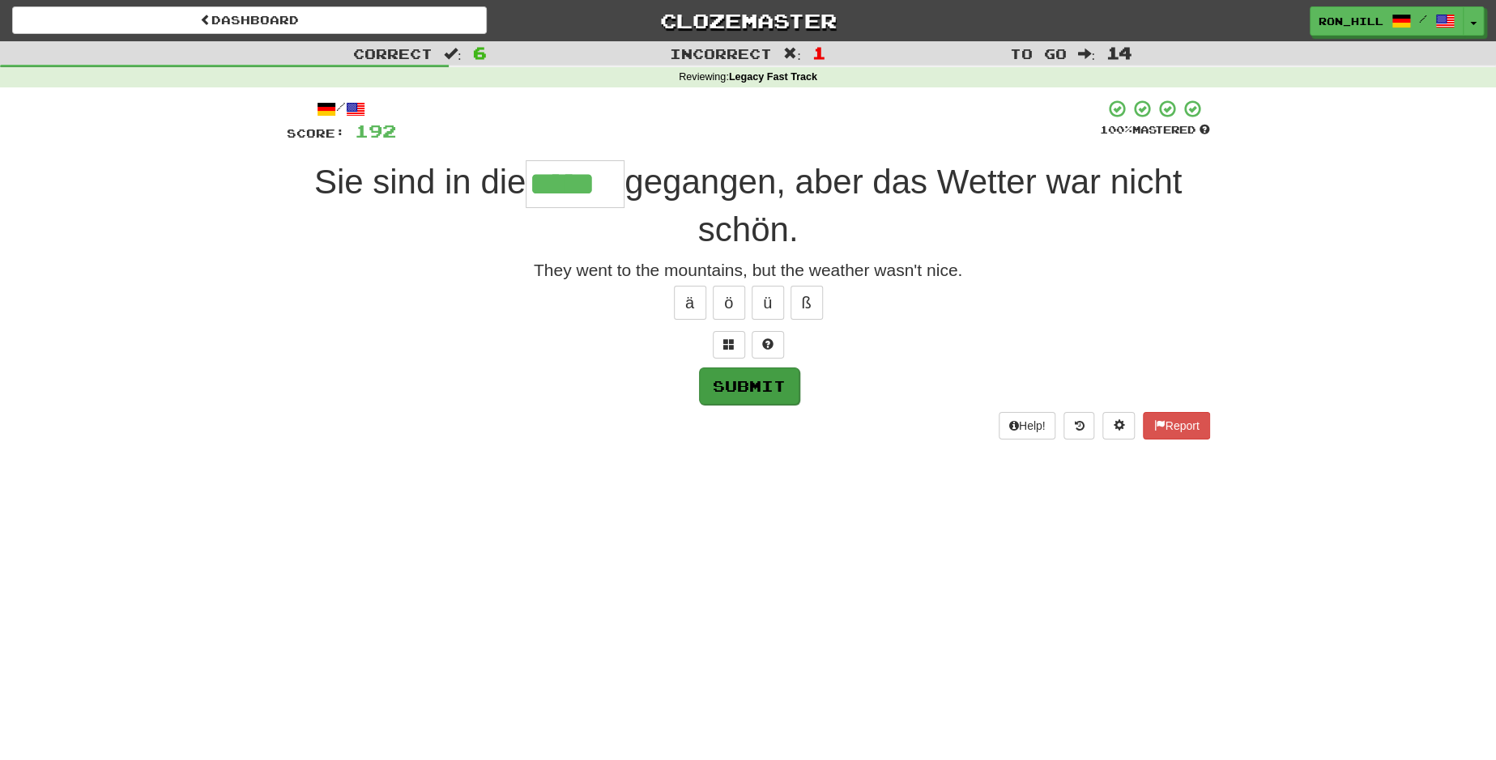
type input "*****"
click at [752, 383] on button "Submit" at bounding box center [749, 386] width 100 height 37
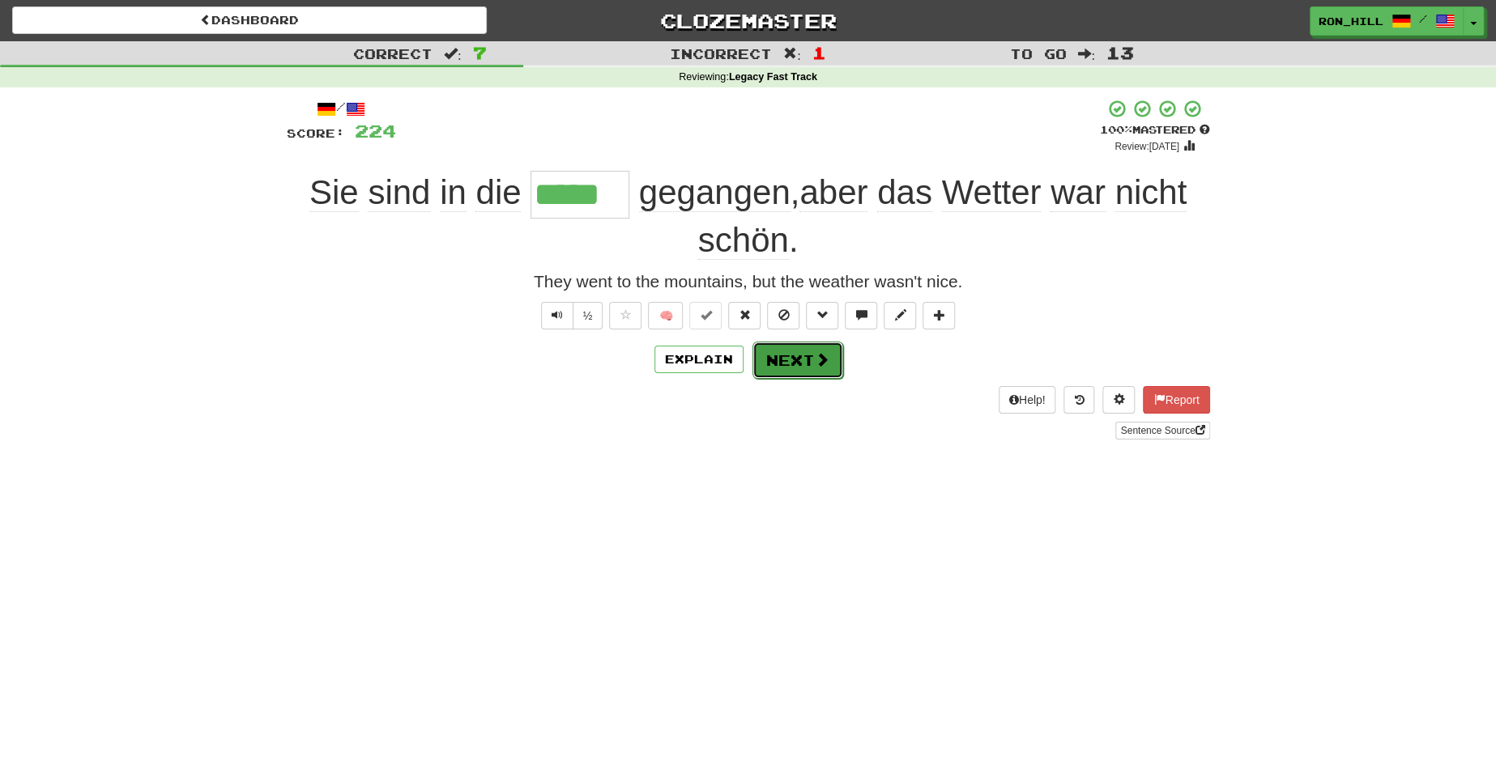
click at [804, 356] on button "Next" at bounding box center [797, 360] width 91 height 37
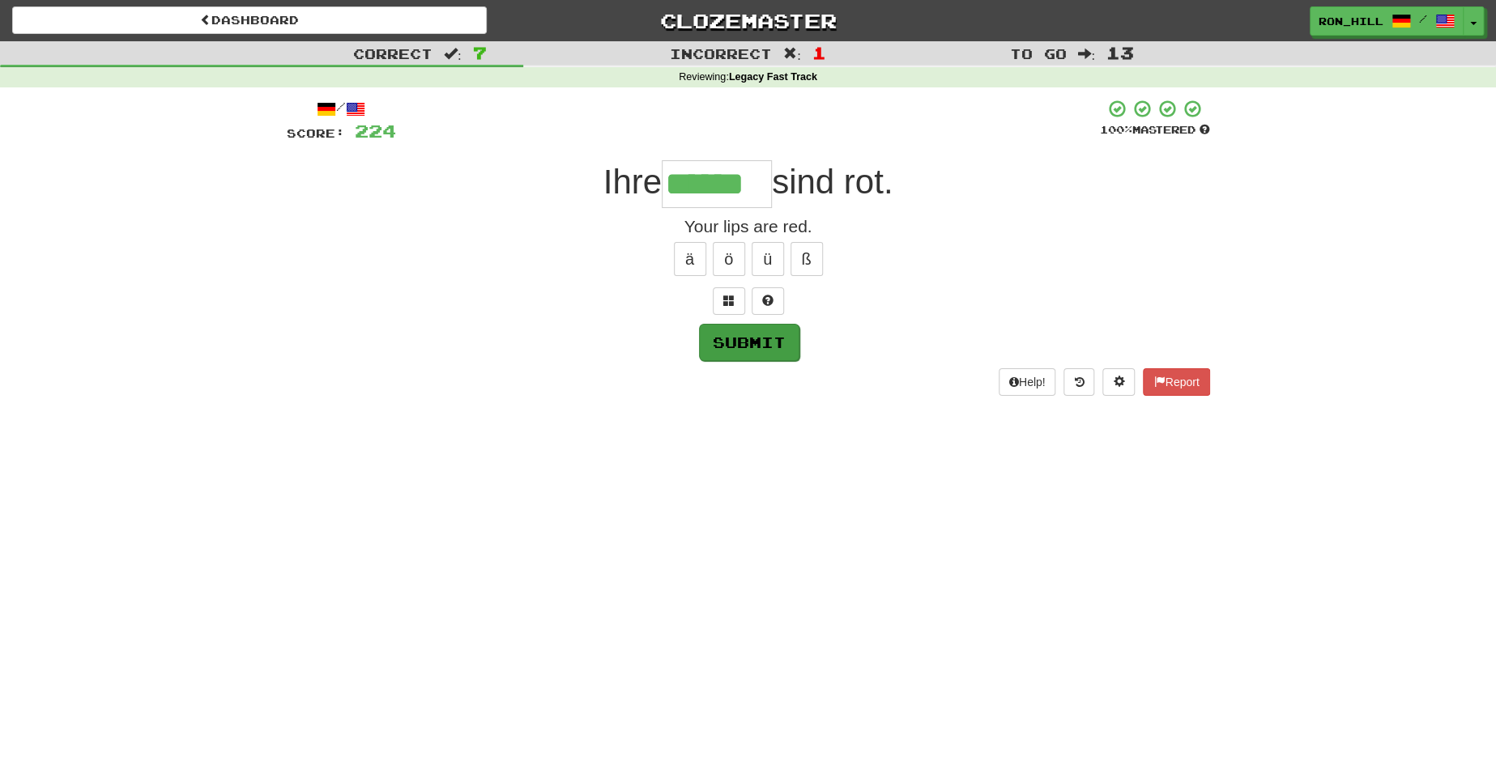
type input "******"
click at [743, 335] on button "Submit" at bounding box center [749, 342] width 100 height 37
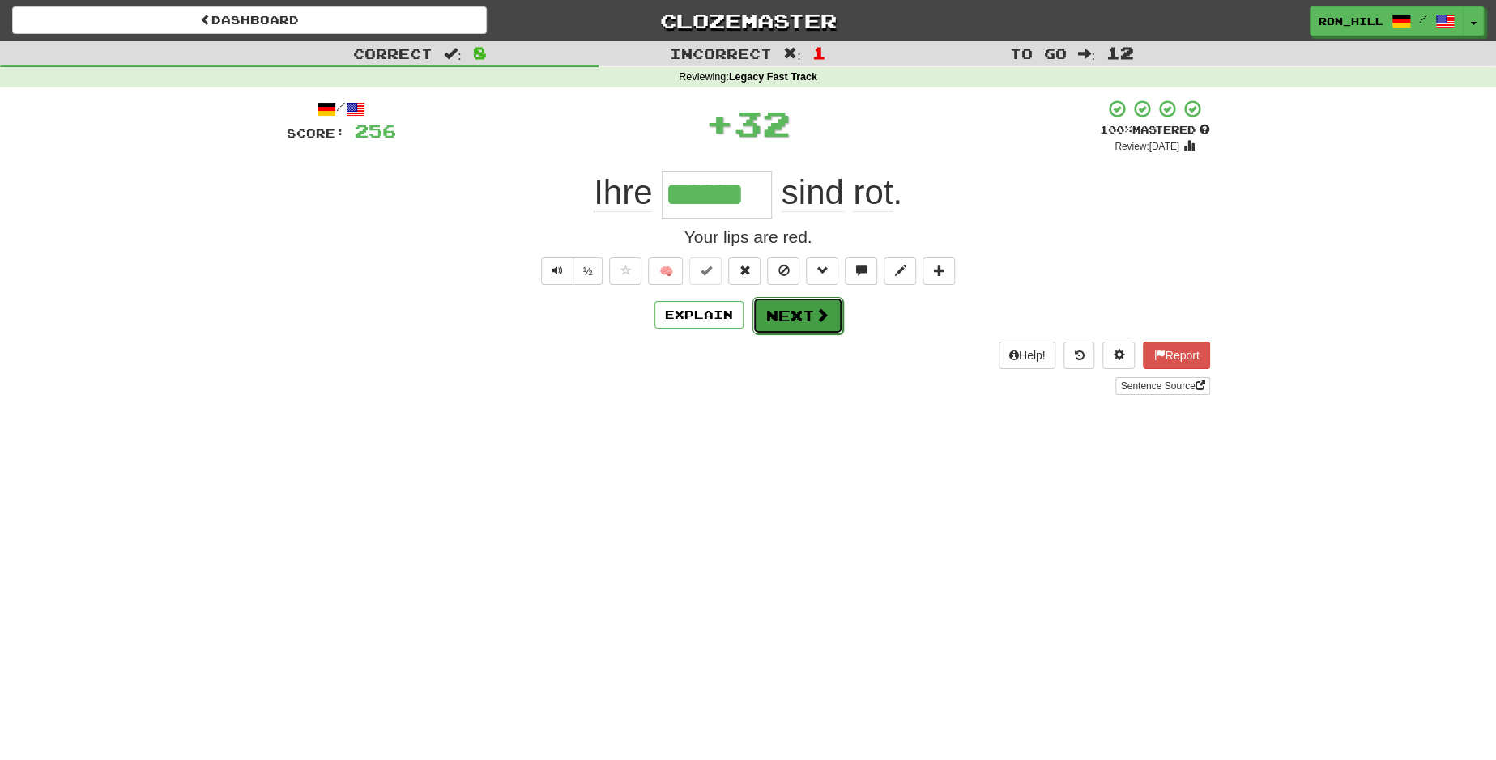
click at [799, 313] on button "Next" at bounding box center [797, 315] width 91 height 37
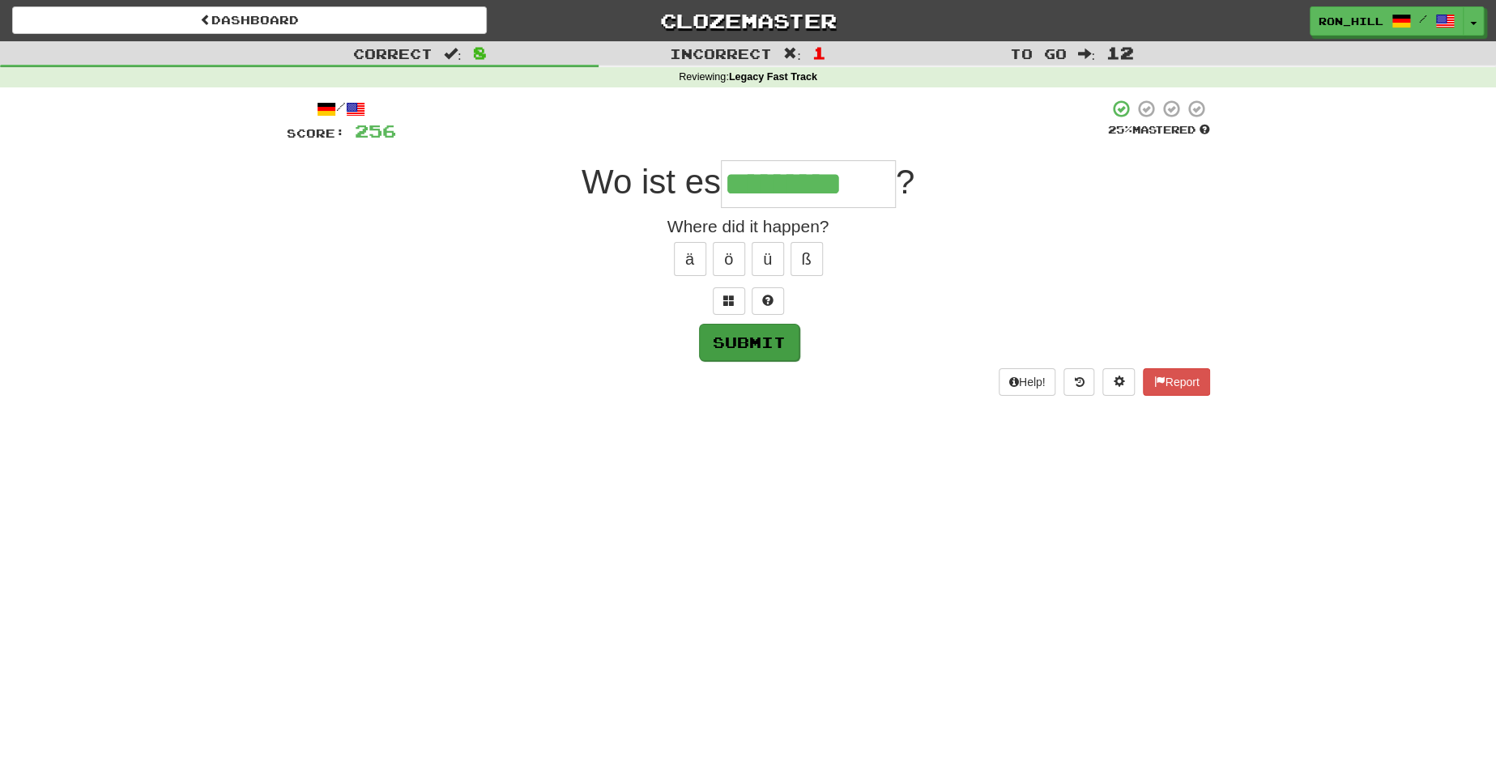
type input "*********"
click at [760, 338] on button "Submit" at bounding box center [749, 342] width 100 height 37
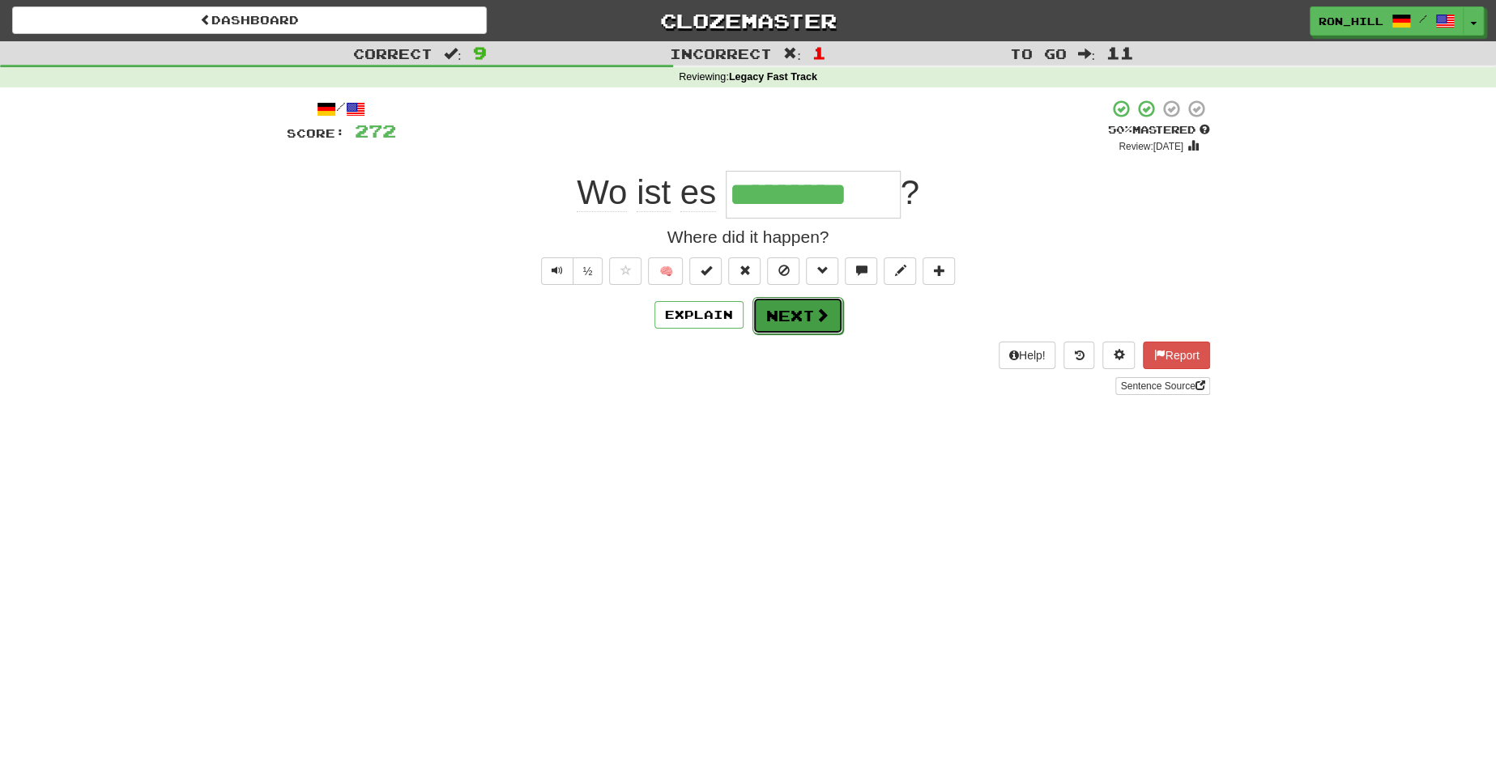
click at [796, 309] on button "Next" at bounding box center [797, 315] width 91 height 37
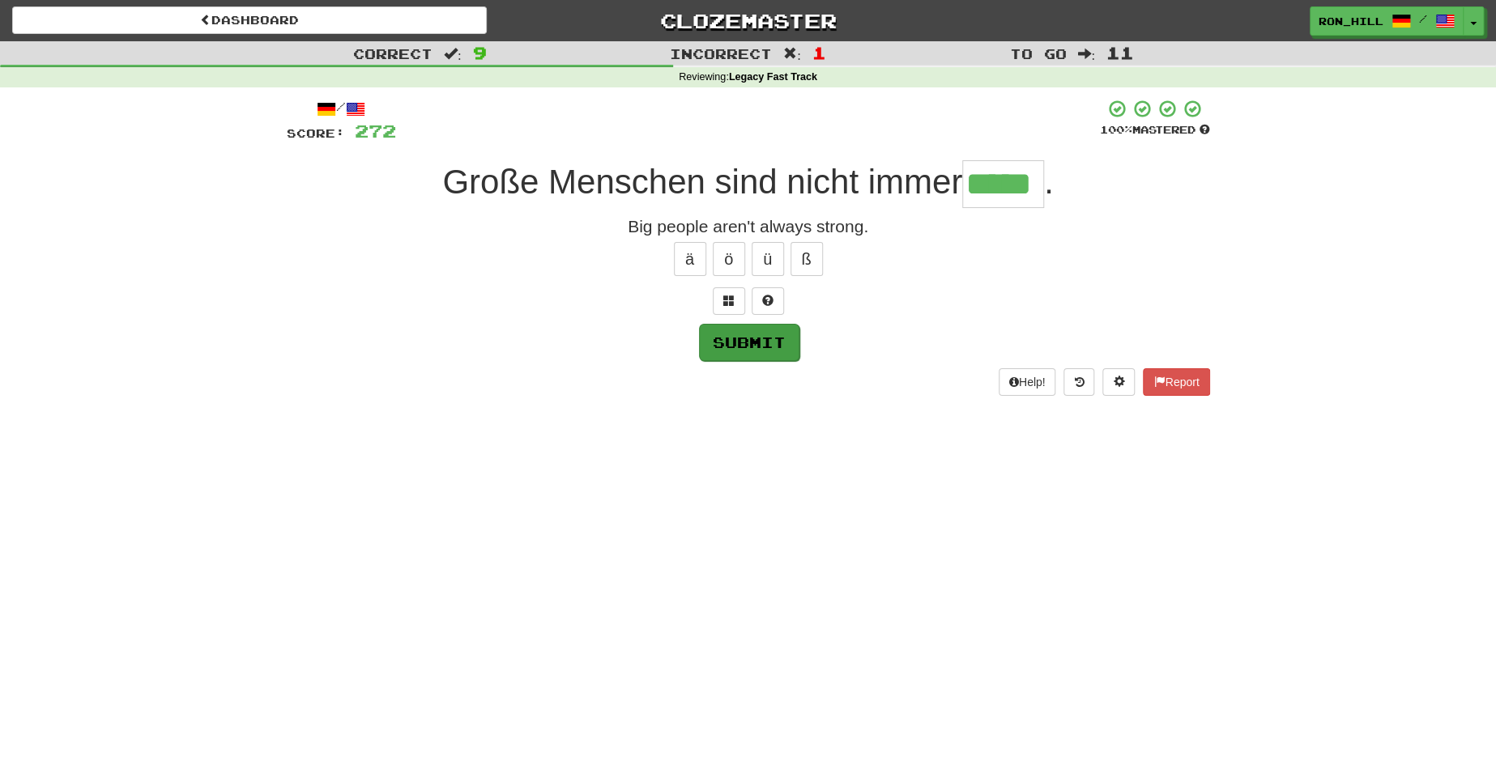
type input "*****"
click at [747, 337] on button "Submit" at bounding box center [749, 342] width 100 height 37
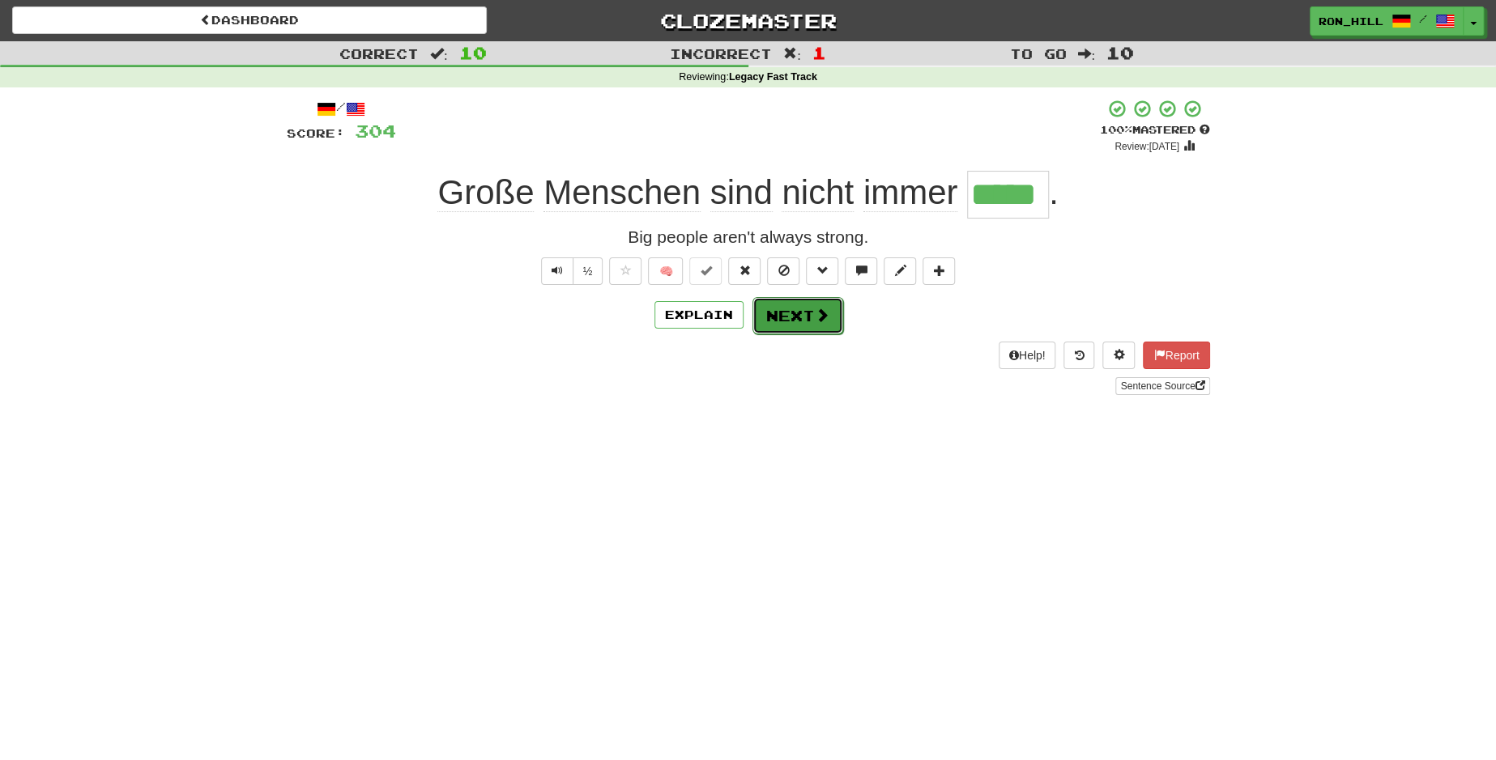
click at [794, 314] on button "Next" at bounding box center [797, 315] width 91 height 37
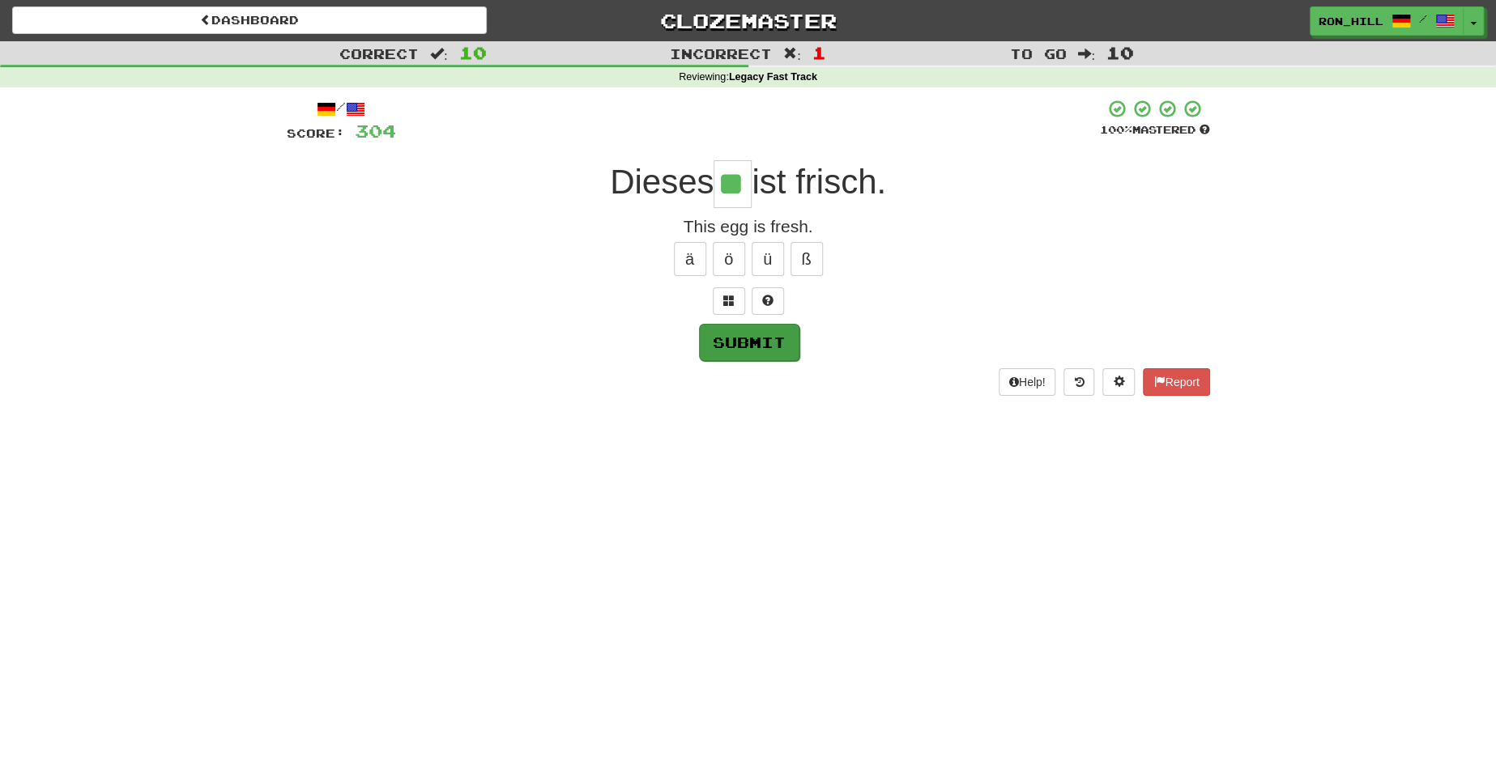
type input "**"
click at [760, 339] on button "Submit" at bounding box center [749, 342] width 100 height 37
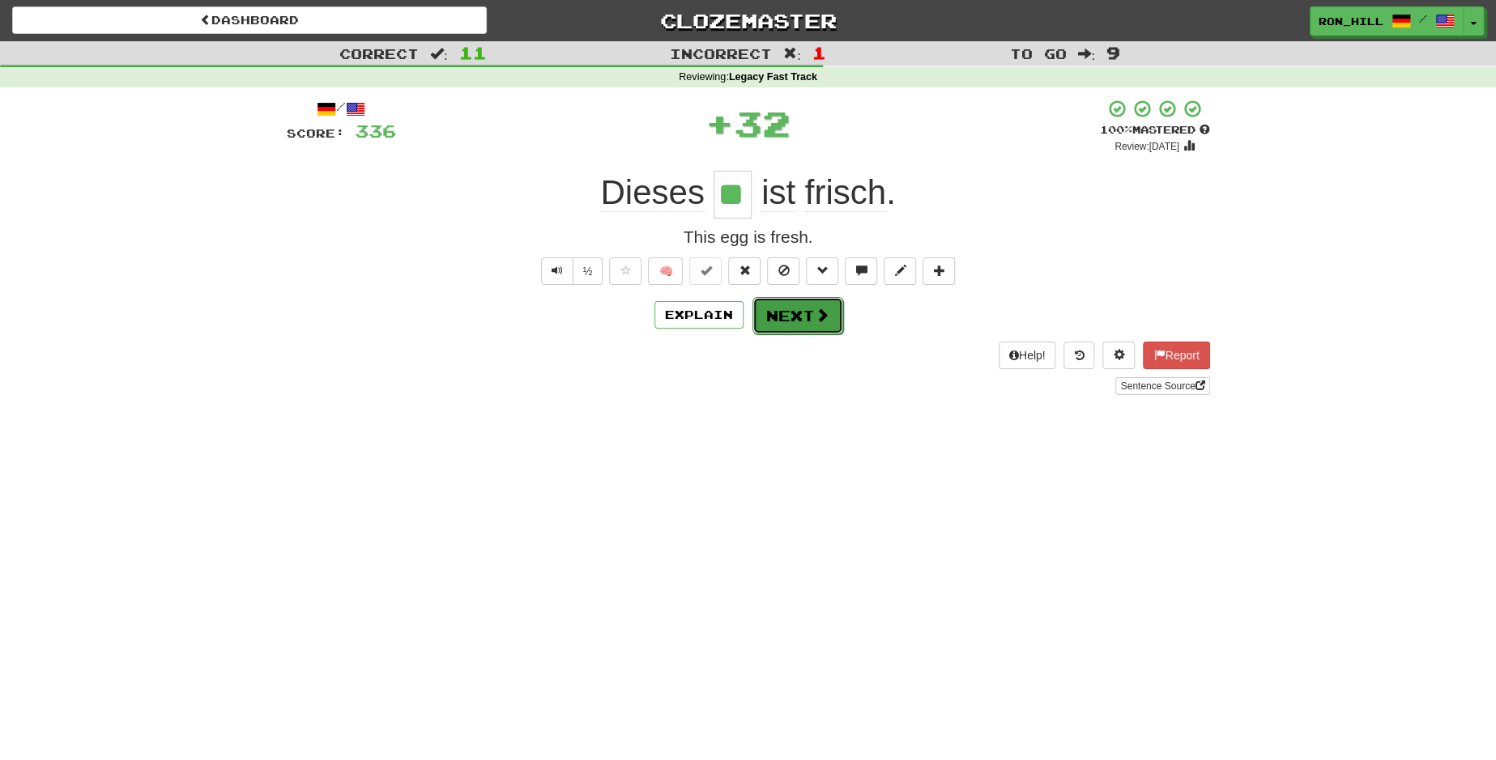
click at [806, 317] on button "Next" at bounding box center [797, 315] width 91 height 37
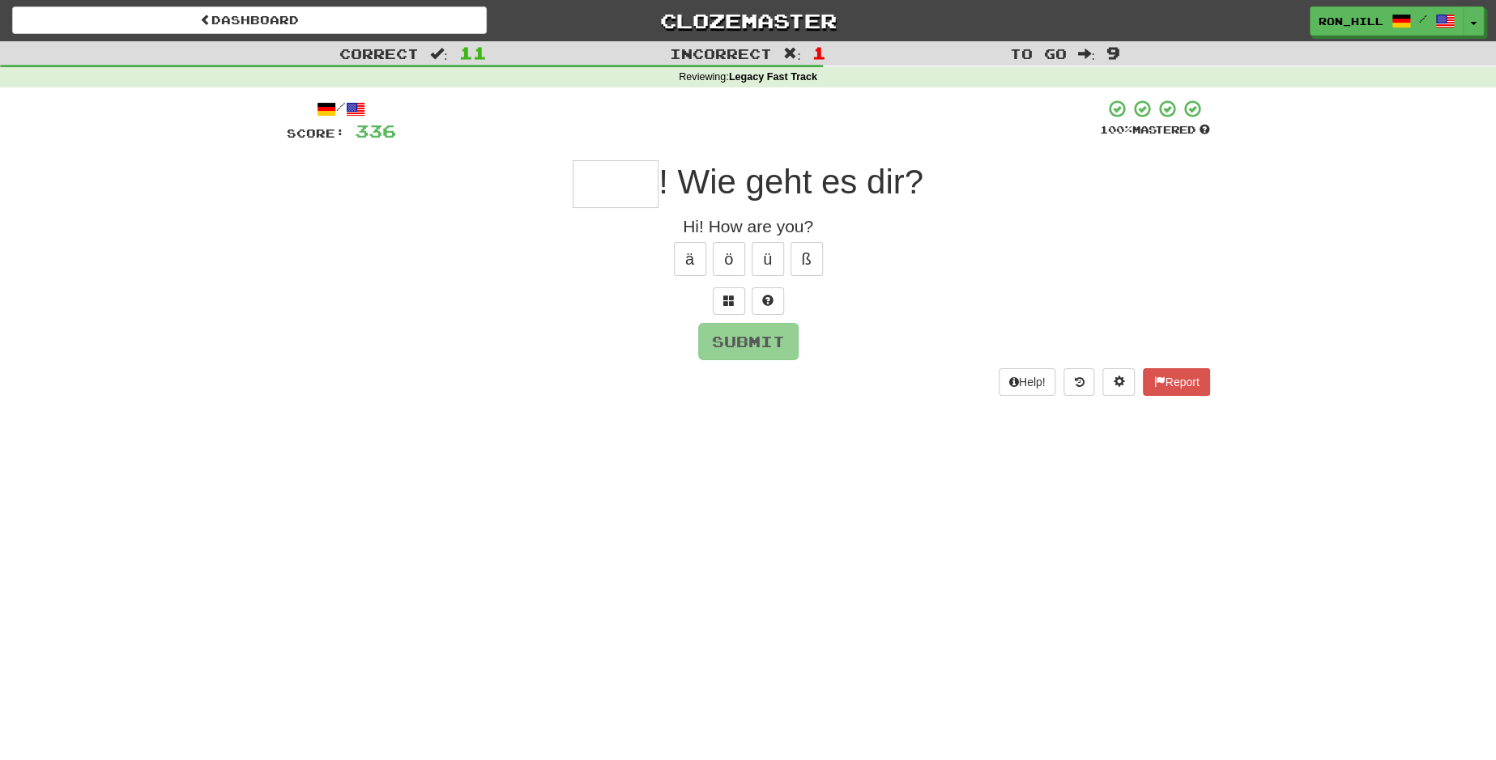
type input "*"
type input "*****"
click at [765, 328] on button "Submit" at bounding box center [749, 342] width 100 height 37
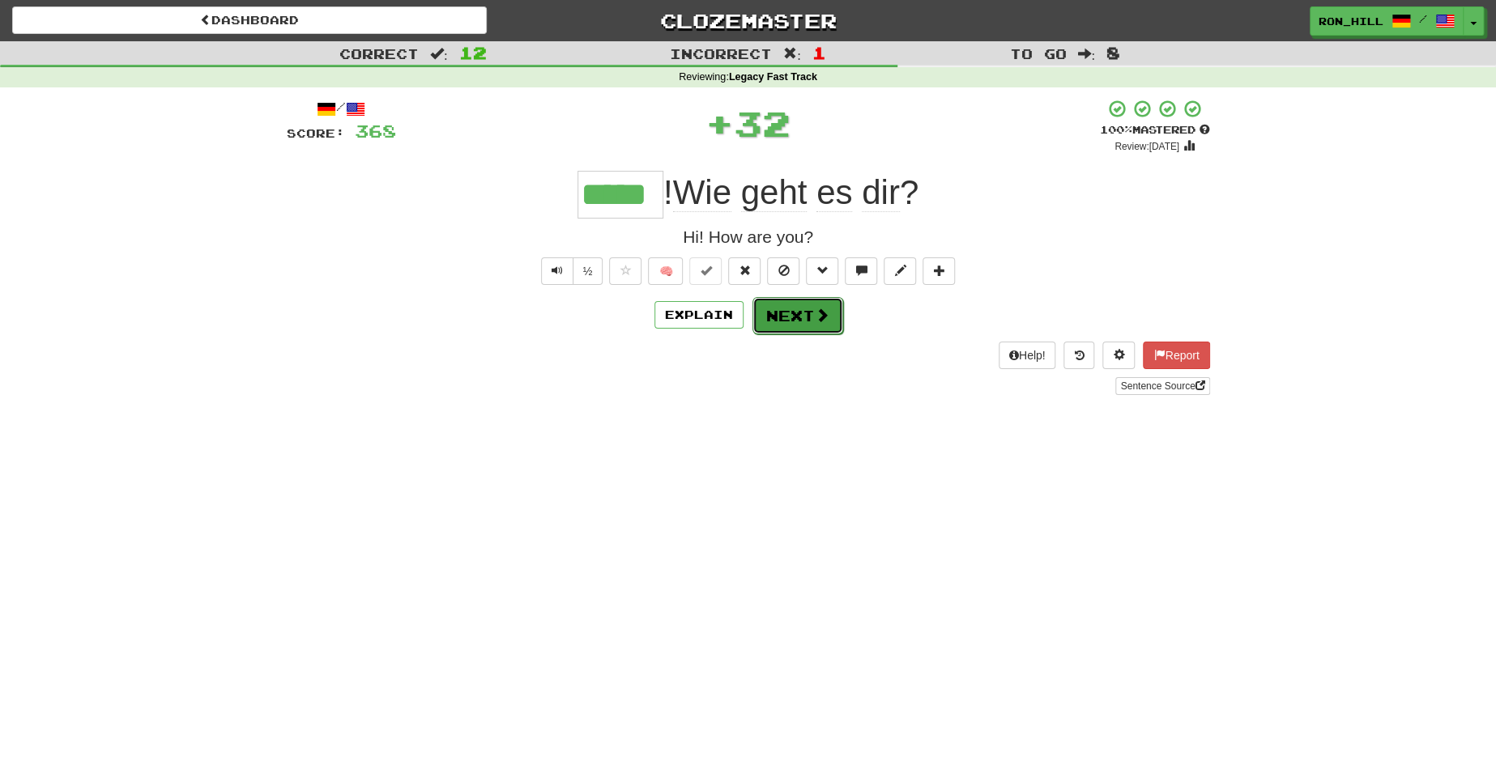
click at [795, 312] on button "Next" at bounding box center [797, 315] width 91 height 37
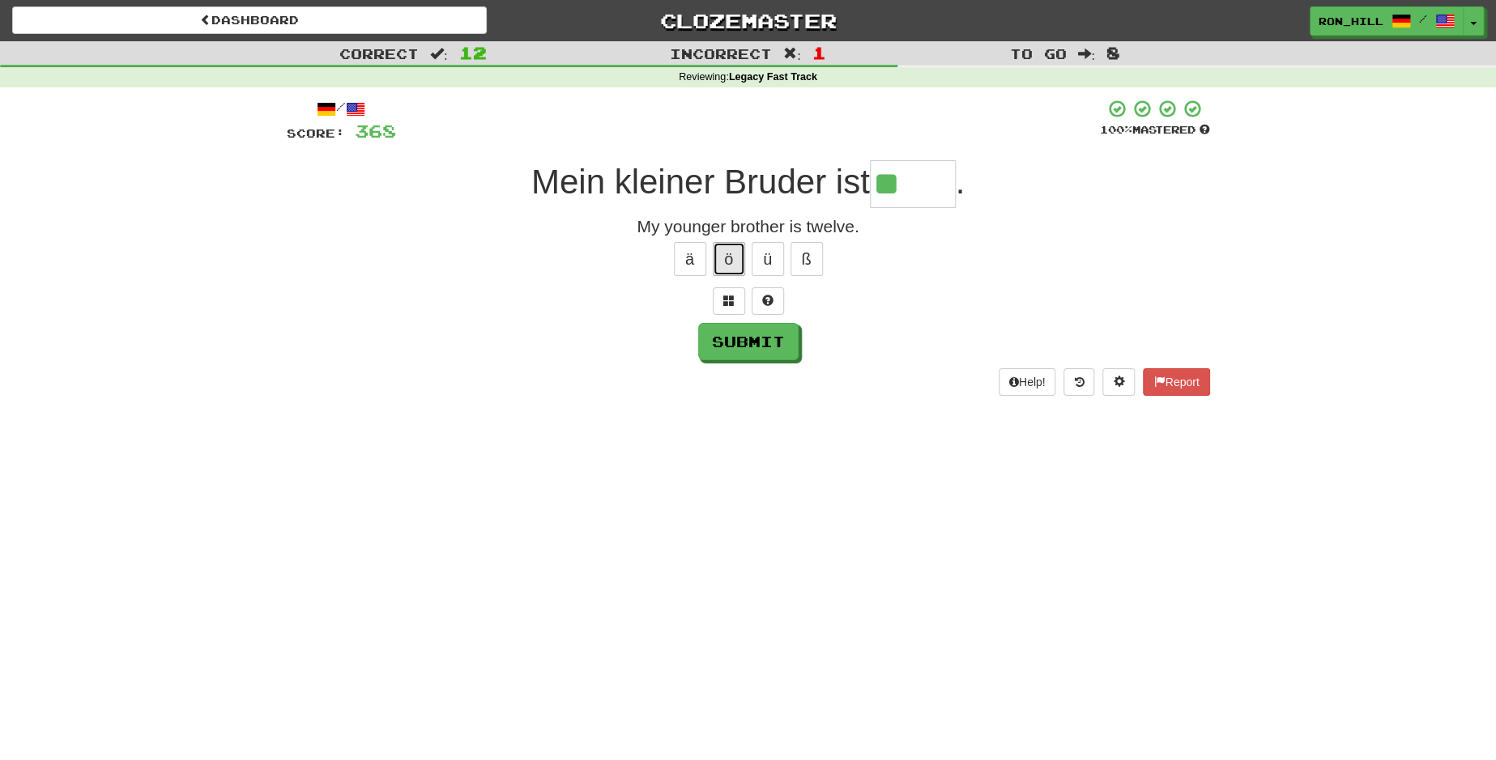
click at [731, 252] on button "ö" at bounding box center [729, 259] width 32 height 34
type input "*****"
click at [753, 337] on button "Submit" at bounding box center [749, 342] width 100 height 37
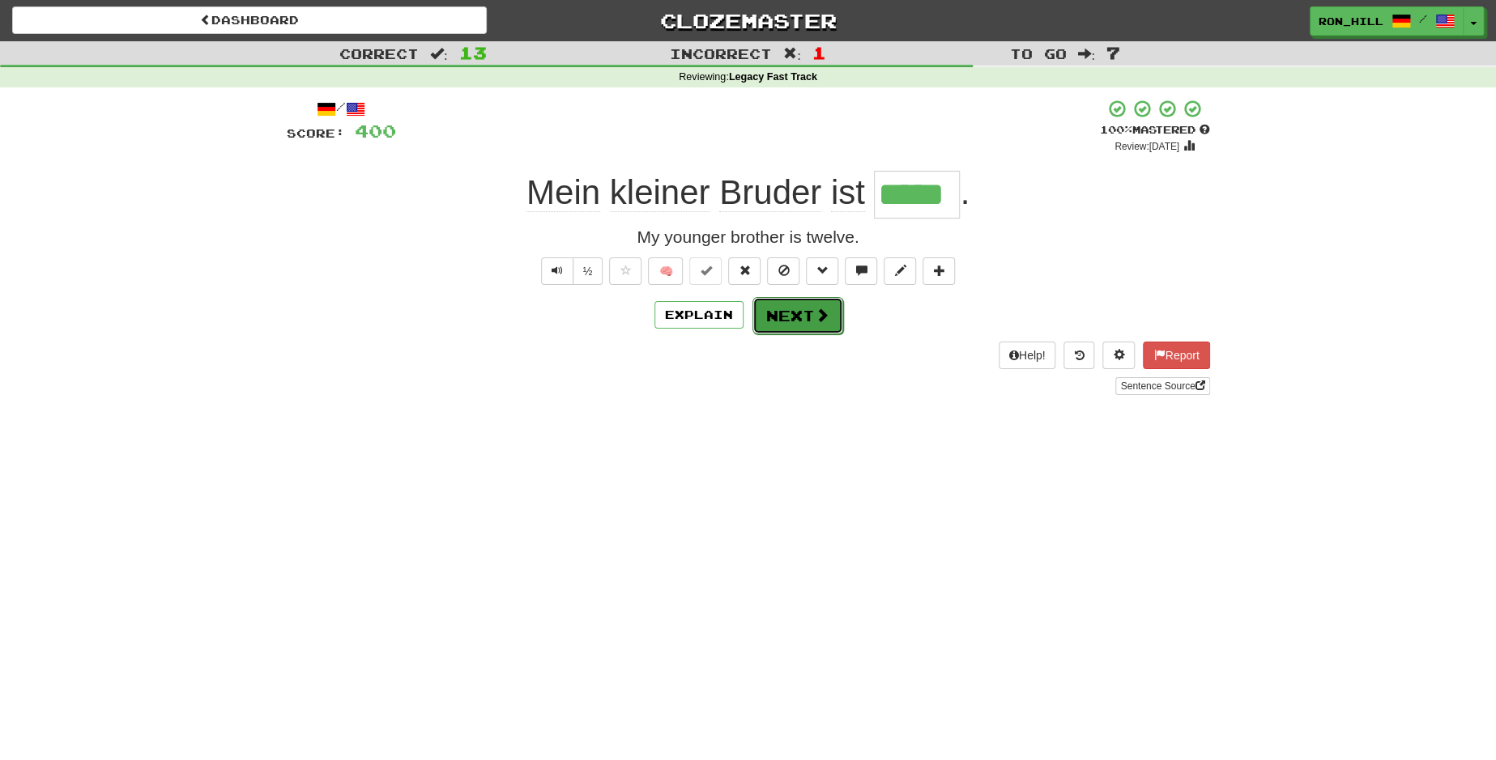
click at [791, 317] on button "Next" at bounding box center [797, 315] width 91 height 37
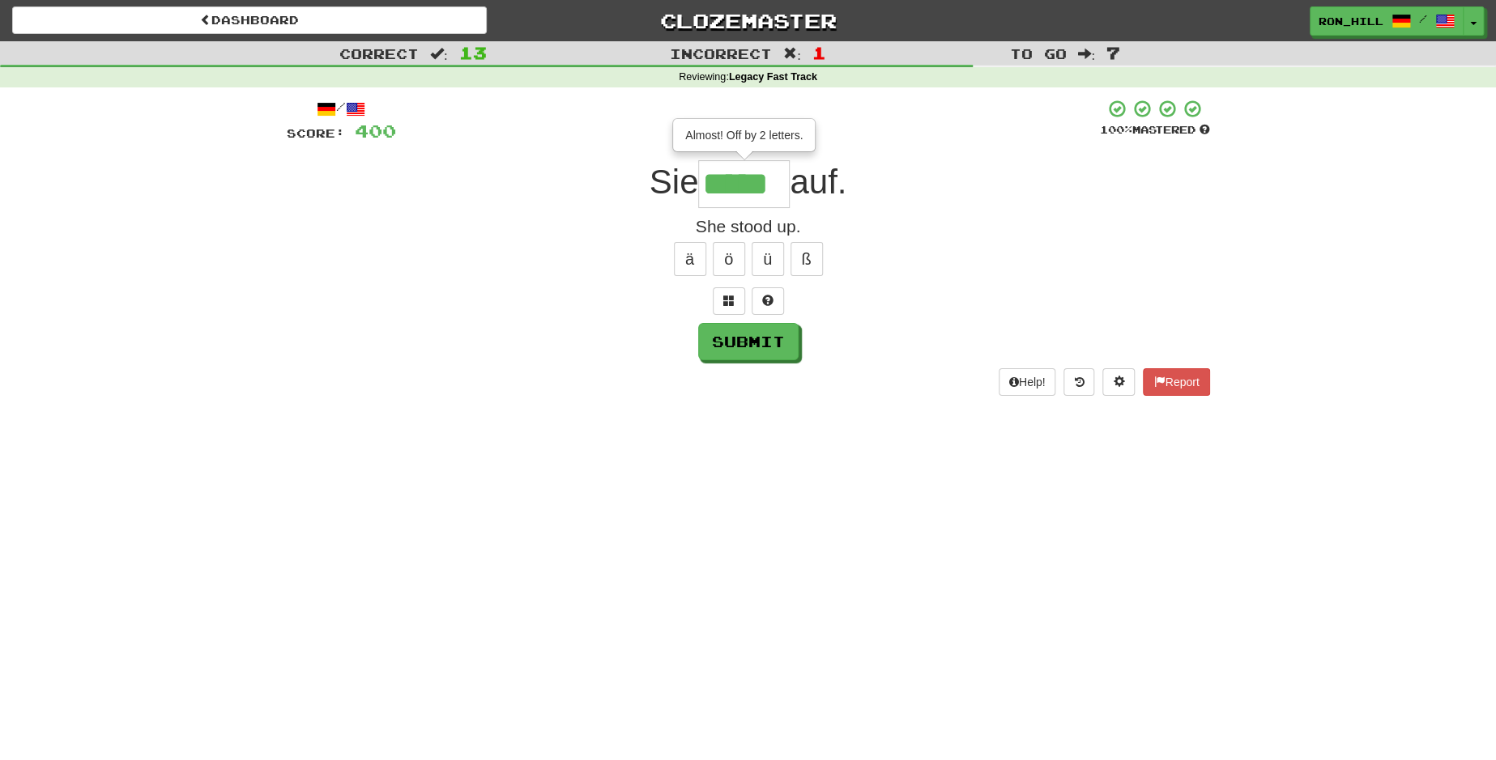
type input "*****"
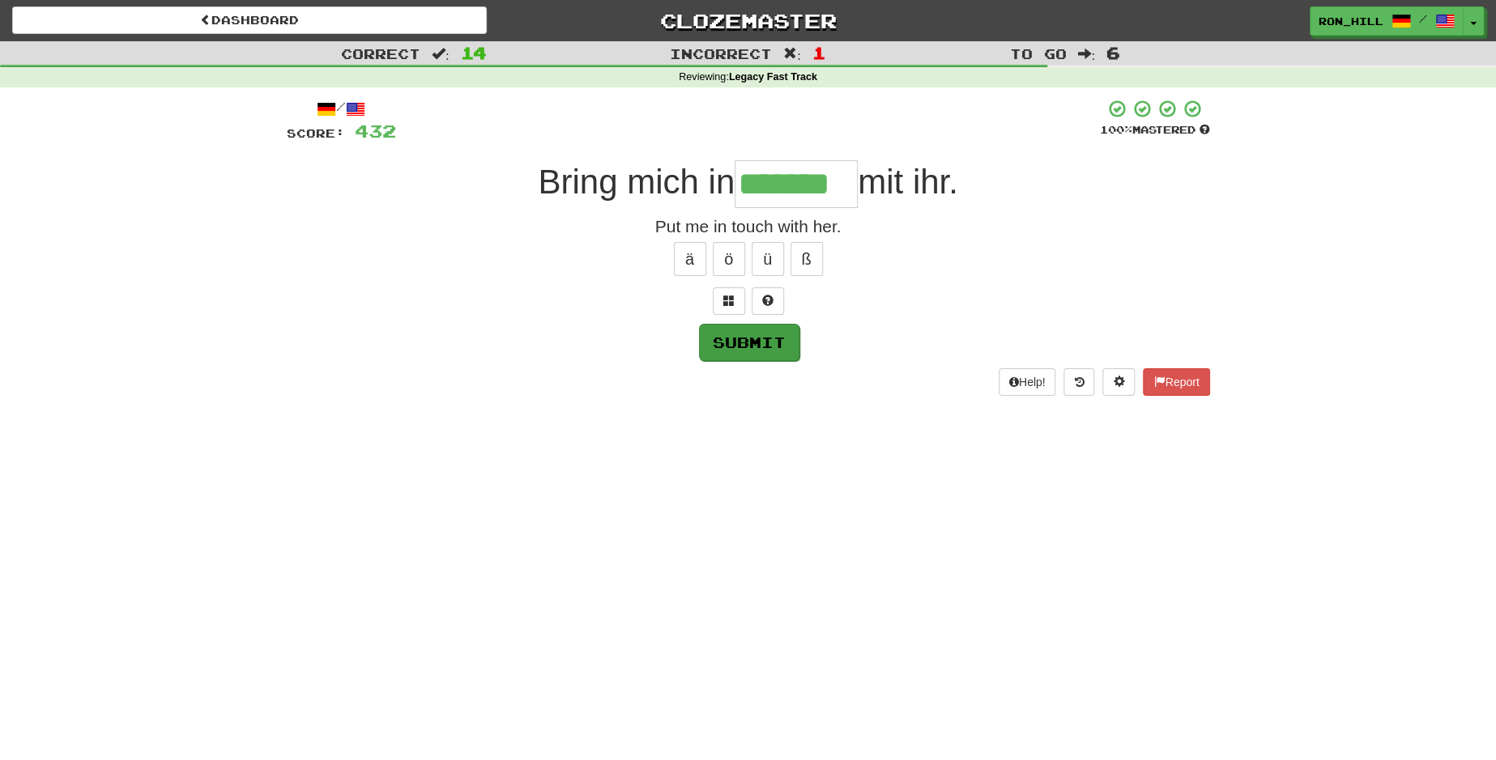
type input "*******"
click at [756, 339] on button "Submit" at bounding box center [749, 342] width 100 height 37
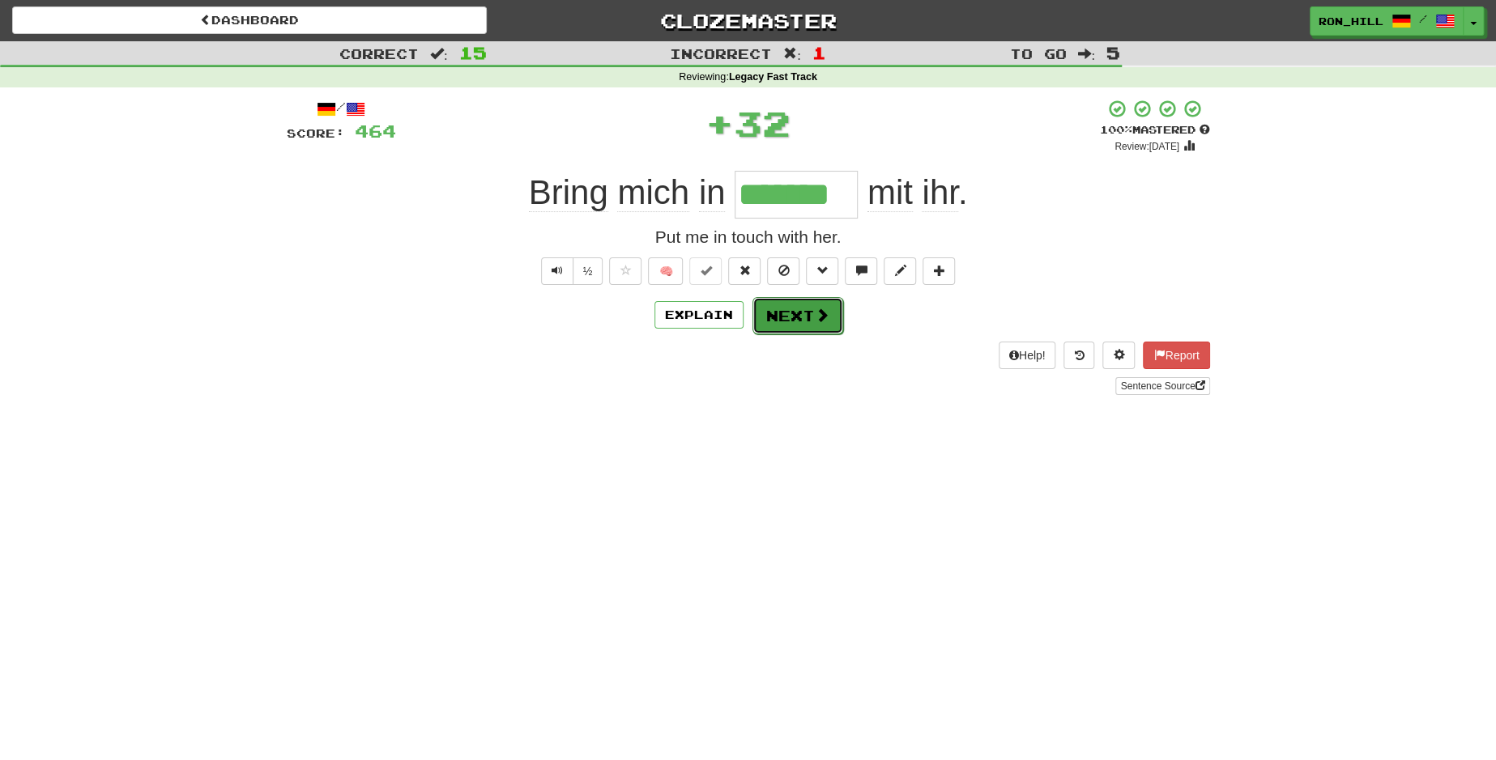
click at [781, 310] on button "Next" at bounding box center [797, 315] width 91 height 37
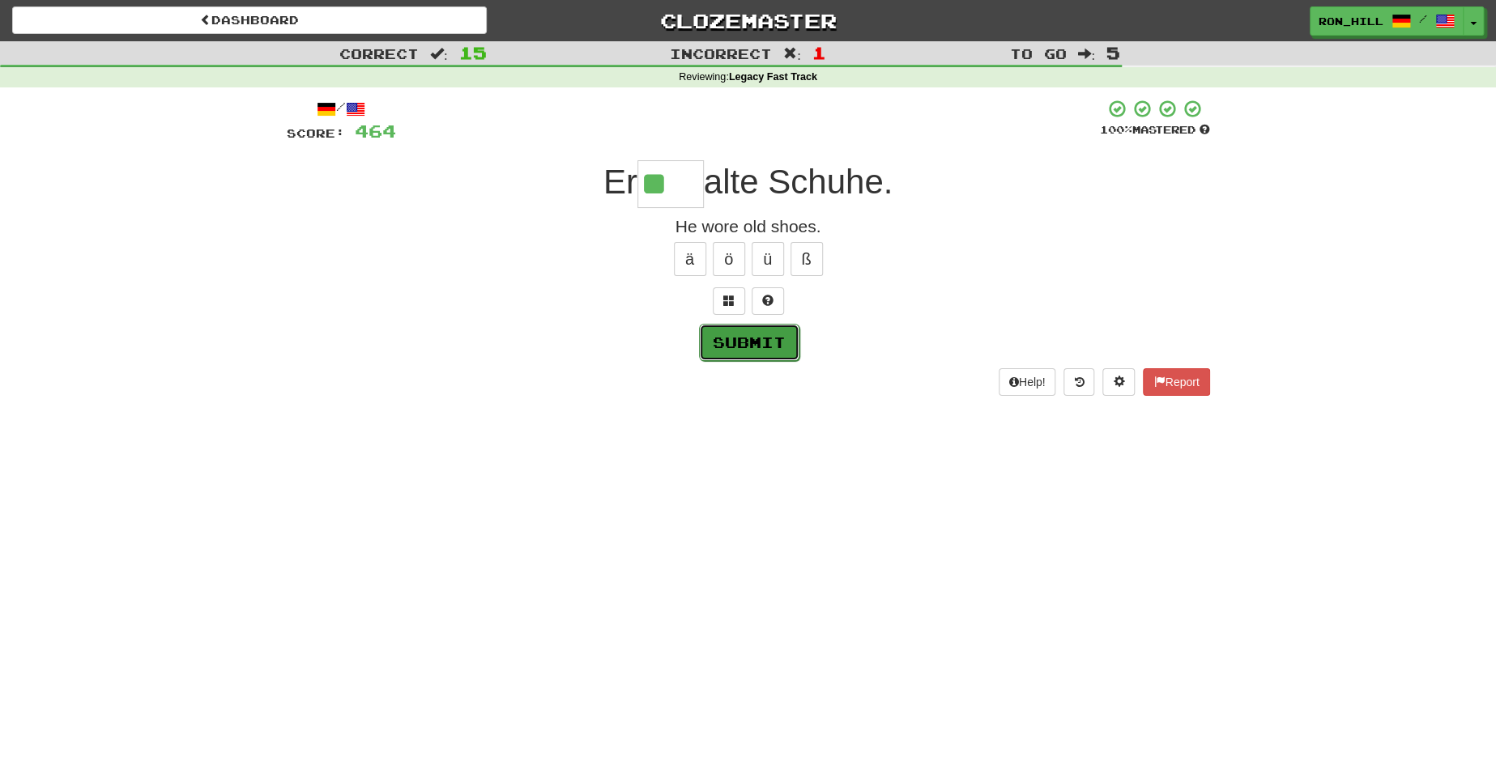
click at [756, 334] on button "Submit" at bounding box center [749, 342] width 100 height 37
click at [685, 184] on input "**" at bounding box center [670, 184] width 66 height 48
click at [686, 258] on button "ä" at bounding box center [690, 259] width 32 height 34
click at [733, 255] on button "ö" at bounding box center [729, 259] width 32 height 34
click at [756, 343] on button "Submit" at bounding box center [749, 342] width 100 height 37
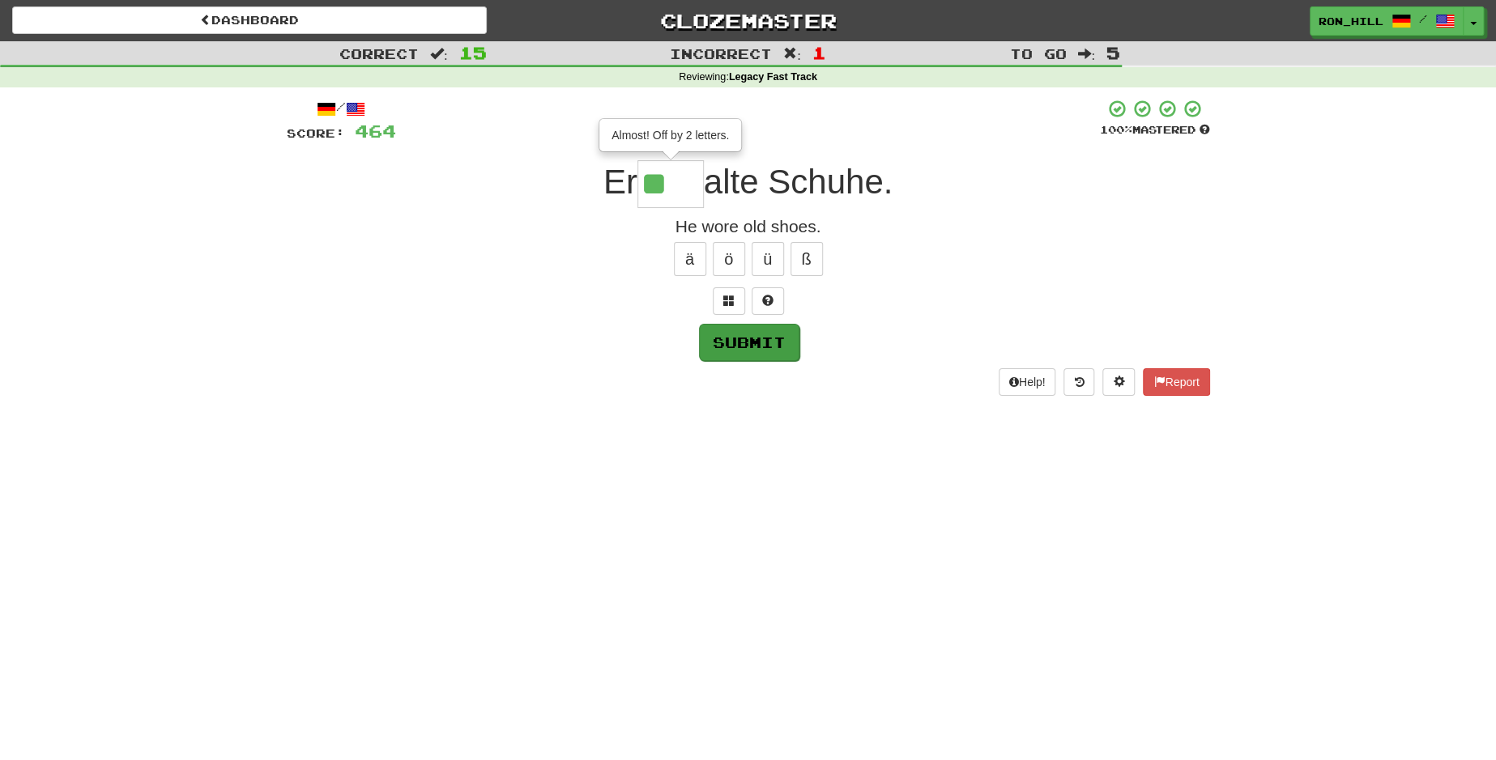
type input "****"
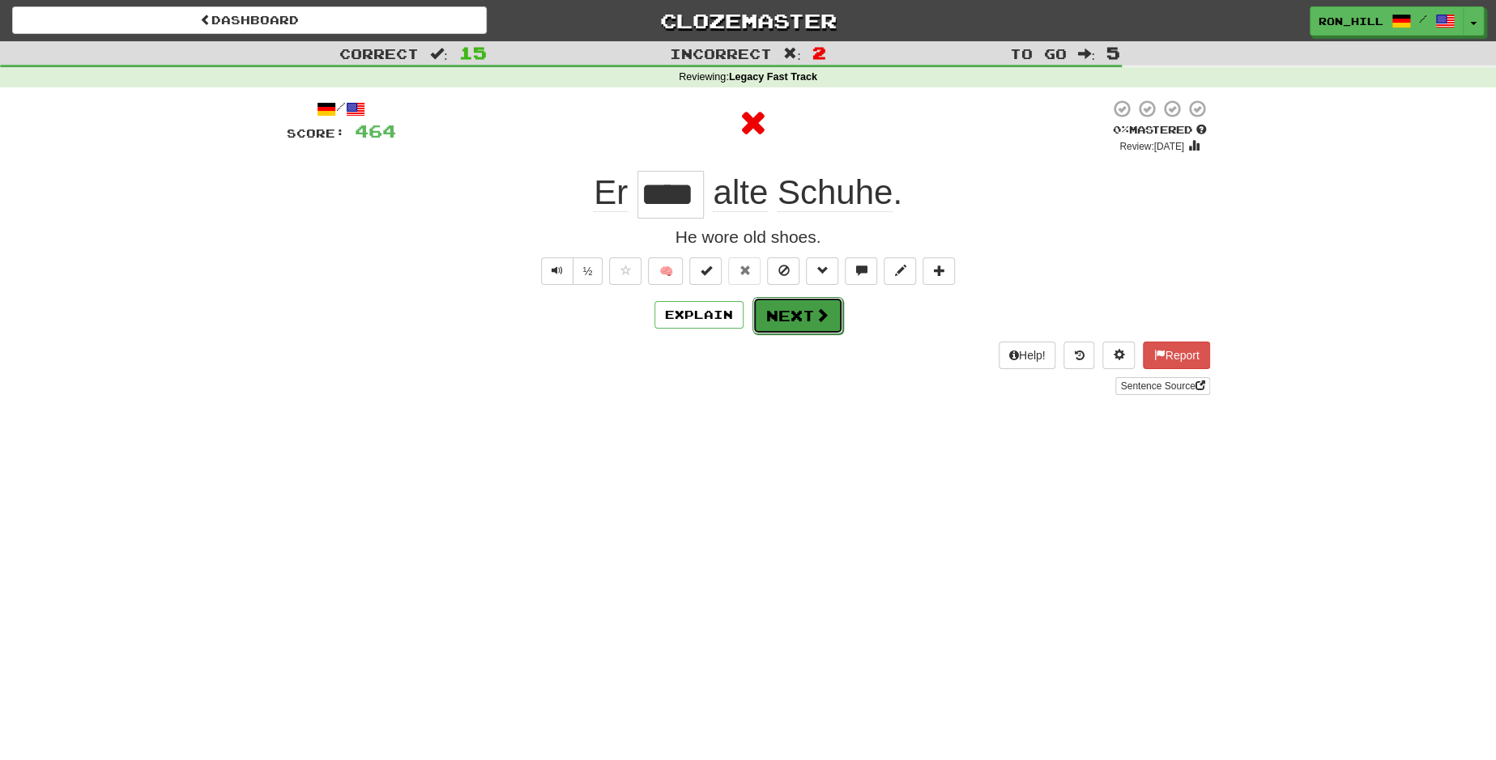
click at [789, 320] on button "Next" at bounding box center [797, 315] width 91 height 37
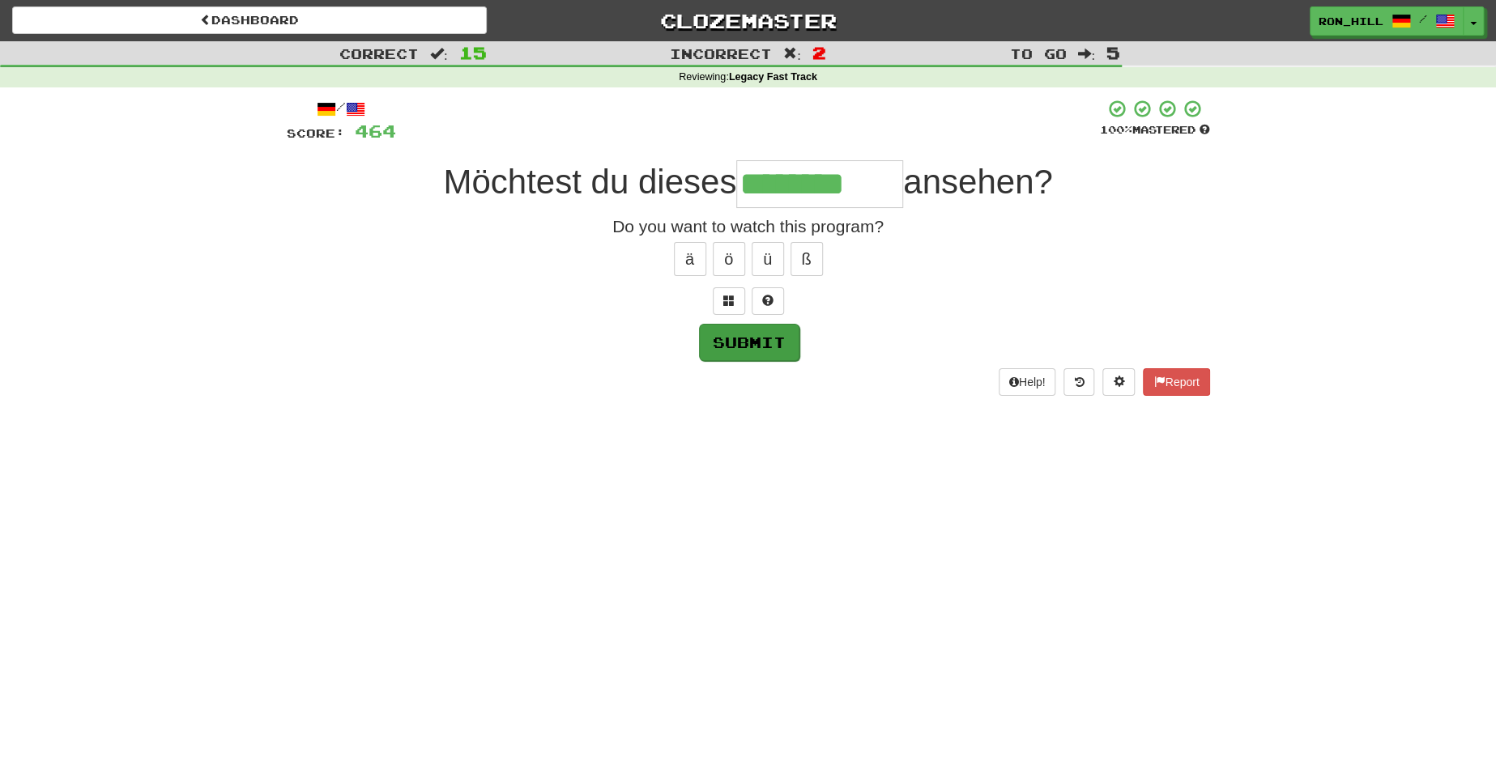
type input "********"
click at [741, 350] on button "Submit" at bounding box center [749, 342] width 100 height 37
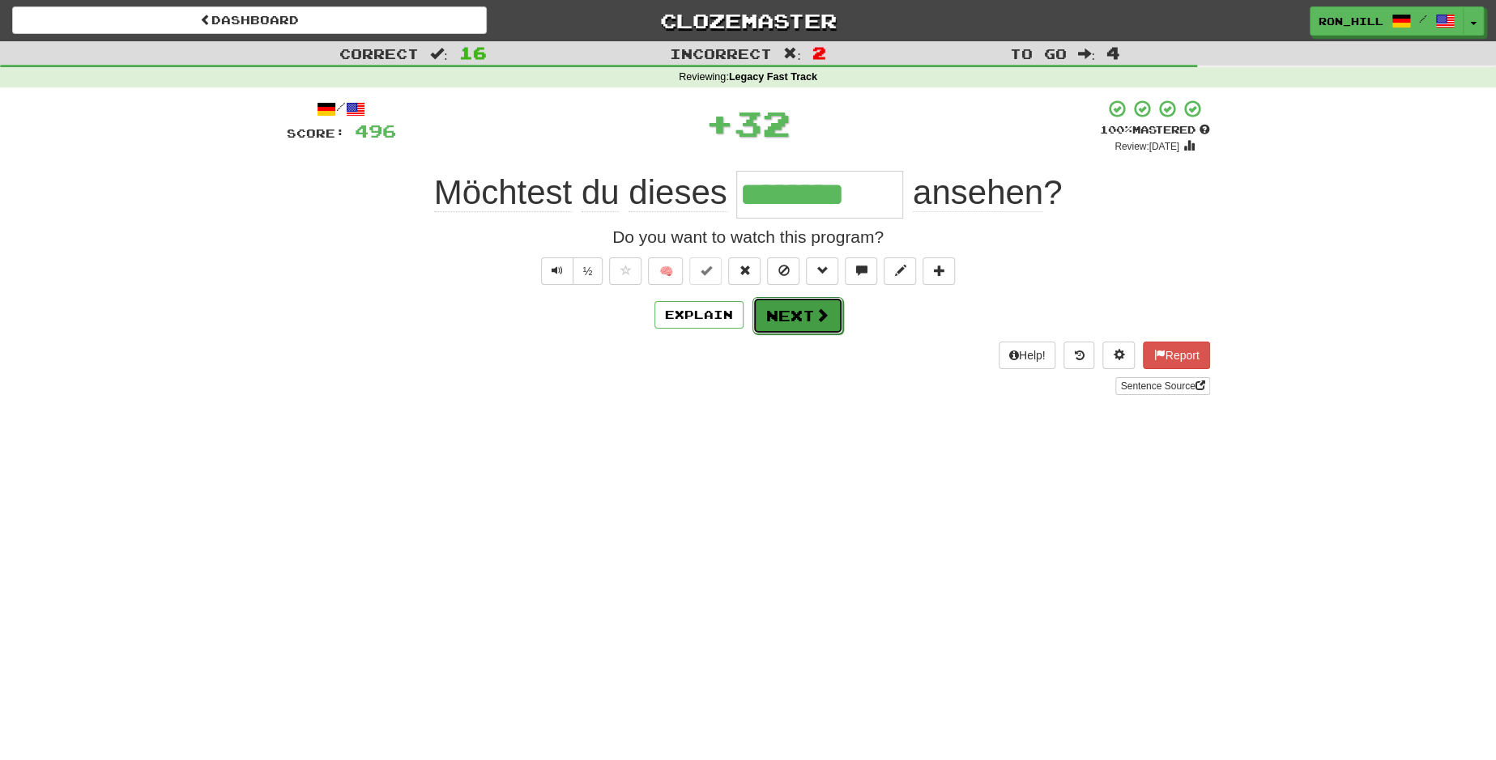
click at [779, 308] on button "Next" at bounding box center [797, 315] width 91 height 37
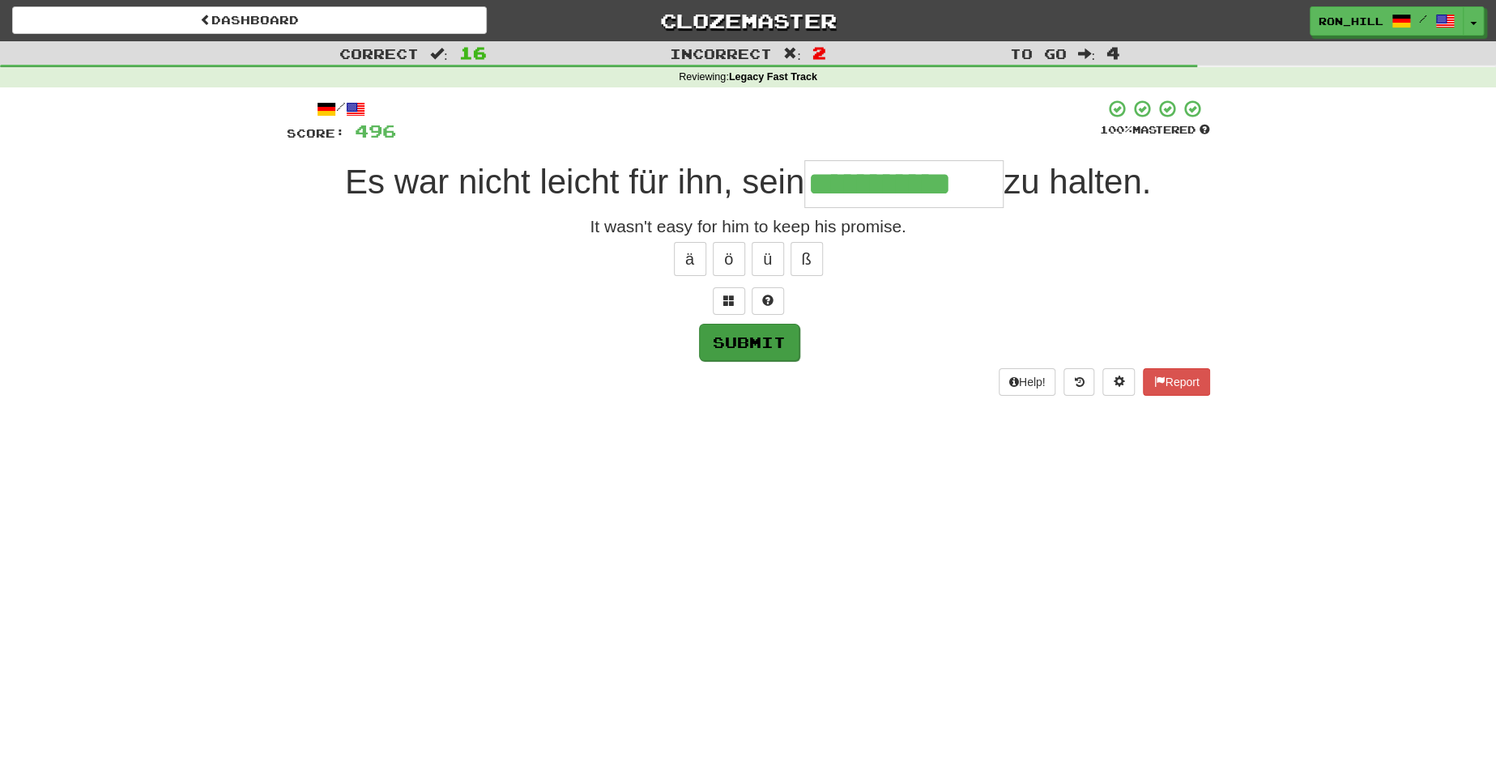
type input "**********"
click at [748, 331] on button "Submit" at bounding box center [749, 342] width 100 height 37
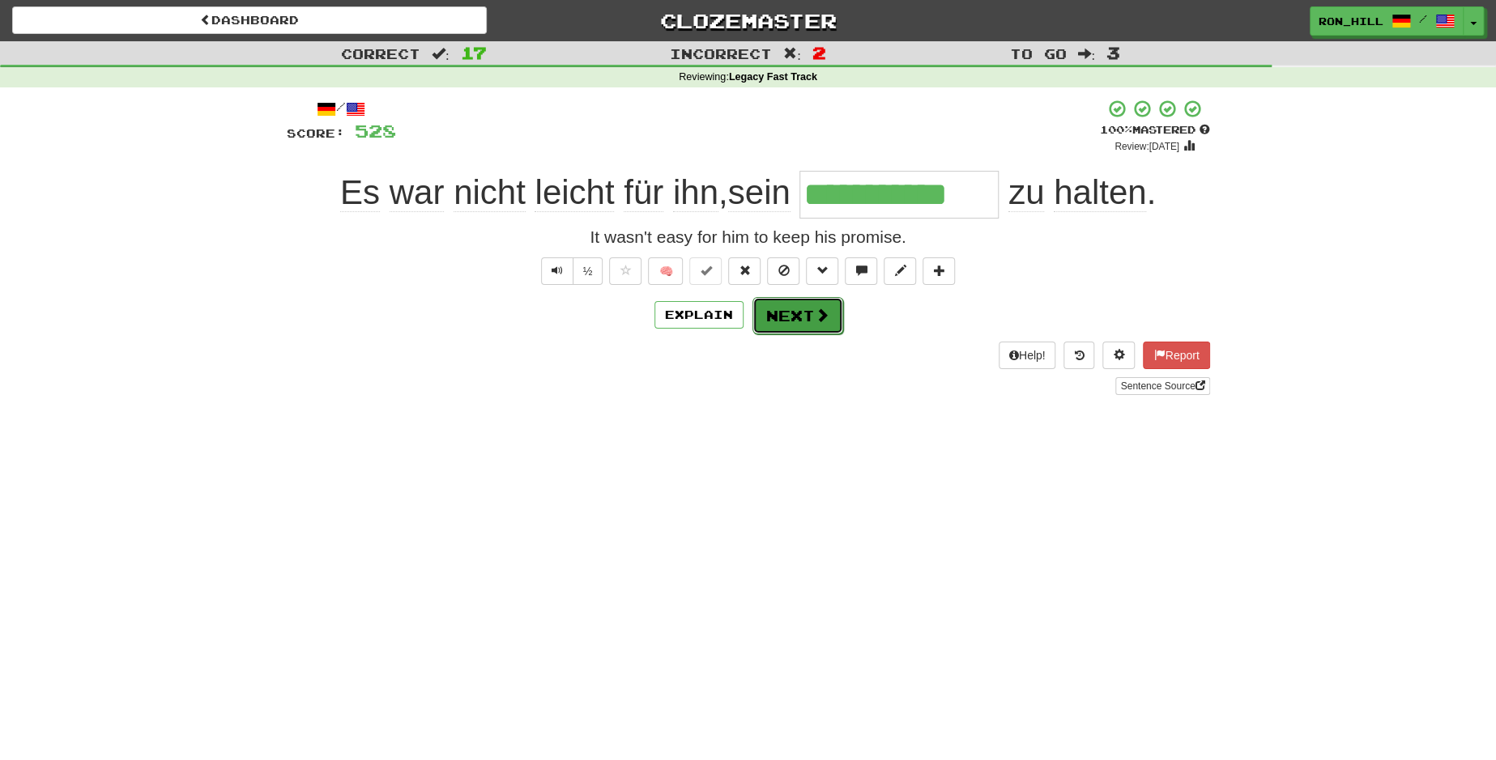
click at [786, 313] on button "Next" at bounding box center [797, 315] width 91 height 37
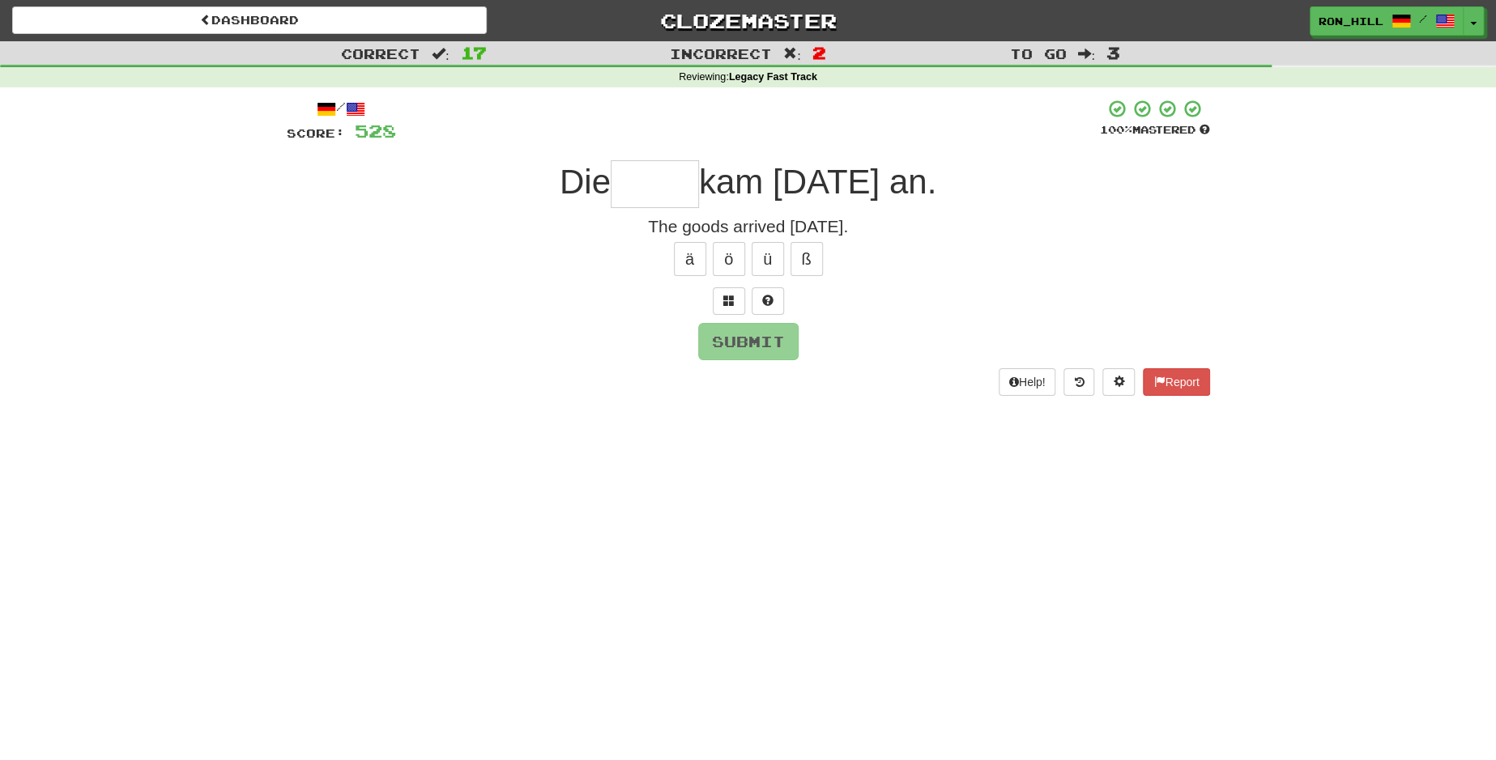
type input "*"
click at [647, 186] on input "text" at bounding box center [655, 184] width 88 height 48
type input "*"
click at [773, 339] on button "Submit" at bounding box center [749, 342] width 100 height 37
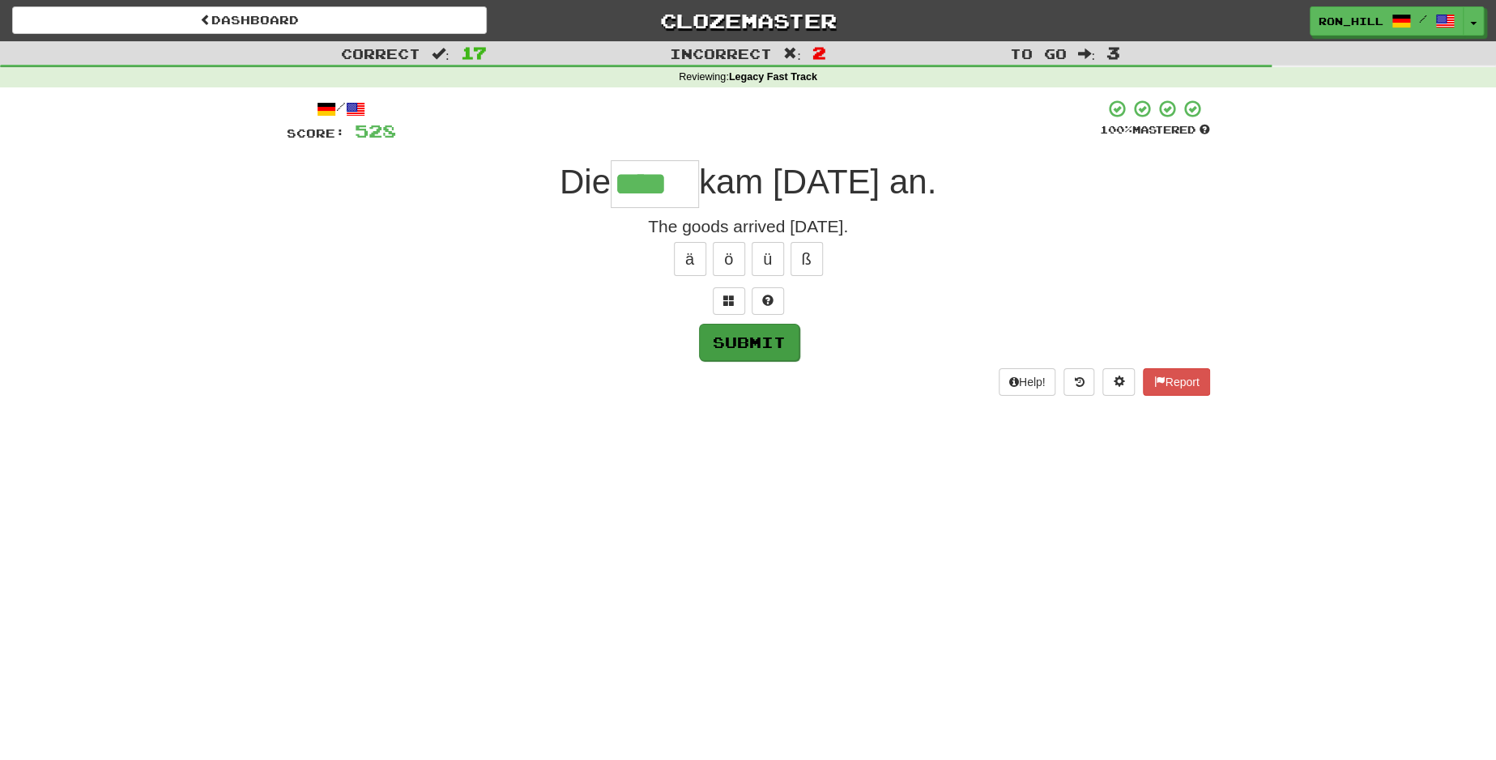
type input "****"
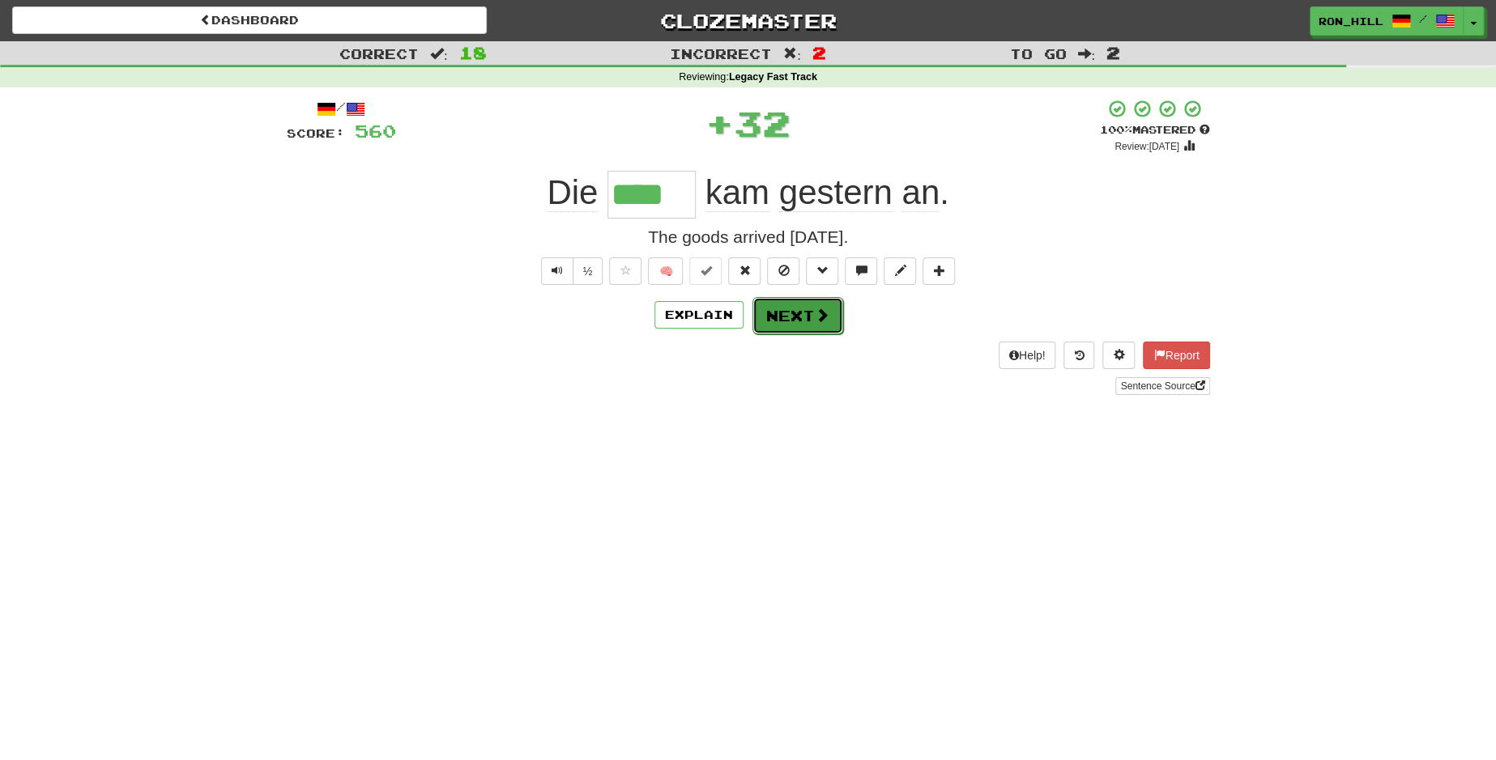
click at [782, 307] on button "Next" at bounding box center [797, 315] width 91 height 37
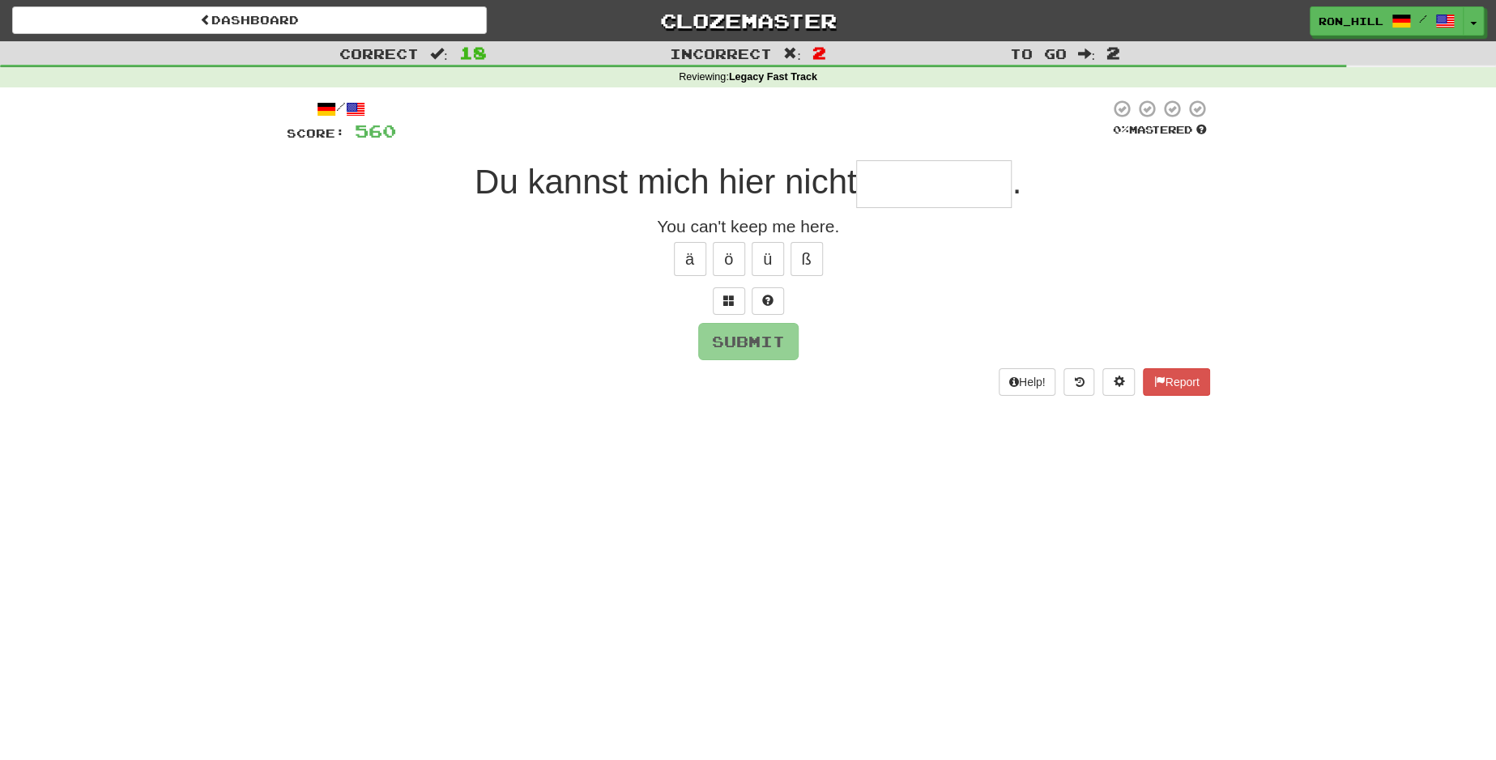
type input "*"
type input "**********"
click at [774, 332] on button "Submit" at bounding box center [749, 342] width 100 height 37
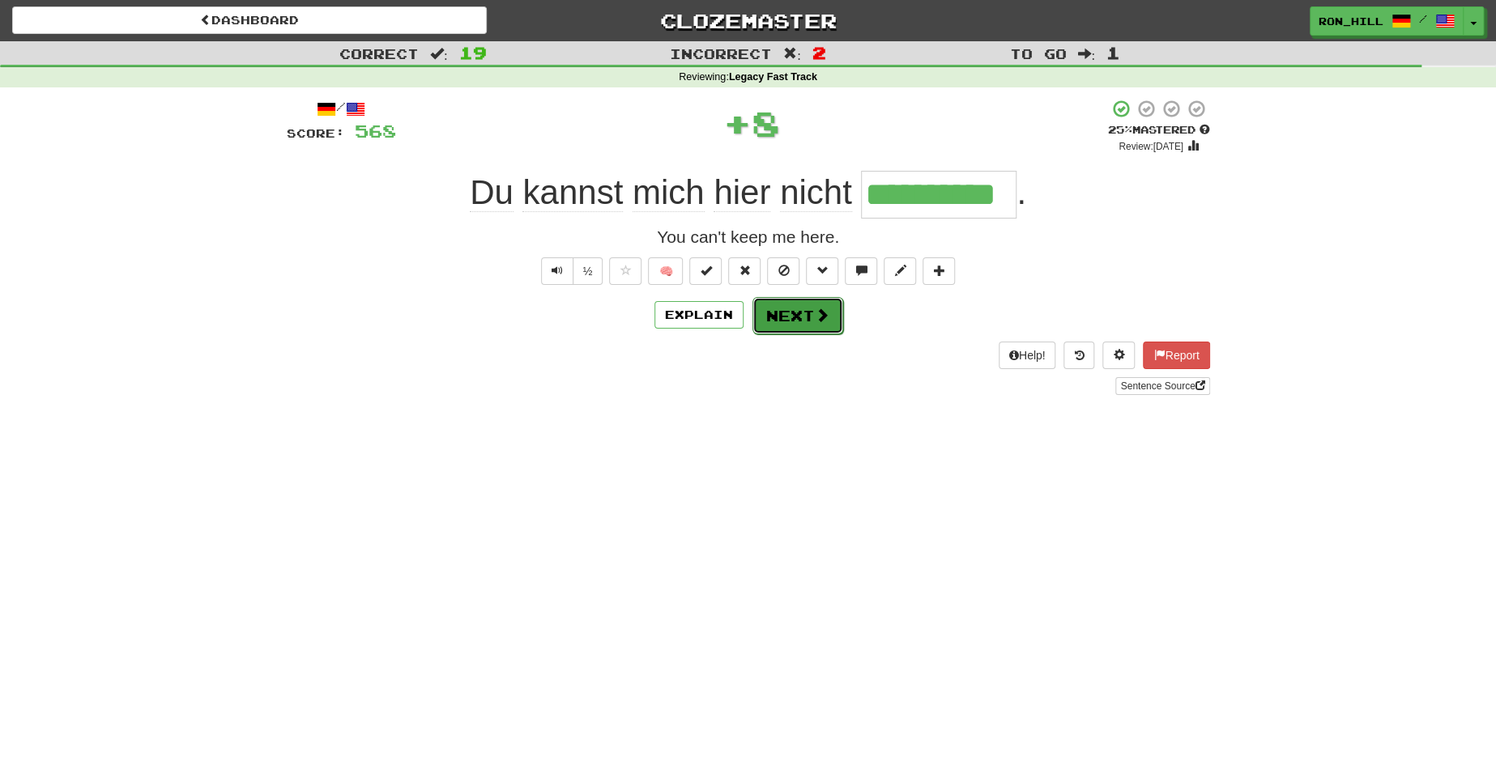
click at [800, 309] on button "Next" at bounding box center [797, 315] width 91 height 37
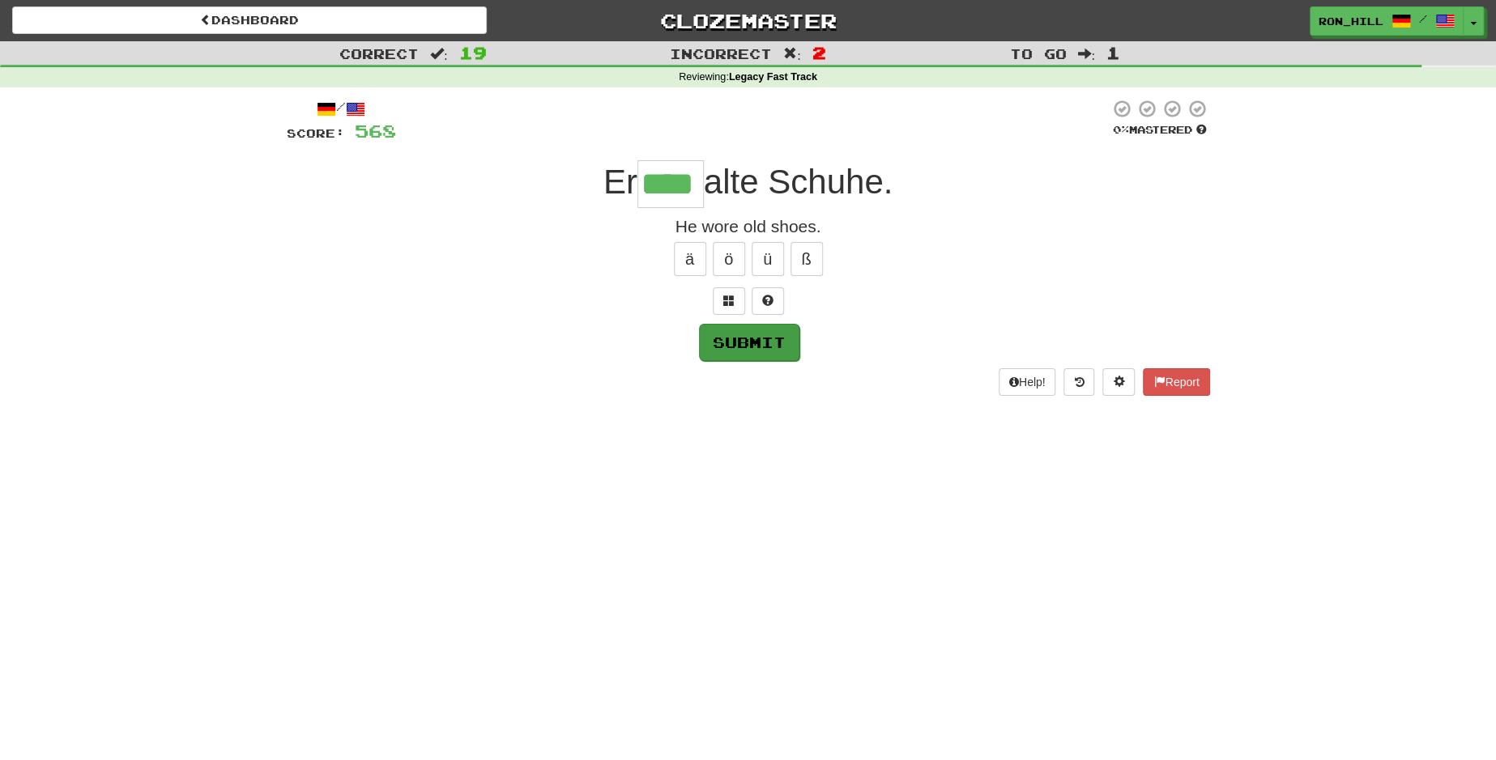
type input "****"
click at [760, 343] on button "Submit" at bounding box center [749, 342] width 100 height 37
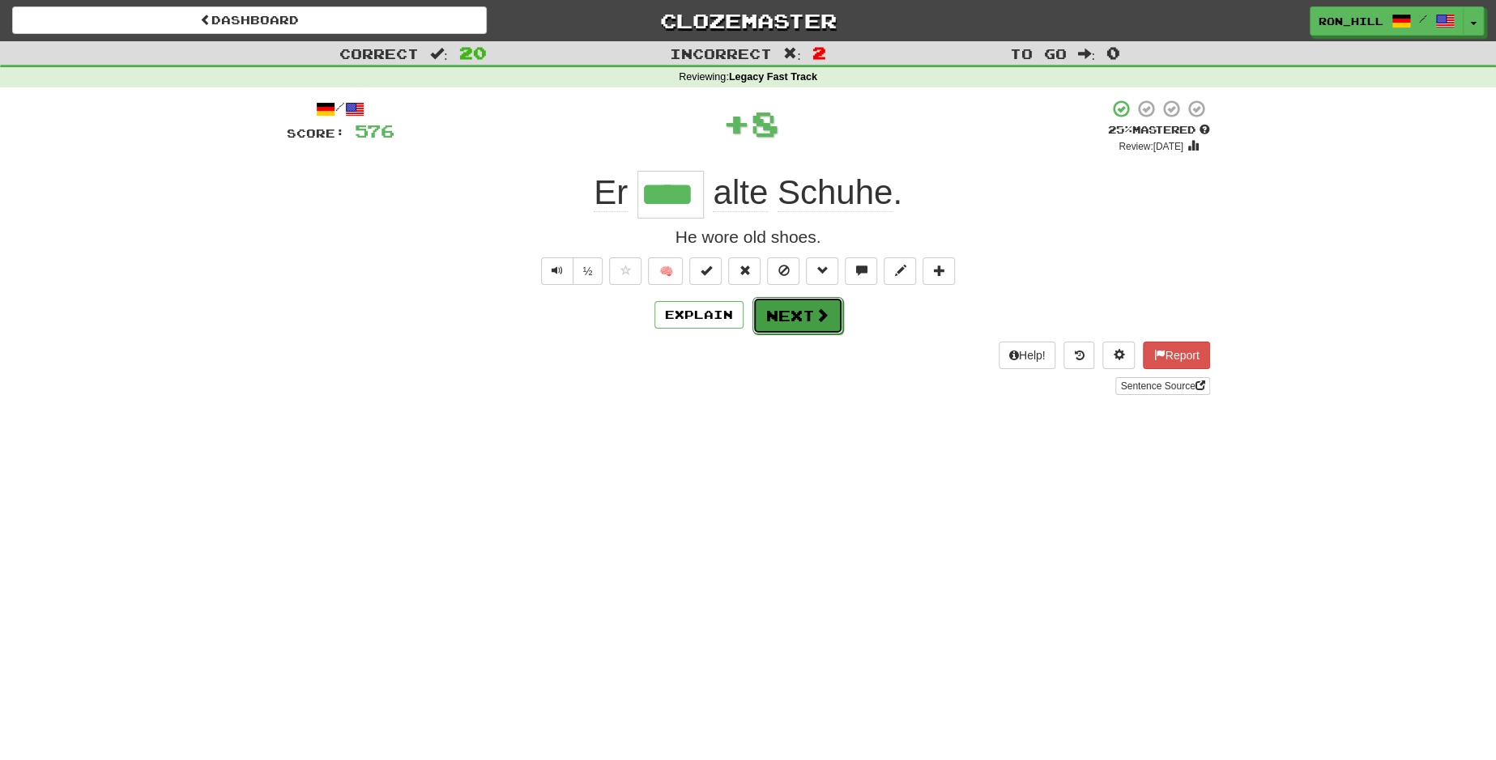
click at [785, 318] on button "Next" at bounding box center [797, 315] width 91 height 37
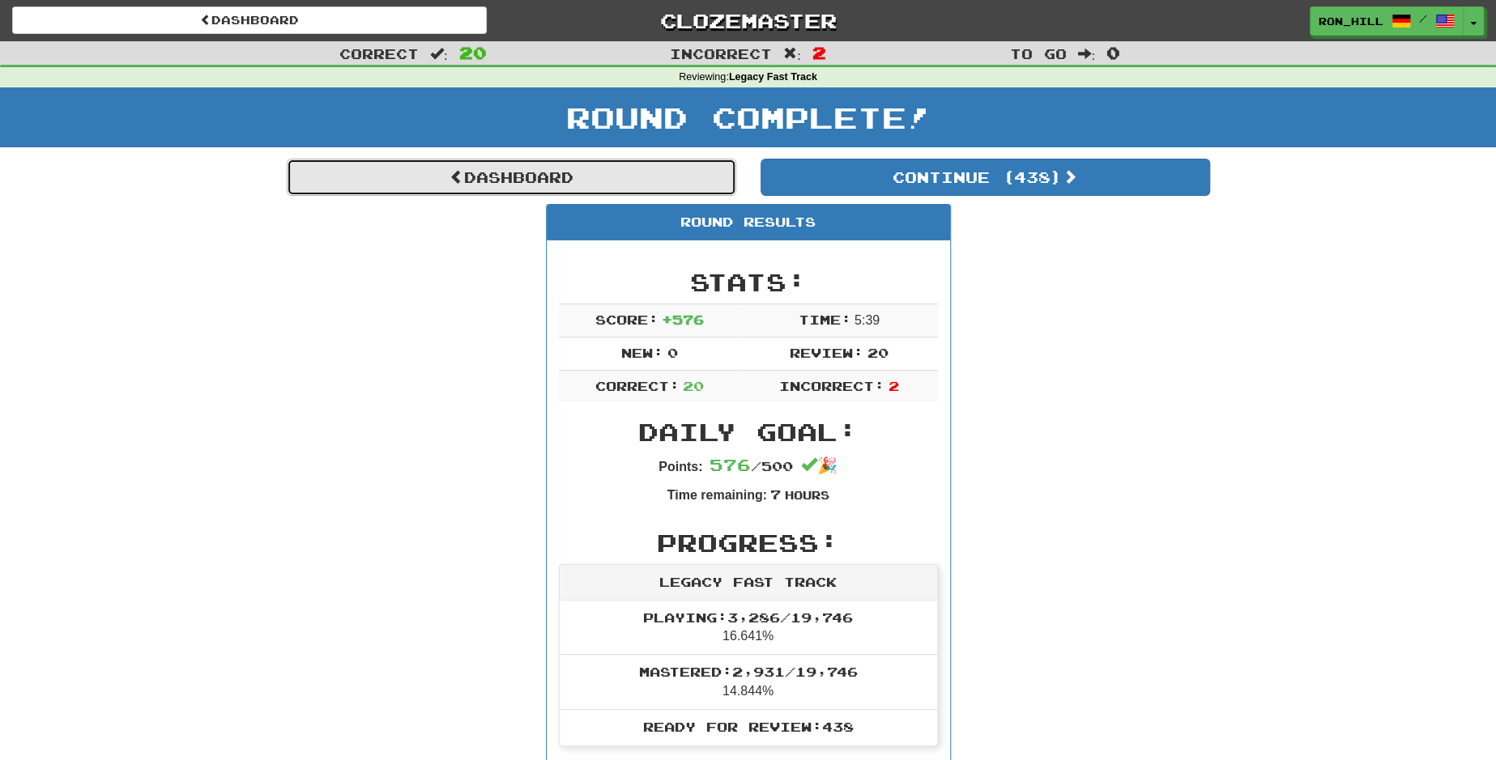
click at [640, 162] on link "Dashboard" at bounding box center [511, 177] width 449 height 37
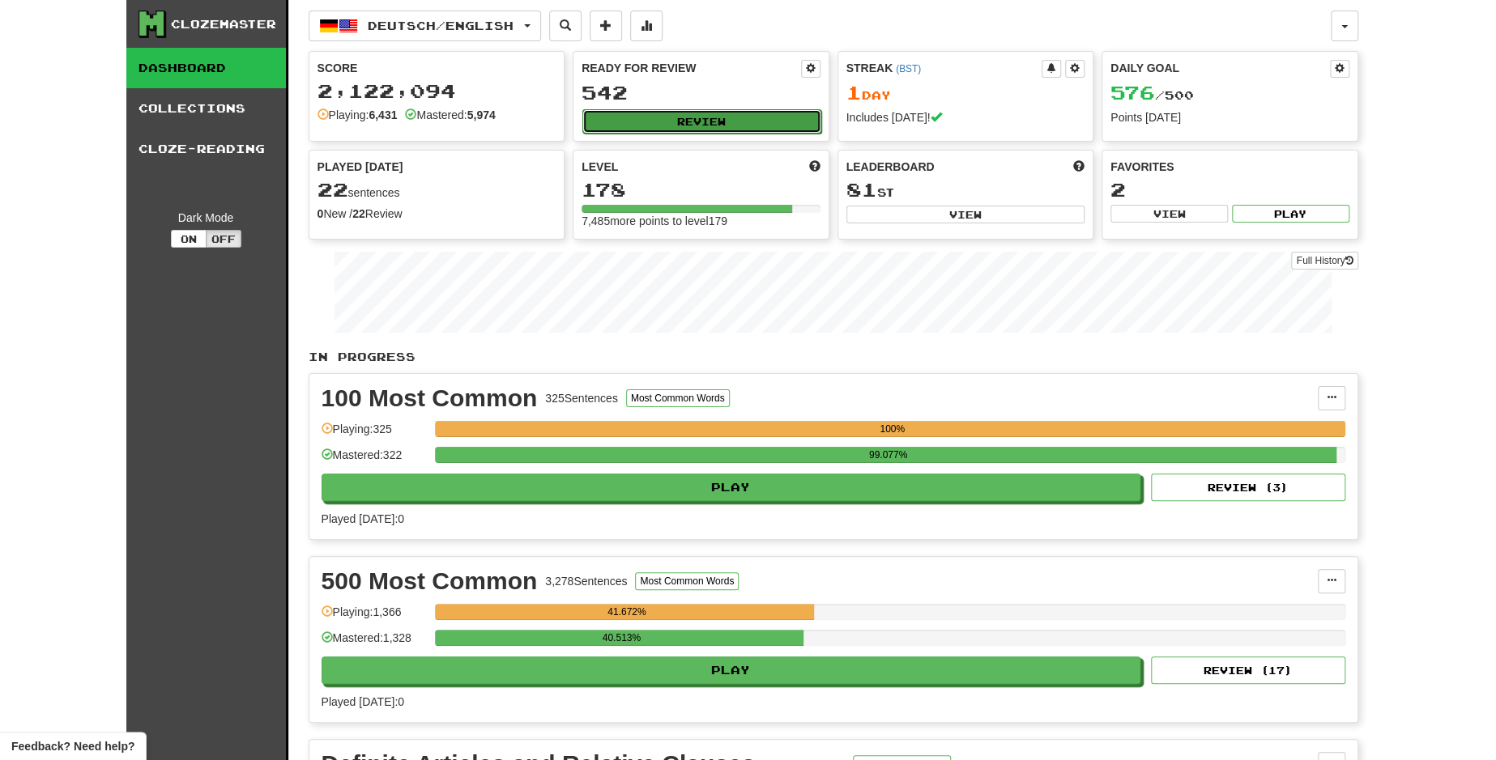
click at [658, 120] on button "Review" at bounding box center [701, 121] width 239 height 24
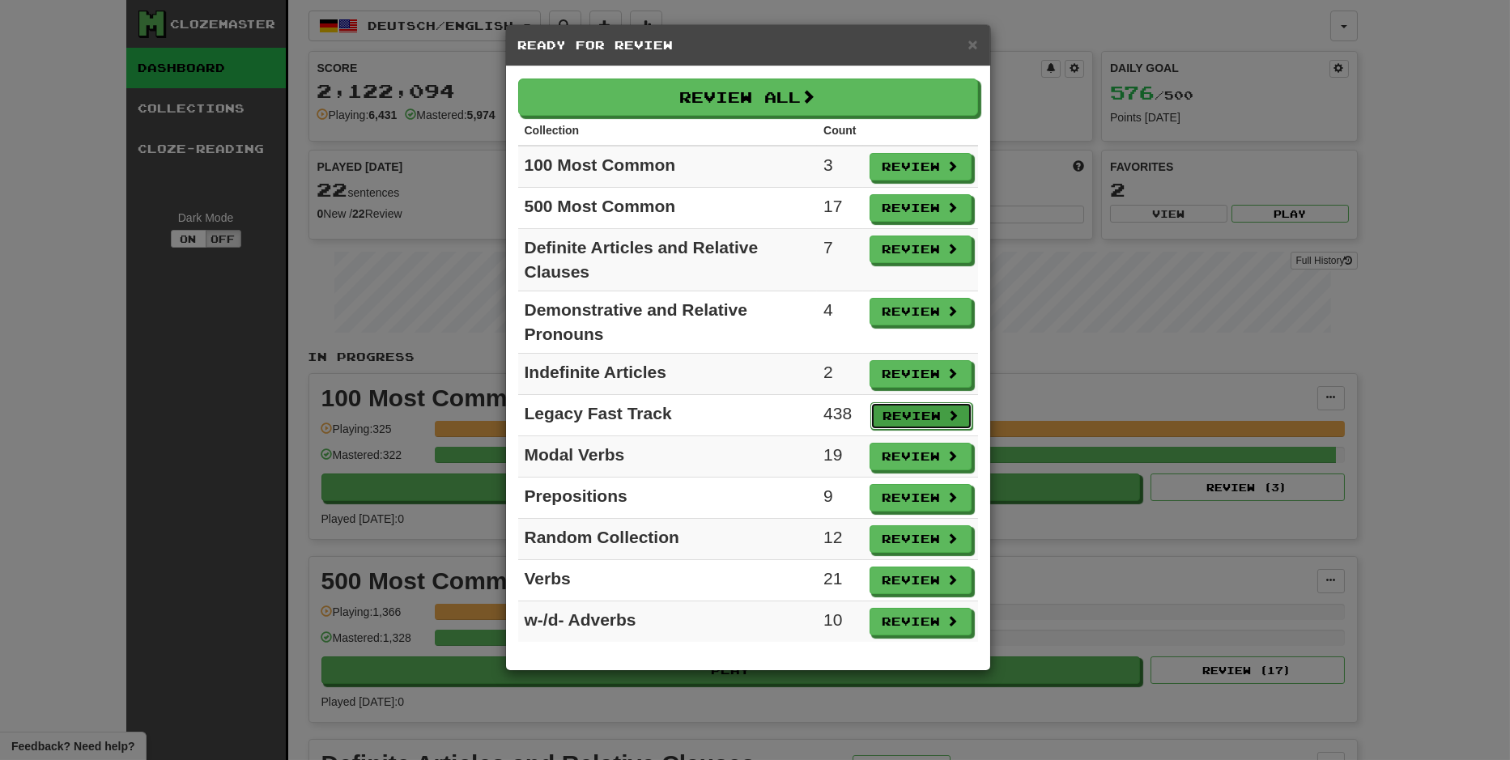
click at [919, 413] on button "Review" at bounding box center [922, 417] width 102 height 28
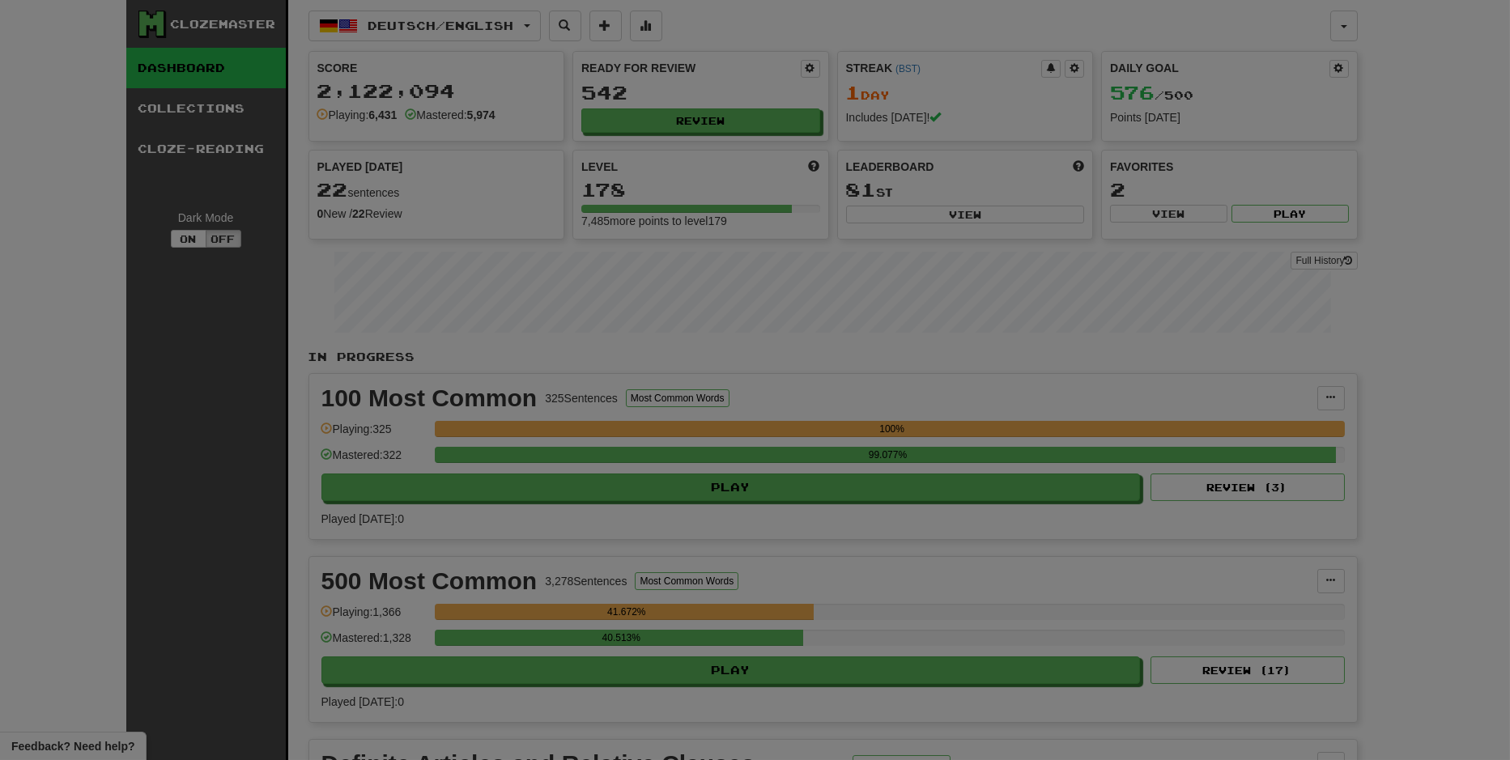
select select "**"
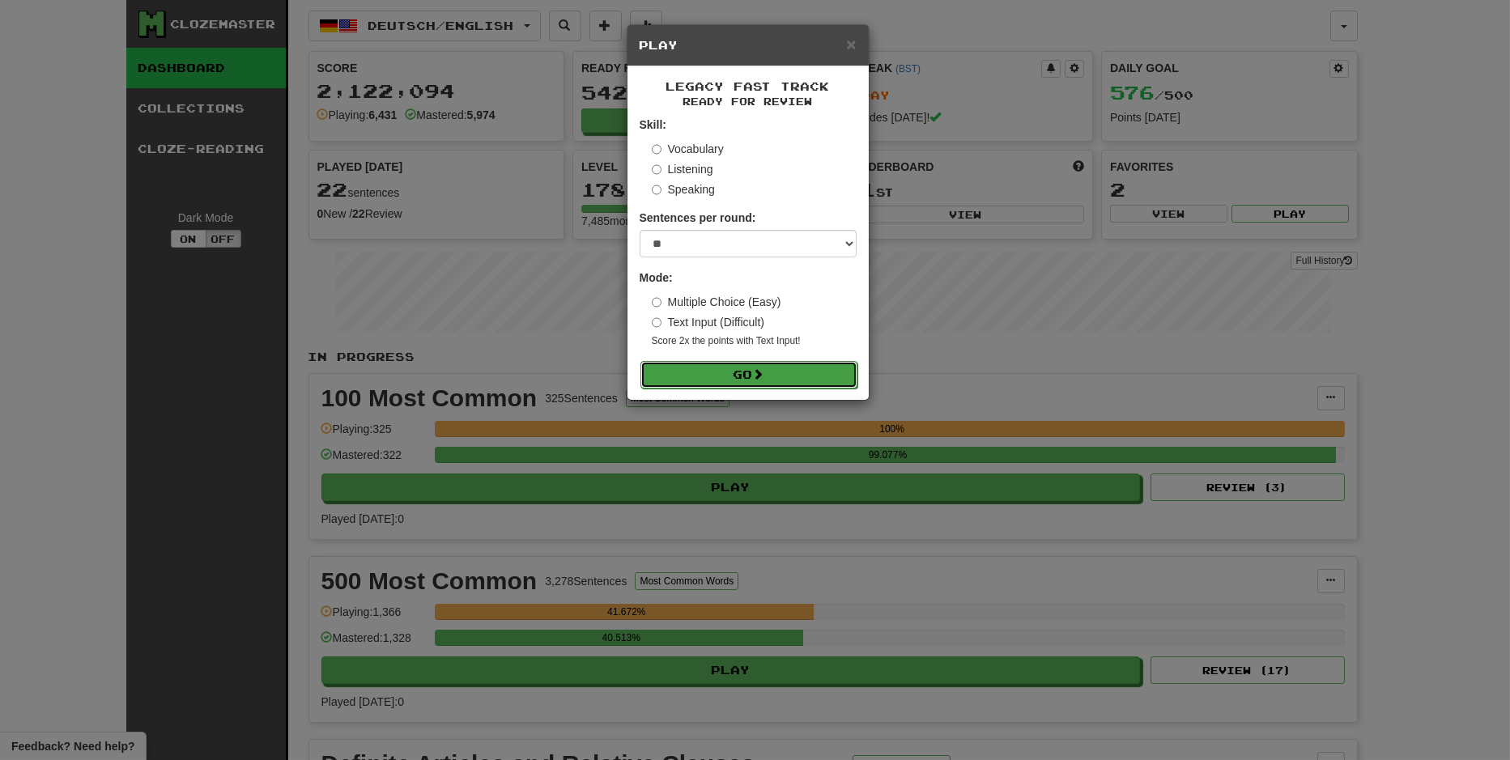
click at [821, 368] on button "Go" at bounding box center [749, 375] width 217 height 28
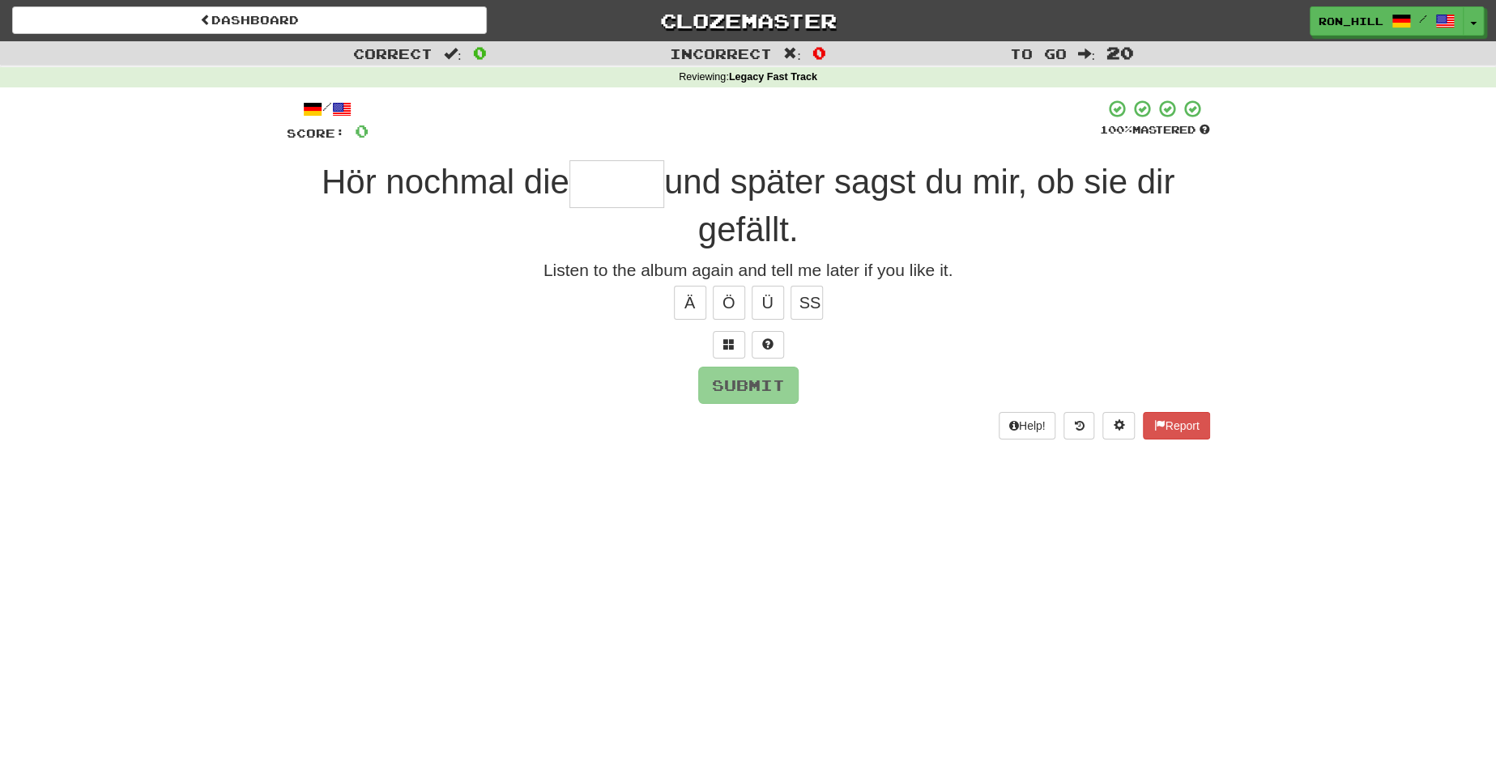
type input "*"
type input "******"
click at [748, 381] on button "Submit" at bounding box center [749, 386] width 100 height 37
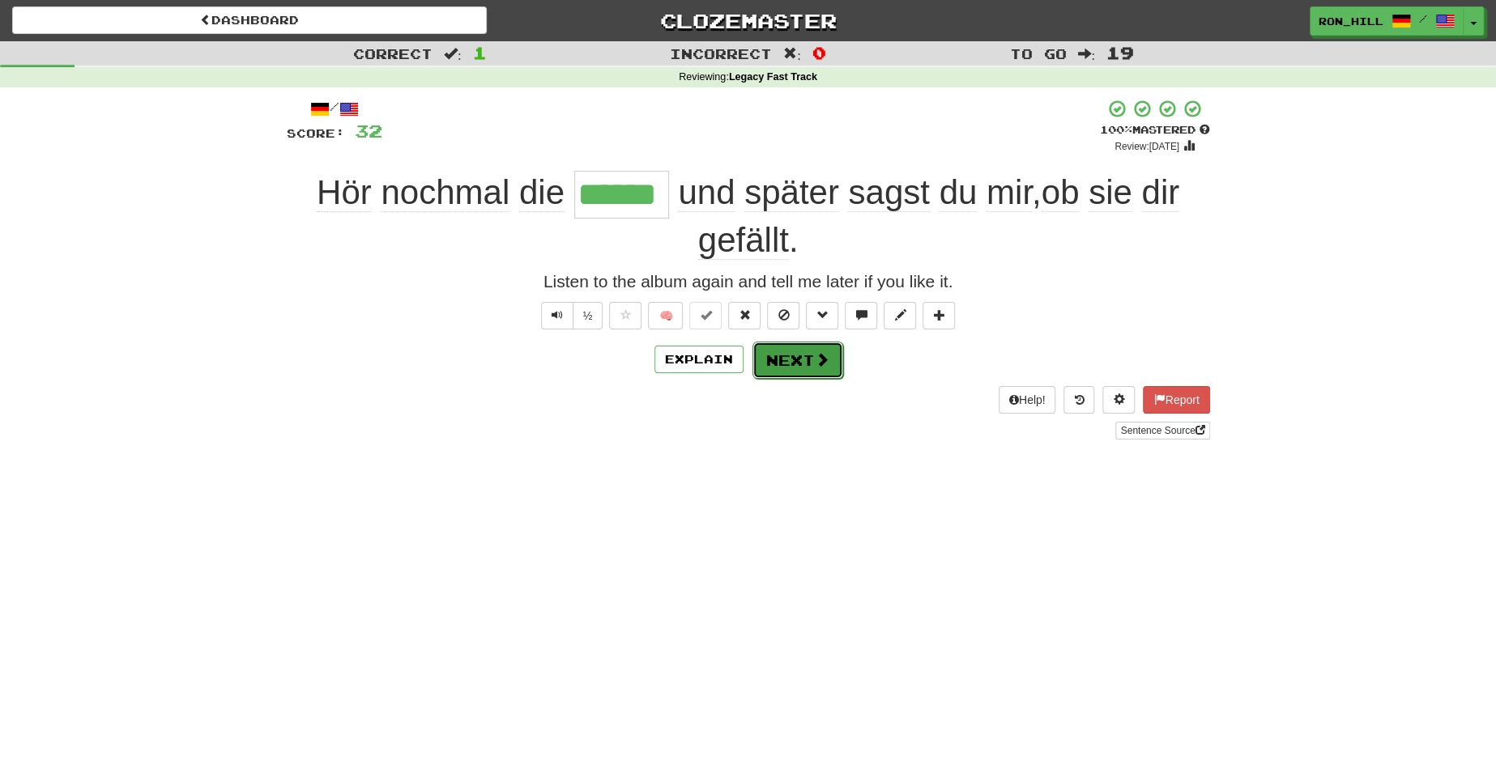
click at [822, 352] on span at bounding box center [822, 359] width 15 height 15
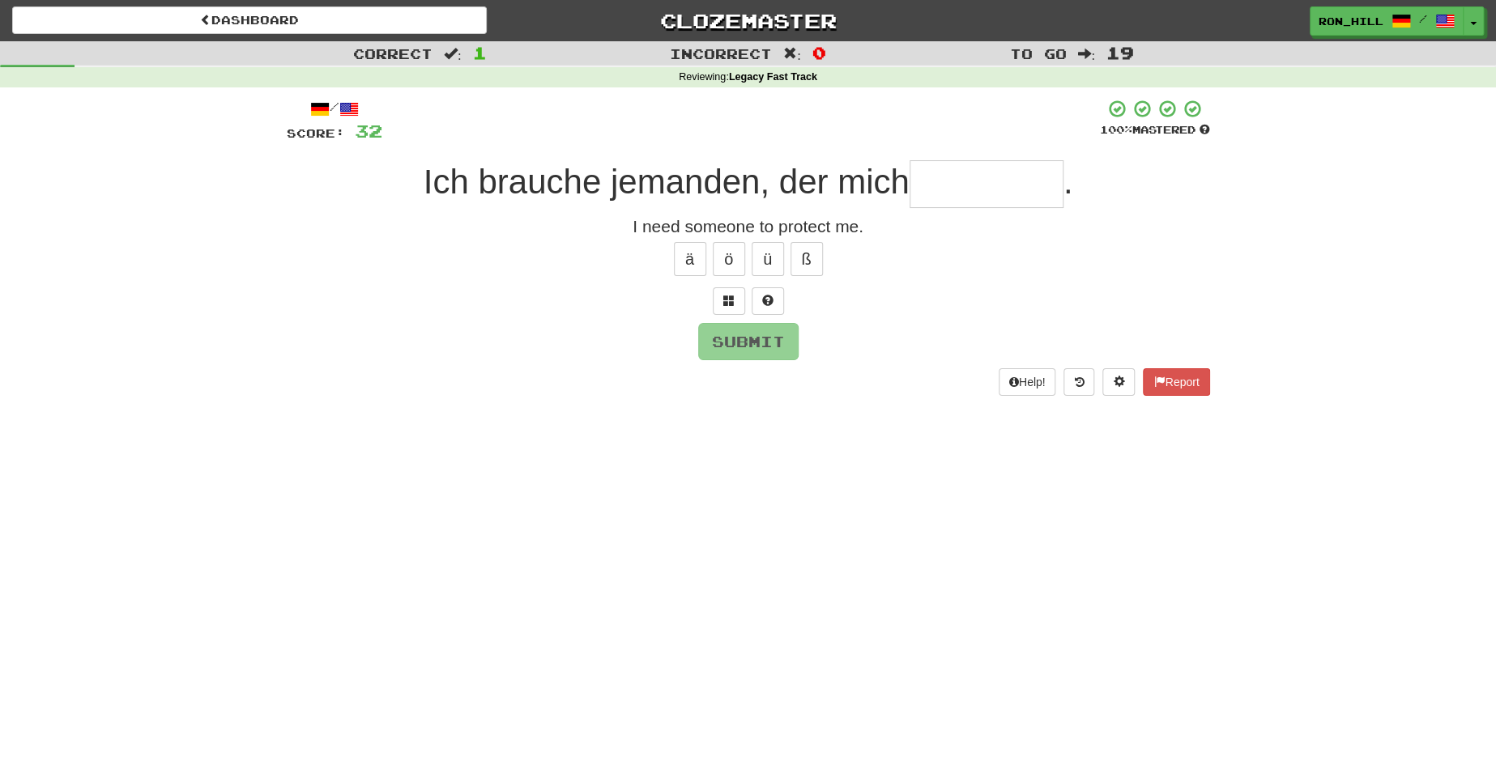
type input "*"
type input "*********"
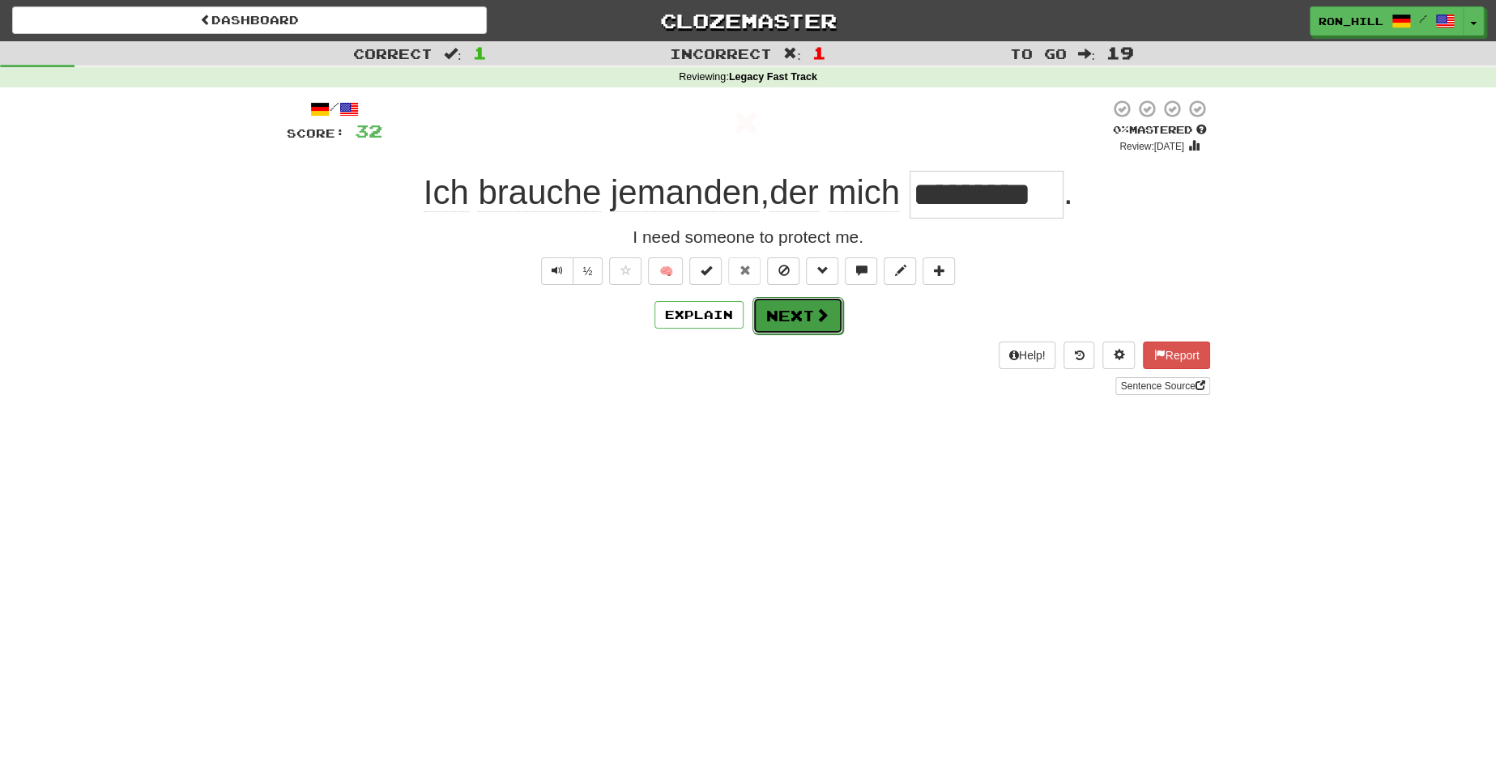
click at [815, 321] on span at bounding box center [822, 315] width 15 height 15
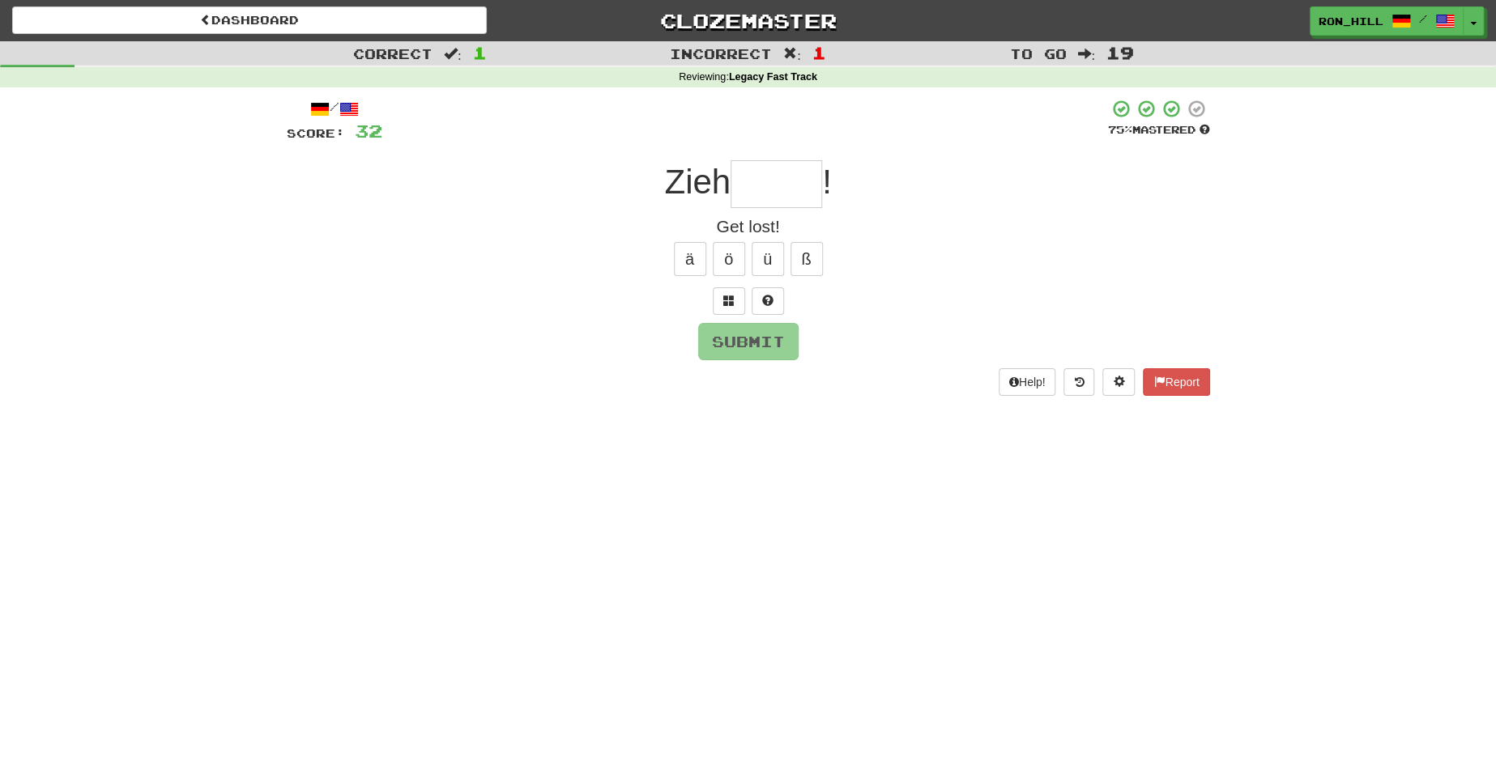
type input "*"
type input "*****"
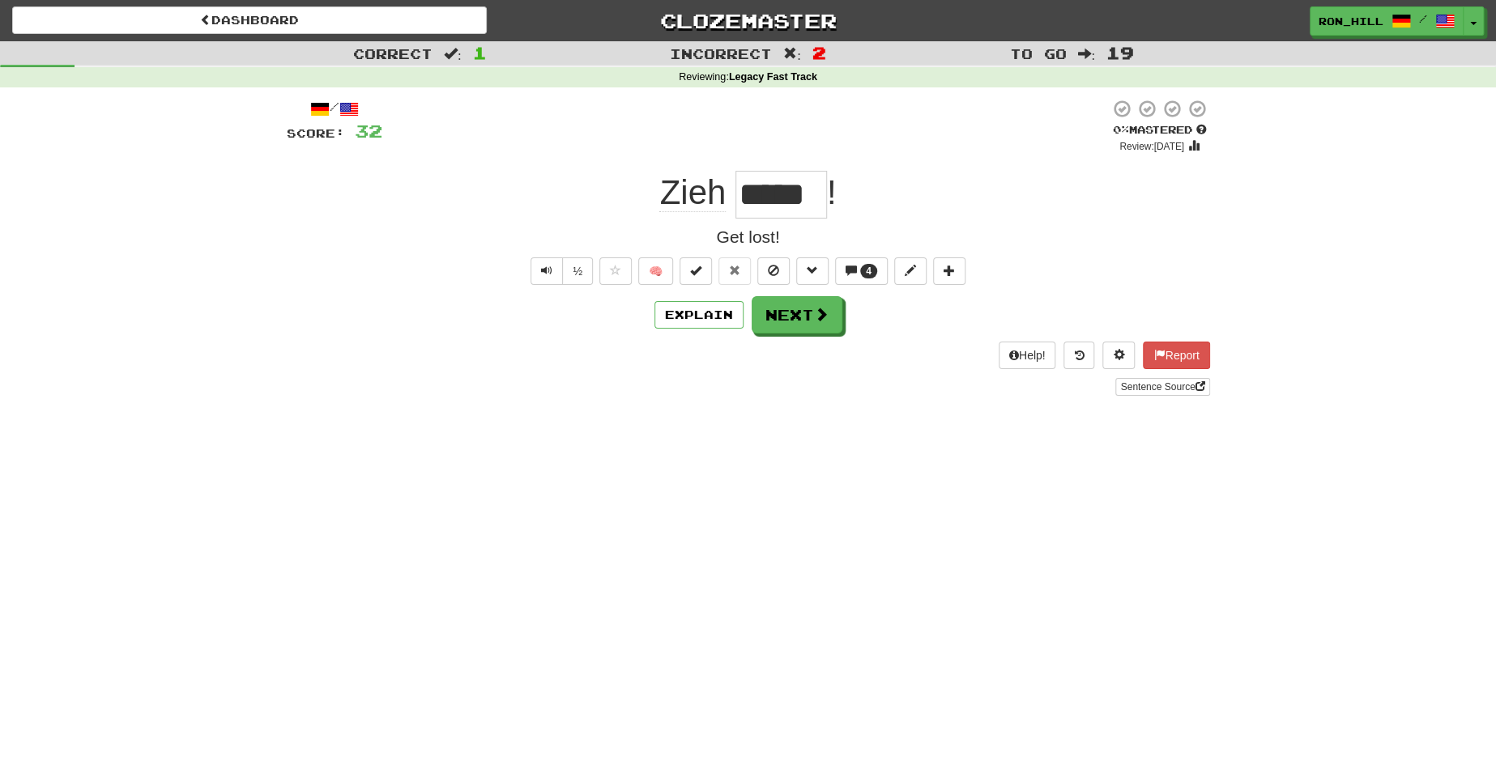
click at [790, 190] on input "*****" at bounding box center [781, 195] width 92 height 48
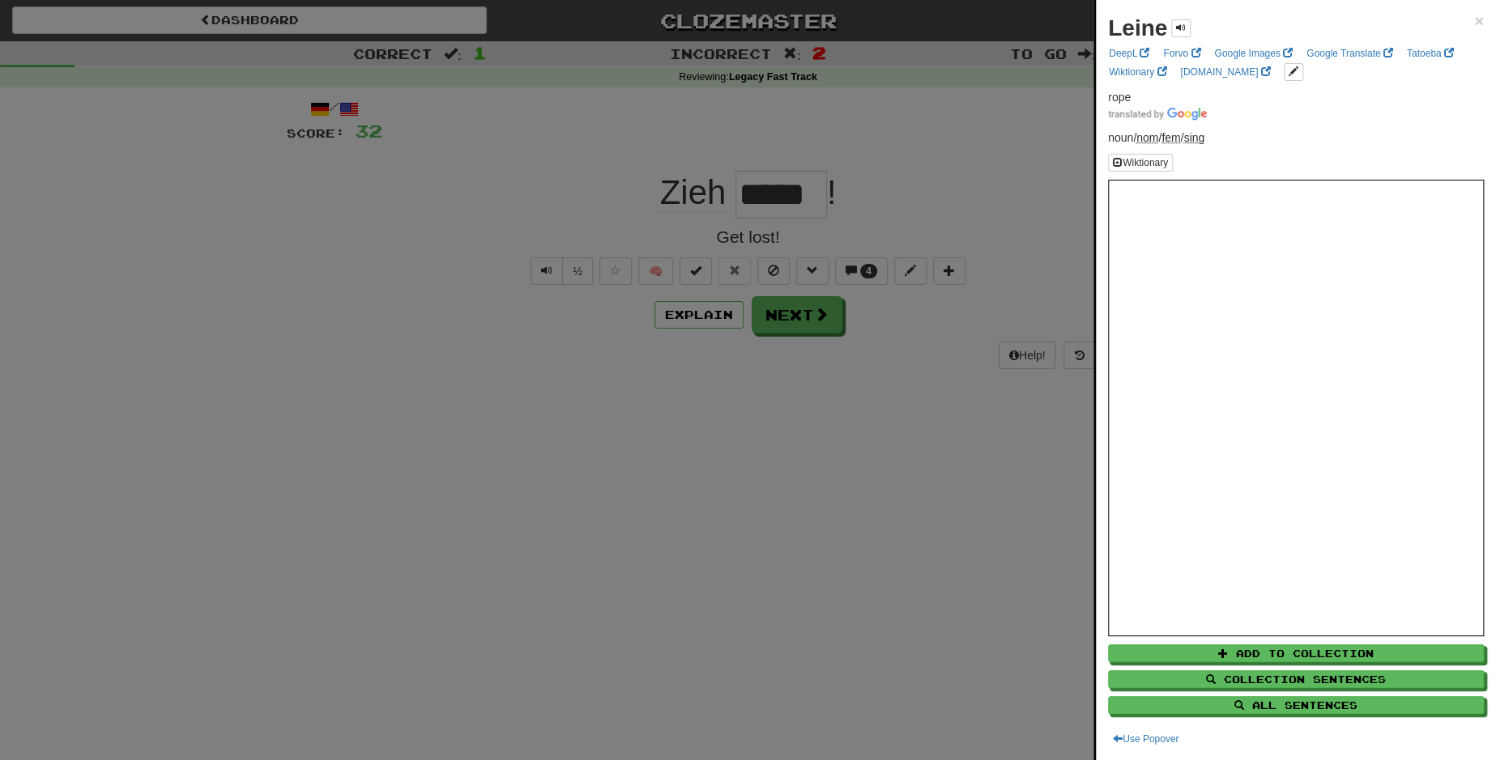
click at [774, 317] on div at bounding box center [748, 380] width 1496 height 760
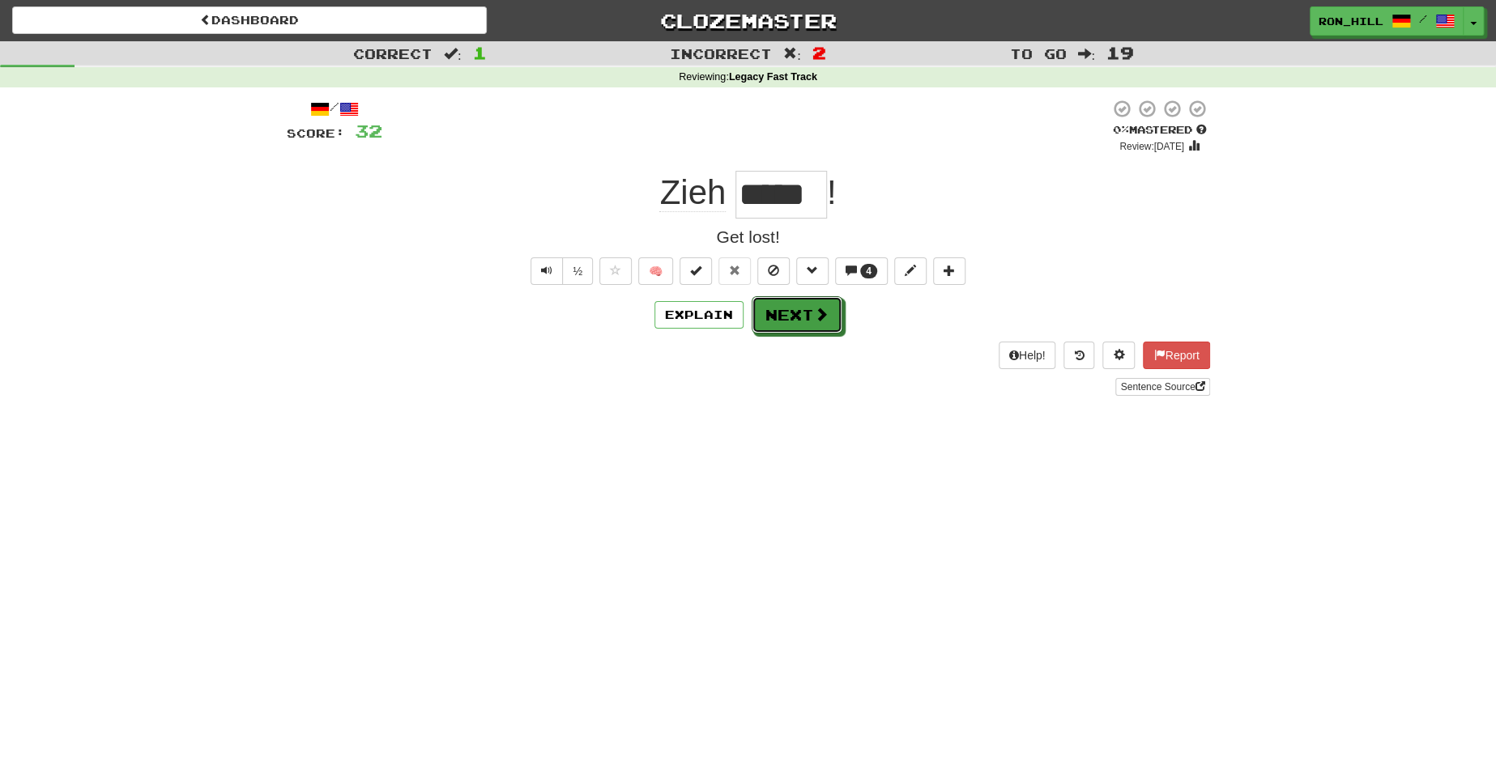
click at [774, 317] on button "Next" at bounding box center [797, 314] width 91 height 37
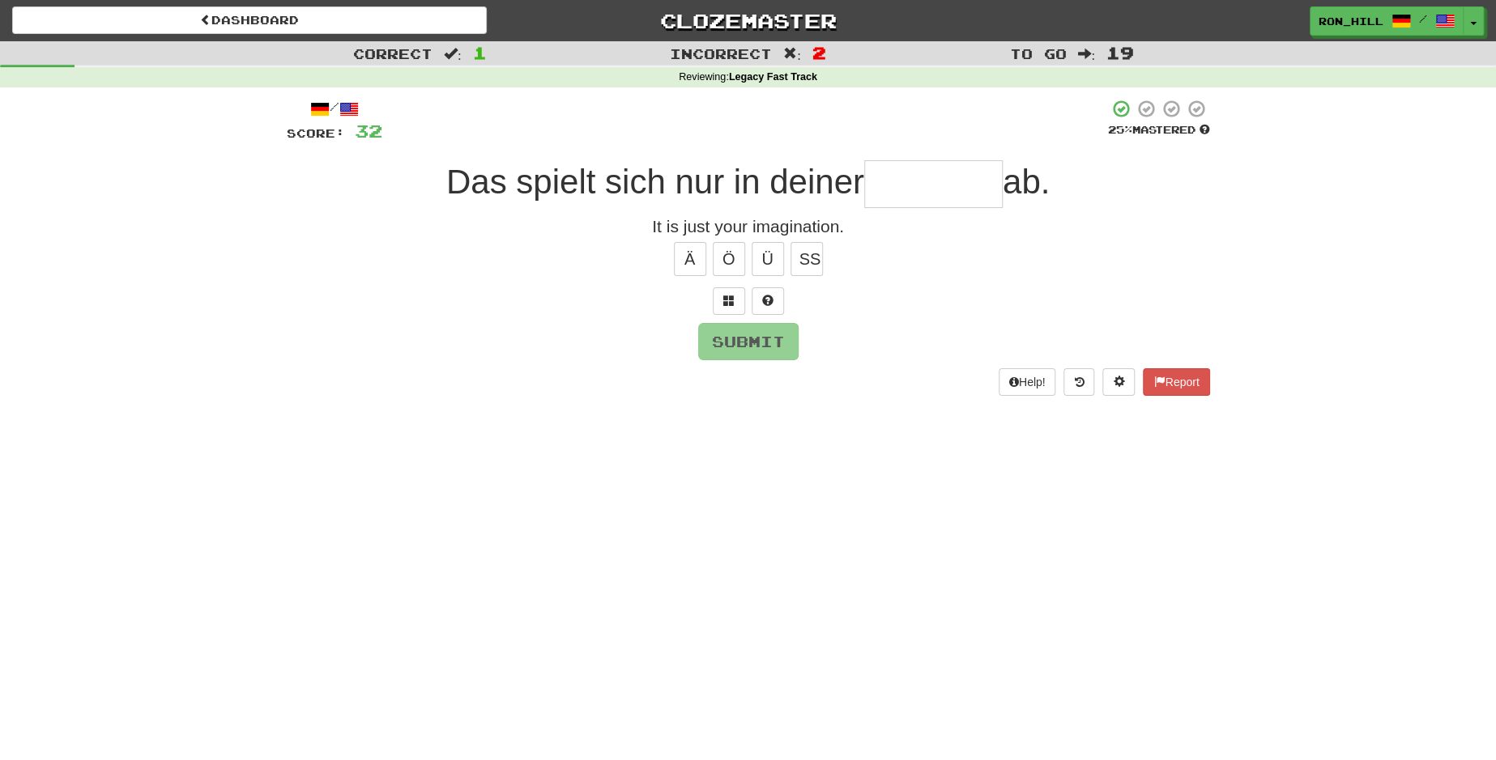
type input "*"
type input "********"
click at [769, 338] on button "Submit" at bounding box center [749, 342] width 100 height 37
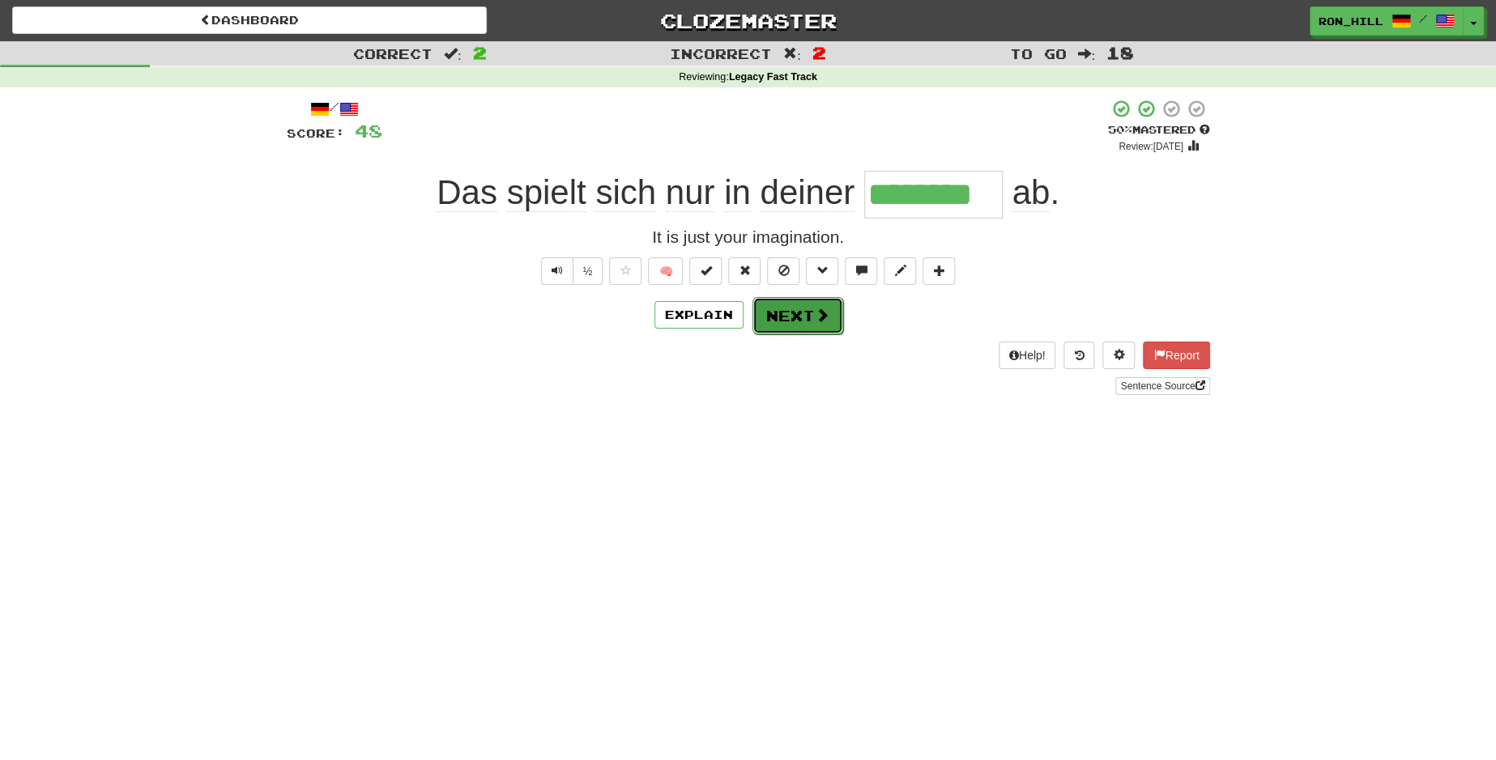
click at [794, 315] on button "Next" at bounding box center [797, 315] width 91 height 37
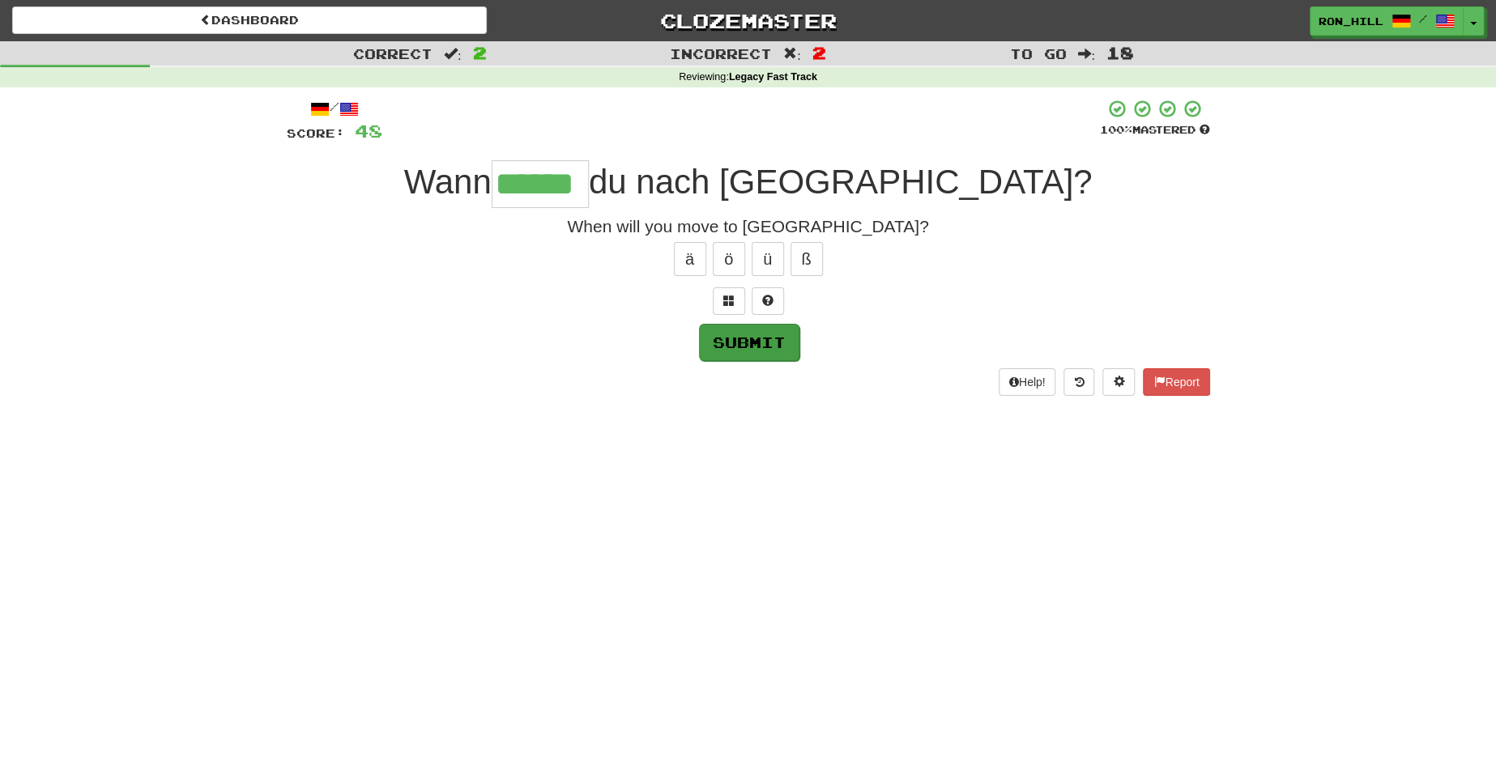
type input "******"
click at [790, 341] on button "Submit" at bounding box center [749, 342] width 100 height 37
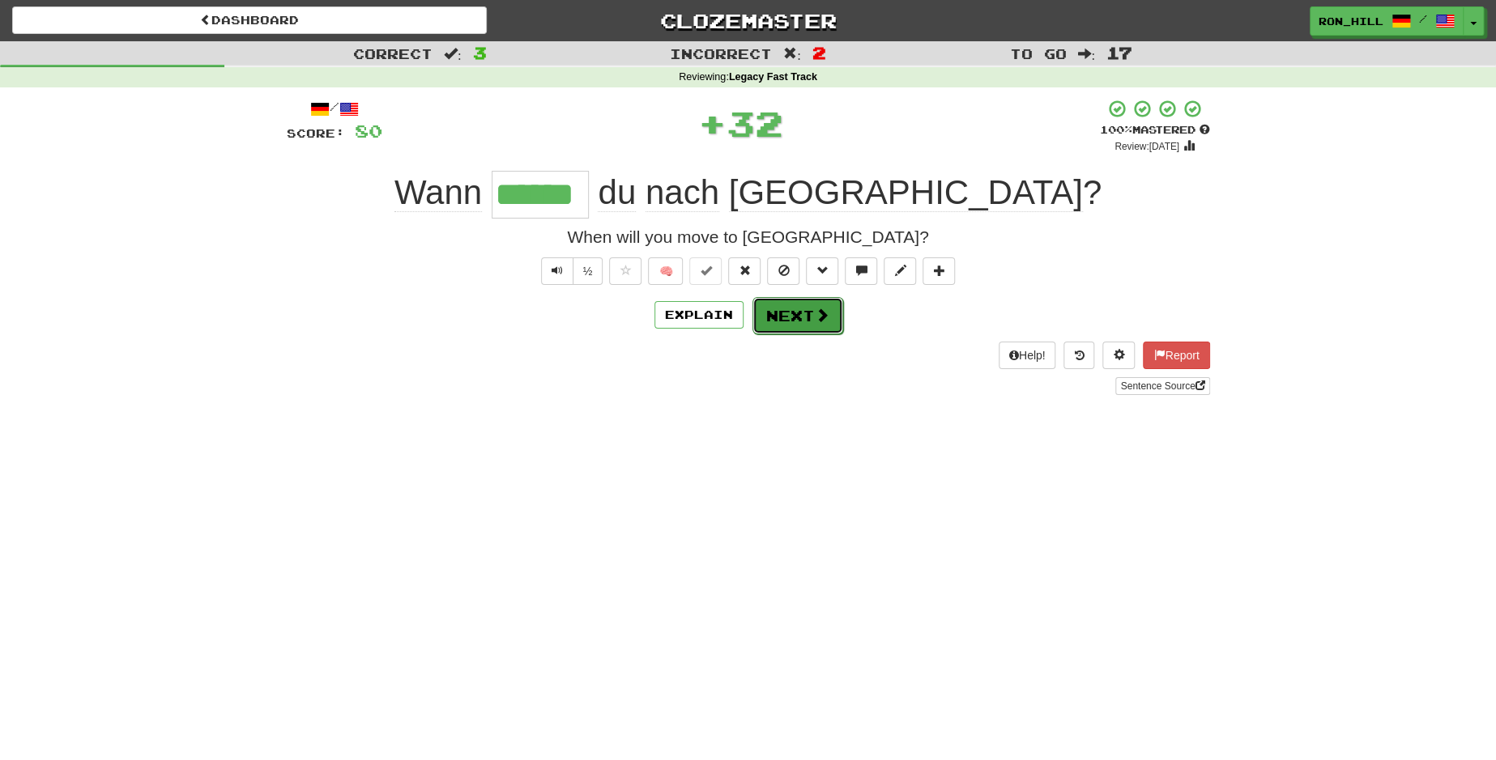
click at [799, 321] on button "Next" at bounding box center [797, 315] width 91 height 37
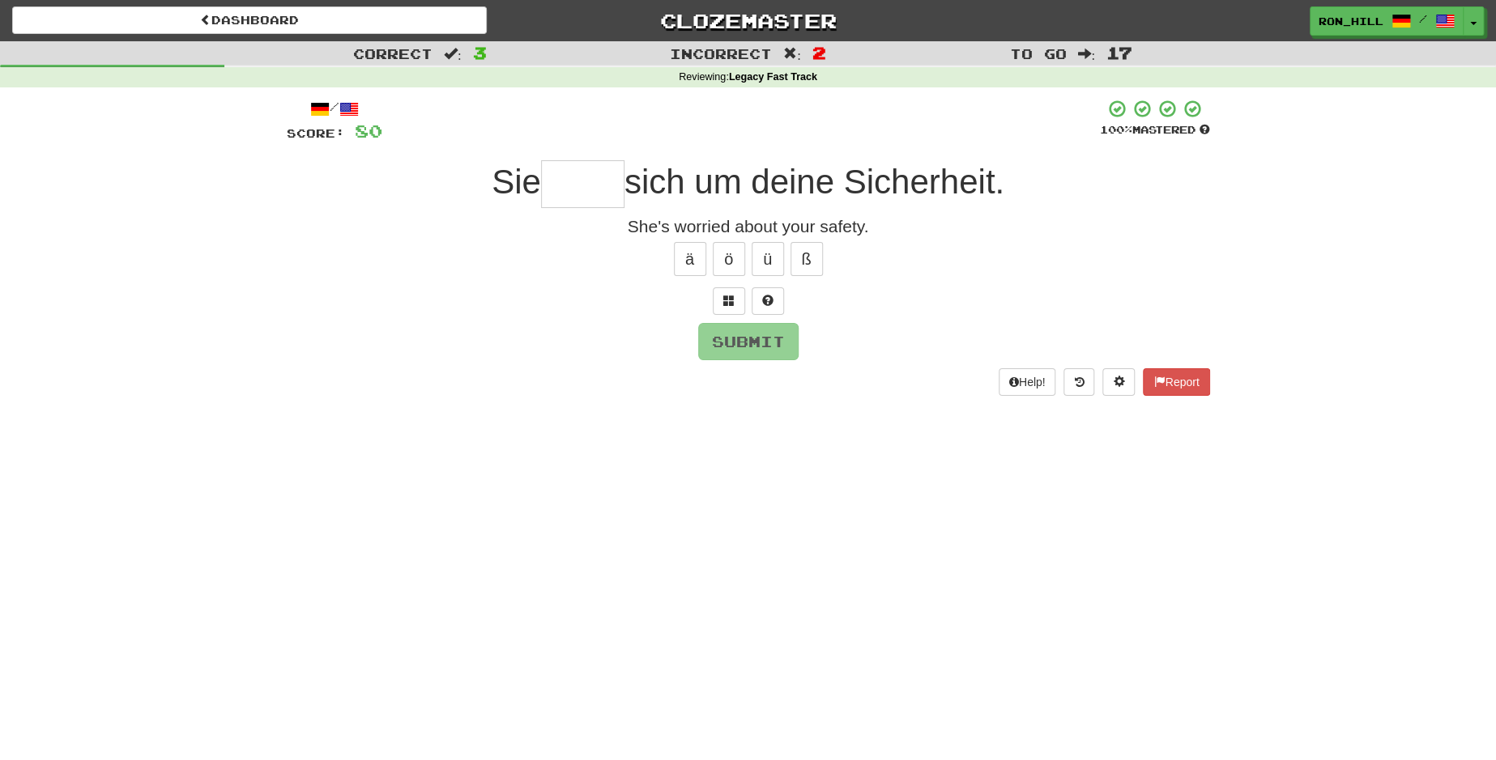
type input "*"
type input "*****"
click at [763, 339] on button "Submit" at bounding box center [749, 342] width 100 height 37
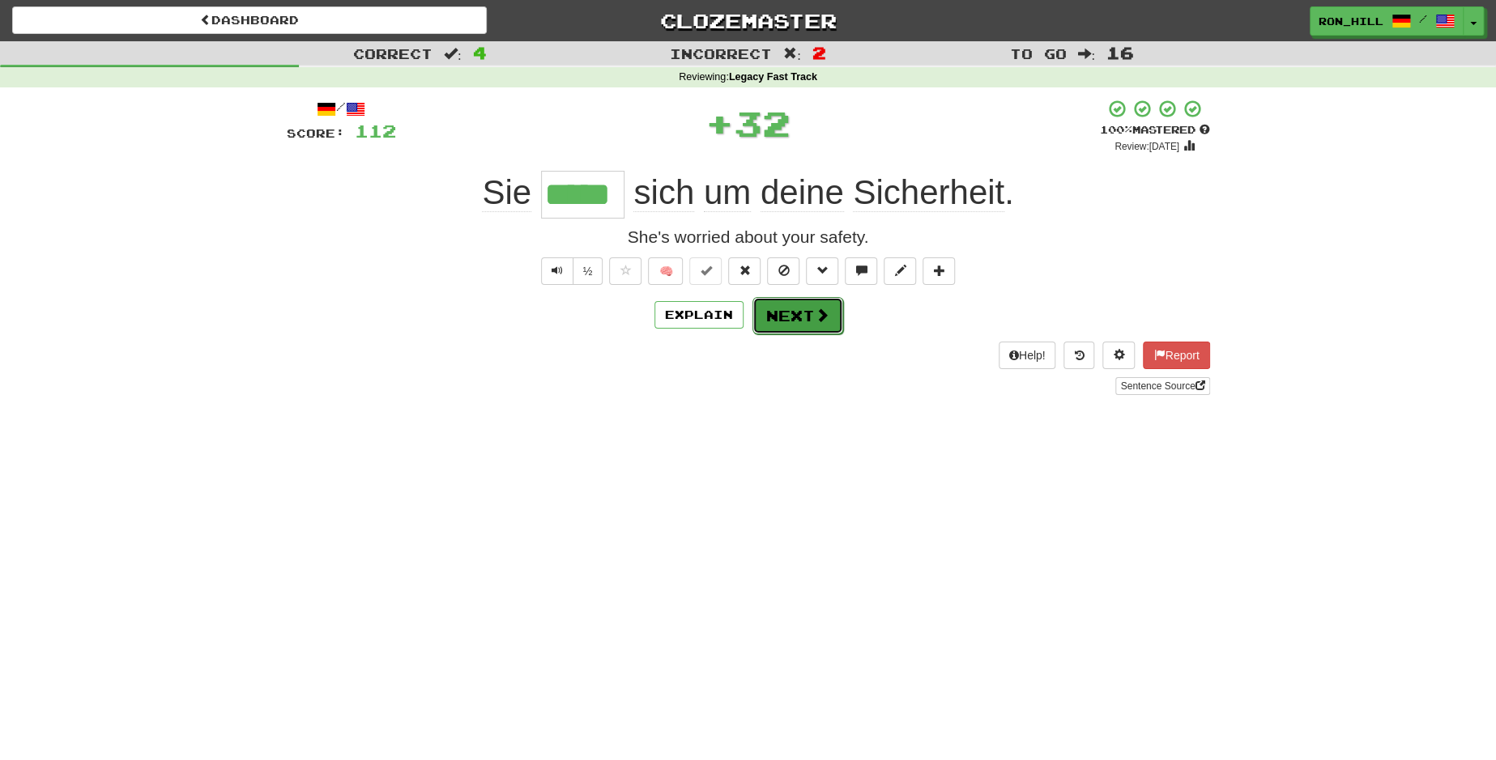
click at [794, 311] on button "Next" at bounding box center [797, 315] width 91 height 37
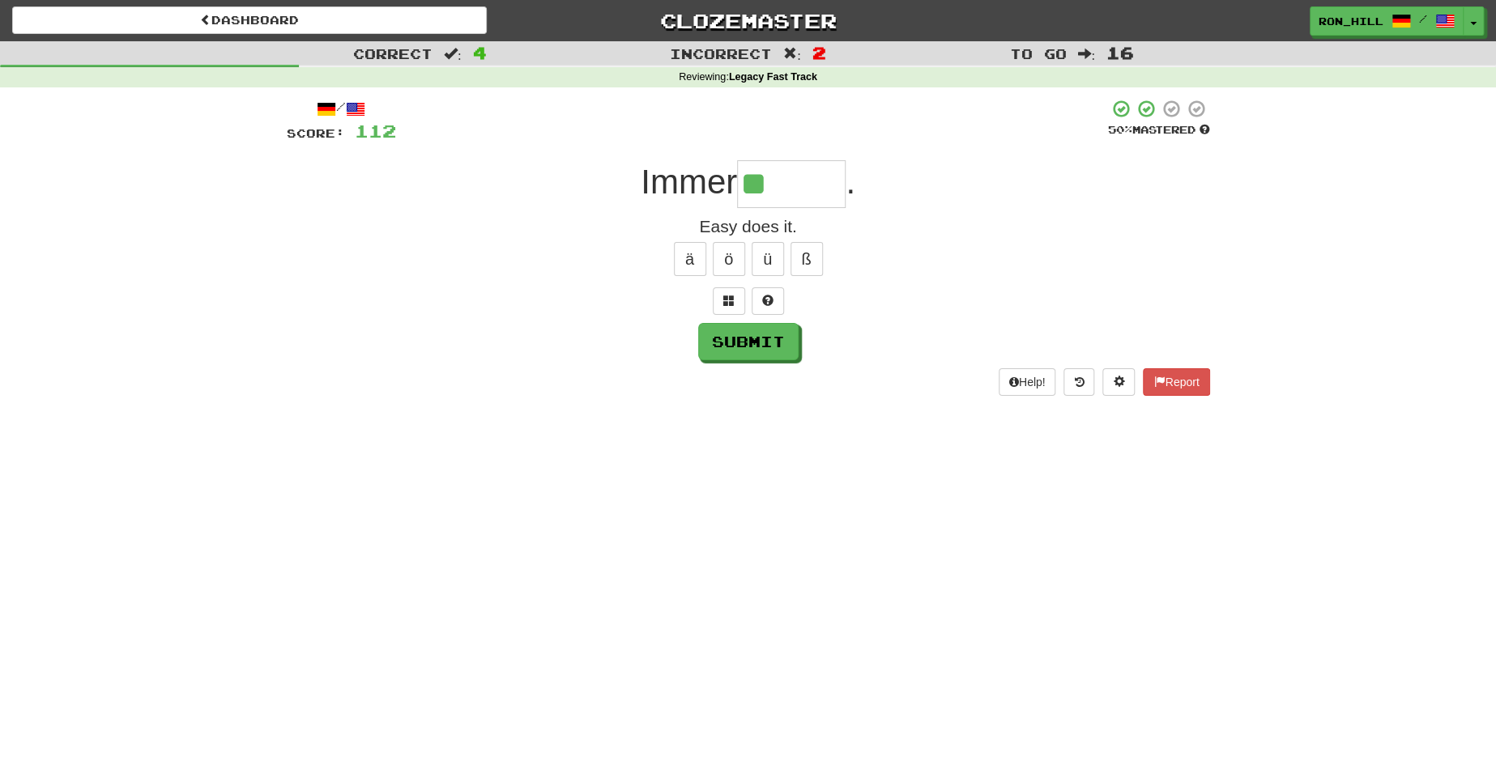
type input "******"
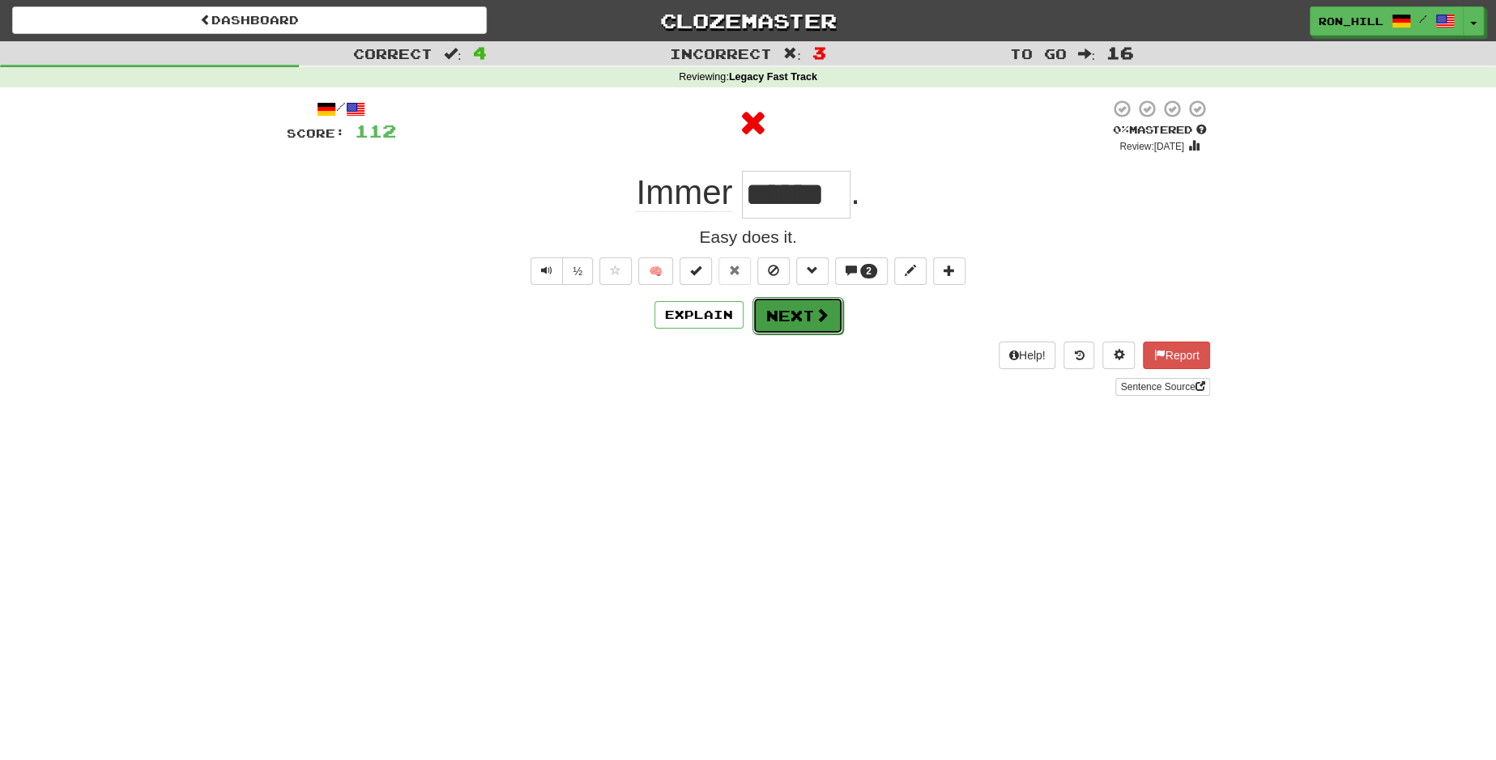
click at [803, 310] on button "Next" at bounding box center [797, 315] width 91 height 37
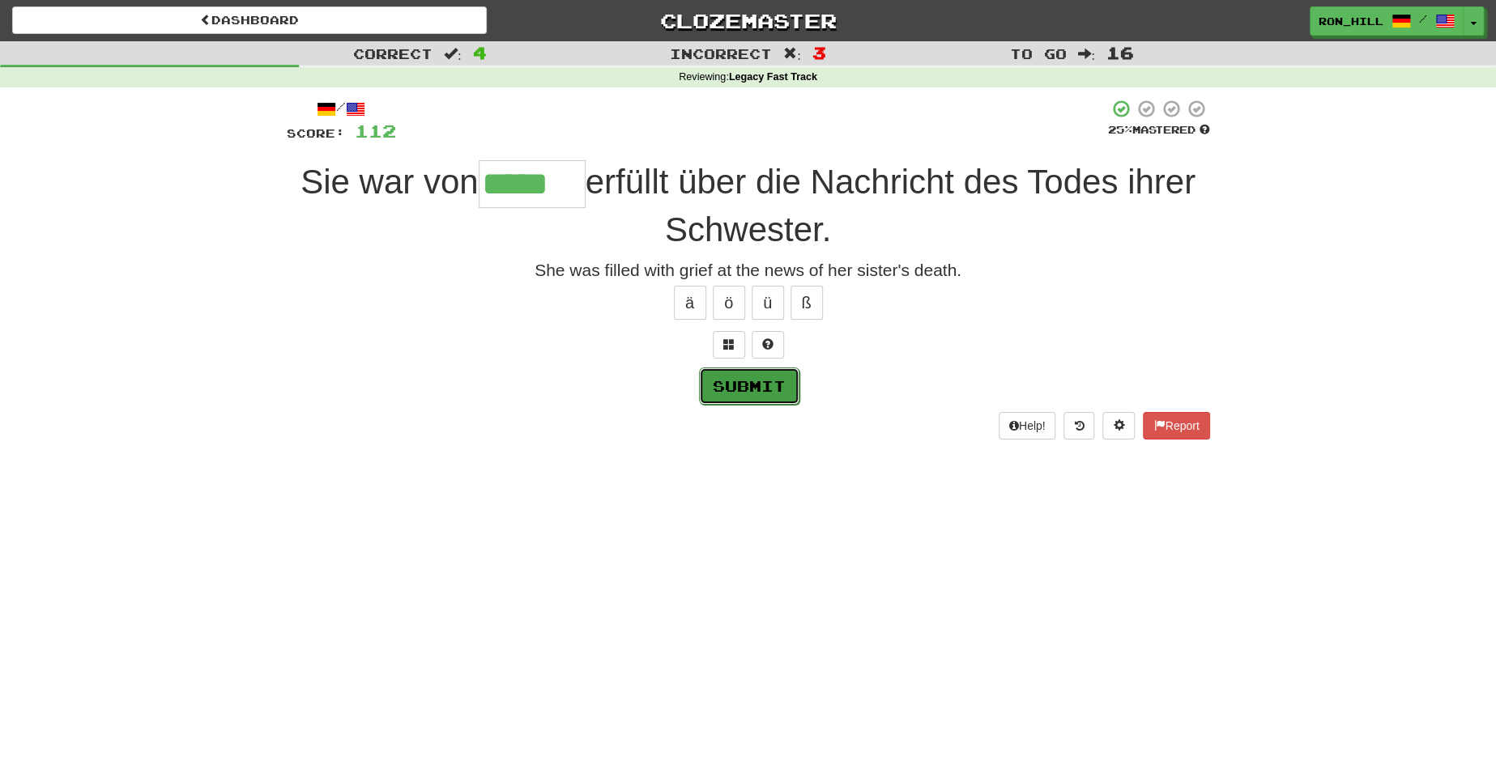
click at [744, 373] on button "Submit" at bounding box center [749, 386] width 100 height 37
click at [566, 191] on input "*****" at bounding box center [532, 184] width 107 height 48
type input "******"
click at [747, 376] on button "Submit" at bounding box center [749, 386] width 100 height 37
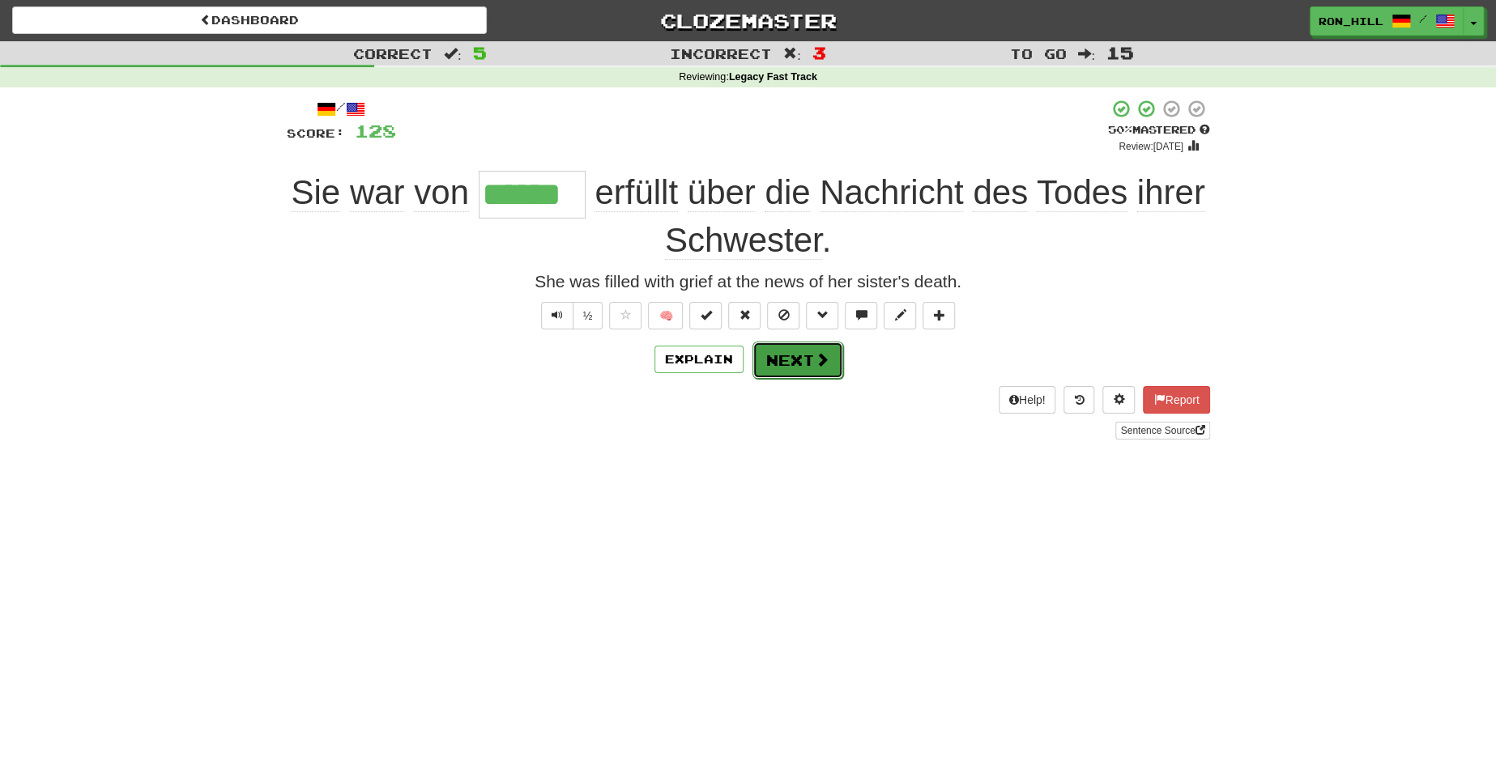
click at [780, 360] on button "Next" at bounding box center [797, 360] width 91 height 37
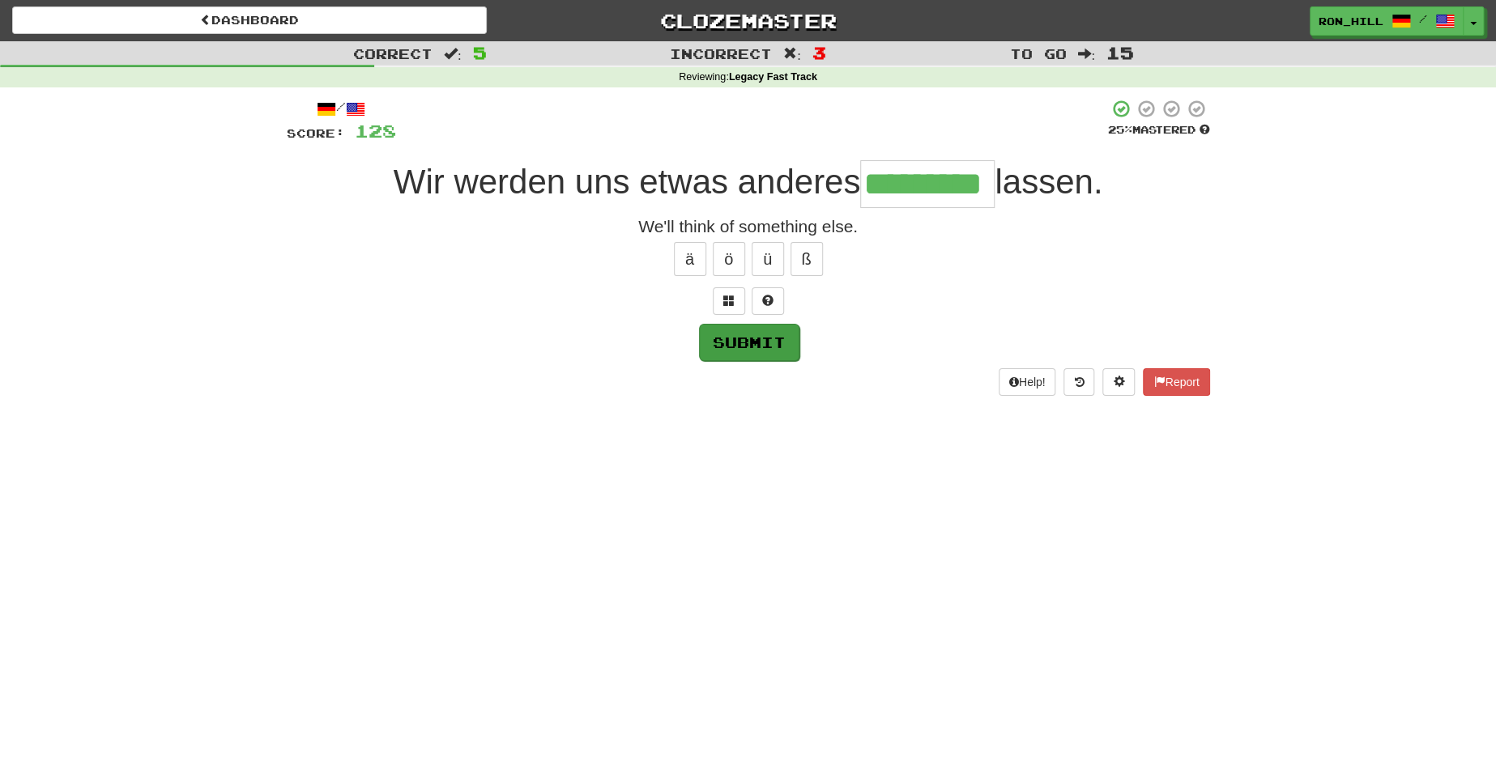
type input "*********"
click at [763, 333] on button "Submit" at bounding box center [749, 342] width 100 height 37
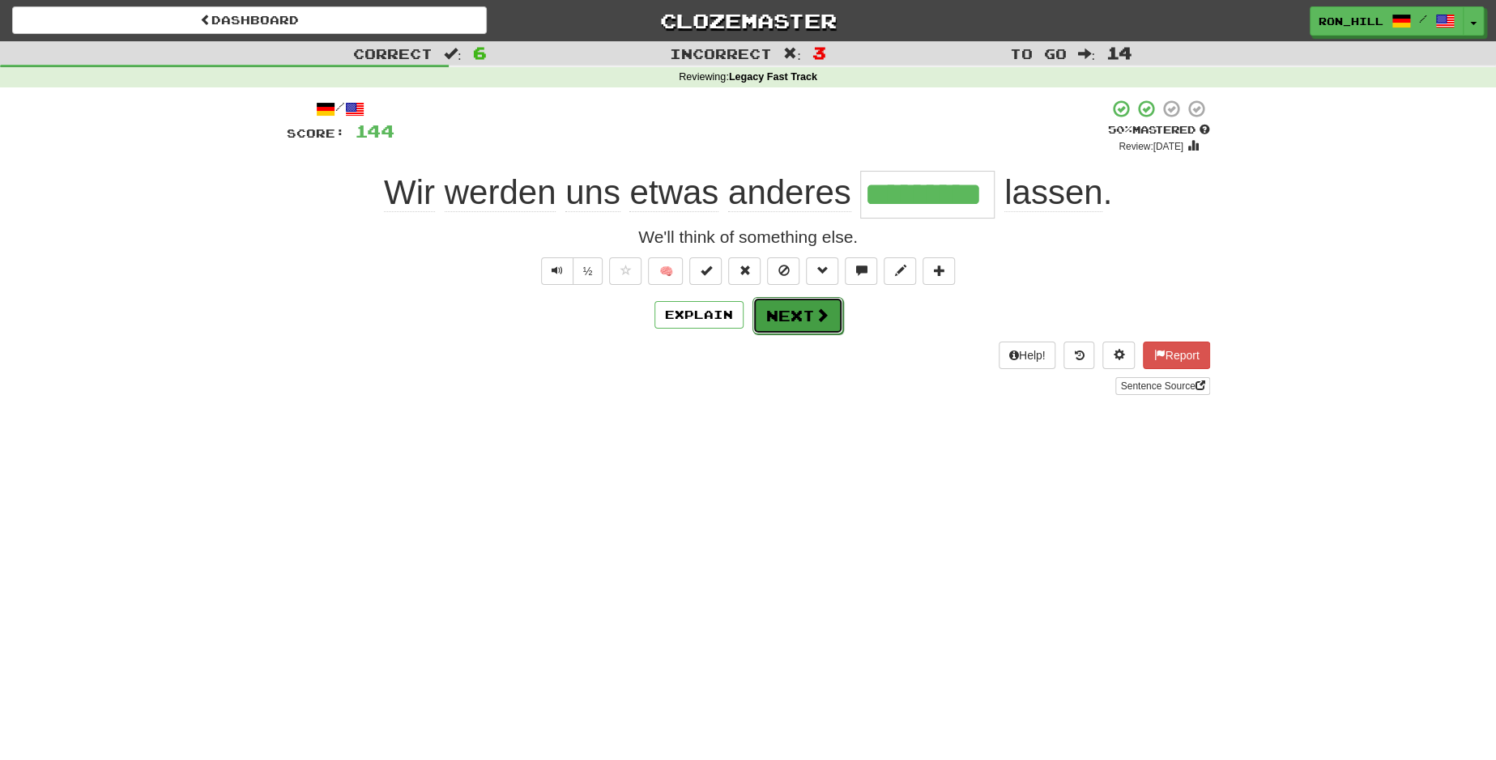
click at [818, 317] on span at bounding box center [822, 315] width 15 height 15
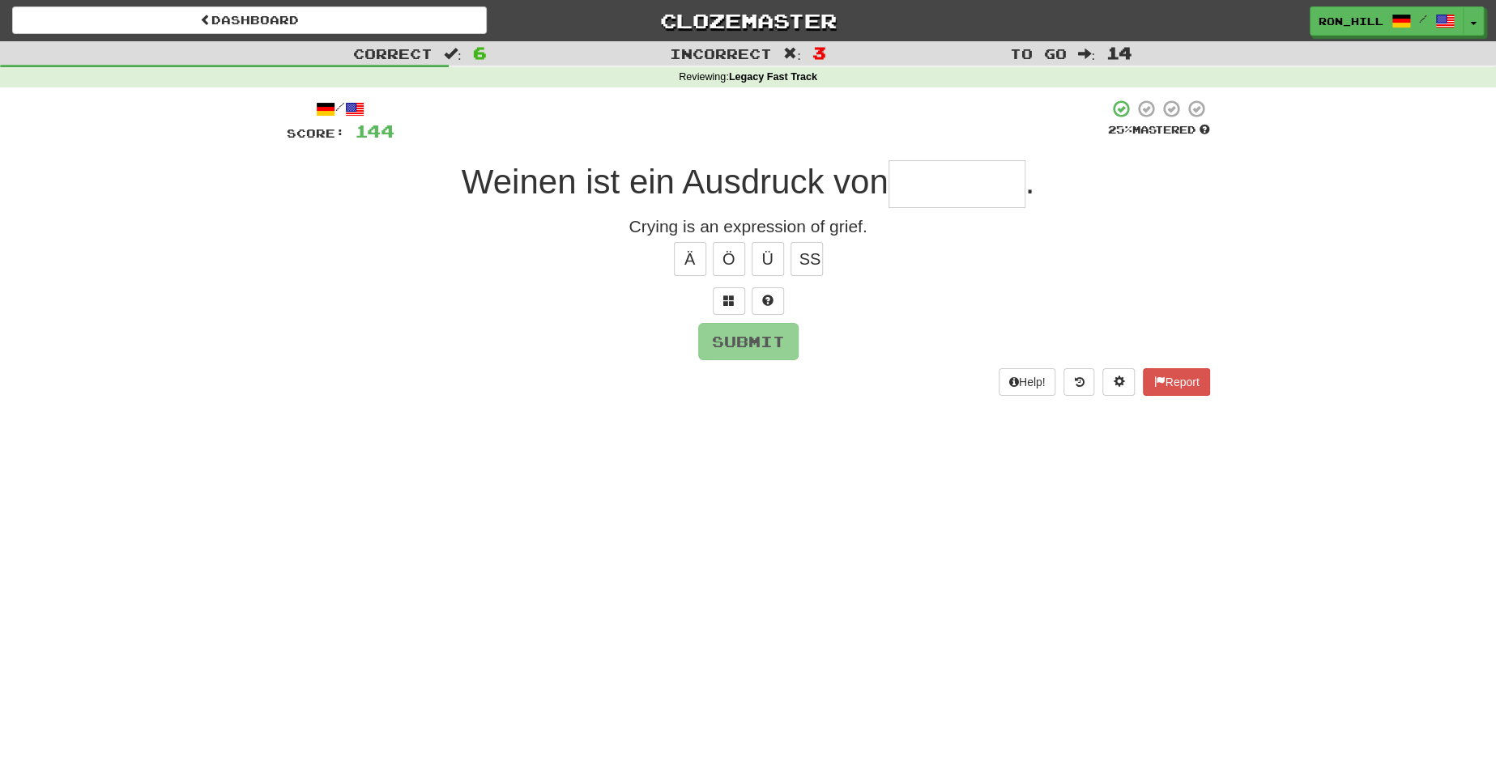
type input "*"
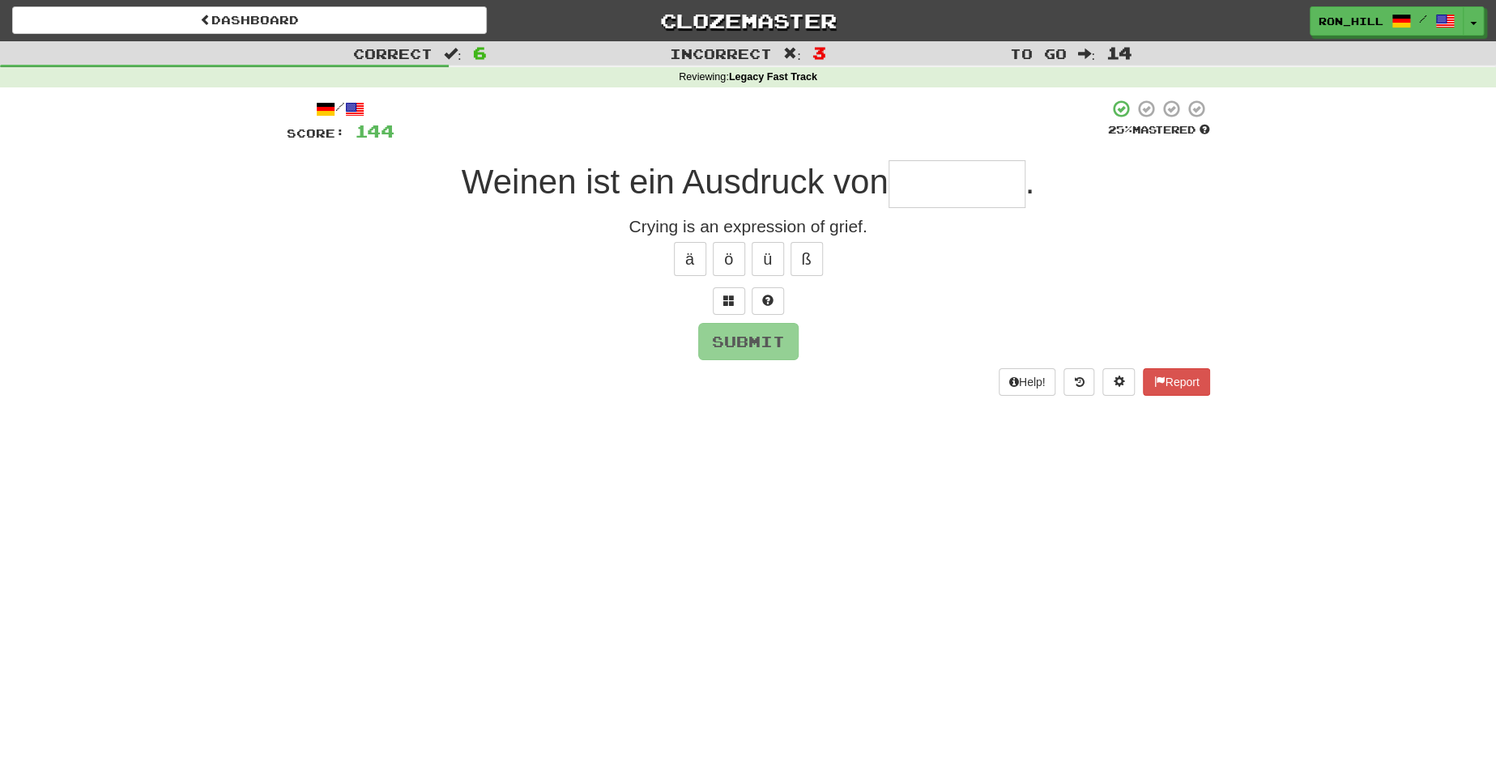
type input "*"
type input "******"
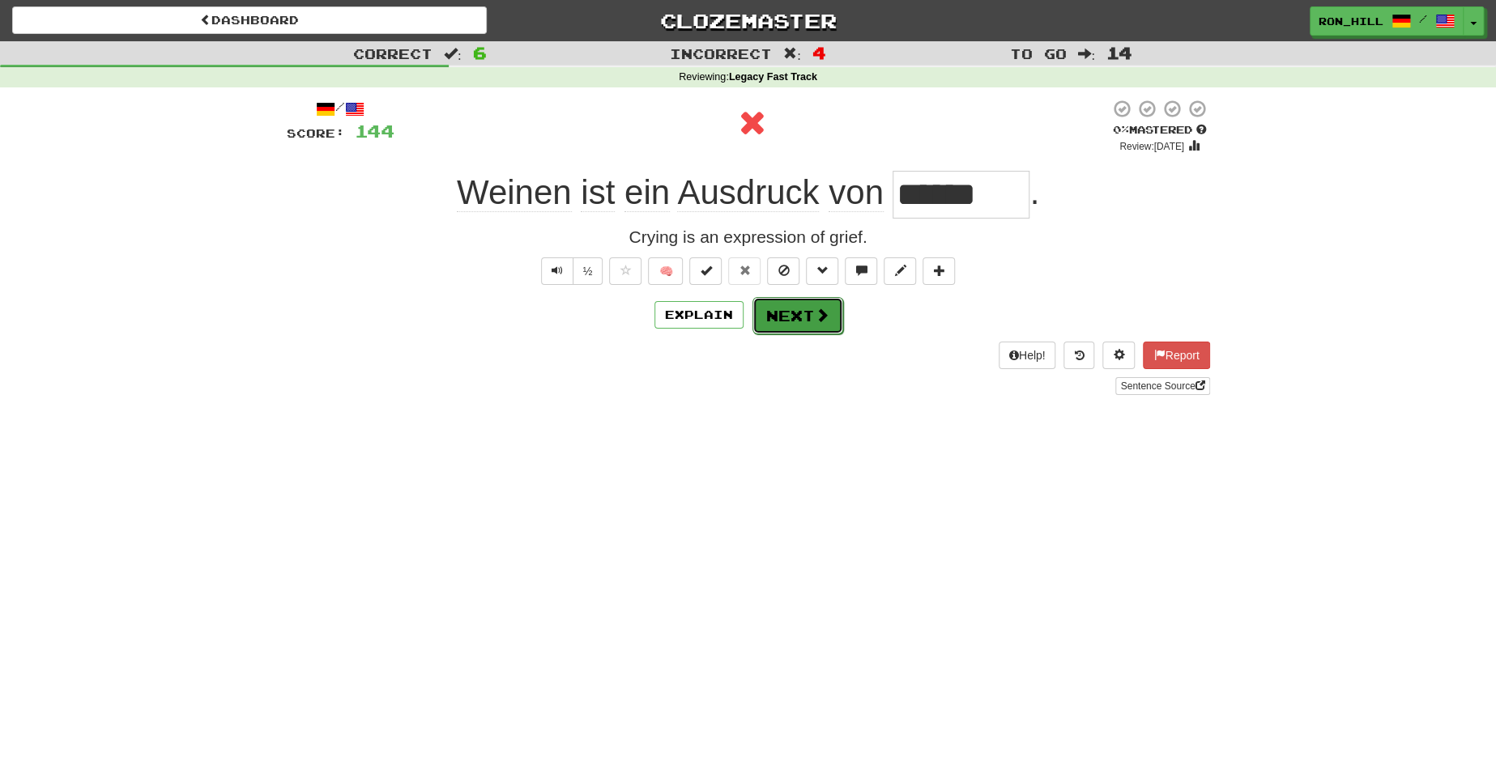
click at [798, 317] on button "Next" at bounding box center [797, 315] width 91 height 37
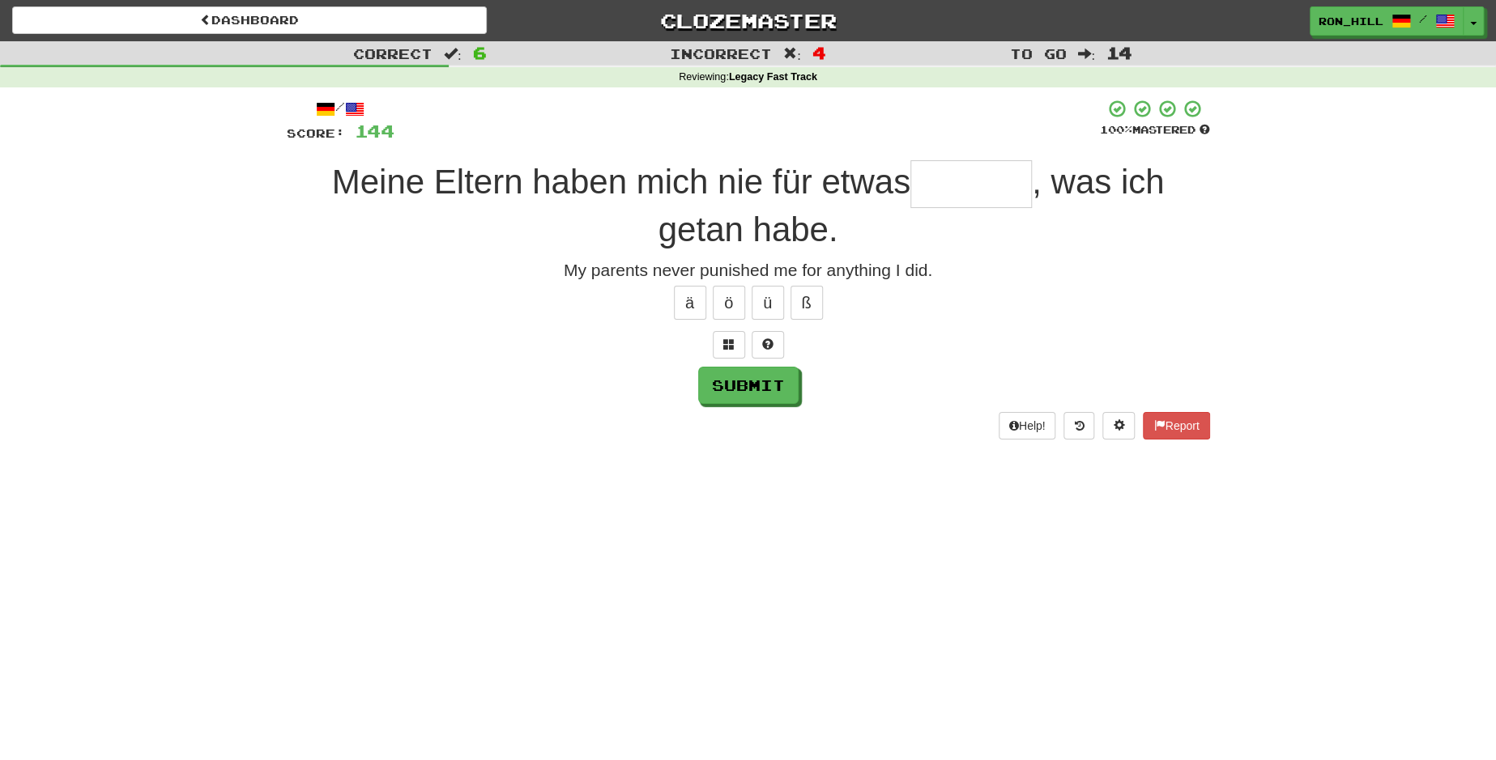
type input "*"
type input "********"
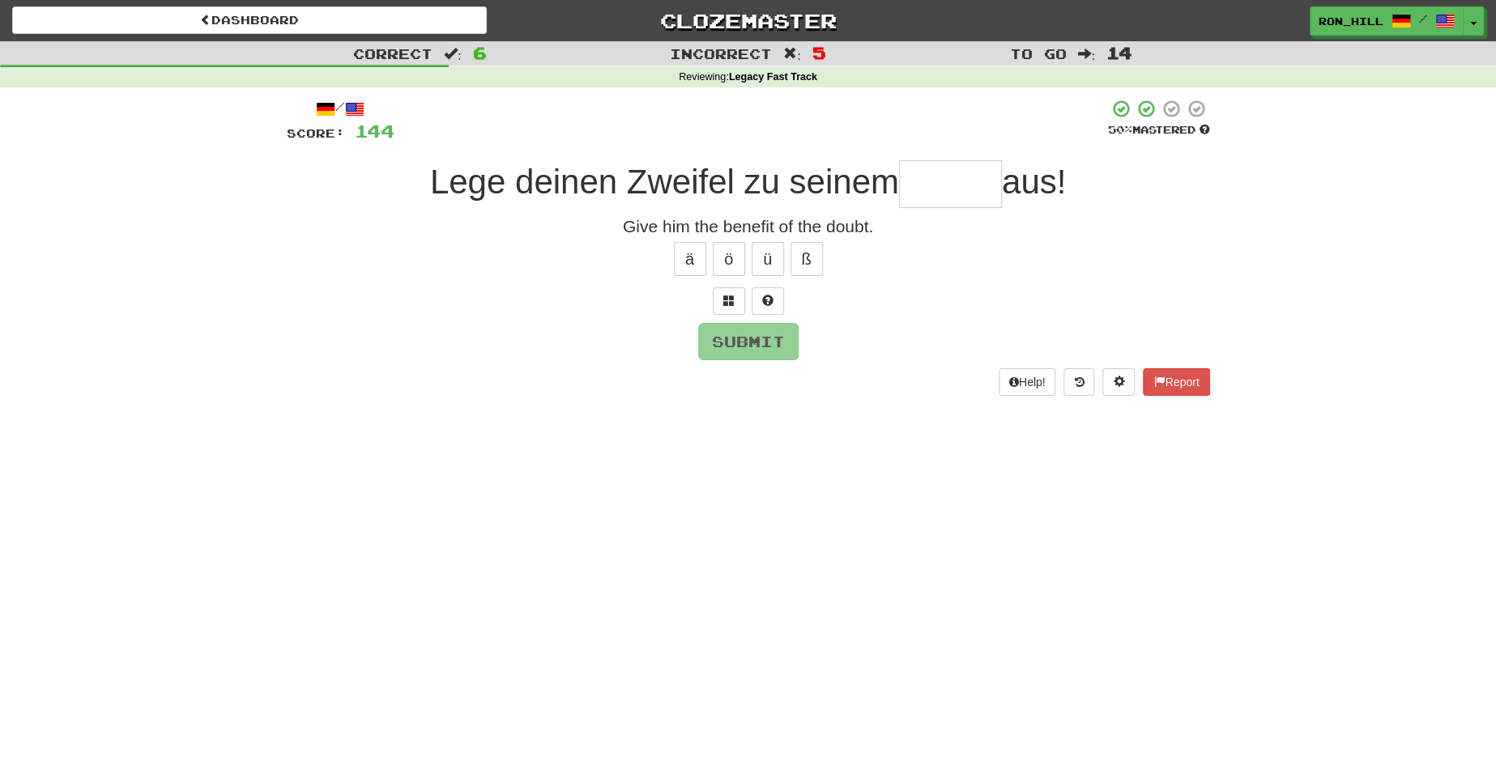
type input "*"
type input "*******"
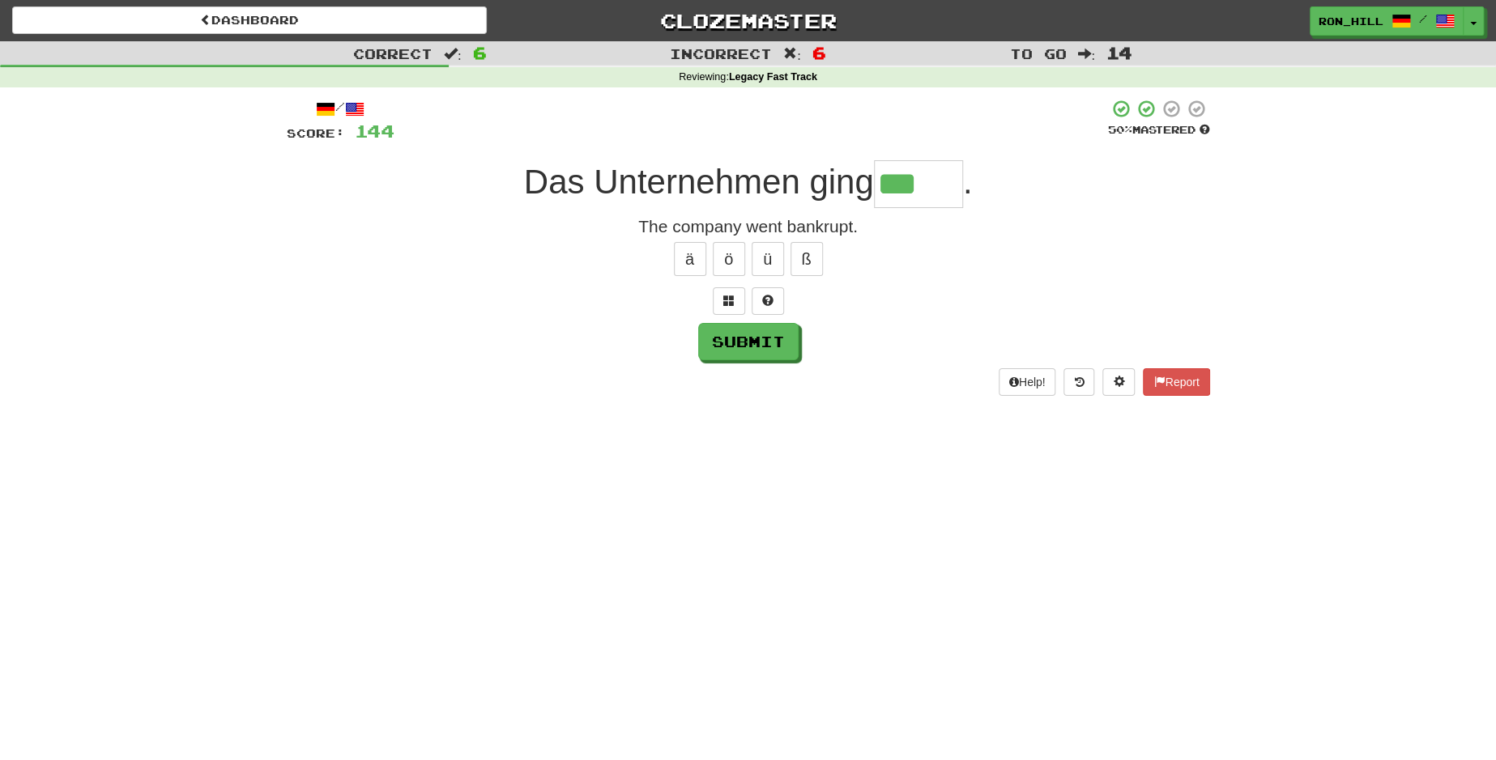
type input "******"
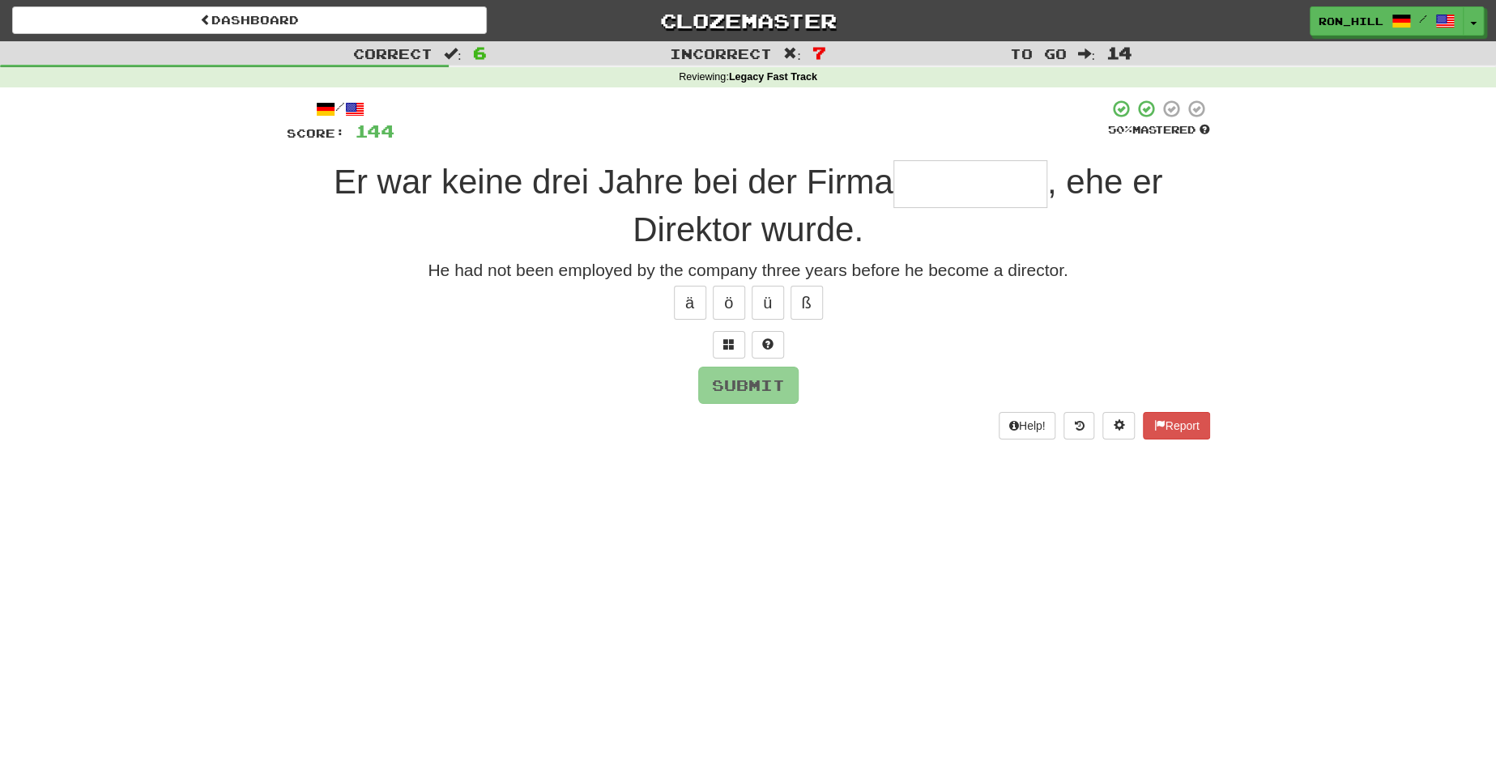
type input "*"
type input "**********"
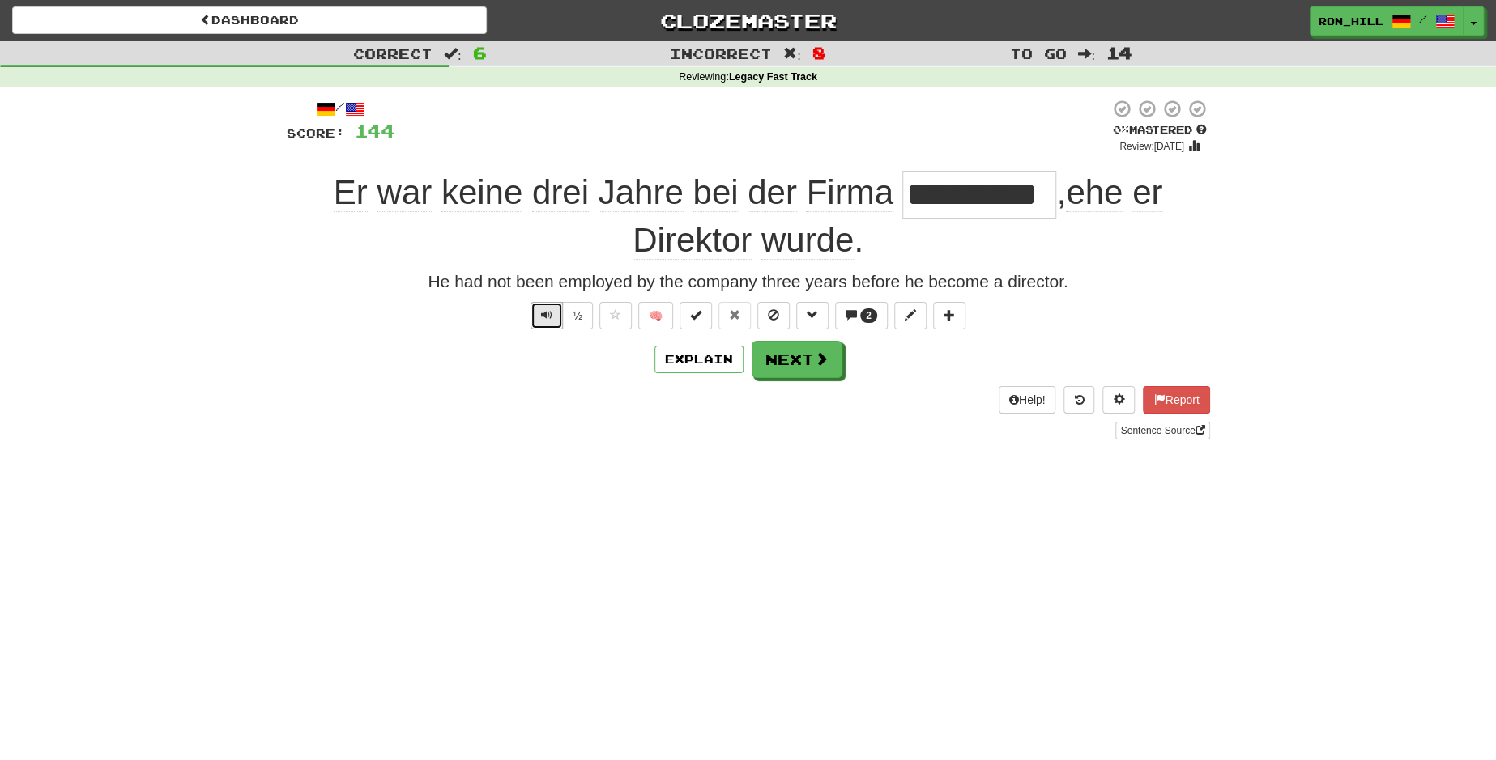
click at [551, 315] on span "Text-to-speech controls" at bounding box center [546, 314] width 11 height 11
click at [797, 356] on button "Next" at bounding box center [797, 360] width 91 height 37
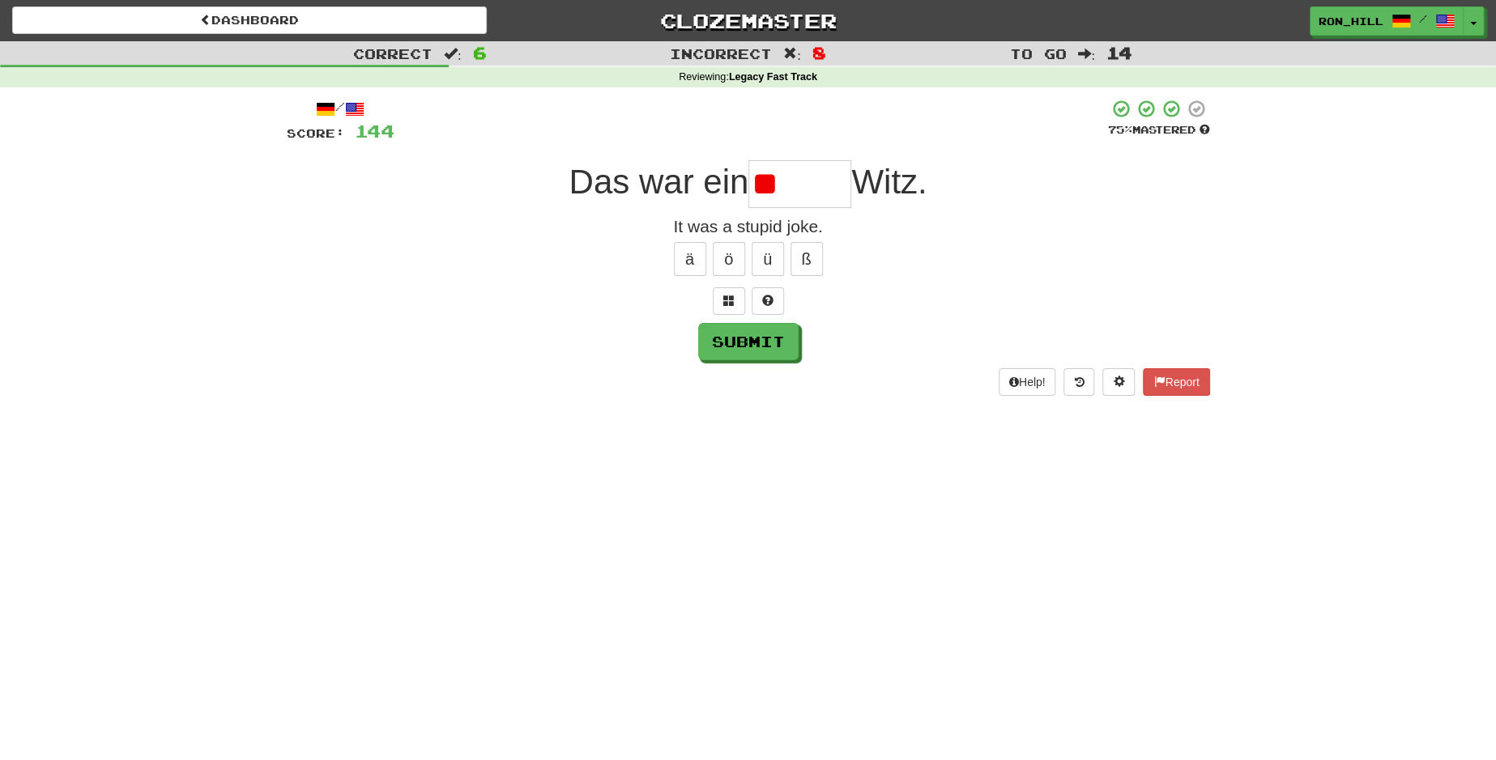
type input "*"
type input "******"
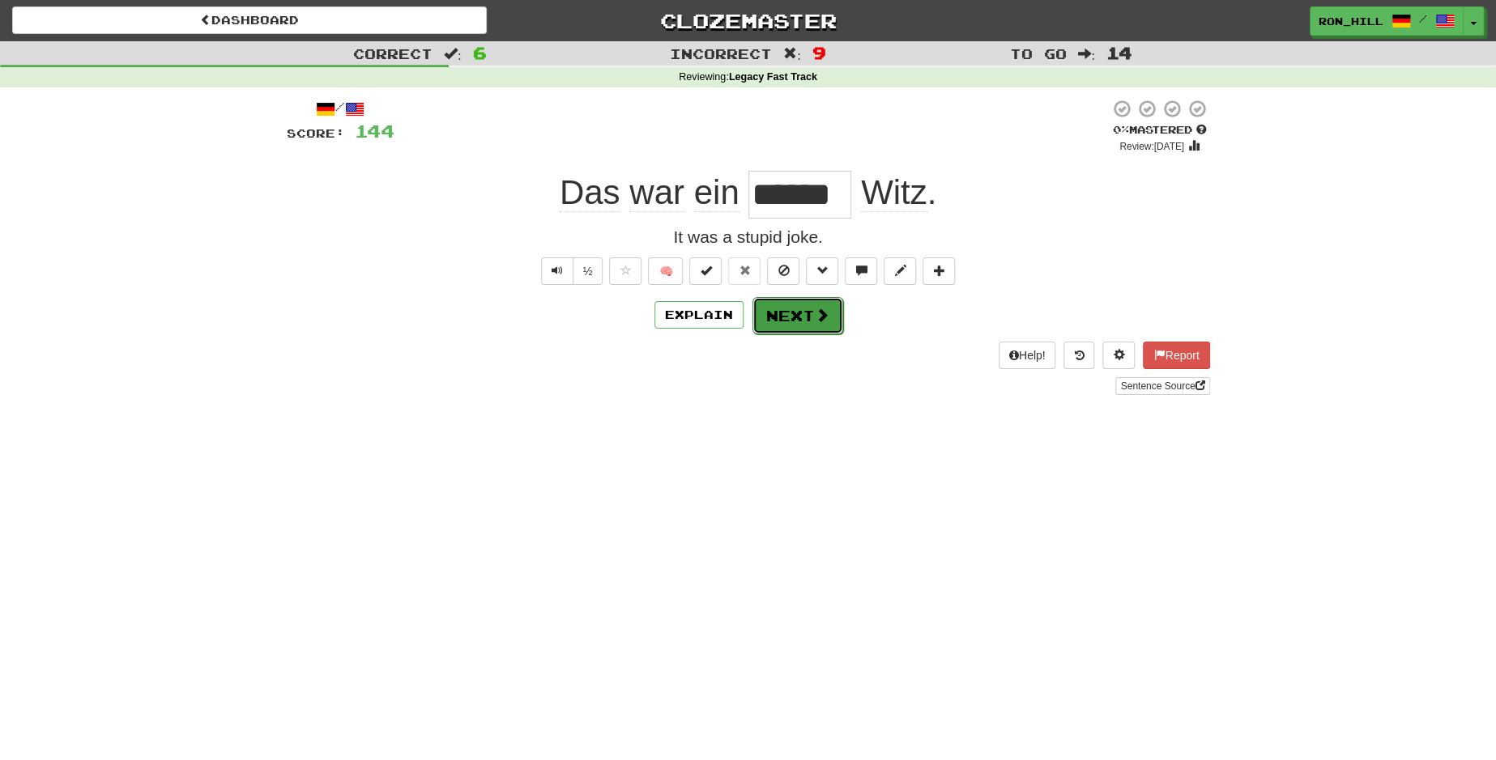
click at [798, 326] on button "Next" at bounding box center [797, 315] width 91 height 37
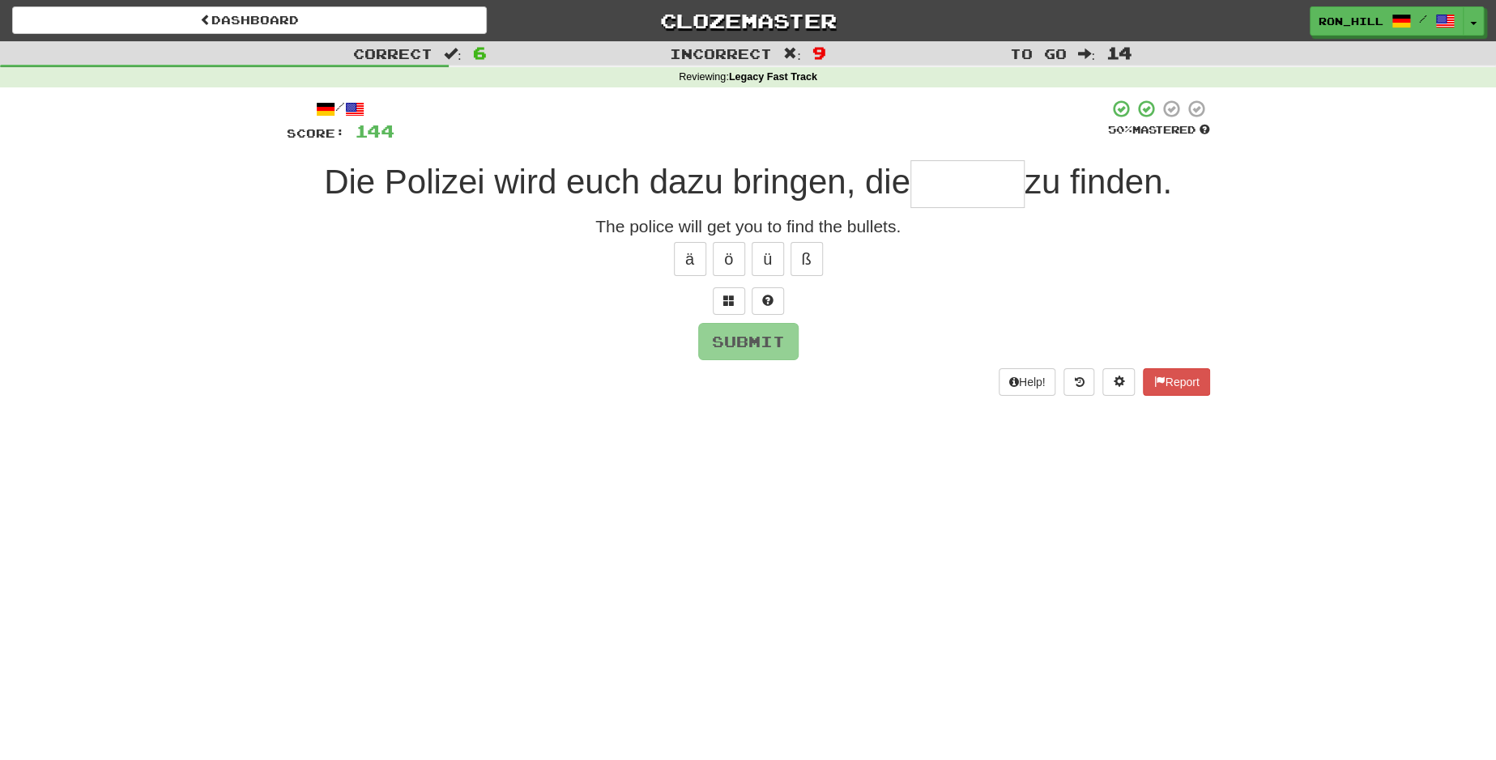
type input "*"
type input "******"
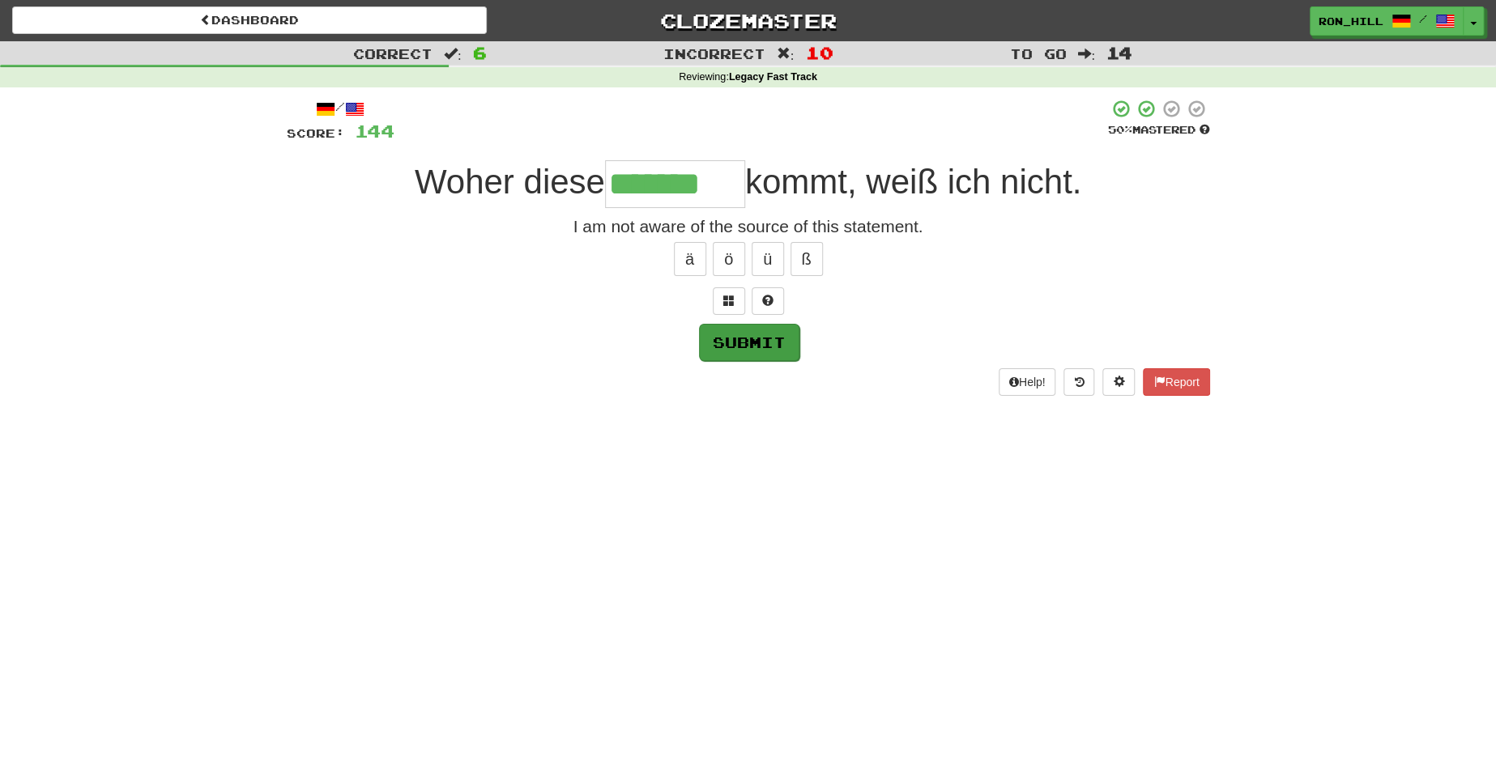
type input "*******"
click at [771, 330] on button "Submit" at bounding box center [749, 342] width 100 height 37
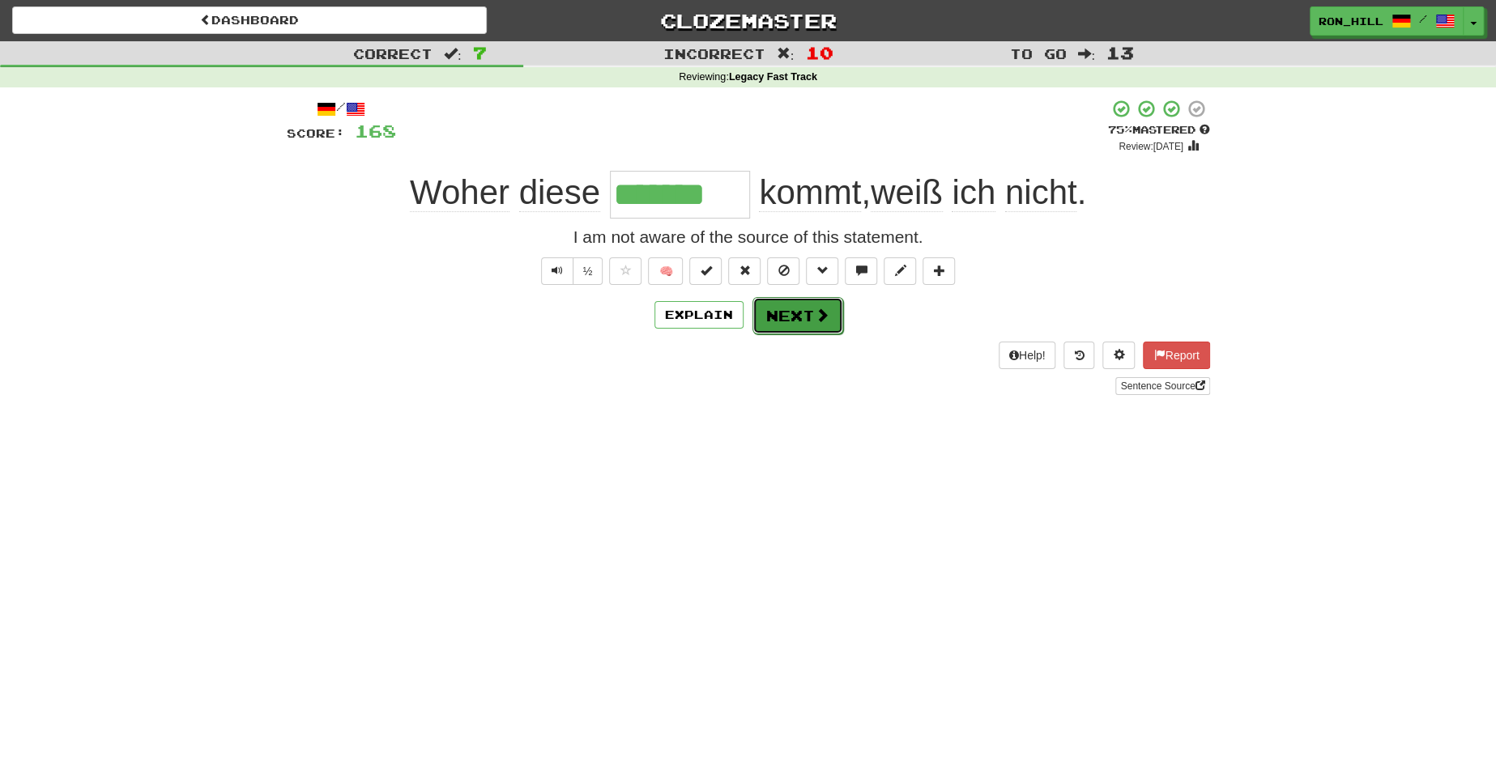
click at [792, 313] on button "Next" at bounding box center [797, 315] width 91 height 37
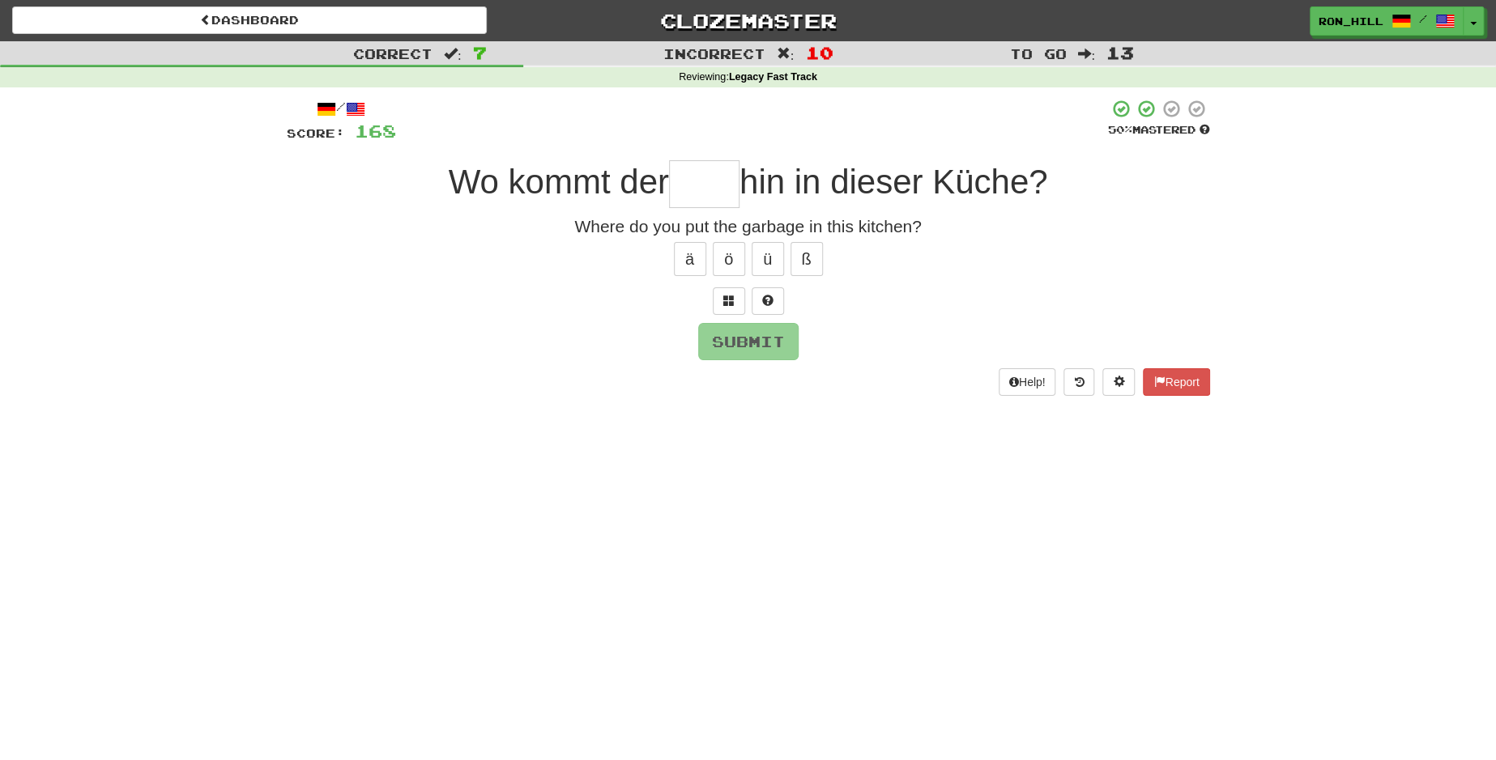
type input "*"
click at [774, 253] on button "ü" at bounding box center [768, 259] width 32 height 34
click at [745, 334] on button "Submit" at bounding box center [749, 342] width 100 height 37
click at [739, 177] on span "hin in dieser Küche?" at bounding box center [893, 182] width 309 height 38
click at [727, 177] on input "***" at bounding box center [704, 184] width 70 height 48
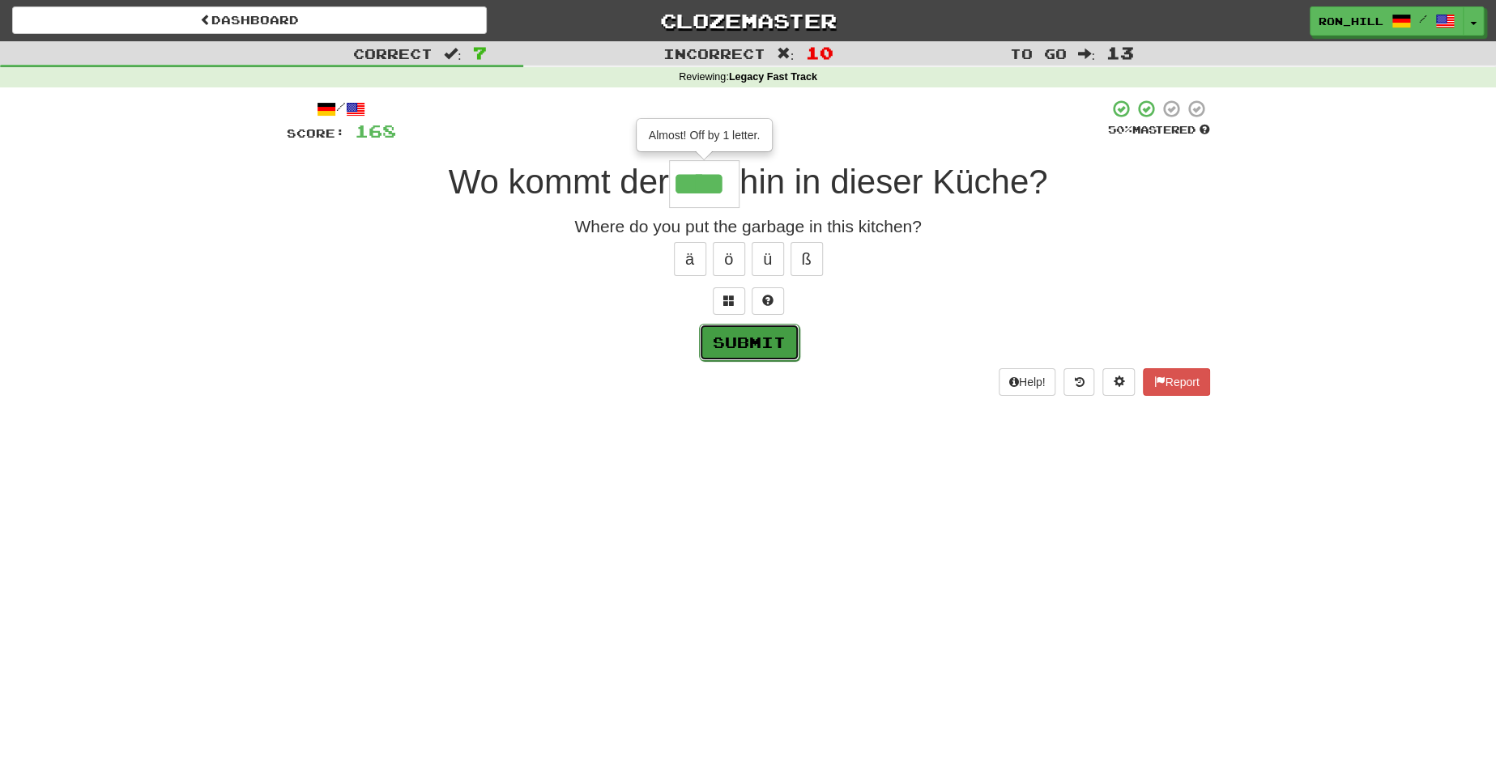
click at [754, 336] on button "Submit" at bounding box center [749, 342] width 100 height 37
type input "****"
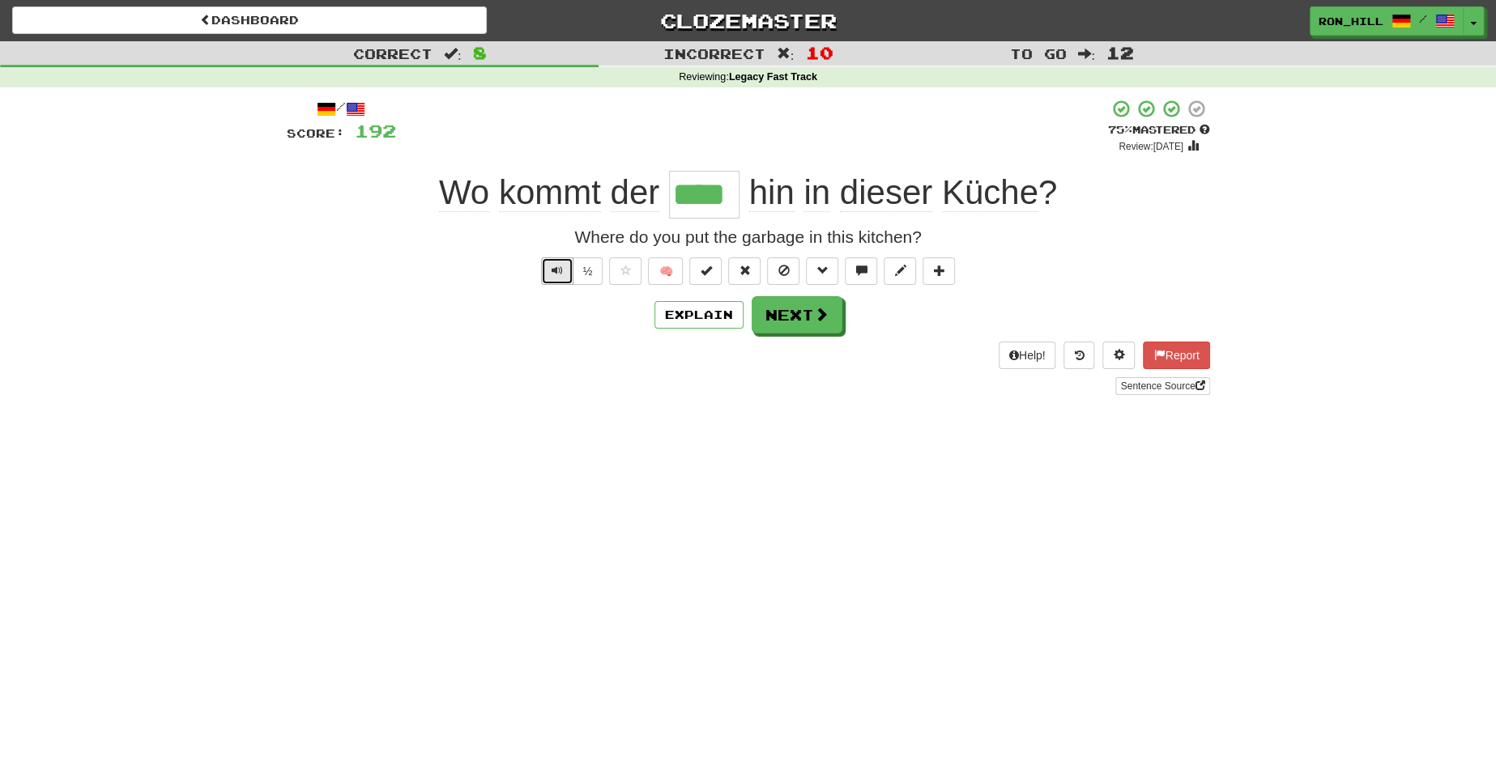
click at [561, 269] on span "Text-to-speech controls" at bounding box center [557, 270] width 11 height 11
click at [805, 321] on button "Next" at bounding box center [797, 315] width 91 height 37
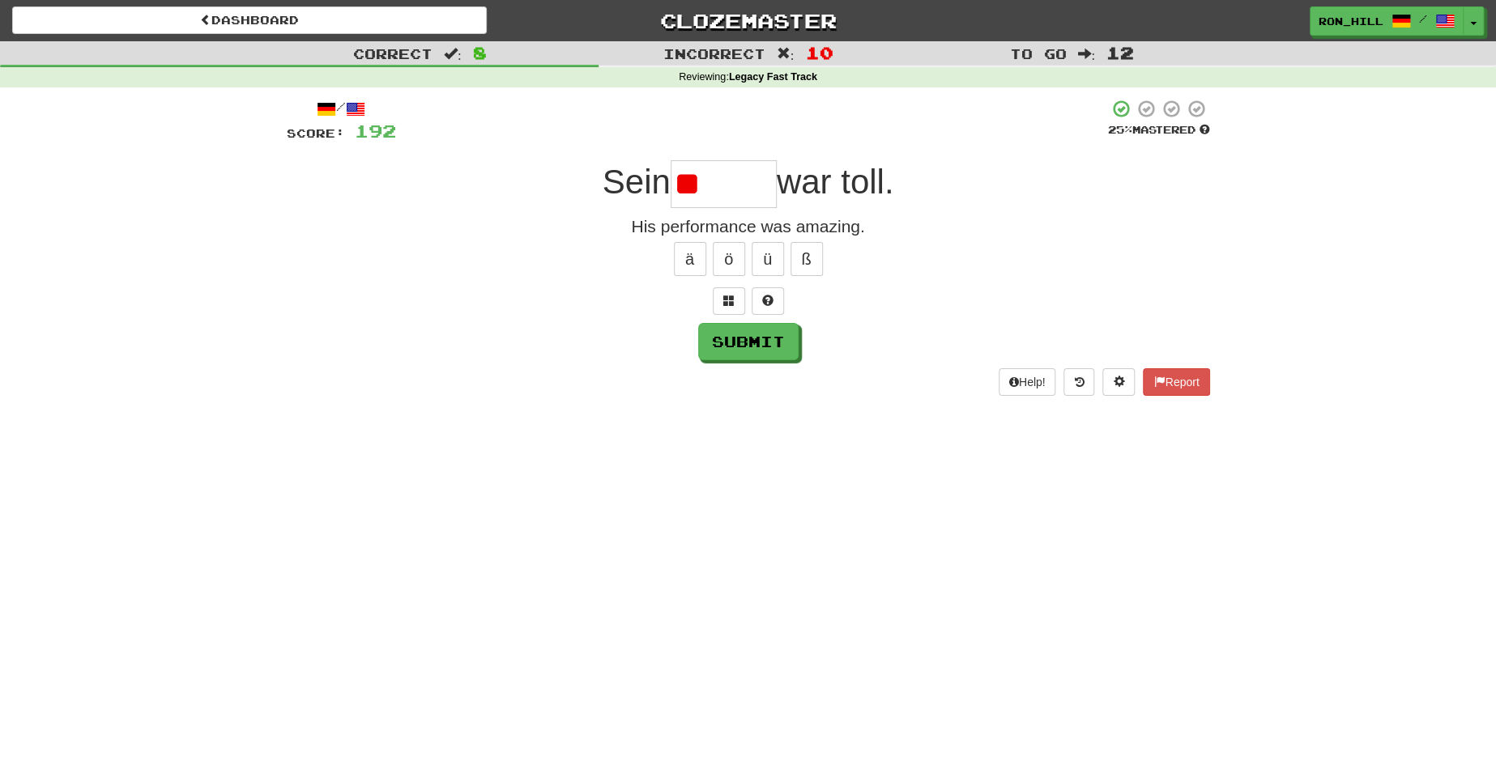
type input "*"
click at [753, 336] on button "Submit" at bounding box center [749, 342] width 100 height 37
type input "********"
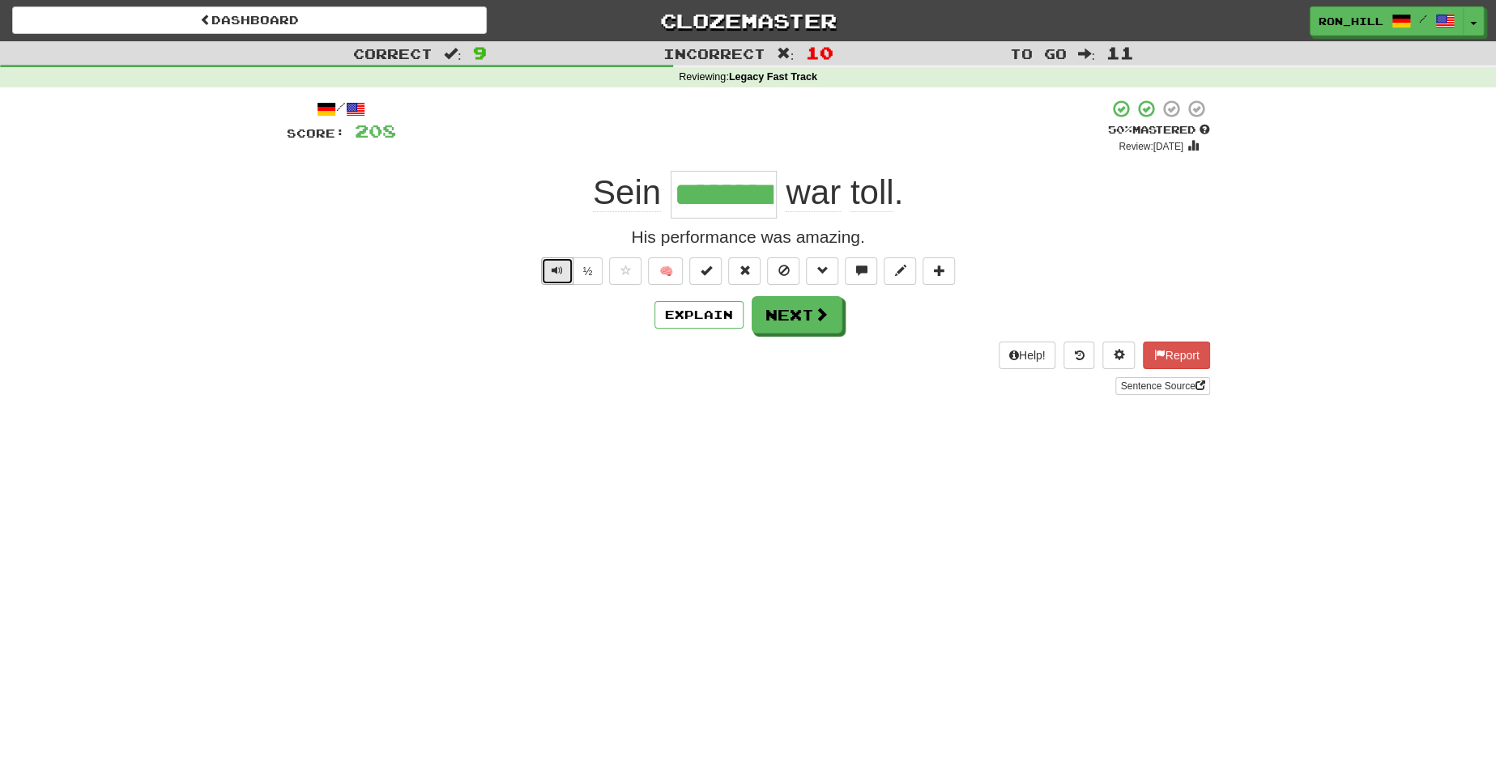
click at [554, 258] on button "Text-to-speech controls" at bounding box center [557, 272] width 32 height 28
click at [787, 310] on button "Next" at bounding box center [797, 315] width 91 height 37
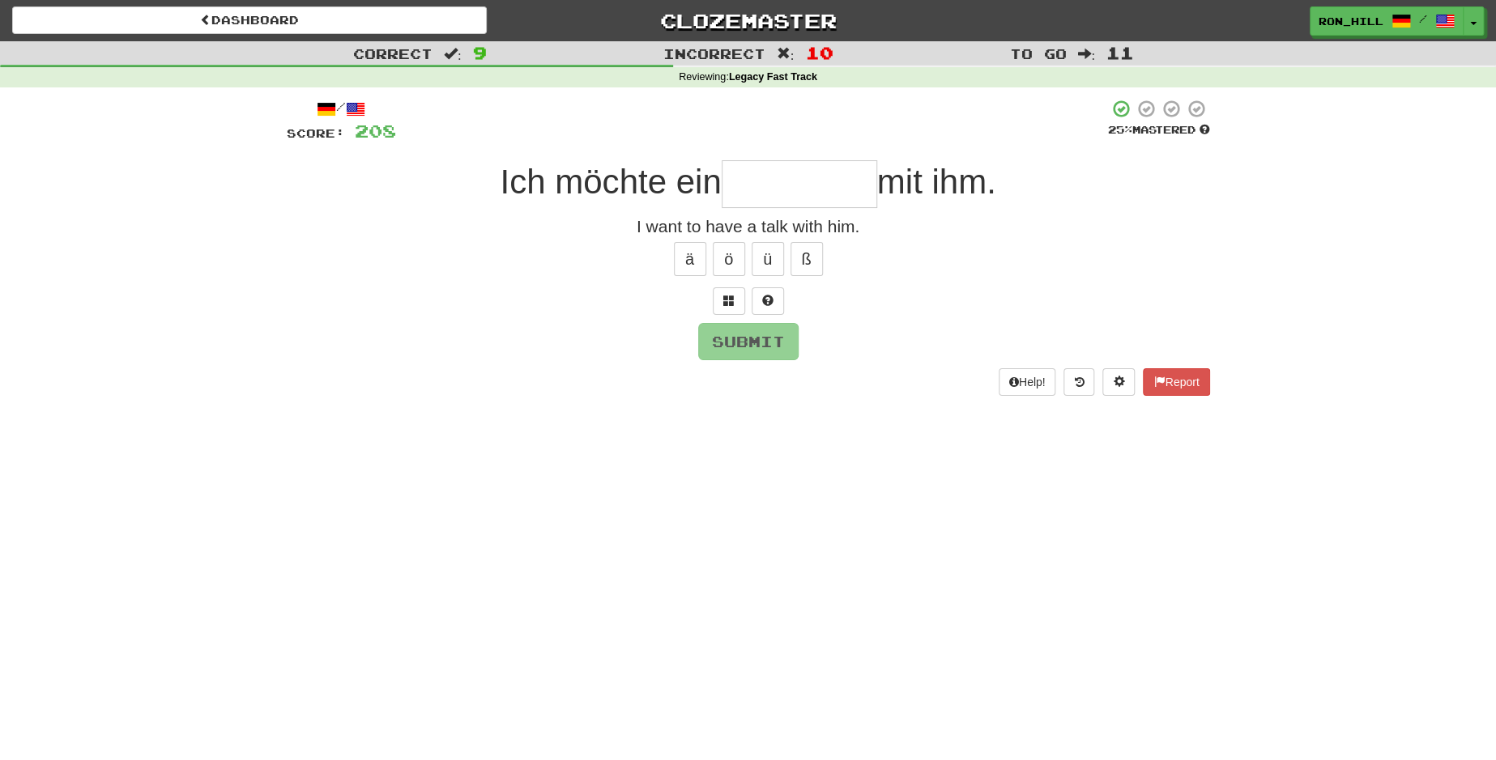
type input "*"
click at [688, 254] on button "ä" at bounding box center [690, 259] width 32 height 34
click at [759, 333] on button "Submit" at bounding box center [749, 342] width 100 height 37
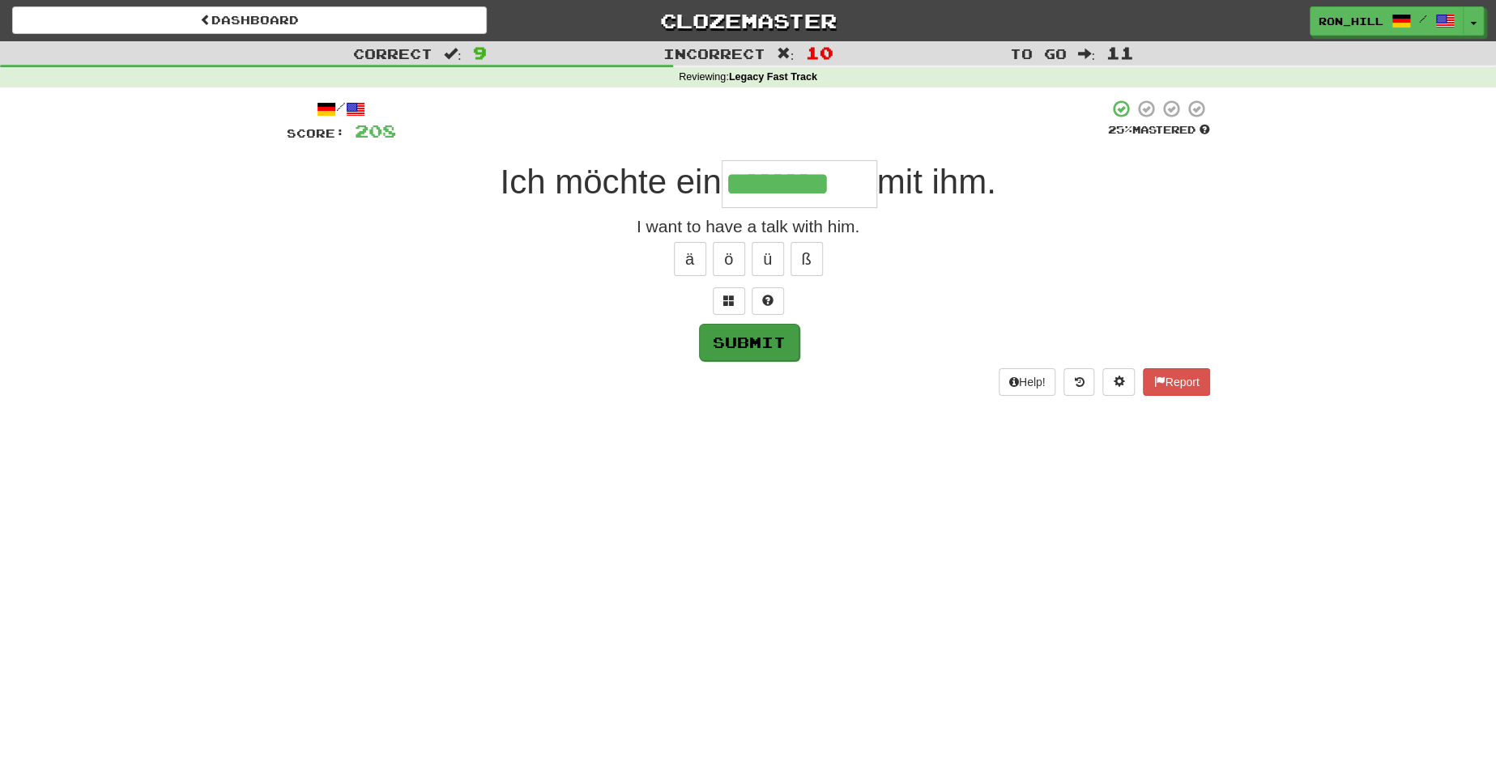
type input "********"
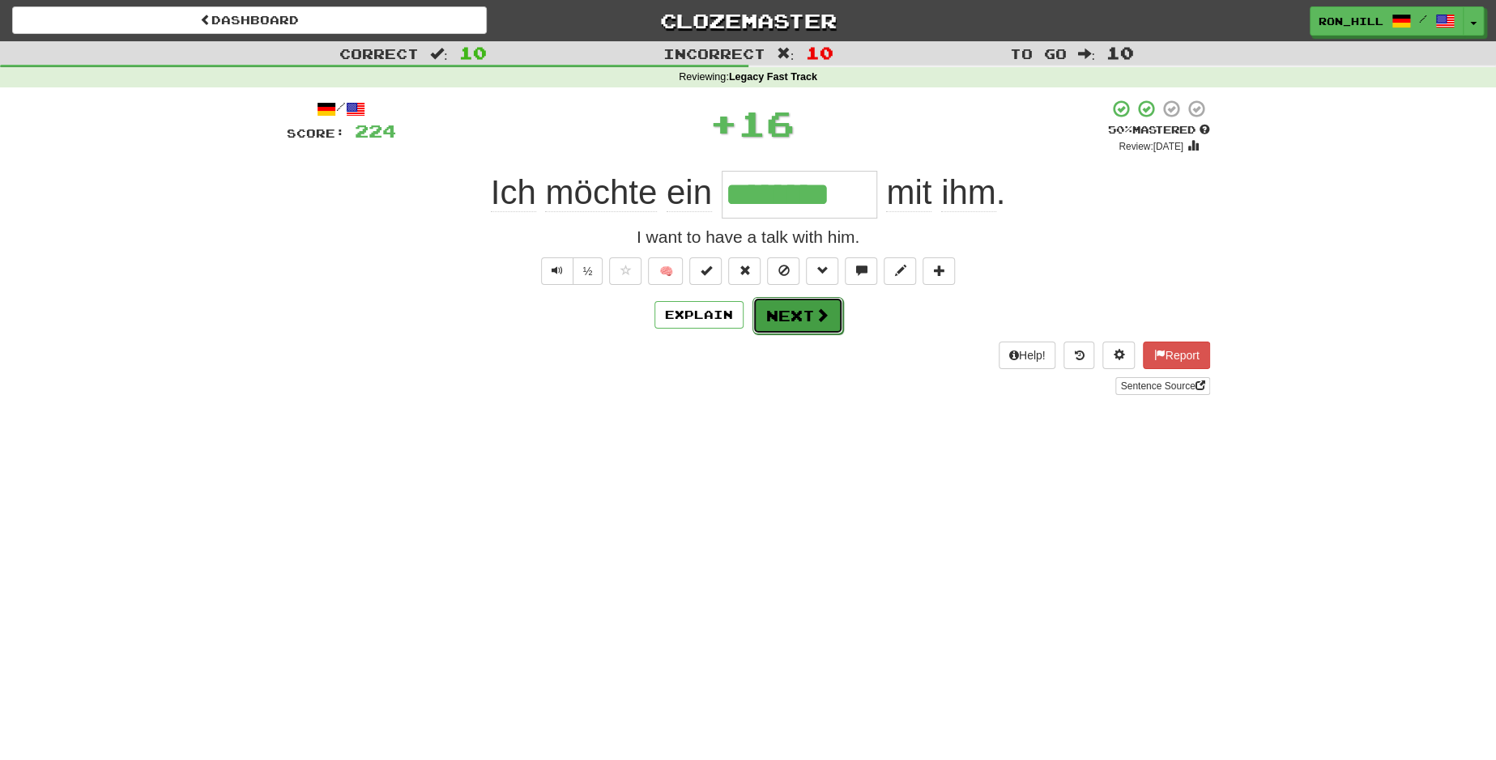
click at [775, 313] on button "Next" at bounding box center [797, 315] width 91 height 37
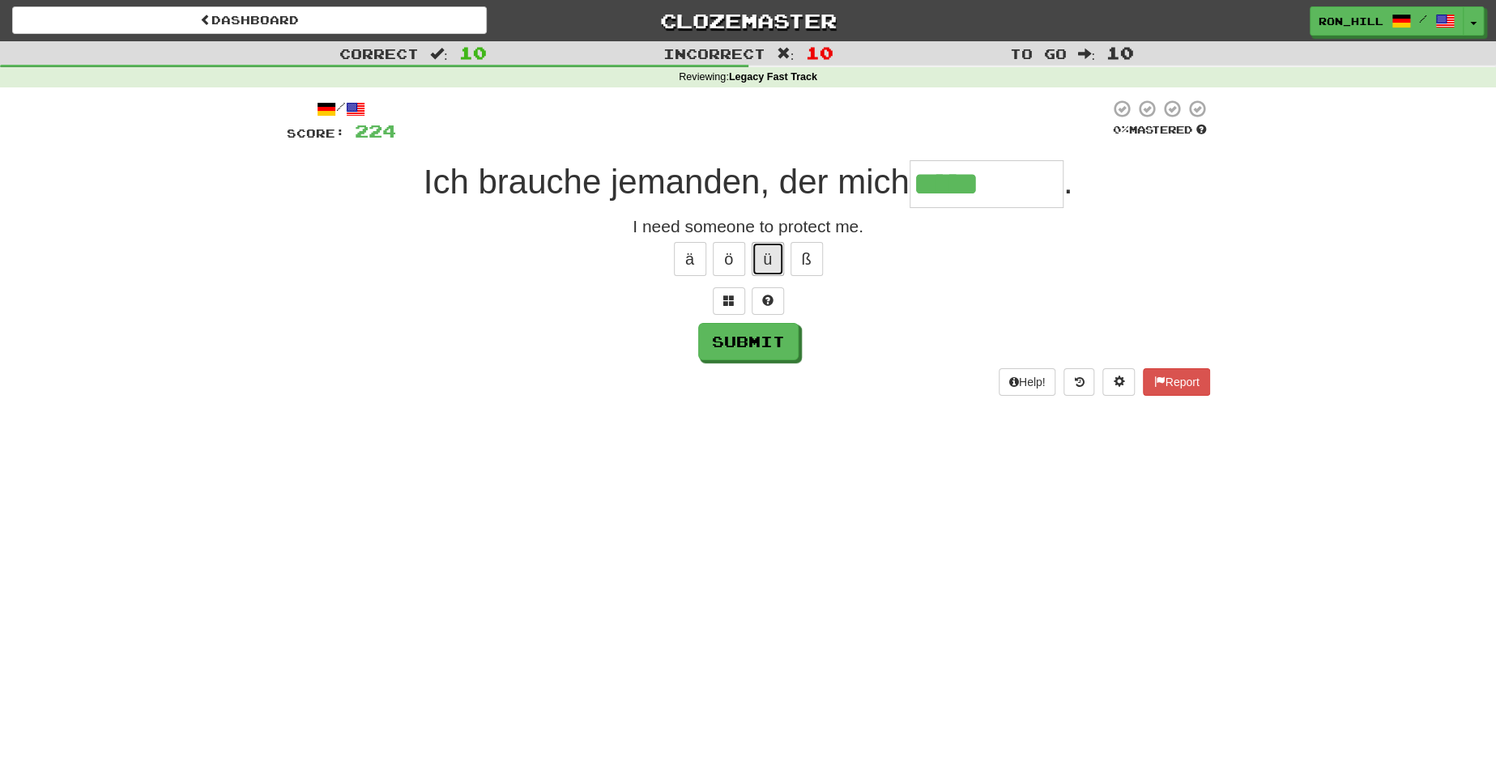
click at [770, 269] on button "ü" at bounding box center [768, 259] width 32 height 34
type input "*********"
click at [734, 339] on button "Submit" at bounding box center [749, 342] width 100 height 37
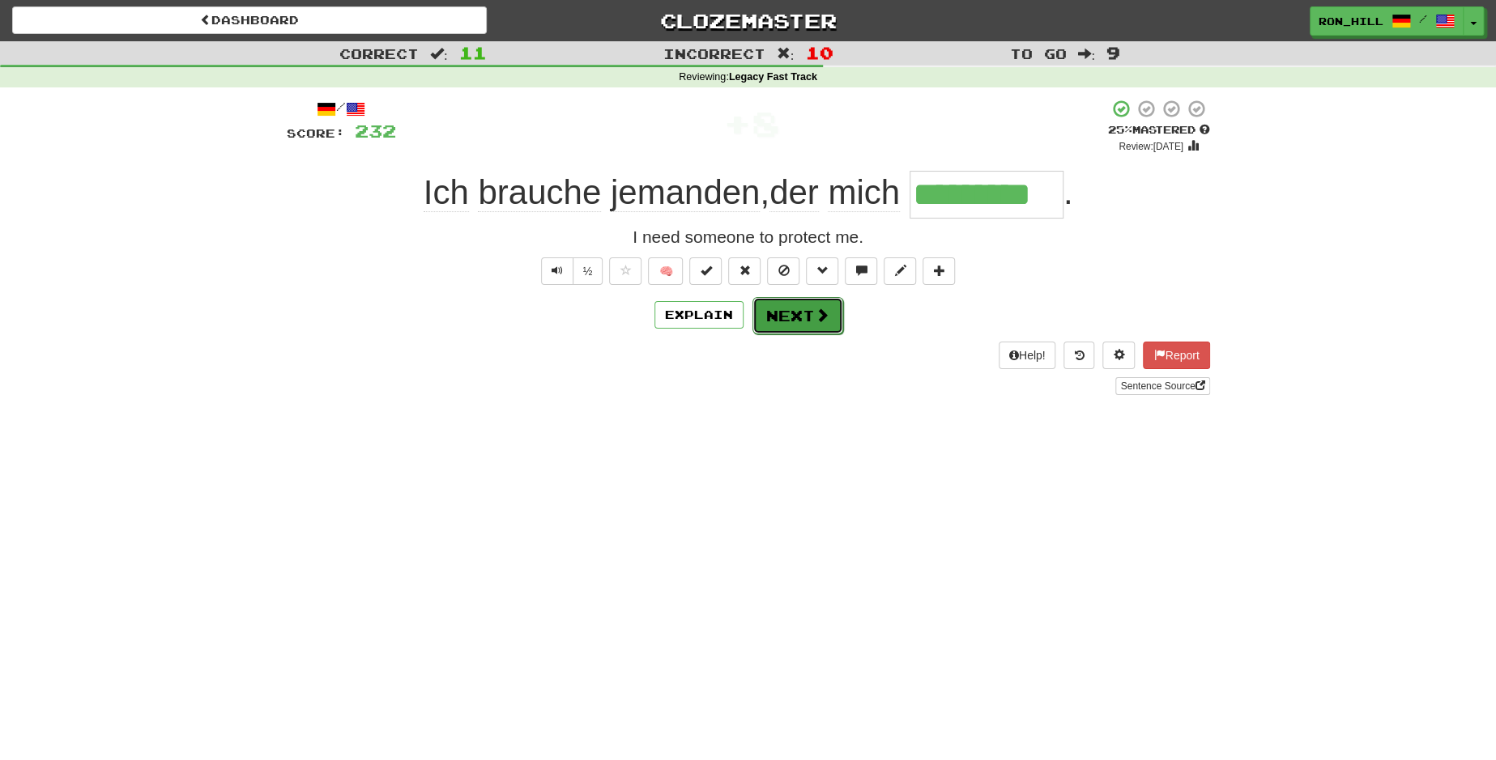
click at [787, 309] on button "Next" at bounding box center [797, 315] width 91 height 37
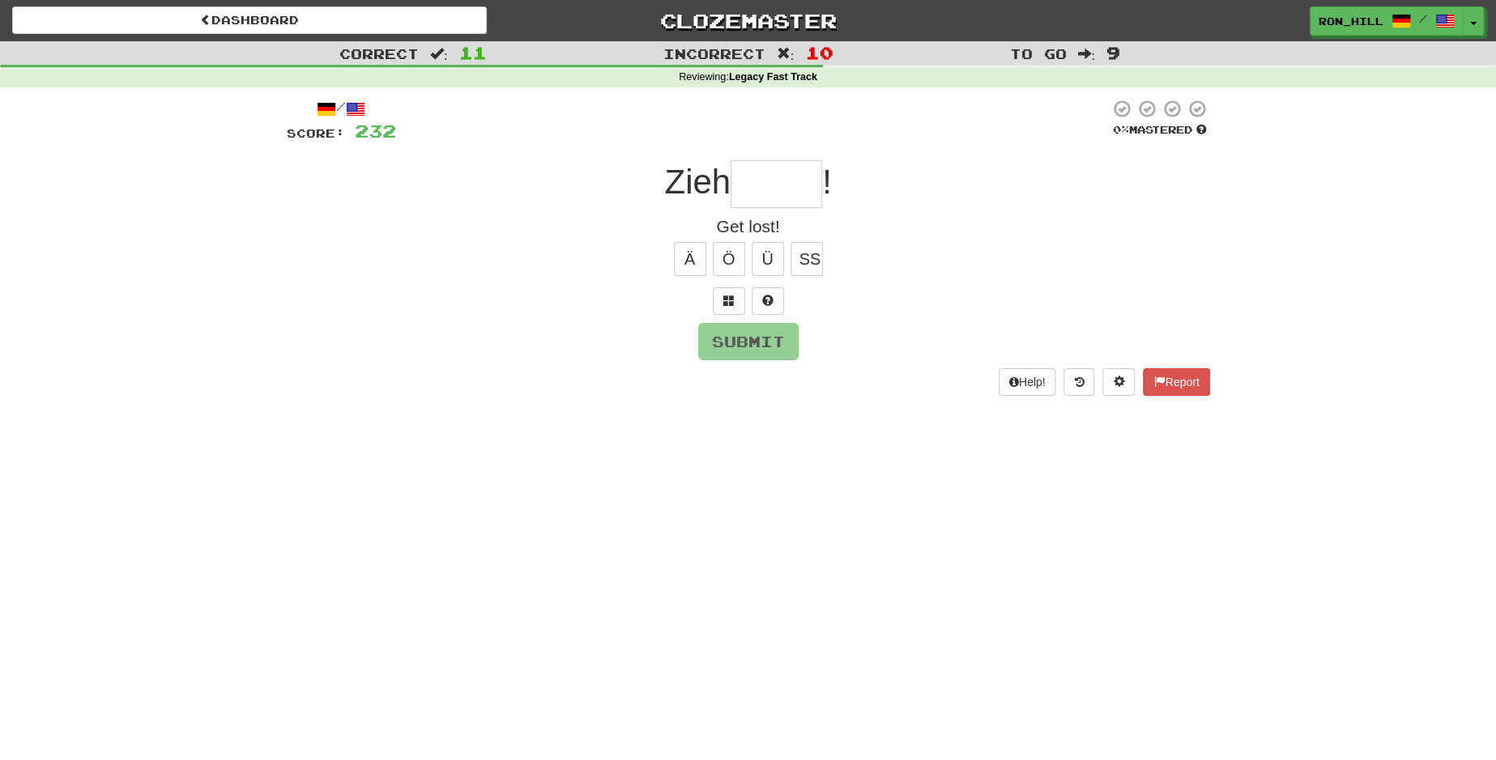
type input "*"
click at [761, 342] on button "Submit" at bounding box center [749, 342] width 100 height 37
type input "*****"
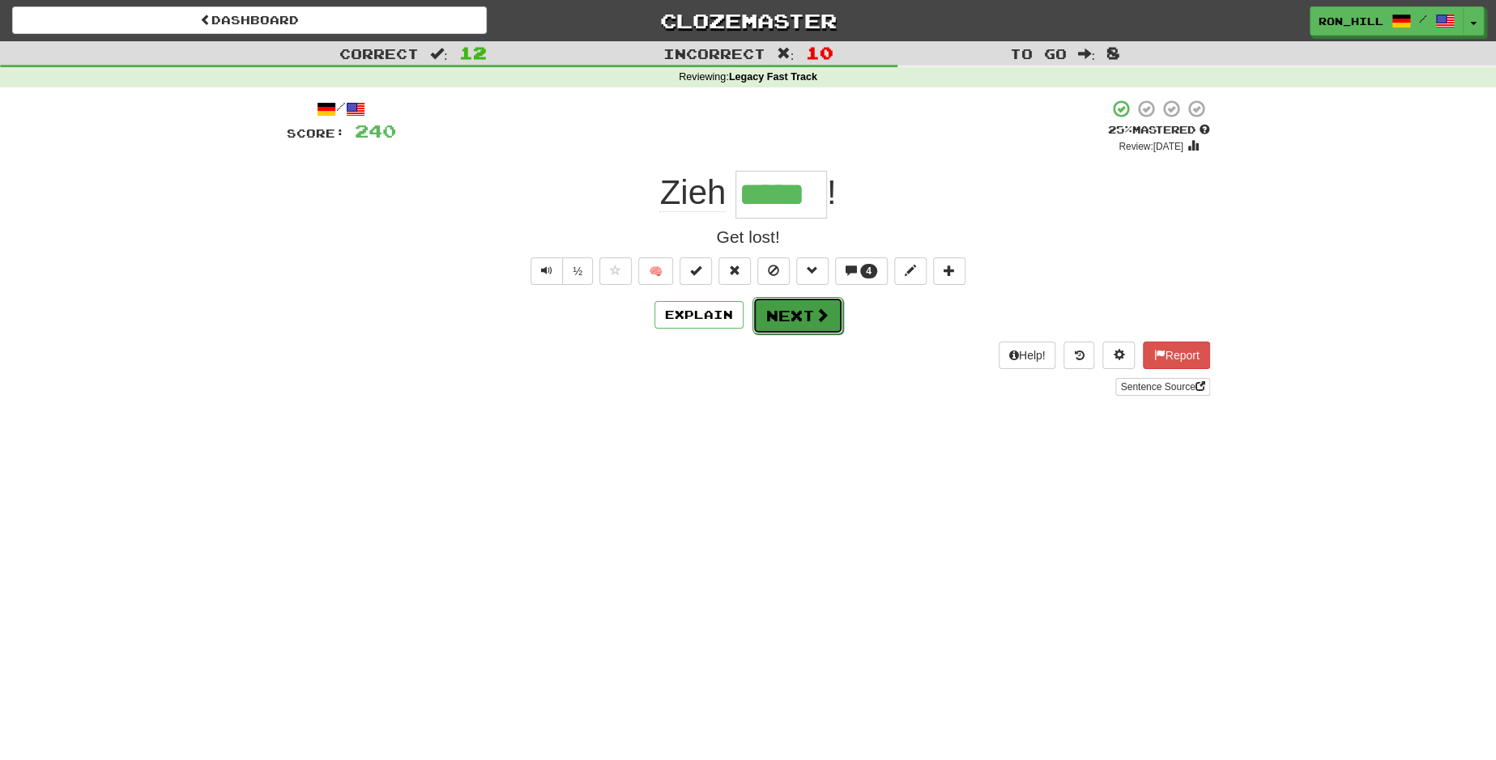
click at [760, 315] on button "Next" at bounding box center [797, 315] width 91 height 37
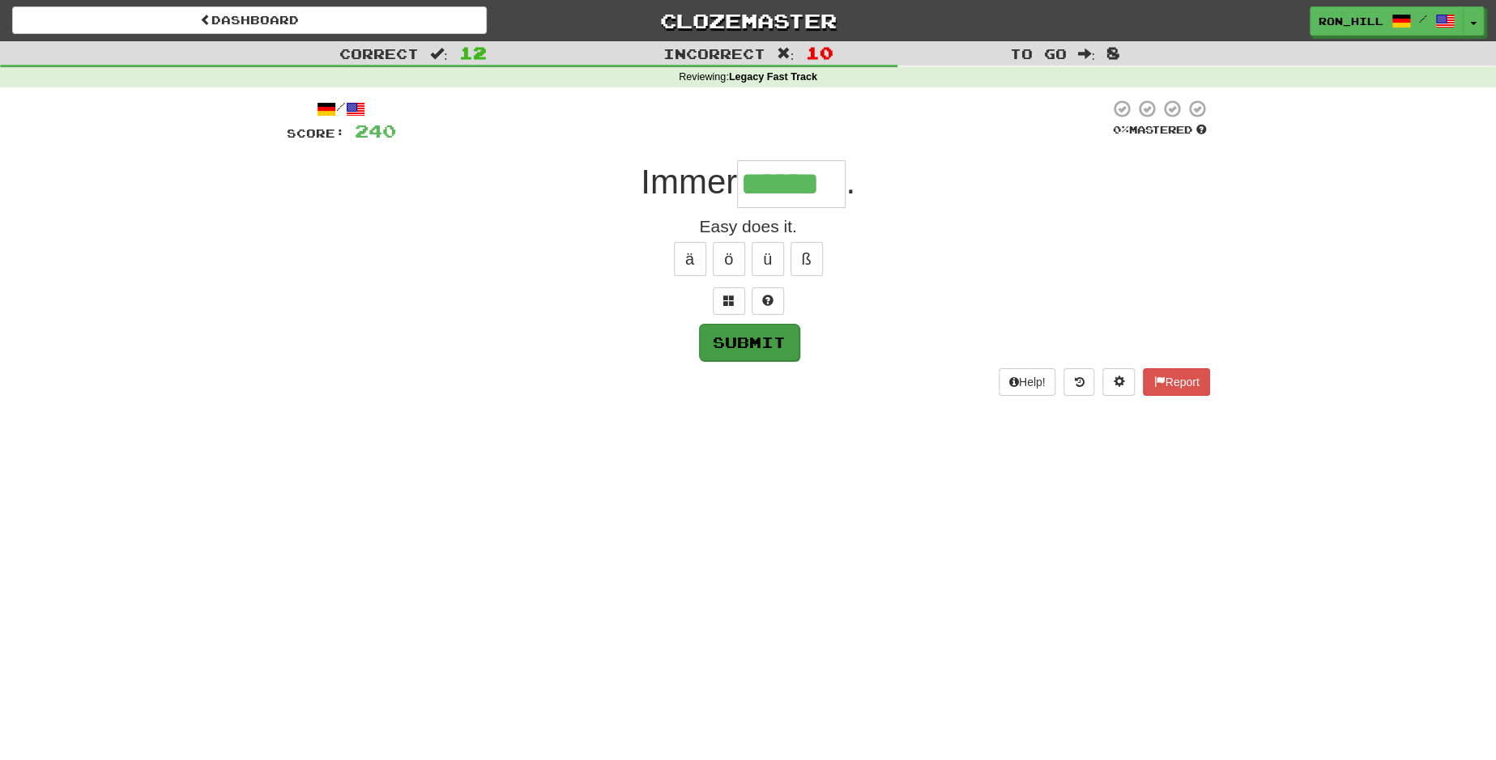
type input "******"
click at [735, 349] on button "Submit" at bounding box center [749, 342] width 100 height 37
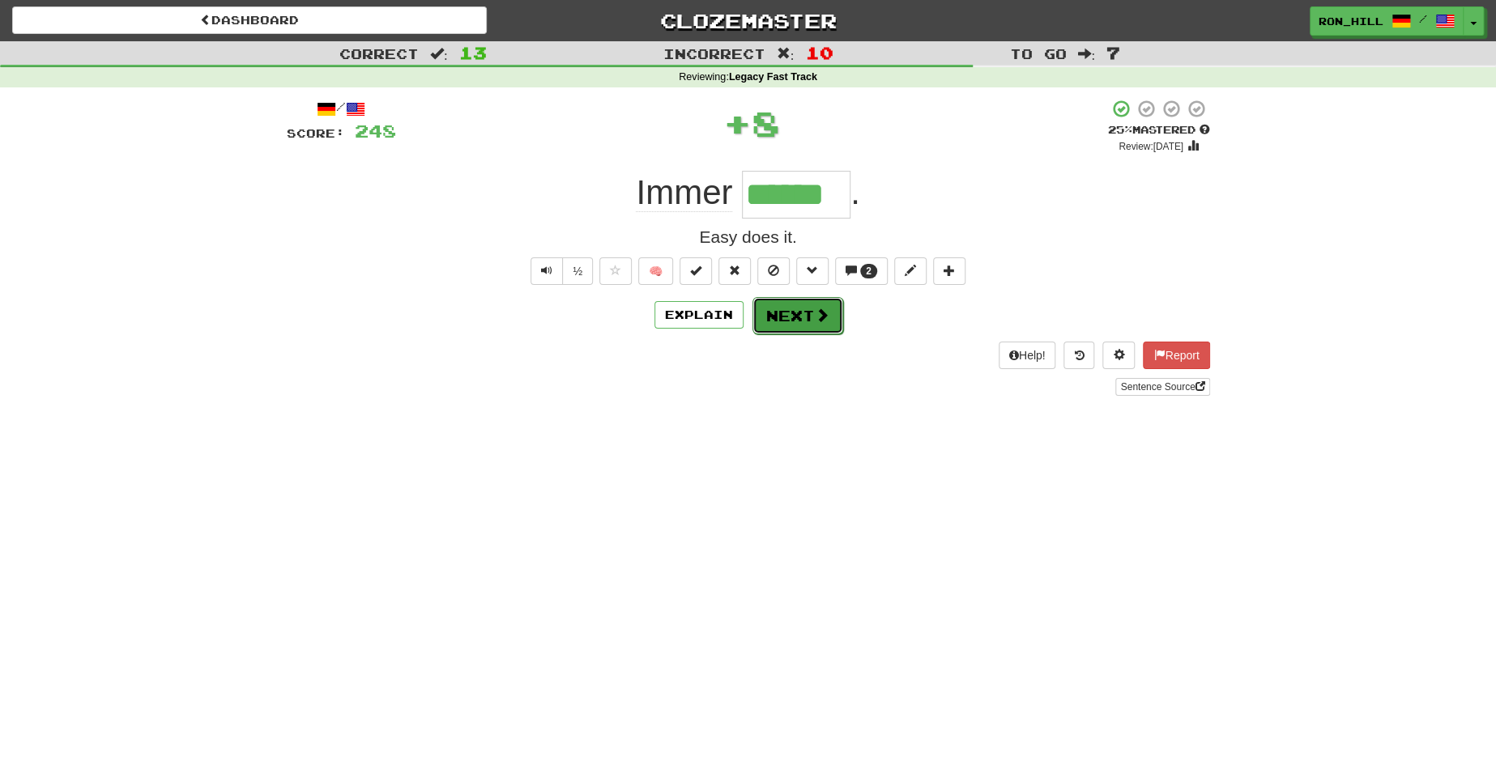
click at [782, 328] on button "Next" at bounding box center [797, 315] width 91 height 37
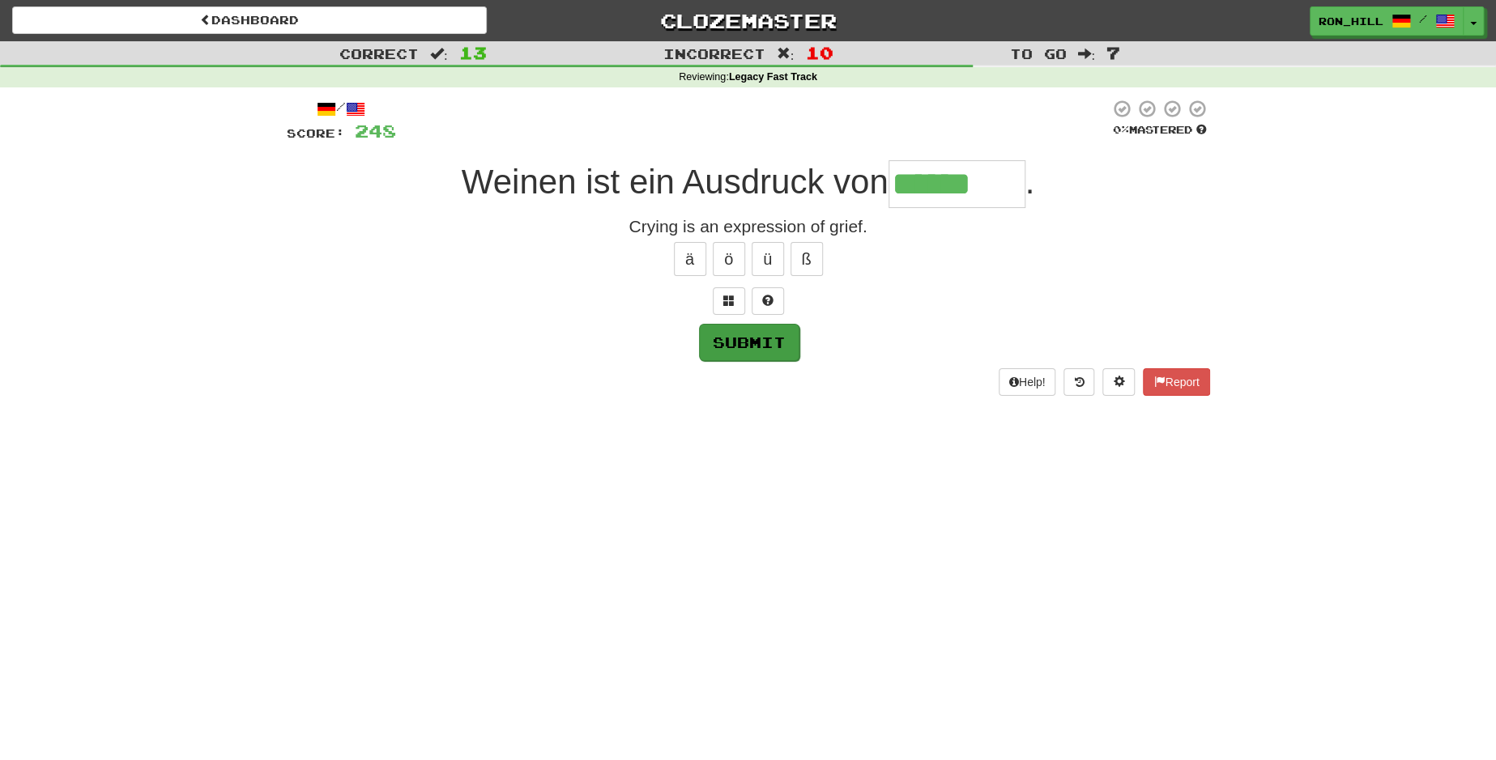
type input "******"
click at [769, 334] on button "Submit" at bounding box center [749, 342] width 100 height 37
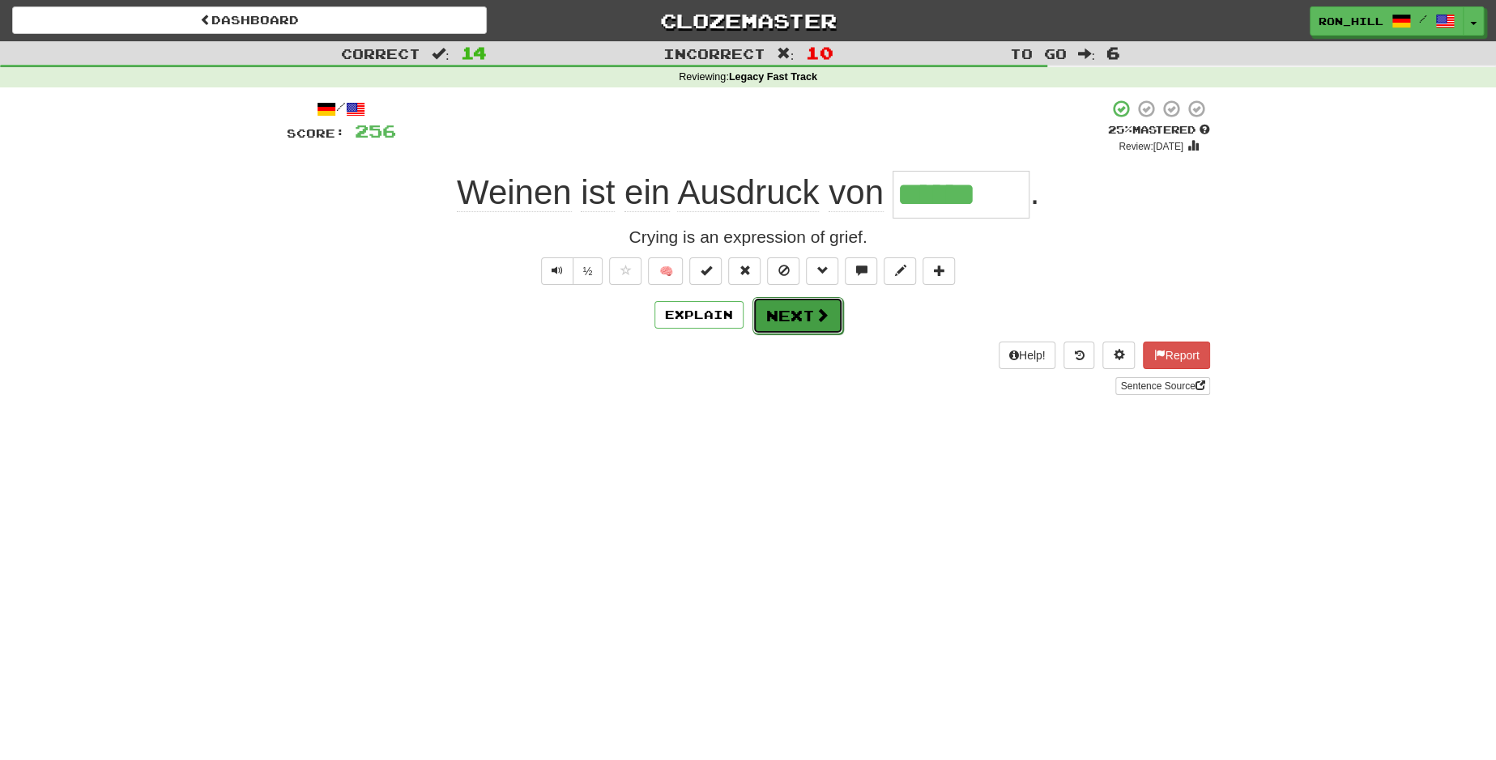
click at [774, 325] on button "Next" at bounding box center [797, 315] width 91 height 37
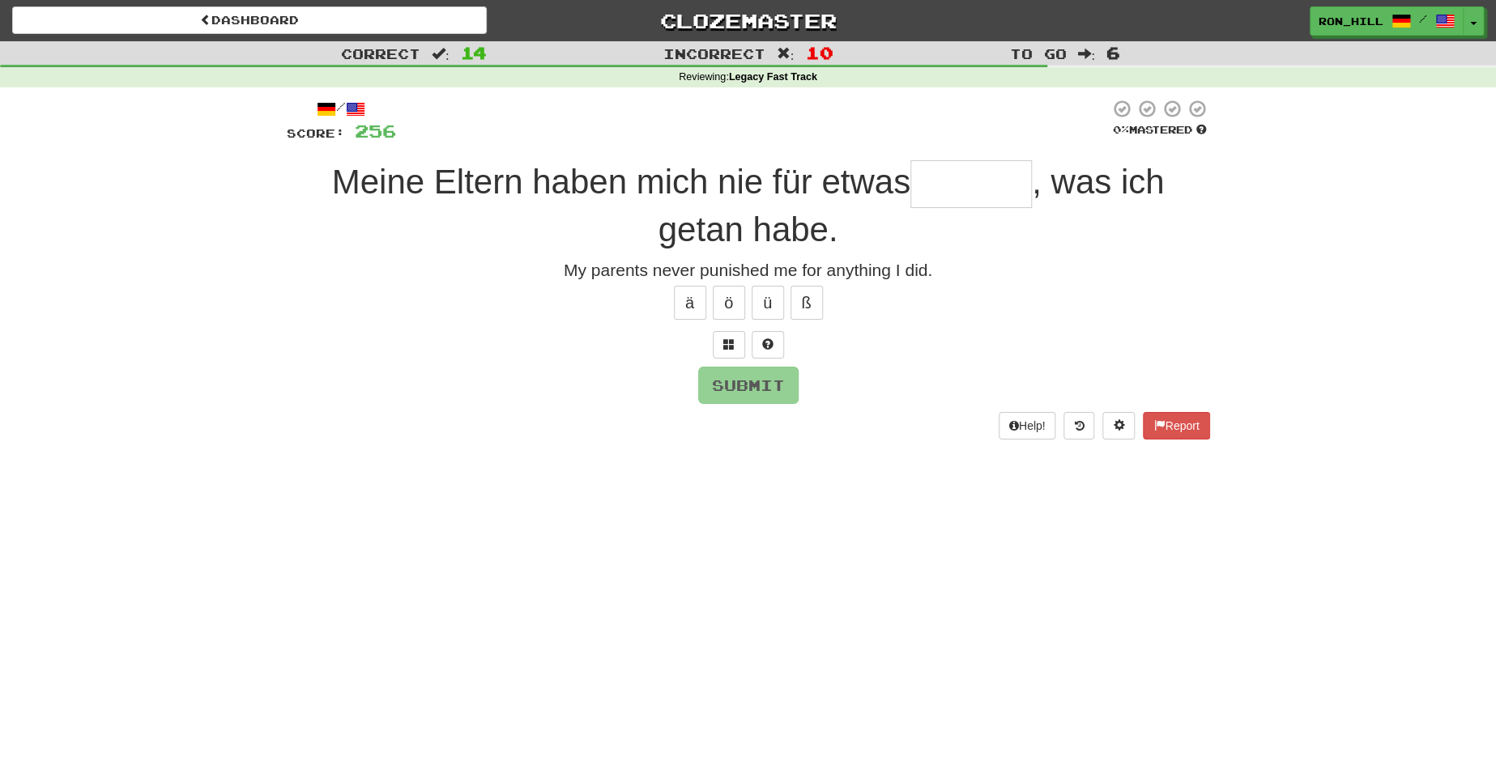
type input "*"
type input "********"
click at [730, 382] on button "Submit" at bounding box center [749, 386] width 100 height 37
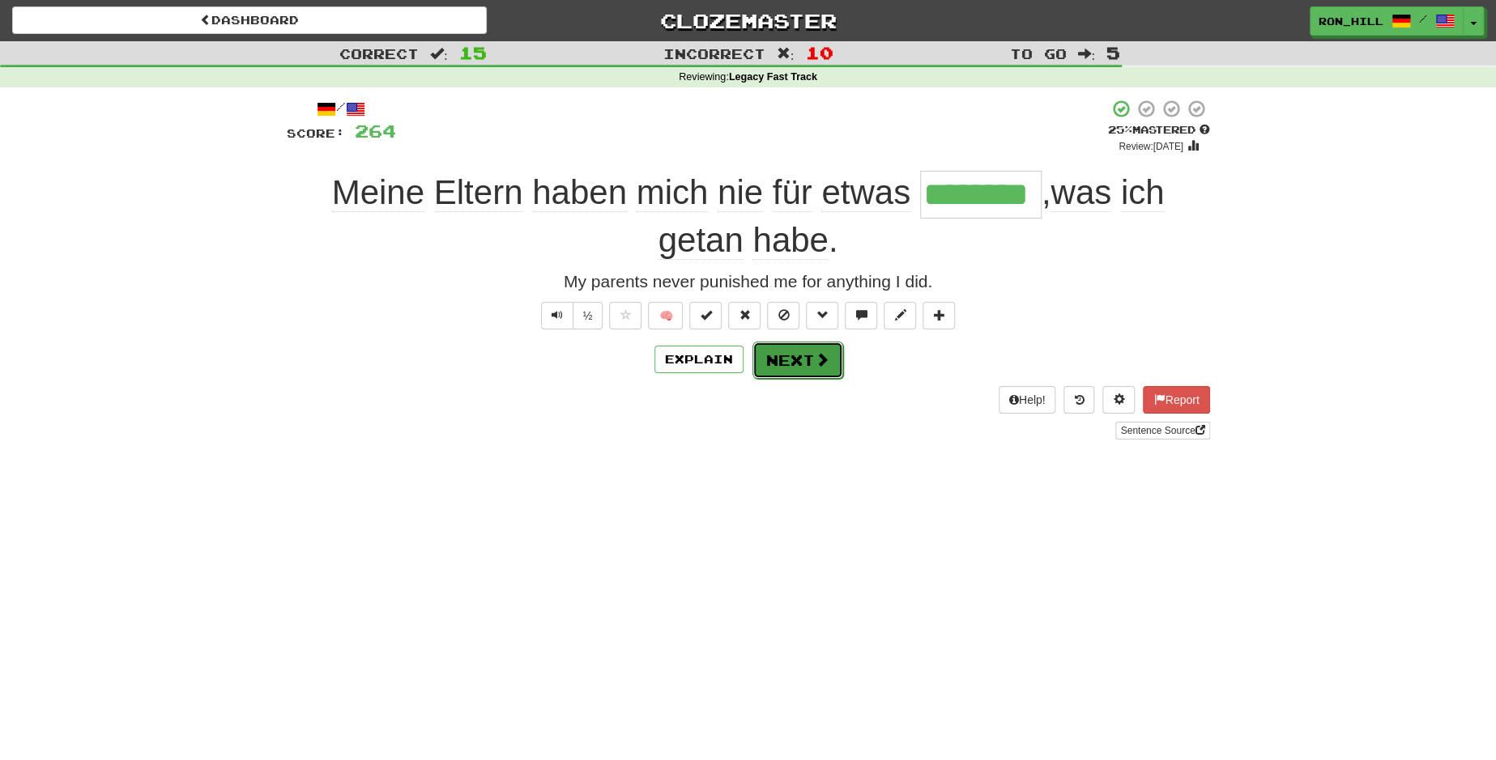
click at [785, 355] on button "Next" at bounding box center [797, 360] width 91 height 37
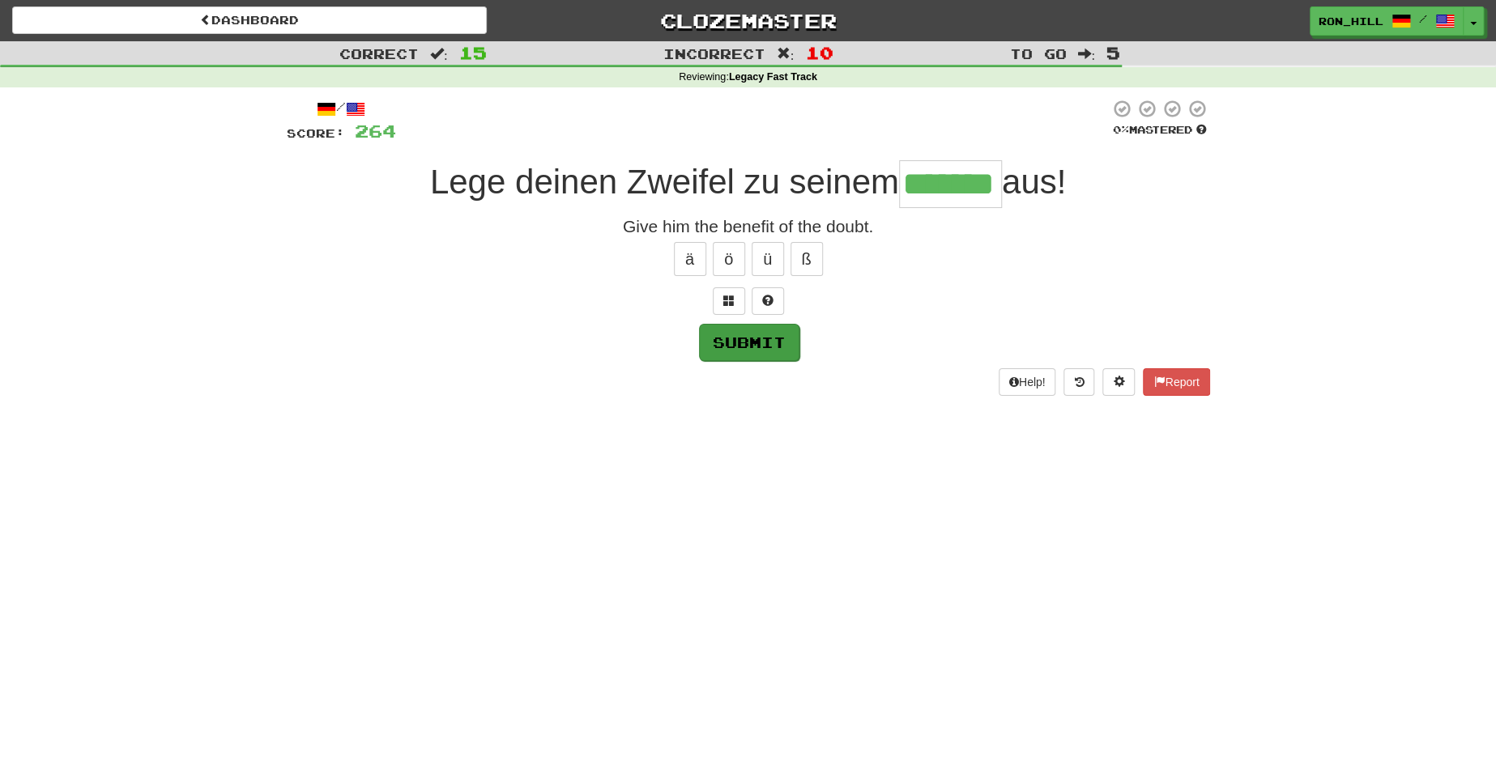
type input "*******"
click at [756, 330] on button "Submit" at bounding box center [749, 342] width 100 height 37
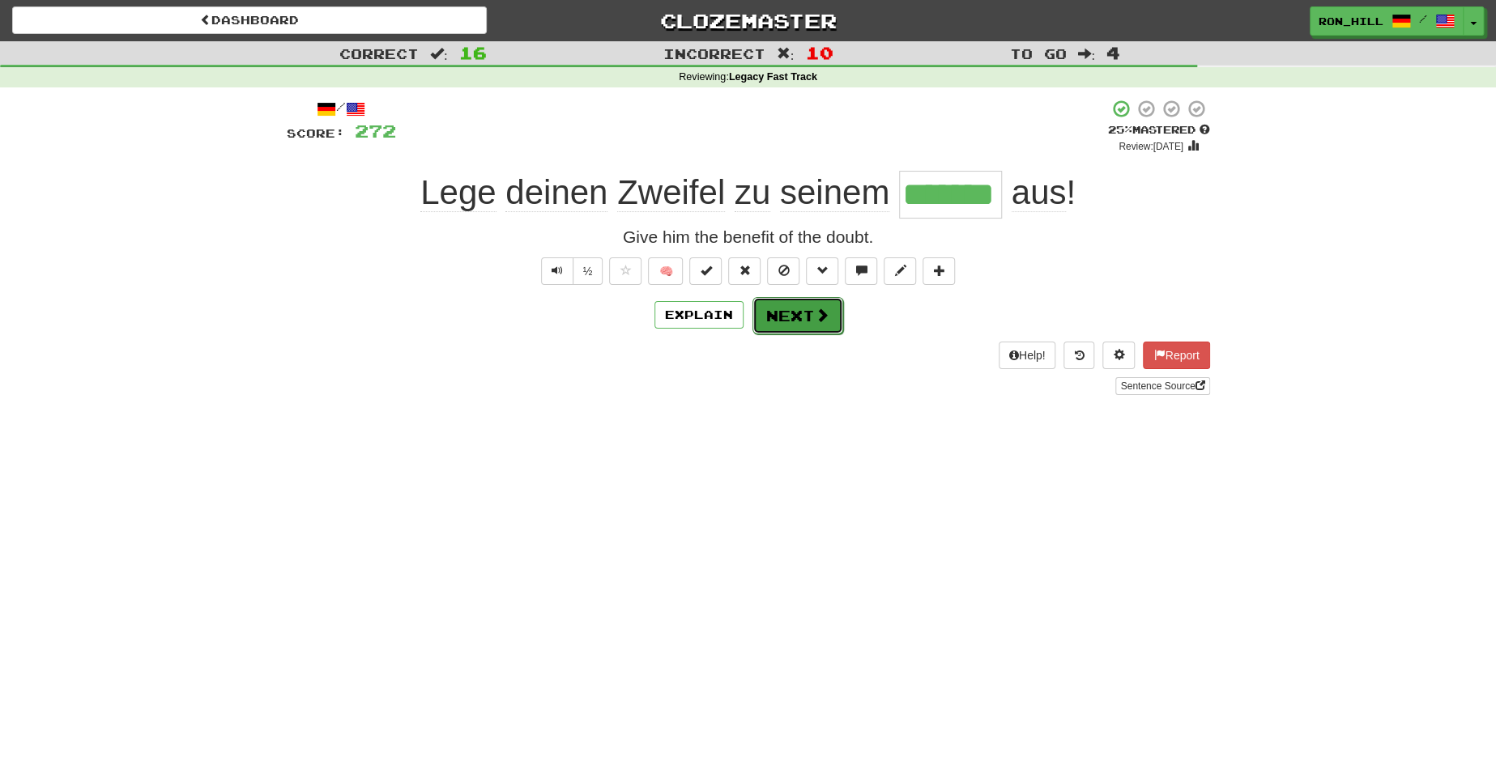
click at [791, 318] on button "Next" at bounding box center [797, 315] width 91 height 37
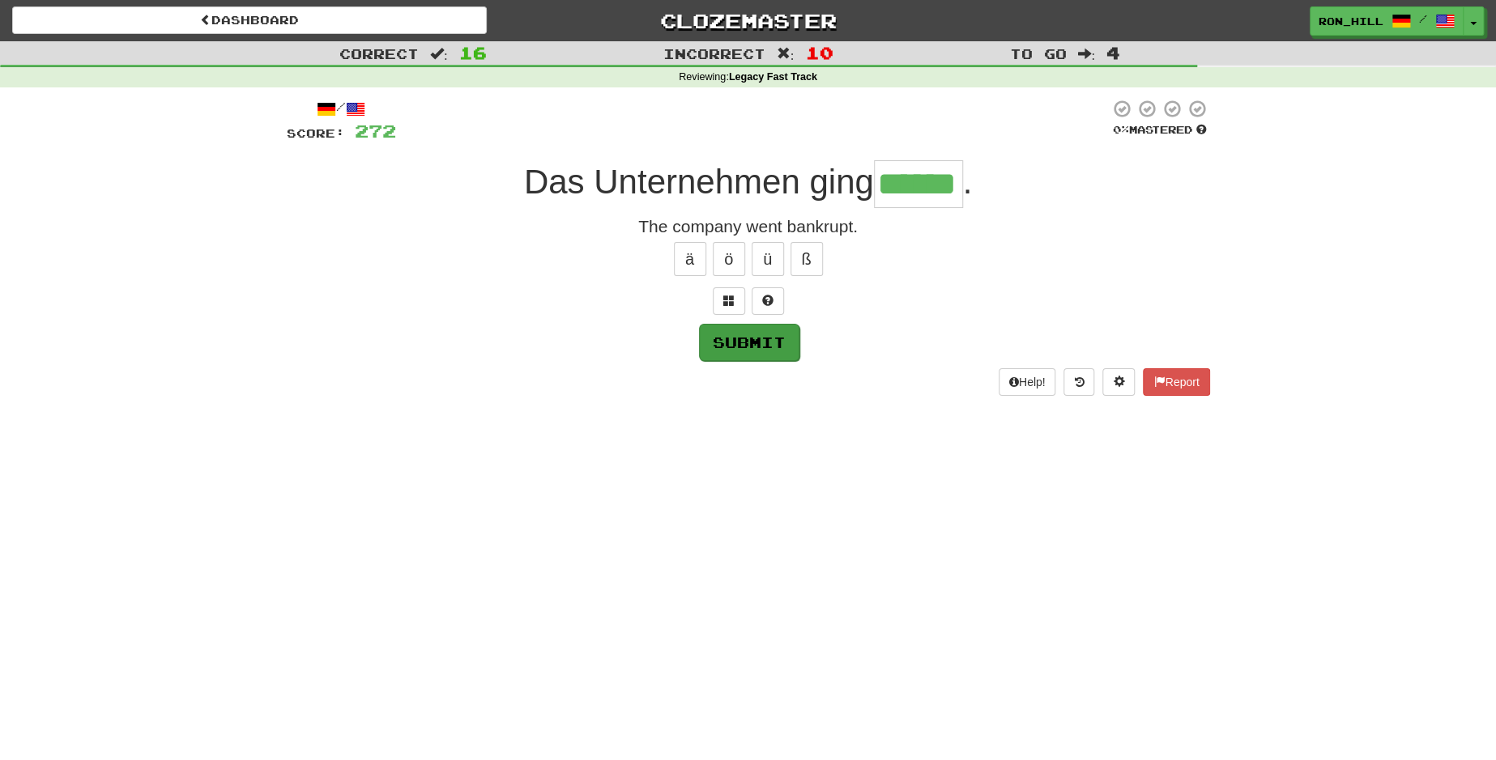
type input "******"
click at [746, 347] on button "Submit" at bounding box center [749, 342] width 100 height 37
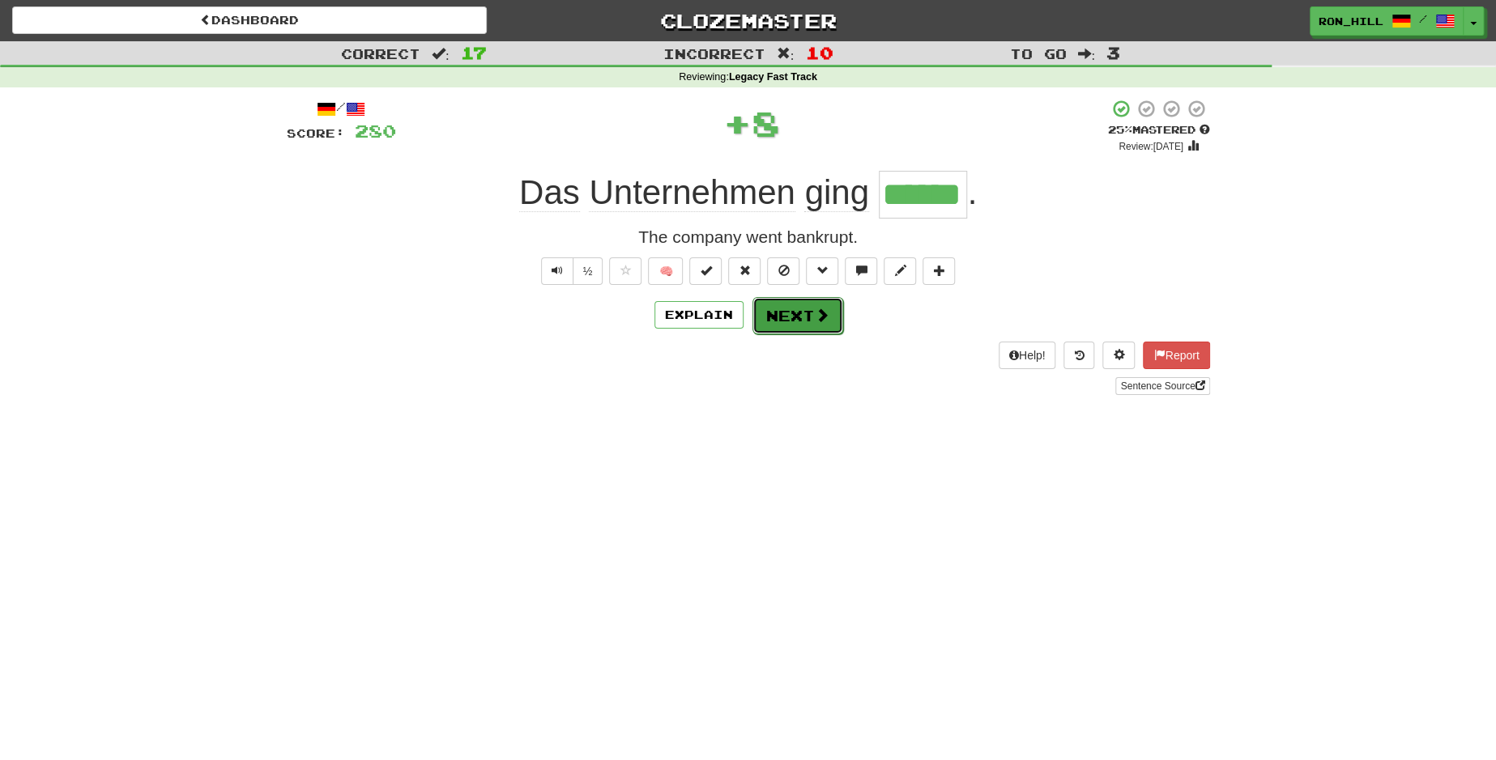
click at [793, 323] on button "Next" at bounding box center [797, 315] width 91 height 37
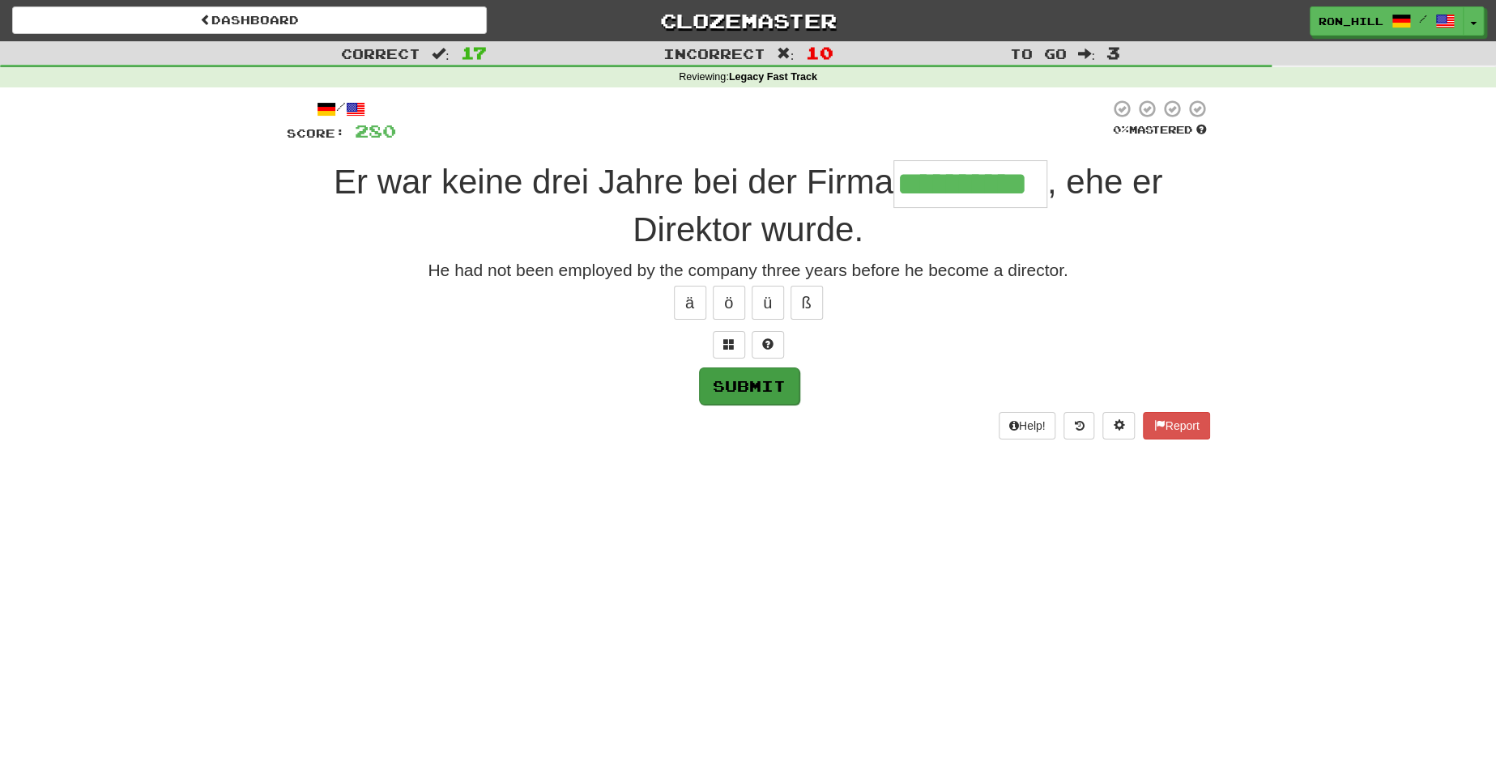
type input "**********"
click at [729, 386] on button "Submit" at bounding box center [749, 386] width 100 height 37
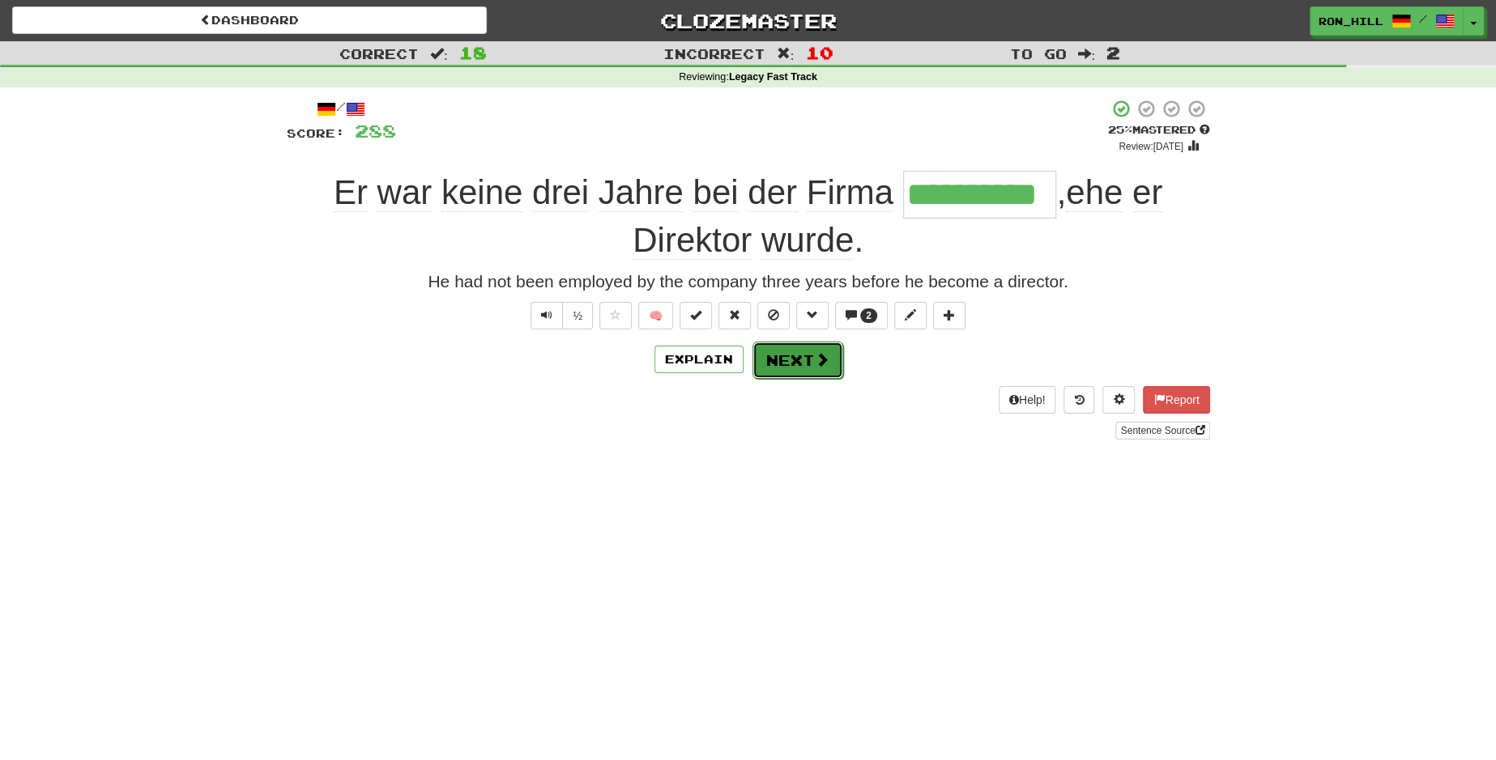
click at [818, 362] on span at bounding box center [822, 359] width 15 height 15
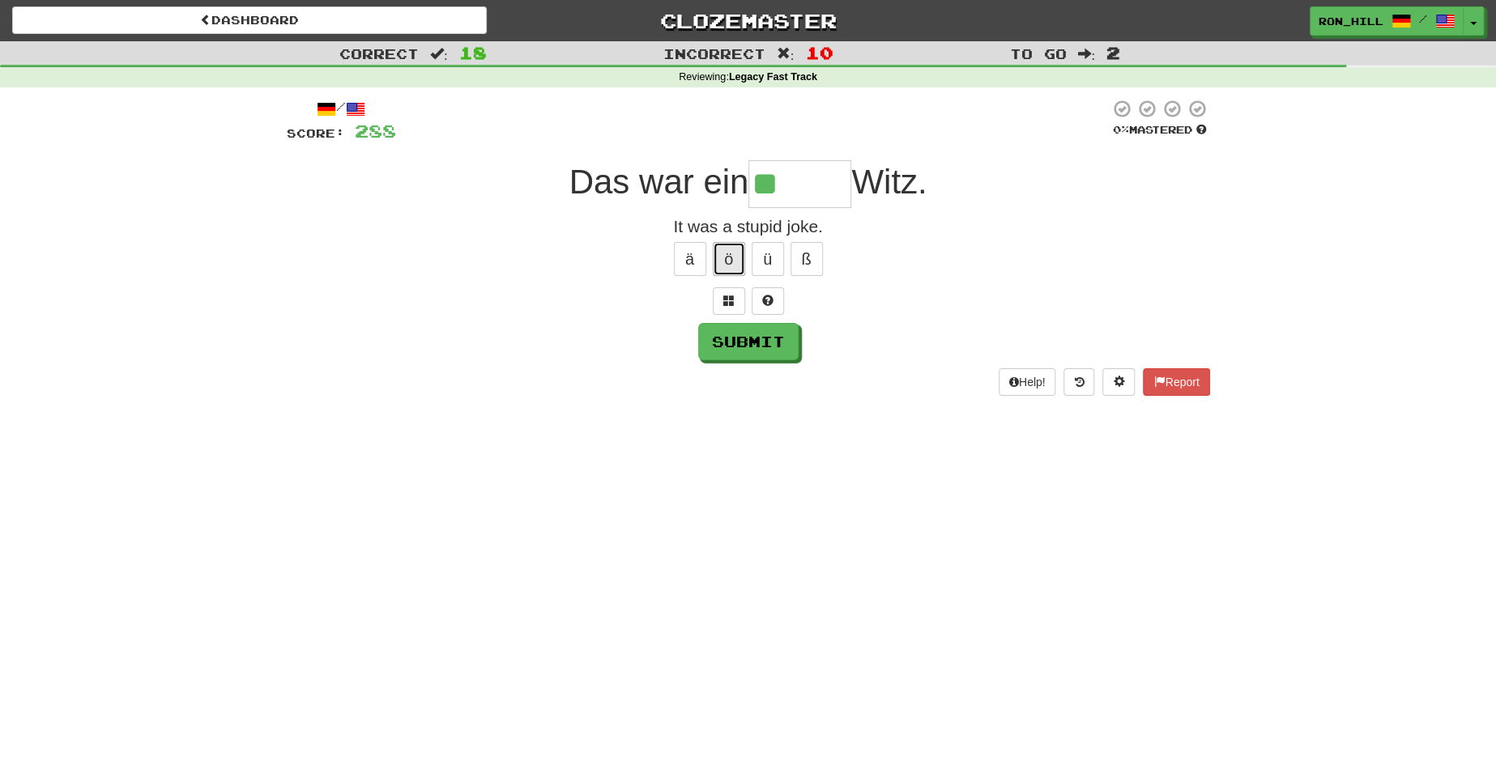
click at [724, 263] on button "ö" at bounding box center [729, 259] width 32 height 34
type input "******"
click at [737, 338] on button "Submit" at bounding box center [749, 342] width 100 height 37
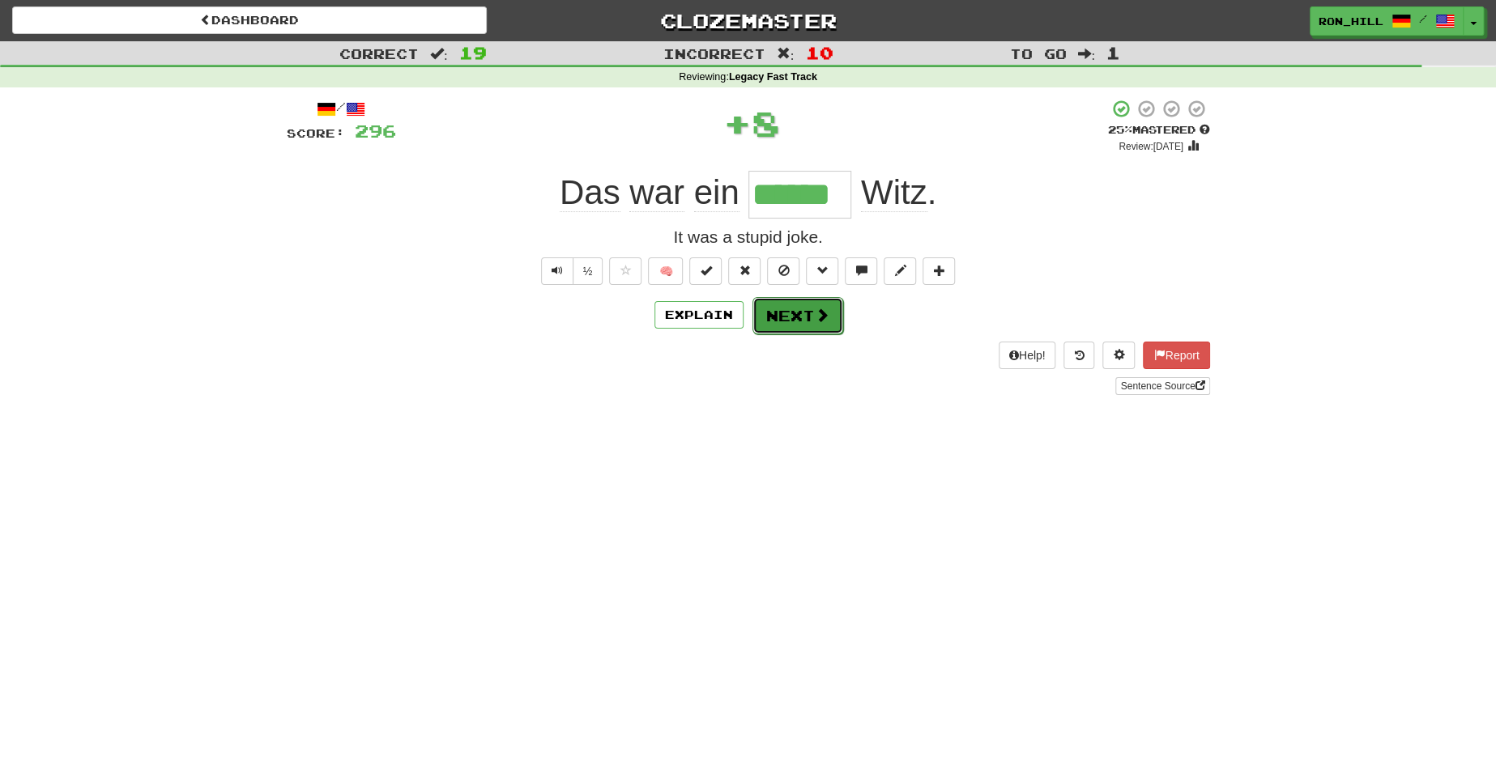
click at [792, 309] on button "Next" at bounding box center [797, 315] width 91 height 37
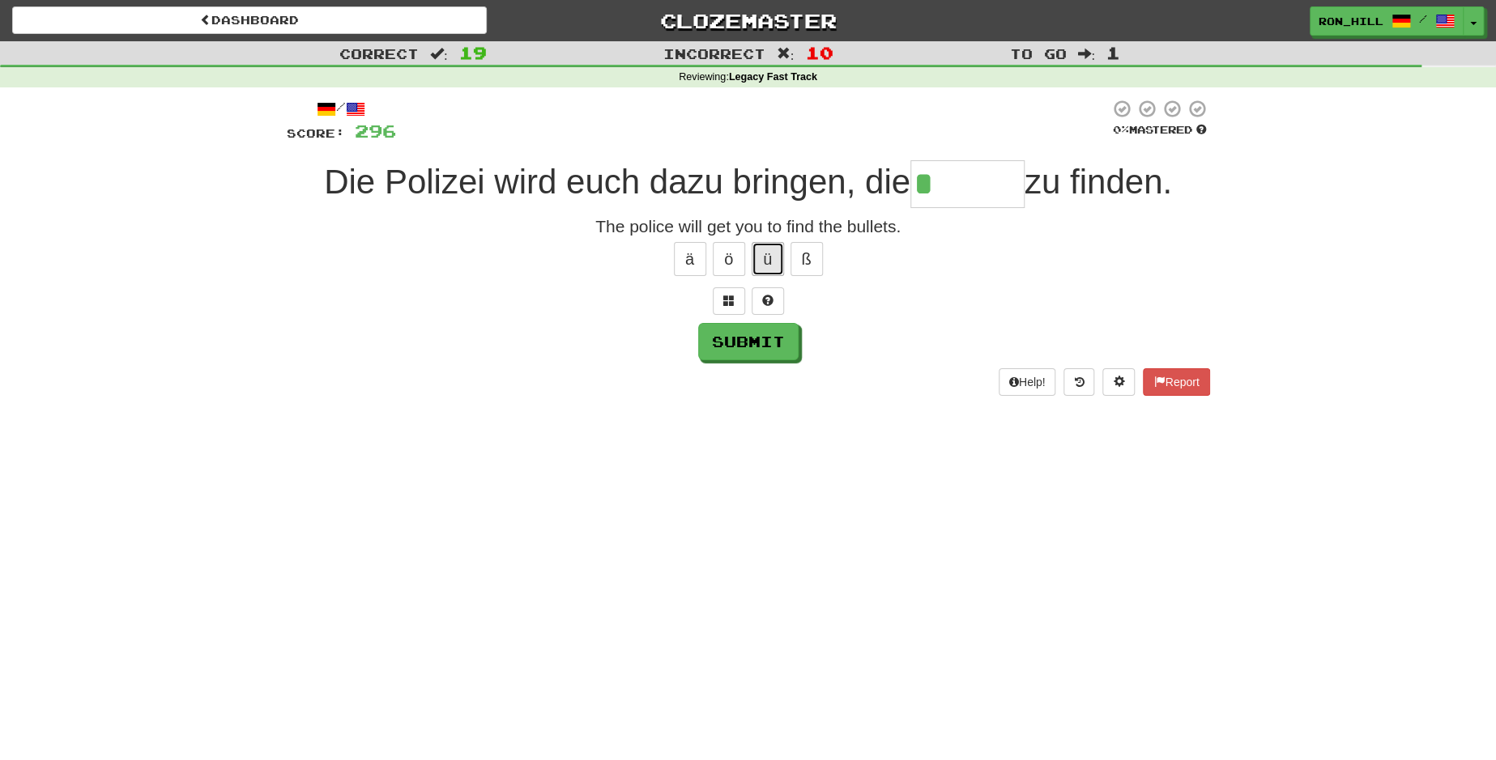
click at [764, 259] on button "ü" at bounding box center [768, 259] width 32 height 34
type input "******"
click at [722, 339] on button "Submit" at bounding box center [749, 342] width 100 height 37
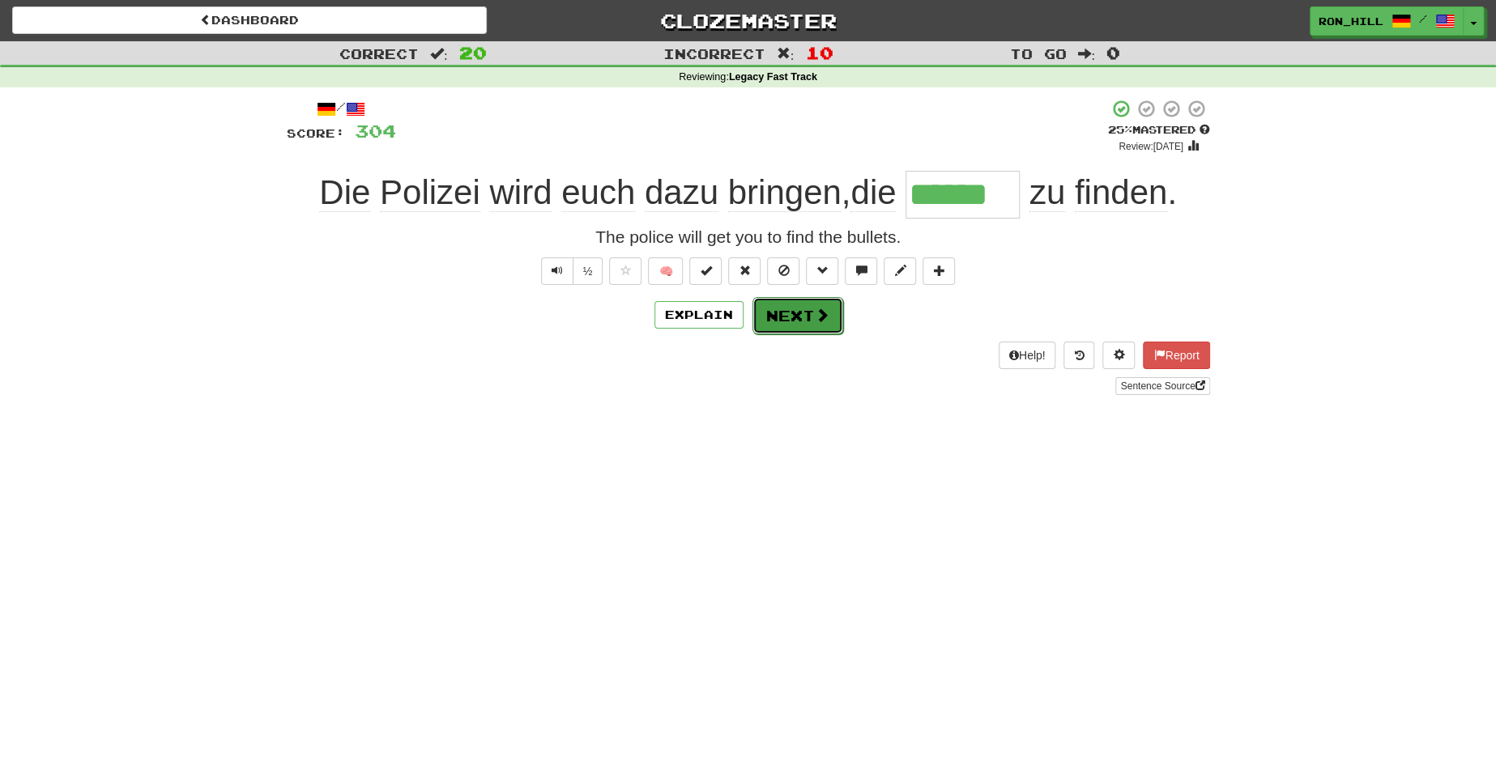
click at [781, 317] on button "Next" at bounding box center [797, 315] width 91 height 37
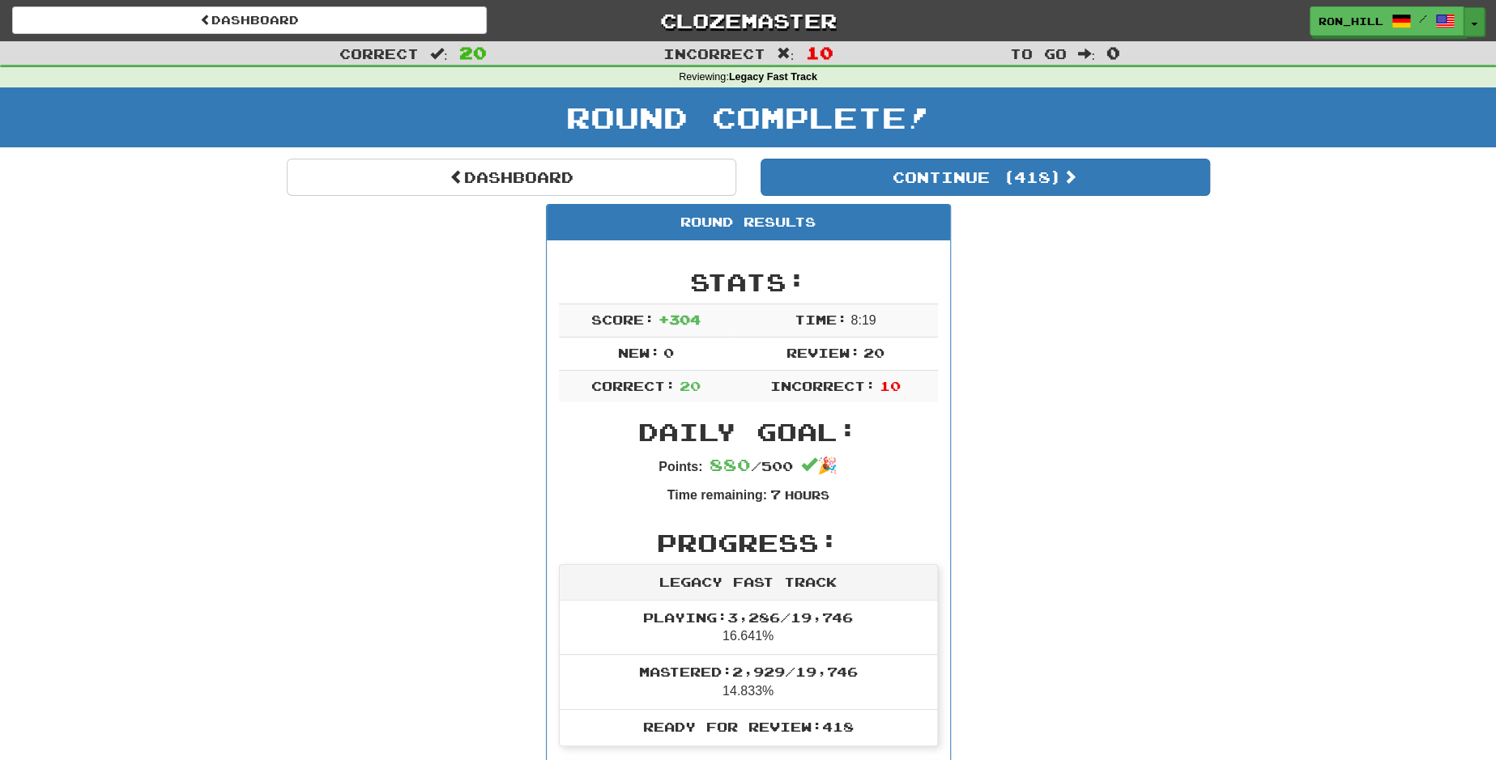
click at [1475, 21] on button "Toggle Dropdown" at bounding box center [1473, 21] width 21 height 29
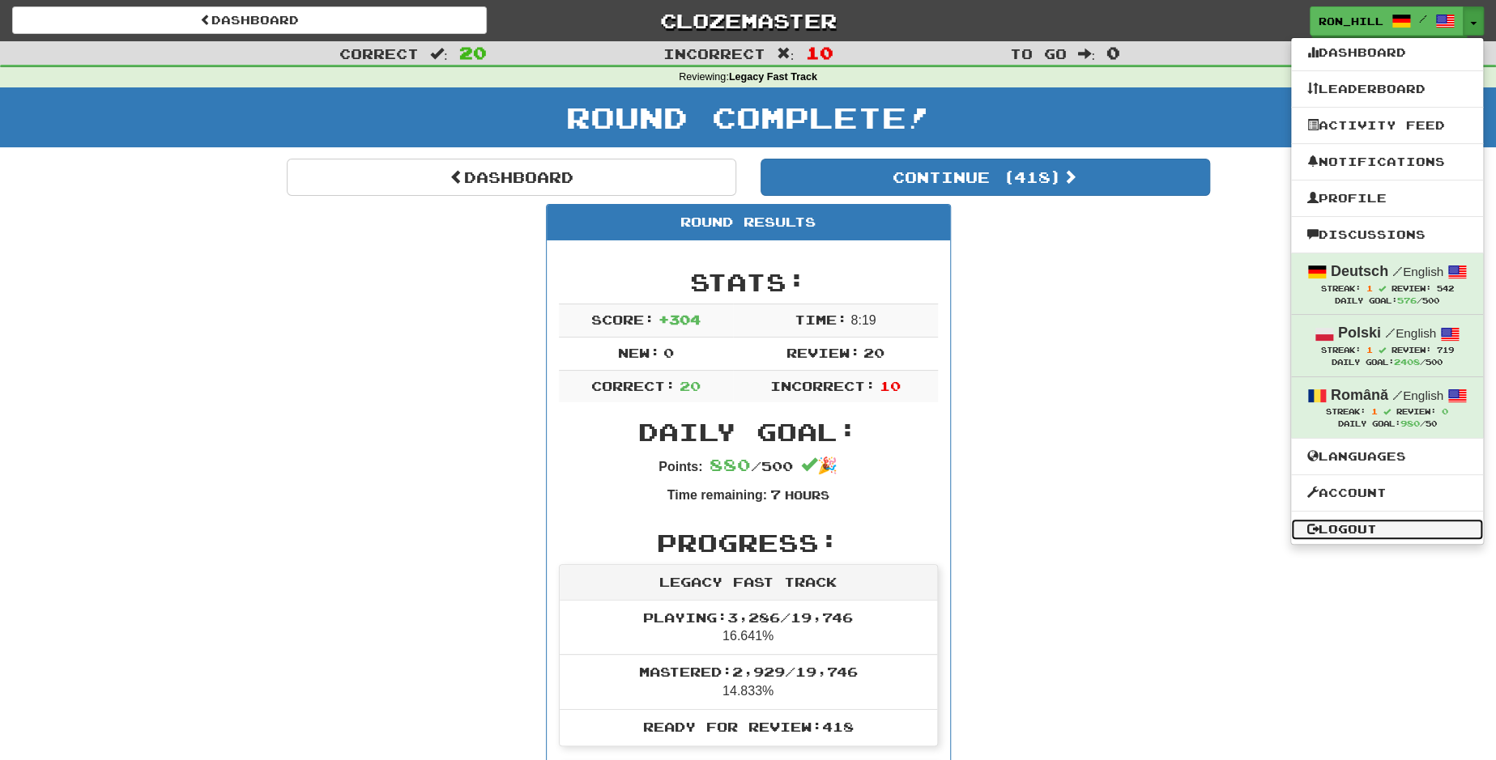
click at [1375, 529] on link "Logout" at bounding box center [1387, 529] width 192 height 21
